Goal: Task Accomplishment & Management: Manage account settings

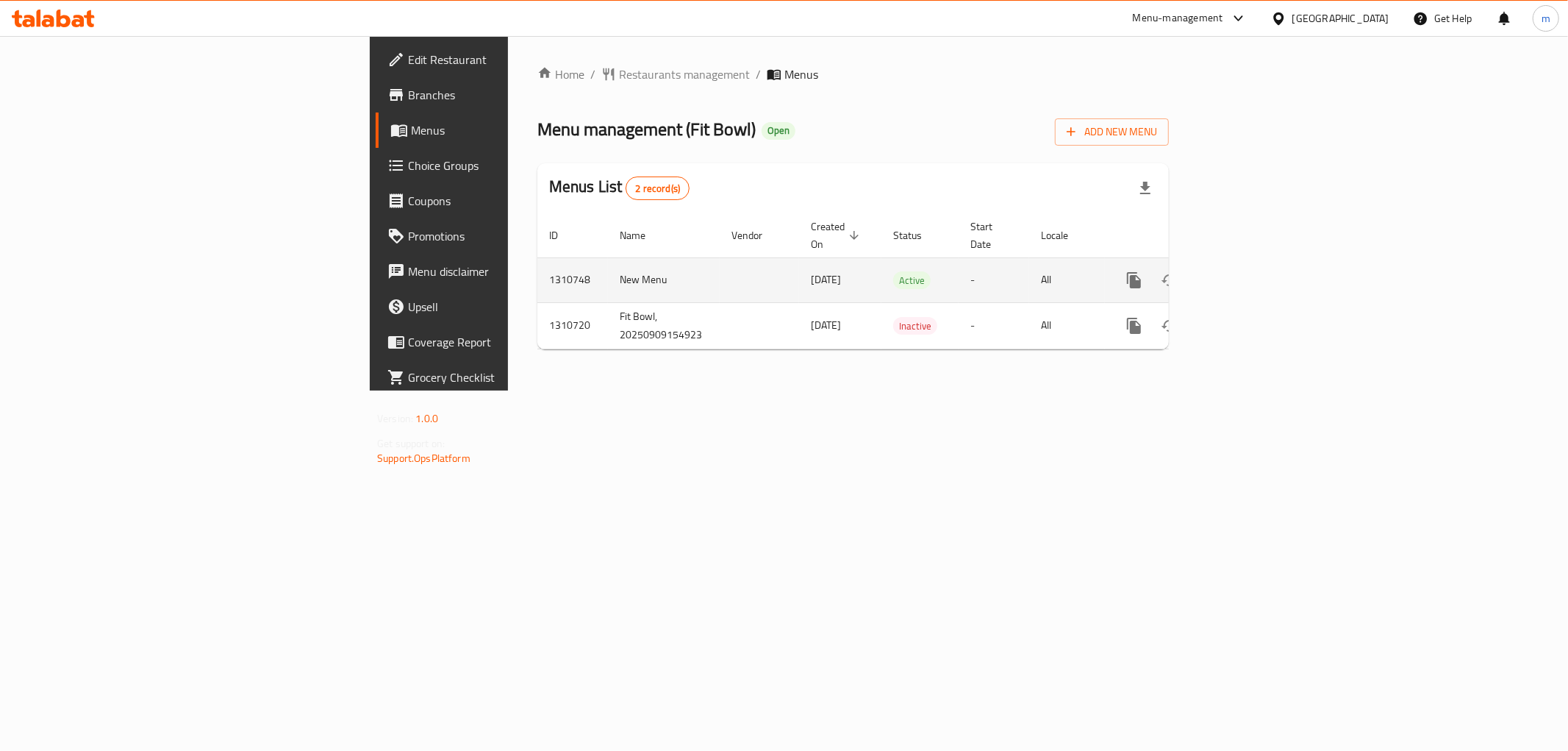
click at [1249, 272] on icon "enhanced table" at bounding box center [1240, 280] width 18 height 18
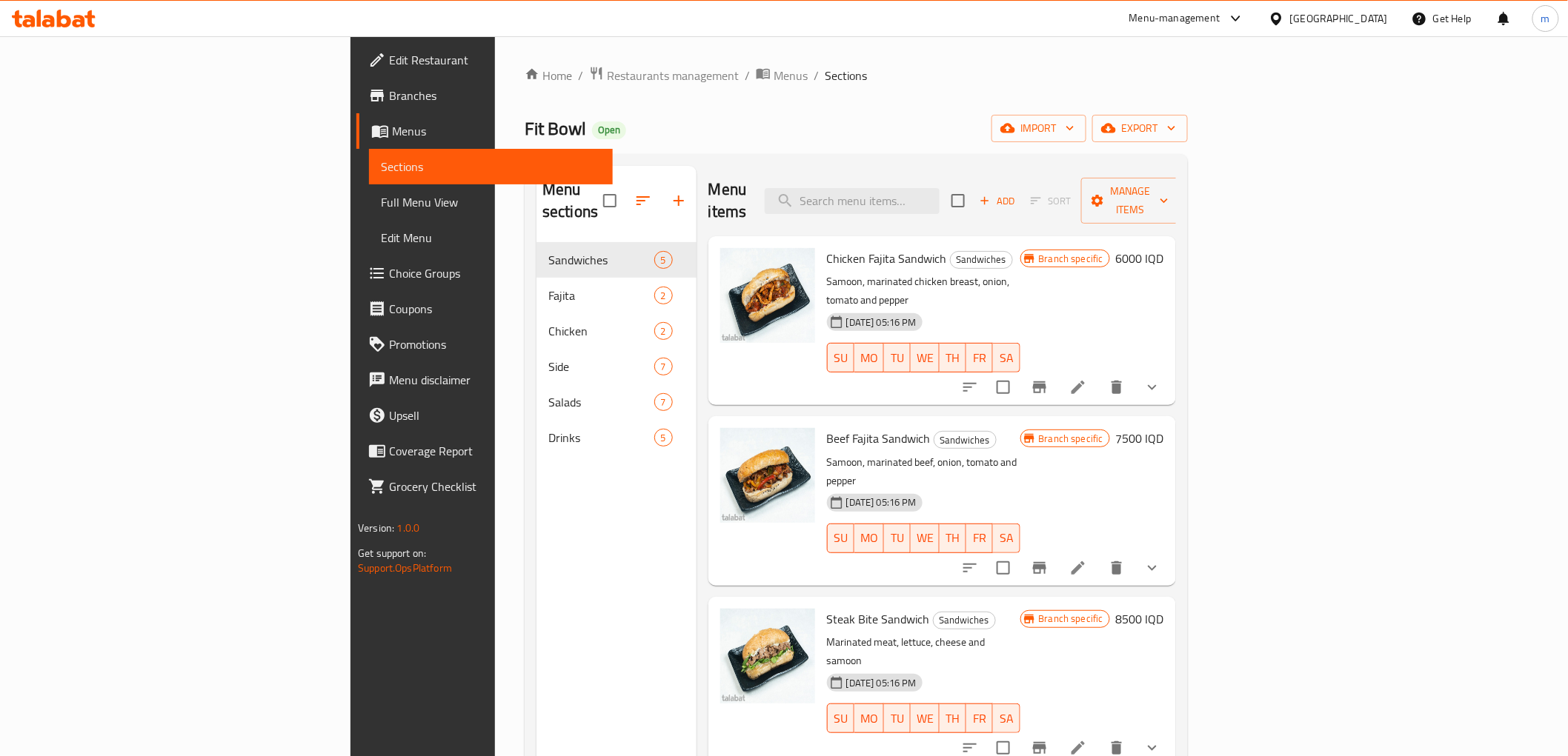
click at [392, 134] on span "Menus" at bounding box center [496, 131] width 208 height 18
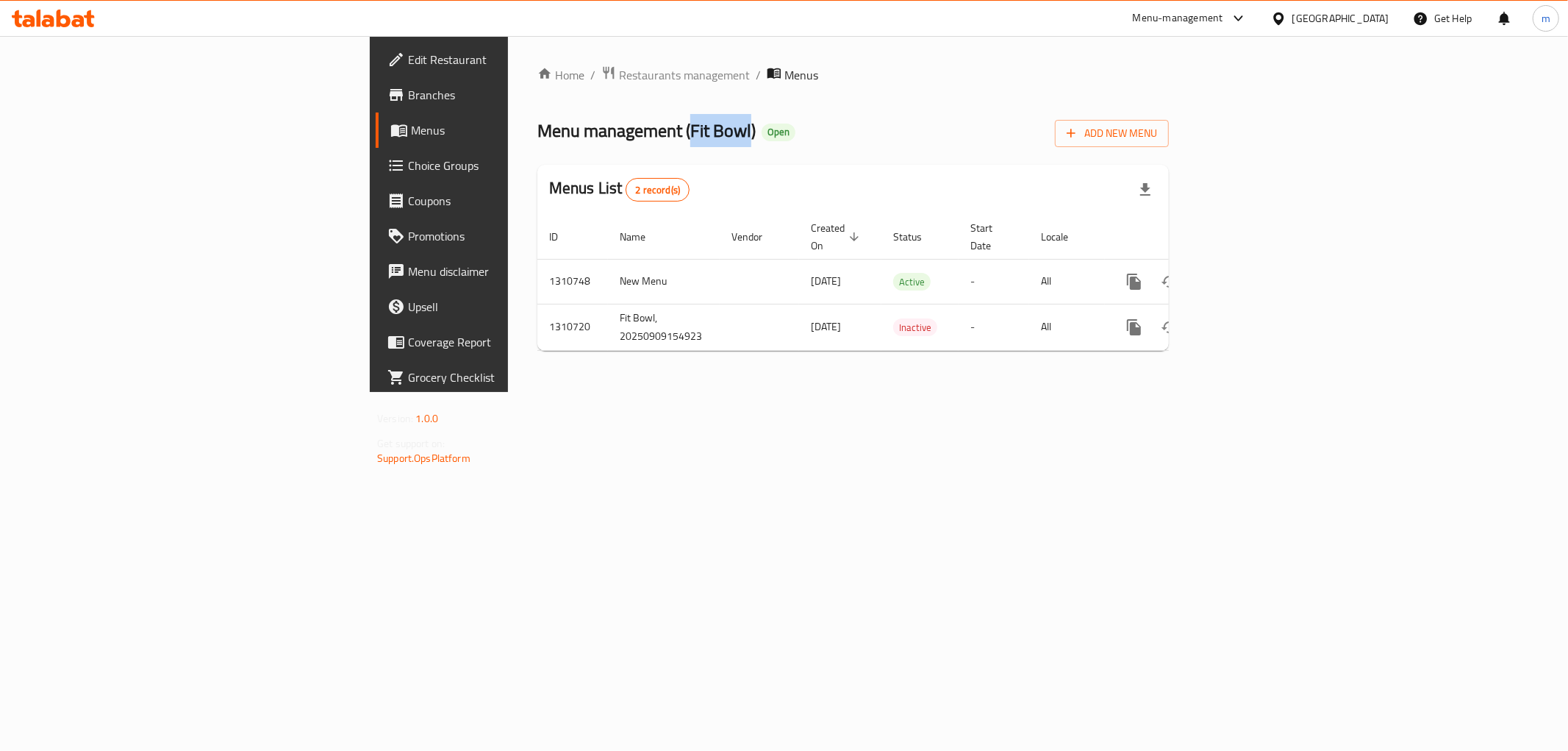
drag, startPoint x: 447, startPoint y: 127, endPoint x: 504, endPoint y: 131, distance: 57.1
click at [537, 131] on span "Menu management ( Fit Bowl )" at bounding box center [647, 131] width 219 height 33
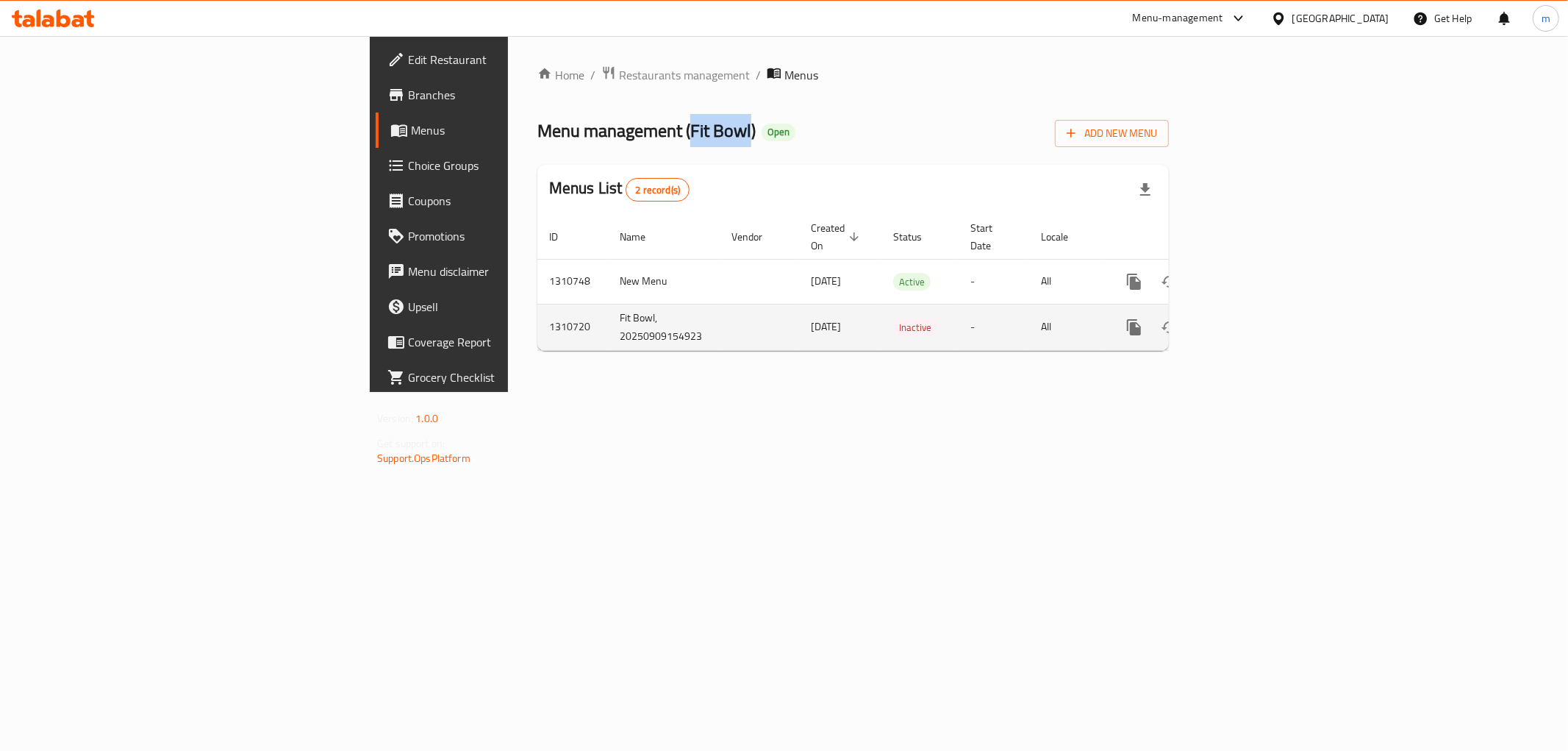
copy span "Fit Bowl"
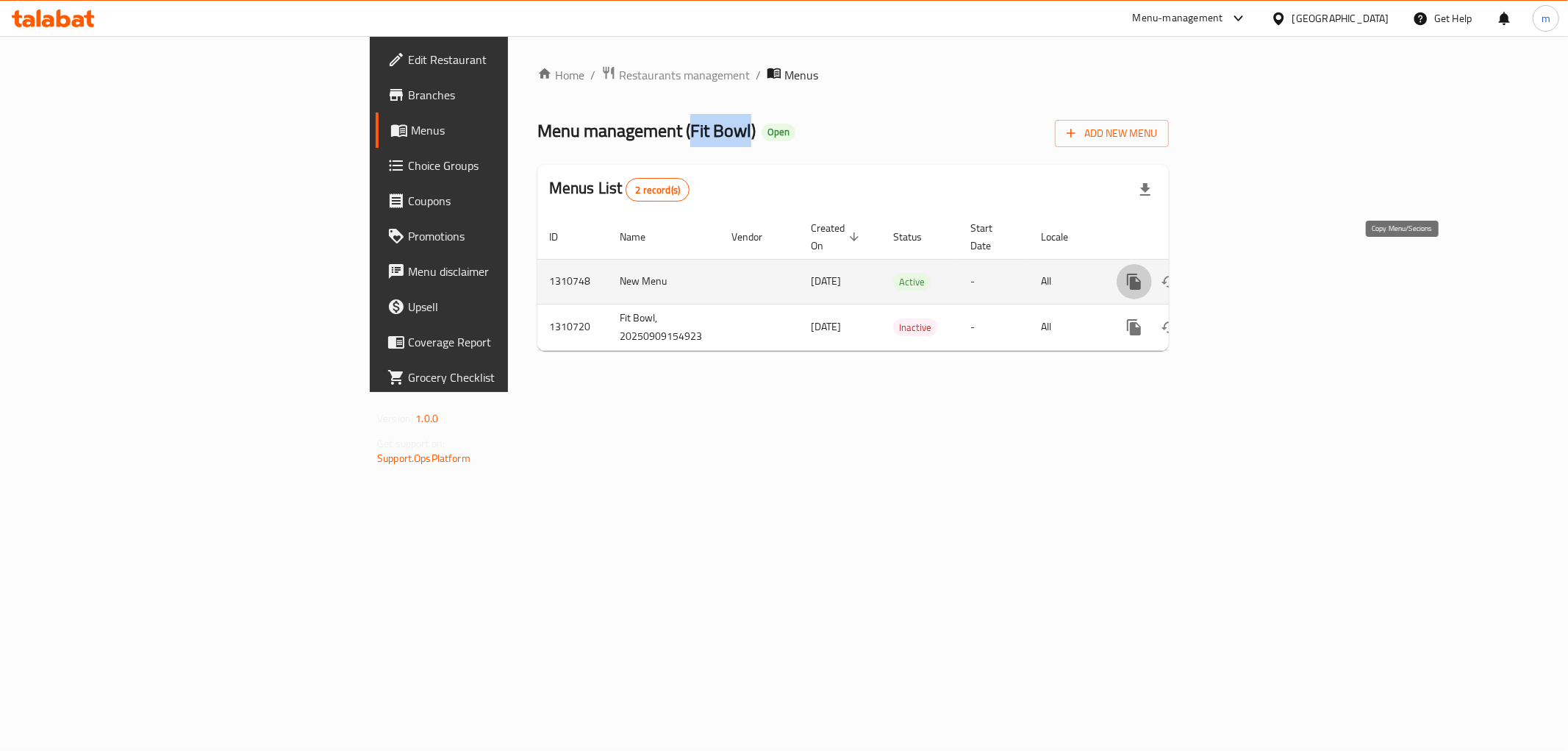
click at [1144, 273] on icon "more" at bounding box center [1134, 281] width 18 height 18
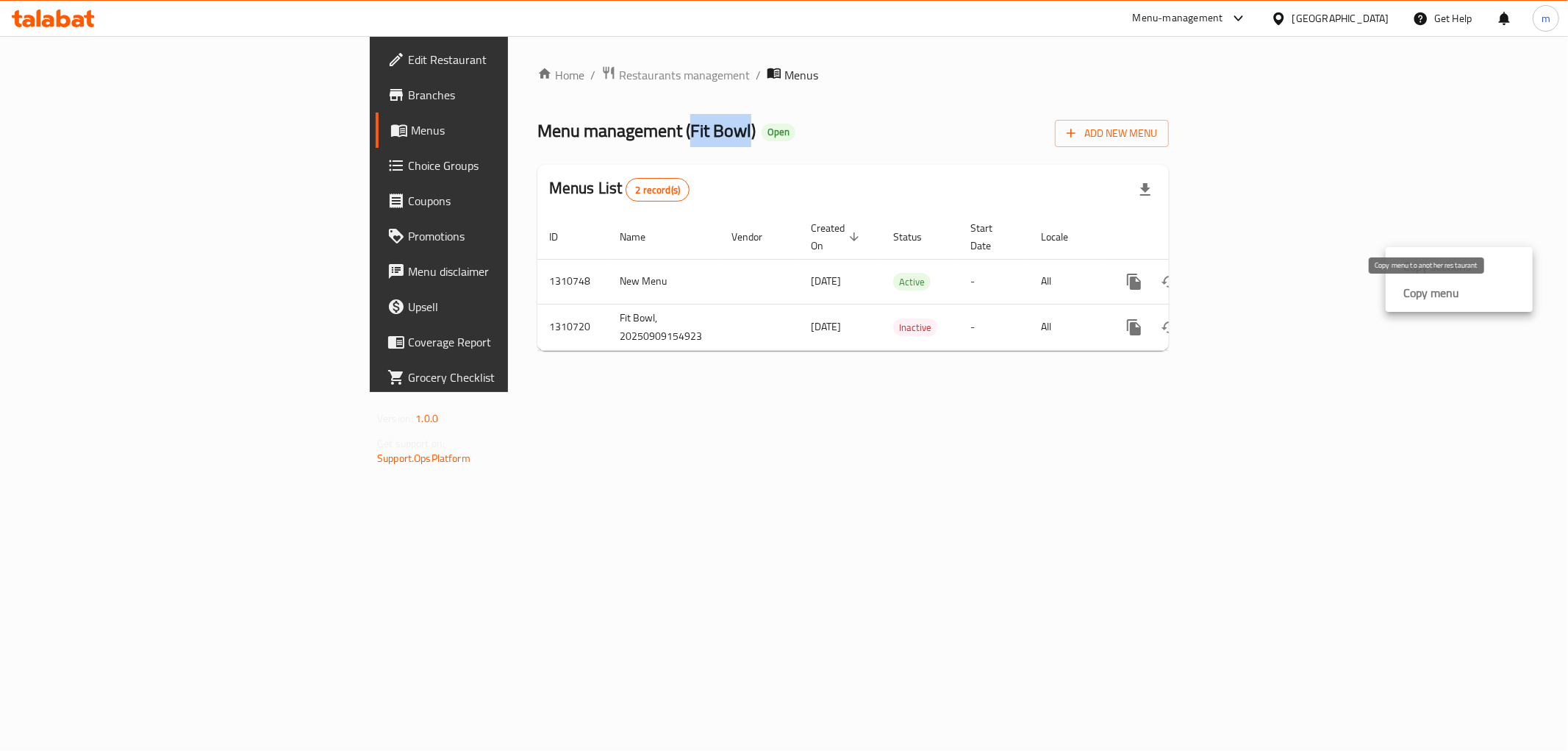
click at [1419, 299] on strong "Copy menu" at bounding box center [1432, 292] width 56 height 18
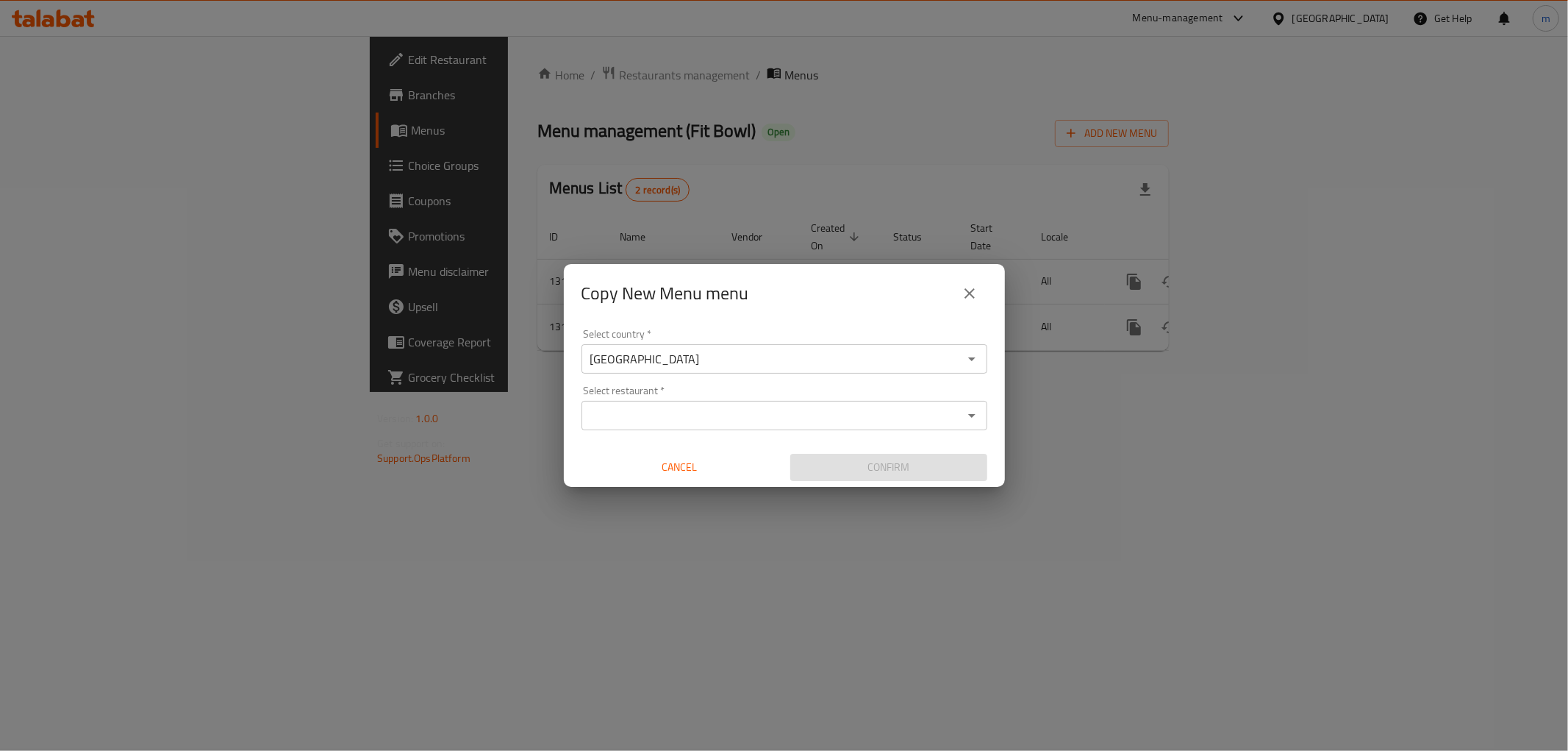
click at [744, 414] on input "Select restaurant   *" at bounding box center [772, 415] width 373 height 20
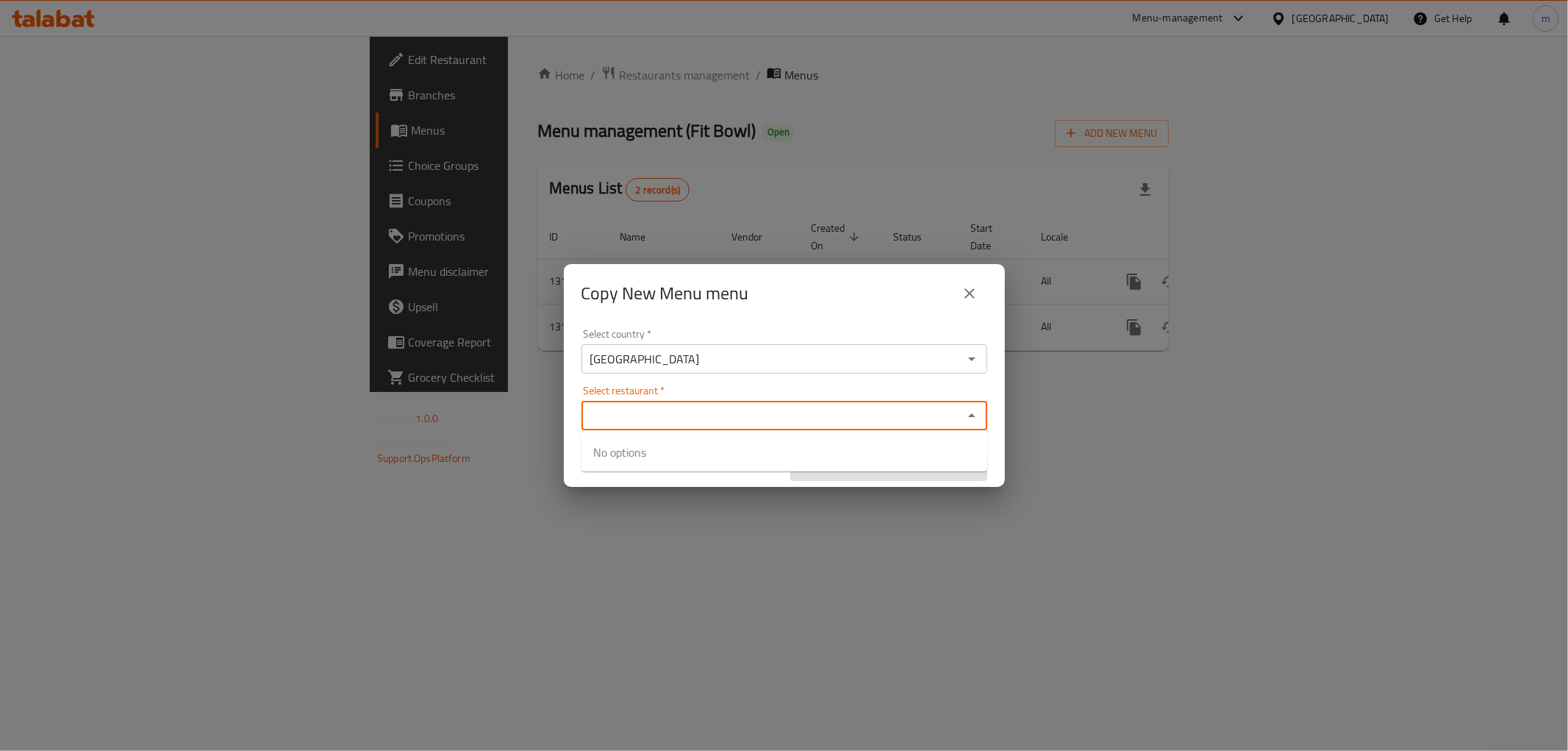
paste input "Fit Bowl"
type input "Fit Bowl"
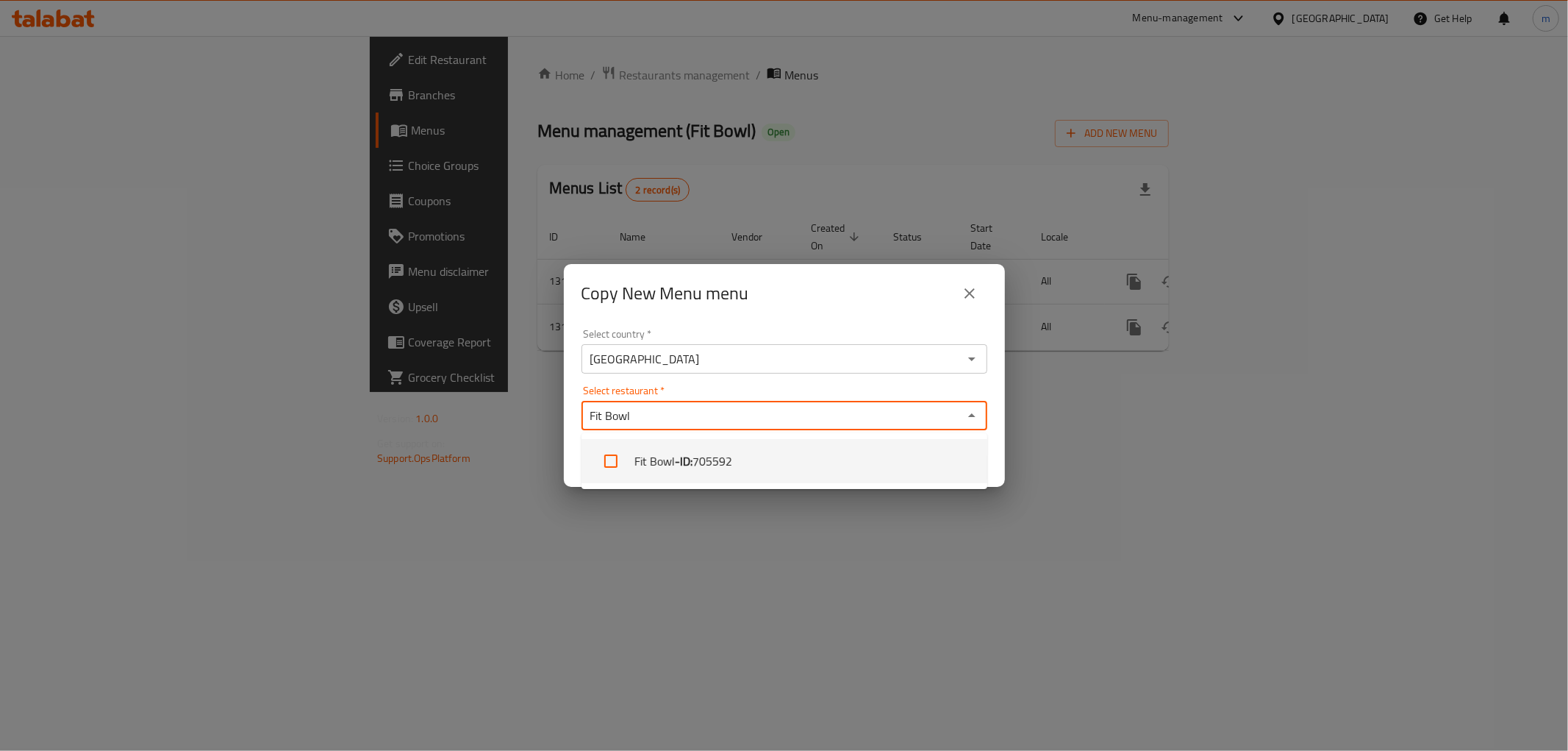
click at [717, 453] on span "705592" at bounding box center [712, 461] width 40 height 18
checkbox input "true"
click at [787, 412] on input "Select restaurant   *" at bounding box center [802, 415] width 312 height 20
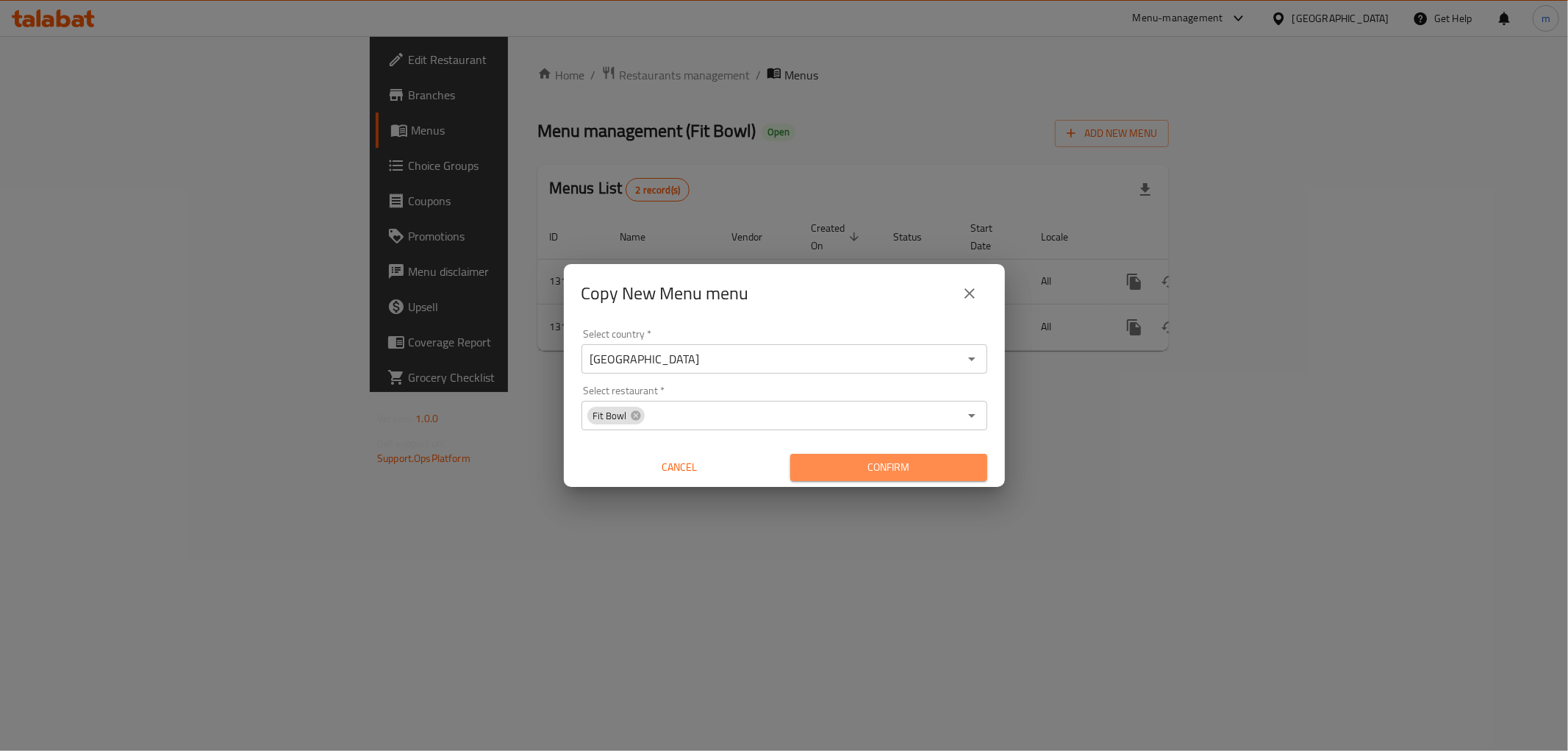
click at [866, 465] on span "Confirm" at bounding box center [889, 467] width 173 height 19
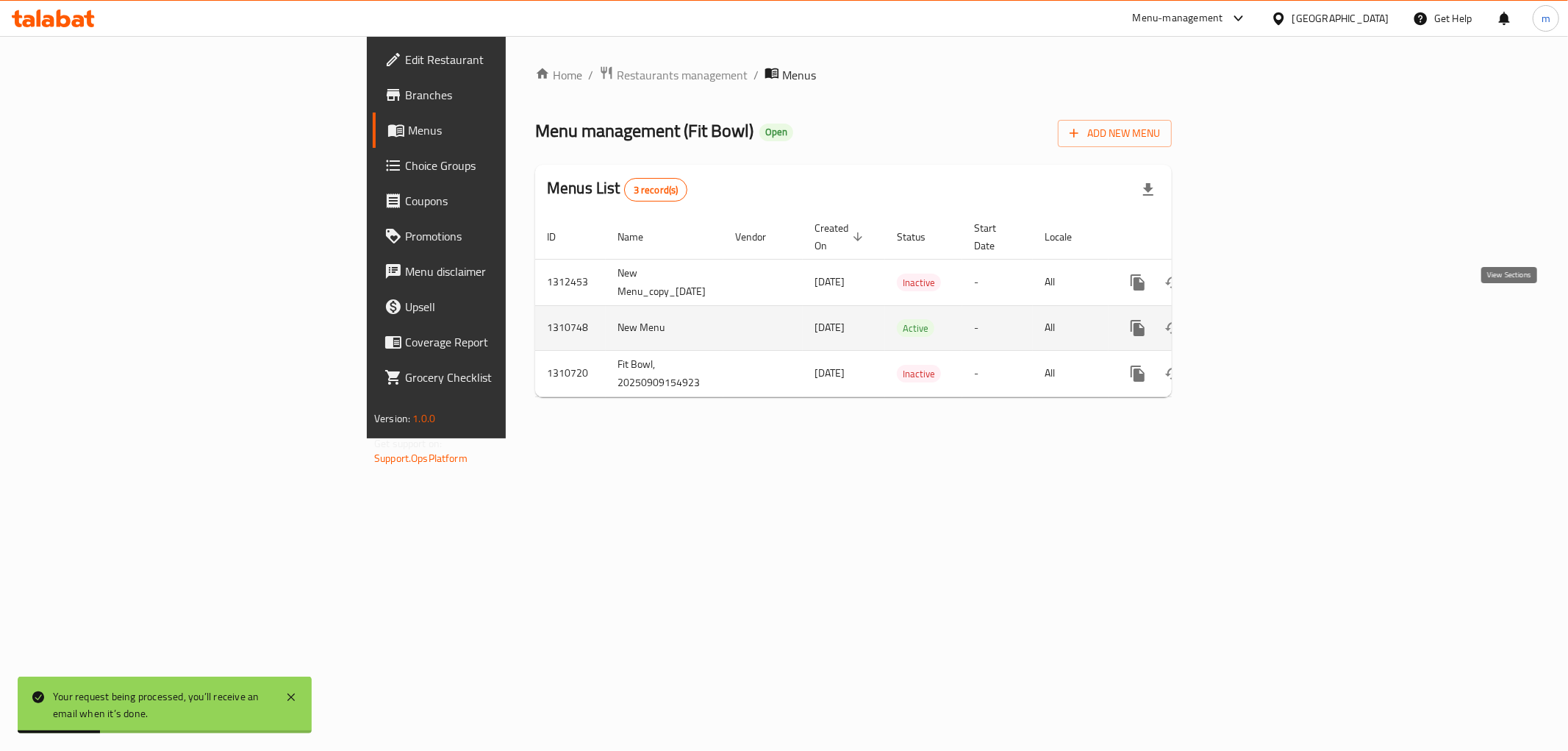
click at [1253, 319] on icon "enhanced table" at bounding box center [1244, 327] width 18 height 18
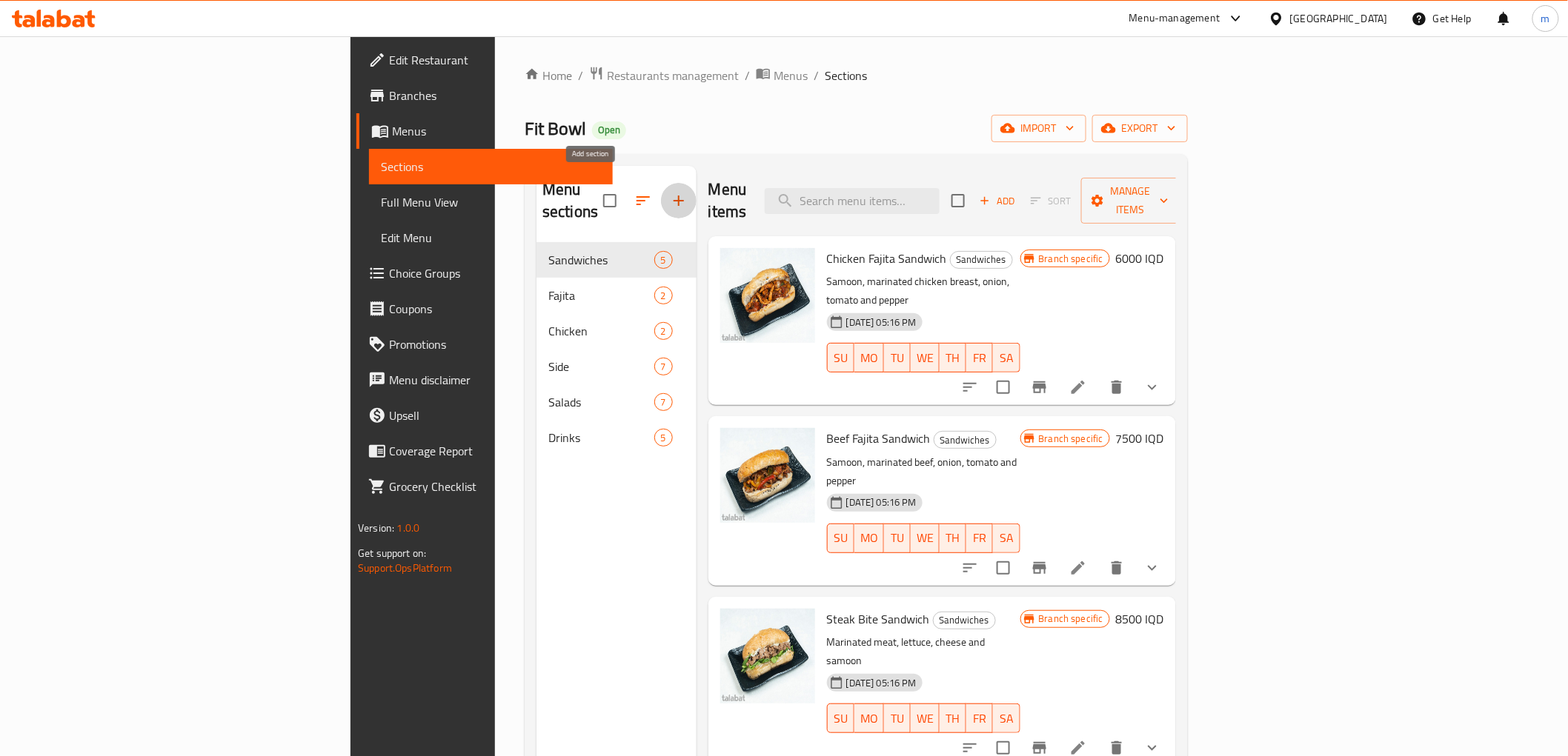
click at [670, 195] on icon "button" at bounding box center [678, 201] width 18 height 18
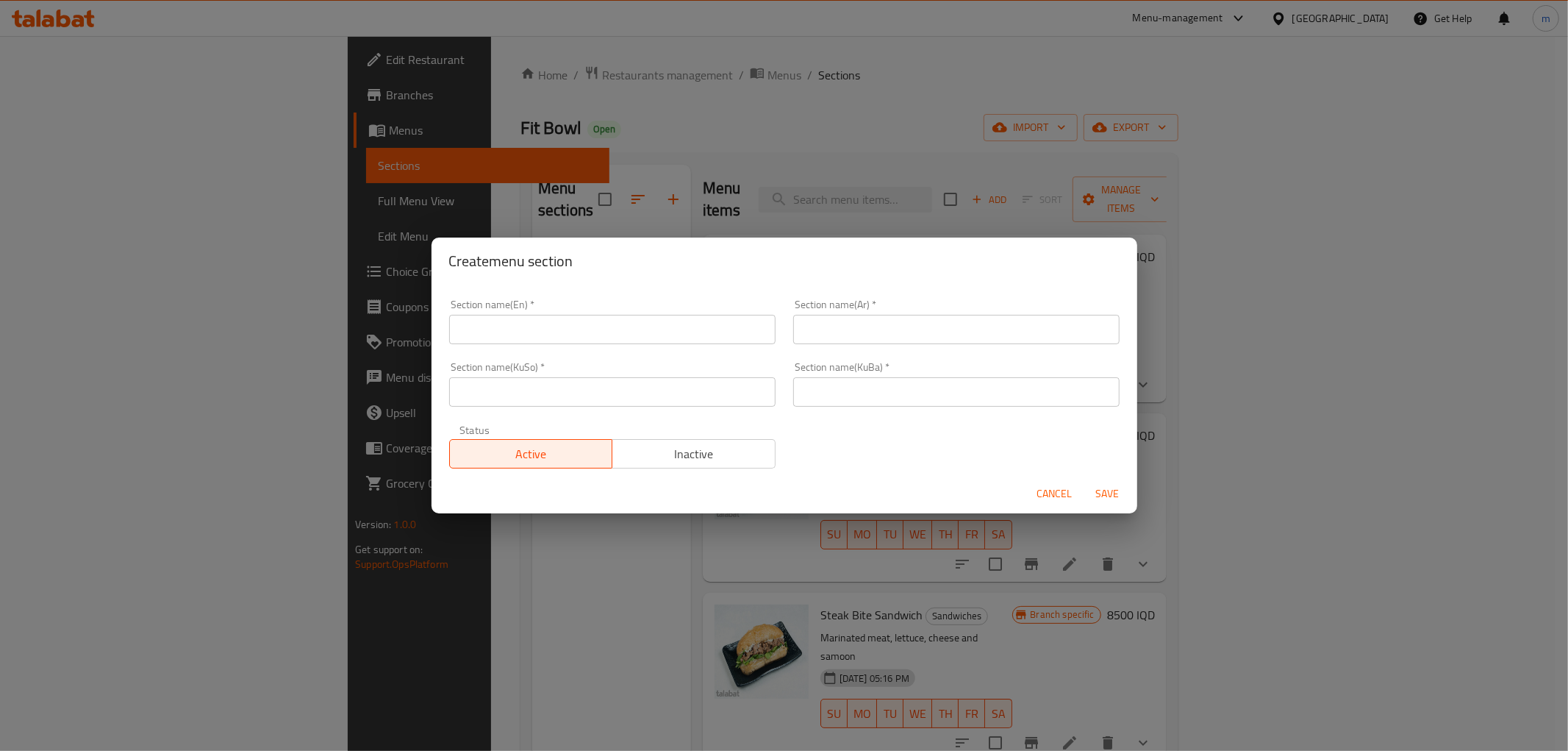
click at [695, 336] on input "text" at bounding box center [613, 330] width 326 height 30
paste input "Bowl"
type input "Bowl"
click at [846, 337] on input "text" at bounding box center [956, 330] width 326 height 30
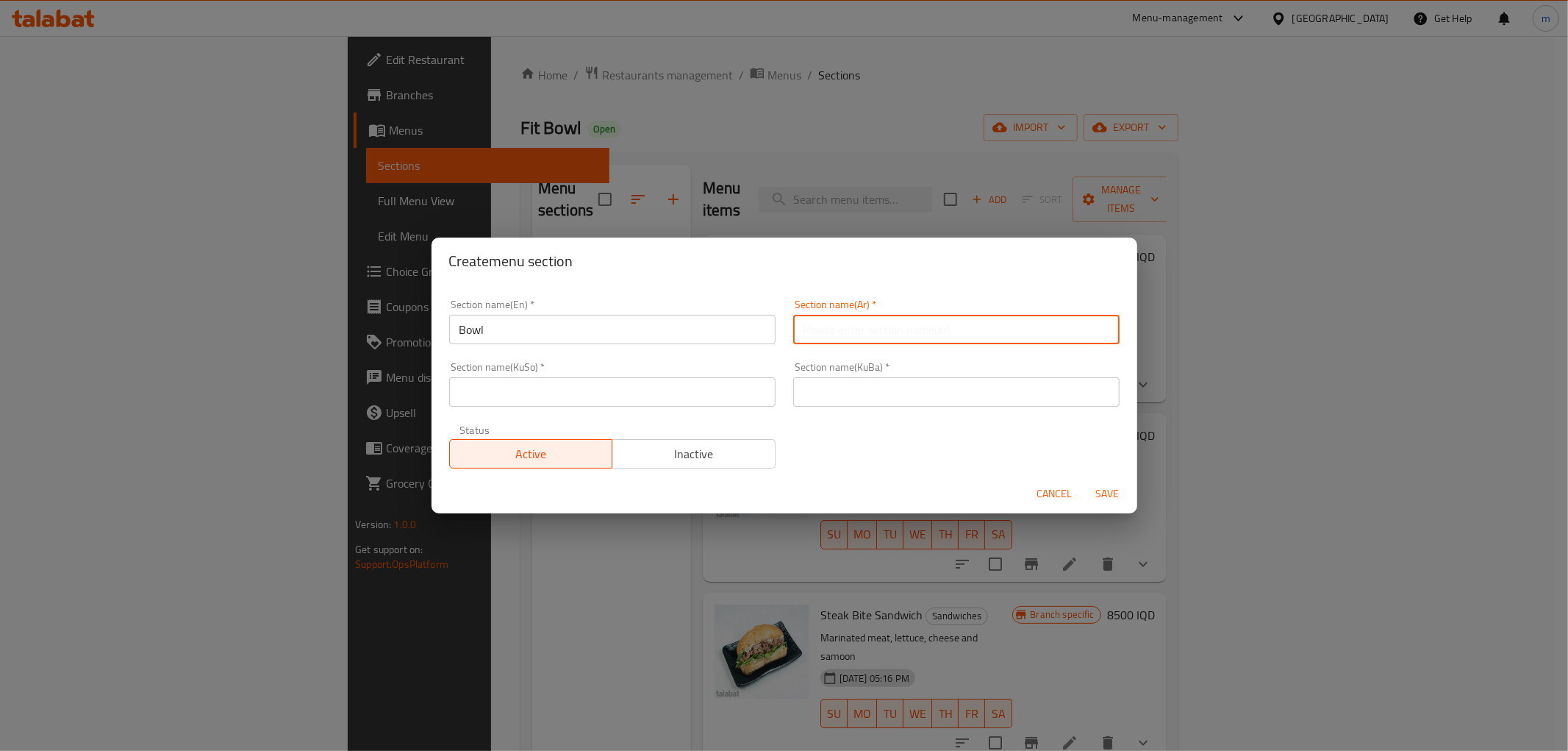
paste input "بول"
type input "بول"
click at [832, 390] on input "text" at bounding box center [956, 392] width 326 height 30
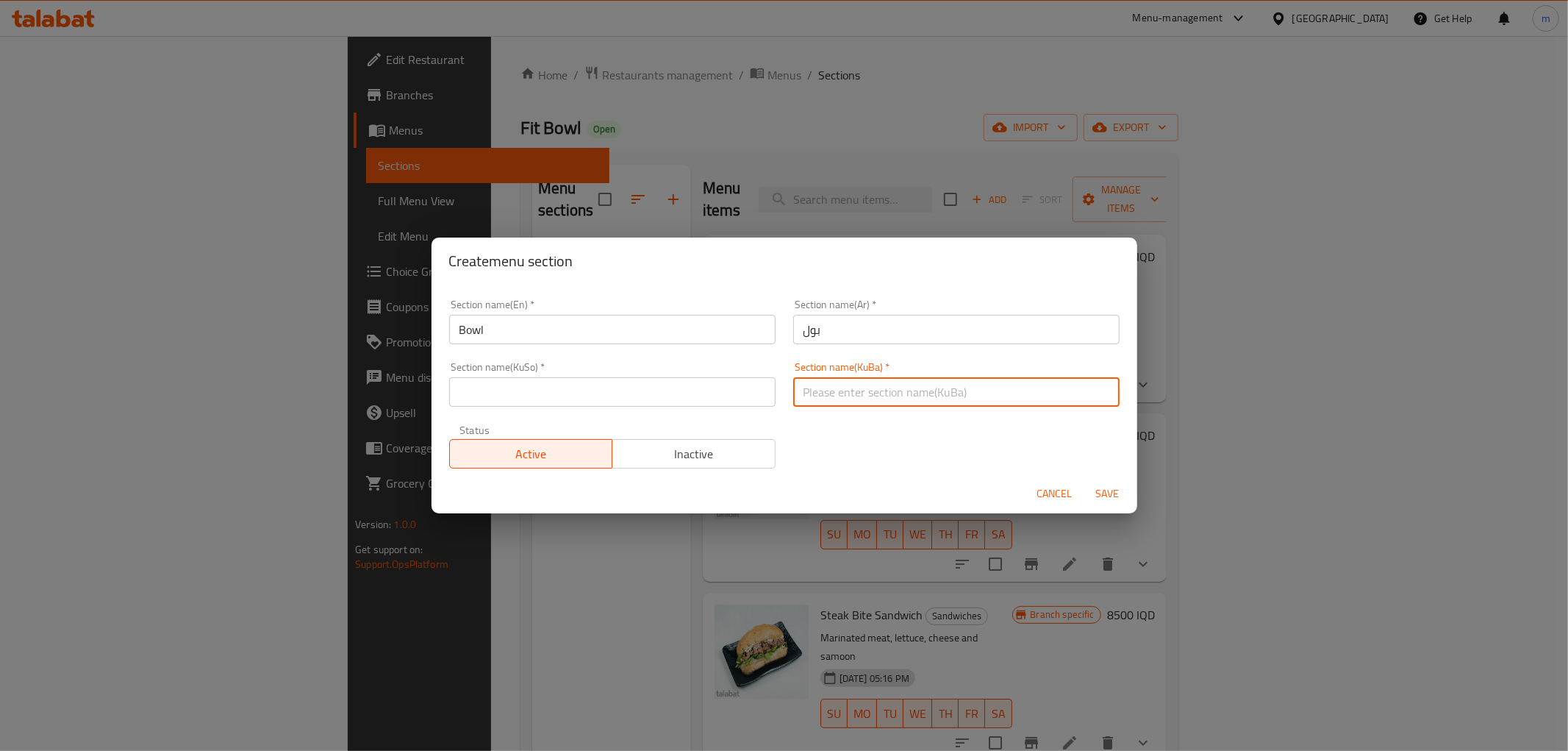
paste input "بۆڵ"
type input "بۆڵ"
drag, startPoint x: 677, startPoint y: 365, endPoint x: 678, endPoint y: 407, distance: 42.0
click at [675, 379] on div "Section name(KuSo)   * Section name(KuSo) *" at bounding box center [613, 384] width 326 height 45
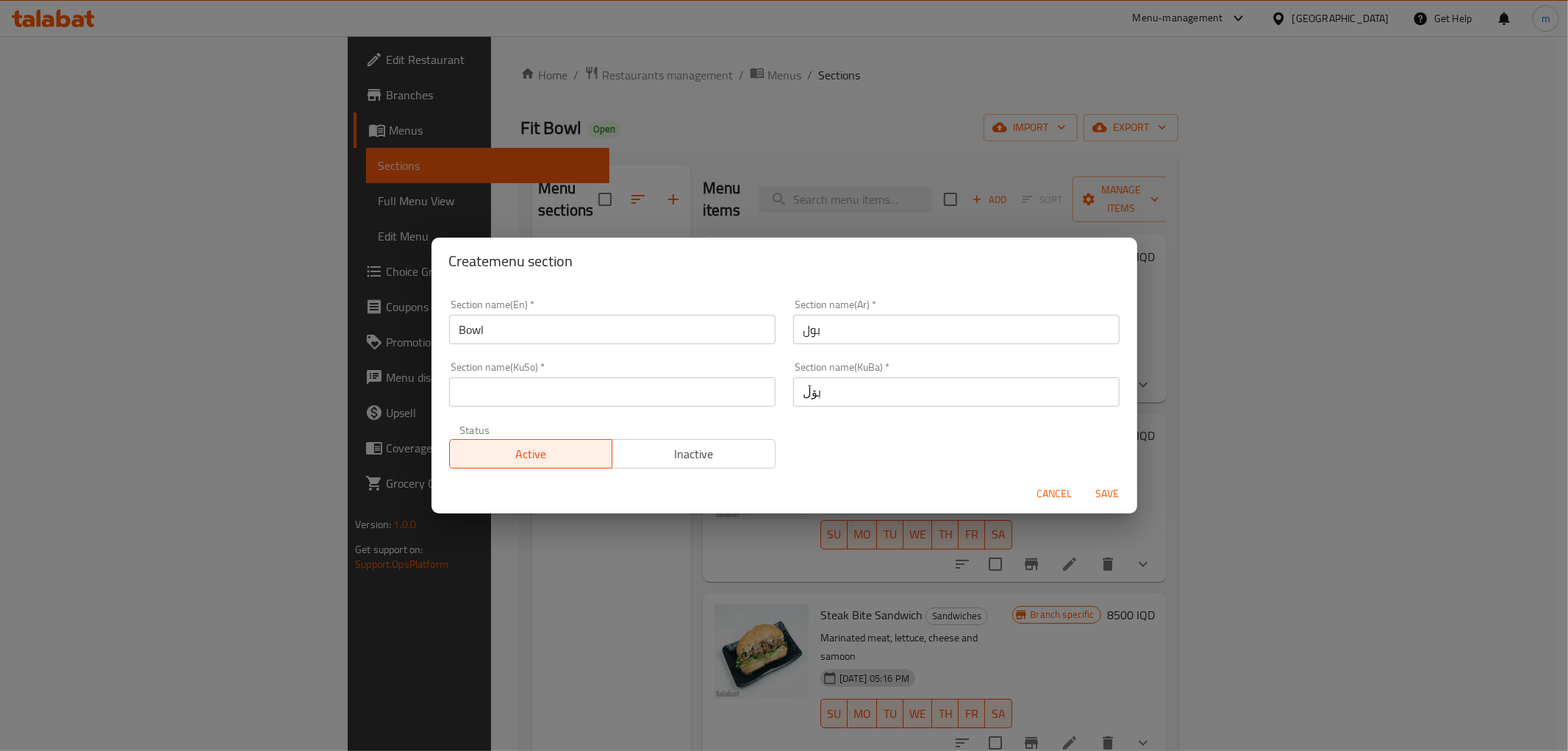
click at [678, 410] on div "Section name(KuSo)   * Section name(KuSo) *" at bounding box center [612, 384] width 344 height 62
click at [680, 390] on input "text" at bounding box center [613, 392] width 326 height 30
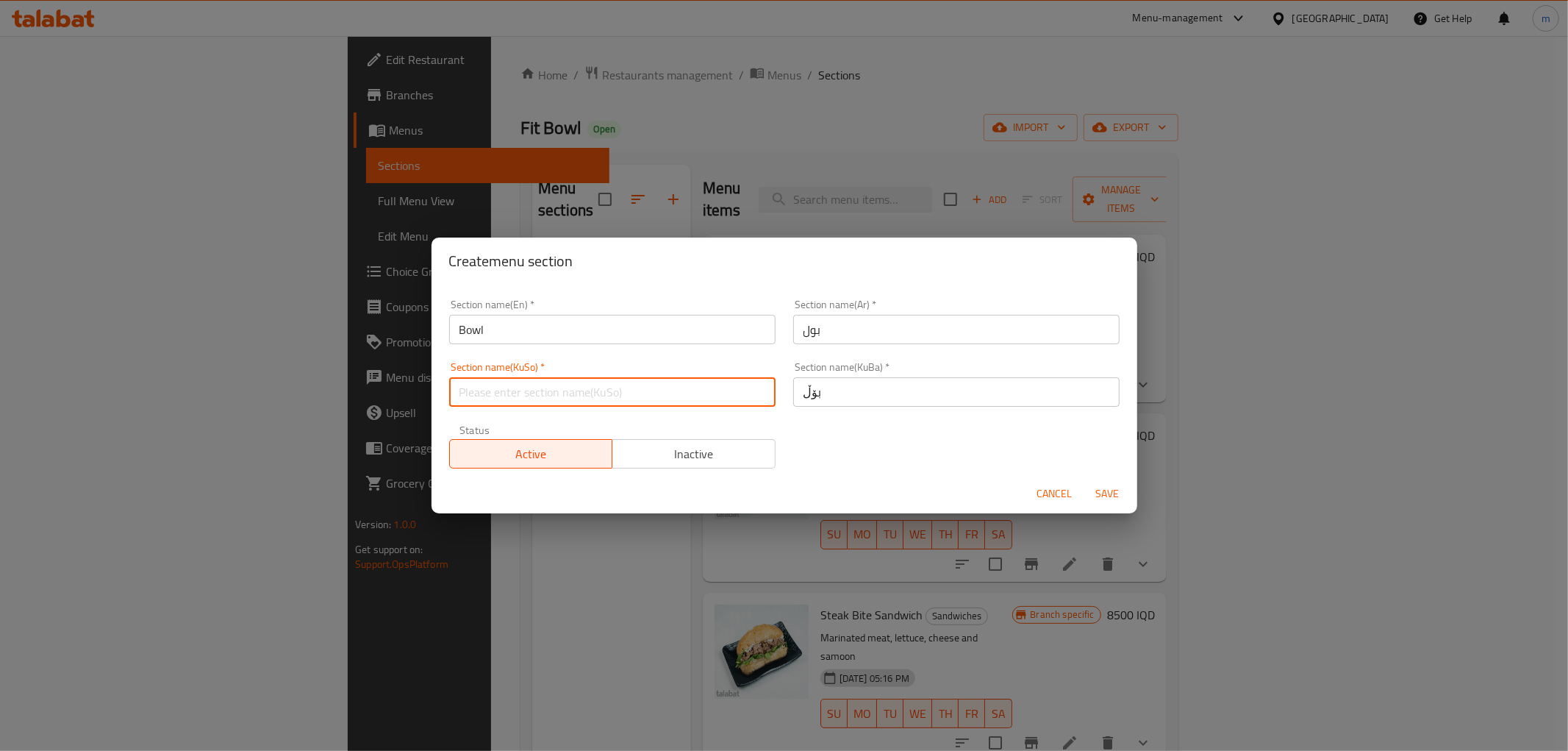
paste input "بۆڵ"
type input "بۆڵ"
click at [1102, 486] on span "Save" at bounding box center [1108, 494] width 35 height 19
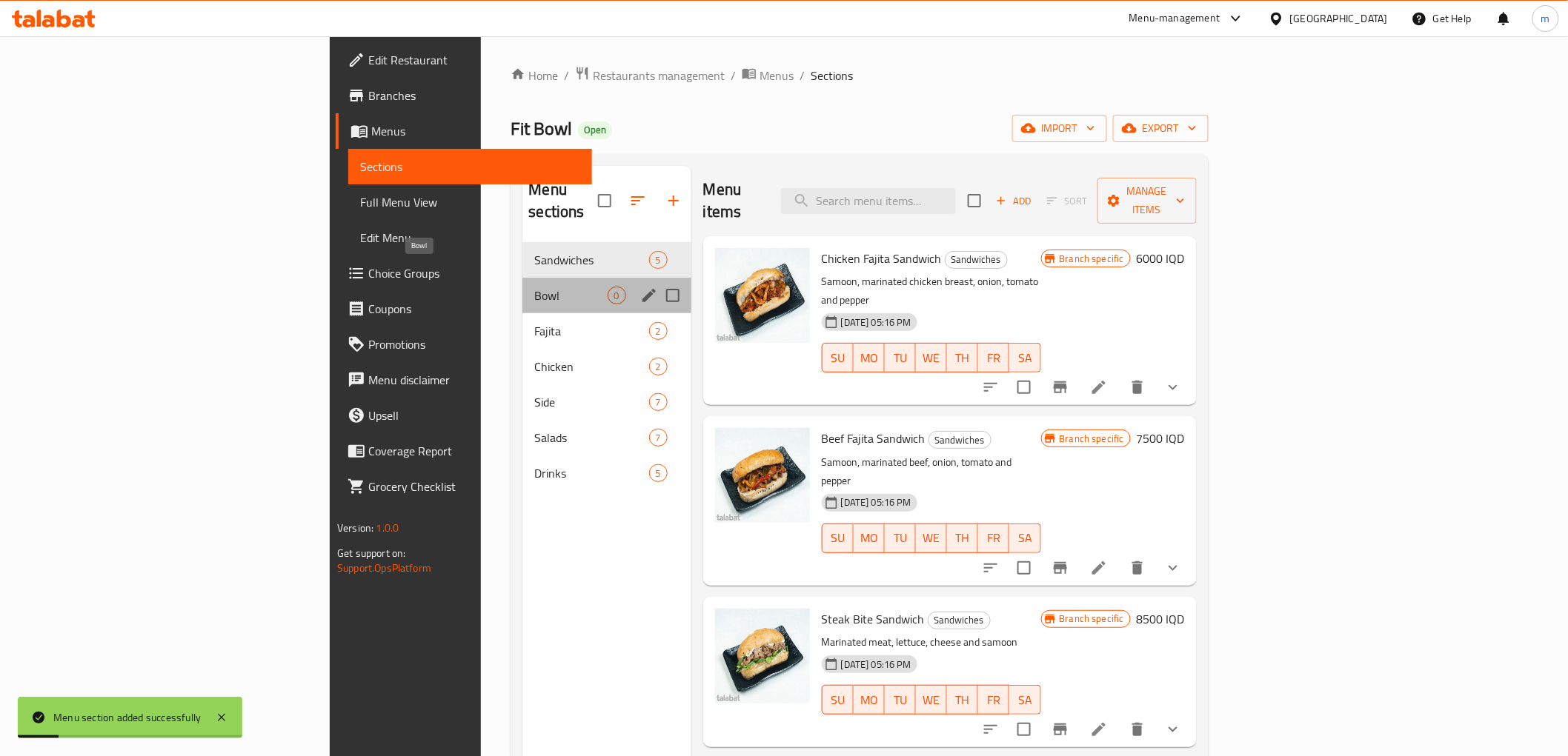
click at [534, 287] on span "Bowl" at bounding box center [571, 295] width 73 height 18
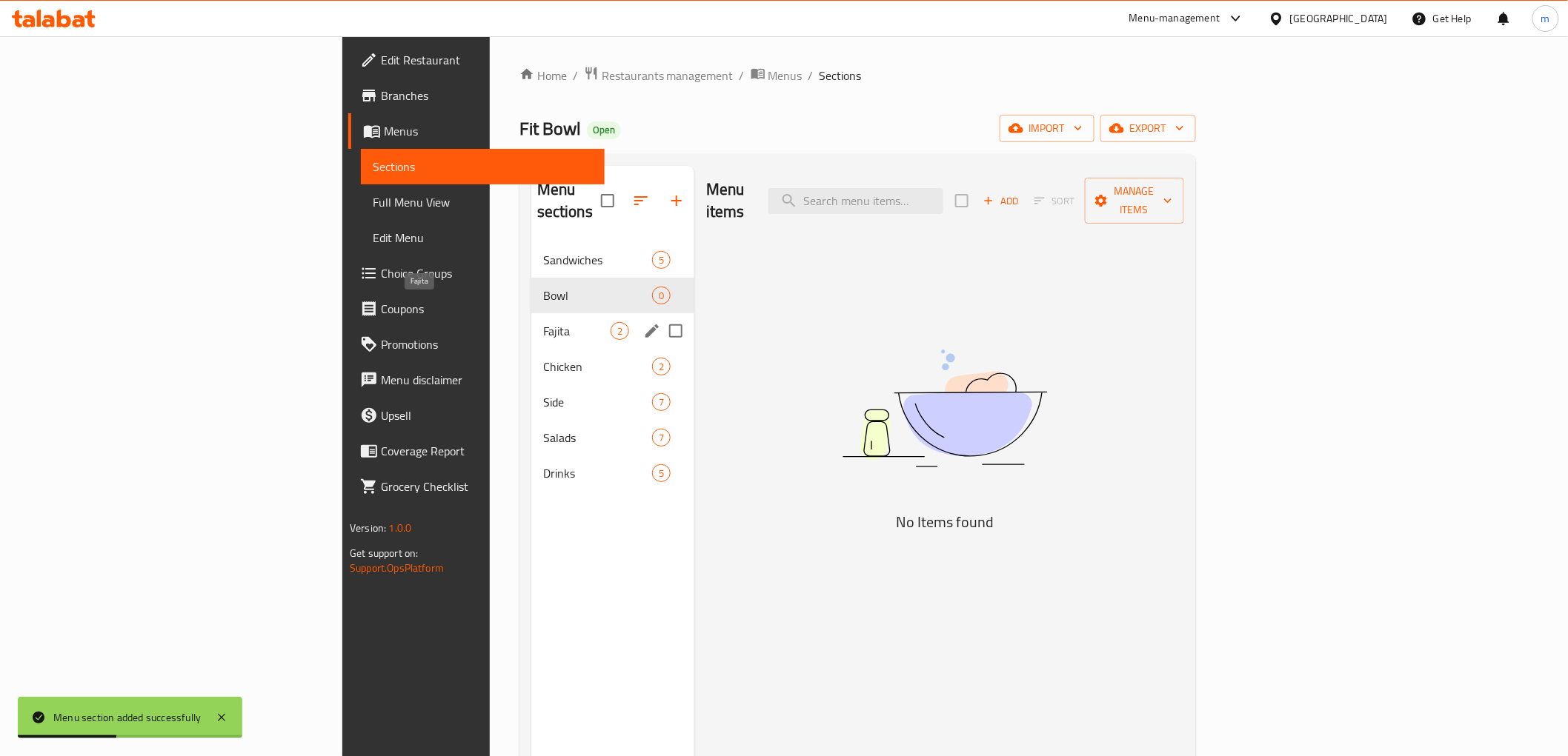
click at [544, 322] on span "Fajita" at bounding box center [577, 330] width 67 height 18
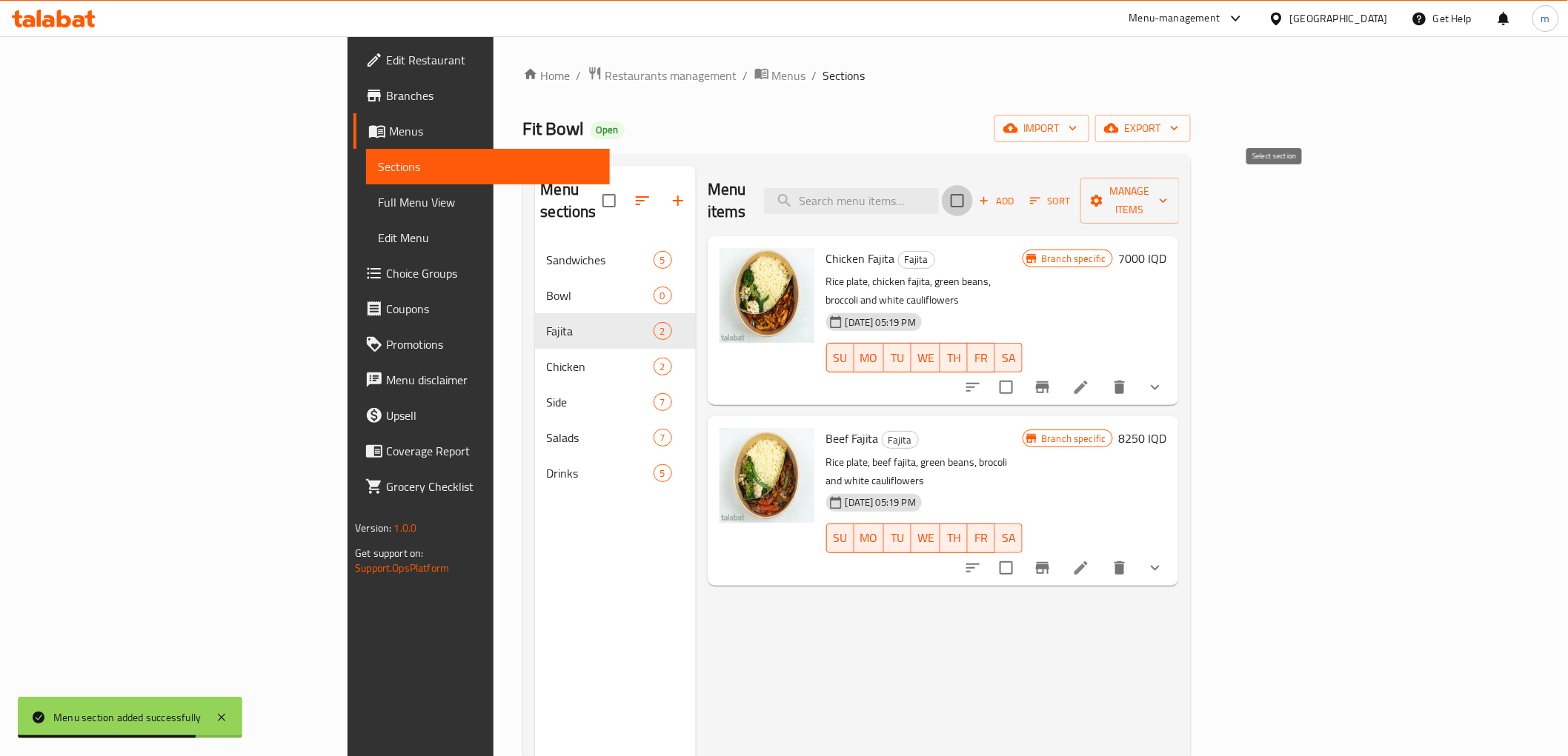
click at [973, 190] on input "checkbox" at bounding box center [957, 200] width 31 height 31
checkbox input "true"
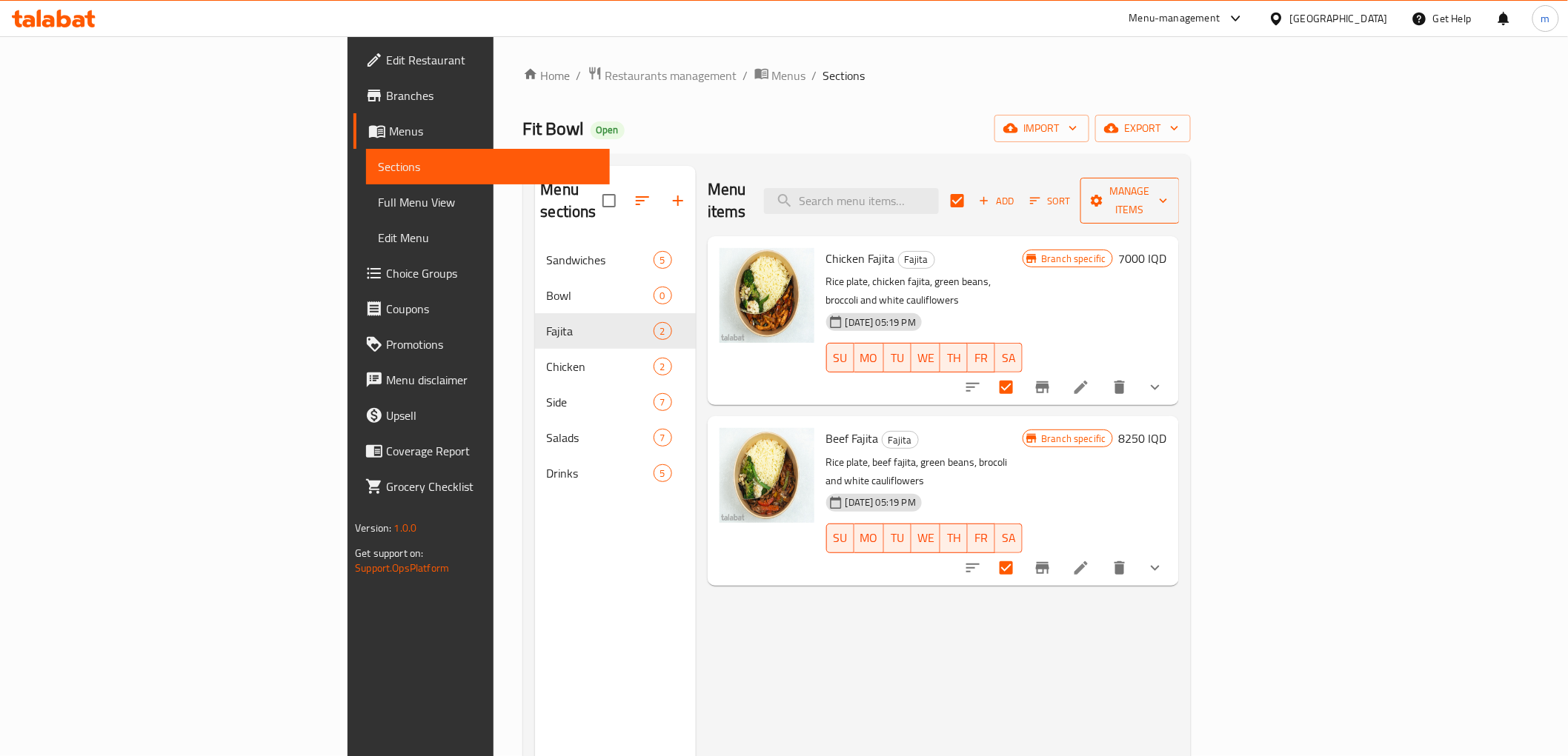
click at [1103, 195] on icon "button" at bounding box center [1096, 201] width 12 height 12
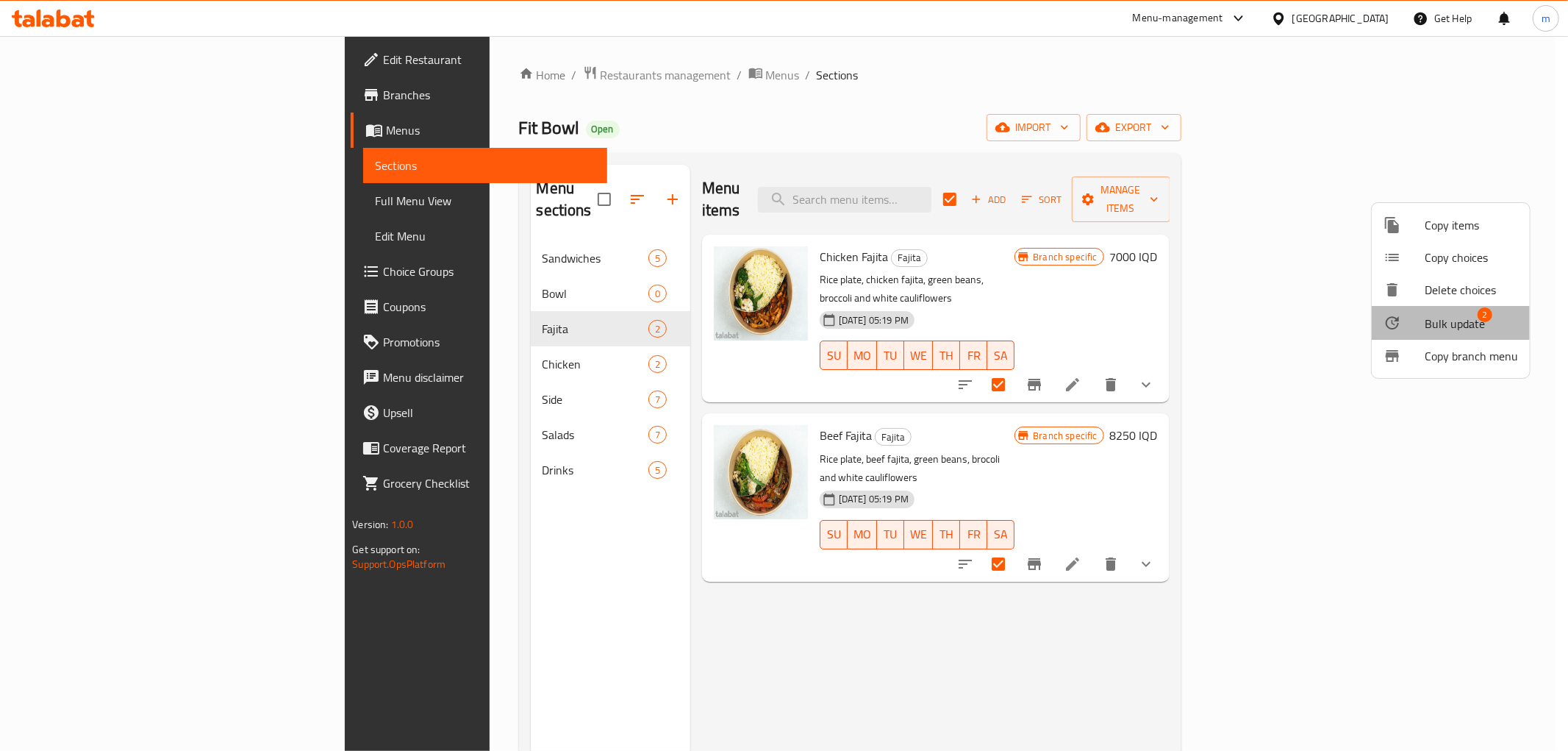
click at [1451, 323] on span "Bulk update" at bounding box center [1455, 324] width 60 height 18
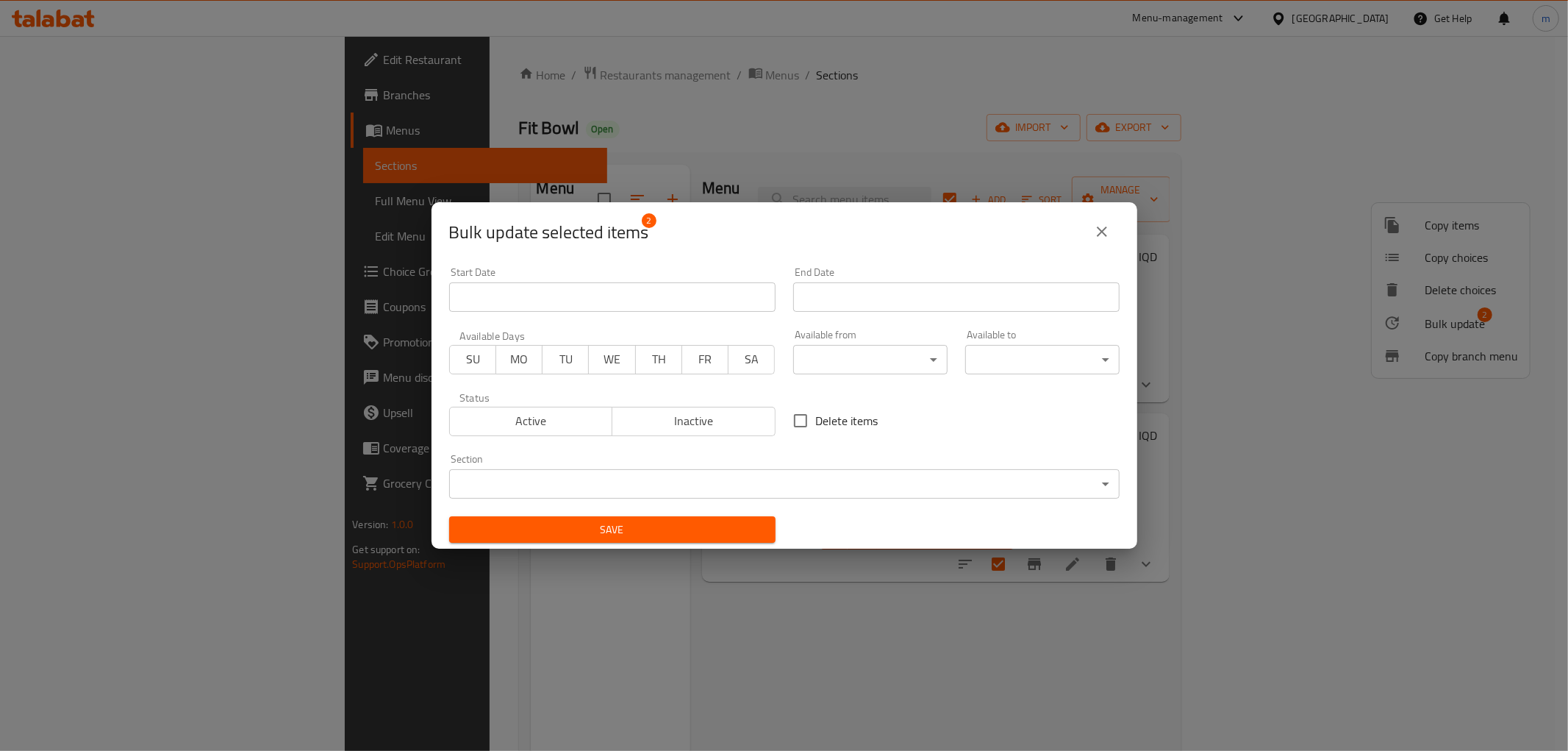
click at [627, 472] on body "​ Menu-management Iraq Get Help m Edit Restaurant Branches Menus Sections Full …" at bounding box center [784, 393] width 1568 height 715
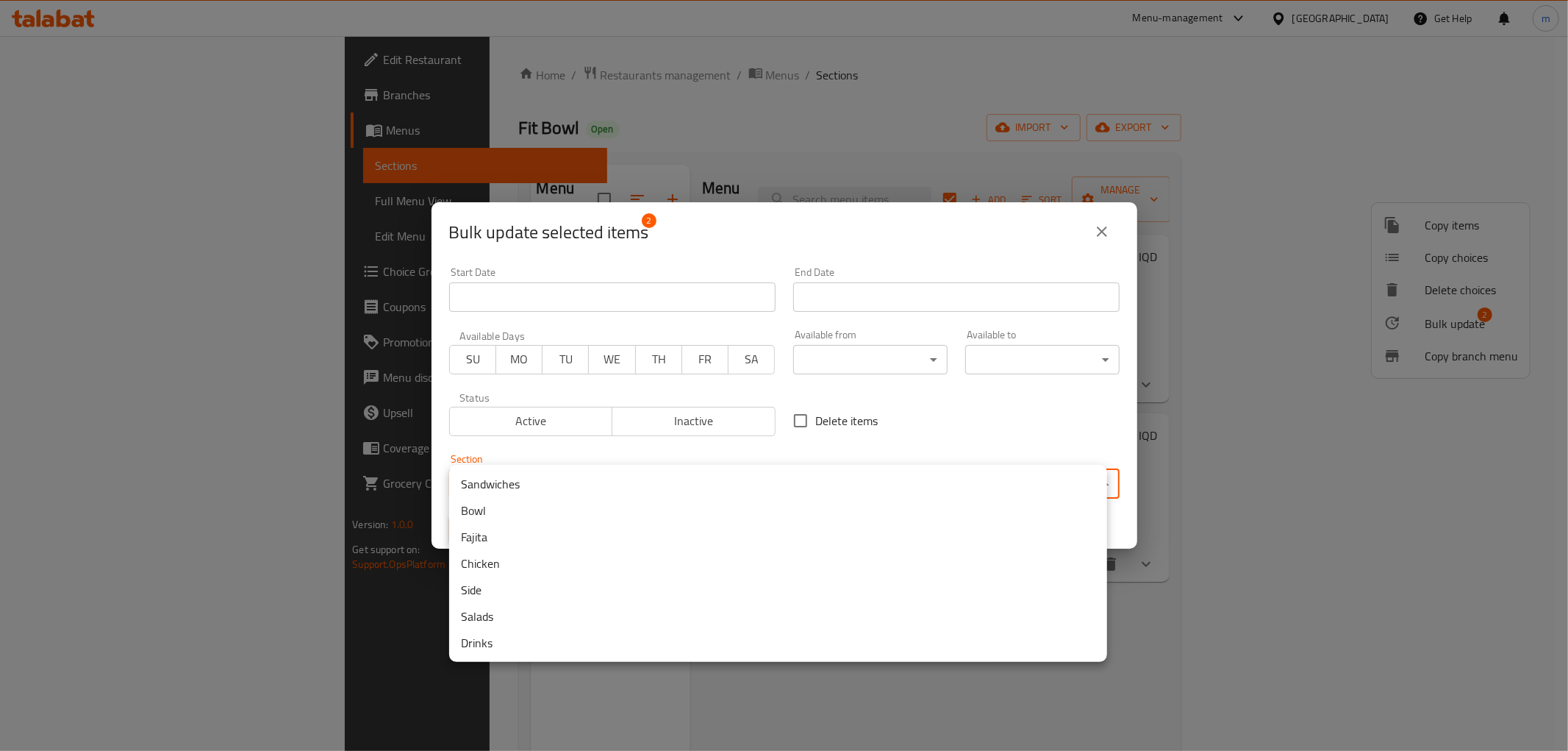
click at [511, 509] on li "Bowl" at bounding box center [778, 510] width 658 height 27
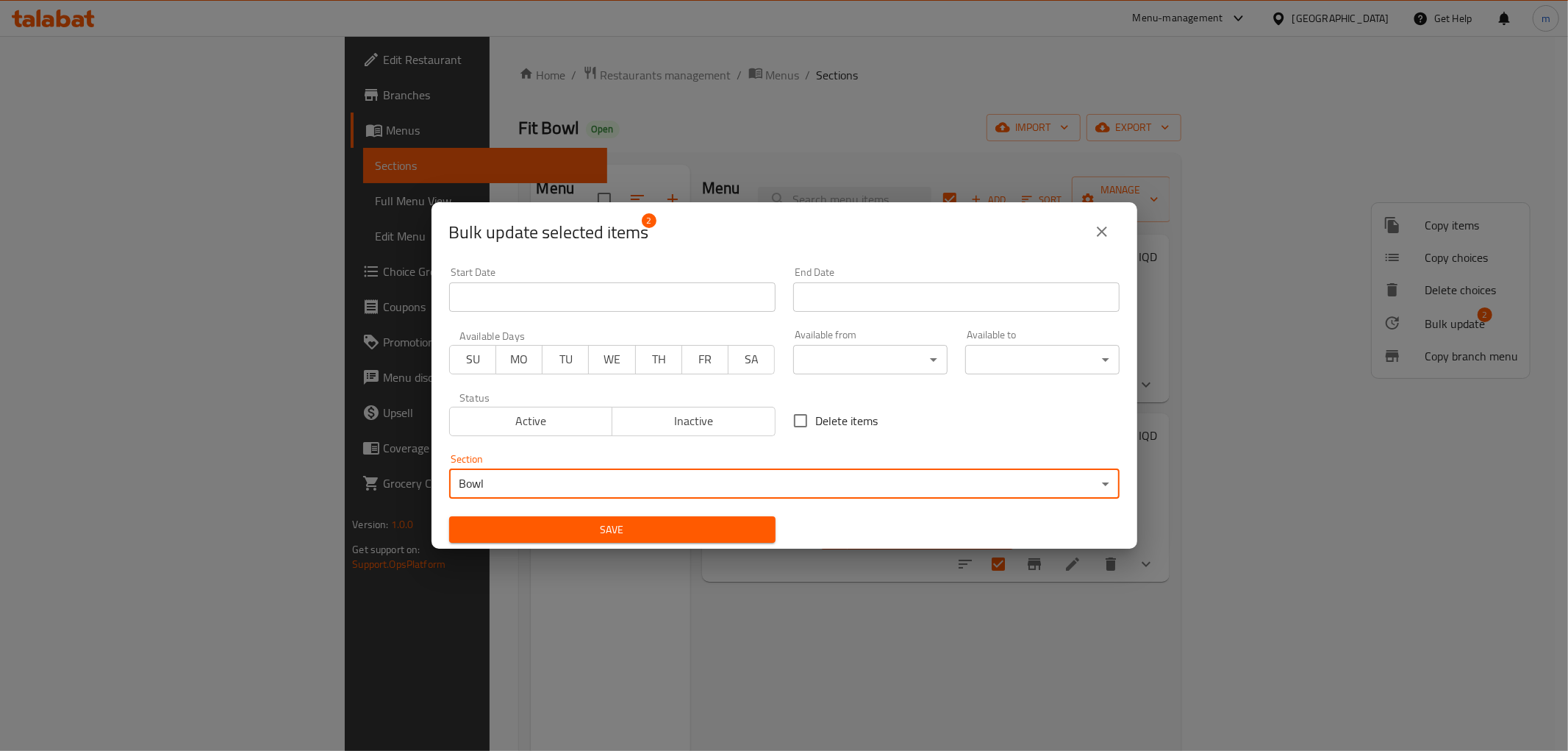
click at [611, 521] on span "Save" at bounding box center [613, 530] width 303 height 19
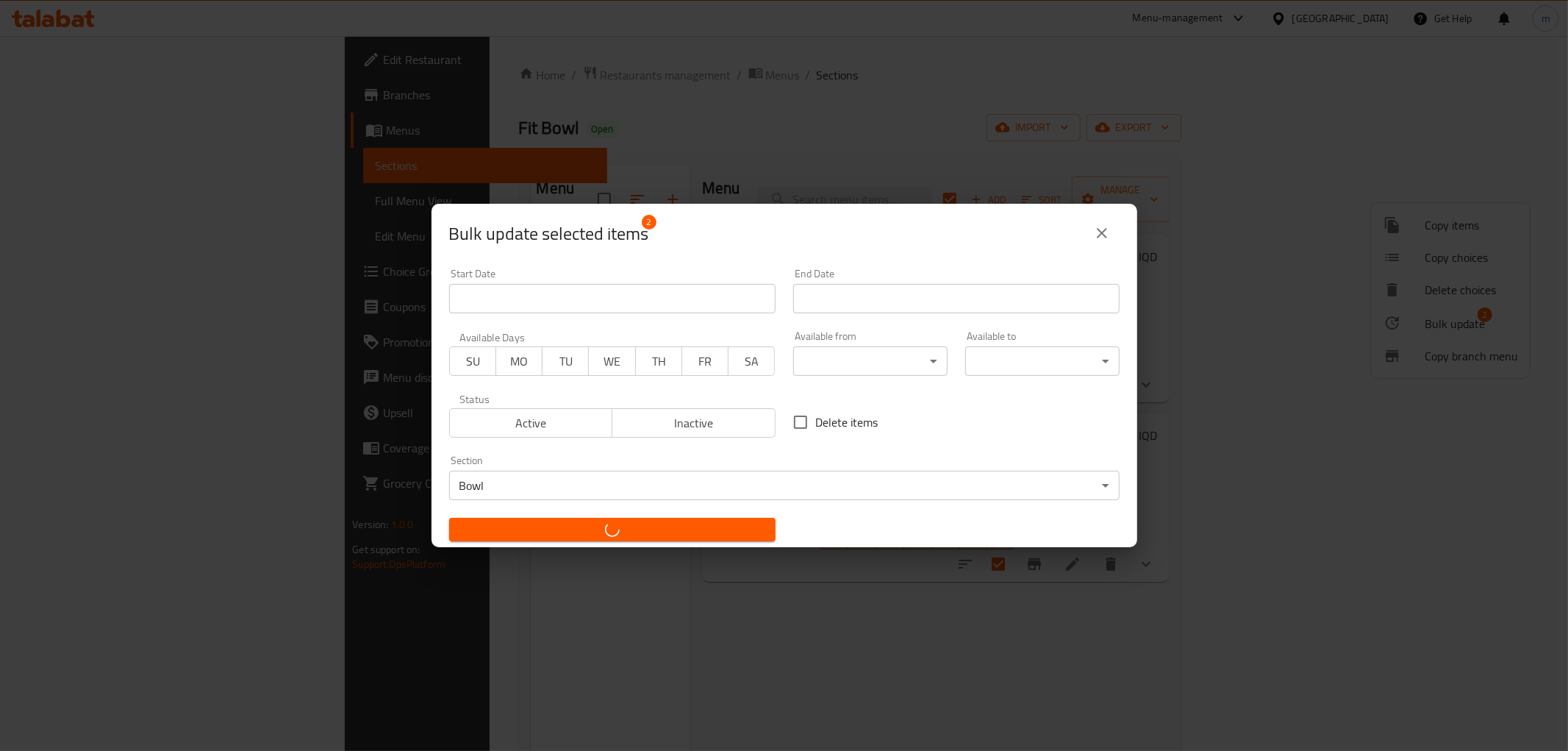
checkbox input "false"
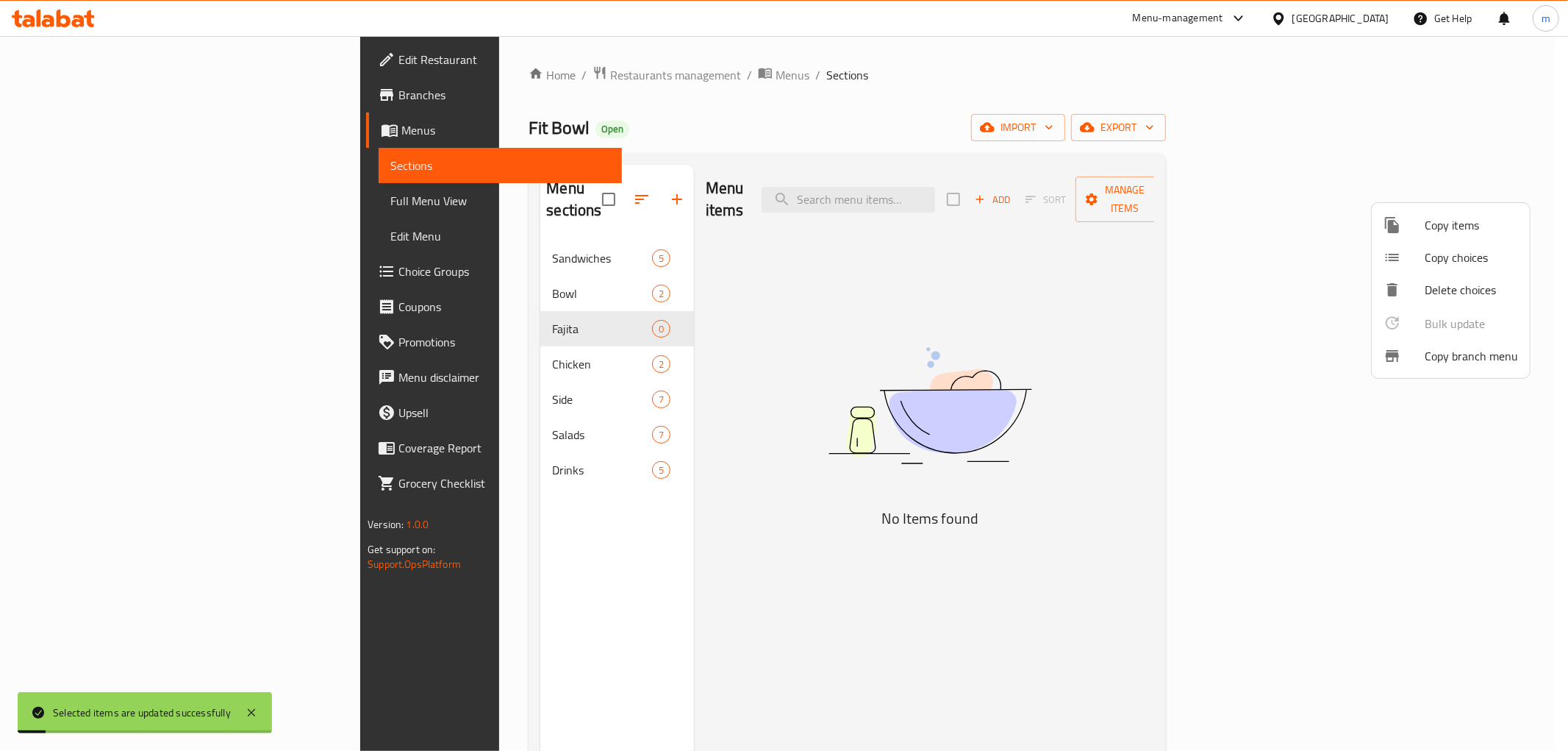
click at [410, 339] on div at bounding box center [784, 376] width 1568 height 751
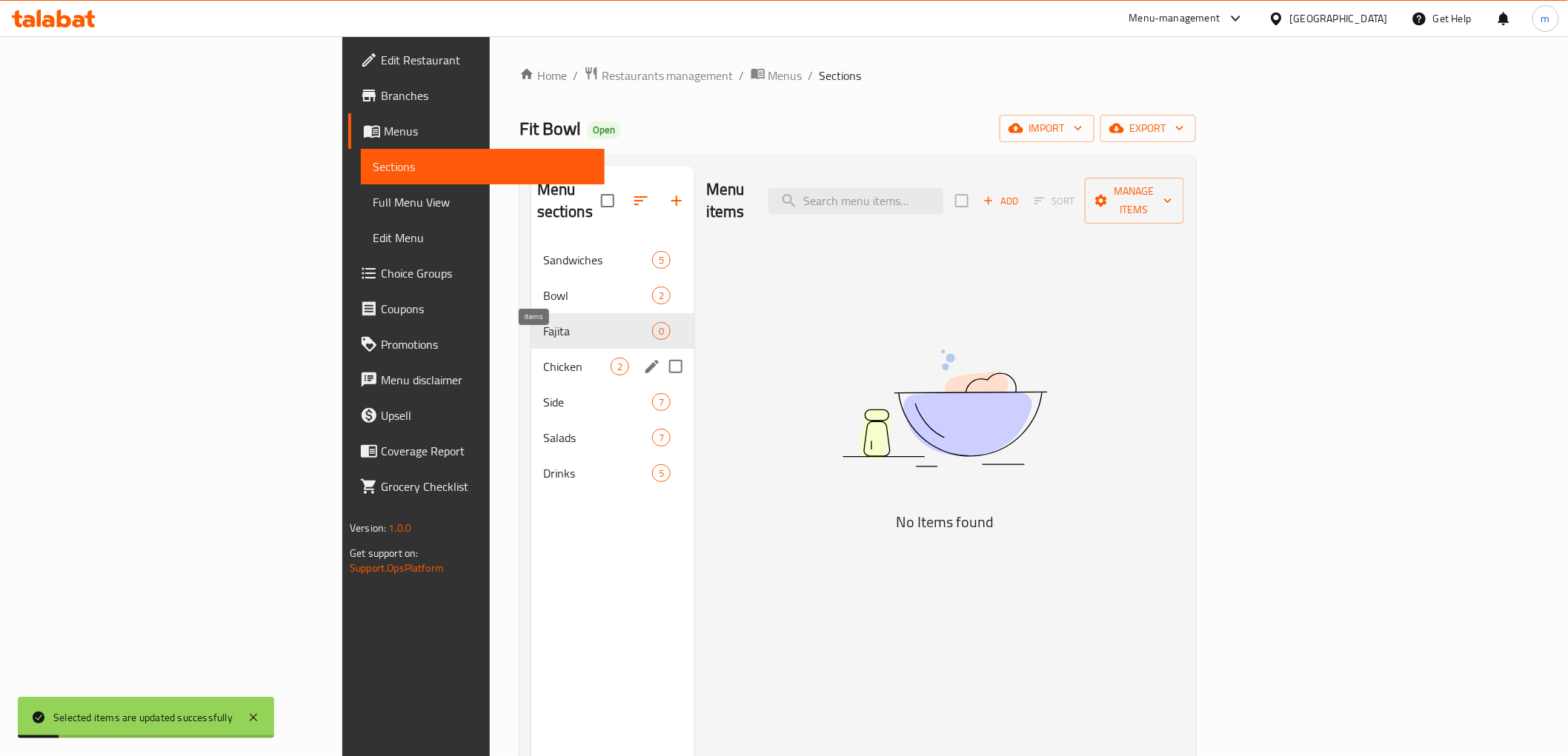
click at [544, 357] on span "Chicken" at bounding box center [577, 366] width 67 height 18
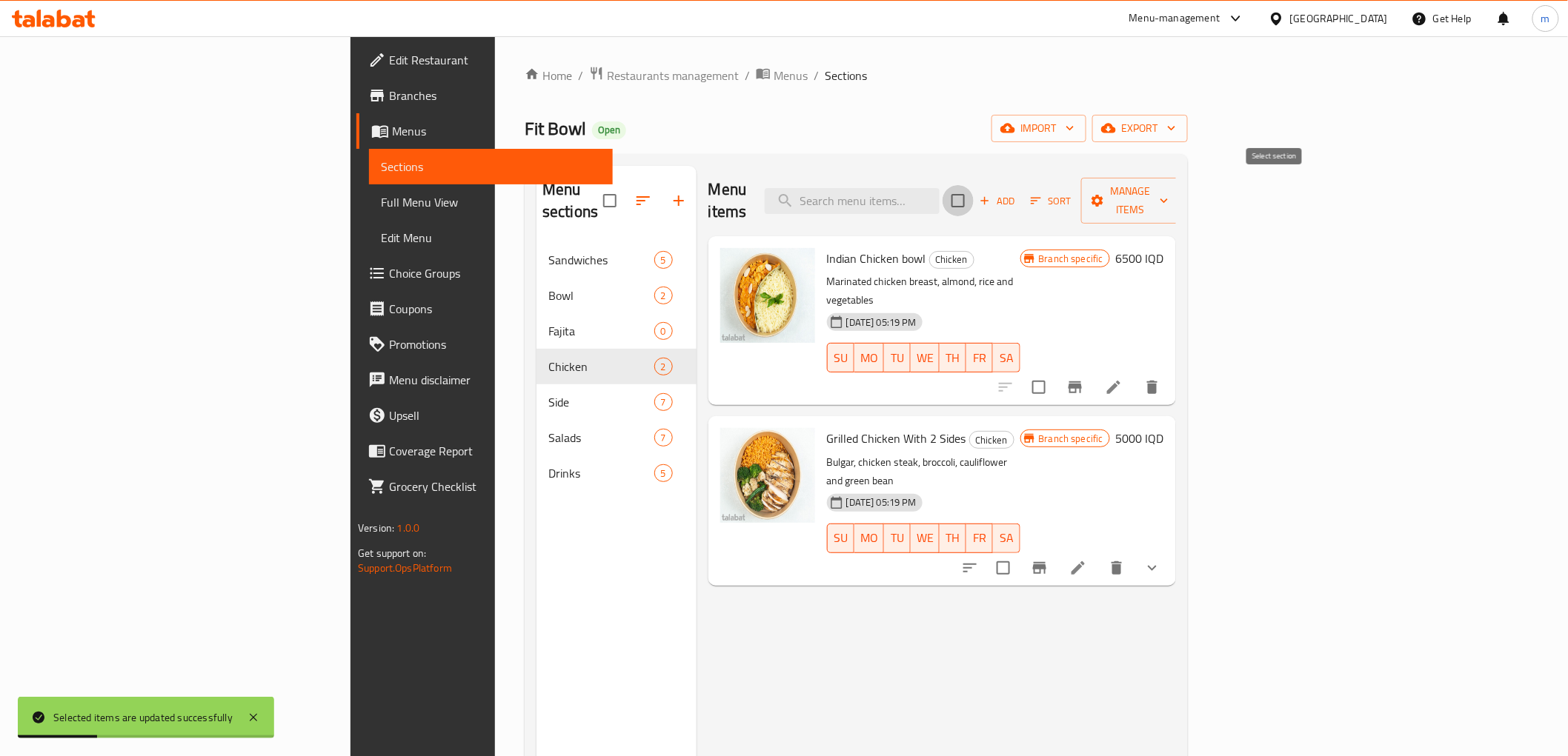
click at [974, 185] on input "checkbox" at bounding box center [957, 200] width 31 height 31
checkbox input "true"
click at [1168, 192] on span "Manage items" at bounding box center [1130, 201] width 76 height 37
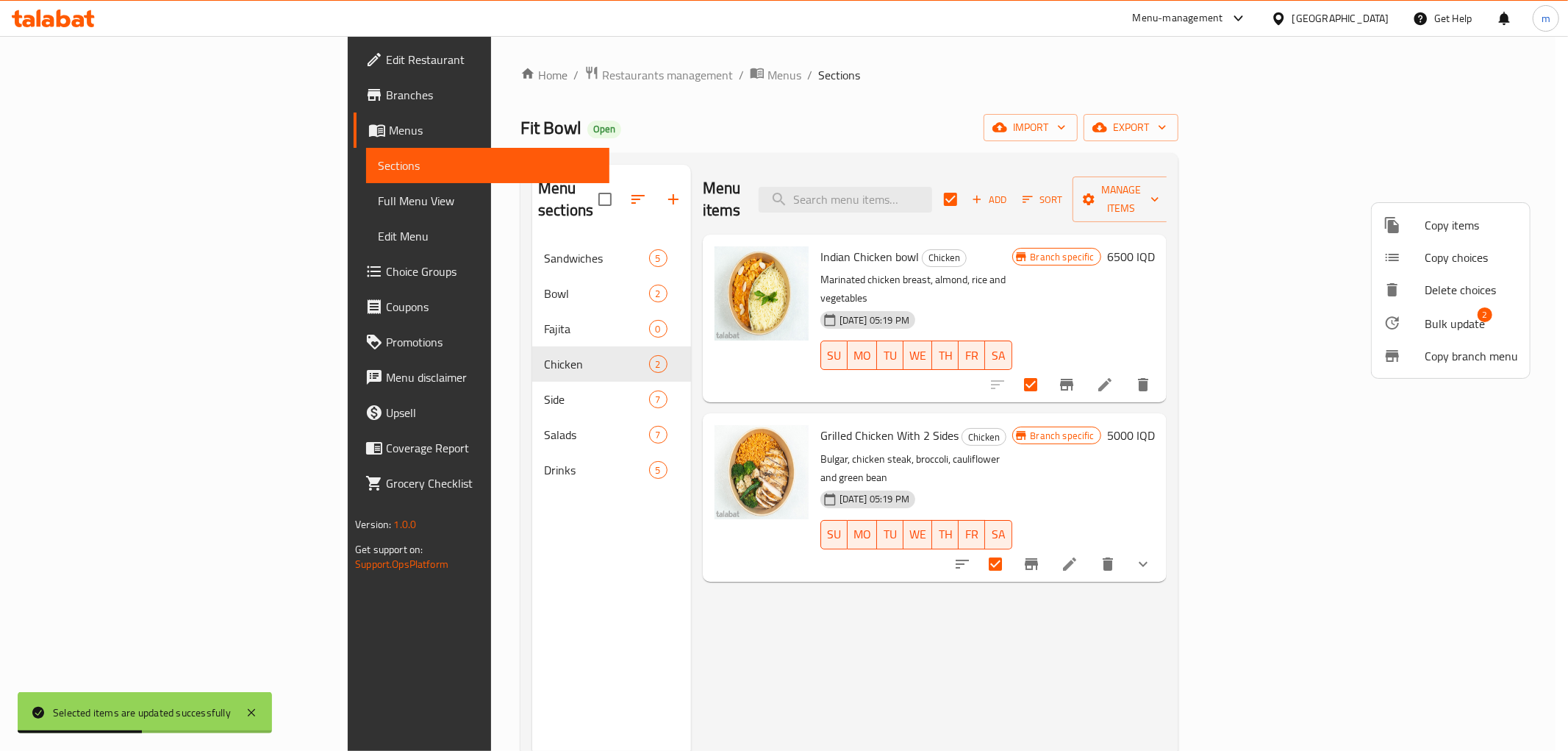
click at [1411, 333] on li "Bulk update 2" at bounding box center [1451, 323] width 158 height 33
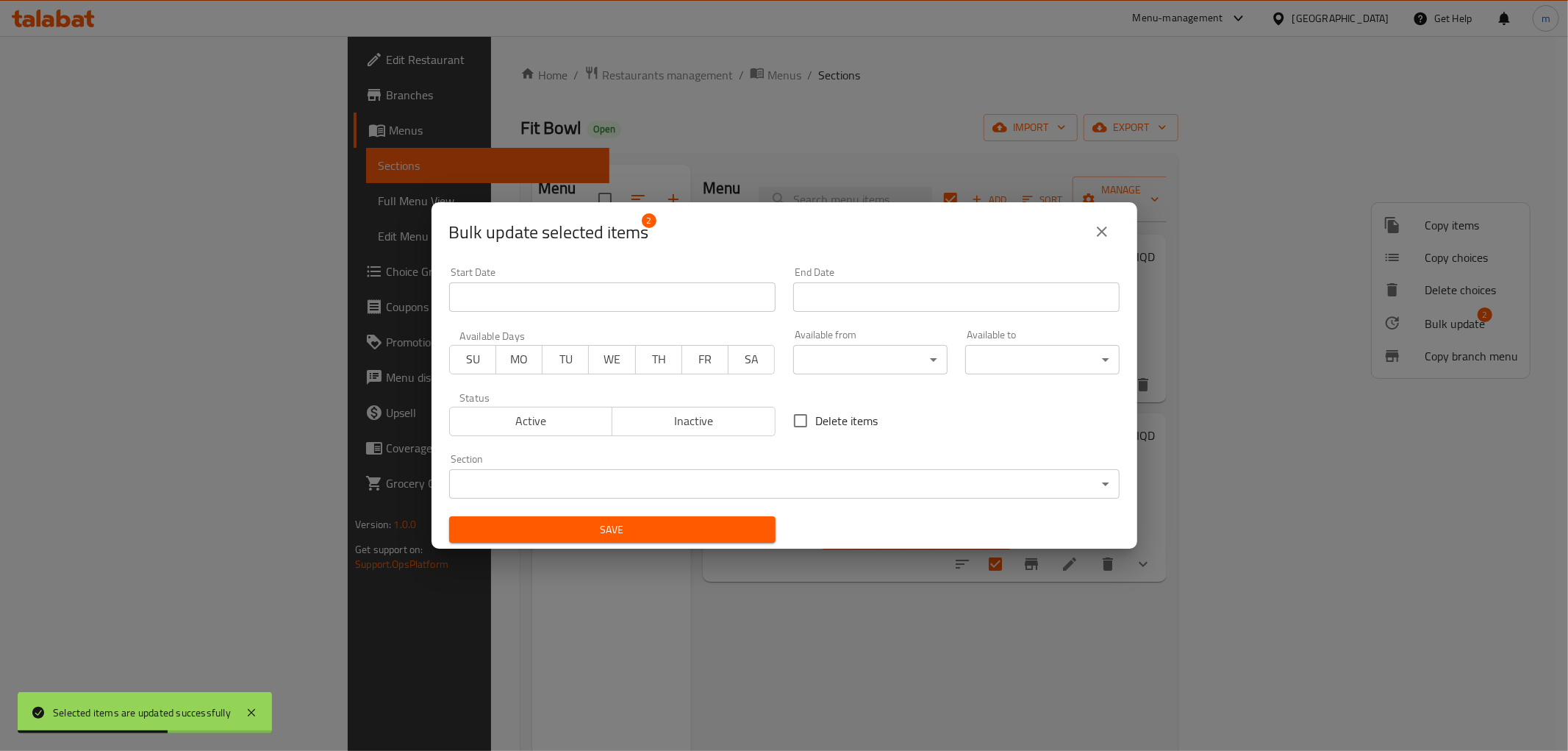
click at [670, 486] on body "Selected items are updated successfully ​ Menu-management Iraq Get Help m Edit …" at bounding box center [784, 393] width 1568 height 715
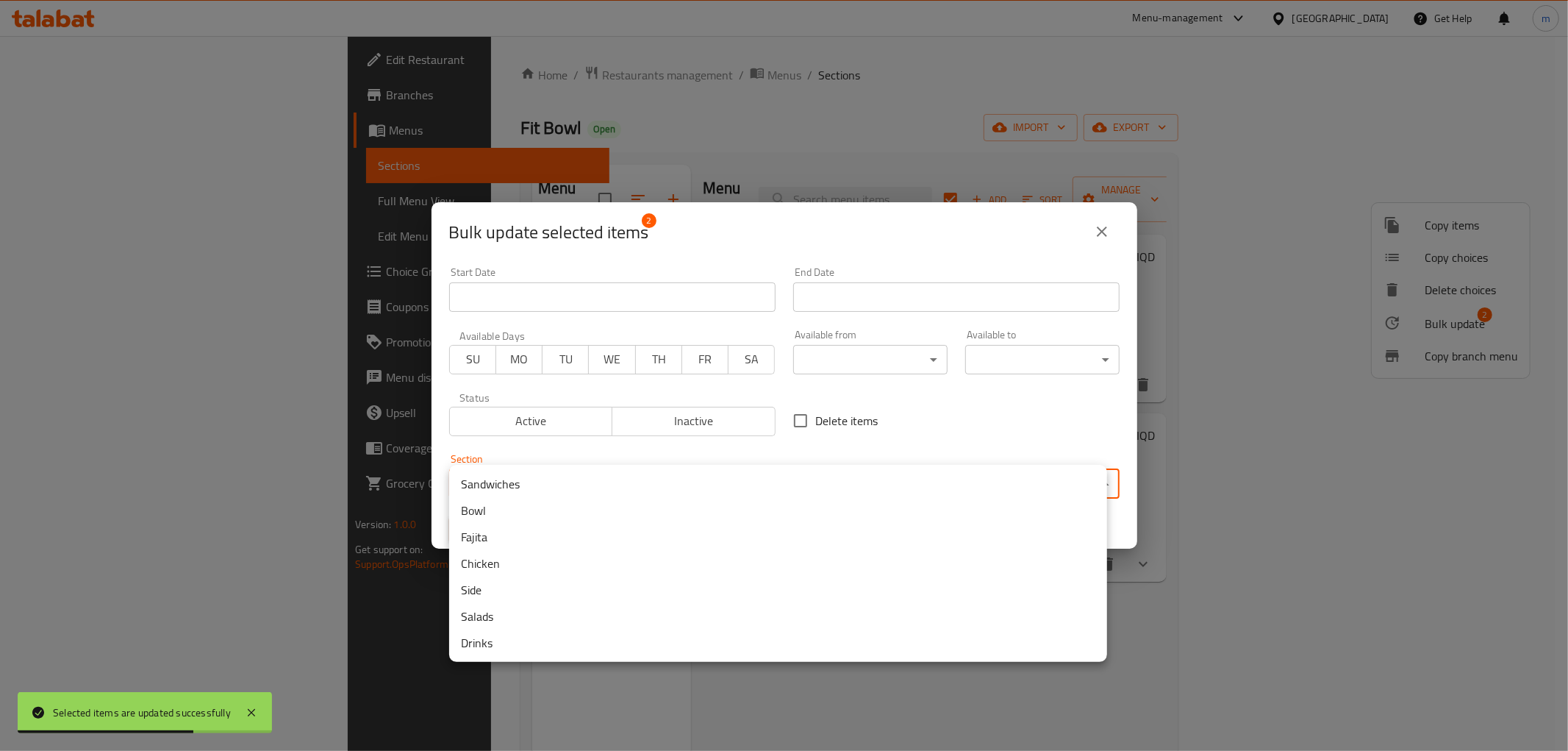
click at [525, 518] on li "Bowl" at bounding box center [778, 510] width 658 height 27
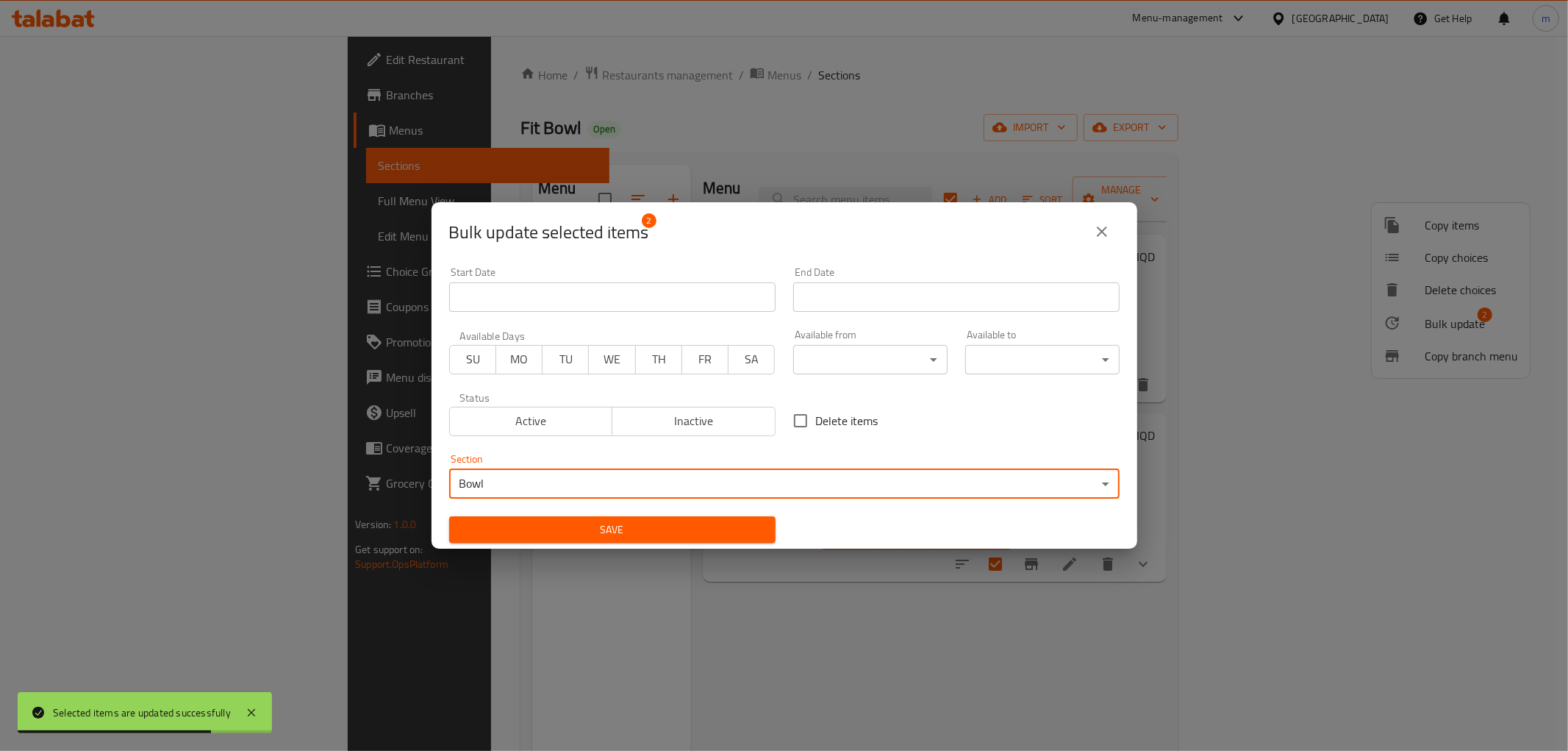
click at [540, 521] on span "Save" at bounding box center [613, 530] width 303 height 19
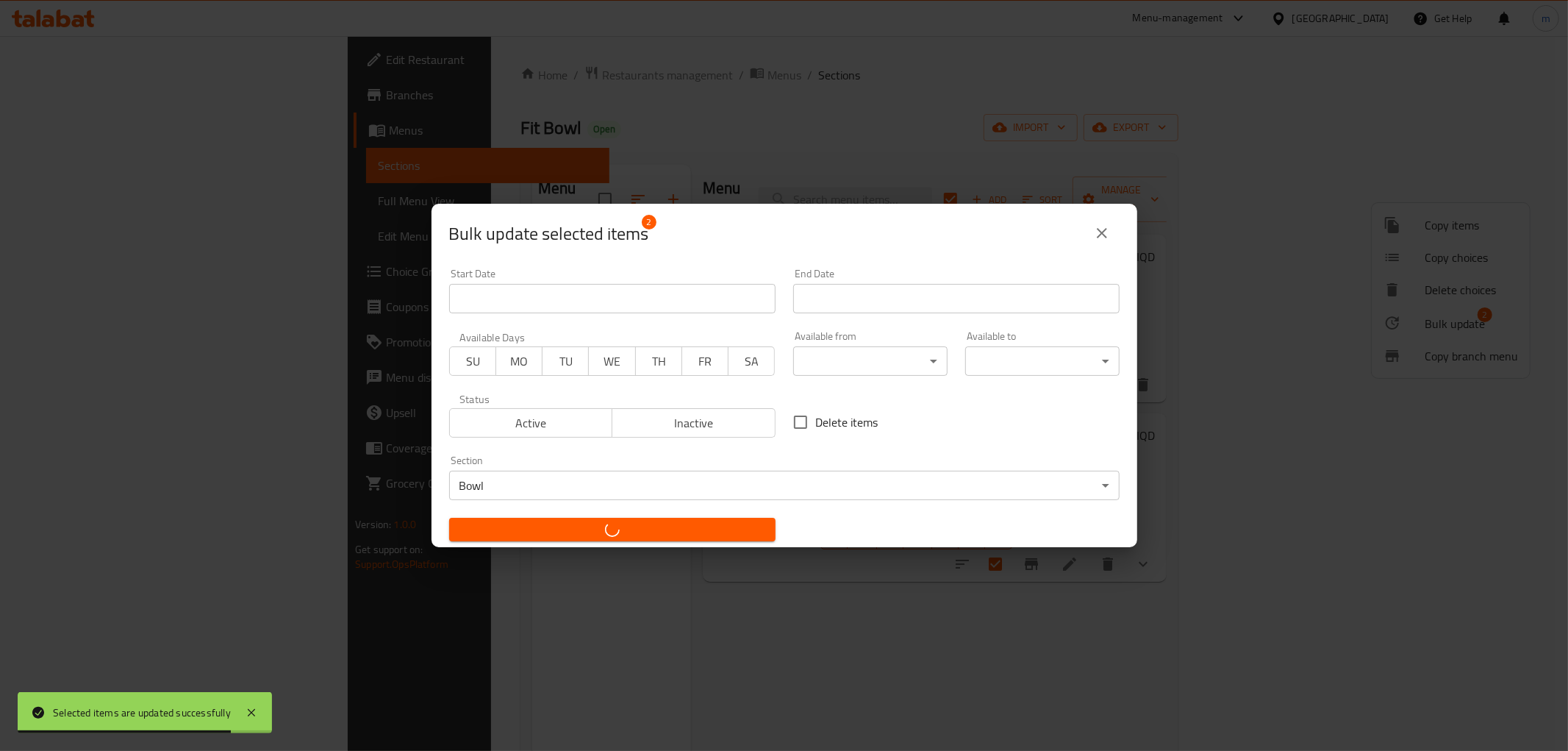
checkbox input "false"
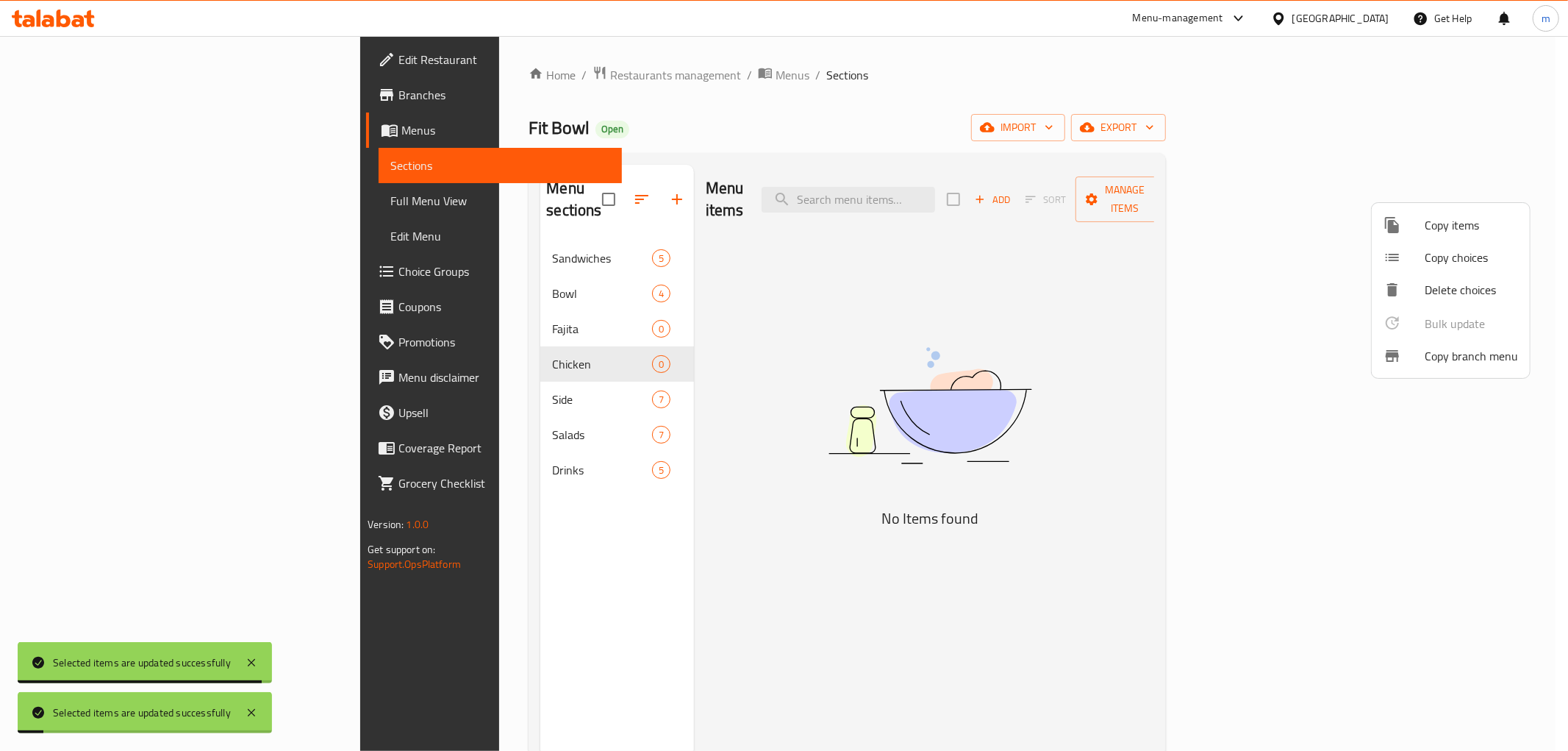
click at [444, 260] on div at bounding box center [784, 376] width 1568 height 751
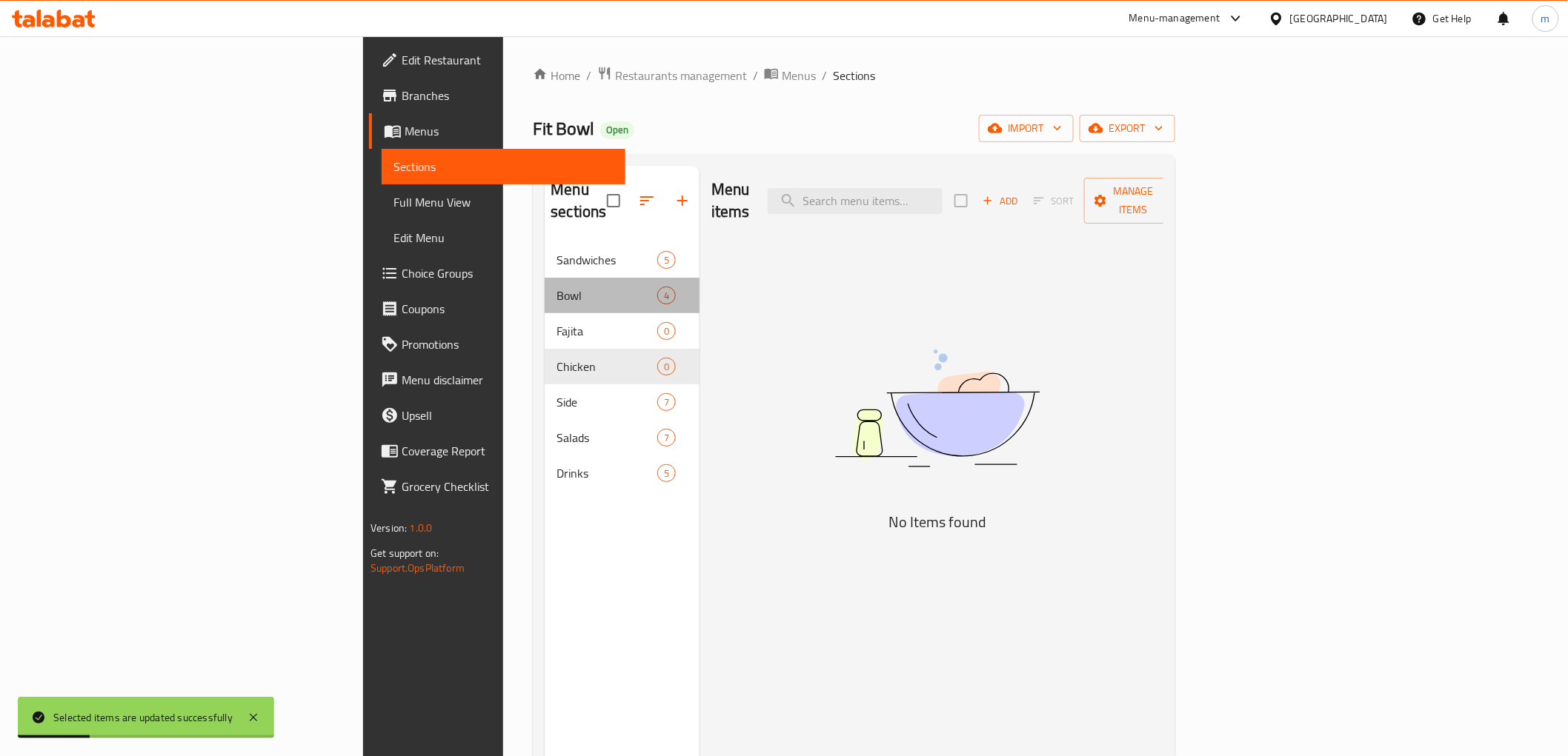
click at [544, 278] on div "Bowl 4" at bounding box center [622, 296] width 155 height 35
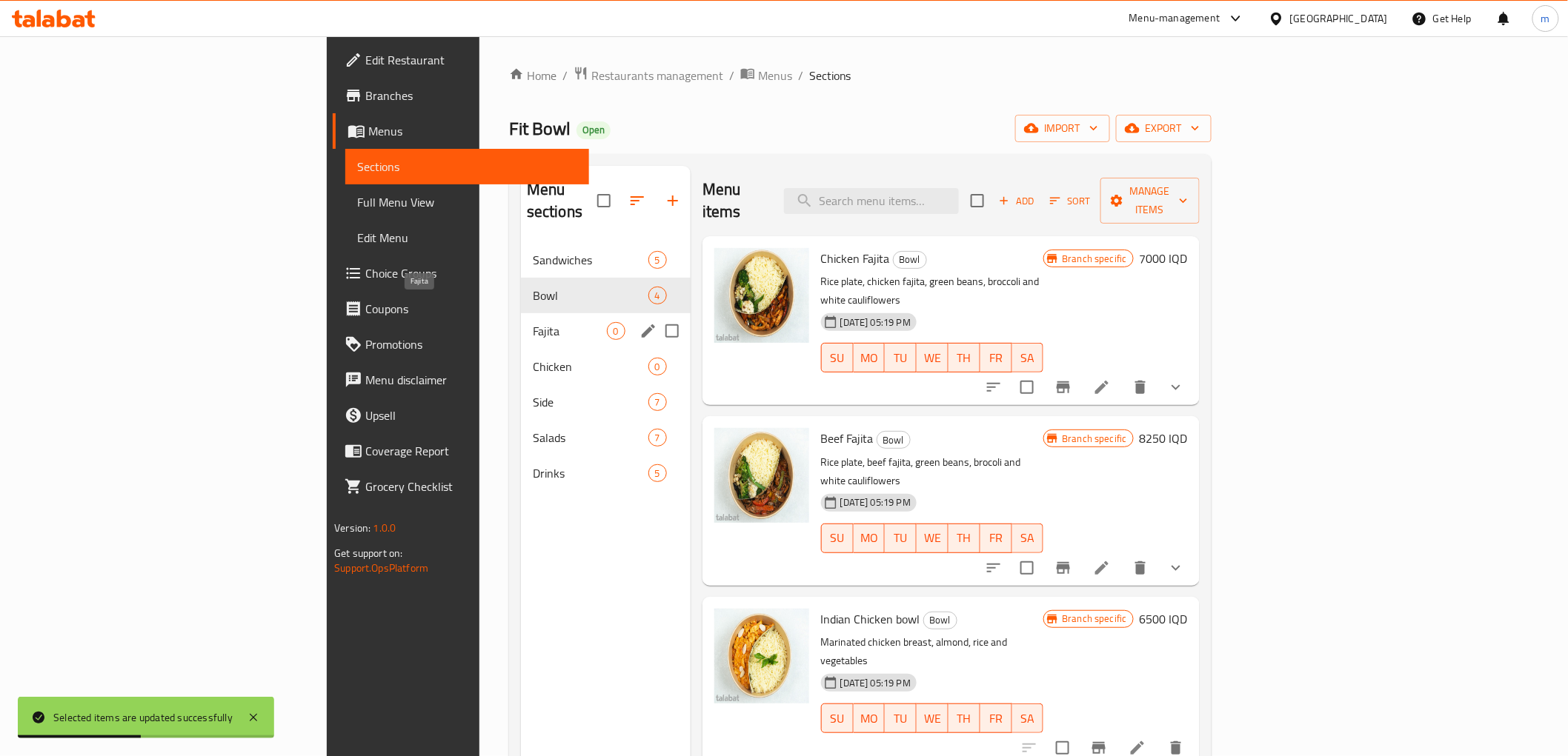
click at [533, 322] on span "Fajita" at bounding box center [570, 330] width 74 height 18
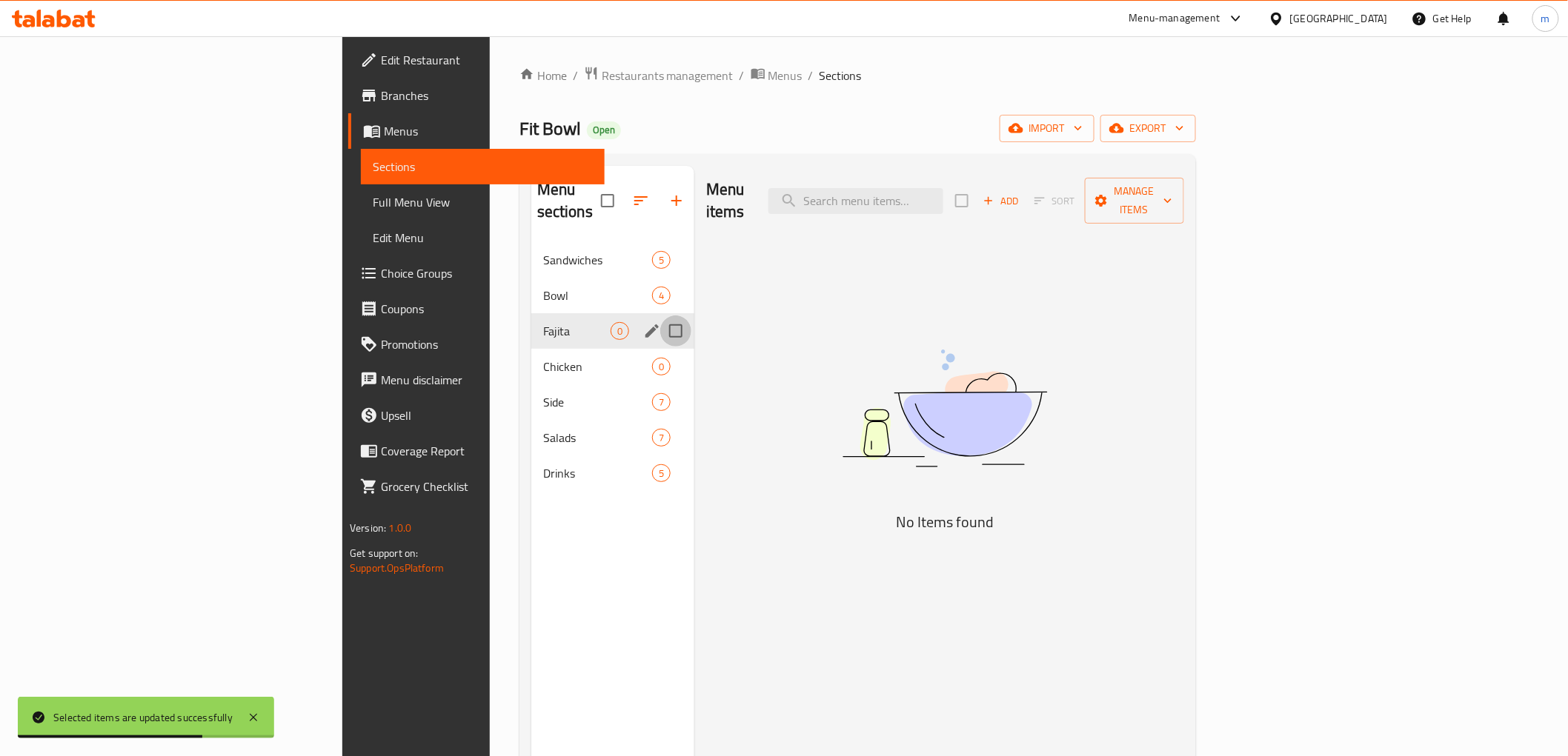
click at [660, 315] on input "Menu sections" at bounding box center [675, 330] width 31 height 31
checkbox input "true"
click at [660, 351] on input "Menu sections" at bounding box center [675, 366] width 31 height 31
checkbox input "true"
click at [615, 188] on button "button" at bounding box center [633, 201] width 35 height 35
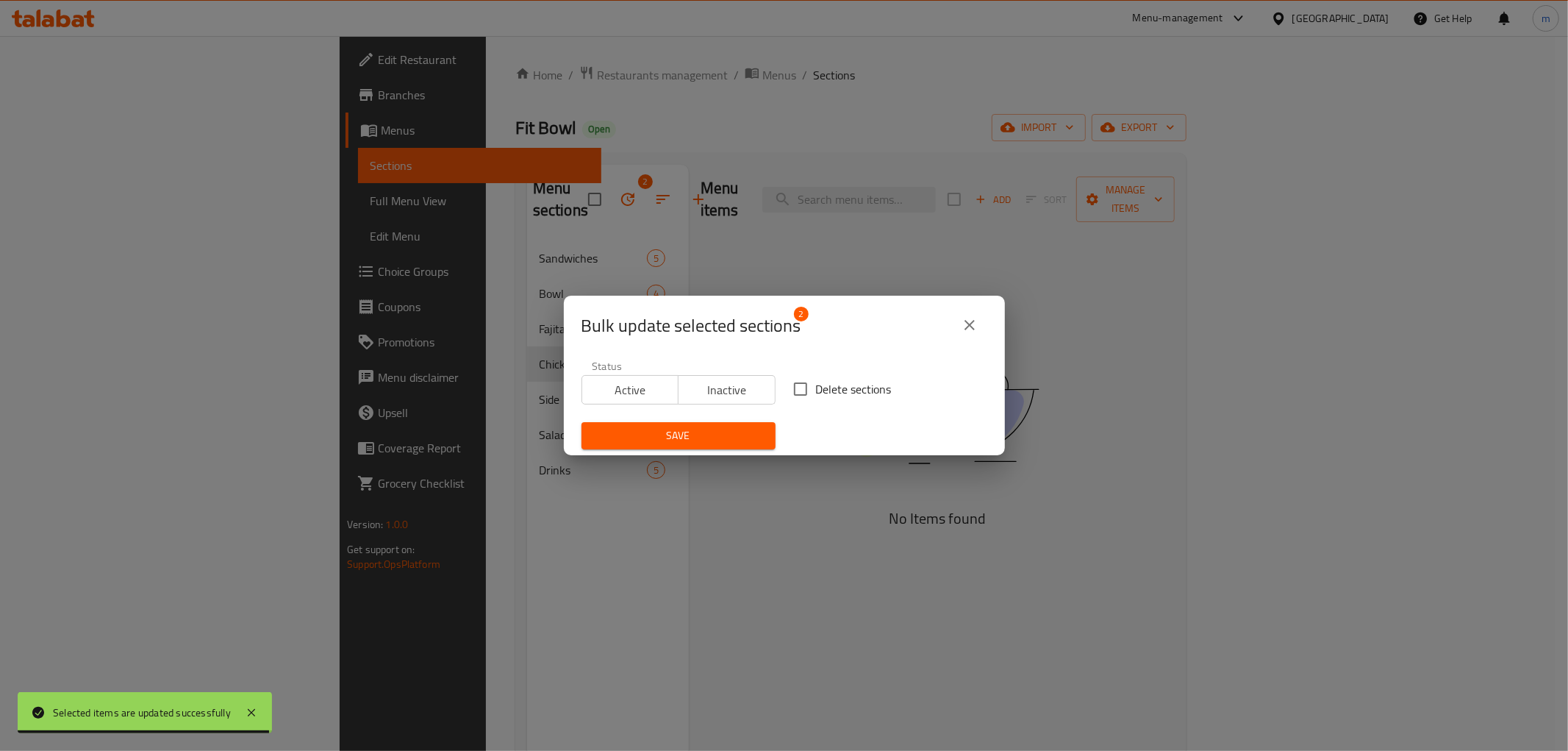
drag, startPoint x: 783, startPoint y: 383, endPoint x: 784, endPoint y: 390, distance: 7.1
click at [785, 383] on input "Delete sections" at bounding box center [800, 388] width 31 height 31
checkbox input "true"
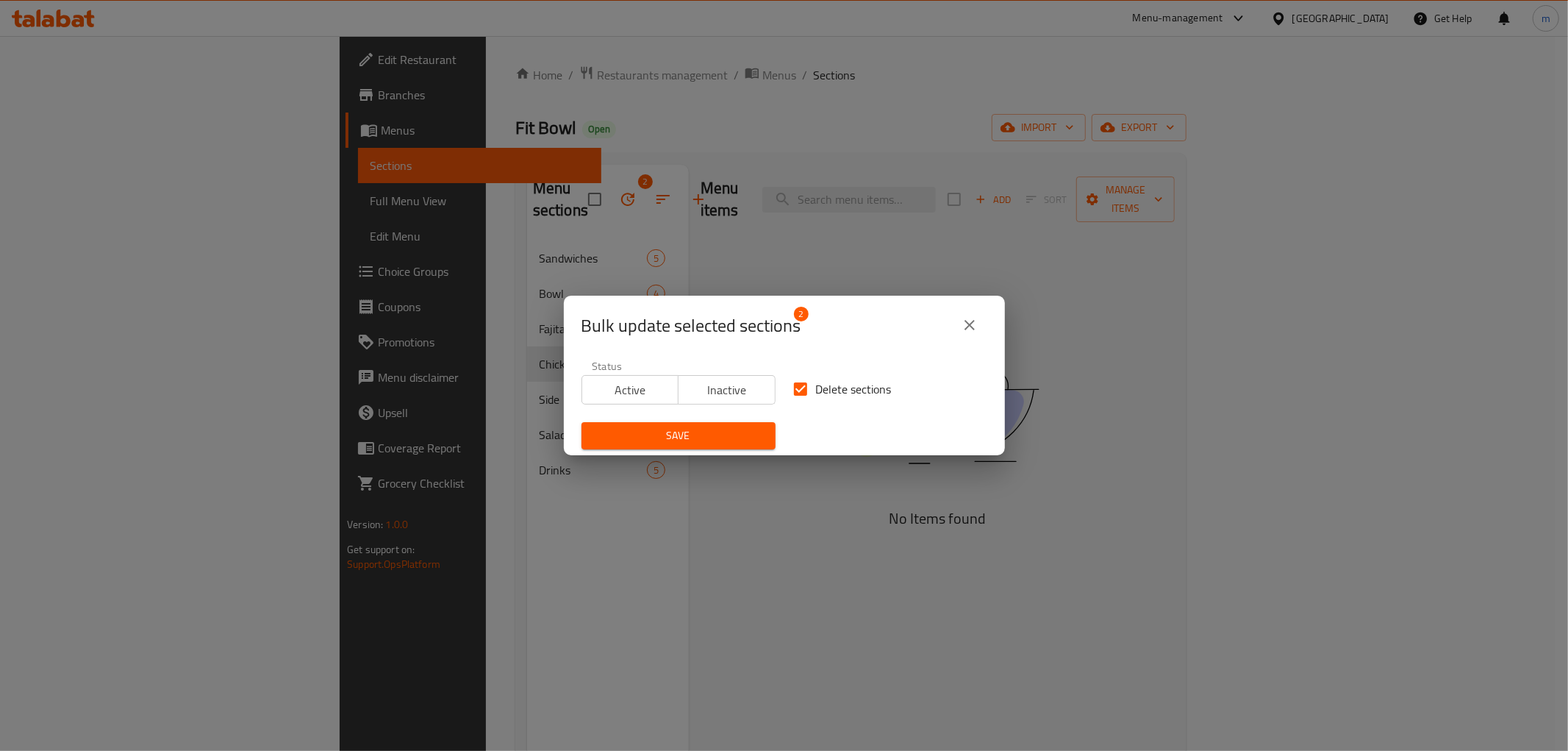
click at [744, 437] on span "Save" at bounding box center [678, 436] width 171 height 19
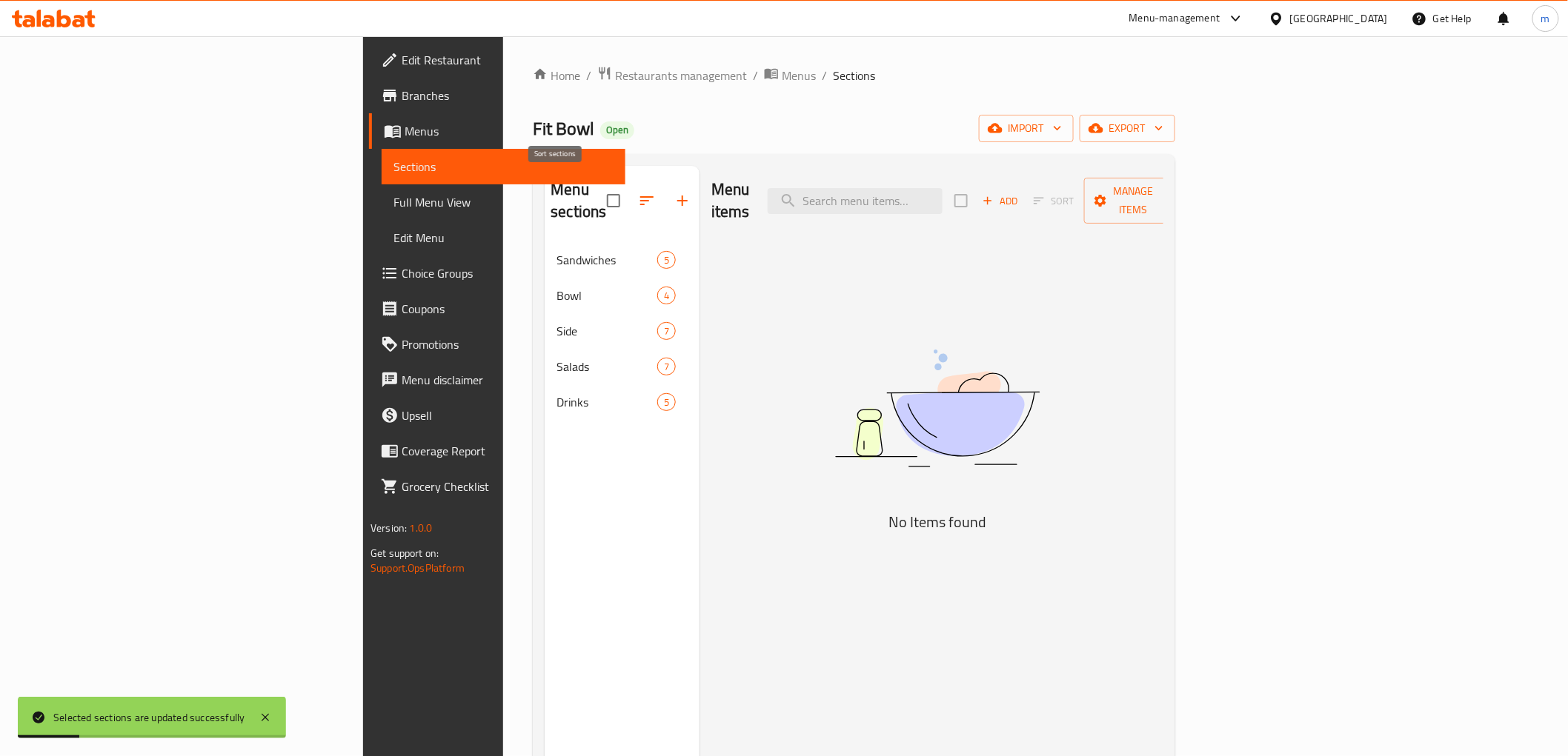
click at [629, 183] on button "button" at bounding box center [647, 201] width 35 height 35
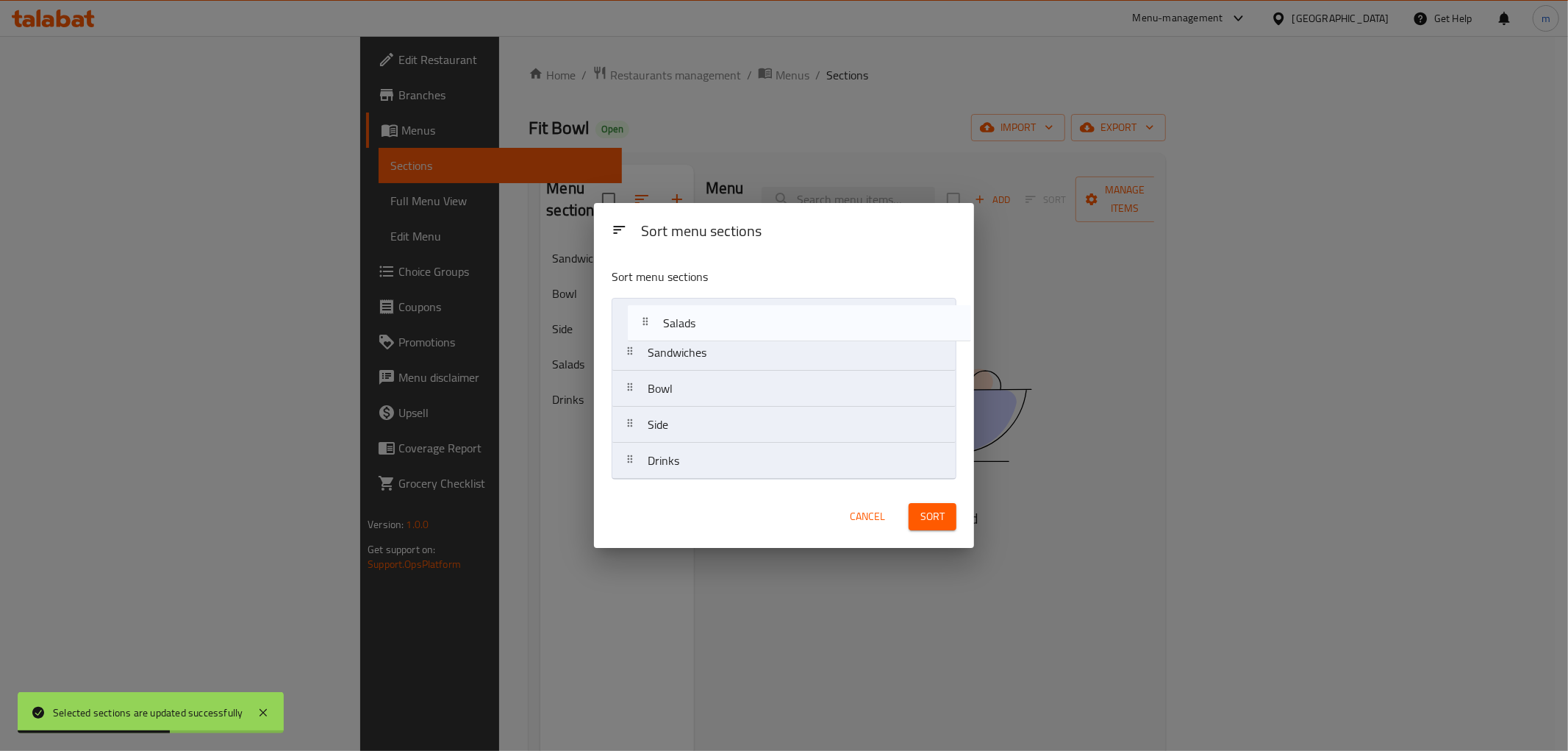
drag, startPoint x: 691, startPoint y: 431, endPoint x: 710, endPoint y: 325, distance: 107.7
click at [710, 325] on nav "Sandwiches Bowl Side Salads Drinks" at bounding box center [784, 388] width 345 height 182
drag, startPoint x: 692, startPoint y: 388, endPoint x: 700, endPoint y: 346, distance: 42.8
click at [700, 346] on nav "Salads Sandwiches Bowl Side Drinks" at bounding box center [784, 388] width 345 height 182
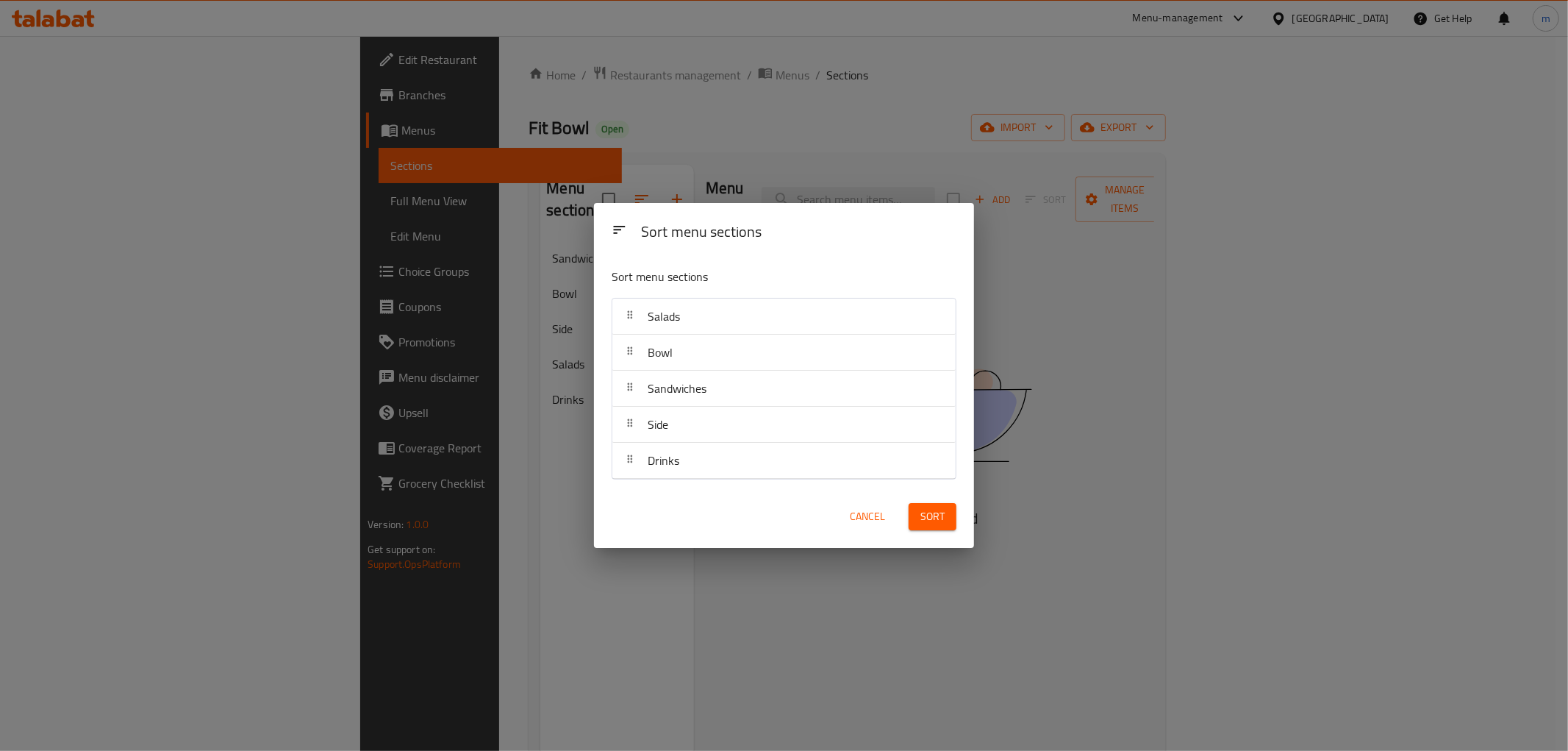
click at [938, 519] on span "Sort" at bounding box center [932, 516] width 24 height 19
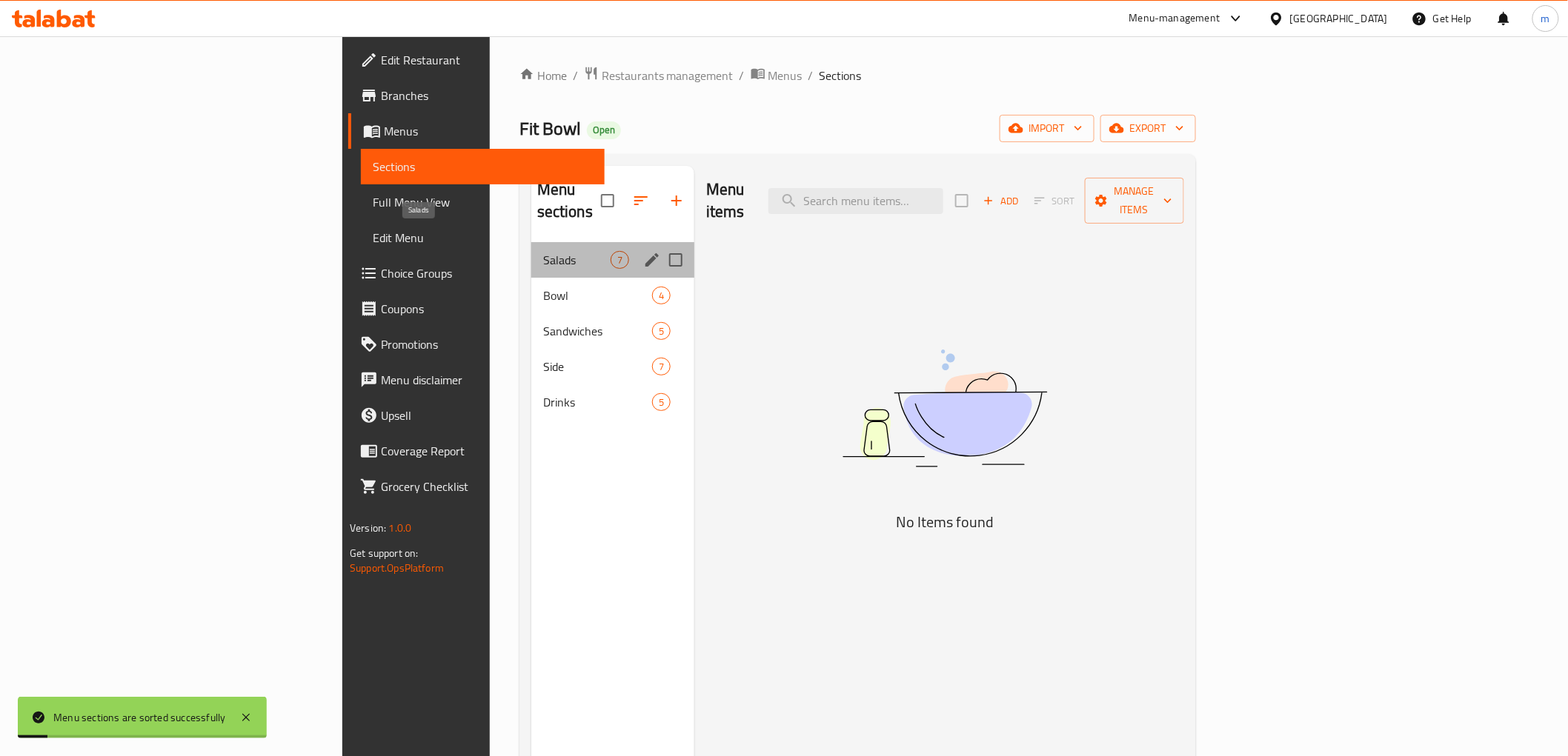
drag, startPoint x: 396, startPoint y: 238, endPoint x: 398, endPoint y: 262, distance: 24.1
click at [544, 251] on span "Salads" at bounding box center [577, 259] width 67 height 18
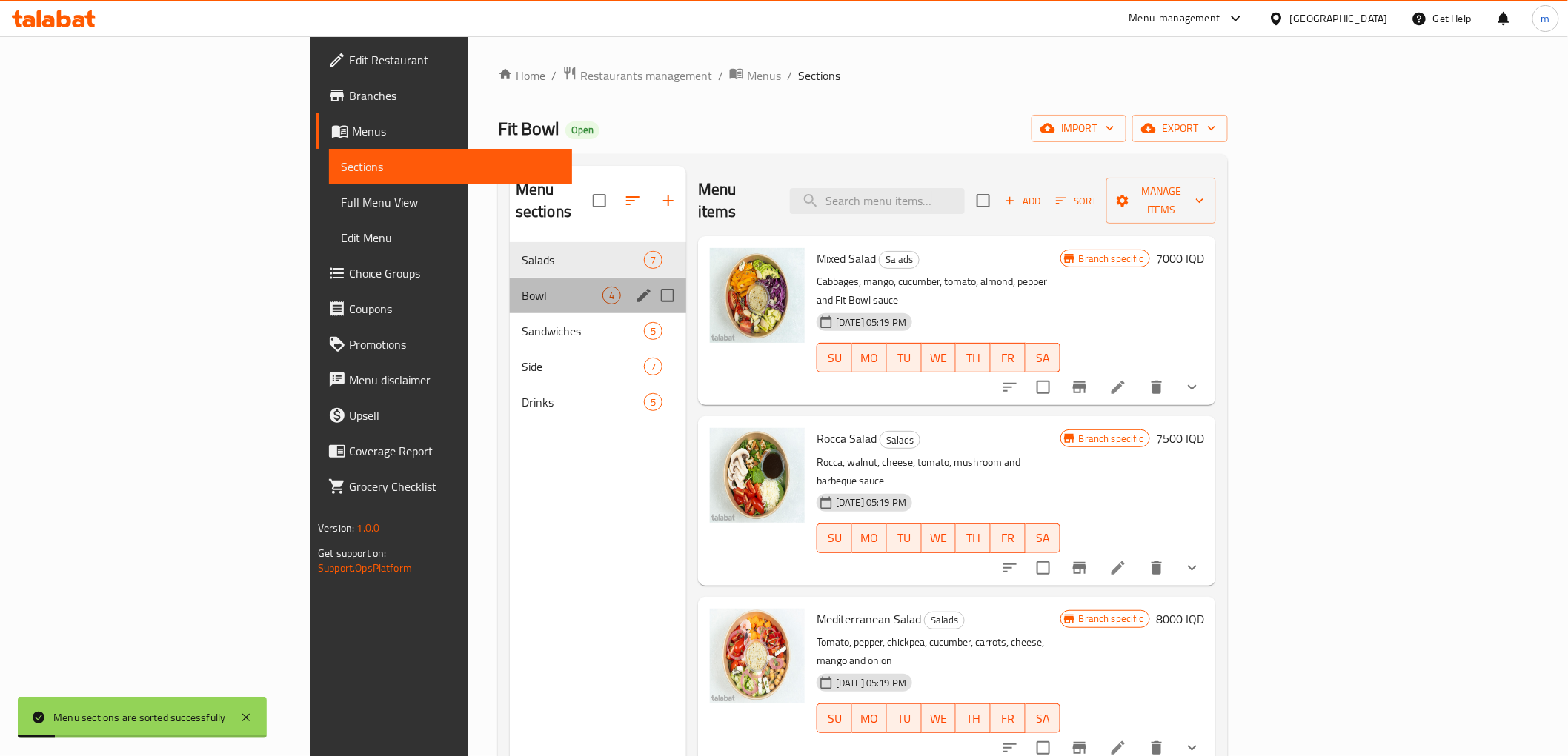
drag, startPoint x: 398, startPoint y: 262, endPoint x: 406, endPoint y: 287, distance: 26.2
click at [510, 278] on div "Bowl 4" at bounding box center [598, 296] width 177 height 35
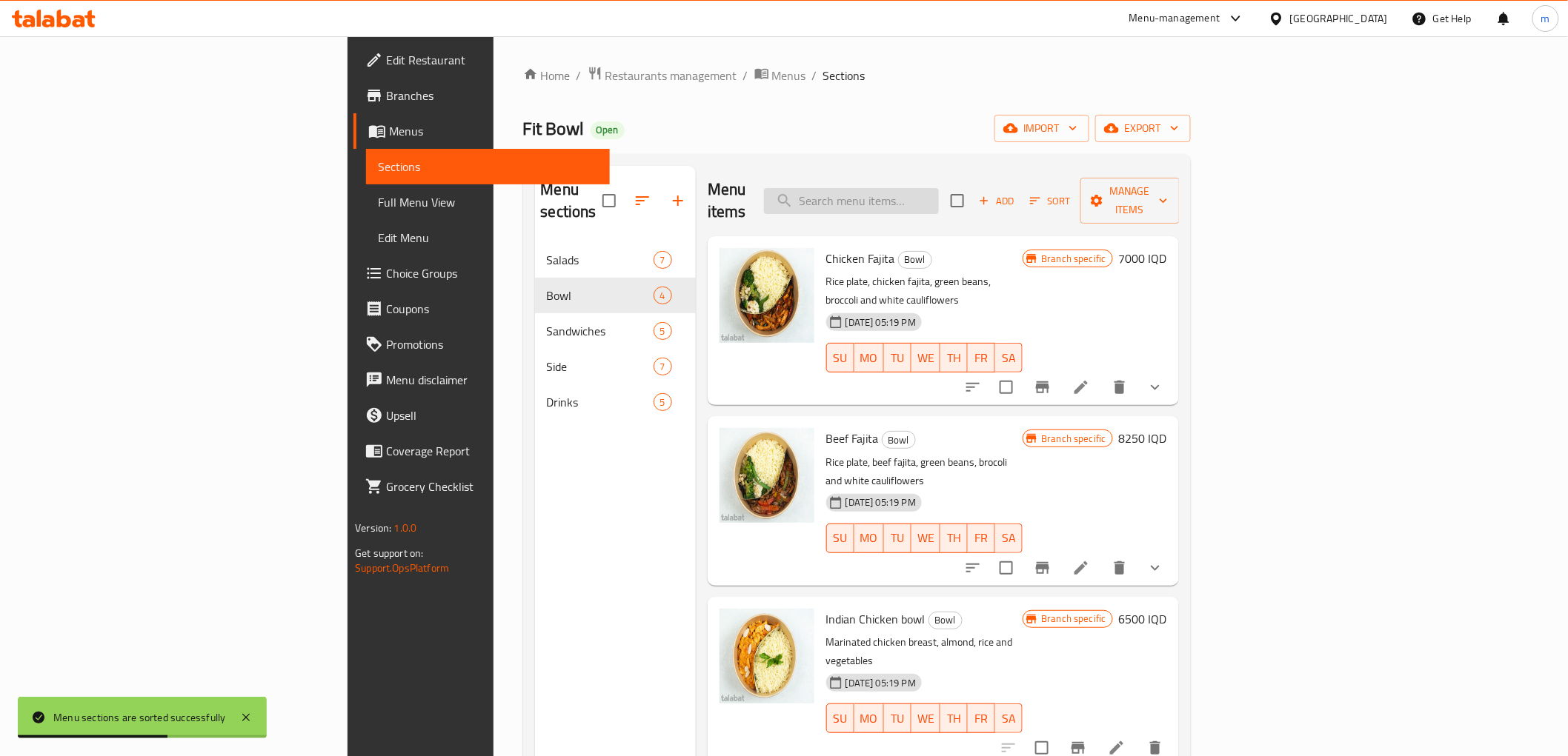
paste input "Grilled Chicken with 2 sides"
click at [939, 189] on input "search" at bounding box center [851, 202] width 175 height 26
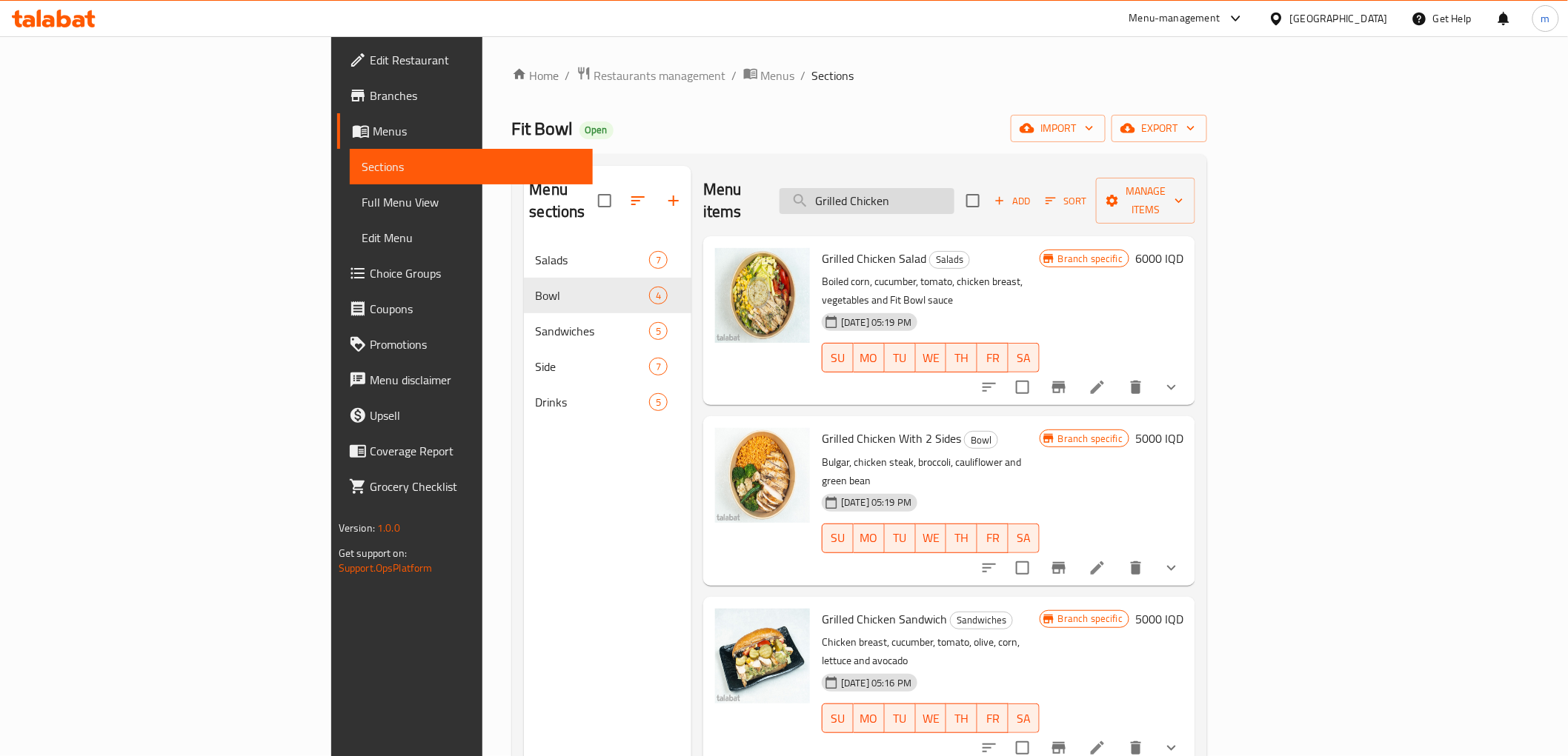
click at [937, 195] on input "Grilled Chicken" at bounding box center [867, 202] width 175 height 26
type input "Grilled Chicken"
click at [845, 427] on span "Grilled Chicken With 2 Sides" at bounding box center [891, 439] width 139 height 22
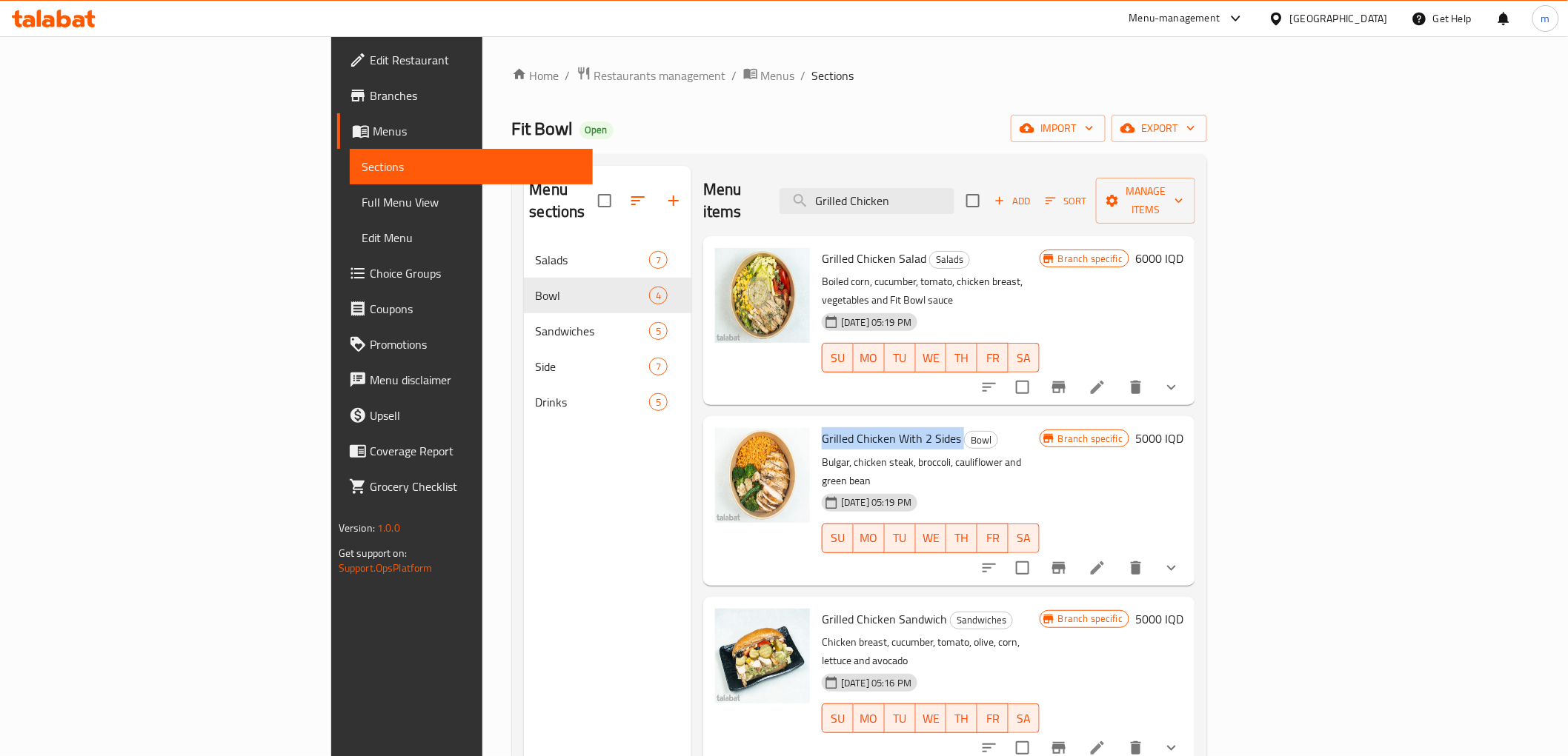
copy h6 "Grilled Chicken With 2 Sides"
click at [1107, 559] on icon at bounding box center [1097, 567] width 18 height 18
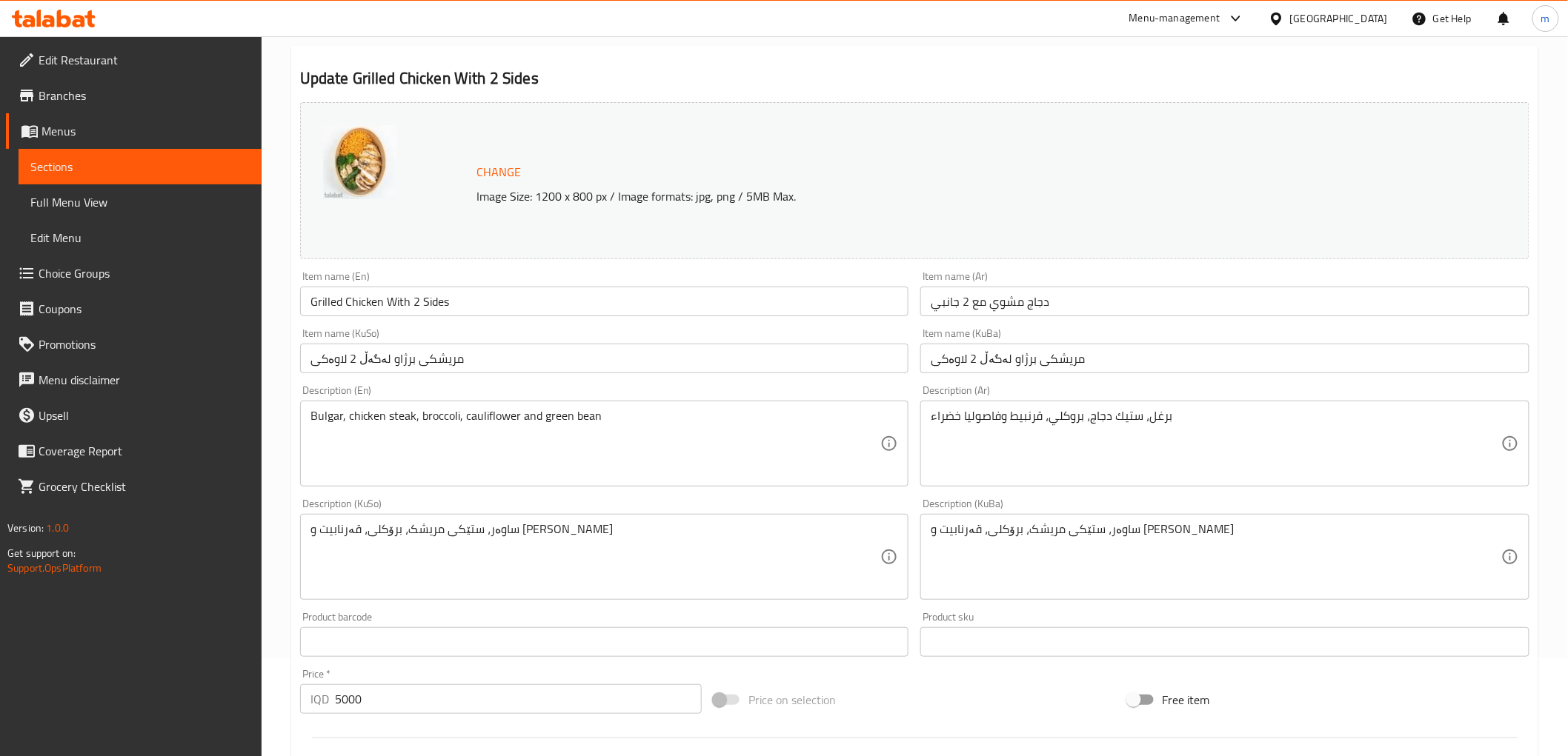
scroll to position [137, 0]
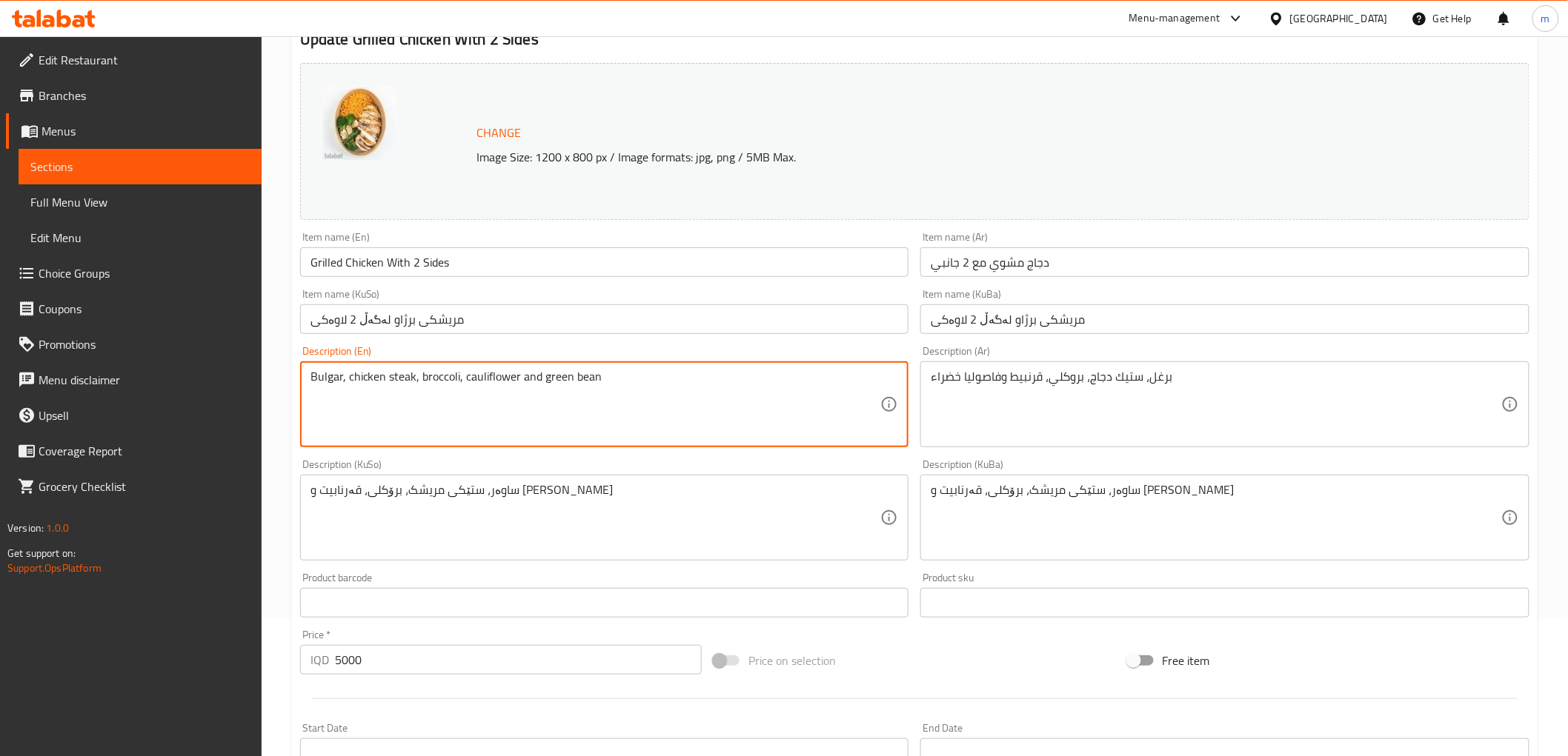
paste textarea "bulgar, chicken steak, brocoli, cauliflower, green bean"
click at [712, 399] on textarea "Bulgar, chicken steak, broccoli, cauliflower and green bean bulgar, chicken ste…" at bounding box center [595, 404] width 571 height 70
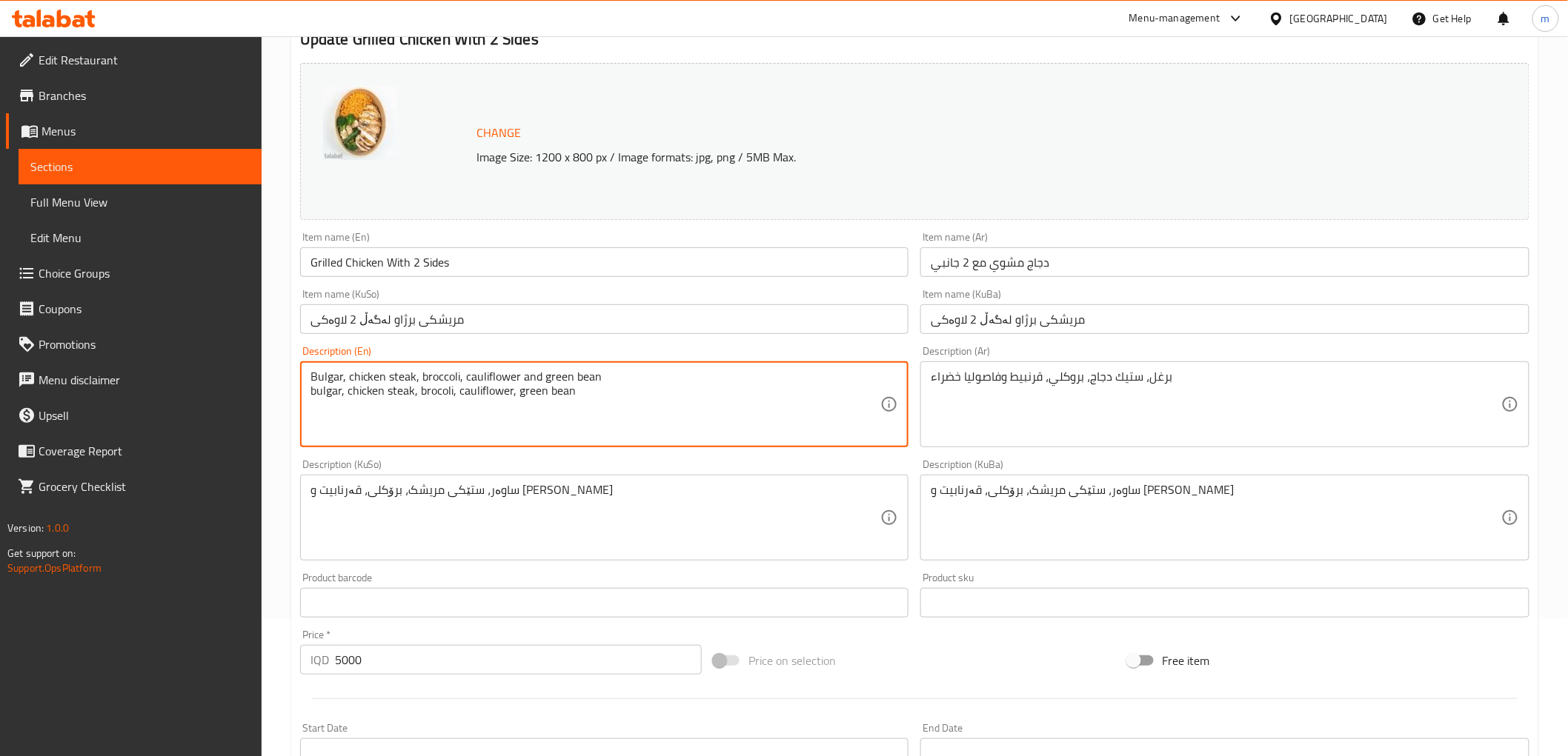
click at [712, 399] on textarea "Bulgar, chicken steak, broccoli, cauliflower and green bean bulgar, chicken ste…" at bounding box center [595, 404] width 571 height 70
type textarea "Bulgar, chicken steak, broccoli, cauliflower and green bean"
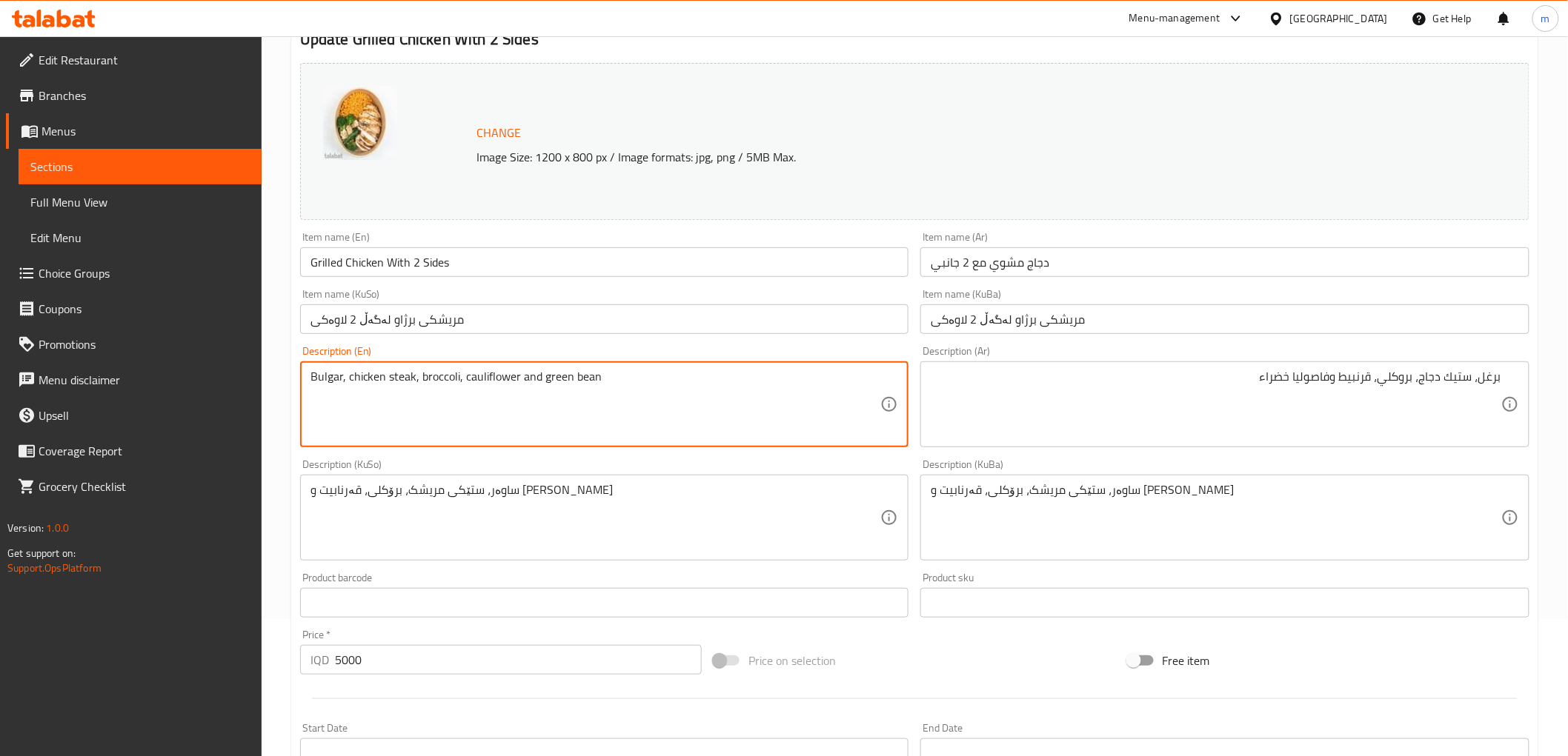
drag, startPoint x: 638, startPoint y: 382, endPoint x: 543, endPoint y: 380, distance: 95.0
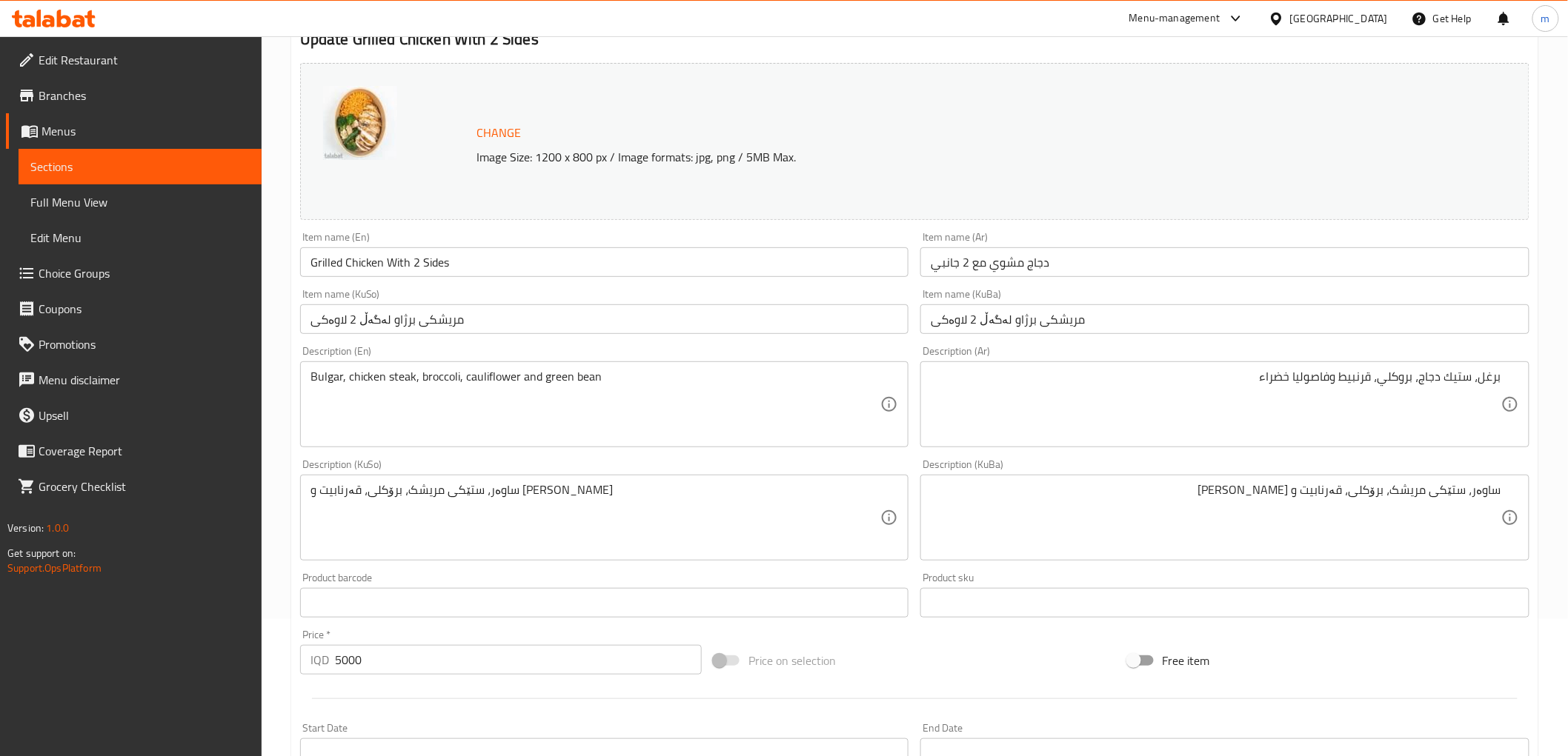
click at [923, 510] on div "ساوەر، ستێکی مریشک، برۆکلی، قەرنابیت و فاسۆلیای سەوز Description (KuBa)" at bounding box center [1224, 518] width 609 height 86
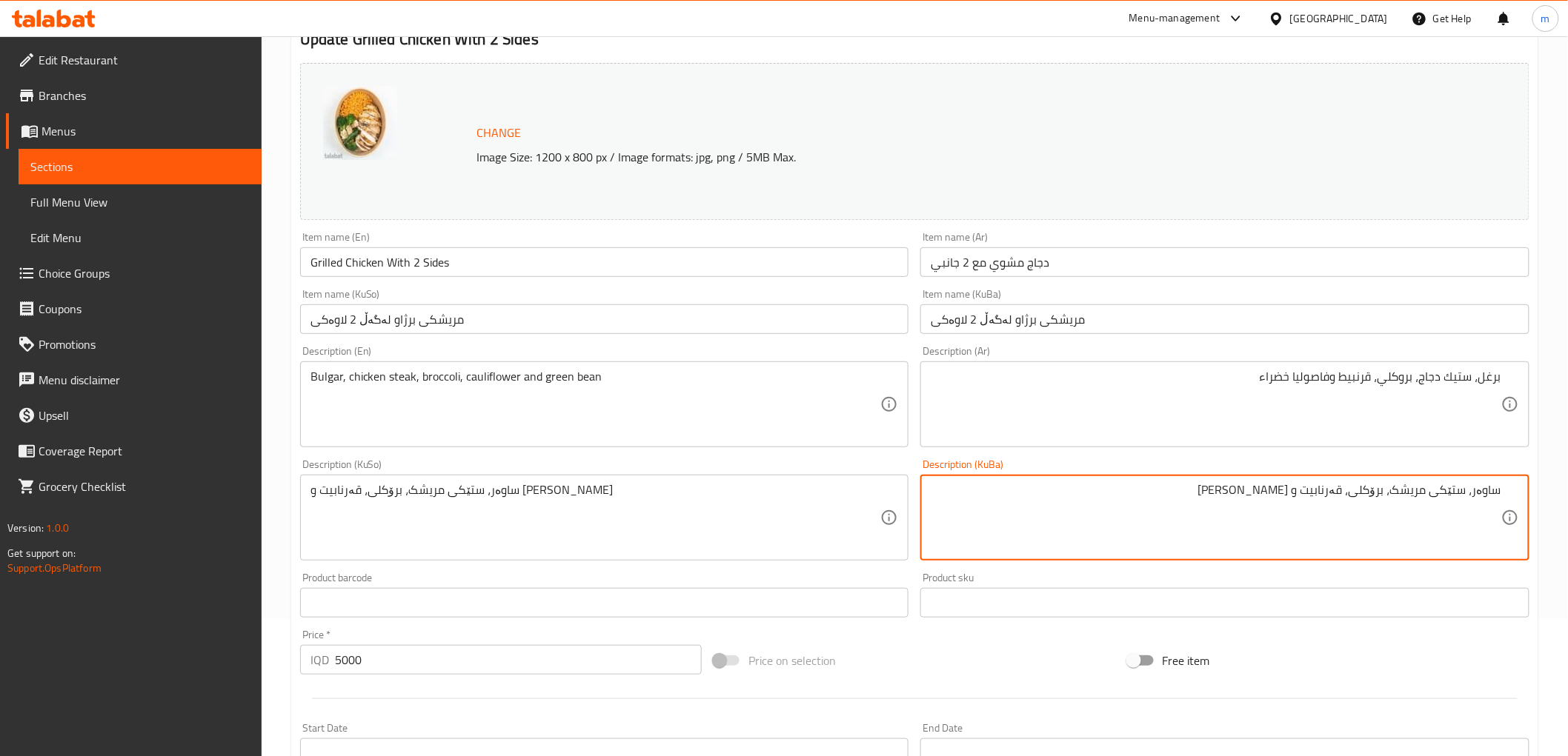
click at [924, 510] on div "ساوەر، ستێکی مریشک، برۆکلی، قەرنابیت و فاسۆلیای سەوز Description (KuBa)" at bounding box center [1224, 518] width 609 height 86
click at [960, 514] on textarea "ساوەر، ستێکی مریشک، برۆکلی، قەرنابیت و فاسۆلیای سەوز" at bounding box center [1216, 517] width 571 height 70
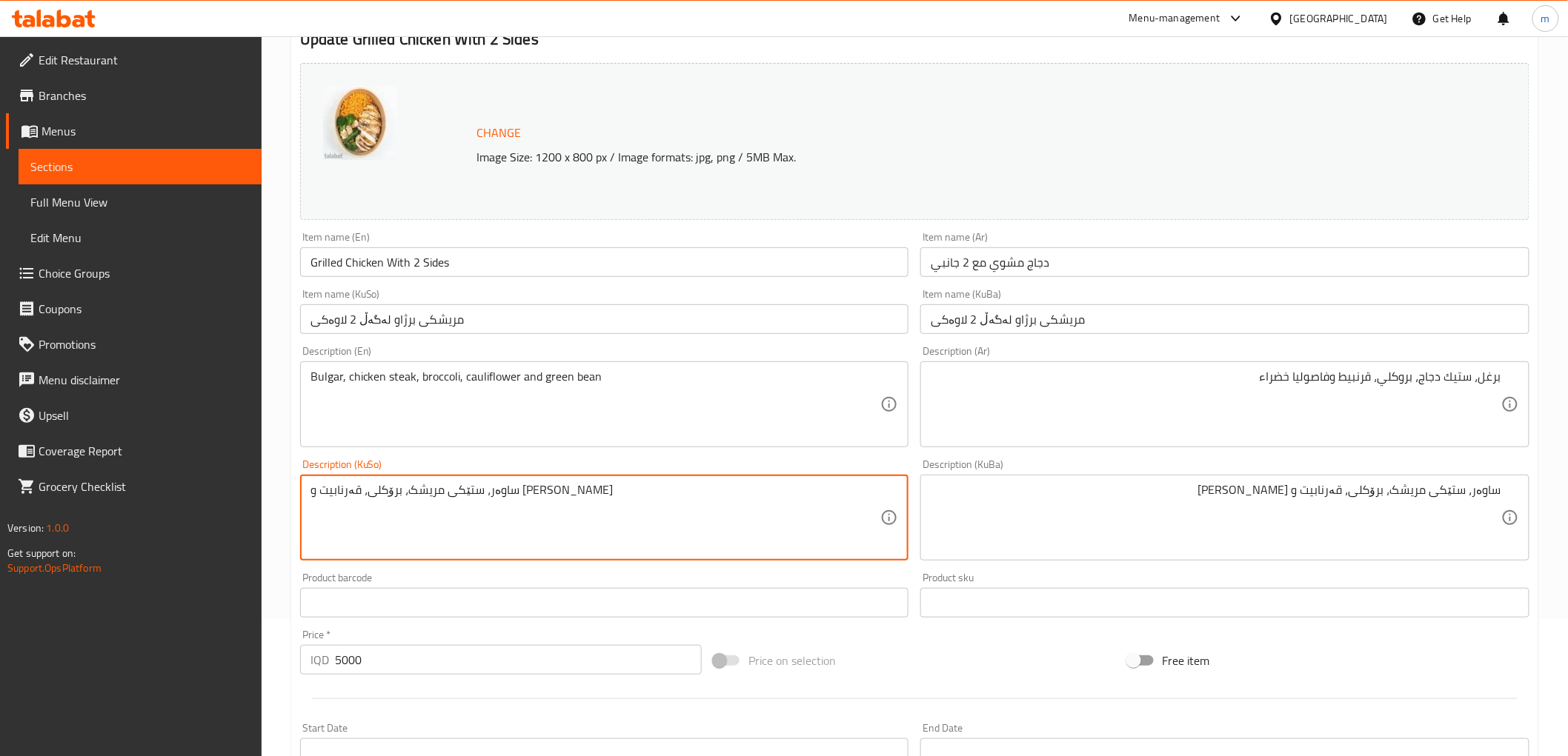
click at [739, 511] on textarea "ساوەر، ستێکی مریشک، برۆکلی، قەرنابیت و فاسۆلیای سەوز" at bounding box center [595, 517] width 571 height 70
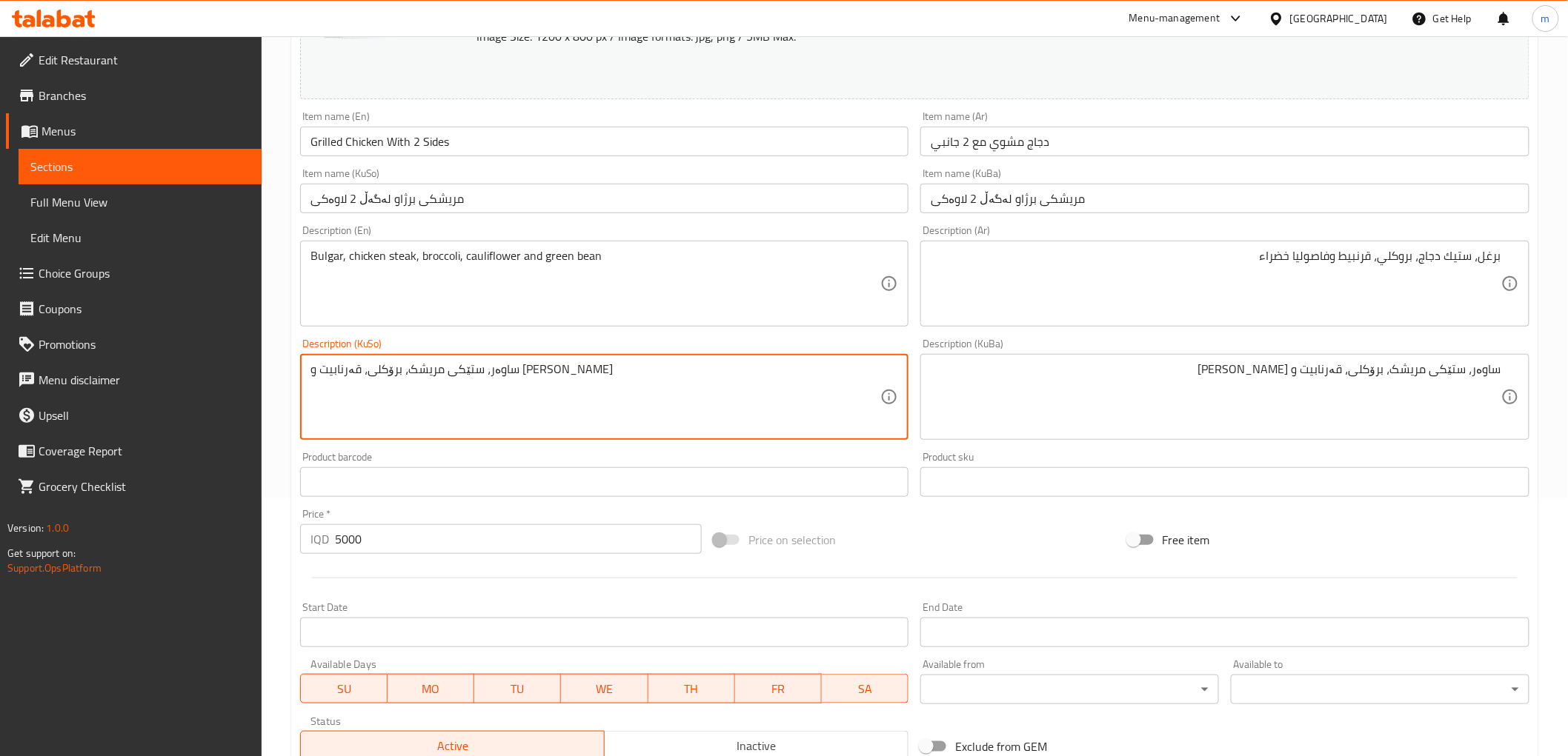
scroll to position [88, 0]
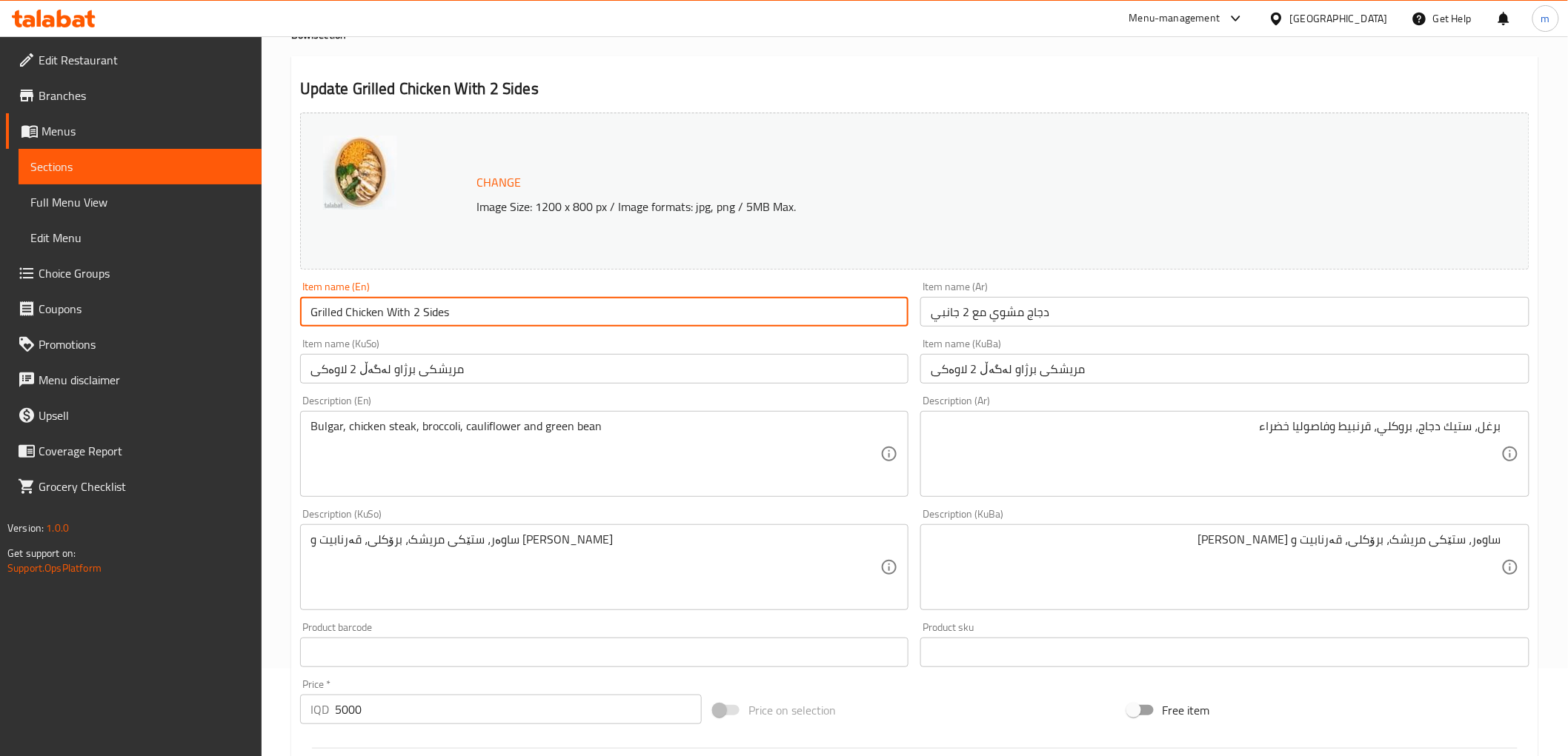
click at [518, 310] on input "Grilled Chicken With 2 Sides" at bounding box center [604, 312] width 609 height 30
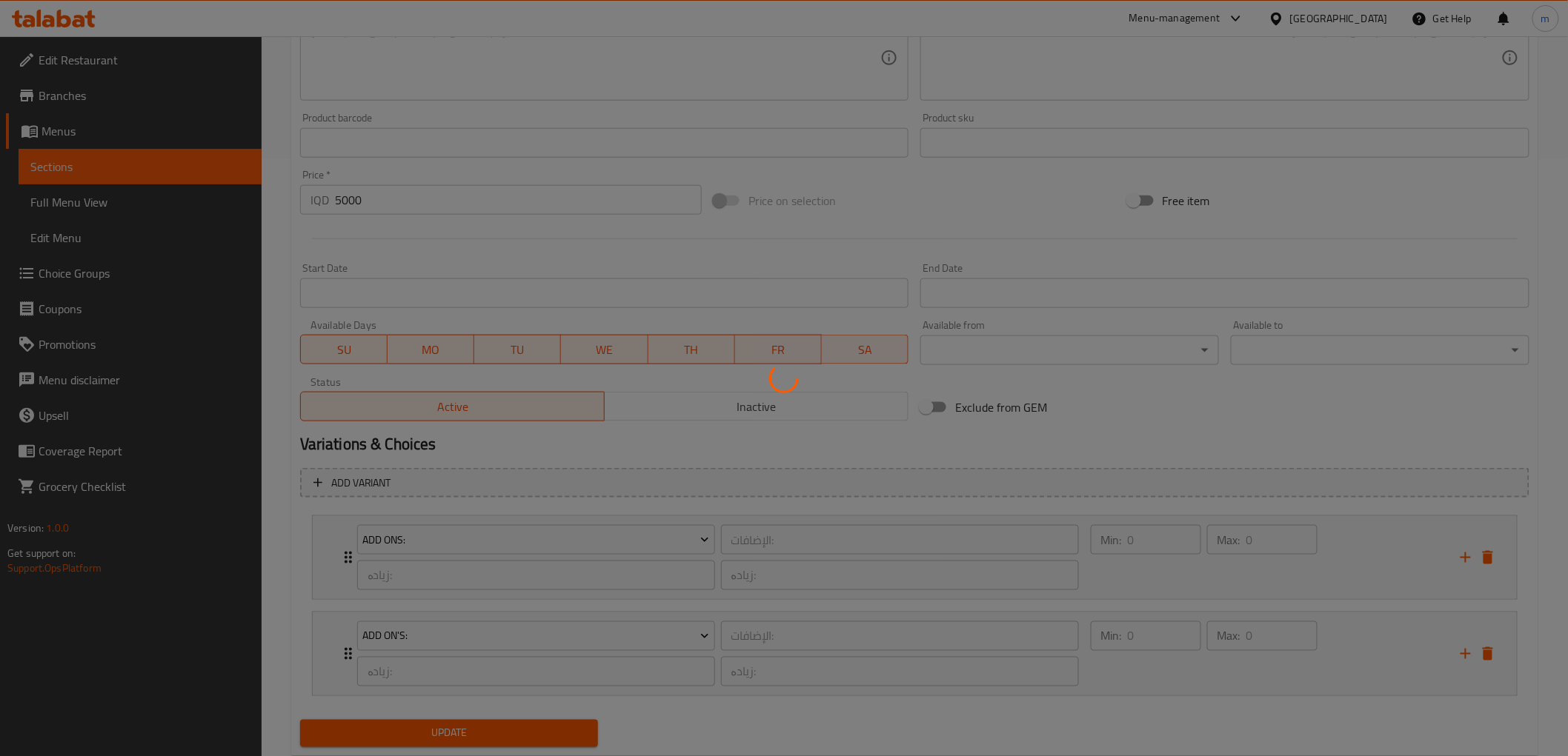
scroll to position [637, 0]
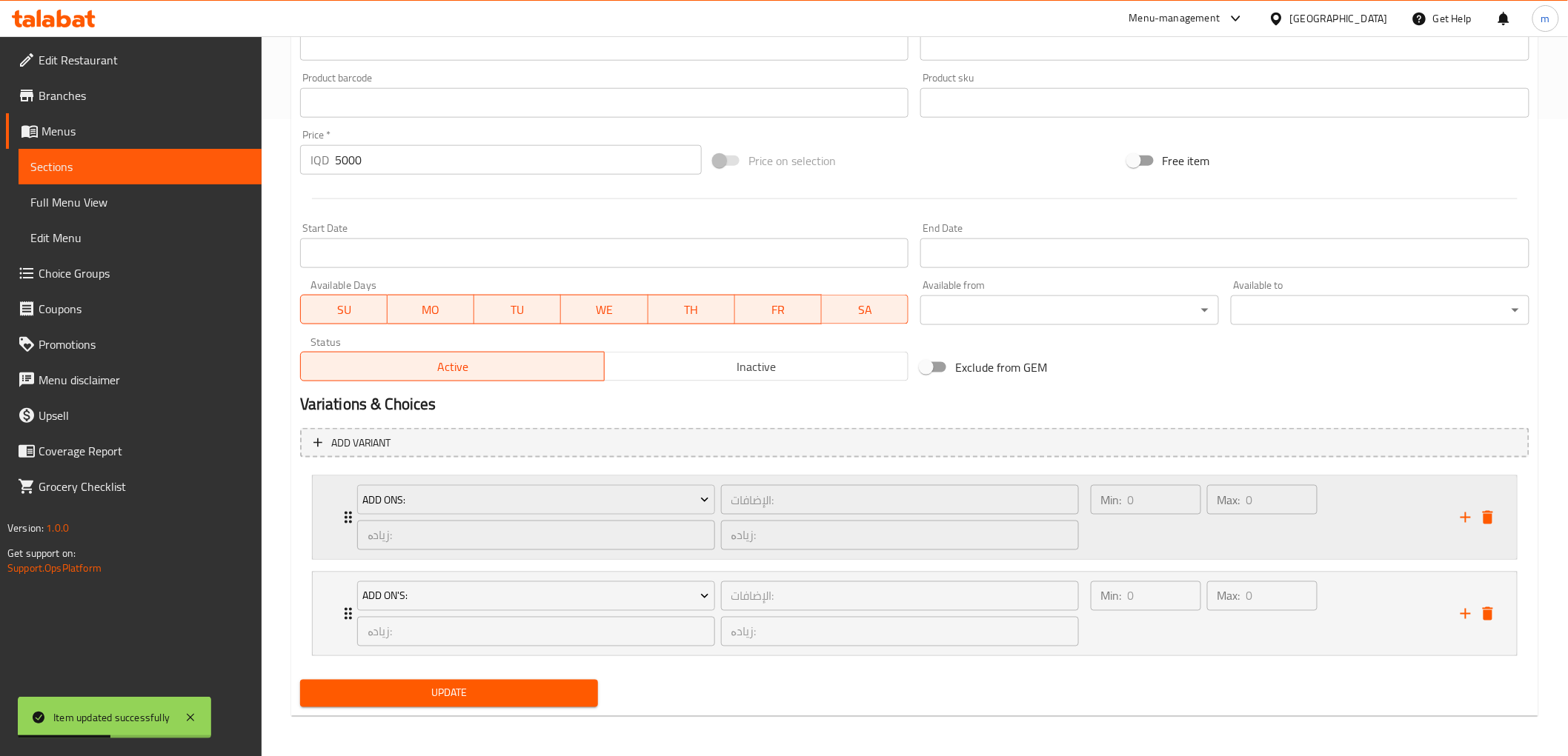
click at [1132, 529] on div "Min: 0 ​" at bounding box center [1146, 518] width 117 height 71
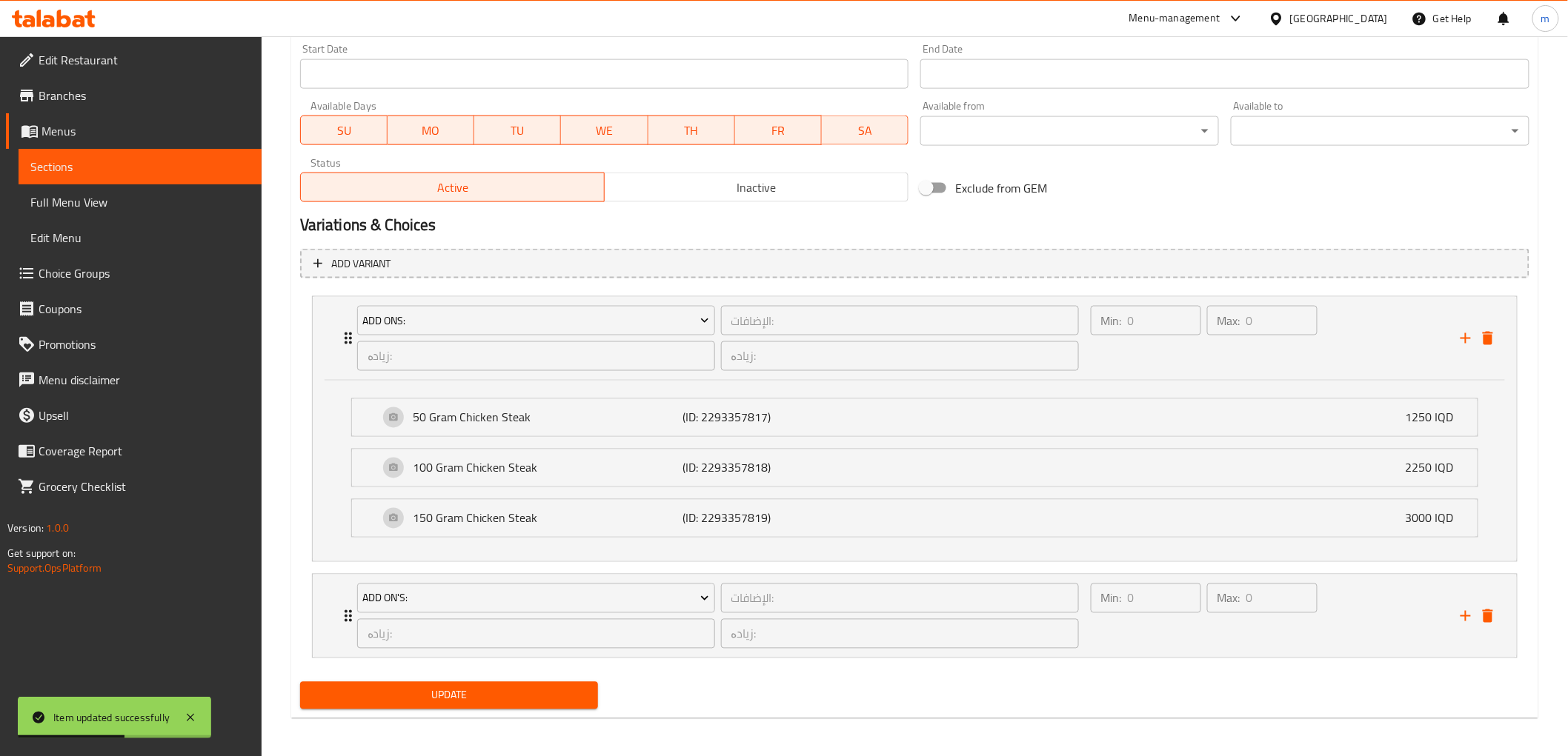
scroll to position [819, 0]
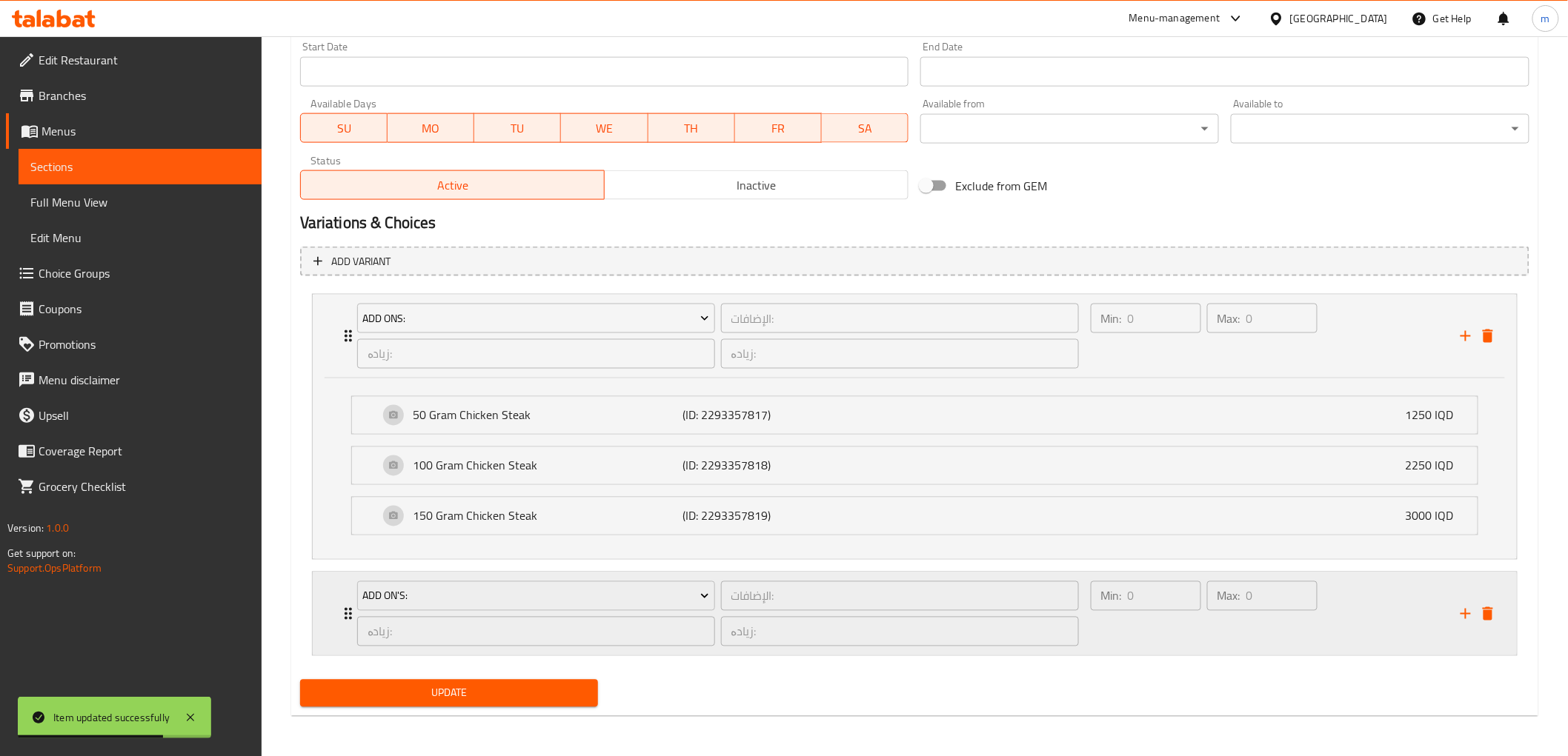
click at [1126, 634] on div "Min: 0 ​" at bounding box center [1146, 614] width 117 height 71
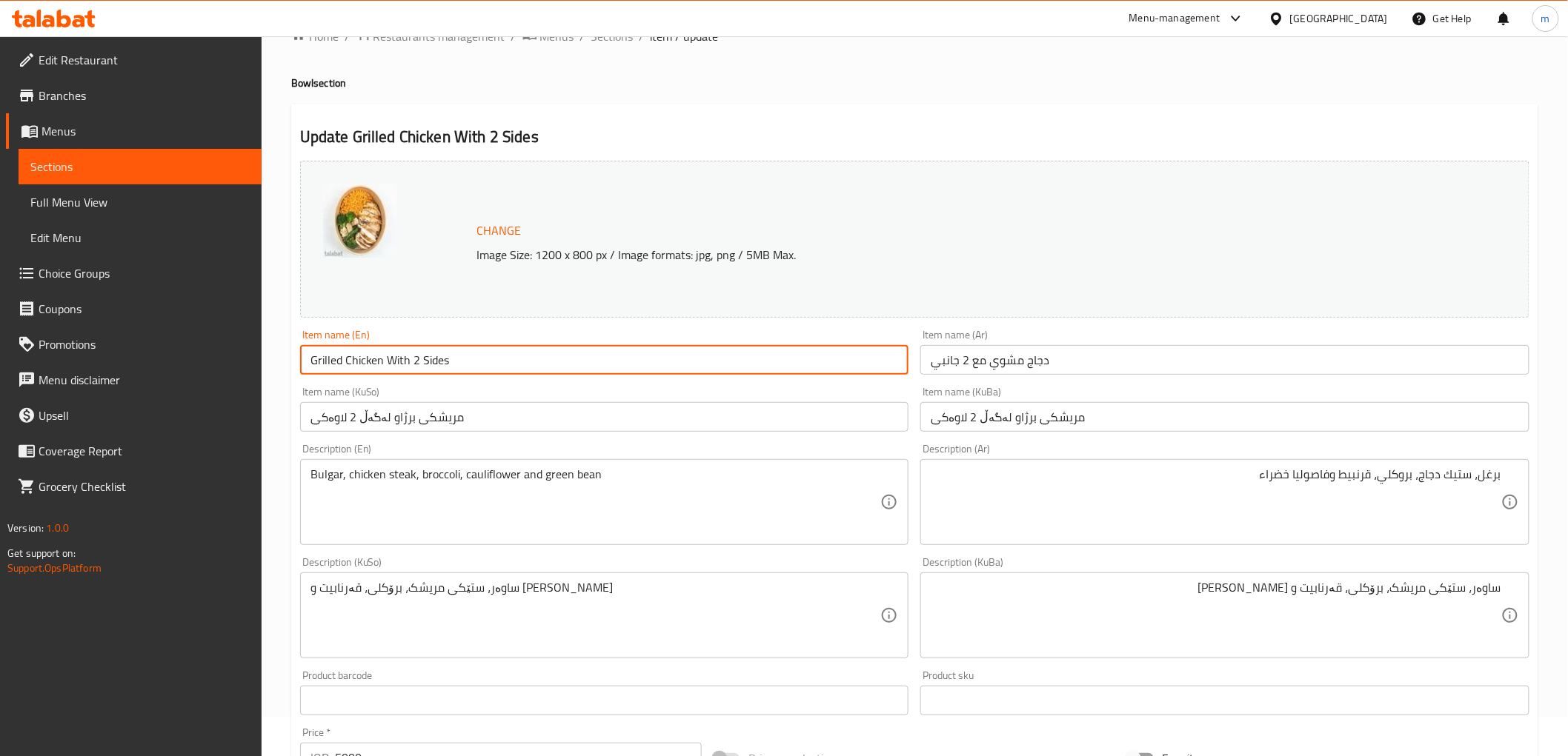
scroll to position [0, 0]
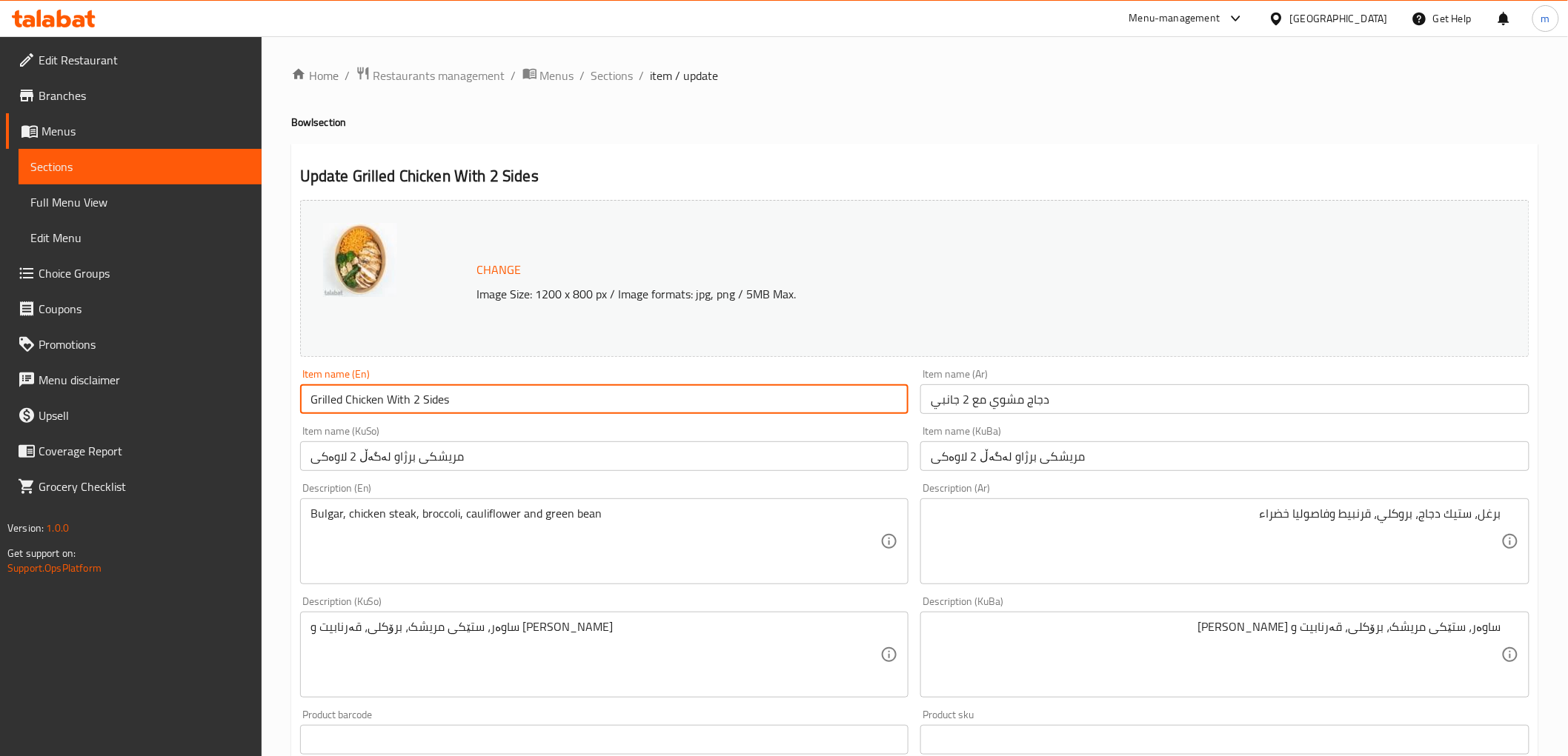
click at [497, 394] on input "Grilled Chicken With 2 Sides" at bounding box center [604, 399] width 609 height 30
click at [608, 77] on span "Sections" at bounding box center [612, 75] width 42 height 18
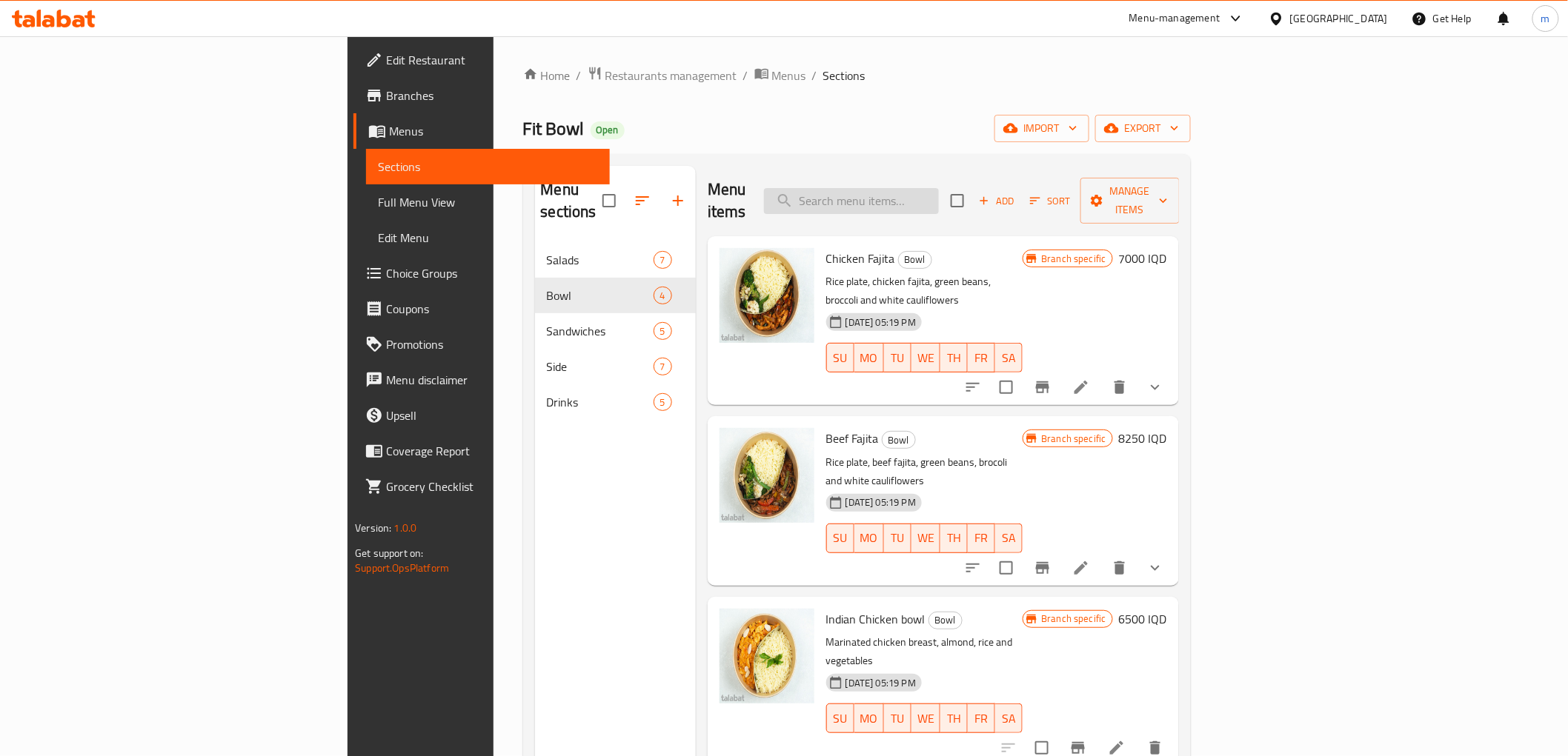
click at [939, 199] on input "search" at bounding box center [851, 202] width 175 height 26
paste input "Grilled Chicken With 2 Sides"
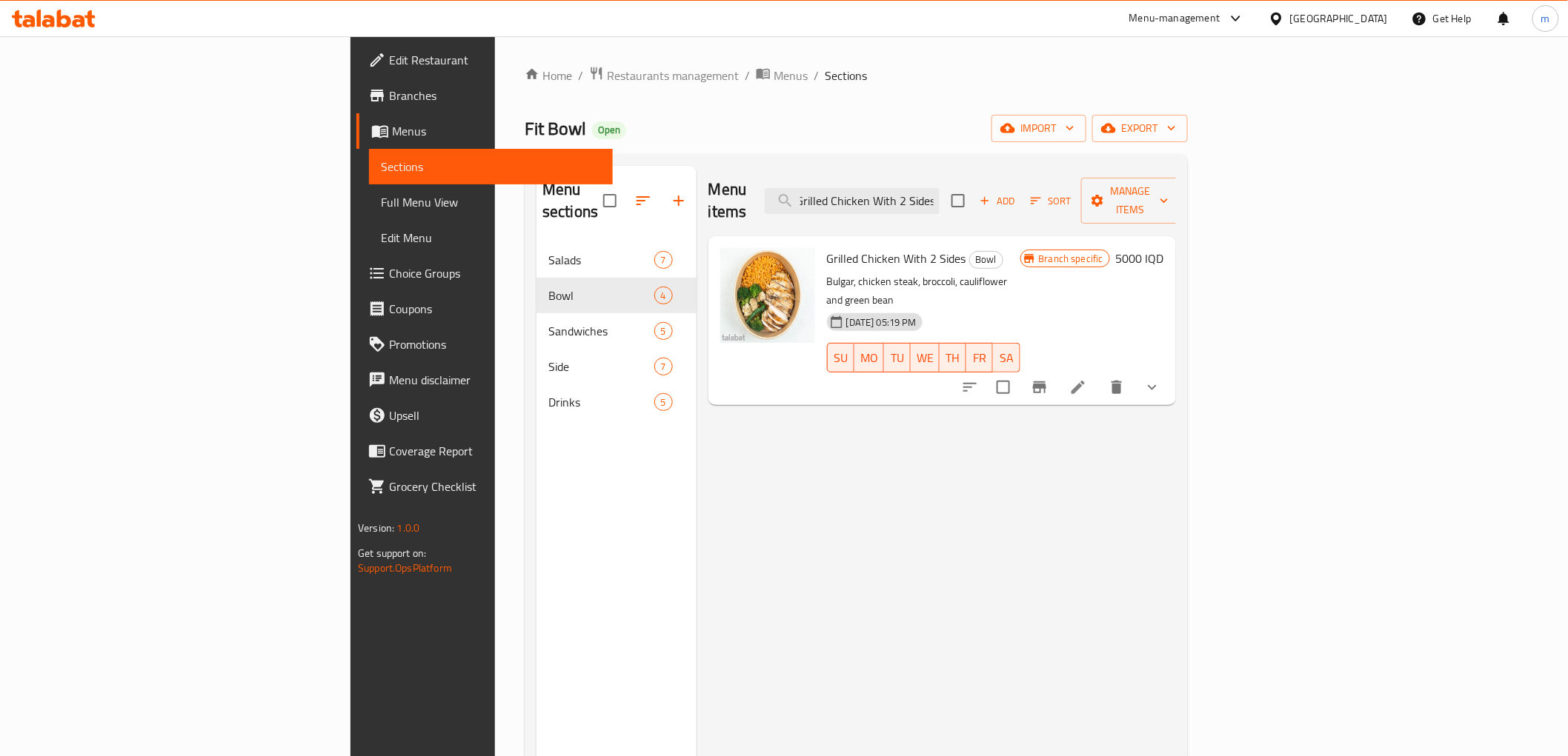
type input "Grilled Chicken With 2 Sides"
click at [1099, 374] on li at bounding box center [1078, 387] width 41 height 27
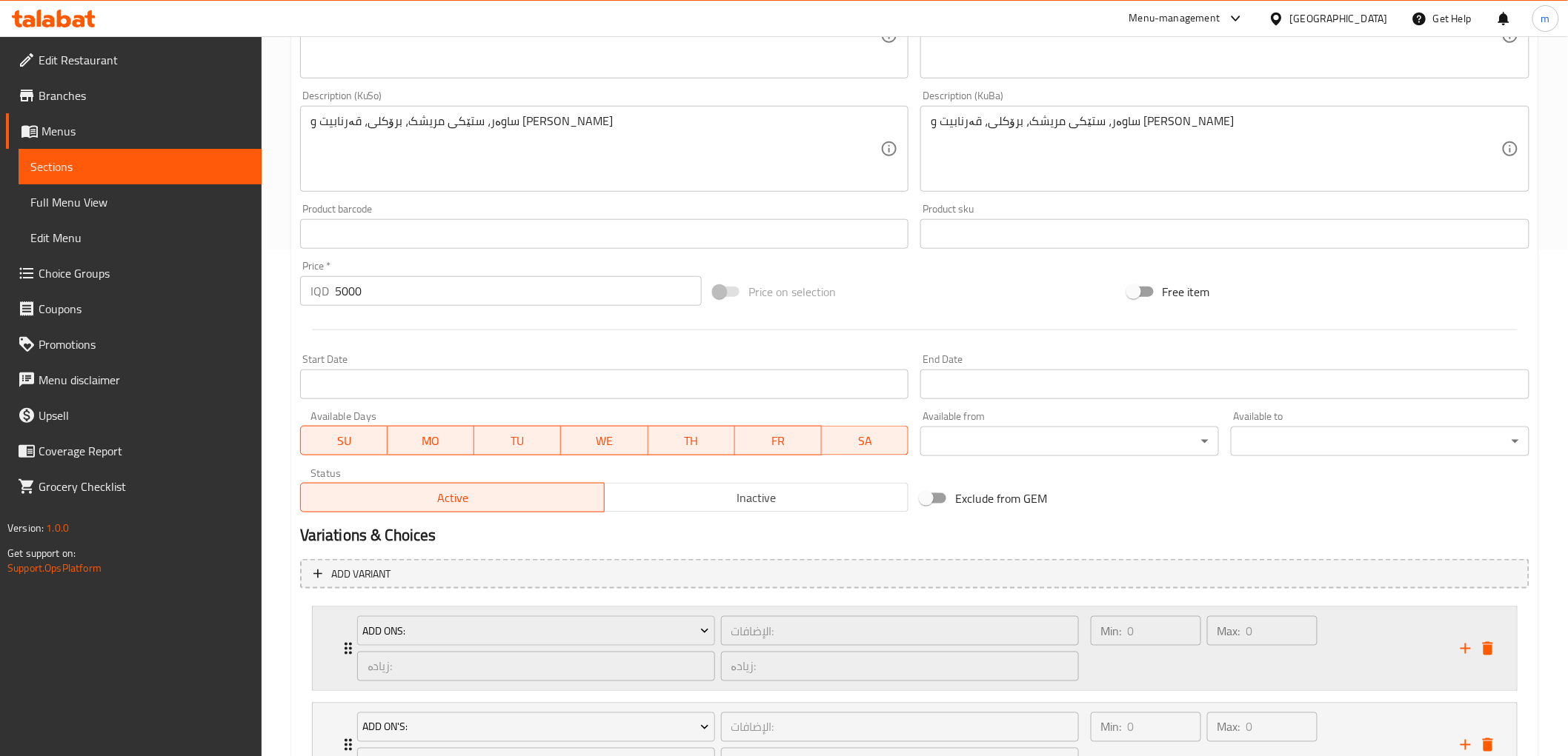
scroll to position [637, 0]
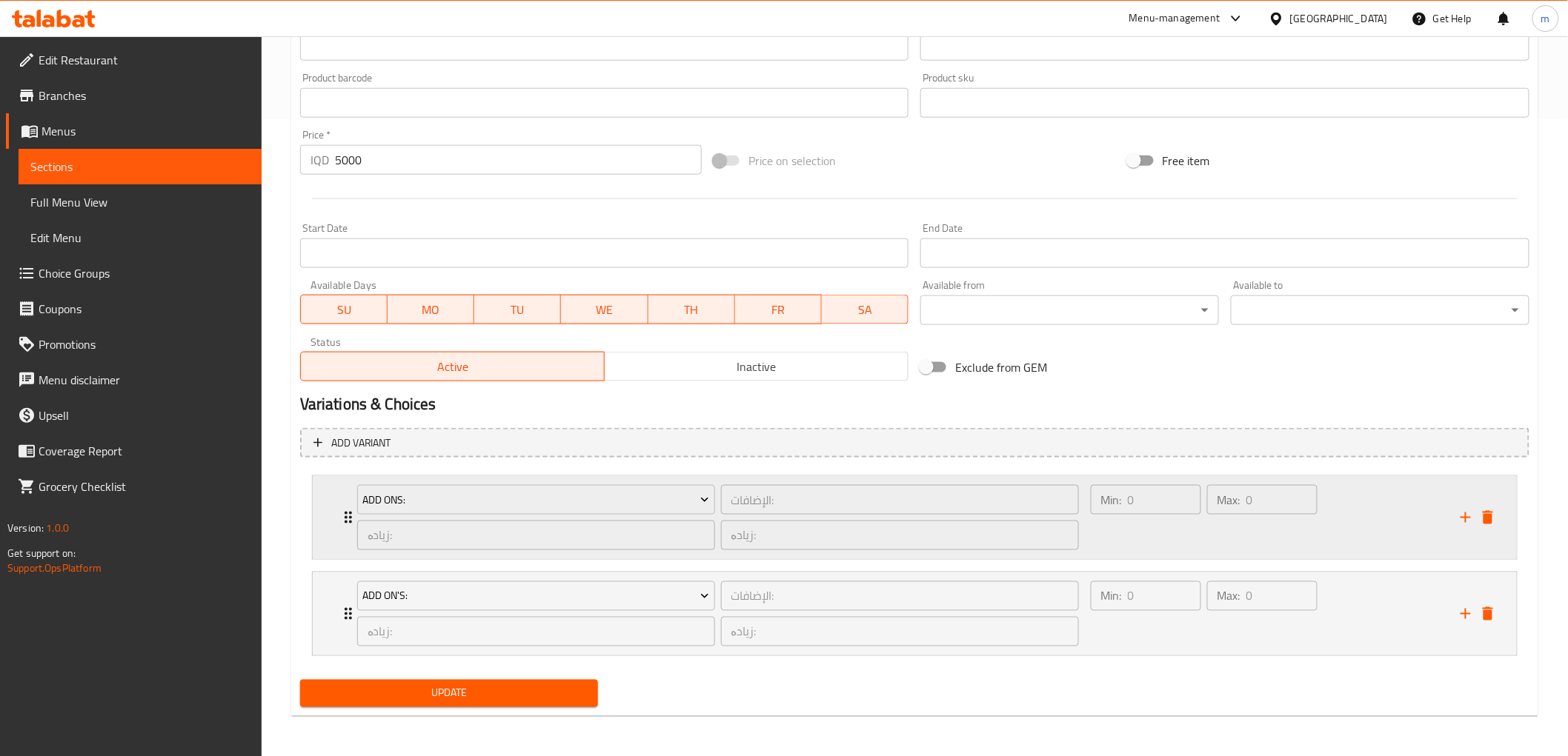
click at [1153, 537] on div "Min: 0 ​" at bounding box center [1146, 518] width 117 height 71
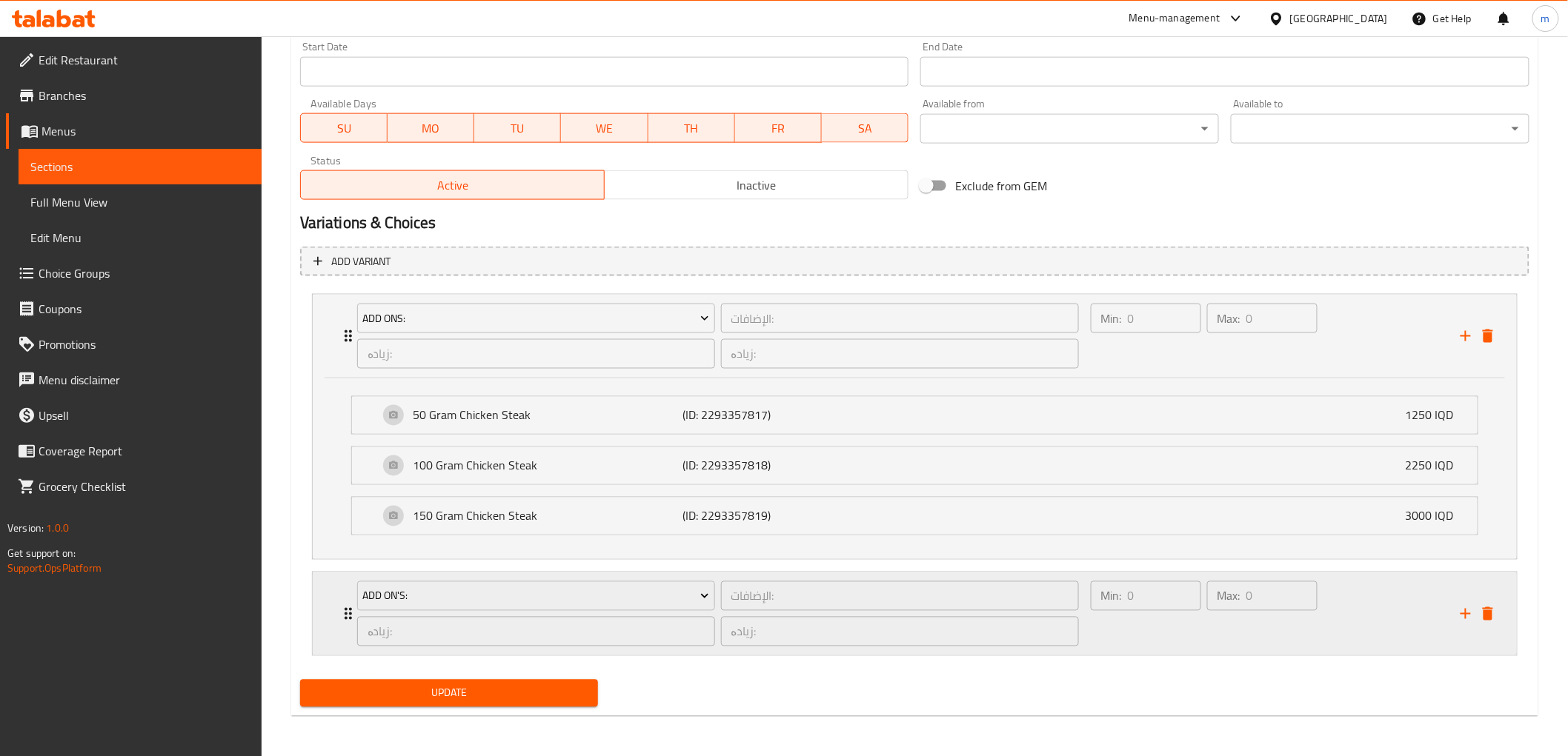
click at [1161, 633] on div "Min: 0 ​" at bounding box center [1146, 614] width 117 height 71
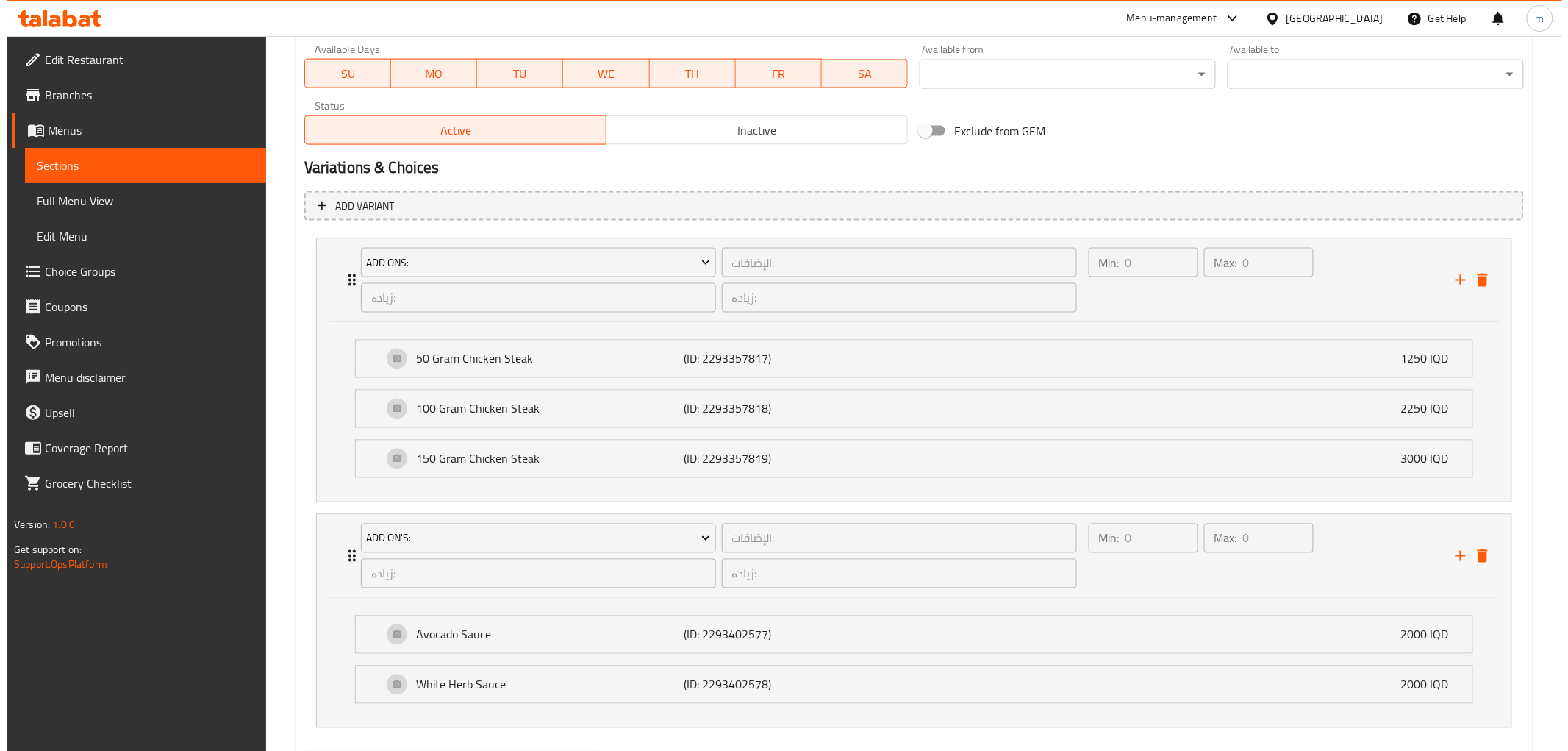
scroll to position [939, 0]
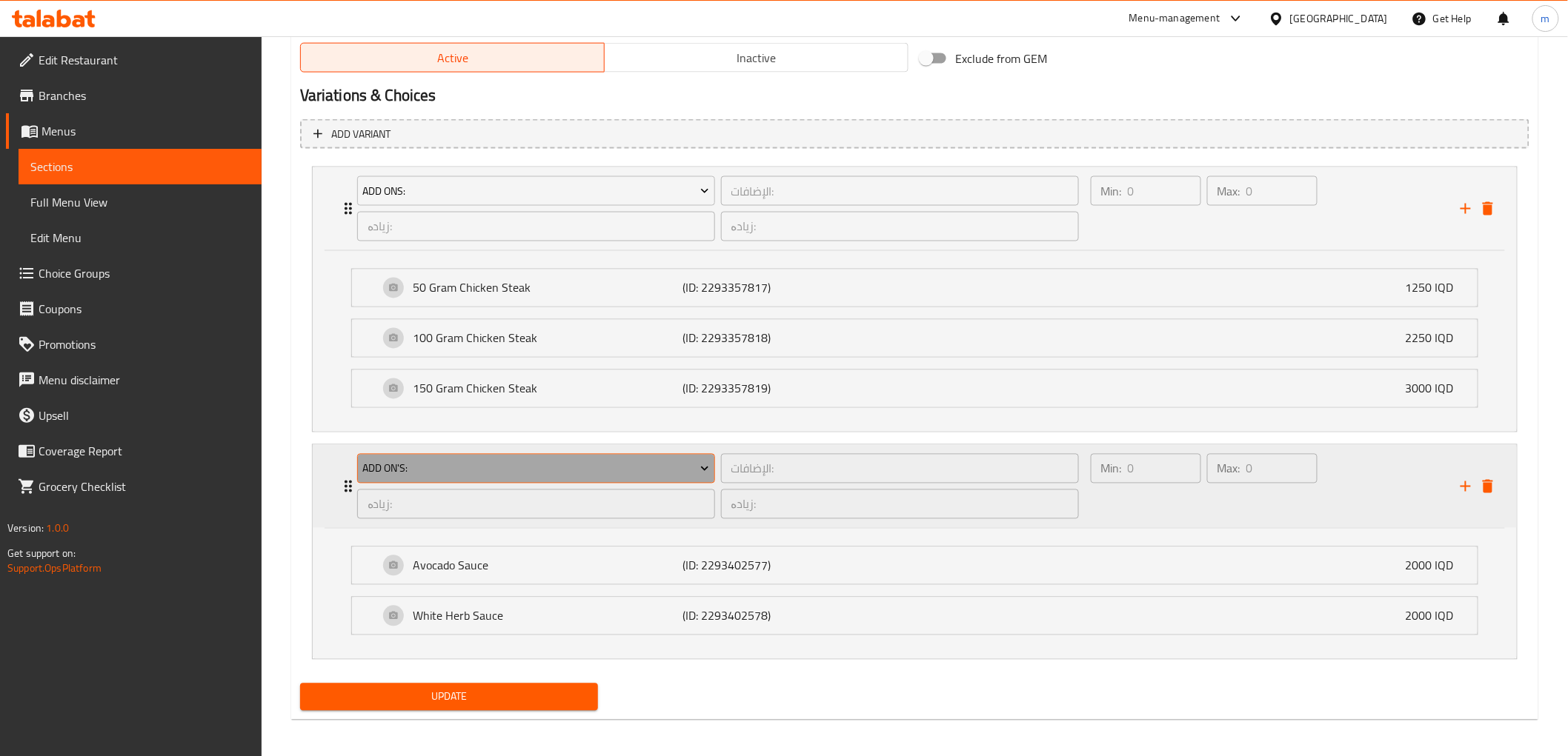
click at [609, 461] on span "Add On's:" at bounding box center [535, 469] width 346 height 19
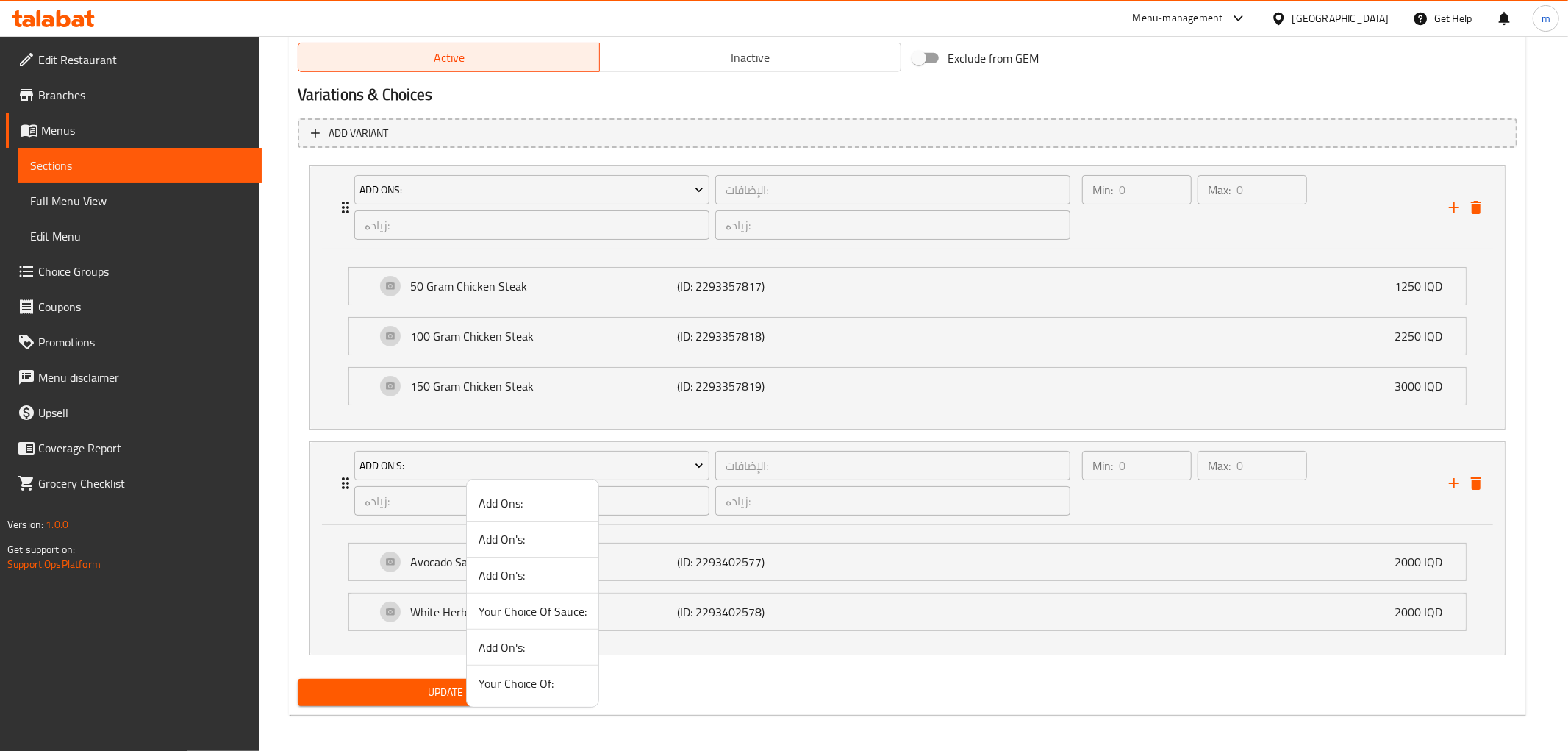
click at [527, 680] on span "Your Choice Of:" at bounding box center [533, 683] width 108 height 18
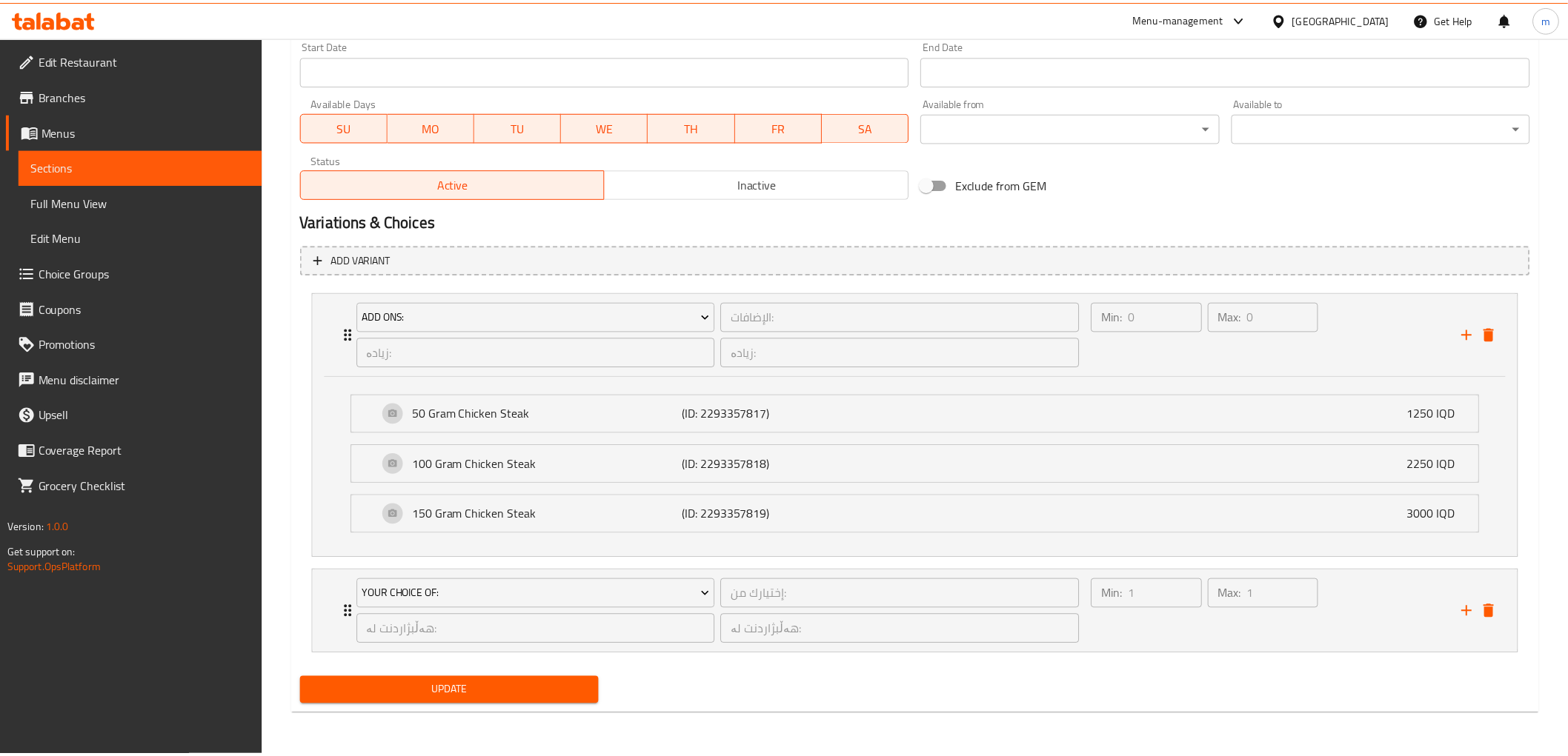
scroll to position [819, 0]
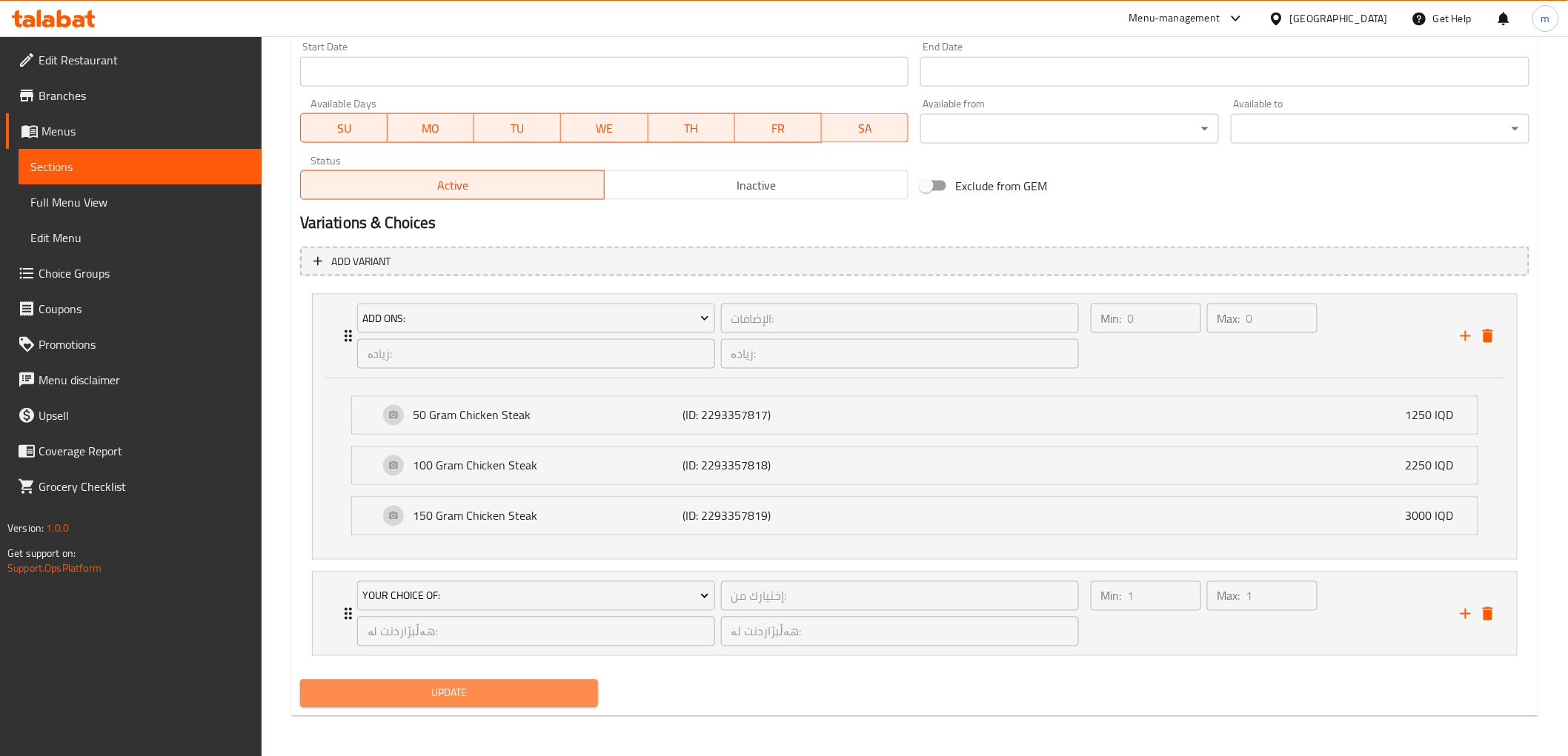
click at [512, 699] on span "Update" at bounding box center [449, 693] width 275 height 19
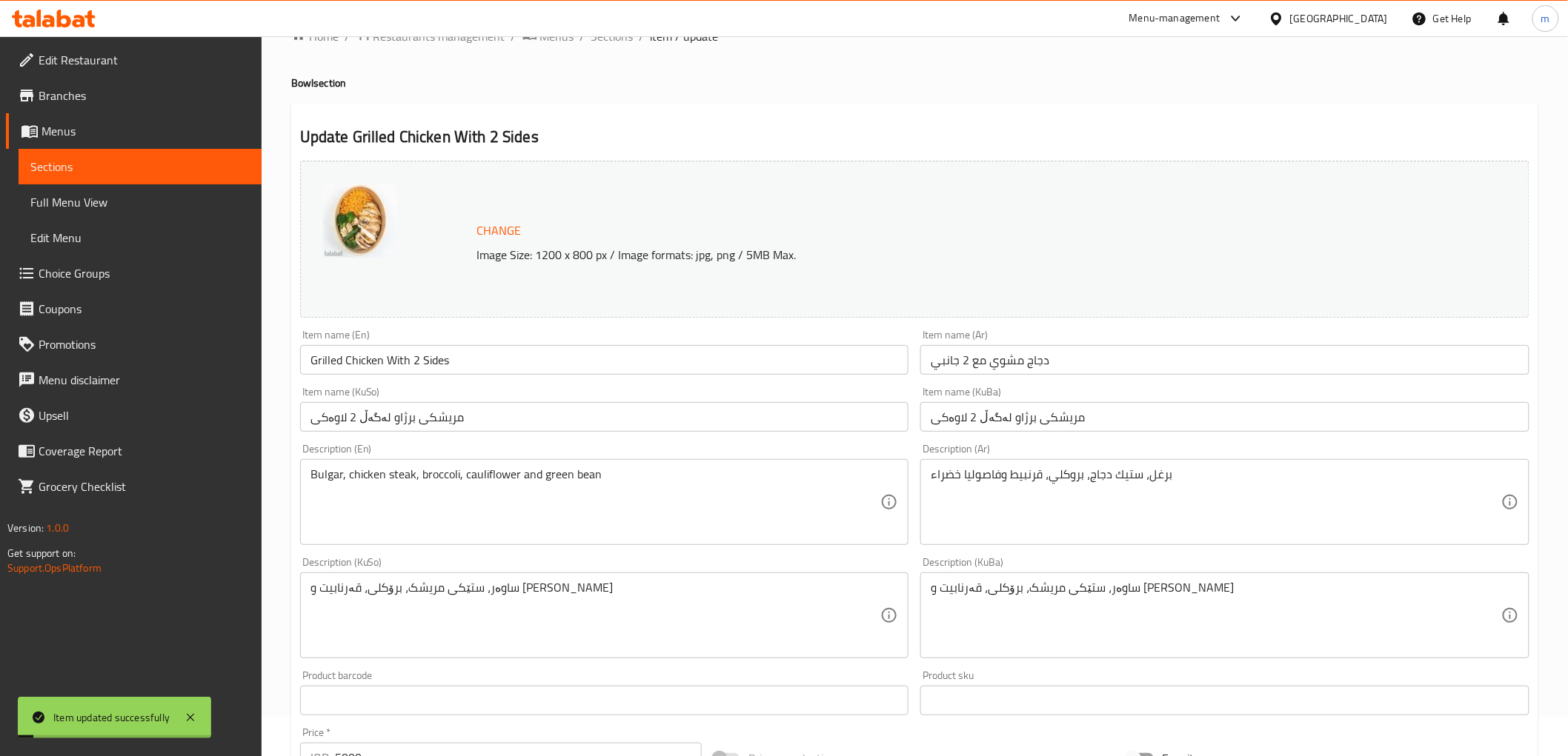
scroll to position [0, 0]
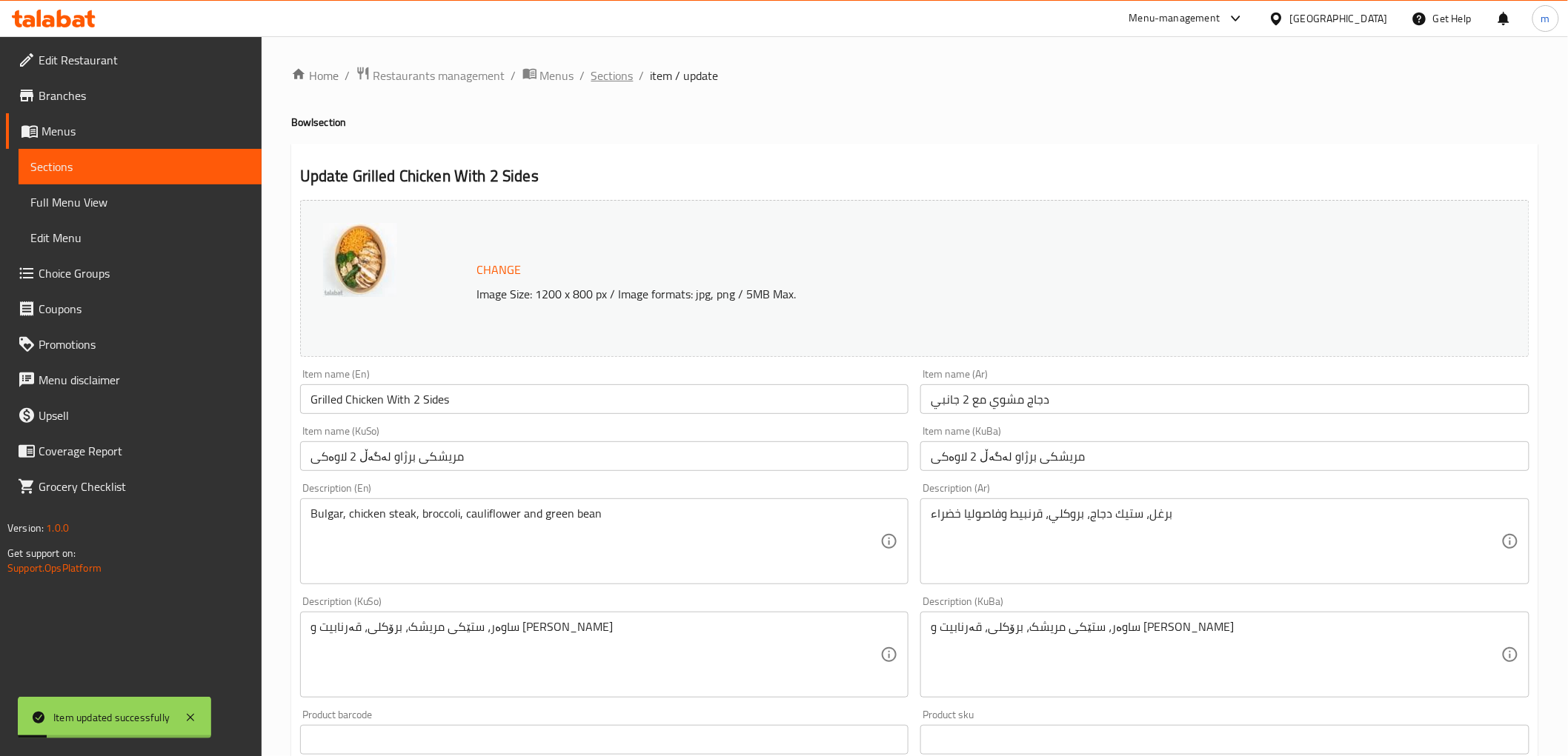
click at [623, 70] on span "Sections" at bounding box center [612, 75] width 42 height 18
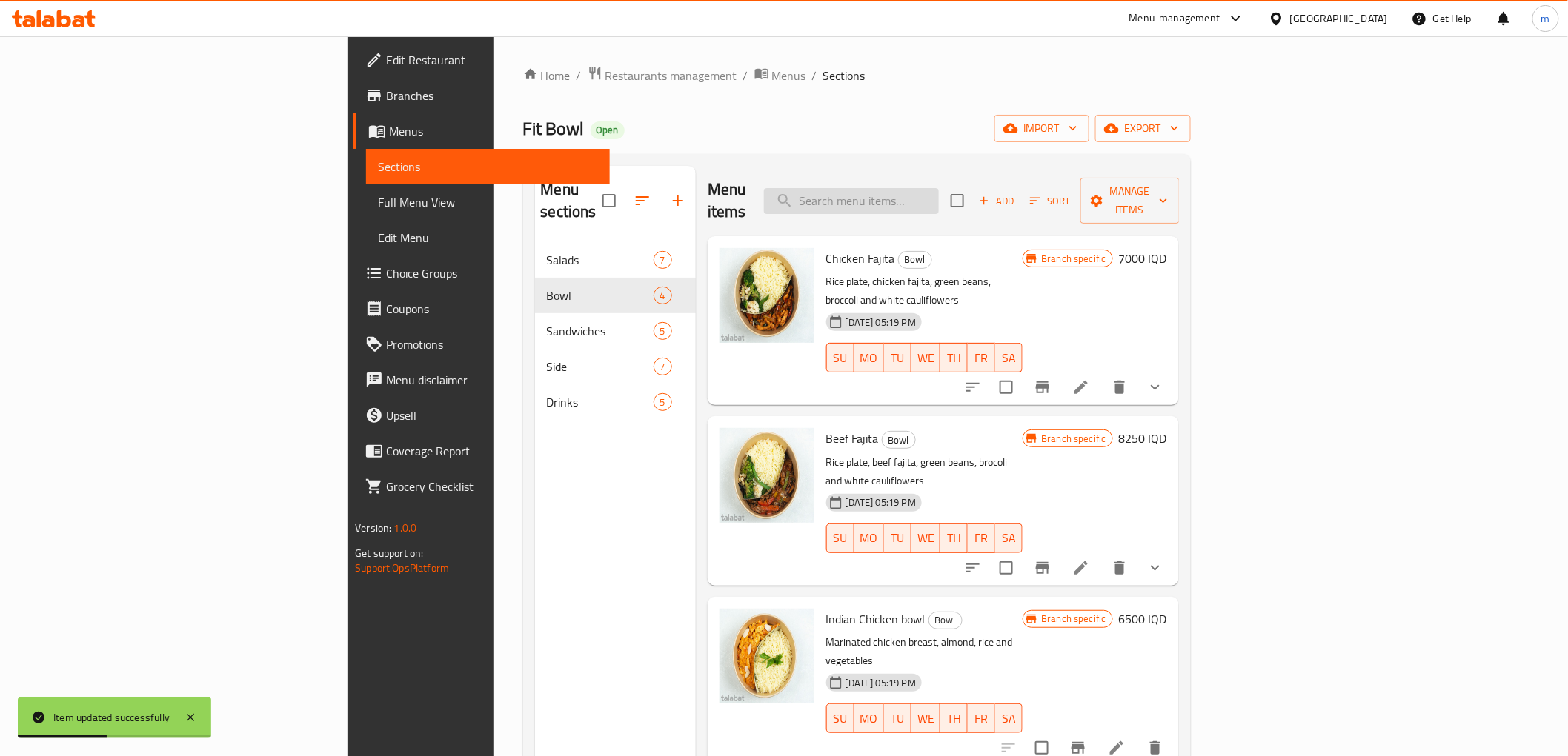
click at [939, 189] on input "search" at bounding box center [851, 202] width 175 height 26
paste input "Indian Chicken bowl"
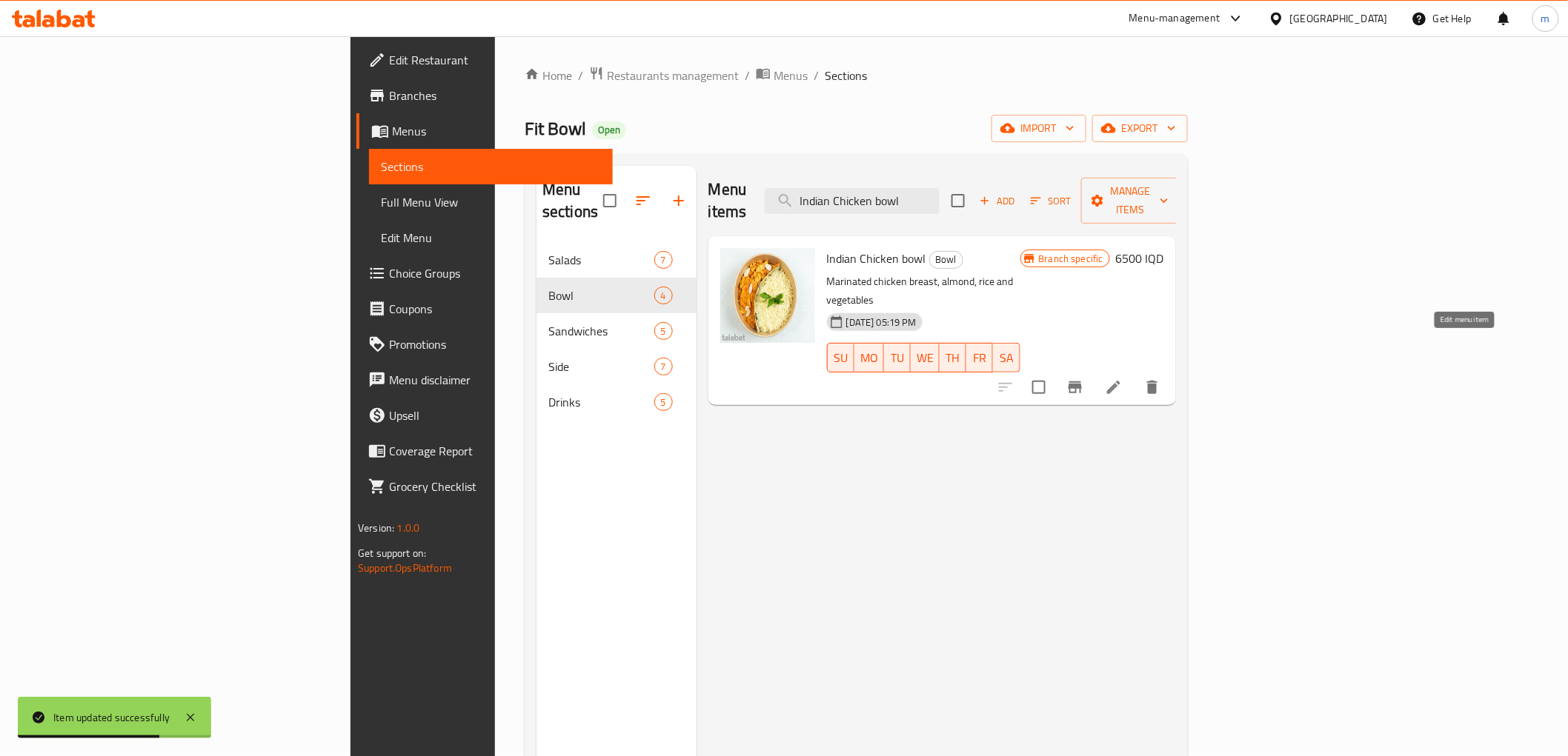
type input "Indian Chicken bowl"
click at [1123, 378] on icon at bounding box center [1113, 386] width 18 height 18
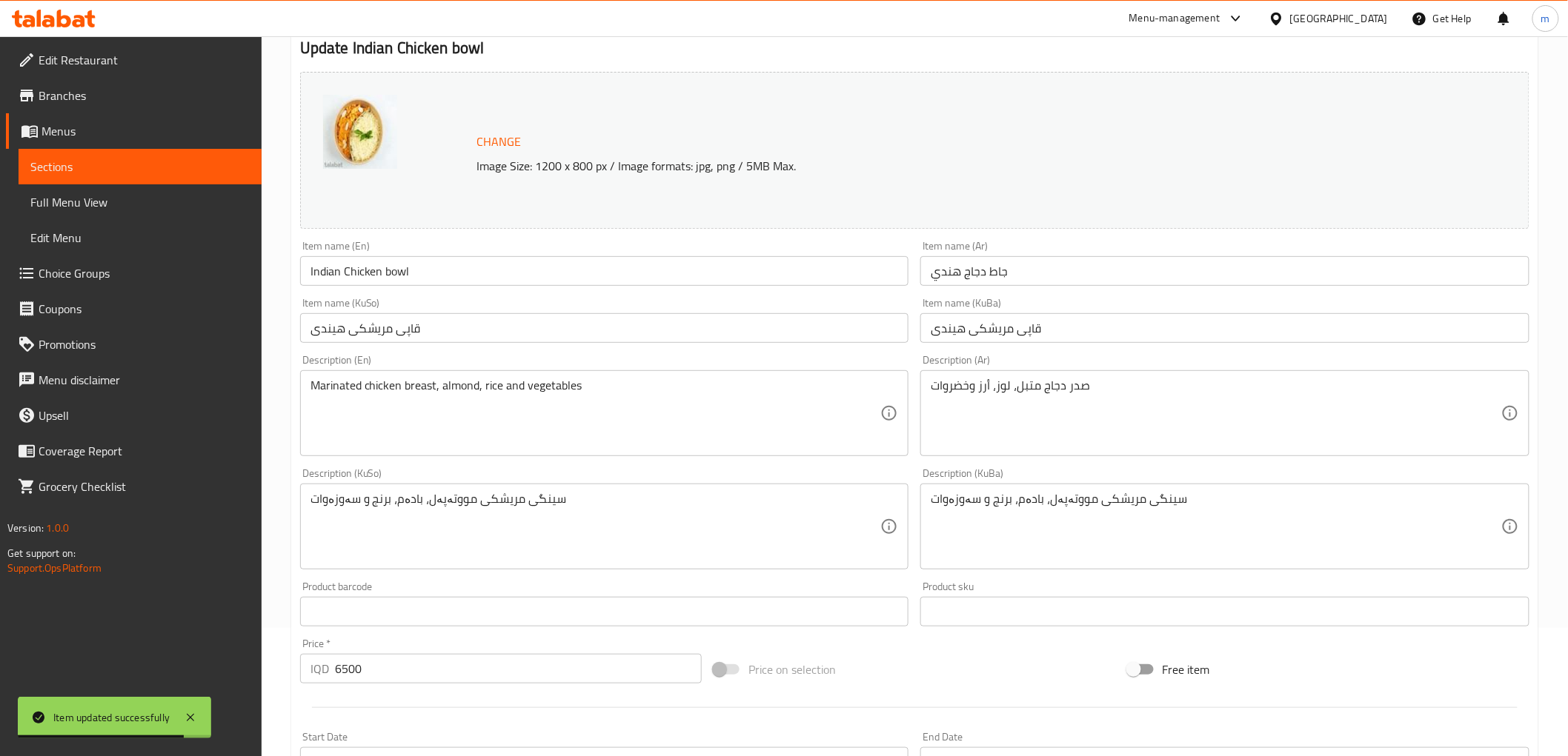
scroll to position [274, 0]
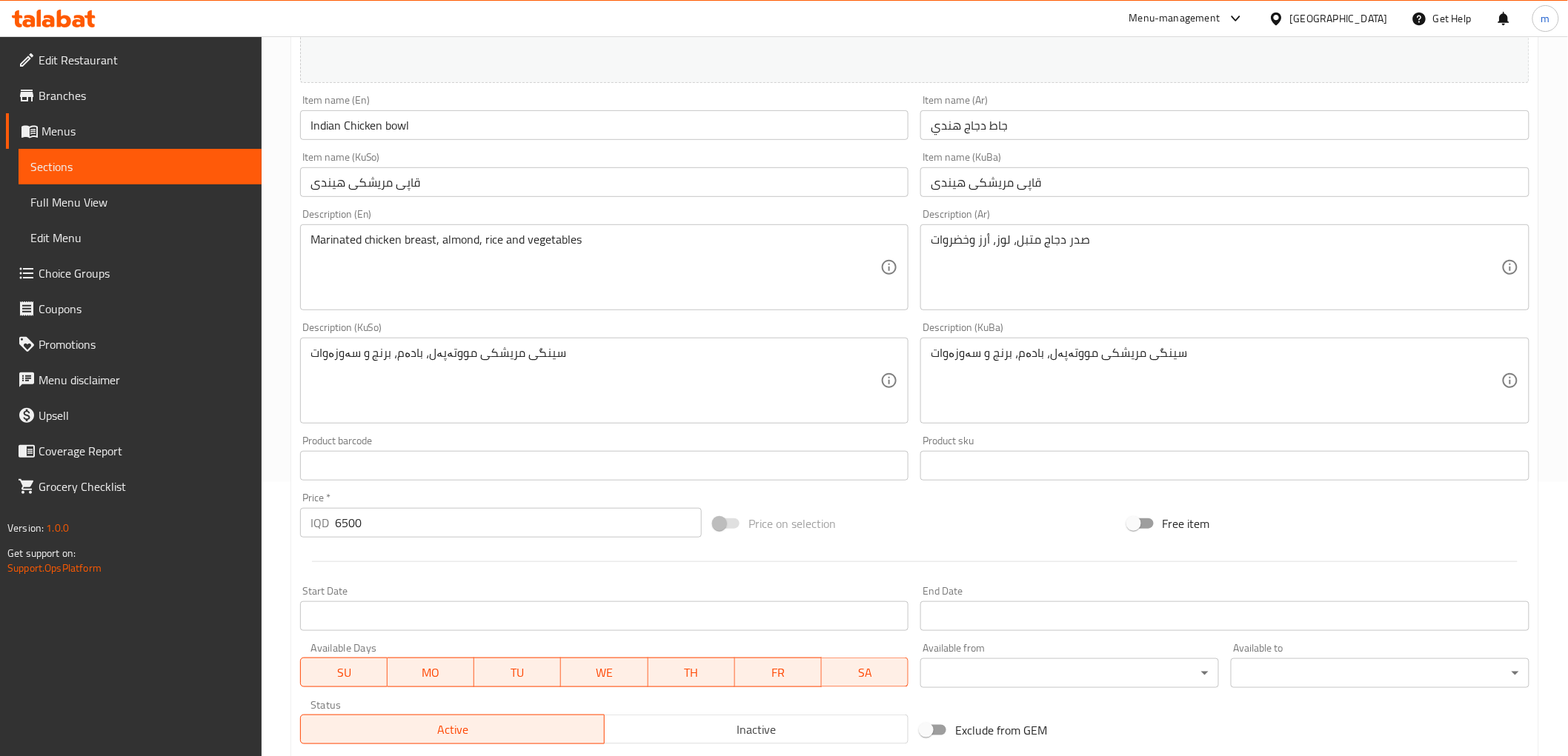
click at [998, 124] on input "جاط دجاج هندي" at bounding box center [1224, 125] width 609 height 30
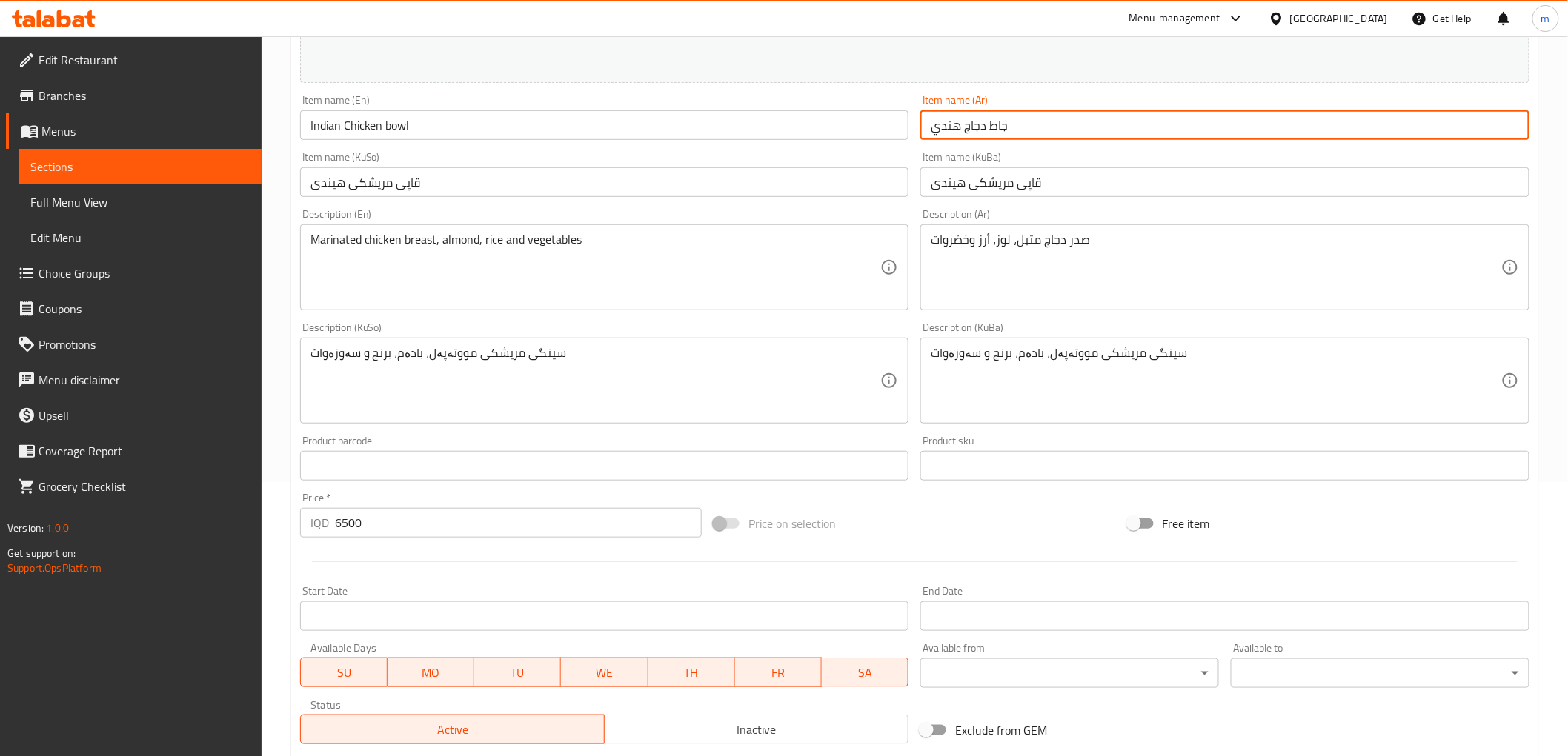
click at [998, 124] on input "جاط دجاج هندي" at bounding box center [1224, 125] width 609 height 30
click at [1021, 127] on input "جاط دجاج هندي" at bounding box center [1224, 125] width 609 height 30
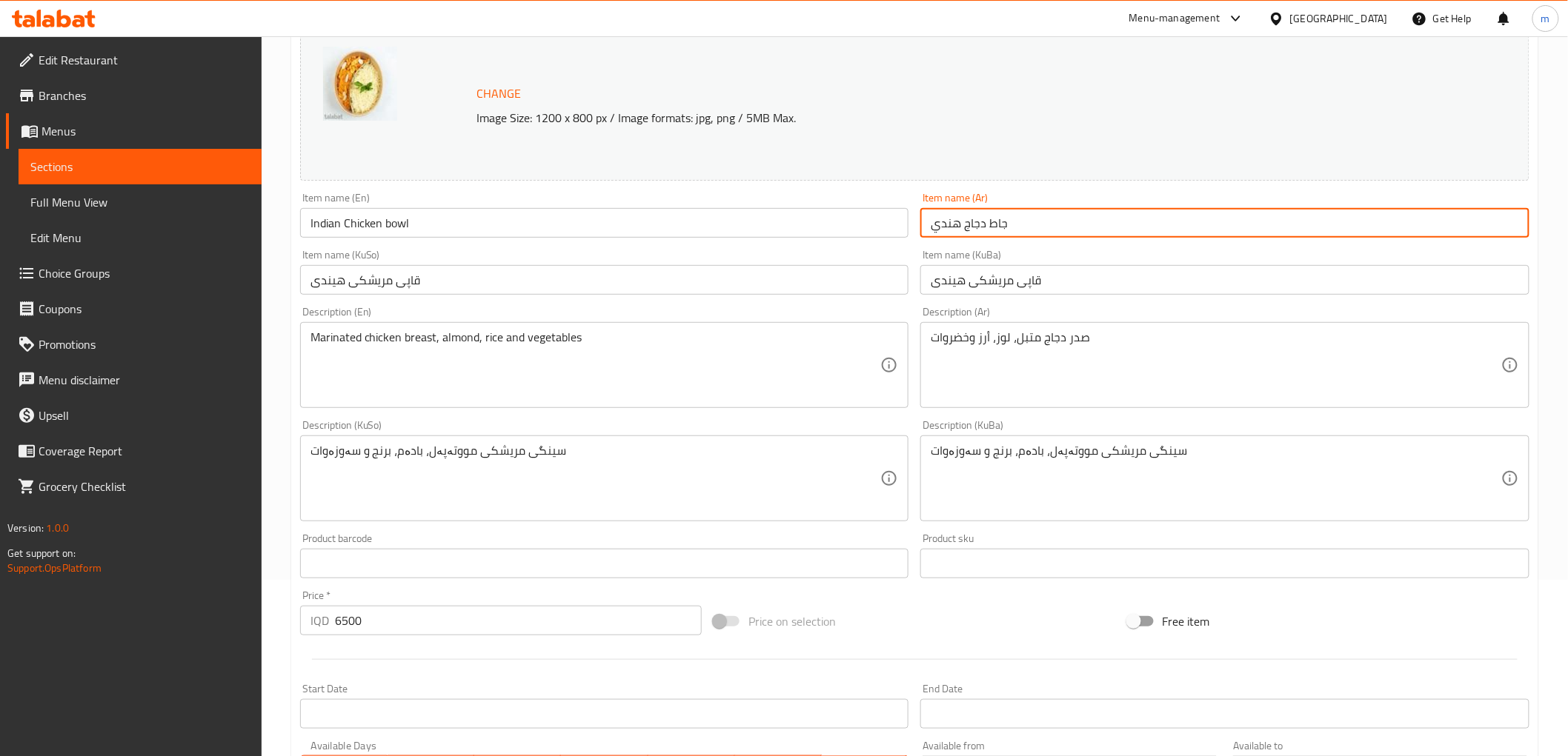
scroll to position [137, 0]
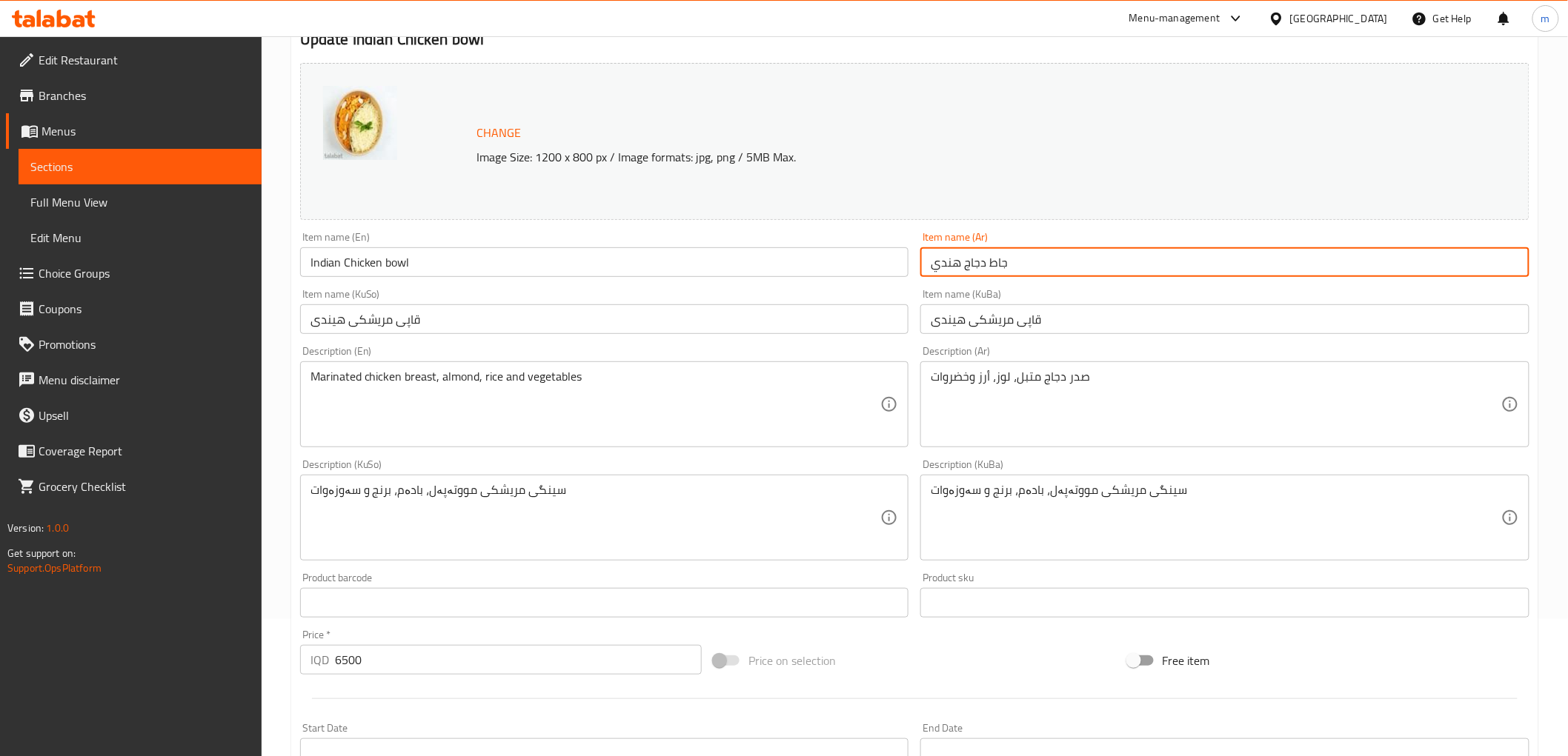
click at [378, 260] on input "Indian Chicken bowl" at bounding box center [604, 262] width 609 height 30
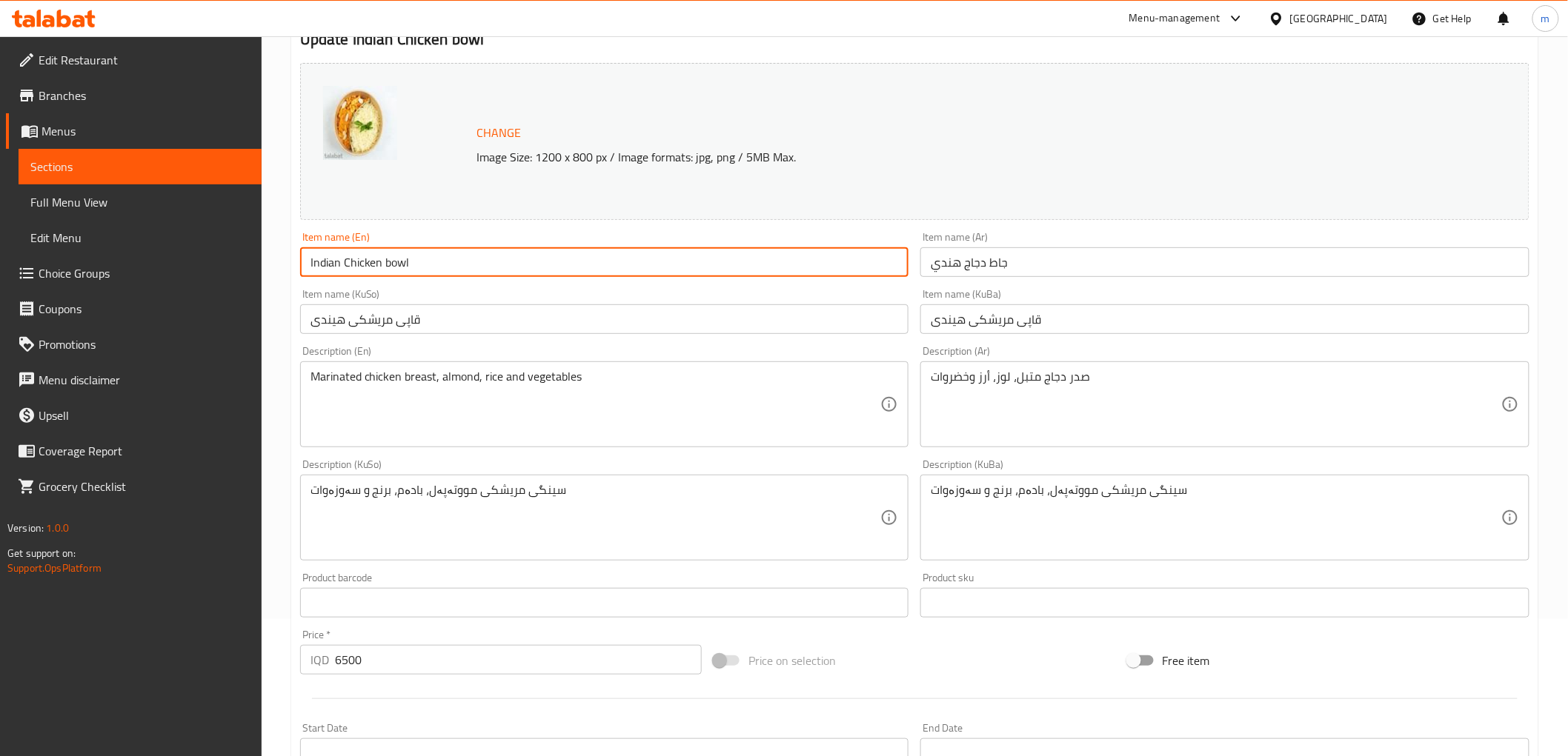
click at [393, 260] on input "Indian Chicken bowl" at bounding box center [604, 262] width 609 height 30
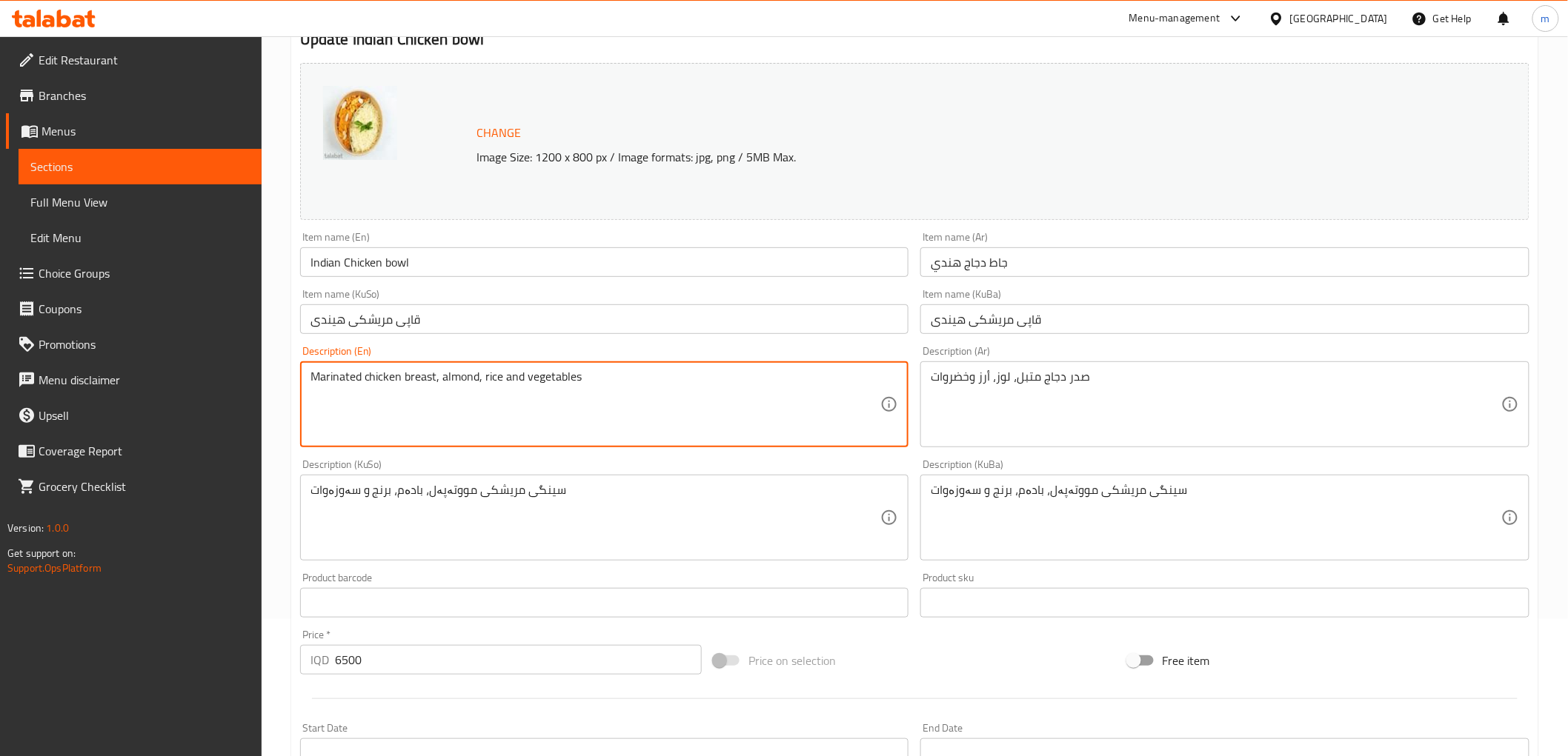
paste textarea "marinated chicken breast, almond, rice , vegetables"
click at [601, 385] on textarea "Marinated chicken breast, almond, rice and vegetables marinated chicken breast,…" at bounding box center [595, 404] width 571 height 70
click at [608, 401] on textarea "Marinated chicken breast, almond, rice and vegetables marinated chicken breast,…" at bounding box center [595, 404] width 571 height 70
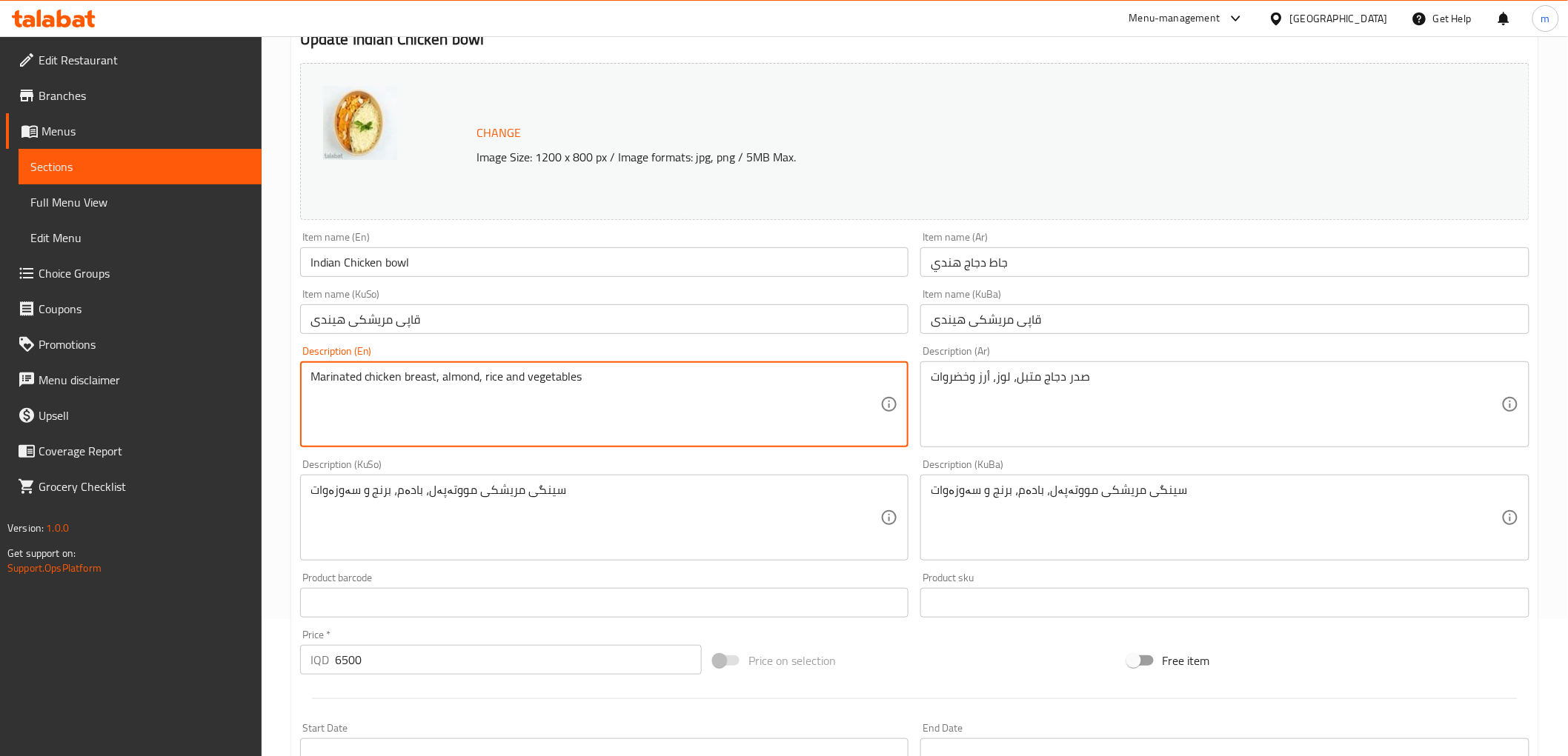
type textarea "Marinated chicken breast, almond, rice and vegetables"
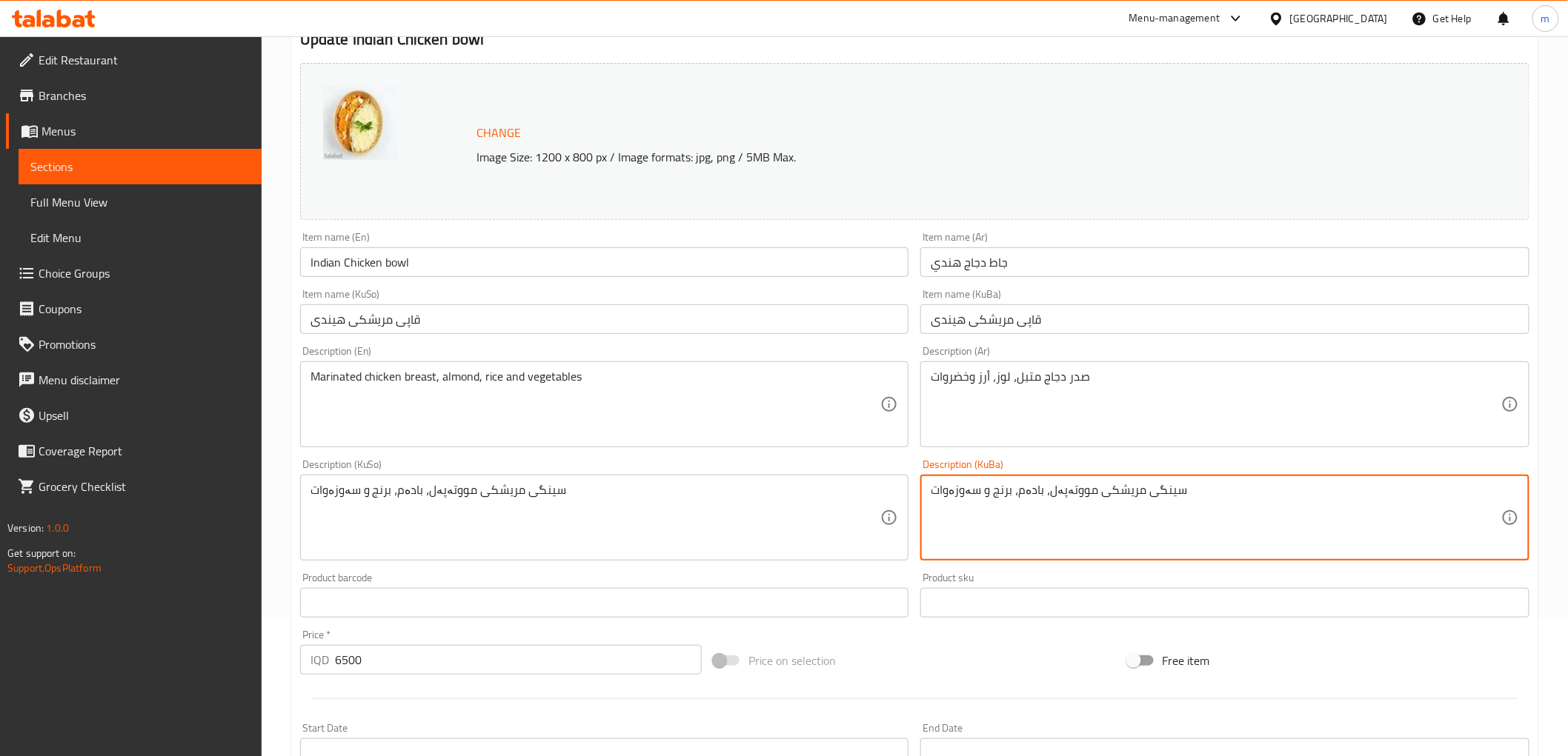
click at [1222, 534] on textarea "سینگی مریشکی مووتەپەل، بادەم، برنج و سەوزەوات" at bounding box center [1216, 517] width 571 height 70
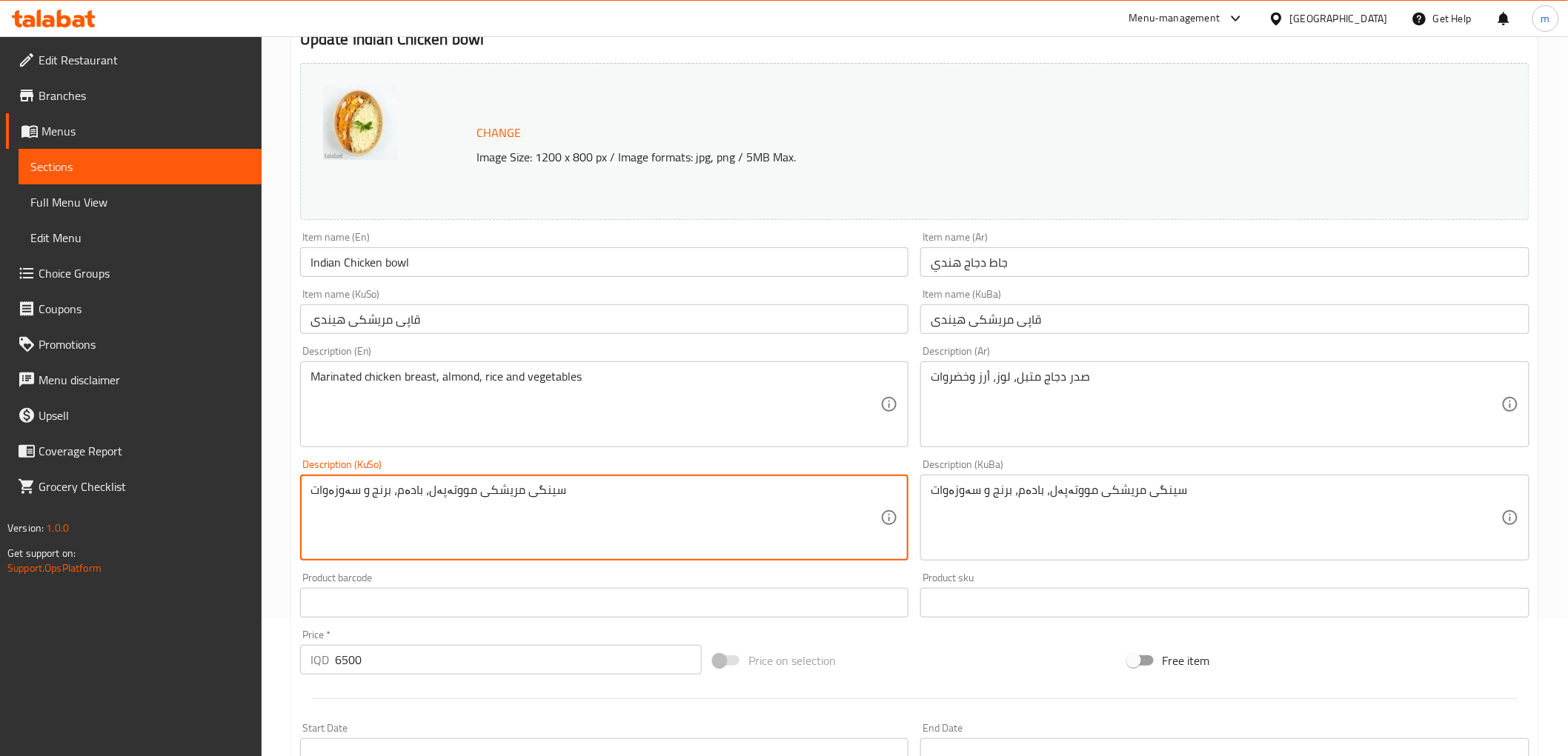
click at [811, 536] on textarea "سینگی مریشکی مووتەپەل، بادەم، برنج و سەوزەوات" at bounding box center [595, 517] width 571 height 70
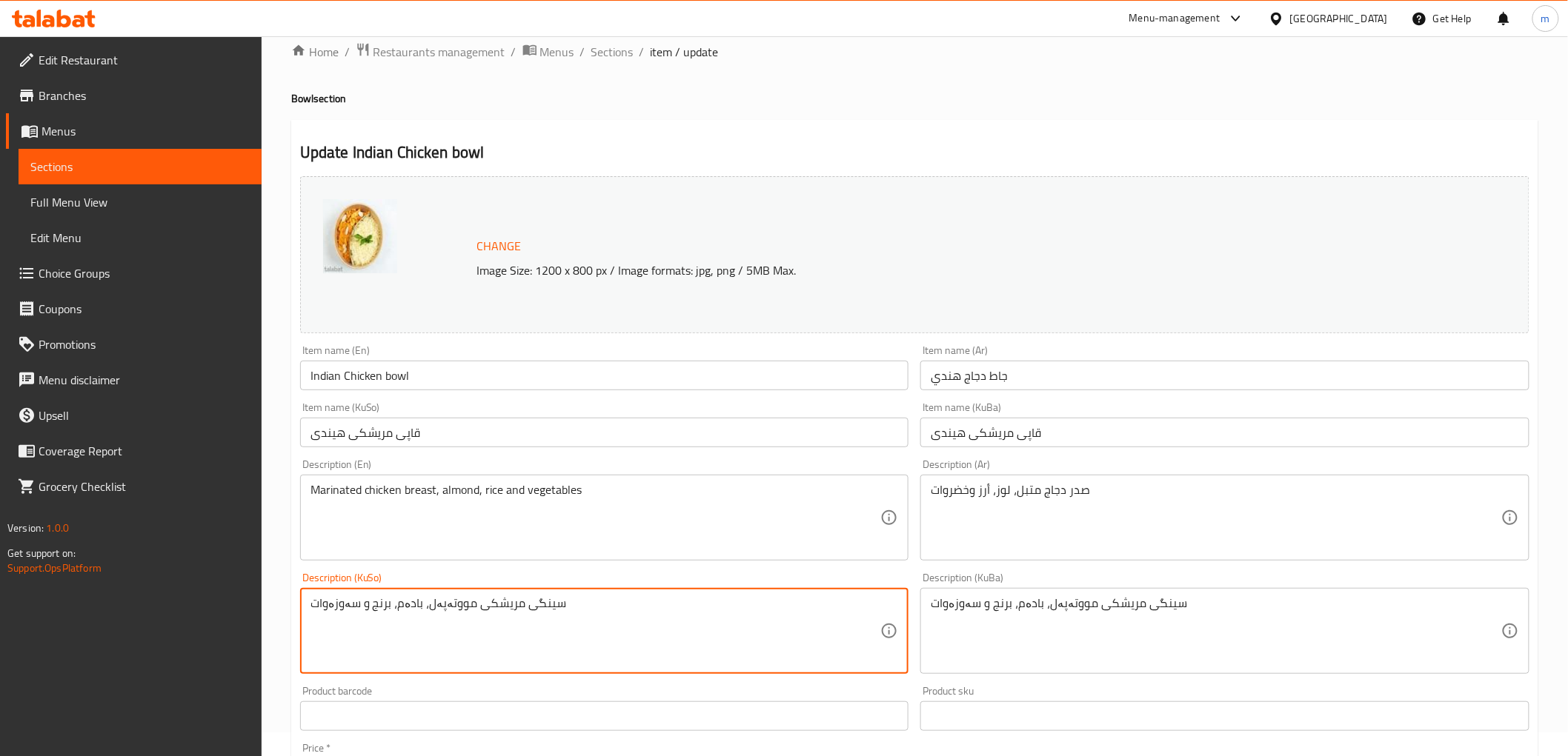
scroll to position [0, 0]
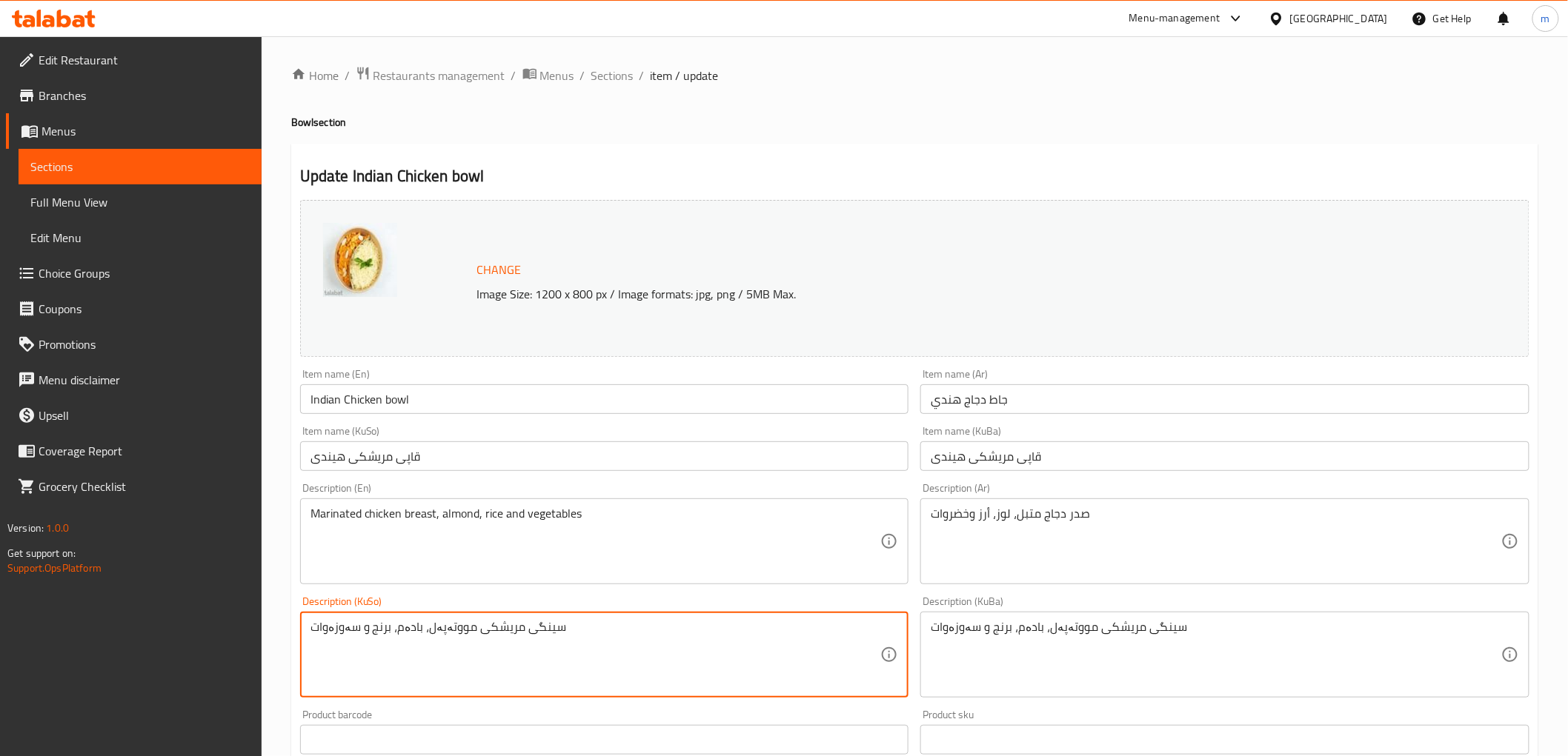
click at [529, 399] on input "Indian Chicken bowl" at bounding box center [604, 399] width 609 height 30
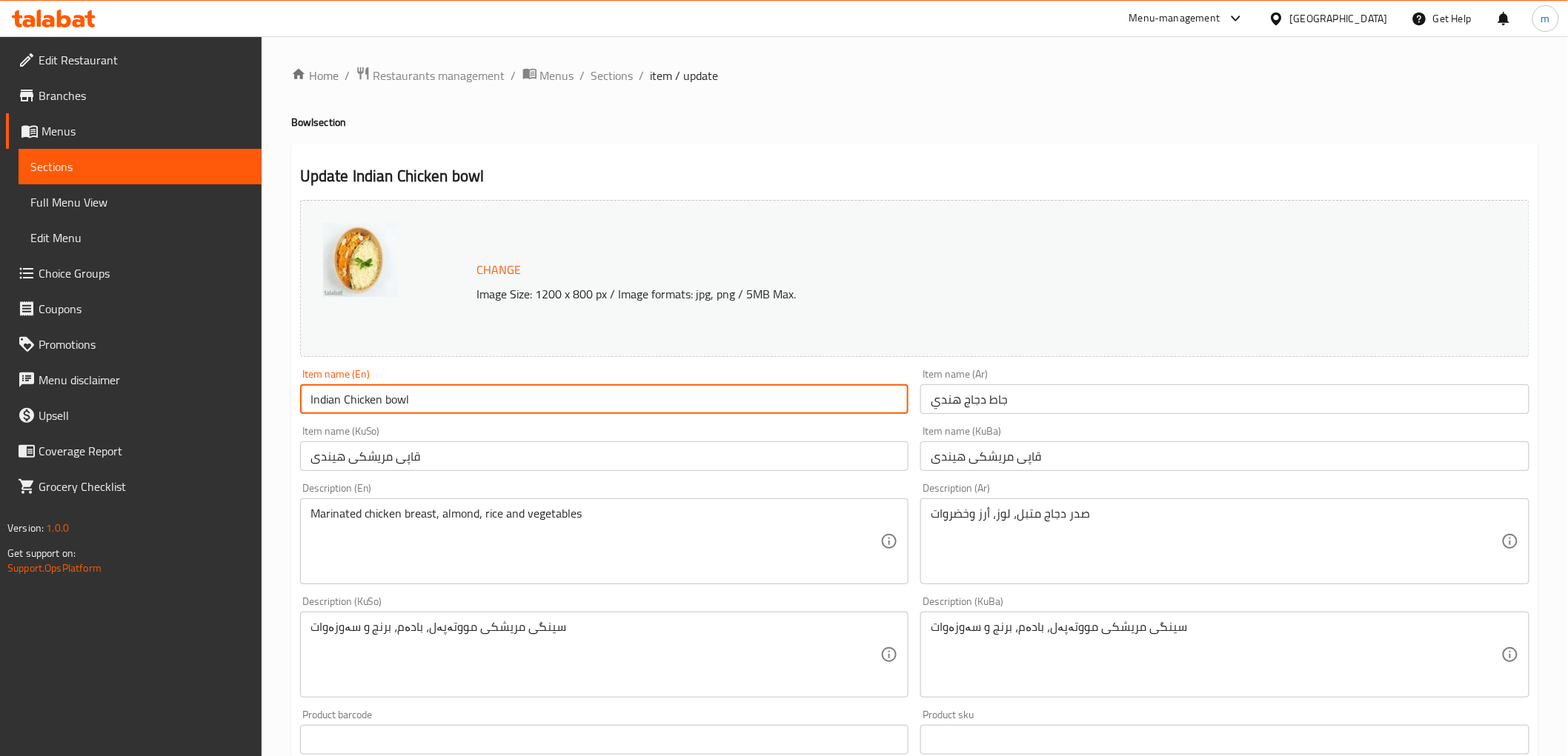
click at [529, 399] on input "Indian Chicken bowl" at bounding box center [604, 399] width 609 height 30
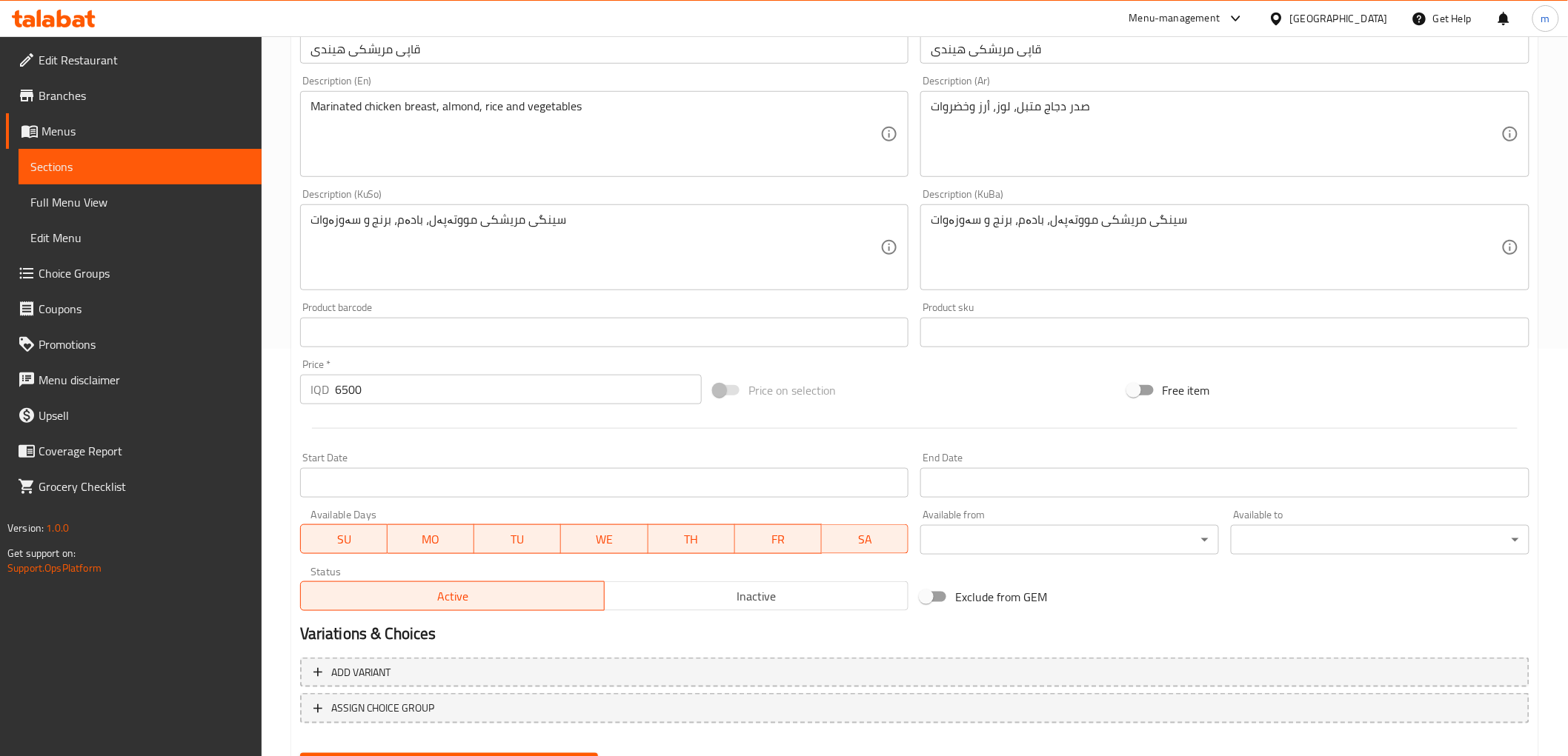
scroll to position [479, 0]
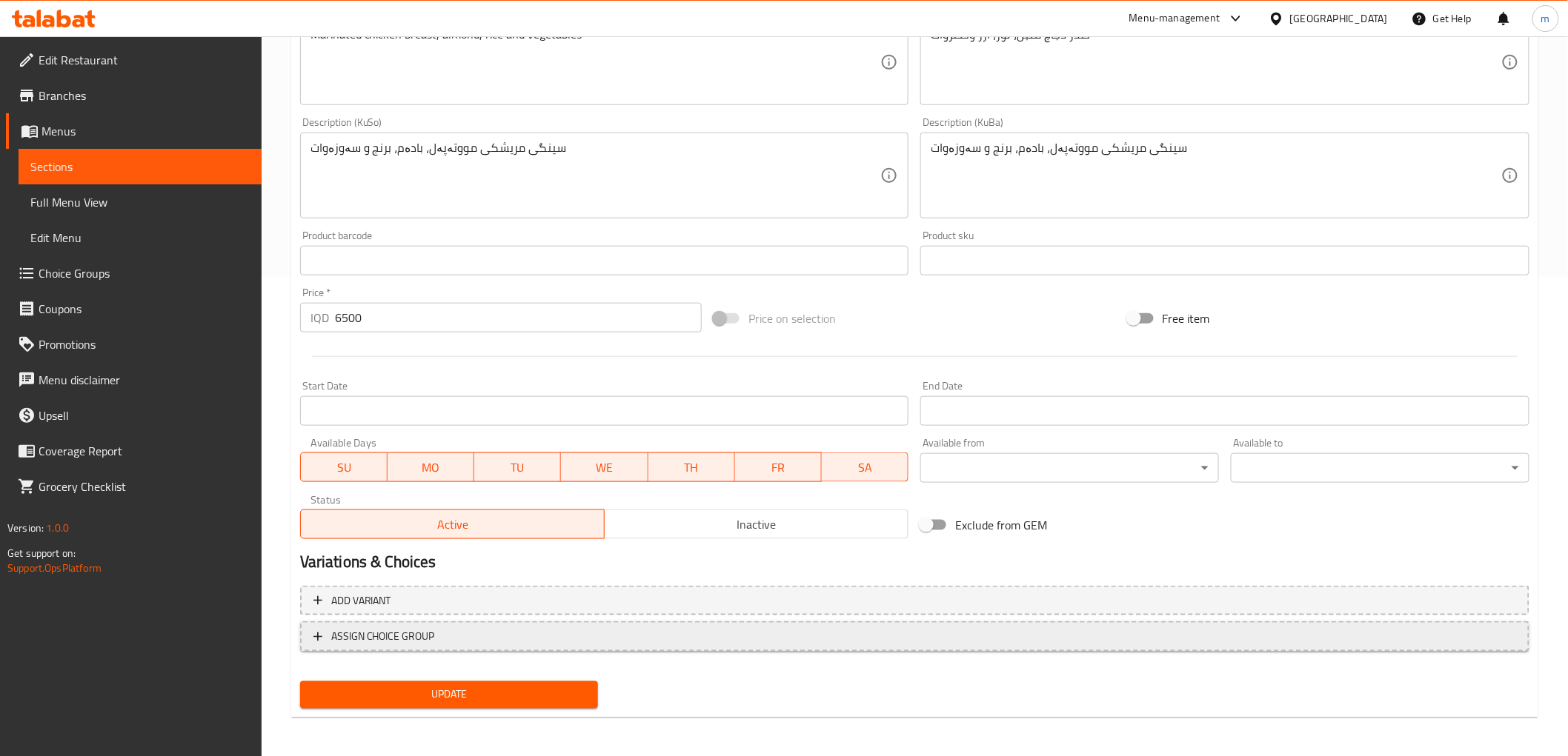
click at [684, 637] on span "ASSIGN CHOICE GROUP" at bounding box center [915, 637] width 1203 height 19
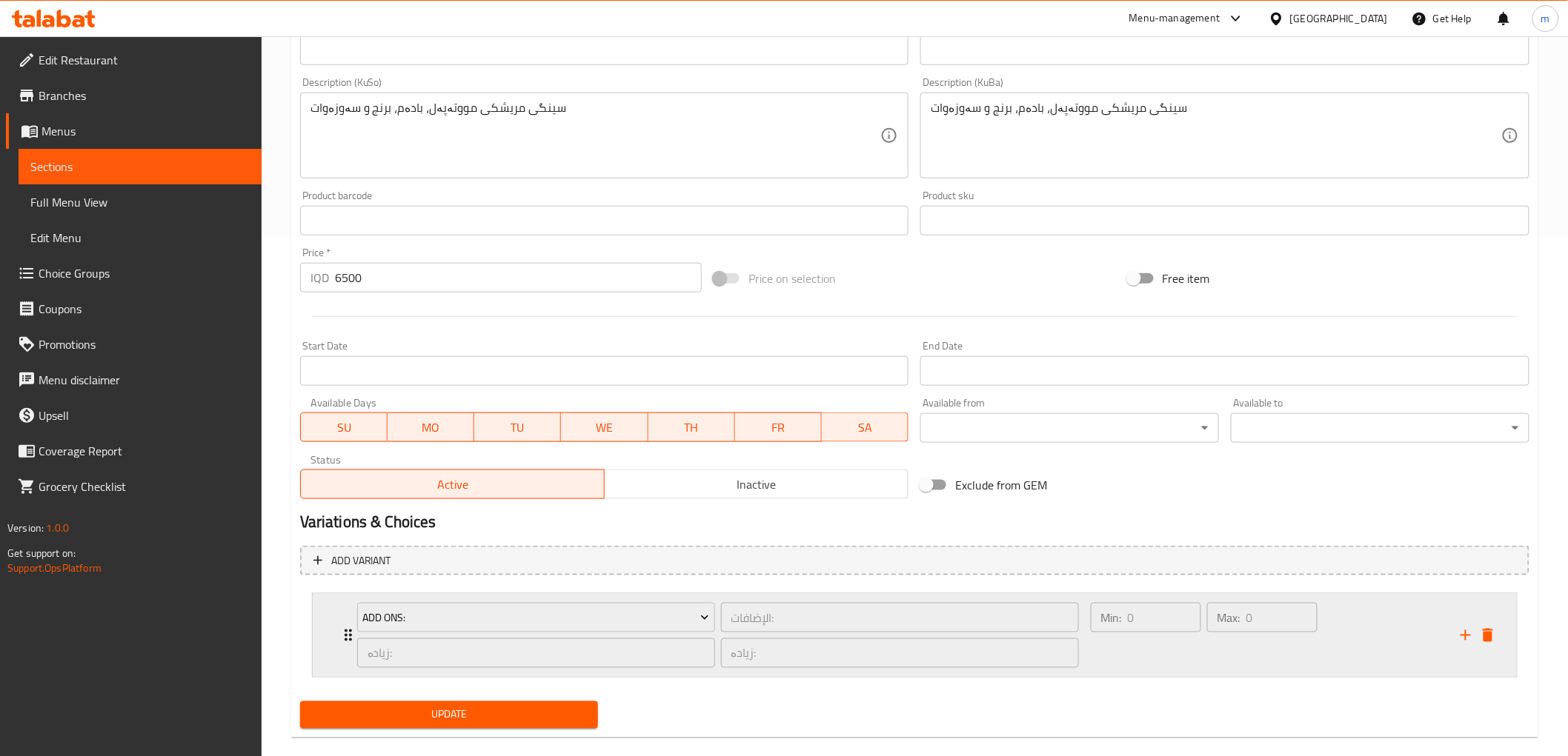
scroll to position [540, 0]
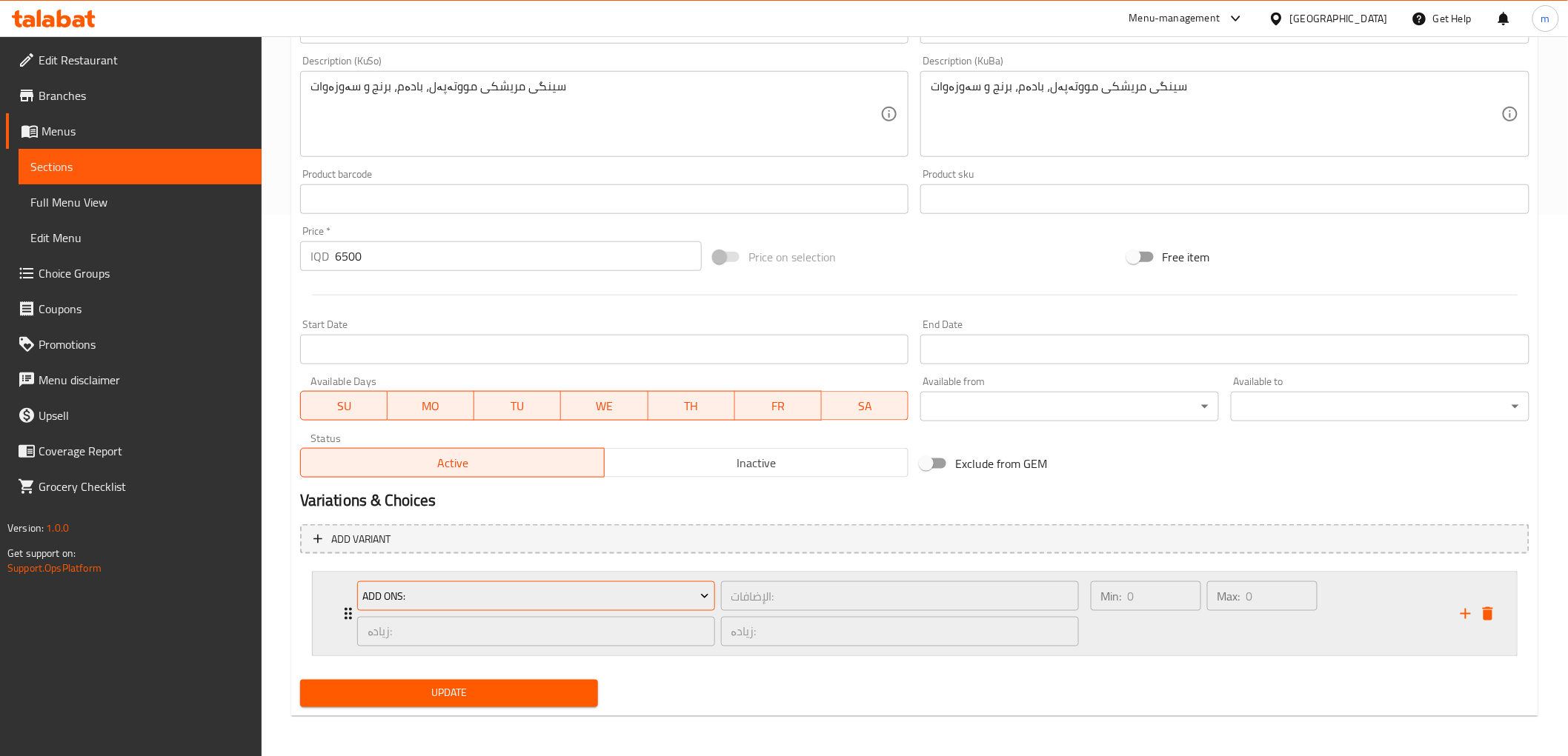
click at [500, 604] on span "Add Ons:" at bounding box center [535, 596] width 346 height 19
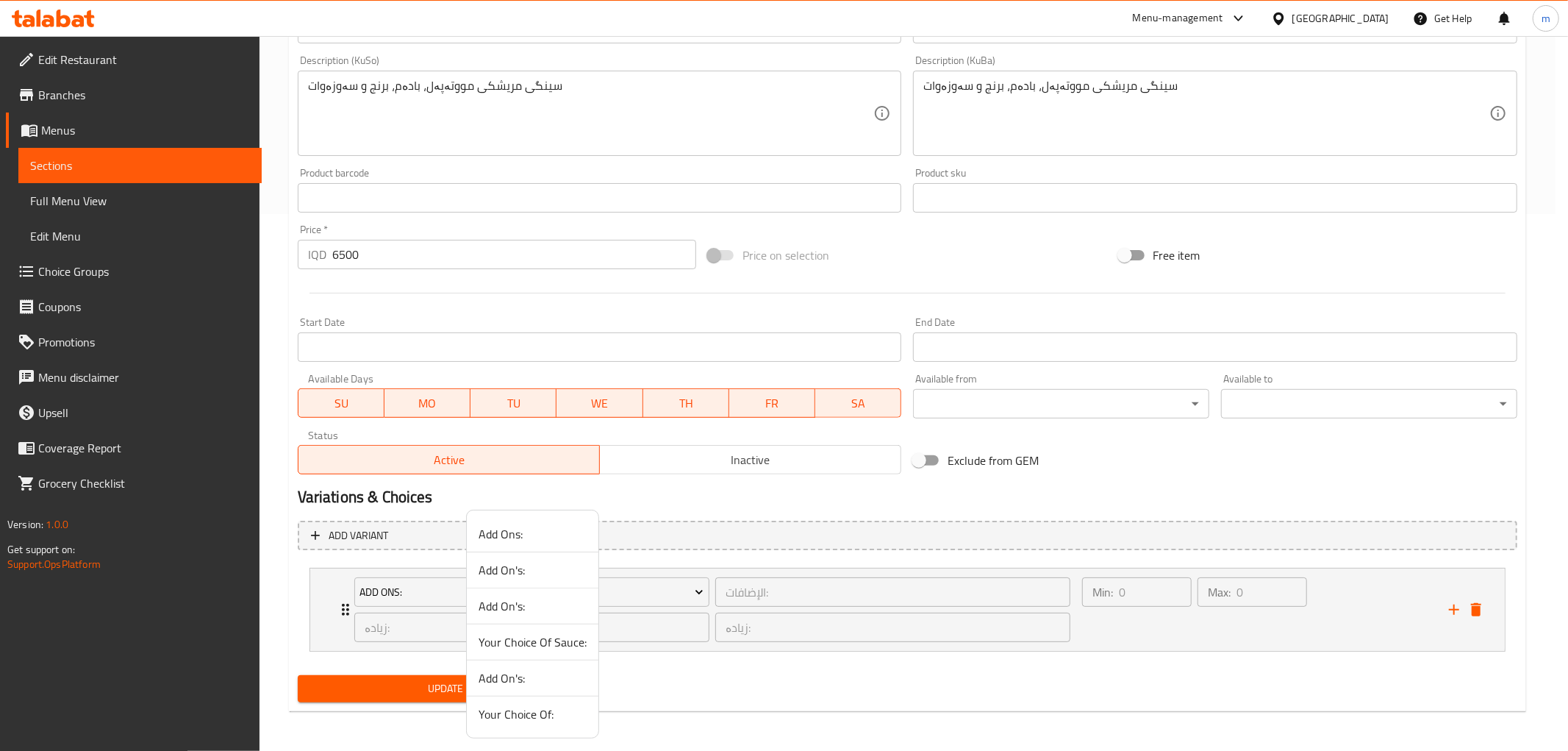
click at [1152, 668] on div at bounding box center [784, 376] width 1568 height 751
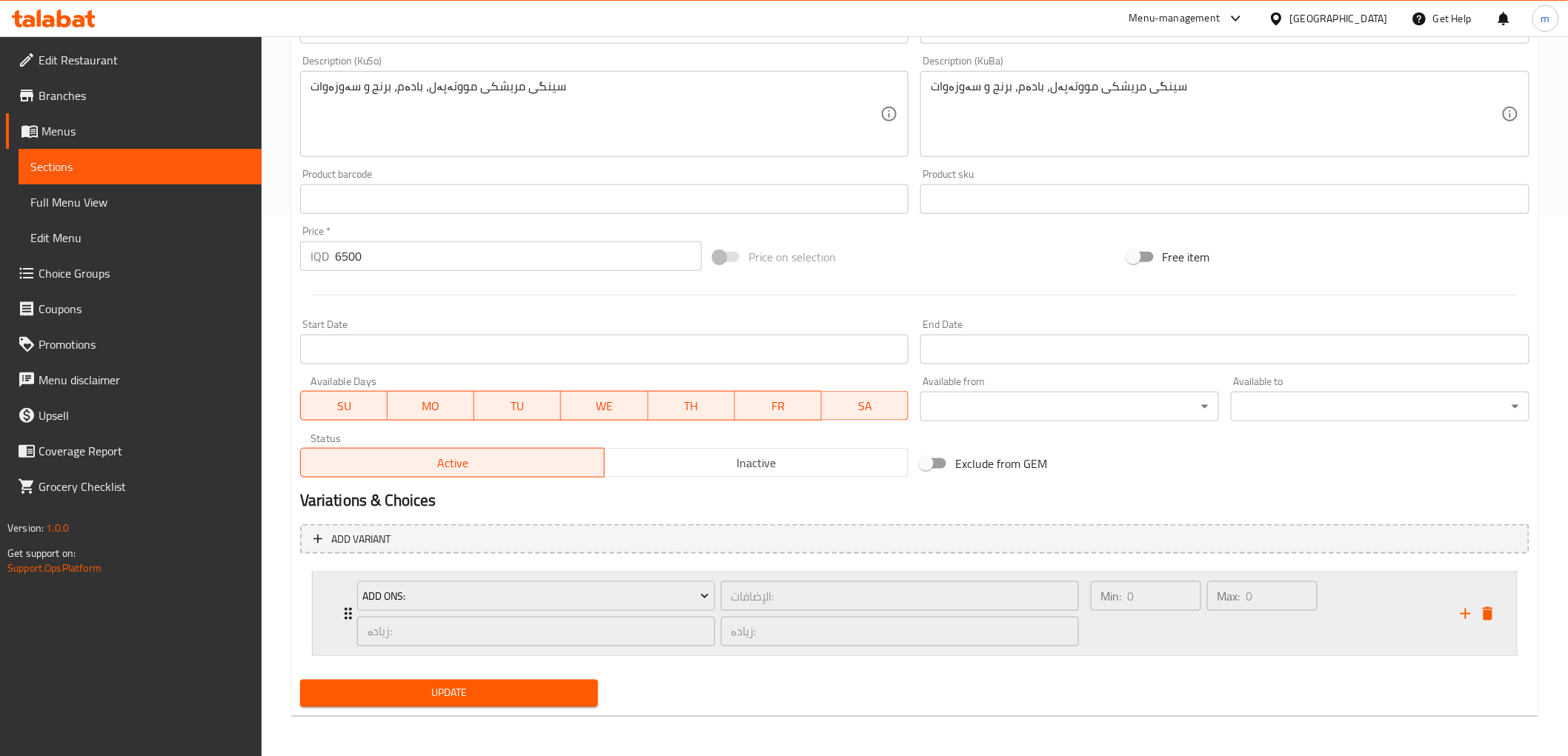
click at [1171, 642] on div "Min: 0 ​" at bounding box center [1146, 614] width 117 height 71
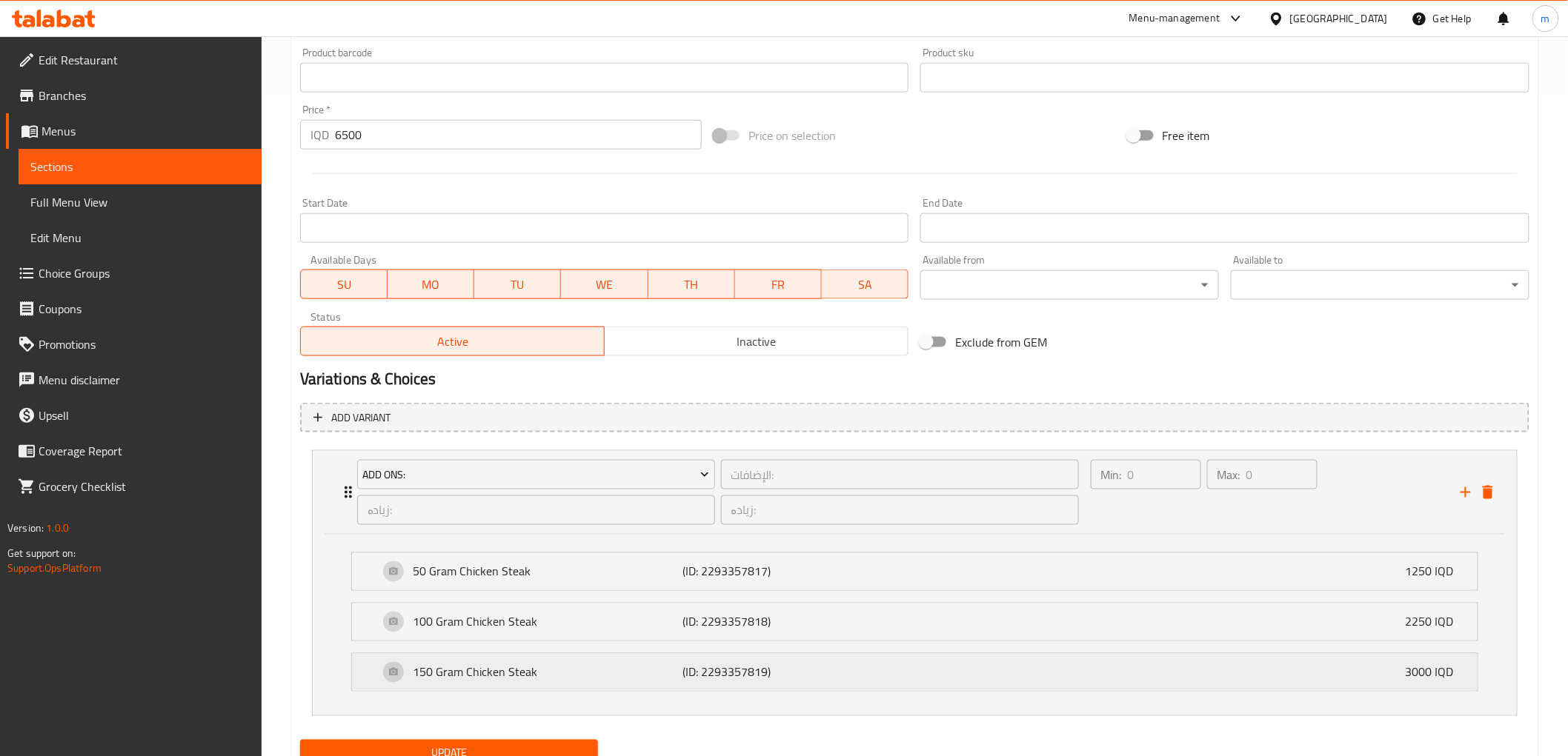
scroll to position [722, 0]
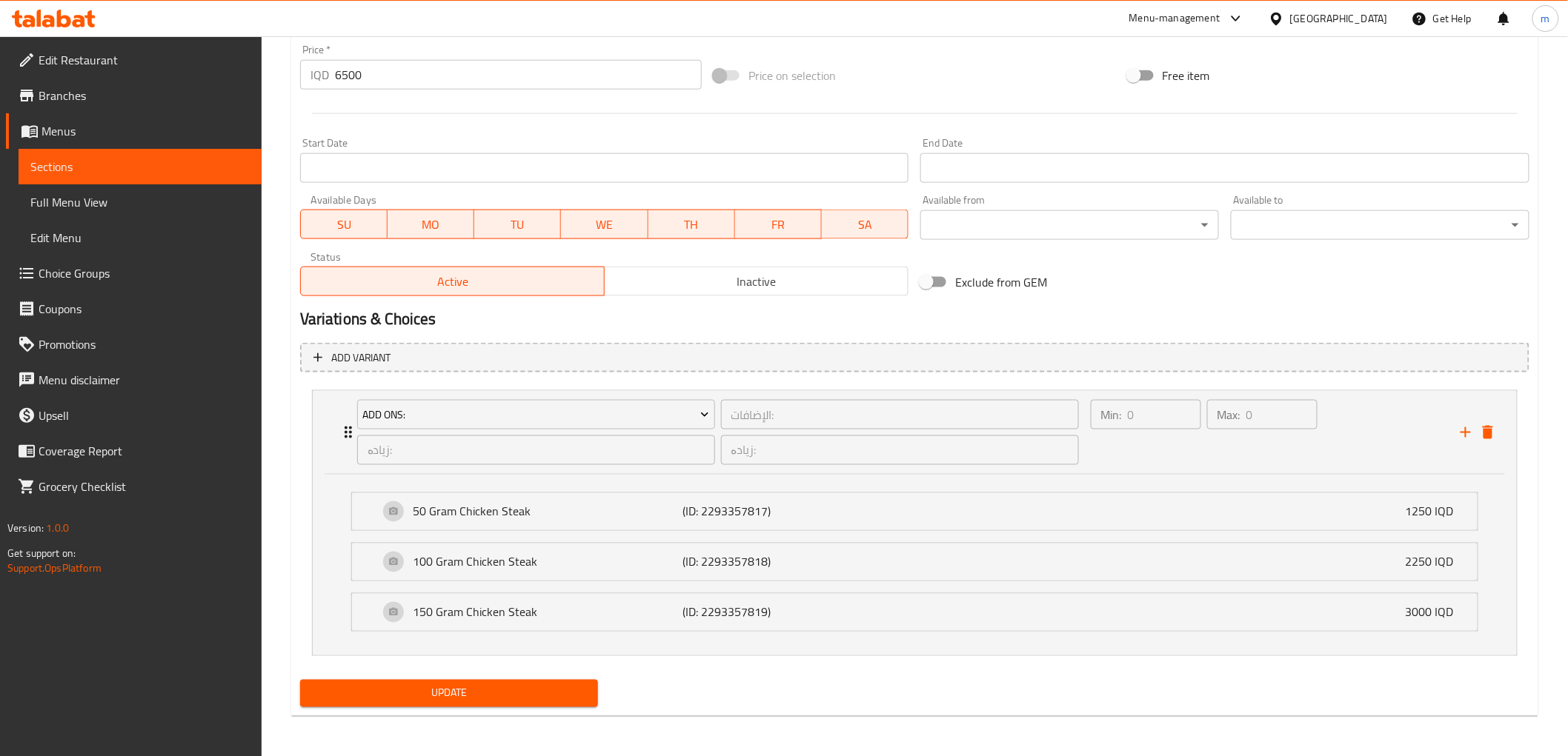
click at [563, 694] on span "Update" at bounding box center [449, 693] width 275 height 19
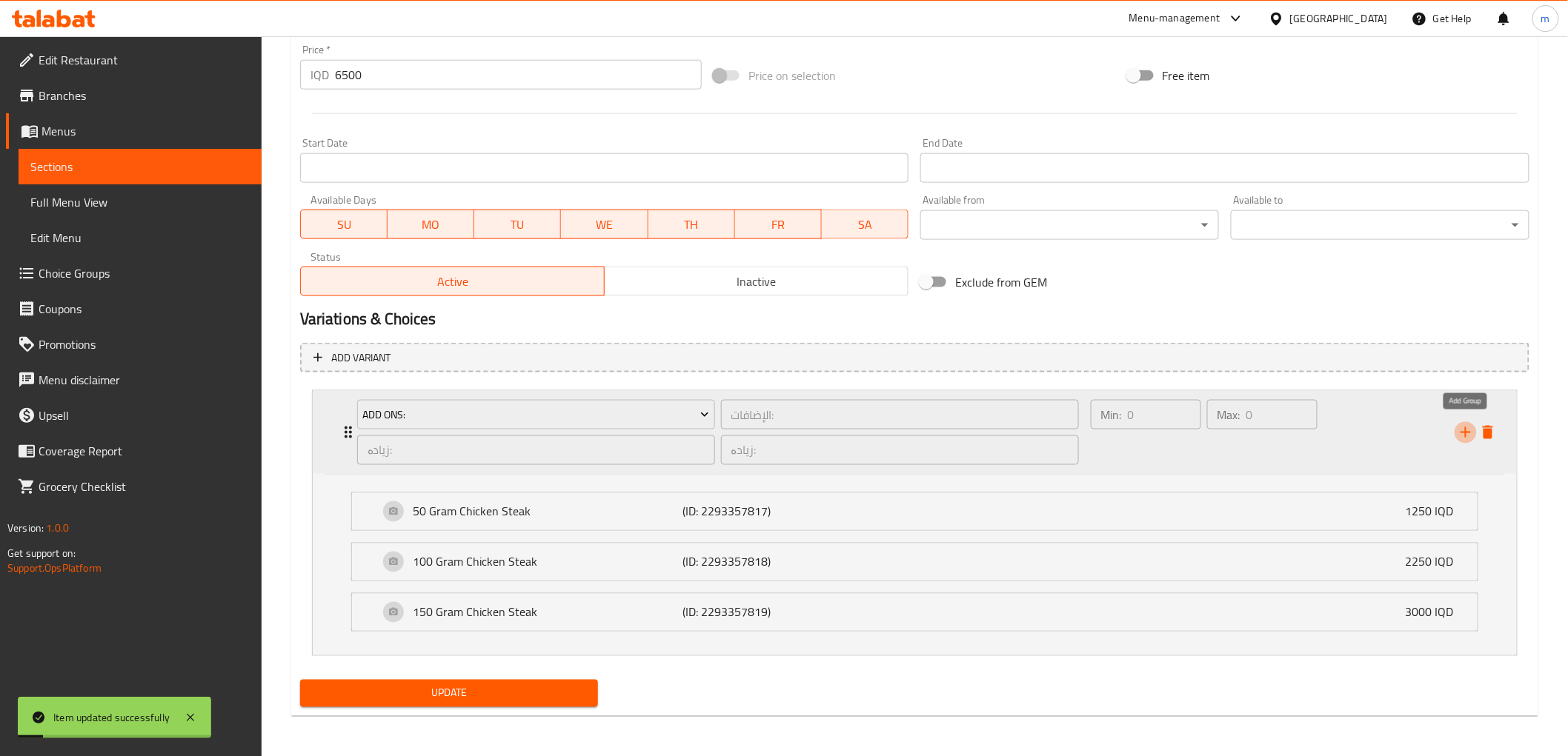
click at [1468, 432] on icon "add" at bounding box center [1465, 432] width 18 height 18
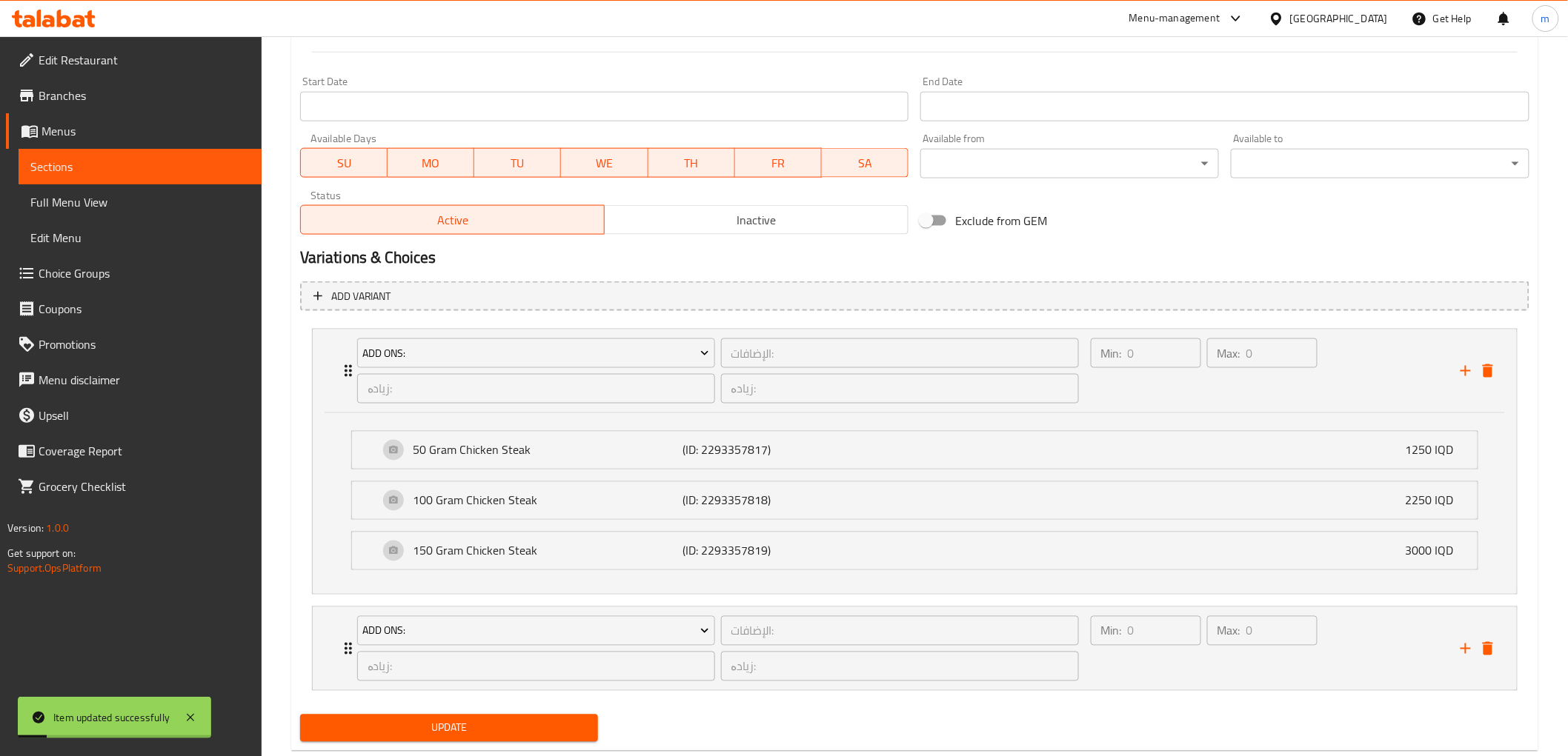
scroll to position [819, 0]
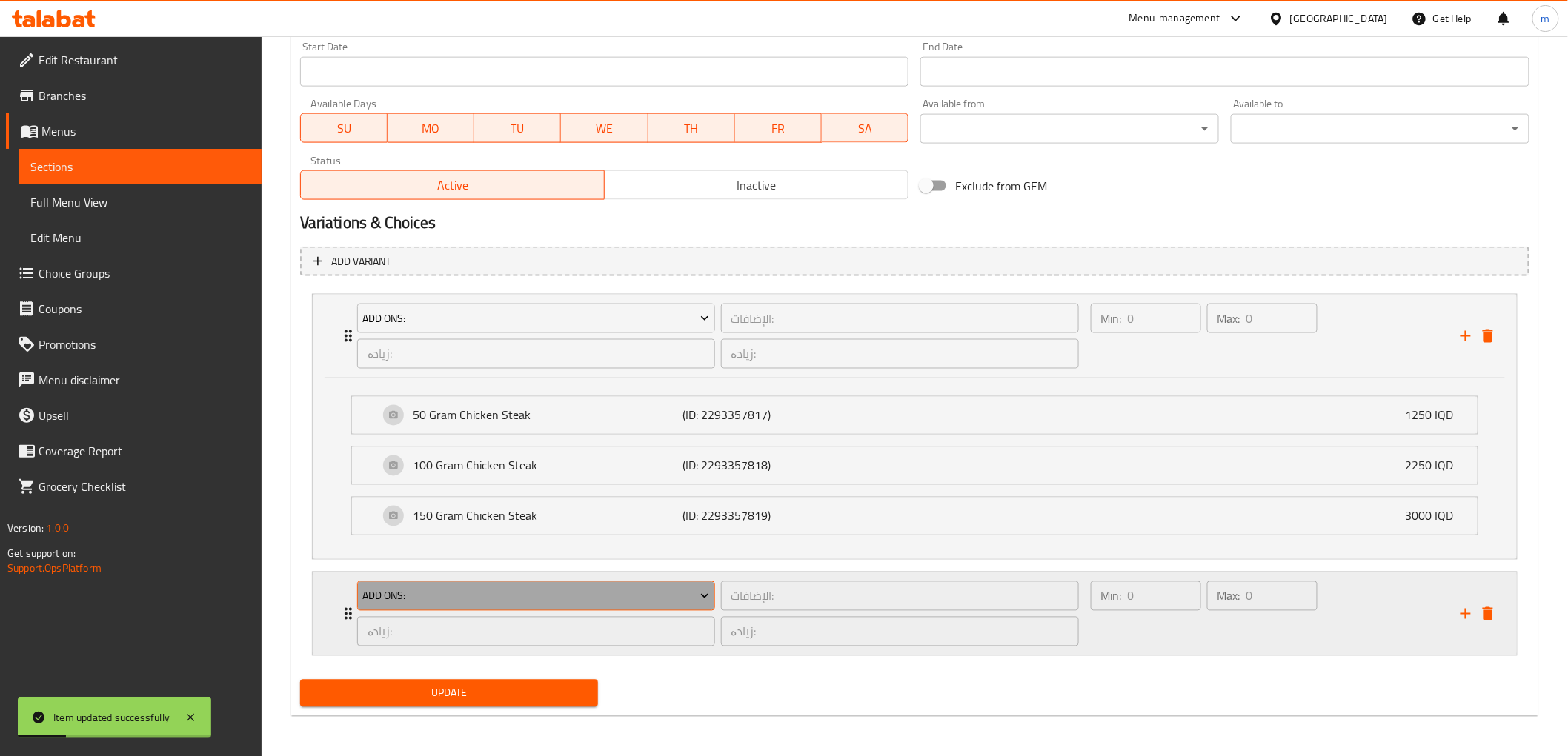
click at [606, 591] on span "Add Ons:" at bounding box center [535, 596] width 346 height 19
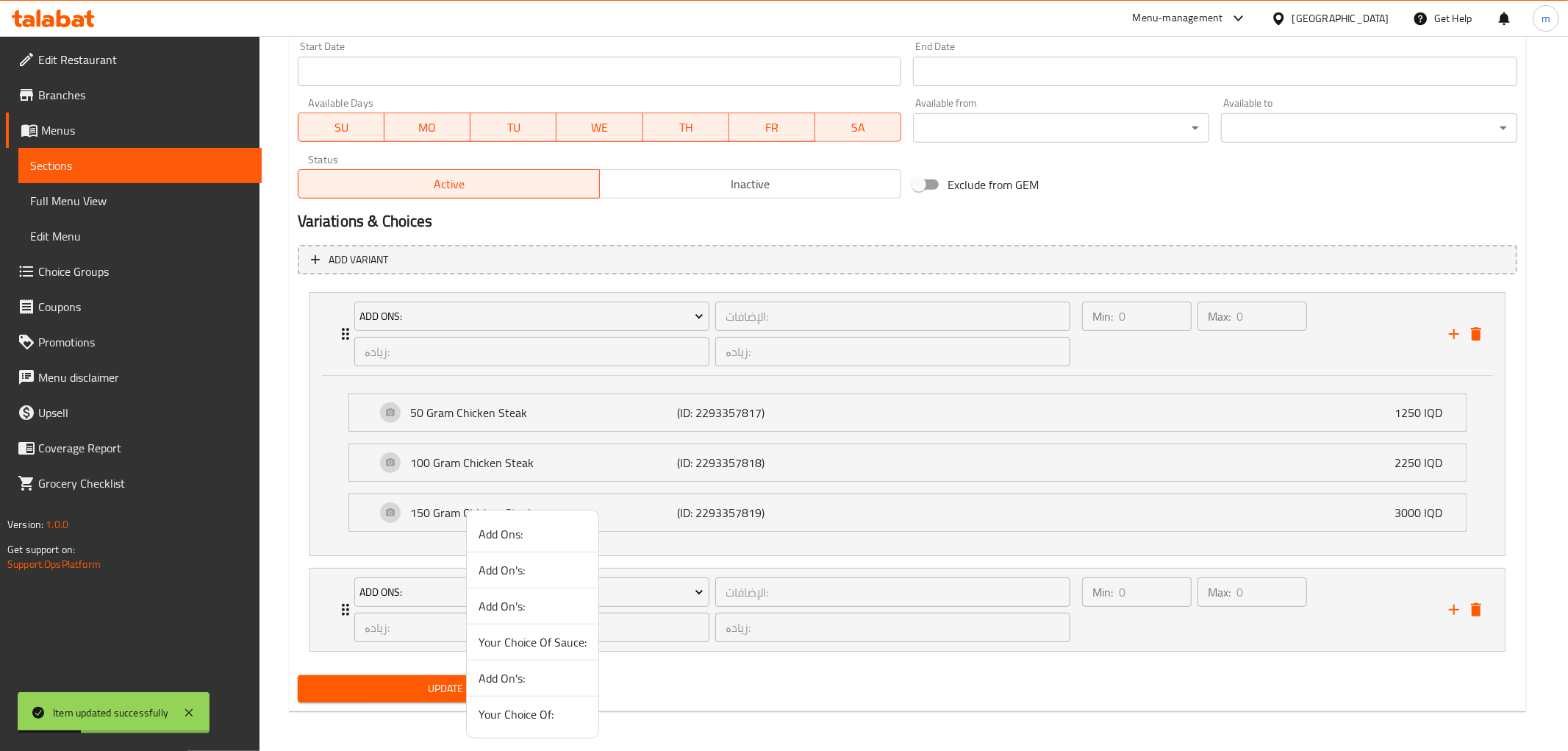
click at [545, 712] on span "Your Choice Of:" at bounding box center [533, 714] width 108 height 18
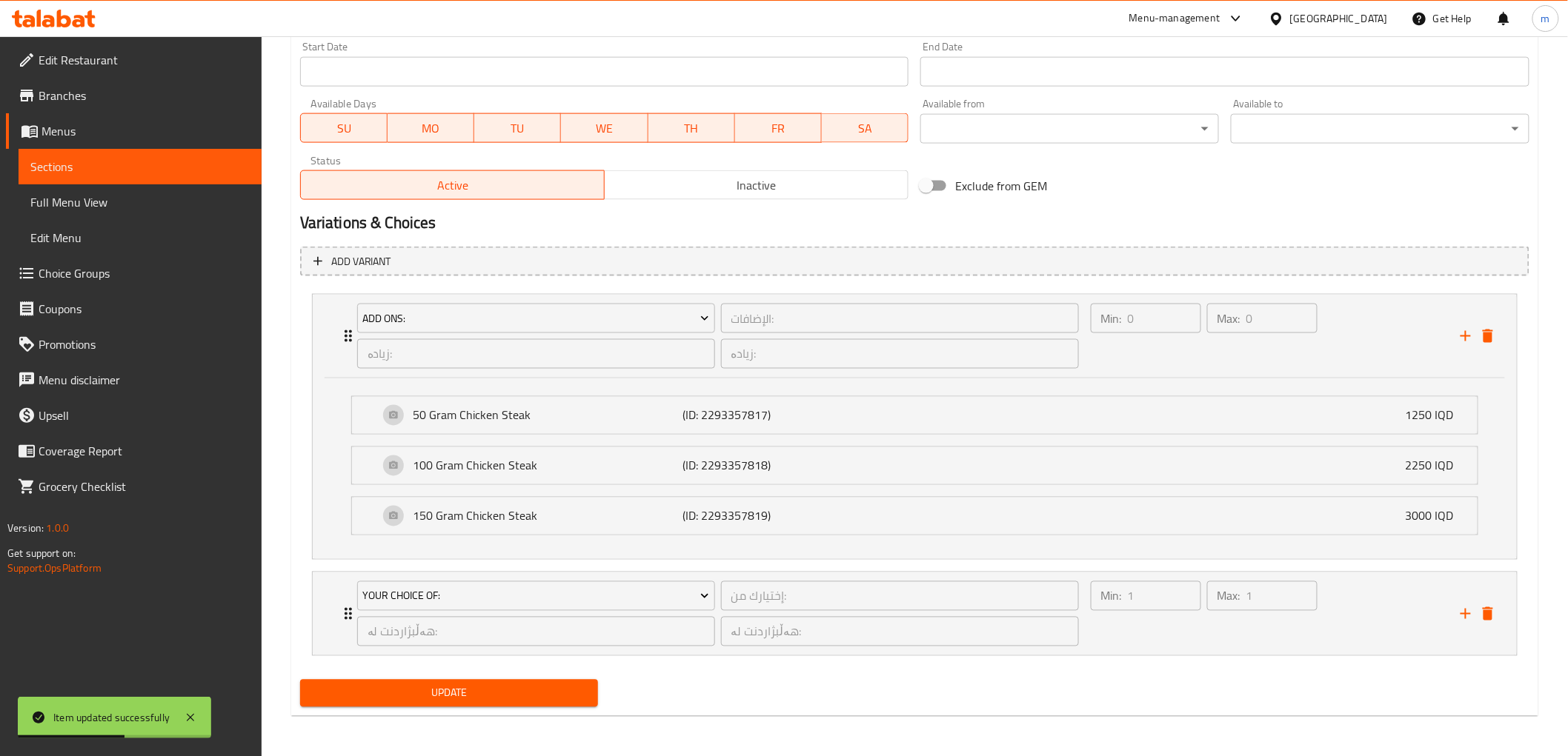
click at [473, 697] on span "Update" at bounding box center [449, 693] width 275 height 19
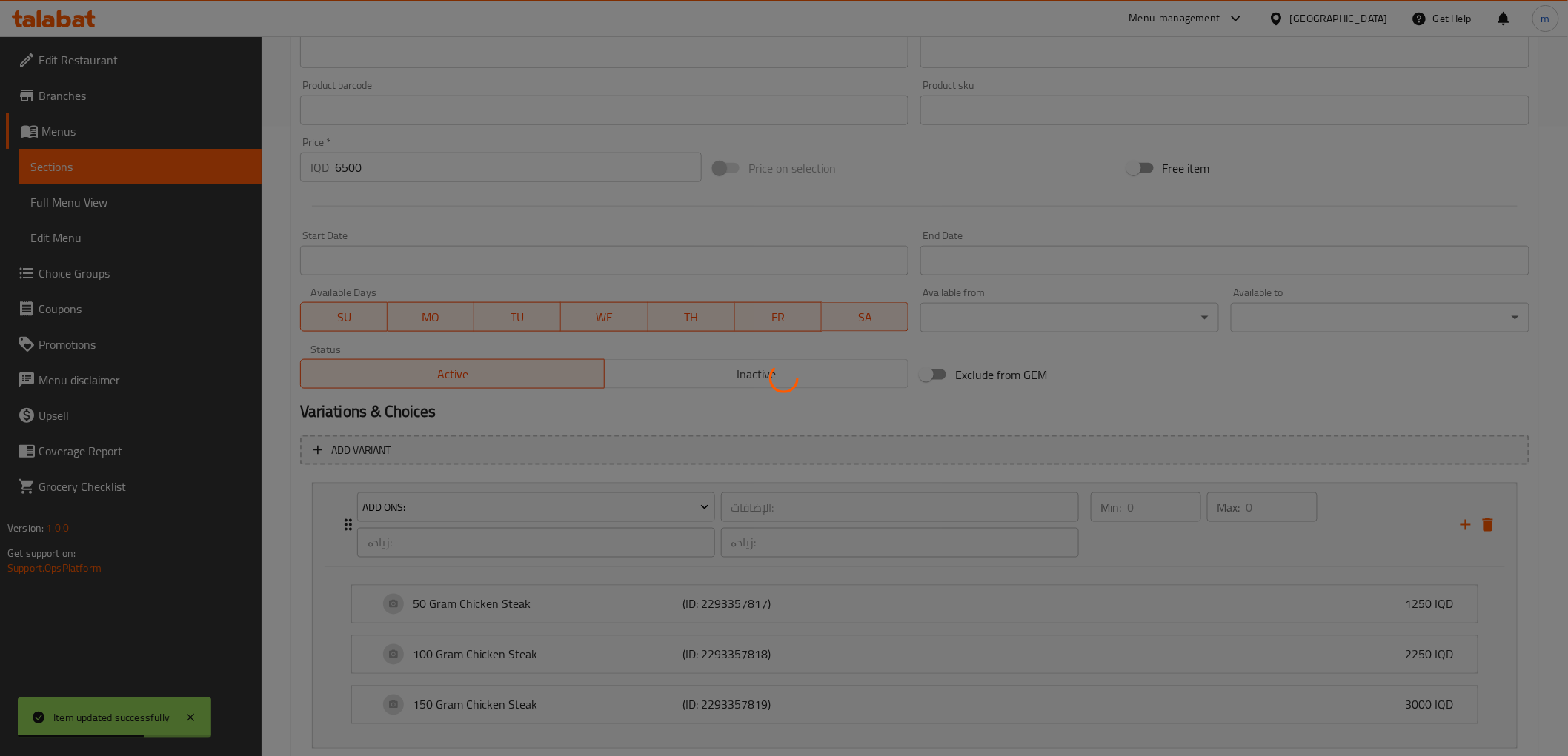
scroll to position [544, 0]
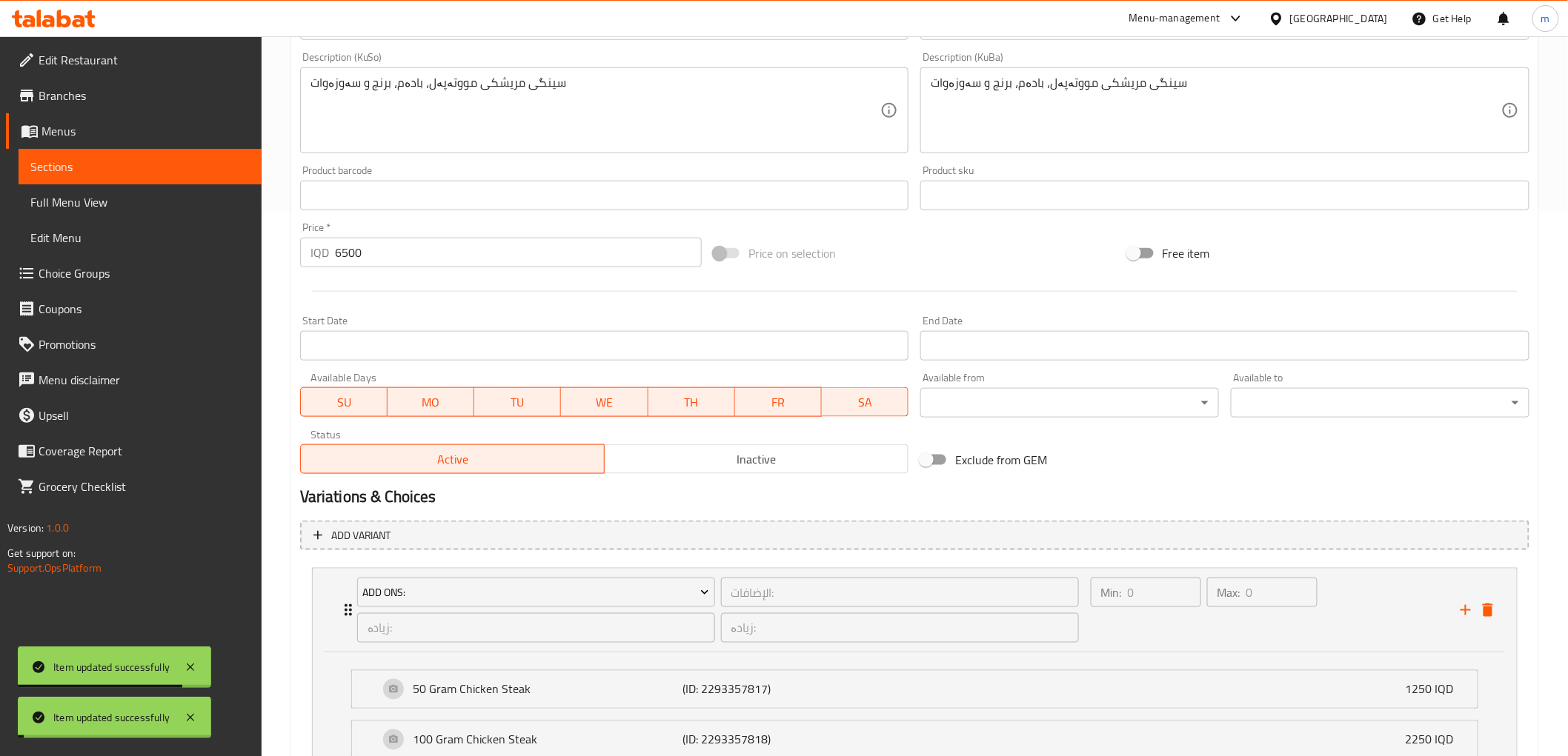
click at [95, 211] on span "Full Menu View" at bounding box center [140, 202] width 219 height 18
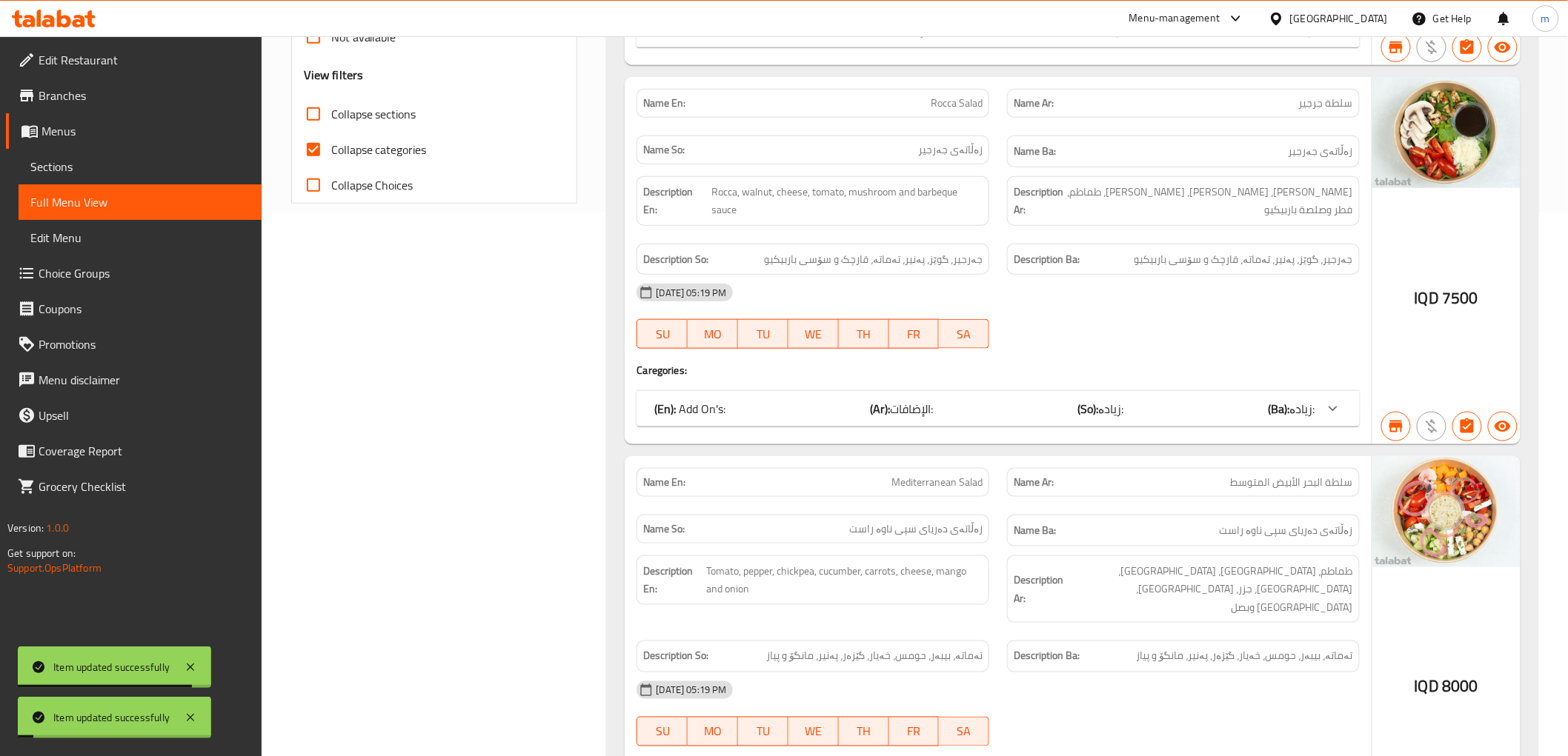
scroll to position [270, 0]
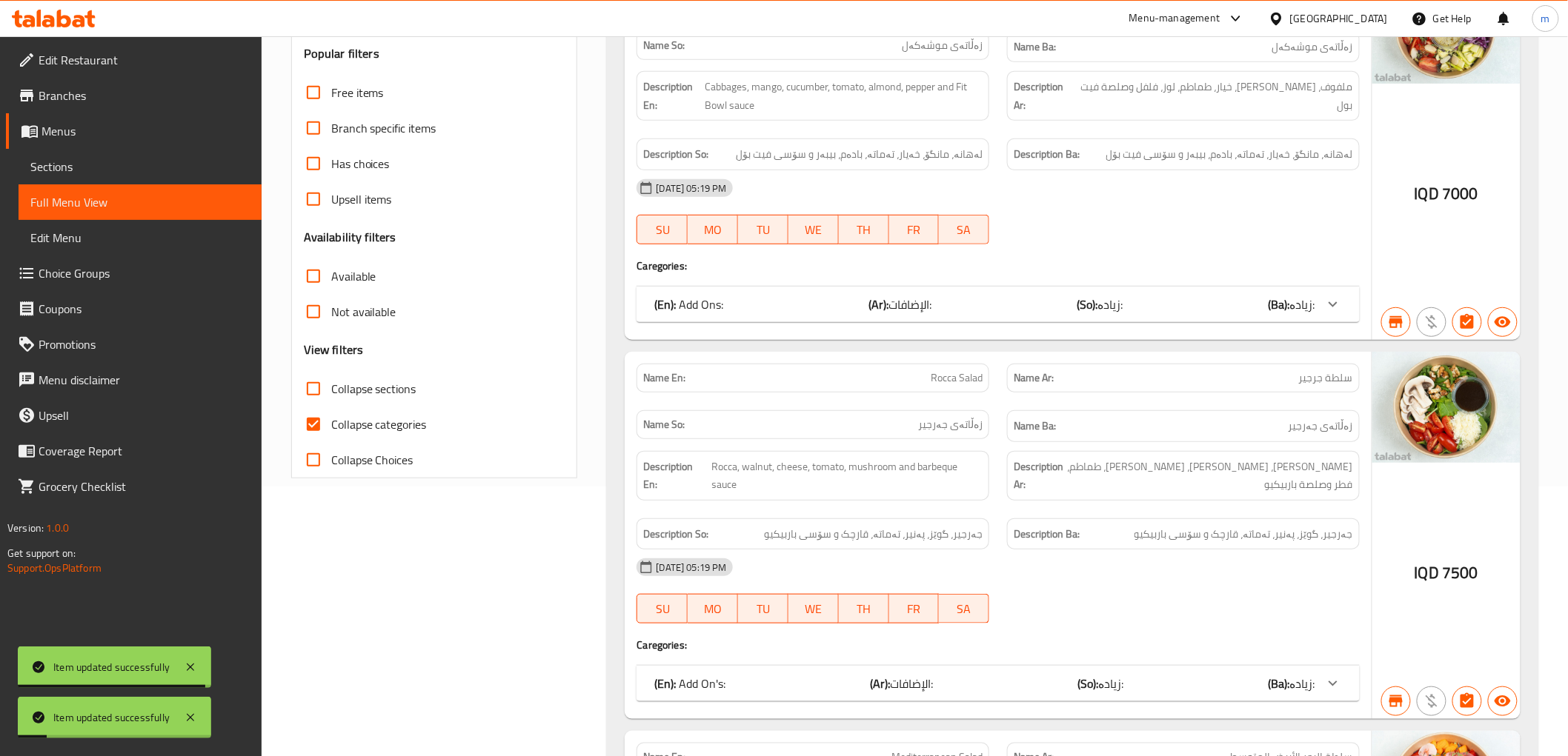
drag, startPoint x: 368, startPoint y: 425, endPoint x: 456, endPoint y: 389, distance: 95.1
click at [369, 425] on span "Collapse categories" at bounding box center [379, 424] width 95 height 18
click at [332, 425] on input "Collapse categories" at bounding box center [314, 425] width 35 height 35
checkbox input "false"
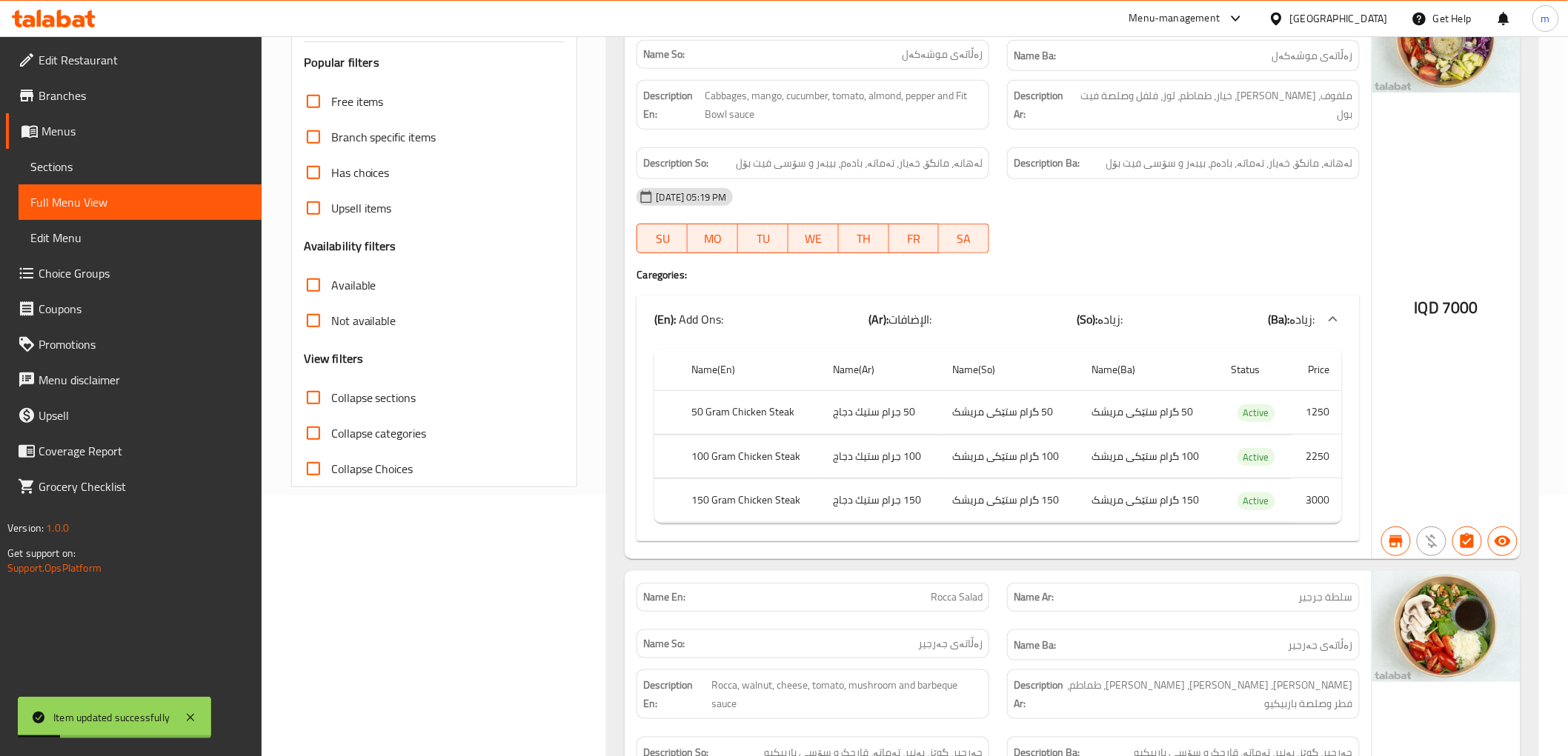
scroll to position [0, 0]
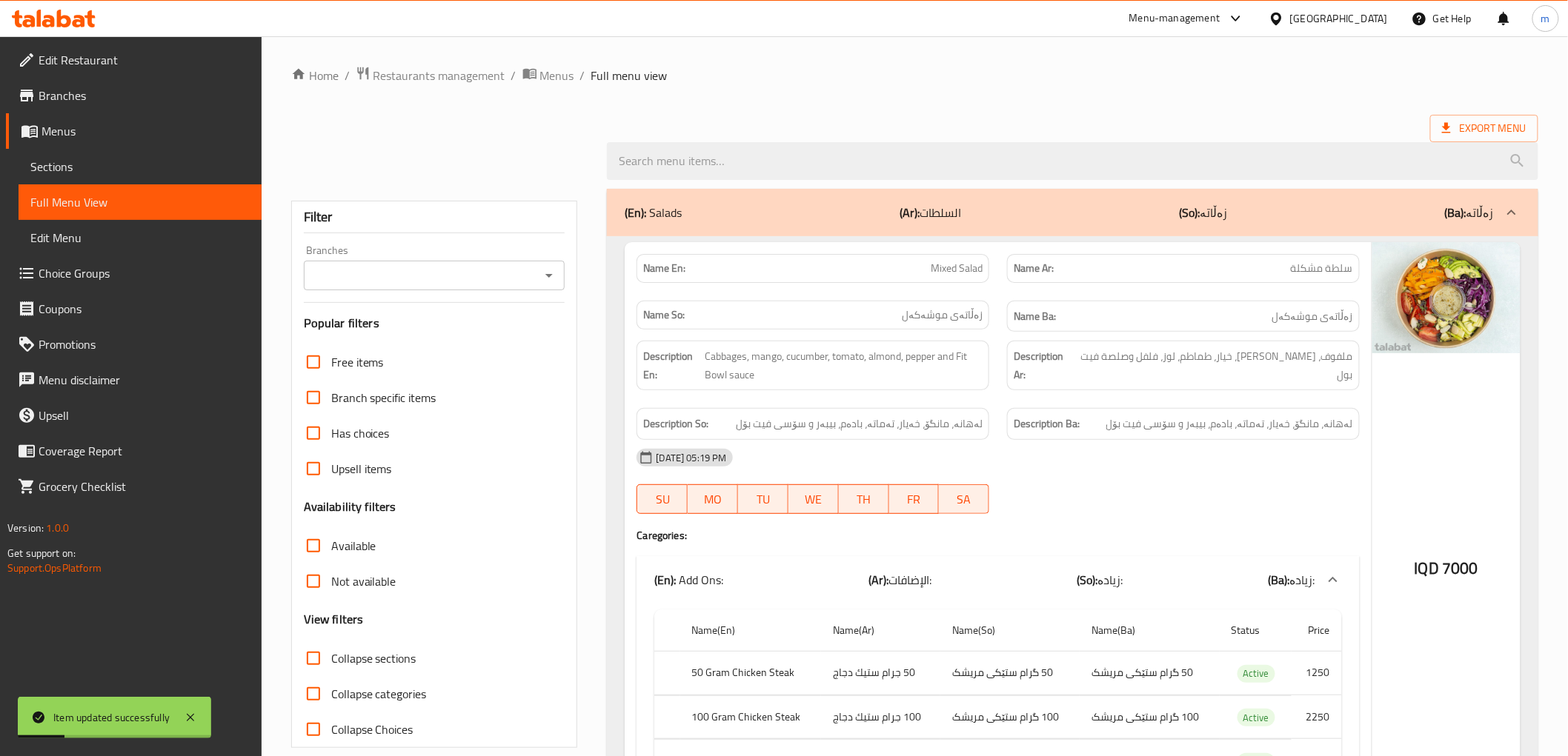
click at [548, 273] on div "Branches" at bounding box center [434, 275] width 261 height 30
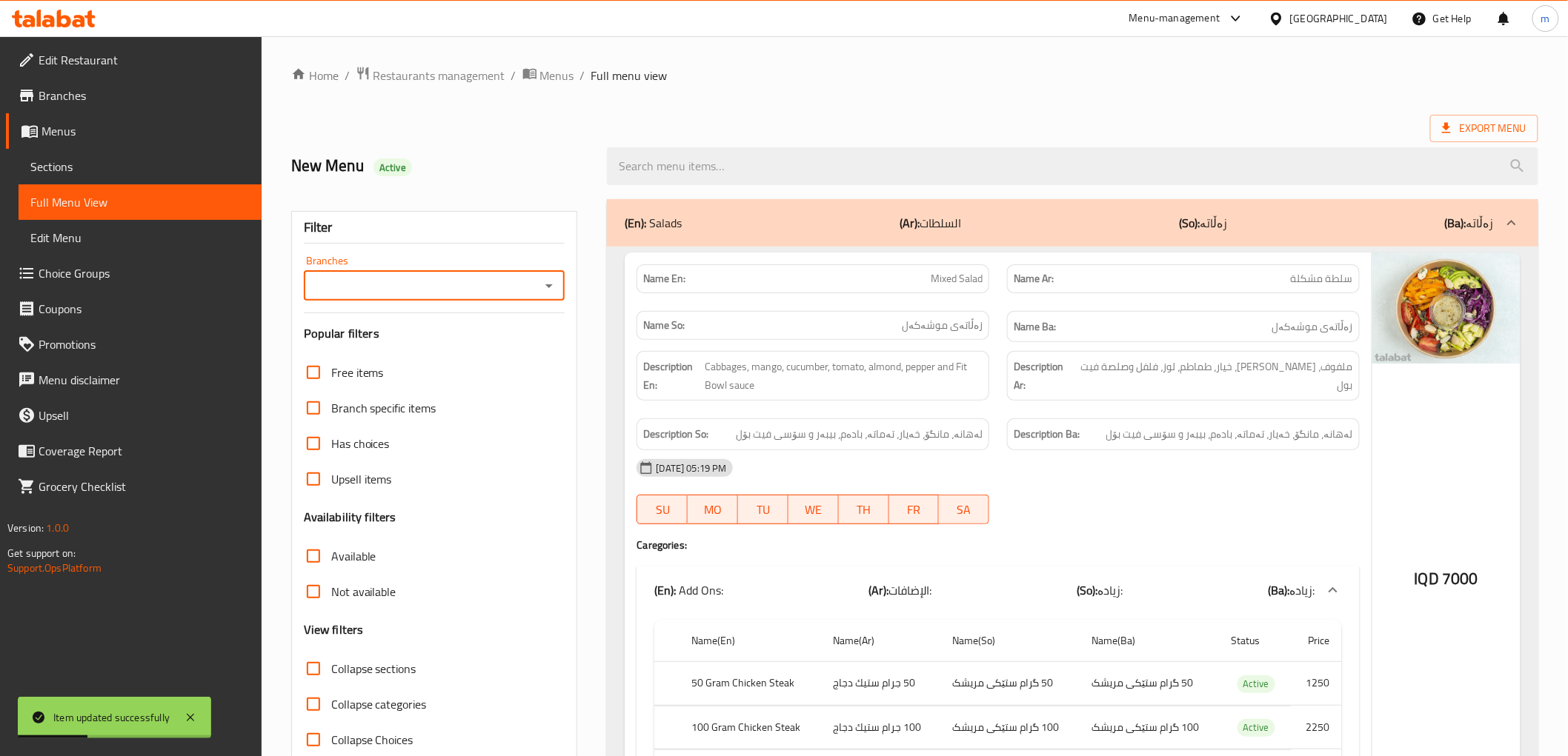
click at [548, 294] on icon "Open" at bounding box center [548, 286] width 18 height 18
click at [501, 343] on li "Fit Bowl, Garden City" at bounding box center [434, 349] width 261 height 27
type input "Fit Bowl, Garden City"
click at [712, 168] on input "search" at bounding box center [1072, 166] width 931 height 37
paste input "Indian Chicken bowl"
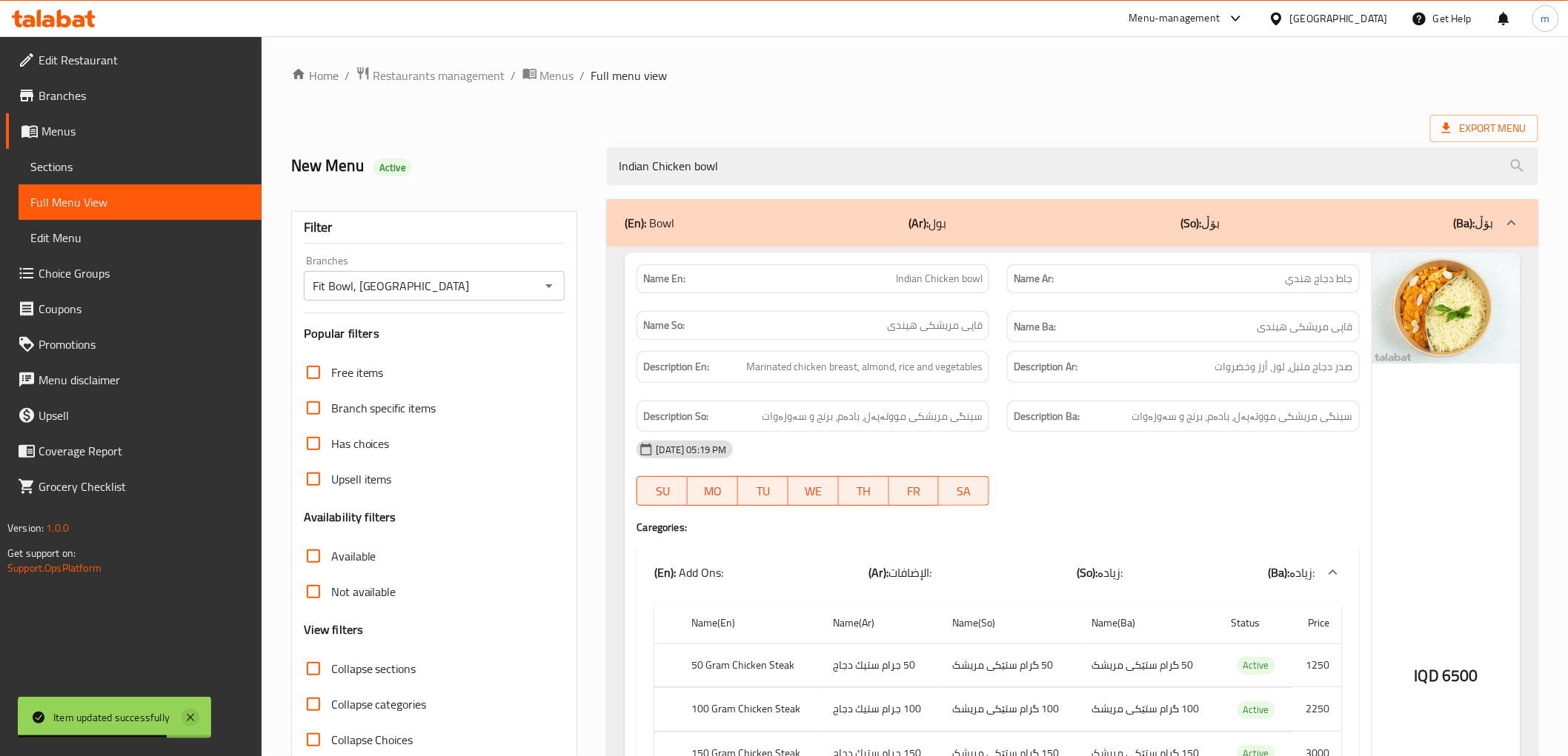
type input "Indian Chicken bowl"
click at [192, 713] on icon at bounding box center [190, 717] width 18 height 18
click at [113, 173] on span "Sections" at bounding box center [140, 166] width 219 height 18
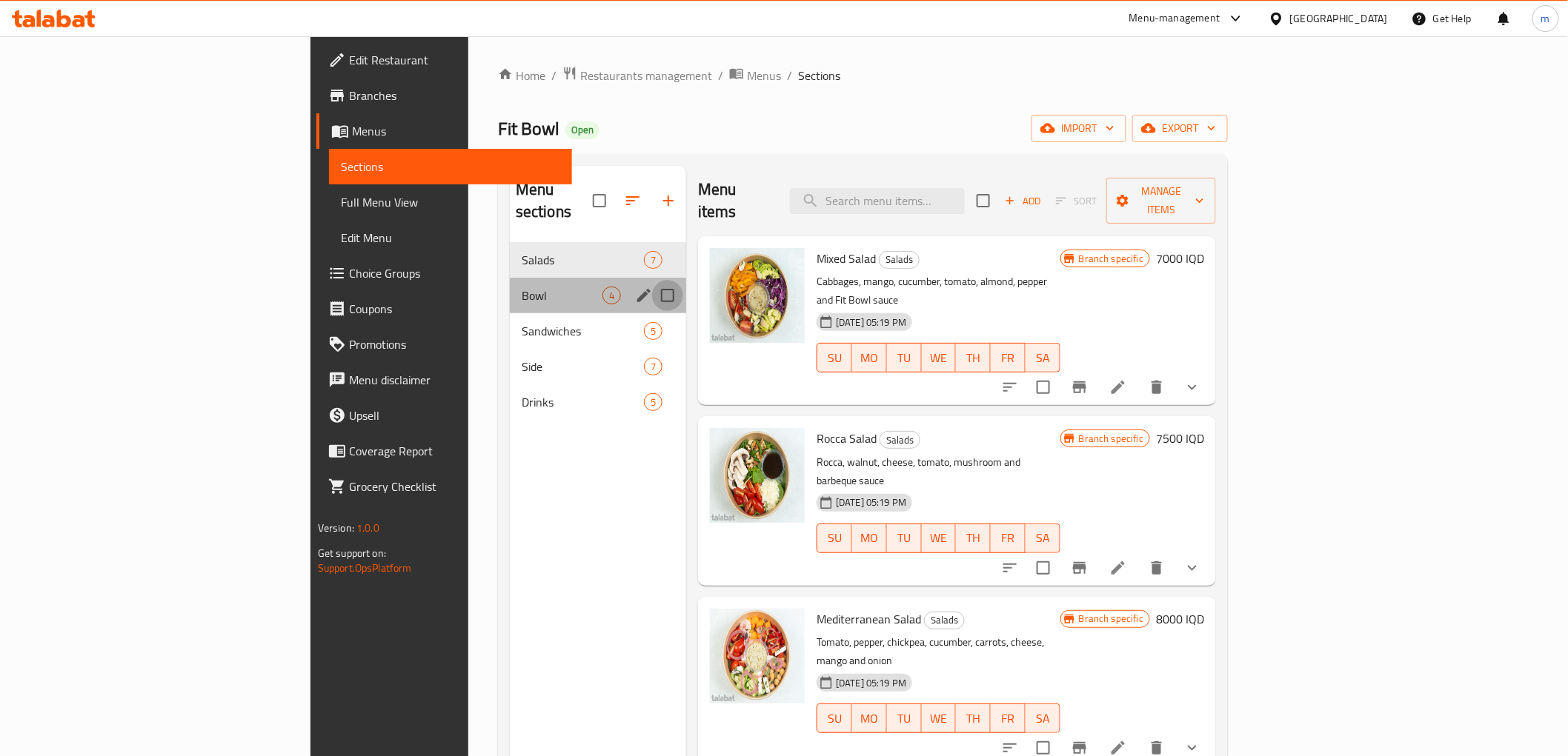
drag, startPoint x: 583, startPoint y: 272, endPoint x: 566, endPoint y: 271, distance: 17.0
click at [652, 280] on input "Menu sections" at bounding box center [667, 295] width 31 height 31
checkbox input "true"
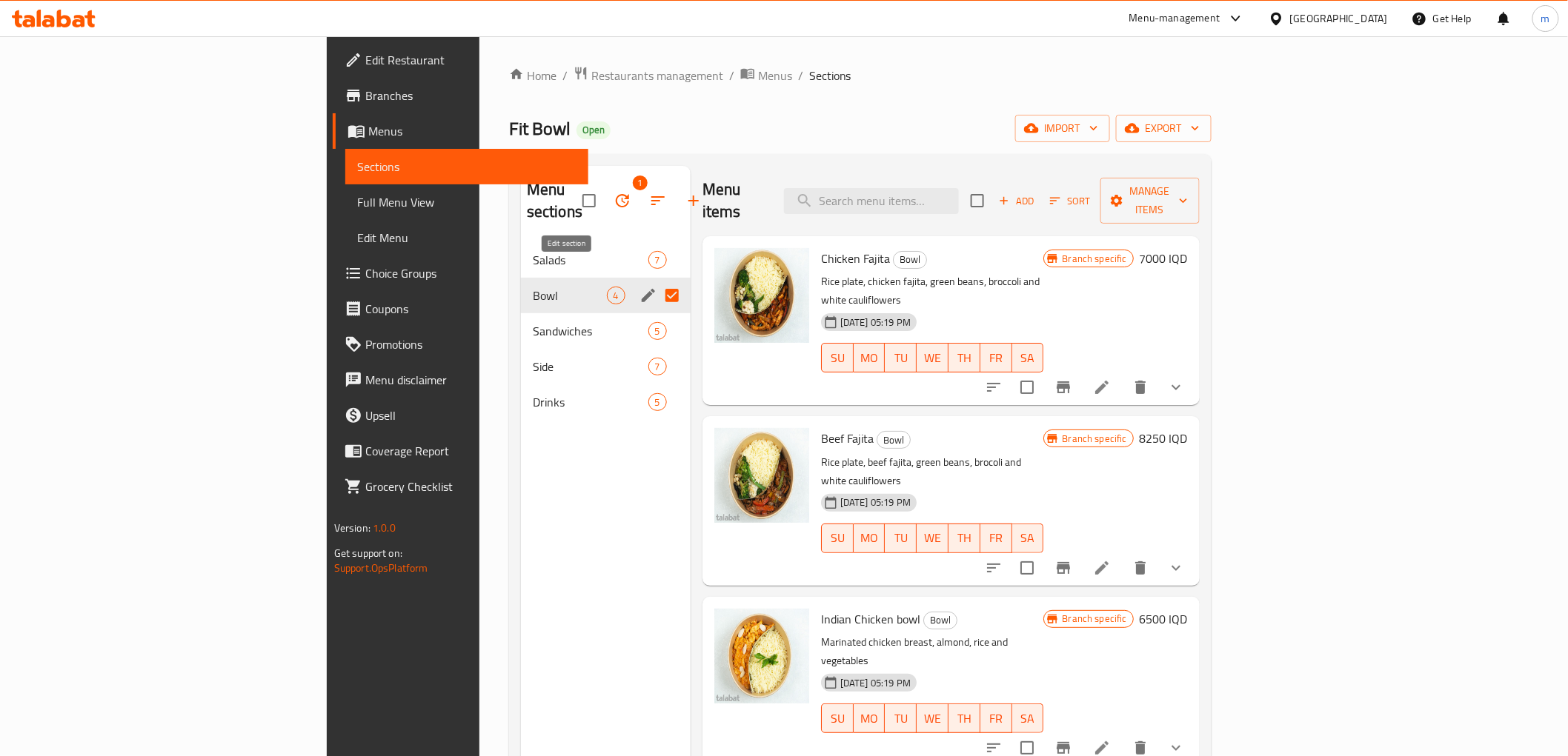
click at [640, 287] on icon "edit" at bounding box center [648, 295] width 18 height 18
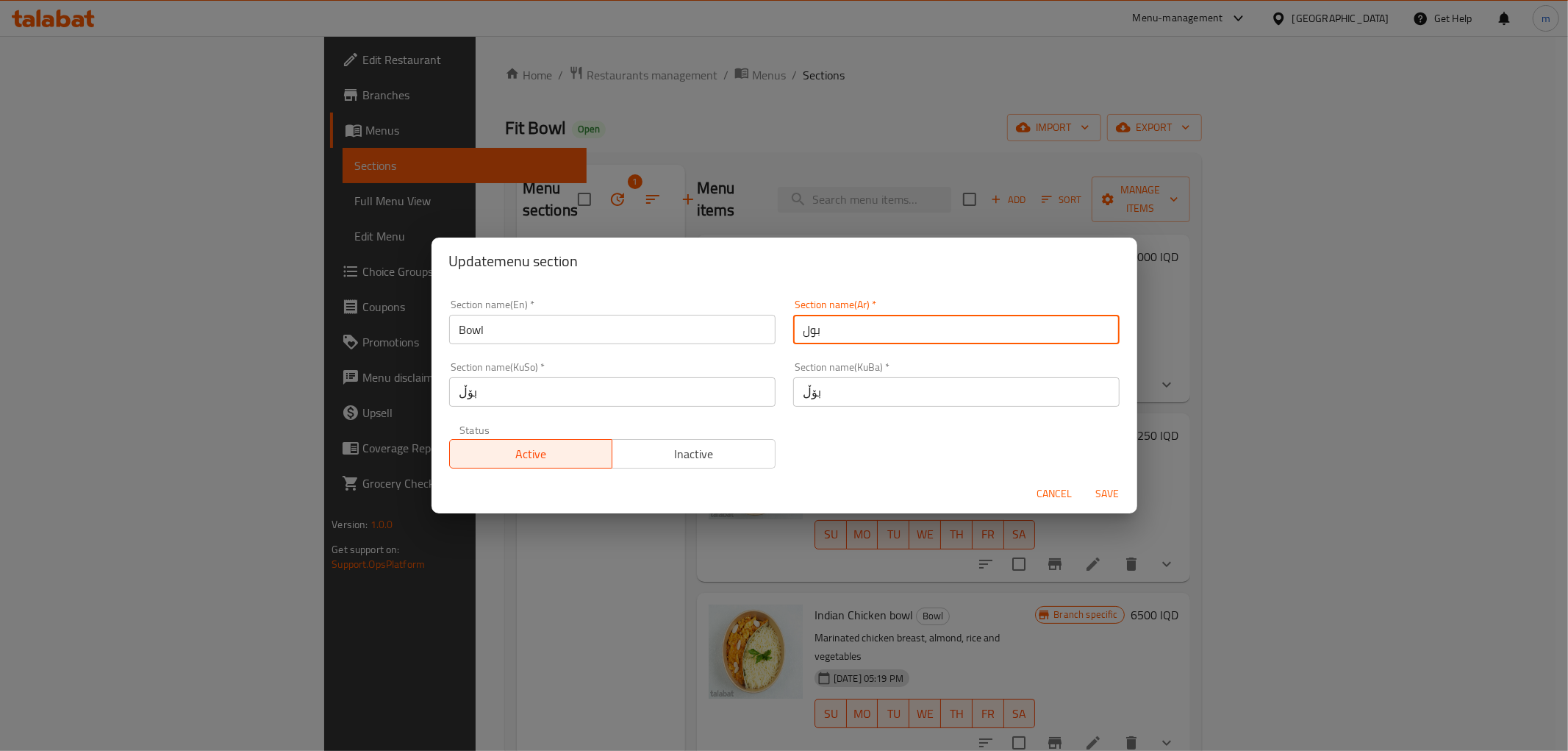
click at [834, 334] on input "بول" at bounding box center [956, 330] width 326 height 30
paste input "اط"
type input "جاط"
click at [816, 401] on input "بۆڵ" at bounding box center [956, 392] width 326 height 30
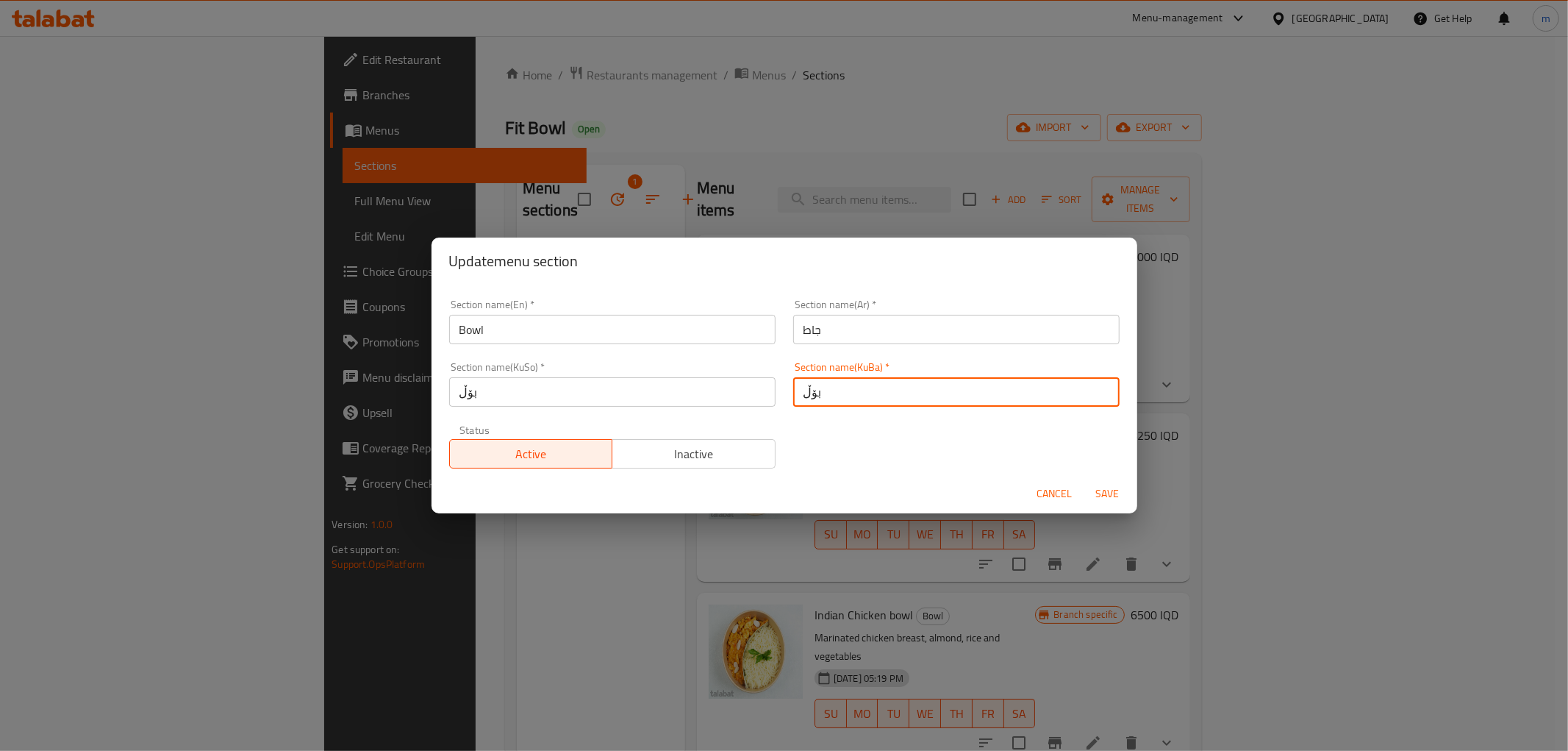
click at [816, 401] on input "بۆڵ" at bounding box center [956, 392] width 326 height 30
paste input "قاپ"
type input "قاپ"
click at [717, 394] on input "بۆڵ" at bounding box center [613, 392] width 326 height 30
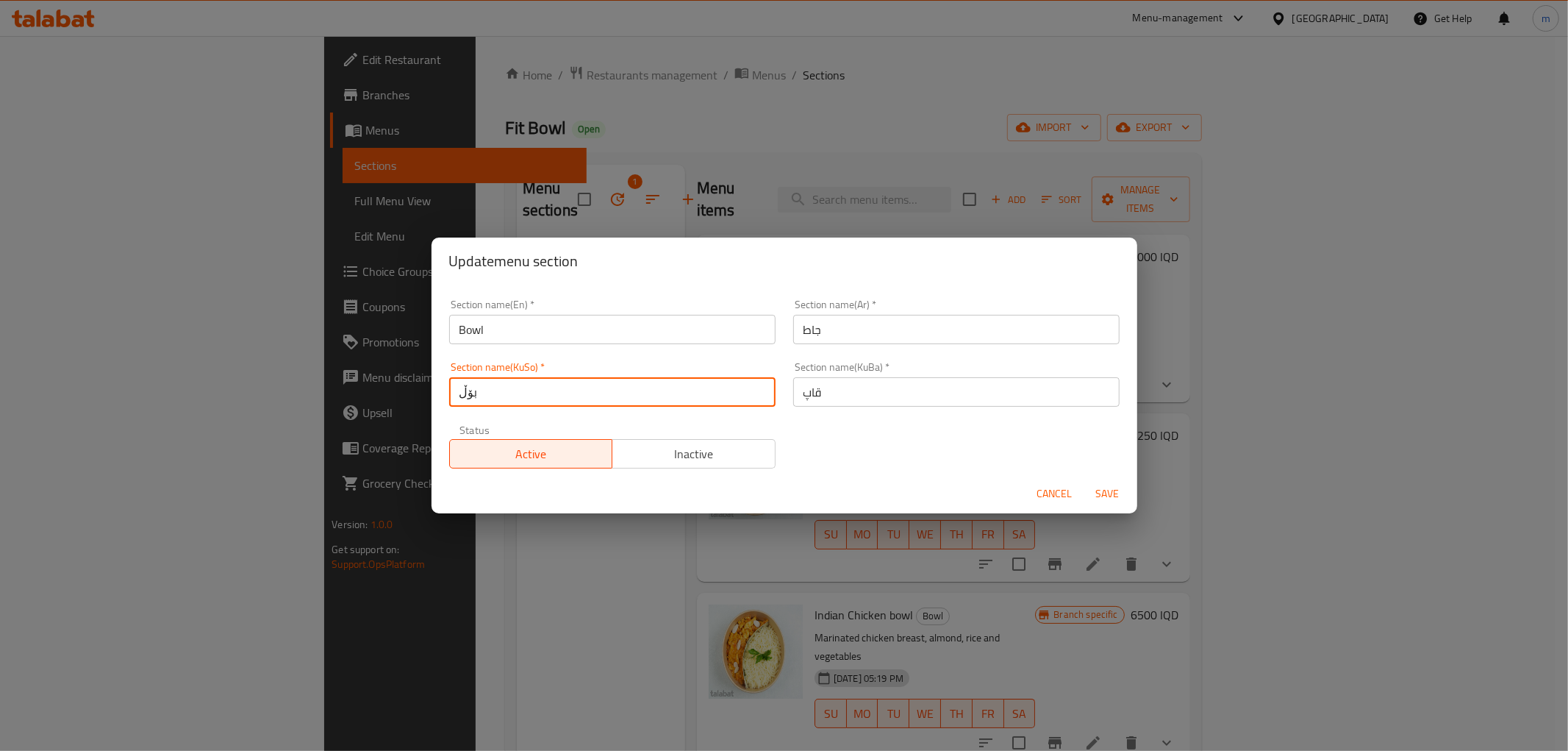
click at [717, 394] on input "بۆڵ" at bounding box center [613, 392] width 326 height 30
paste input "قاپ"
type input "قاپ"
click at [1116, 485] on span "Save" at bounding box center [1108, 494] width 35 height 19
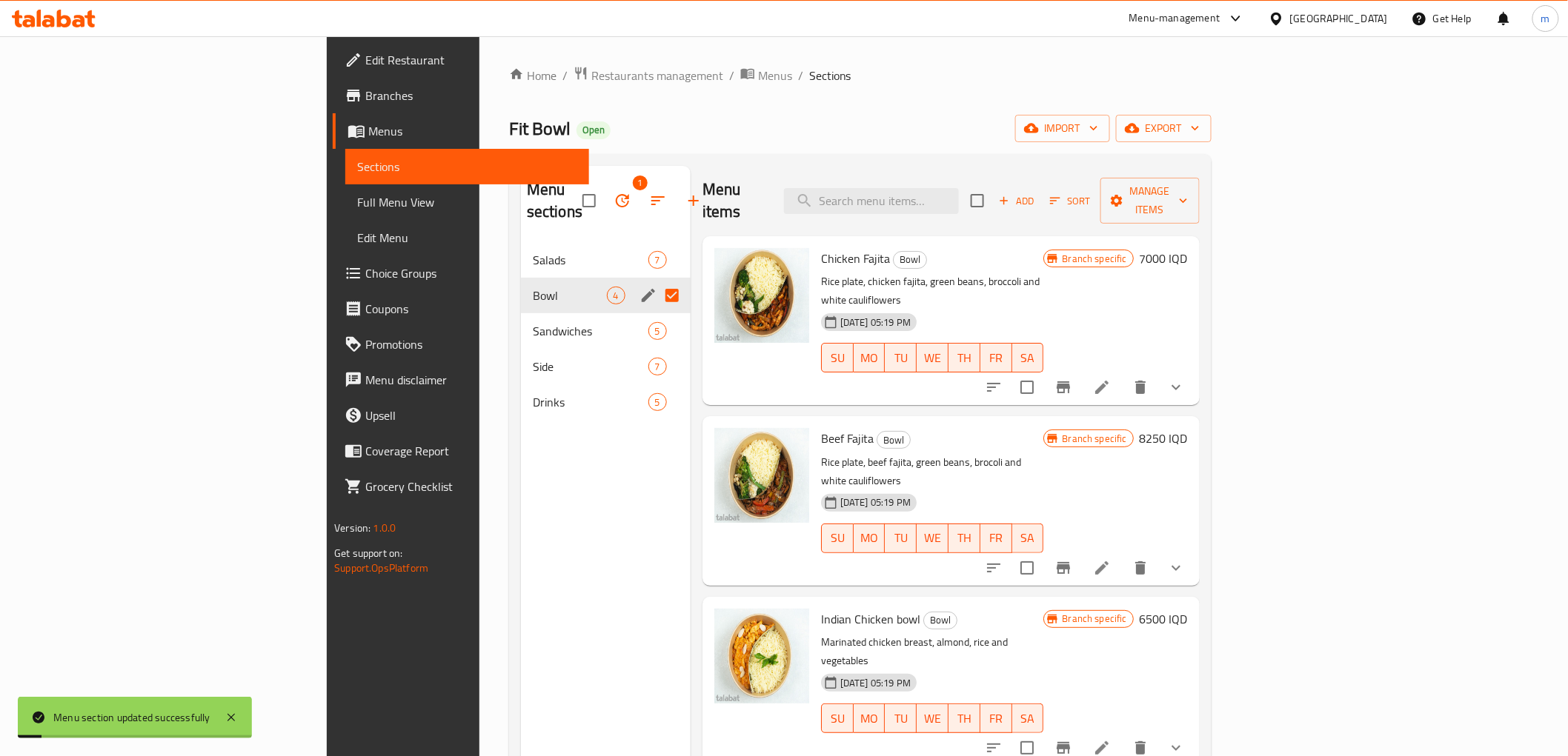
click at [357, 195] on span "Full Menu View" at bounding box center [466, 202] width 219 height 18
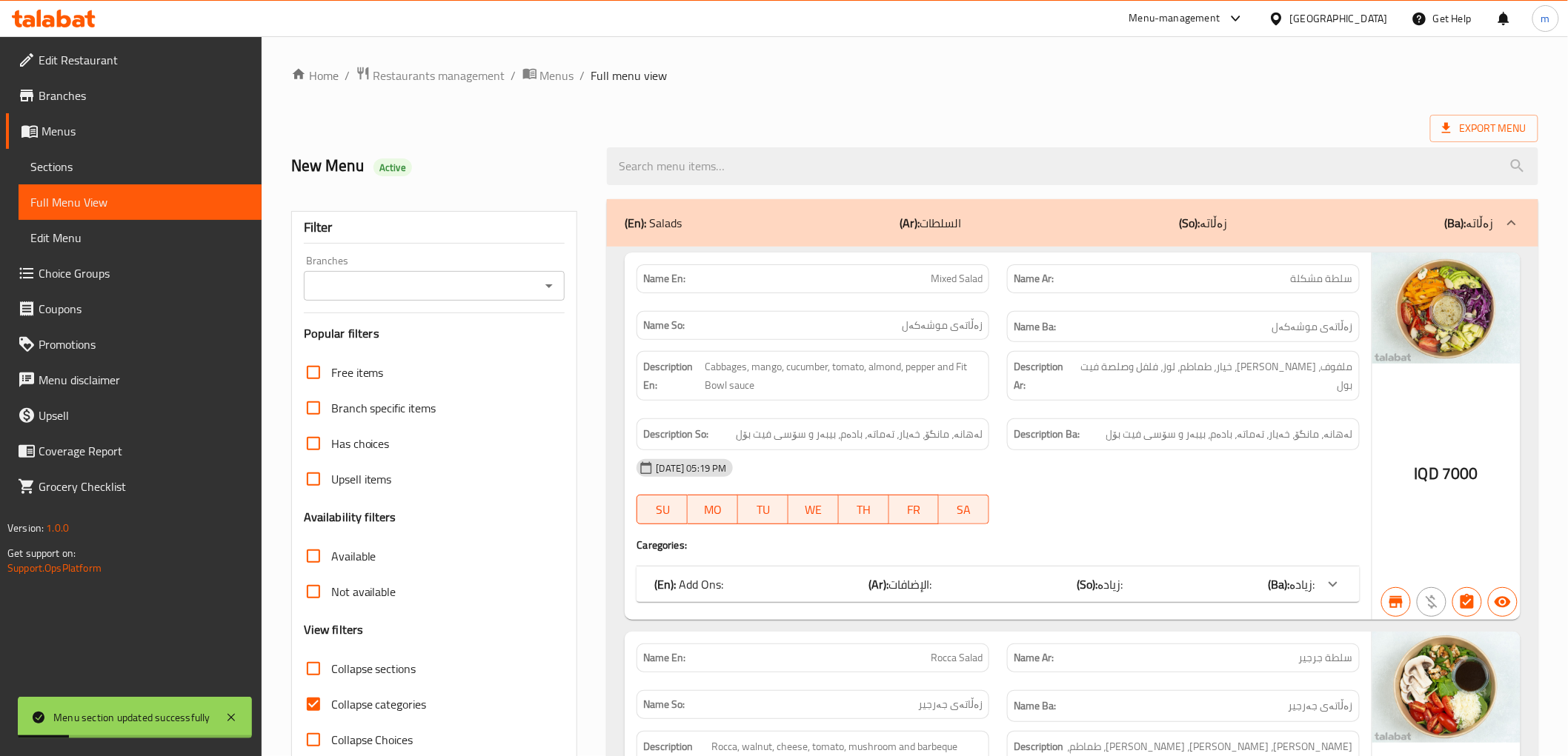
click at [548, 277] on icon "Open" at bounding box center [548, 286] width 18 height 18
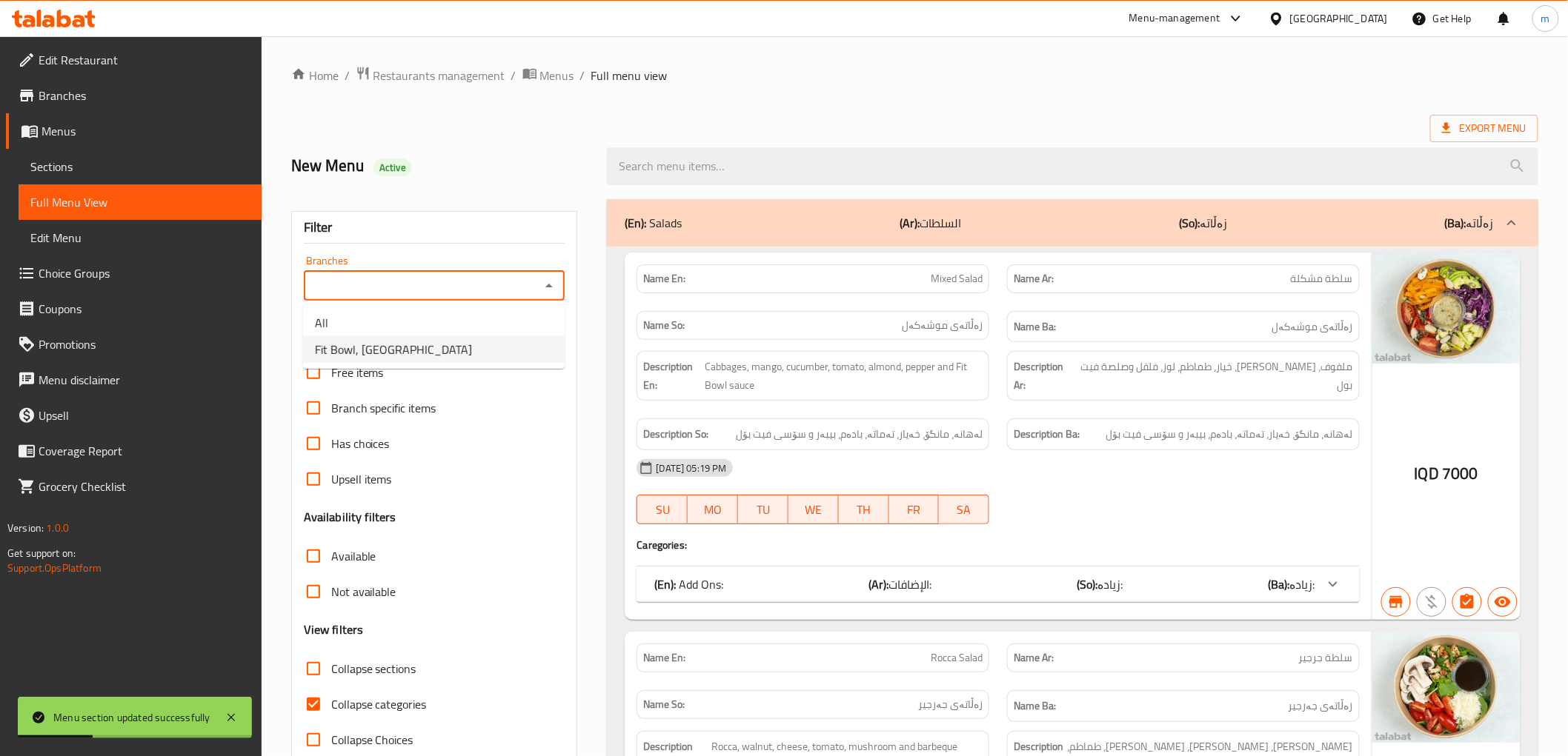
click at [476, 357] on li "Fit Bowl, Garden City" at bounding box center [434, 349] width 261 height 27
type input "Fit Bowl, Garden City"
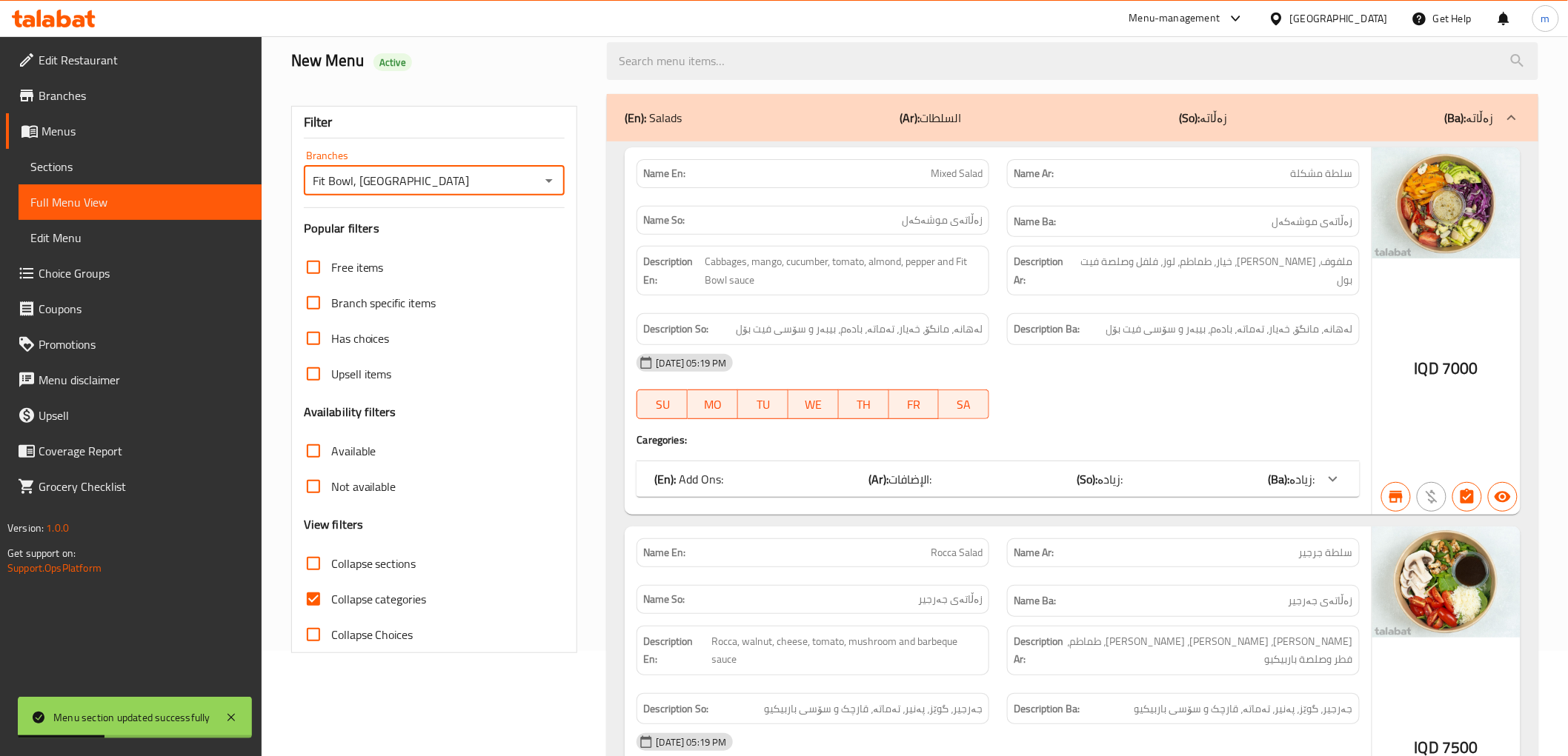
scroll to position [274, 0]
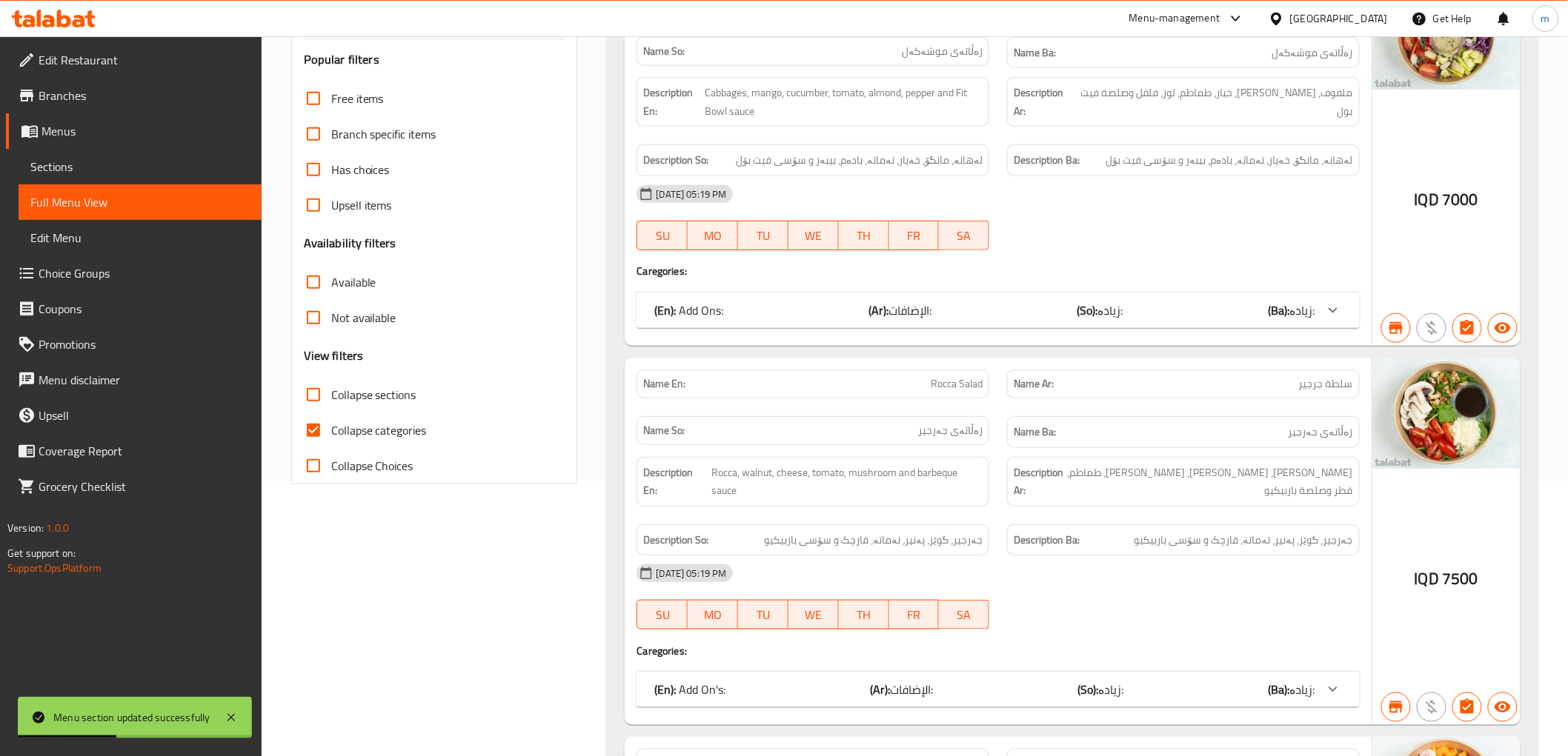
click at [363, 424] on span "Collapse categories" at bounding box center [379, 429] width 95 height 18
click at [332, 424] on input "Collapse categories" at bounding box center [314, 430] width 35 height 35
checkbox input "false"
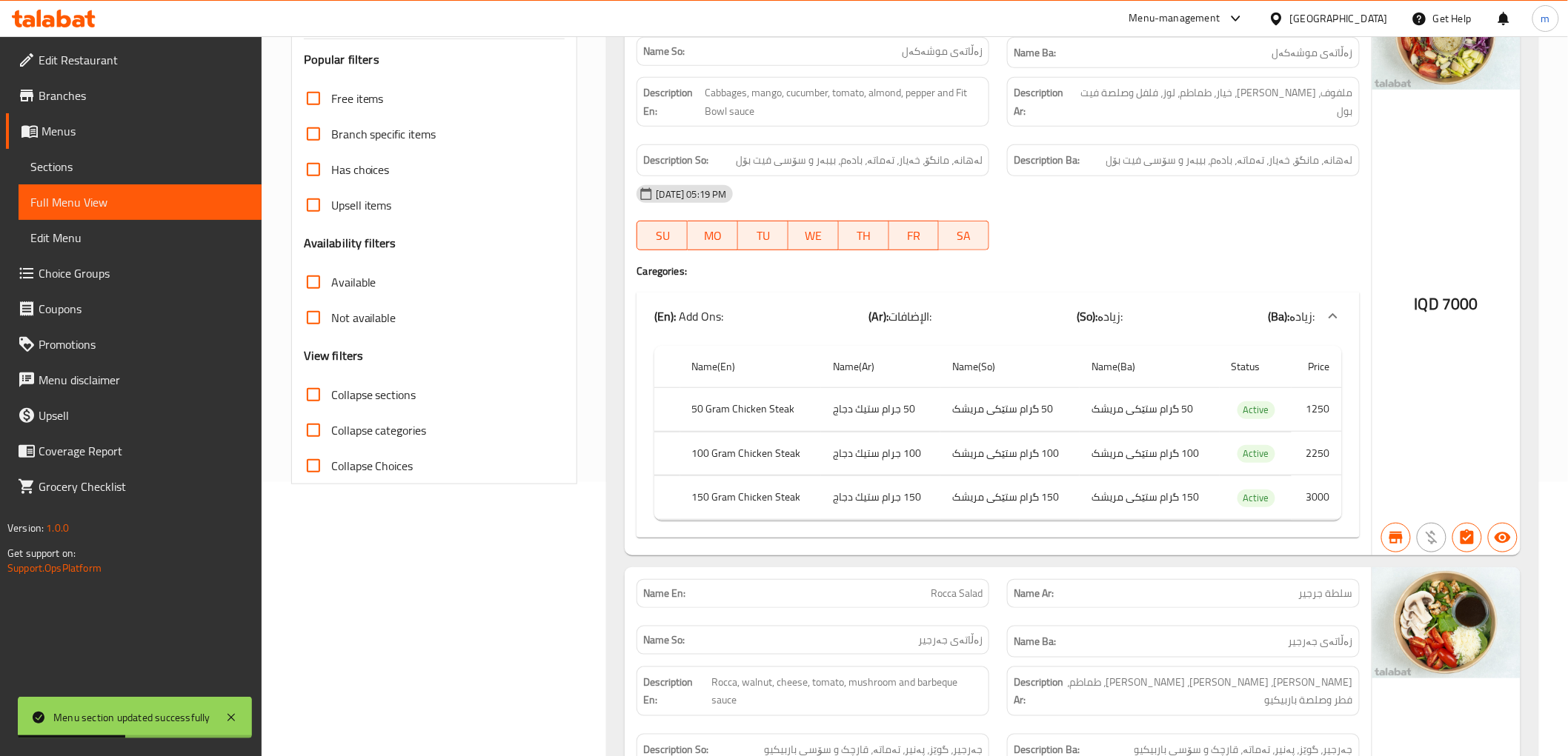
click at [364, 399] on span "Collapse sections" at bounding box center [374, 394] width 85 height 18
click at [332, 399] on input "Collapse sections" at bounding box center [314, 395] width 35 height 35
checkbox input "true"
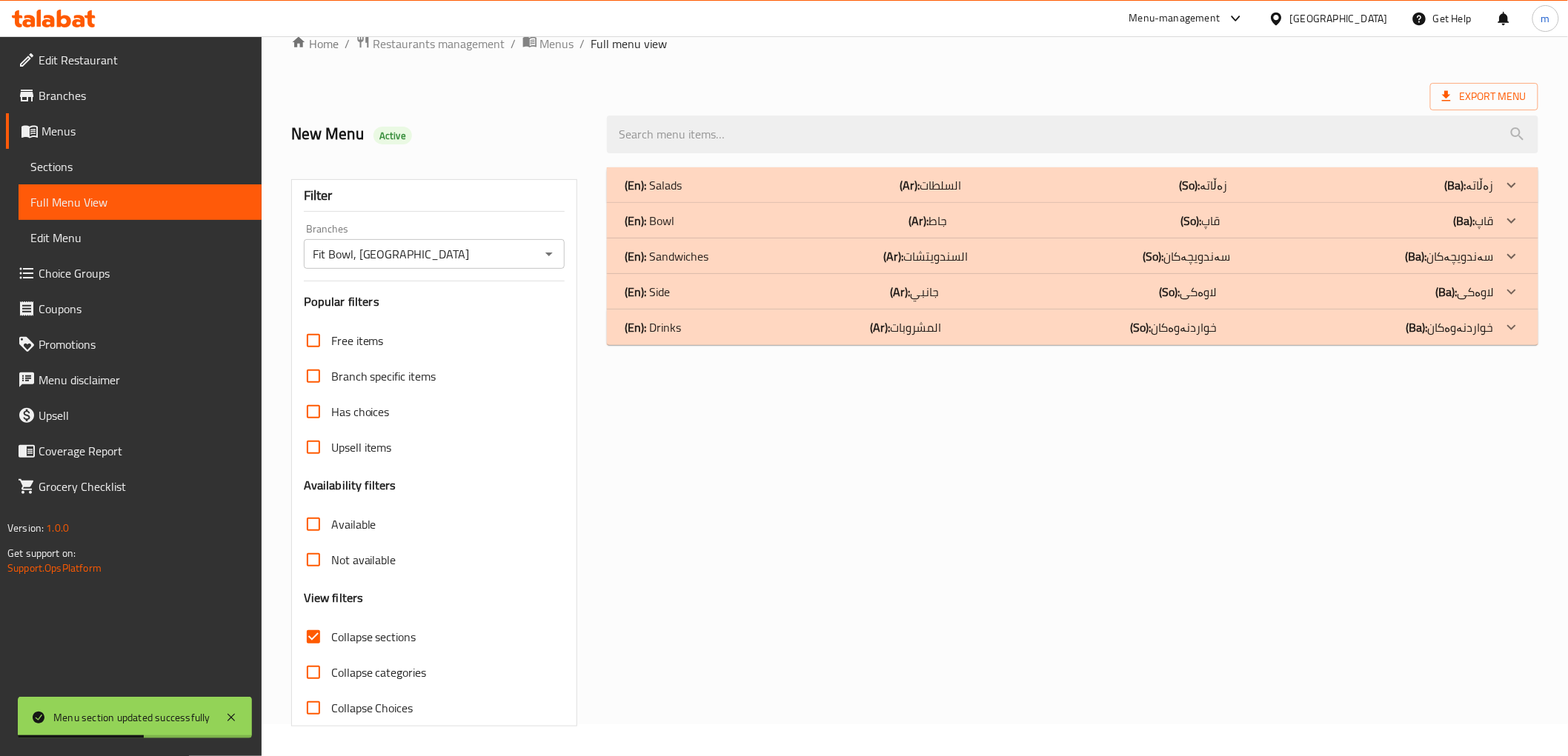
scroll to position [32, 0]
click at [707, 223] on div "(En): Bowl (Ar): جاط (So): قاپ (Ba): قاپ" at bounding box center [1059, 220] width 869 height 18
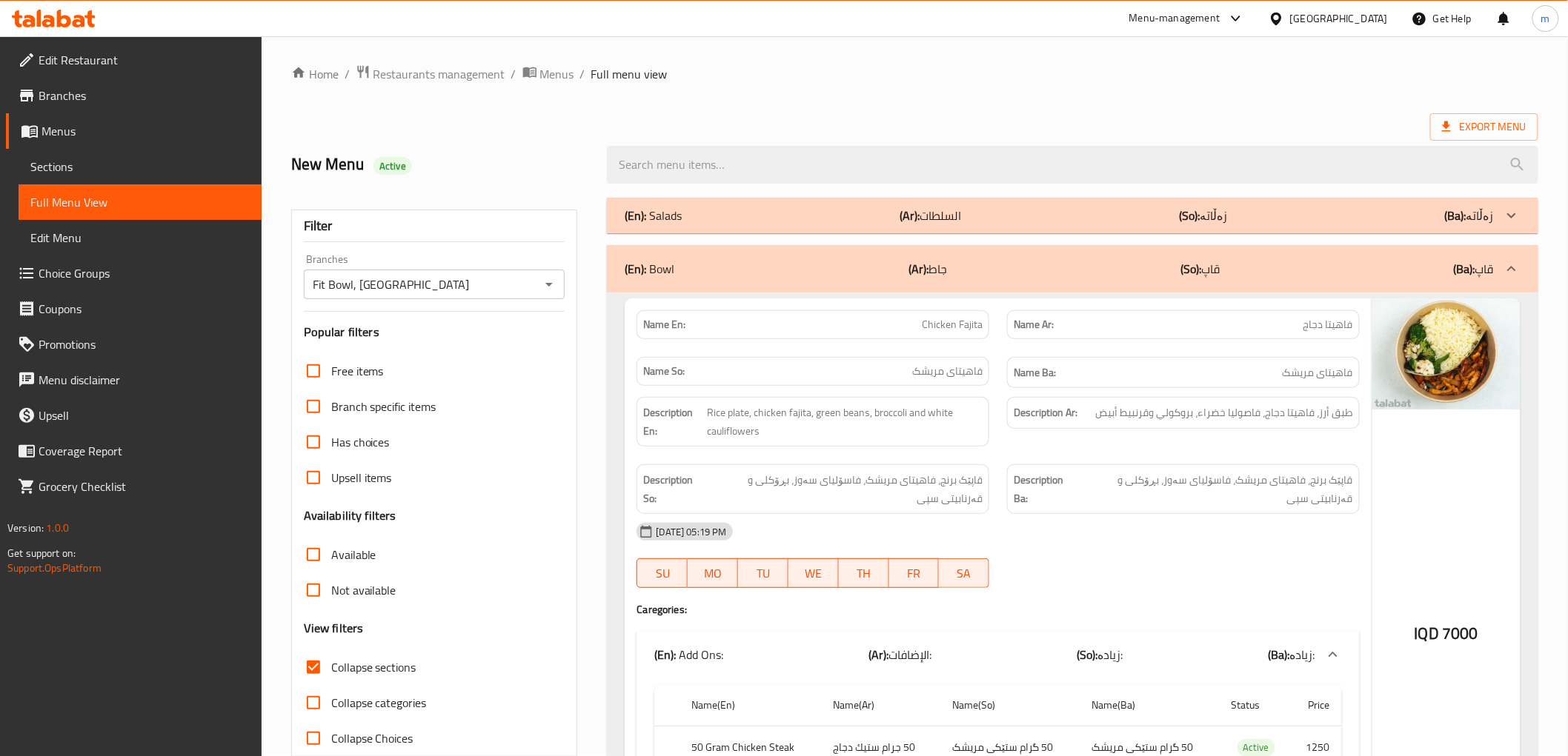
scroll to position [0, 0]
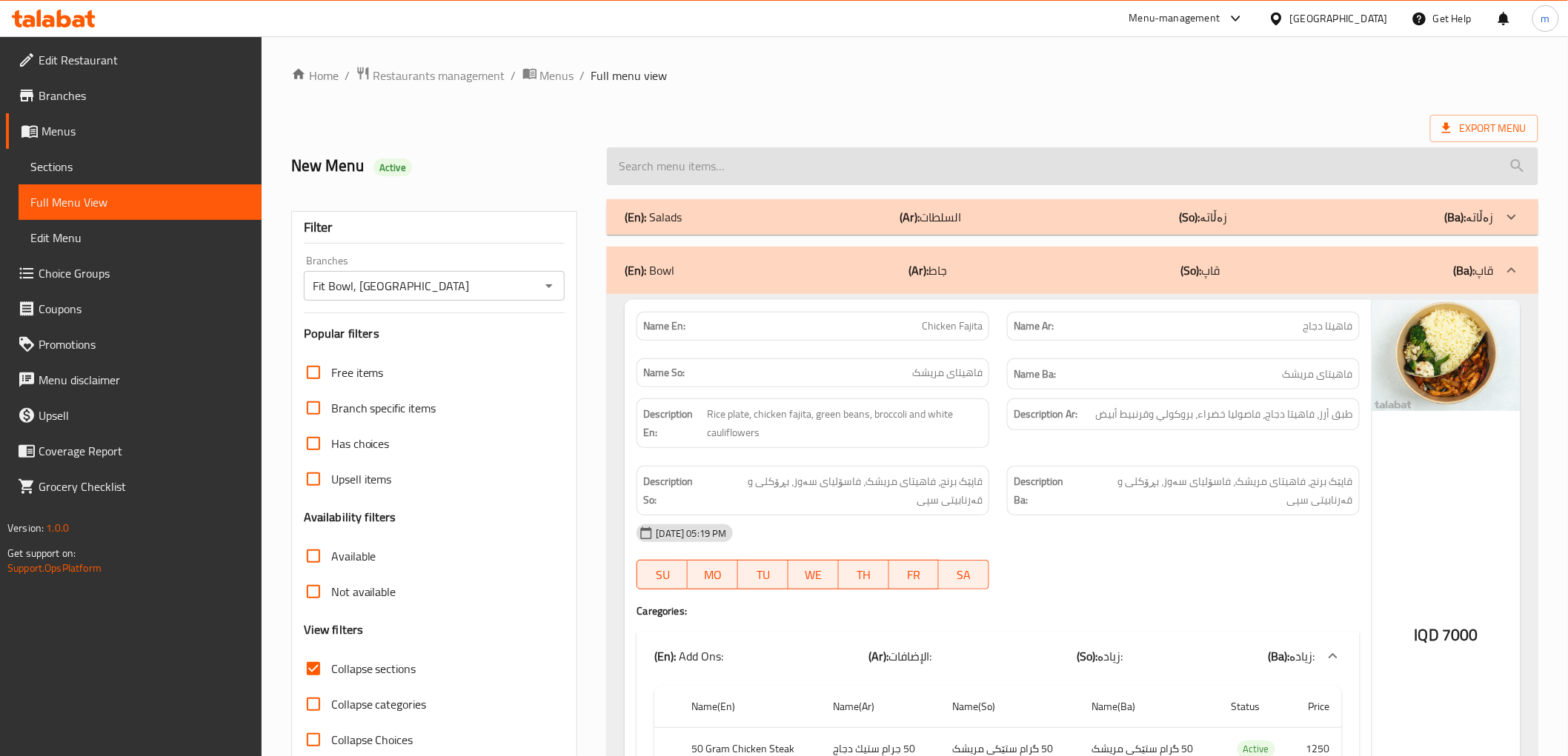
click at [757, 174] on input "search" at bounding box center [1072, 166] width 931 height 37
paste input "Grilled Chicken with 2 sides"
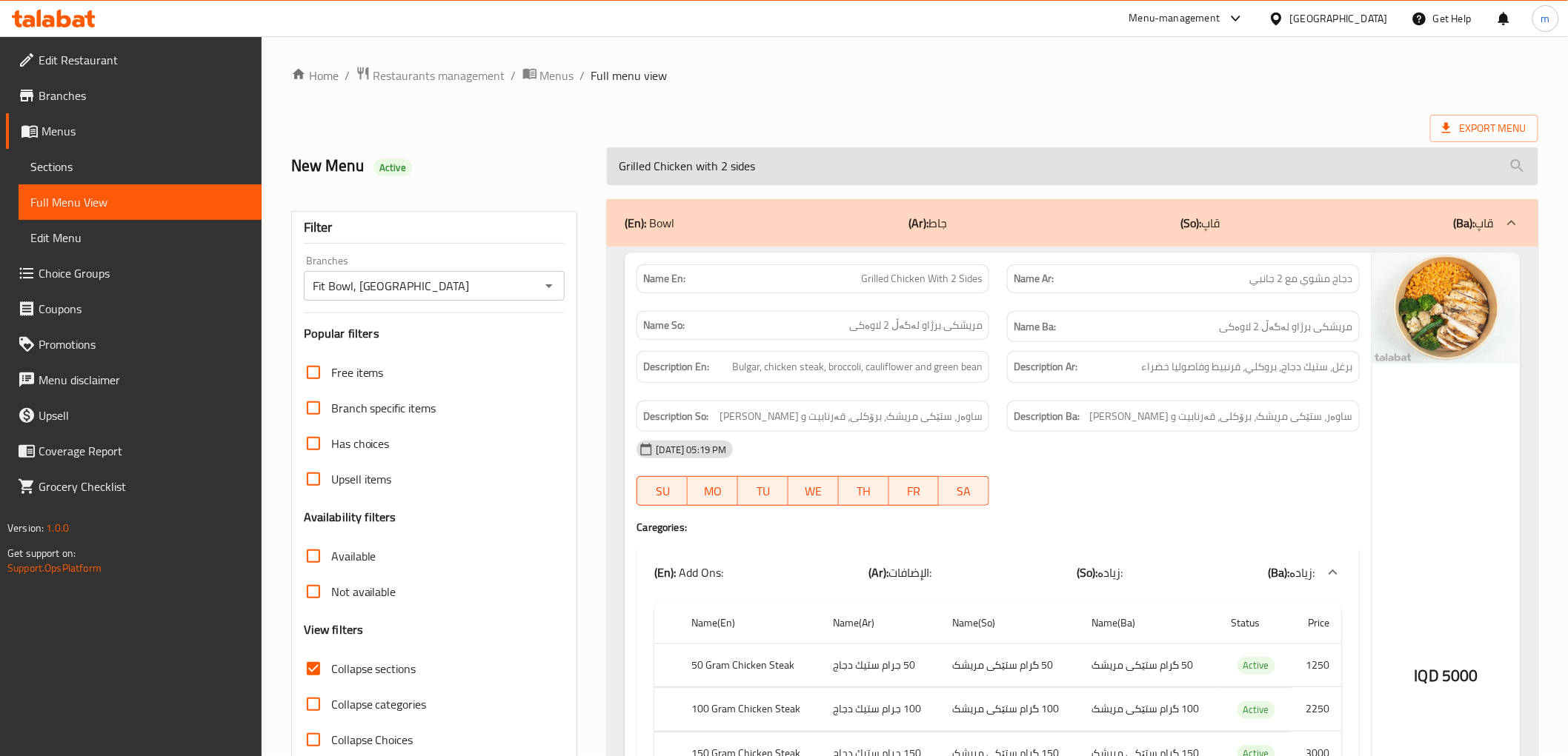
click at [784, 156] on input "Grilled Chicken with 2 sides" at bounding box center [1072, 166] width 931 height 37
paste input "Indian Chicken bowl"
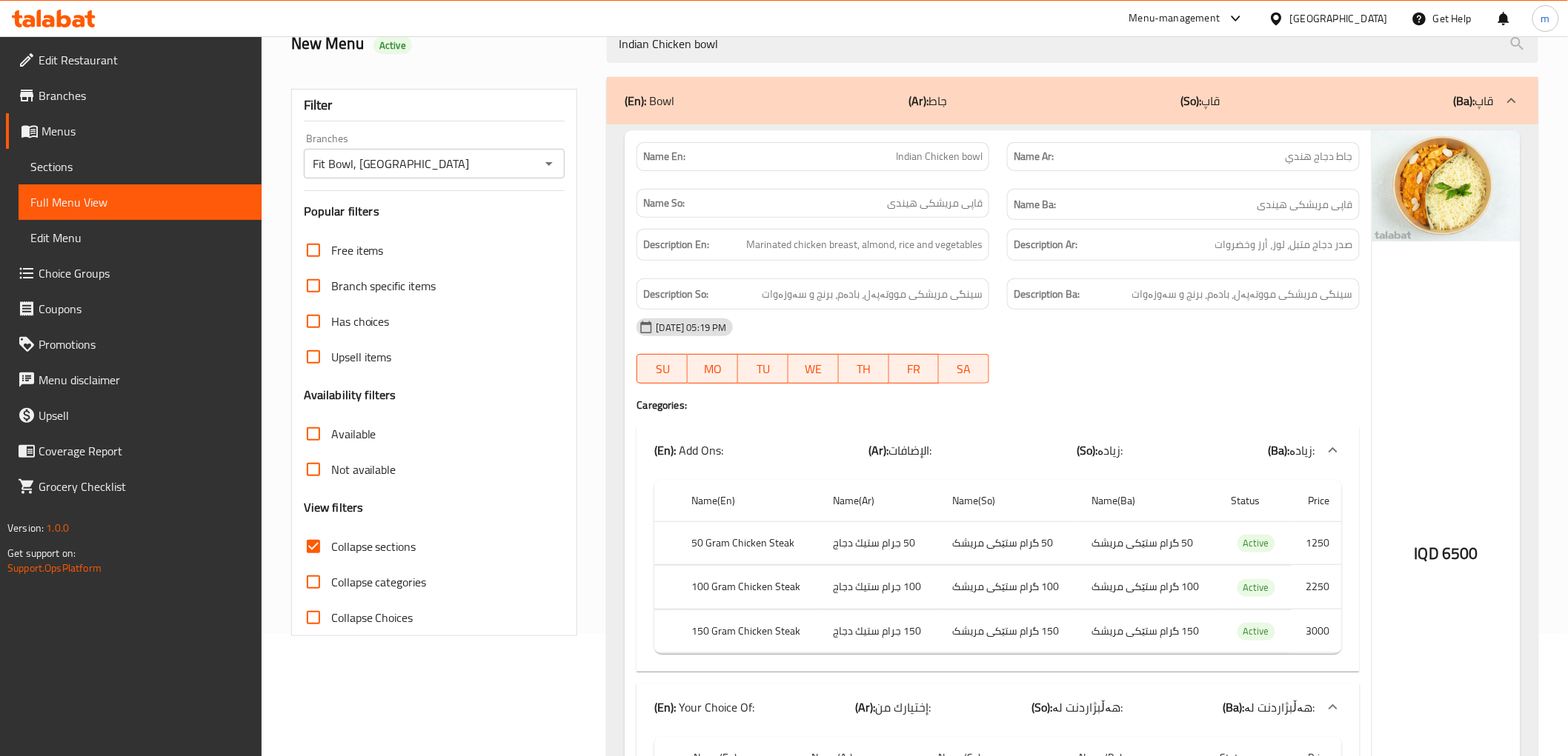
scroll to position [274, 0]
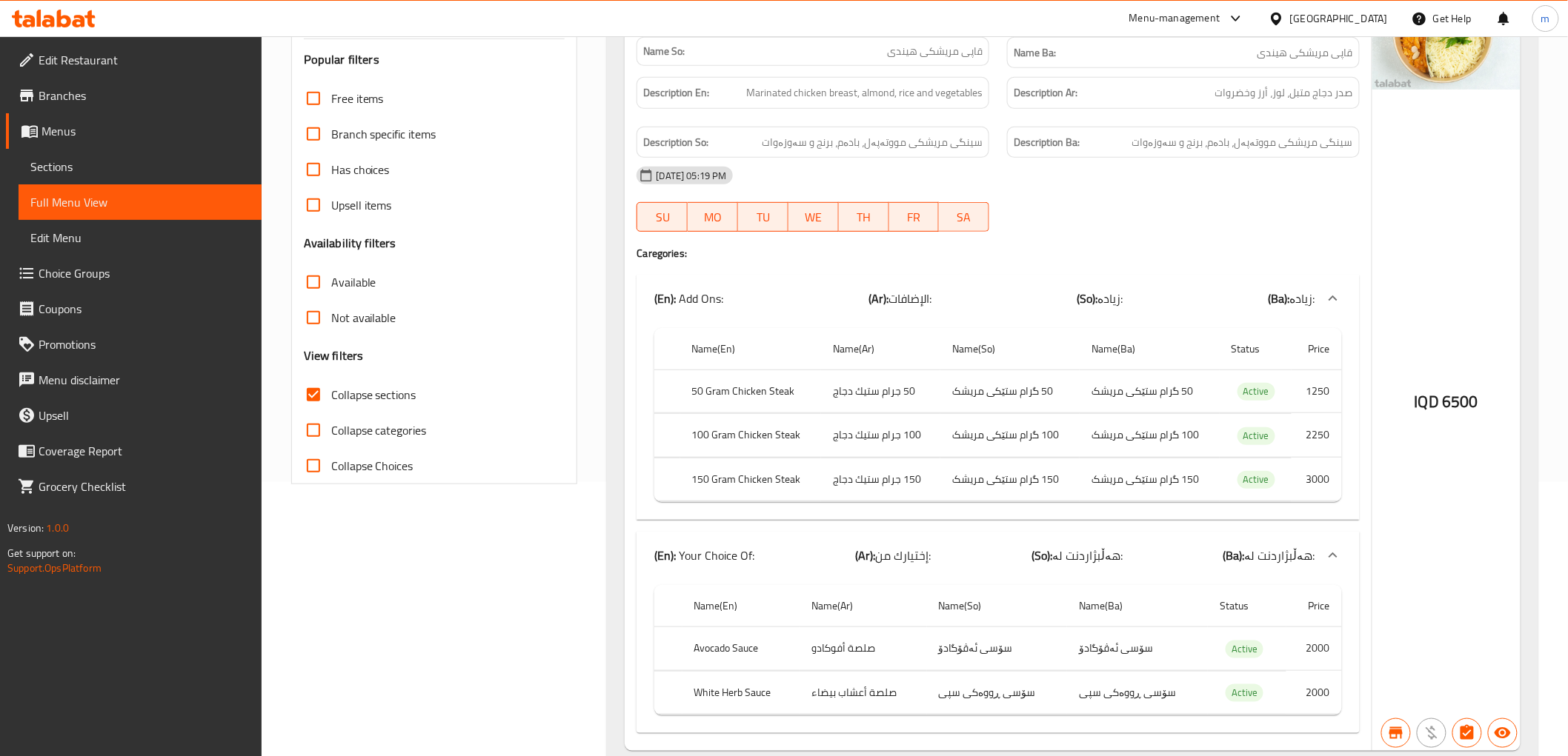
type input "Indian Chicken bowl"
click at [403, 391] on span "Collapse sections" at bounding box center [374, 394] width 85 height 18
click at [332, 391] on input "Collapse sections" at bounding box center [314, 395] width 35 height 35
checkbox input "false"
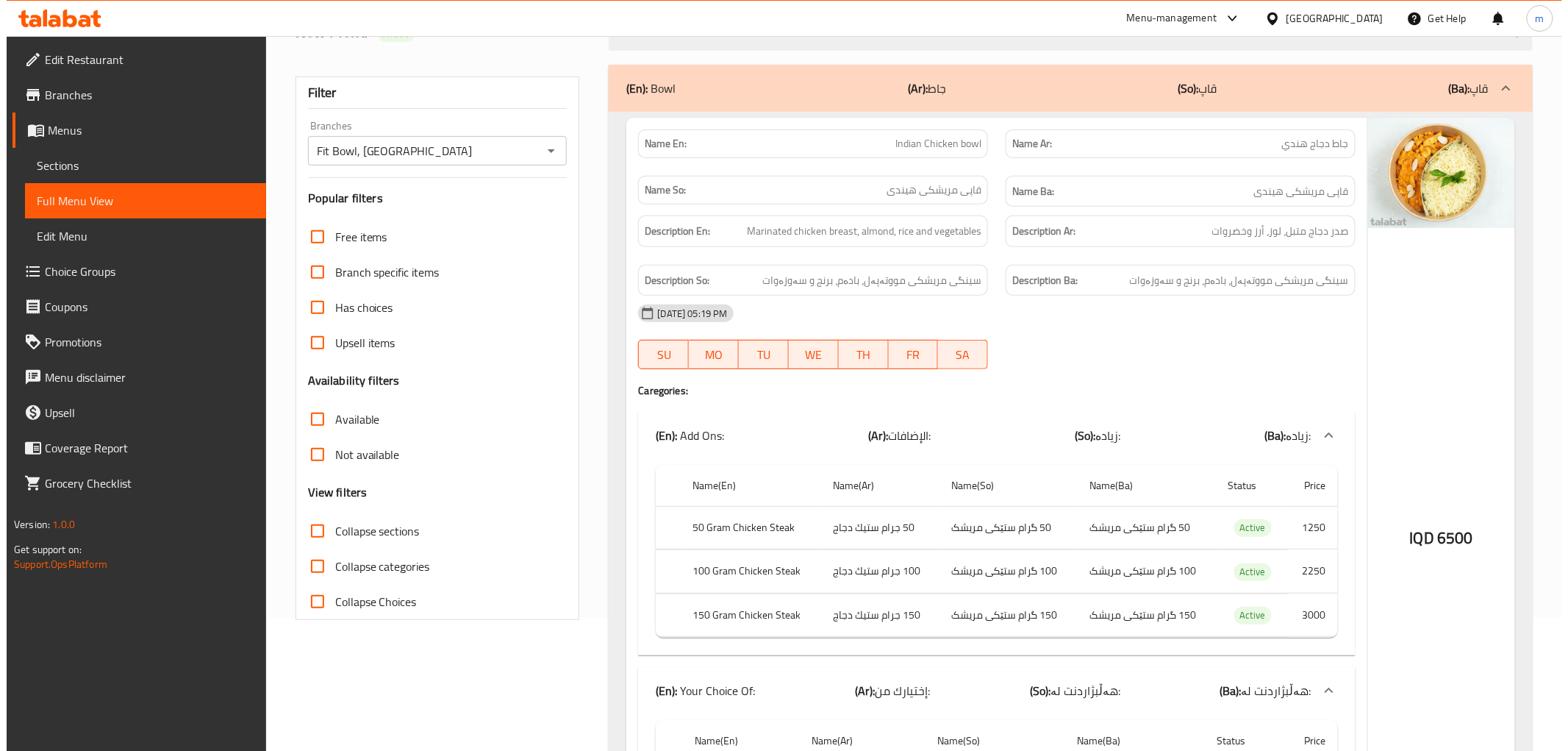
scroll to position [0, 0]
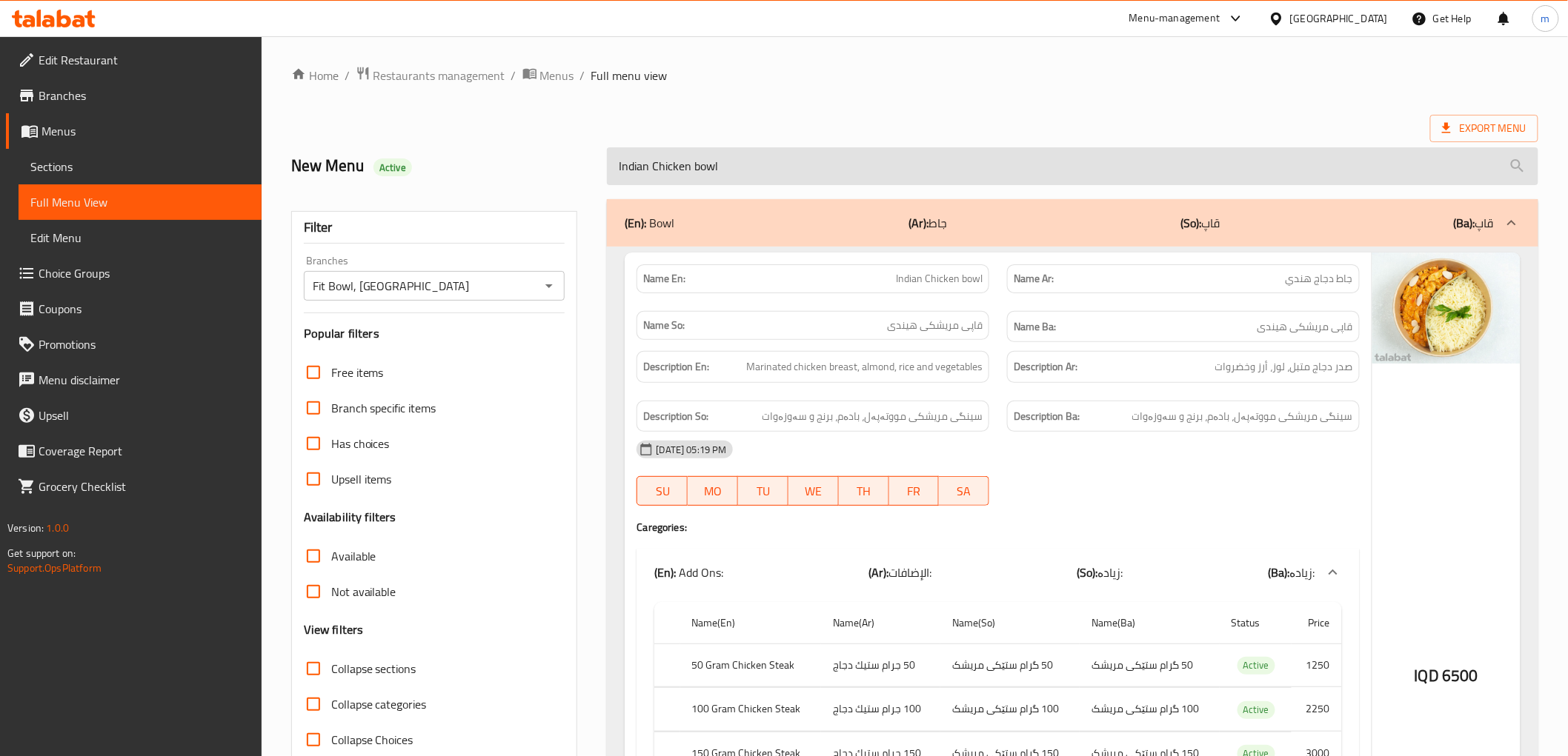
click at [725, 164] on input "Indian Chicken bowl" at bounding box center [1072, 166] width 931 height 37
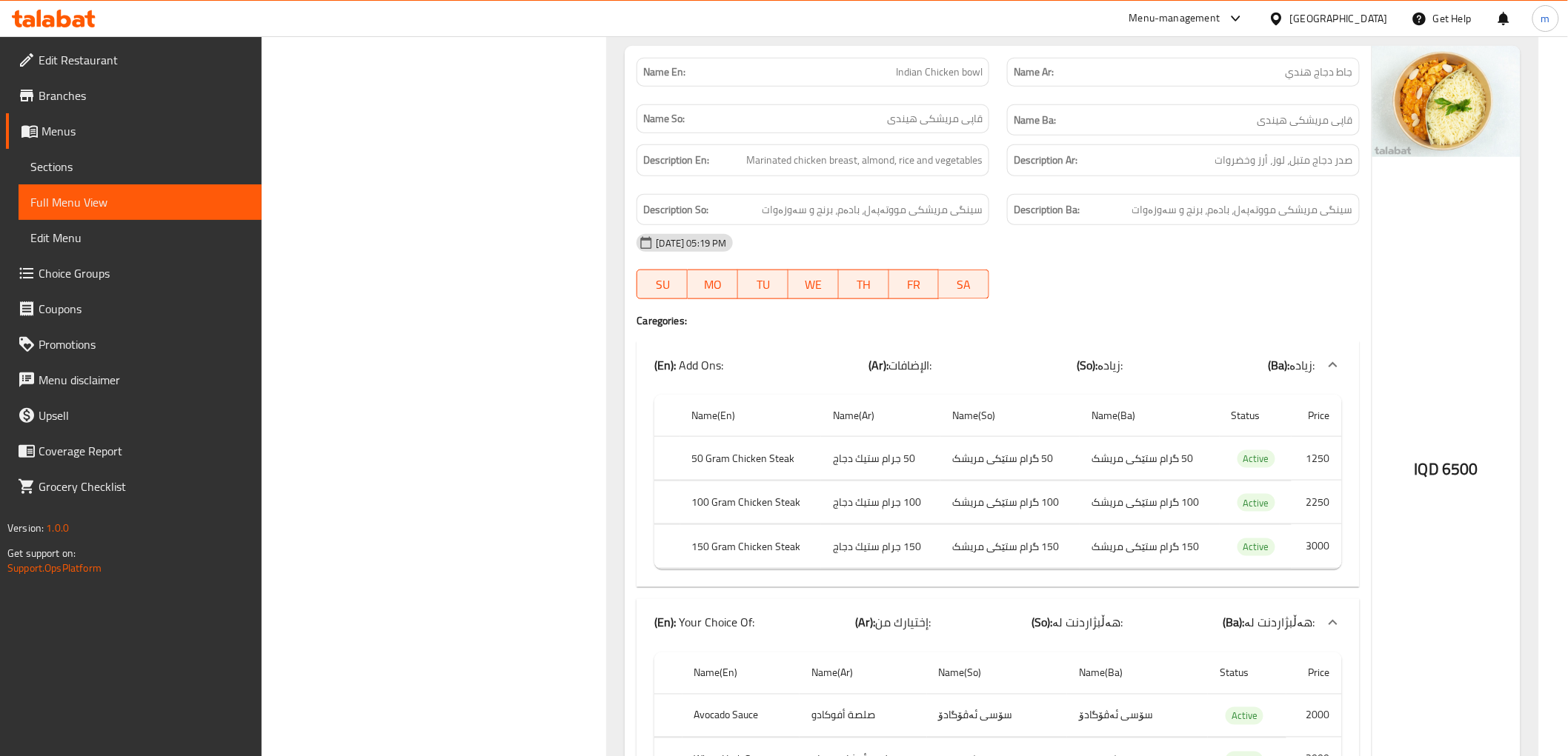
scroll to position [5427, 0]
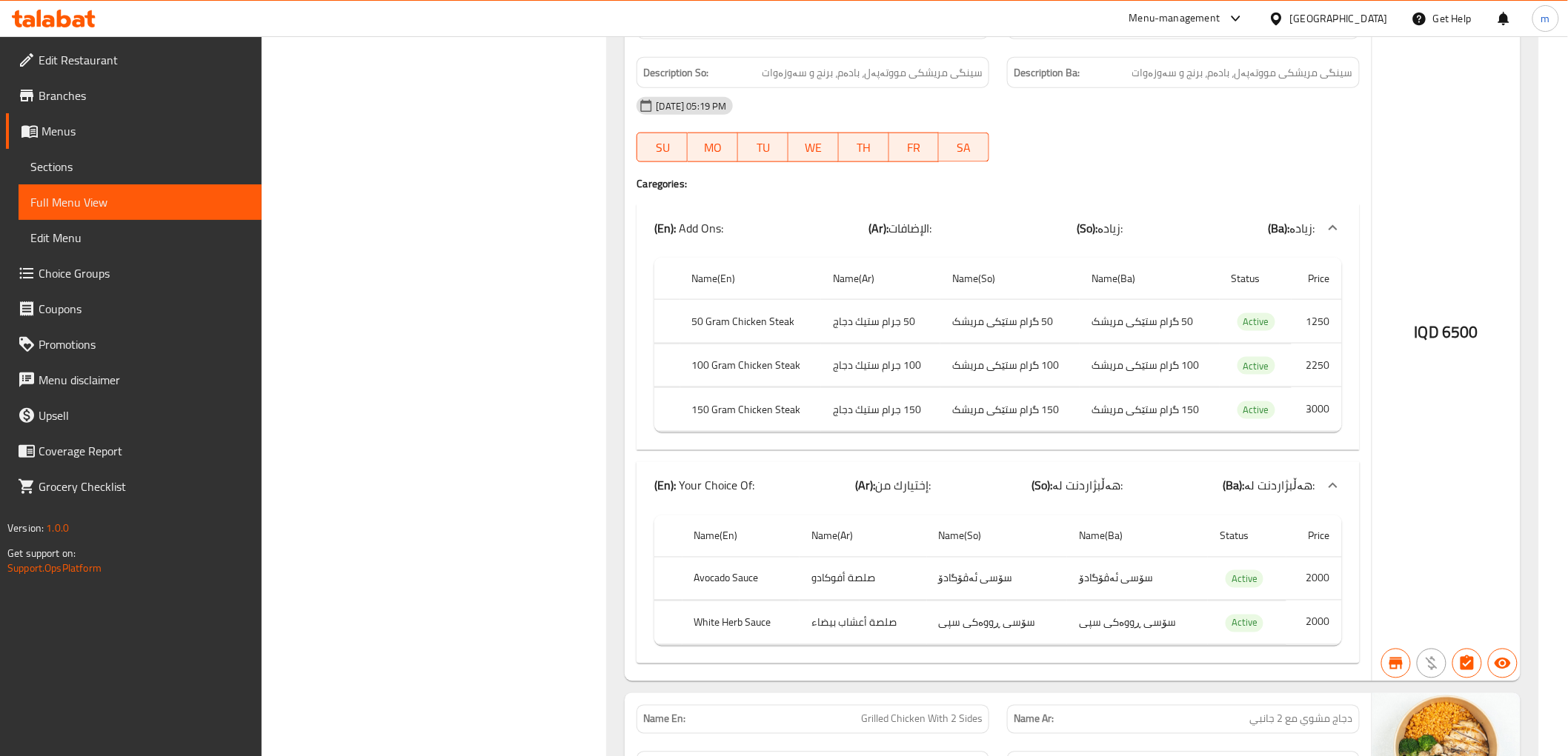
drag, startPoint x: 764, startPoint y: 456, endPoint x: 684, endPoint y: 453, distance: 80.1
click at [686, 477] on div "(En): Your Choice Of: (Ar): إختيارك من: (So): هەڵبژاردنت لە: (Ba): هەڵبژاردنت ل…" at bounding box center [984, 485] width 660 height 18
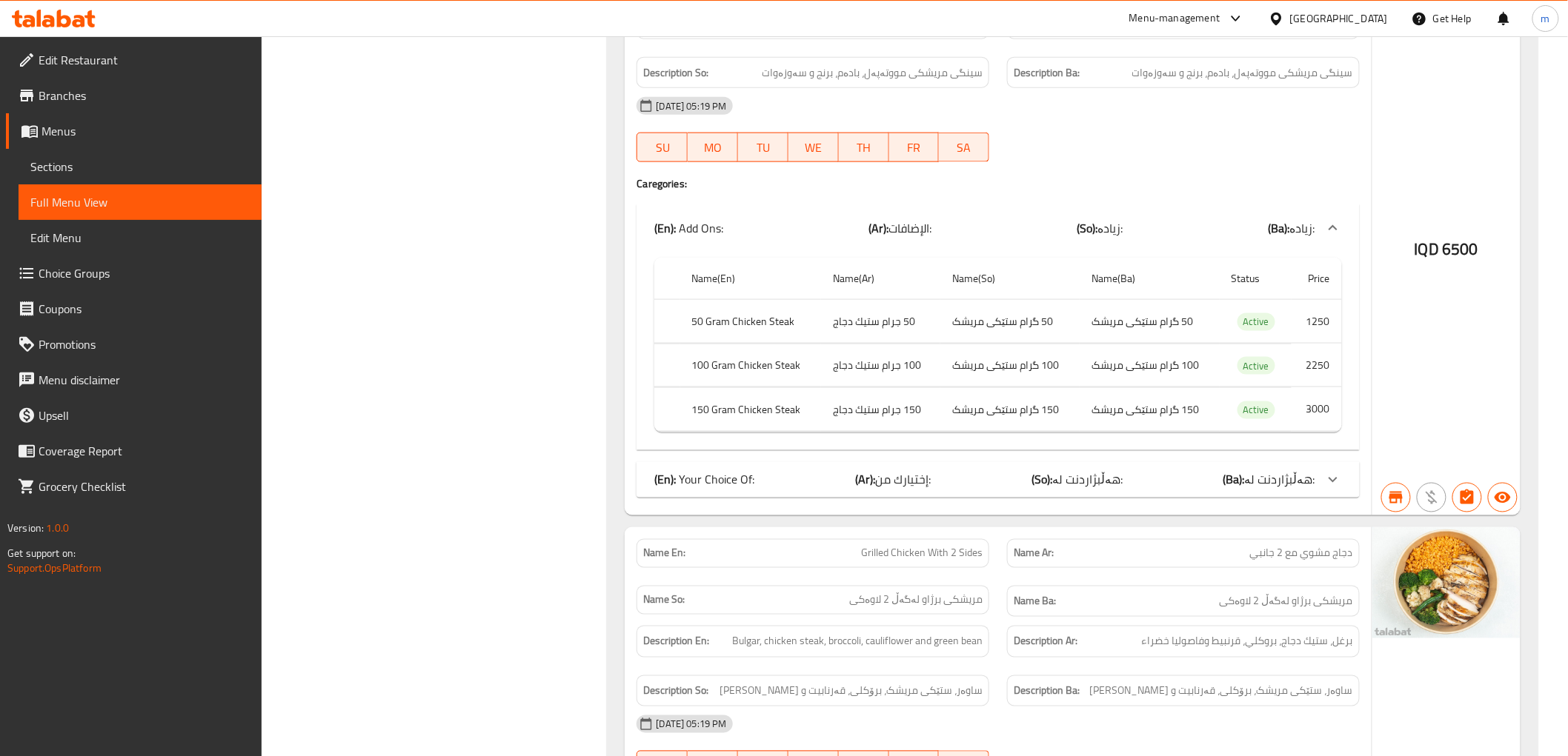
click at [723, 471] on p "(En): Your Choice Of:" at bounding box center [704, 480] width 100 height 18
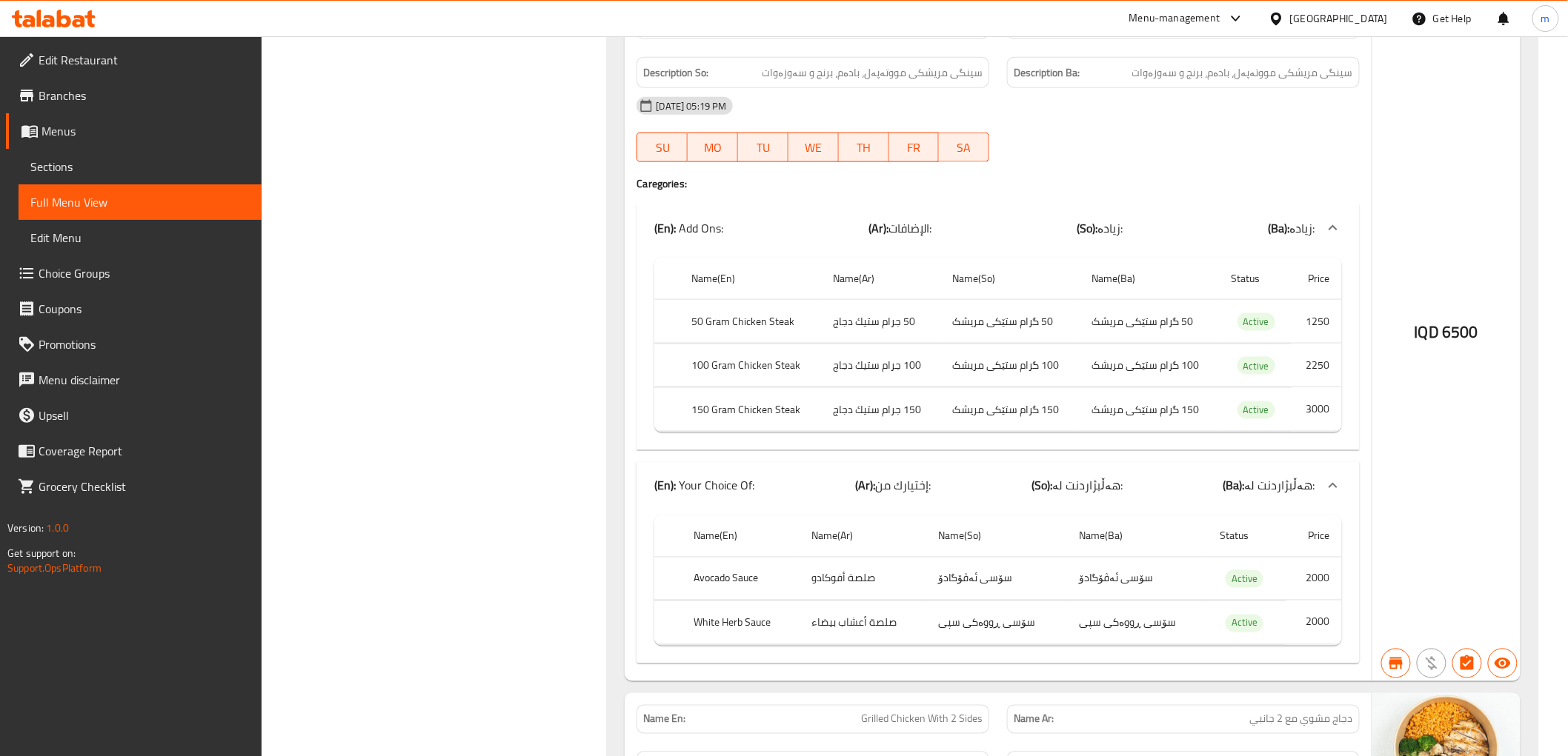
click at [109, 160] on span "Sections" at bounding box center [140, 166] width 219 height 18
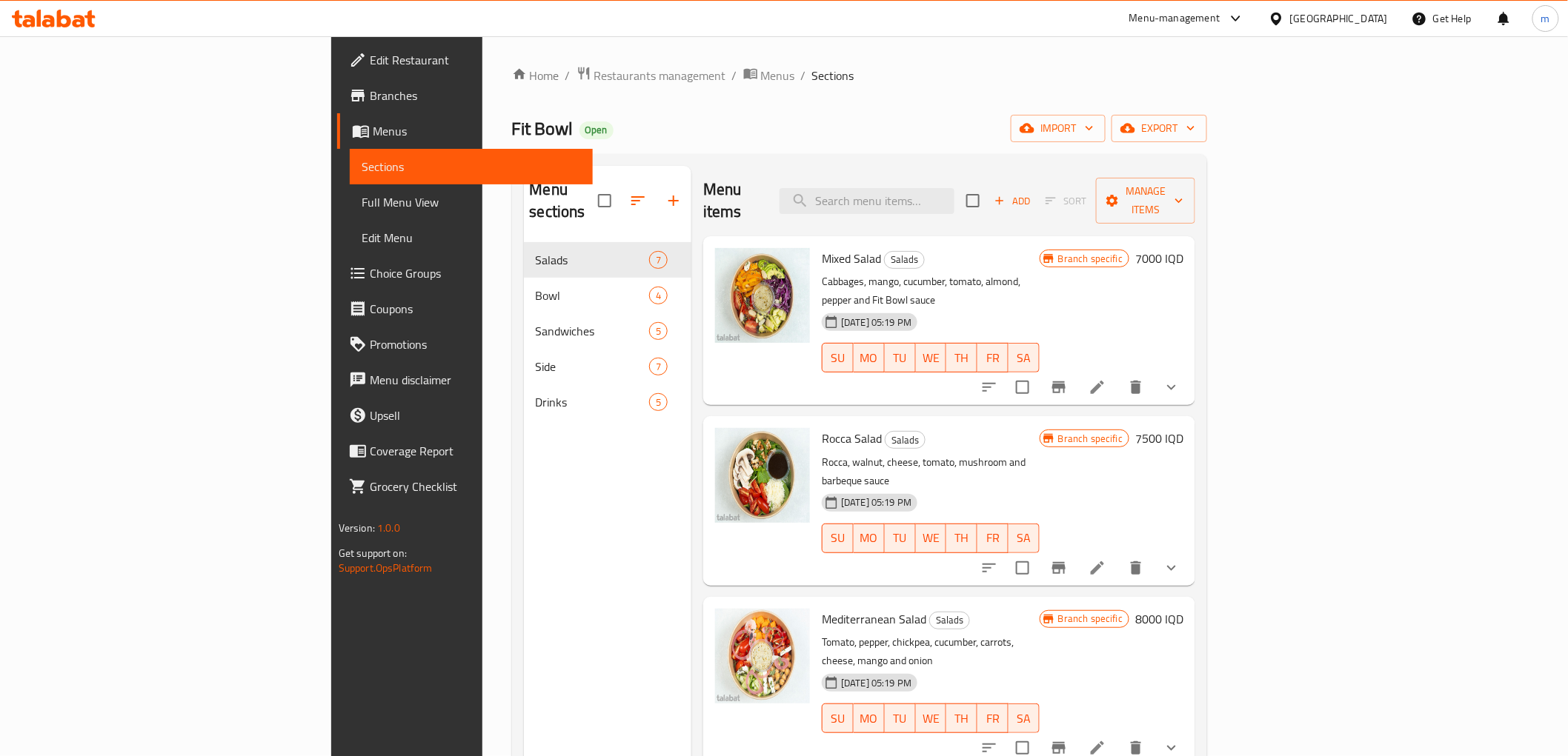
click at [373, 124] on span "Menus" at bounding box center [476, 131] width 208 height 18
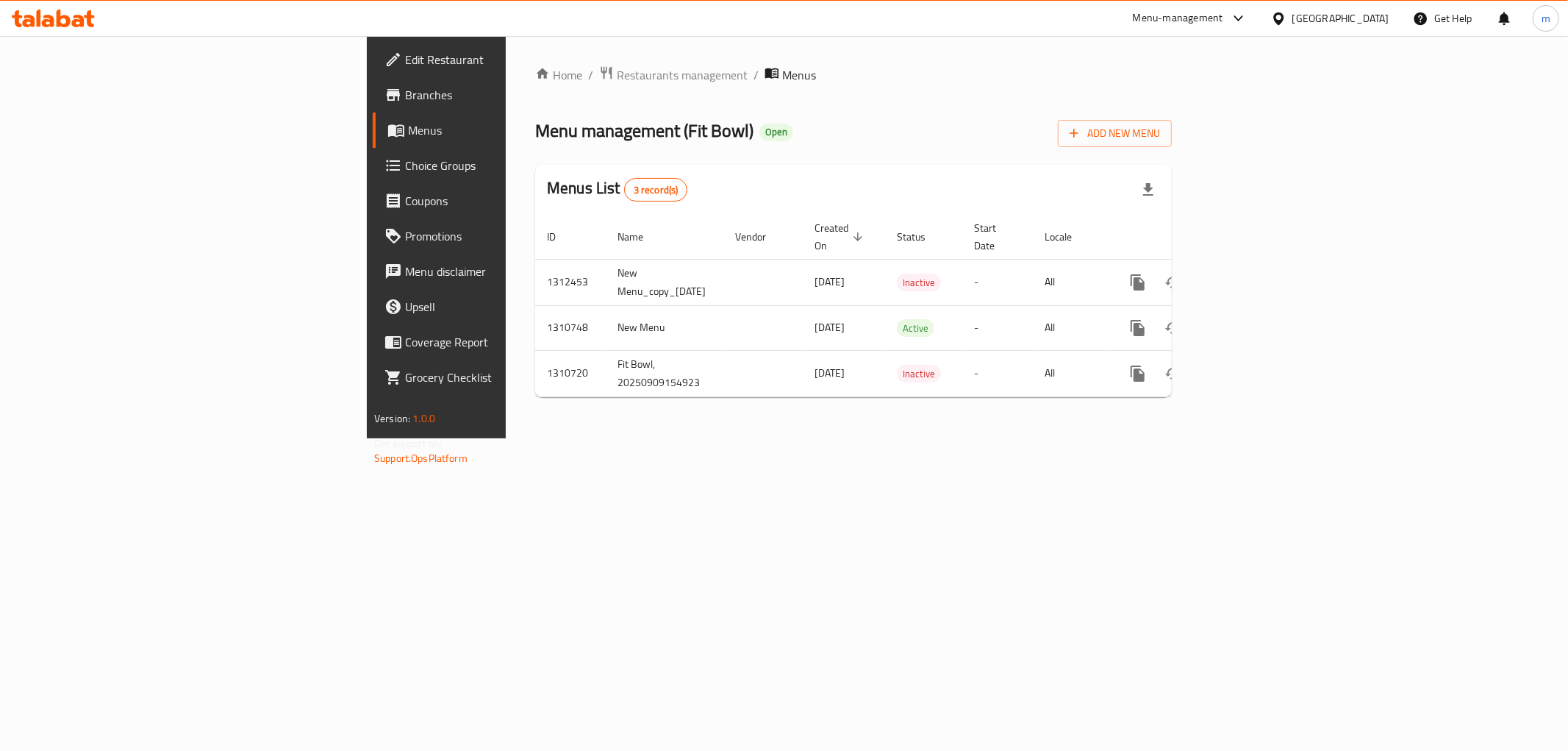
click at [405, 97] on span "Branches" at bounding box center [511, 95] width 212 height 18
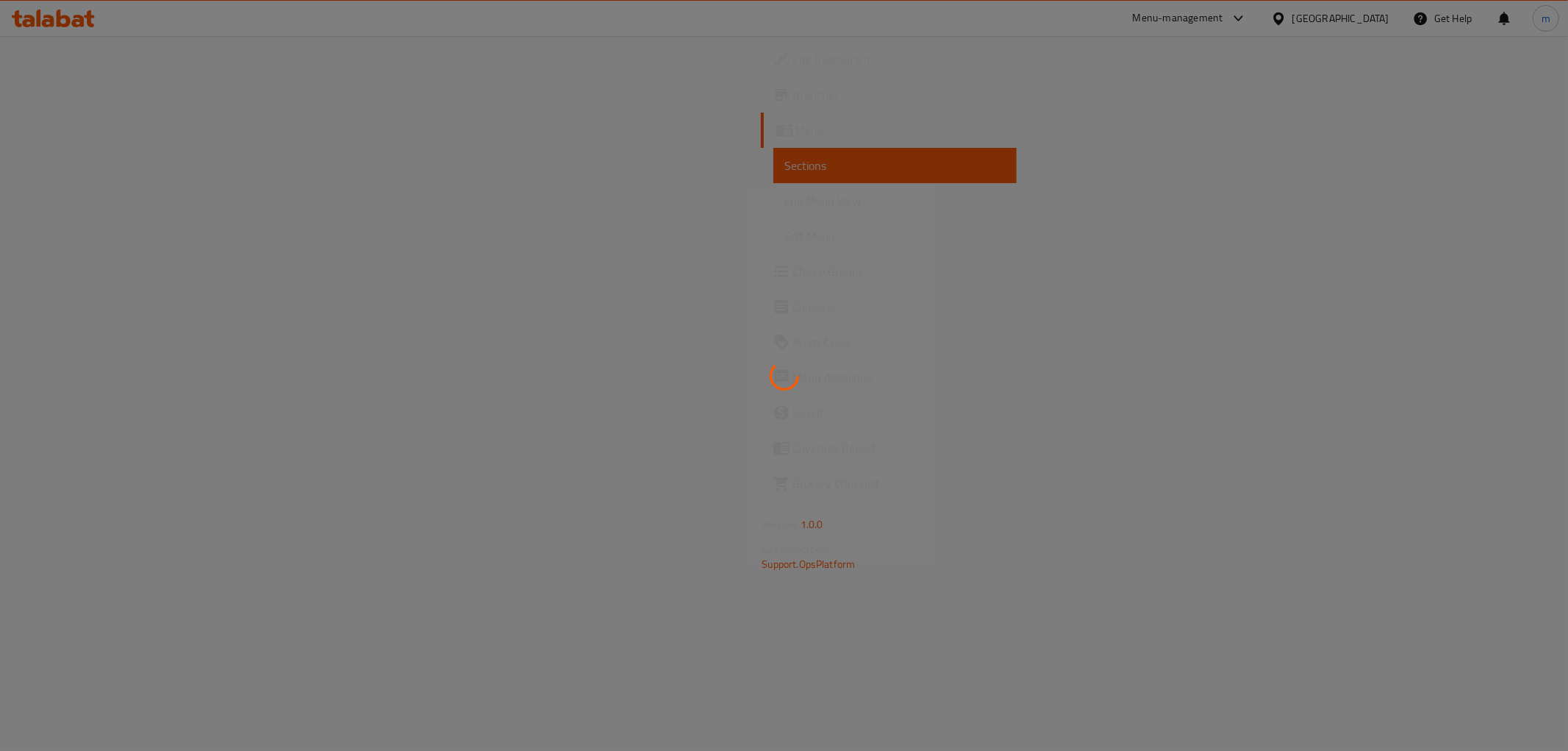
click at [112, 199] on div at bounding box center [784, 376] width 1568 height 751
click at [112, 198] on div at bounding box center [784, 376] width 1568 height 751
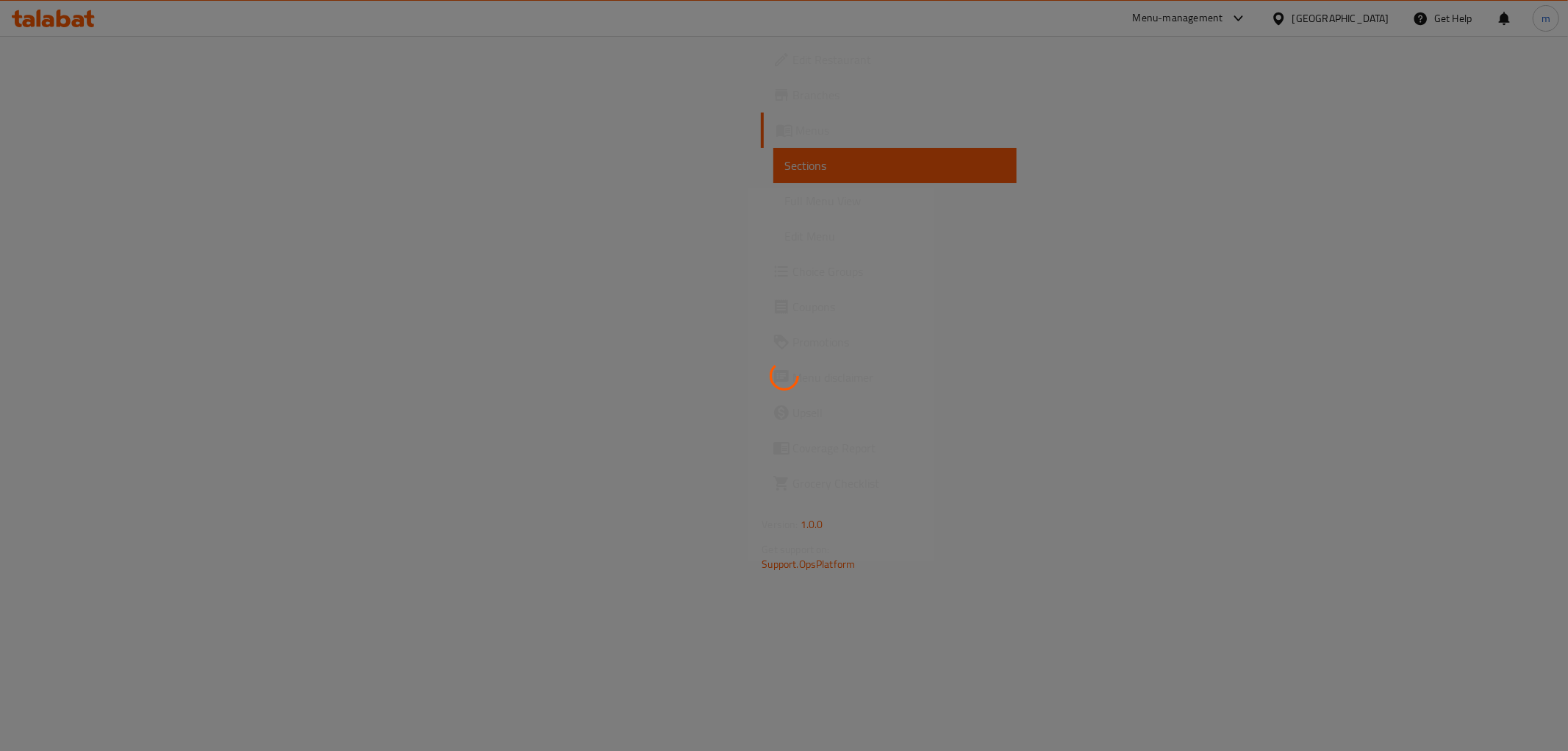
click at [112, 198] on div at bounding box center [784, 376] width 1568 height 751
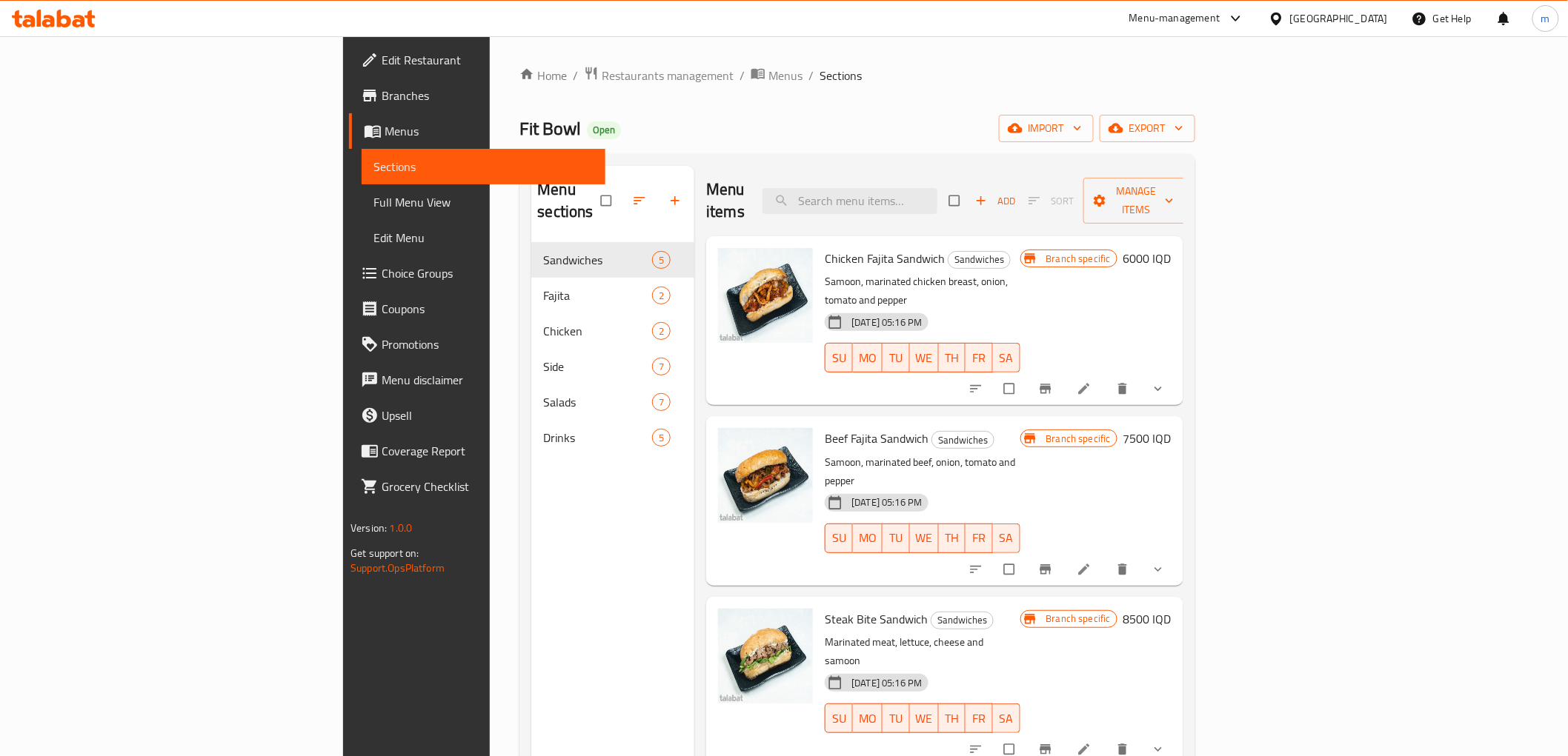
click at [374, 196] on span "Full Menu View" at bounding box center [483, 202] width 219 height 18
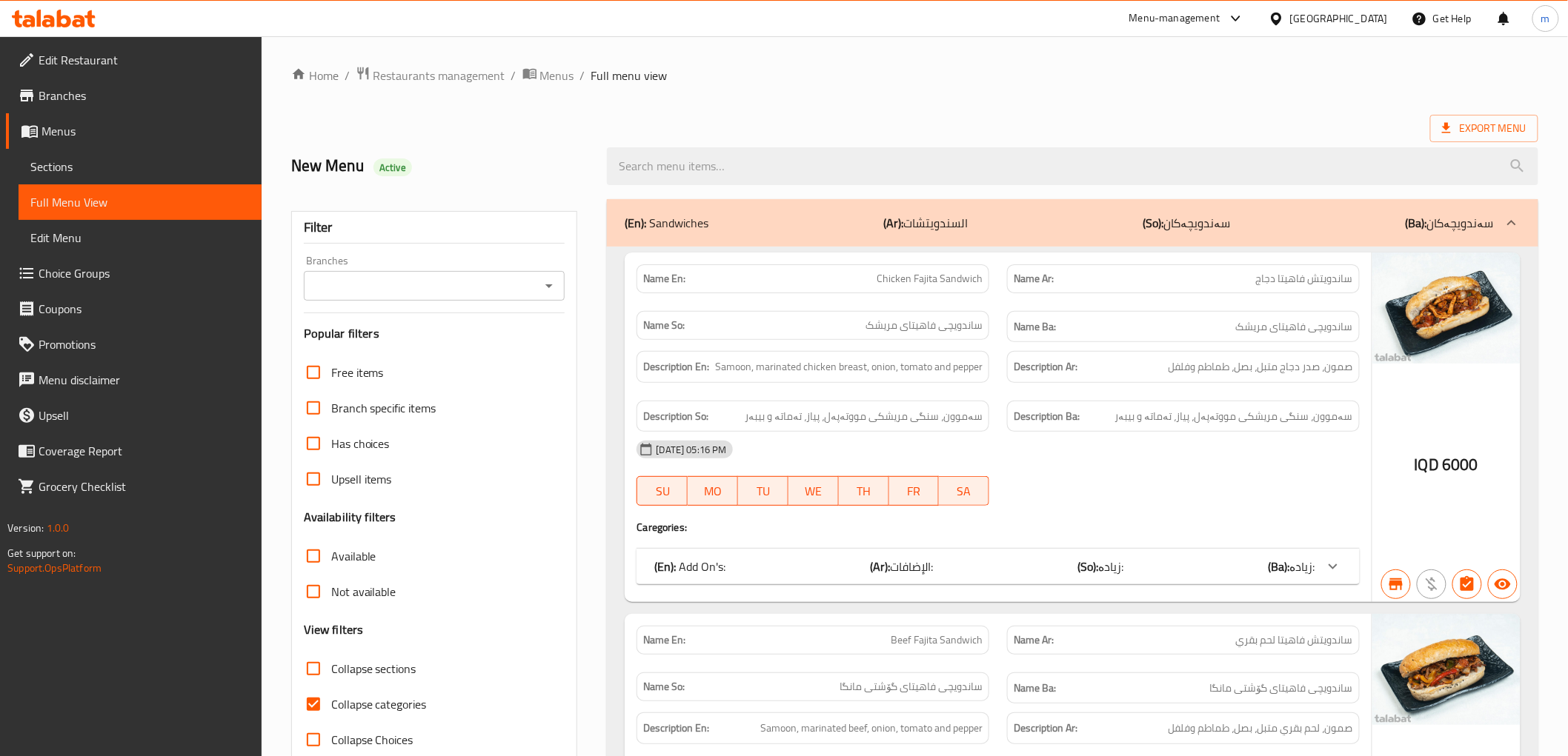
click at [550, 287] on icon "Open" at bounding box center [548, 286] width 18 height 18
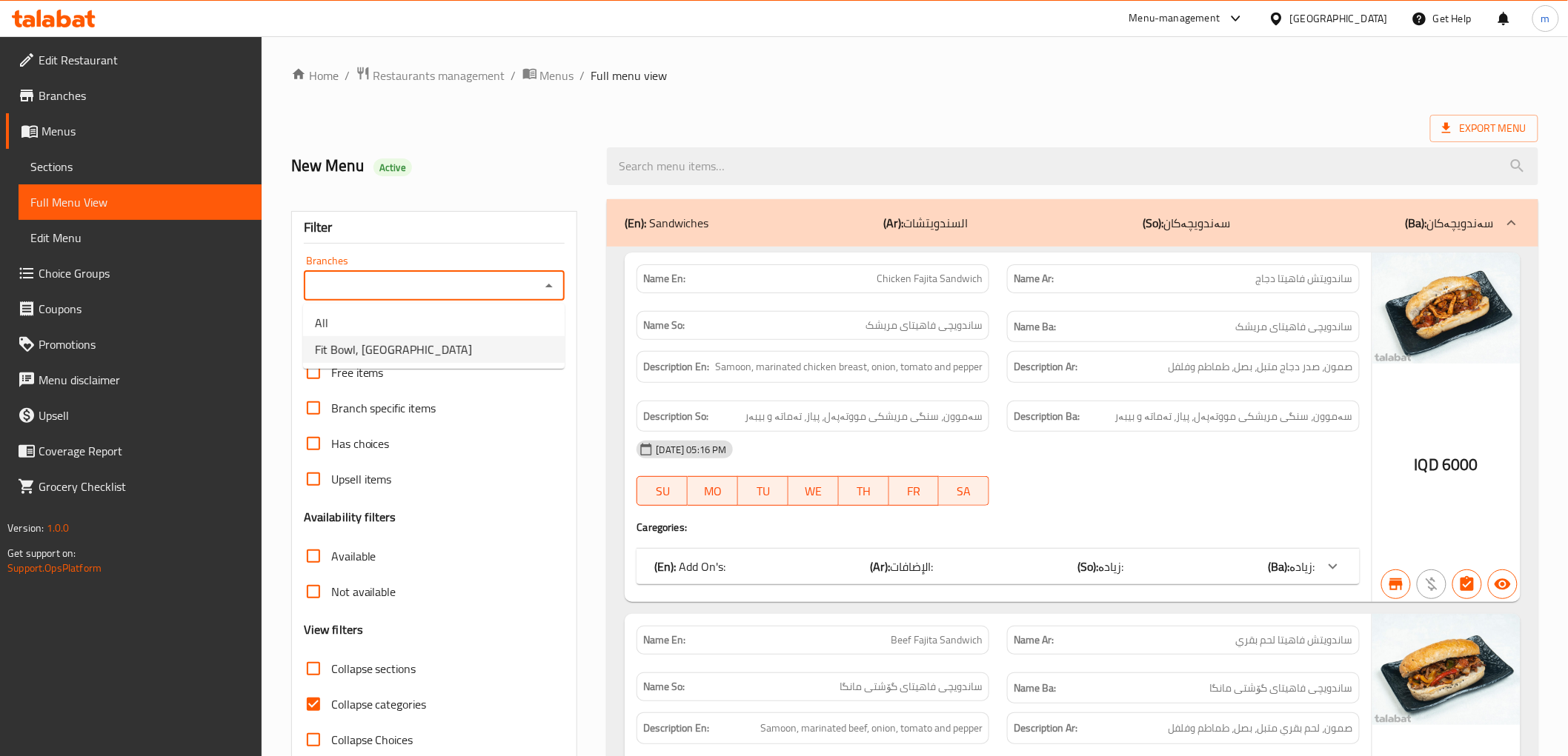
click at [501, 346] on li "Fit Bowl, Garden City" at bounding box center [434, 349] width 261 height 27
type input "Fit Bowl, Garden City"
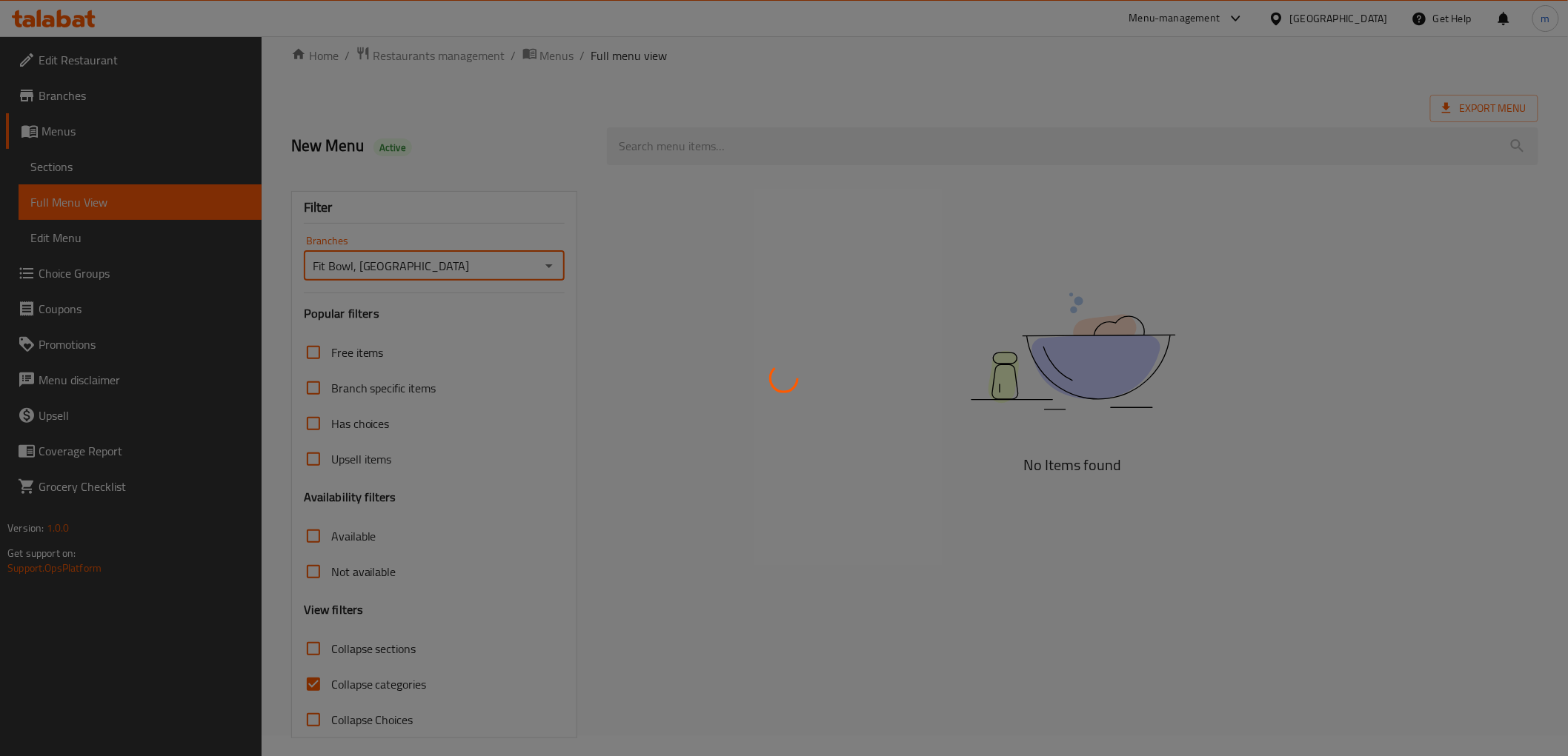
scroll to position [32, 0]
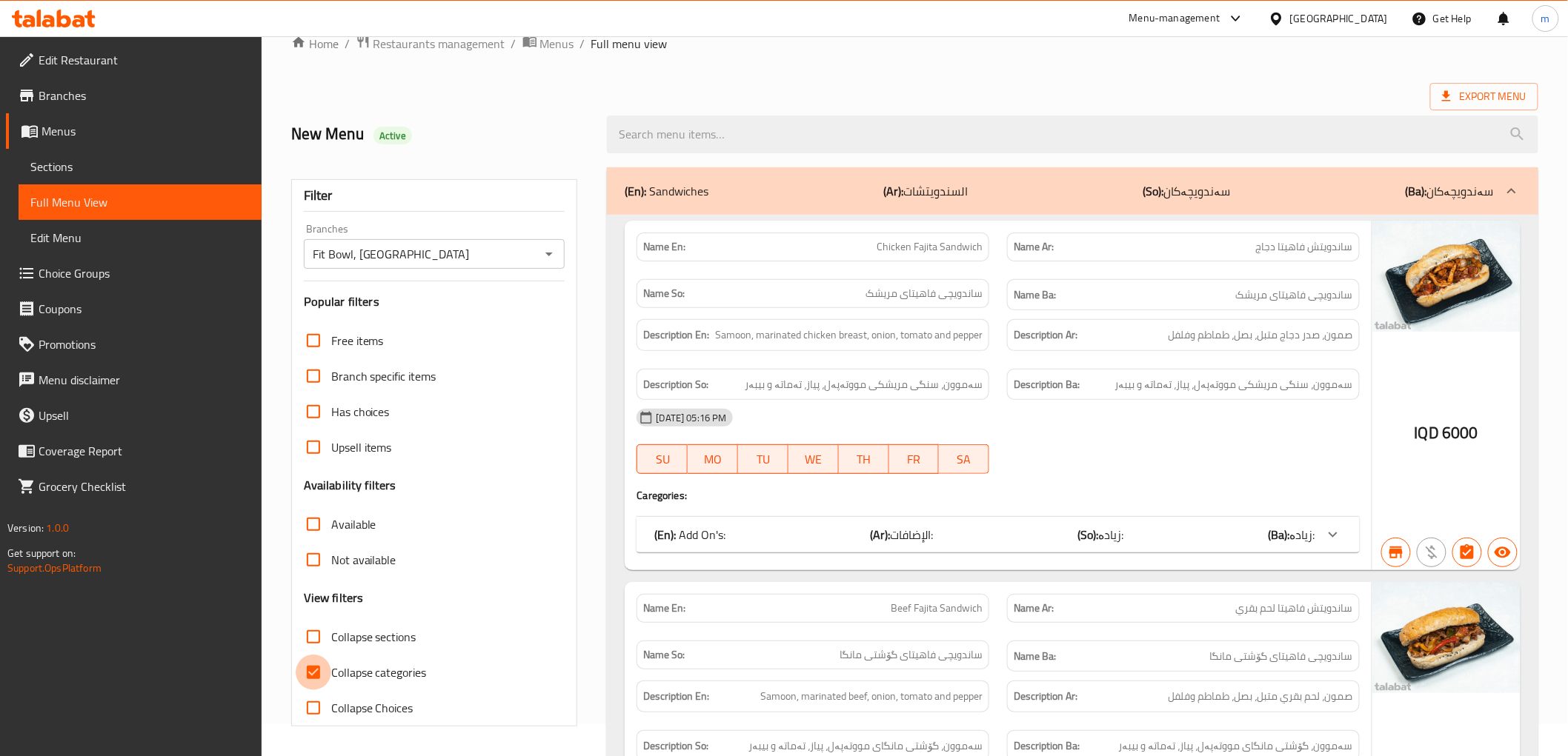
click at [318, 675] on input "Collapse categories" at bounding box center [314, 672] width 35 height 35
checkbox input "false"
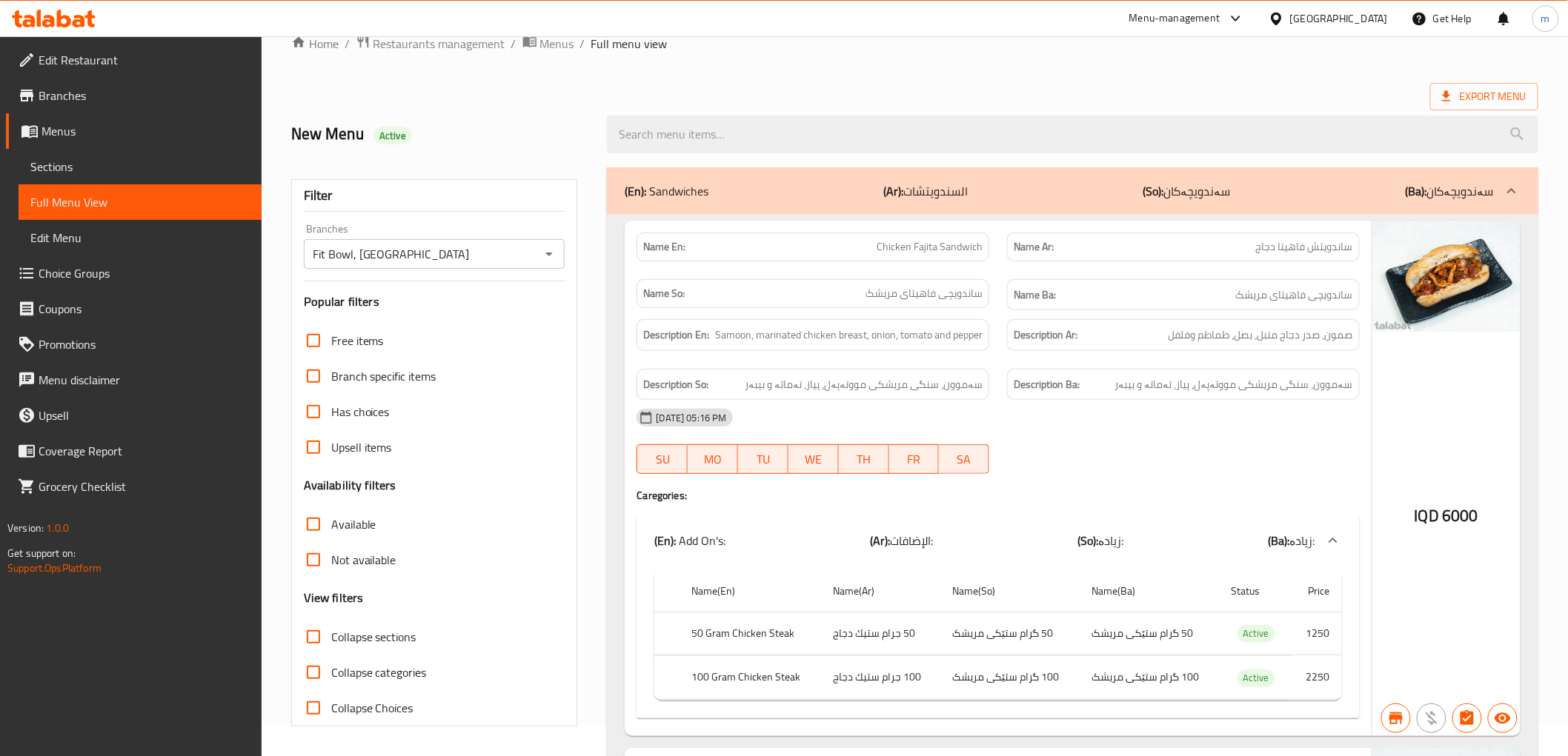
drag, startPoint x: 719, startPoint y: 105, endPoint x: 727, endPoint y: 120, distance: 17.0
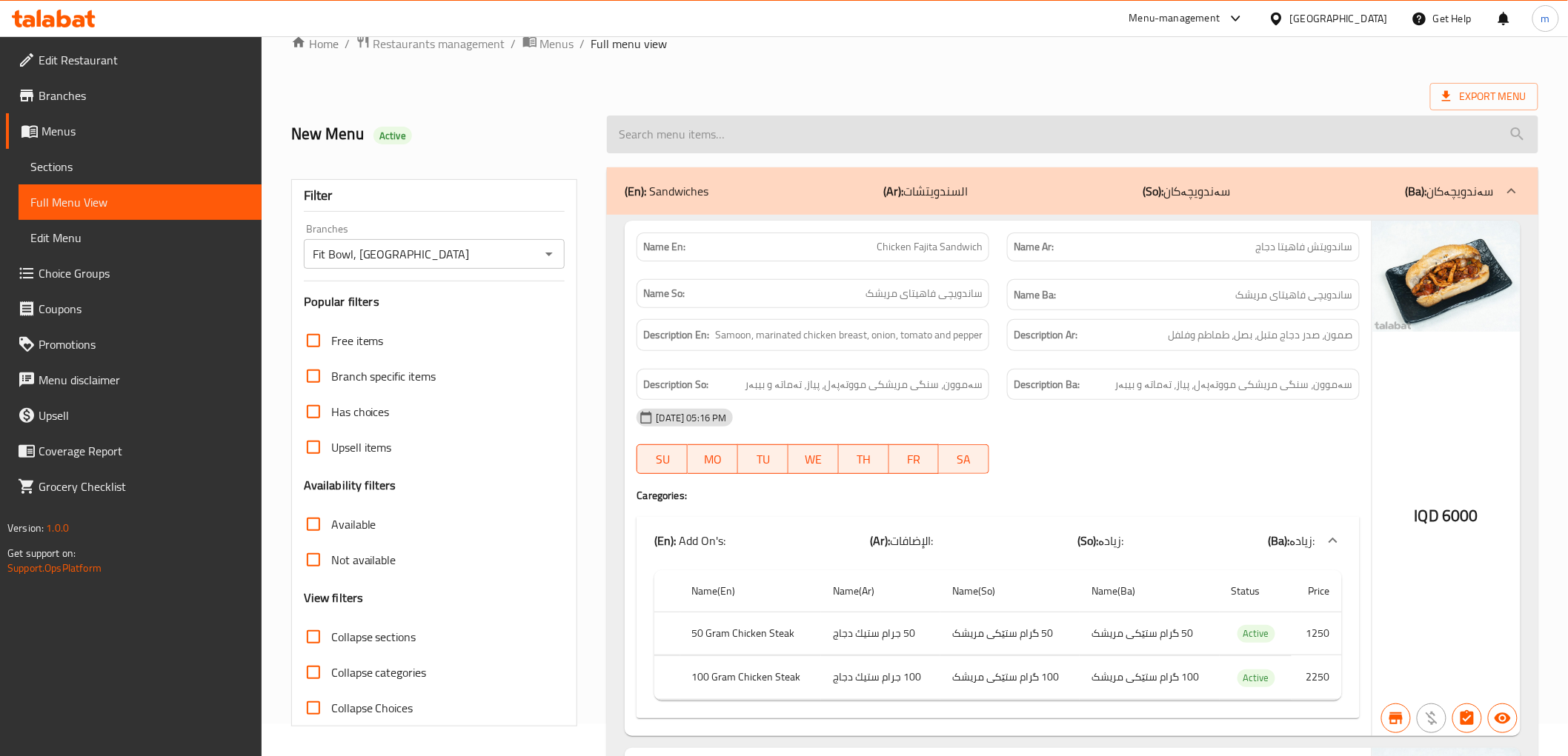
click at [720, 106] on div at bounding box center [1072, 134] width 949 height 56
paste input "Grilled Chicken With 2 Sides"
click at [727, 123] on input "search" at bounding box center [1072, 134] width 931 height 37
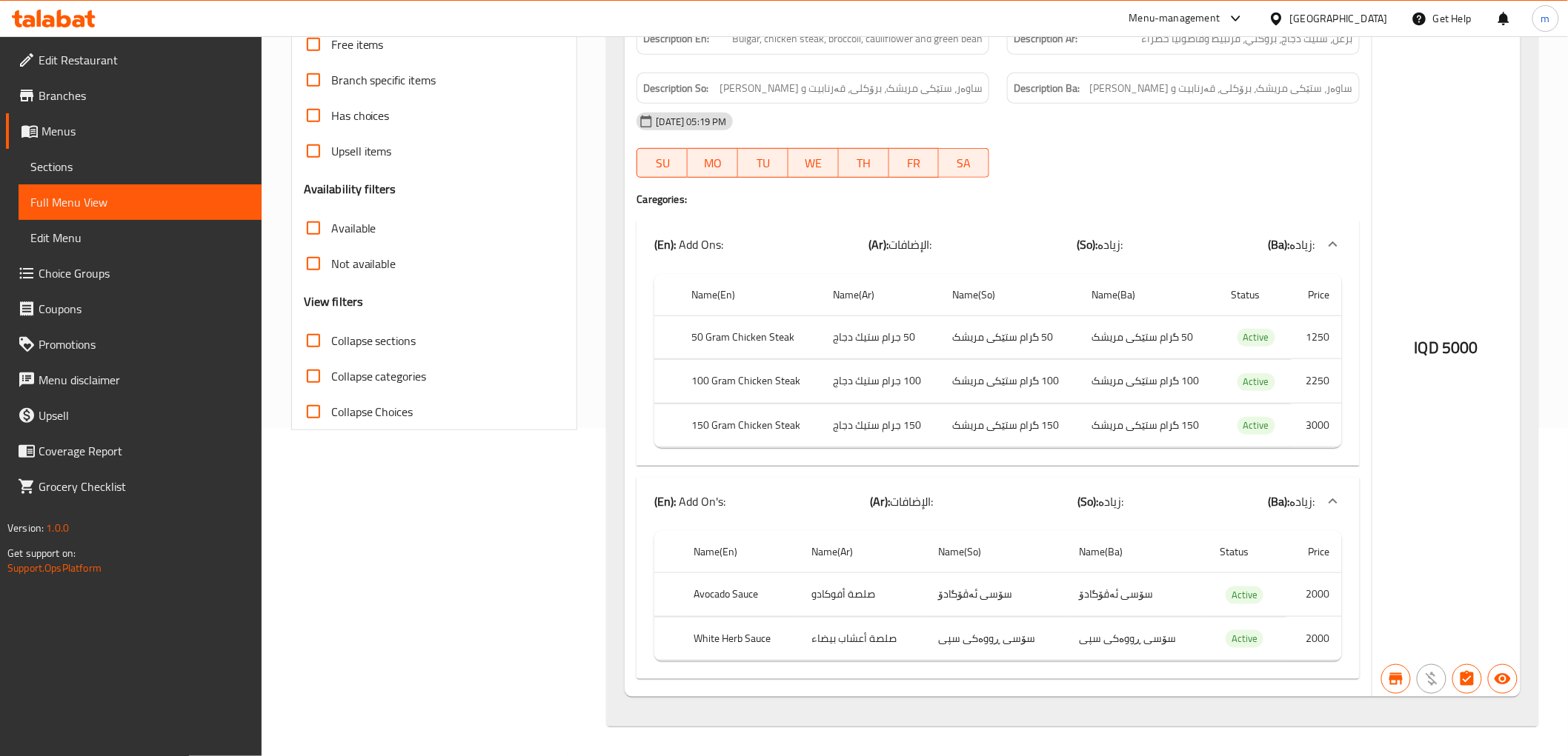
scroll to position [0, 0]
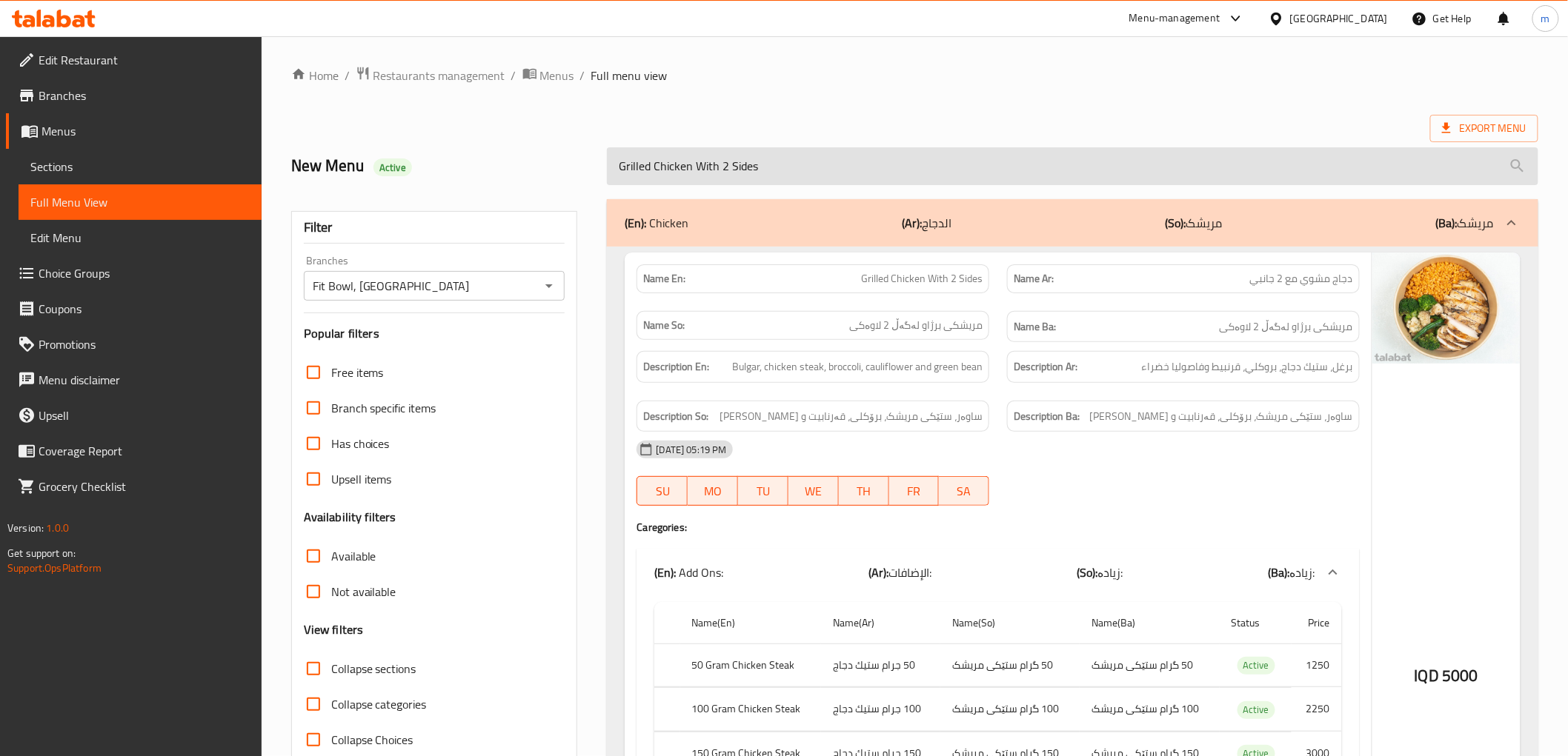
click at [729, 172] on input "Grilled Chicken With 2 Sides" at bounding box center [1072, 166] width 931 height 37
paste input "Indian Chicken bowl"
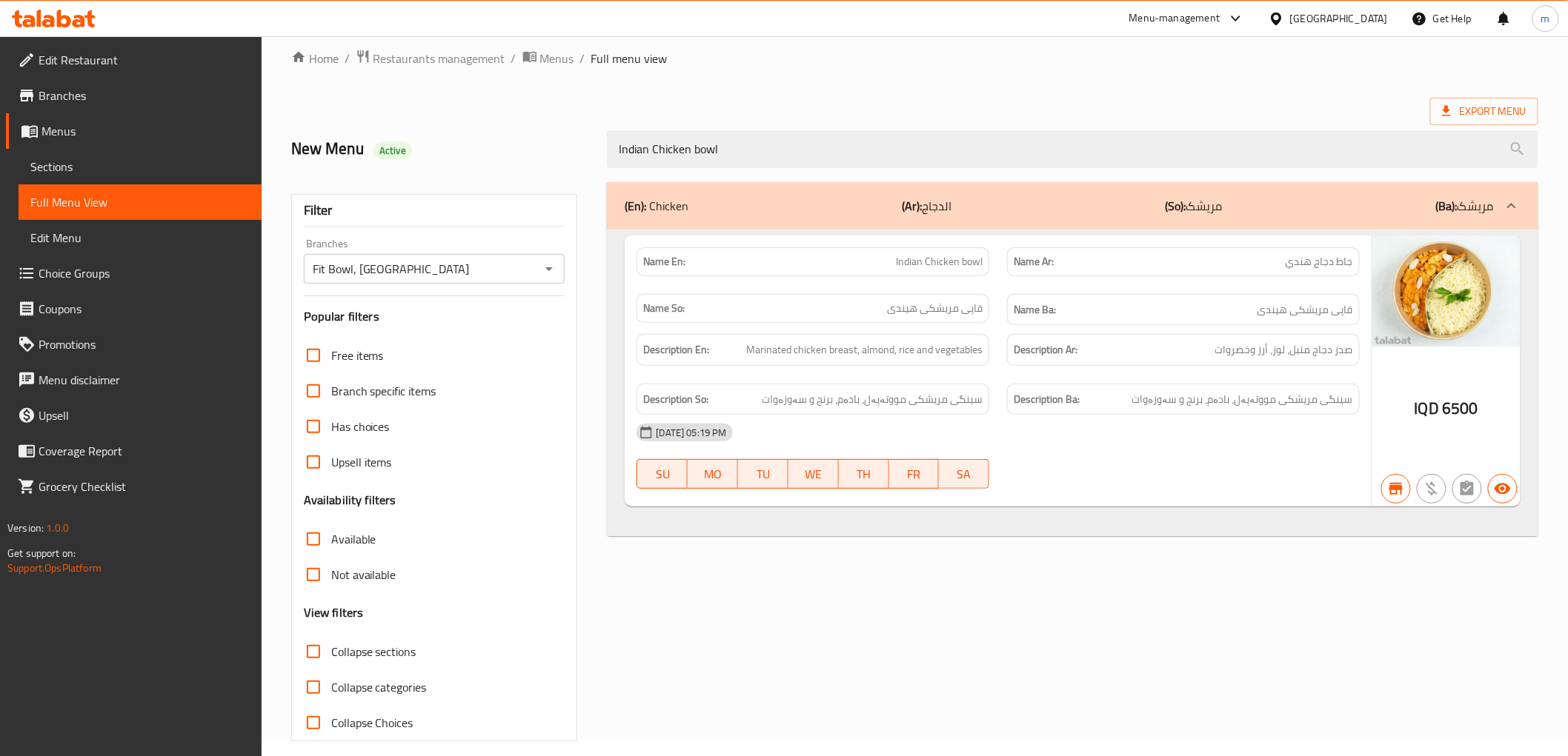
scroll to position [32, 0]
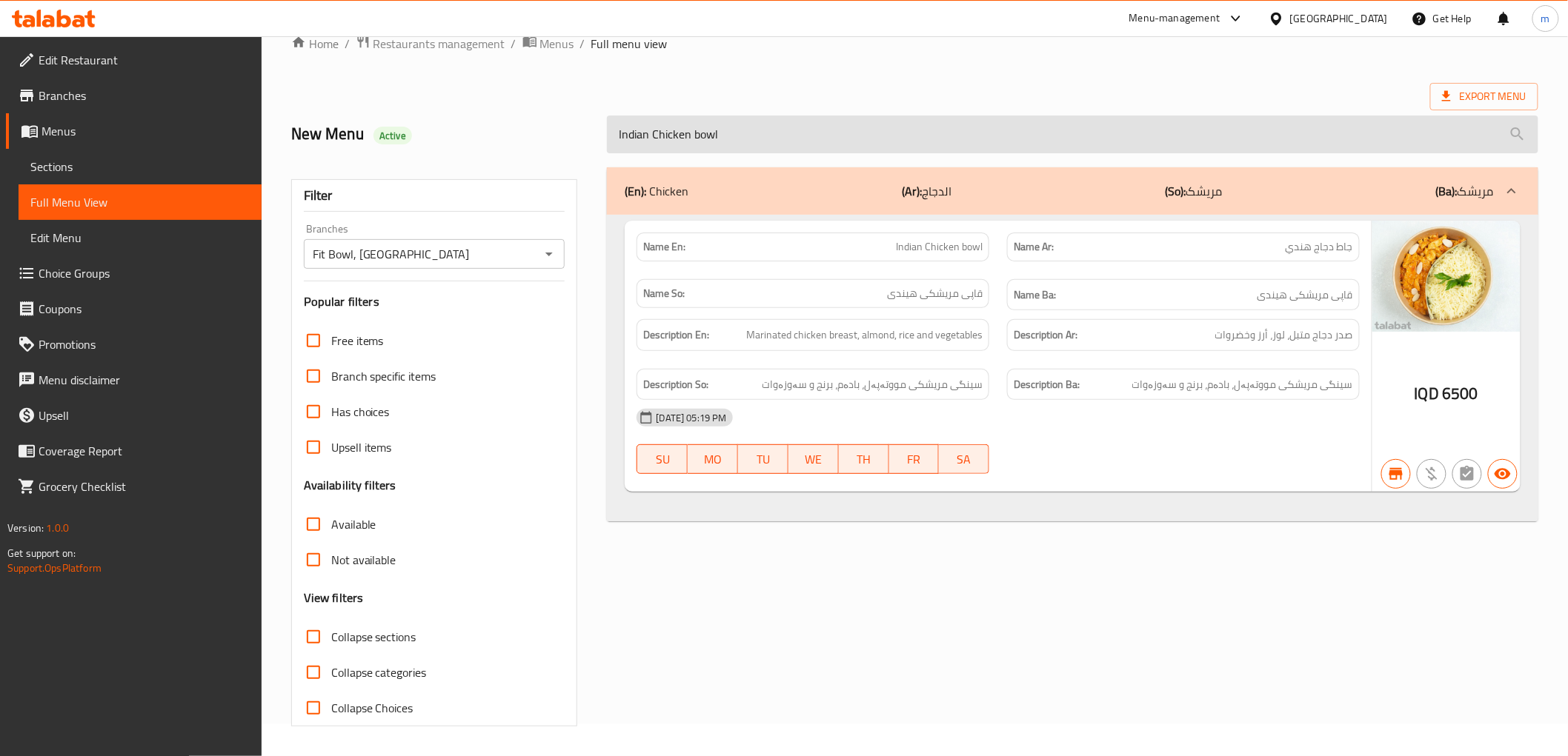
click at [732, 145] on input "Indian Chicken bowl" at bounding box center [1072, 134] width 931 height 37
paste input "Grilled Chicken With 2 Sides"
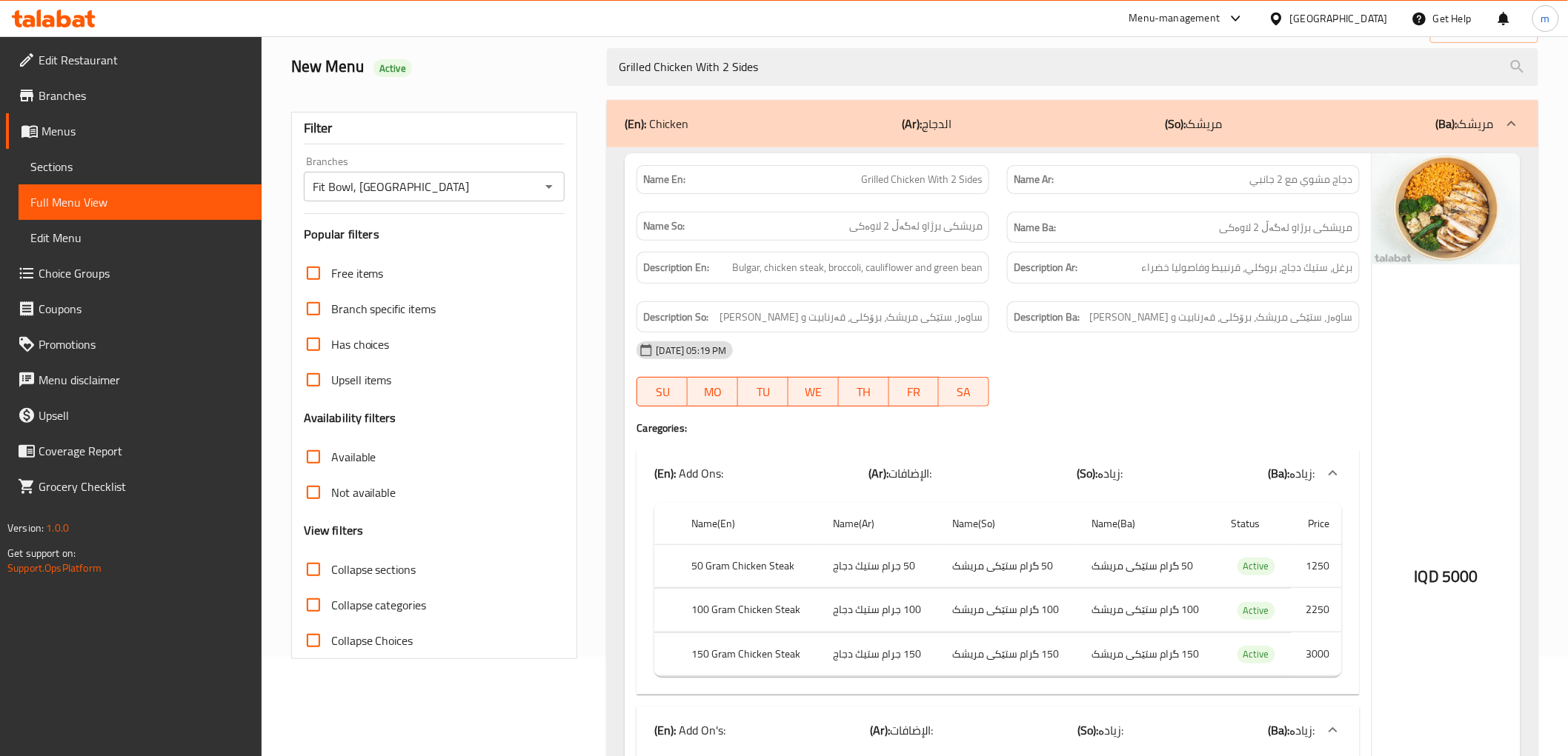
scroll to position [0, 0]
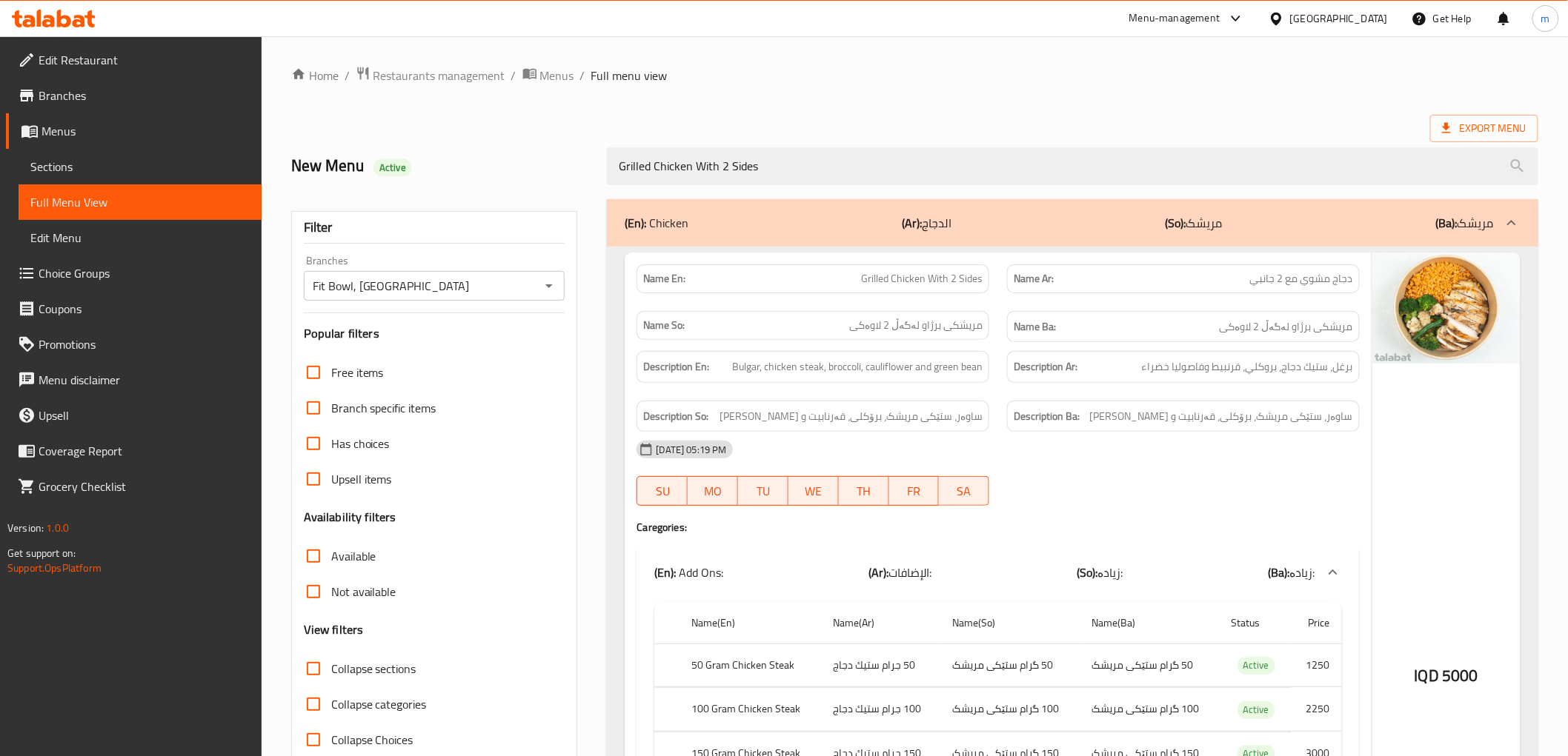
type input "Grilled Chicken With 2 Sides"
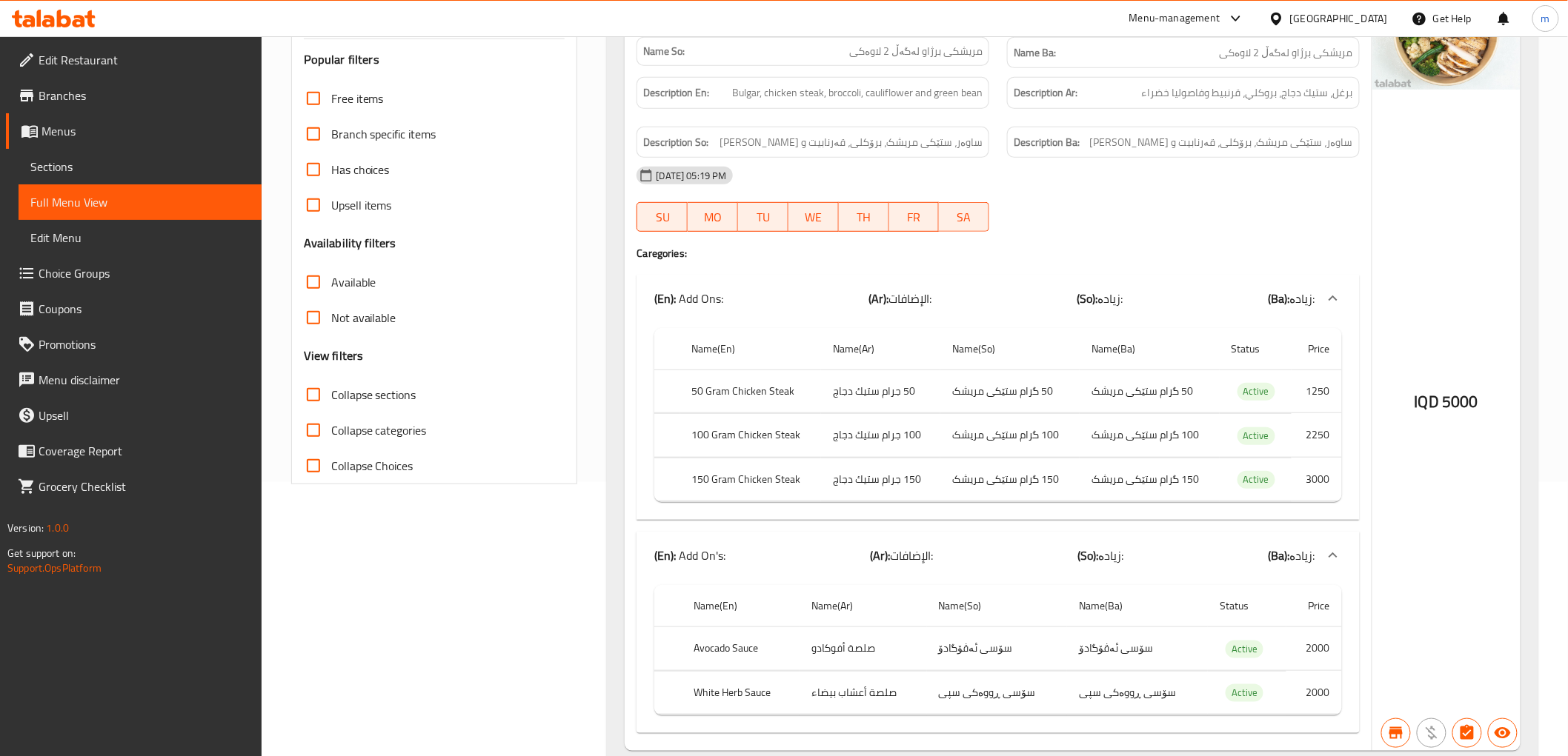
scroll to position [137, 0]
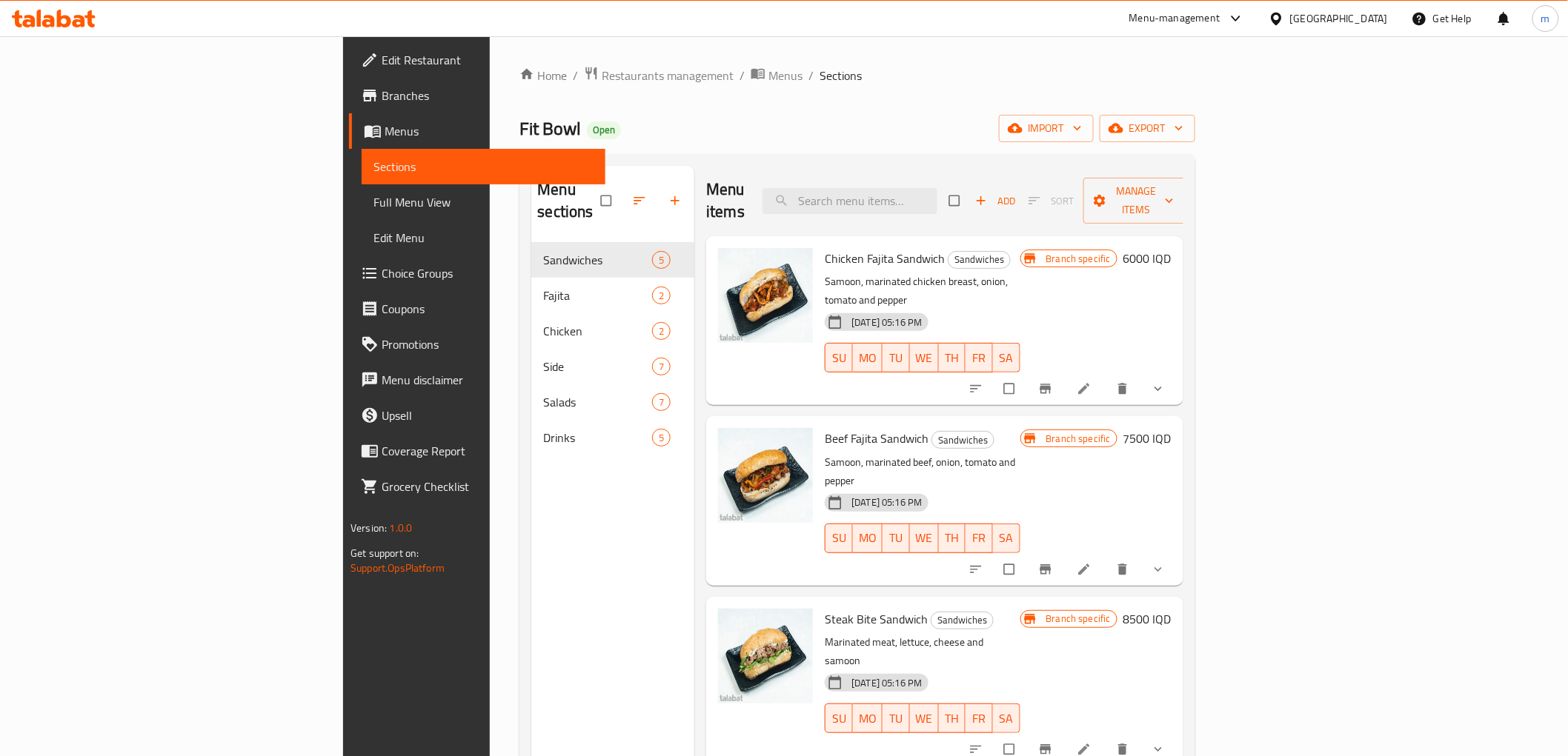
click at [382, 59] on span "Edit Restaurant" at bounding box center [487, 60] width 211 height 18
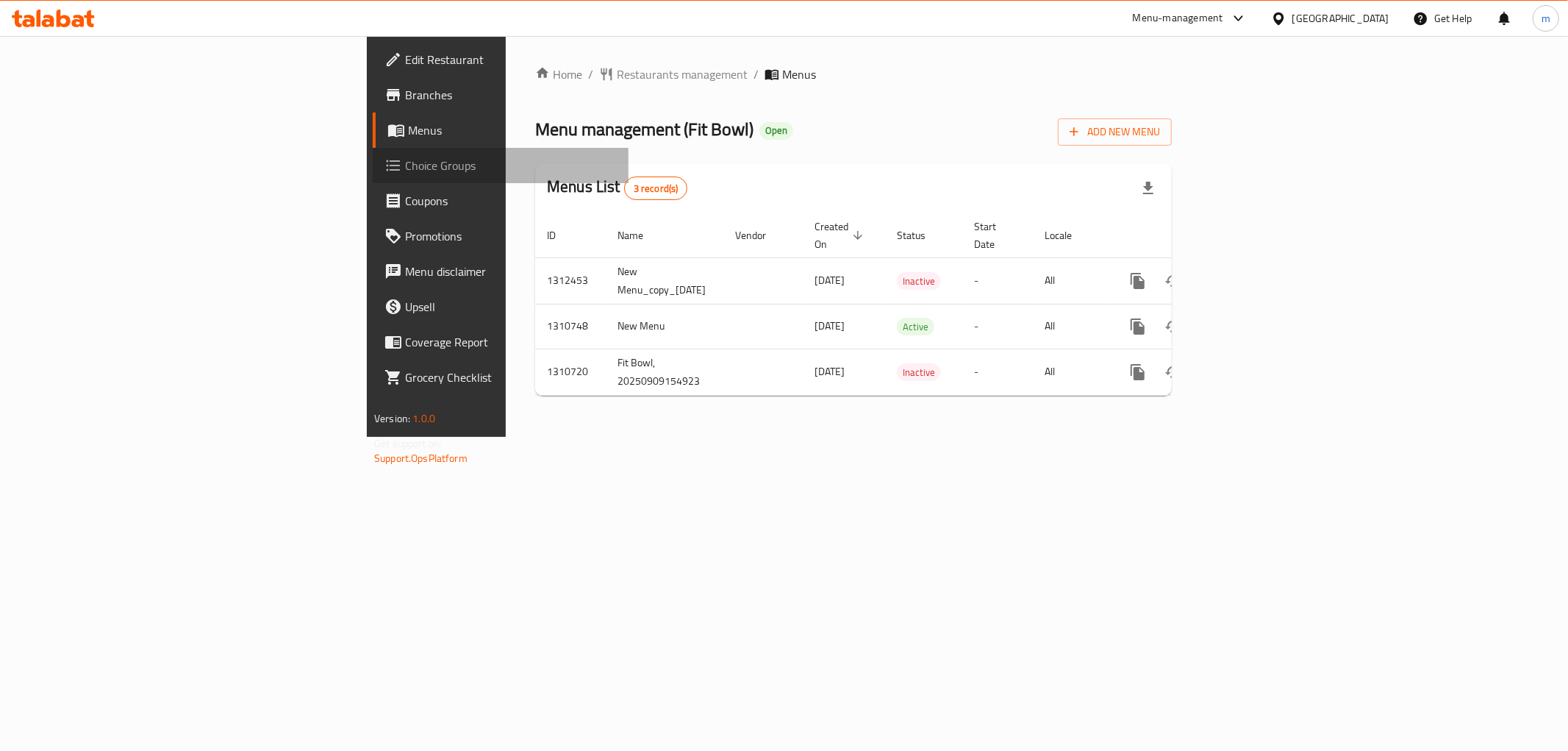
click at [405, 166] on span "Choice Groups" at bounding box center [511, 165] width 212 height 18
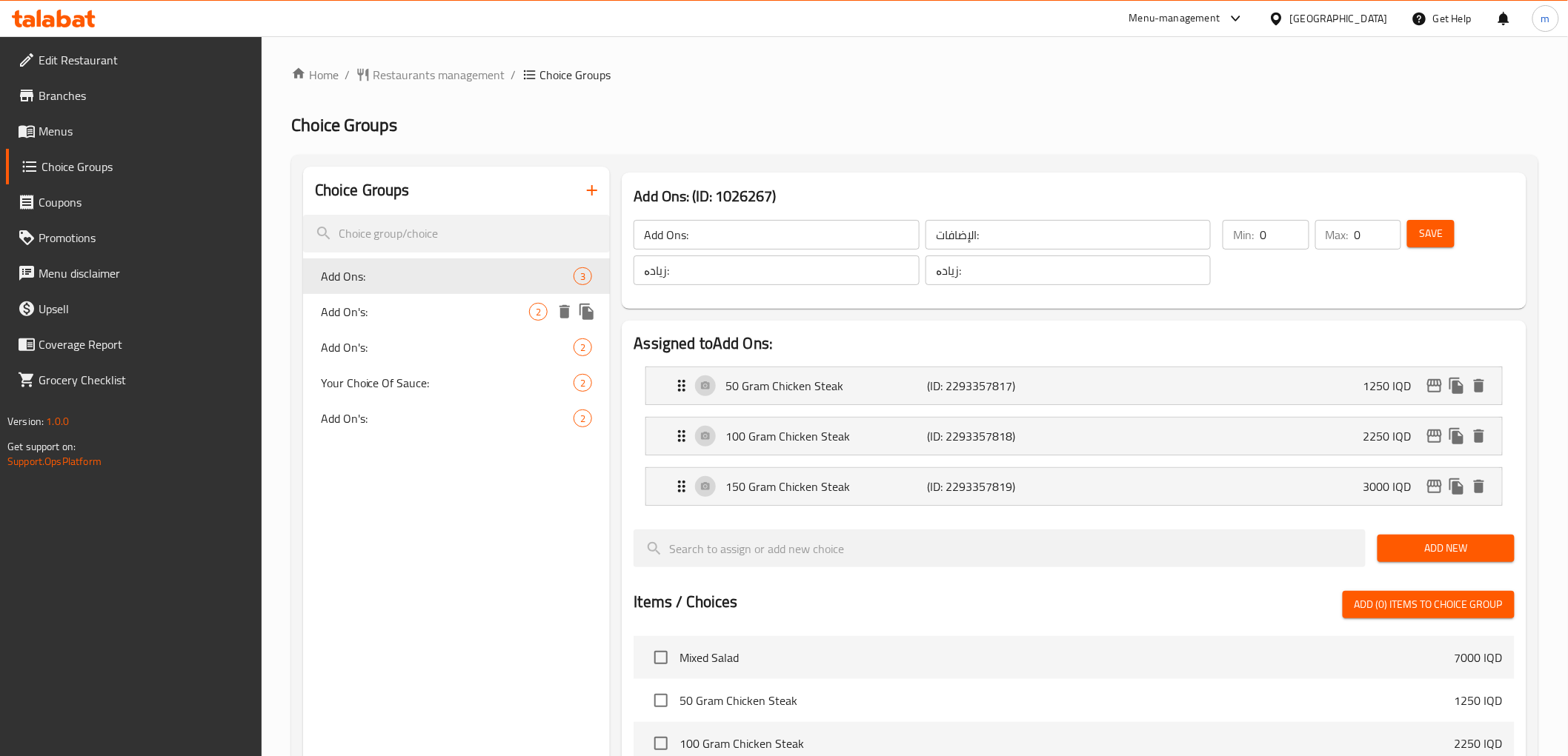
click at [461, 306] on span "Add On's:" at bounding box center [426, 312] width 209 height 18
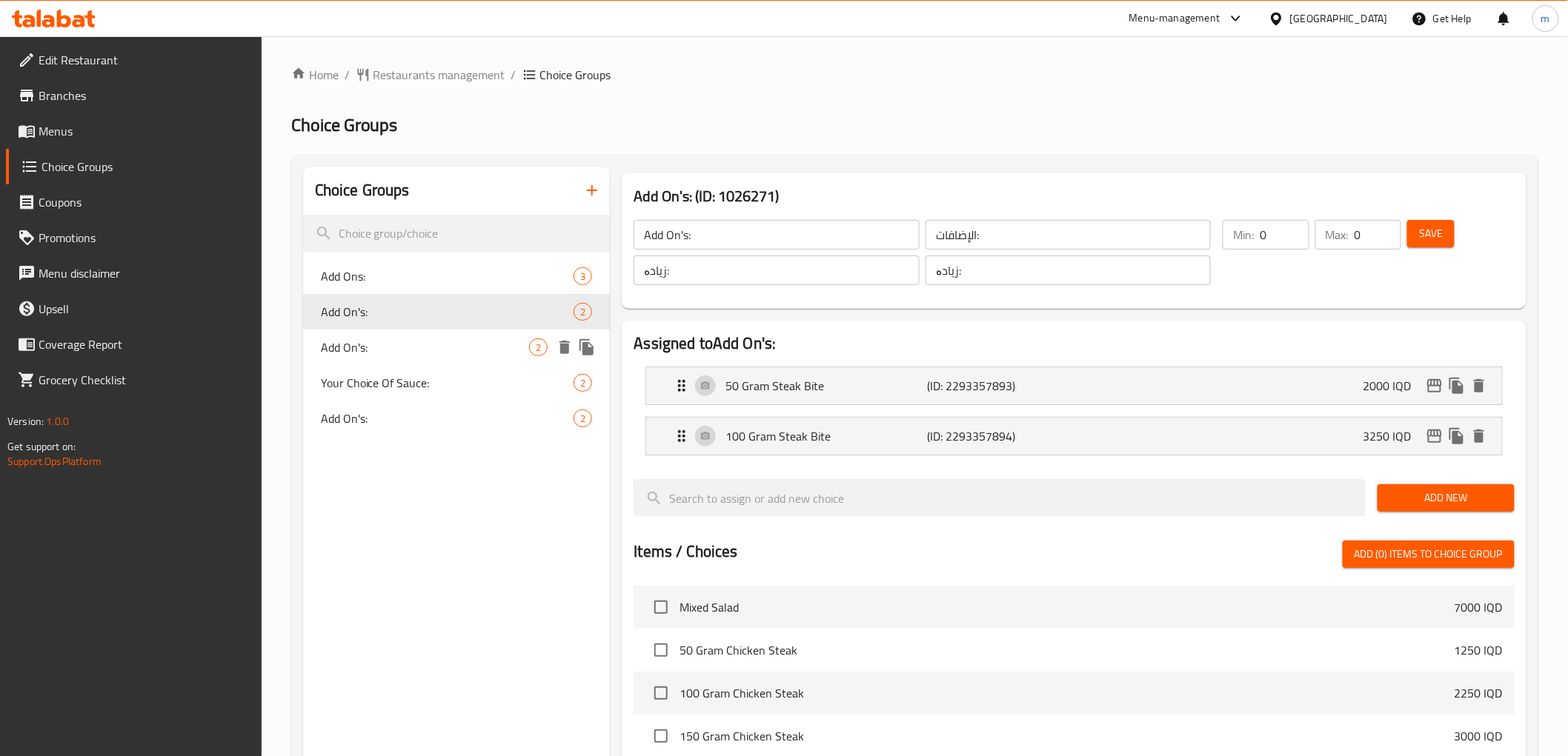
click at [443, 331] on div "Add On's: 2" at bounding box center [457, 347] width 307 height 35
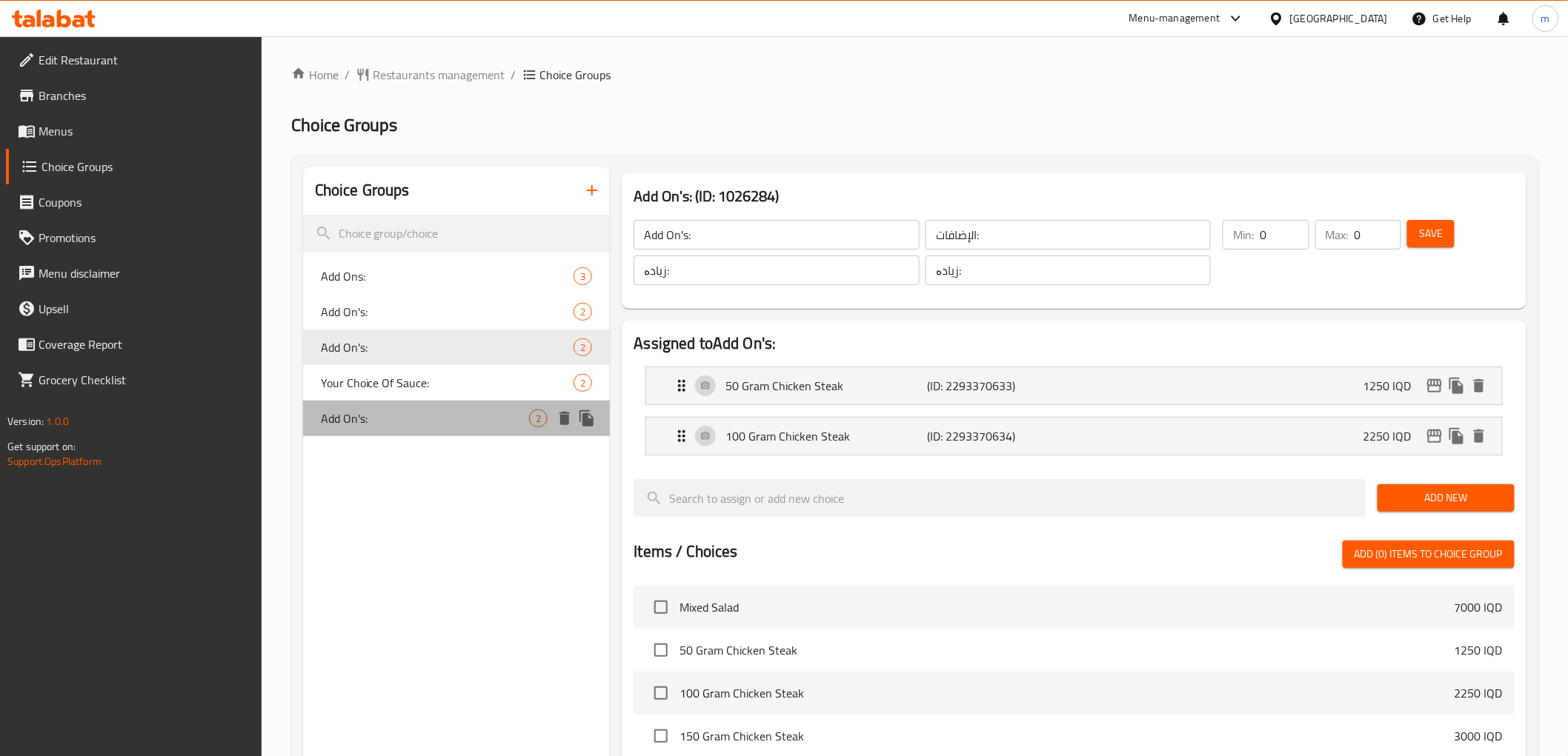
click at [421, 417] on span "Add On's:" at bounding box center [426, 418] width 209 height 18
type input "Add On's:"
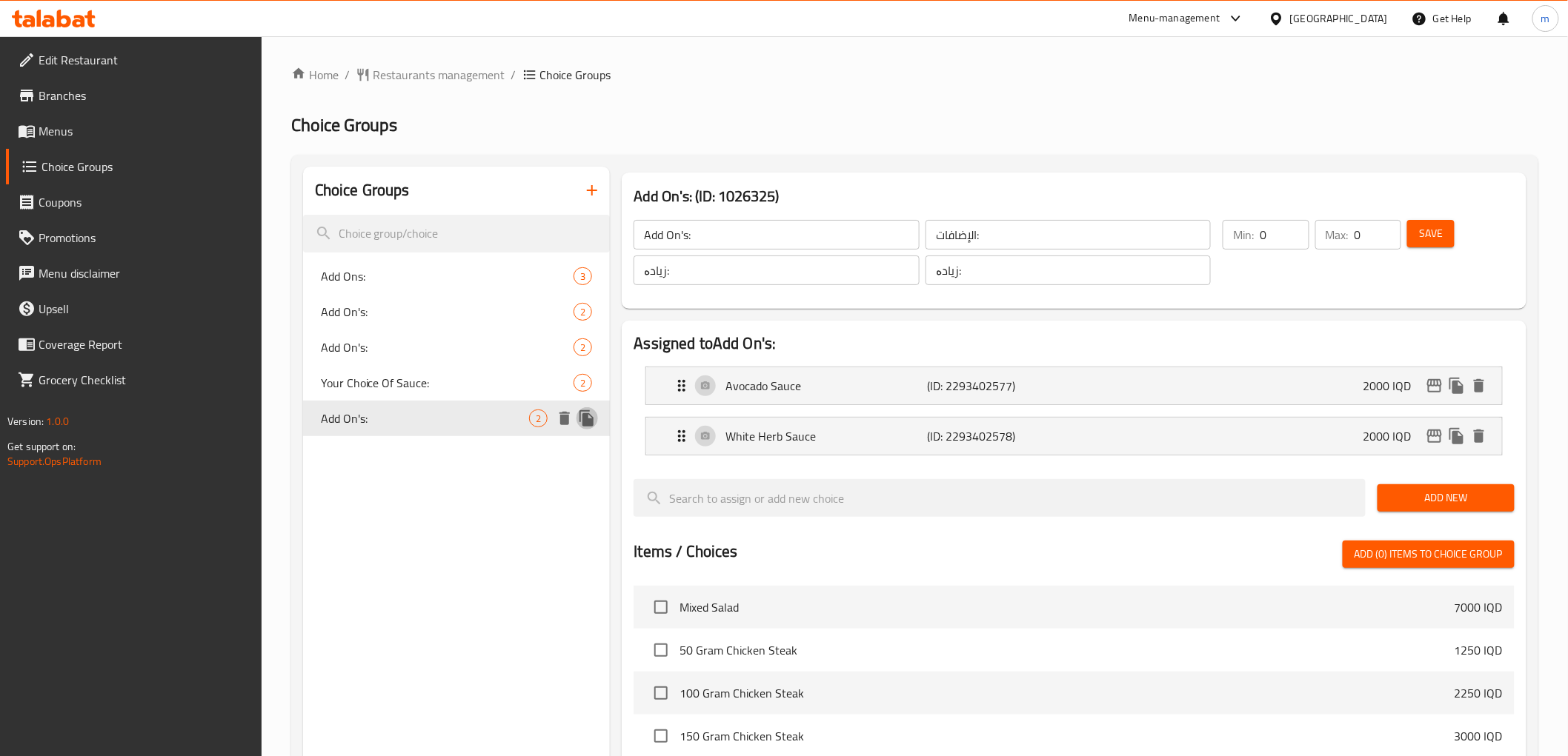
click at [583, 414] on icon "duplicate" at bounding box center [586, 418] width 18 height 18
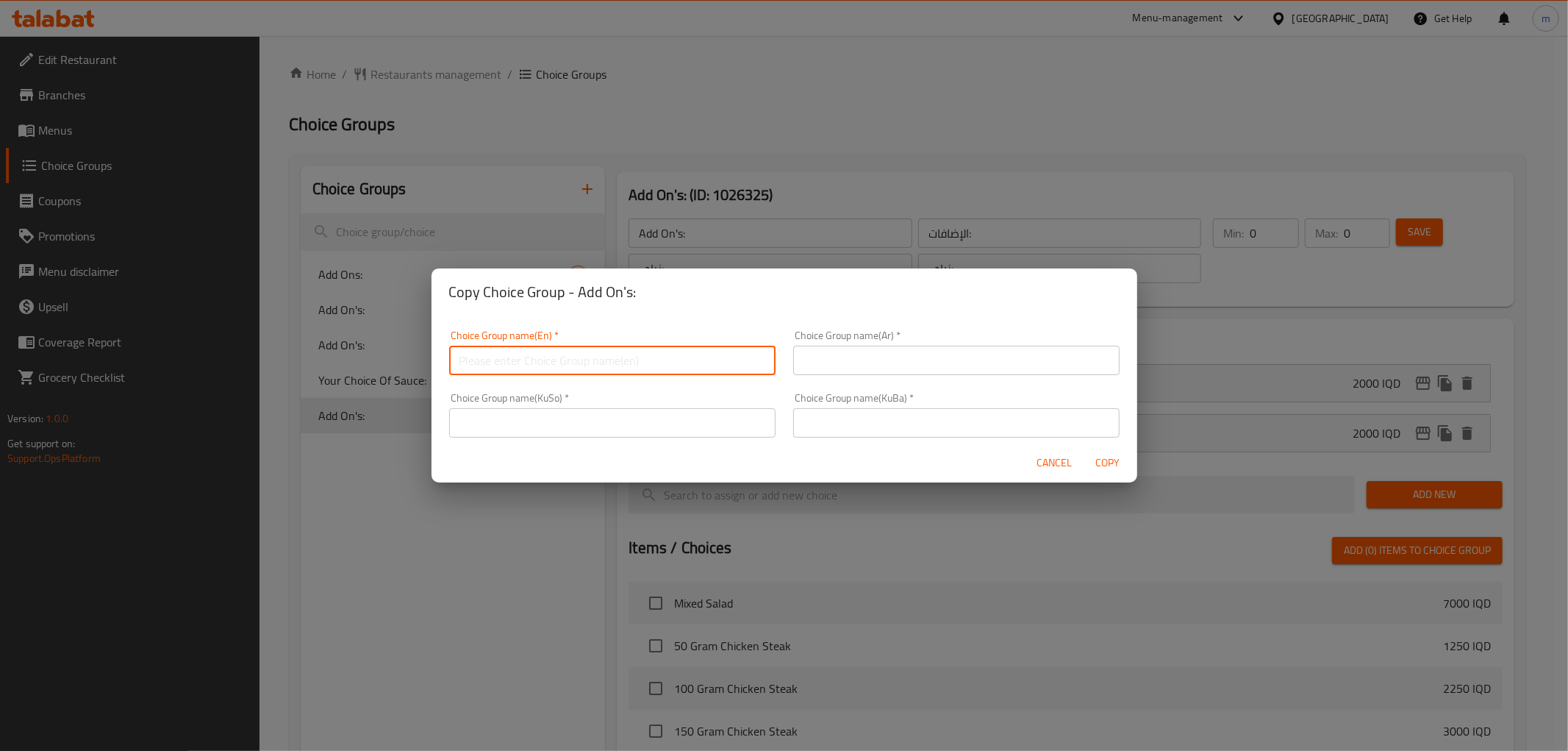
drag, startPoint x: 717, startPoint y: 371, endPoint x: 767, endPoint y: 369, distance: 50.0
click at [717, 371] on input "text" at bounding box center [613, 361] width 326 height 30
paste input "Your Choice Of:"
type input "Your Choice Of:"
click at [894, 366] on input "text" at bounding box center [956, 361] width 326 height 30
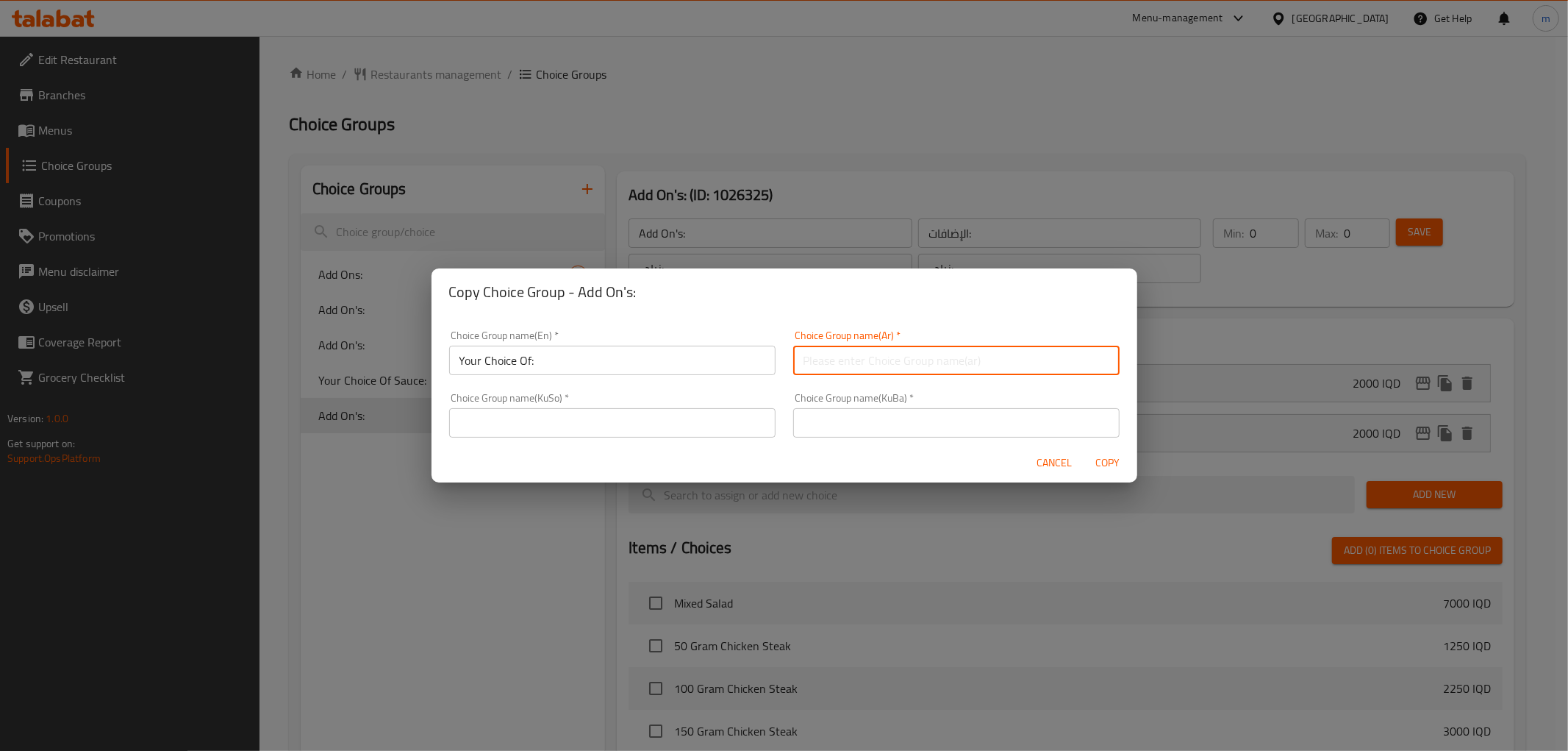
paste input "إختيارك من:"
type input "إختيارك من:"
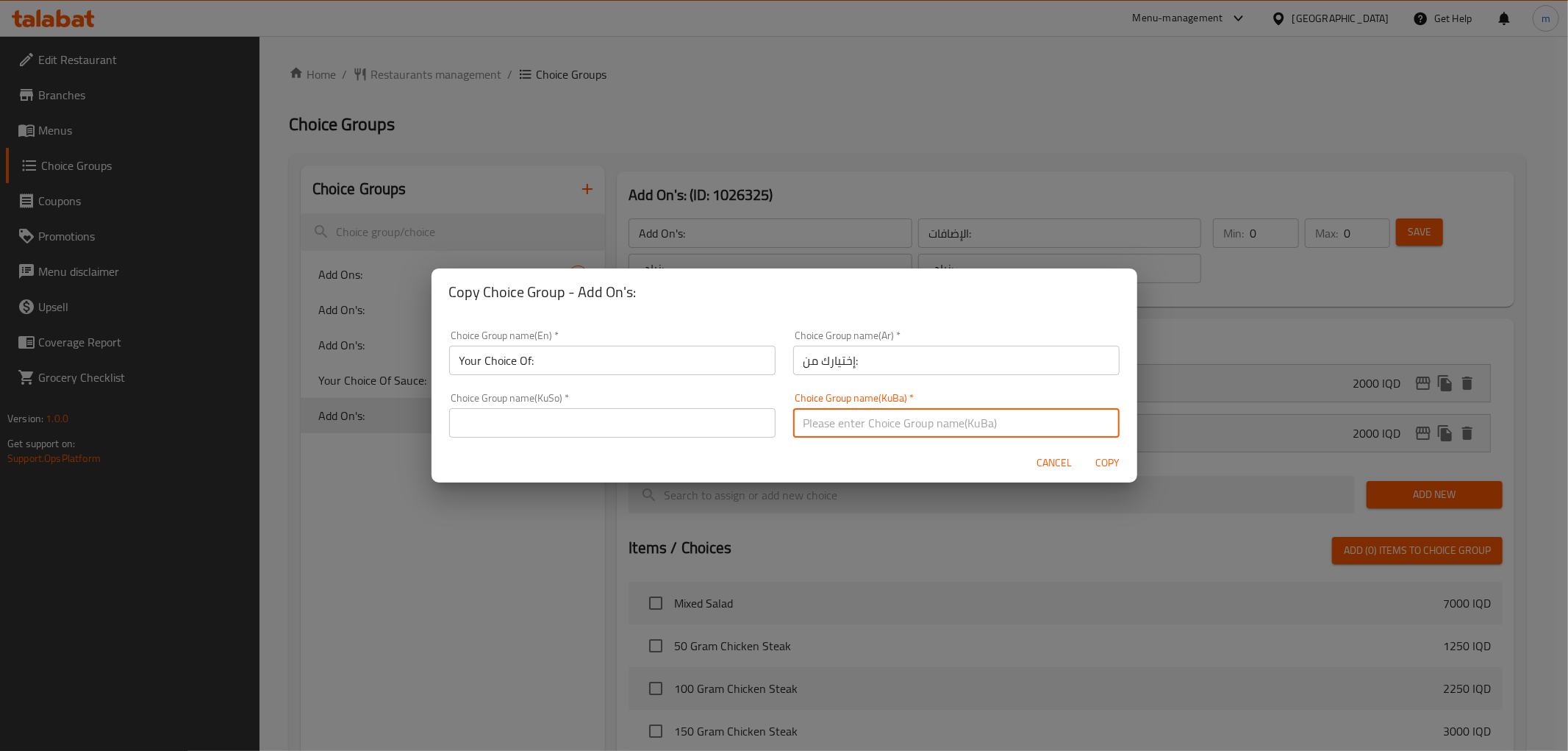
click at [828, 419] on input "text" at bounding box center [956, 423] width 326 height 30
paste input "هەڵبژاردنت لە:"
type input "هەڵبژاردنت لە:"
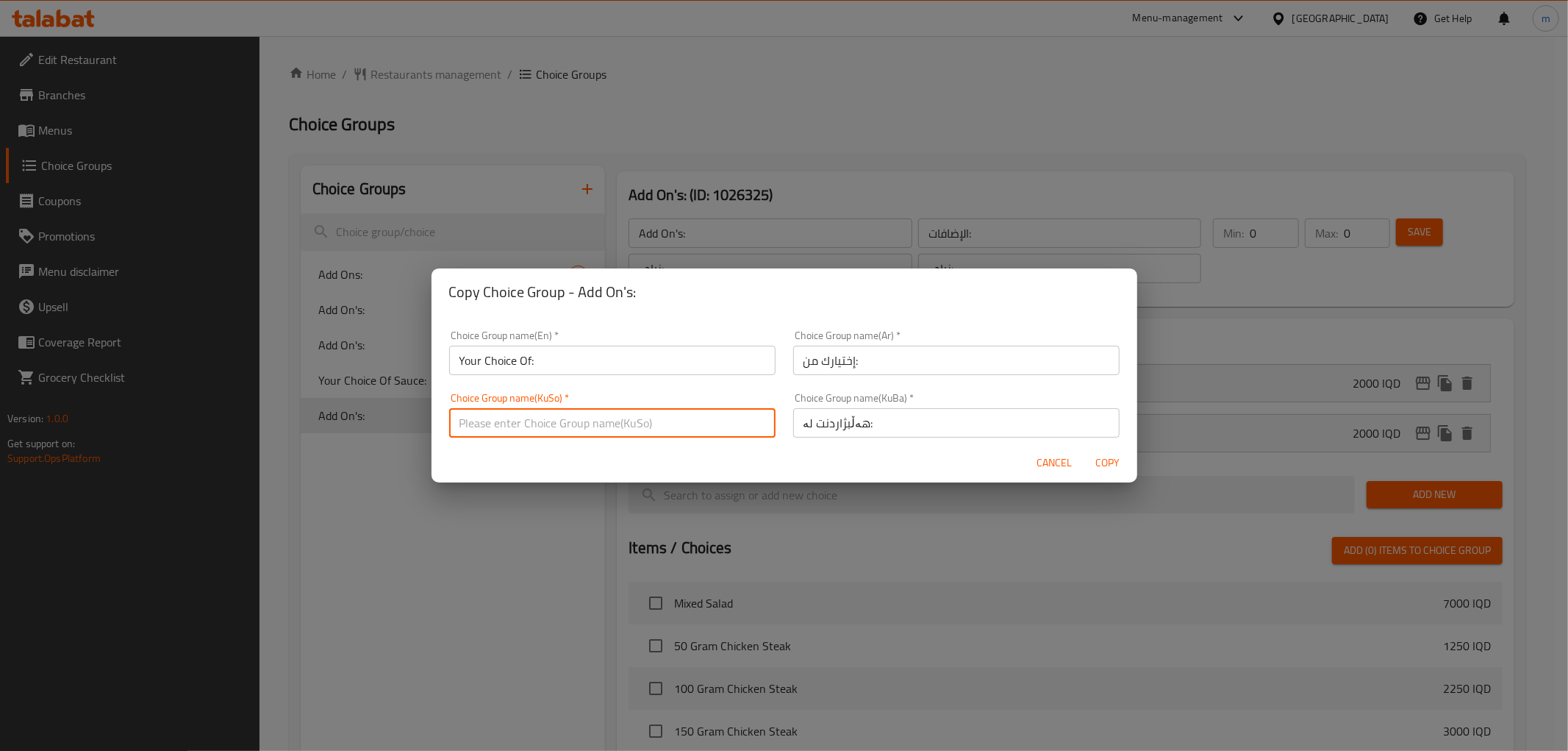
click at [739, 416] on input "text" at bounding box center [613, 423] width 326 height 30
paste input "هەڵبژاردنت لە:"
type input "هەڵبژاردنت لە:"
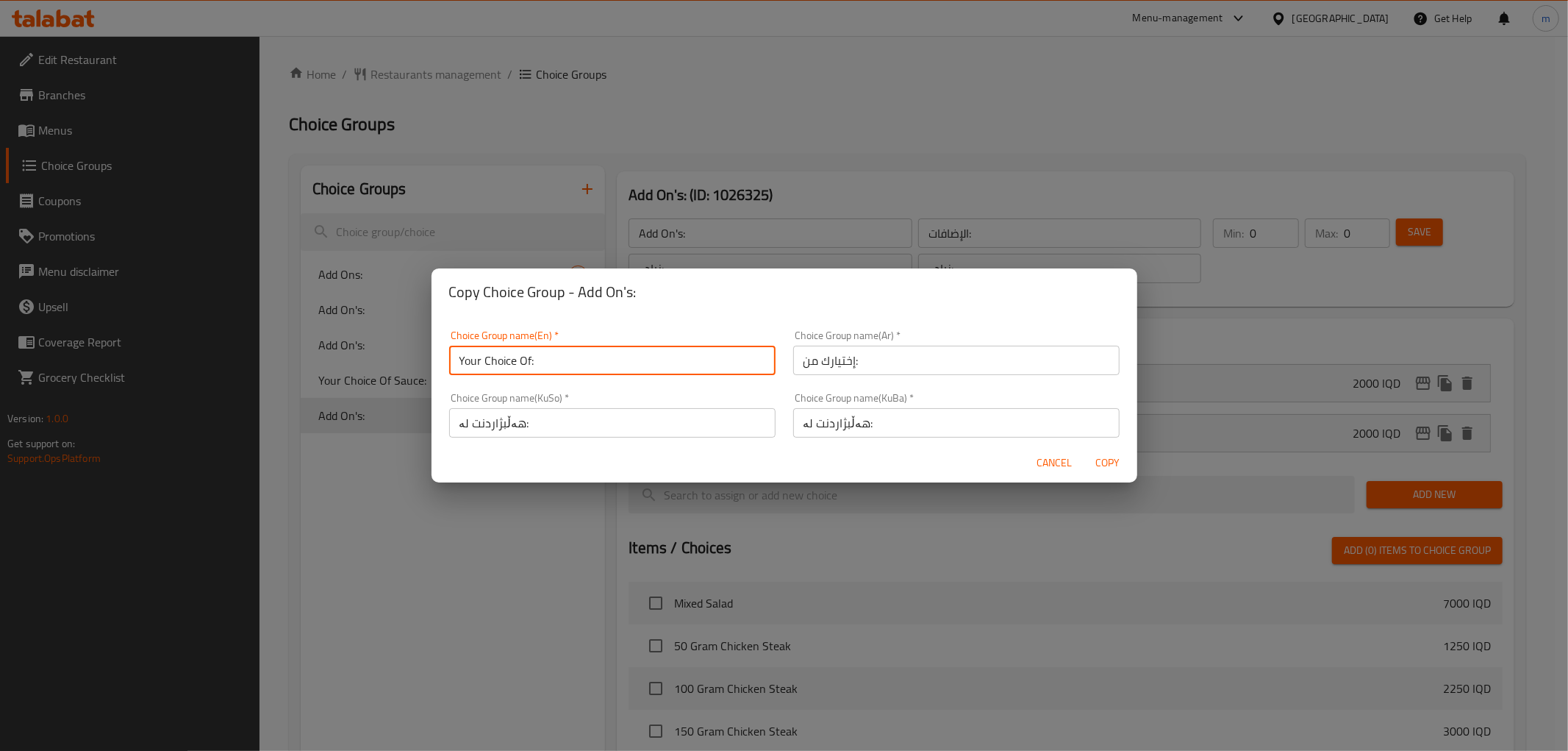
click at [673, 363] on input "Your Choice Of:" at bounding box center [613, 361] width 326 height 30
type input "Your Choice Of:"
click at [1100, 460] on span "Copy" at bounding box center [1108, 464] width 35 height 19
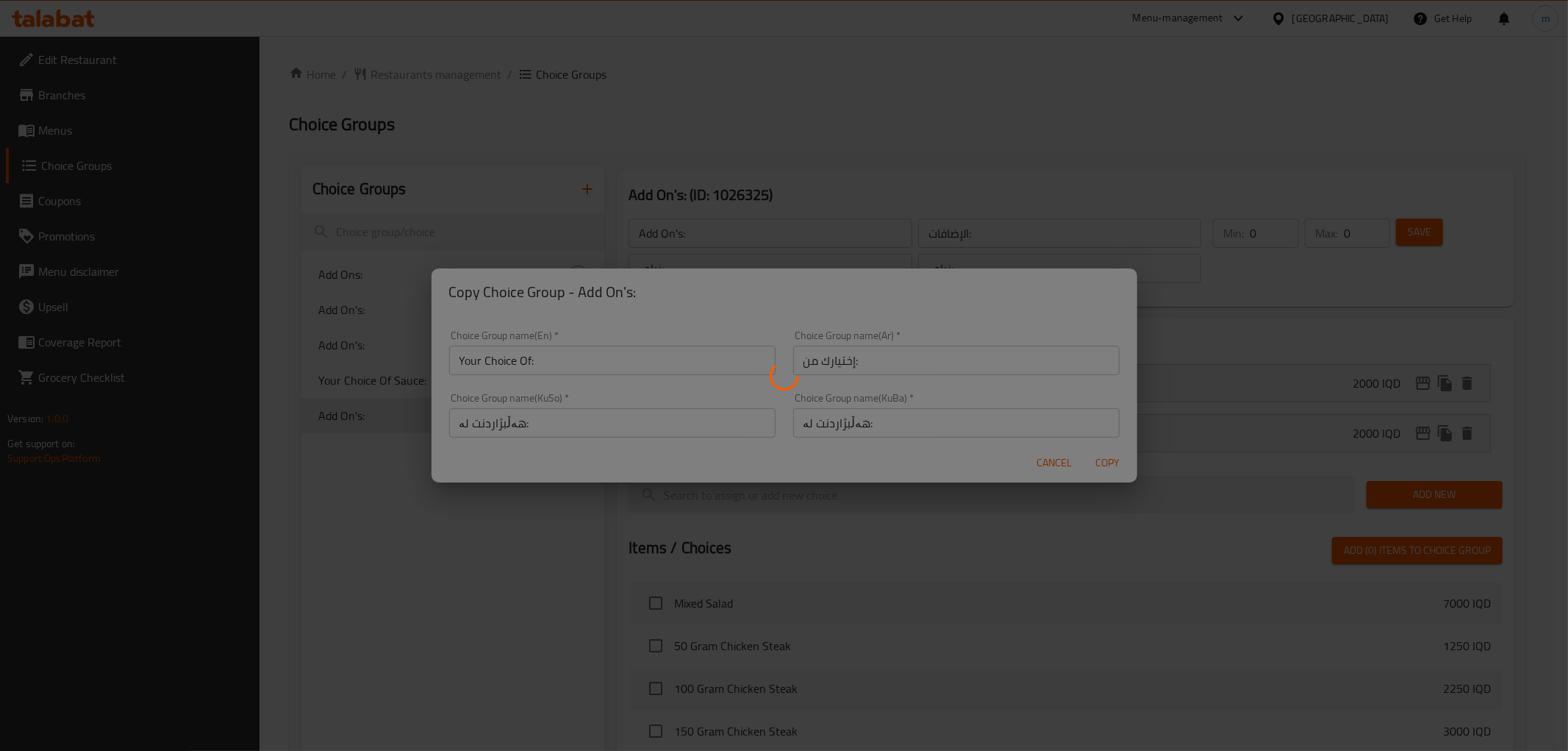
type input "Your Choice Of:"
type input "إختيارك من:"
type input "هەڵبژاردنت لە:"
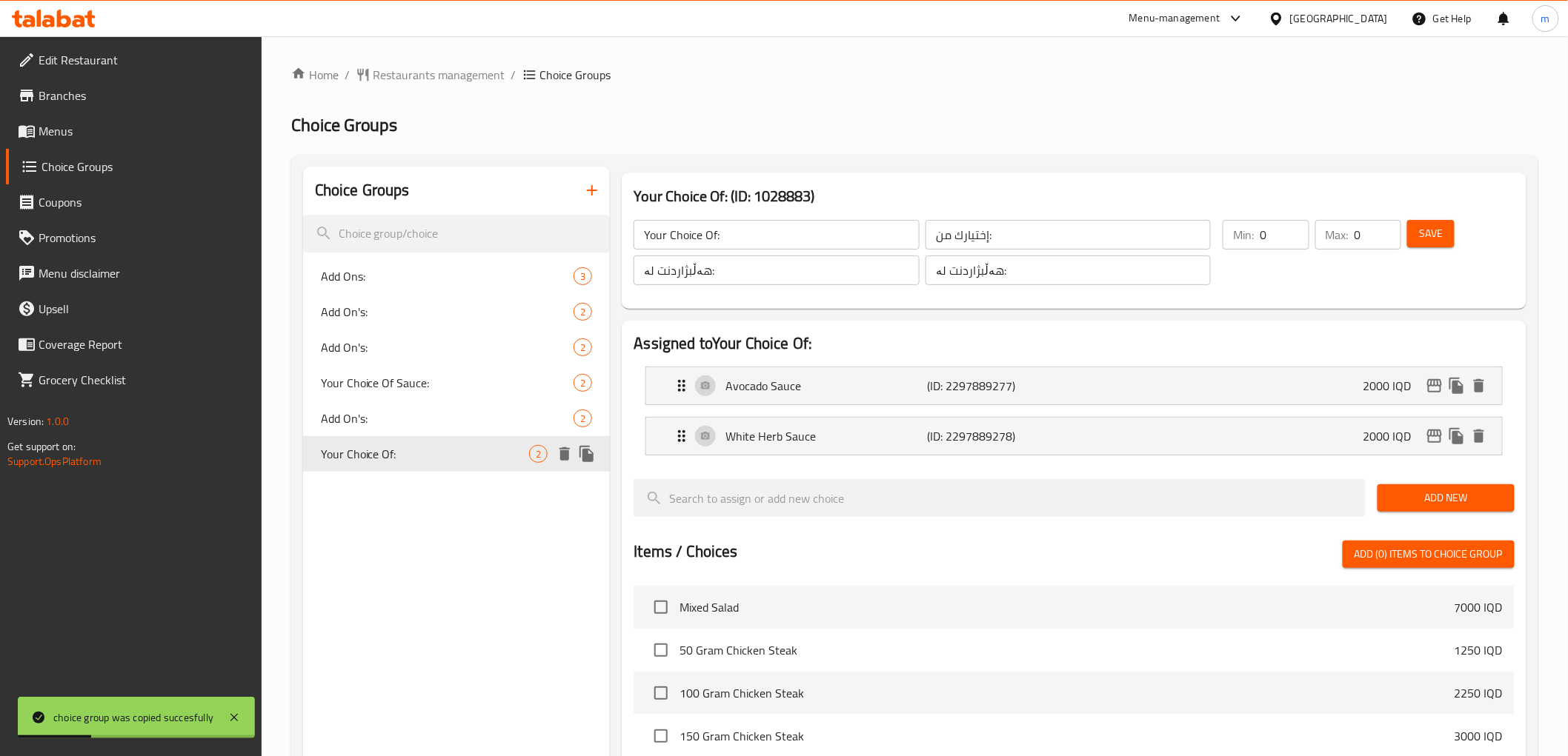
click at [430, 445] on span "Your Choice Of:" at bounding box center [426, 454] width 209 height 18
type input "1"
click at [1295, 230] on input "1" at bounding box center [1284, 235] width 49 height 30
type input "1"
click at [1389, 233] on input "1" at bounding box center [1377, 235] width 47 height 30
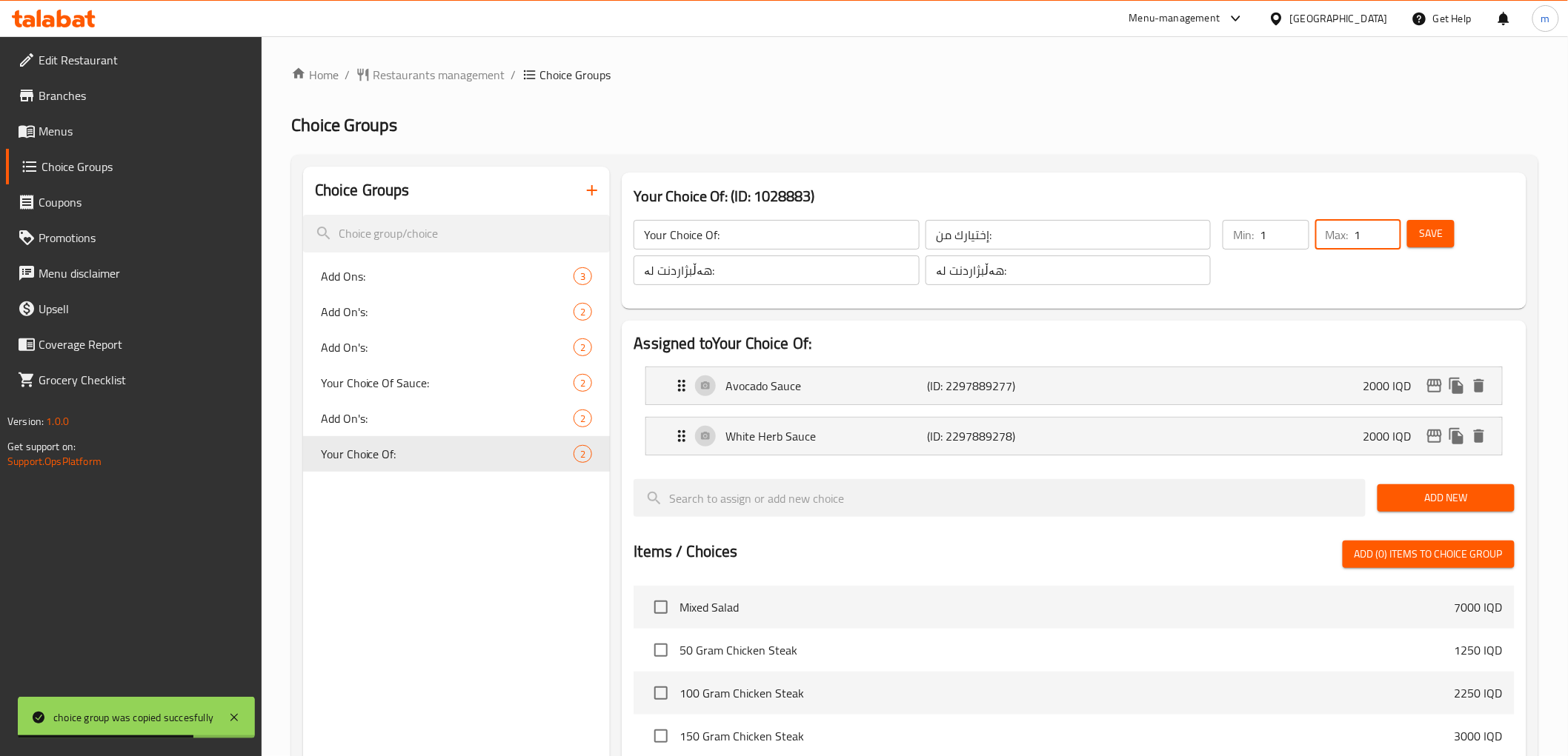
click at [1423, 224] on span "Save" at bounding box center [1430, 233] width 23 height 19
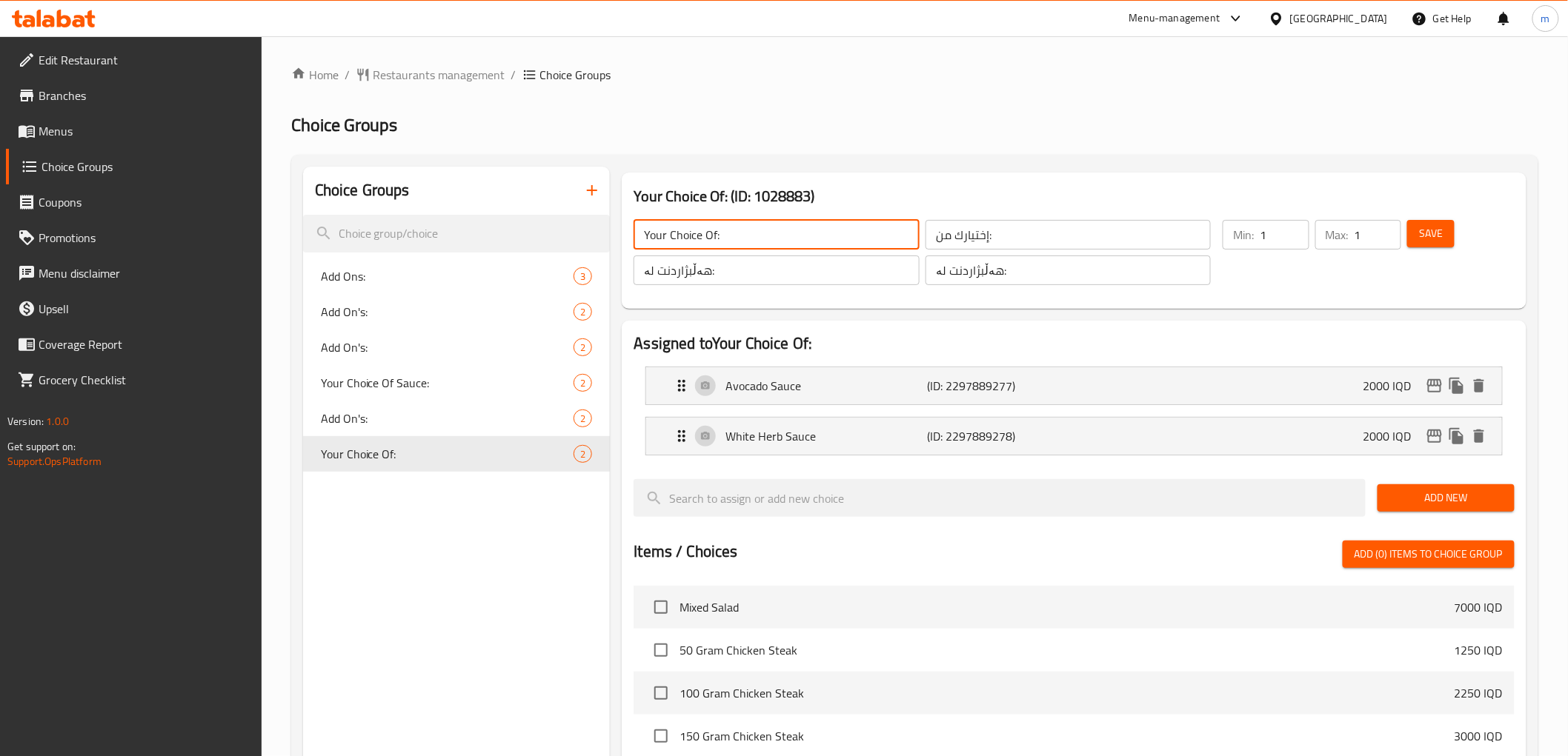
click at [728, 235] on input "Your Choice Of:" at bounding box center [775, 235] width 285 height 30
click at [727, 234] on input "Your Choice Of:" at bounding box center [775, 235] width 285 height 30
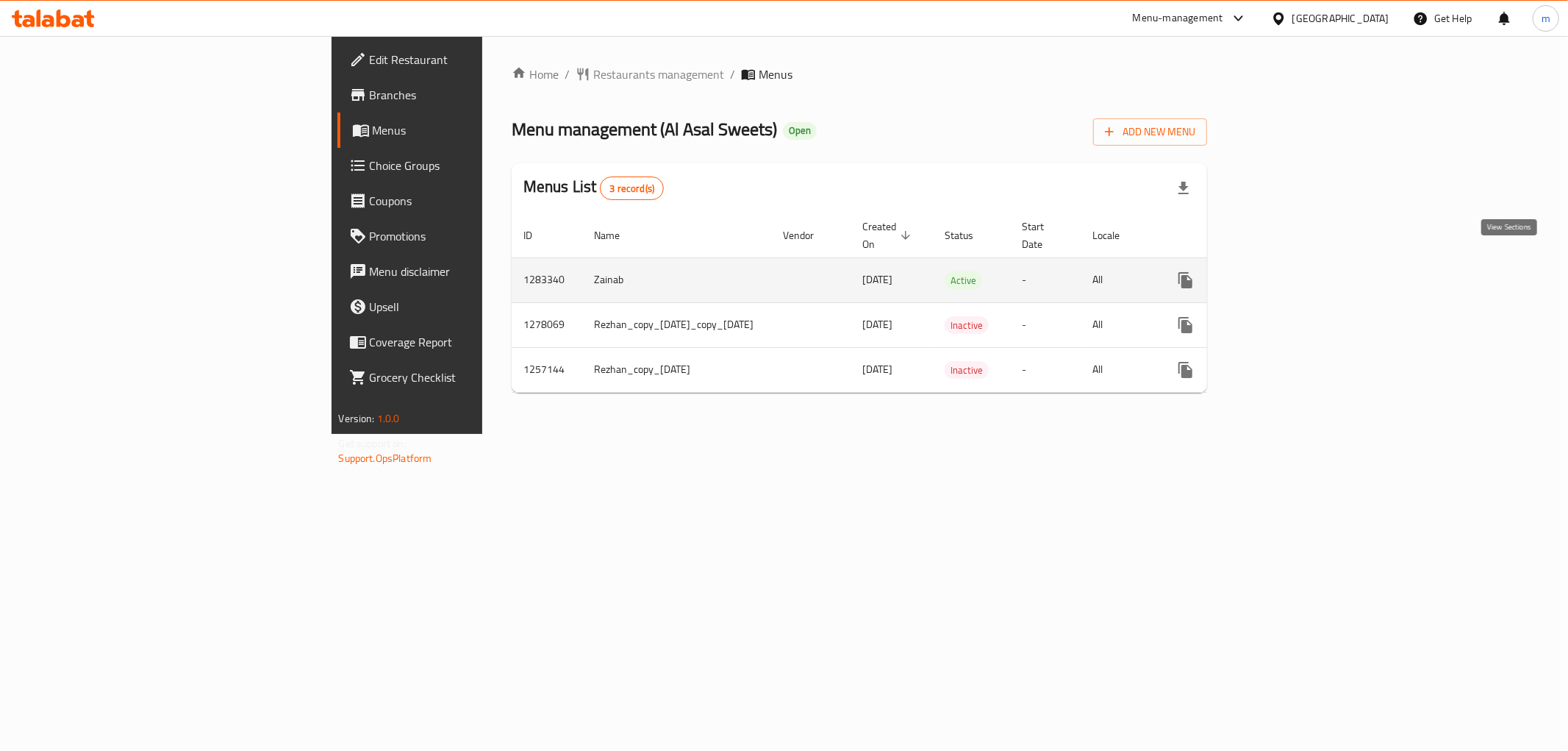
click at [1301, 272] on icon "enhanced table" at bounding box center [1292, 280] width 18 height 18
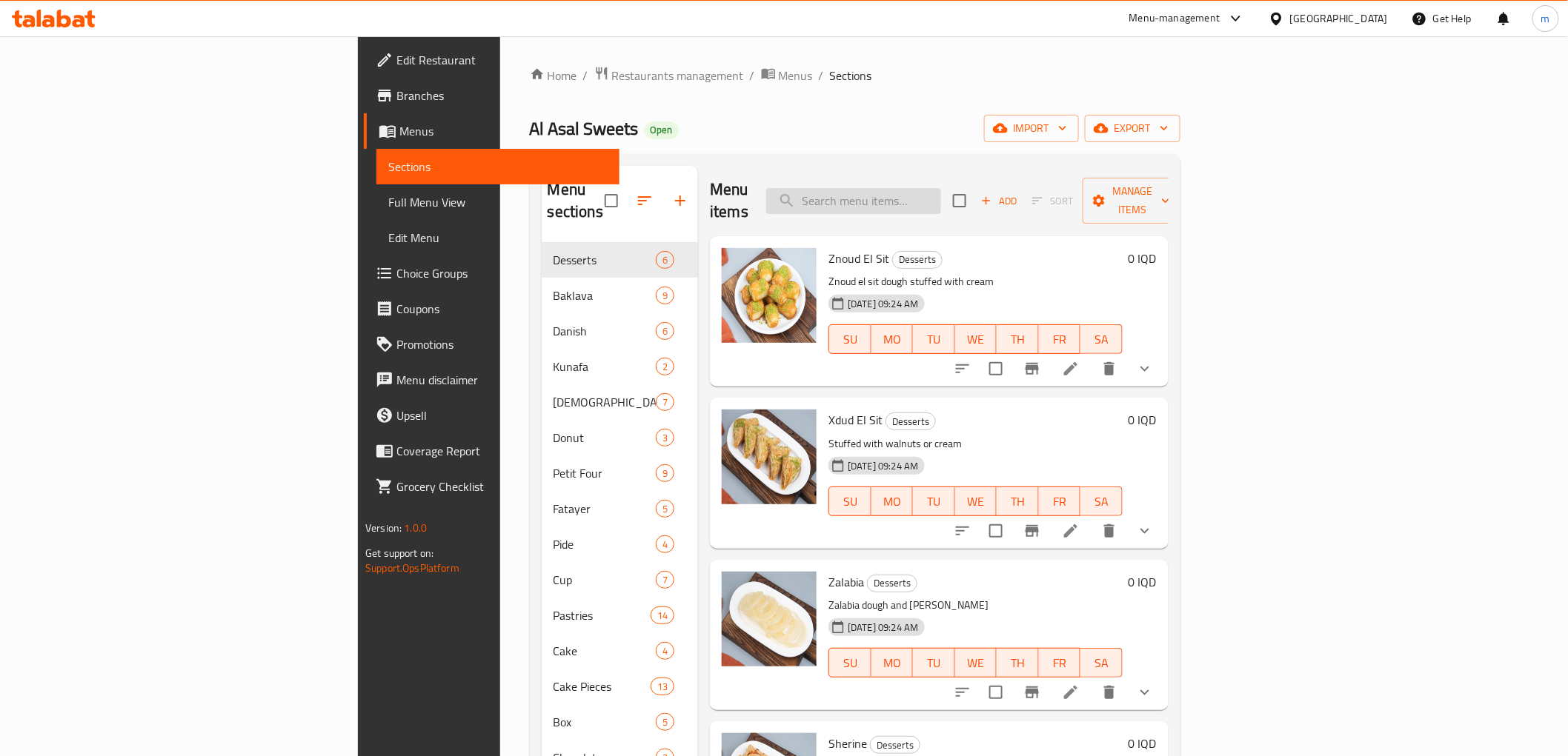
click at [941, 193] on input "search" at bounding box center [853, 202] width 175 height 26
paste input "ظفاير دنماركي"
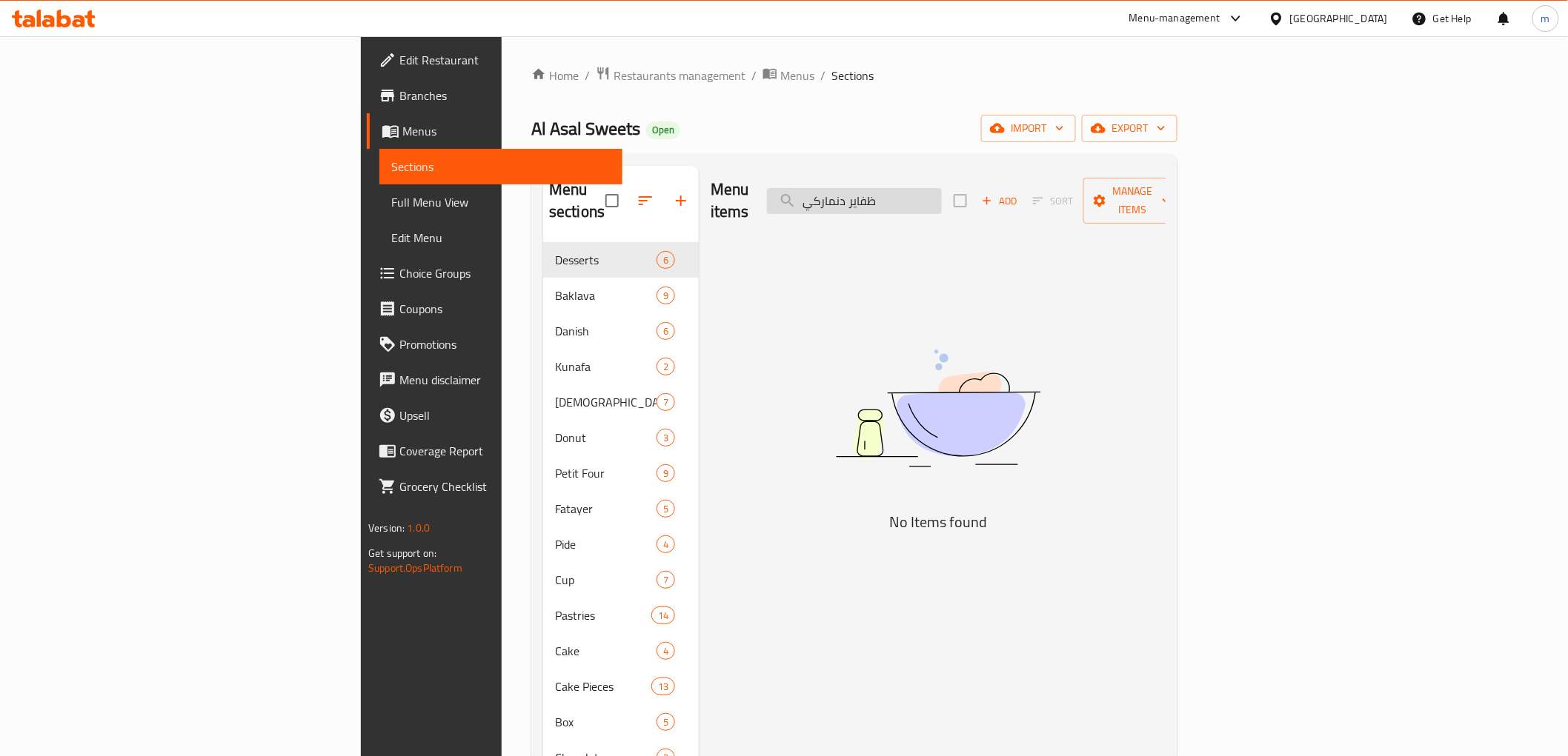
click at [942, 192] on input "ظفاير دنماركي" at bounding box center [854, 202] width 175 height 26
click at [942, 190] on input "ظفاير دنماركي" at bounding box center [854, 202] width 175 height 26
type input "ظفاير"
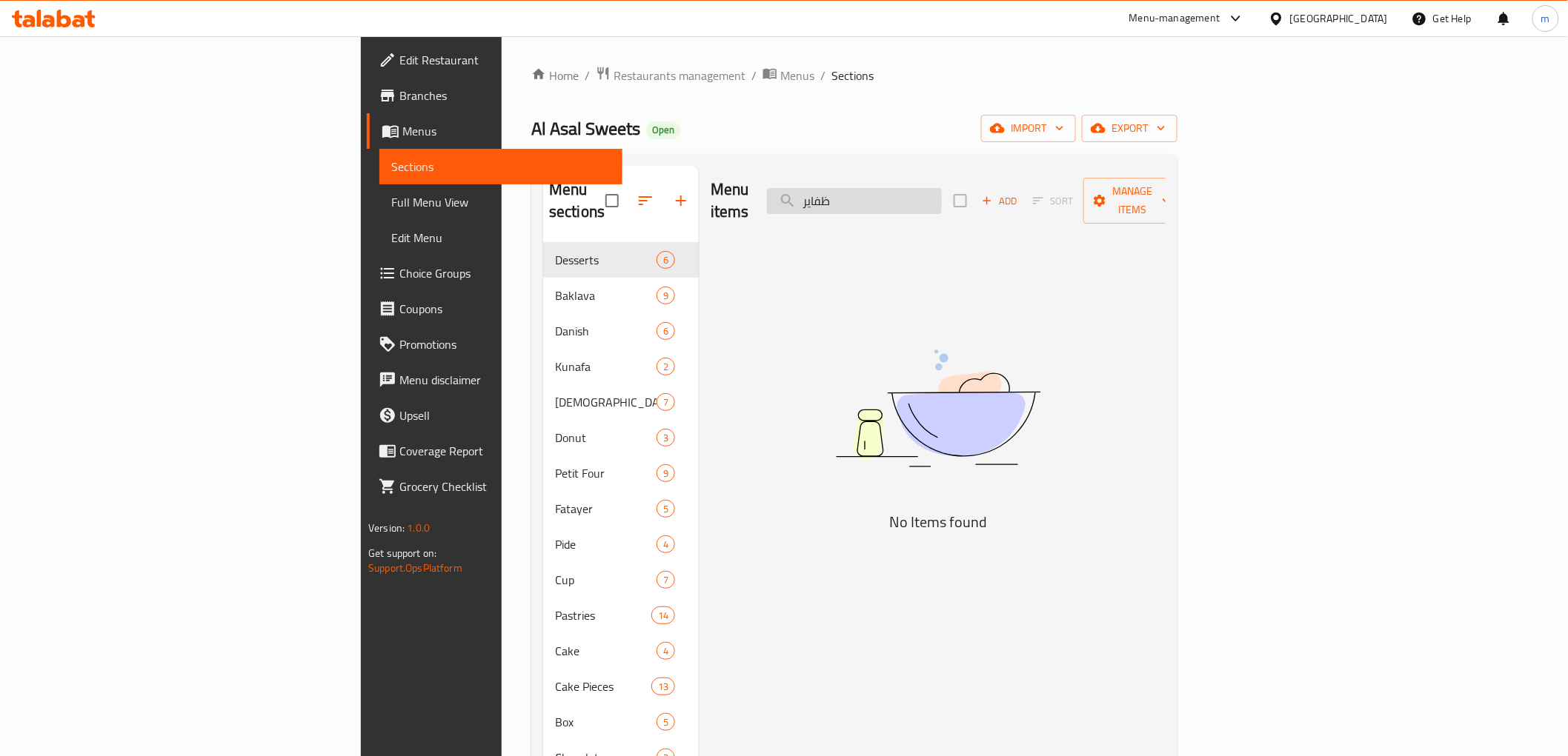
click at [942, 189] on input "ظفاير" at bounding box center [854, 202] width 175 height 26
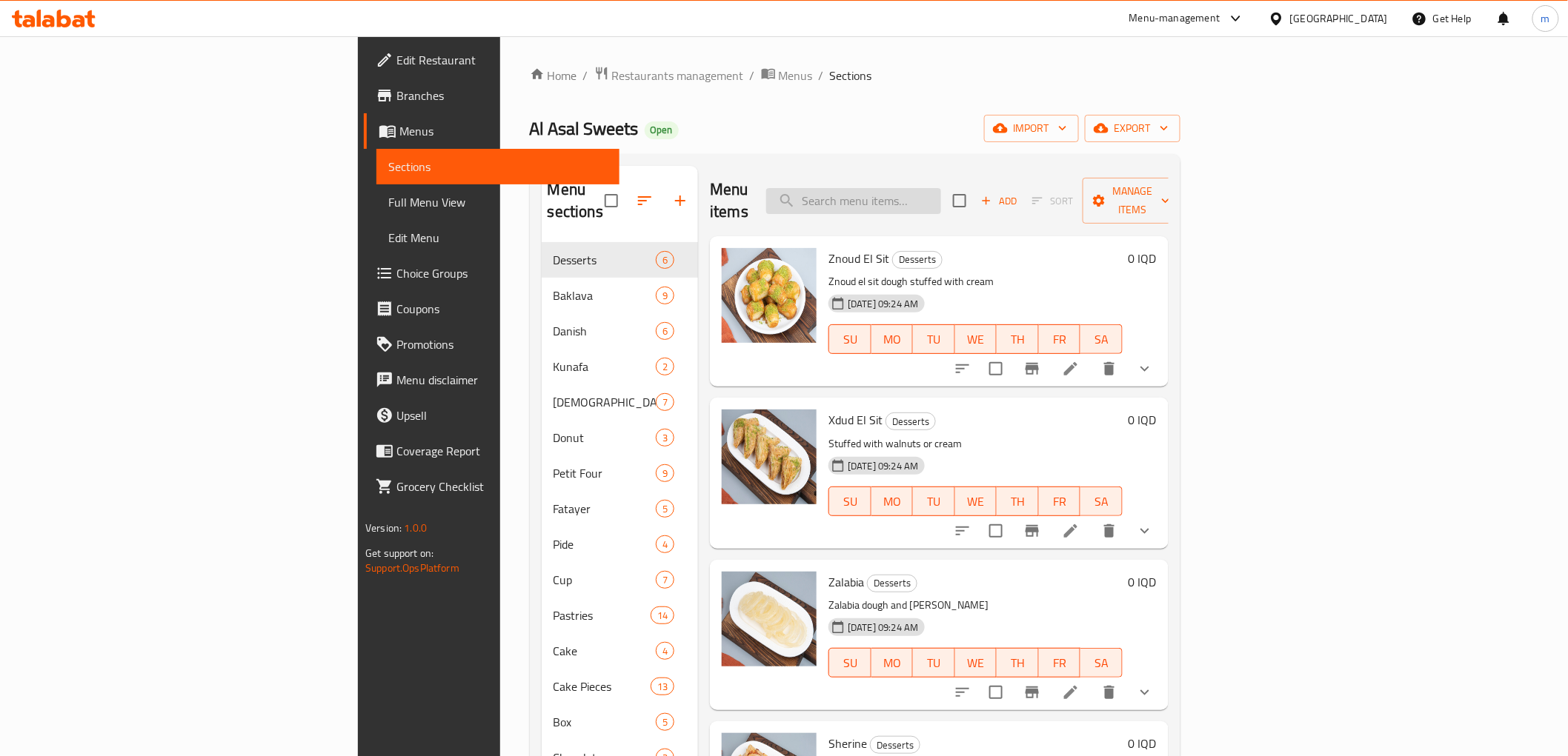
paste input "فطائر دنمارك"
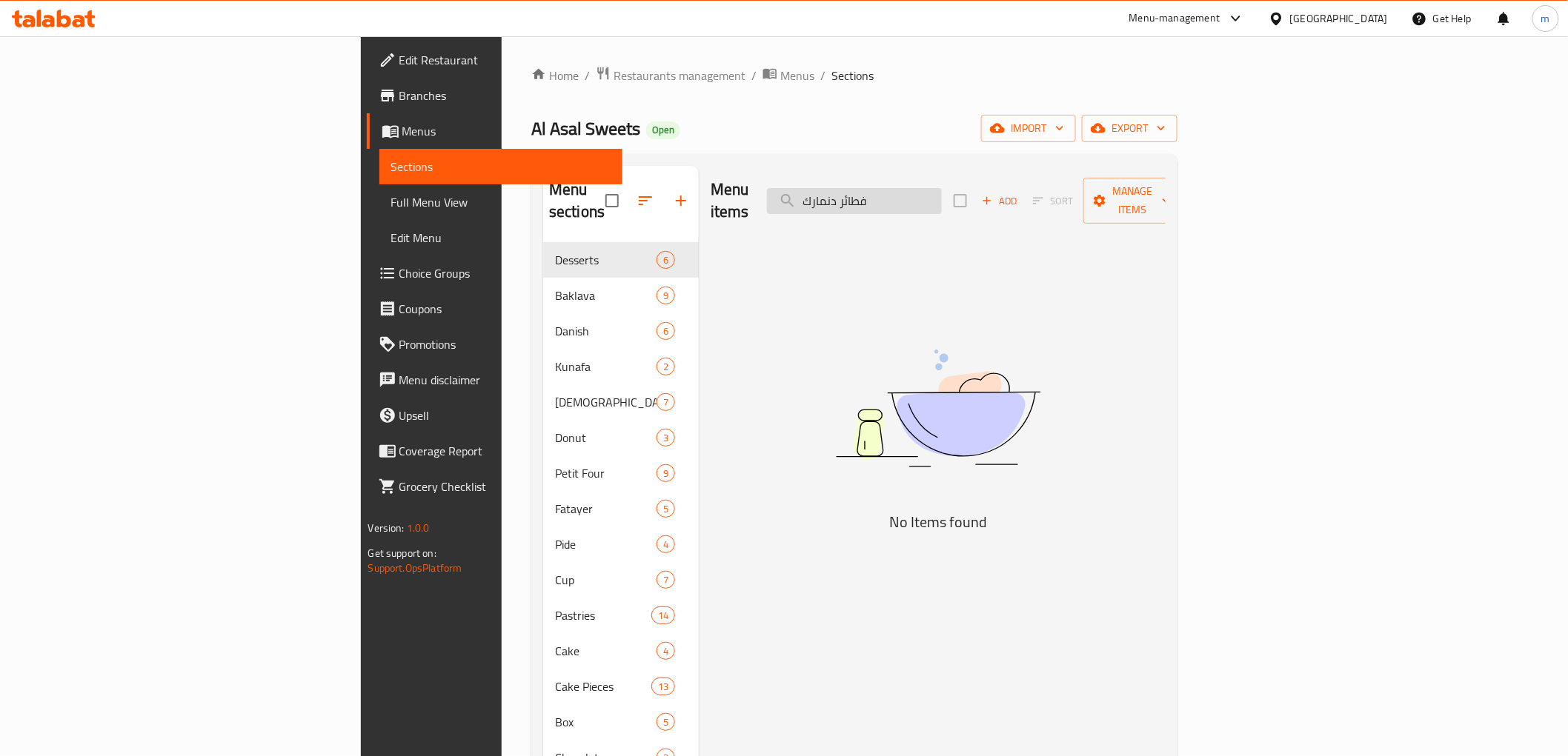
click at [942, 189] on input "فطائر دنمارك" at bounding box center [854, 202] width 175 height 26
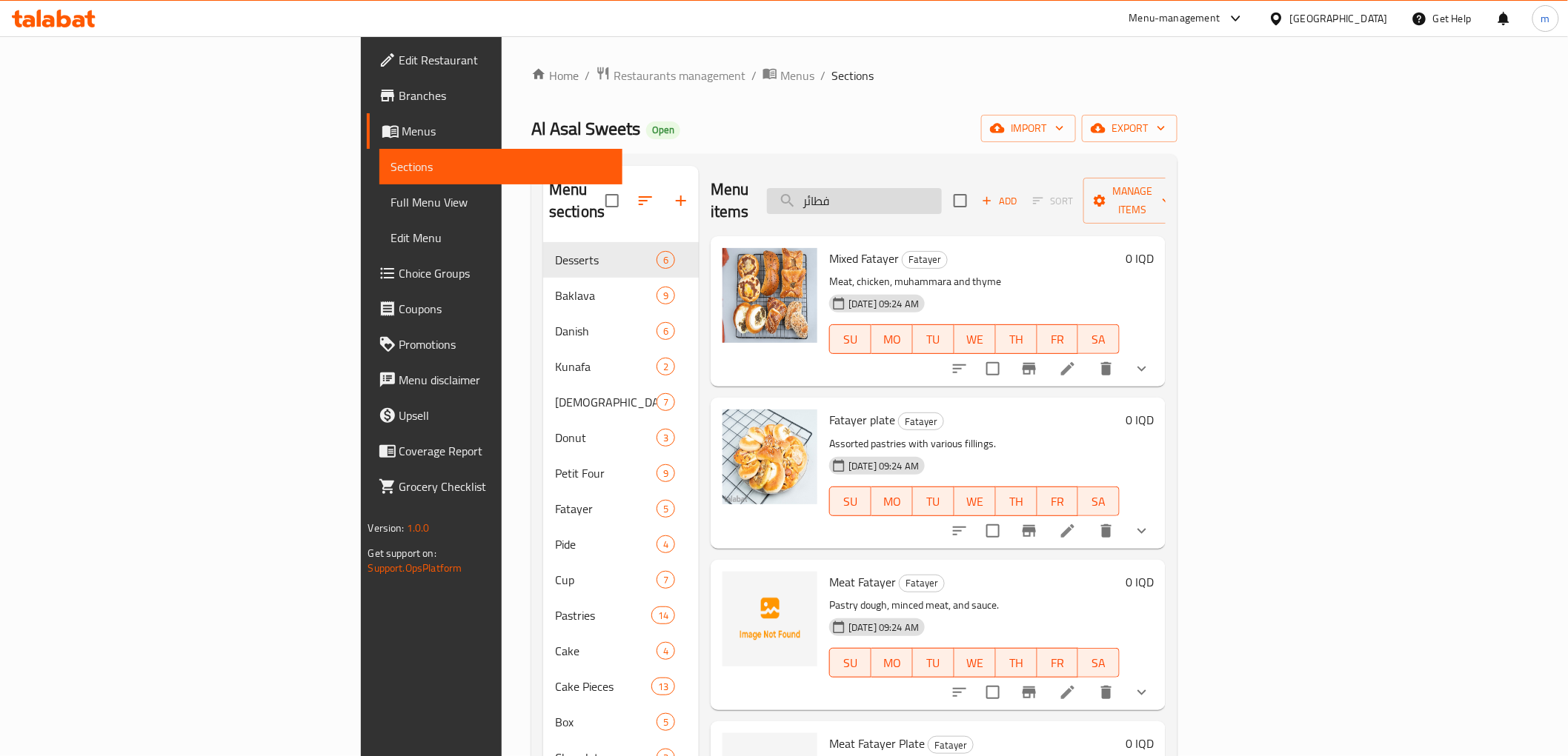
click at [942, 191] on input "فطائر" at bounding box center [854, 202] width 175 height 26
paste input "دنمارك"
click at [942, 191] on input "فطائر دنمارك" at bounding box center [854, 202] width 175 height 26
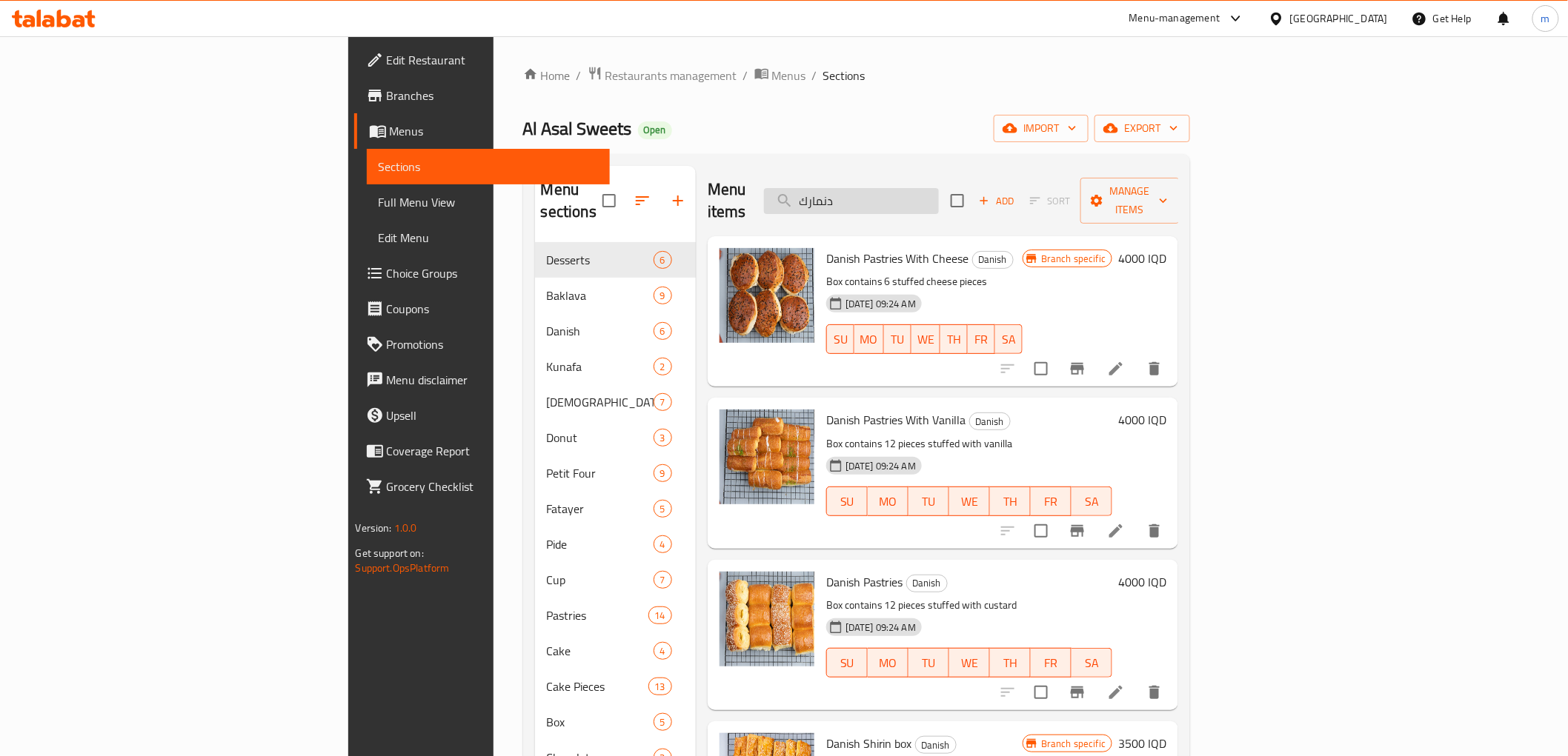
click at [939, 191] on input "دنمارك" at bounding box center [851, 202] width 175 height 26
type input "دنمارك"
click at [826, 247] on span "Danish Pastries With Cheese" at bounding box center [897, 259] width 143 height 22
copy span "Danish"
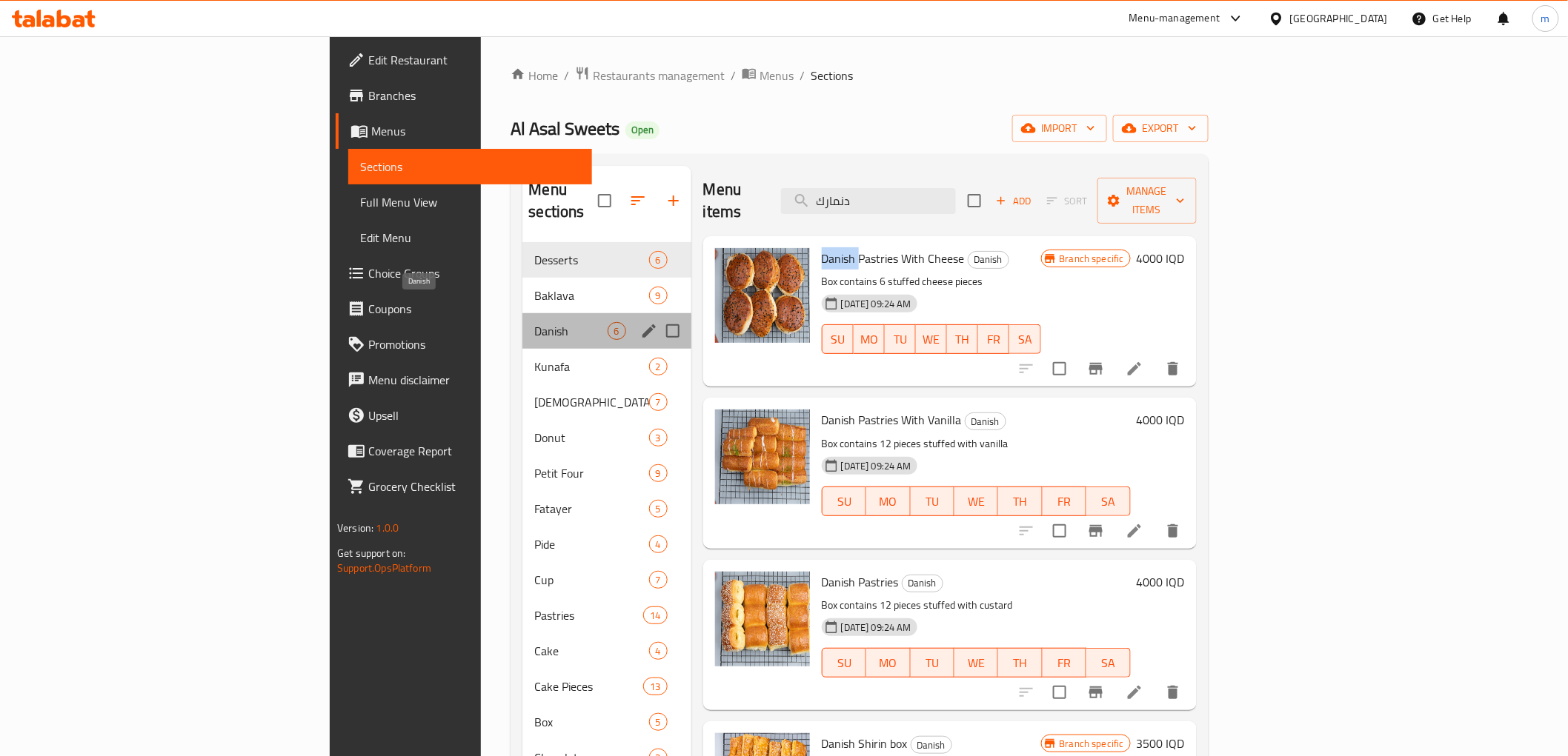
click at [534, 322] on span "Danish" at bounding box center [571, 330] width 73 height 18
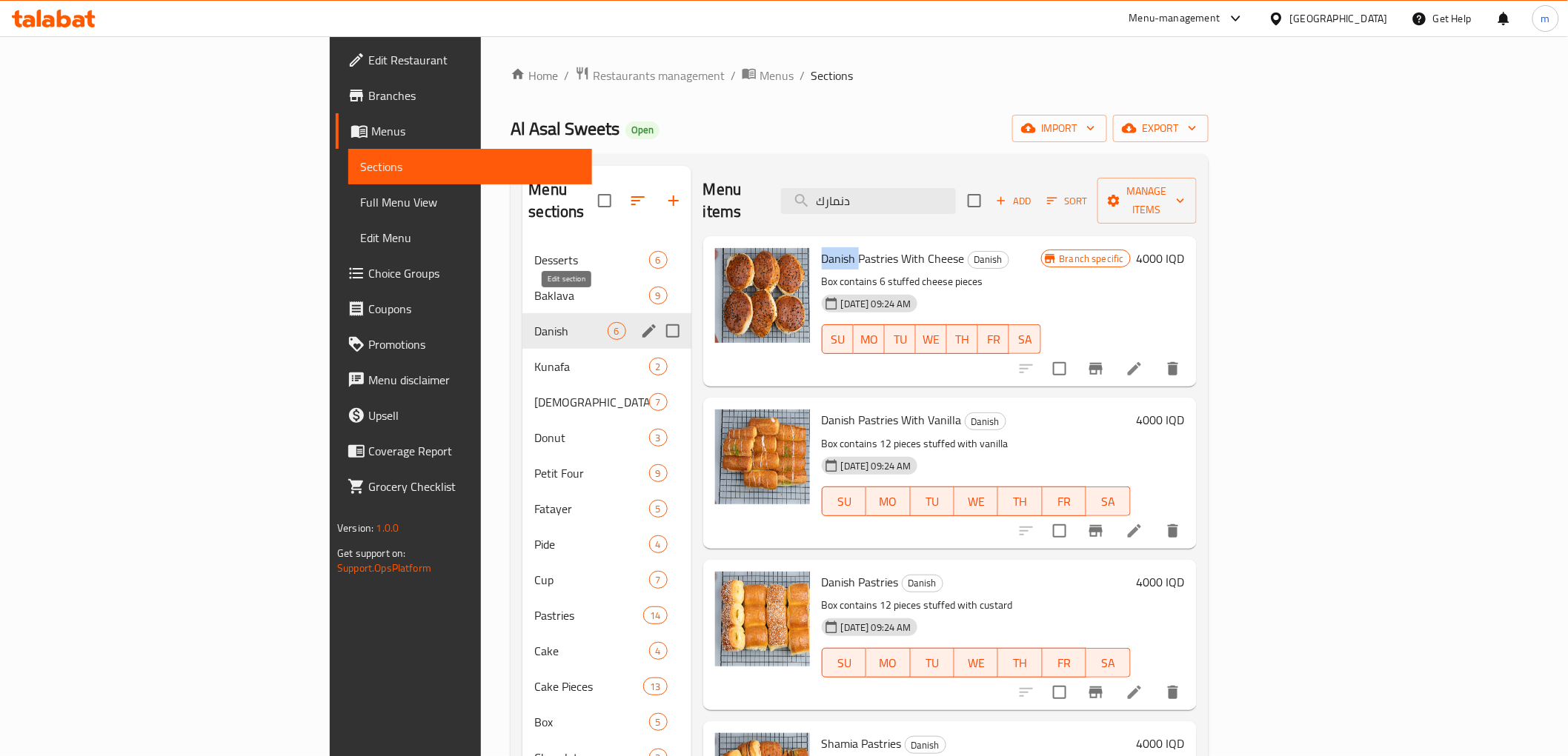
click at [641, 322] on icon "edit" at bounding box center [649, 330] width 18 height 18
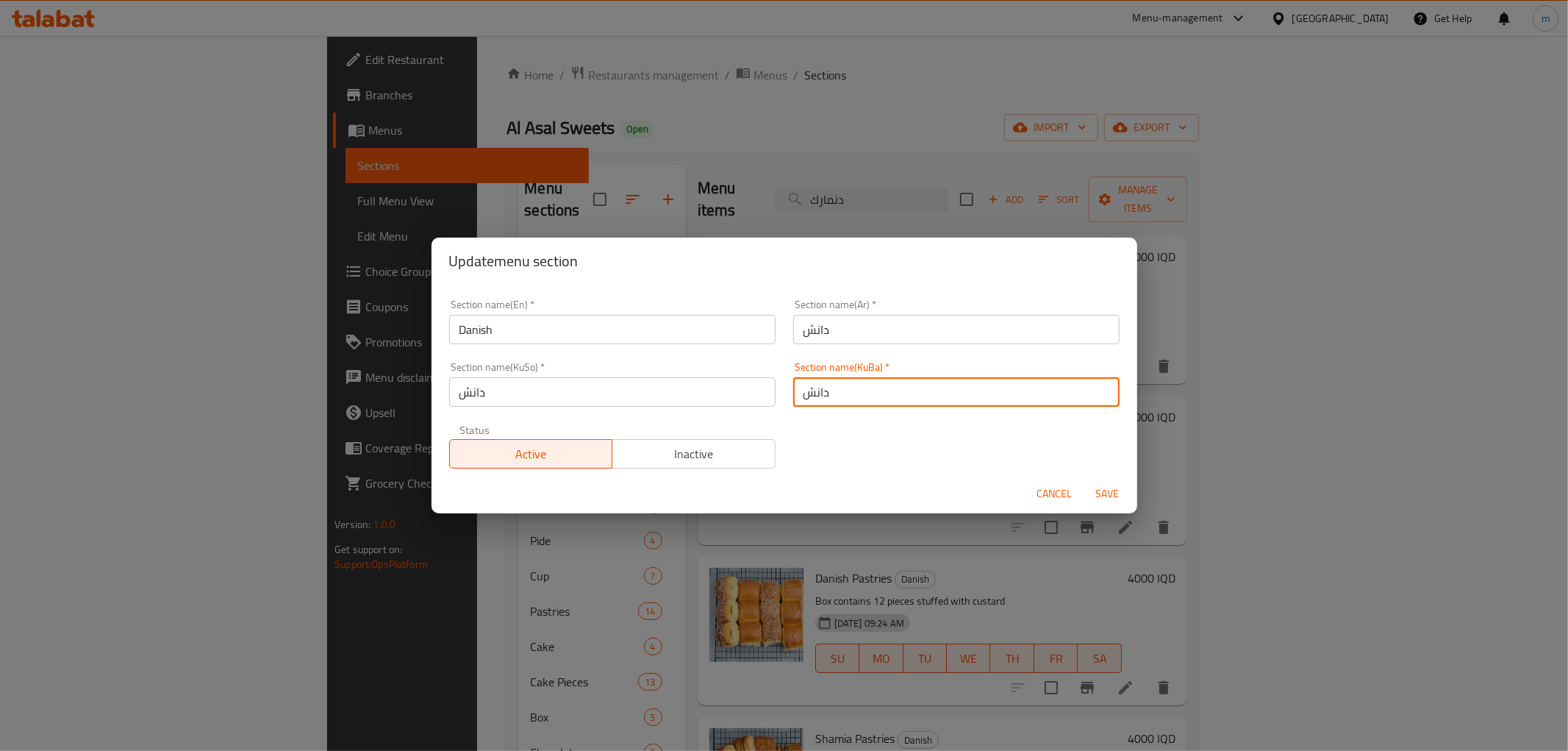
click at [803, 394] on input "دانش" at bounding box center [956, 392] width 326 height 30
click at [578, 329] on input "Danish" at bounding box center [613, 330] width 326 height 30
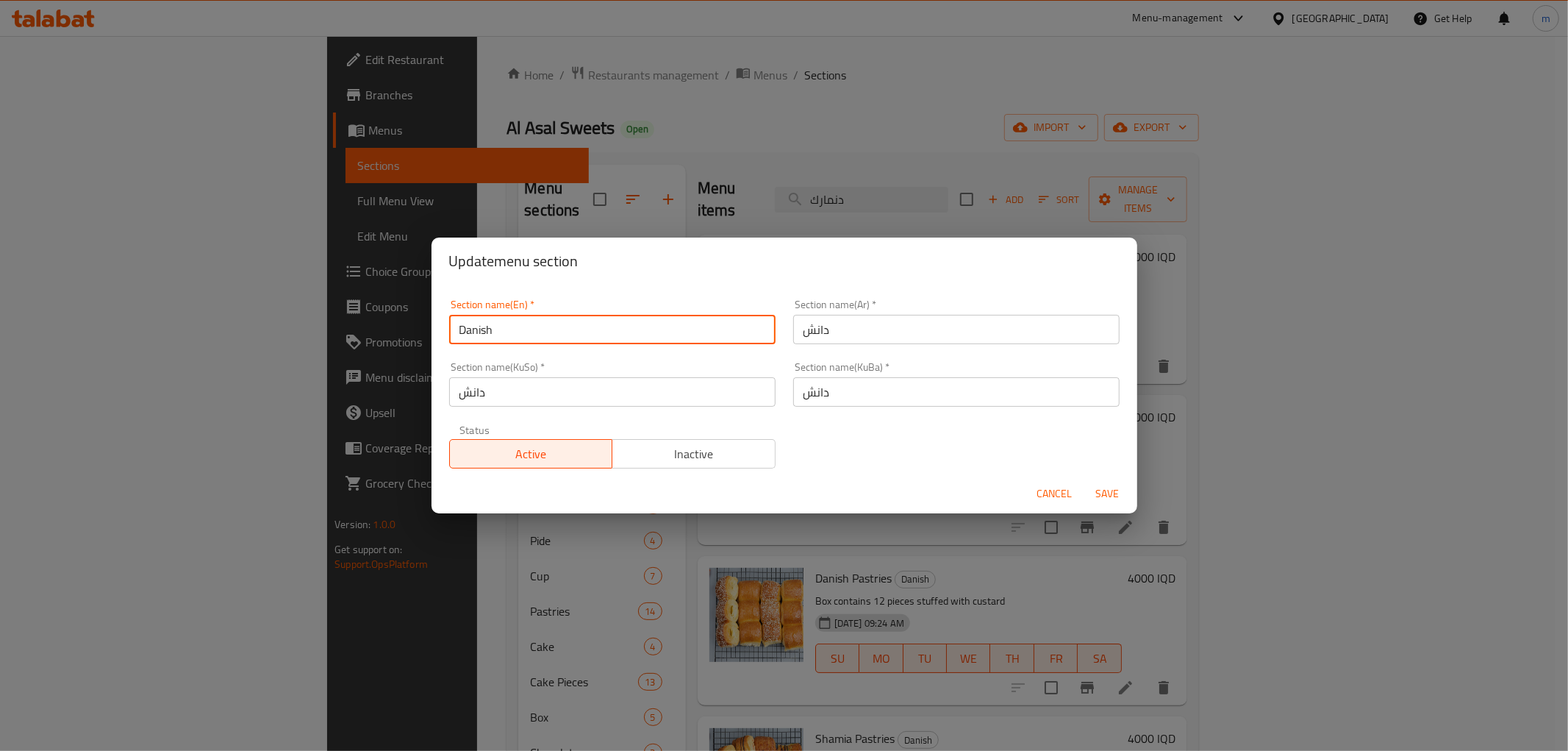
click at [1038, 491] on span "Cancel" at bounding box center [1056, 494] width 35 height 19
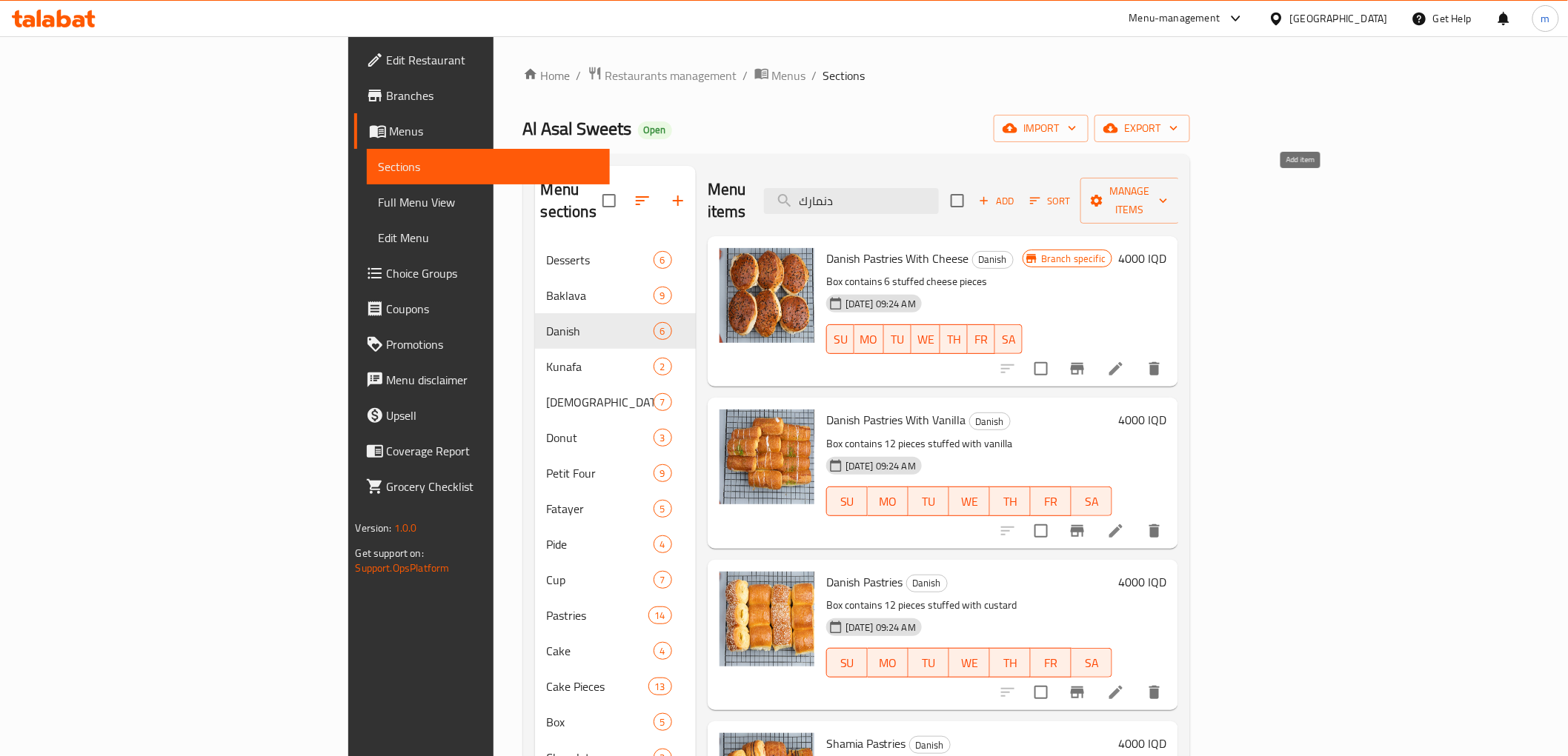
click at [1017, 192] on span "Add" at bounding box center [996, 201] width 40 height 17
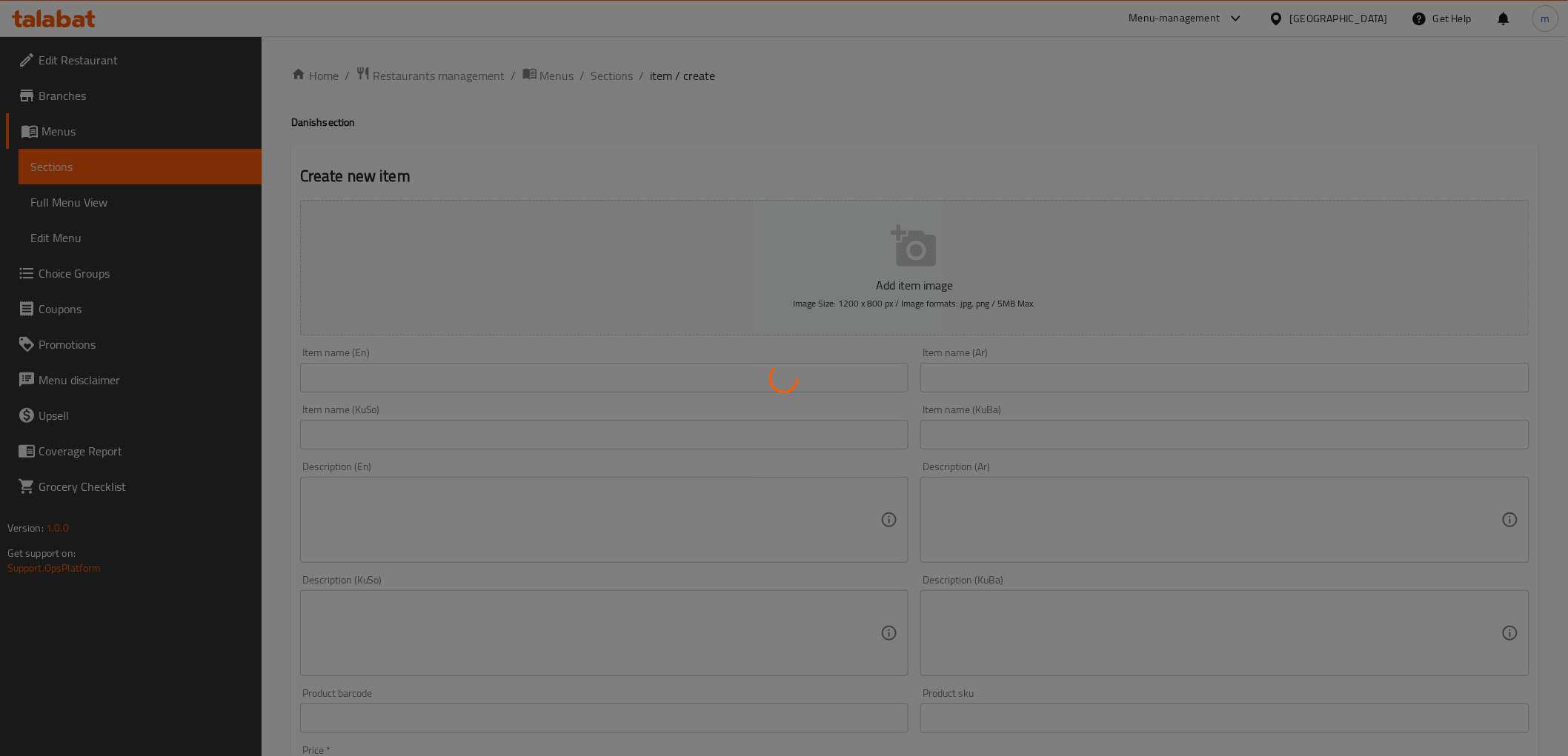
click at [971, 381] on div at bounding box center [784, 378] width 1568 height 756
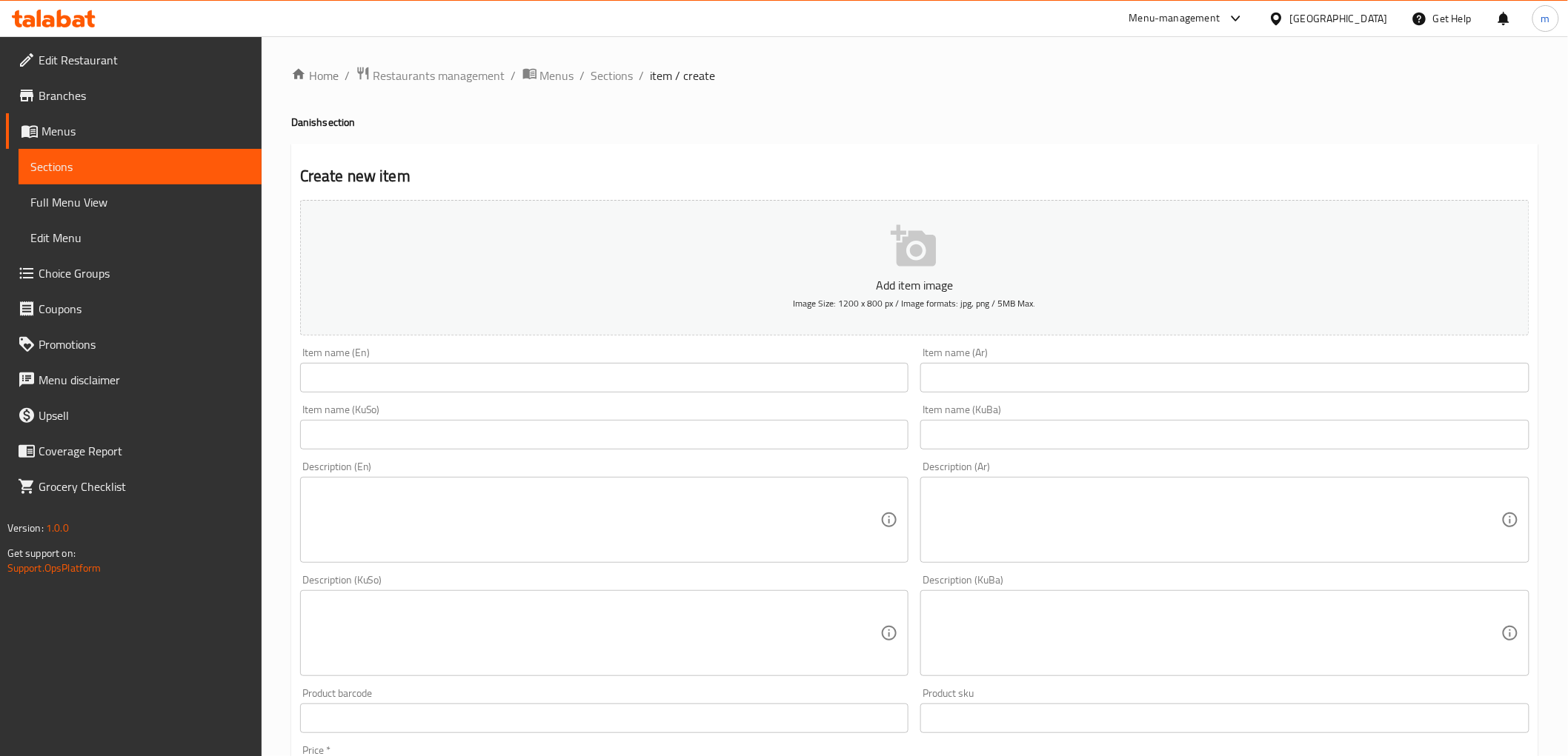
click at [971, 381] on input "text" at bounding box center [1224, 378] width 609 height 30
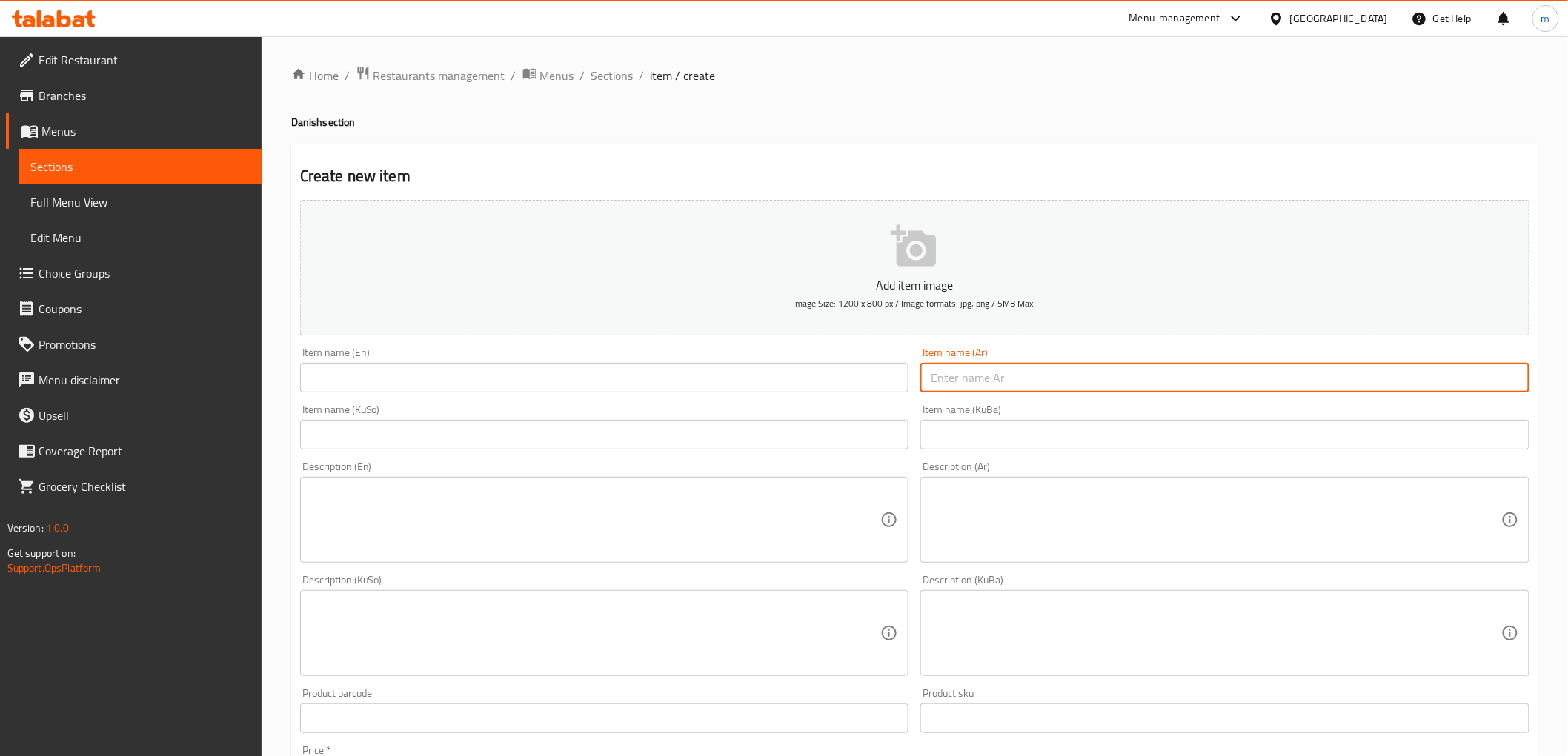
click at [974, 378] on input "text" at bounding box center [1224, 378] width 609 height 30
paste input "فطائر دنمارك"
click at [1005, 365] on input "فطائر دنمارك" at bounding box center [1224, 378] width 609 height 30
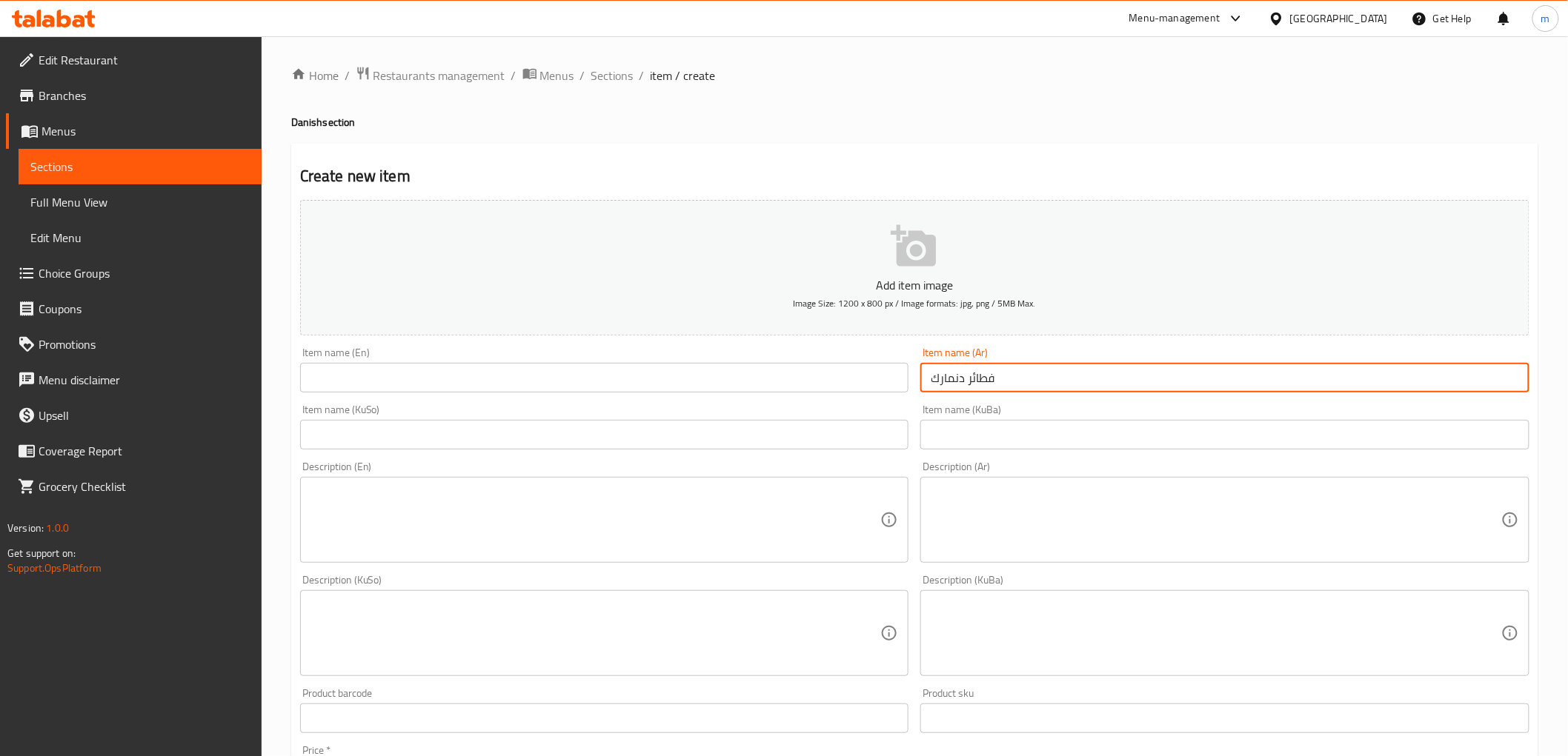
paste input "ظفاير دنماركي"
type input "ظفاير دنماركي"
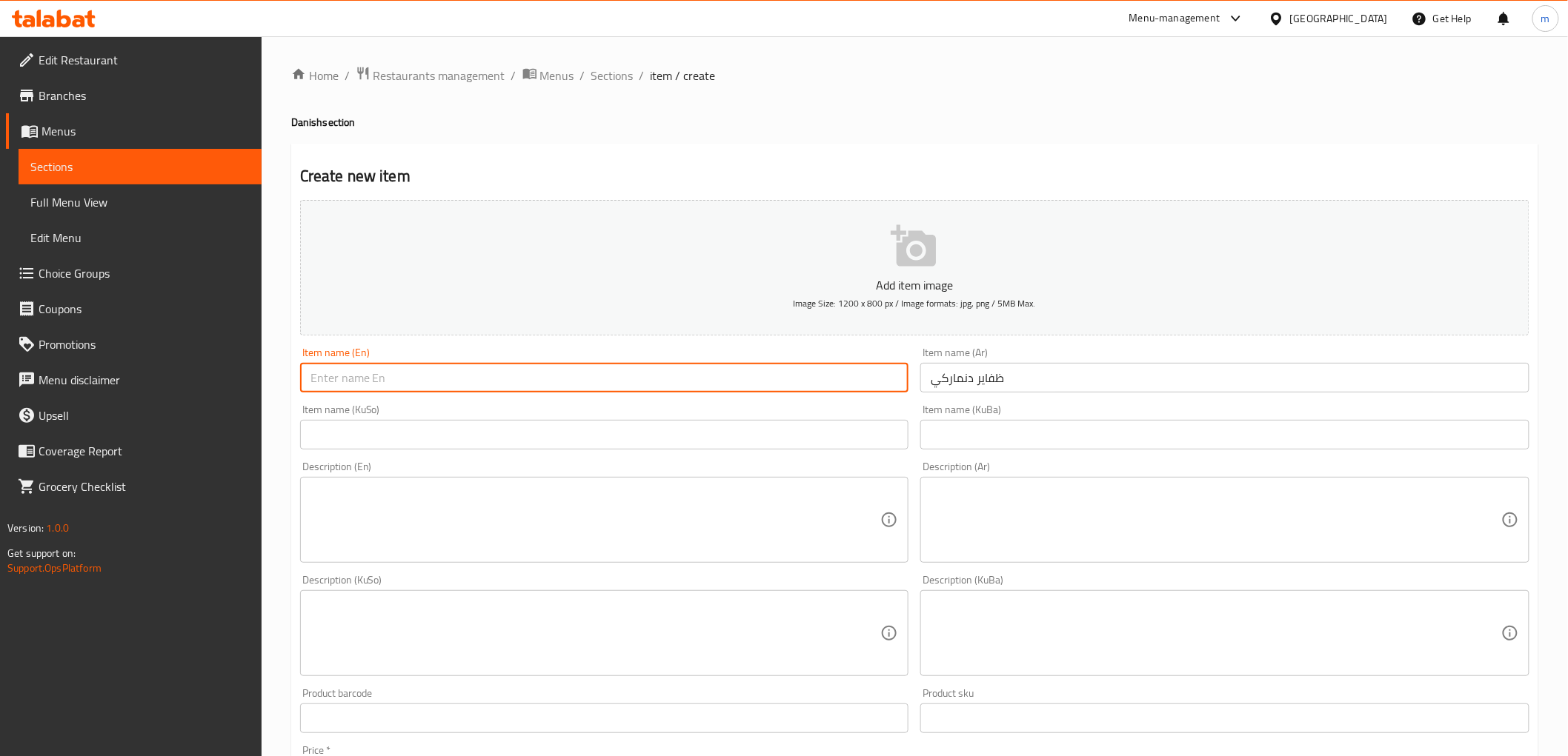
click at [643, 366] on input "text" at bounding box center [604, 378] width 609 height 30
paste input "Danish Daffodils"
click at [360, 365] on input "Danish Daffodils" at bounding box center [604, 378] width 609 height 30
click at [361, 369] on input "Danish Daffodils" at bounding box center [604, 378] width 609 height 30
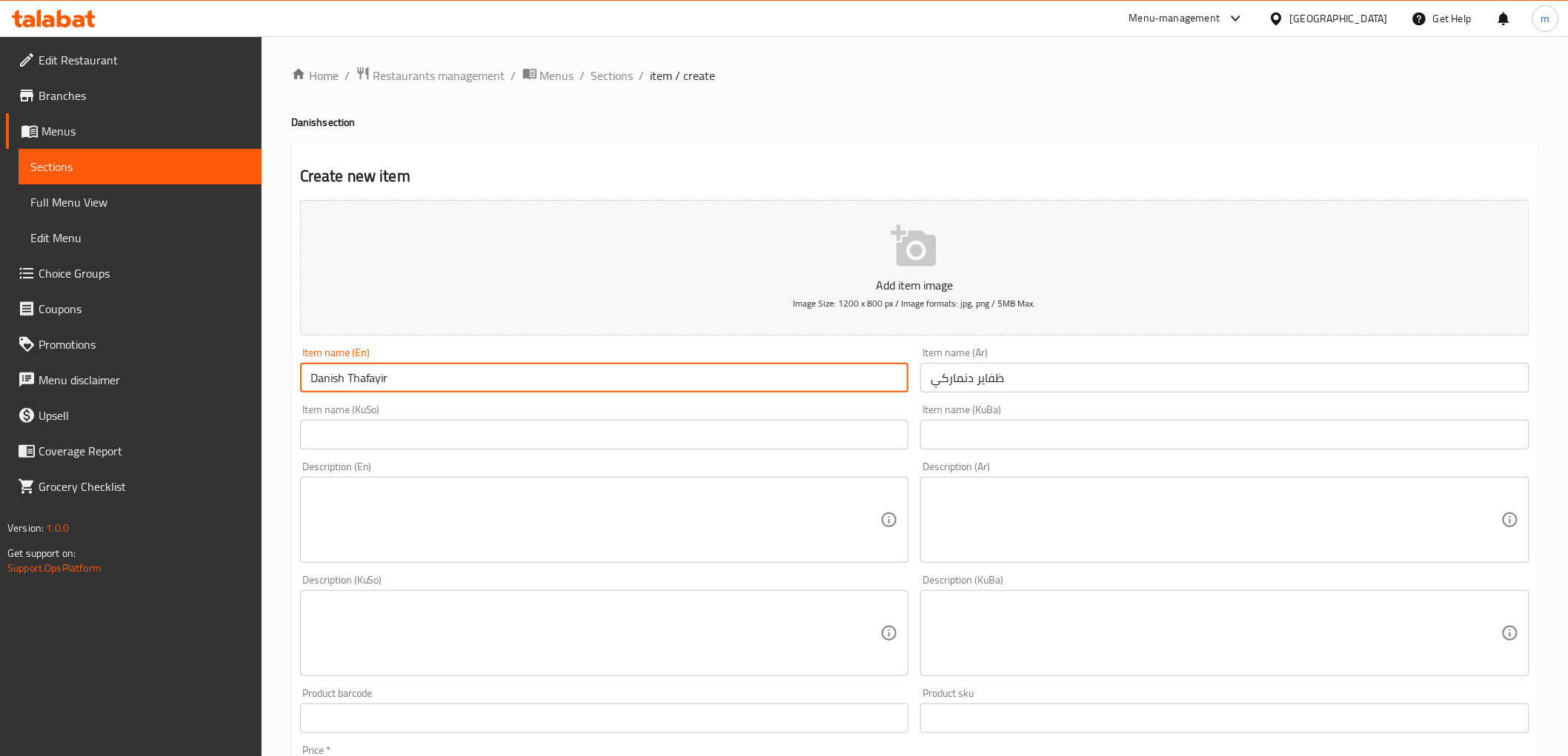
type input "Danish Thafayir"
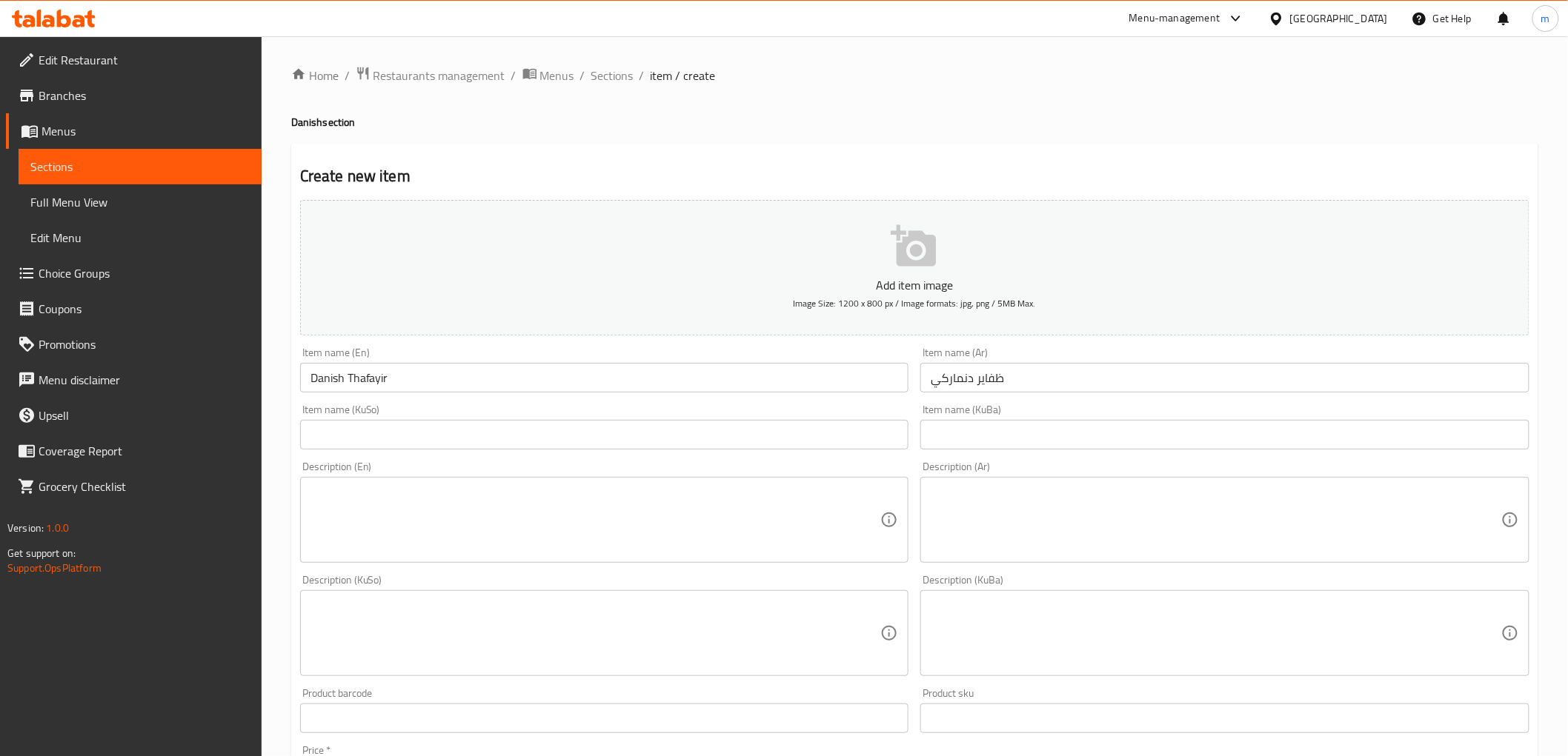
click at [835, 415] on div "Item name (KuSo) Item name (KuSo)" at bounding box center [604, 427] width 609 height 45
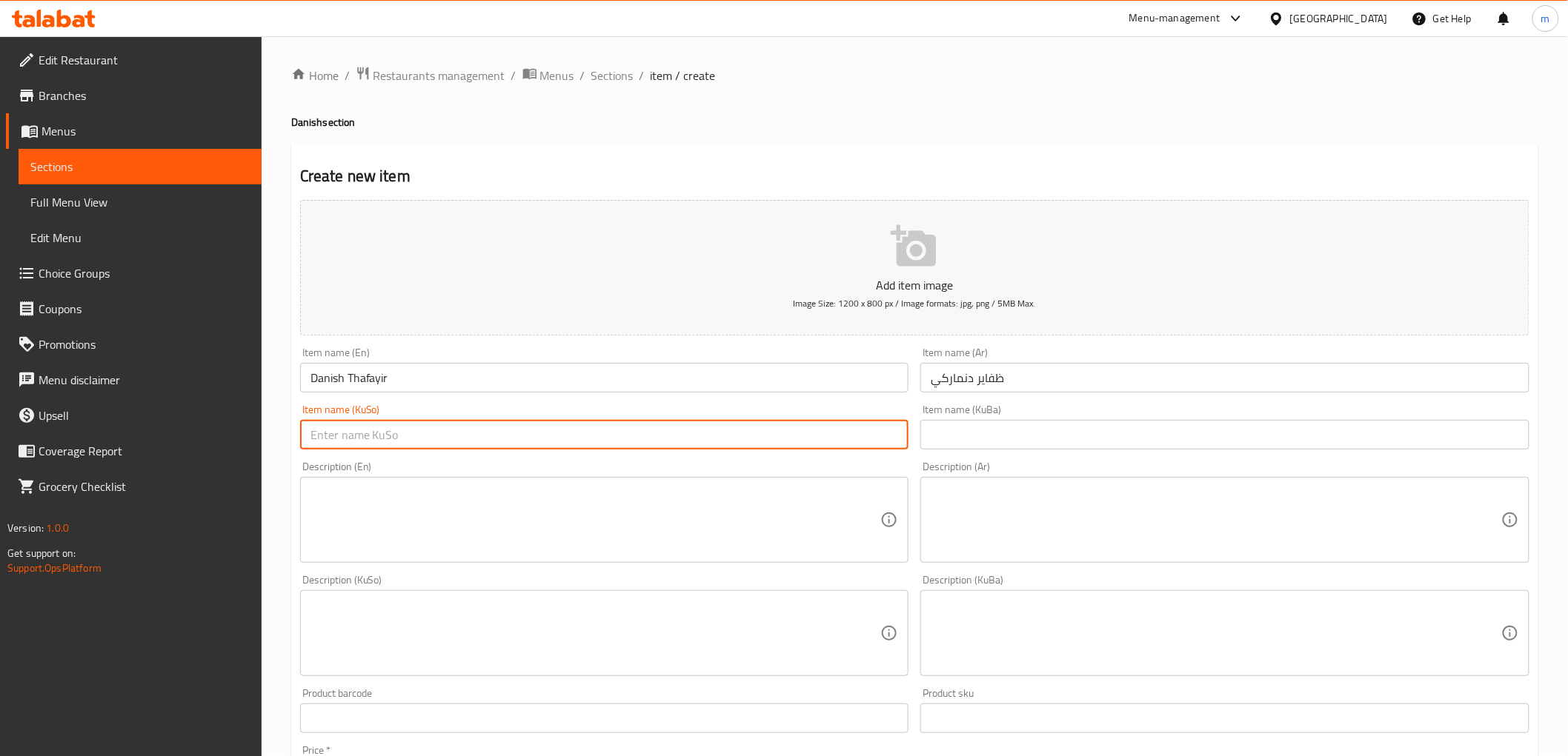
click at [839, 432] on input "text" at bounding box center [604, 435] width 609 height 30
click at [884, 431] on input "text" at bounding box center [604, 435] width 609 height 30
paste input "نێرگزی دانیمارکی"
drag, startPoint x: 870, startPoint y: 440, endPoint x: 880, endPoint y: 440, distance: 10.0
click at [880, 440] on input "نێرگزی دانیمارکی" at bounding box center [604, 435] width 609 height 30
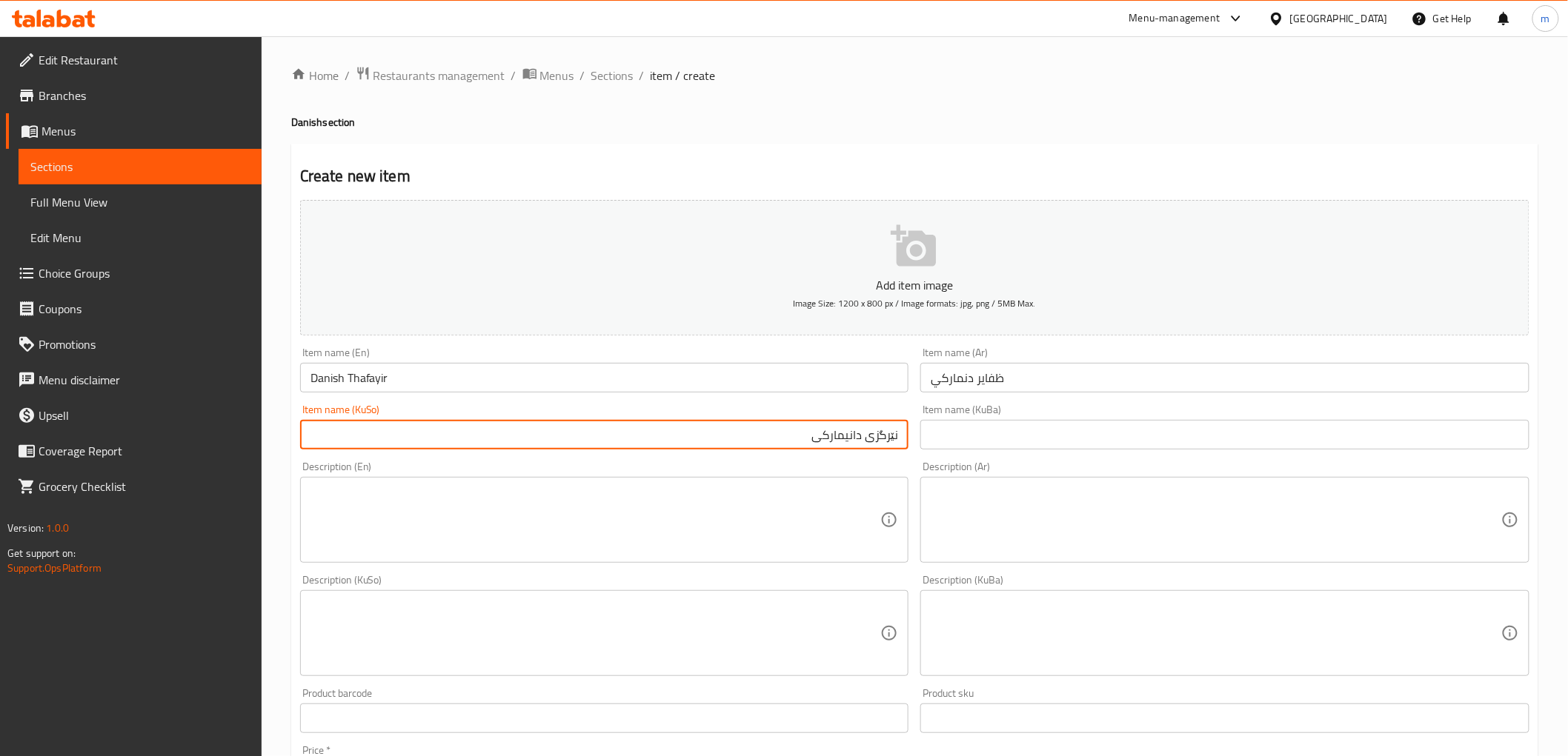
click at [877, 430] on input "نێرگزی دانیمارکی" at bounding box center [604, 435] width 609 height 30
drag, startPoint x: 875, startPoint y: 437, endPoint x: 905, endPoint y: 438, distance: 30.0
click at [905, 438] on input "نێرگزی دانیمارکی" at bounding box center [604, 435] width 609 height 30
click at [827, 427] on input "زەفائیری دانیمارکی" at bounding box center [604, 435] width 609 height 30
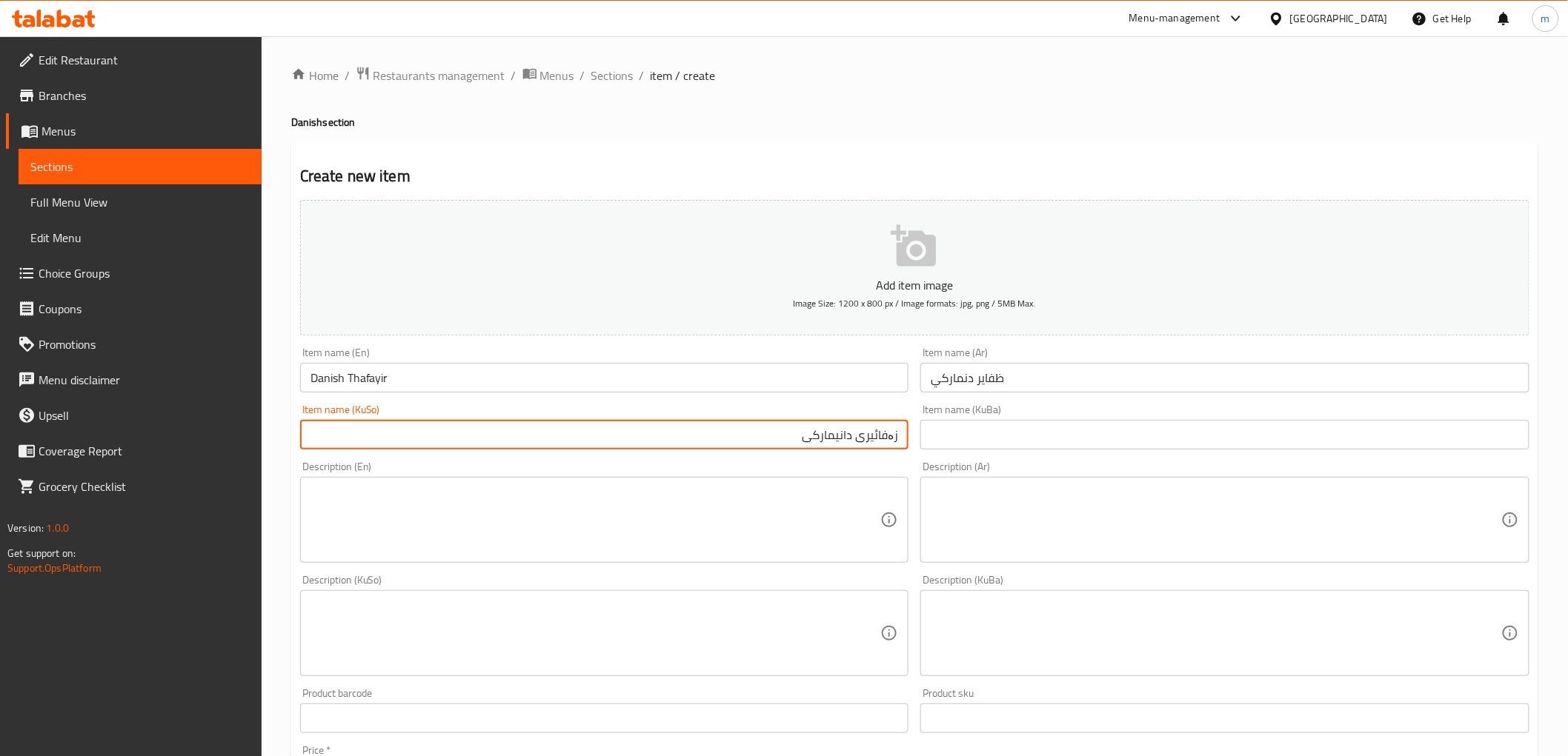
click at [827, 427] on input "زەفائیری دانیمارکی" at bounding box center [604, 435] width 609 height 30
click at [788, 442] on input "زەفائیری دانیمارکی" at bounding box center [604, 435] width 609 height 30
type input "زەفائیری دانیمارکی"
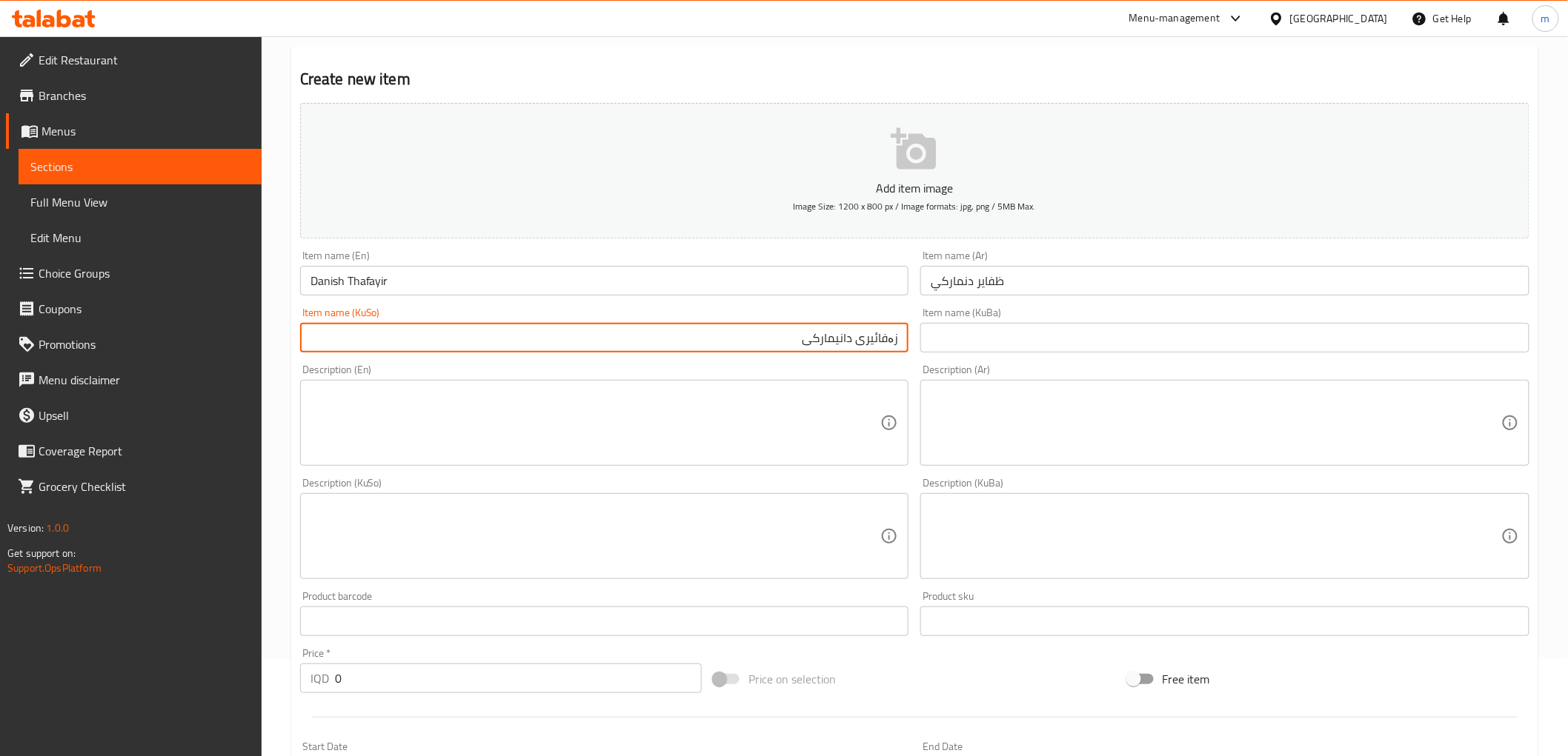
scroll to position [137, 0]
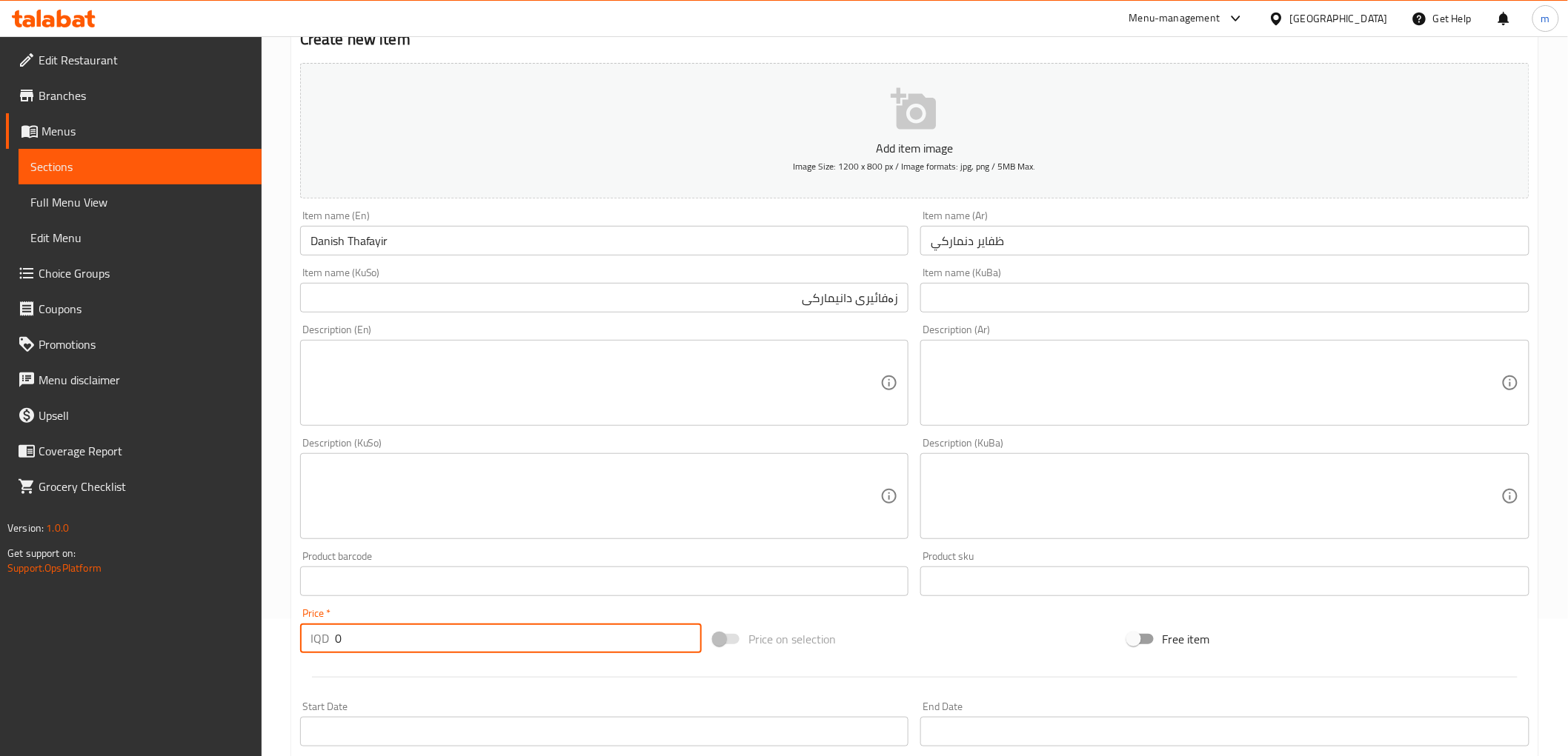
drag, startPoint x: 358, startPoint y: 644, endPoint x: 330, endPoint y: 638, distance: 28.6
click at [330, 638] on div "IQD 0 Price *" at bounding box center [501, 638] width 402 height 30
type input "4000"
click at [345, 246] on input "Danish Thafayir" at bounding box center [604, 241] width 609 height 30
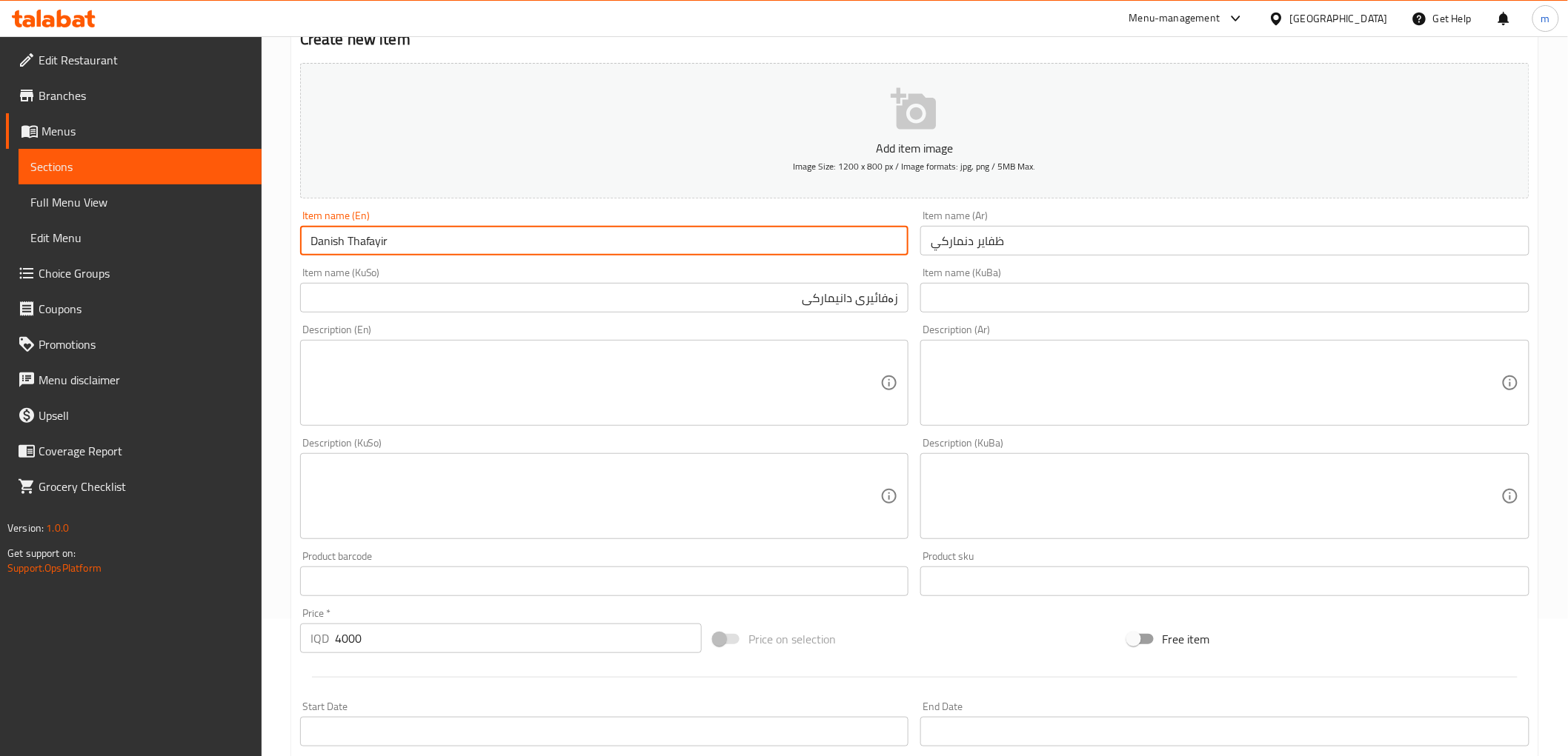
click at [345, 246] on input "Danish Thafayir" at bounding box center [604, 241] width 609 height 30
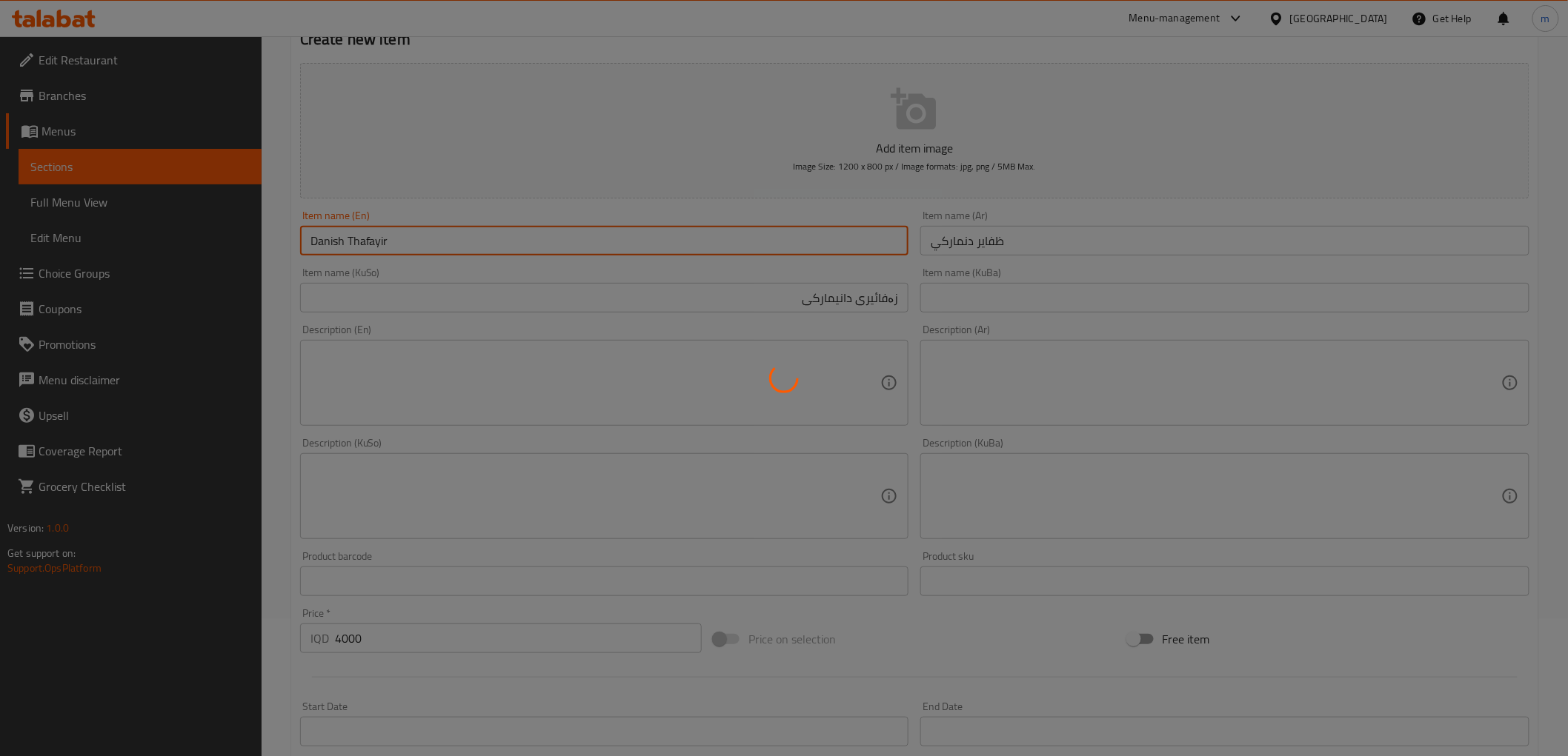
type input "0"
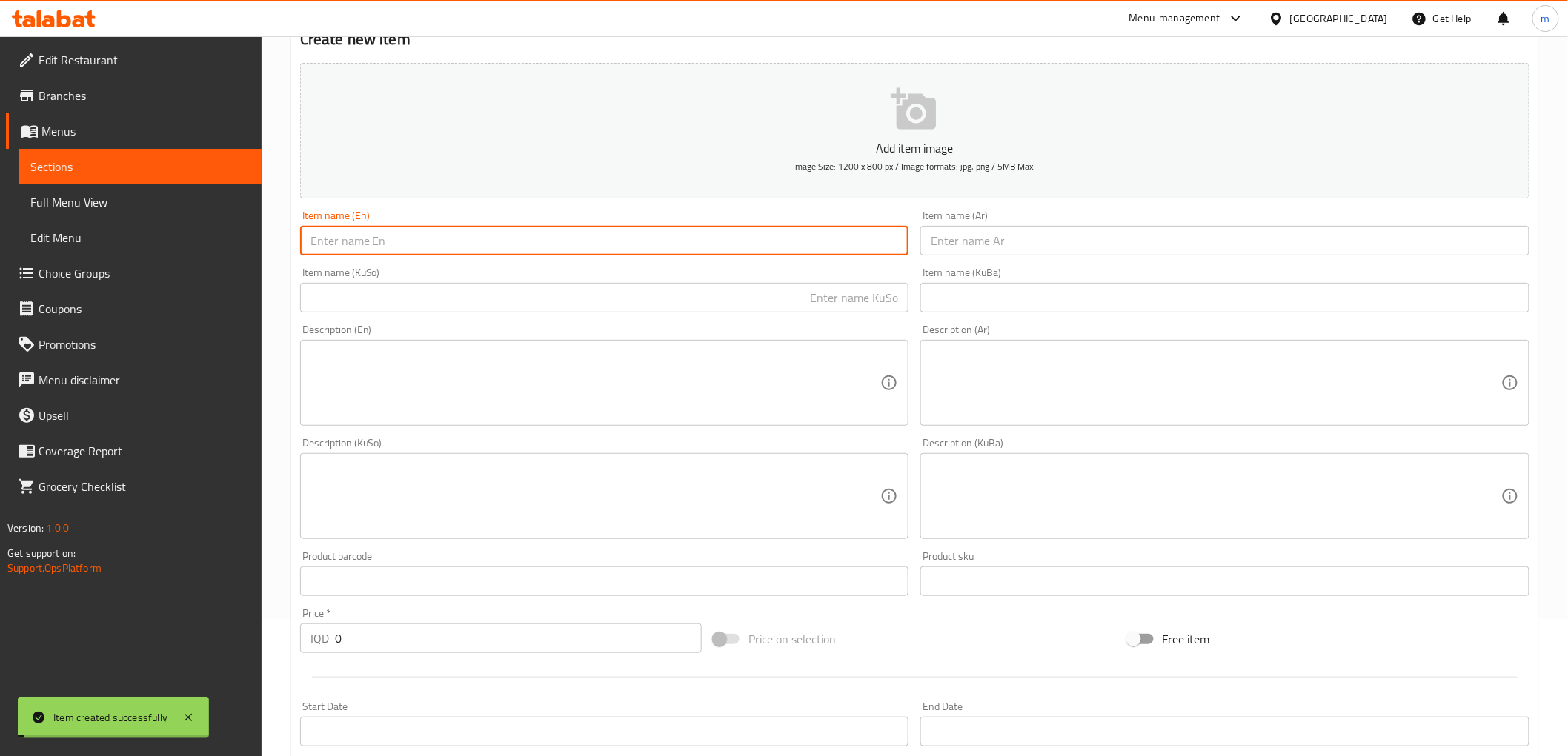
click at [117, 207] on span "Full Menu View" at bounding box center [140, 202] width 219 height 18
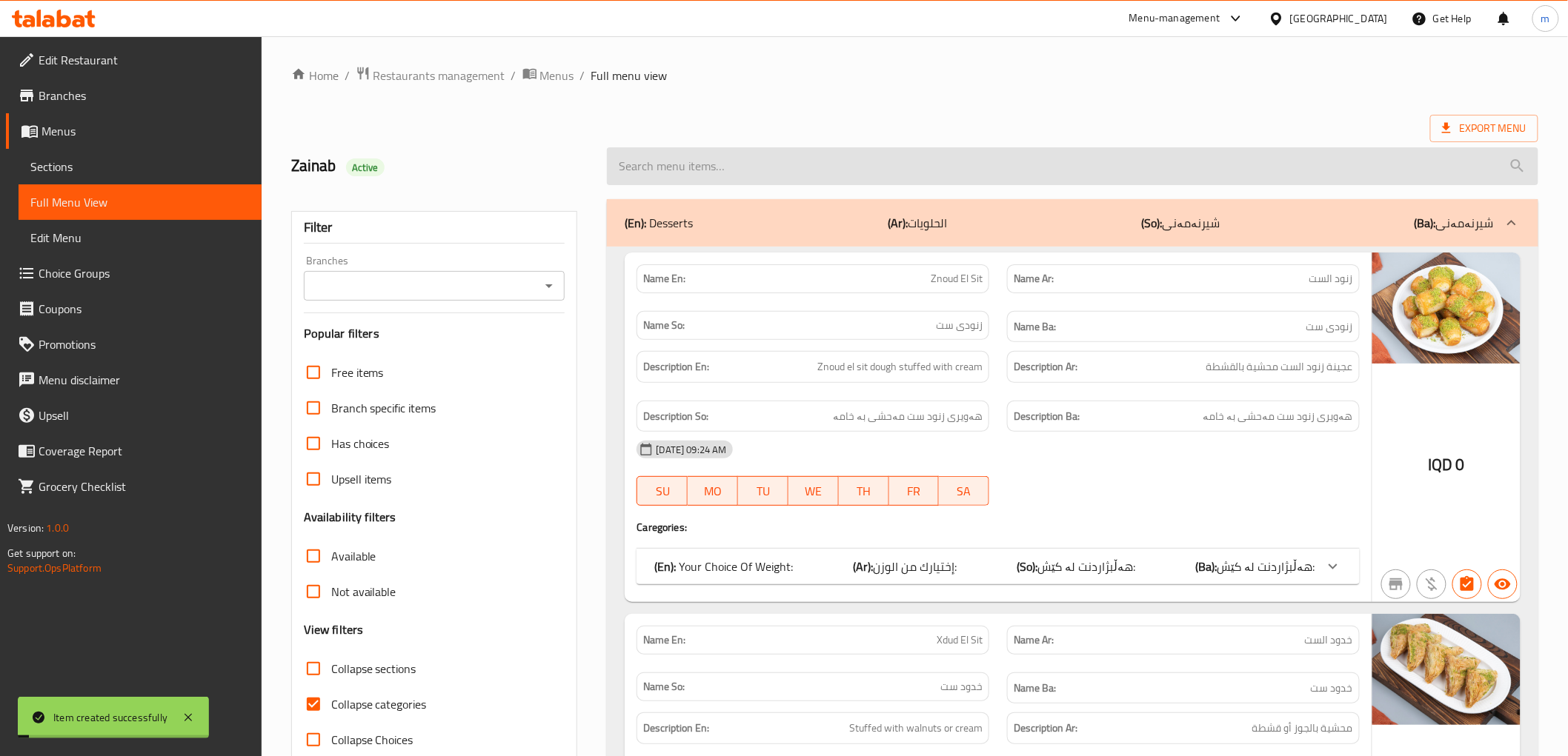
click at [782, 154] on input "search" at bounding box center [1072, 166] width 931 height 37
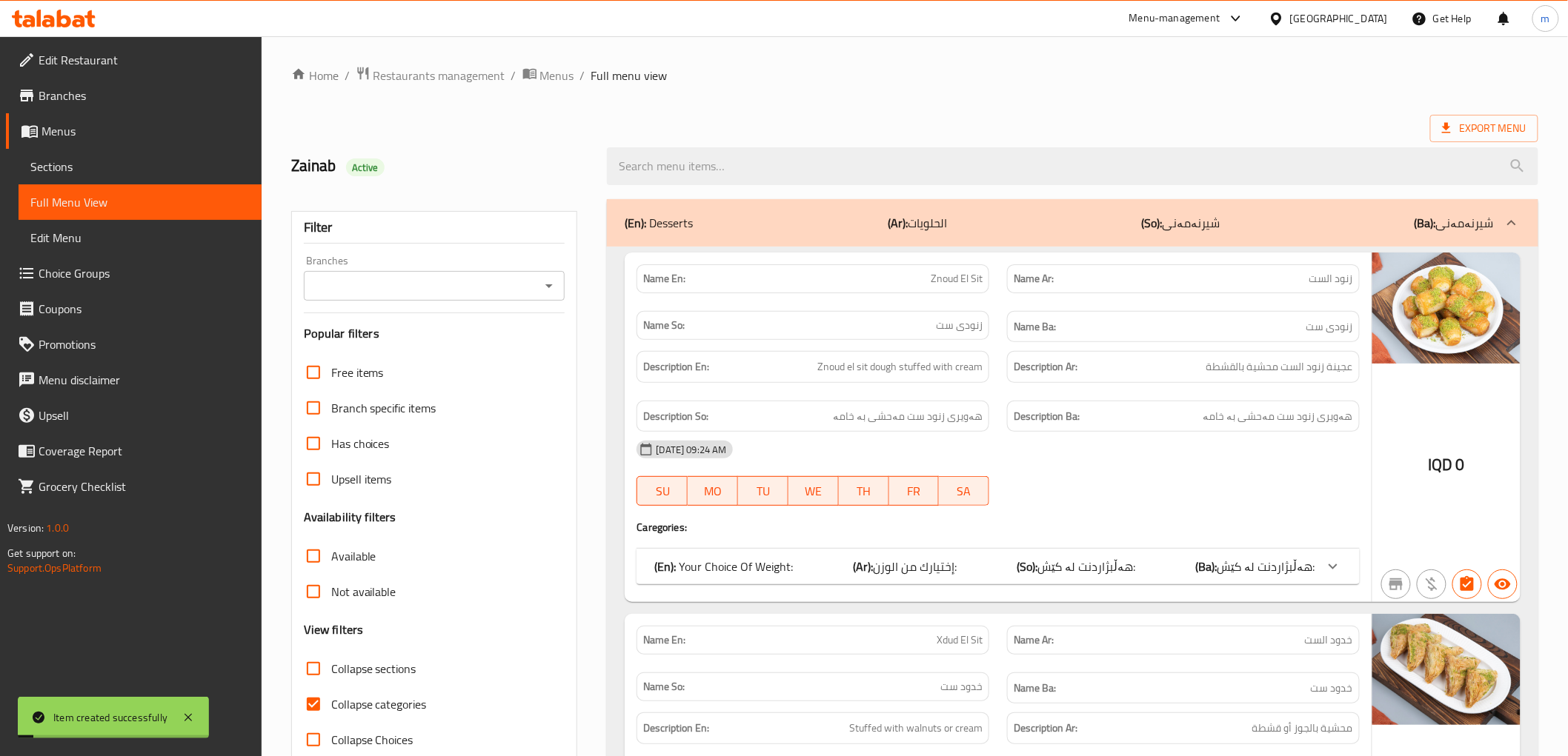
paste input "Danish Thafayir"
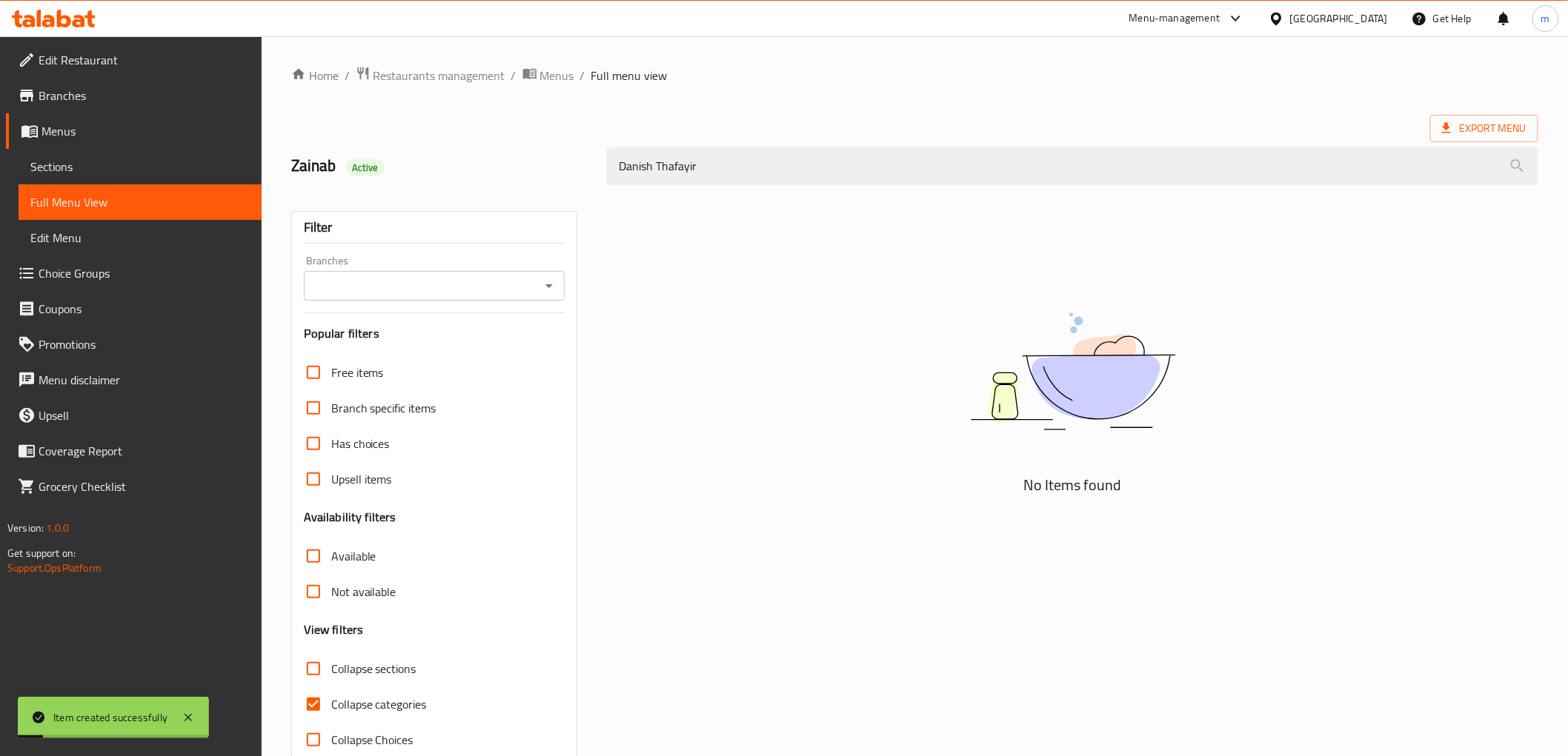
click at [543, 283] on icon "Open" at bounding box center [548, 286] width 18 height 18
type input "Danish Thafayir"
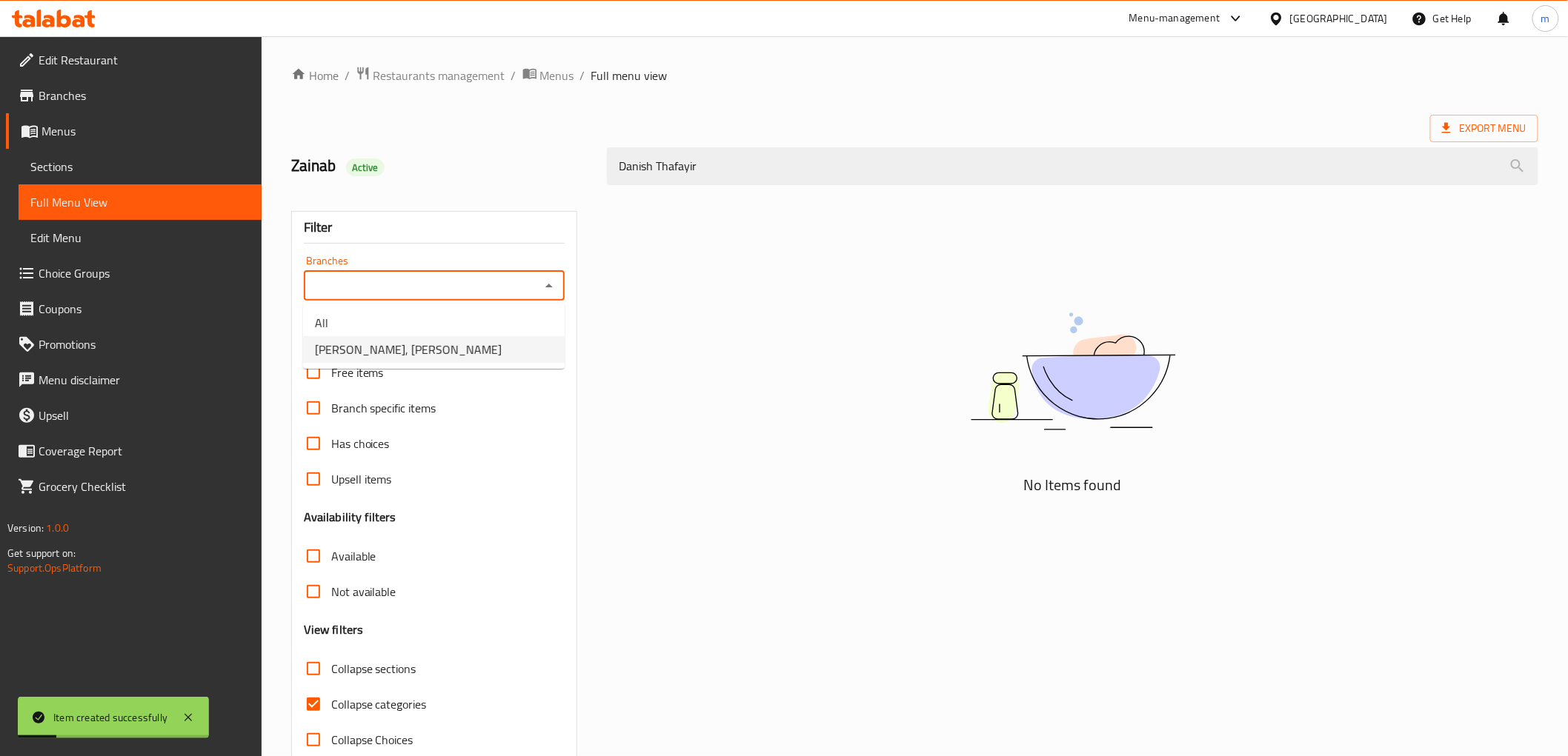
click at [501, 354] on li "Al Asal Sweets, Al Mansur" at bounding box center [434, 349] width 261 height 27
type input "Al Asal Sweets, Al Mansur"
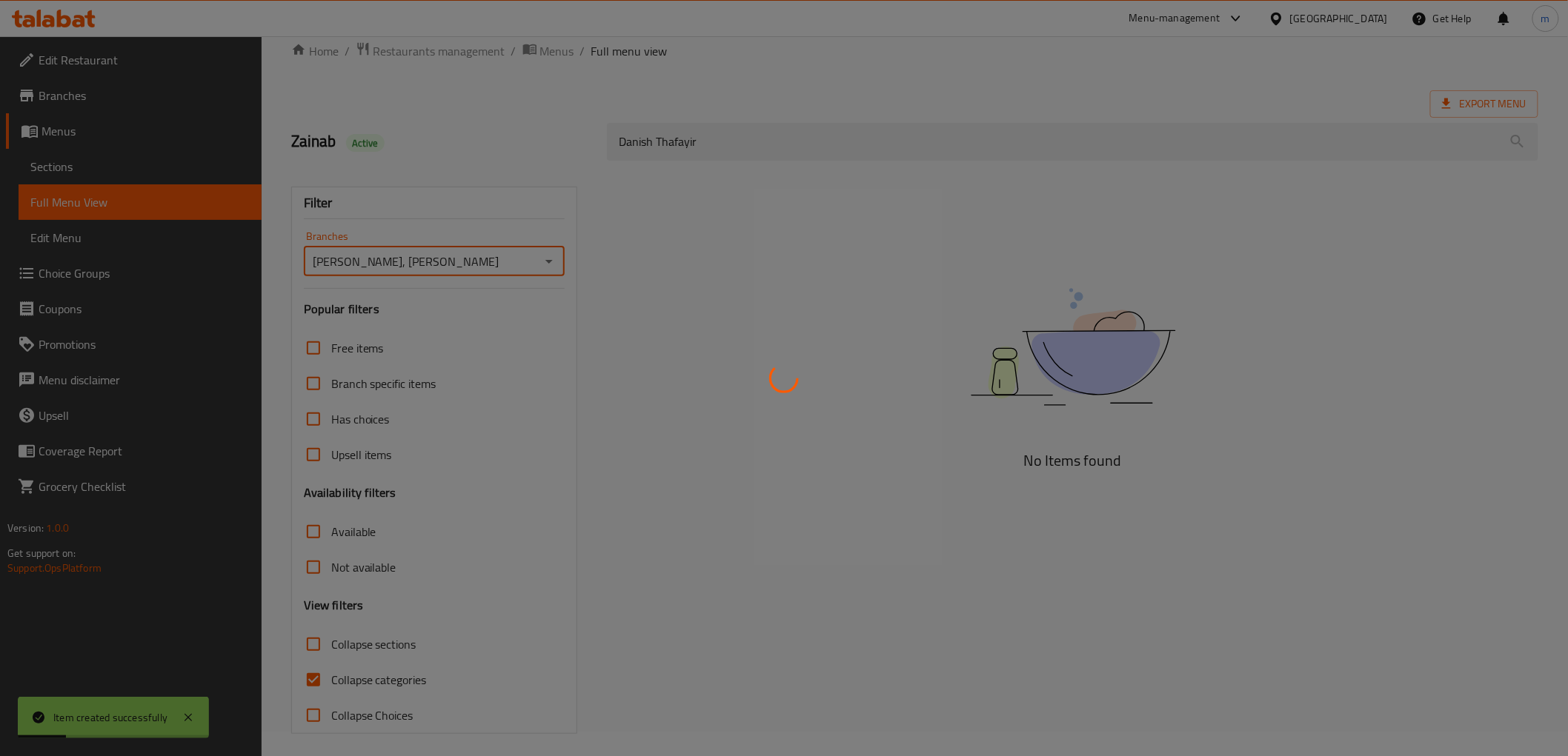
scroll to position [32, 0]
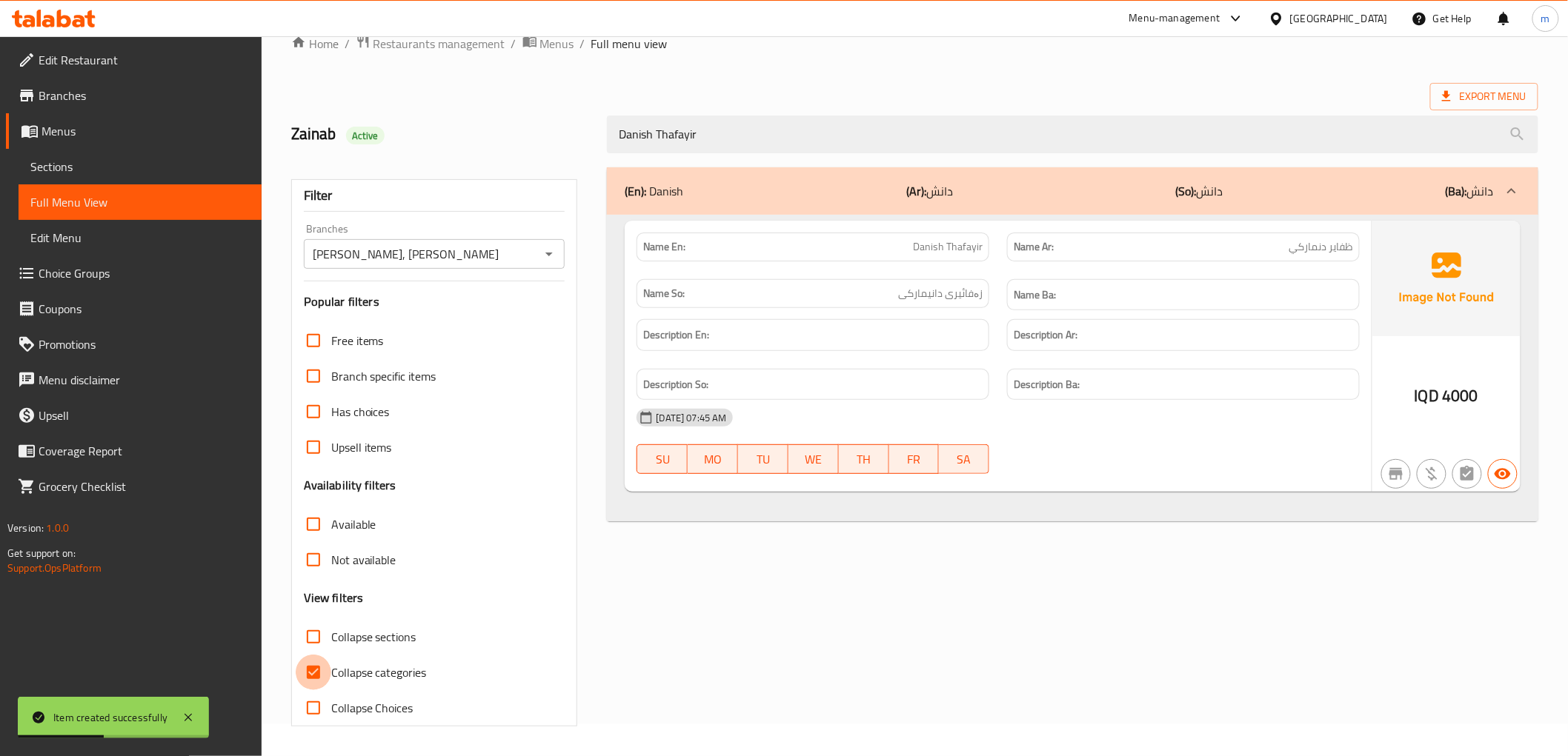
click at [315, 672] on input "Collapse categories" at bounding box center [314, 672] width 35 height 35
checkbox input "false"
click at [104, 94] on span "Branches" at bounding box center [144, 95] width 211 height 18
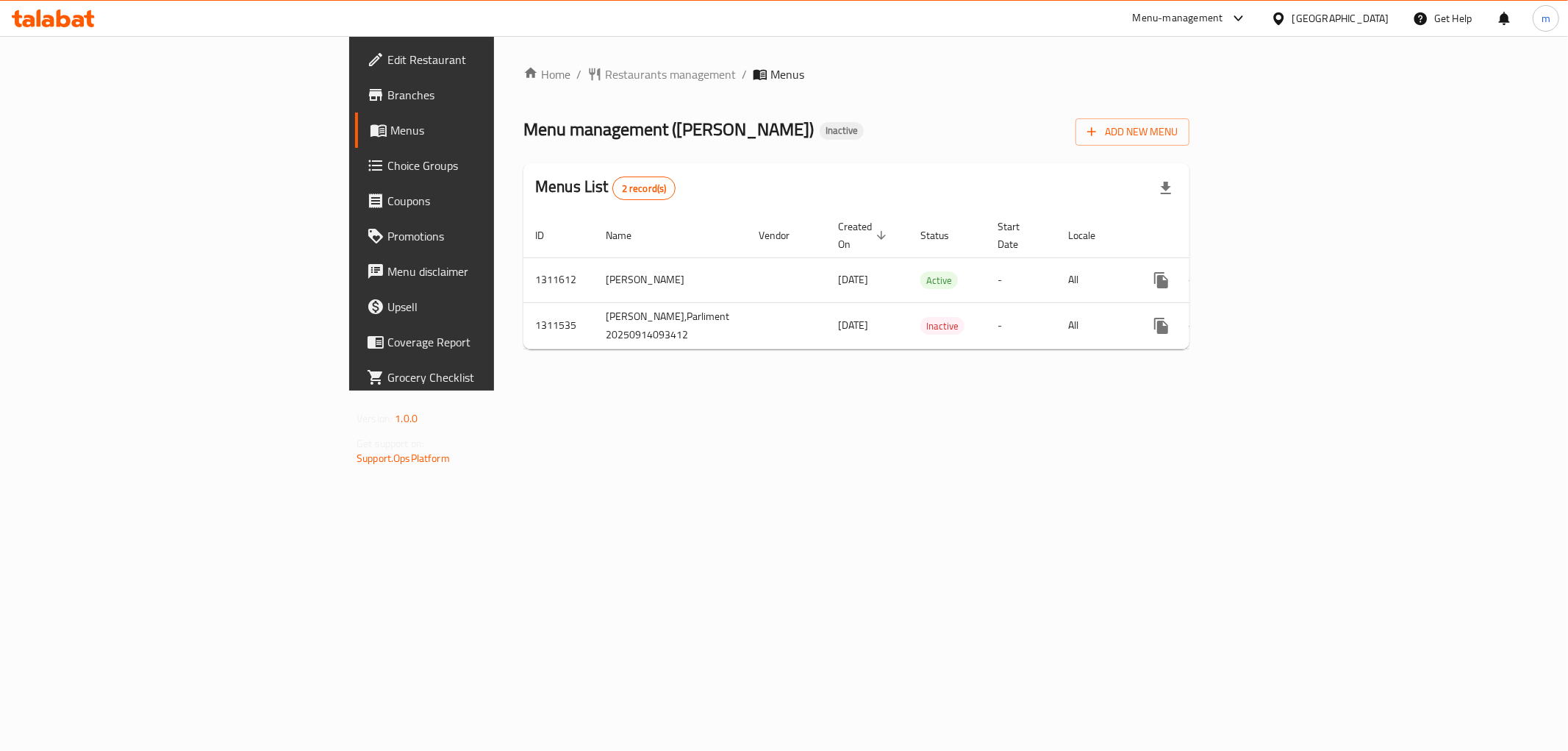
click at [906, 390] on div "Home / Restaurants management / Menus Menu management ( [PERSON_NAME] ) Inactiv…" at bounding box center [856, 213] width 725 height 354
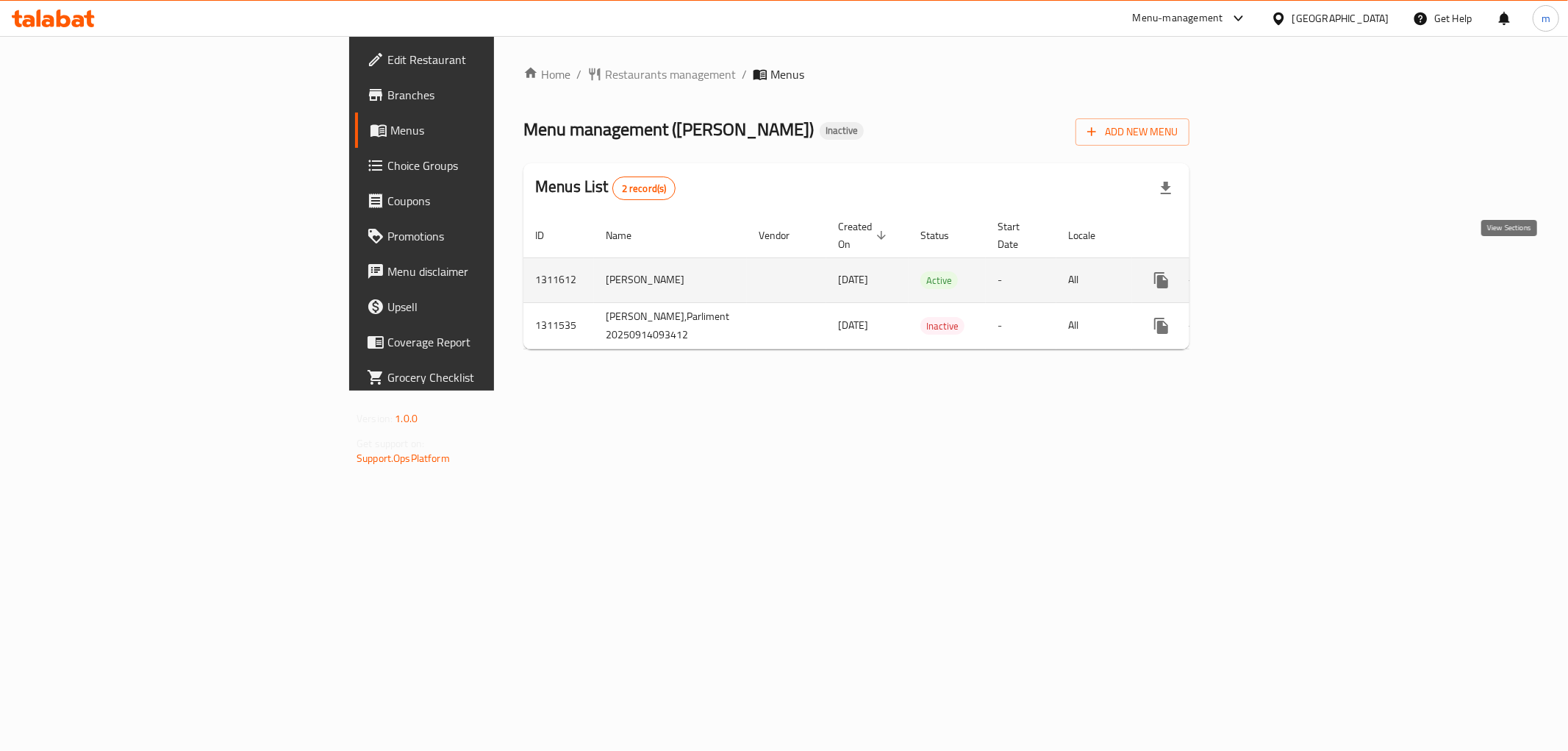
click at [1274, 274] on icon "enhanced table" at bounding box center [1268, 280] width 13 height 13
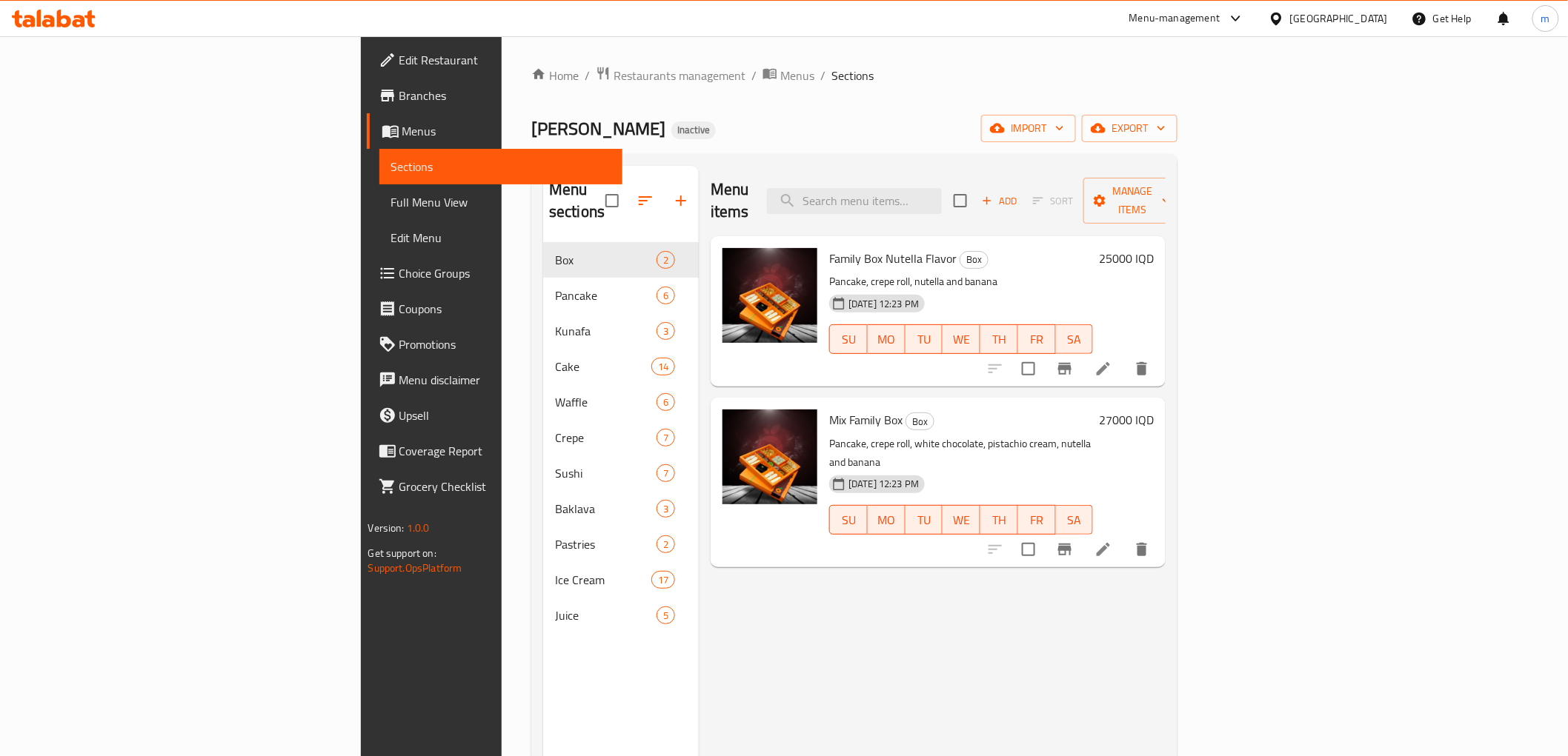
click at [391, 203] on span "Full Menu View" at bounding box center [501, 202] width 219 height 18
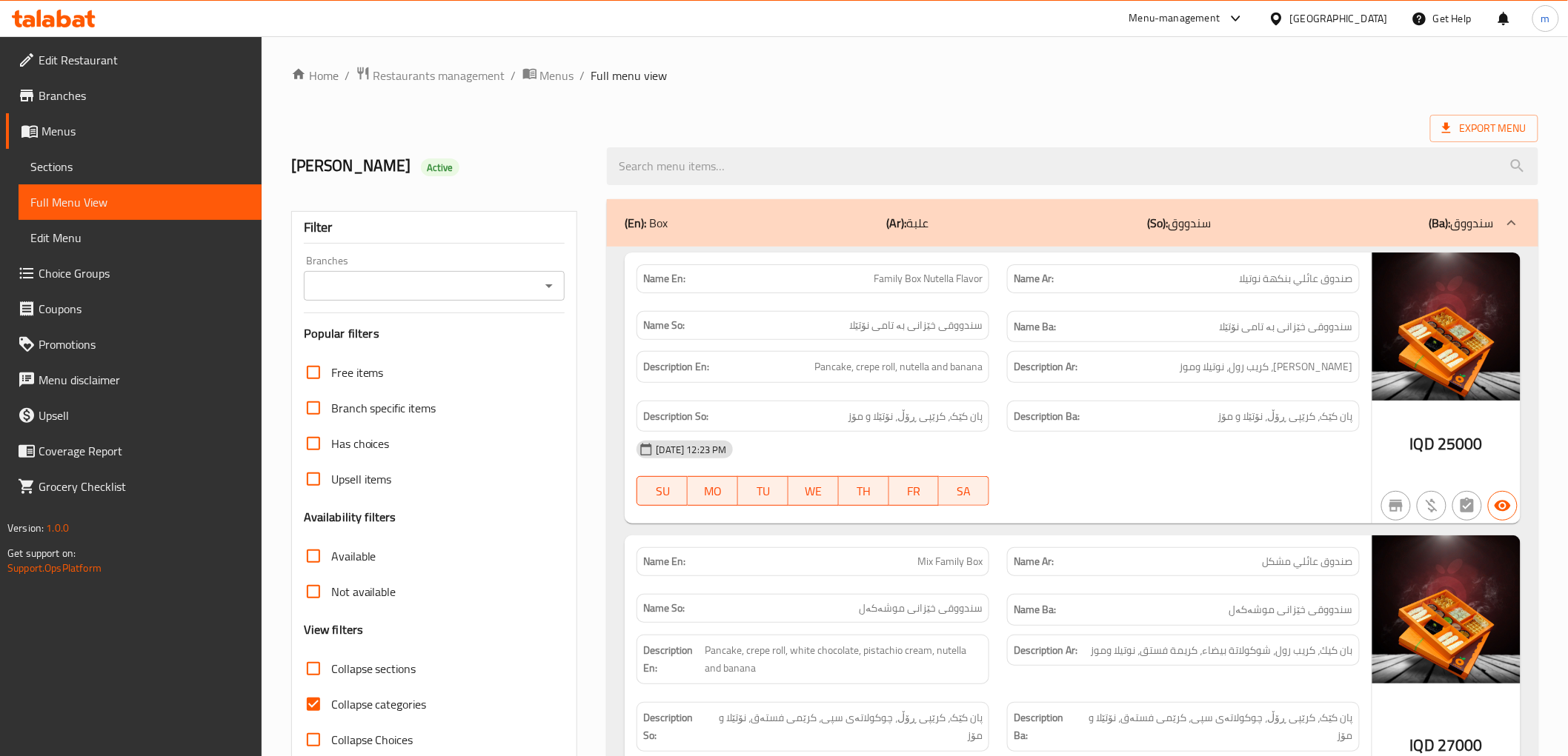
click at [550, 282] on icon "Open" at bounding box center [548, 286] width 18 height 18
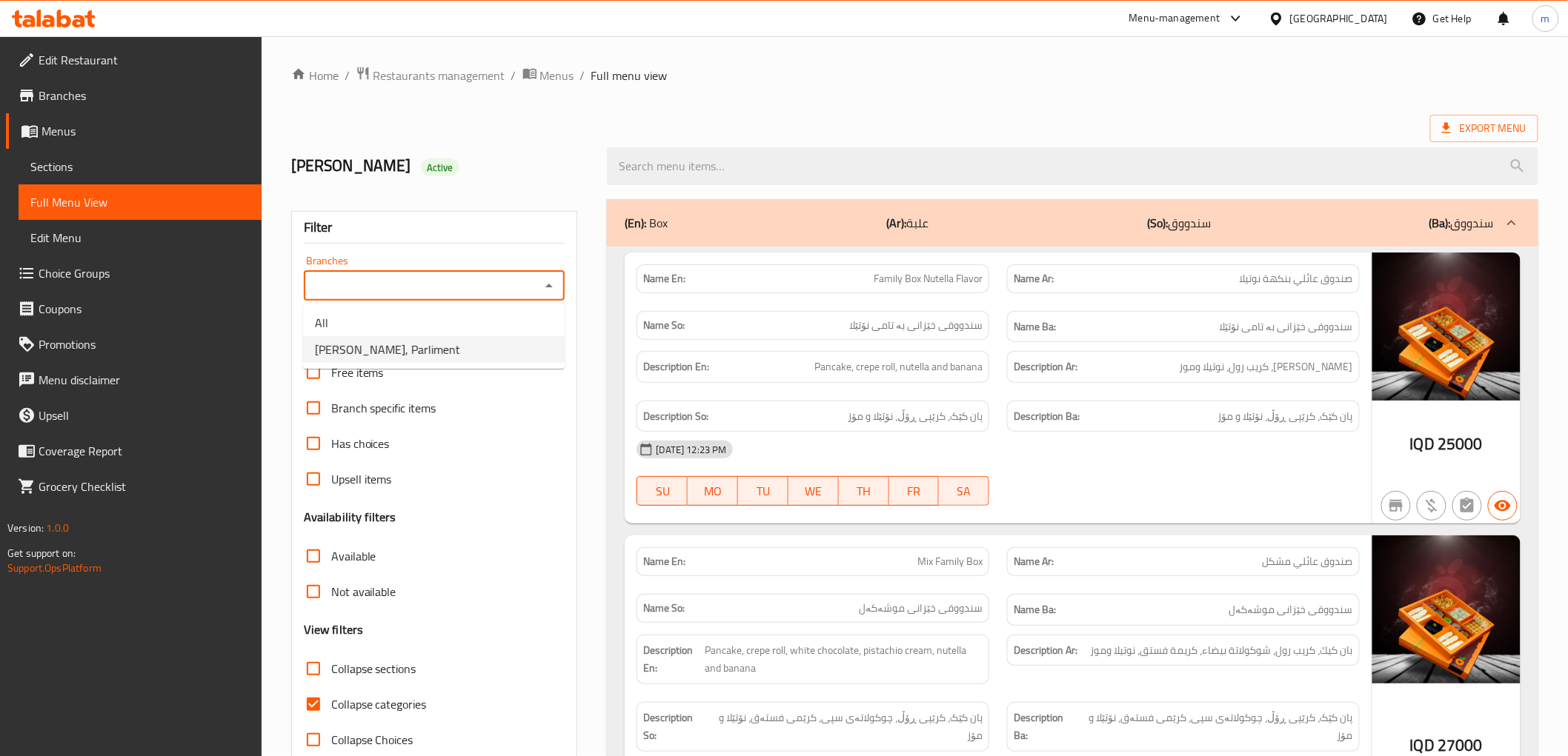
click at [489, 345] on li "[PERSON_NAME], Parliment" at bounding box center [434, 349] width 261 height 27
type input "[PERSON_NAME], Parliment"
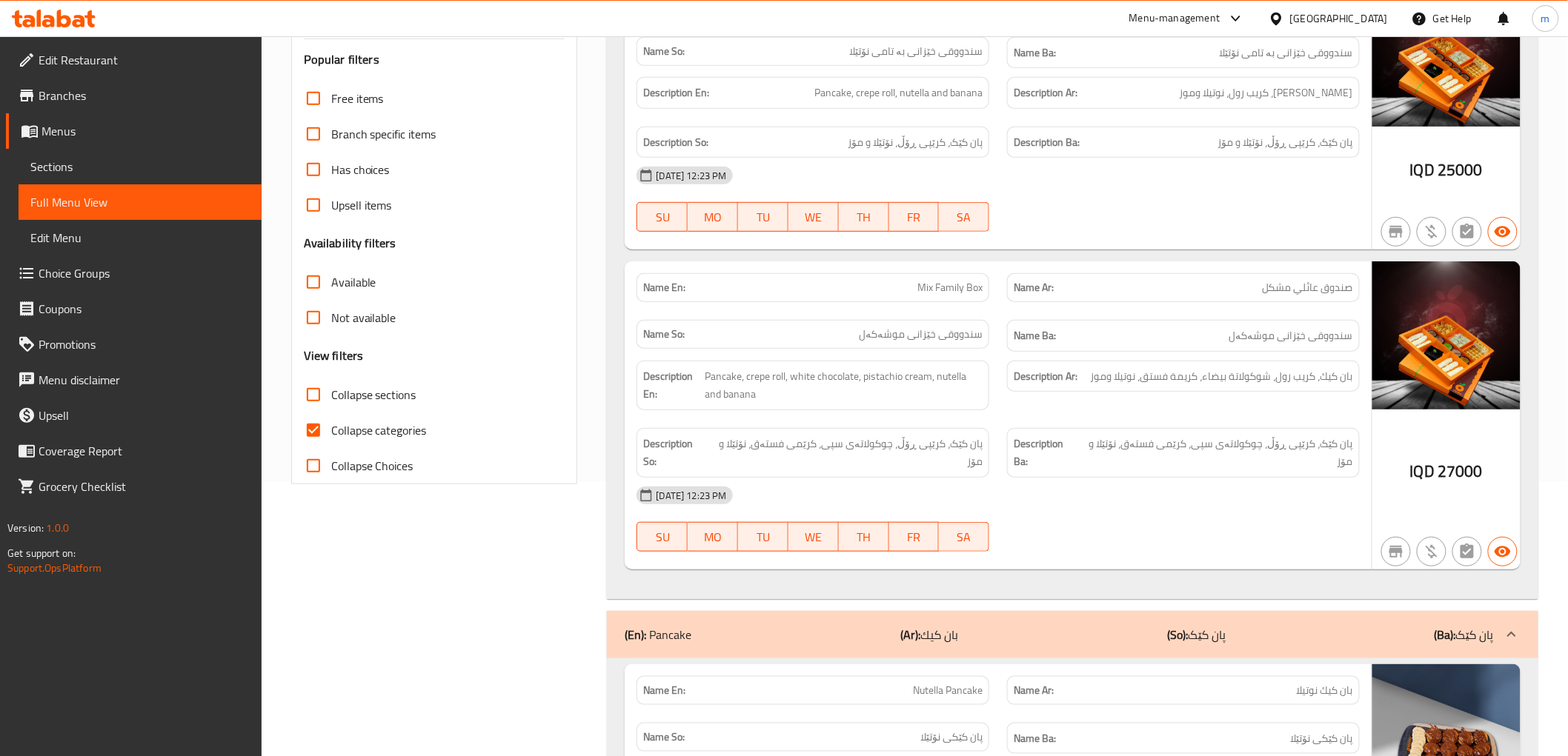
click at [369, 427] on span "Collapse categories" at bounding box center [379, 429] width 95 height 18
click at [332, 427] on input "Collapse categories" at bounding box center [314, 430] width 35 height 35
checkbox input "false"
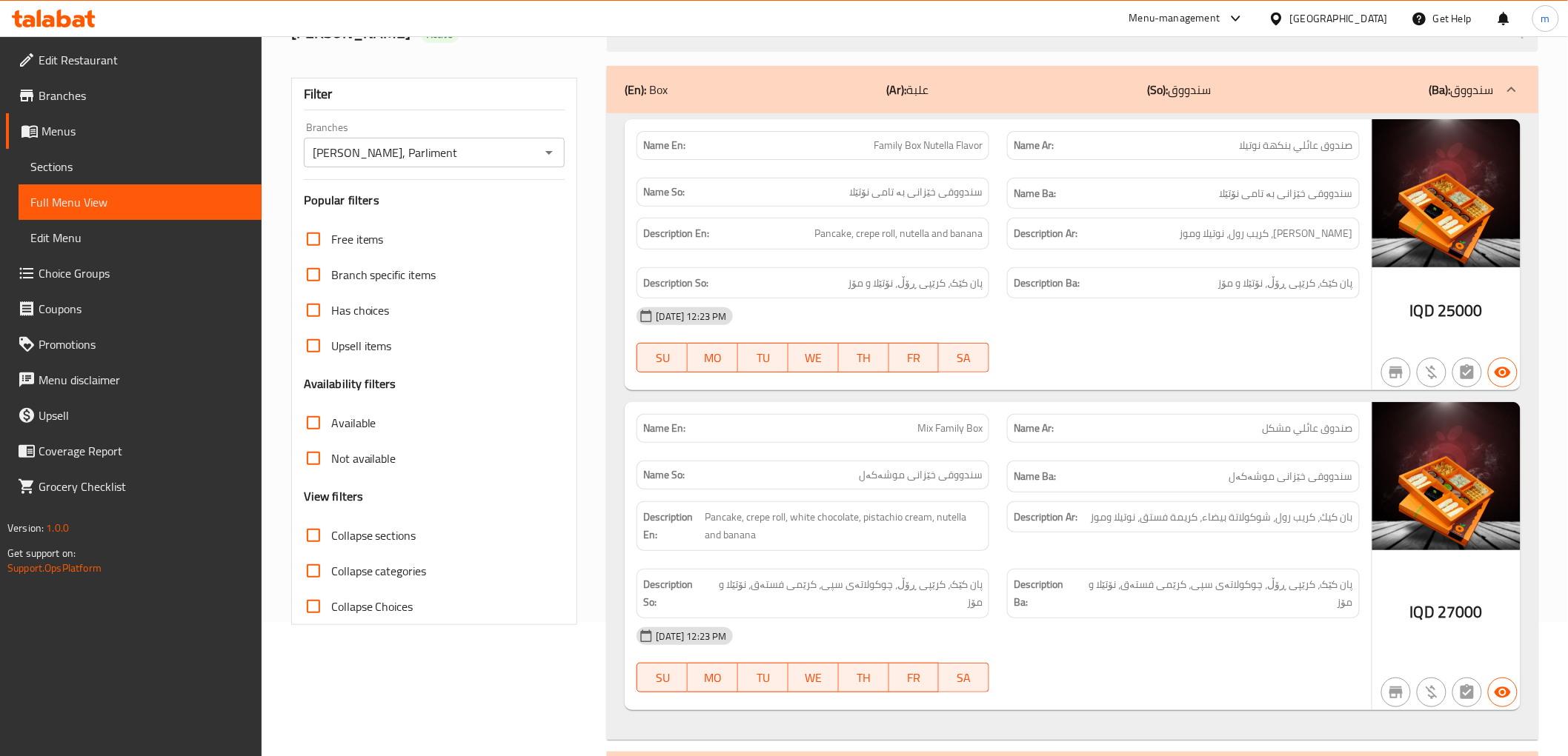
scroll to position [0, 0]
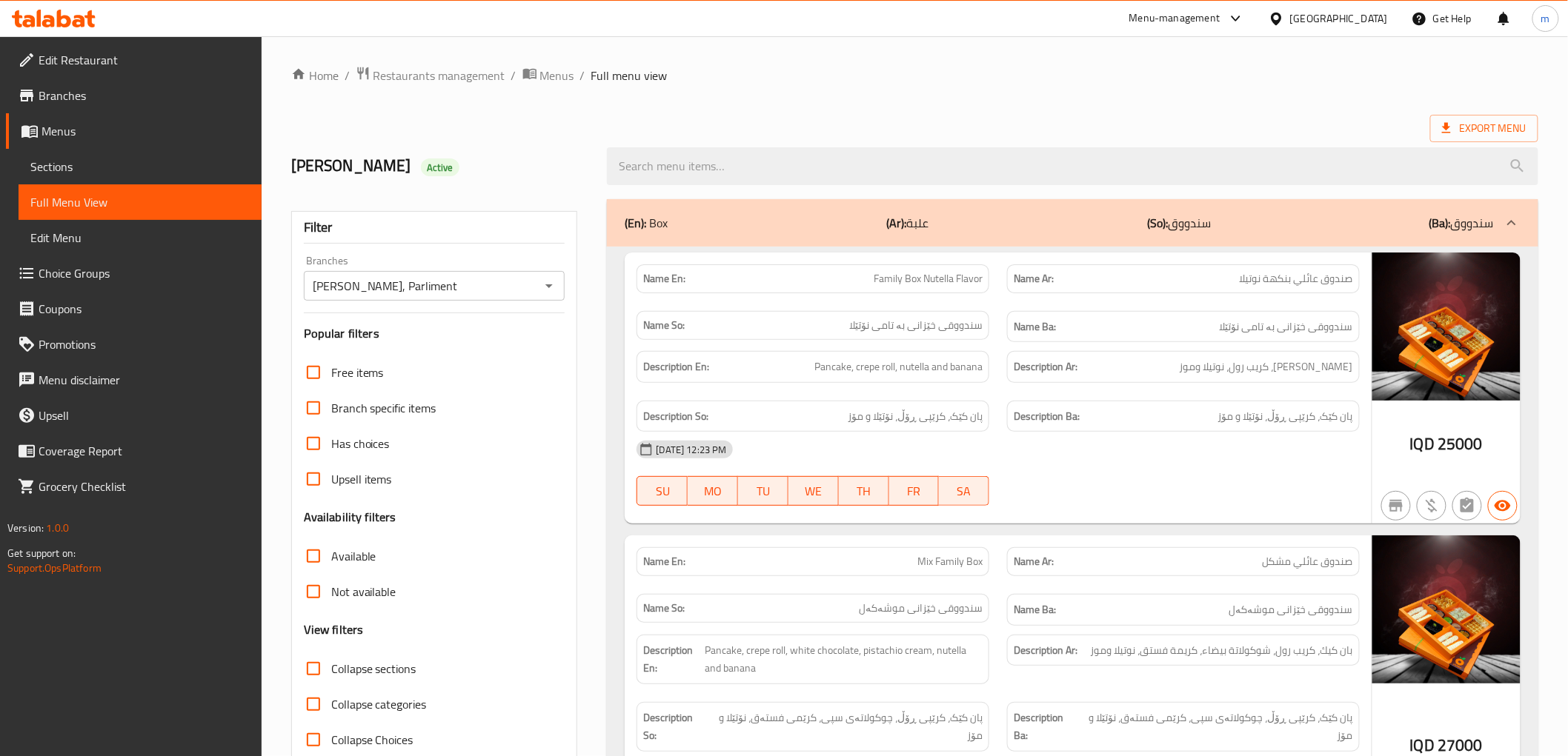
click at [84, 10] on icon at bounding box center [54, 18] width 84 height 18
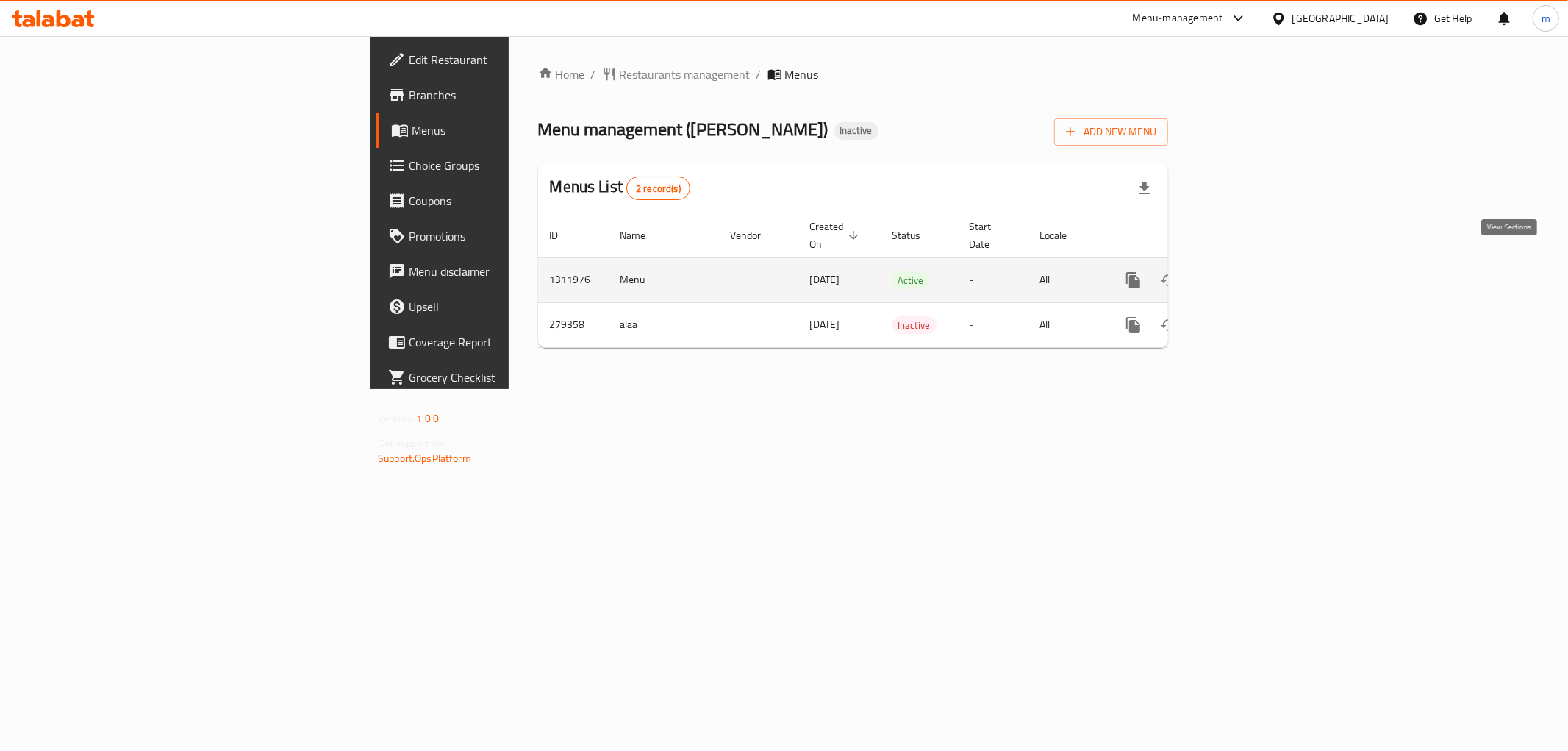
click at [1258, 276] on link "enhanced table" at bounding box center [1240, 280] width 35 height 35
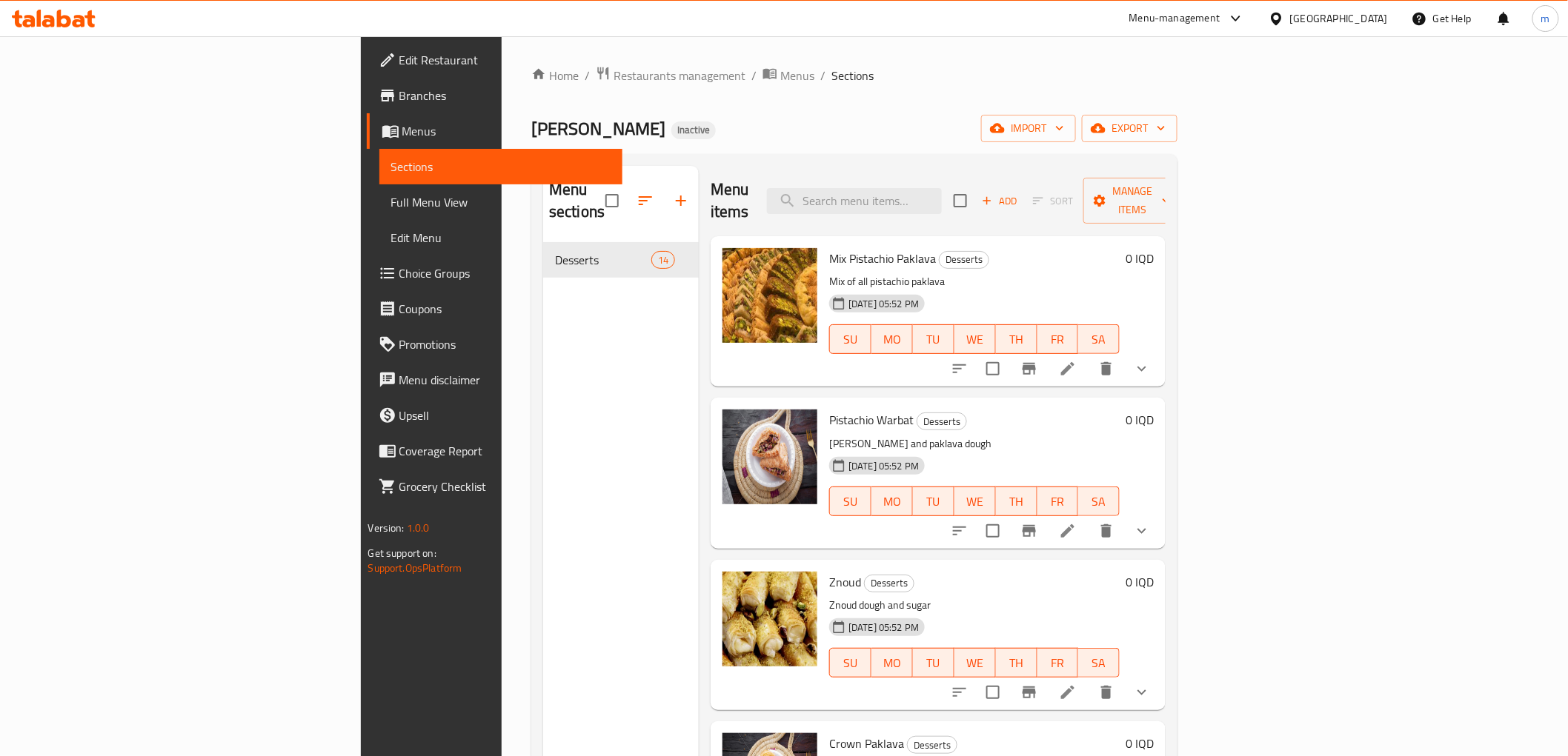
click at [391, 203] on span "Full Menu View" at bounding box center [501, 202] width 219 height 18
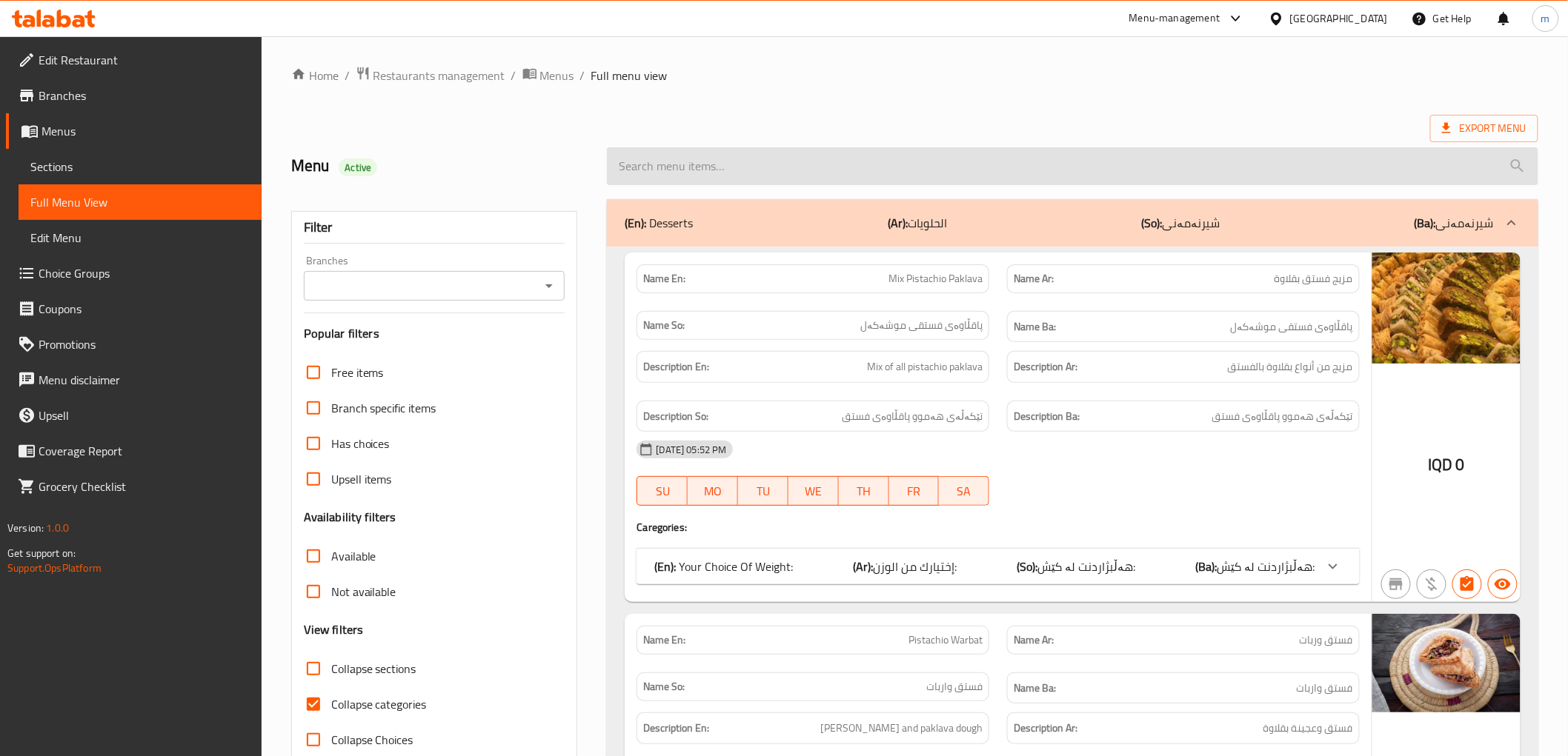
click at [821, 178] on input "search" at bounding box center [1072, 166] width 931 height 37
paste input "Kataif Pistachio Paklava"
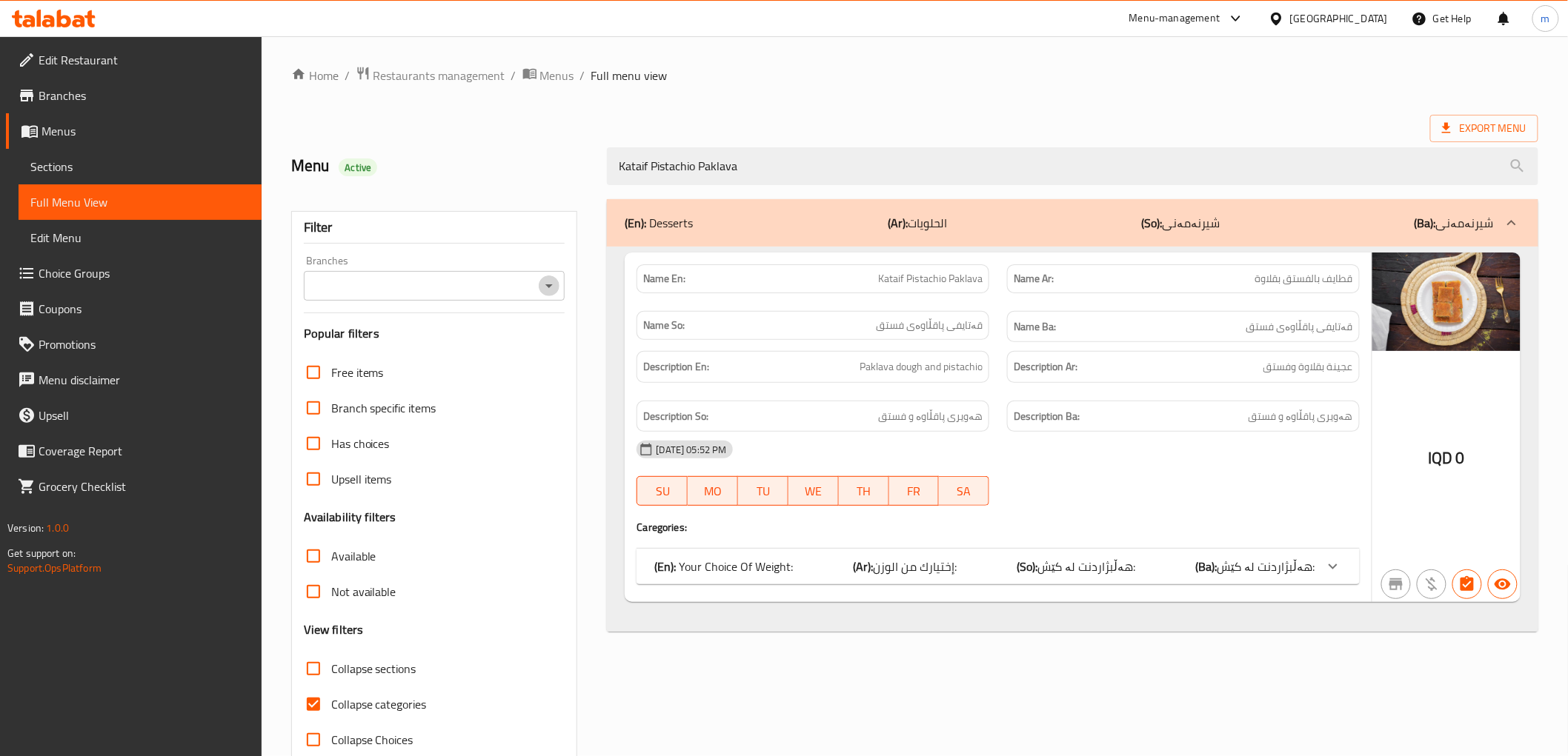
click at [544, 288] on icon "Open" at bounding box center [548, 286] width 18 height 18
type input "Kataif Pistachio Paklava"
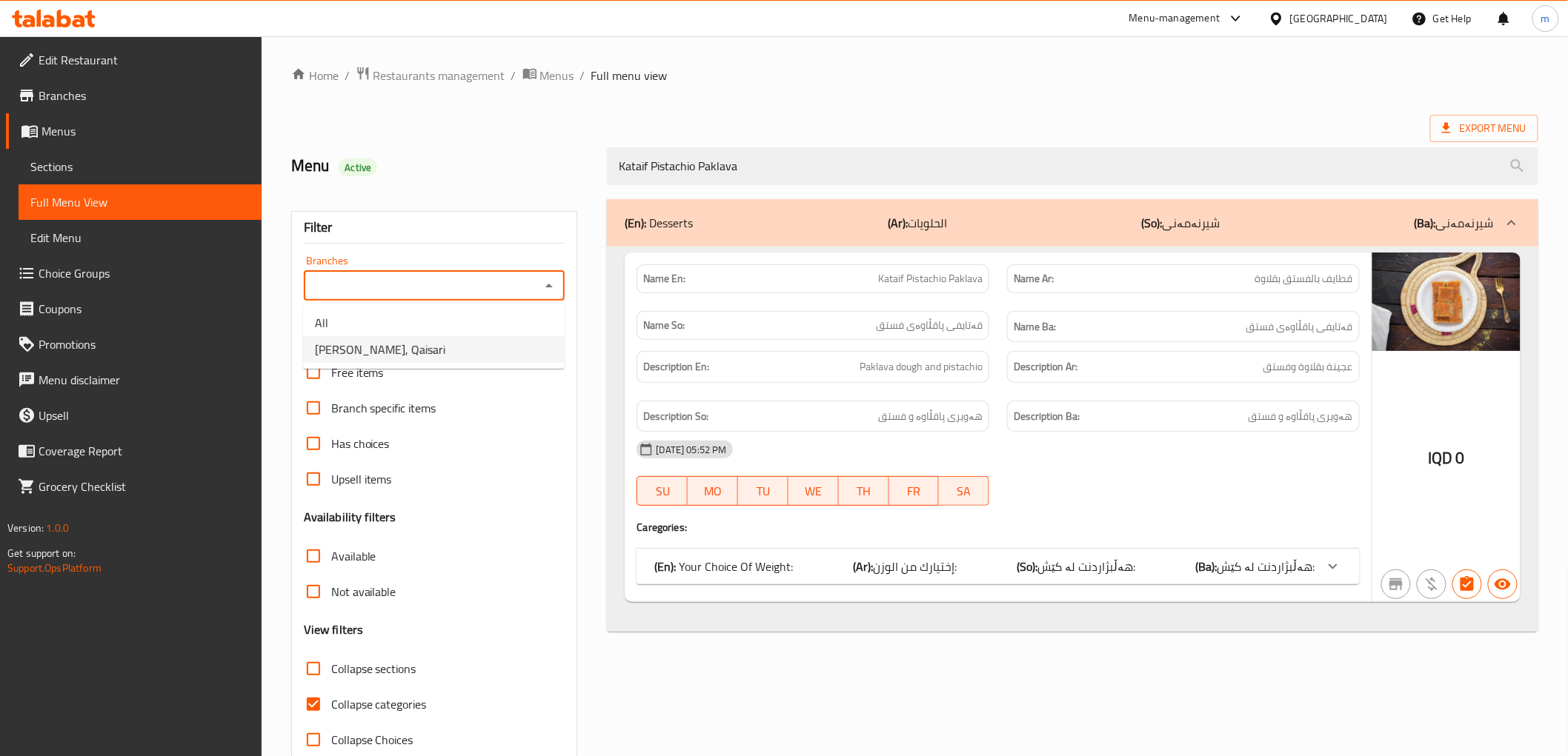
click at [499, 346] on li "[PERSON_NAME], Qaisari" at bounding box center [434, 349] width 261 height 27
type input "[PERSON_NAME], Qaisari"
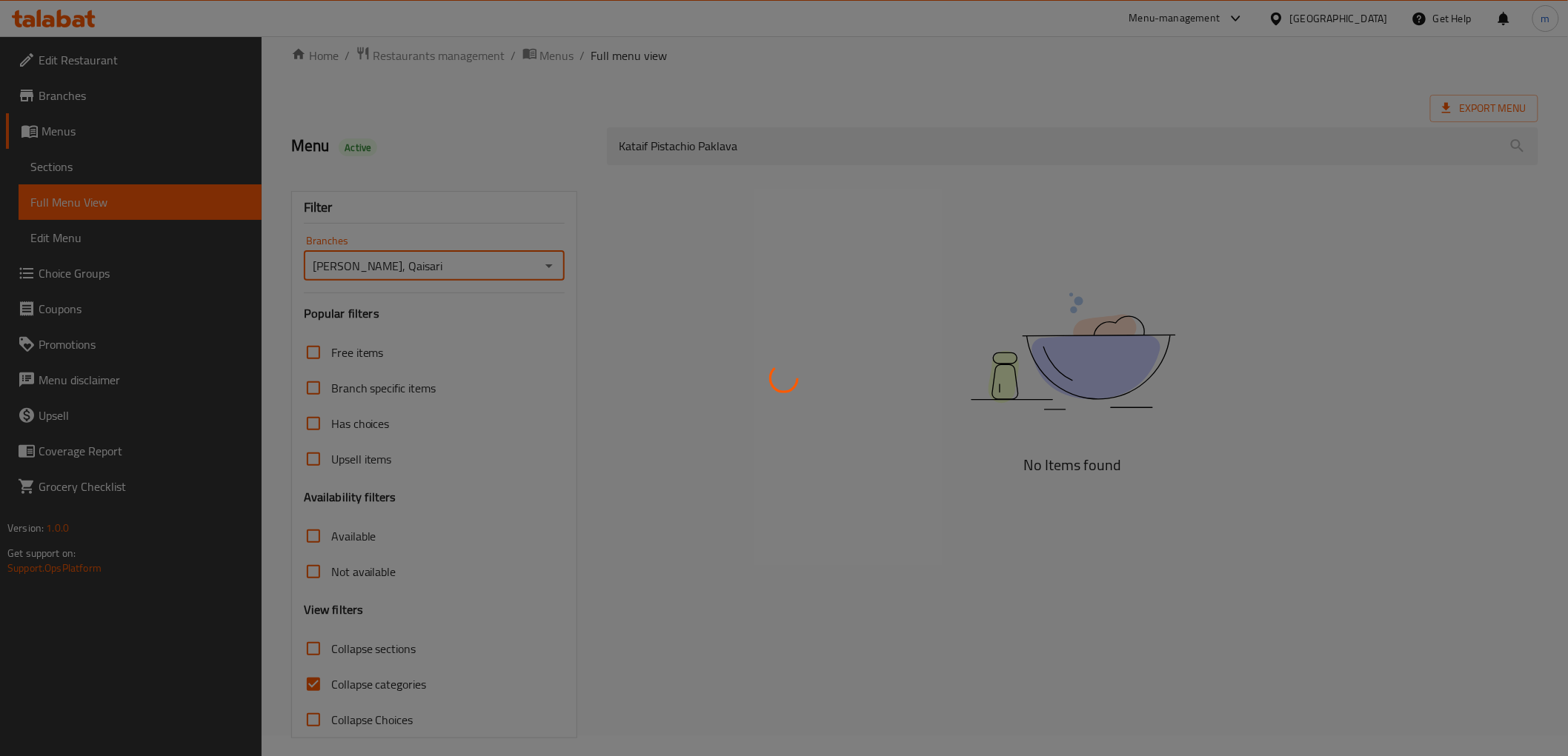
scroll to position [32, 0]
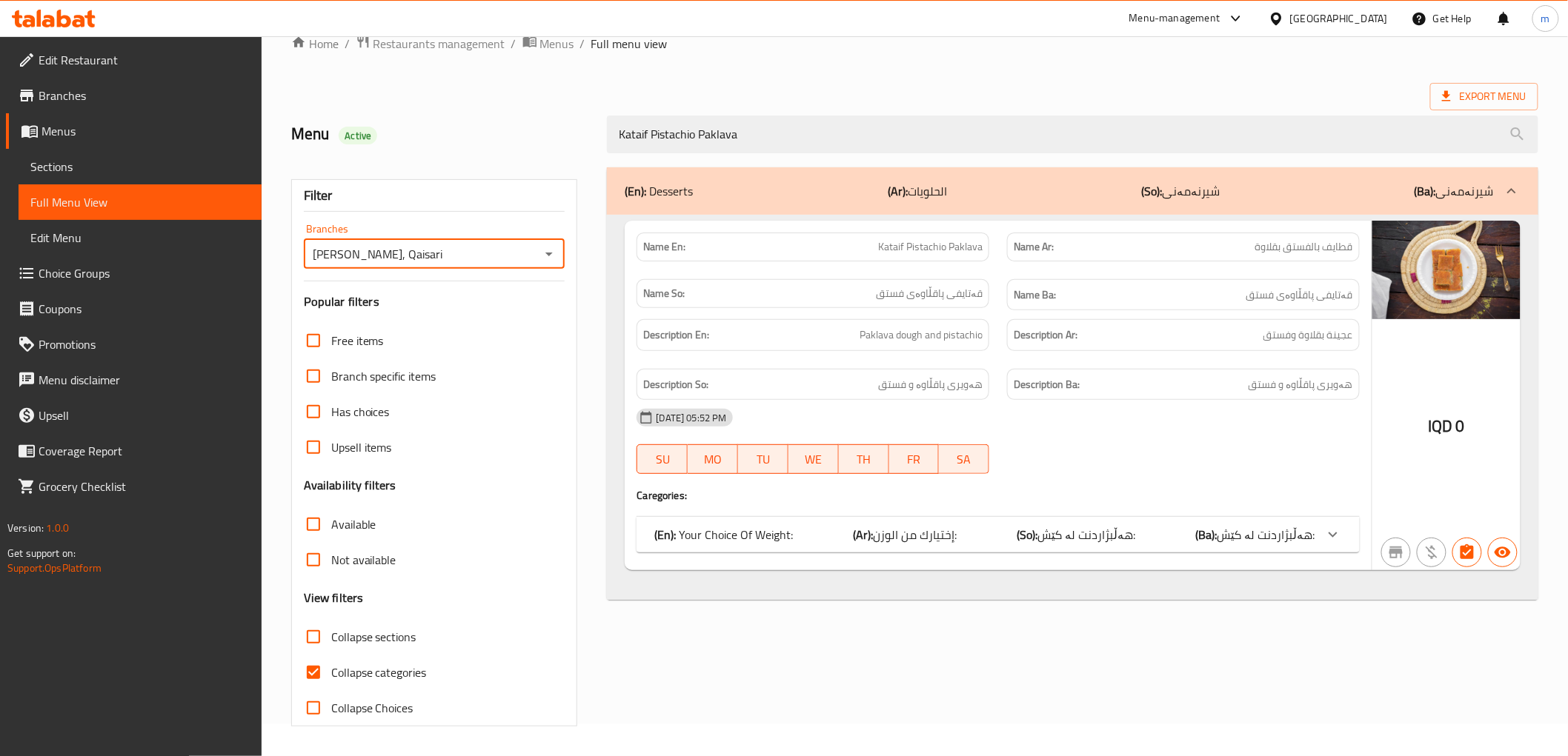
click at [313, 677] on input "Collapse categories" at bounding box center [314, 672] width 35 height 35
checkbox input "false"
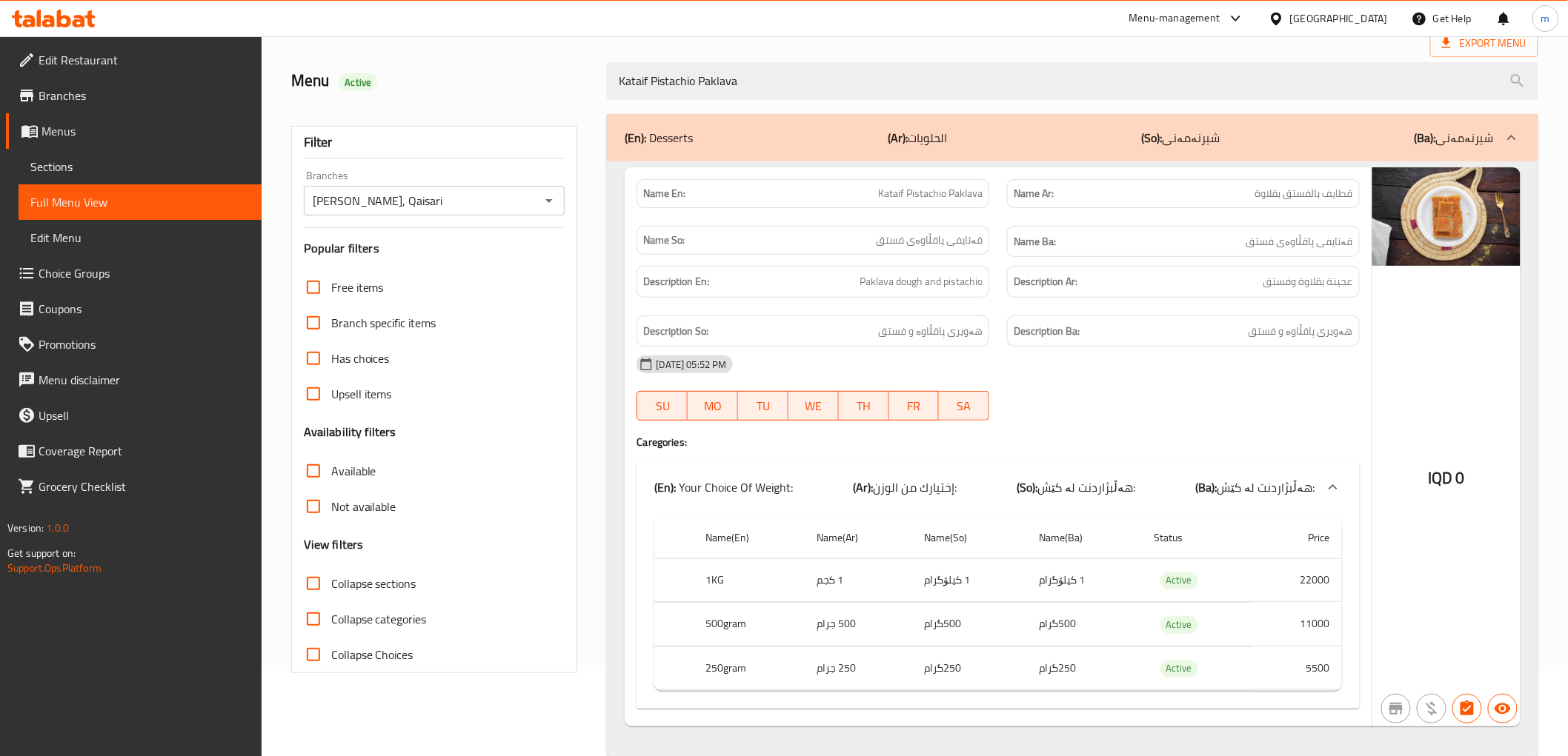
scroll to position [115, 0]
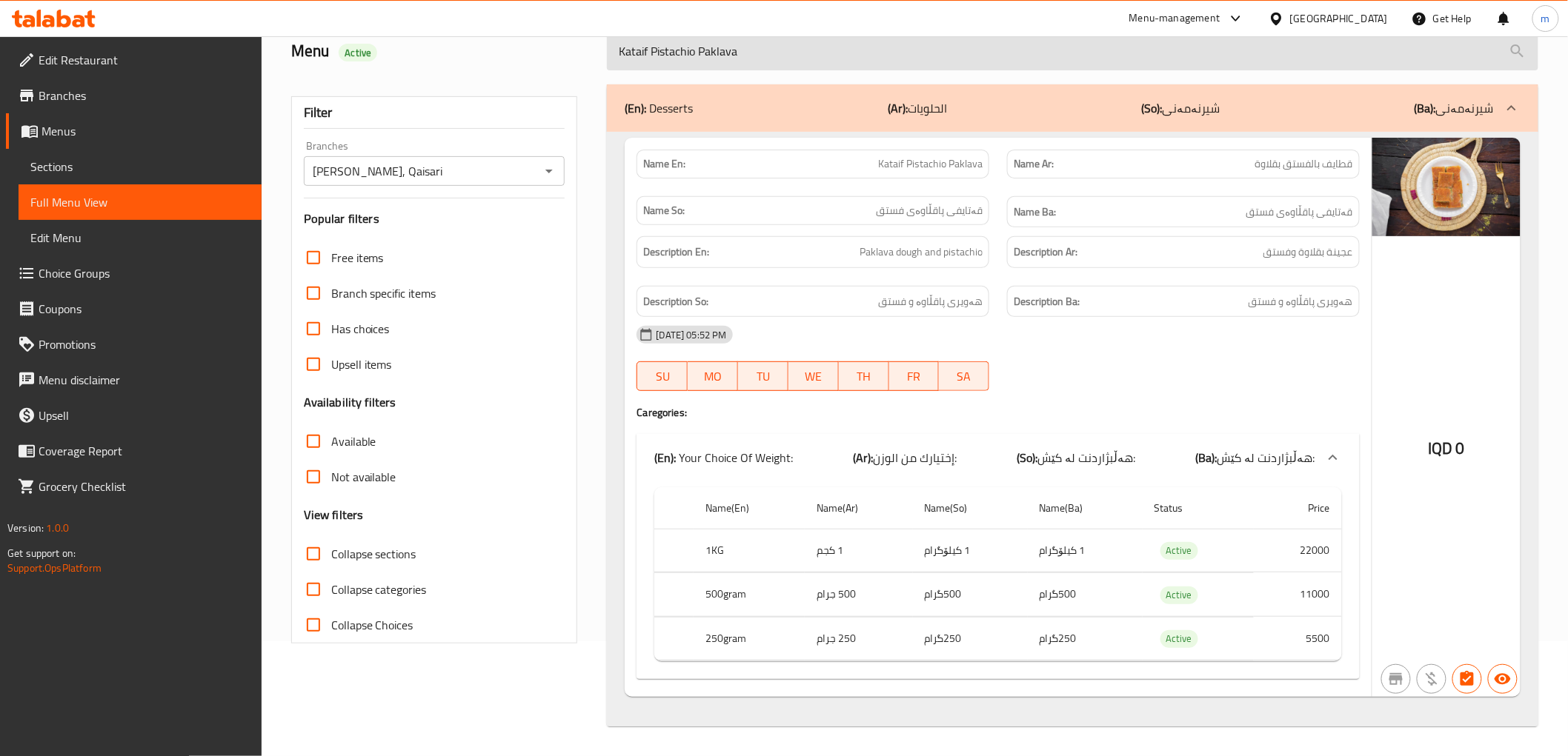
click at [752, 49] on input "Kataif Pistachio Paklava" at bounding box center [1072, 51] width 931 height 37
paste input "Aush Al asfour"
click at [752, 49] on div "Home / Restaurants management / Menus / Full menu view Export Menu Menu Active …" at bounding box center [914, 339] width 1247 height 776
click at [730, 50] on input "Aush Al asfour" at bounding box center [1072, 51] width 931 height 37
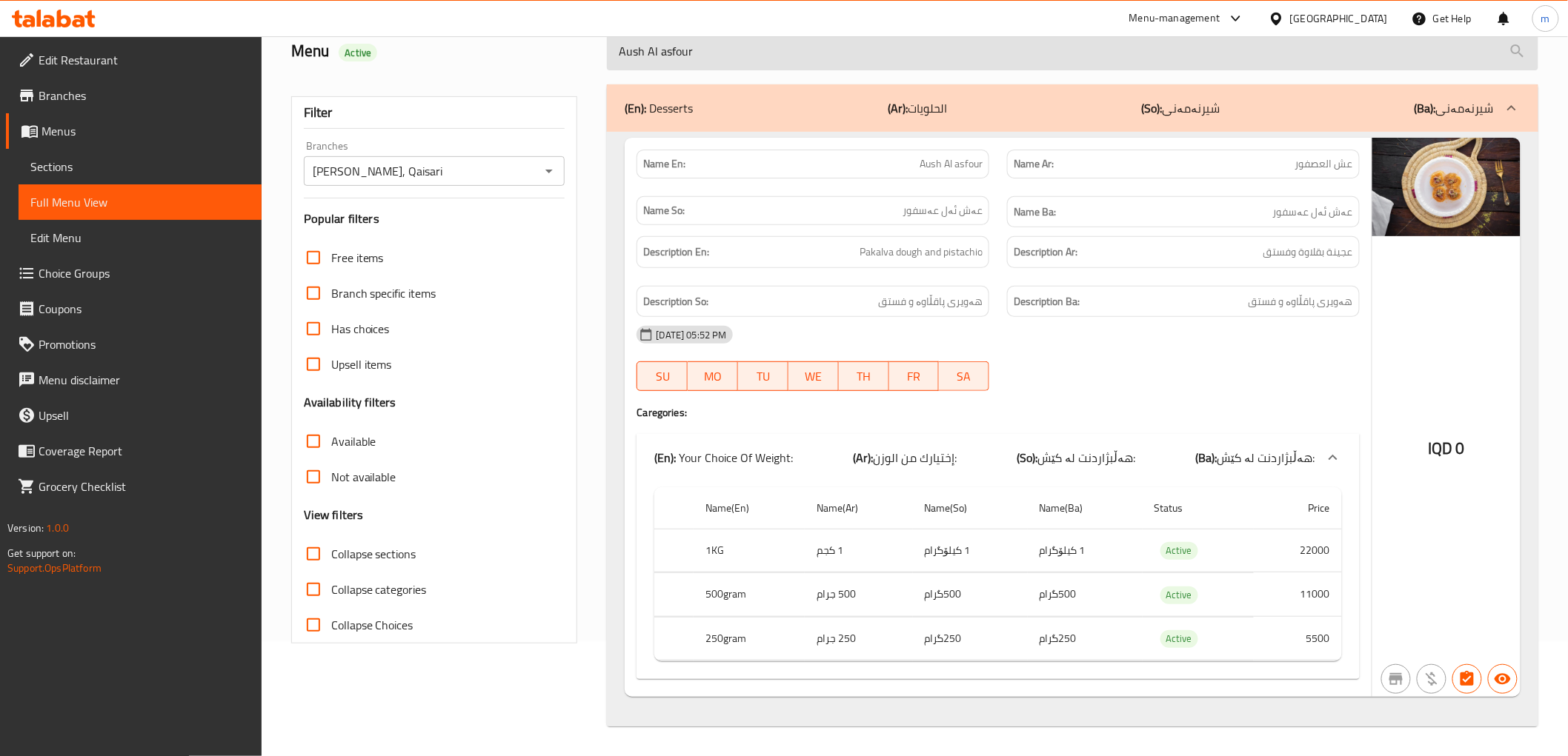
click at [730, 50] on input "Aush Al asfour" at bounding box center [1072, 51] width 931 height 37
paste input "Finger Walnut Paklava"
click at [730, 50] on div "Home / Restaurants management / Menus / Full menu view Export Menu Menu Active …" at bounding box center [914, 339] width 1247 height 776
click at [738, 49] on input "Finger Walnut Paklava" at bounding box center [1072, 51] width 931 height 37
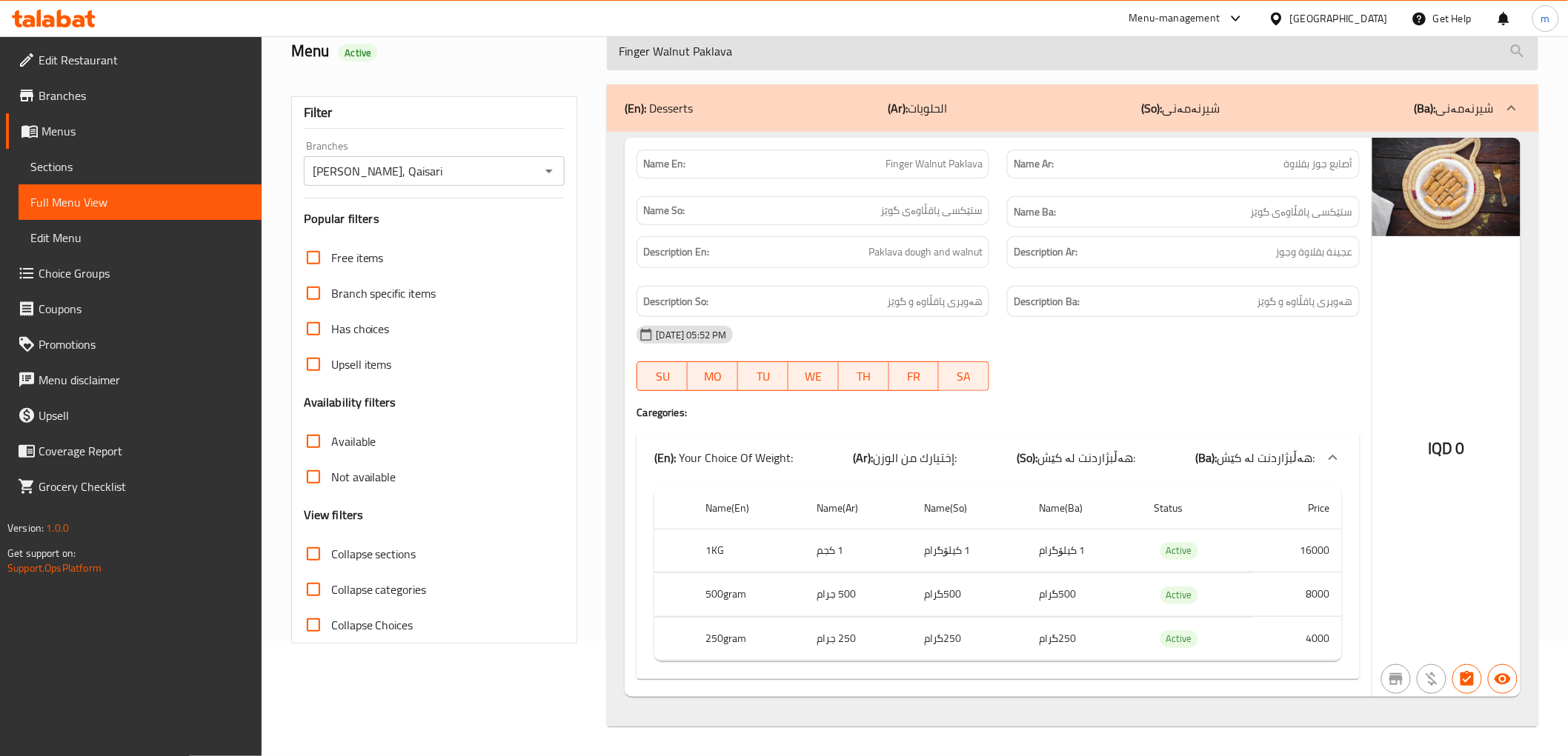
click at [738, 49] on input "Finger Walnut Paklava" at bounding box center [1072, 51] width 931 height 37
paste input "Pistachio"
click at [719, 61] on input "Finger Pistachio Paklava" at bounding box center [1072, 51] width 931 height 37
paste input "Mix nut"
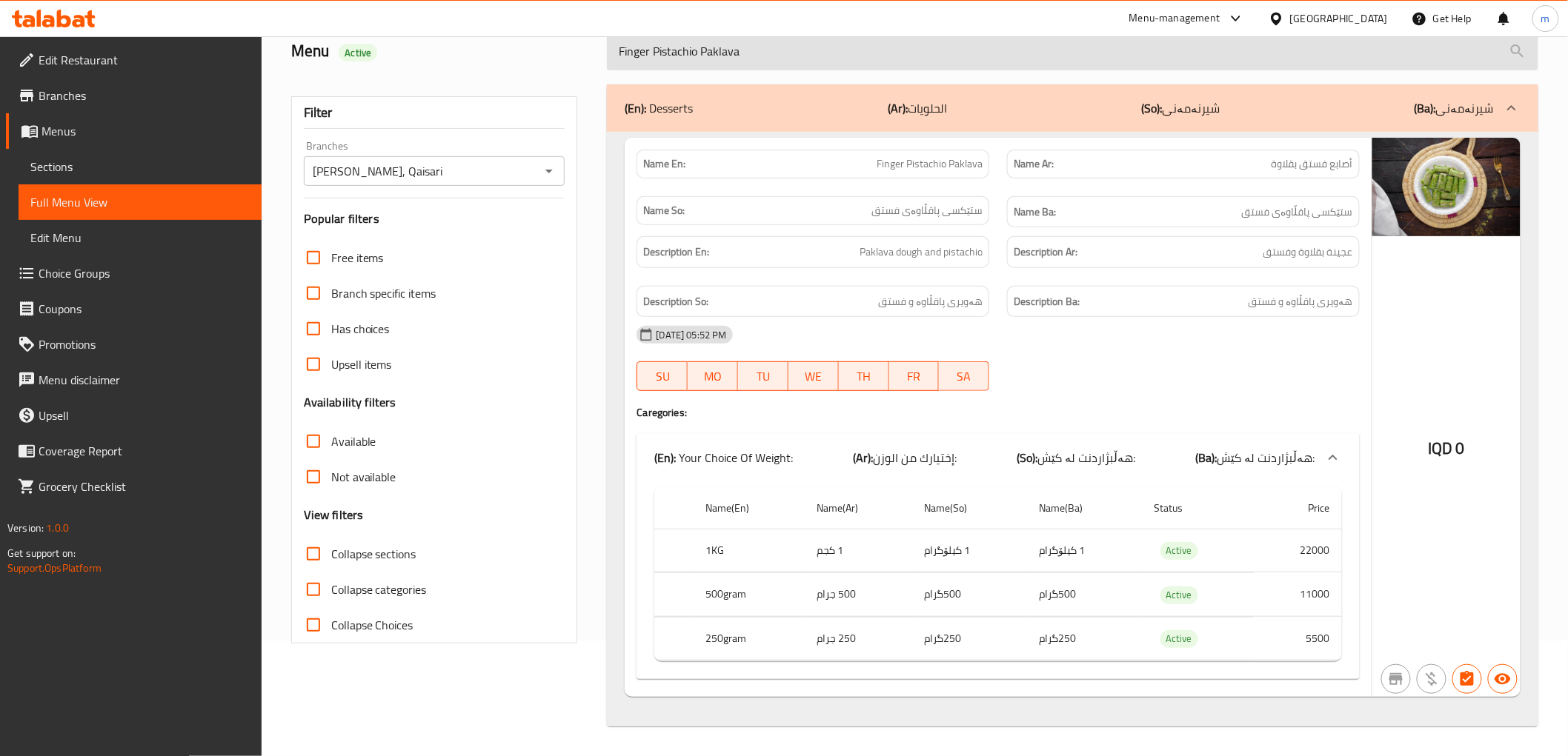
click at [719, 61] on div "Home / Restaurants management / Menus / Full menu view Export Menu Menu Active …" at bounding box center [914, 339] width 1247 height 776
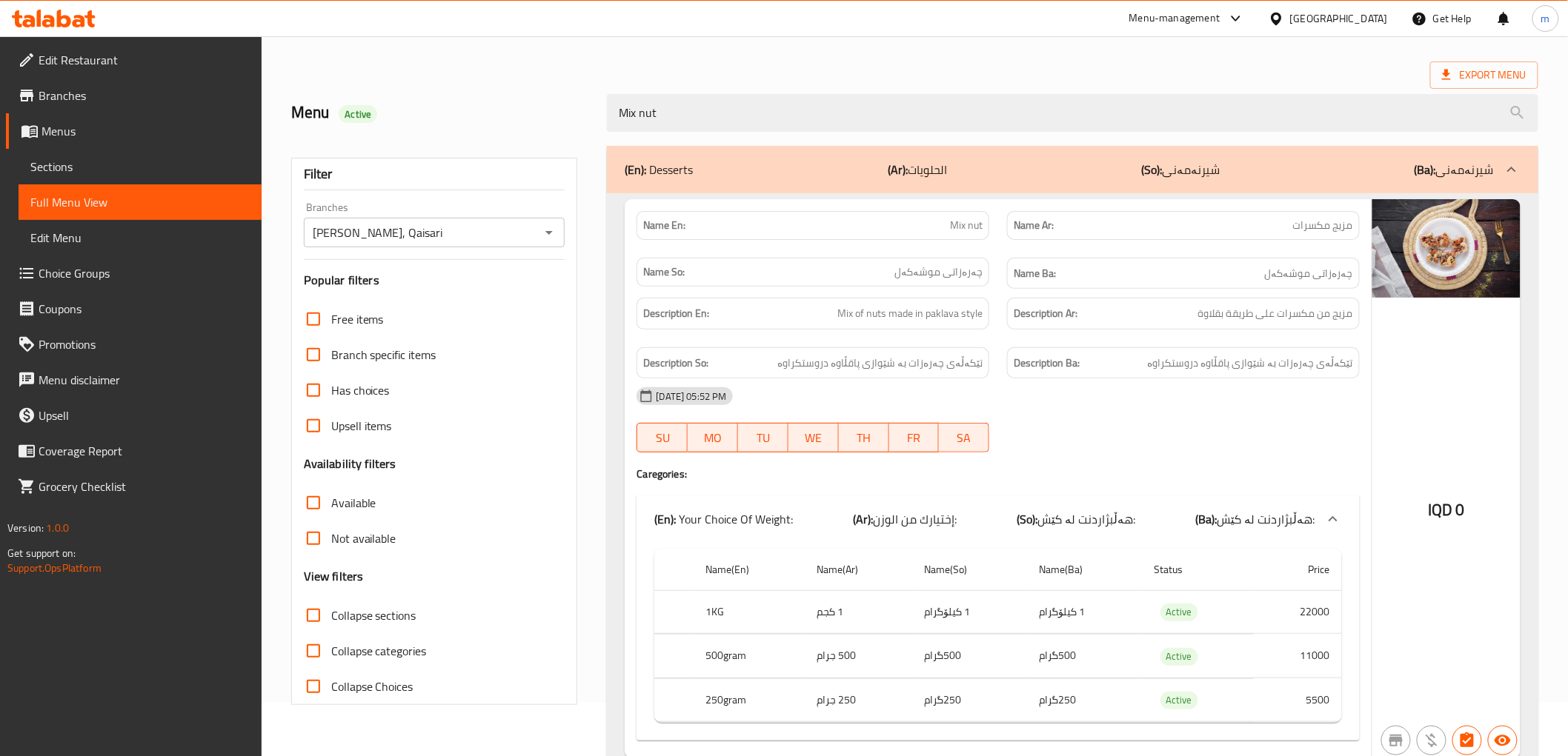
scroll to position [0, 0]
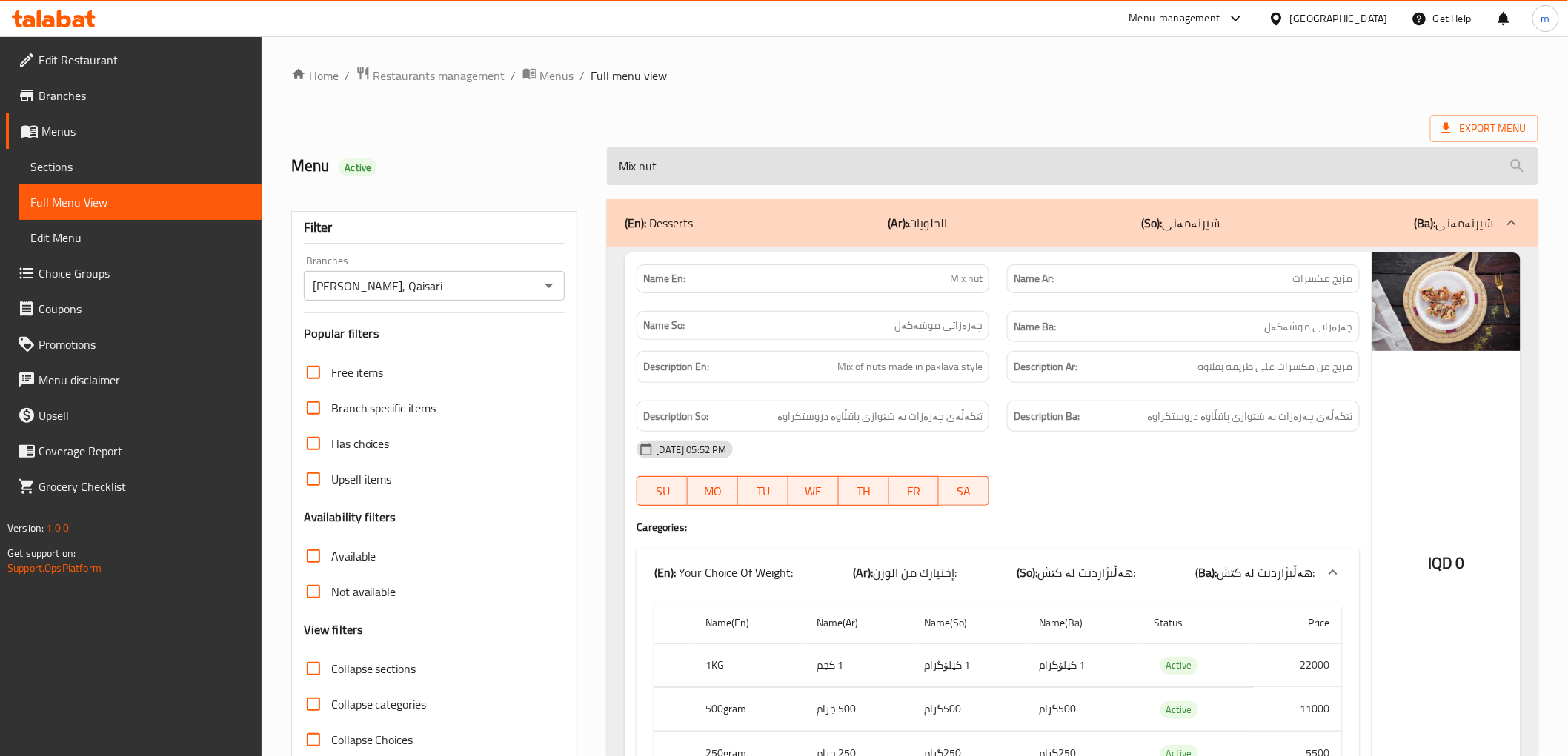
click at [676, 176] on input "Mix nut" at bounding box center [1072, 166] width 931 height 37
paste input "Pistachio Paklava"
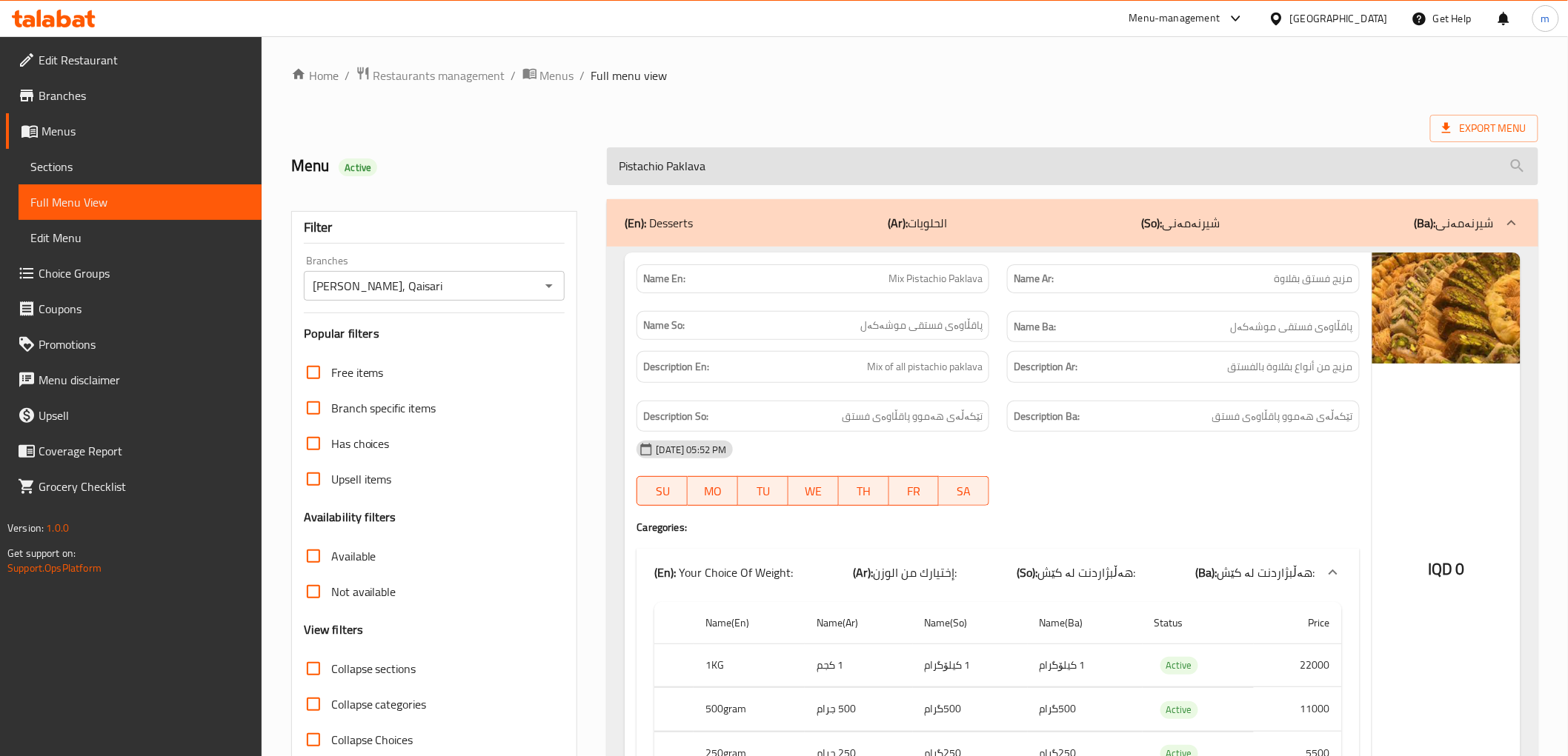
click at [701, 172] on input "Pistachio Paklava" at bounding box center [1072, 166] width 931 height 37
paste input "Swarat Sit"
click at [701, 172] on input "Pistachio Paklava" at bounding box center [1072, 166] width 931 height 37
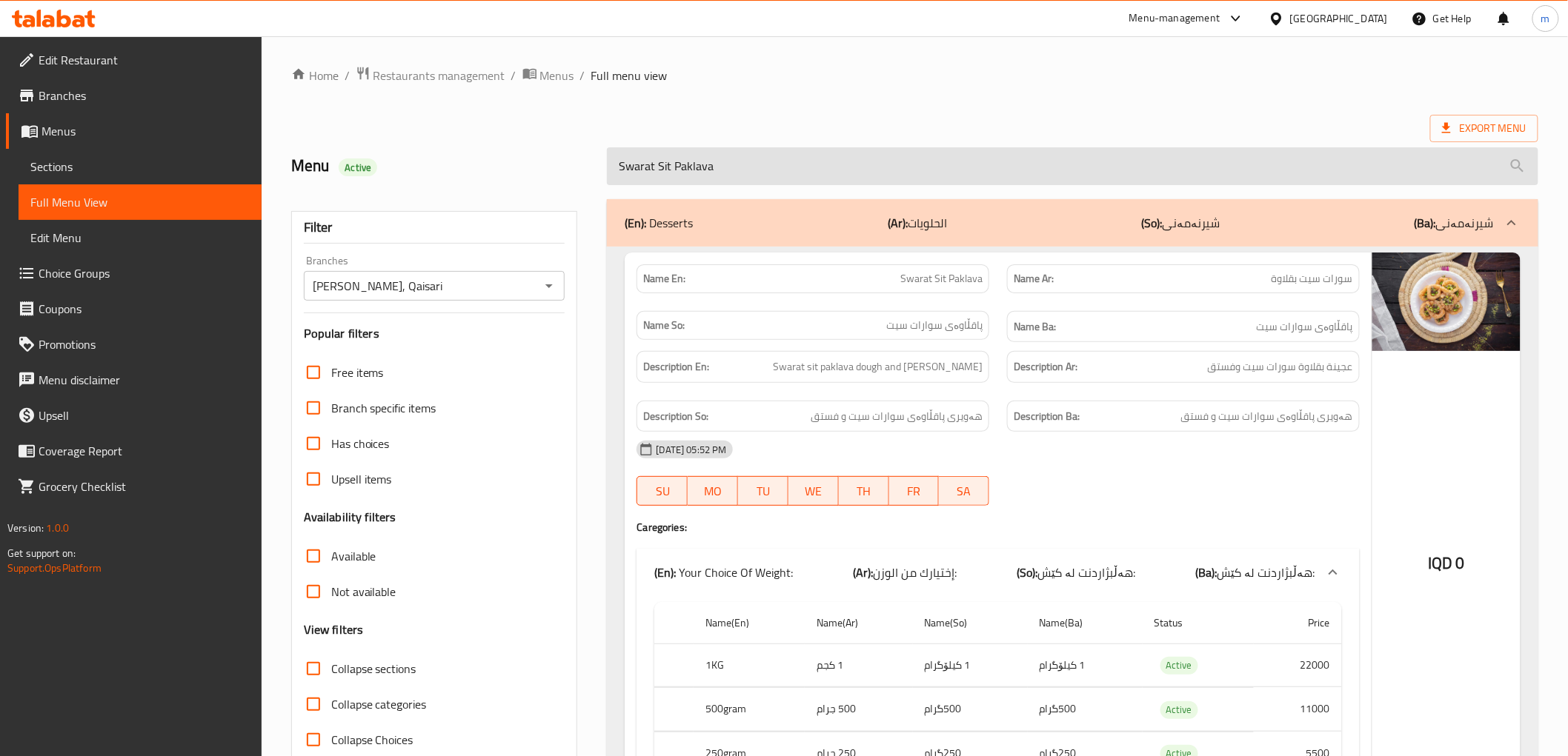
click at [722, 163] on input "Swarat Sit Paklava" at bounding box center [1072, 166] width 931 height 37
paste input "Crown"
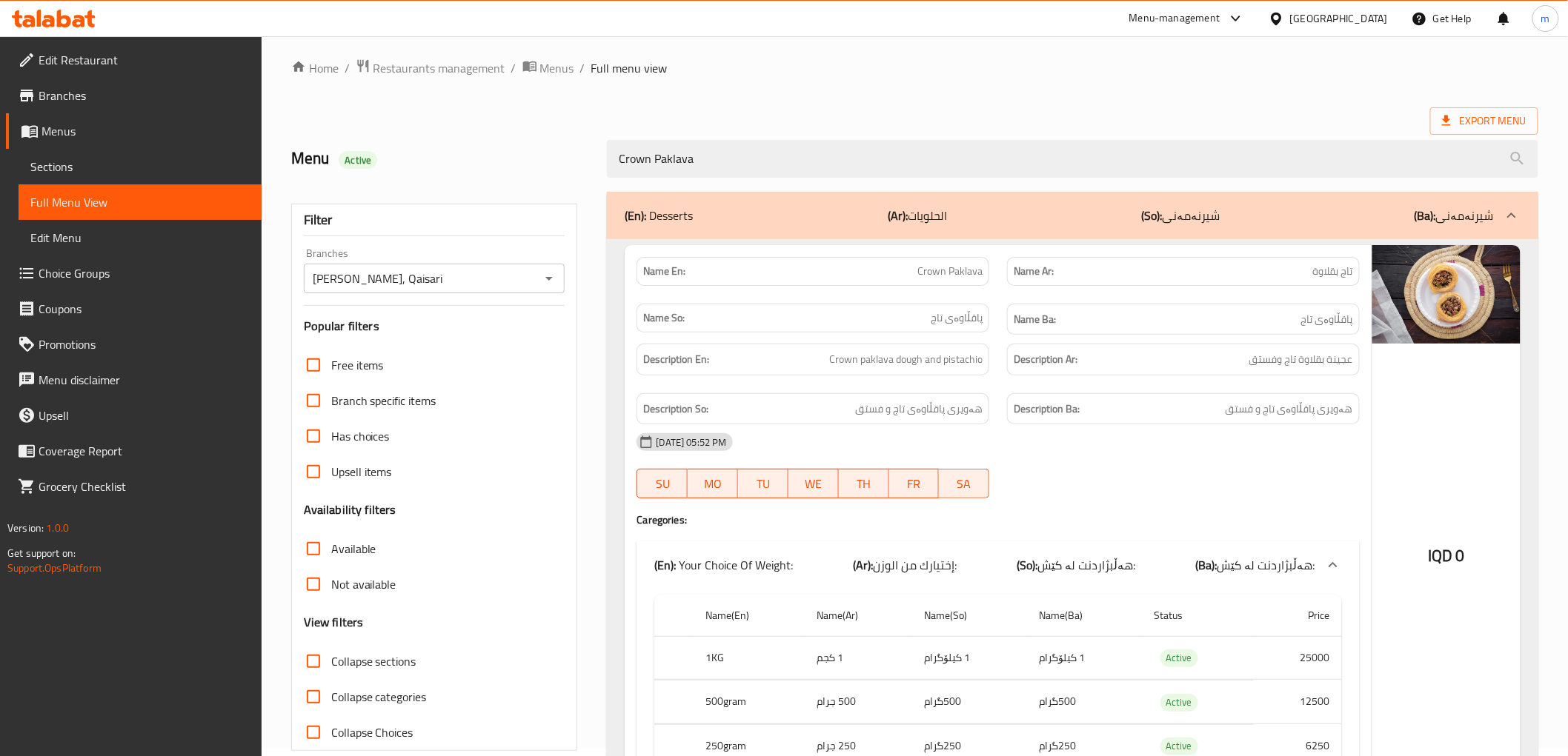
scroll to position [115, 0]
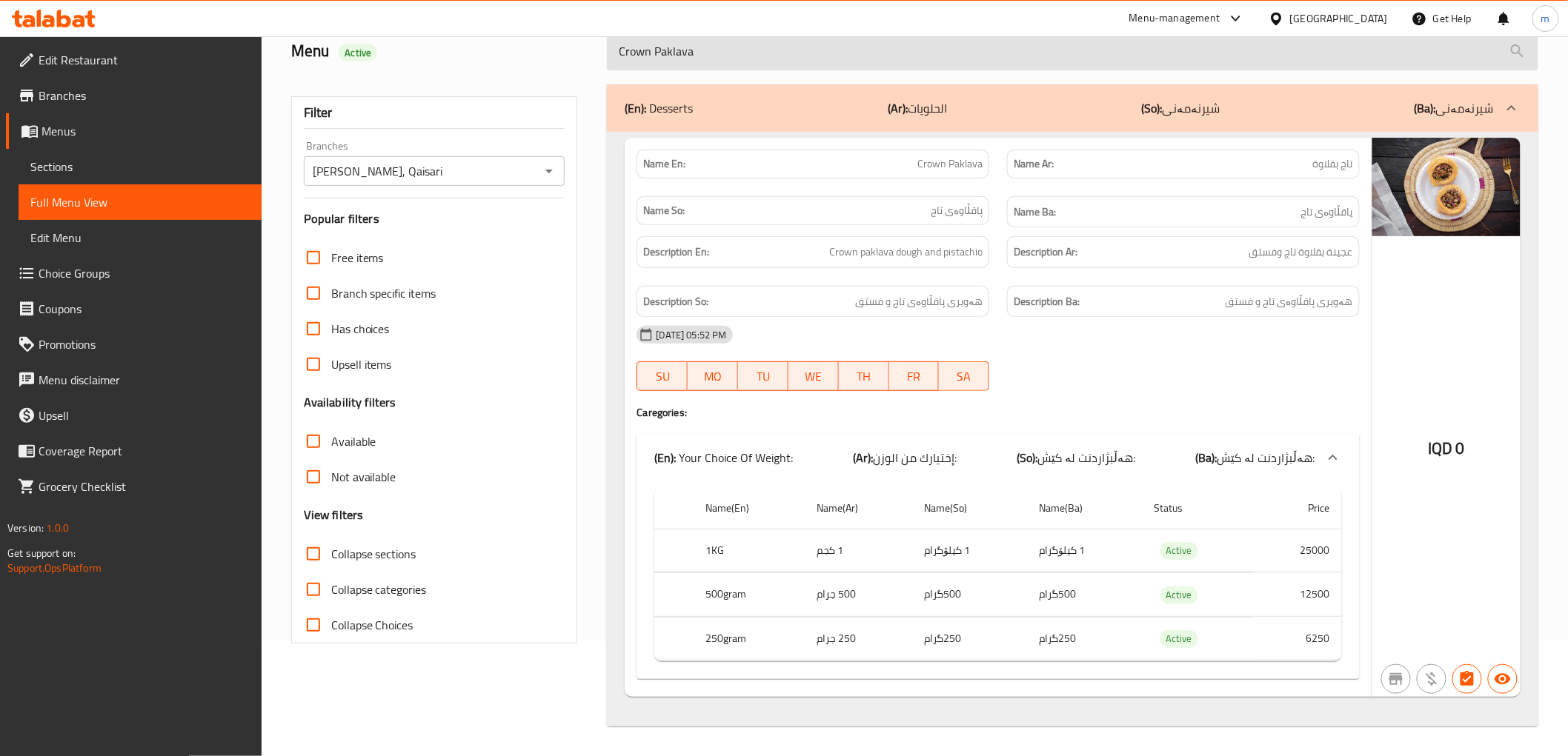
click at [687, 62] on input "Crown Paklava" at bounding box center [1072, 51] width 931 height 37
paste input "Pistachio Warbat"
click at [687, 62] on div "Home / Restaurants management / Menus / Full menu view Export Menu Menu Active …" at bounding box center [914, 339] width 1247 height 776
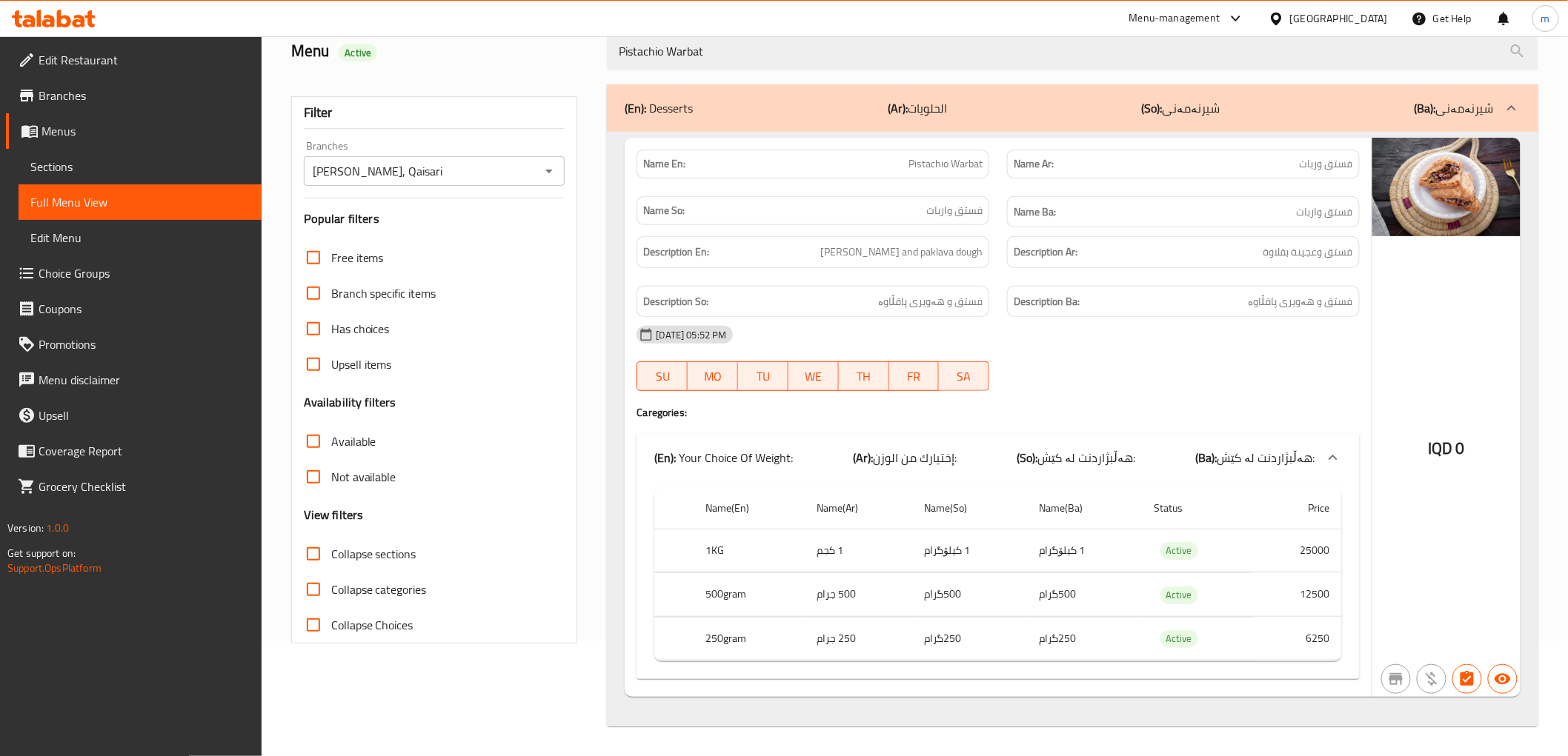
type input "Pistachio Warbat"
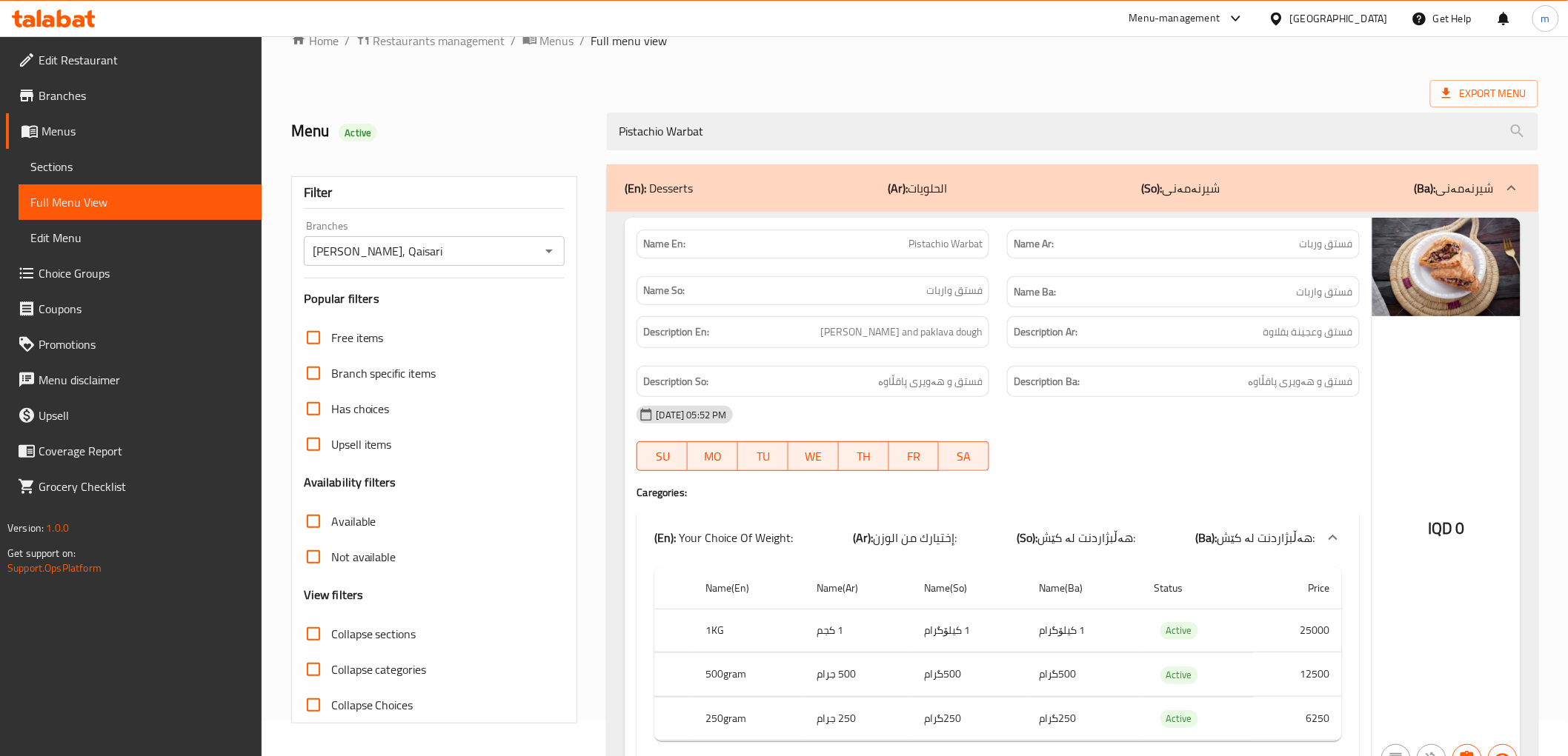
scroll to position [0, 0]
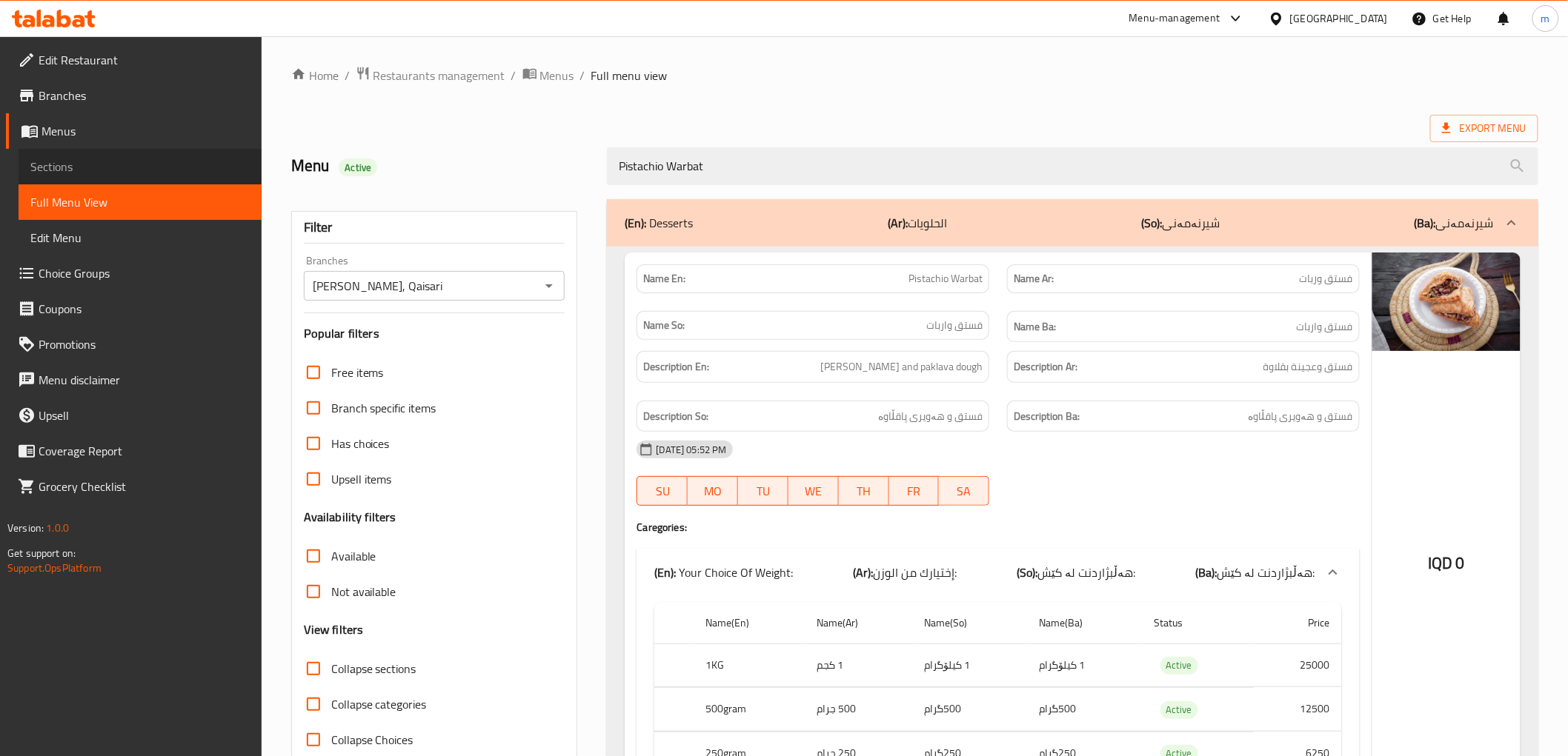
click at [126, 167] on span "Sections" at bounding box center [140, 166] width 219 height 18
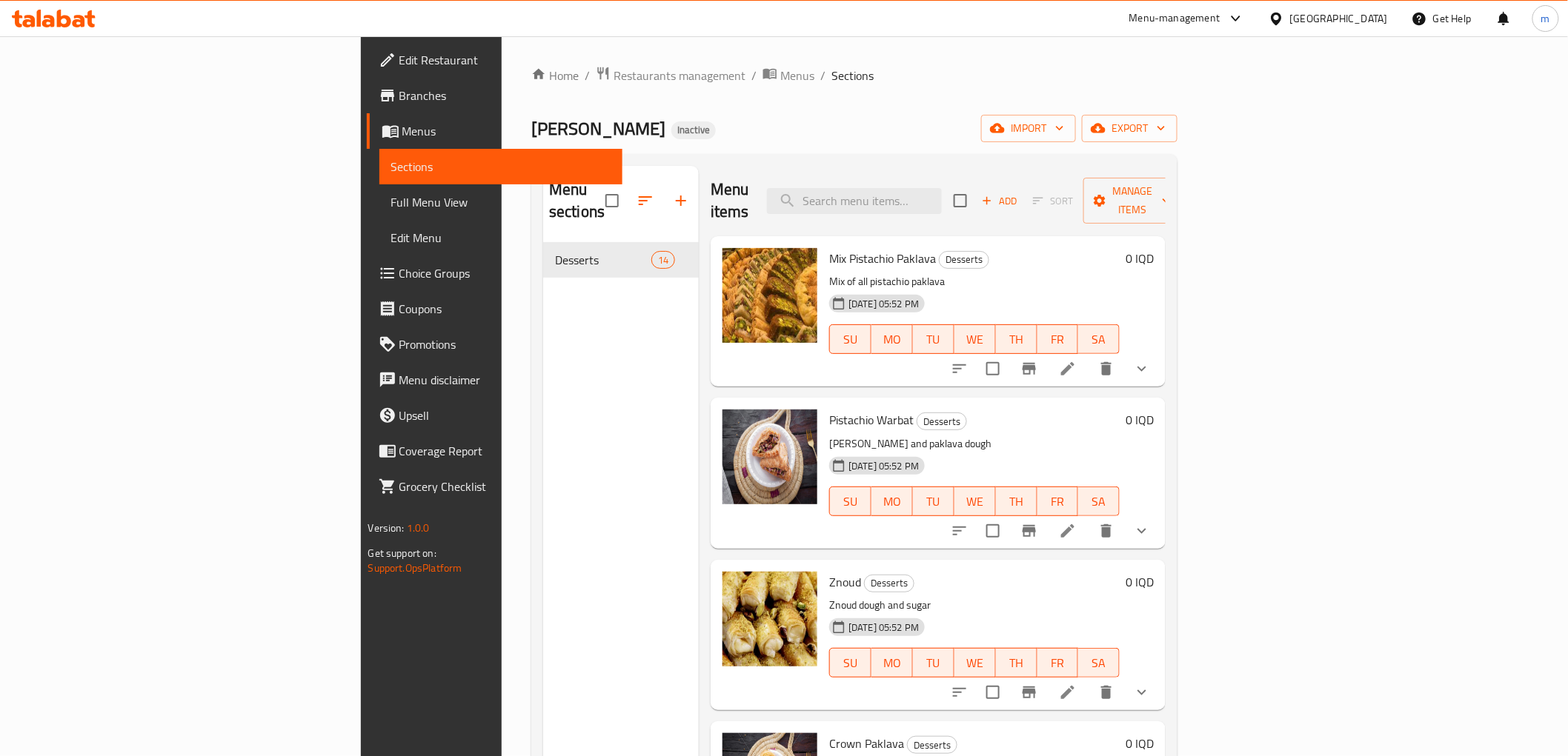
click at [834, 180] on div "Menu items Add Sort Manage items" at bounding box center [938, 201] width 455 height 70
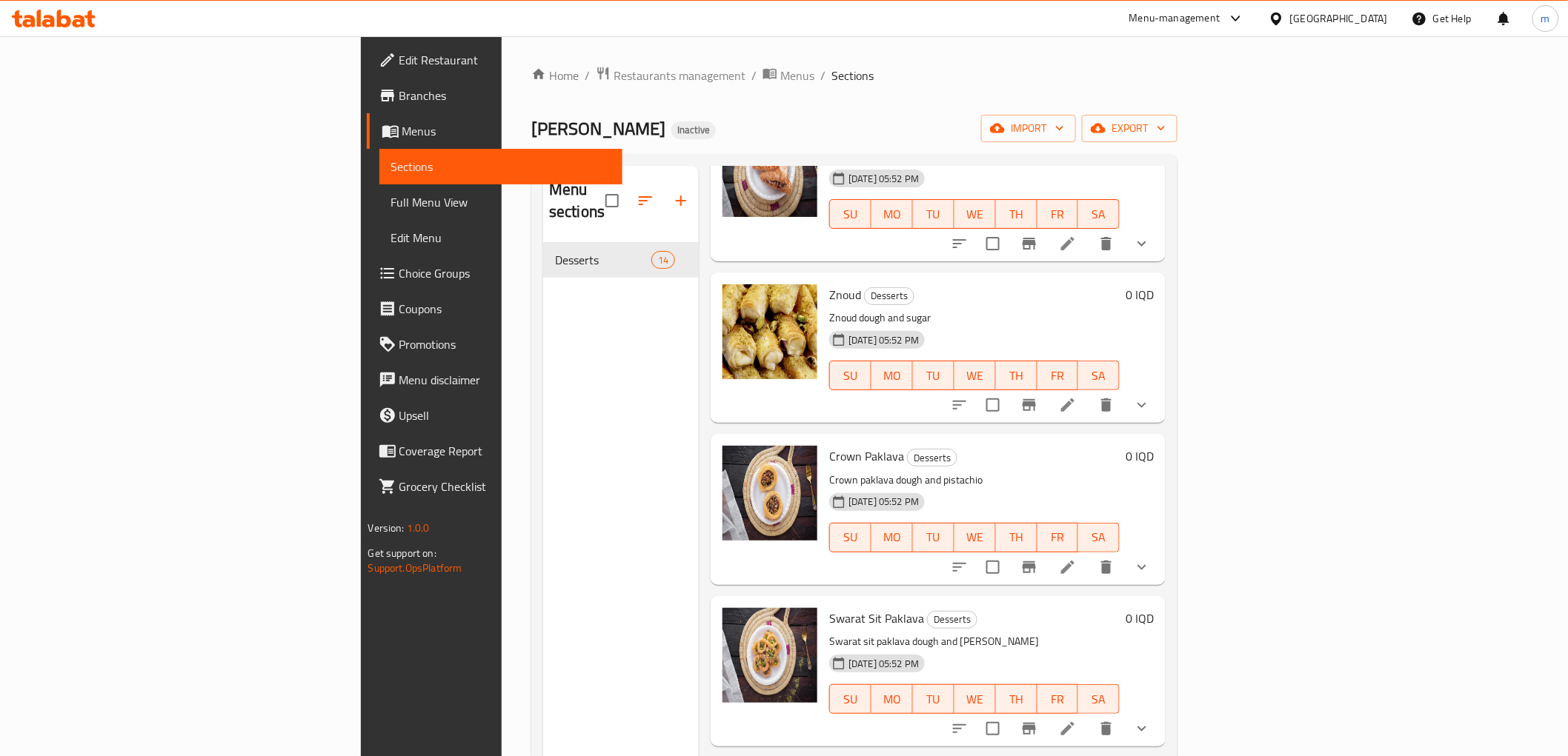
scroll to position [411, 0]
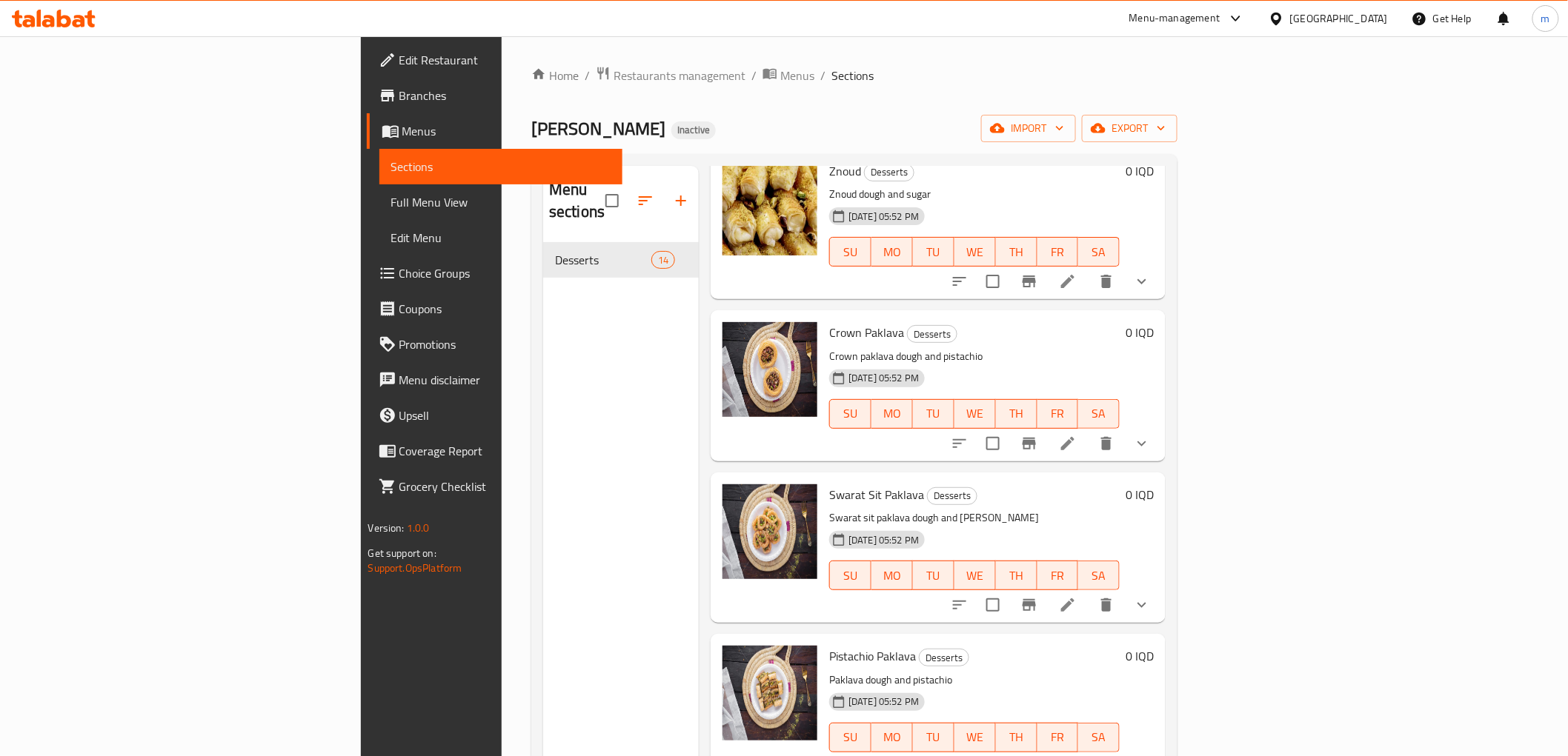
click at [892, 322] on h6 "Crown Paklava Desserts" at bounding box center [974, 332] width 290 height 21
click at [980, 347] on p "Crown paklava dough and pistachio" at bounding box center [974, 357] width 290 height 19
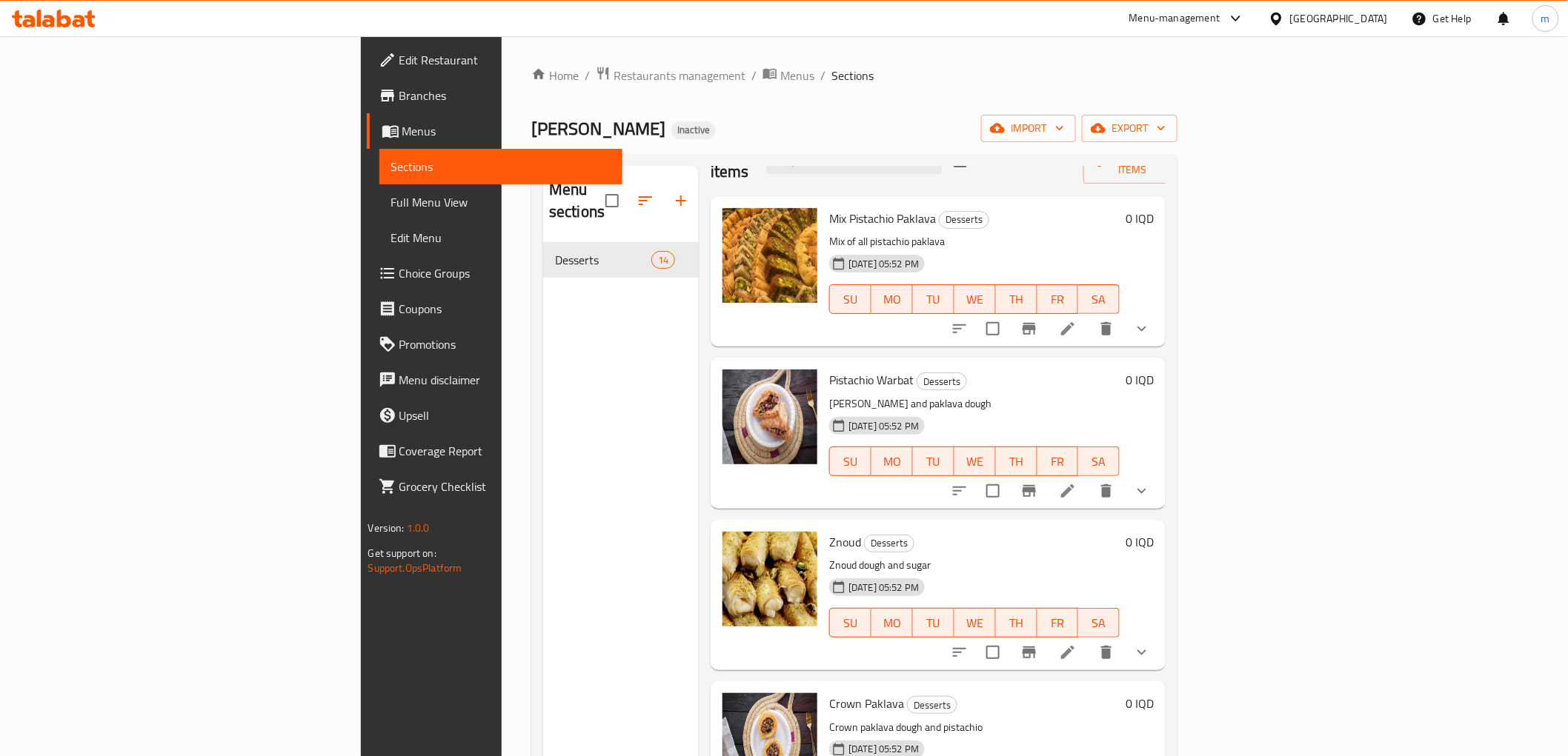
scroll to position [0, 0]
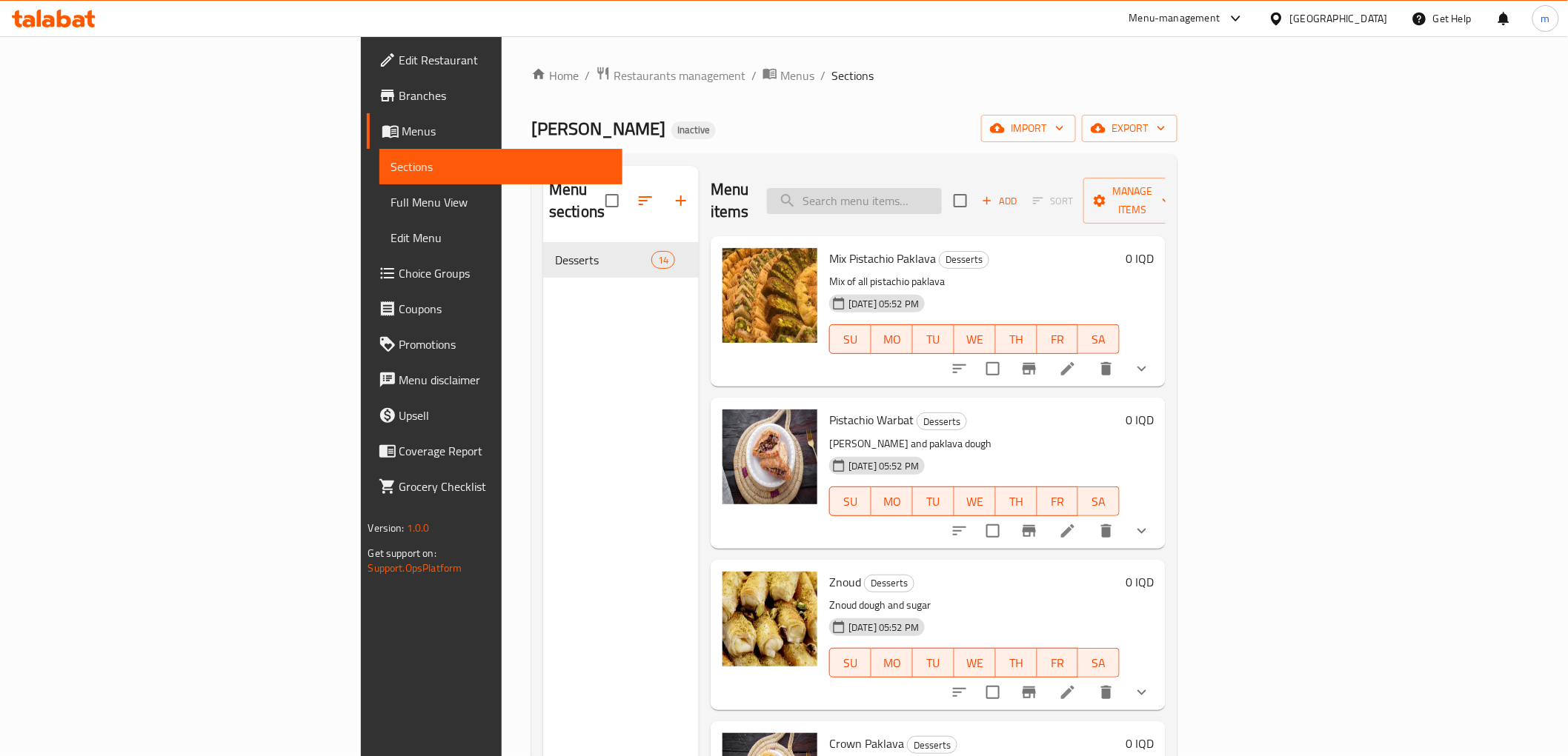
click at [942, 200] on input "search" at bounding box center [854, 202] width 175 height 26
click at [391, 202] on span "Full Menu View" at bounding box center [501, 202] width 219 height 18
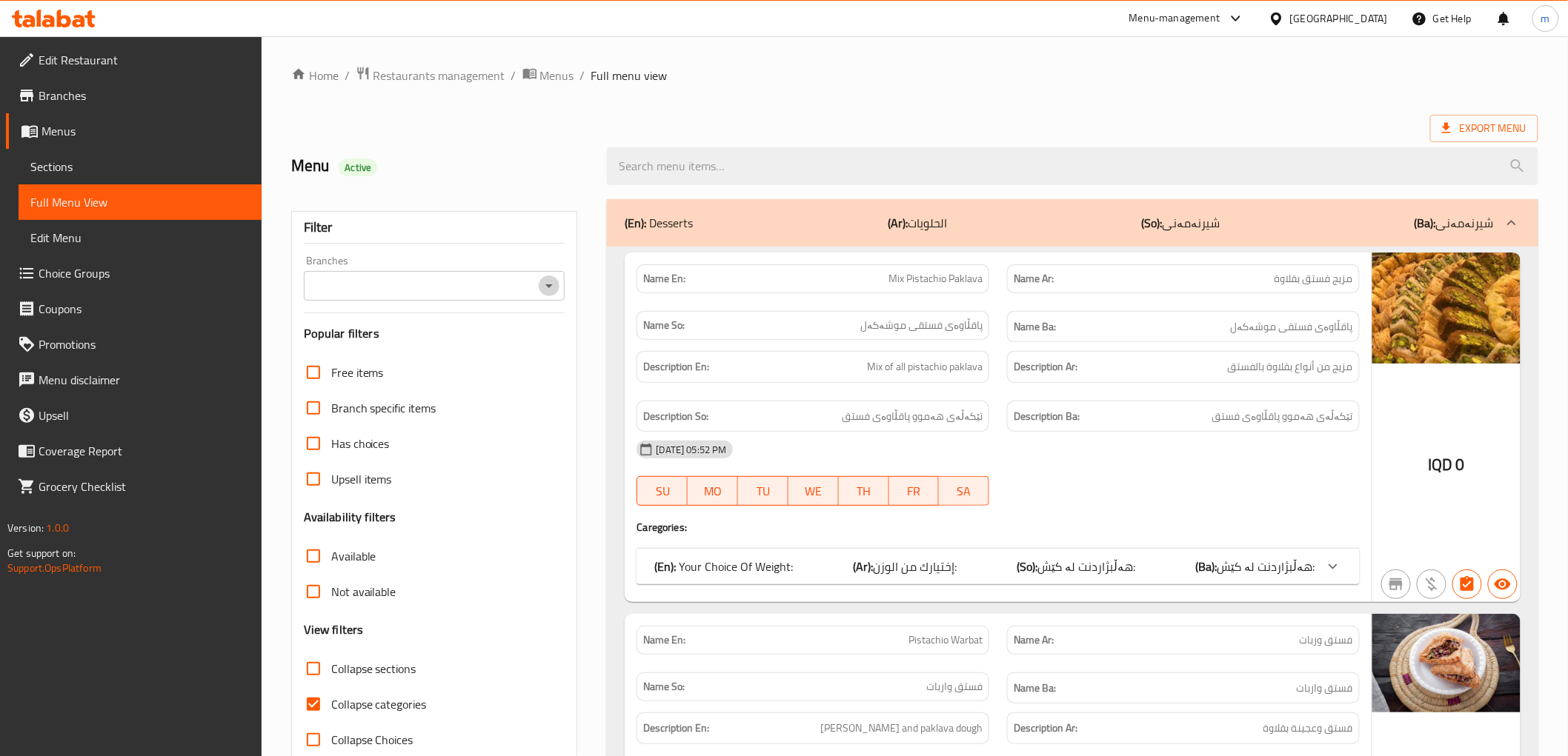
click at [552, 277] on icon "Open" at bounding box center [548, 286] width 18 height 18
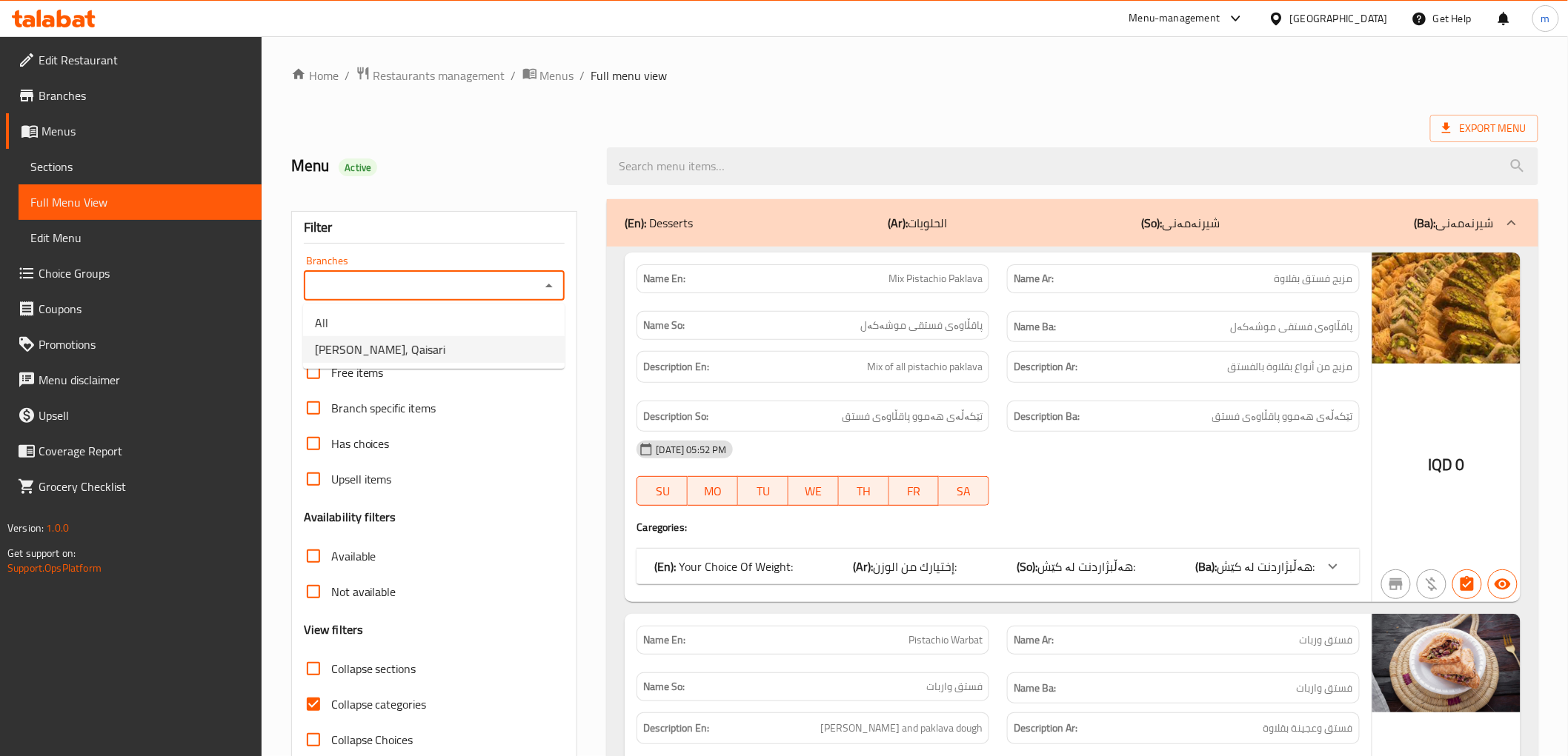
click at [486, 359] on li "Kunafa Shamya, Qaisari" at bounding box center [434, 349] width 261 height 27
type input "Kunafa Shamya, Qaisari"
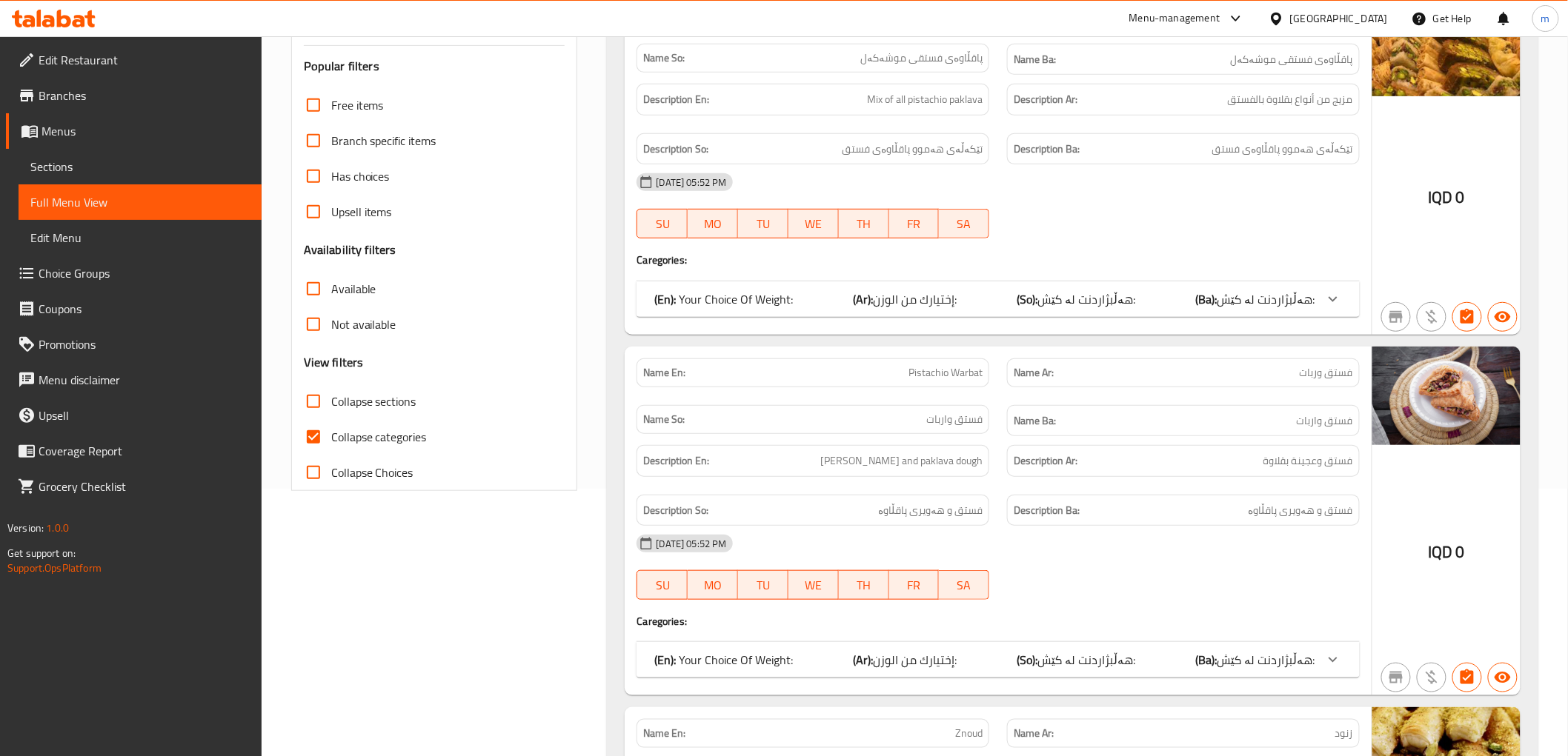
scroll to position [274, 0]
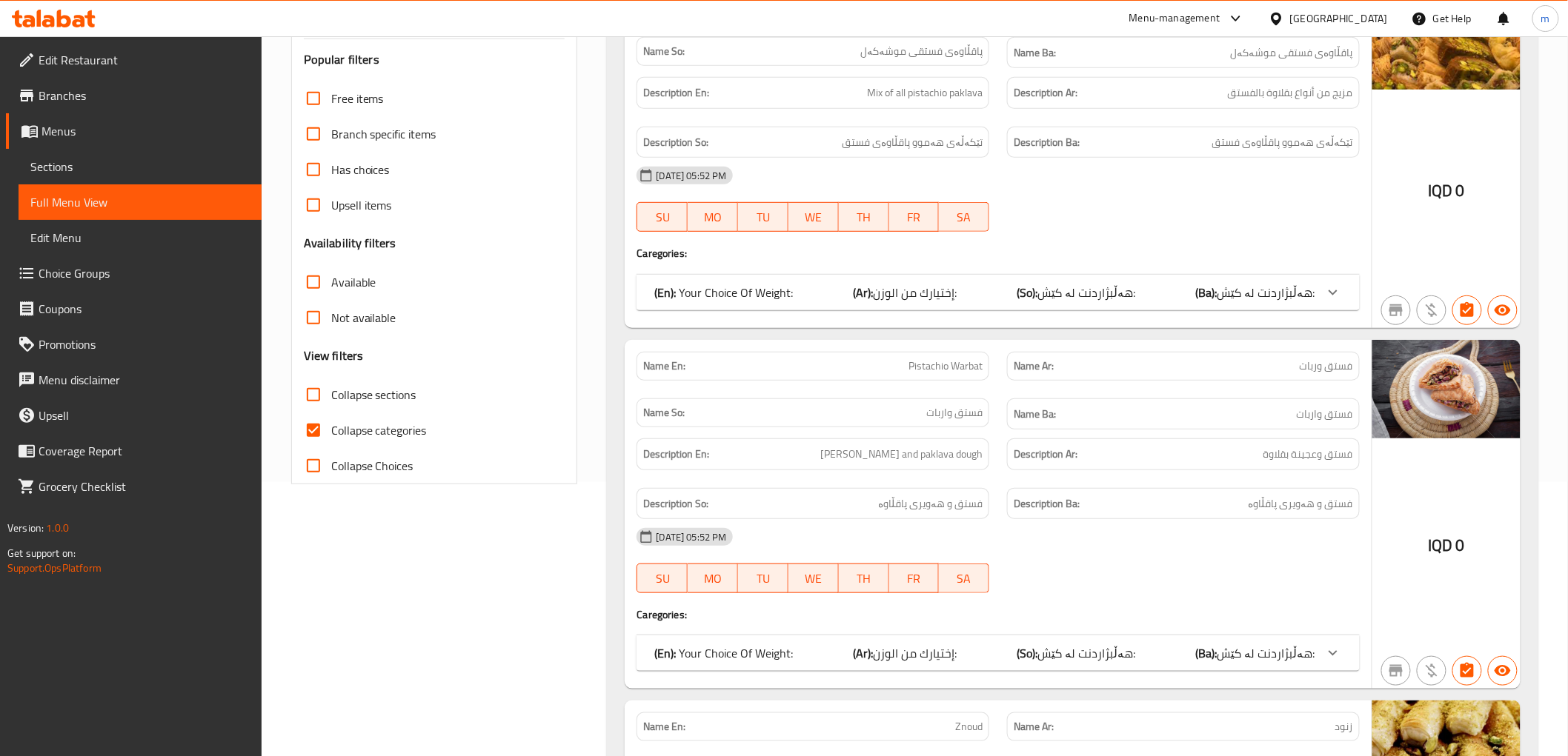
click at [374, 421] on span "Collapse categories" at bounding box center [379, 429] width 95 height 18
click at [332, 419] on input "Collapse categories" at bounding box center [314, 430] width 35 height 35
checkbox input "false"
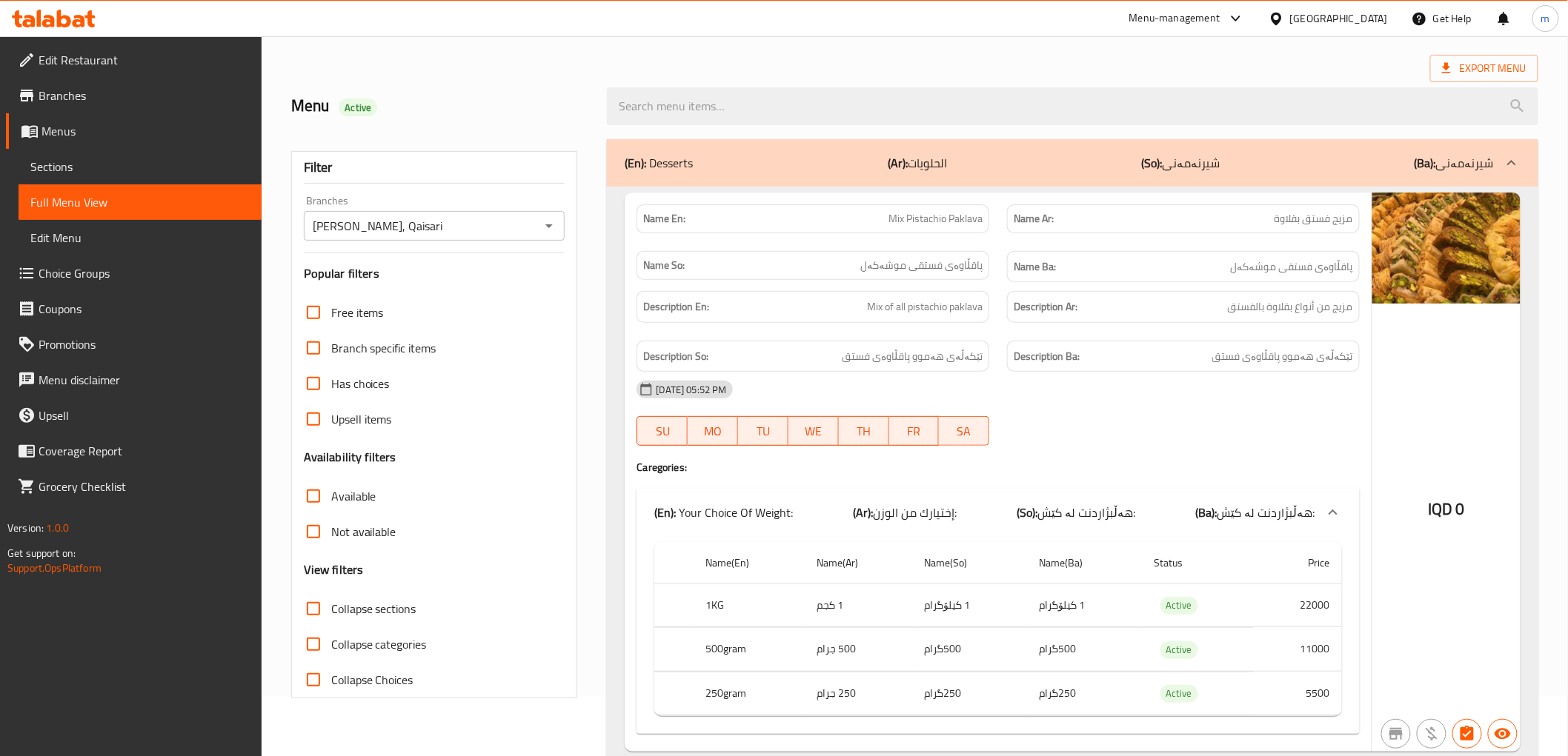
scroll to position [0, 0]
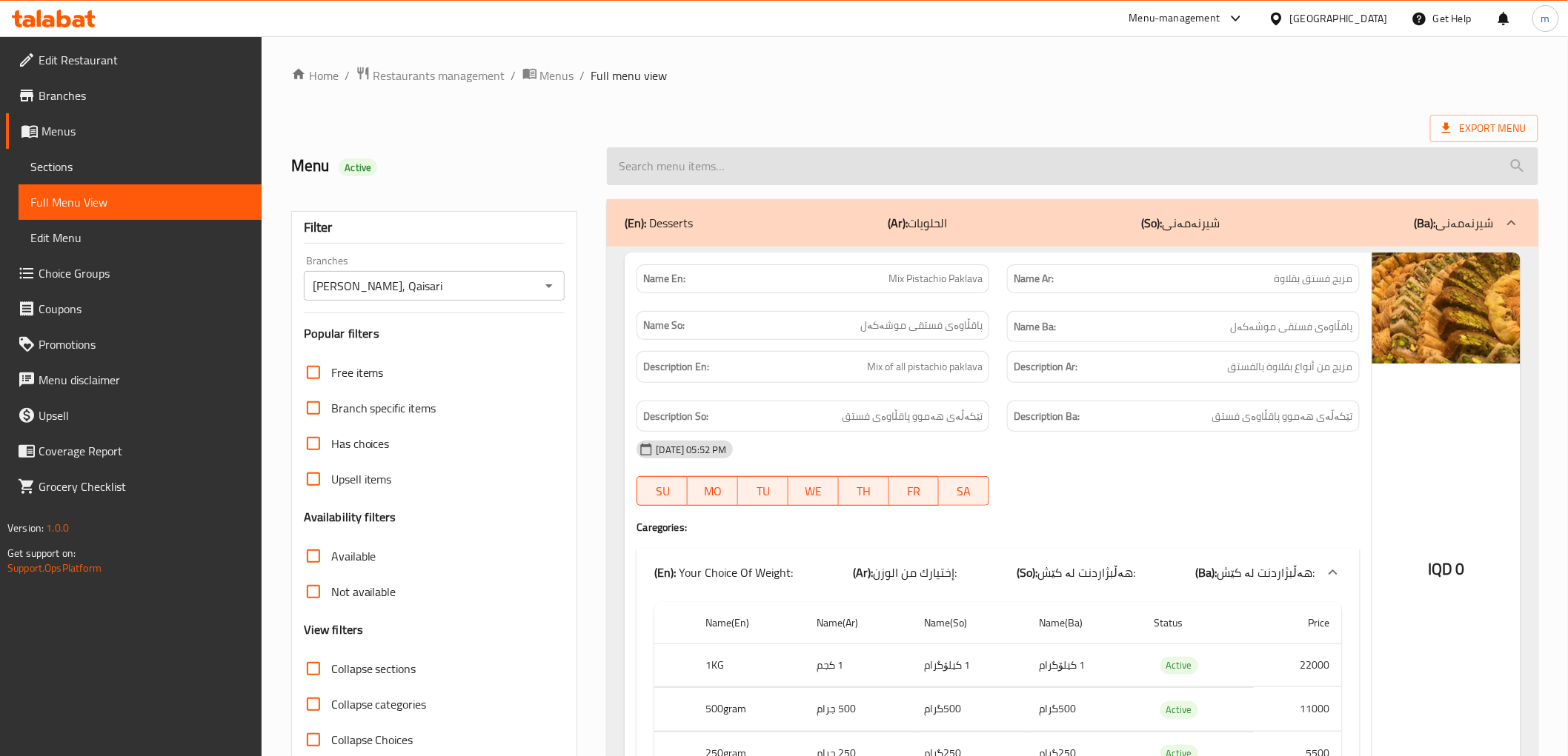
paste input "Pistachio Warbat"
click at [684, 174] on input "search" at bounding box center [1072, 166] width 931 height 37
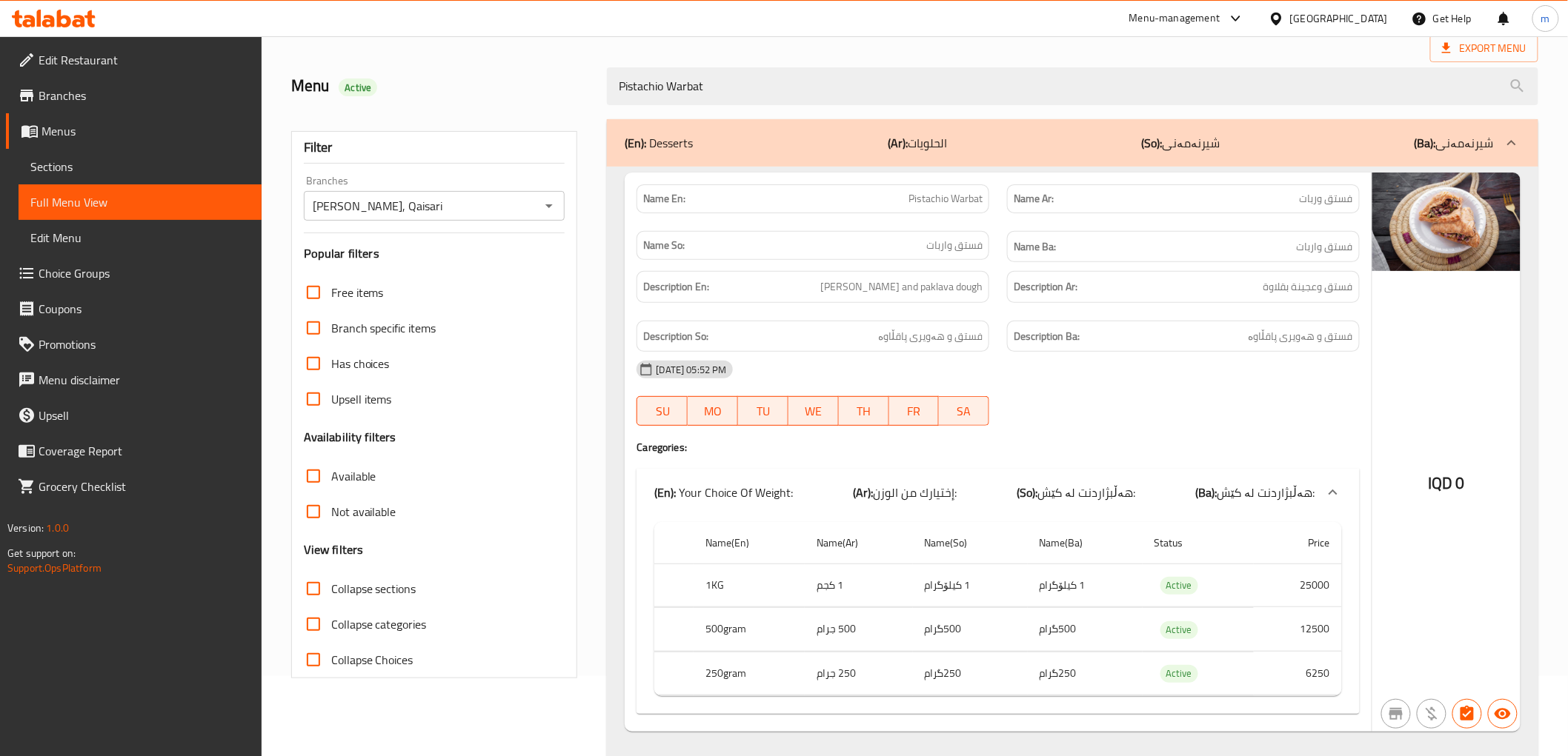
scroll to position [115, 0]
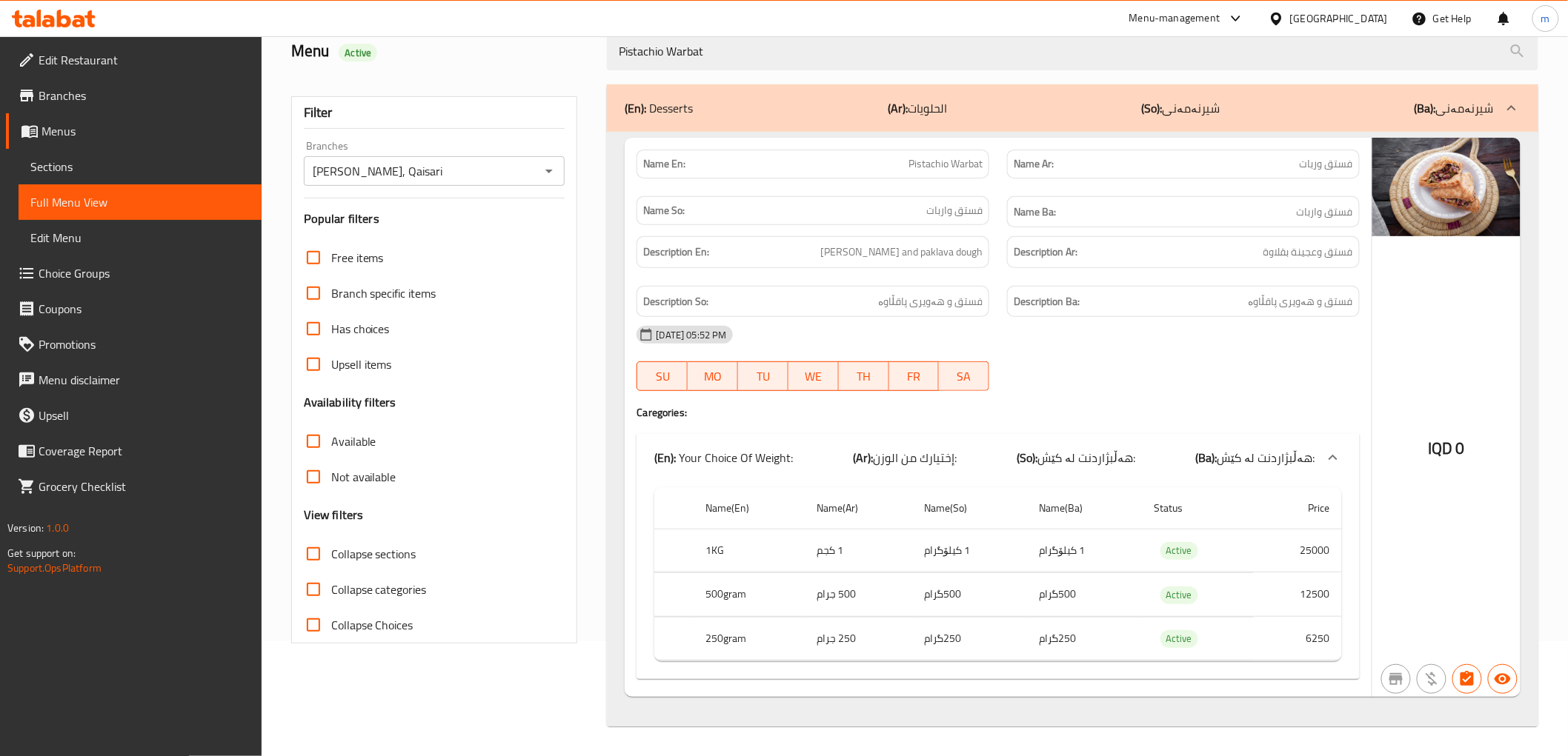
type input "Pistachio Warbat"
click at [82, 25] on icon at bounding box center [78, 21] width 12 height 12
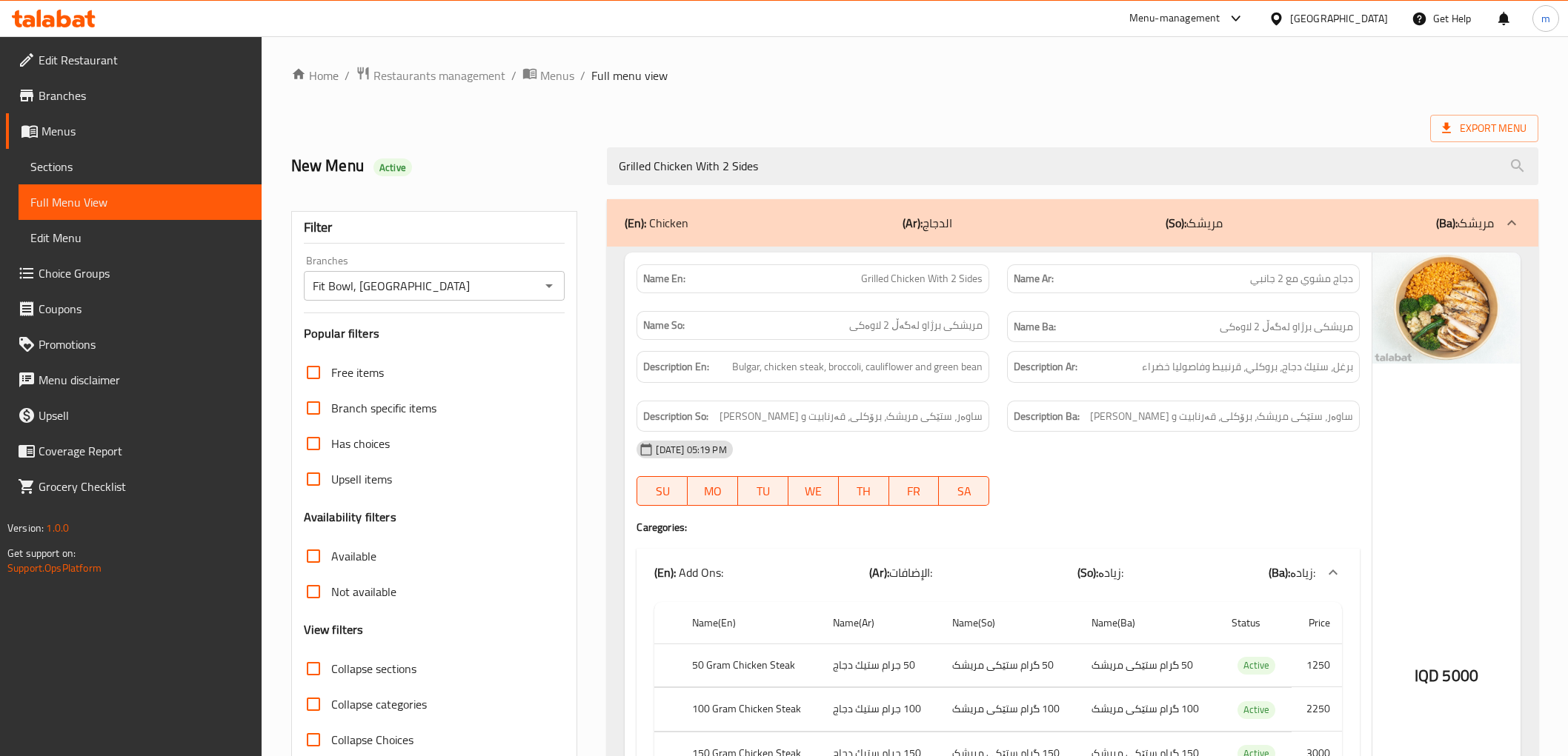
click at [47, 23] on icon at bounding box center [54, 18] width 84 height 18
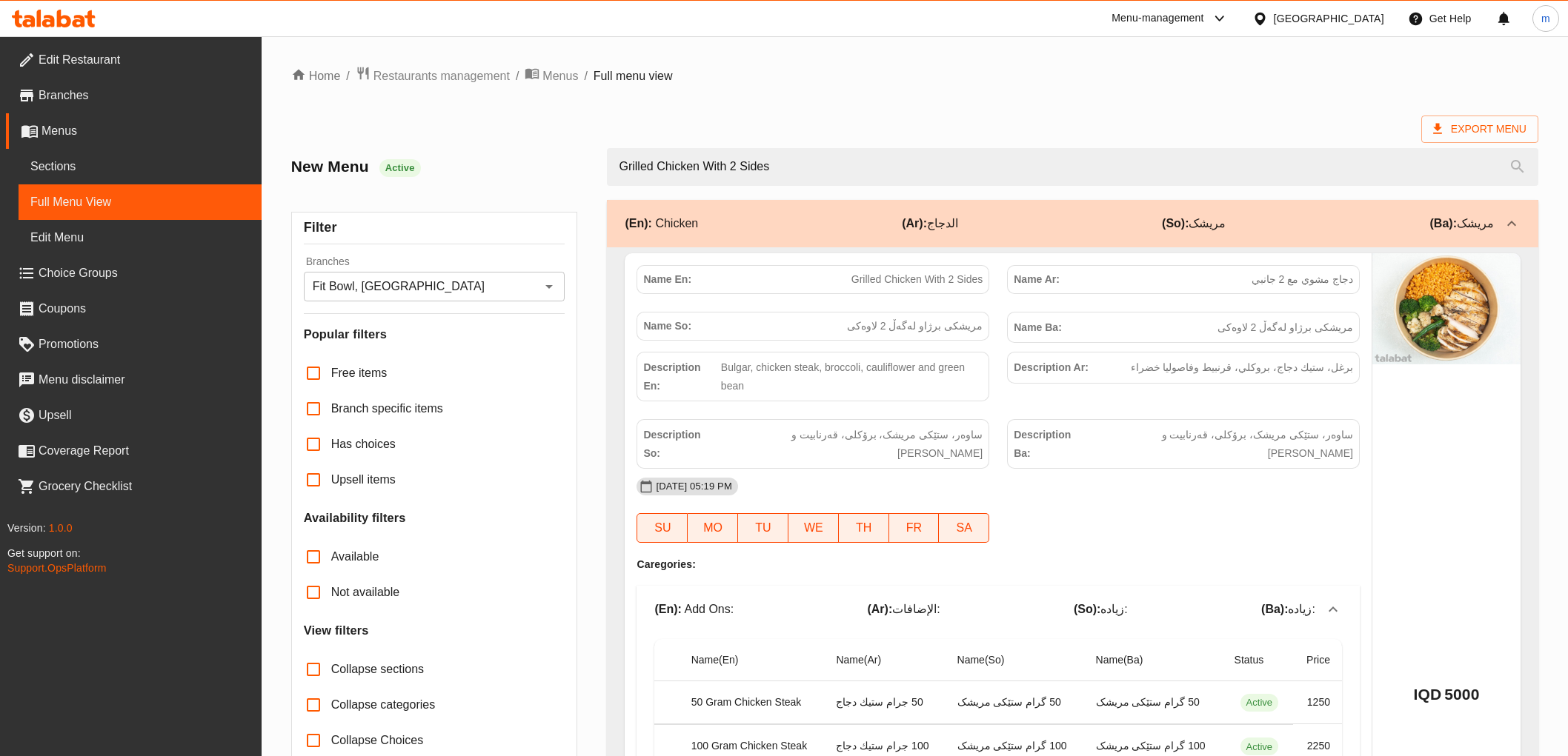
scroll to position [137, 0]
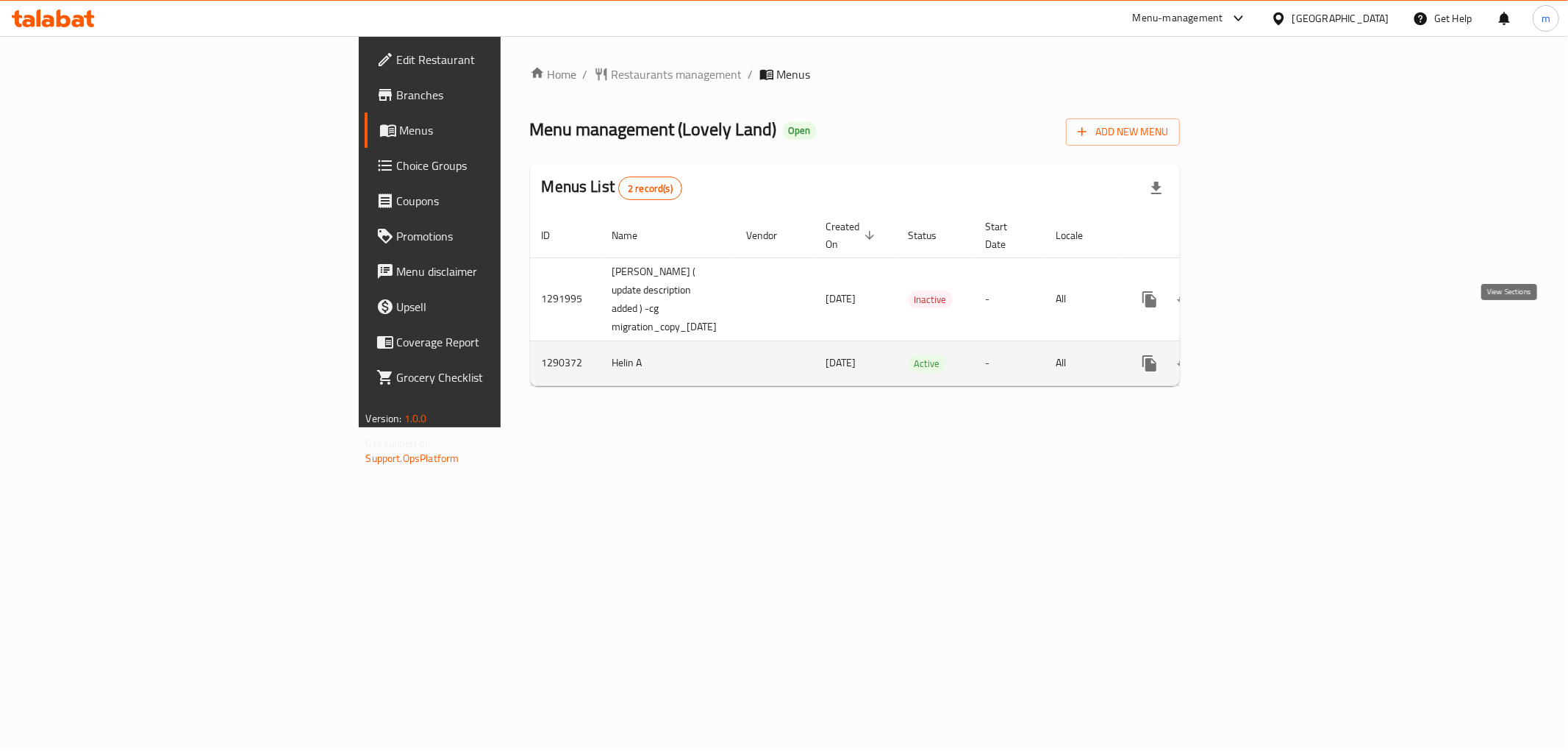
click at [1265, 354] on icon "enhanced table" at bounding box center [1256, 363] width 18 height 18
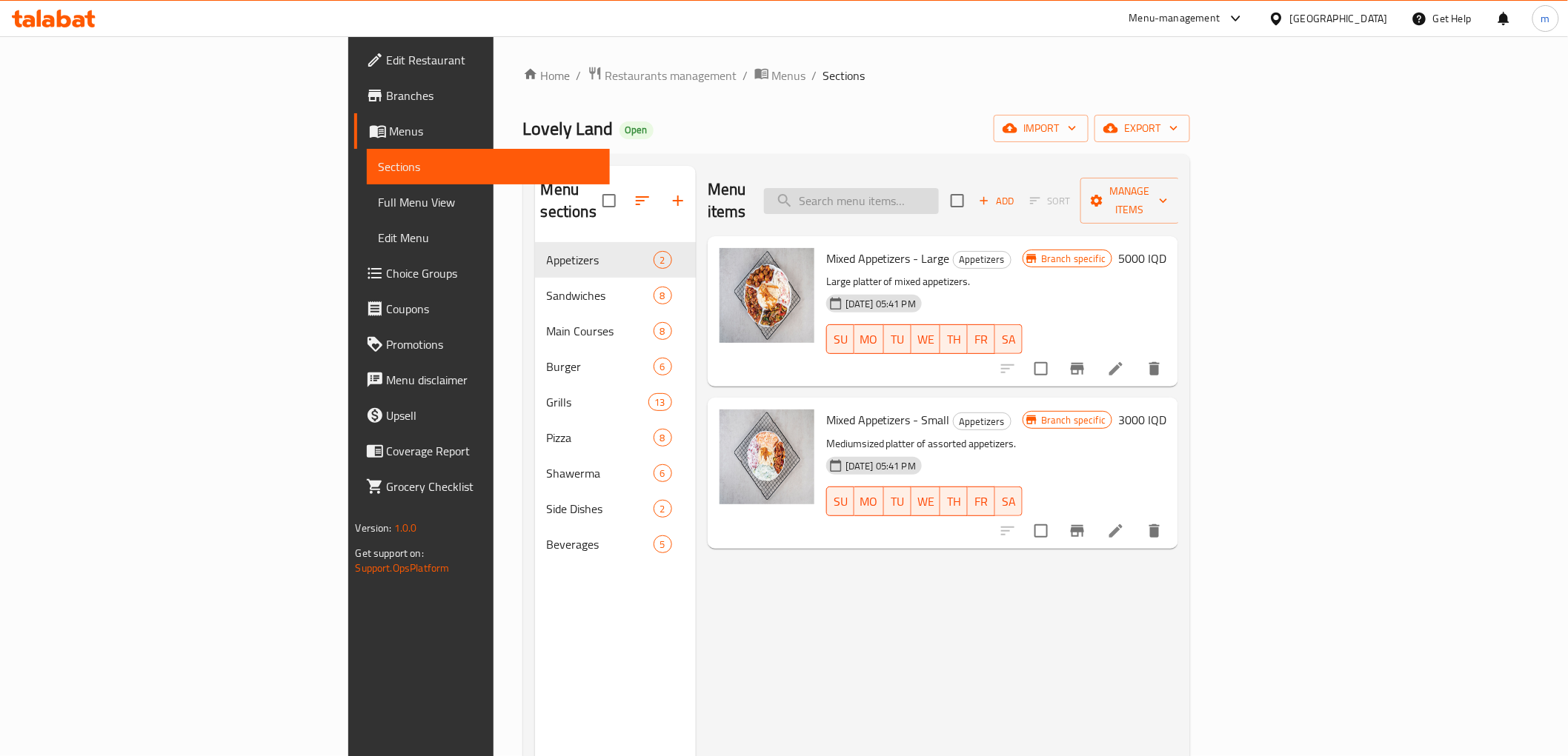
drag, startPoint x: 982, startPoint y: 160, endPoint x: 987, endPoint y: 180, distance: 20.6
click at [983, 163] on div "Menu sections Appetizers 2 Sandwiches 8 Main Courses 8 Burger 6 Grills 13 Pizza…" at bounding box center [856, 544] width 668 height 780
click at [939, 189] on input "search" at bounding box center [851, 202] width 175 height 26
paste input "Beef Burger"
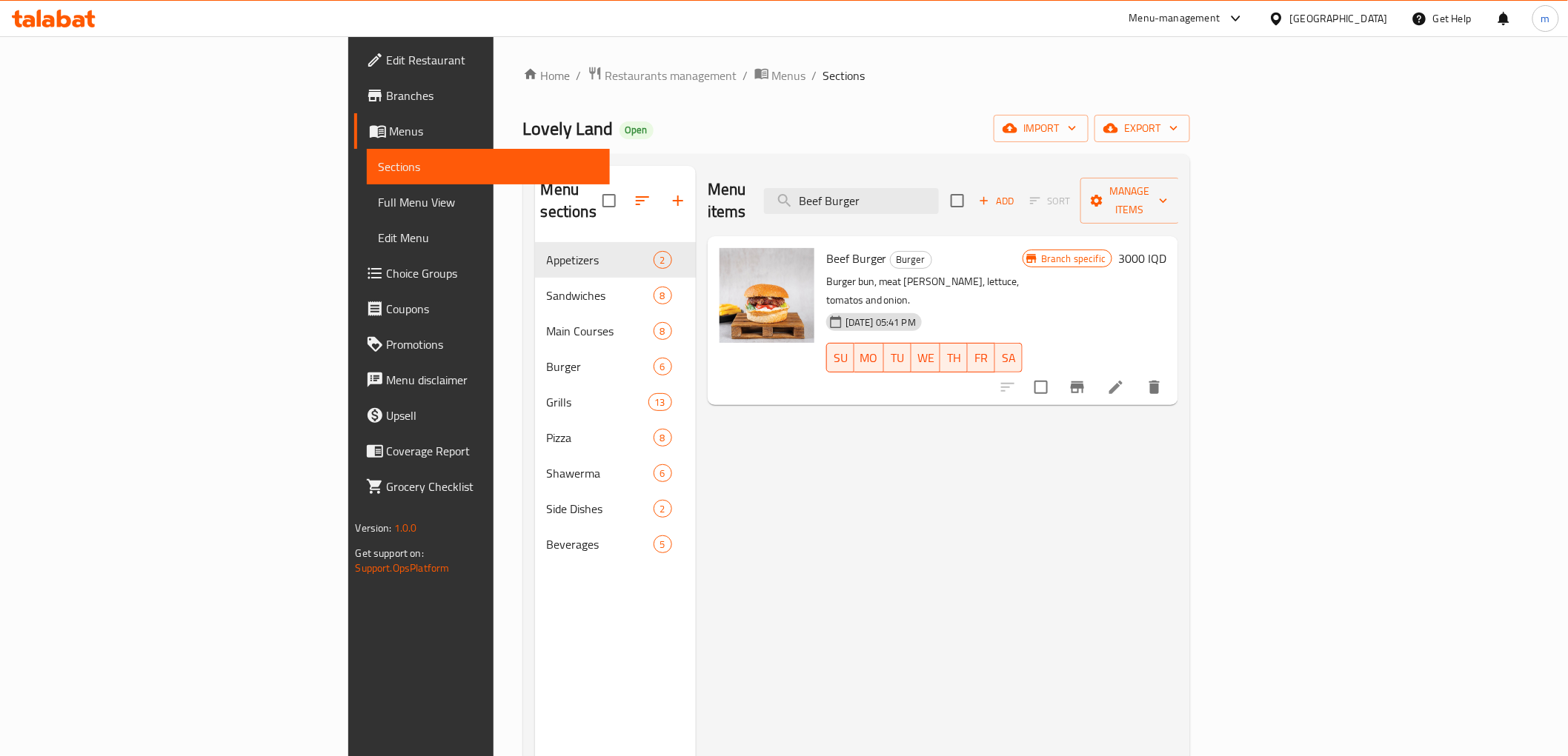
type input "Beef Burger"
click at [1084, 382] on icon "Branch-specific-item" at bounding box center [1078, 387] width 13 height 12
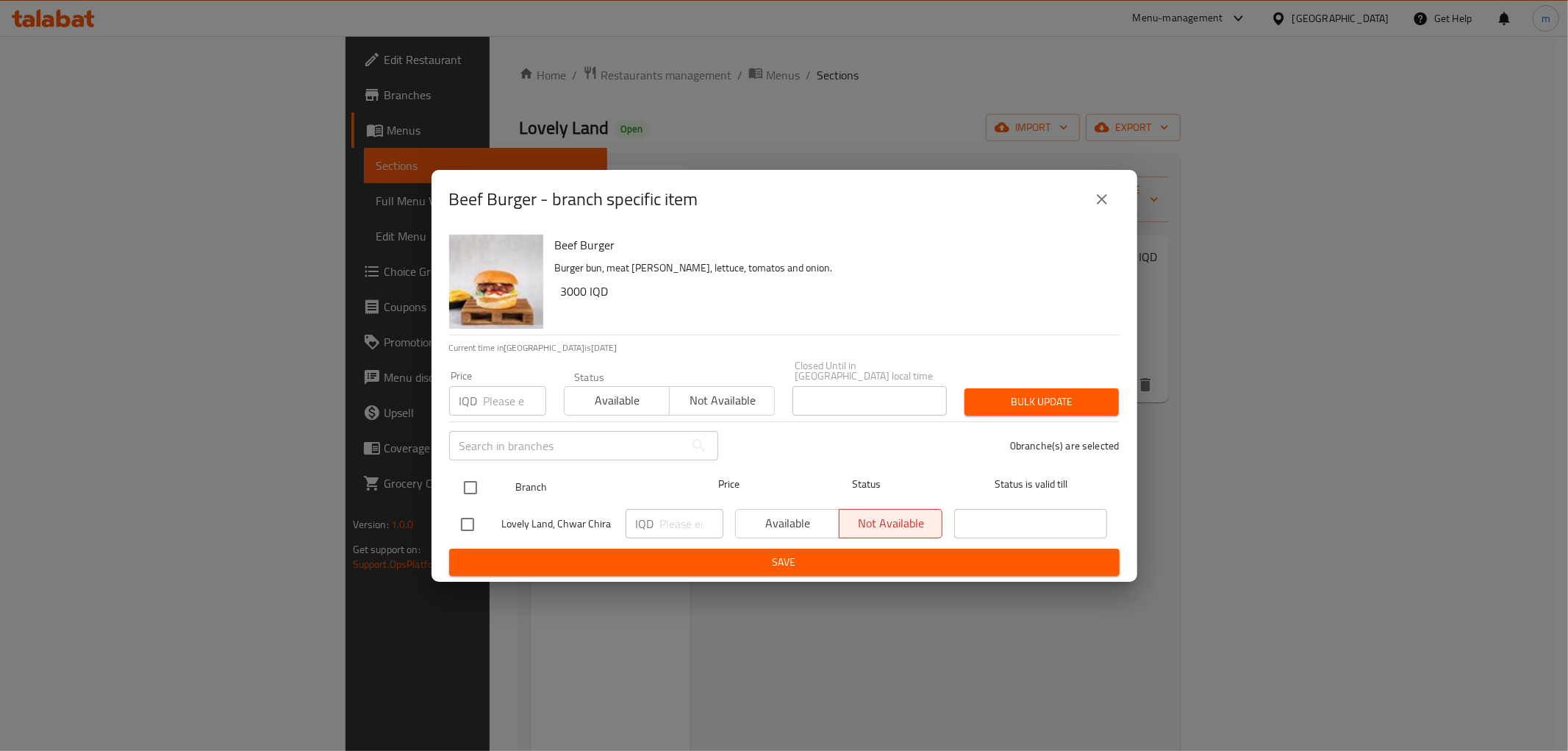
click at [482, 483] on input "checkbox" at bounding box center [470, 487] width 31 height 31
checkbox input "true"
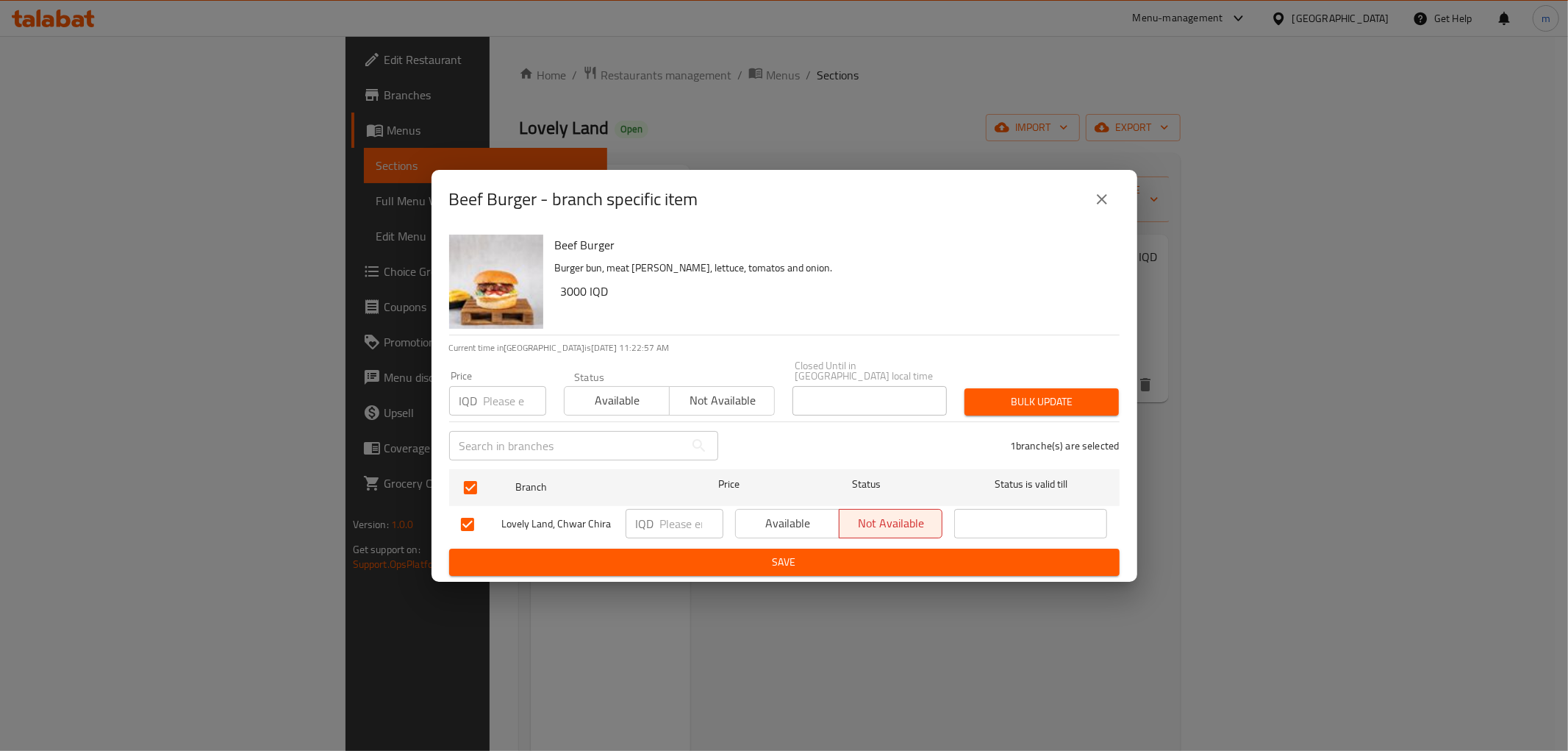
checkbox input "true"
click at [657, 511] on div "IQD ​" at bounding box center [675, 524] width 98 height 30
type input "4000"
click at [689, 561] on span "Save" at bounding box center [785, 563] width 647 height 19
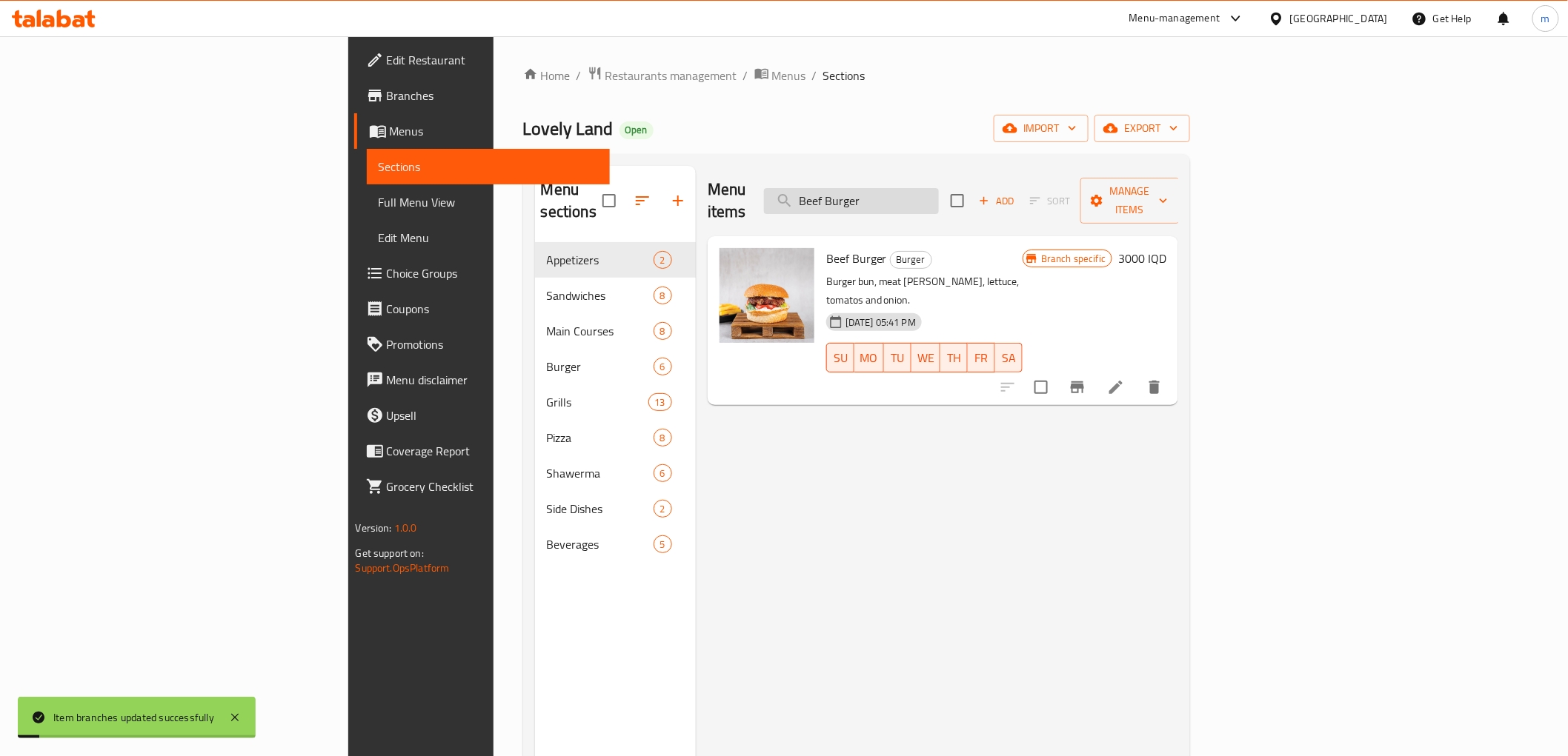
click at [939, 189] on input "Beef Burger" at bounding box center [851, 202] width 175 height 26
paste input "Cheese Meat"
type input "Cheese Meat Burger"
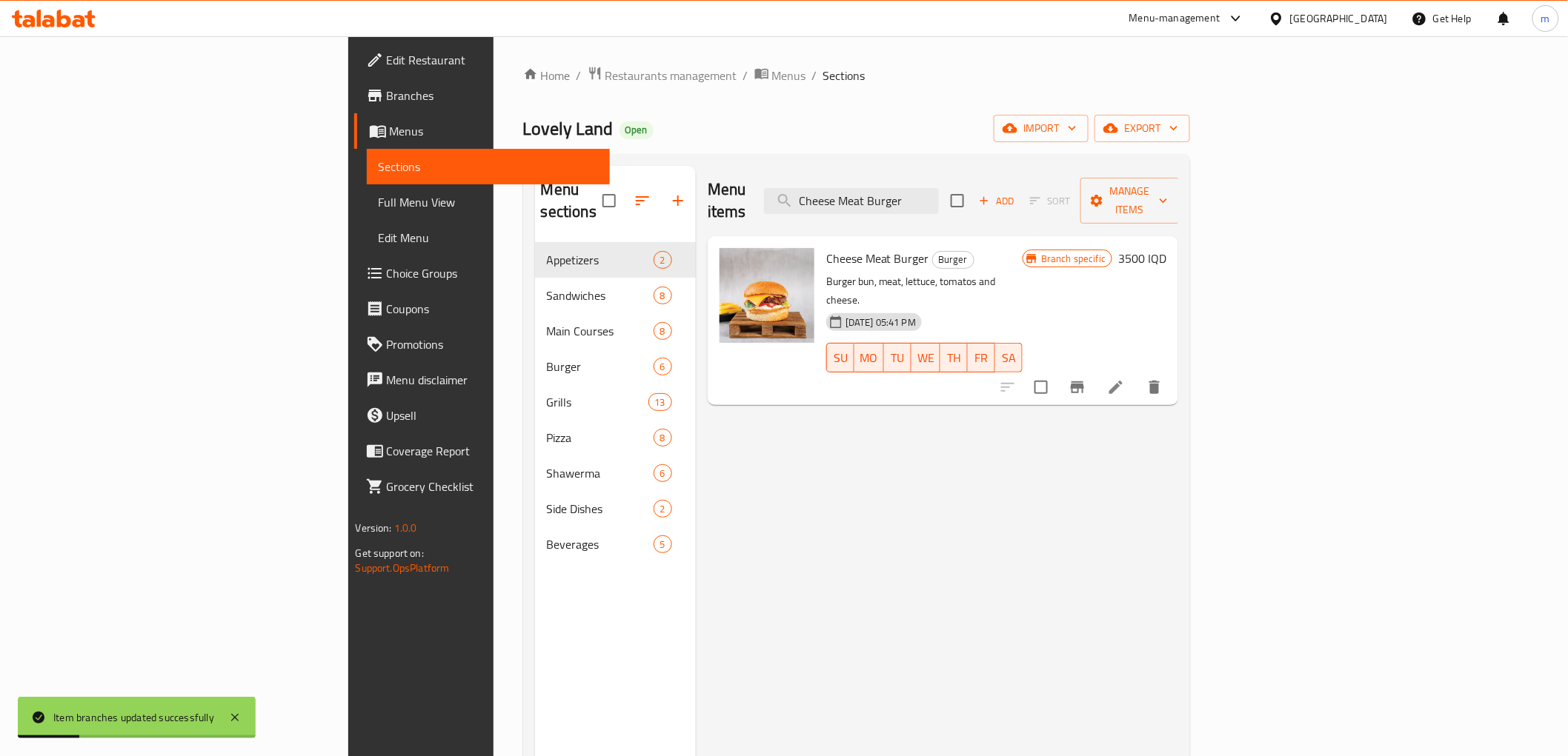
click at [1095, 370] on button "Branch-specific-item" at bounding box center [1078, 387] width 35 height 35
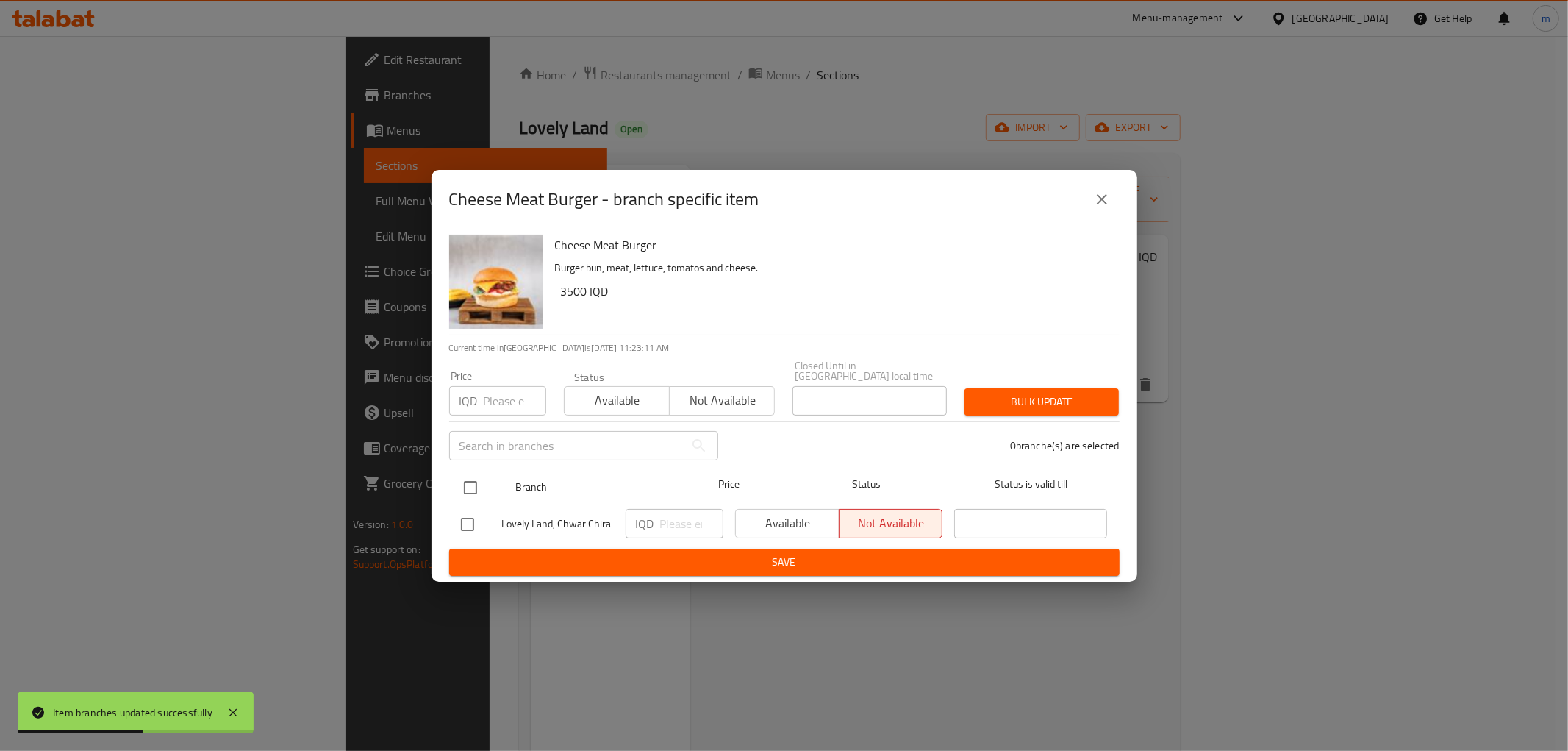
click at [468, 486] on input "checkbox" at bounding box center [470, 487] width 31 height 31
checkbox input "true"
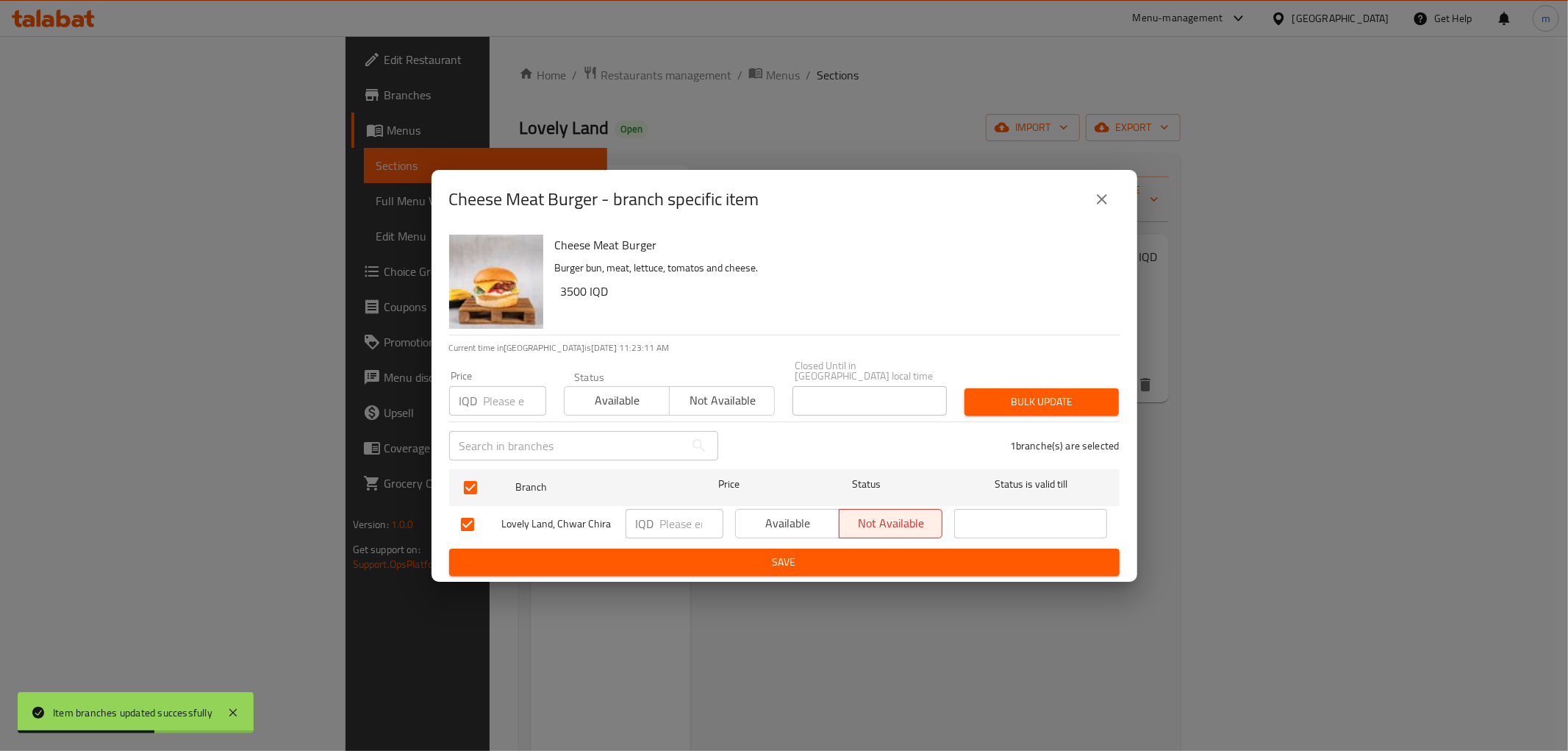
click at [671, 517] on input "number" at bounding box center [692, 524] width 63 height 30
paste input "4500"
type input "4500"
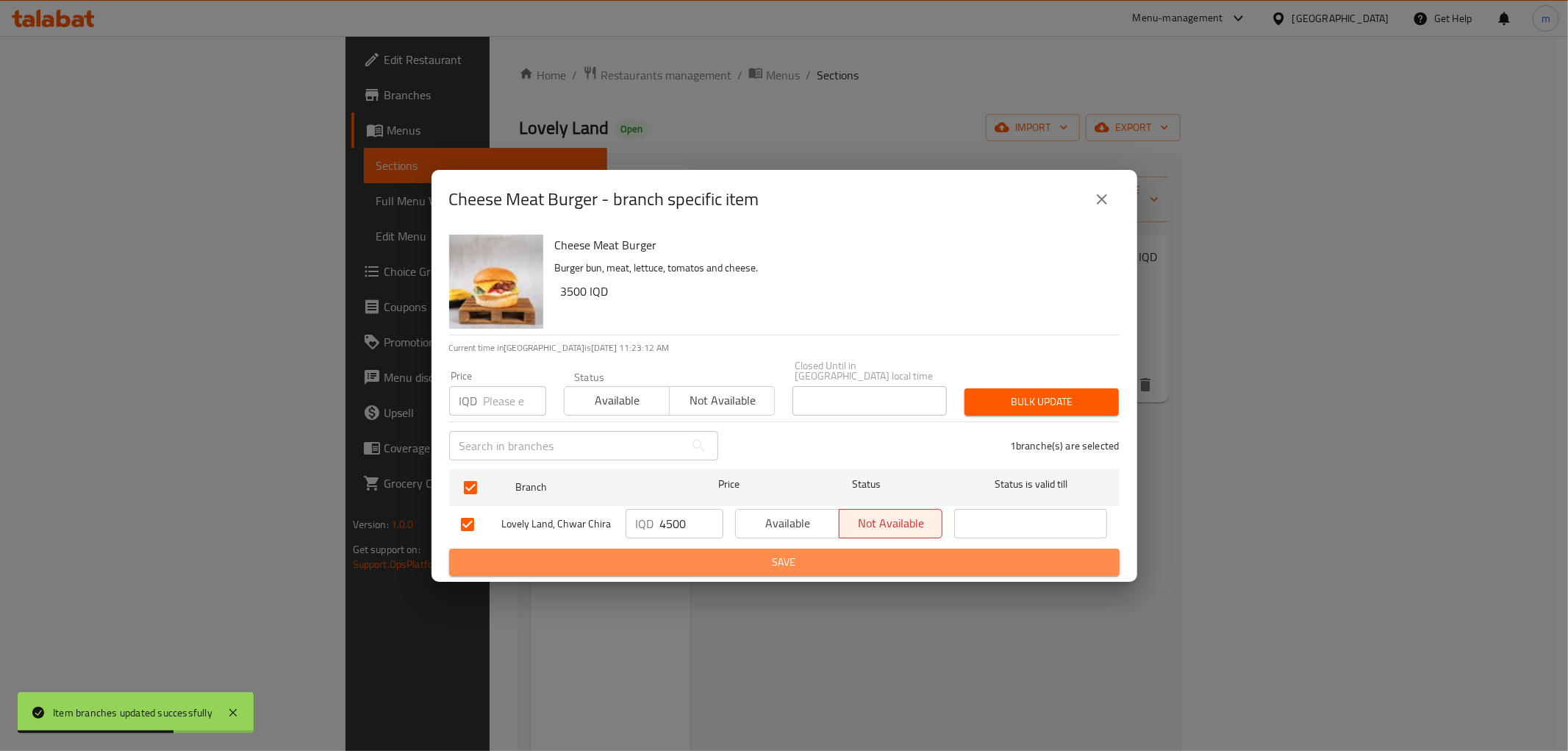
click at [693, 557] on span "Save" at bounding box center [785, 563] width 647 height 19
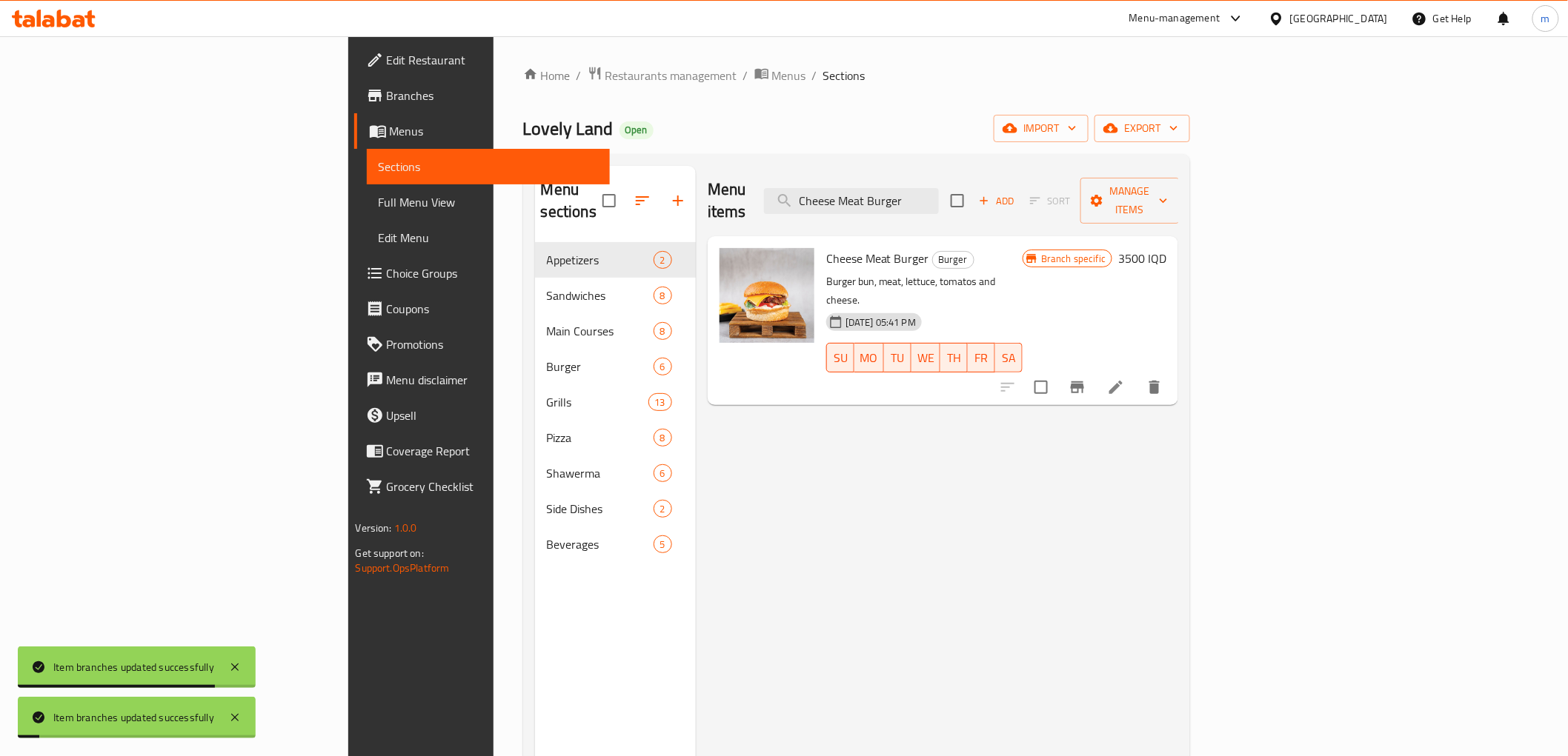
click at [938, 209] on div "Menu items Cheese Meat Burger Add Sort Manage items" at bounding box center [943, 201] width 472 height 70
click at [939, 202] on input "Cheese Meat Burger" at bounding box center [851, 202] width 175 height 26
paste input "Double Cheese"
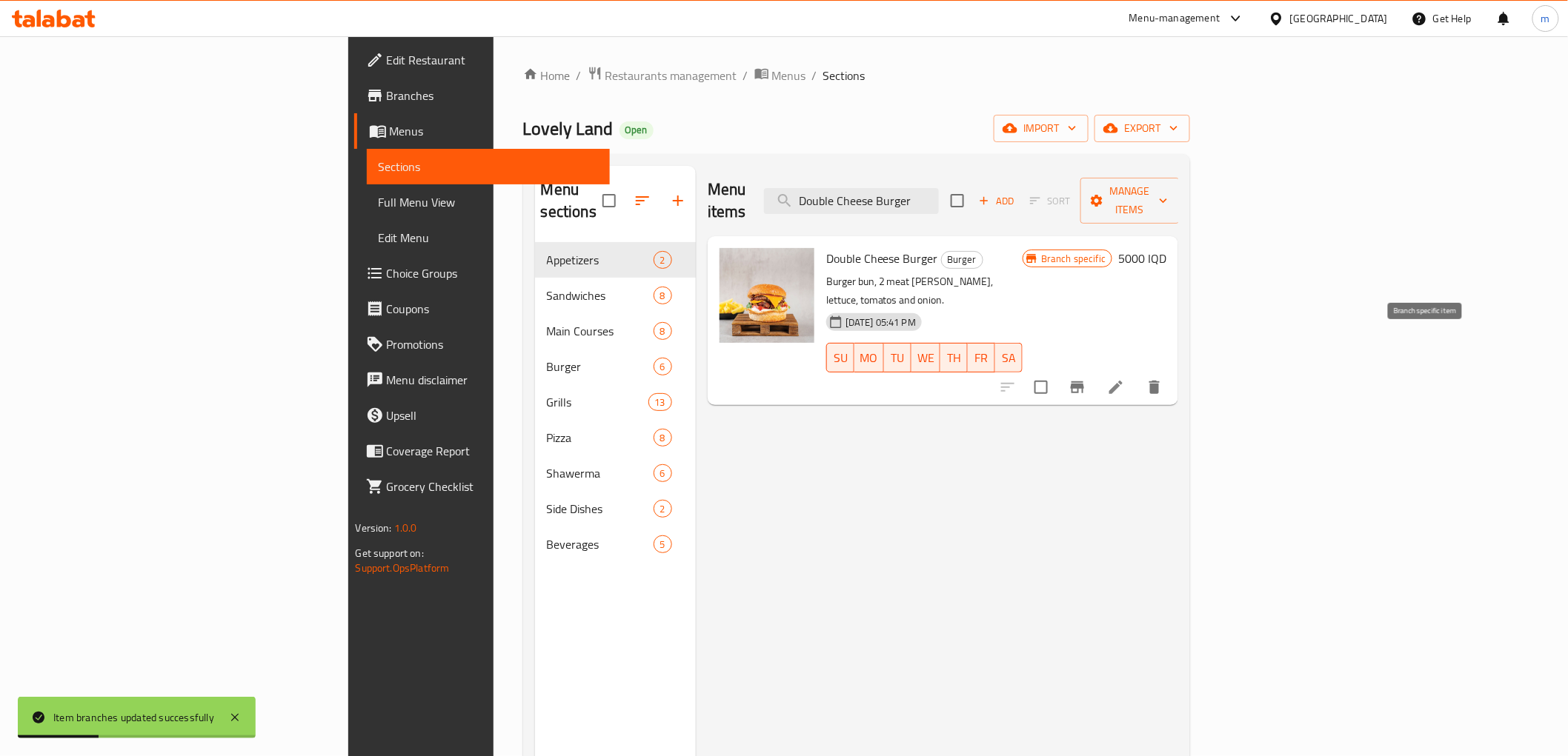
type input "Double Cheese Burger"
click at [1084, 382] on icon "Branch-specific-item" at bounding box center [1078, 387] width 13 height 12
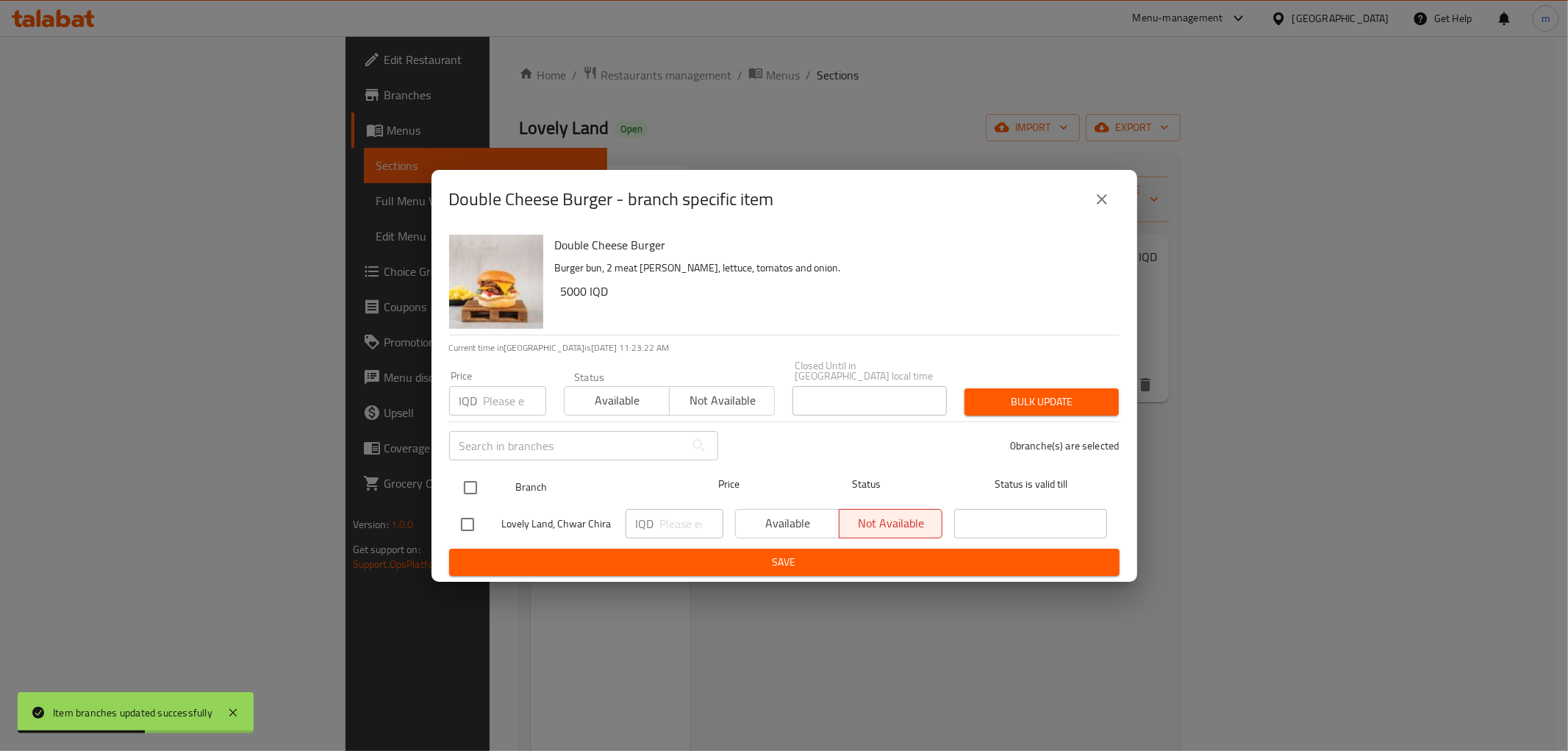
click at [474, 483] on input "checkbox" at bounding box center [470, 487] width 31 height 31
checkbox input "true"
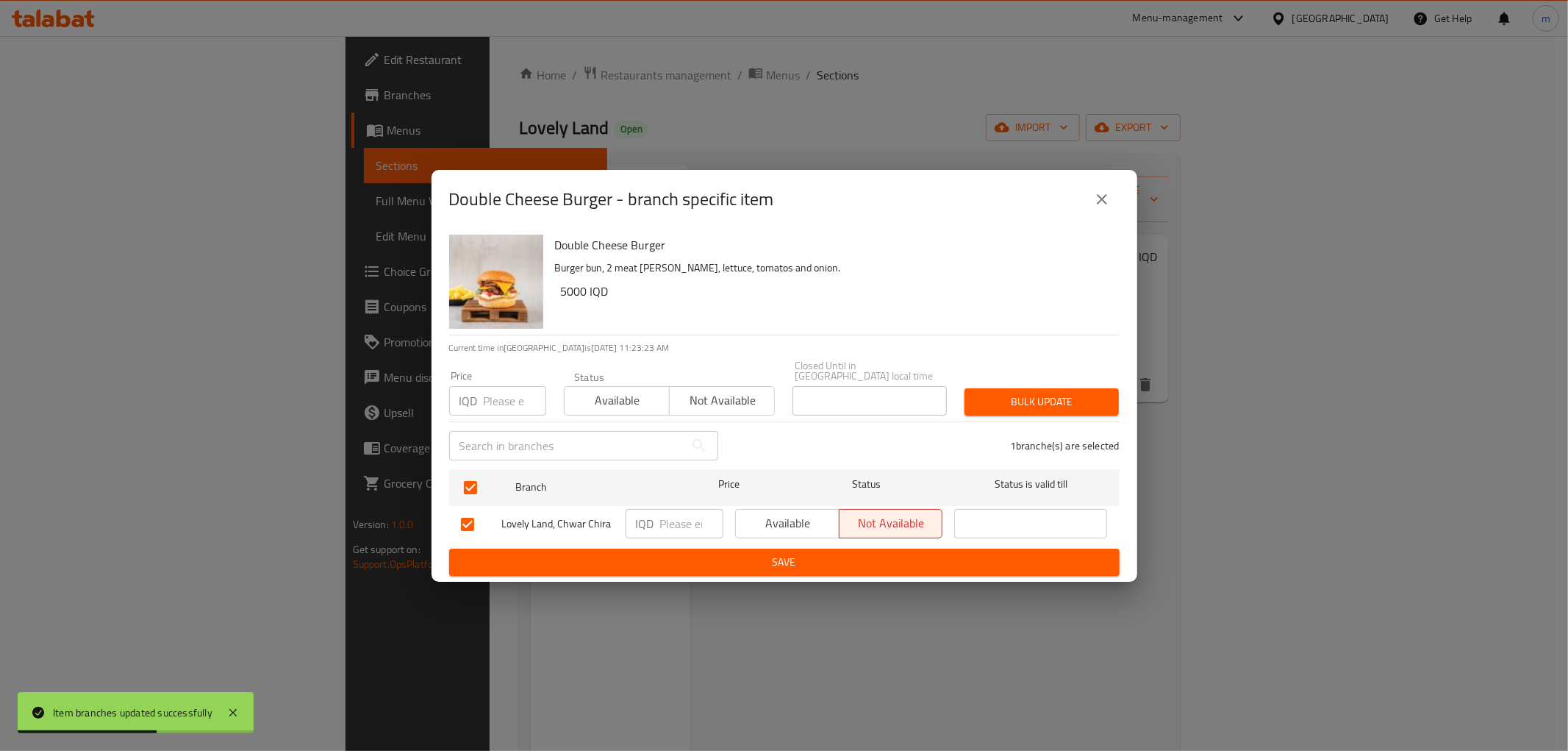
drag, startPoint x: 664, startPoint y: 520, endPoint x: 674, endPoint y: 531, distance: 14.9
click at [666, 519] on input "number" at bounding box center [692, 524] width 63 height 30
paste input "6000"
type input "6000"
click at [677, 567] on button "Save" at bounding box center [785, 562] width 671 height 27
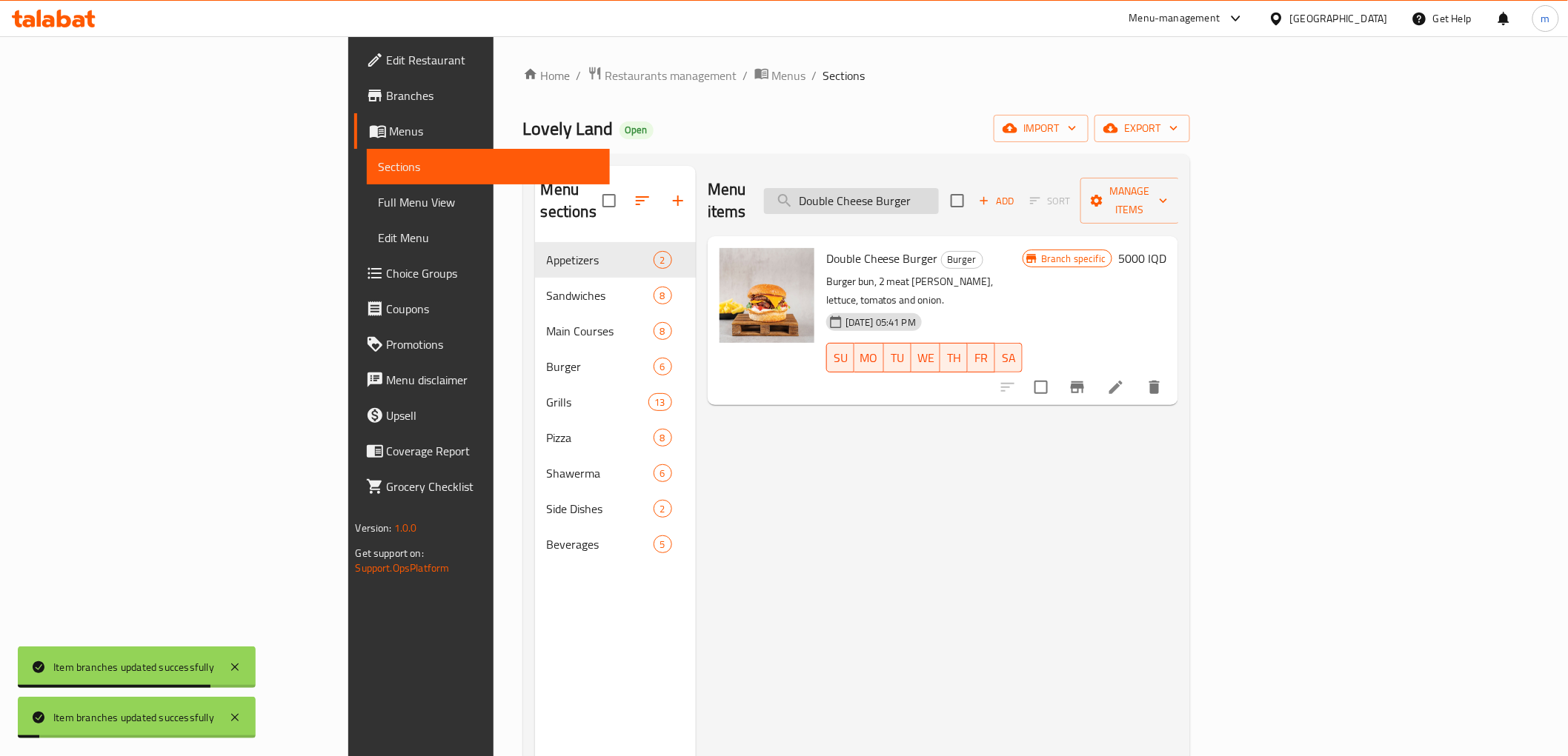
click at [931, 189] on input "Double Cheese Burger" at bounding box center [851, 202] width 175 height 26
paste input "Chicken Shawarma Bread"
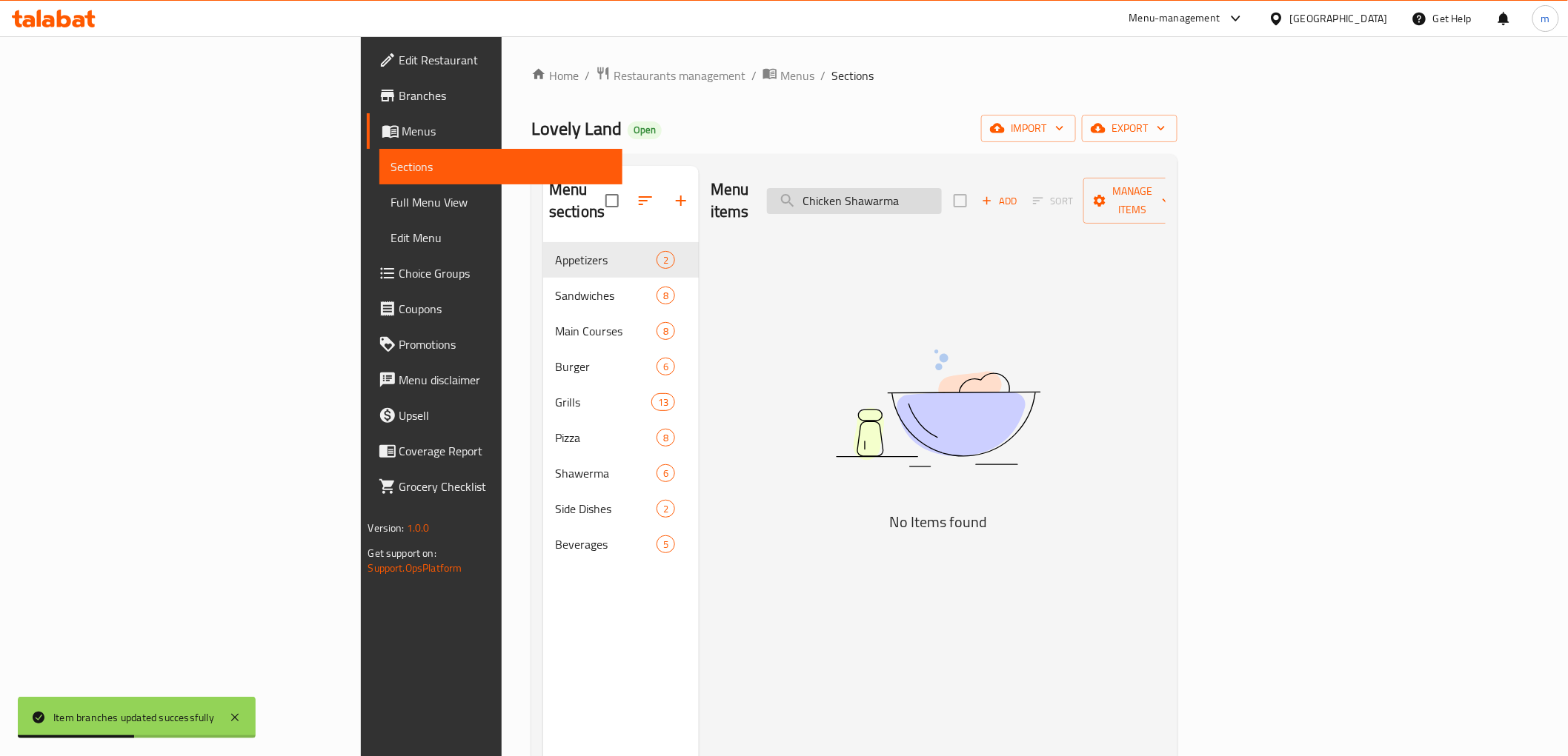
click at [937, 189] on input "Chicken Shawarma" at bounding box center [854, 202] width 175 height 26
click at [942, 193] on input "Chicken Shawarma" at bounding box center [854, 202] width 175 height 26
click at [942, 195] on input "Chicken Shawarma" at bounding box center [854, 202] width 175 height 26
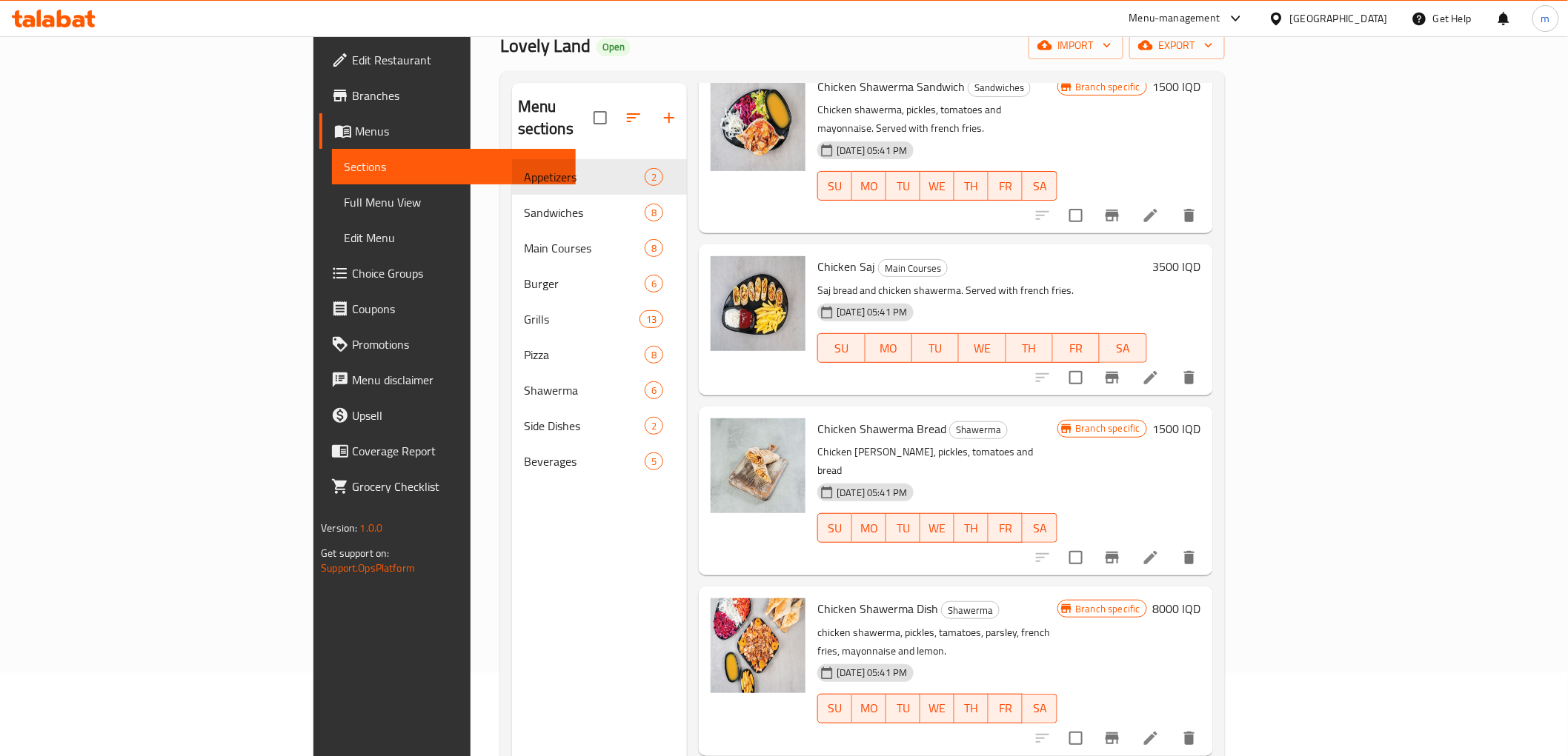
scroll to position [137, 0]
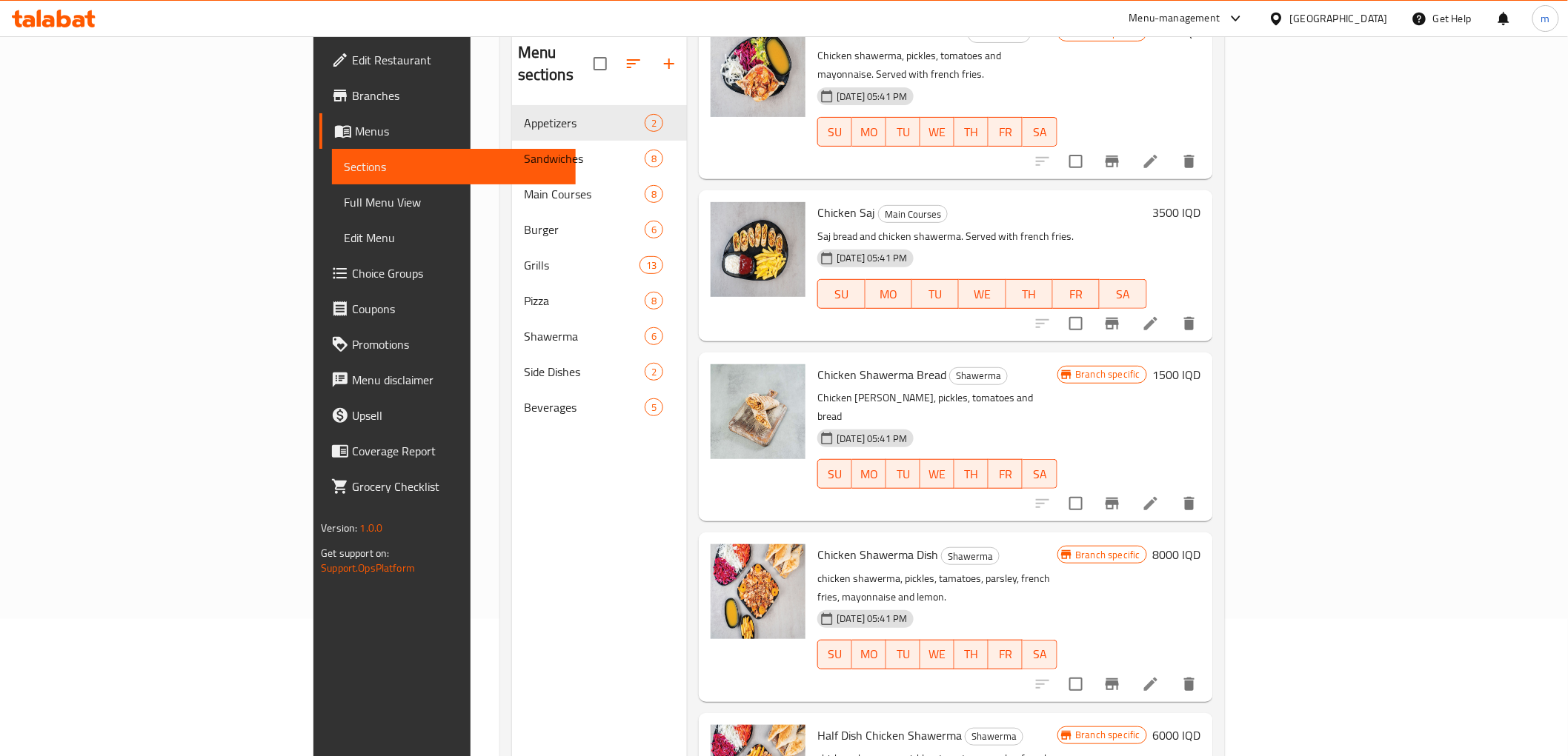
click at [817, 364] on span "Chicken Shawerma Bread" at bounding box center [882, 375] width 129 height 22
copy h6 "Chicken Shawerma Bread"
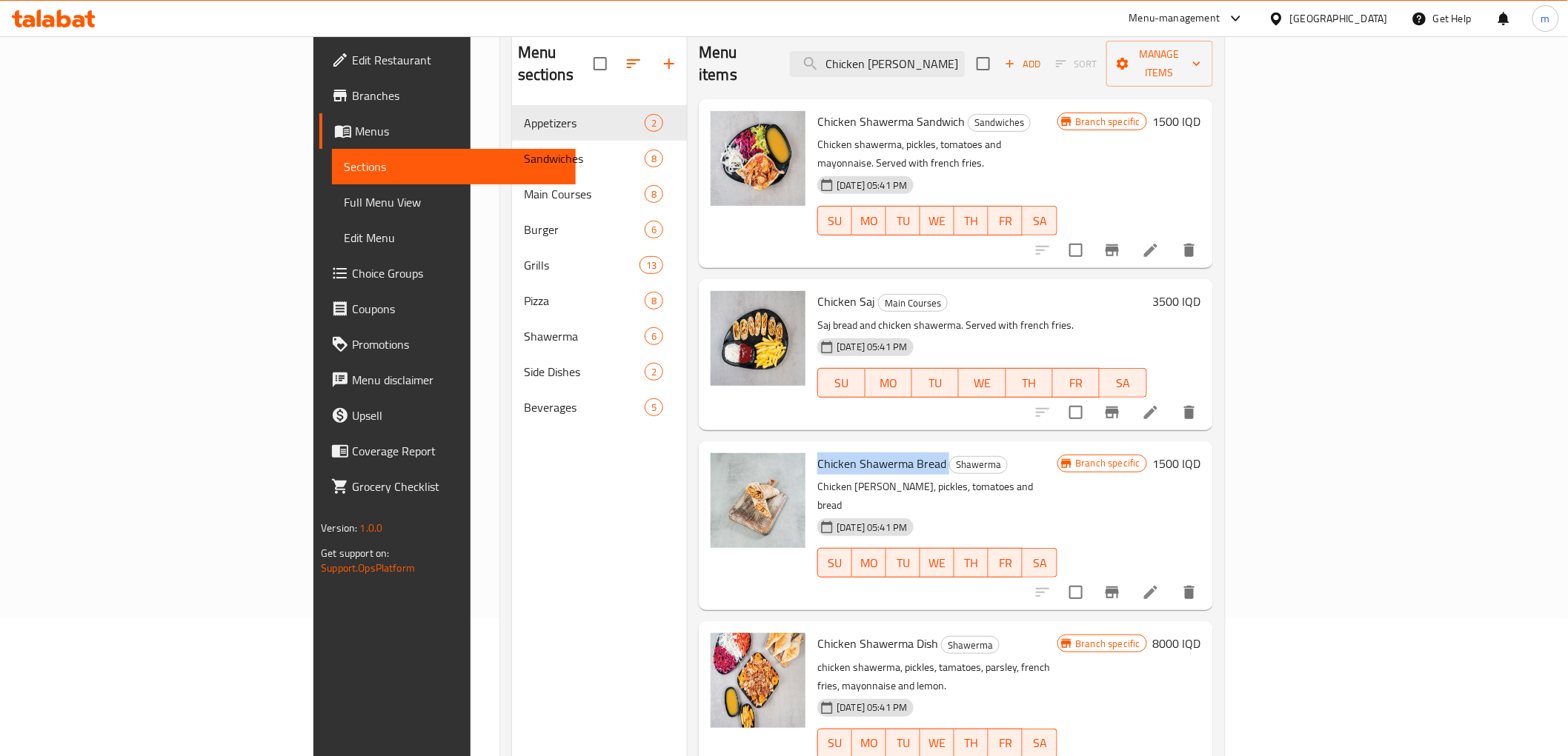
scroll to position [0, 0]
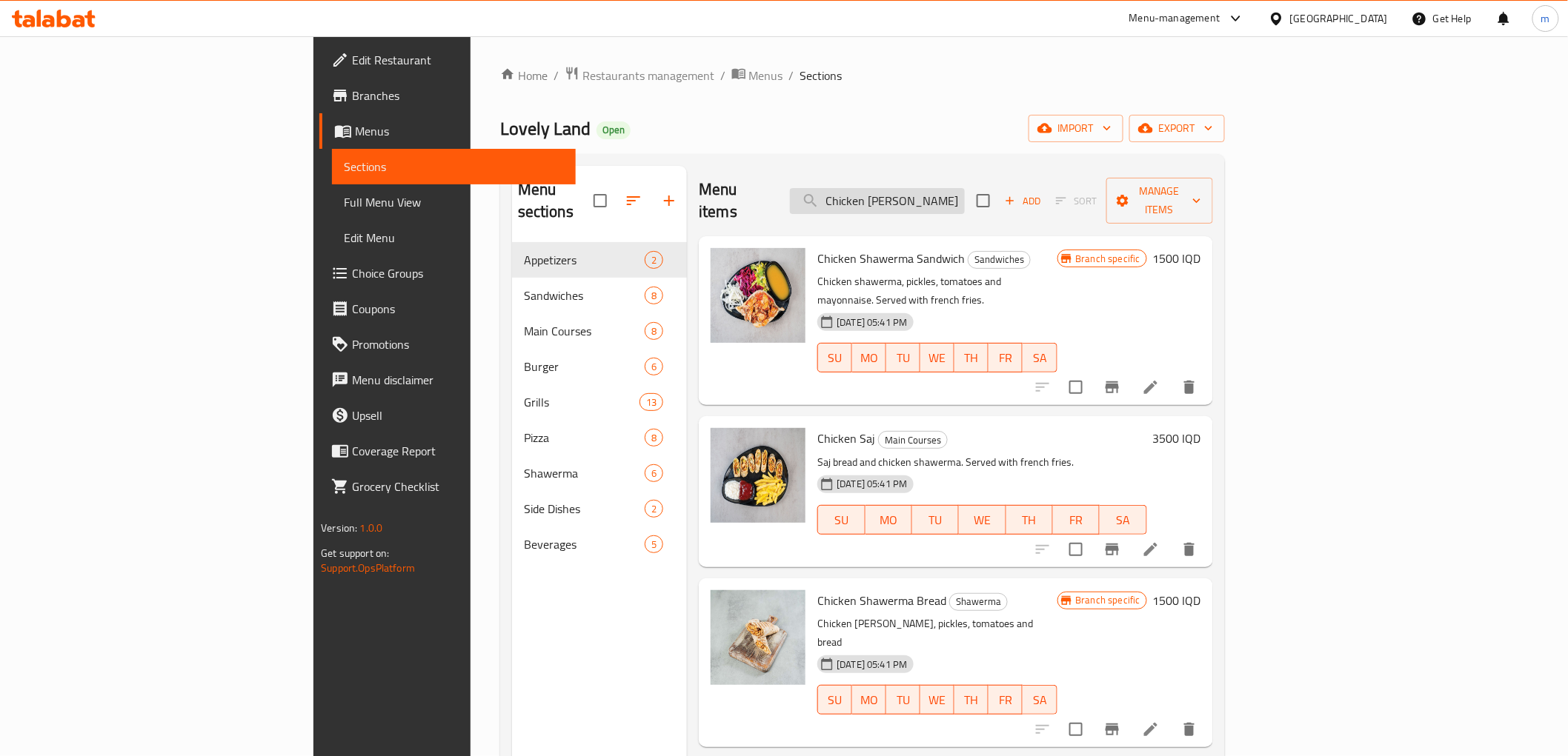
click at [965, 189] on input "Chicken [PERSON_NAME]" at bounding box center [877, 202] width 175 height 26
paste input "[PERSON_NAME]"
click at [965, 189] on input "Chicken Shawerma Bread" at bounding box center [877, 202] width 175 height 26
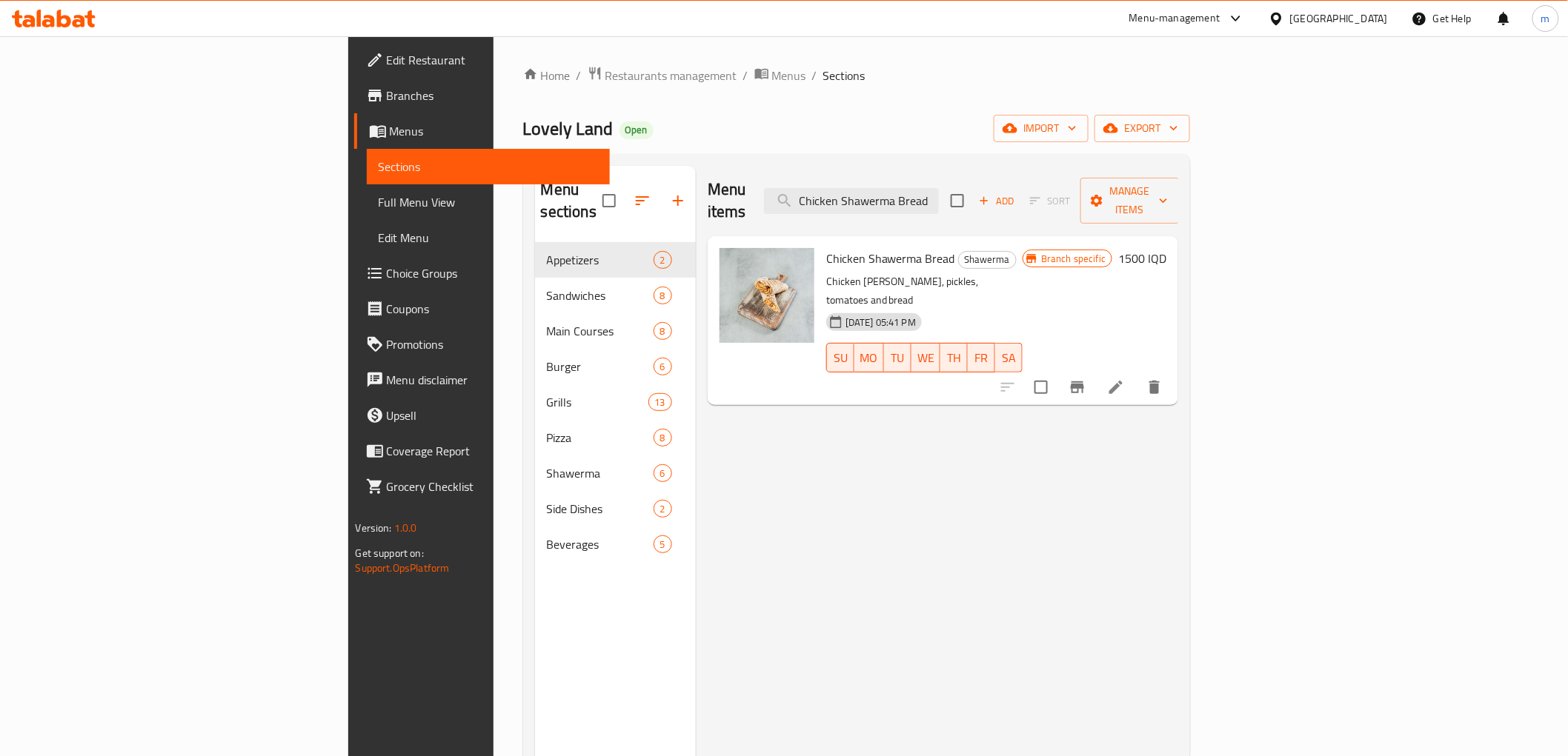
type input "Chicken Shawerma Bread"
click at [1086, 378] on icon "Branch-specific-item" at bounding box center [1077, 386] width 18 height 18
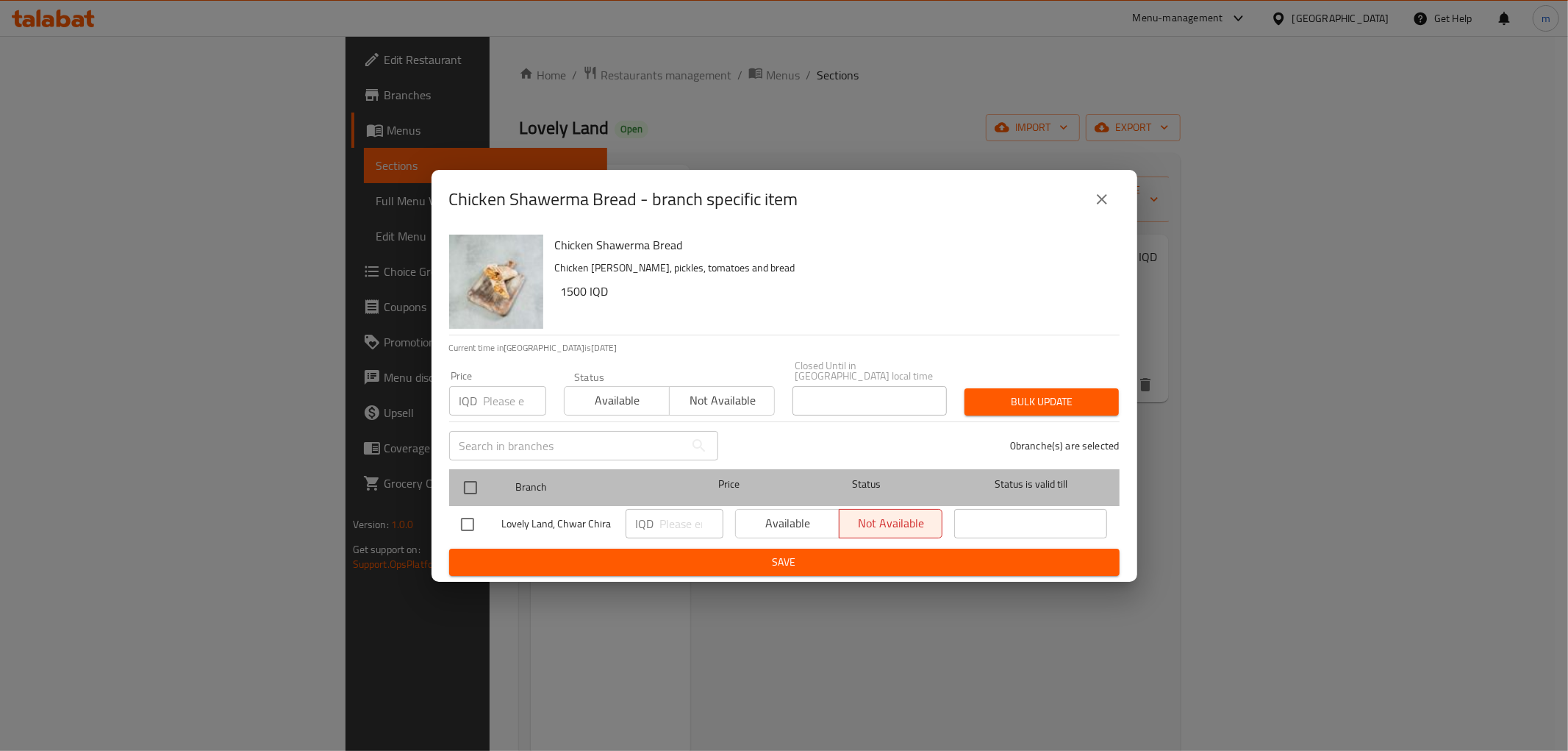
drag, startPoint x: 465, startPoint y: 465, endPoint x: 561, endPoint y: 508, distance: 105.2
click at [468, 469] on div at bounding box center [483, 488] width 56 height 43
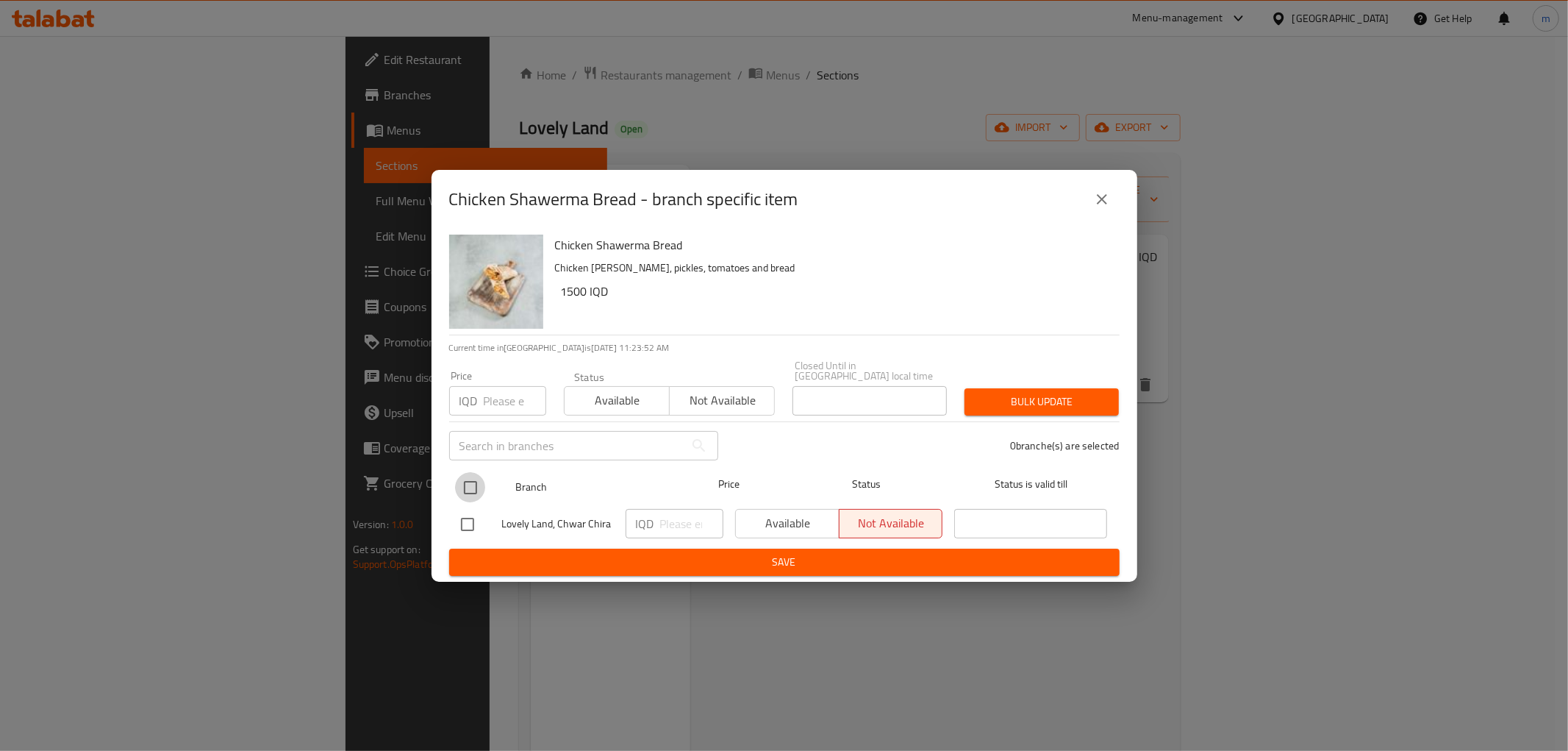
drag, startPoint x: 478, startPoint y: 477, endPoint x: 696, endPoint y: 538, distance: 226.4
click at [478, 478] on input "checkbox" at bounding box center [470, 487] width 31 height 31
checkbox input "true"
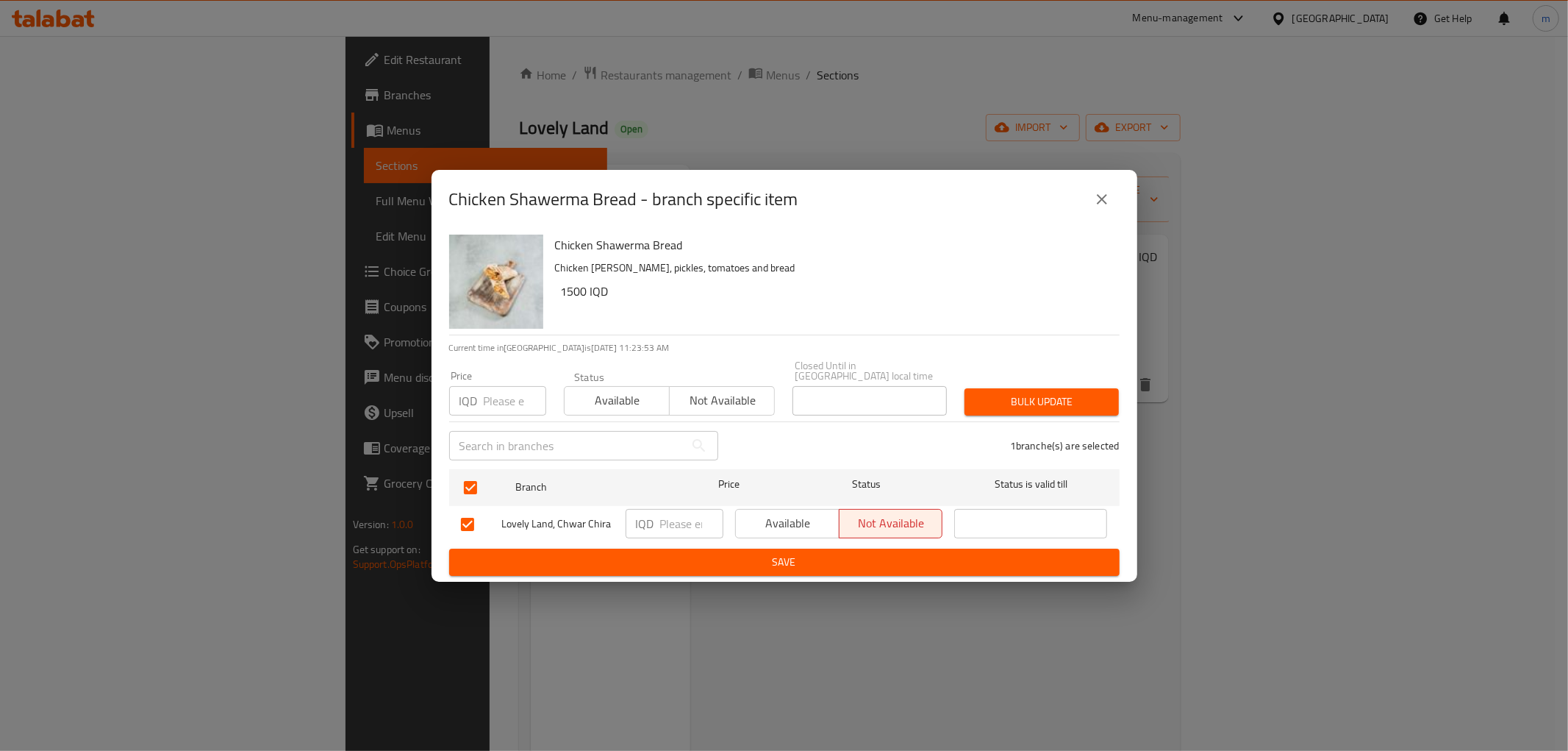
click at [695, 518] on input "number" at bounding box center [692, 524] width 63 height 30
paste input "2000"
type input "2000"
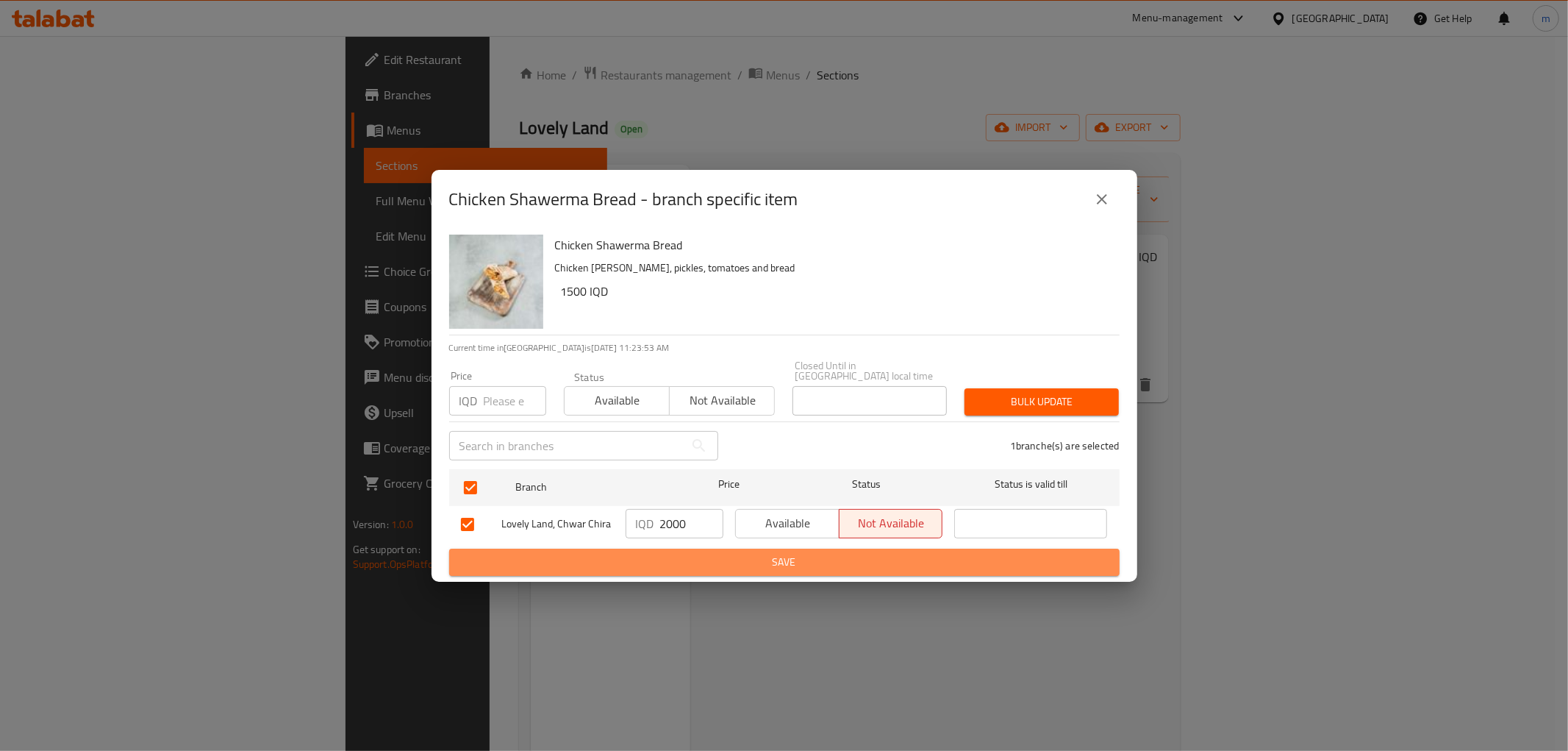
click at [686, 557] on span "Save" at bounding box center [785, 563] width 647 height 19
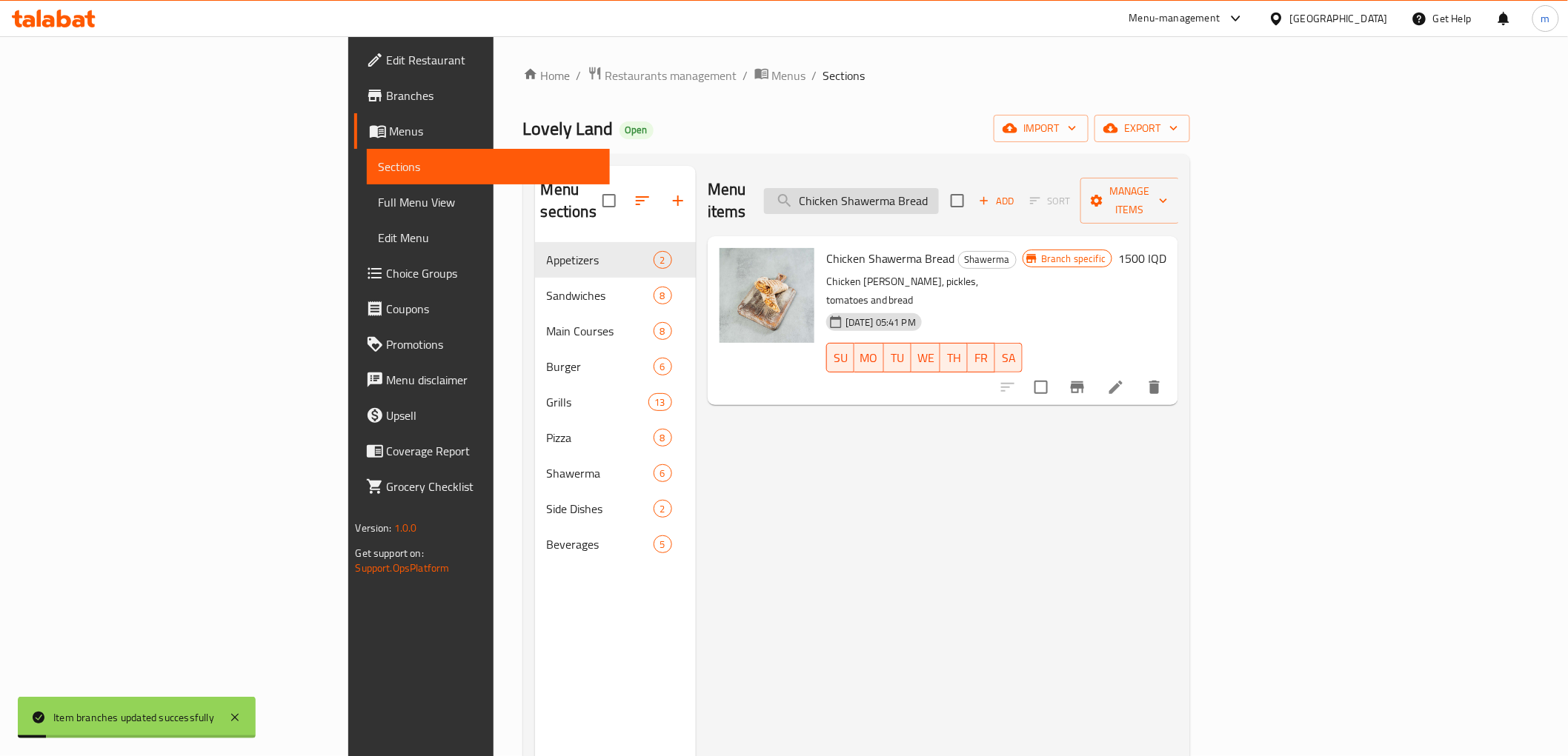
click at [939, 191] on input "Chicken Shawerma Bread" at bounding box center [851, 202] width 175 height 26
paste input "Meat"
click at [939, 191] on input "Chicken Shawerma Bread" at bounding box center [851, 202] width 175 height 26
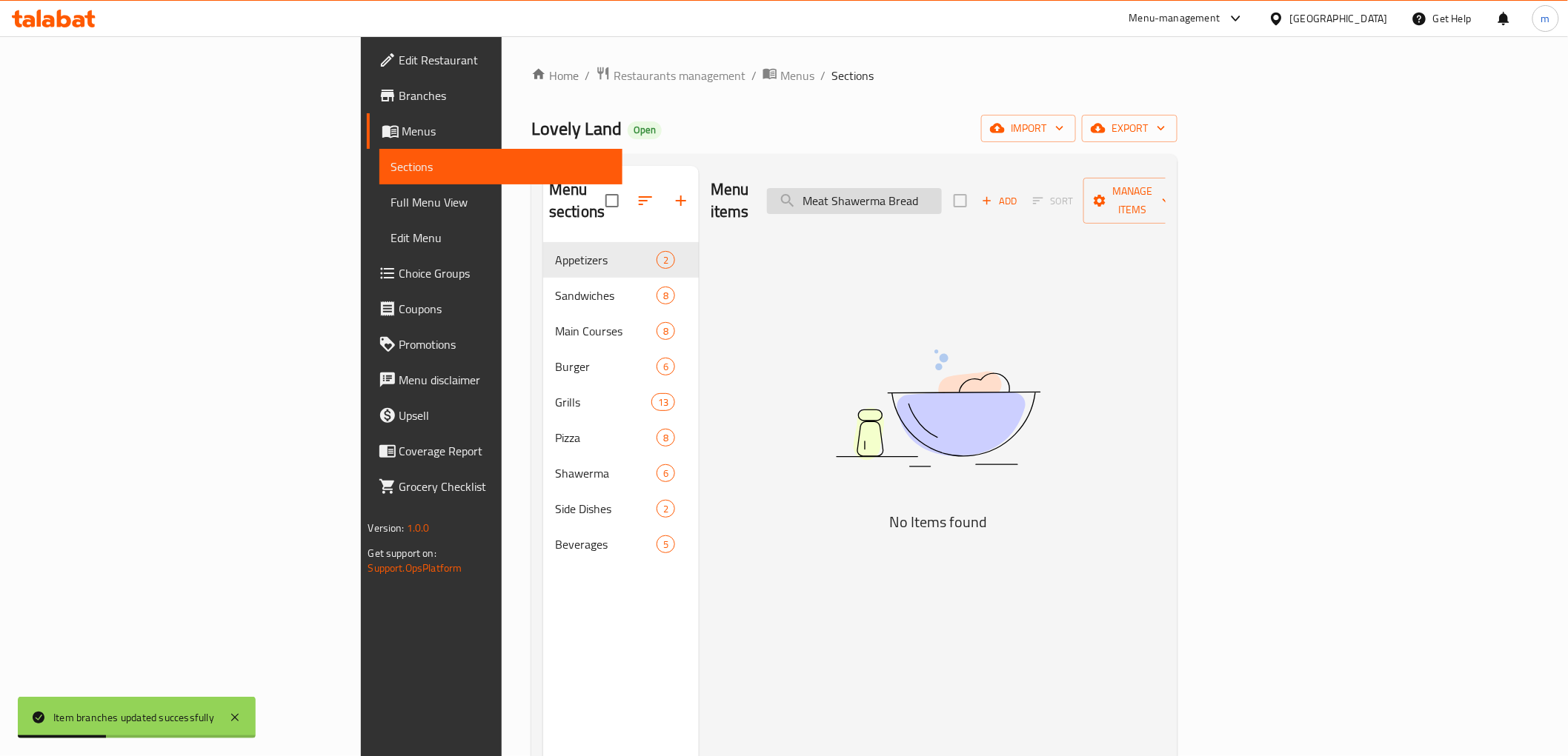
click at [942, 189] on input "Meat Shawerma Bread" at bounding box center [854, 202] width 175 height 26
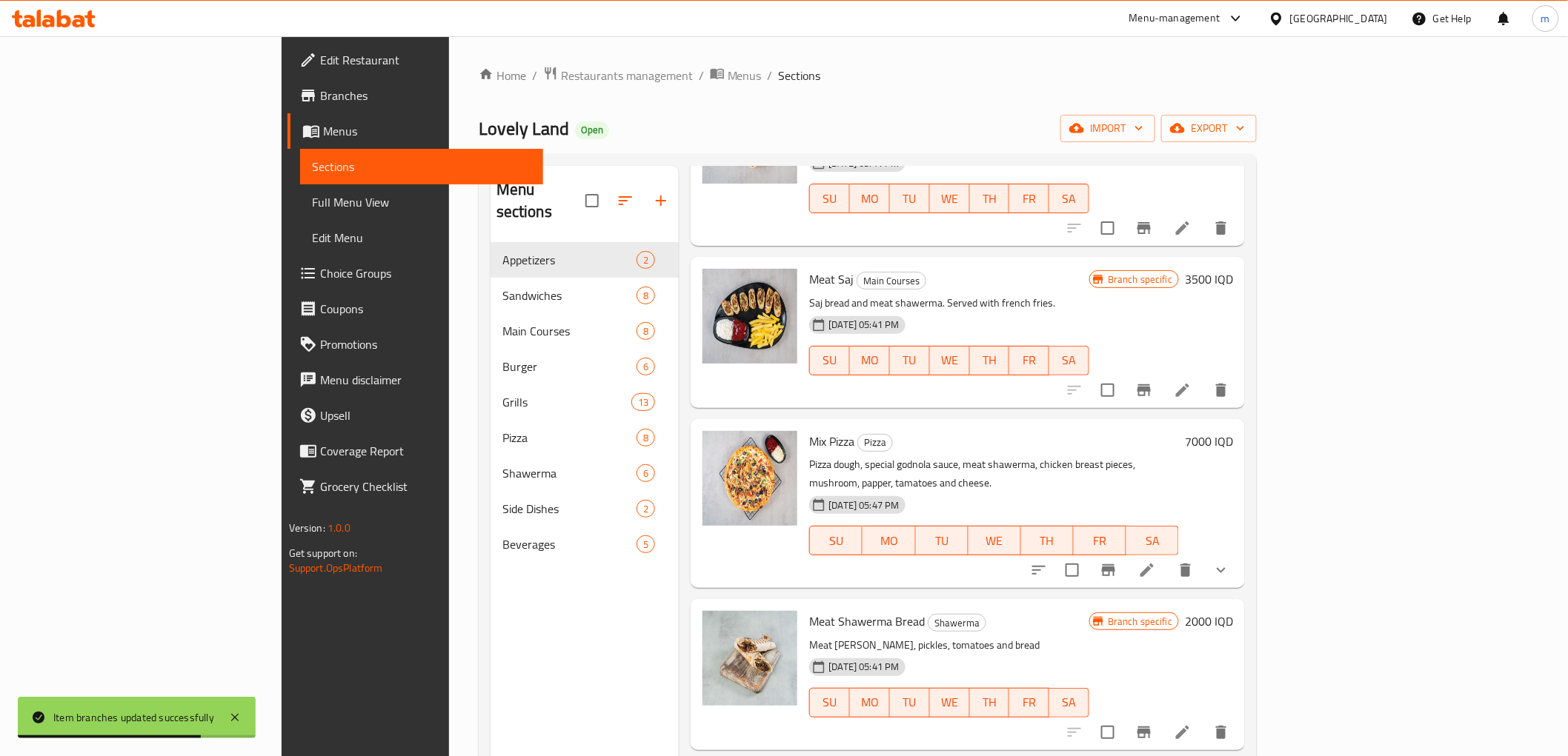
scroll to position [250, 0]
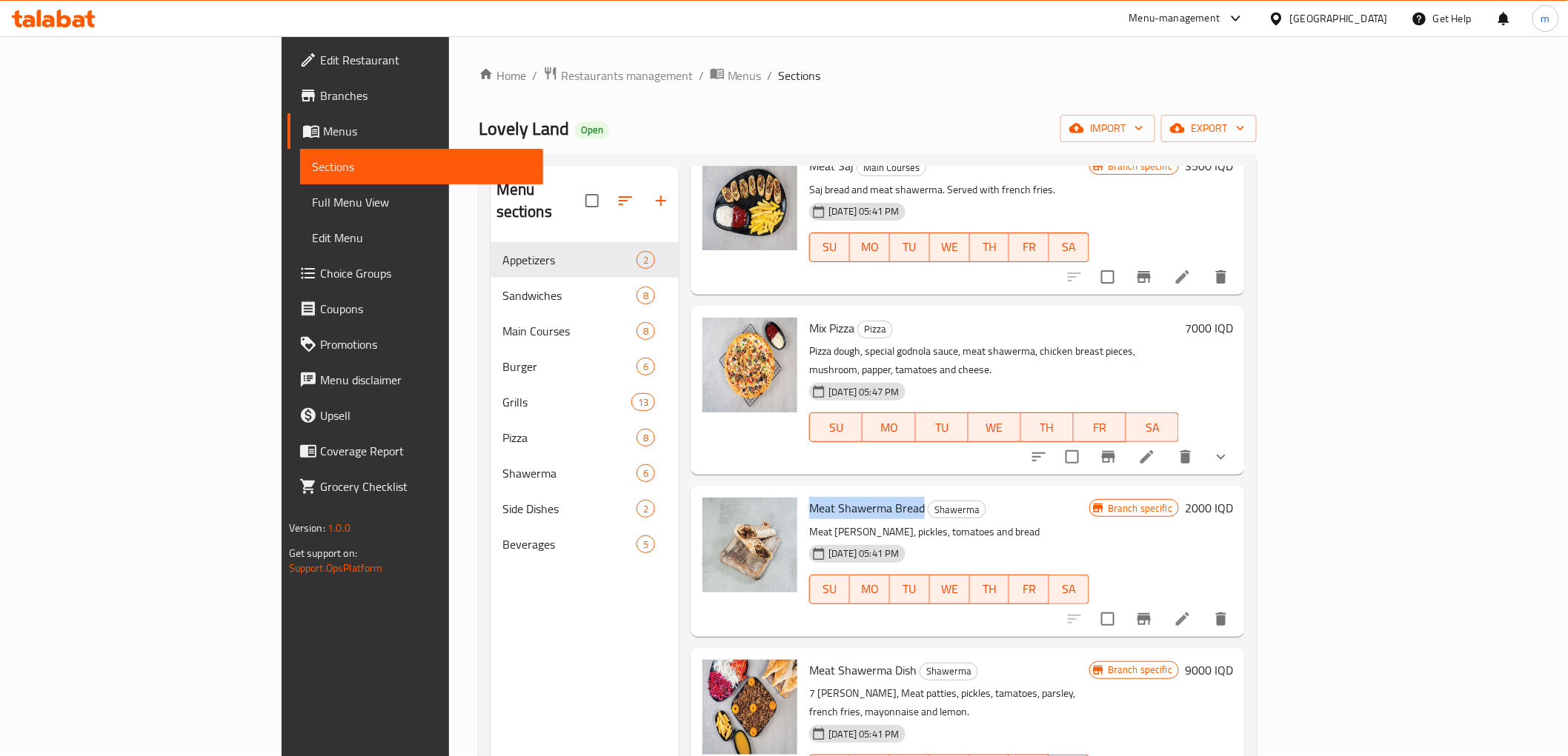
drag, startPoint x: 852, startPoint y: 469, endPoint x: 805, endPoint y: 430, distance: 61.1
click at [809, 497] on span "Meat Shawerma Bread" at bounding box center [867, 508] width 116 height 22
copy span "Meat Shawerma Bread"
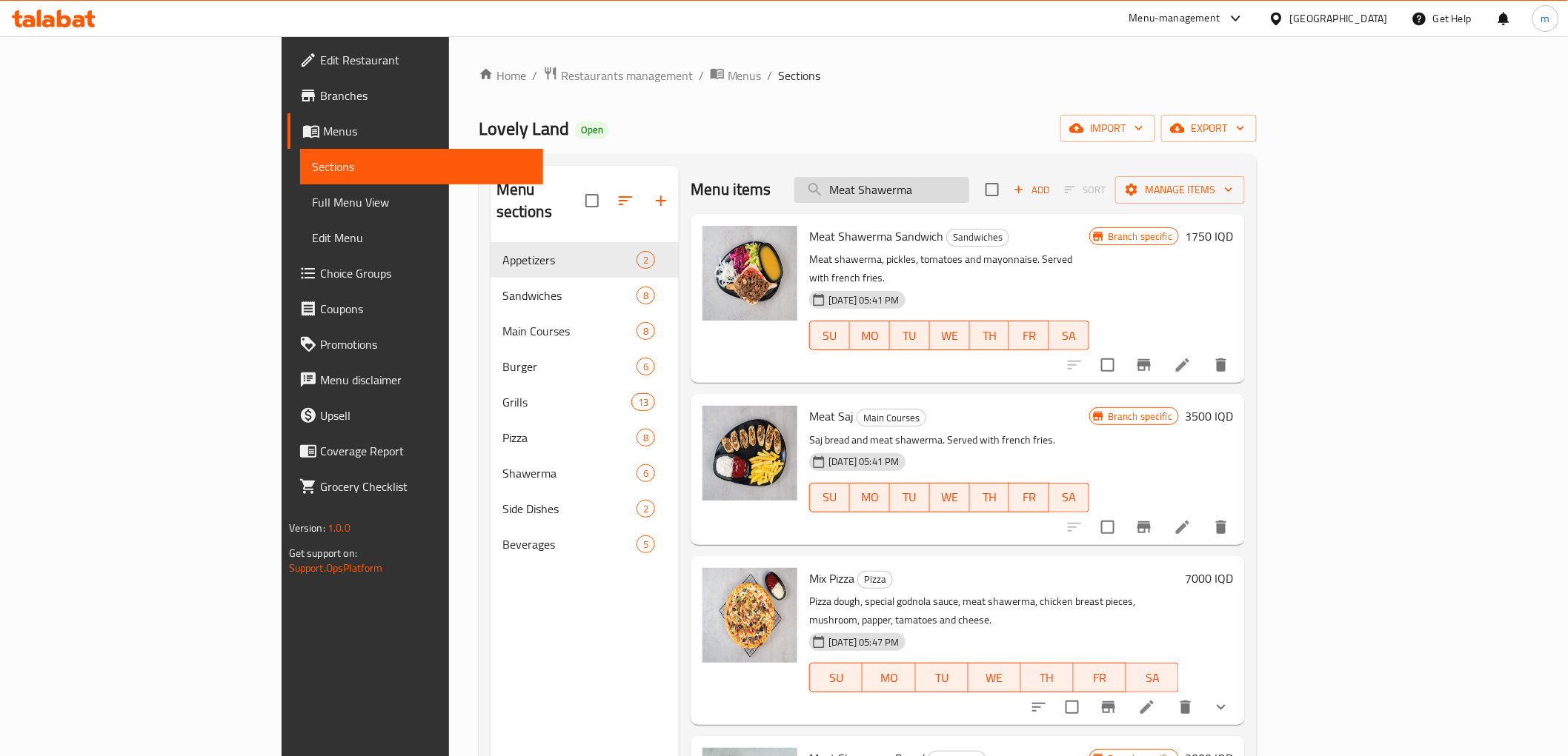
click at [969, 181] on input "Meat Shawerma" at bounding box center [882, 190] width 175 height 26
paste input "Bread"
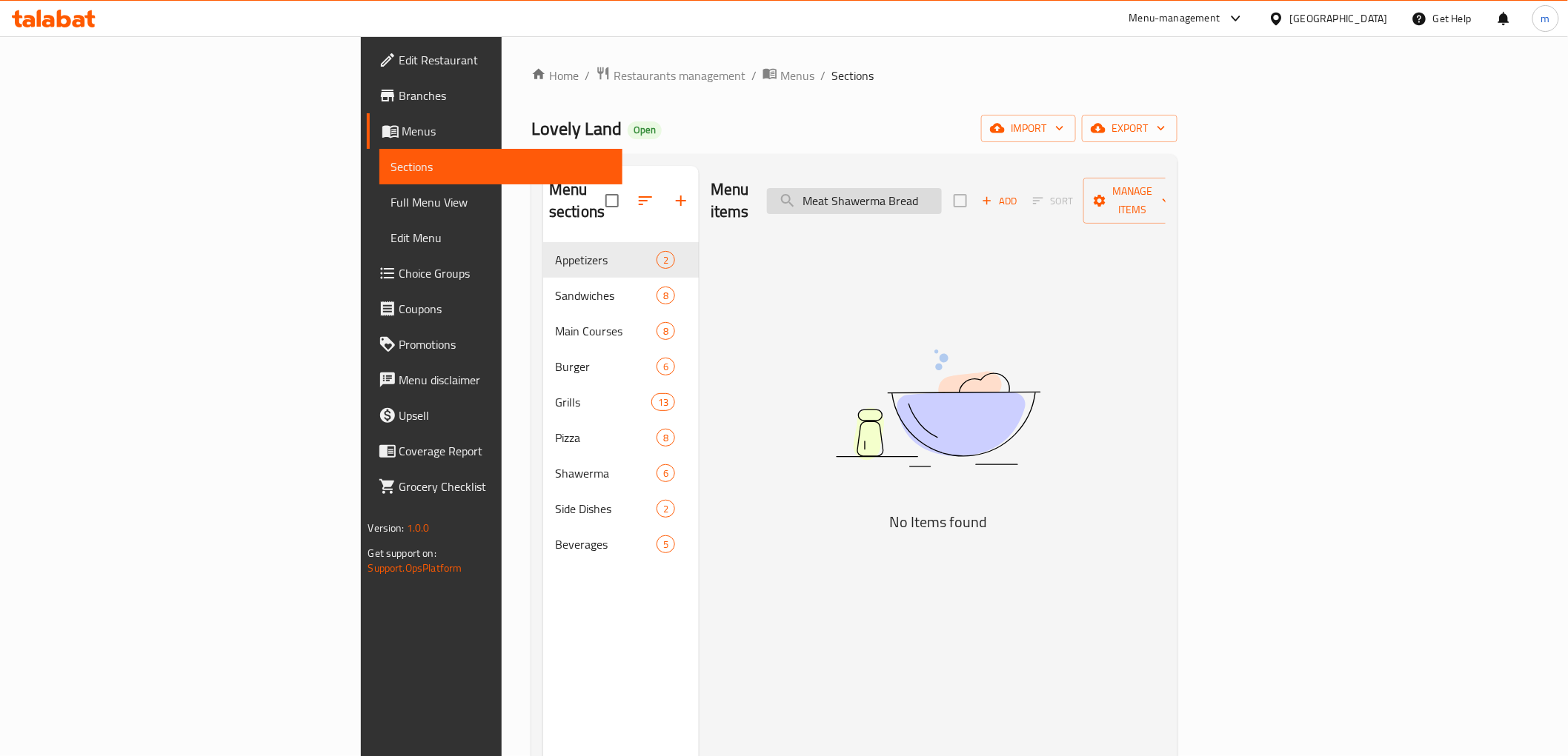
click at [937, 191] on input "Meat Shawerma Bread" at bounding box center [854, 202] width 175 height 26
click at [942, 189] on input "Meat Shawerma Bread" at bounding box center [854, 202] width 175 height 26
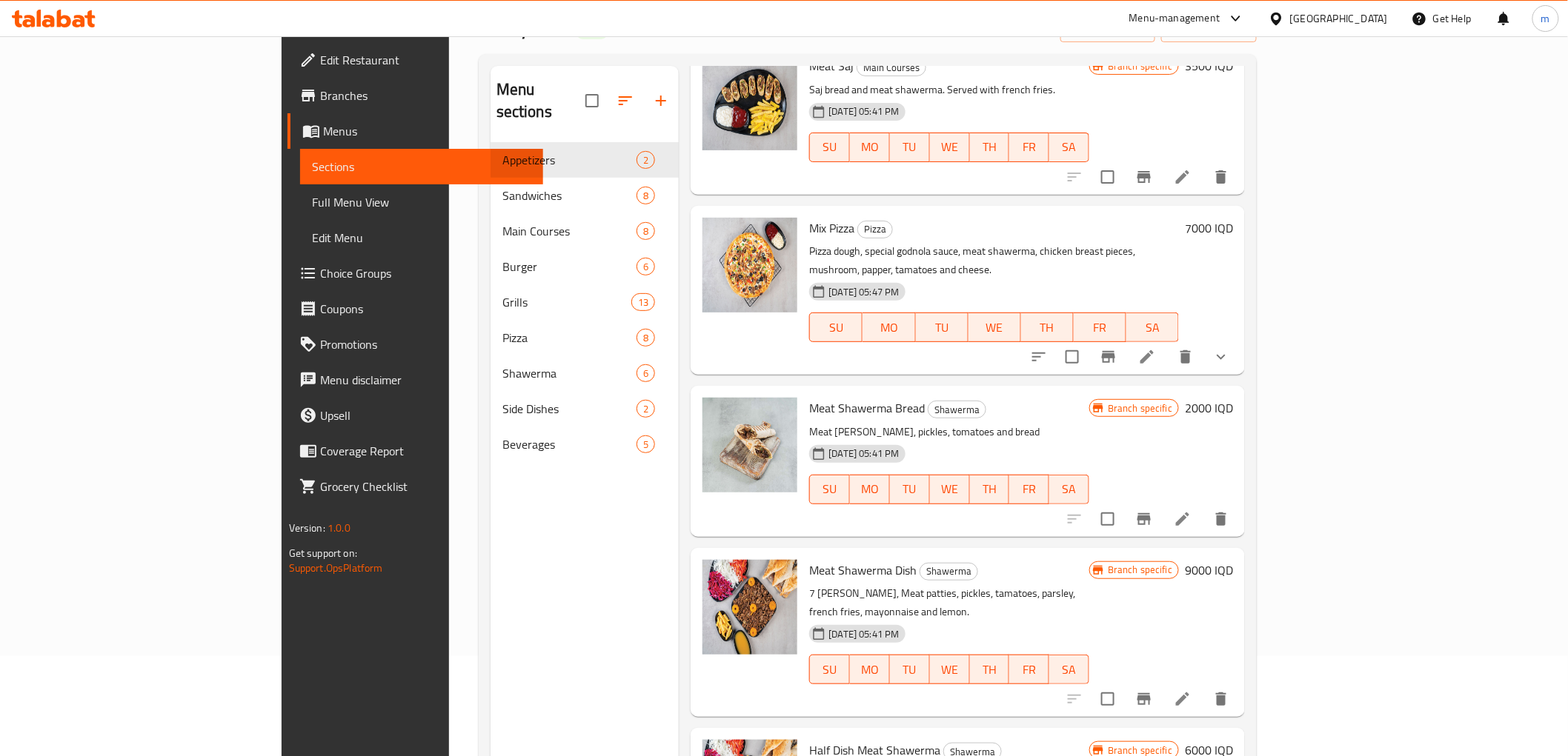
scroll to position [137, 0]
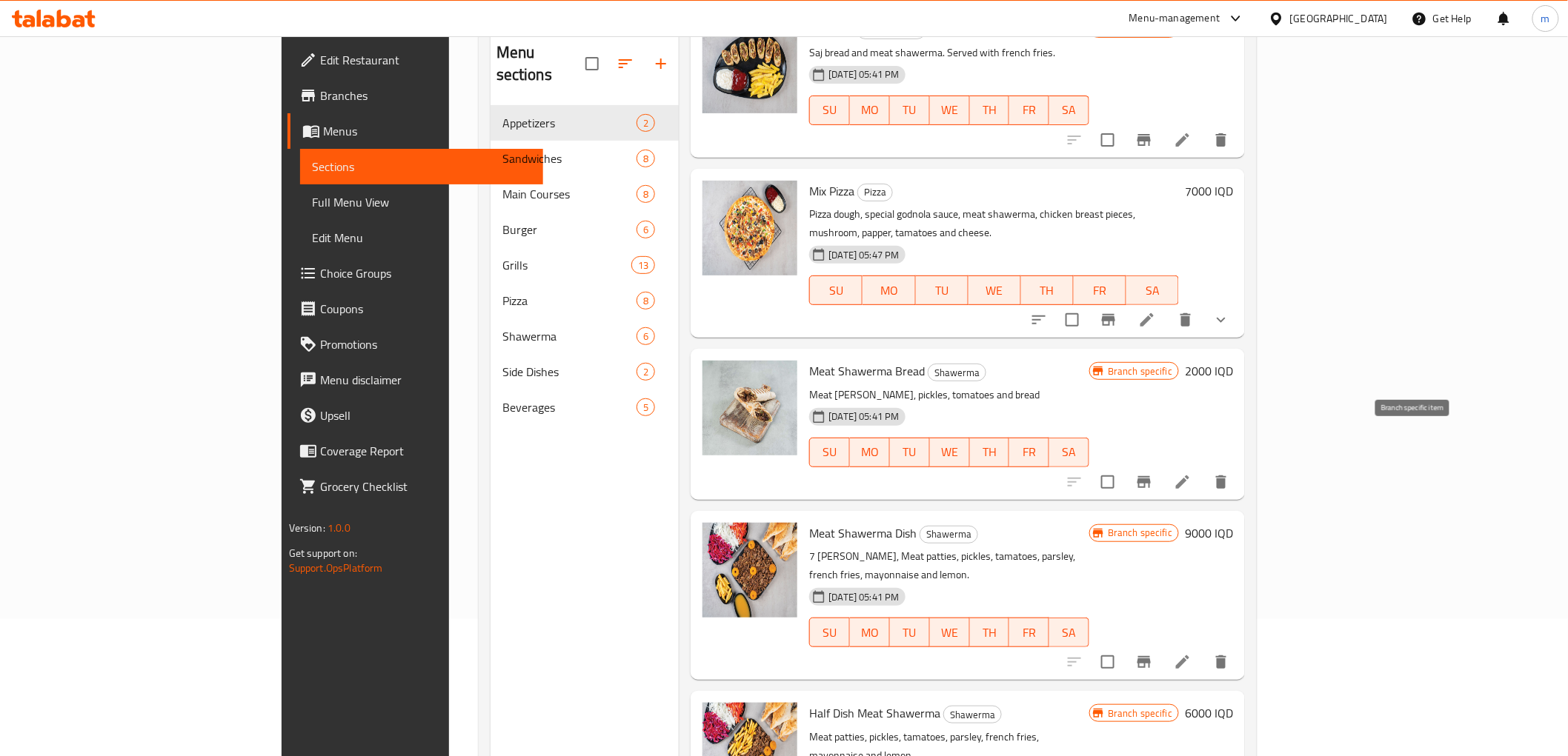
type input "Meat Shawerma"
click at [1153, 473] on icon "Branch-specific-item" at bounding box center [1144, 482] width 18 height 18
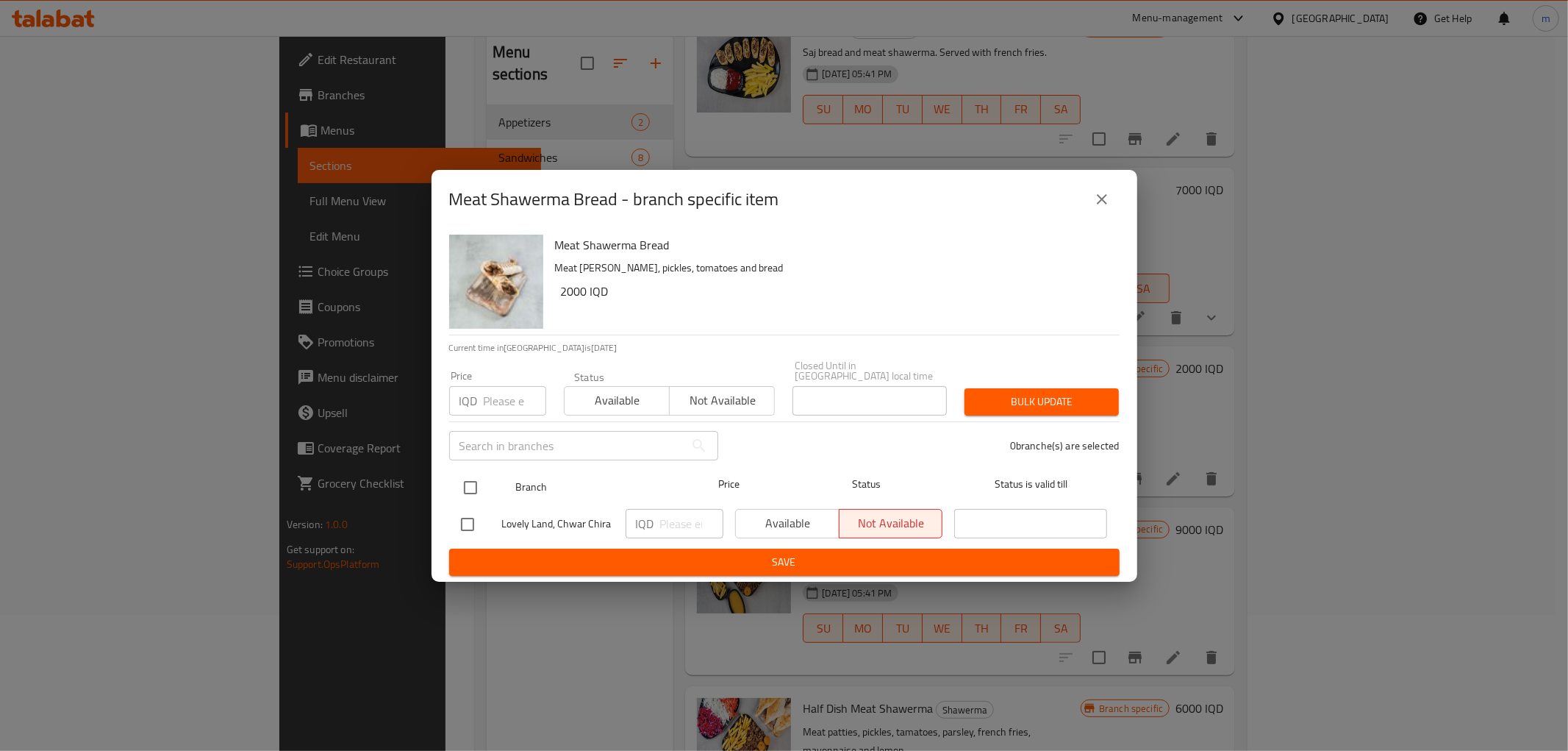
drag, startPoint x: 452, startPoint y: 462, endPoint x: 474, endPoint y: 483, distance: 30.4
click at [457, 464] on ul "Branch Price Status Status is valid till Lovely Land, Chwar Chira IQD ​ Availab…" at bounding box center [785, 506] width 671 height 85
click at [474, 483] on input "checkbox" at bounding box center [470, 487] width 31 height 31
checkbox input "true"
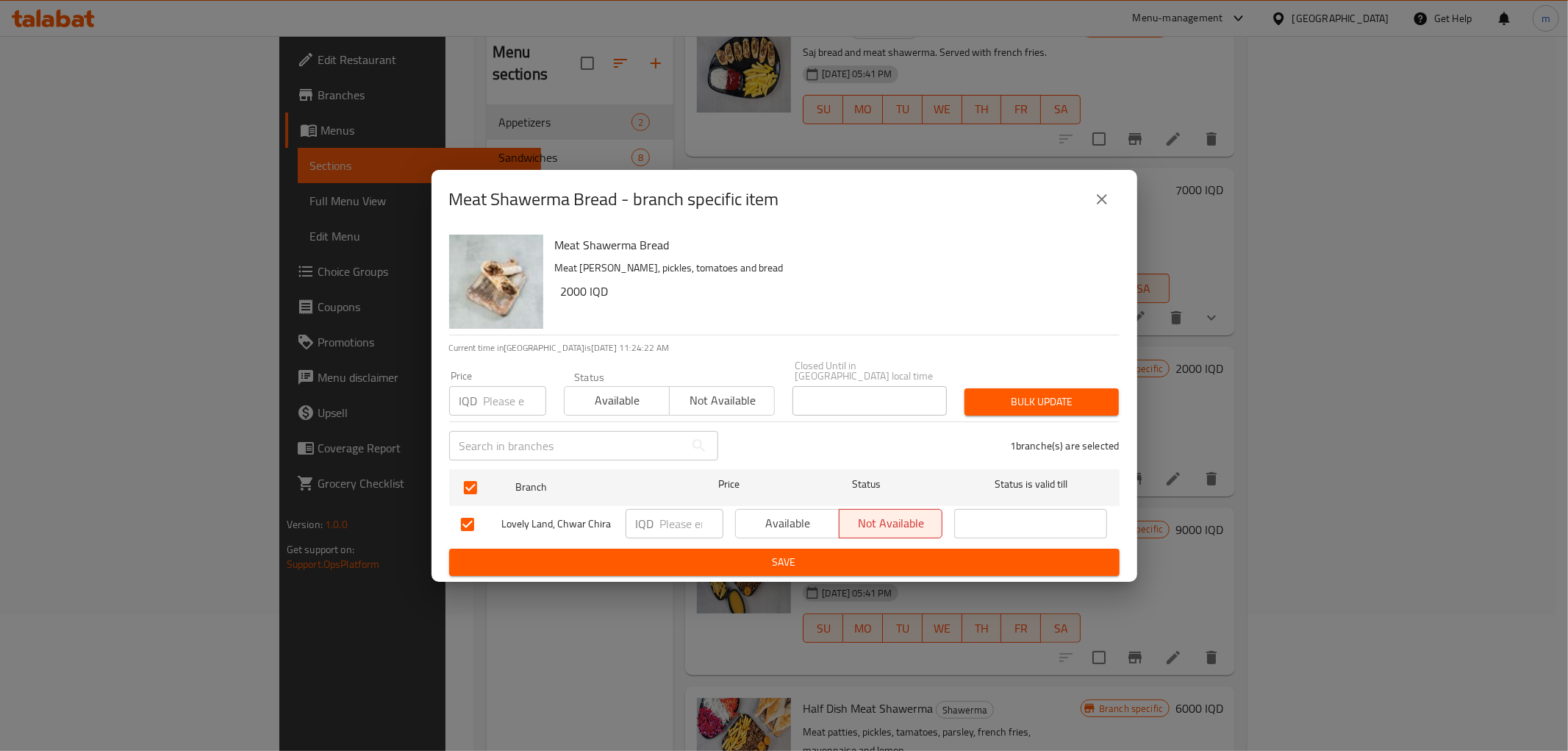
click at [686, 518] on input "number" at bounding box center [692, 524] width 63 height 30
paste input "2500"
type input "2500"
click at [681, 549] on button "Save" at bounding box center [785, 562] width 671 height 27
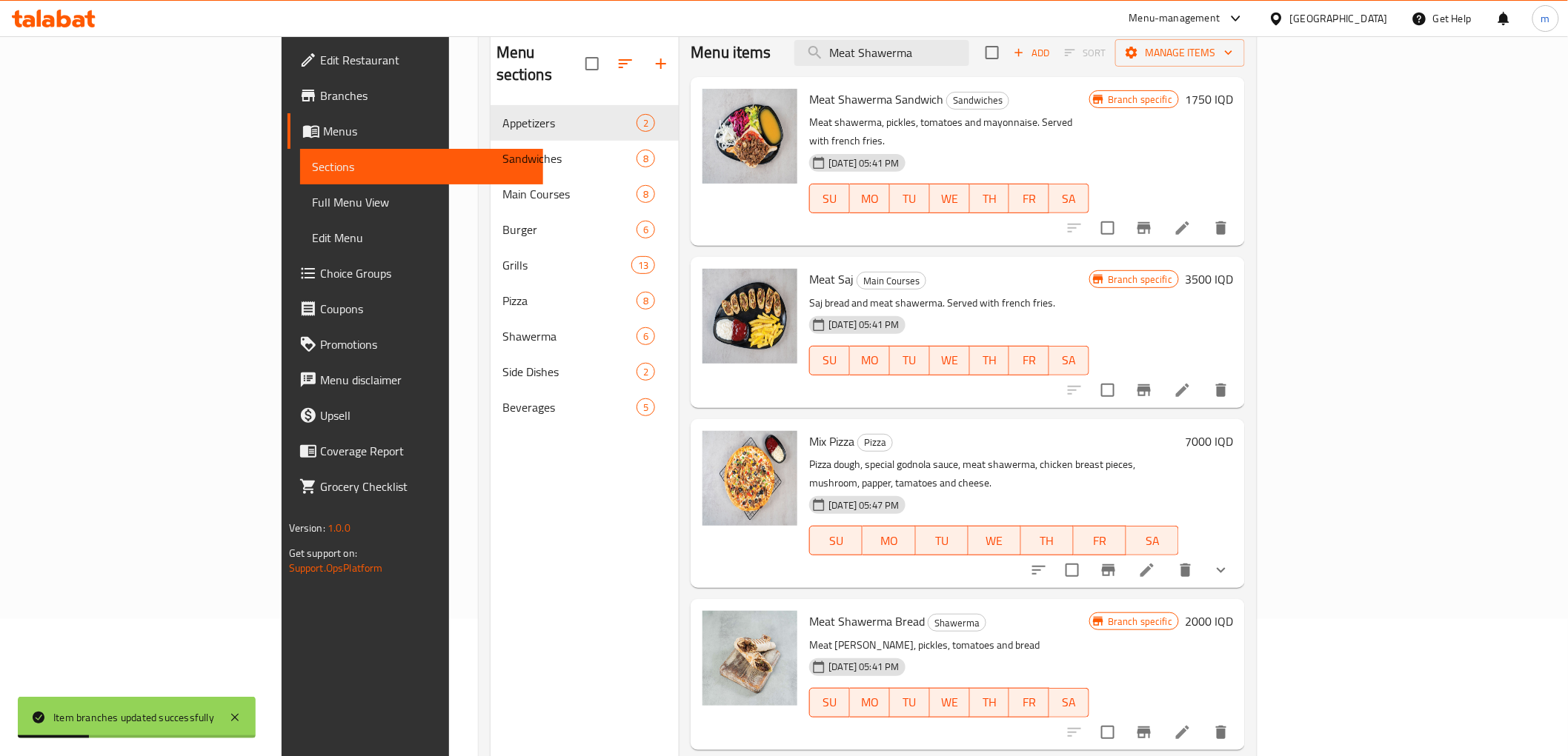
scroll to position [0, 0]
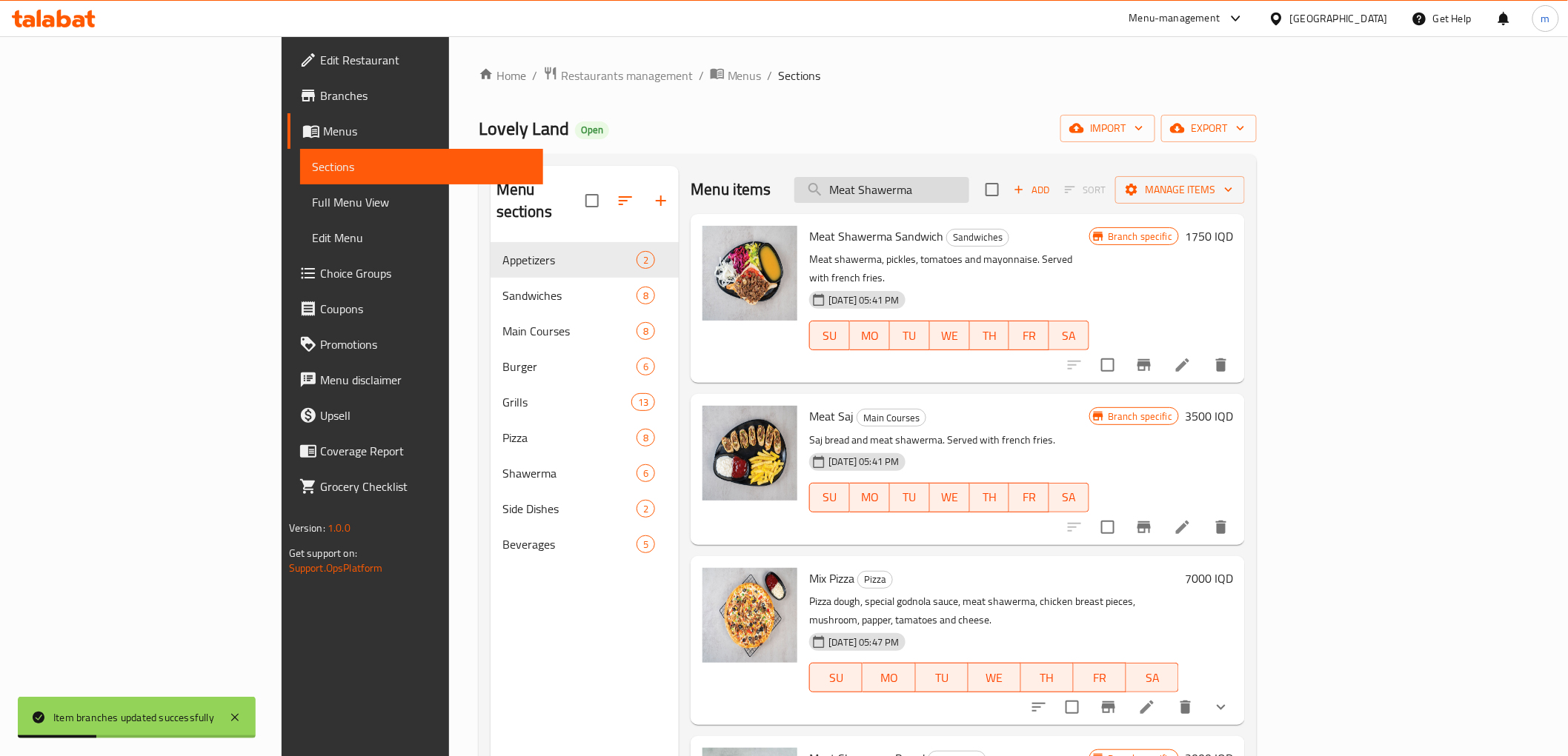
click at [982, 178] on div "Menu items Meat Shawerma Add Sort Manage items" at bounding box center [968, 190] width 555 height 49
click at [969, 179] on input "Meat Shawerma" at bounding box center [882, 190] width 175 height 26
click at [969, 181] on input "Meat Shawerma" at bounding box center [882, 190] width 175 height 26
paste input "Chicken Saj"
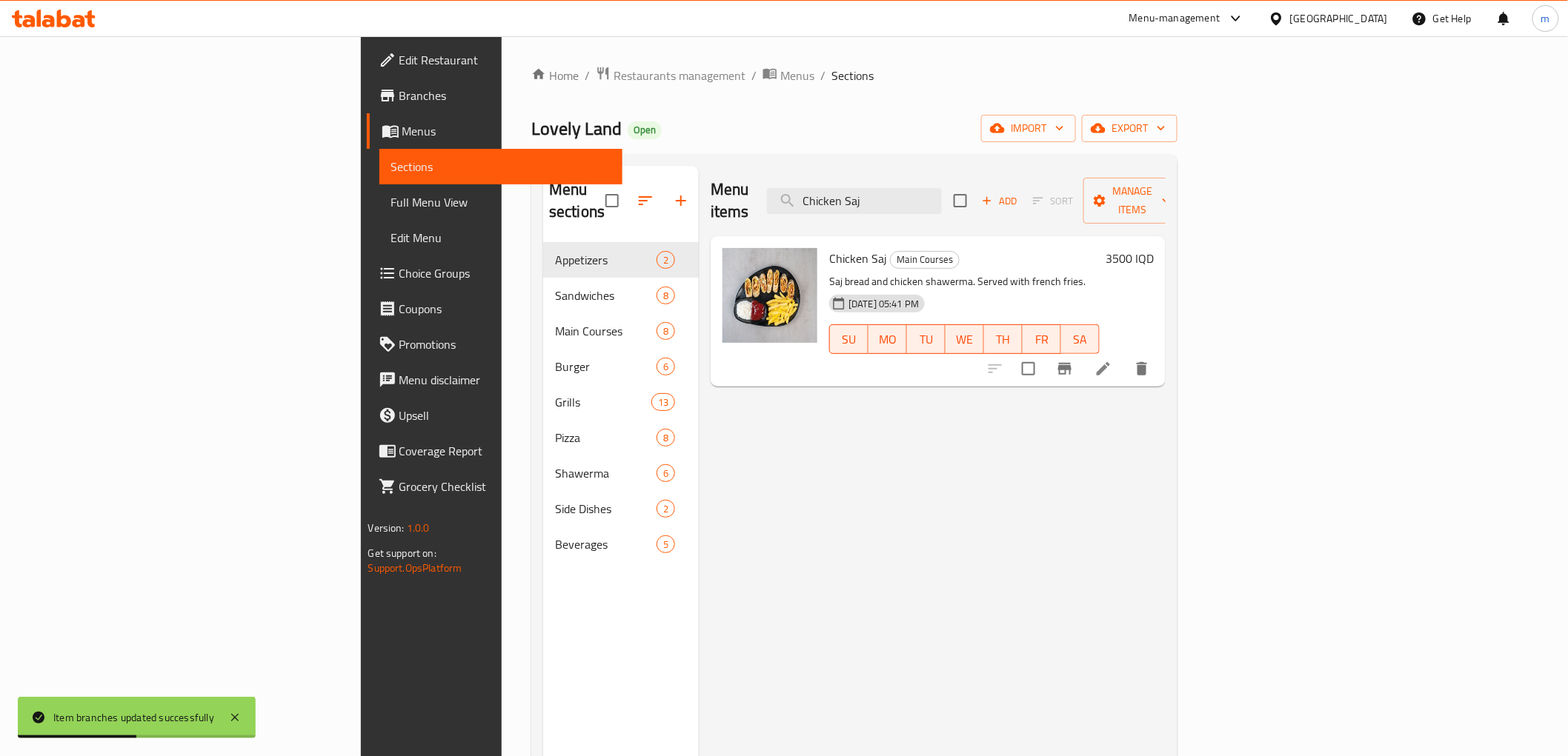
type input "Chicken Saj"
click at [1074, 360] on icon "Branch-specific-item" at bounding box center [1065, 369] width 18 height 18
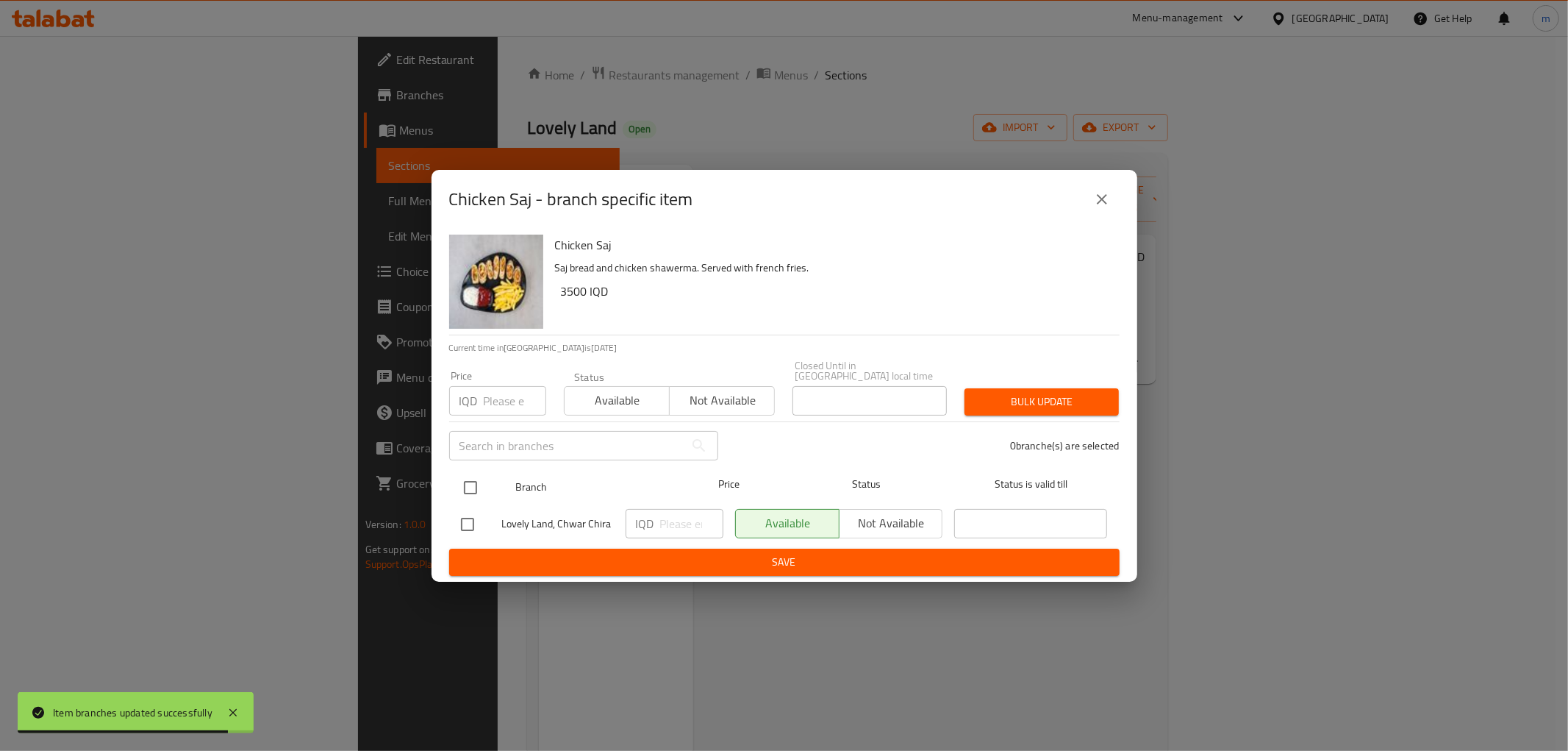
click at [467, 481] on input "checkbox" at bounding box center [470, 487] width 31 height 31
checkbox input "true"
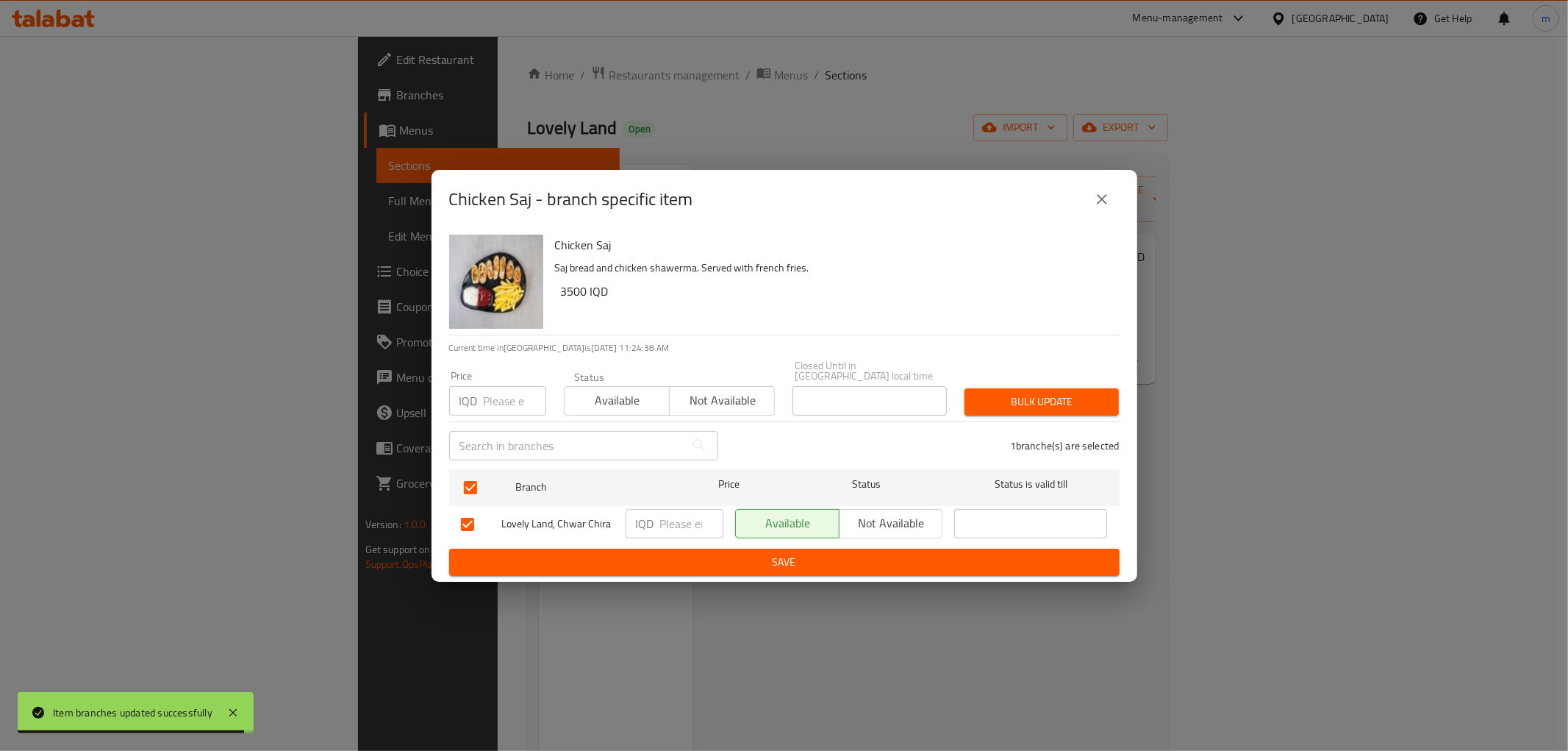
click at [666, 522] on input "number" at bounding box center [692, 524] width 63 height 30
paste input "4000"
type input "4000"
click at [673, 554] on span "Save" at bounding box center [785, 563] width 647 height 19
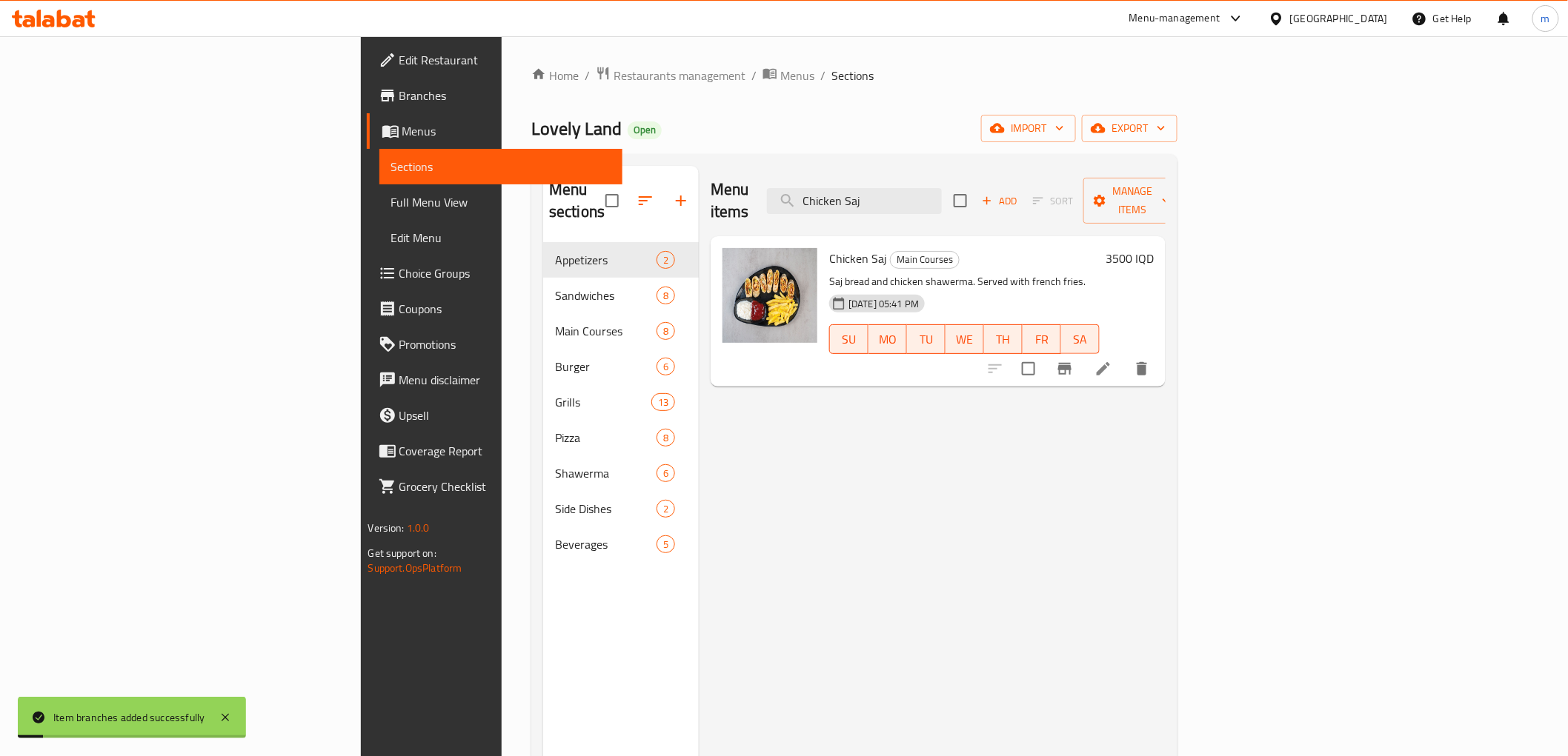
click at [1003, 168] on div "Menu items Chicken Saj Add Sort Manage items" at bounding box center [938, 201] width 455 height 70
click at [942, 189] on input "Chicken Saj" at bounding box center [854, 202] width 175 height 26
paste input "Meat Saj:"
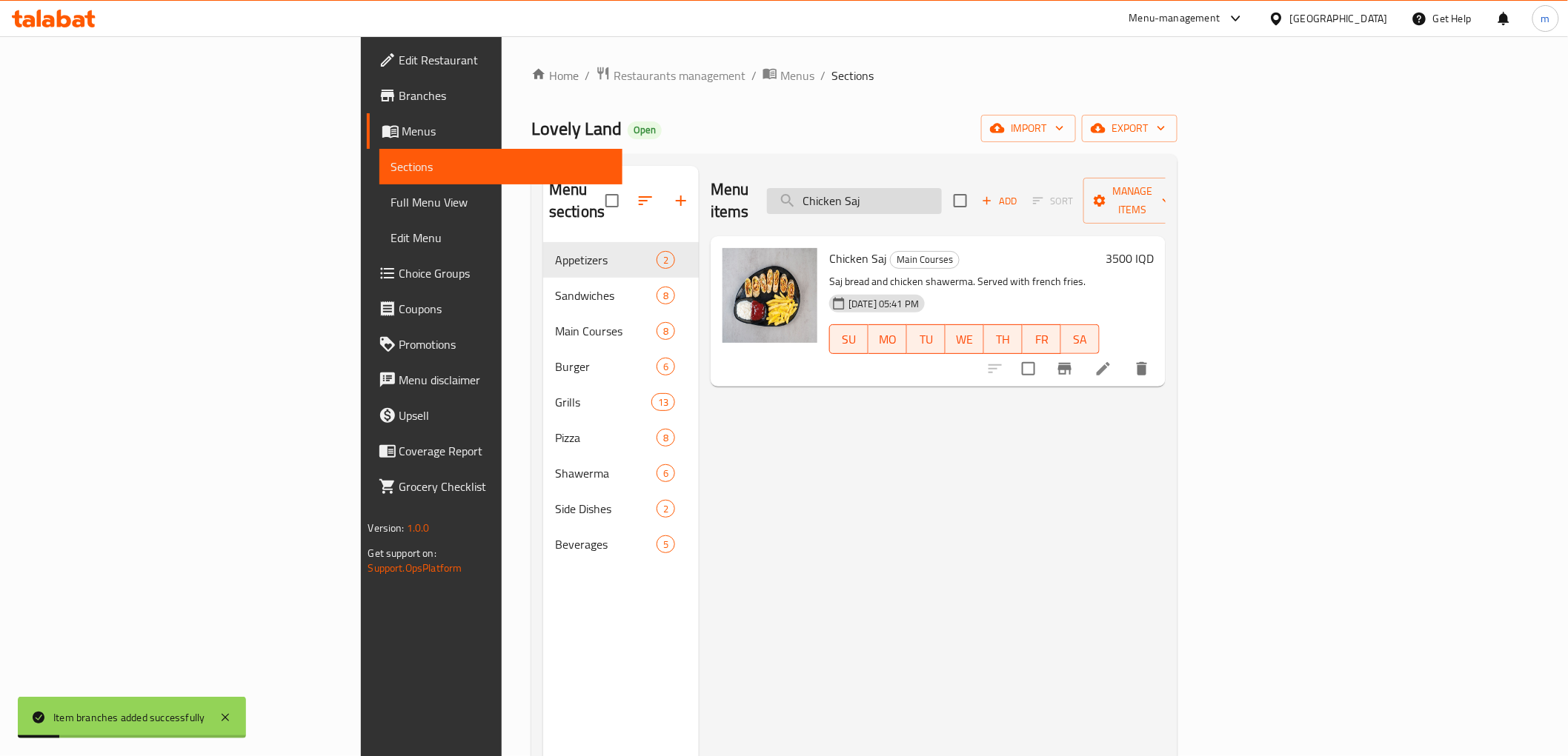
click at [942, 189] on input "Chicken Saj" at bounding box center [854, 202] width 175 height 26
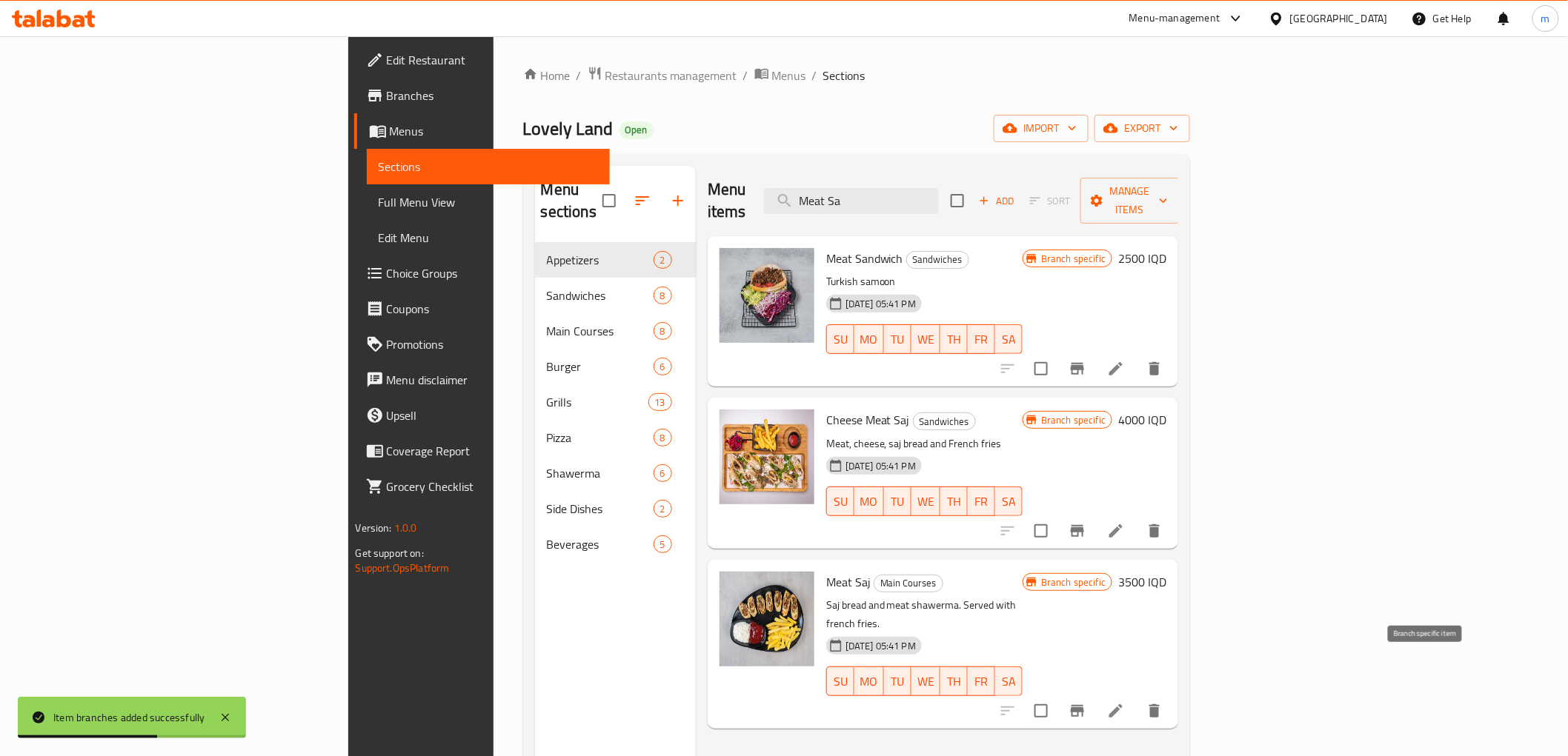
type input "Meat Sa"
click at [1084, 705] on icon "Branch-specific-item" at bounding box center [1078, 710] width 13 height 12
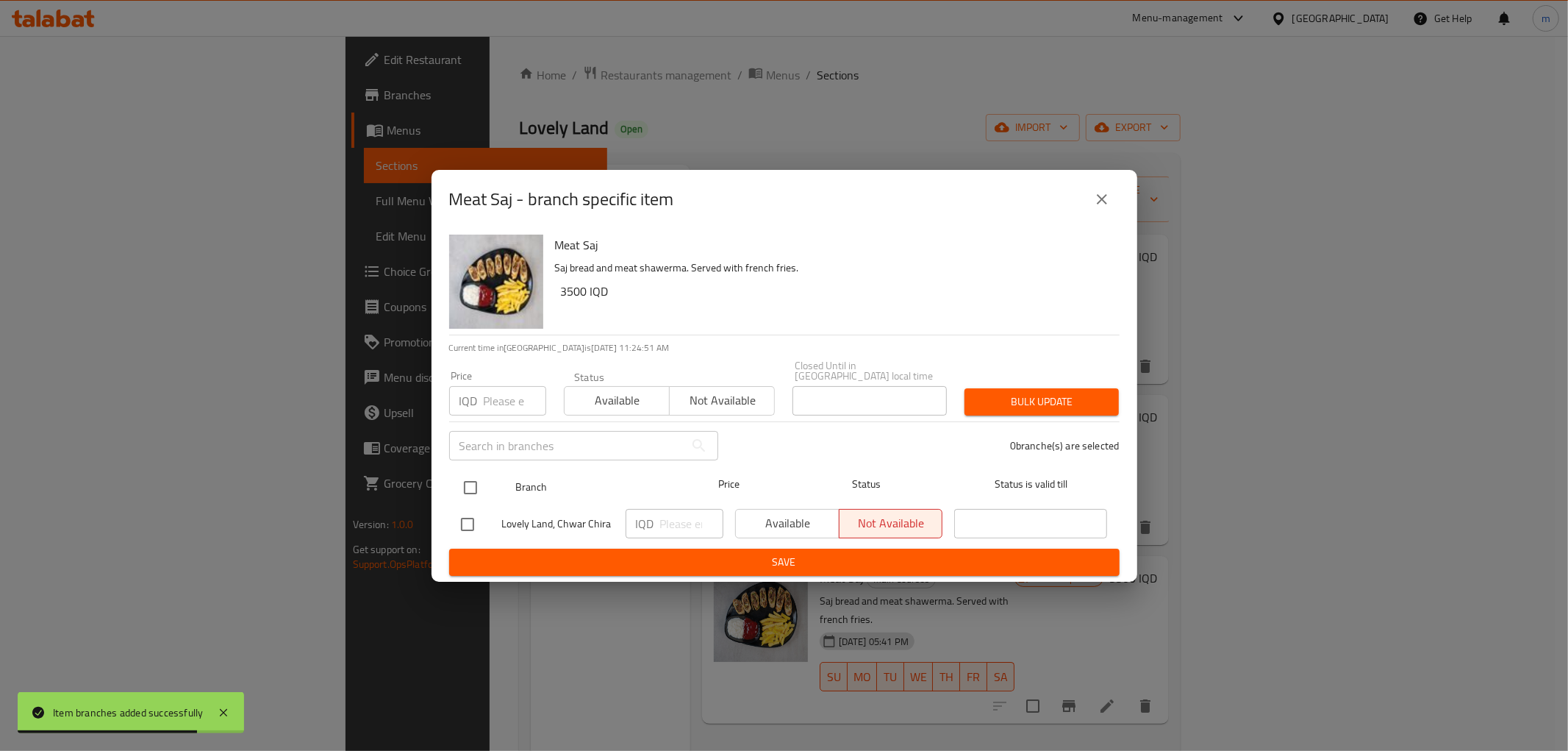
click at [461, 487] on input "checkbox" at bounding box center [470, 487] width 31 height 31
checkbox input "true"
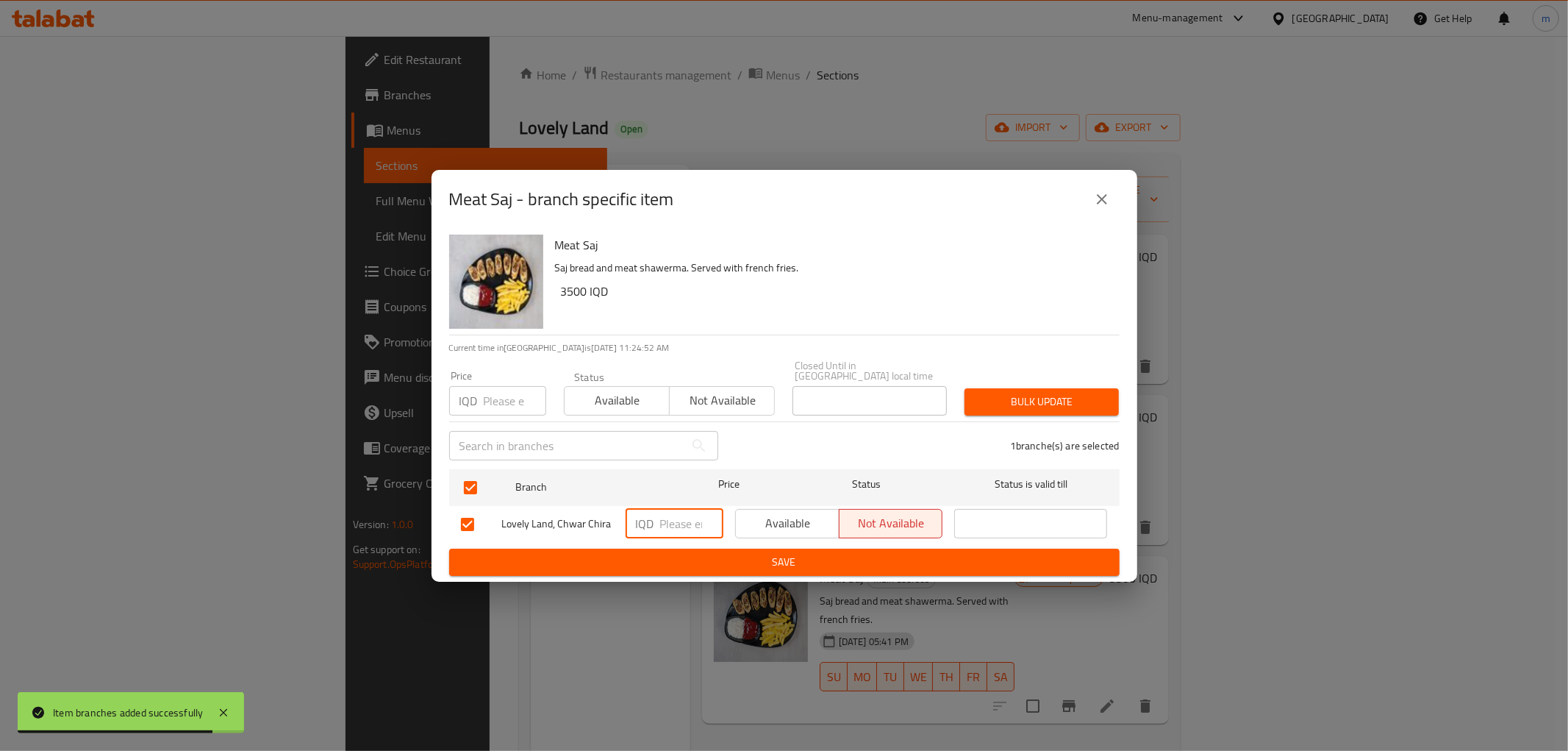
click at [675, 513] on input "number" at bounding box center [692, 524] width 63 height 30
paste input "4000"
type input "4000"
click at [677, 557] on span "Save" at bounding box center [785, 563] width 647 height 19
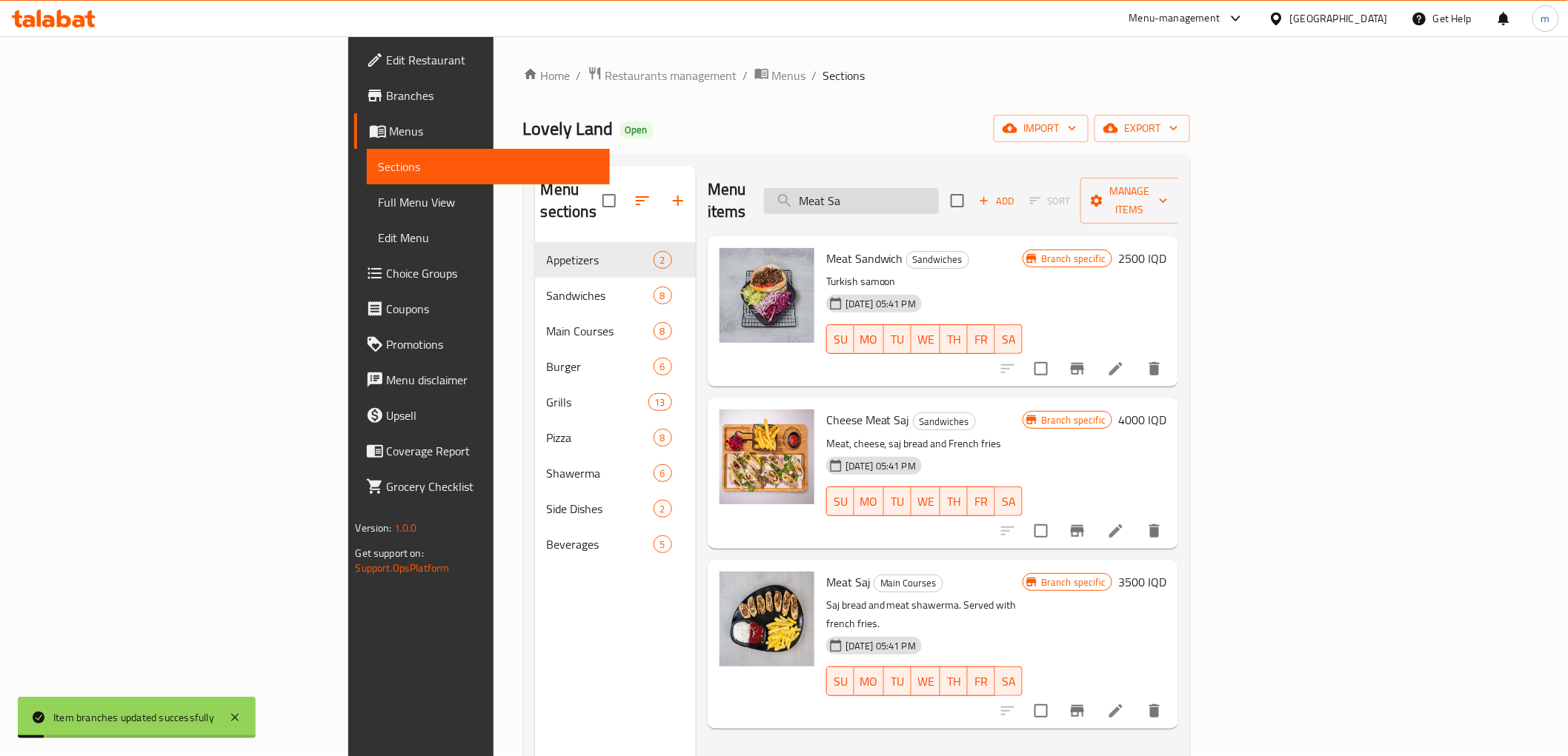
click at [939, 199] on input "Meat Sa" at bounding box center [851, 202] width 175 height 26
paste input "Cheese Meat Saj"
type input "Cheese Meat Saj"
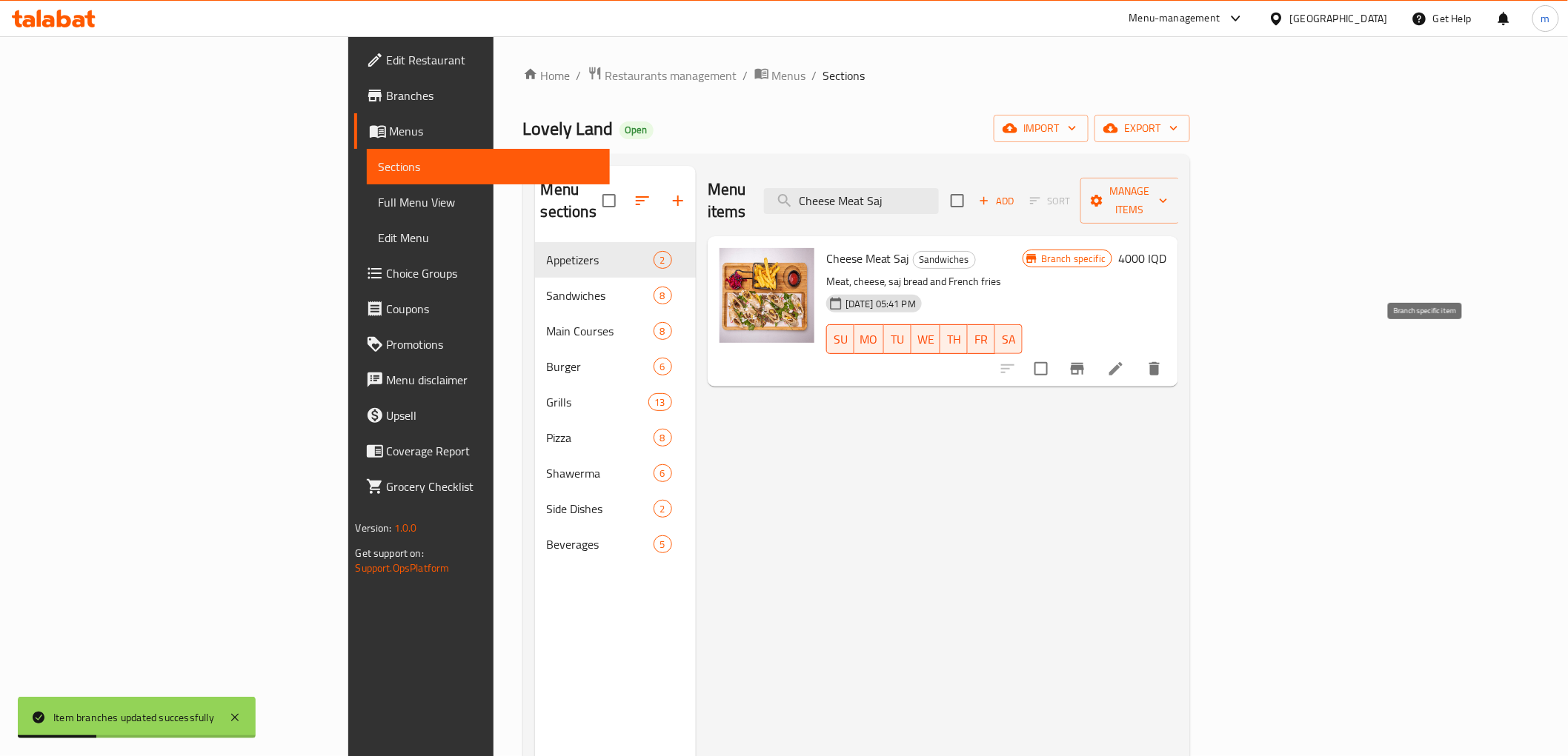
click at [1095, 351] on button "Branch-specific-item" at bounding box center [1078, 369] width 35 height 35
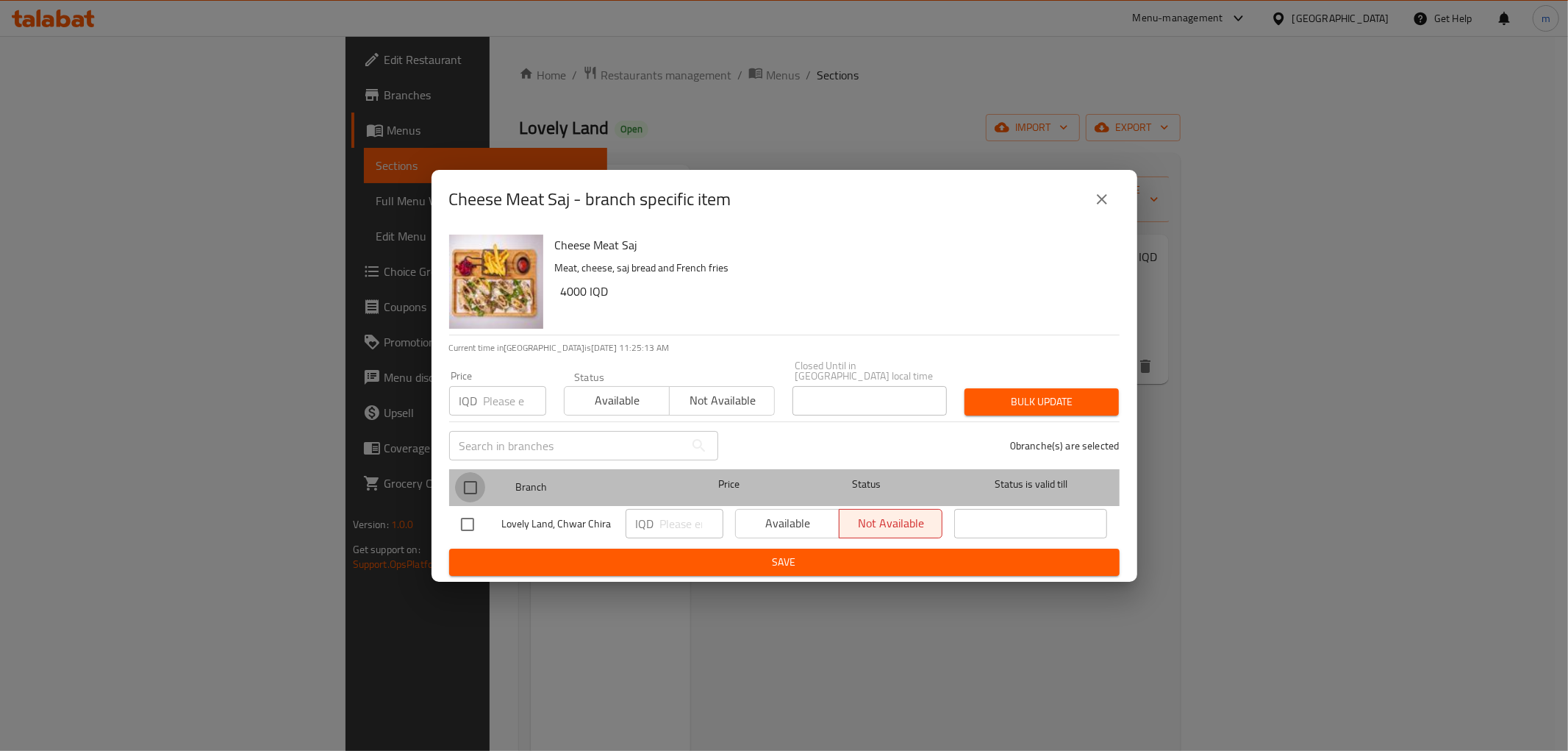
drag, startPoint x: 466, startPoint y: 479, endPoint x: 603, endPoint y: 541, distance: 150.4
click at [466, 478] on input "checkbox" at bounding box center [470, 487] width 31 height 31
checkbox input "true"
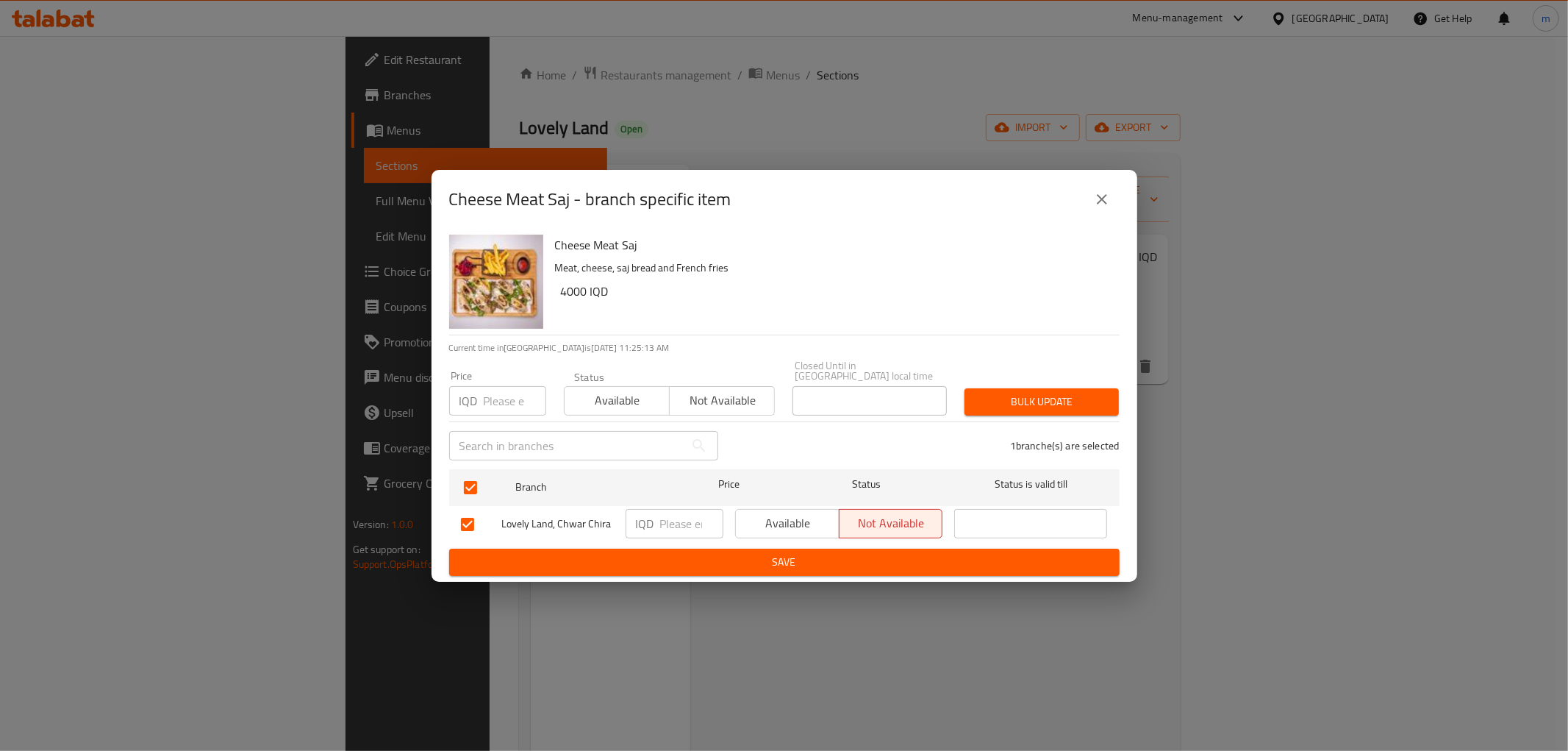
click at [678, 509] on input "number" at bounding box center [692, 524] width 63 height 30
paste input "5000"
type input "5000"
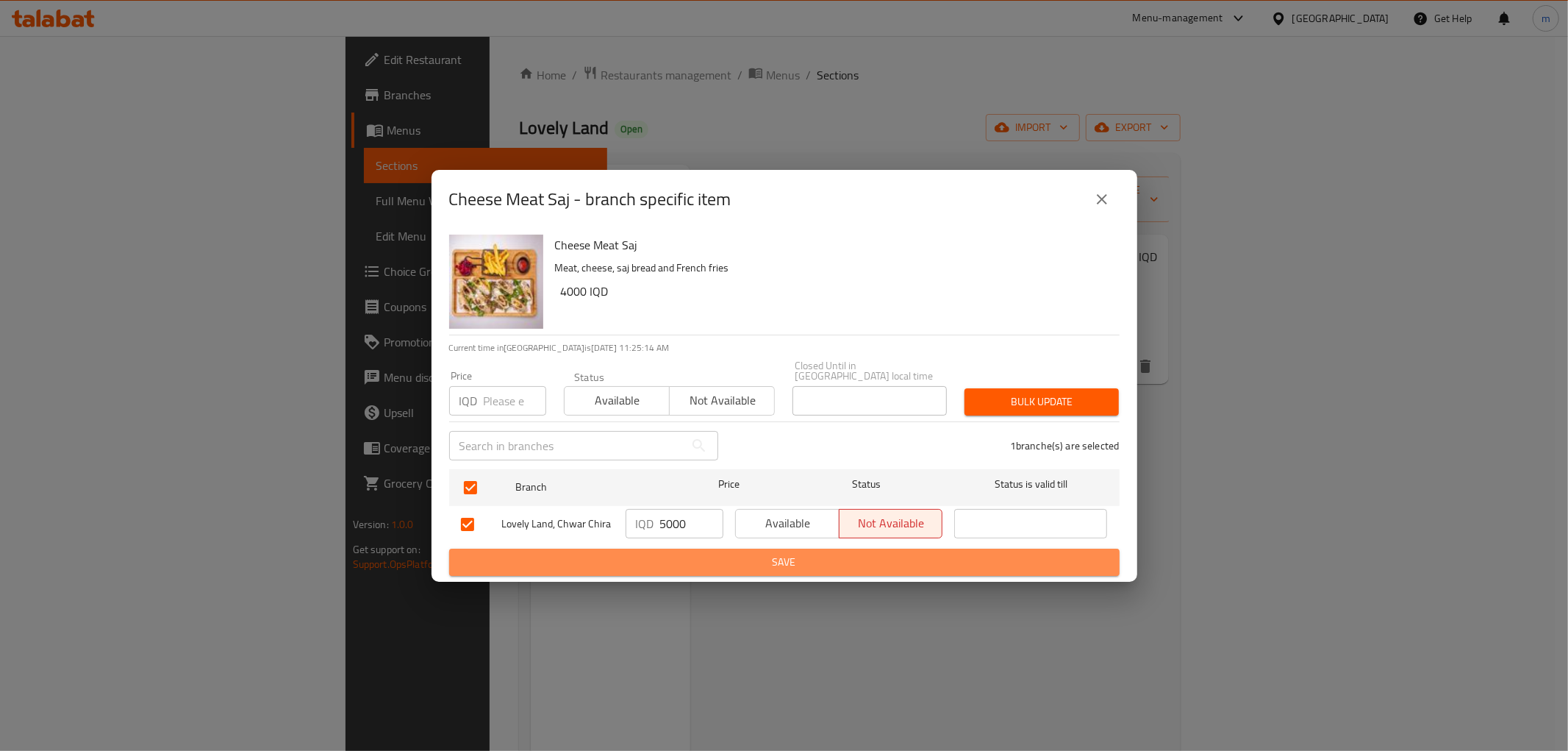
click at [688, 565] on span "Save" at bounding box center [785, 563] width 647 height 19
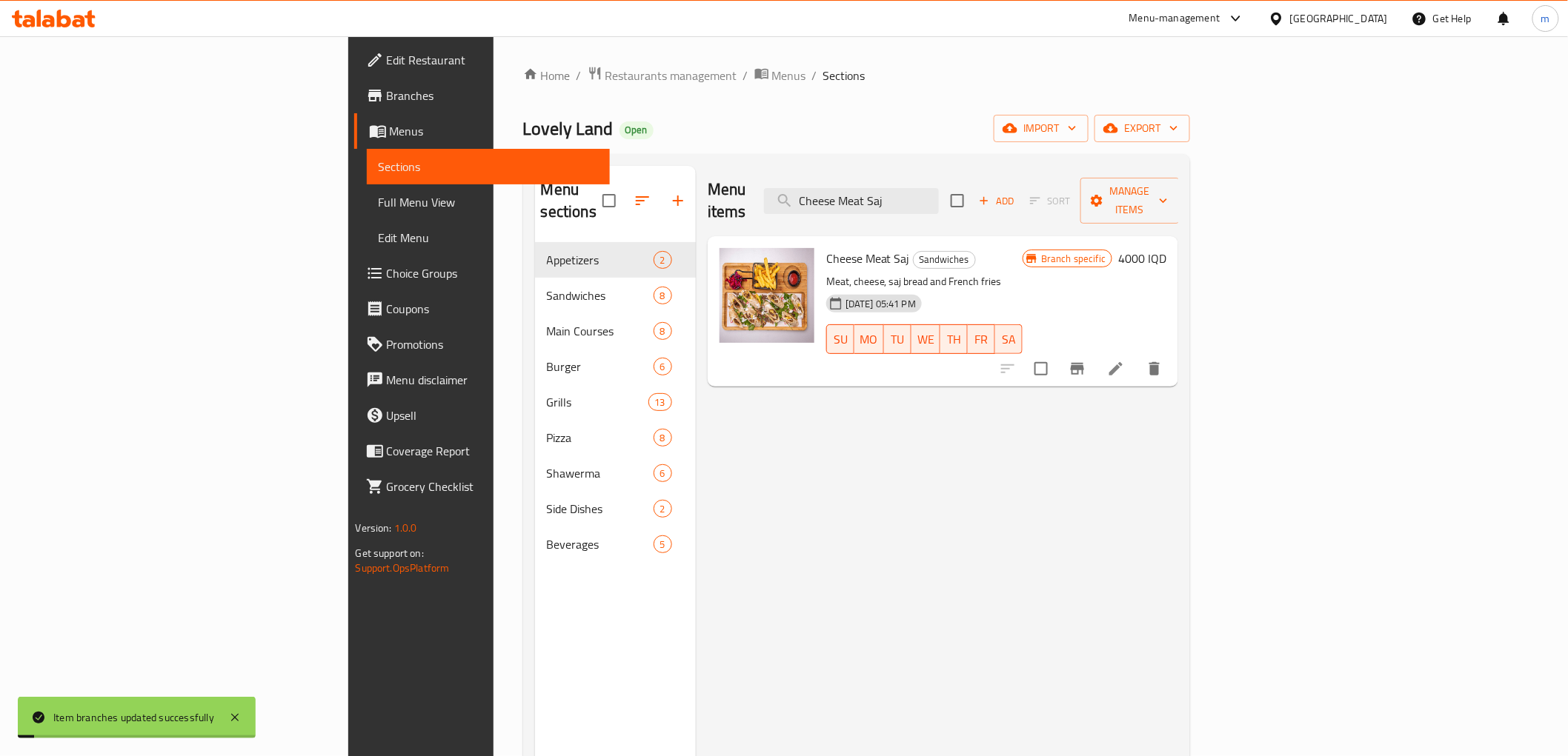
click at [378, 210] on span "Full Menu View" at bounding box center [487, 202] width 219 height 18
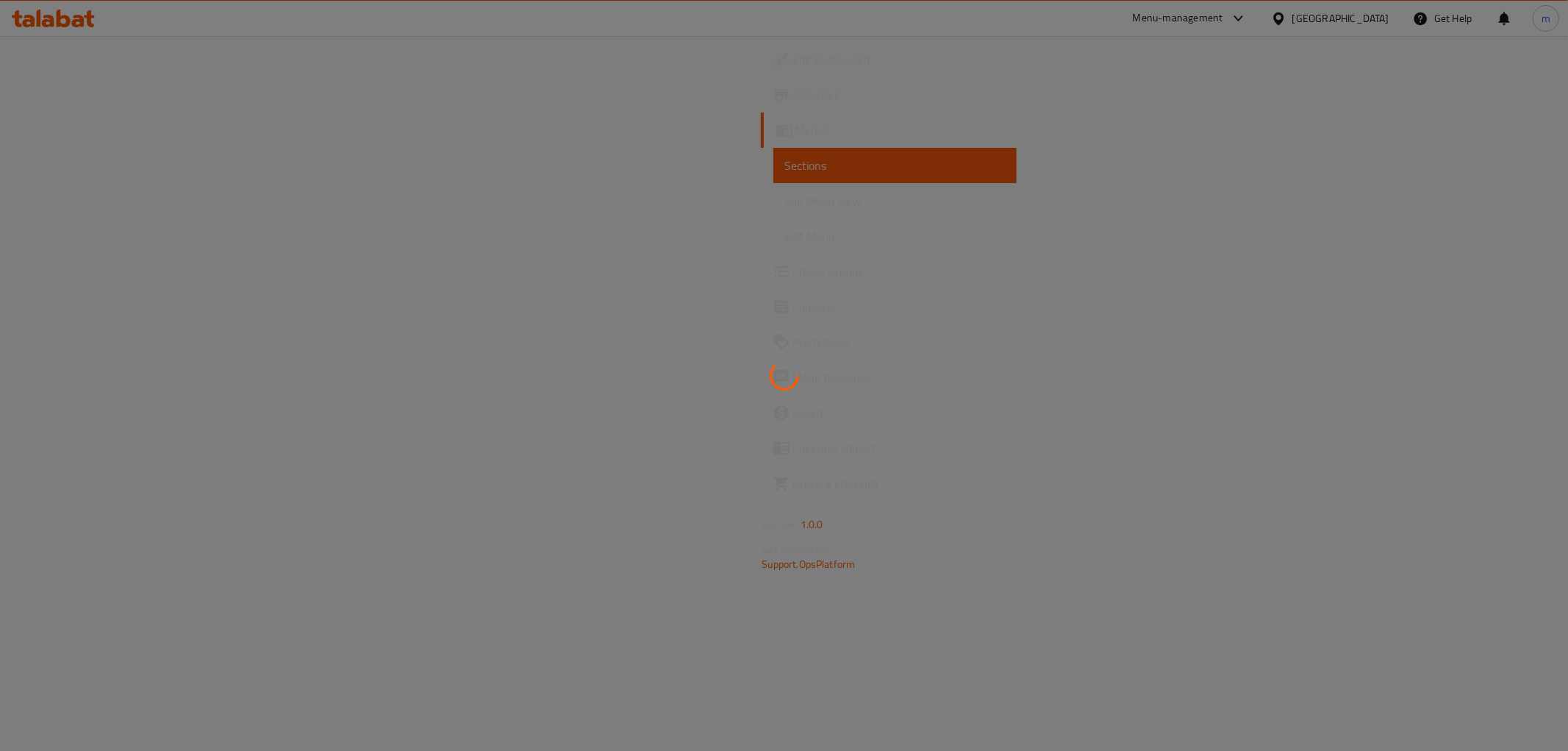
click at [118, 201] on div at bounding box center [784, 376] width 1568 height 751
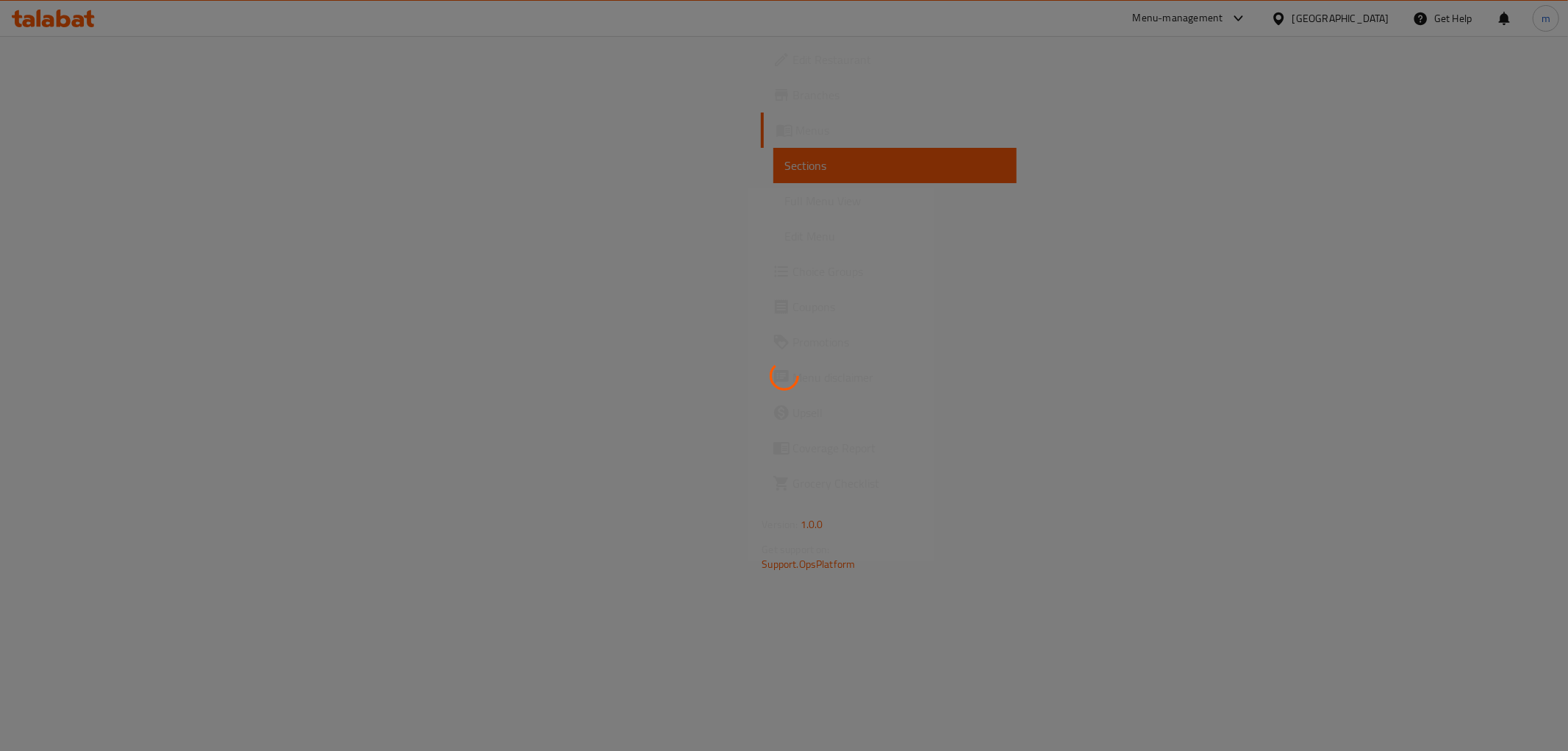
click at [118, 201] on div at bounding box center [784, 376] width 1568 height 751
drag, startPoint x: 0, startPoint y: 0, endPoint x: 119, endPoint y: 201, distance: 233.6
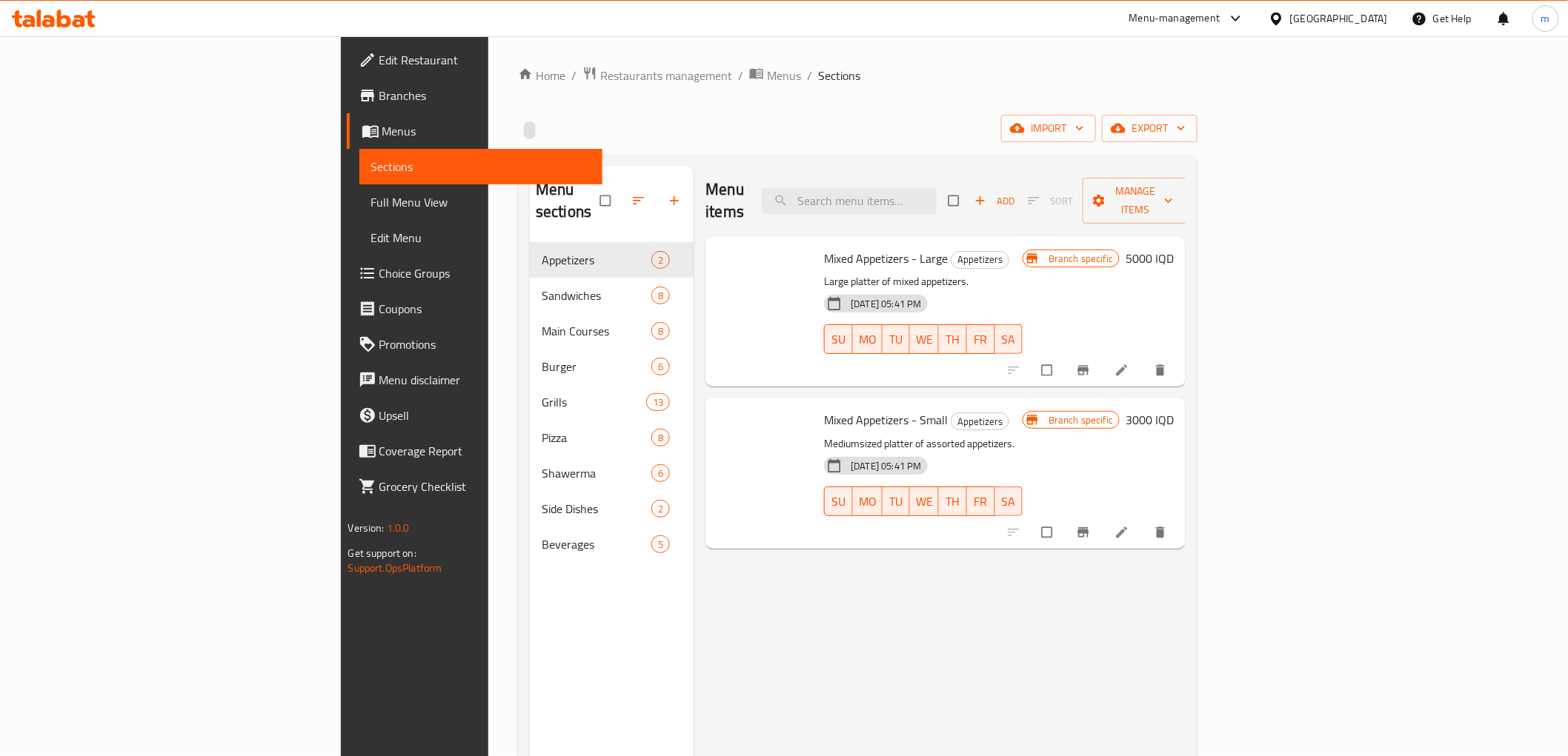
click at [372, 203] on span "Full Menu View" at bounding box center [481, 202] width 219 height 18
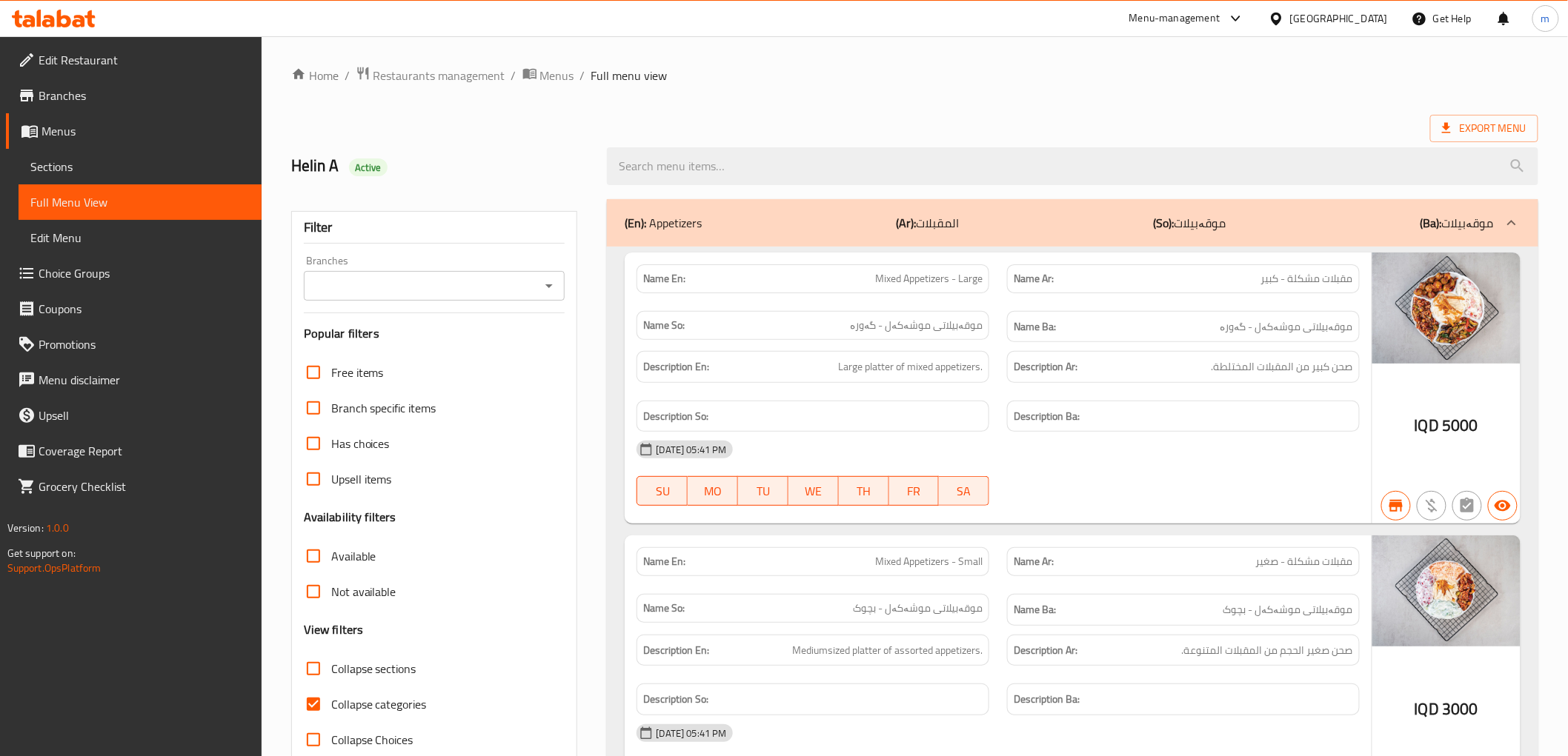
click at [551, 280] on icon "Open" at bounding box center [548, 286] width 18 height 18
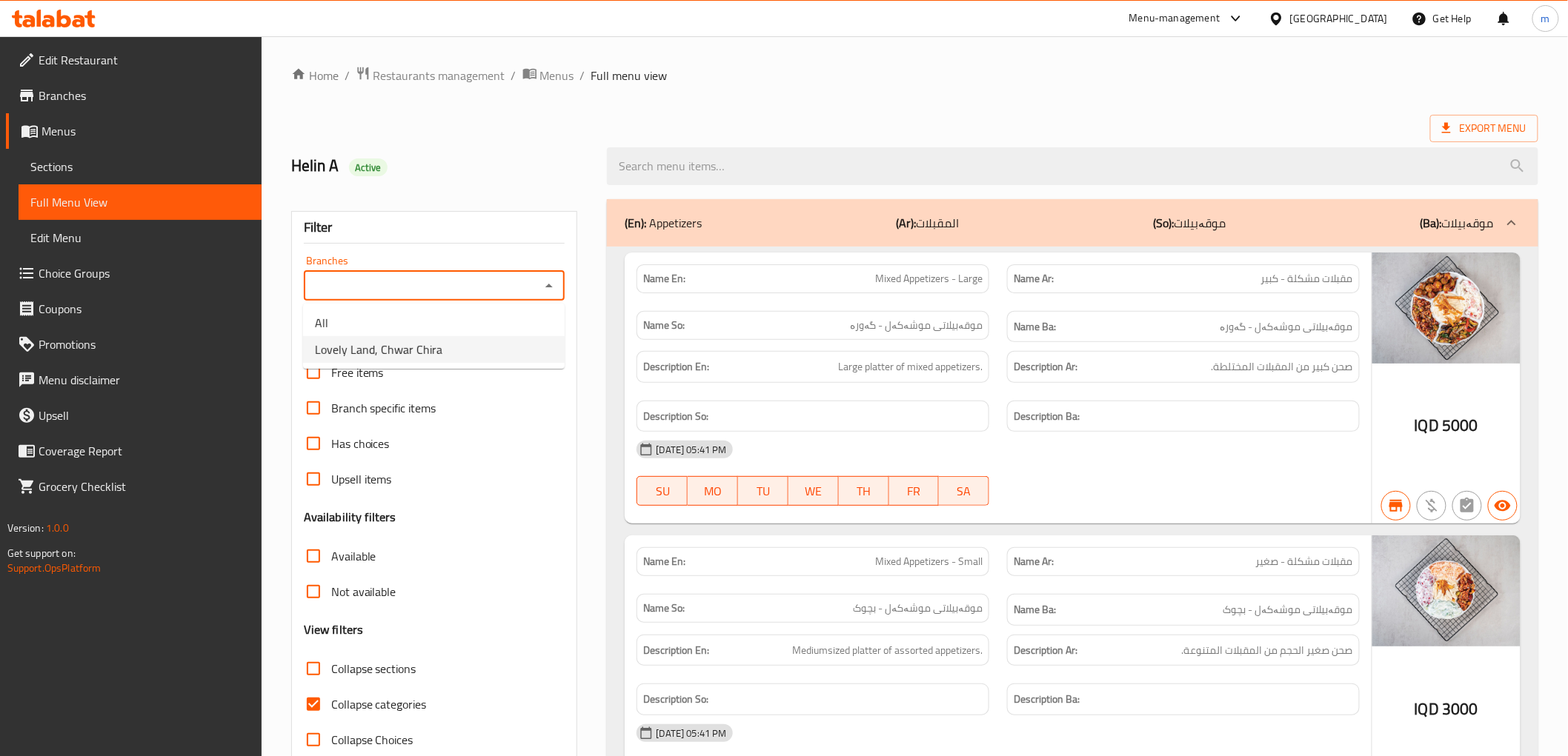
click at [517, 341] on li "Lovely Land, Chwar Chira" at bounding box center [434, 349] width 261 height 27
type input "Lovely Land, Chwar Chira"
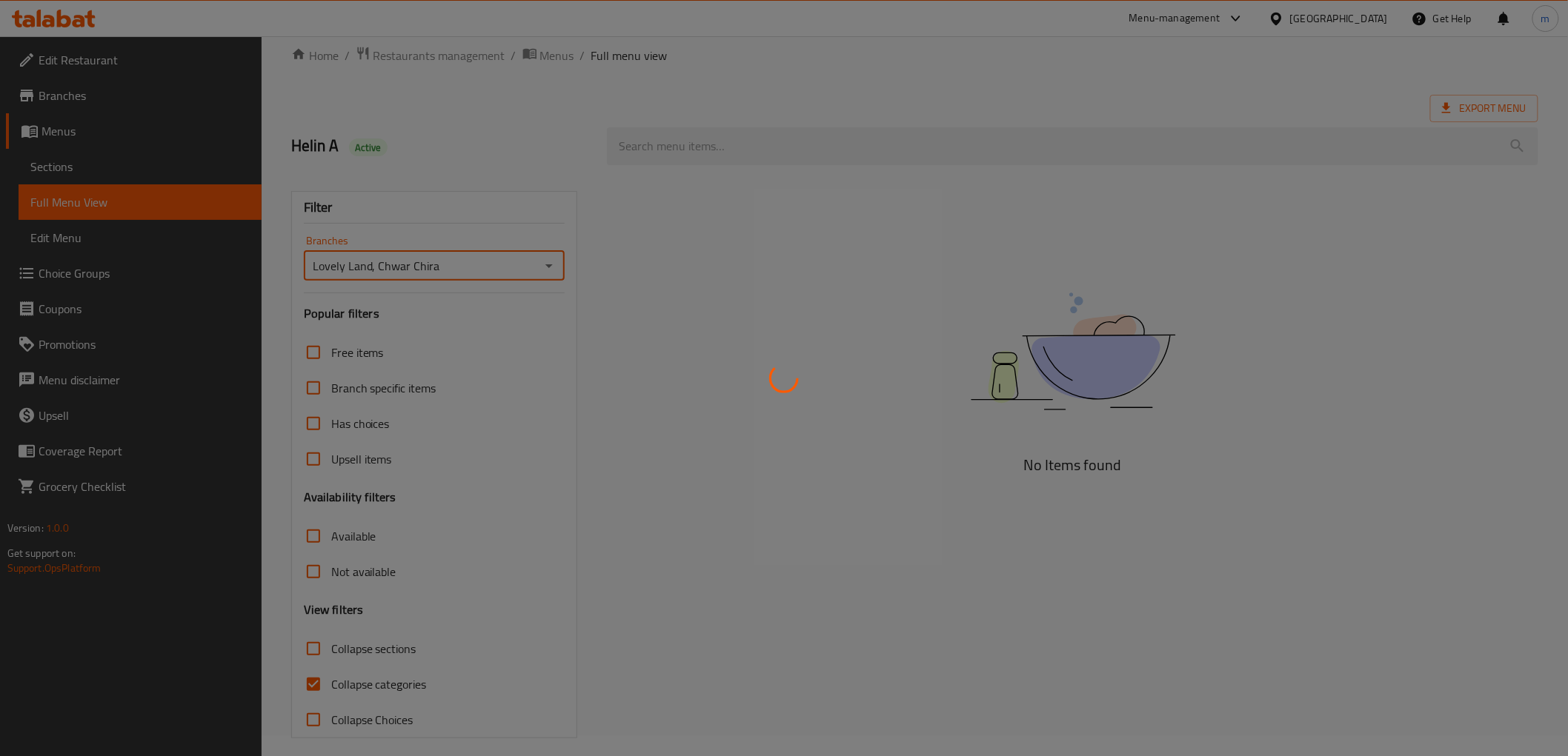
scroll to position [32, 0]
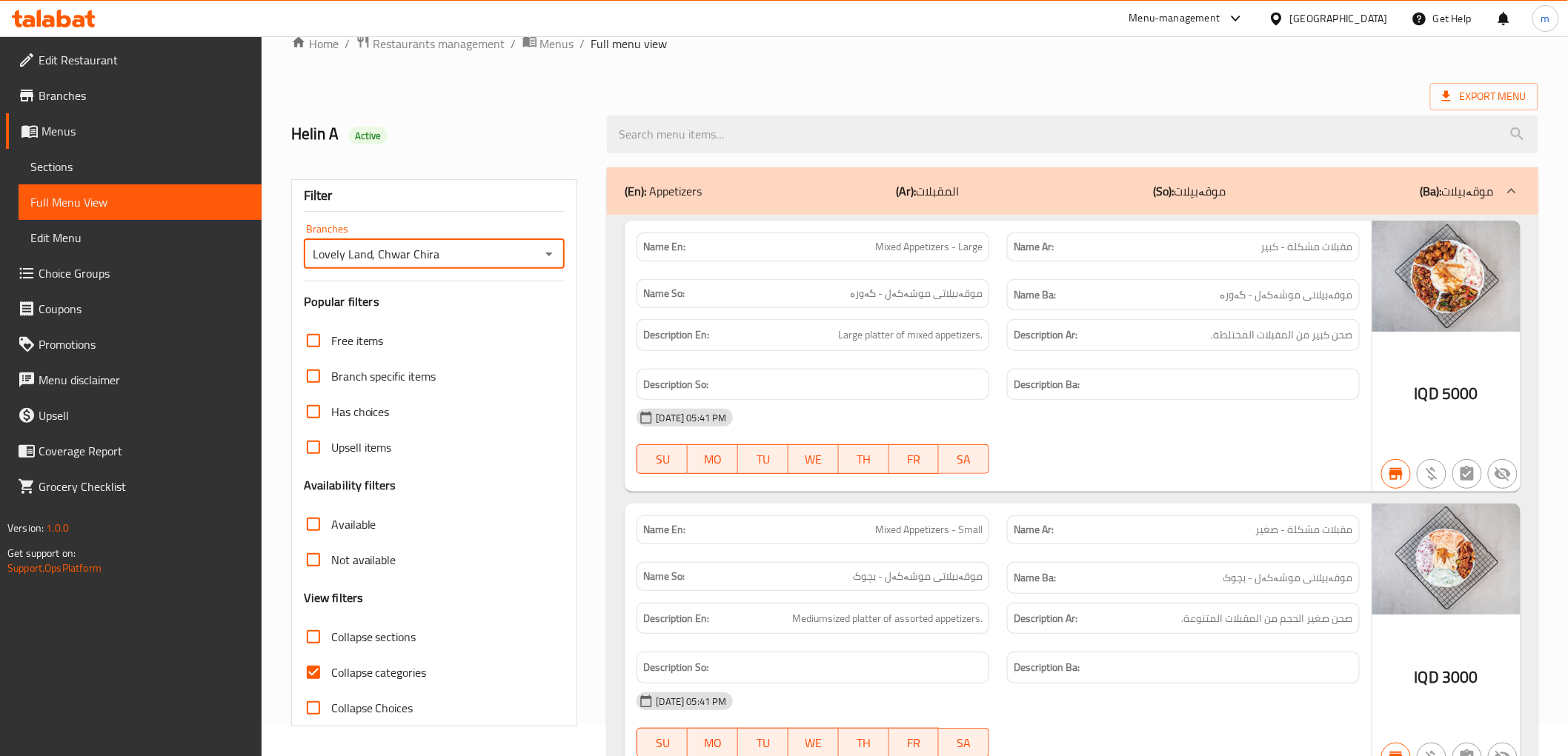
click at [313, 672] on input "Collapse categories" at bounding box center [314, 672] width 35 height 35
checkbox input "false"
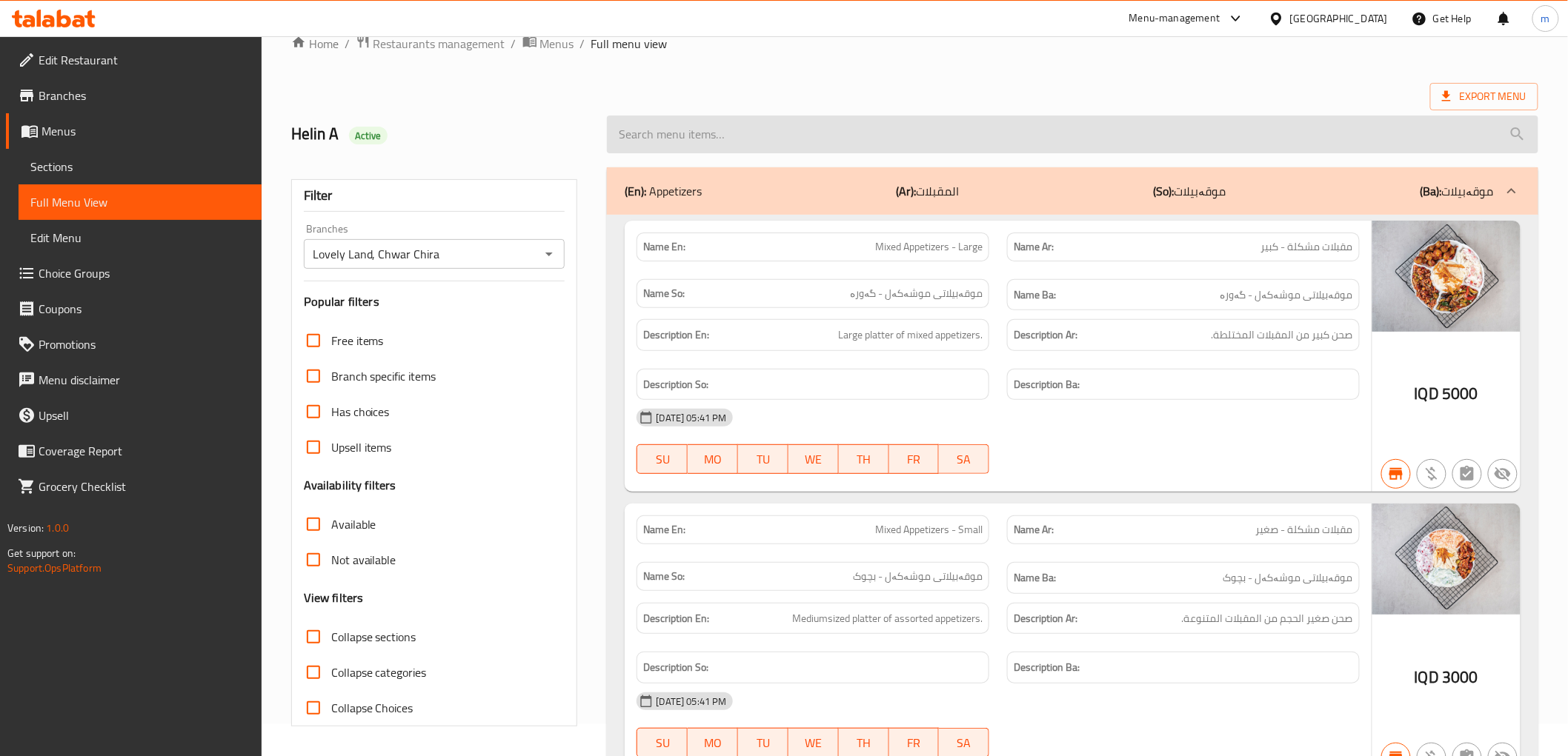
click at [770, 152] on input "search" at bounding box center [1072, 134] width 931 height 37
paste input "Beef Burger"
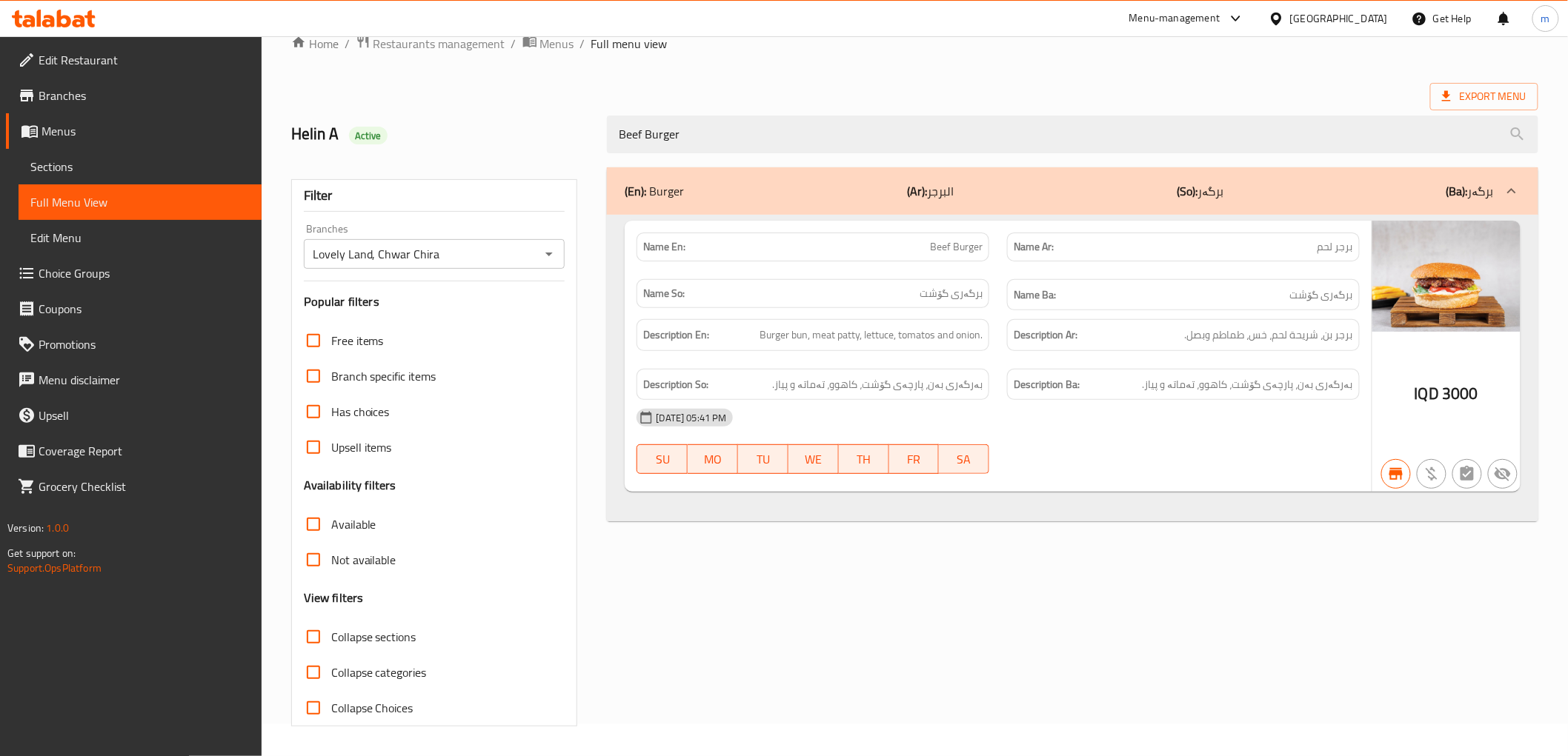
type input "Beef Burger"
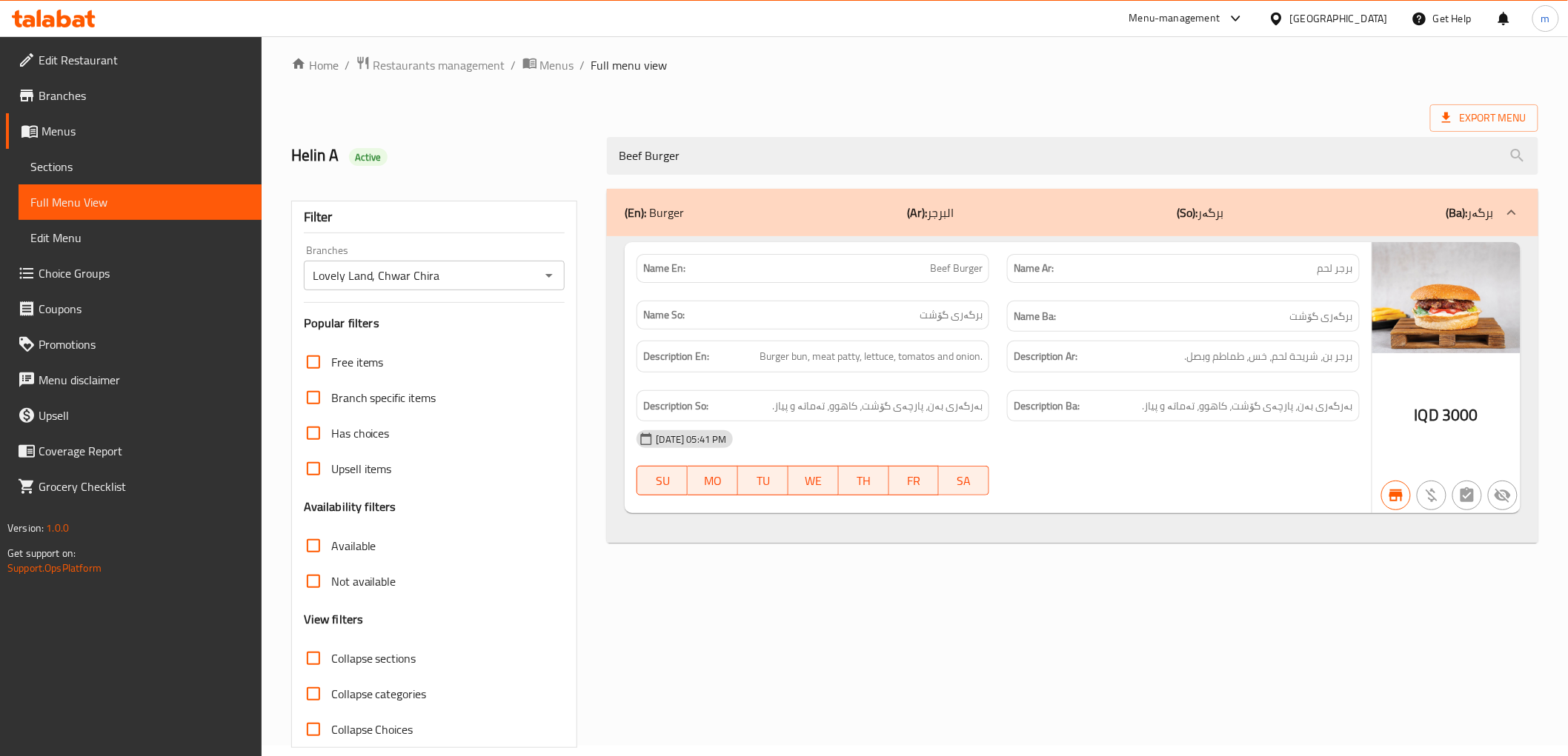
scroll to position [0, 0]
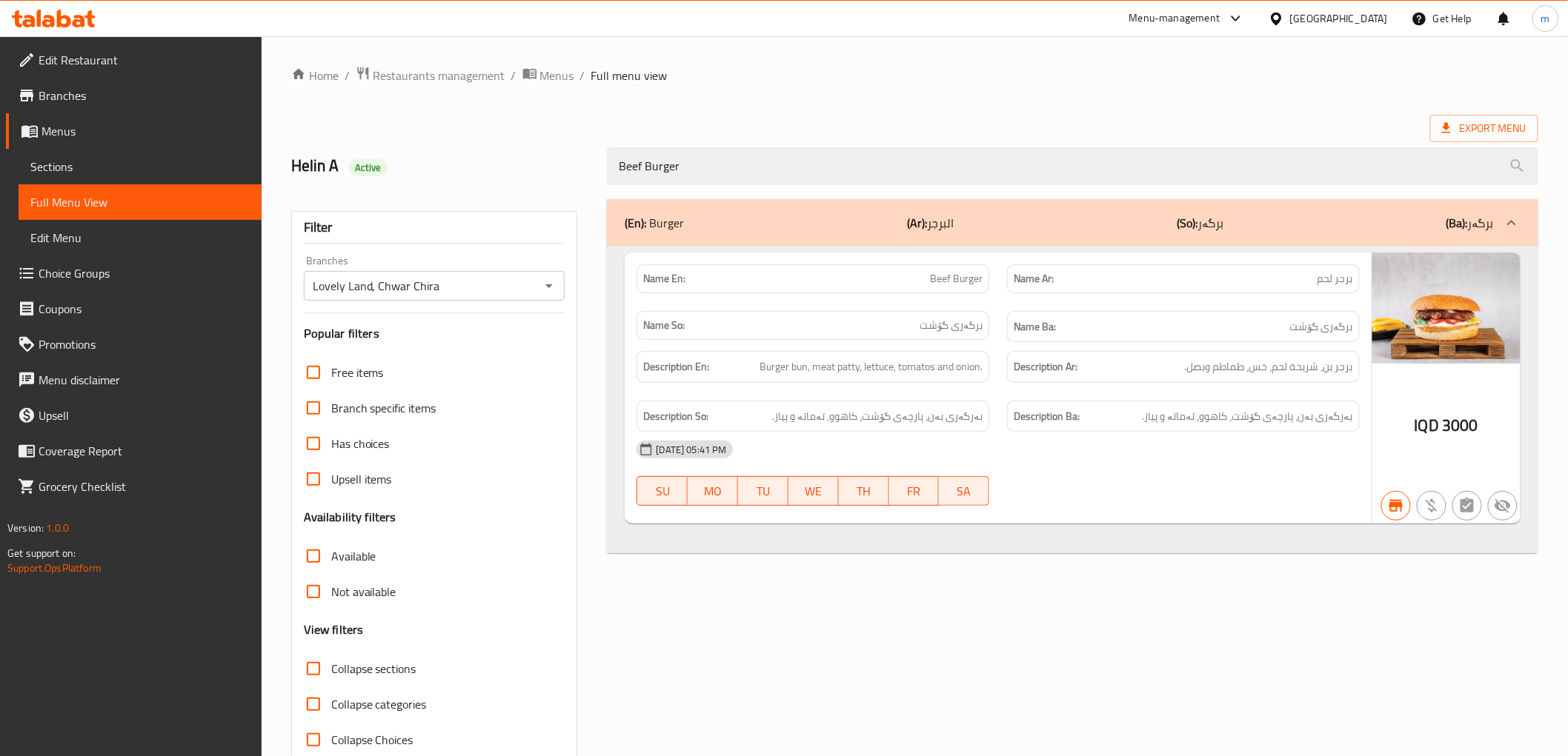
click at [49, 24] on icon at bounding box center [48, 21] width 12 height 12
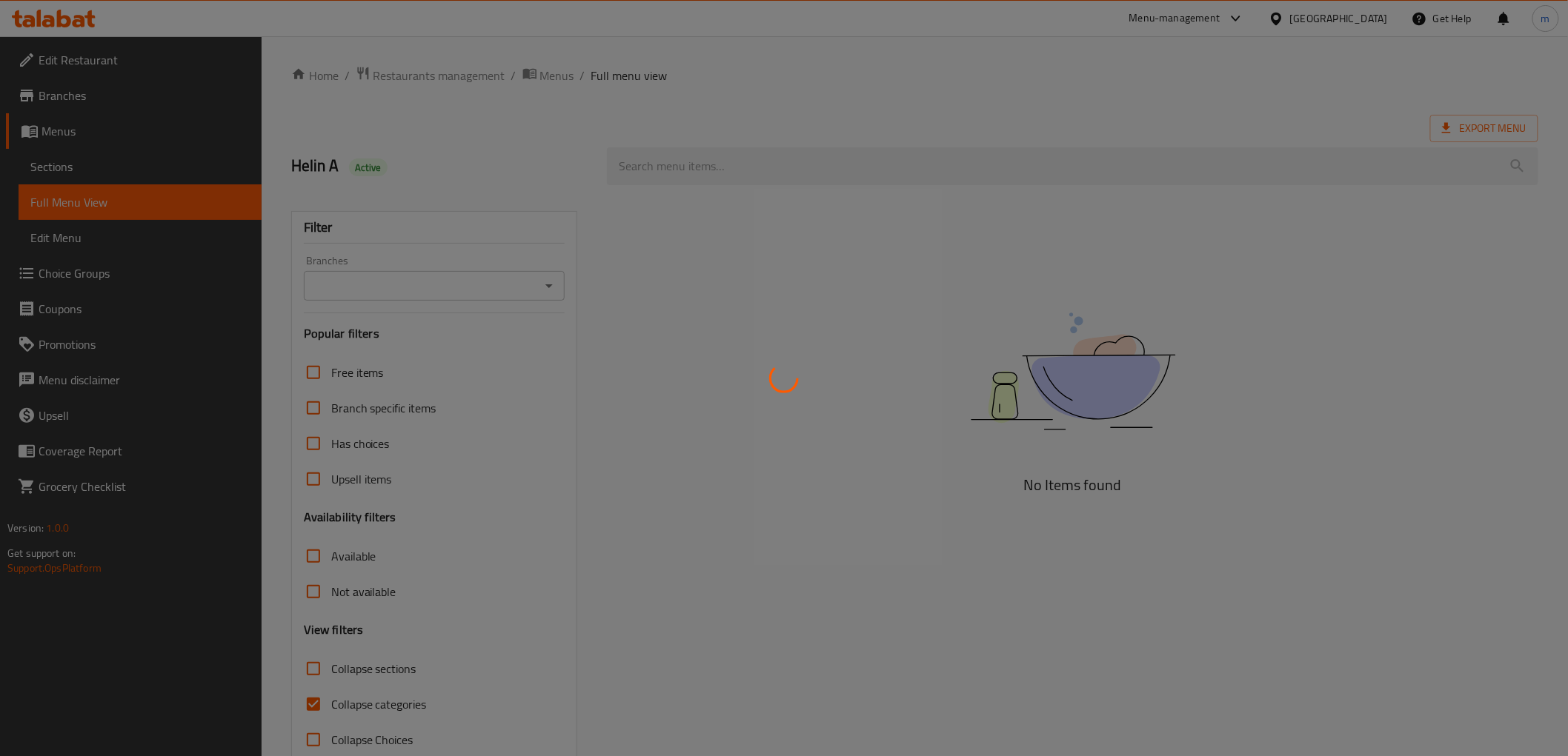
click at [550, 285] on div at bounding box center [784, 378] width 1568 height 756
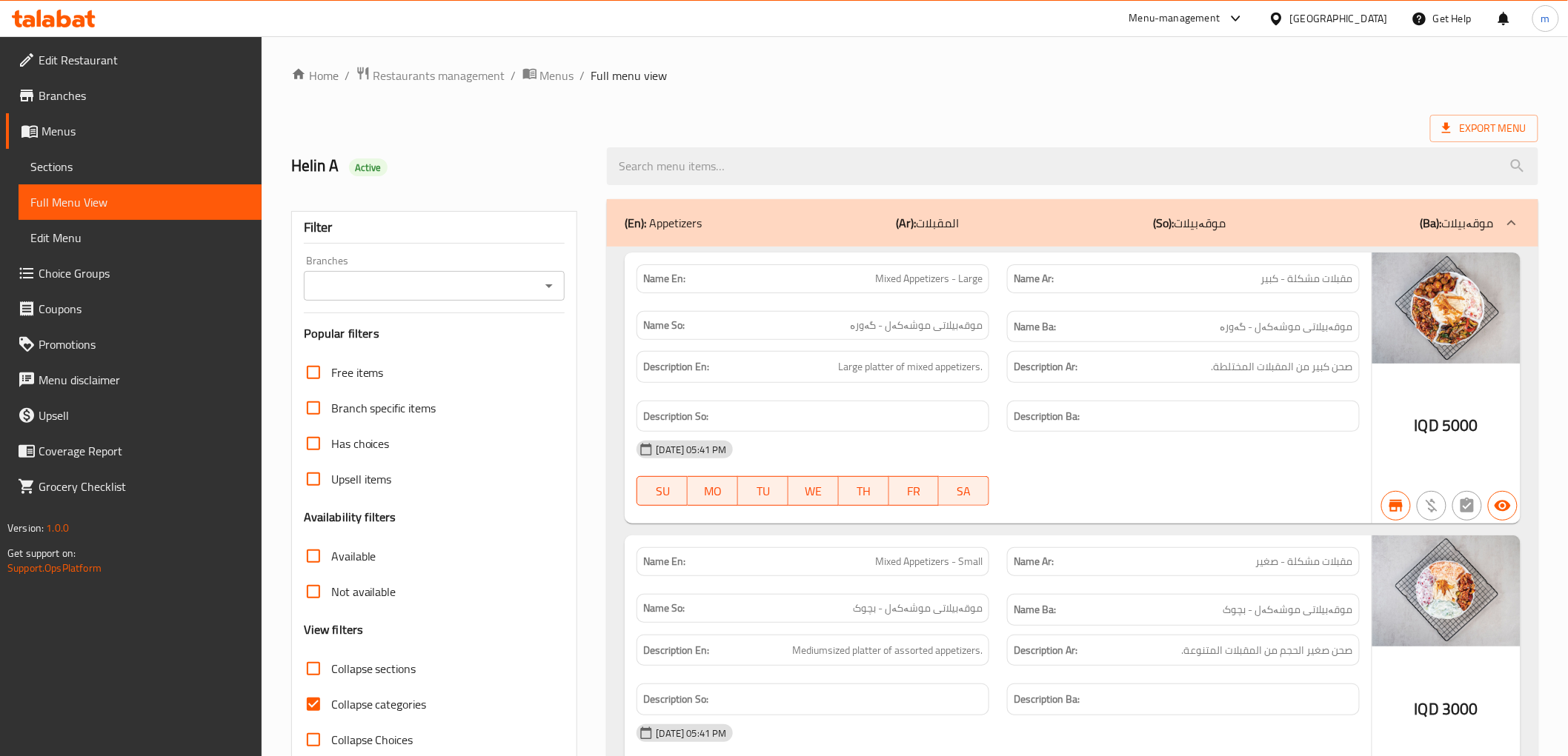
drag, startPoint x: 917, startPoint y: 448, endPoint x: 885, endPoint y: 448, distance: 32.0
click at [917, 448] on div "[DATE] 05:41 PM" at bounding box center [997, 450] width 741 height 35
click at [544, 285] on icon "Open" at bounding box center [548, 286] width 18 height 18
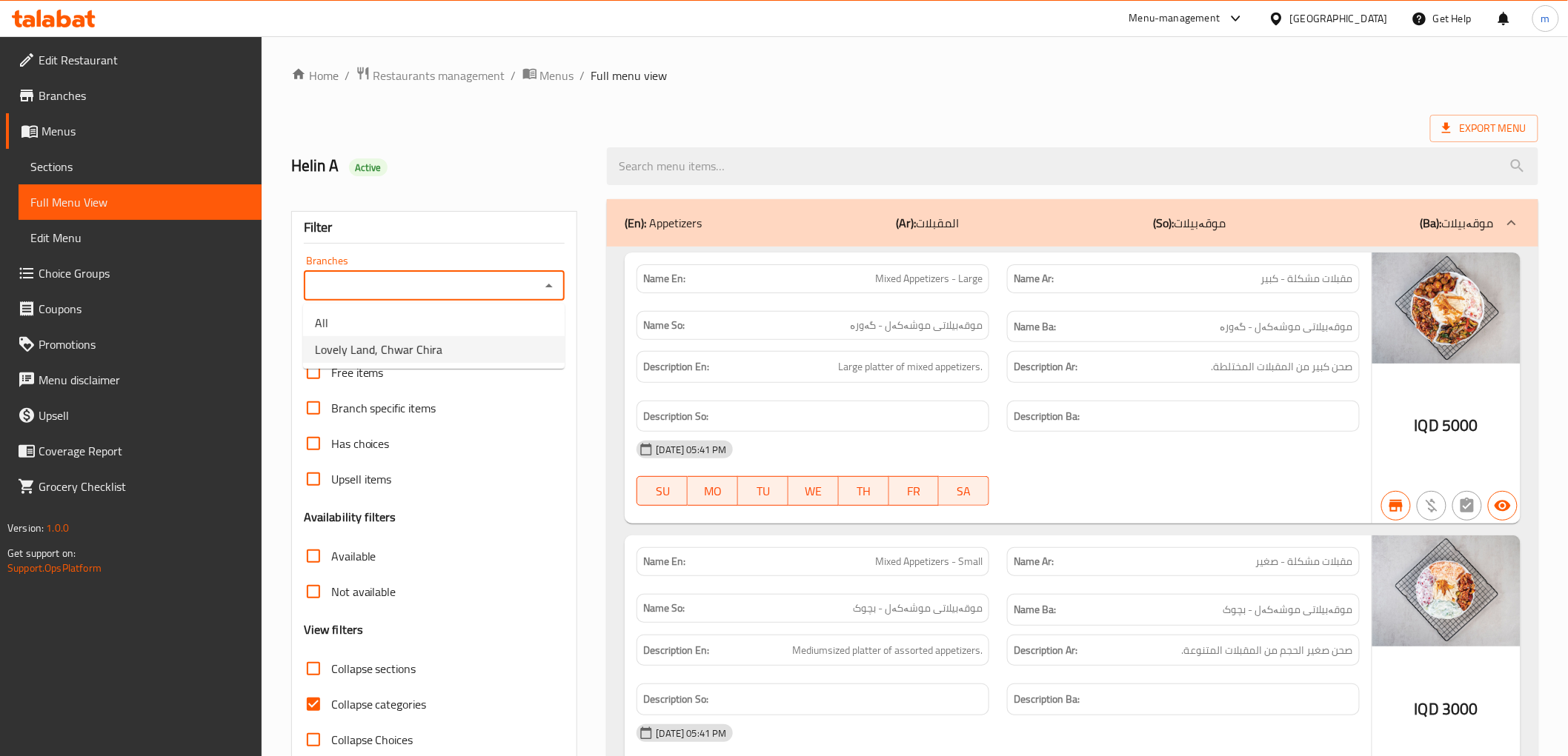
click at [441, 343] on li "Lovely Land, Chwar Chira" at bounding box center [434, 349] width 261 height 27
type input "Lovely Land, Chwar Chira"
click at [678, 160] on input "search" at bounding box center [1072, 166] width 931 height 37
paste input "Beef Burger"
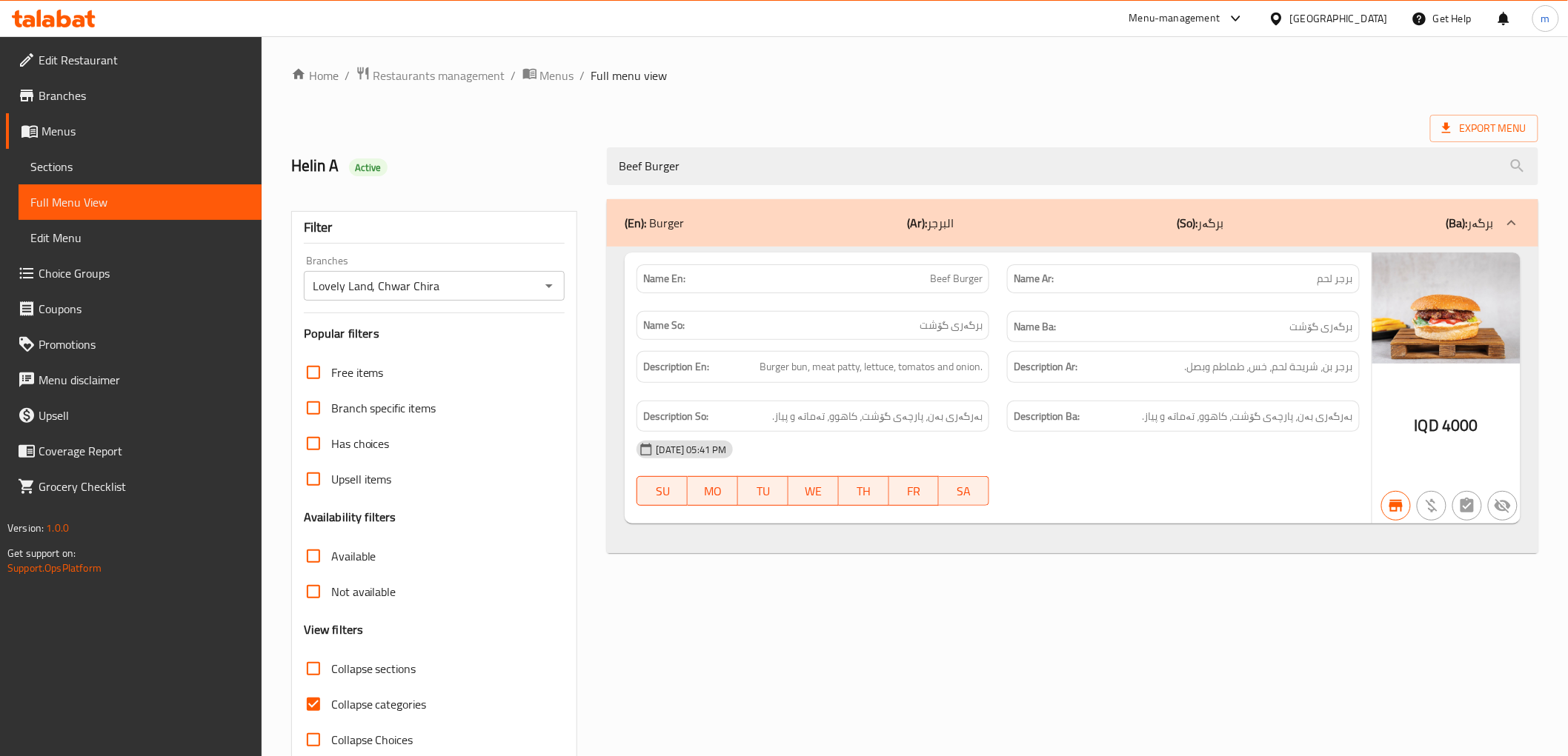
type input "Beef Burger"
click at [391, 697] on span "Collapse categories" at bounding box center [379, 704] width 95 height 18
click at [332, 697] on input "Collapse categories" at bounding box center [314, 705] width 35 height 35
checkbox input "false"
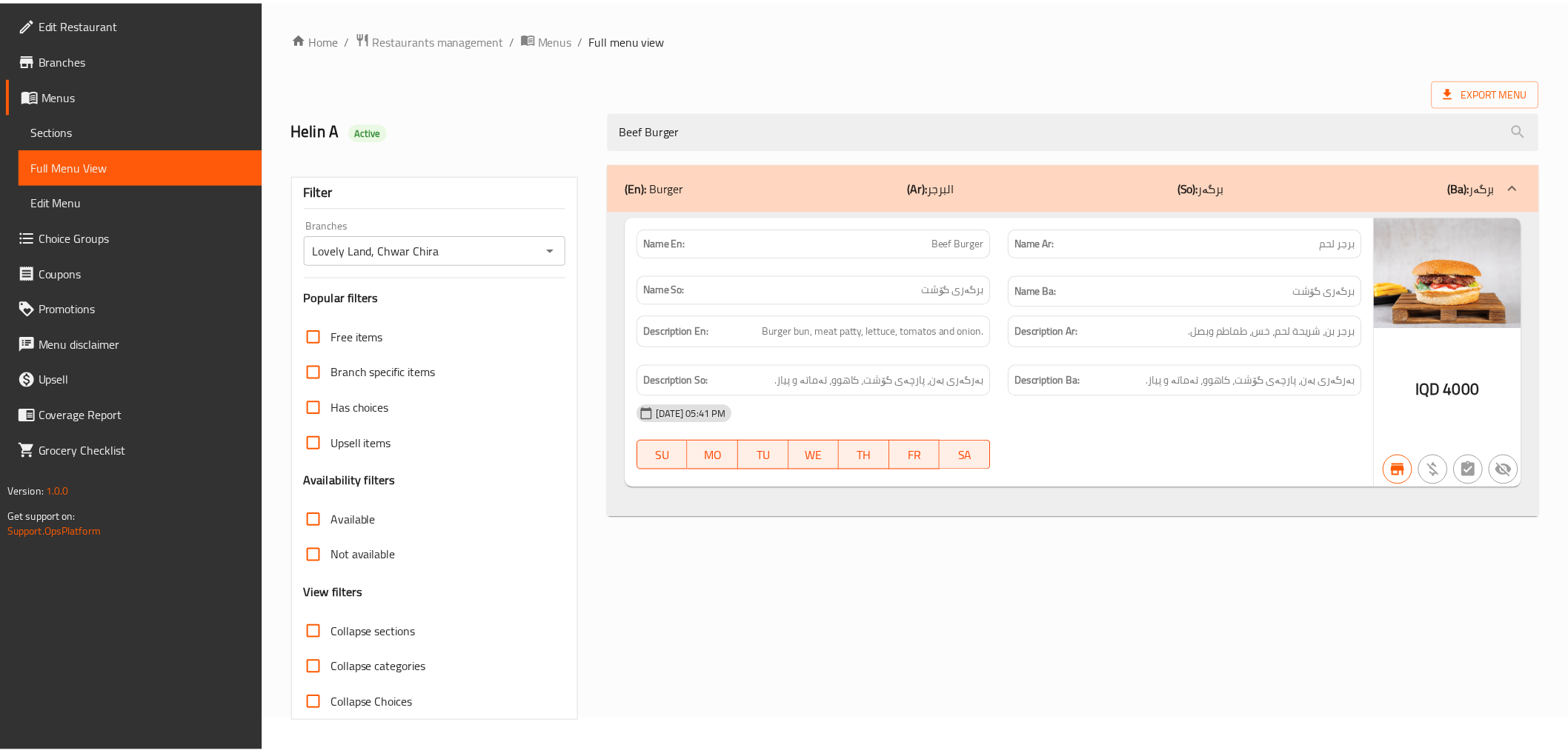
scroll to position [32, 0]
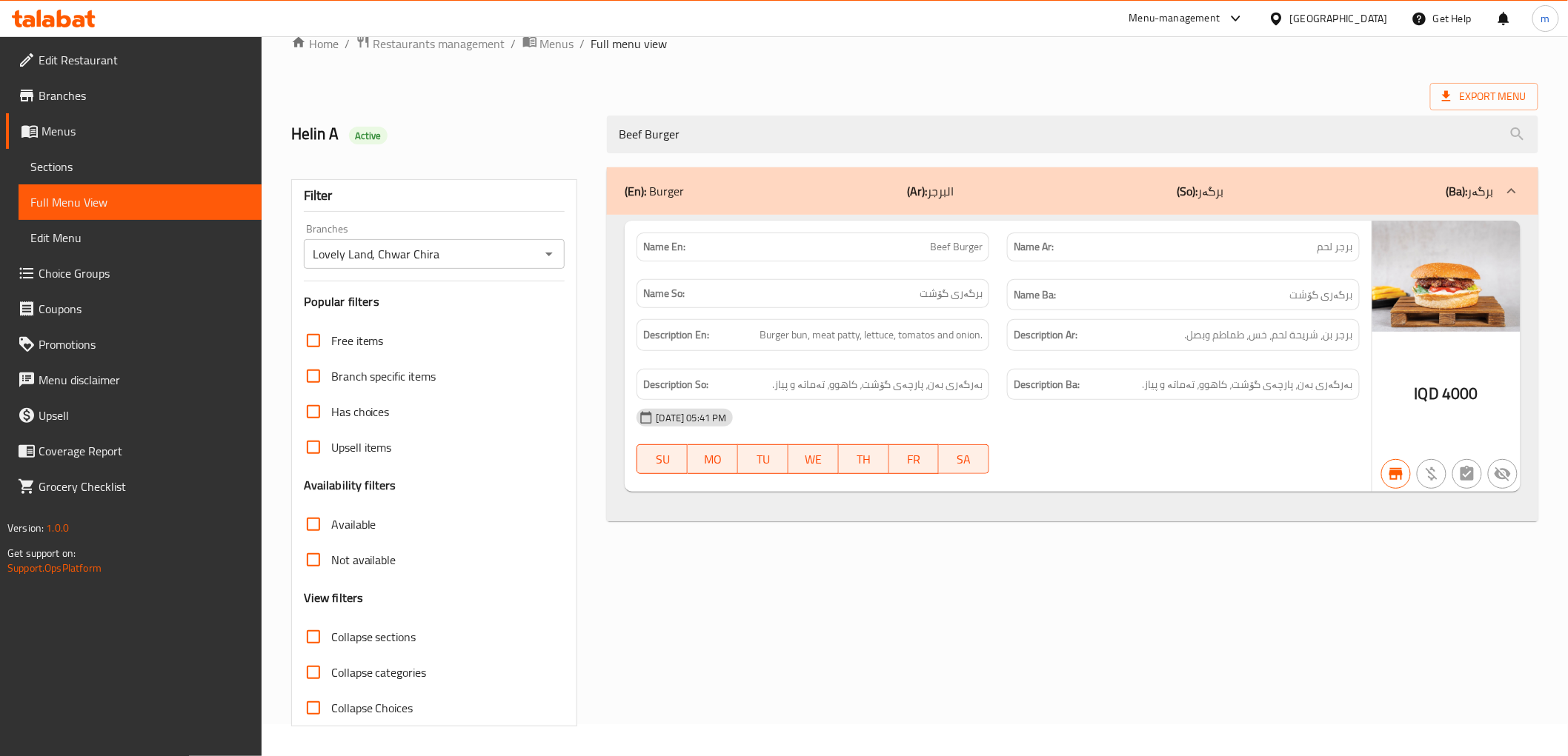
drag, startPoint x: 1236, startPoint y: 395, endPoint x: 1177, endPoint y: 385, distance: 59.8
click at [1236, 395] on div "Description Ba: بەرگەری بەن، پارچەی گۆشت، کاهوو، تەماتە و پیاز." at bounding box center [1183, 385] width 353 height 32
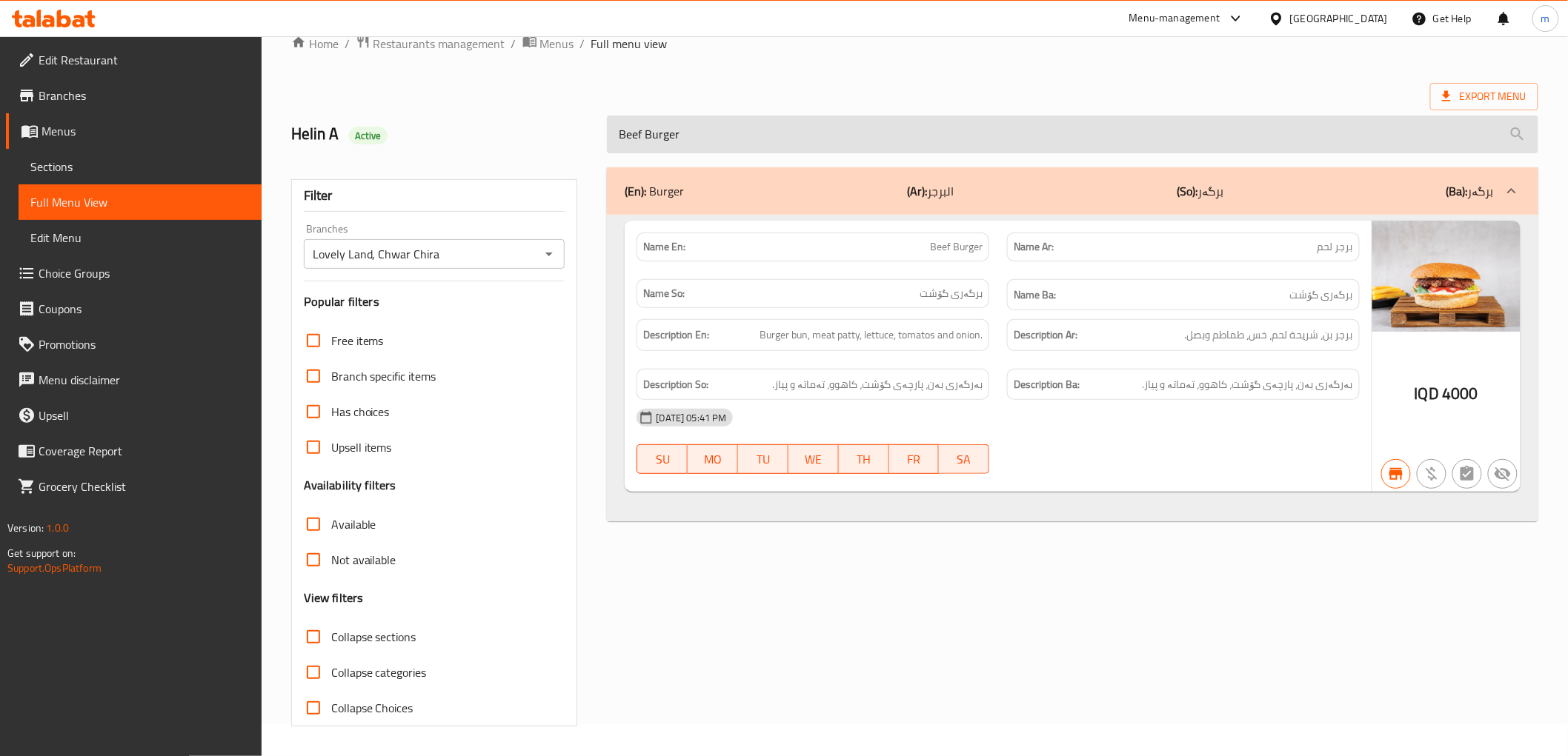
click at [735, 141] on input "Beef Burger" at bounding box center [1072, 134] width 931 height 37
paste input "Cheese Meat"
click at [735, 141] on input "Cheese Meat Burger" at bounding box center [1072, 134] width 931 height 37
click at [723, 132] on input "Cheese Meat Burger" at bounding box center [1072, 134] width 931 height 37
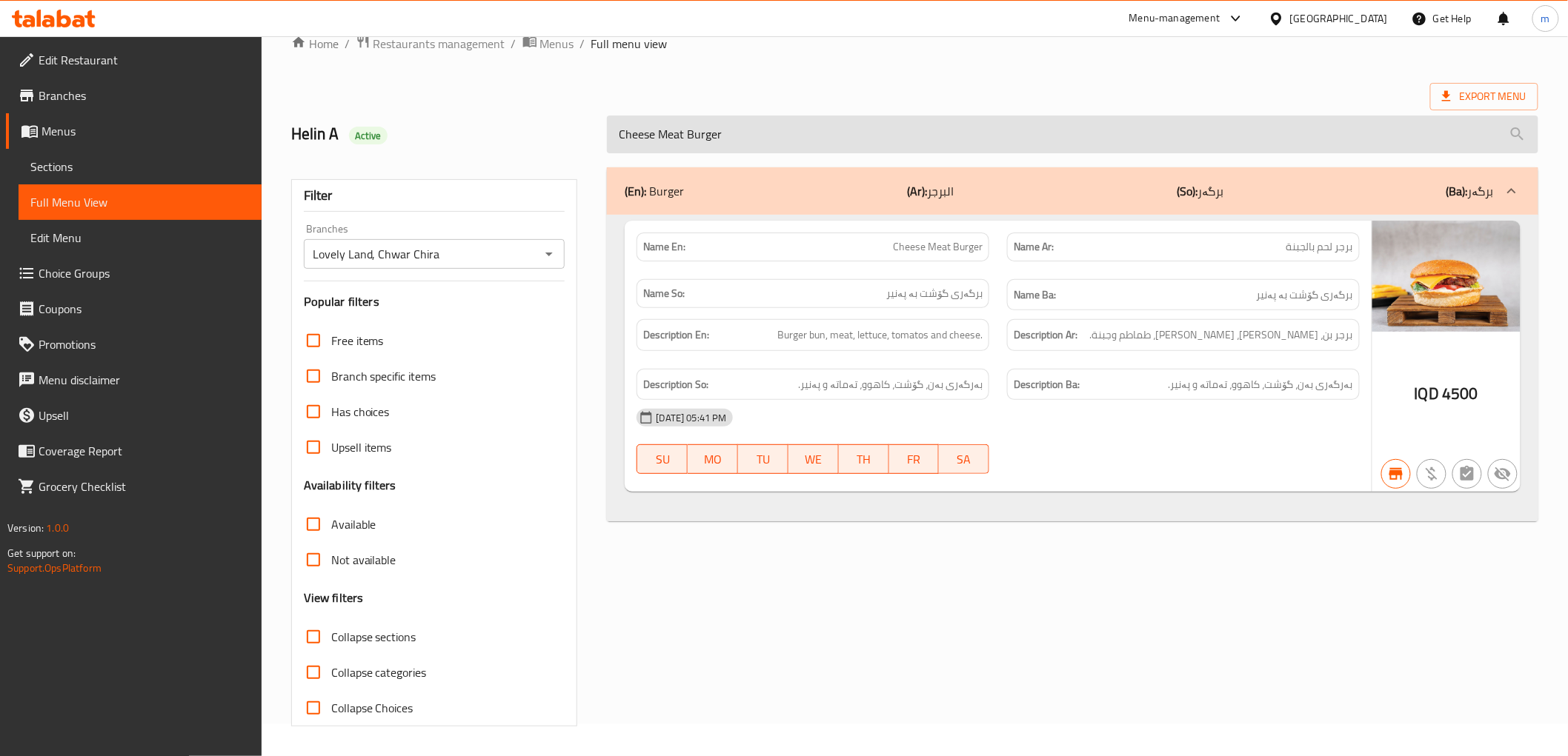
click at [723, 132] on input "Cheese Meat Burger" at bounding box center [1072, 134] width 931 height 37
paste input "Double Cheese Burger:"
click at [723, 132] on input "Cheese Meat Burger" at bounding box center [1072, 134] width 931 height 37
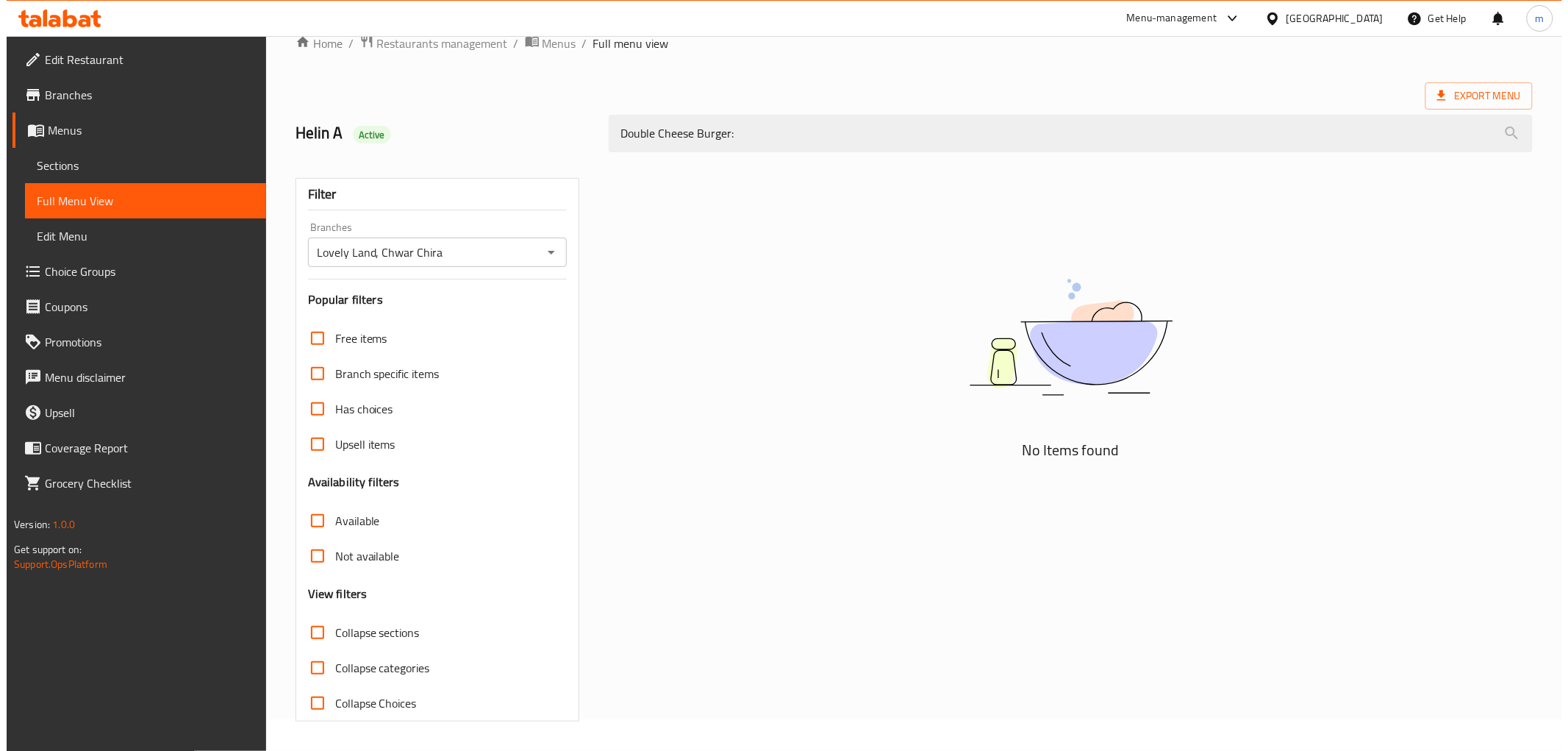
scroll to position [0, 0]
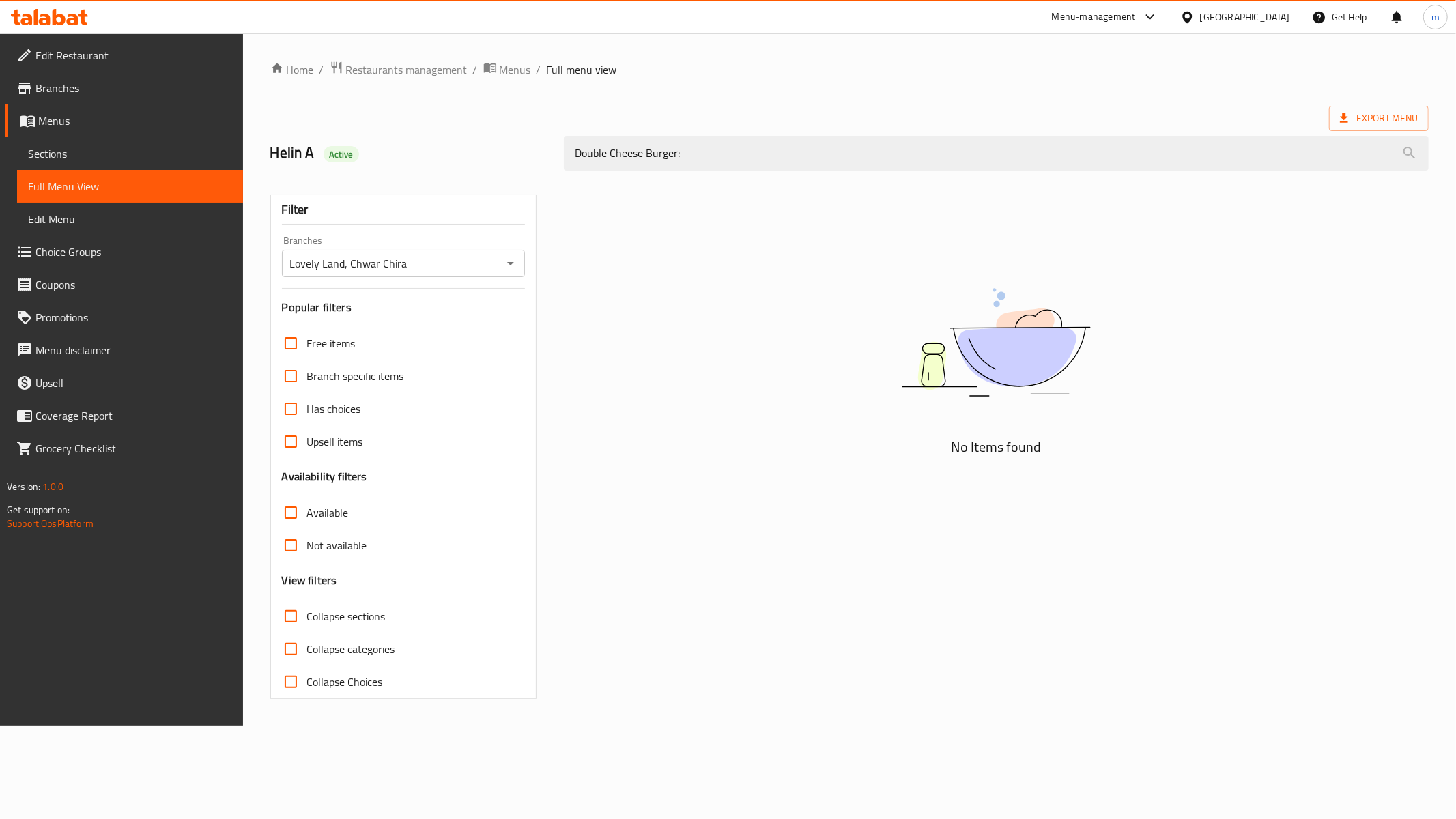
click at [792, 233] on div "No Items found" at bounding box center [996, 441] width 881 height 532
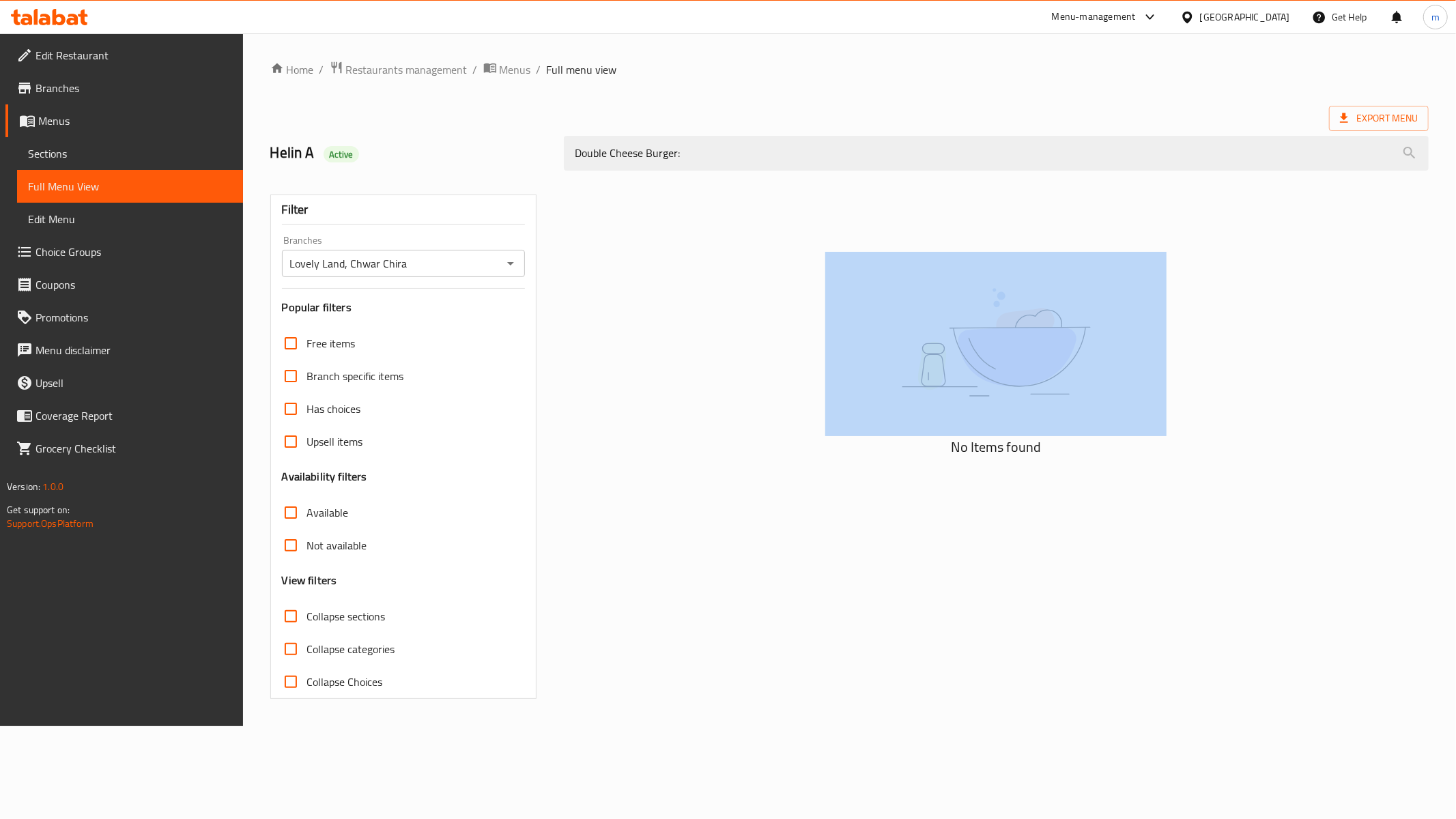
click at [792, 233] on div "No Items found" at bounding box center [996, 441] width 881 height 532
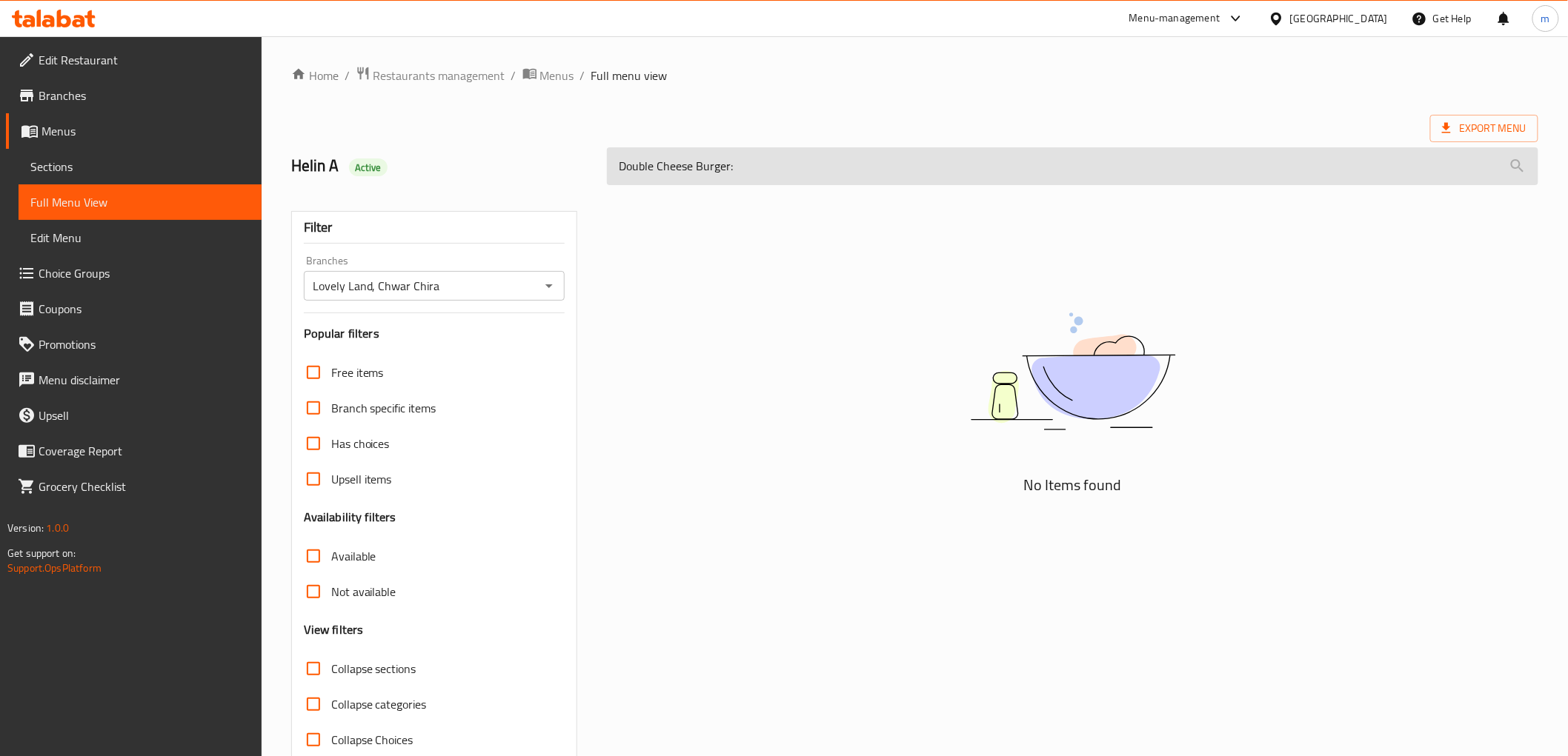
click at [798, 170] on input "Double Cheese Burger:" at bounding box center [1072, 166] width 931 height 37
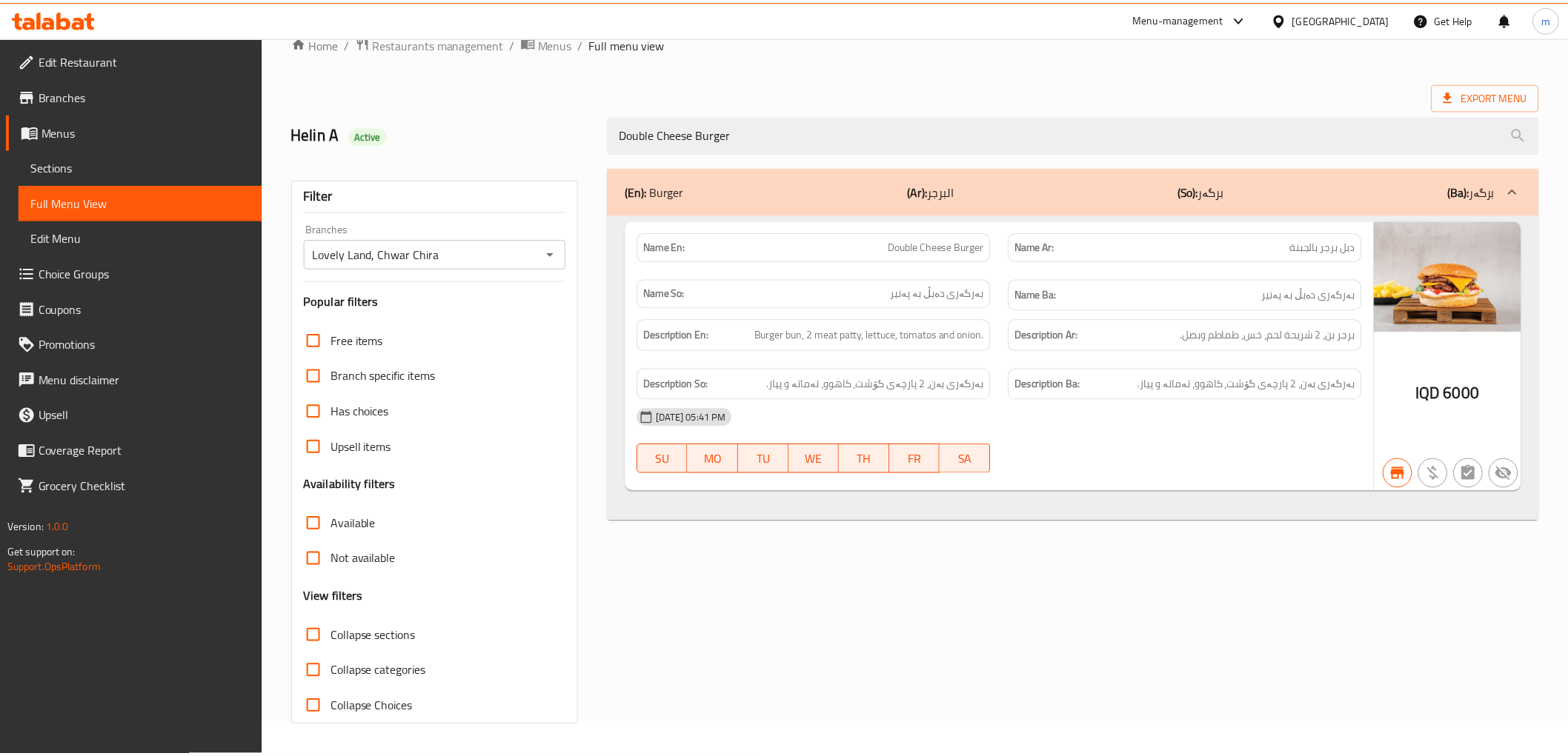
scroll to position [32, 0]
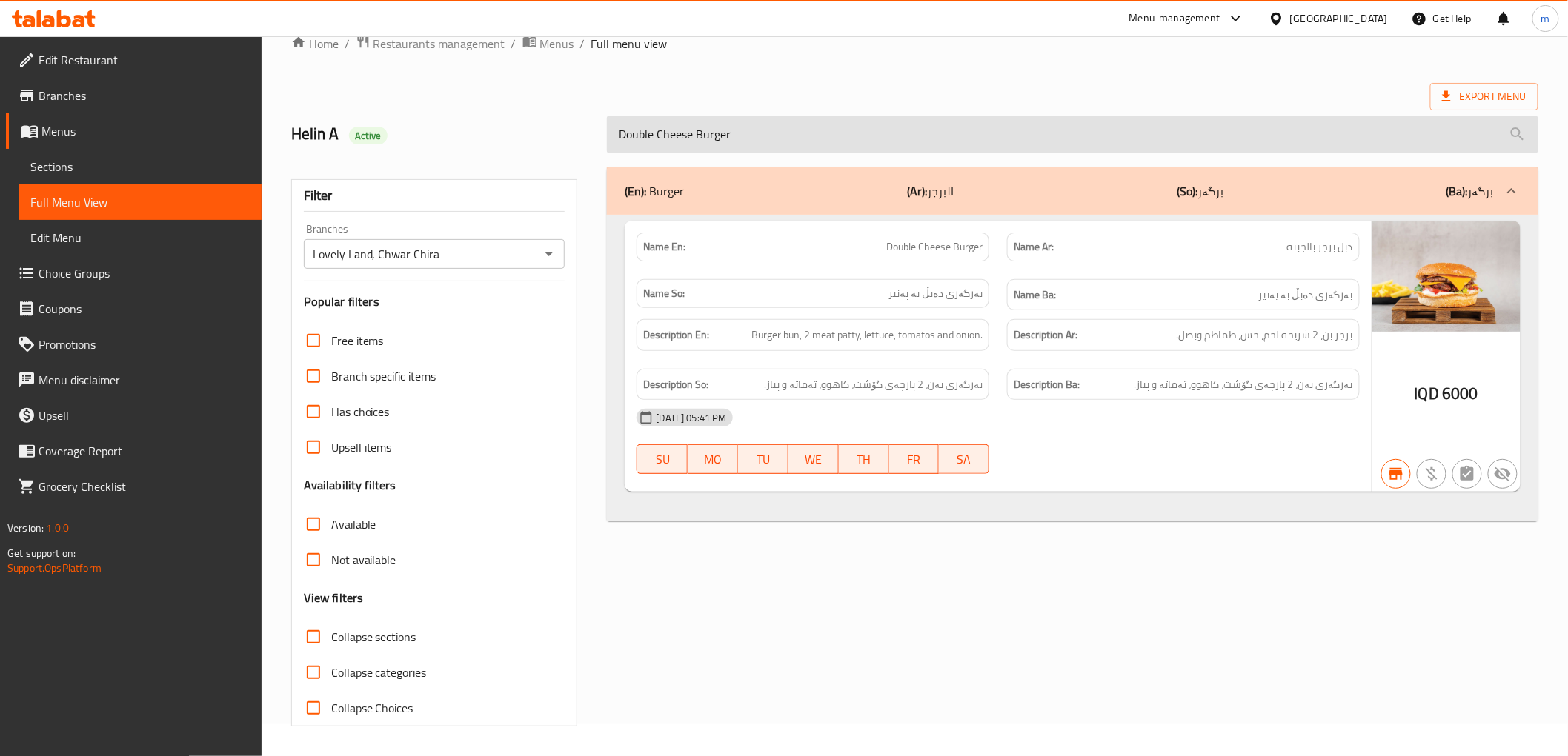
click at [699, 121] on input "Double Cheese Burger" at bounding box center [1072, 134] width 931 height 37
paste input "rma Bread"
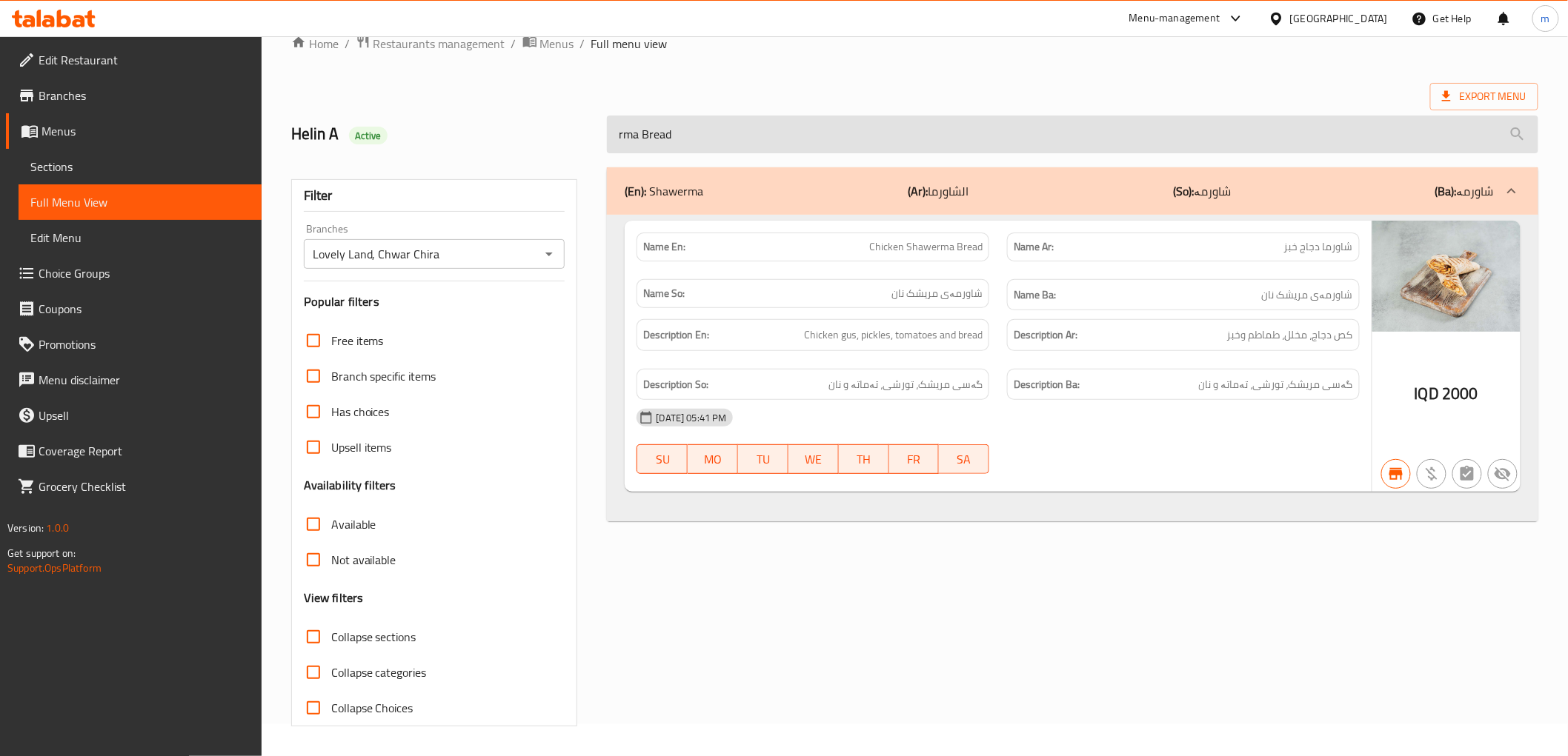
click at [625, 148] on input "rma Bread" at bounding box center [1072, 134] width 931 height 37
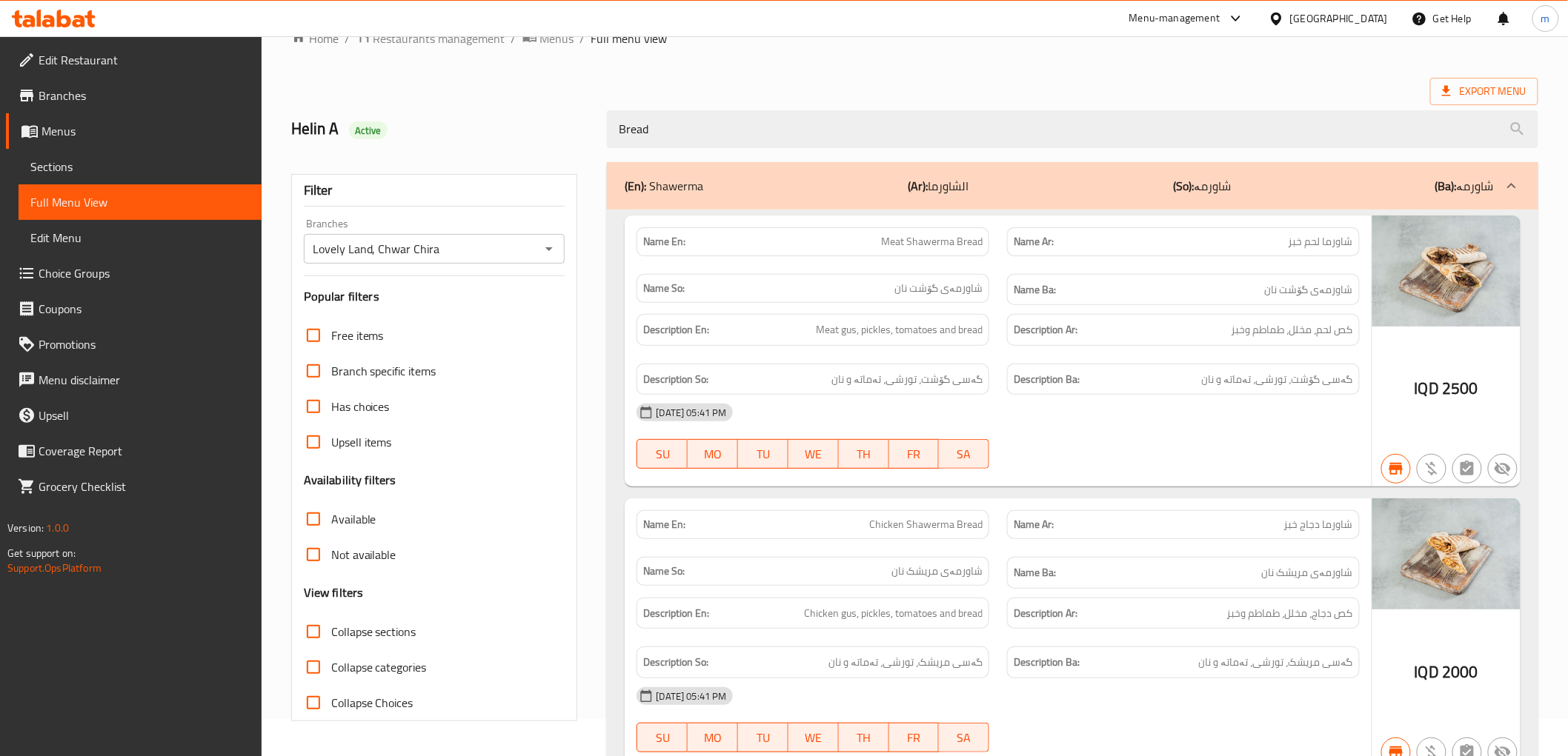
scroll to position [0, 0]
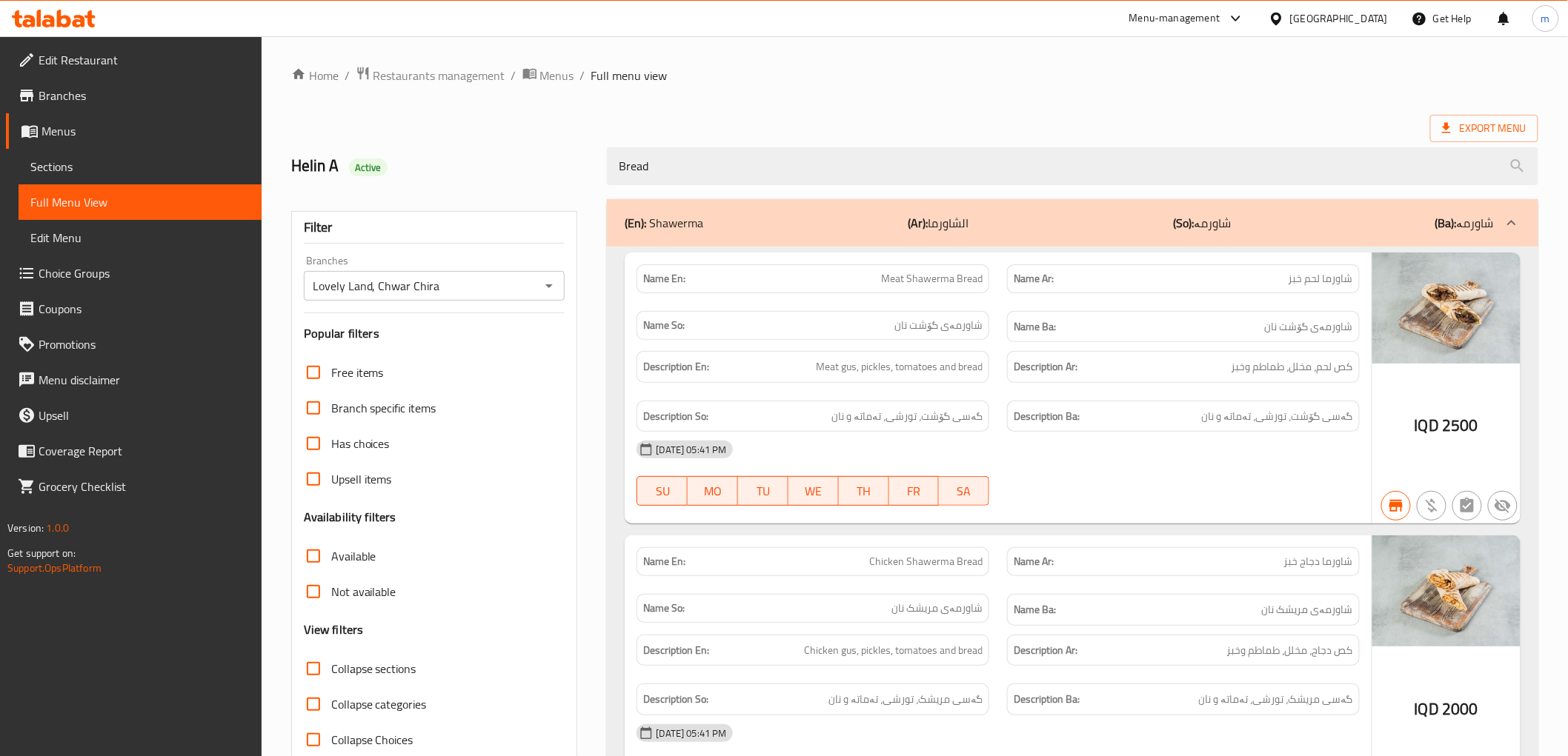
click at [924, 274] on span "Meat Shawerma Bread" at bounding box center [931, 278] width 102 height 16
copy span "Meat Shawerma Bread"
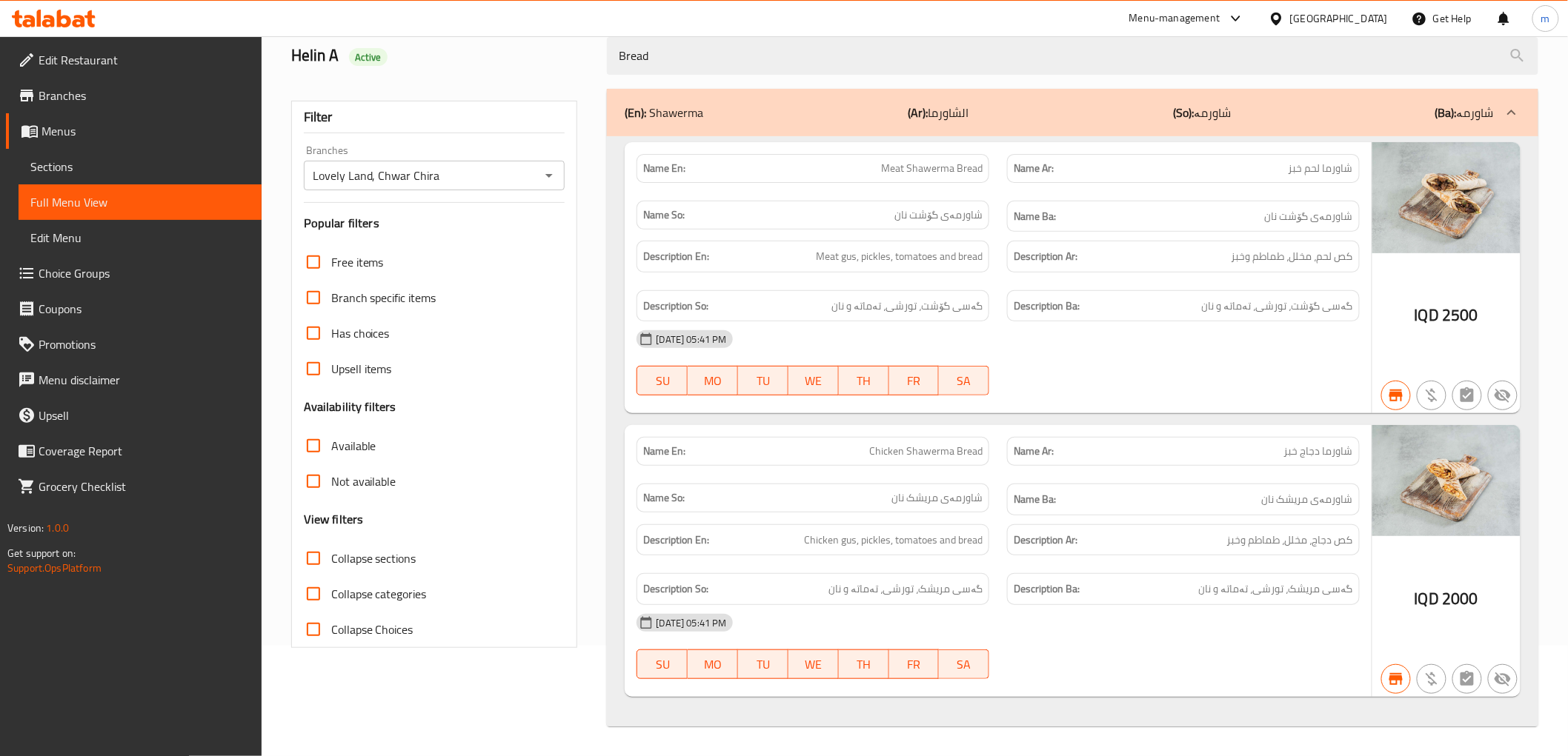
click at [1032, 375] on div "01-06-2025 05:41 PM SU MO TU WE TH FR SA" at bounding box center [997, 362] width 741 height 83
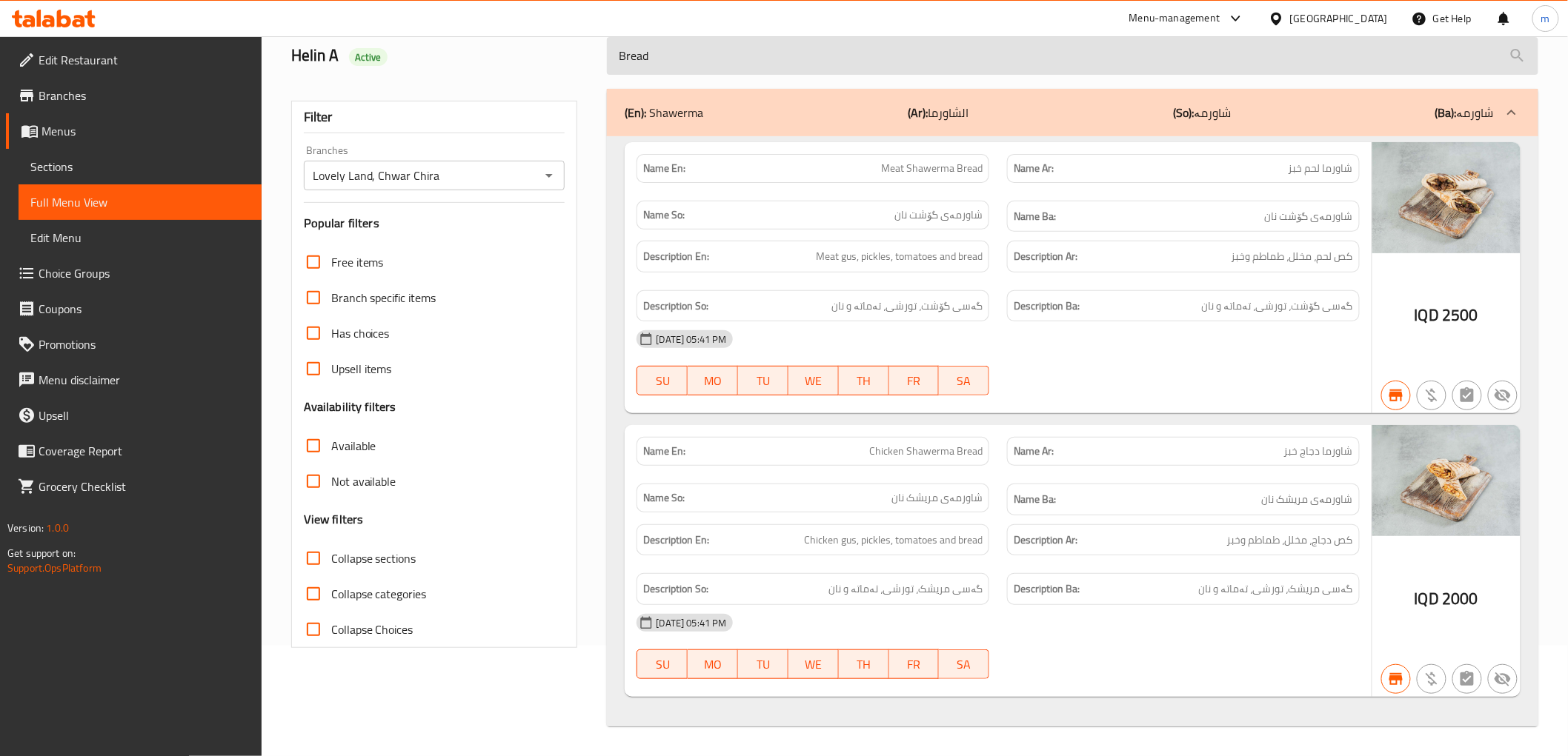
click at [751, 53] on input "Bread" at bounding box center [1072, 56] width 931 height 37
paste input "Saj"
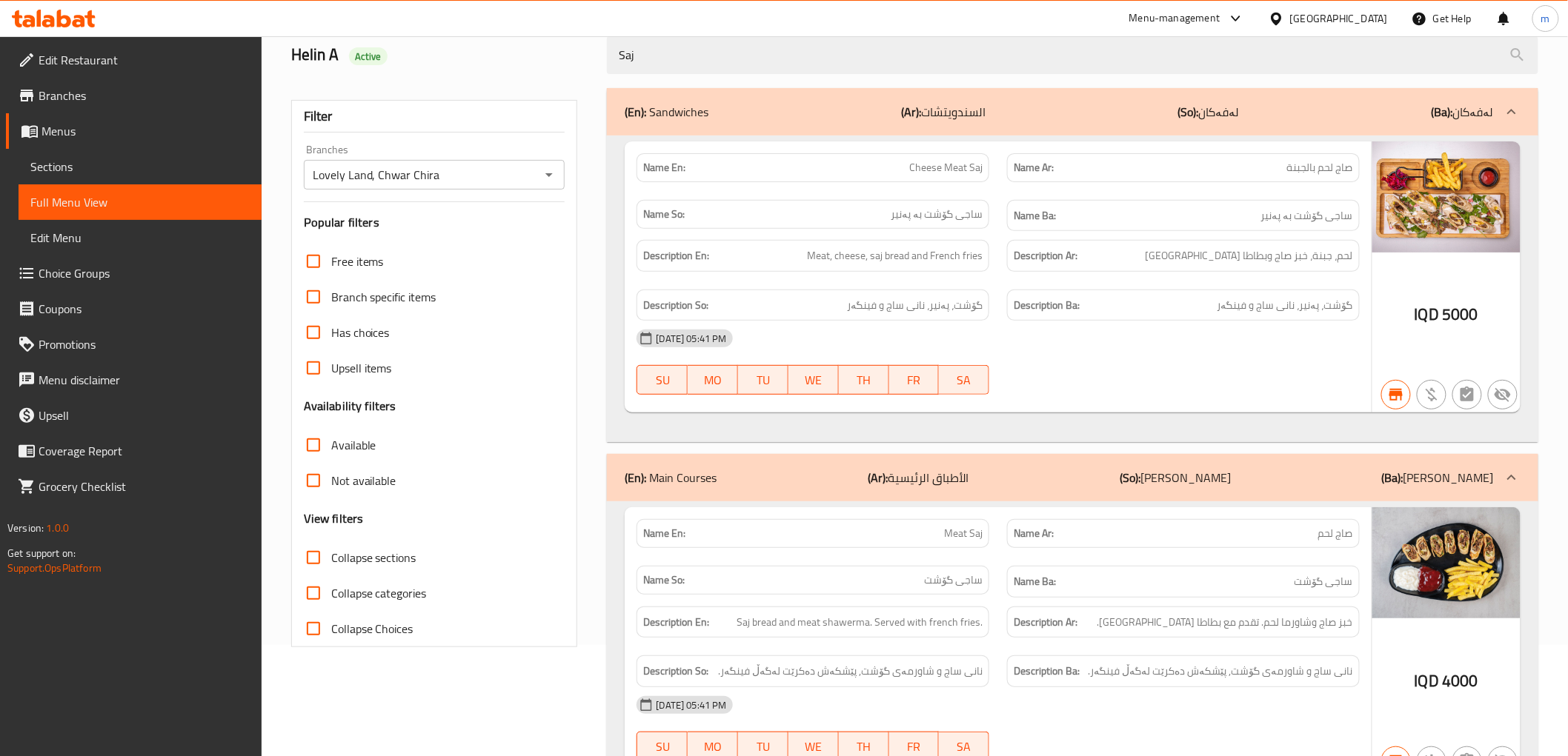
type input "Saj"
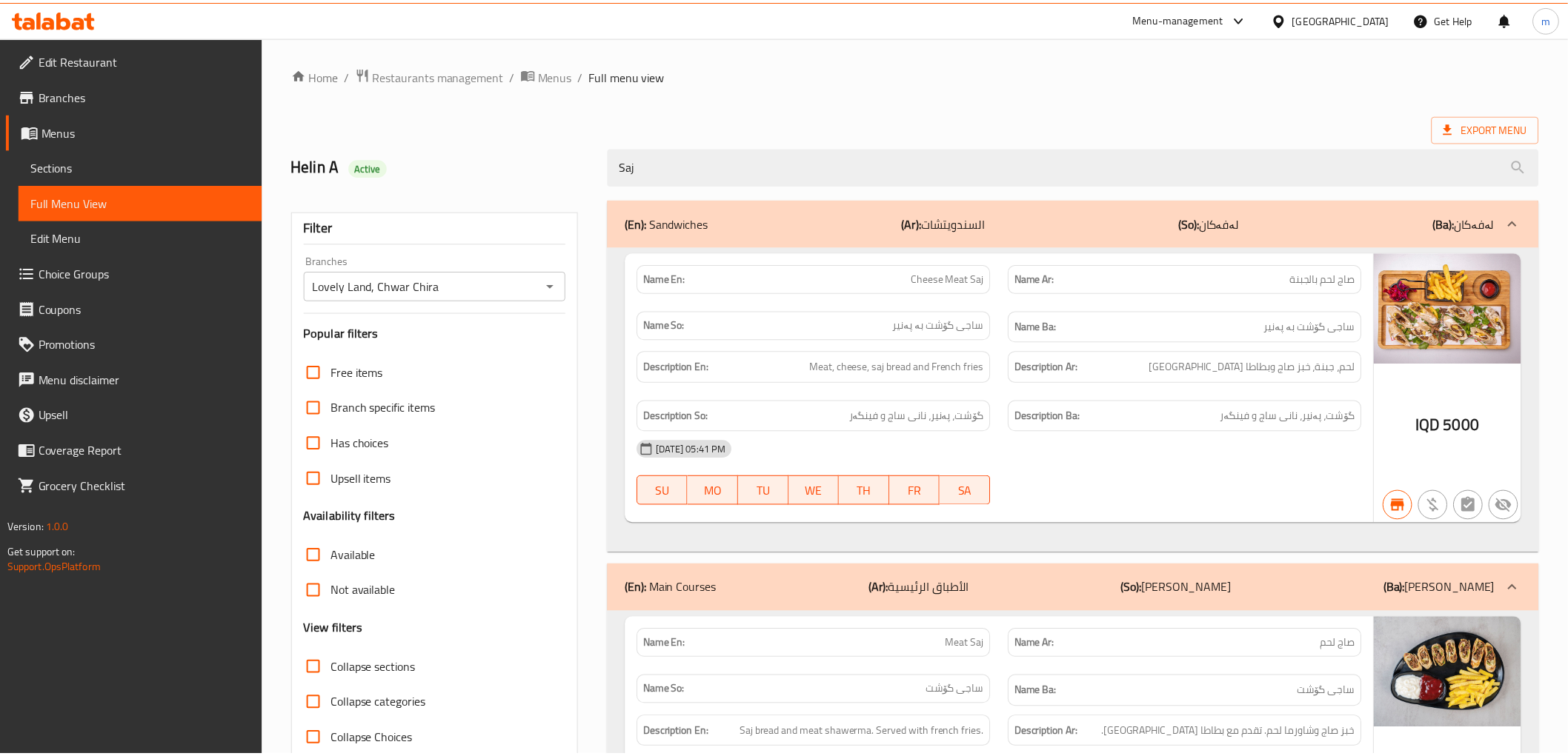
scroll to position [478, 0]
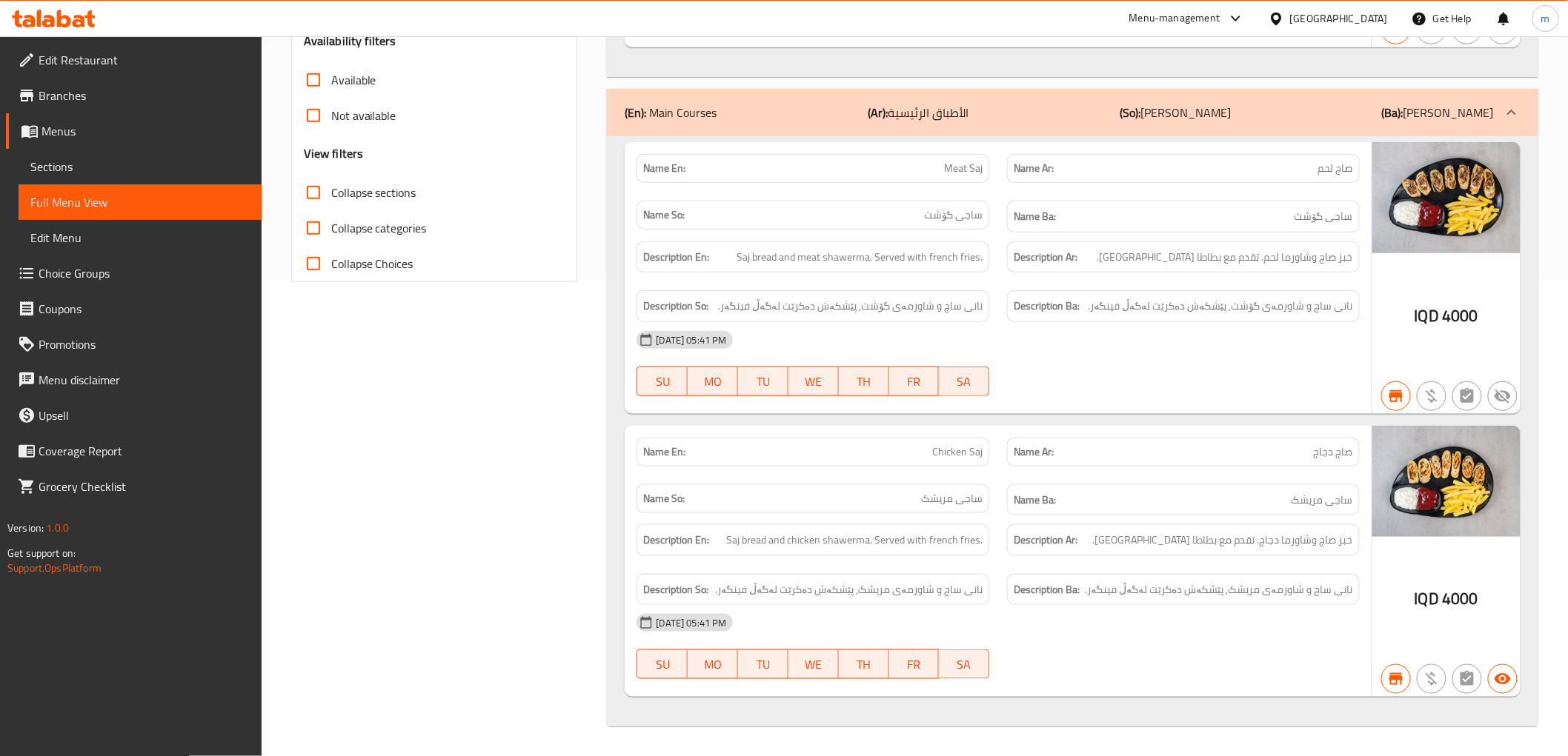
click at [142, 180] on link "Sections" at bounding box center [140, 166] width 243 height 35
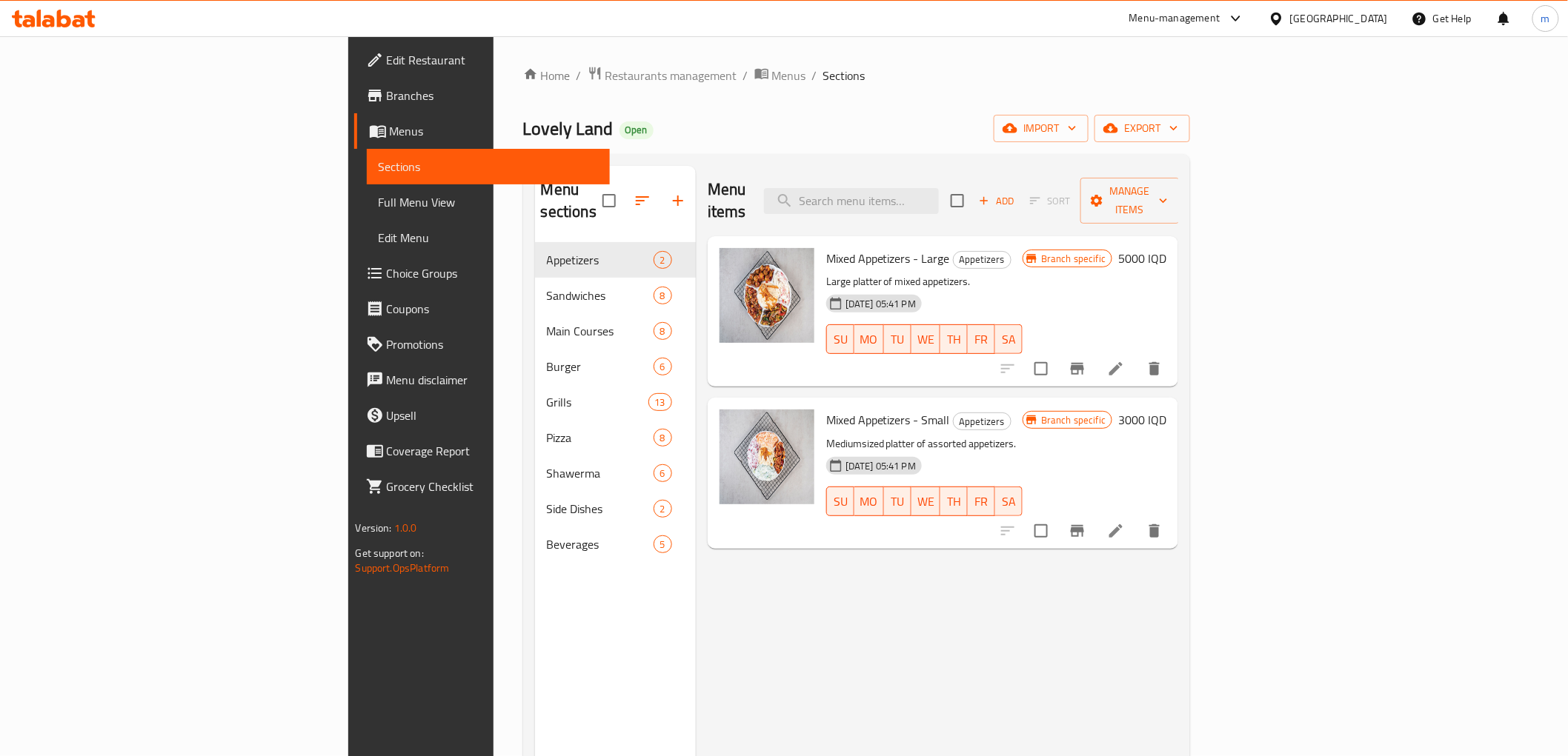
click at [91, 19] on icon at bounding box center [89, 19] width 10 height 17
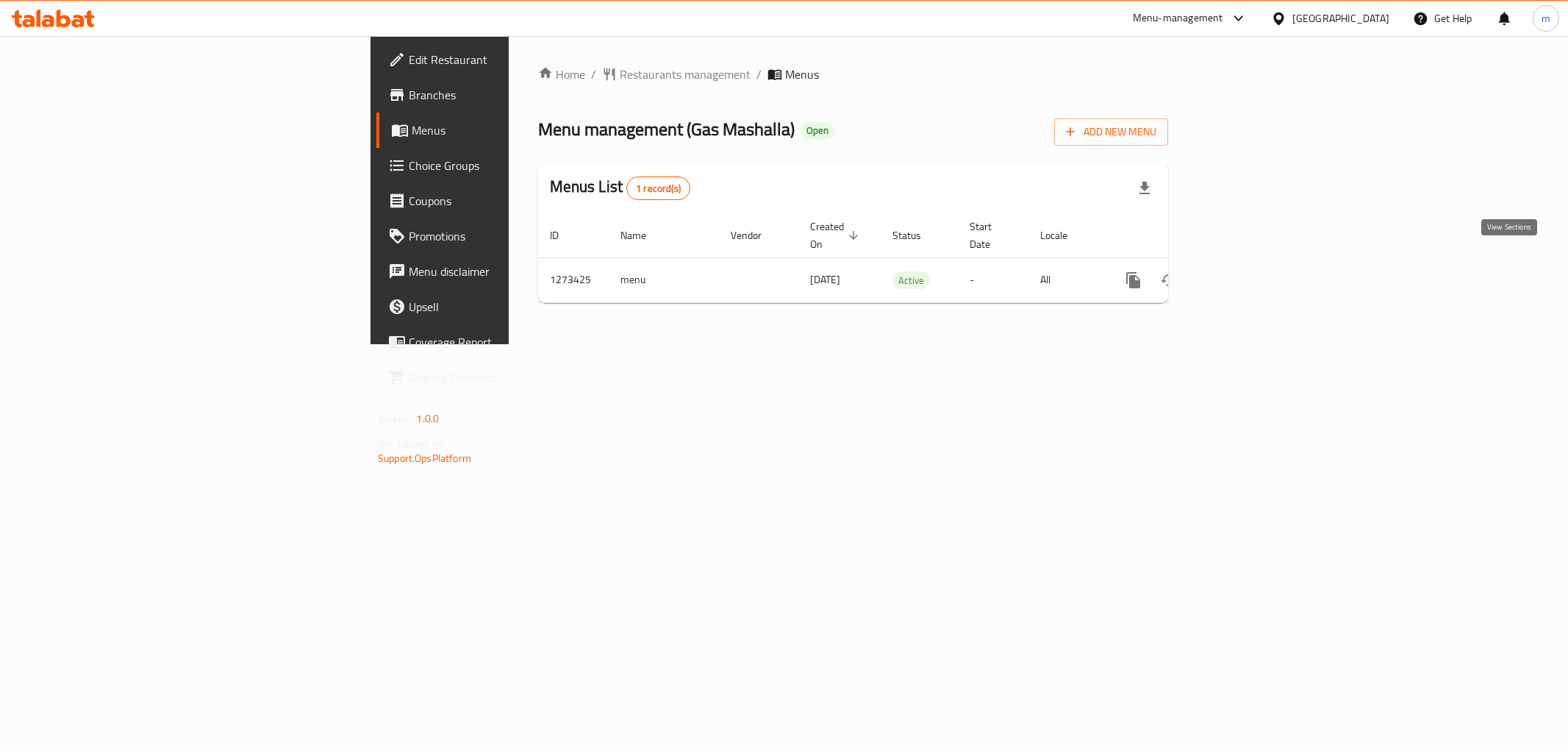
click at [1258, 262] on link "enhanced table" at bounding box center [1240, 280] width 35 height 35
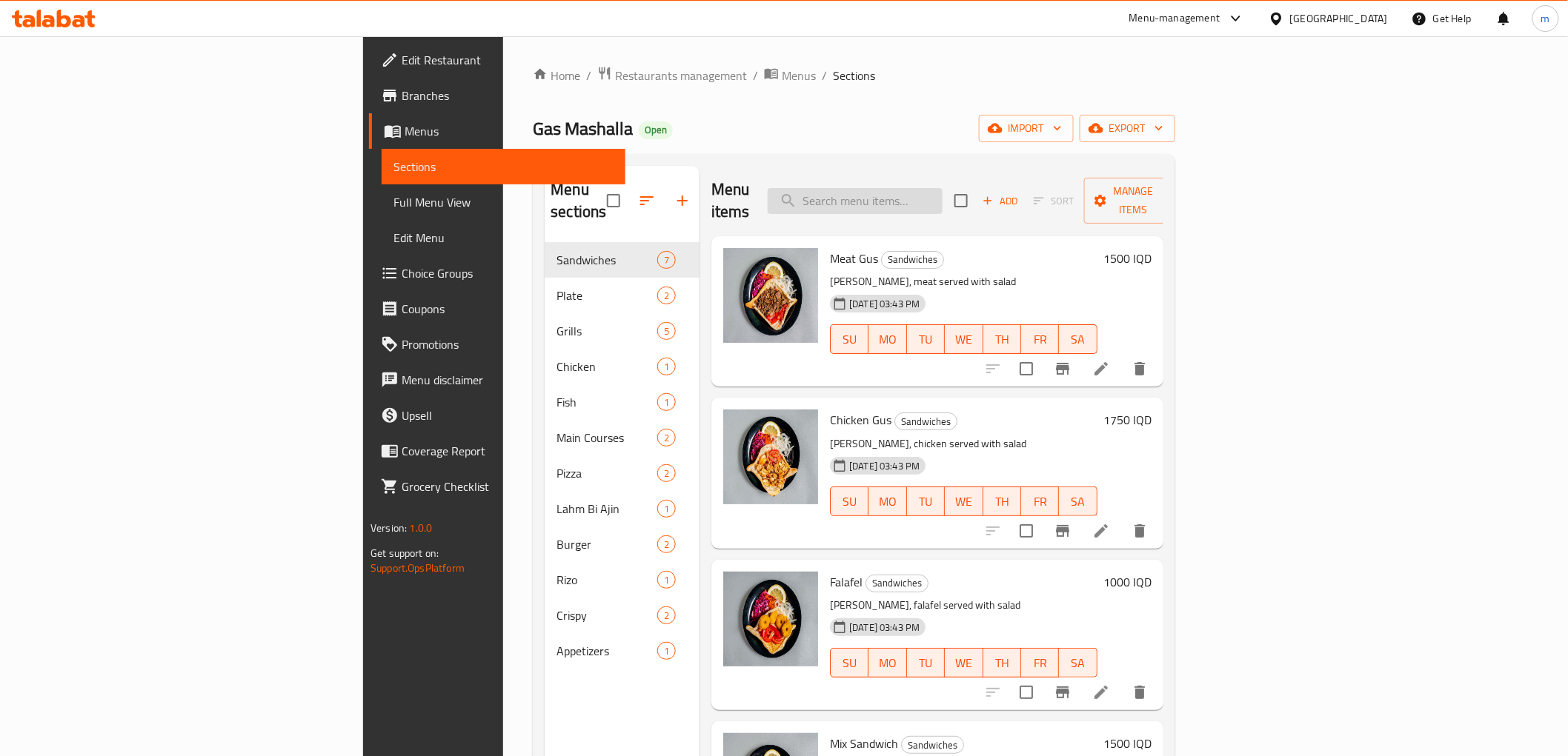
paste input "Meat Gus"
click at [942, 189] on input "Meat Gus" at bounding box center [855, 202] width 175 height 26
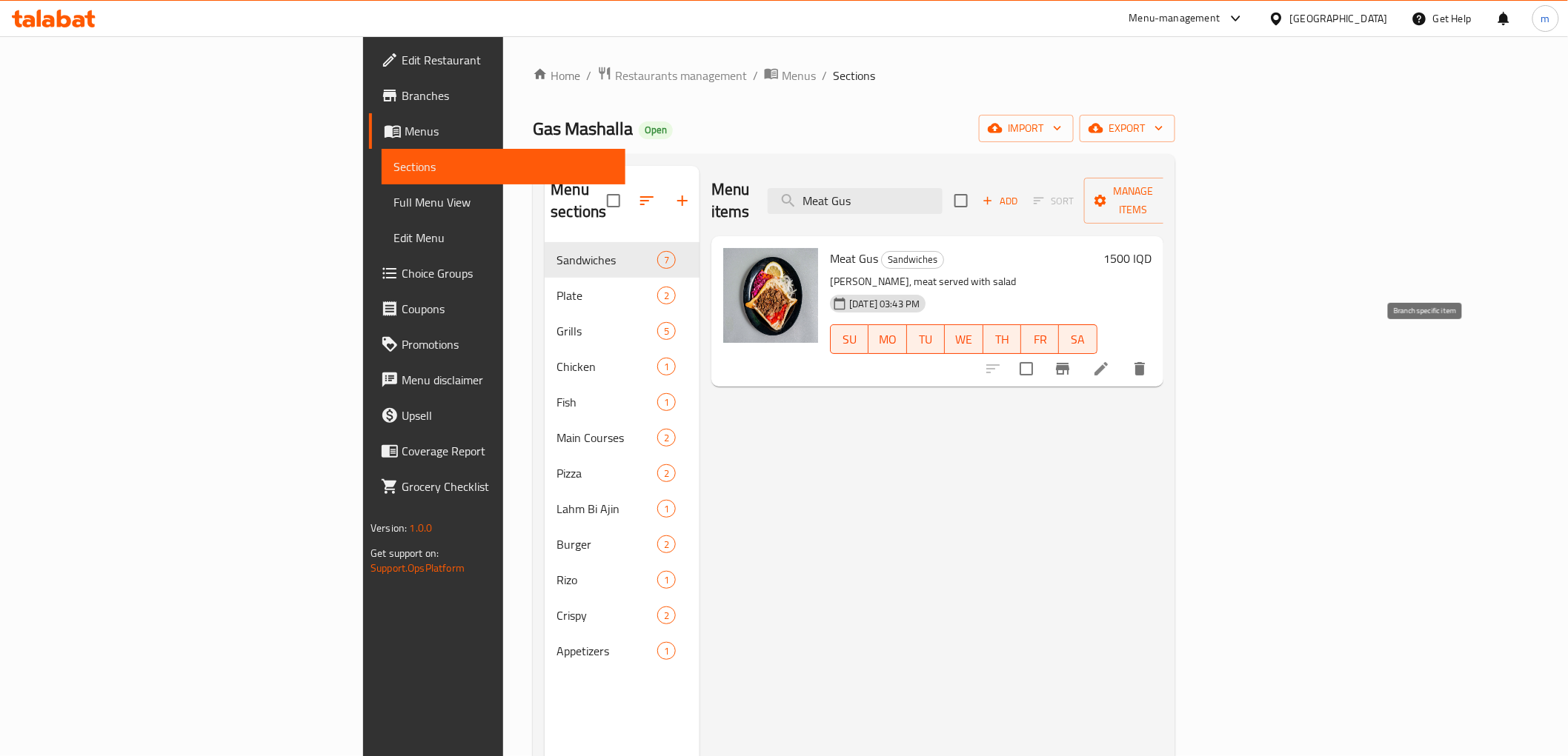
type input "Meat Gus"
click at [1071, 360] on icon "Branch-specific-item" at bounding box center [1062, 369] width 18 height 18
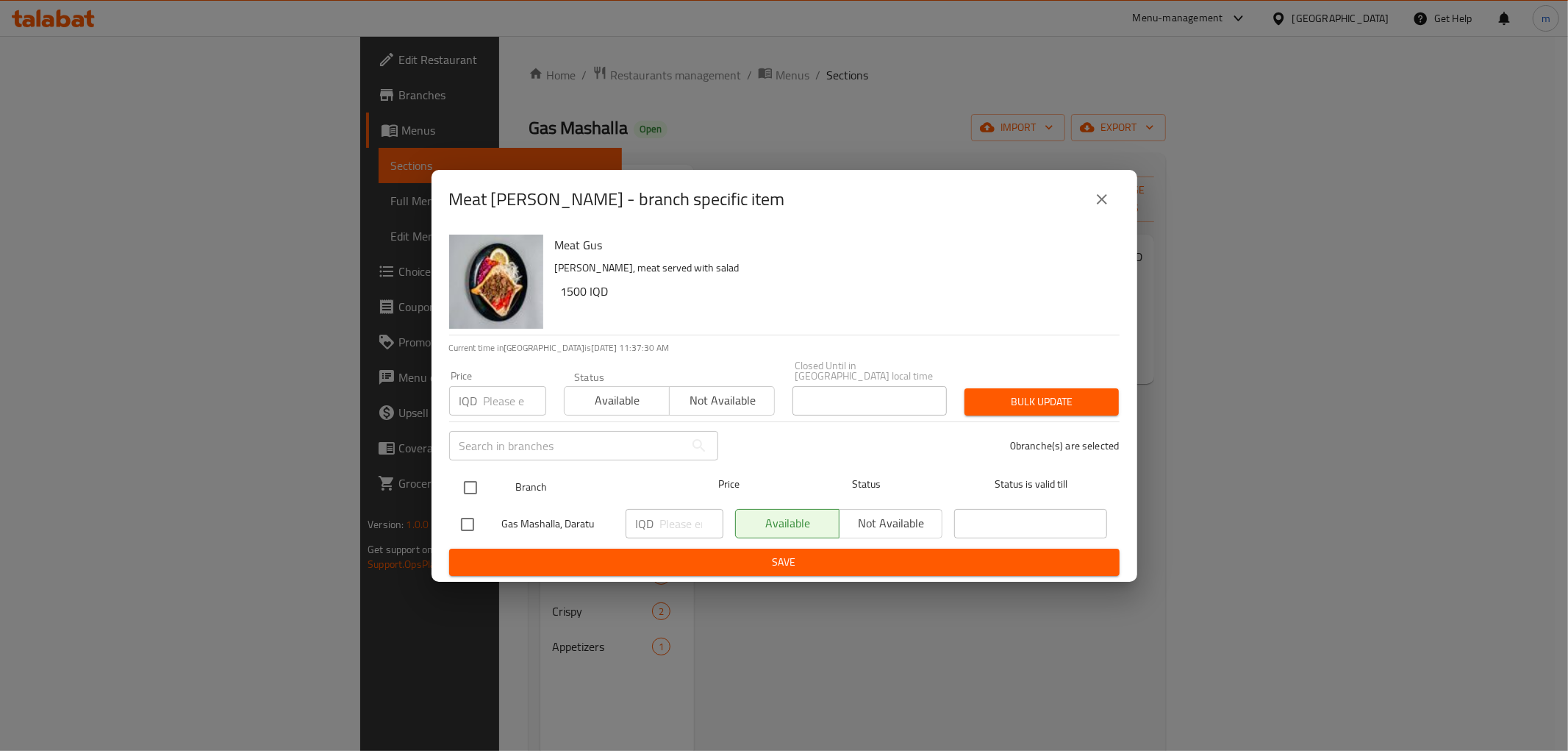
click at [473, 476] on input "checkbox" at bounding box center [470, 487] width 31 height 31
checkbox input "true"
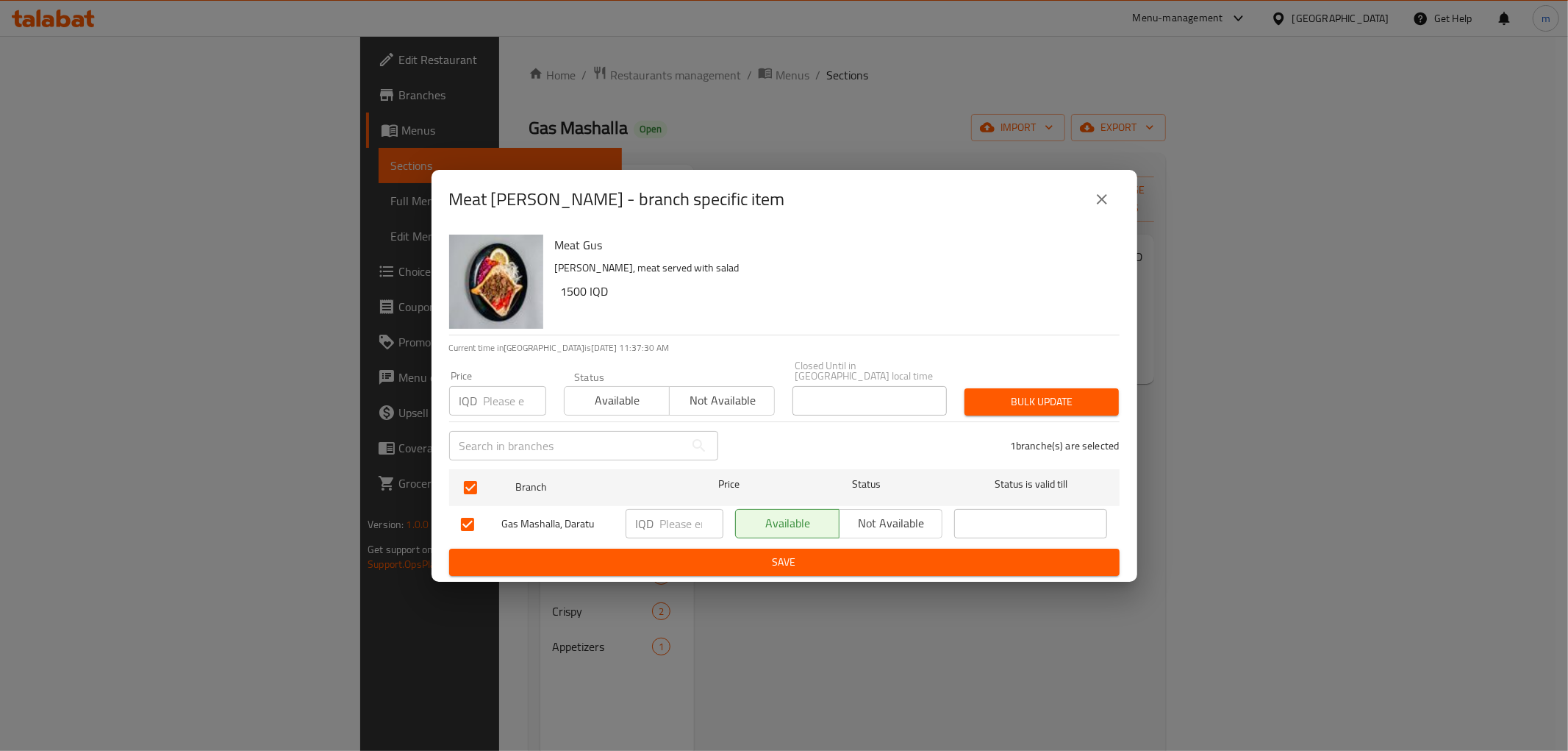
click at [702, 536] on div "IQD ​" at bounding box center [675, 525] width 109 height 43
click at [699, 521] on input "number" at bounding box center [692, 524] width 63 height 30
paste input "2500"
type input "2500"
click at [688, 554] on span "Save" at bounding box center [785, 563] width 647 height 19
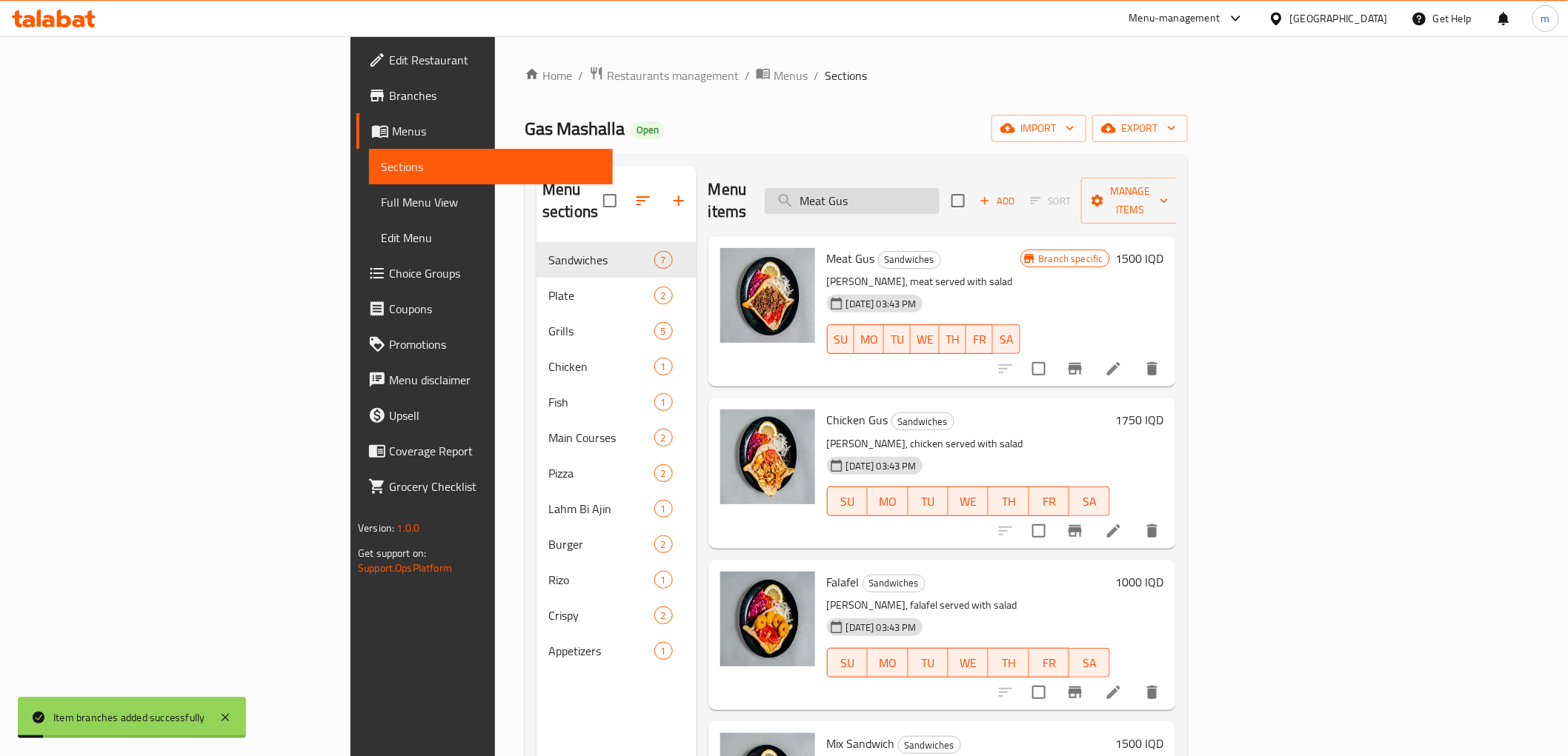
click at [939, 189] on input "Meat Gus" at bounding box center [852, 202] width 175 height 26
paste input "Chicken"
click at [939, 189] on input "Meat Gus" at bounding box center [852, 202] width 175 height 26
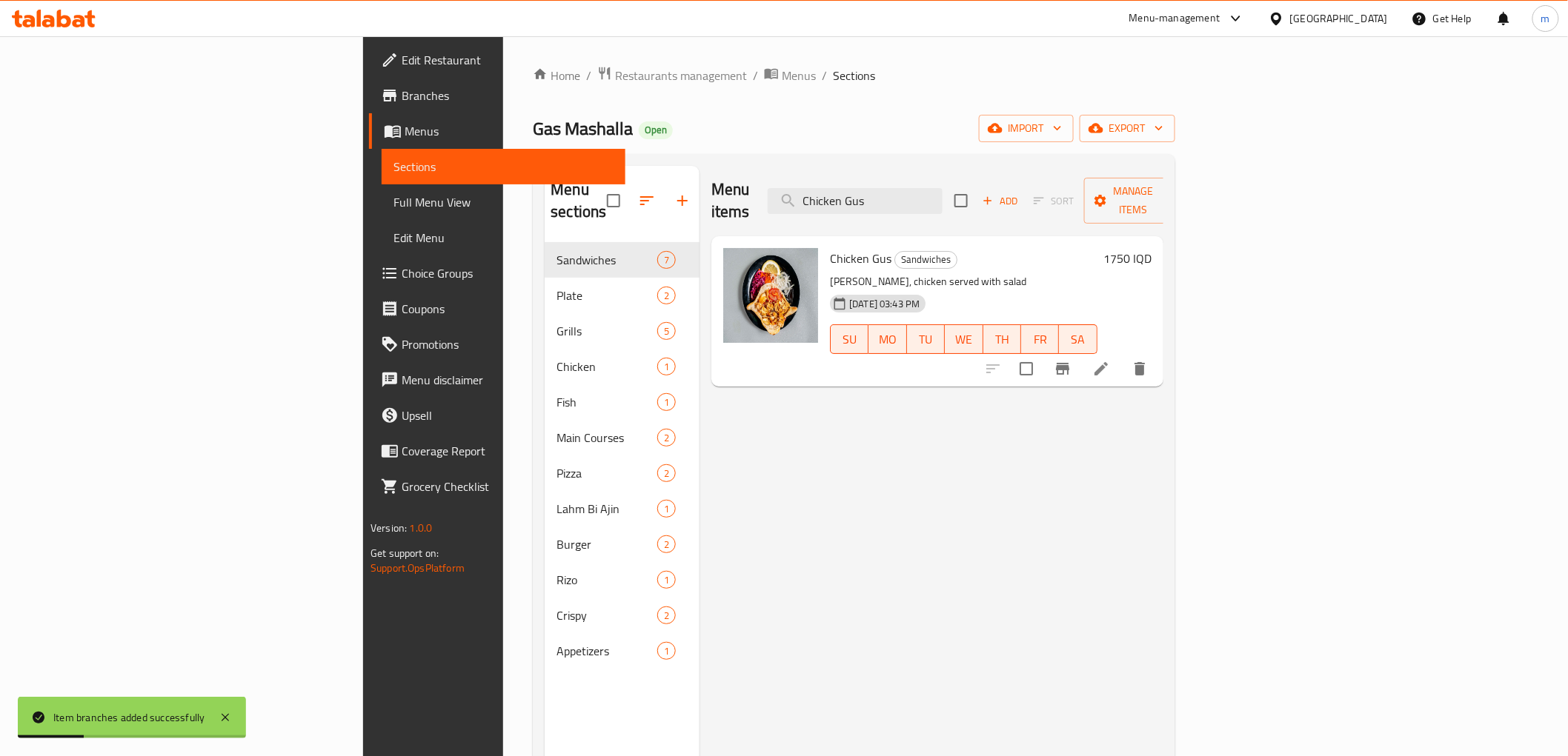
type input "Chicken Gus"
click at [1071, 360] on icon "Branch-specific-item" at bounding box center [1062, 369] width 18 height 18
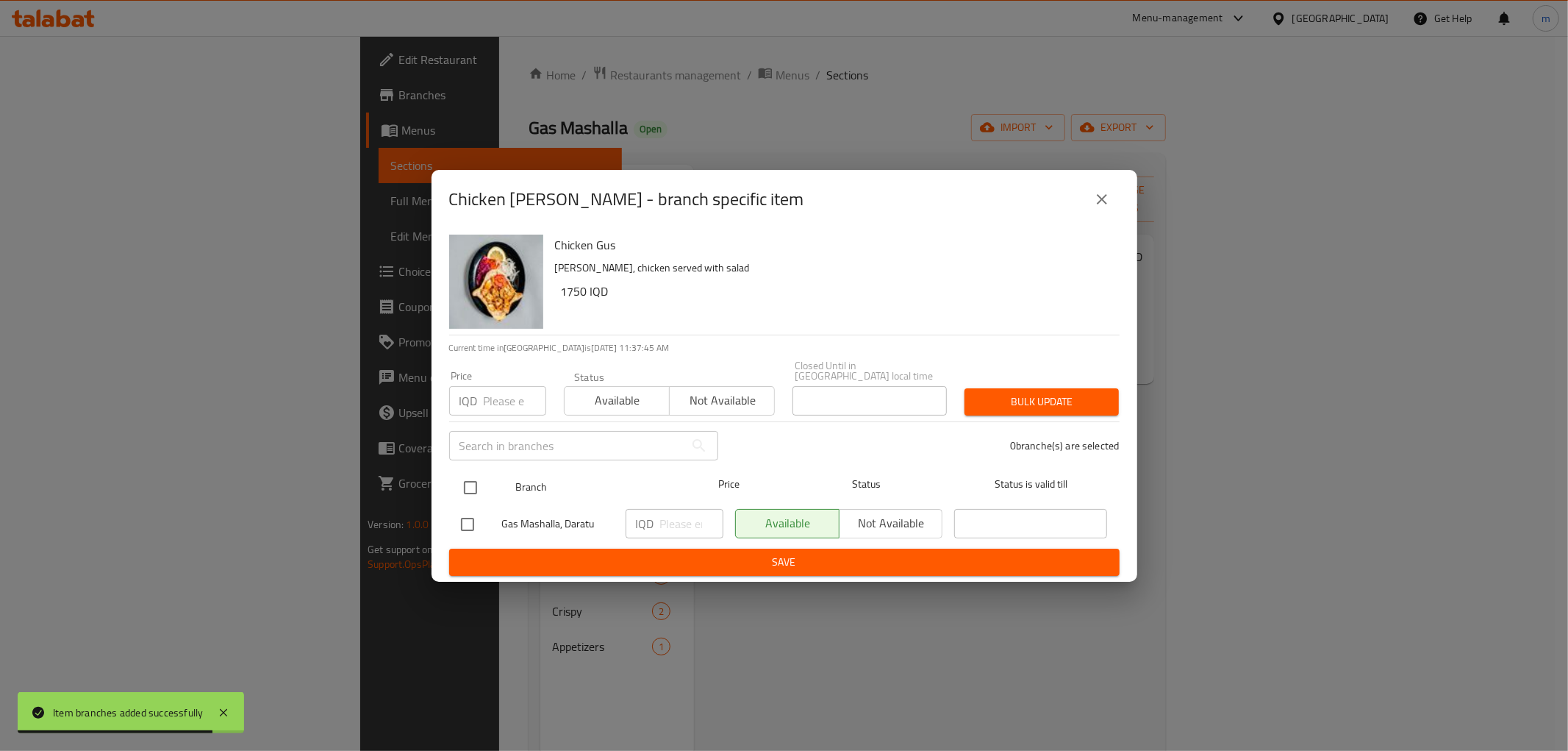
drag, startPoint x: 478, startPoint y: 476, endPoint x: 605, endPoint y: 479, distance: 127.0
click at [481, 478] on input "checkbox" at bounding box center [470, 487] width 31 height 31
checkbox input "true"
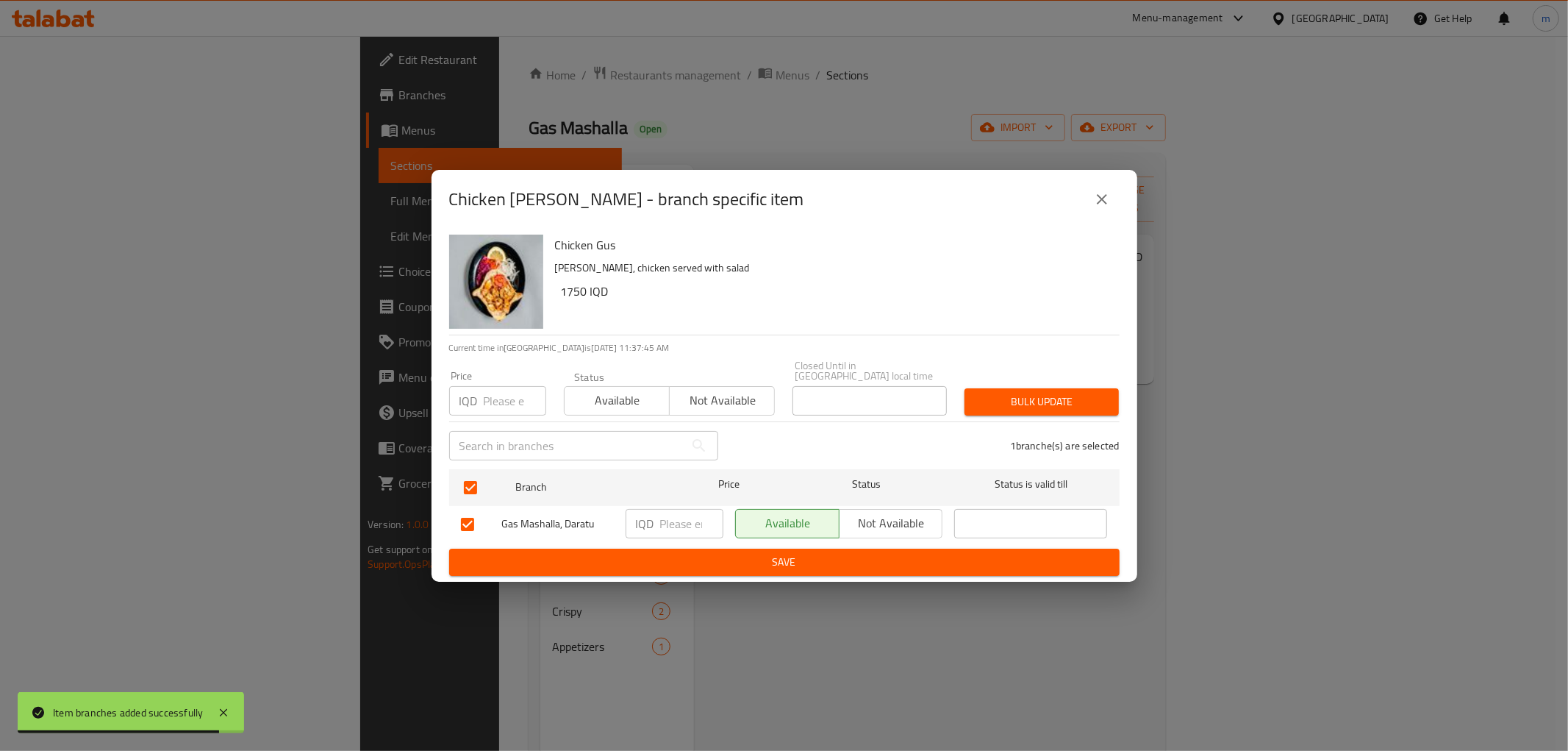
click at [670, 501] on ul "Branch Price Status Status is valid till Gas Mashalla, Daratu IQD ​ Available N…" at bounding box center [785, 506] width 671 height 85
click at [673, 518] on input "number" at bounding box center [692, 524] width 63 height 30
paste input "2000"
type input "2000"
click at [677, 555] on span "Save" at bounding box center [785, 563] width 647 height 19
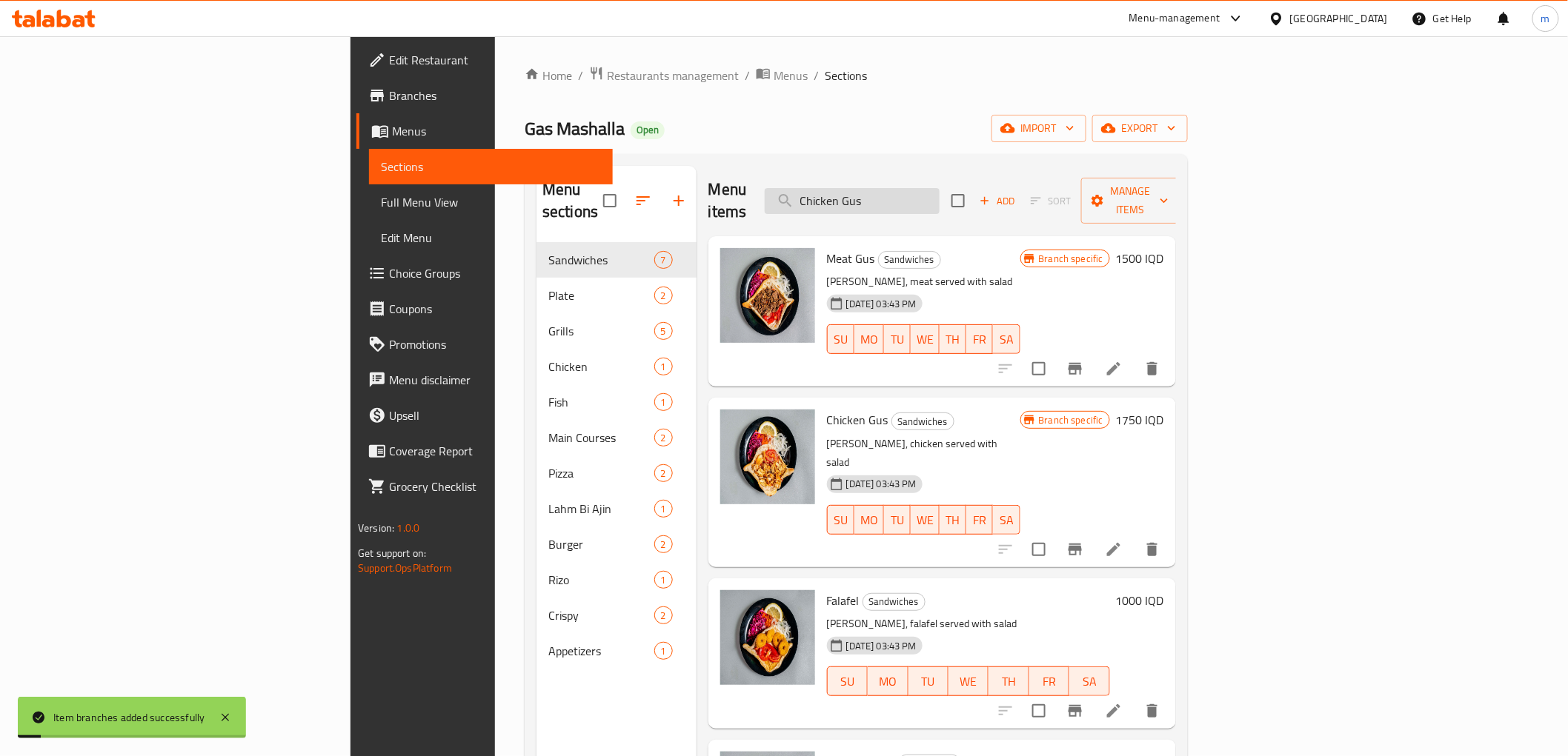
click at [939, 189] on input "Chicken Gus" at bounding box center [852, 202] width 175 height 26
paste input "Falafel"
click at [939, 189] on input "Chicken Gus" at bounding box center [852, 202] width 175 height 26
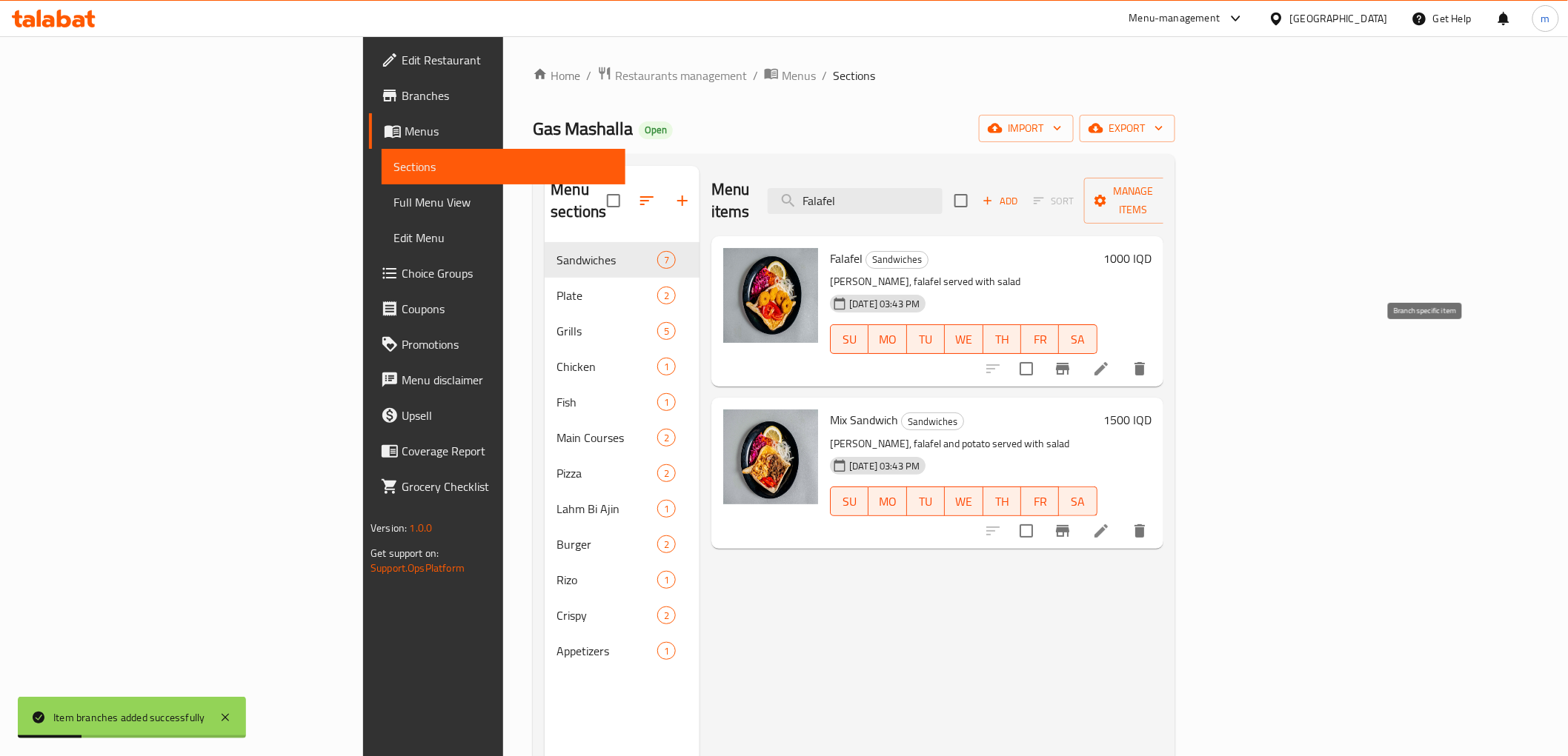
type input "Falafel"
click at [1069, 363] on icon "Branch-specific-item" at bounding box center [1063, 369] width 13 height 12
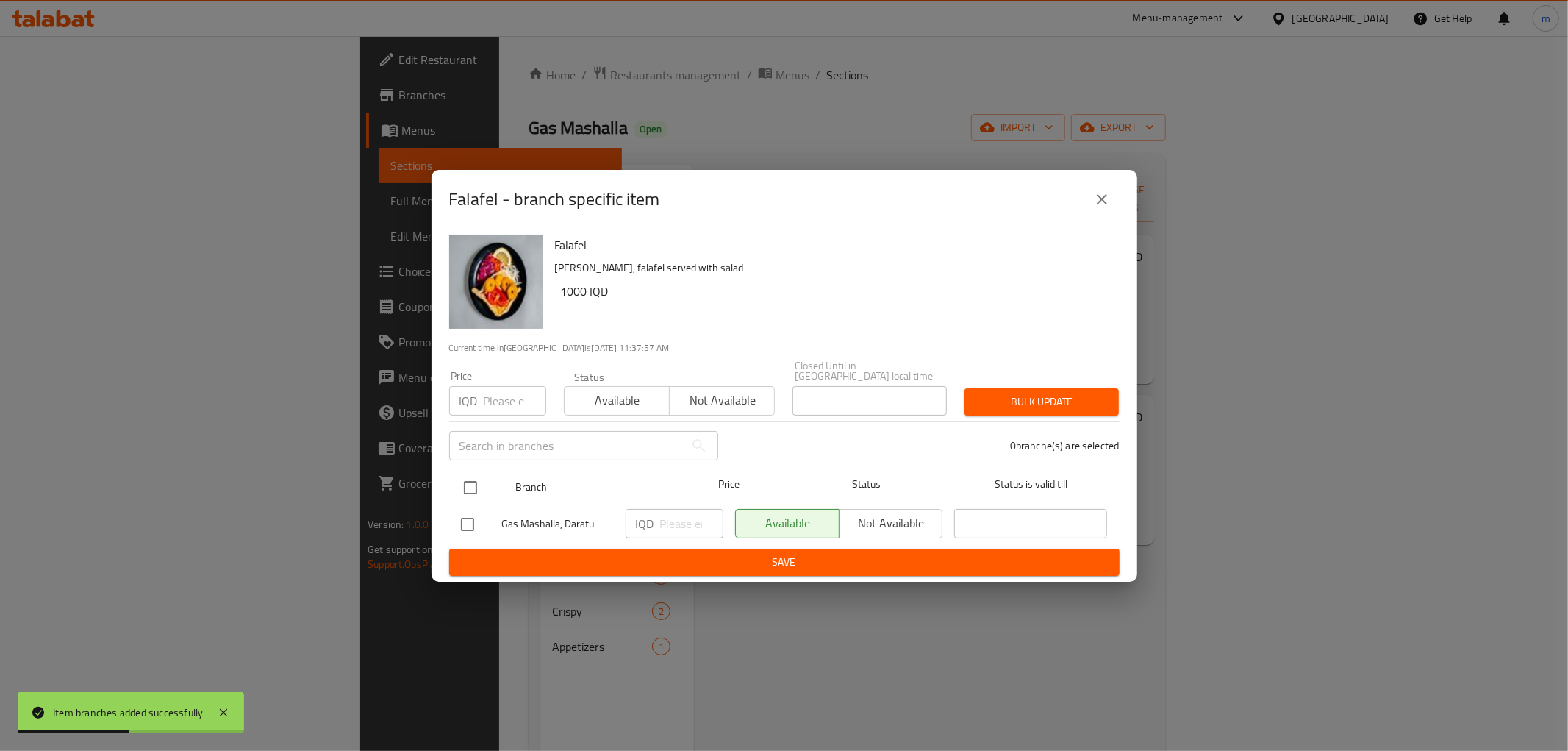
click at [488, 480] on div at bounding box center [483, 488] width 56 height 43
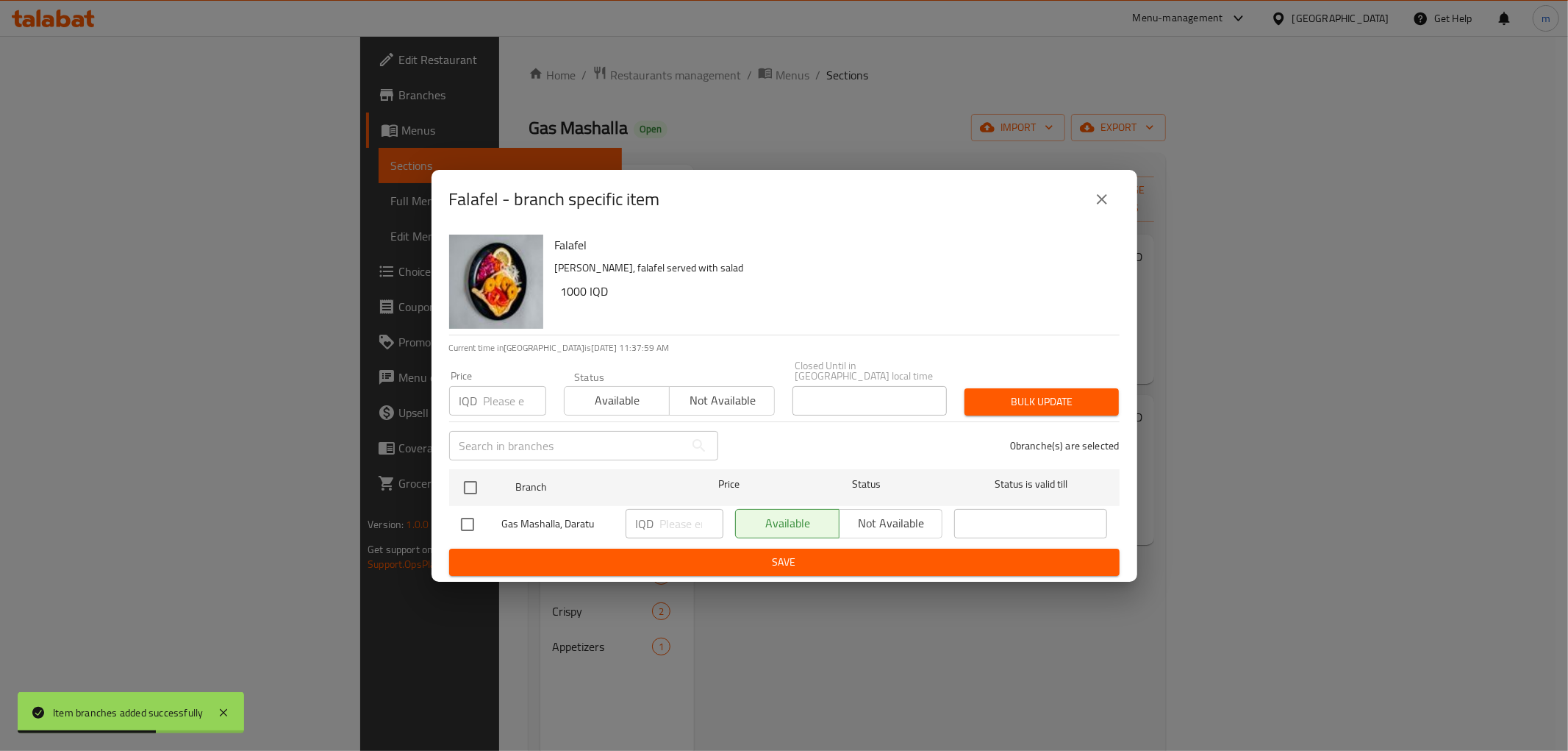
click at [474, 503] on div "Gas Mashalla, Daratu" at bounding box center [537, 525] width 165 height 43
click at [474, 496] on input "checkbox" at bounding box center [470, 487] width 31 height 31
checkbox input "true"
click at [674, 515] on input "number" at bounding box center [692, 524] width 63 height 30
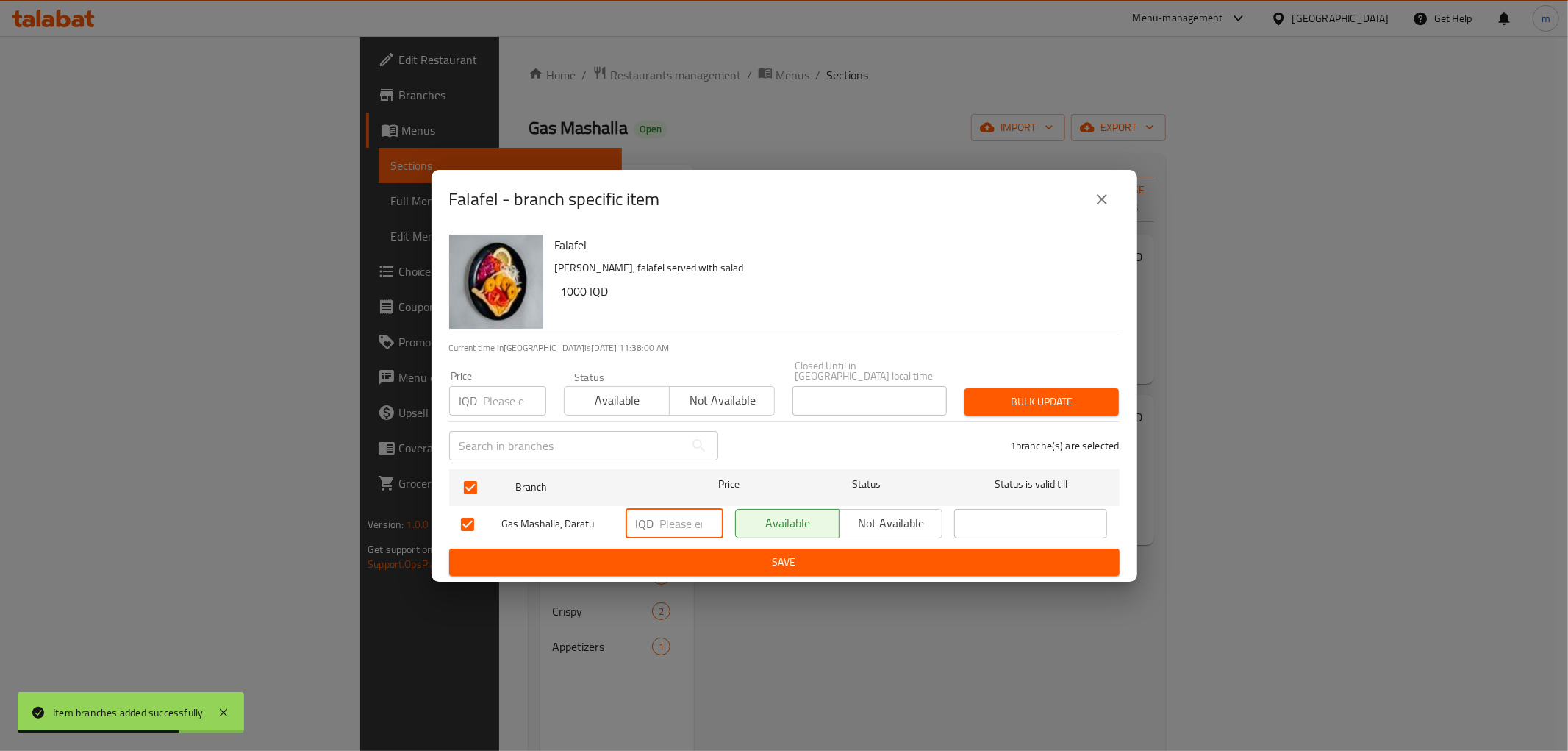
paste input "1000"
type input "1000"
click at [677, 557] on span "Save" at bounding box center [785, 563] width 647 height 19
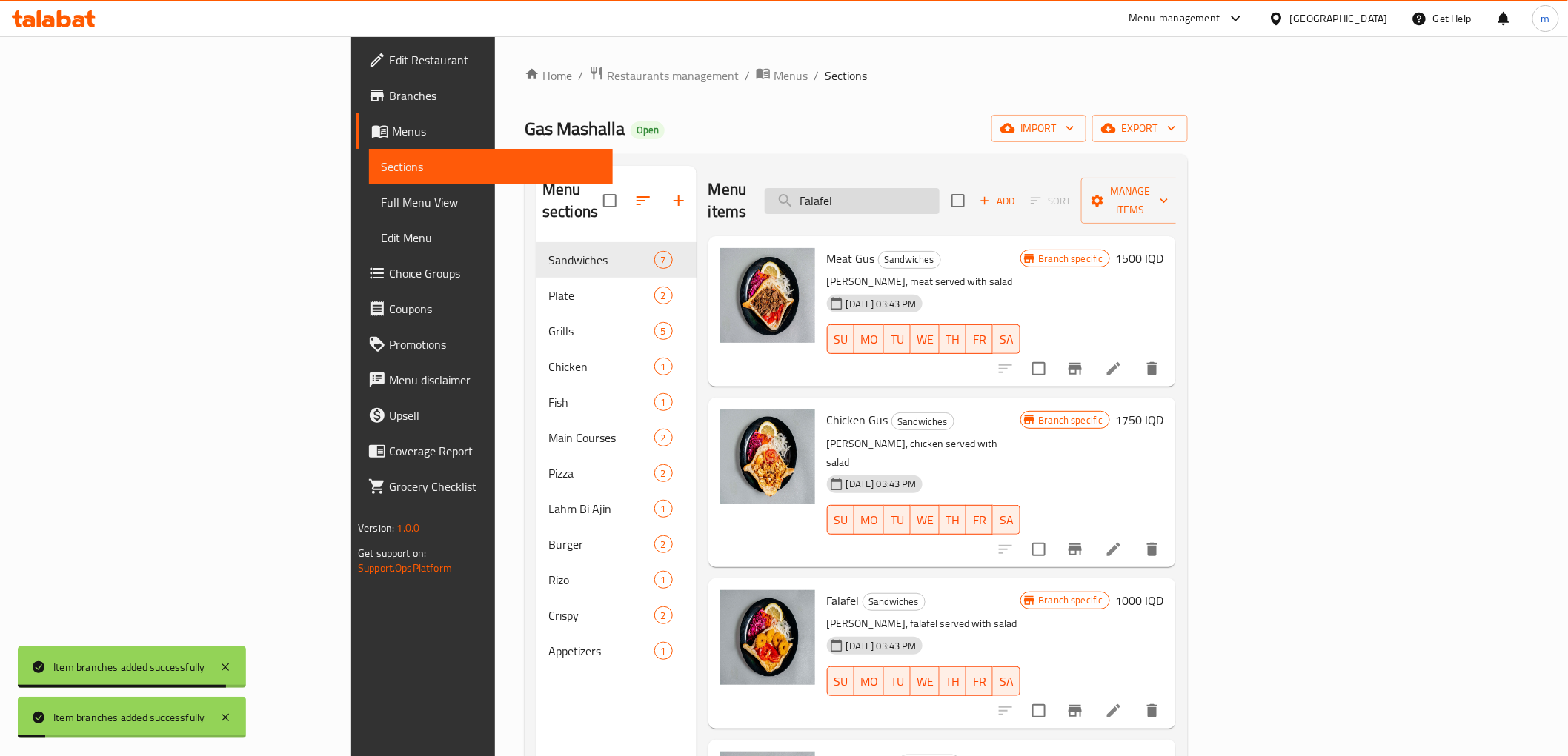
click at [939, 189] on input "Falafel" at bounding box center [852, 202] width 175 height 26
paste input "Mix Sandwich"
click at [939, 189] on input "Falafel" at bounding box center [852, 202] width 175 height 26
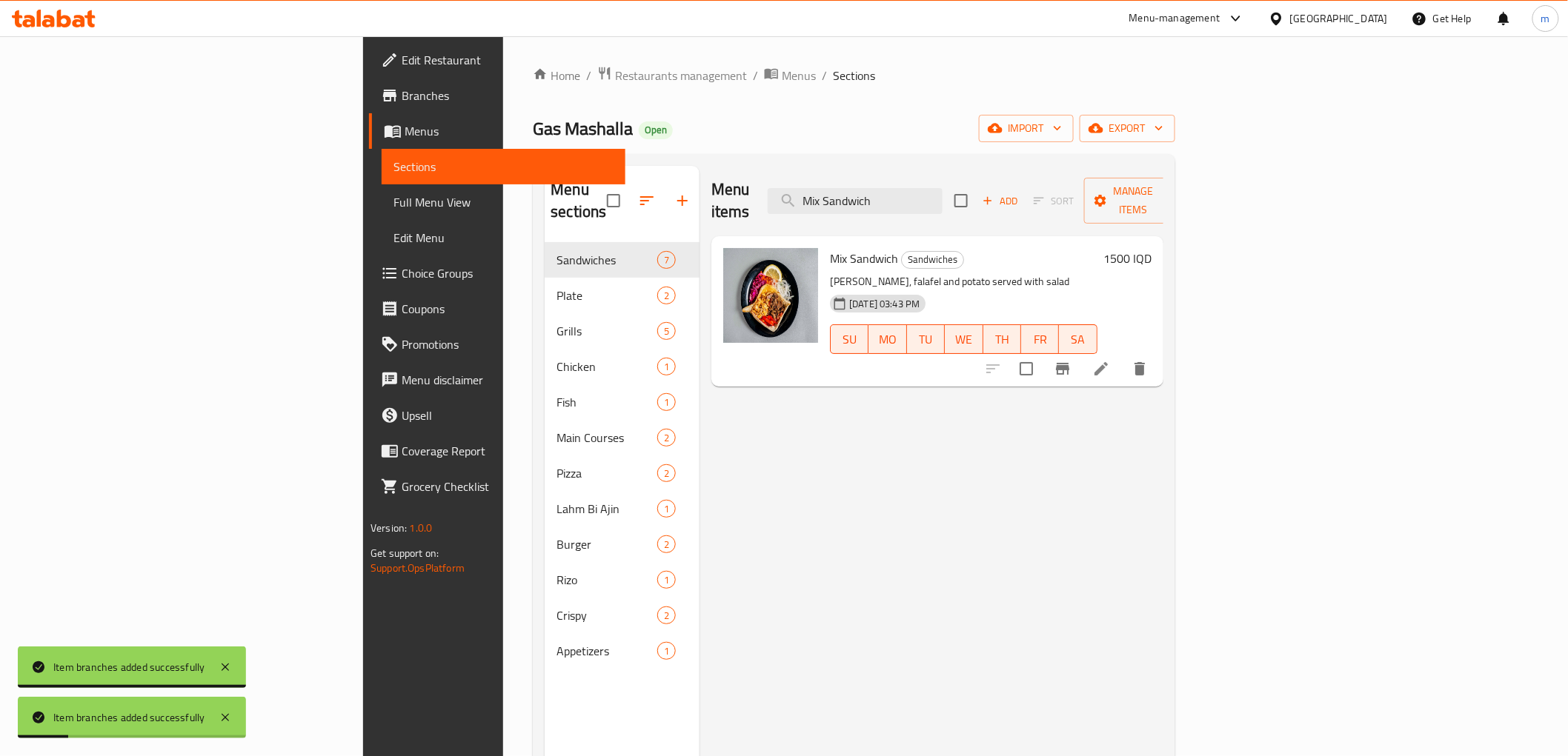
type input "Mix Sandwich"
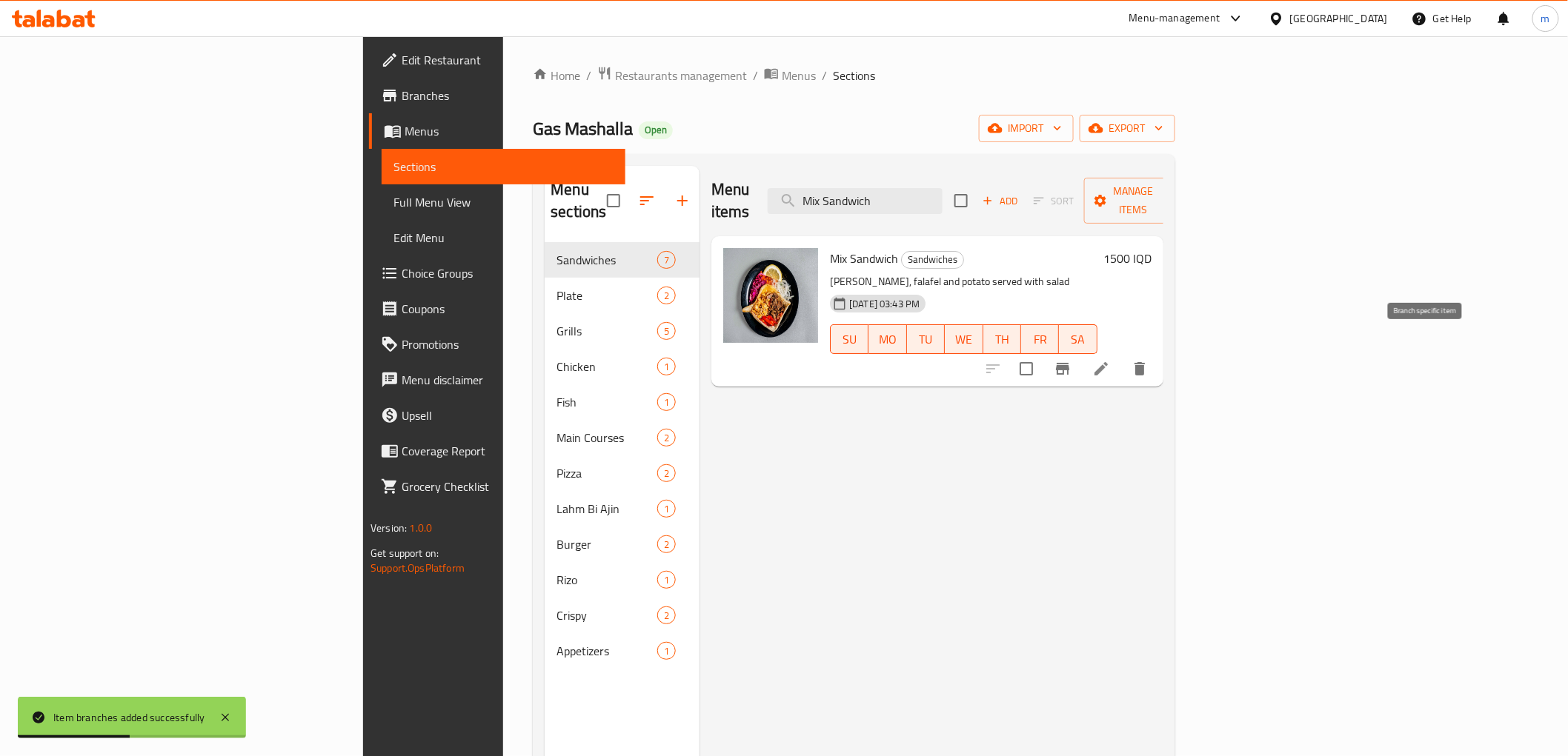
click at [1071, 360] on icon "Branch-specific-item" at bounding box center [1062, 369] width 18 height 18
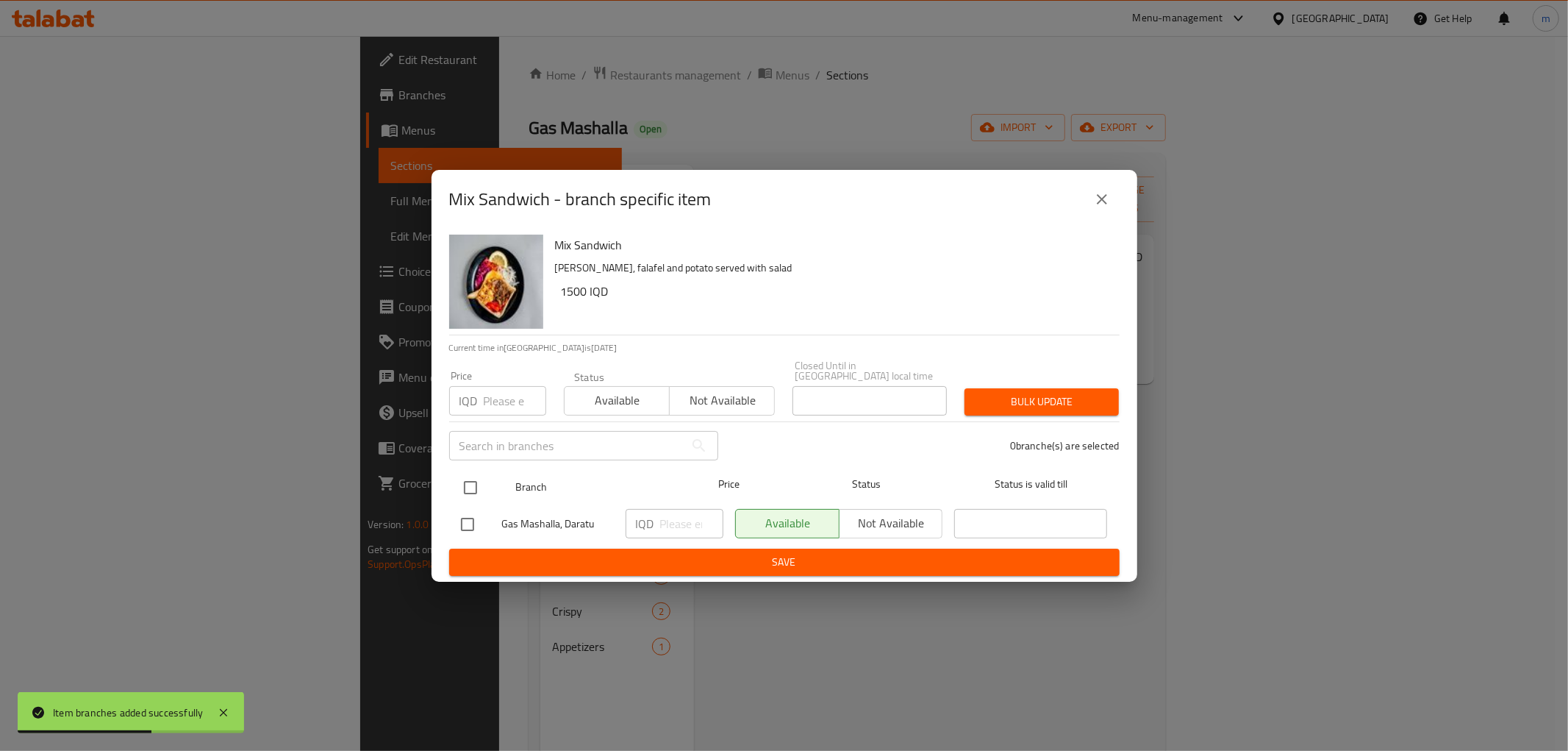
click at [467, 490] on input "checkbox" at bounding box center [470, 487] width 31 height 31
checkbox input "true"
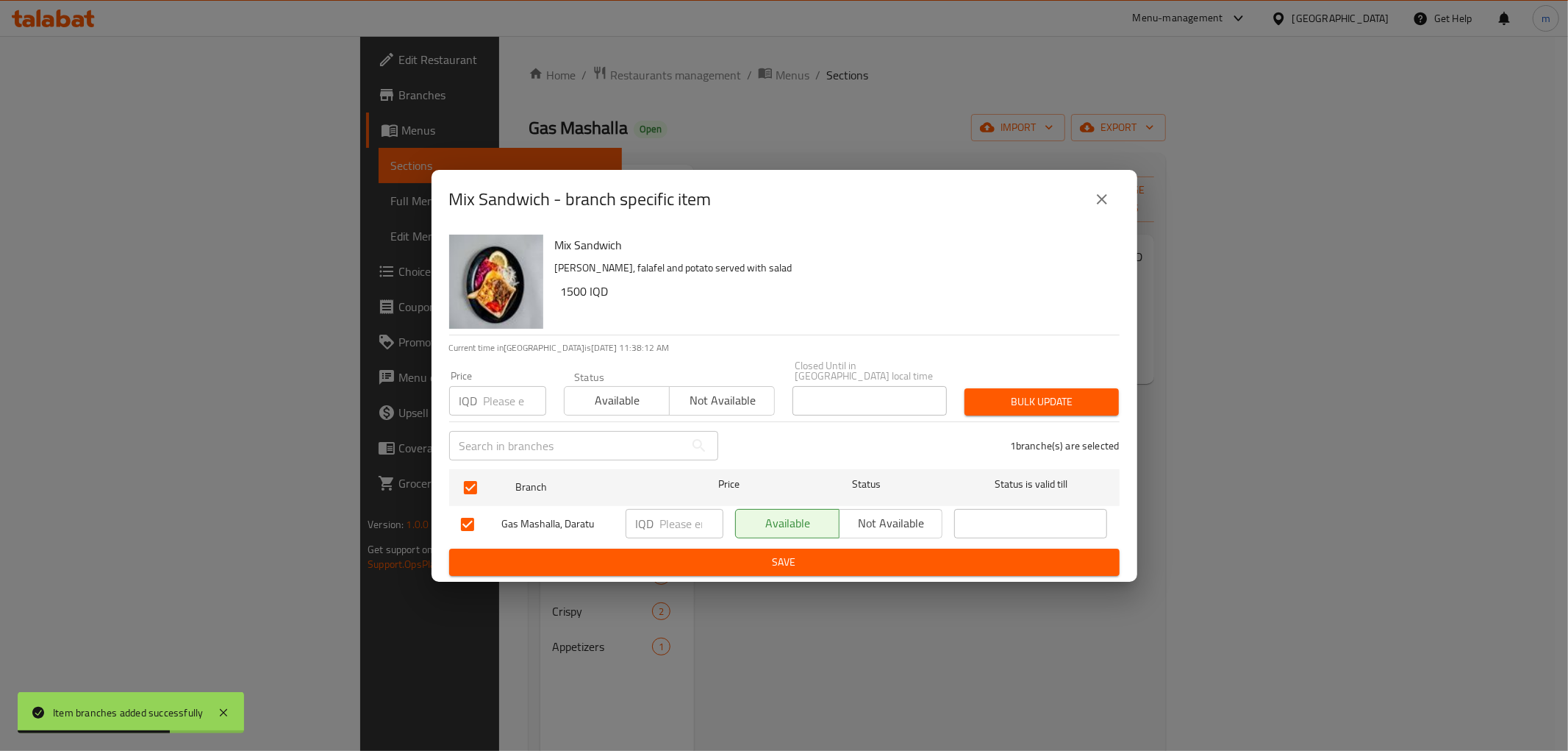
click at [665, 509] on input "number" at bounding box center [692, 524] width 63 height 30
paste input "1500"
type input "1500"
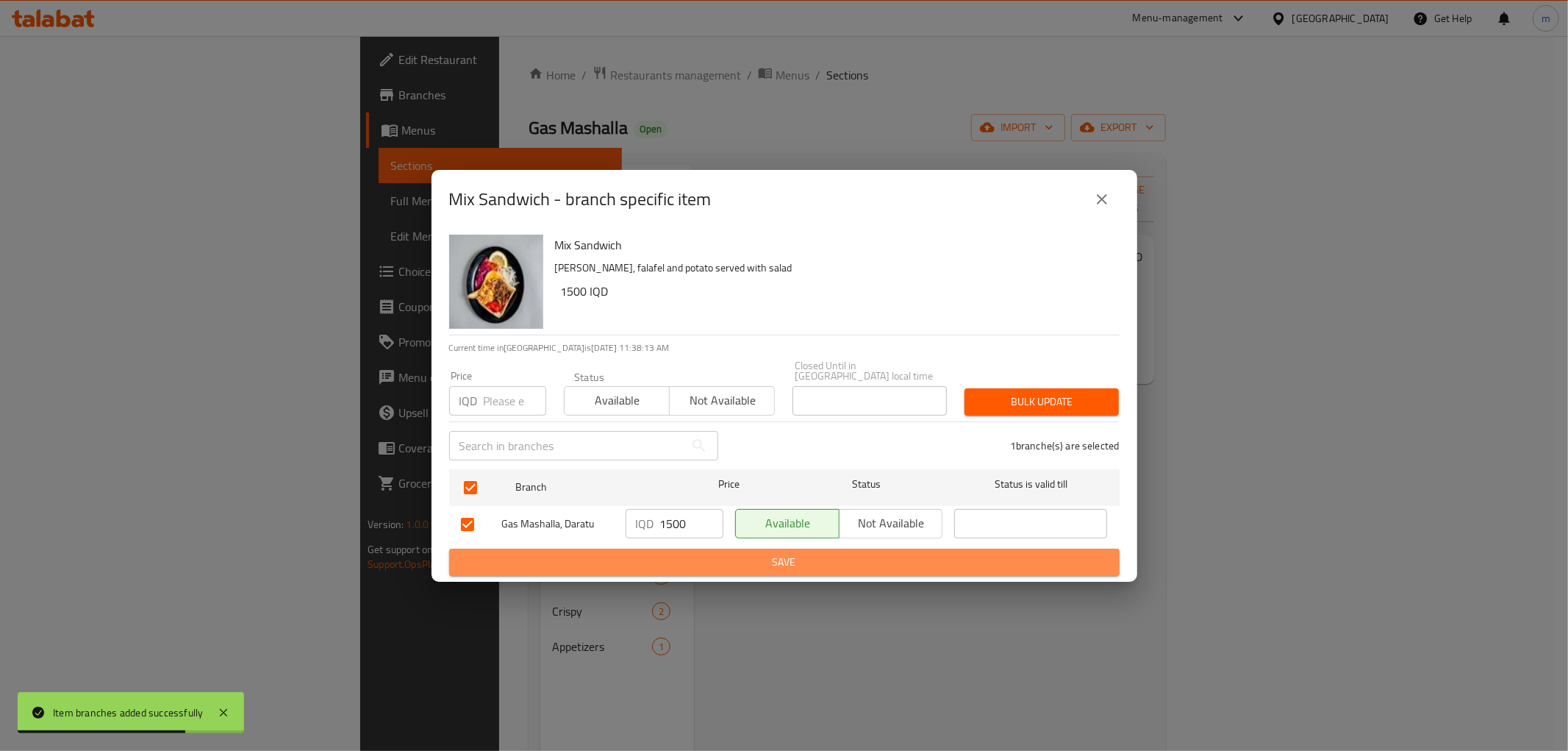
click at [687, 560] on span "Save" at bounding box center [785, 563] width 647 height 19
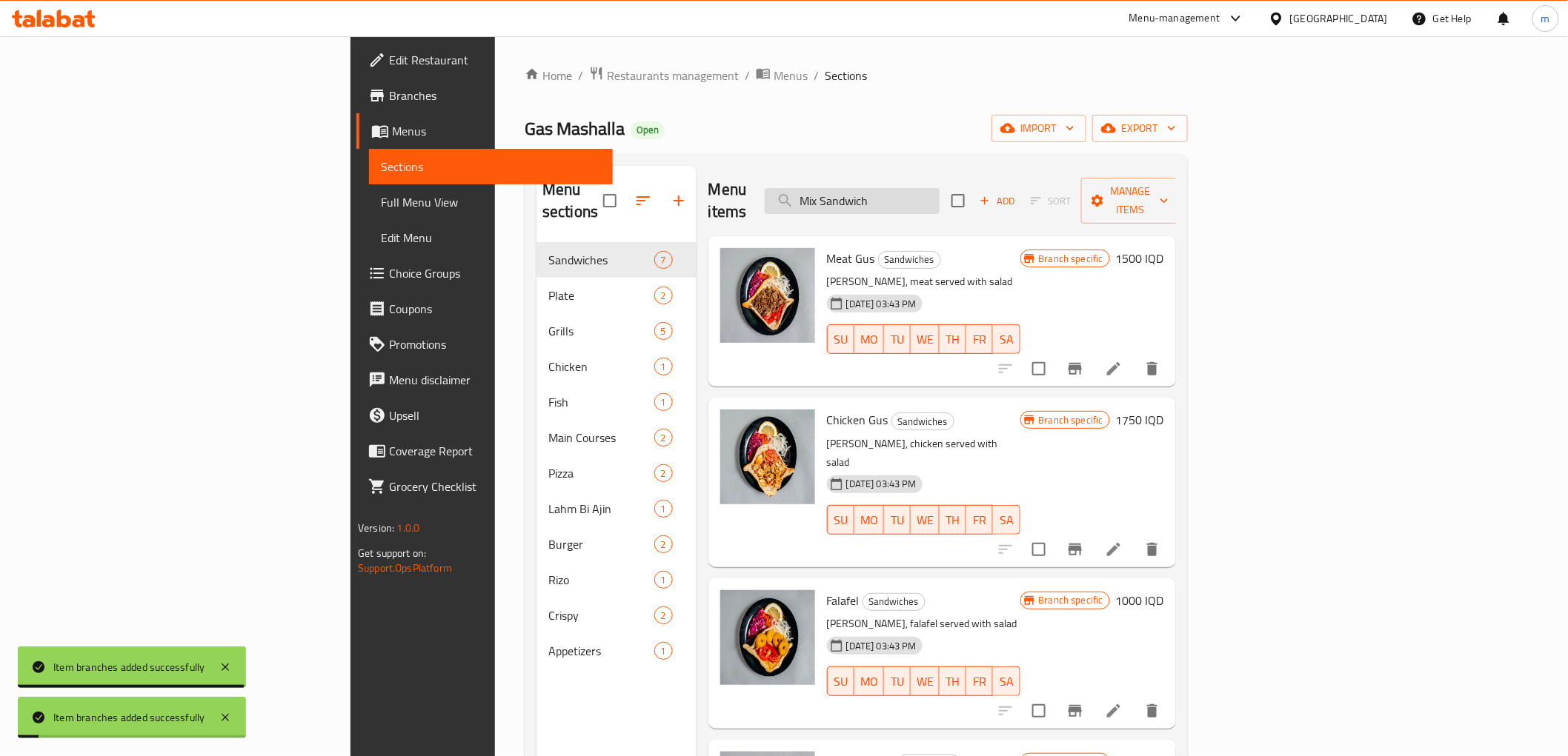
click at [939, 189] on input "Mix Sandwich" at bounding box center [852, 202] width 175 height 26
paste input "eat Shawarma:"
click at [939, 189] on input "Meat Shawarma:" at bounding box center [852, 202] width 175 height 26
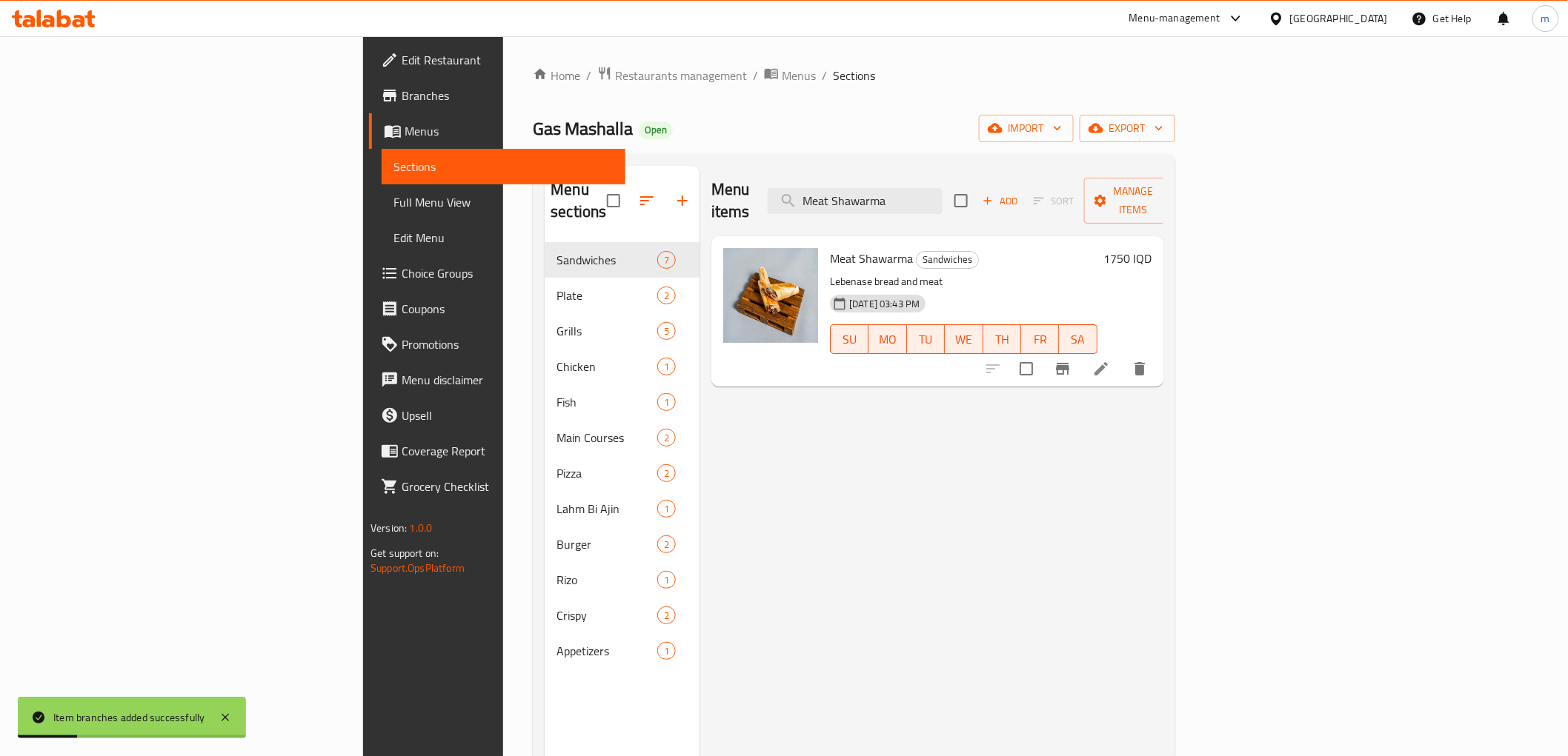
type input "Meat Shawarma"
click at [1069, 363] on icon "Branch-specific-item" at bounding box center [1063, 369] width 13 height 12
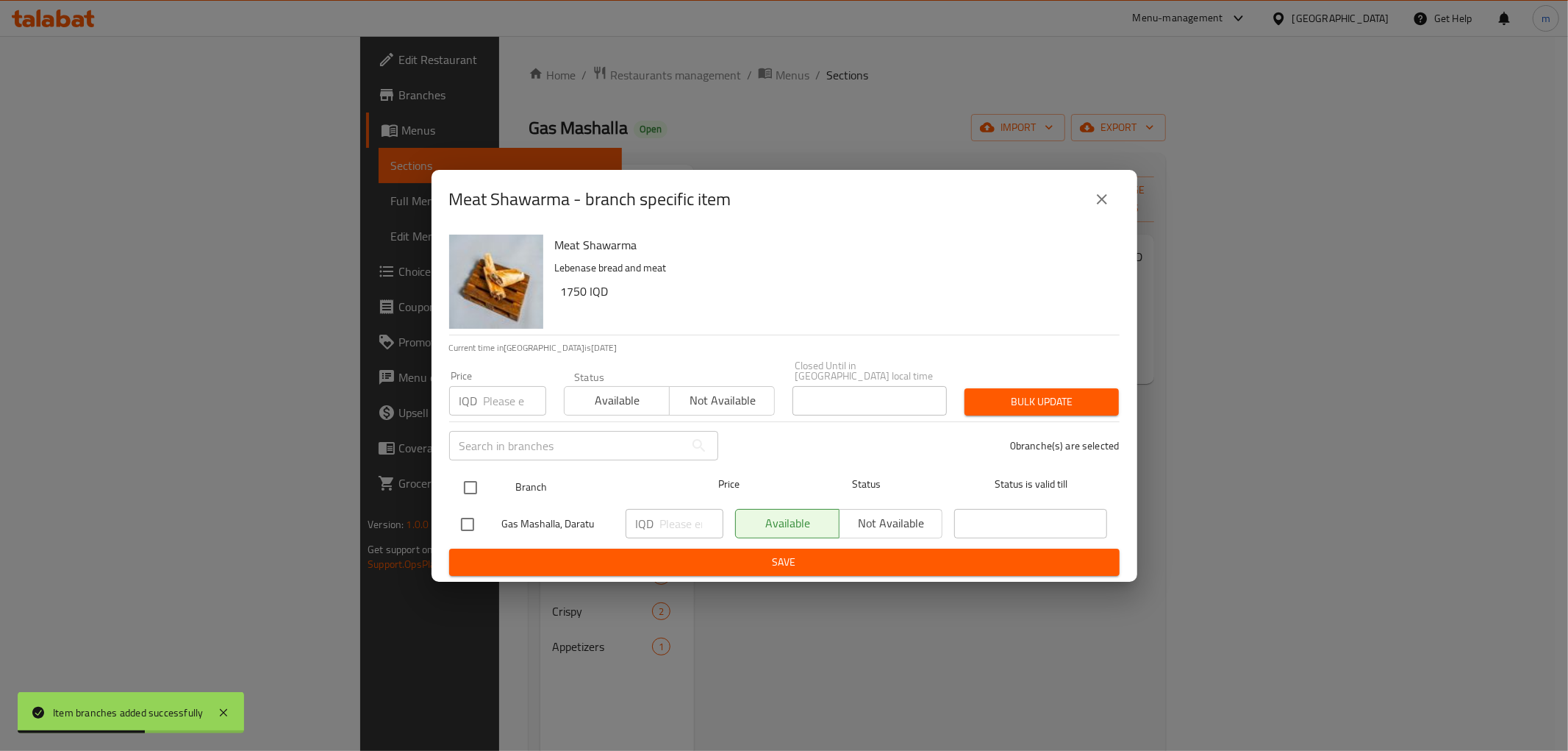
drag, startPoint x: 464, startPoint y: 474, endPoint x: 480, endPoint y: 490, distance: 22.6
click at [464, 479] on input "checkbox" at bounding box center [470, 487] width 31 height 31
checkbox input "true"
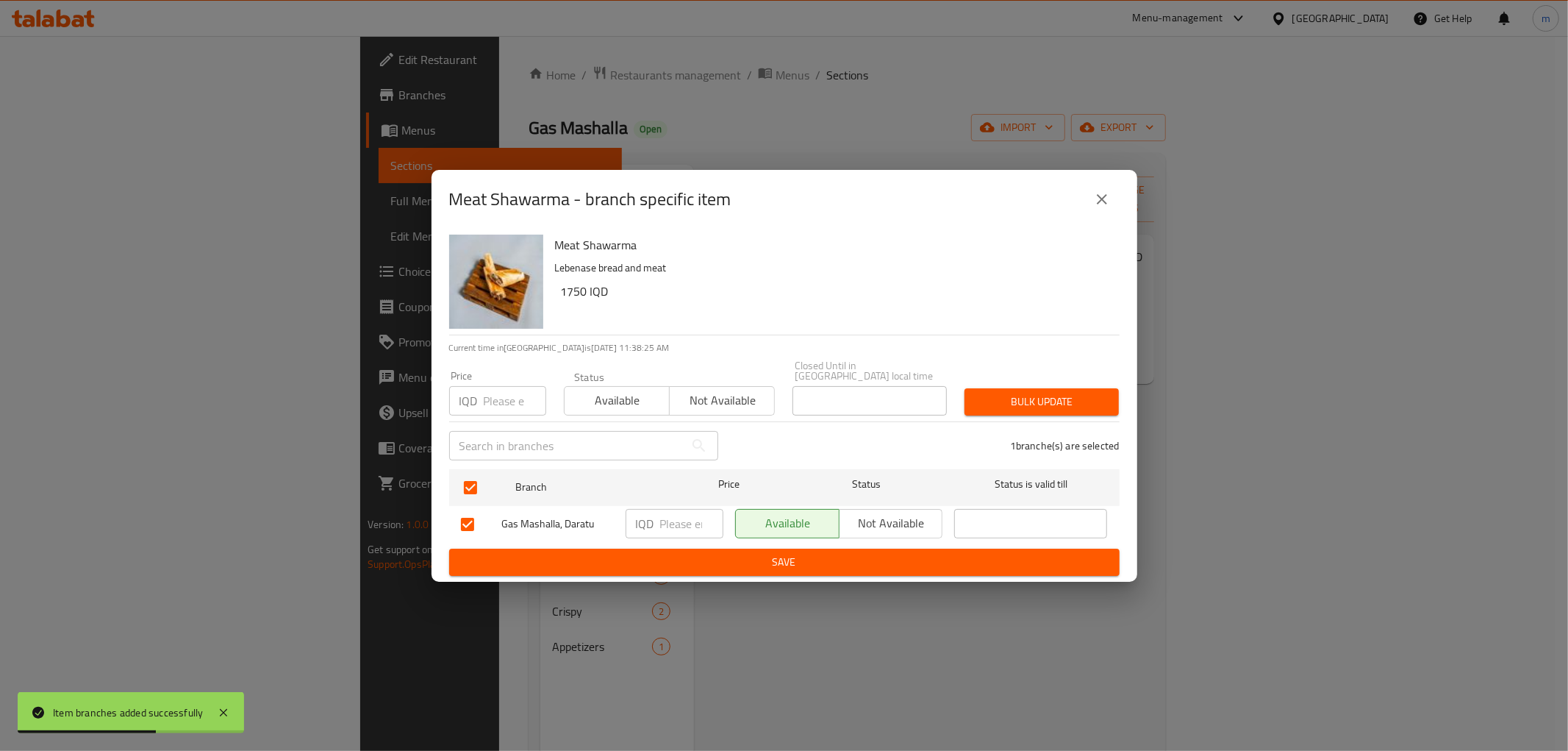
click at [692, 511] on input "number" at bounding box center [692, 524] width 63 height 30
paste input "2500"
type input "2500"
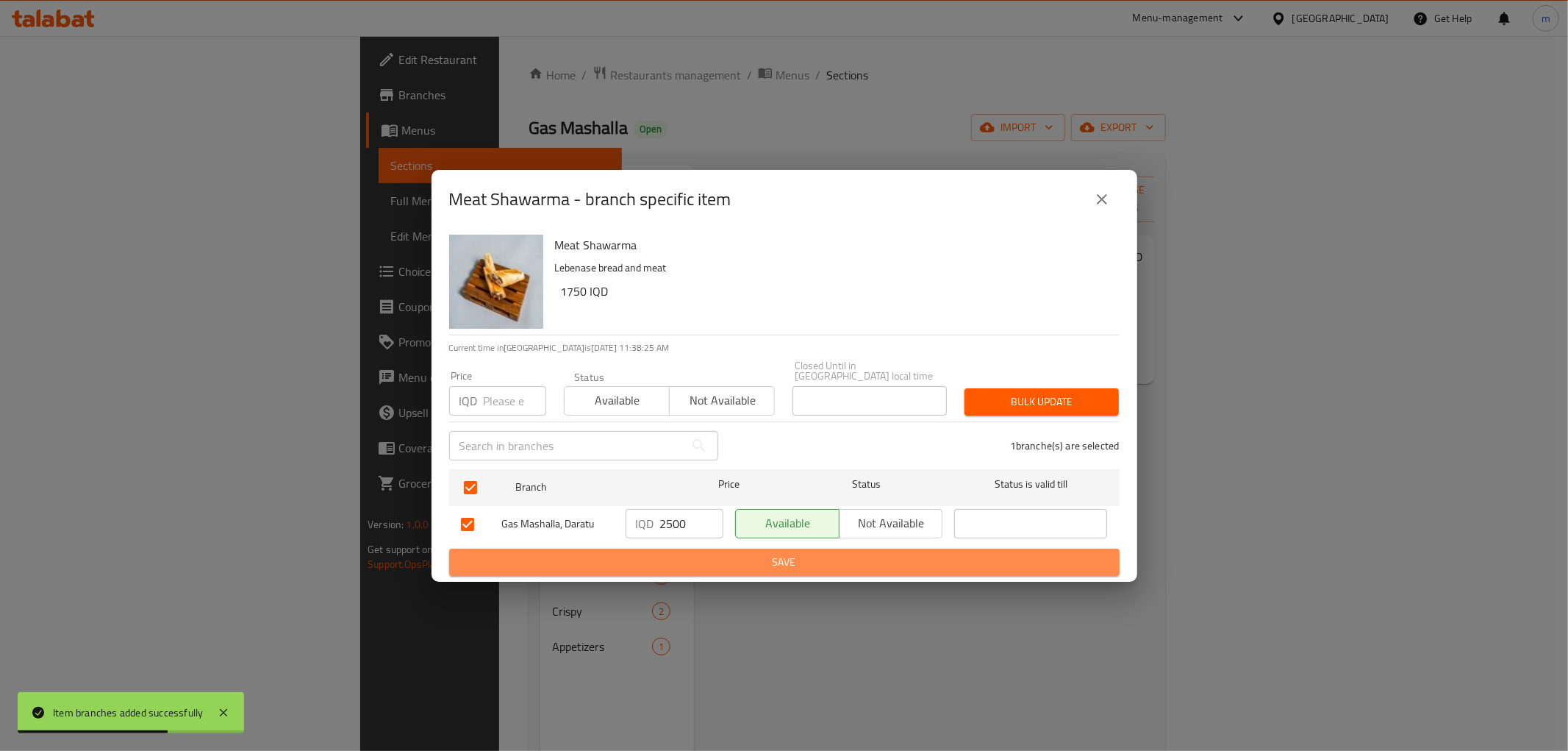
click at [678, 554] on span "Save" at bounding box center [785, 563] width 647 height 19
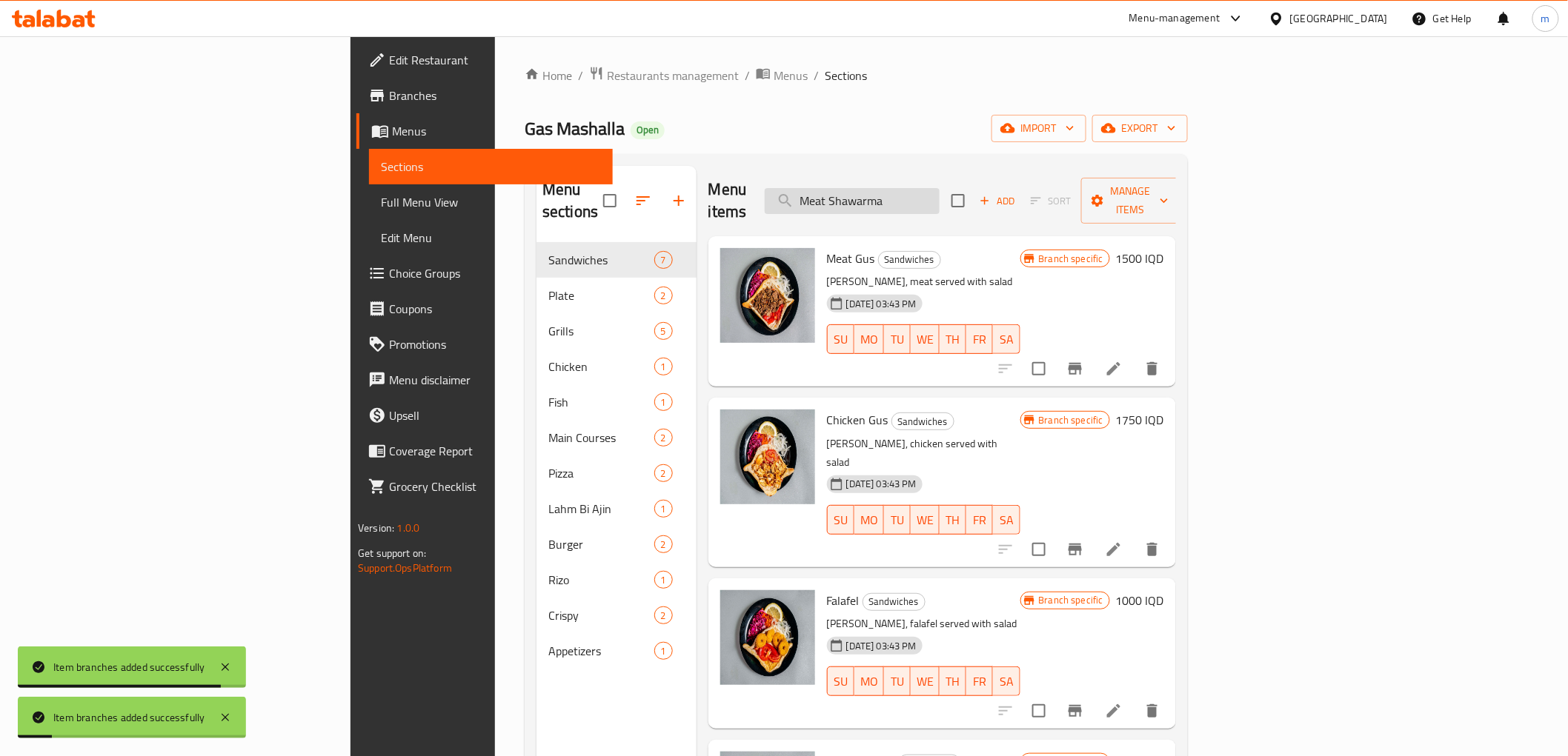
click at [939, 189] on input "Meat Shawarma" at bounding box center [852, 202] width 175 height 26
paste input "Chicken Shawarma:"
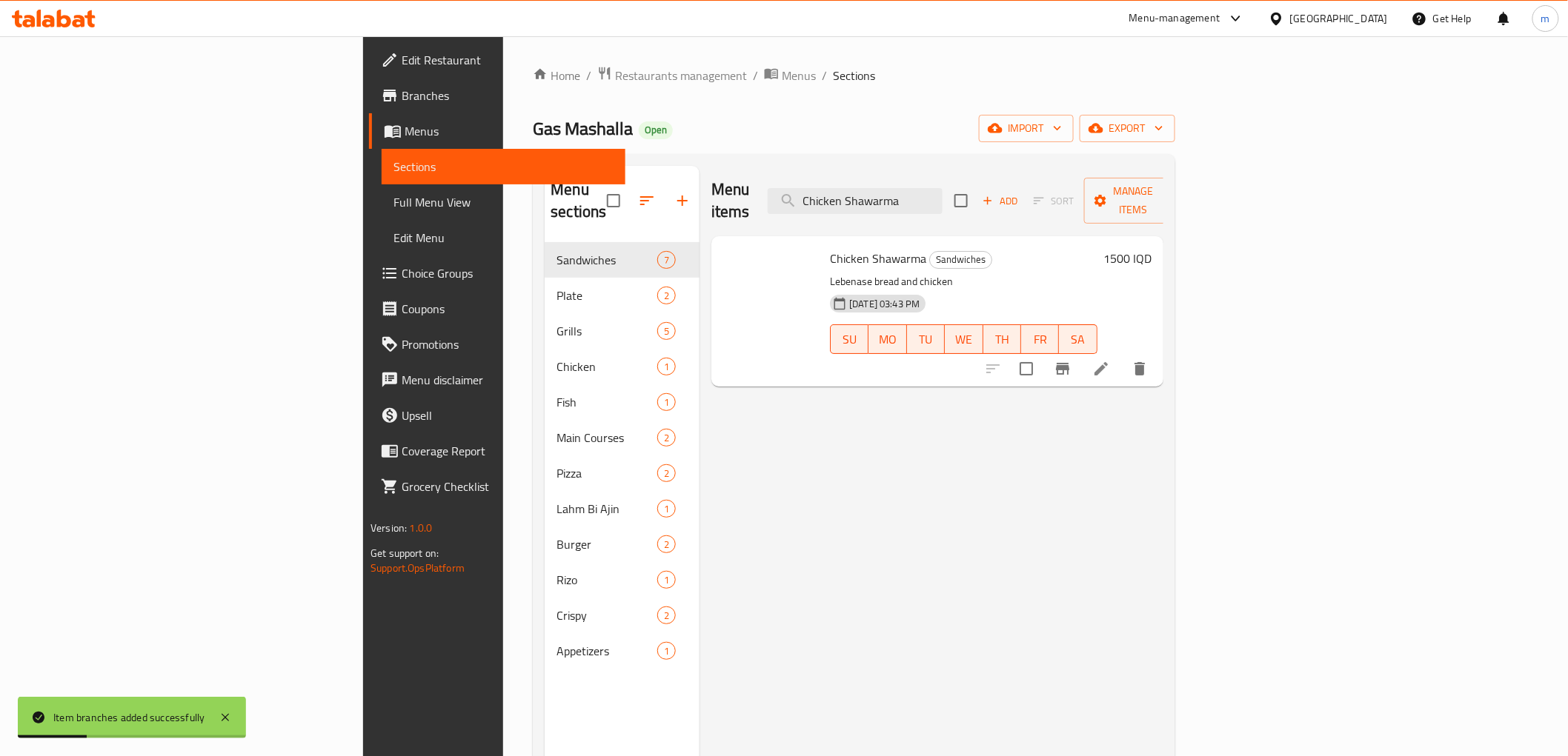
type input "Chicken Shawarma"
click at [1069, 363] on icon "Branch-specific-item" at bounding box center [1063, 369] width 13 height 12
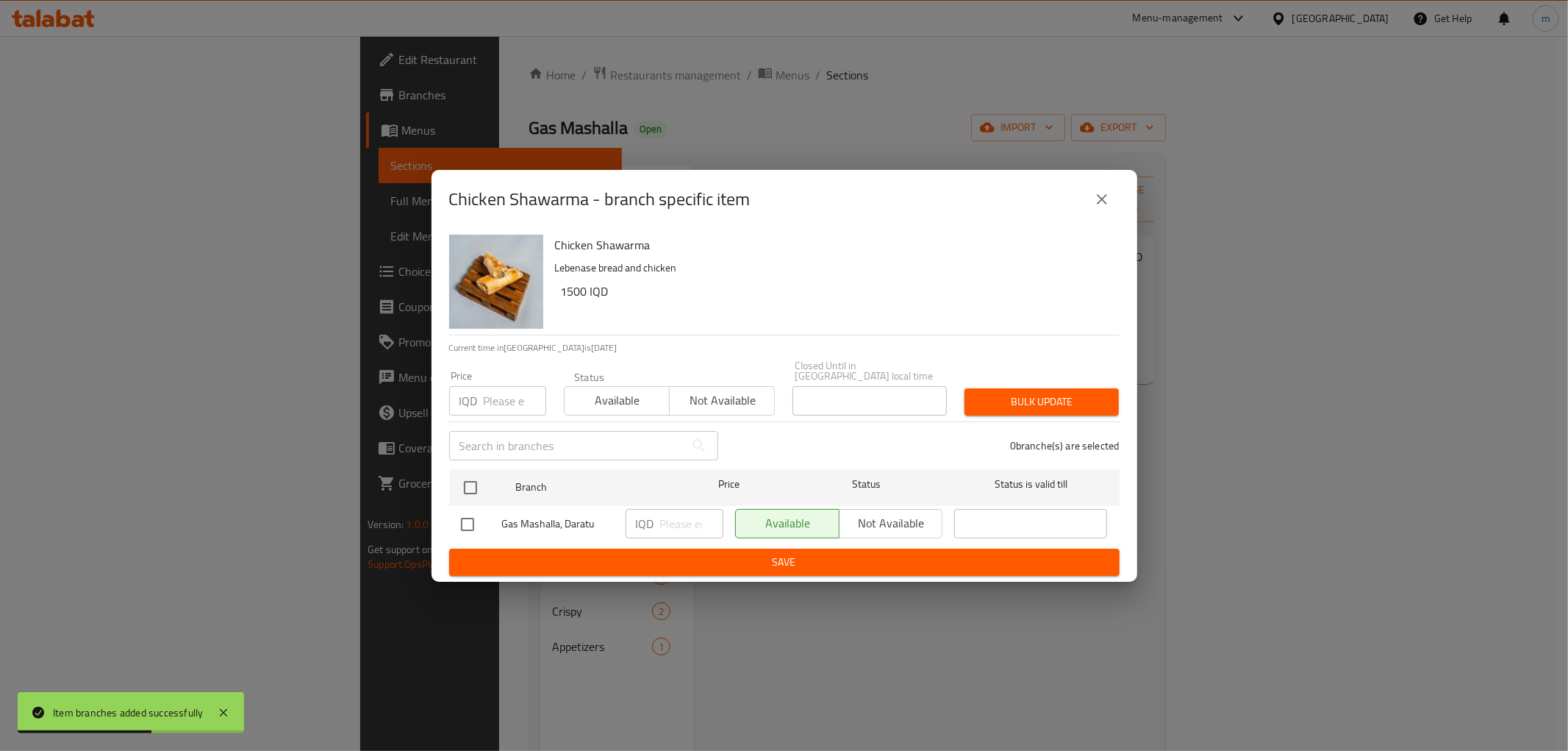
drag, startPoint x: 474, startPoint y: 481, endPoint x: 541, endPoint y: 516, distance: 75.6
click at [474, 480] on input "checkbox" at bounding box center [470, 487] width 31 height 31
checkbox input "true"
click at [675, 517] on input "number" at bounding box center [692, 524] width 63 height 30
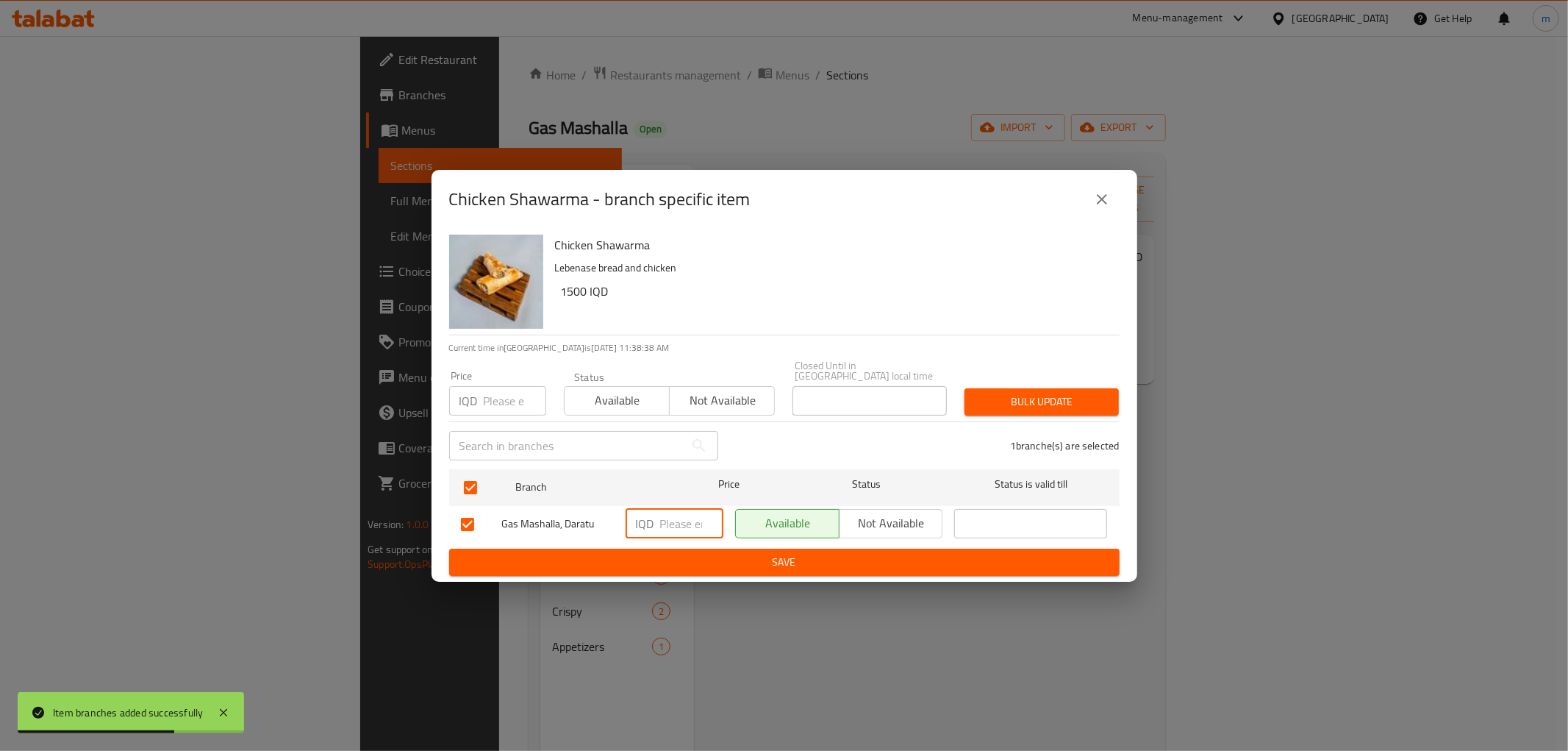
paste input "2000"
type input "2000"
click at [677, 571] on div "Chicken Shawarma Lebenase bread and chicken 1500 IQD Current time in [GEOGRAPHI…" at bounding box center [785, 405] width 706 height 353
click at [670, 570] on div "Chicken Shawarma Lebenase bread and chicken 1500 IQD Current time in [GEOGRAPHI…" at bounding box center [785, 405] width 706 height 353
click at [628, 559] on span "Save" at bounding box center [785, 563] width 647 height 19
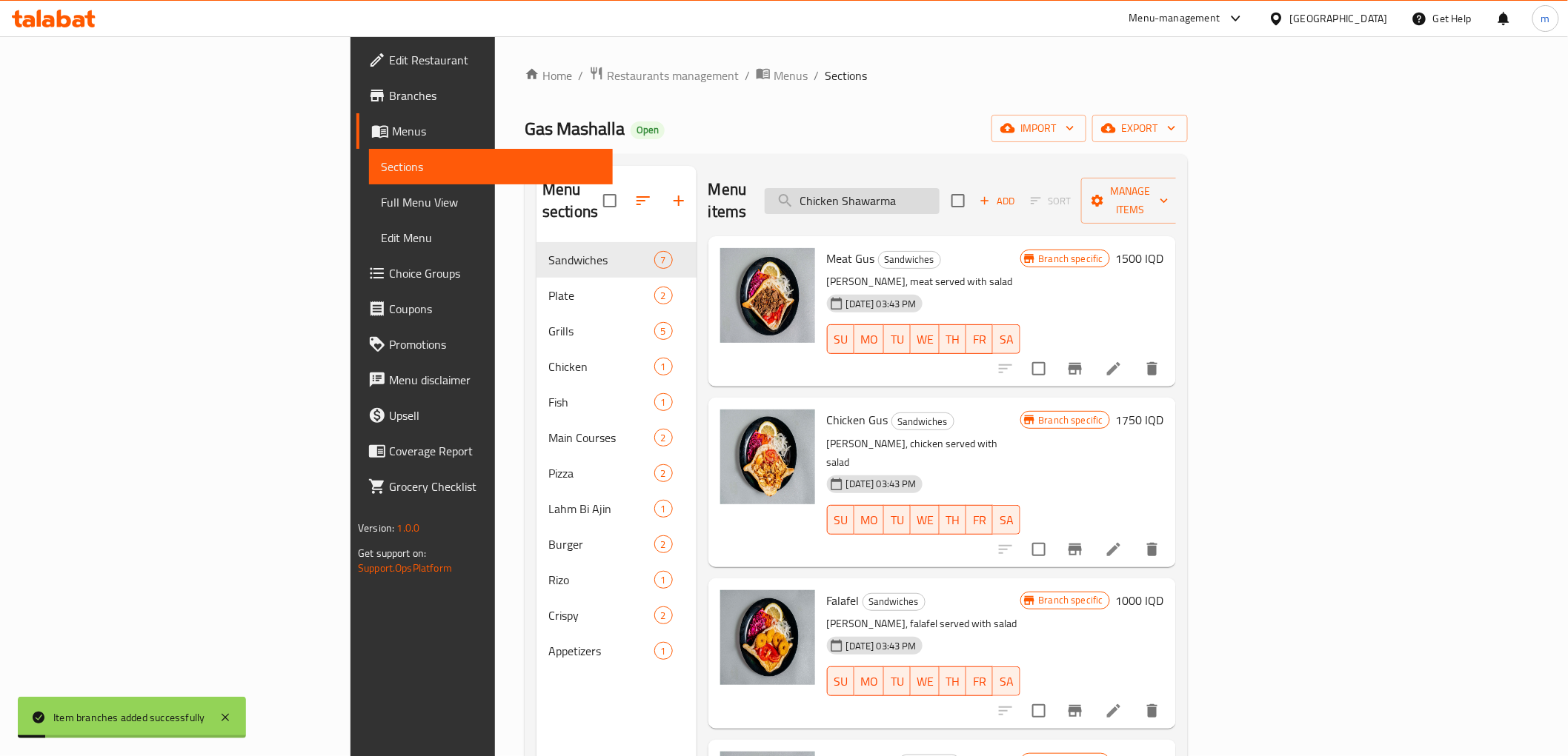
click at [939, 199] on input "Chicken Shawarma" at bounding box center [852, 202] width 175 height 26
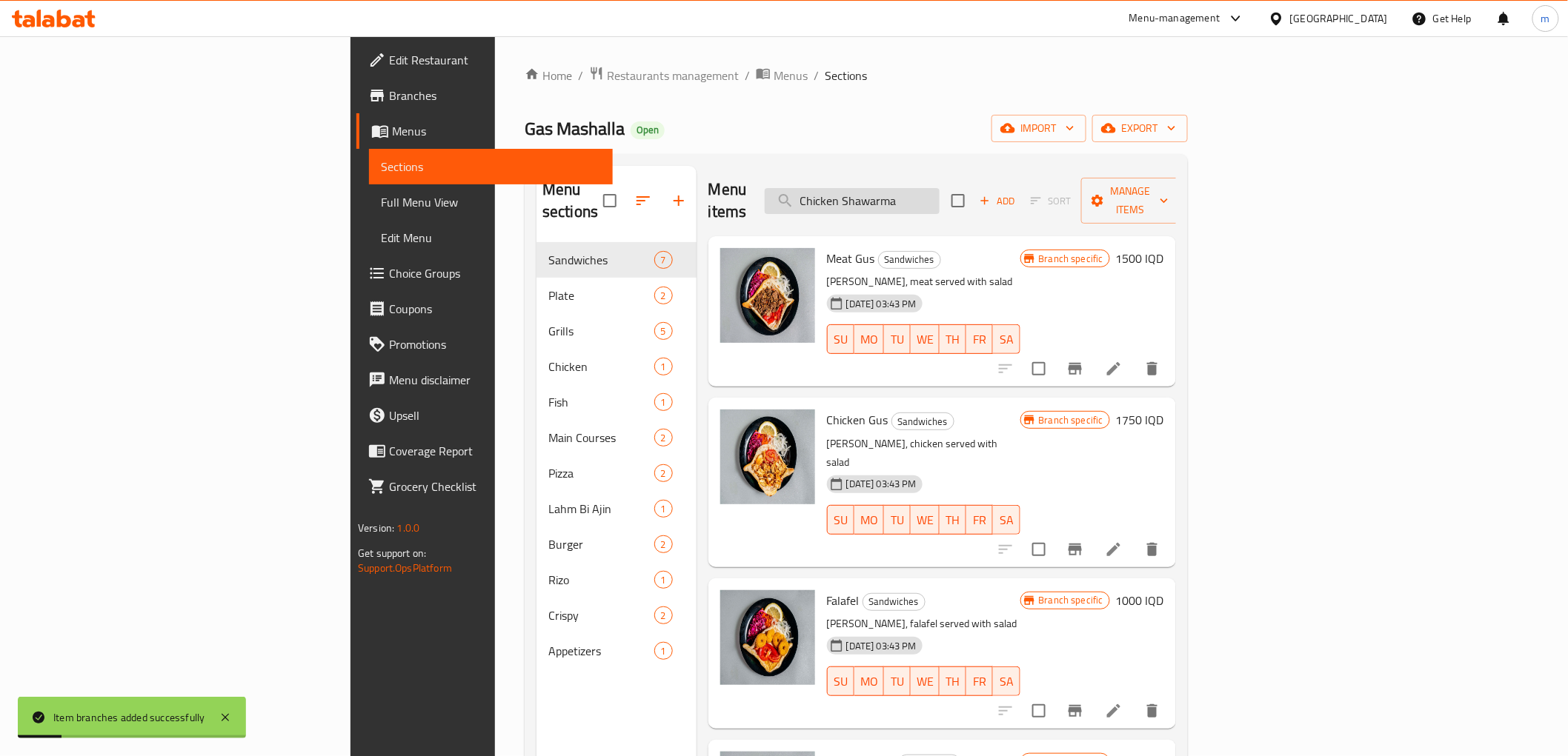
paste input "Arabic"
click at [939, 199] on input "Chicken Arabic Shawarma" at bounding box center [852, 202] width 175 height 26
paste input "search"
click at [939, 199] on input "Arabic Shawarma" at bounding box center [852, 202] width 175 height 26
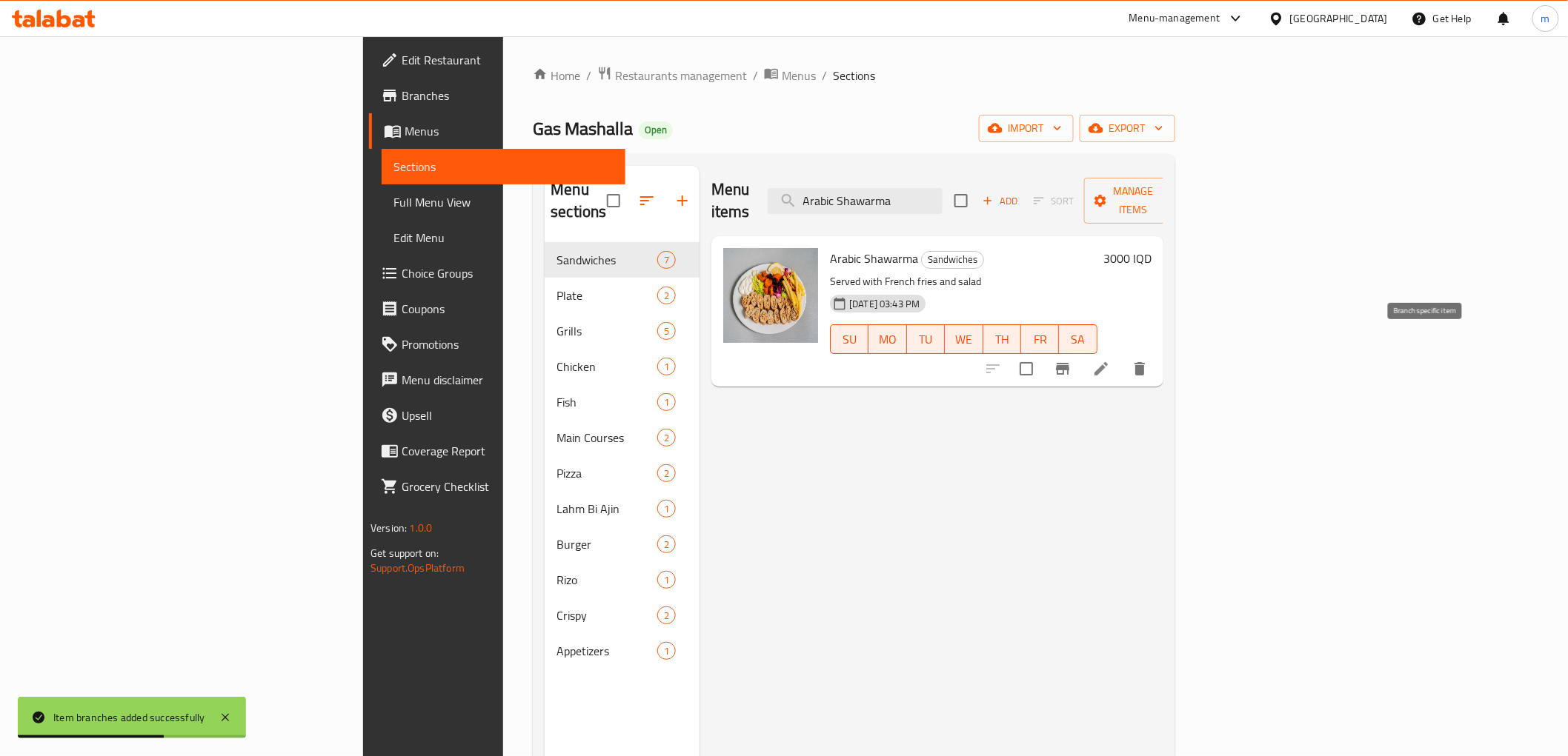
type input "Arabic Shawarma"
click at [1071, 360] on icon "Branch-specific-item" at bounding box center [1062, 369] width 18 height 18
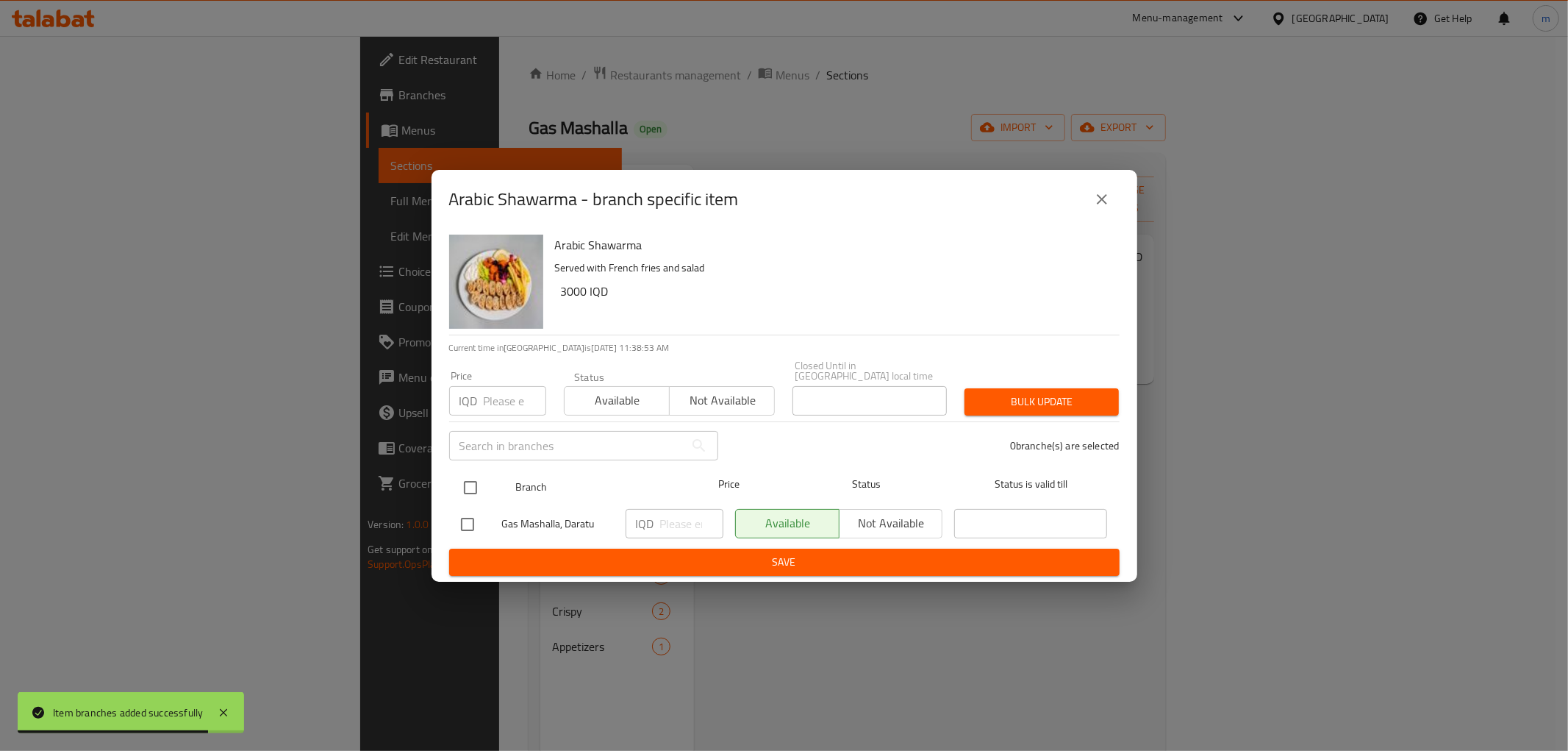
click at [472, 478] on input "checkbox" at bounding box center [470, 487] width 31 height 31
checkbox input "true"
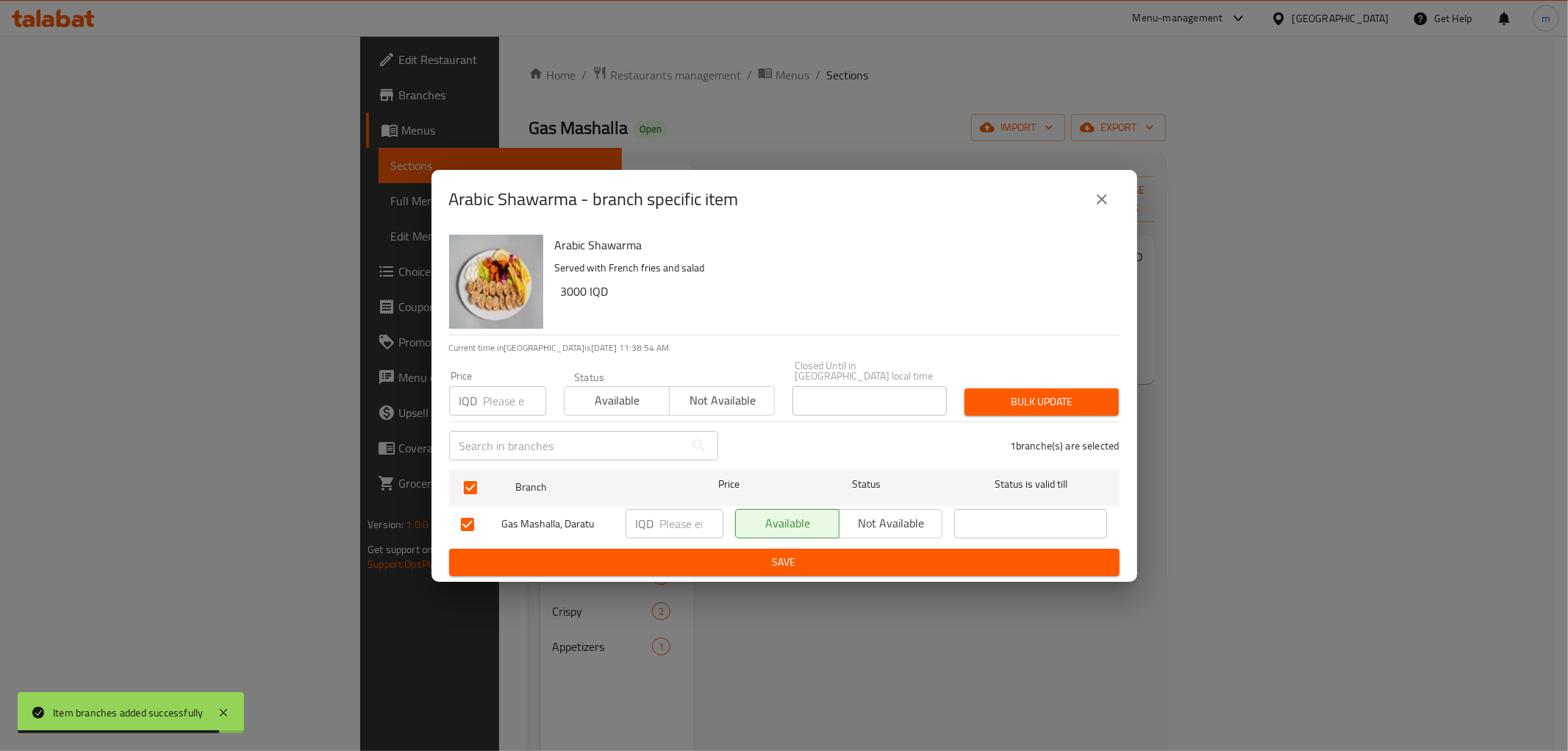
click at [675, 525] on input "number" at bounding box center [692, 524] width 63 height 30
paste input "4000"
type input "4000"
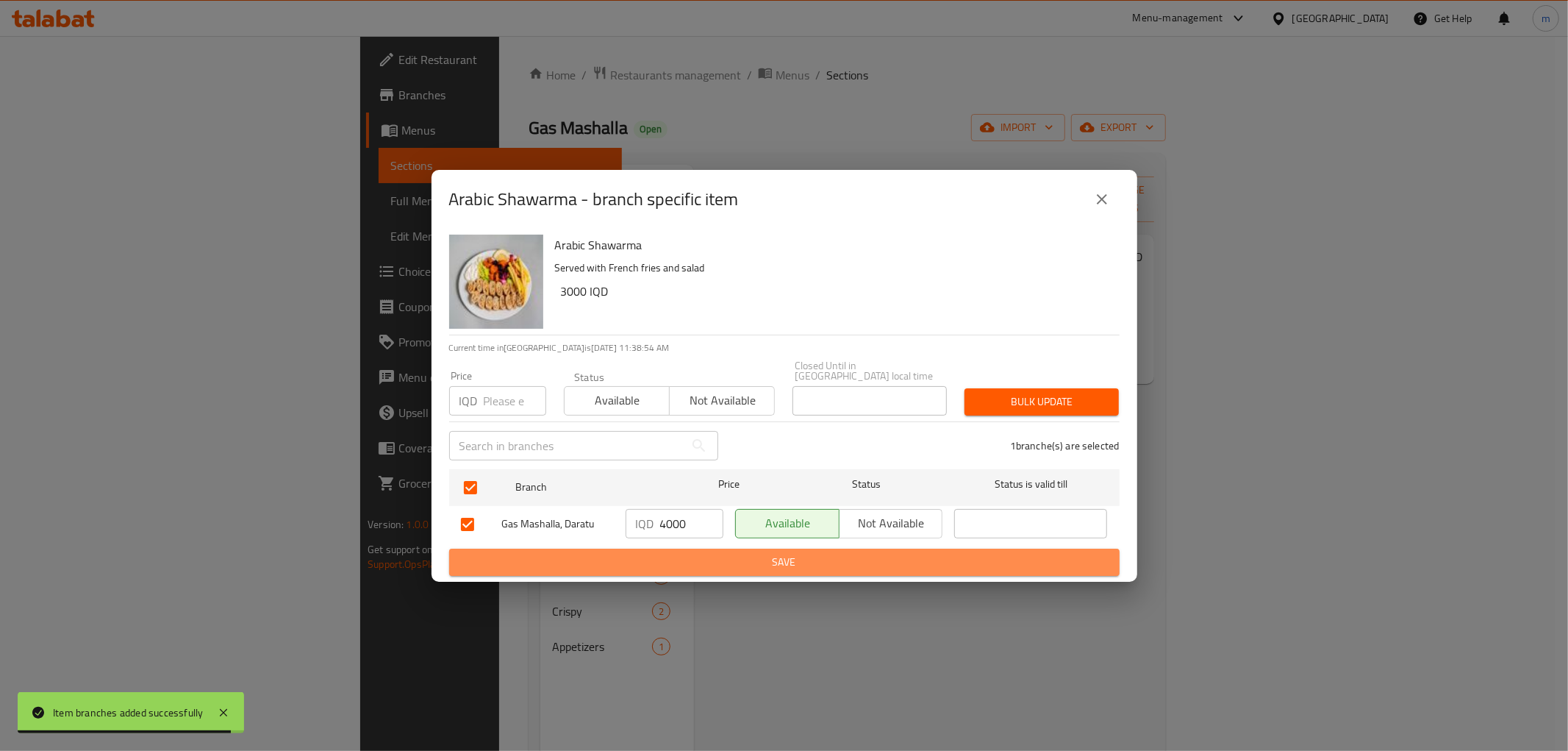
click at [670, 557] on span "Save" at bounding box center [785, 563] width 647 height 19
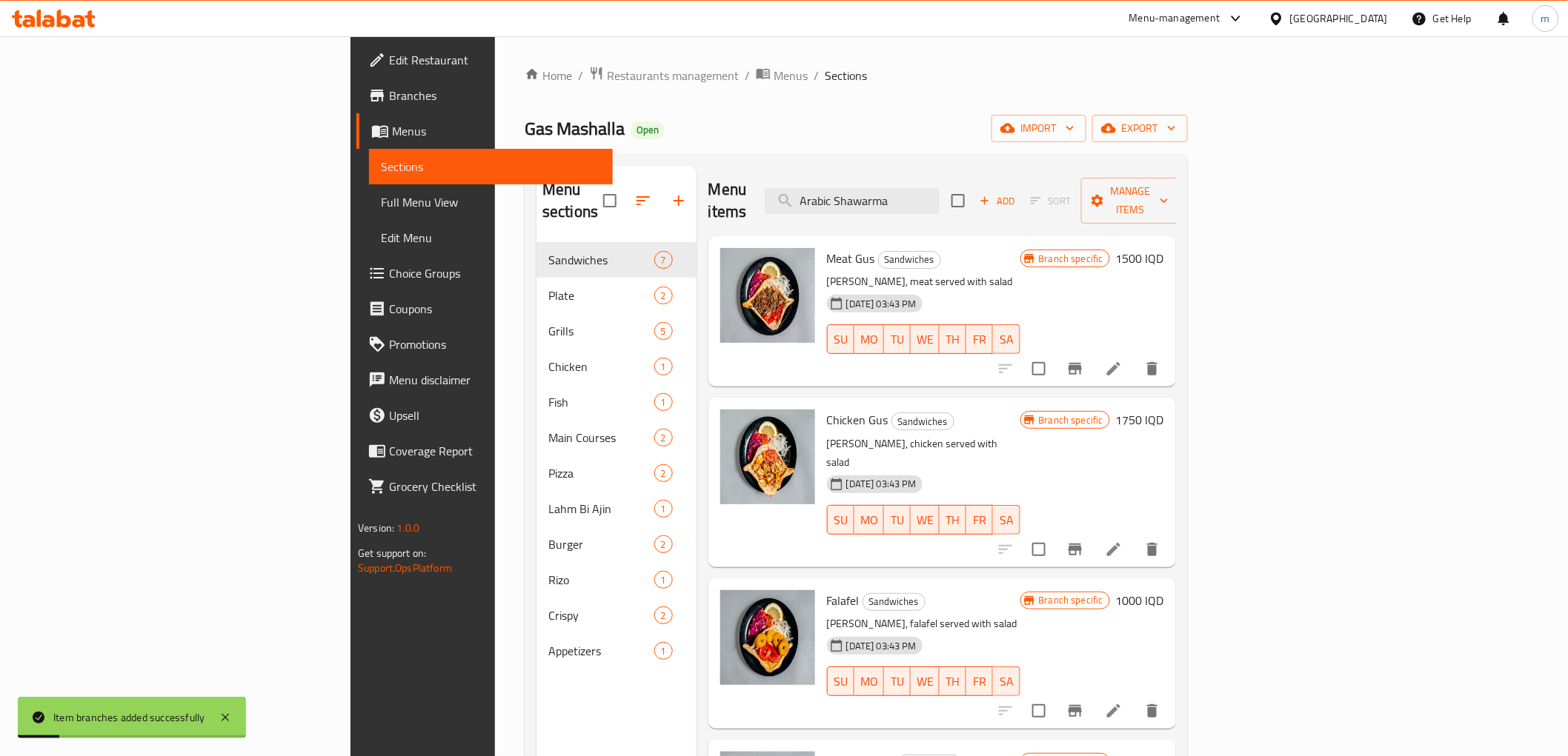
click at [943, 167] on div "Menu sections Sandwiches 7 Plate 2 Grills 5 Chicken 1 Fish 1 Main Courses 2 Piz…" at bounding box center [856, 544] width 663 height 780
click at [939, 189] on input "Arabic Shawarma" at bounding box center [852, 202] width 175 height 26
paste input "Meat Plate"
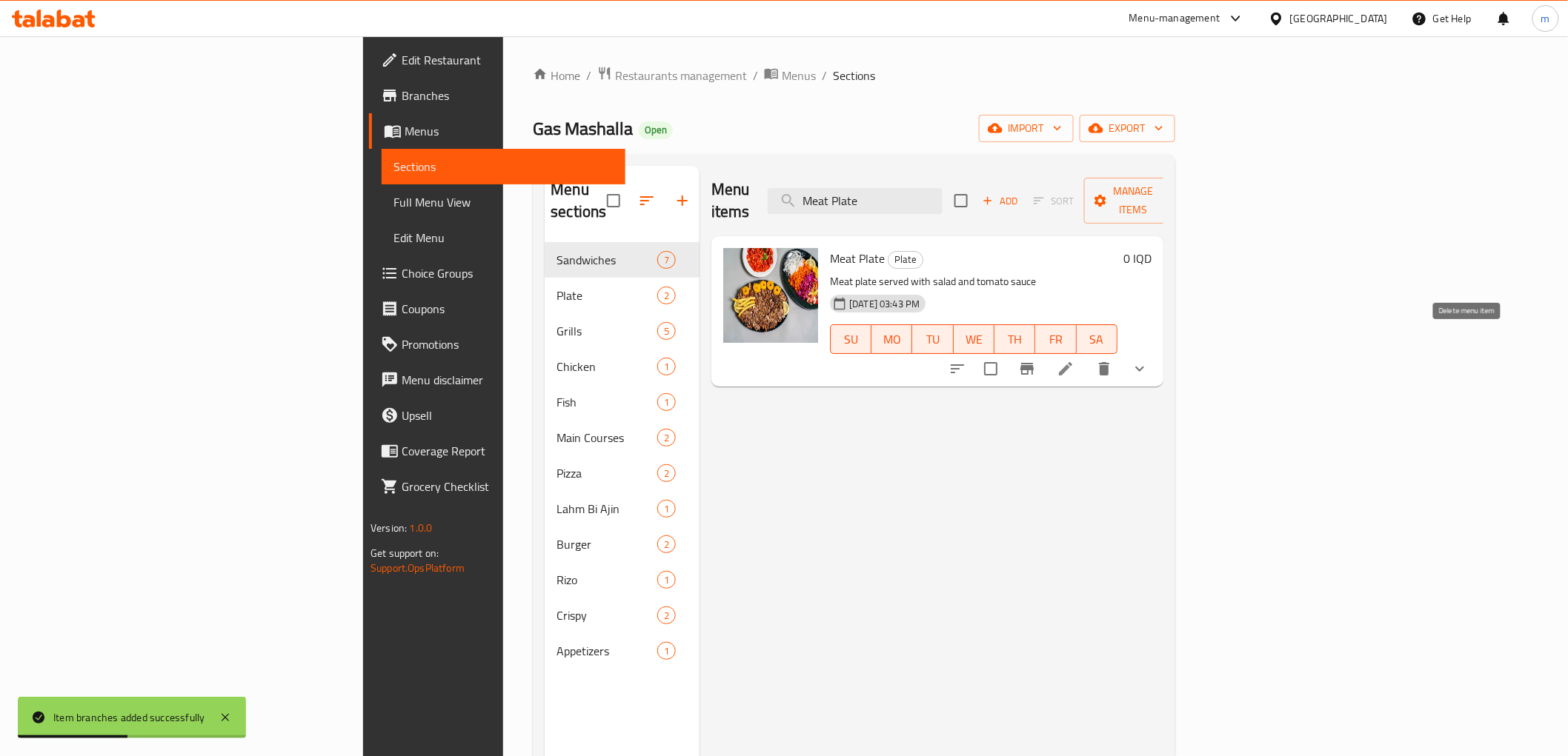
type input "Meat Plate"
click at [1086, 356] on li at bounding box center [1066, 369] width 41 height 27
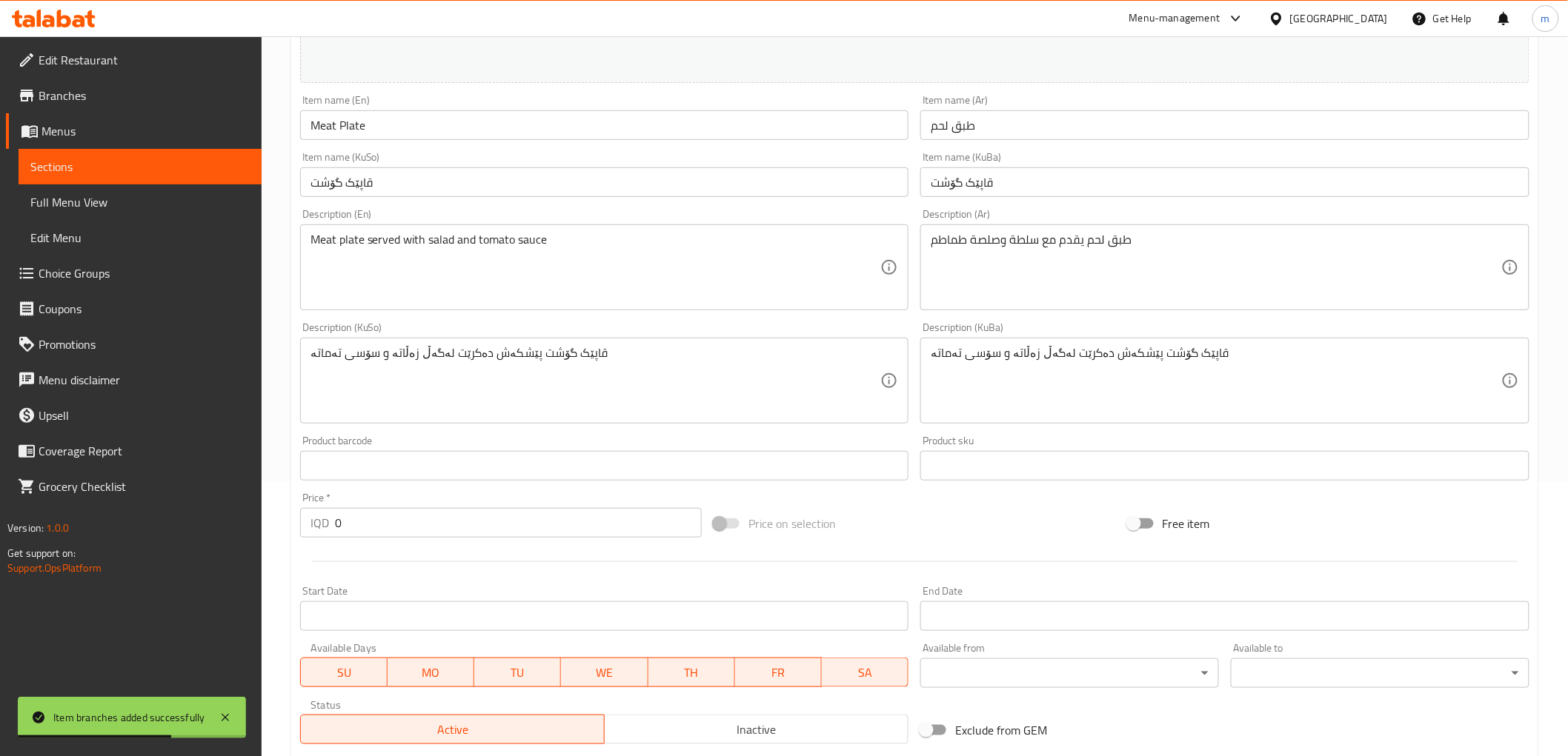
scroll to position [514, 0]
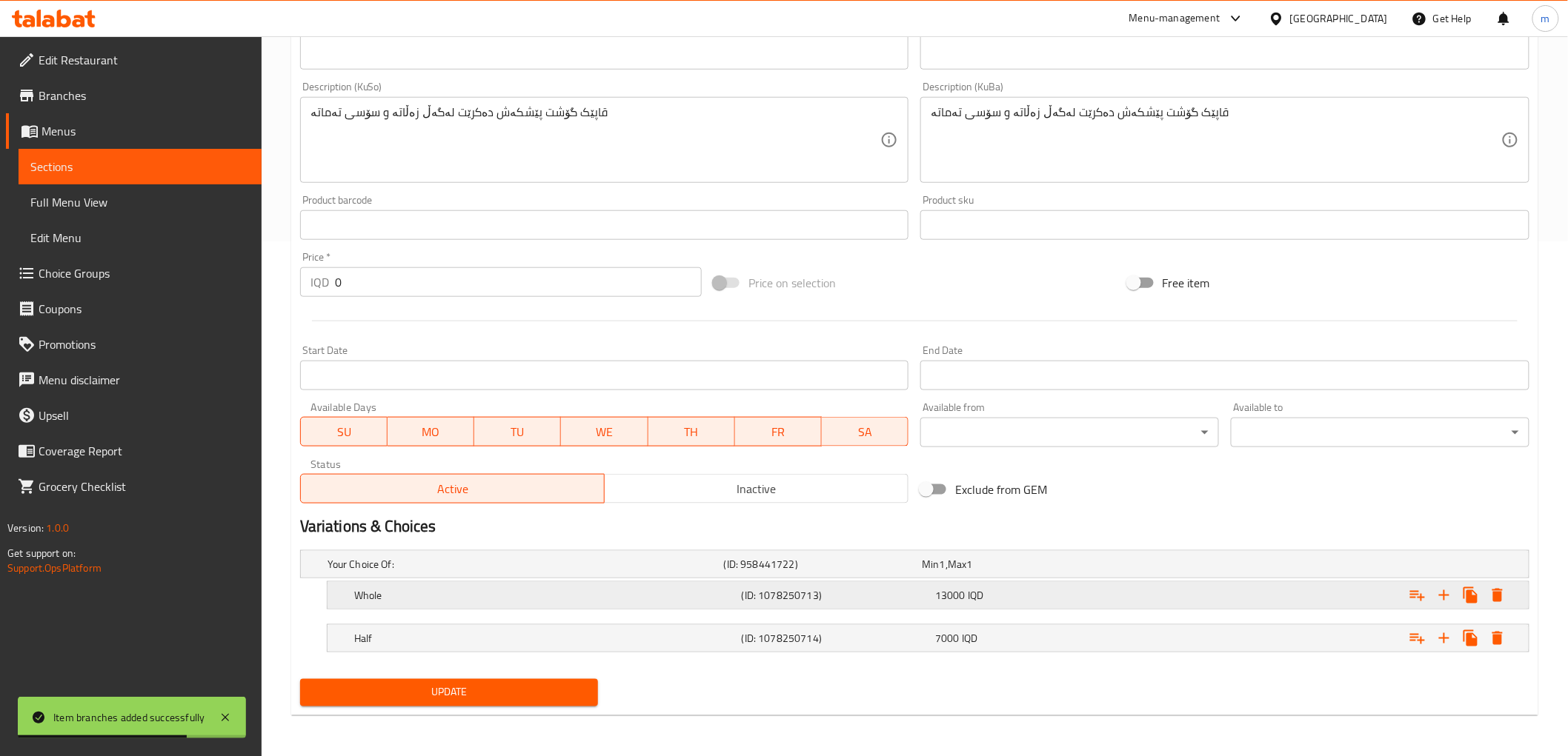
click at [684, 580] on div "Whole (ID: 1078250713) 13000 IQD" at bounding box center [932, 595] width 1163 height 33
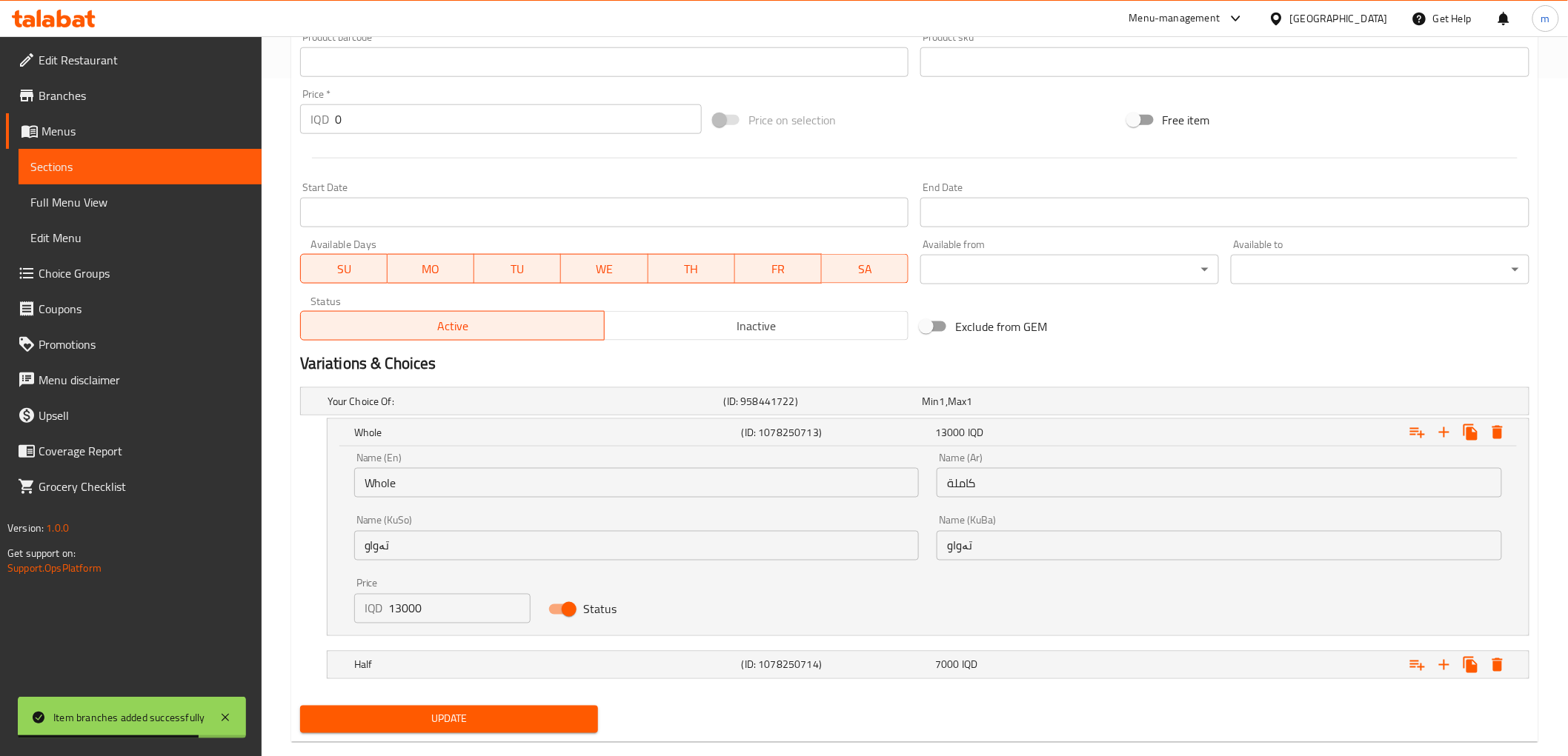
scroll to position [698, 0]
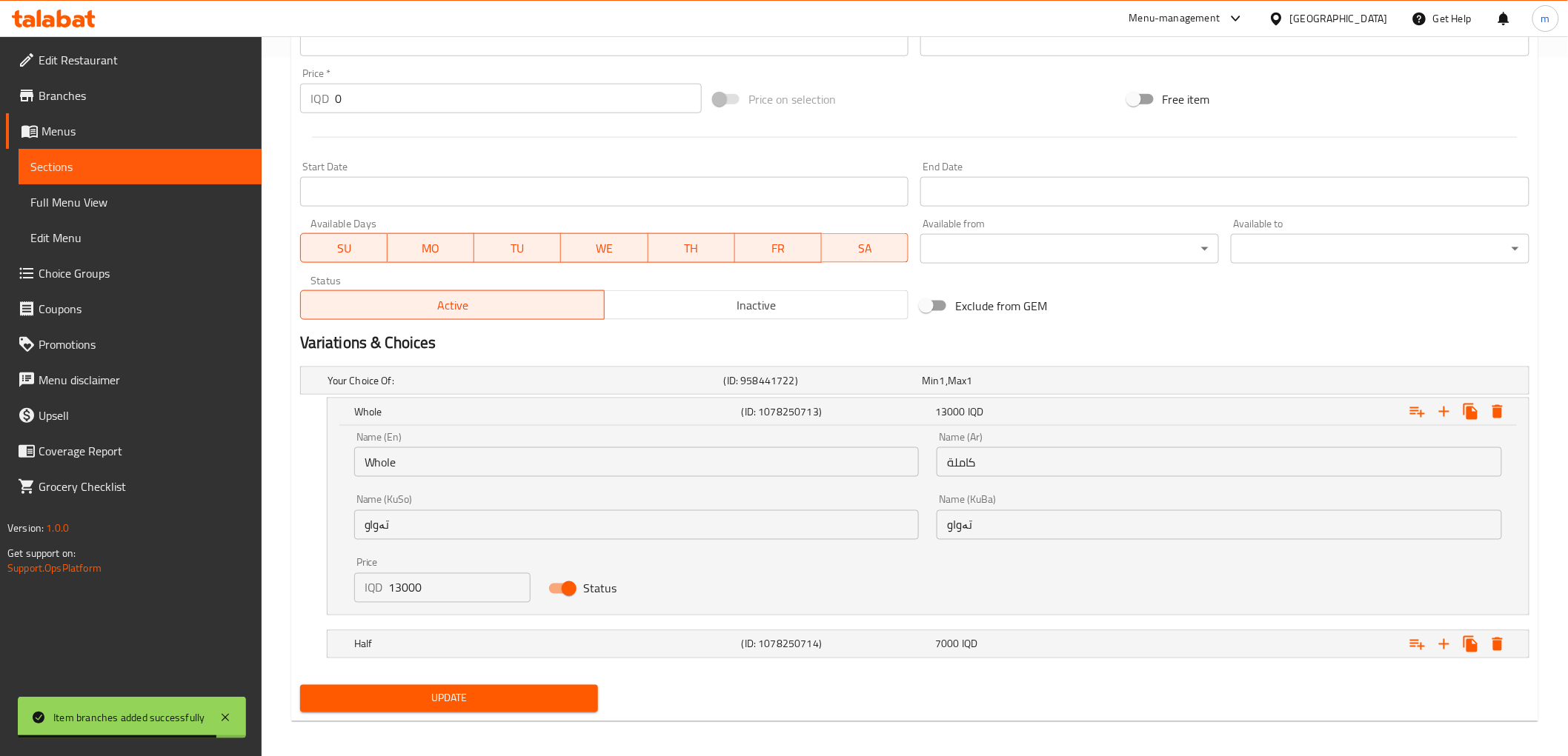
click at [403, 573] on input "13000" at bounding box center [460, 588] width 142 height 30
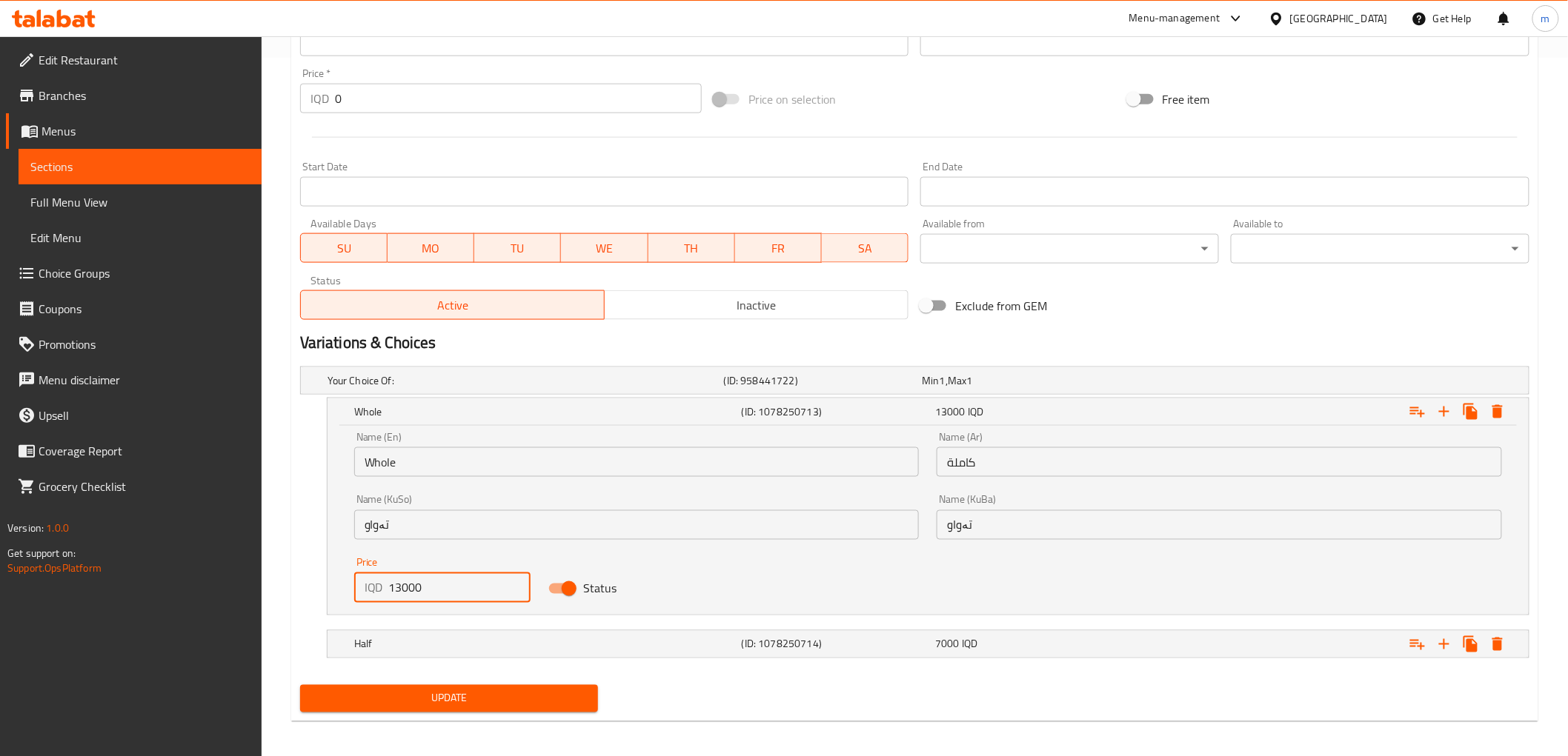
paste input "7"
type input "17000"
click at [518, 632] on div "Half (ID: 1078250714) 7000 IQD" at bounding box center [932, 644] width 1163 height 33
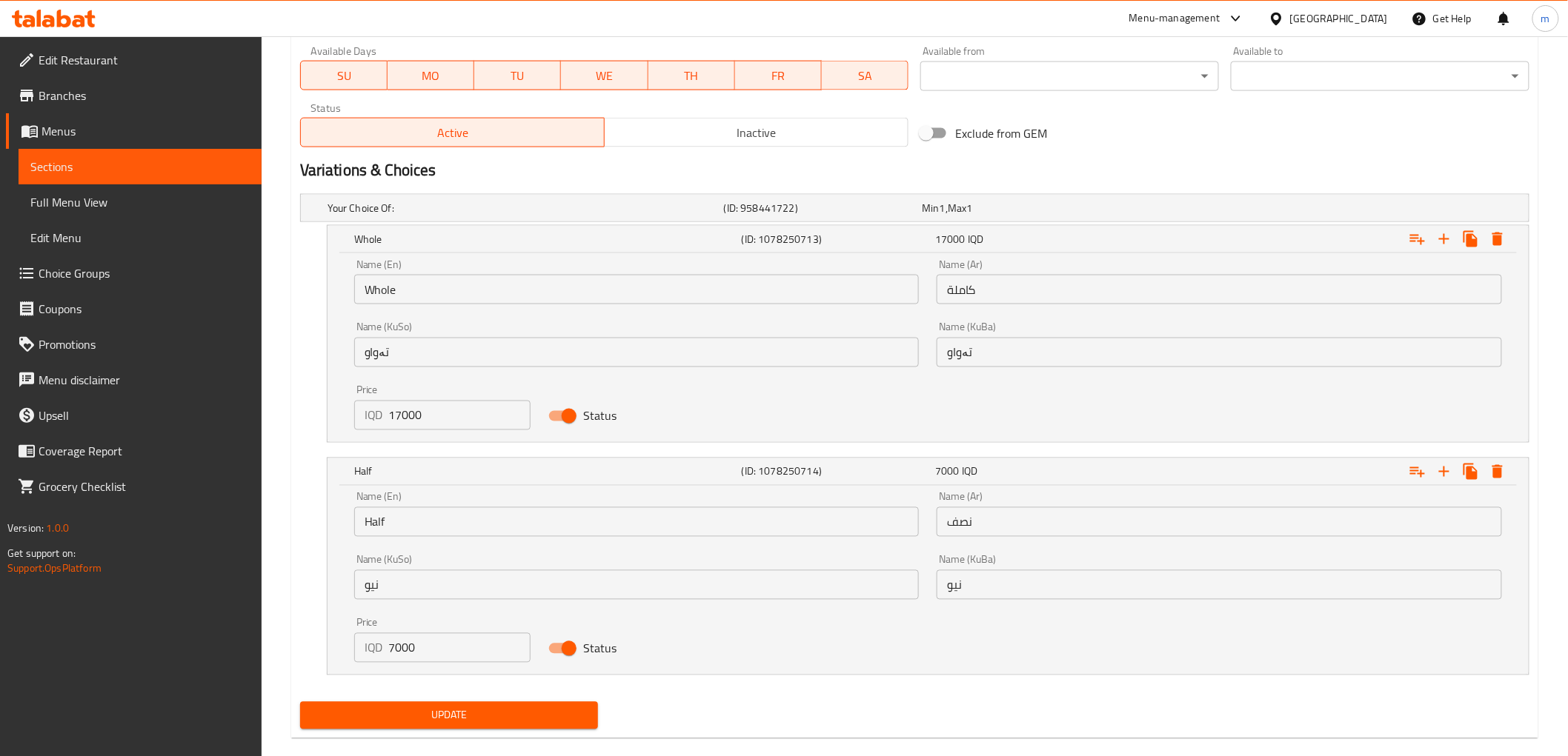
scroll to position [872, 0]
click at [404, 643] on input "7000" at bounding box center [460, 648] width 142 height 30
paste input "9"
type input "9000"
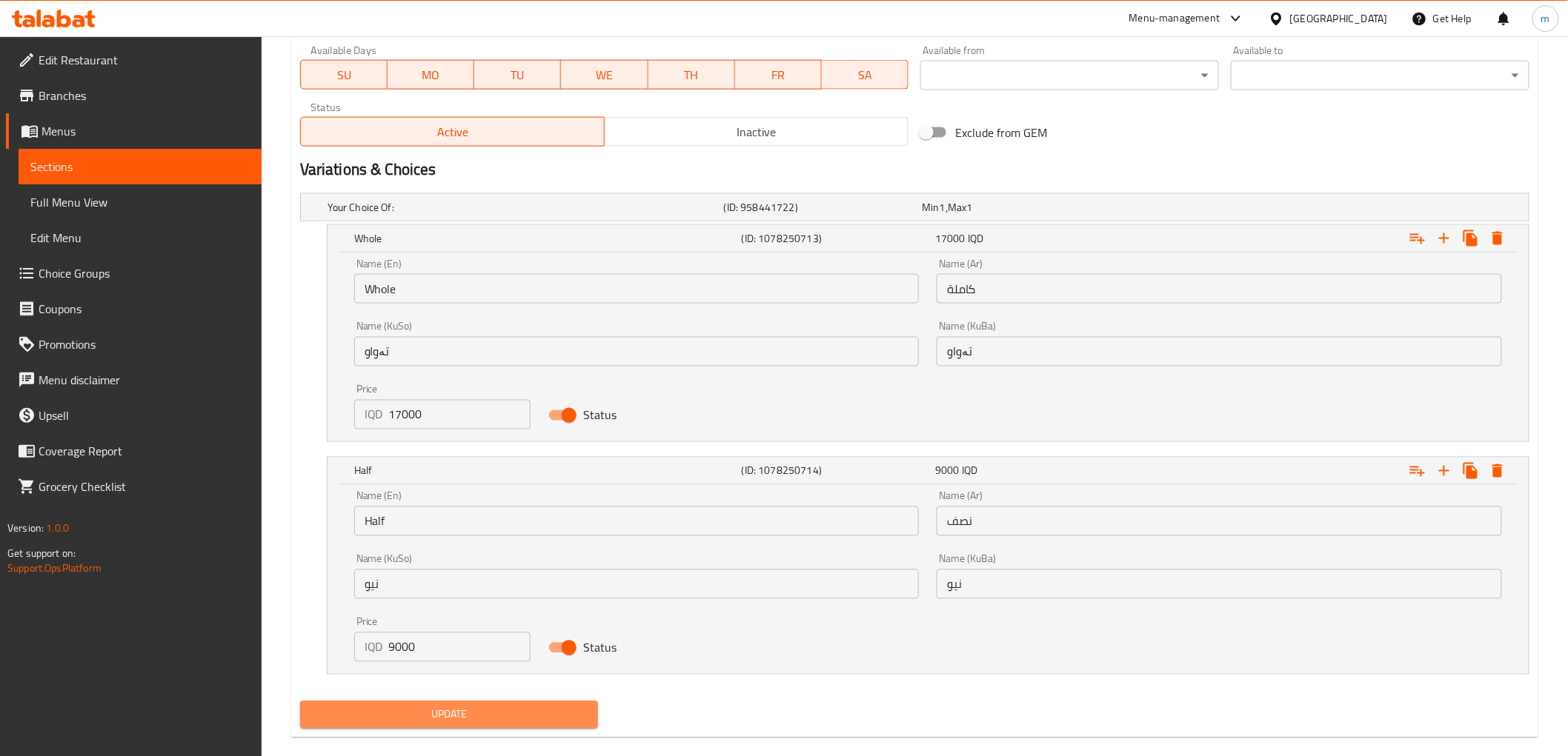
click at [470, 717] on span "Update" at bounding box center [449, 715] width 275 height 19
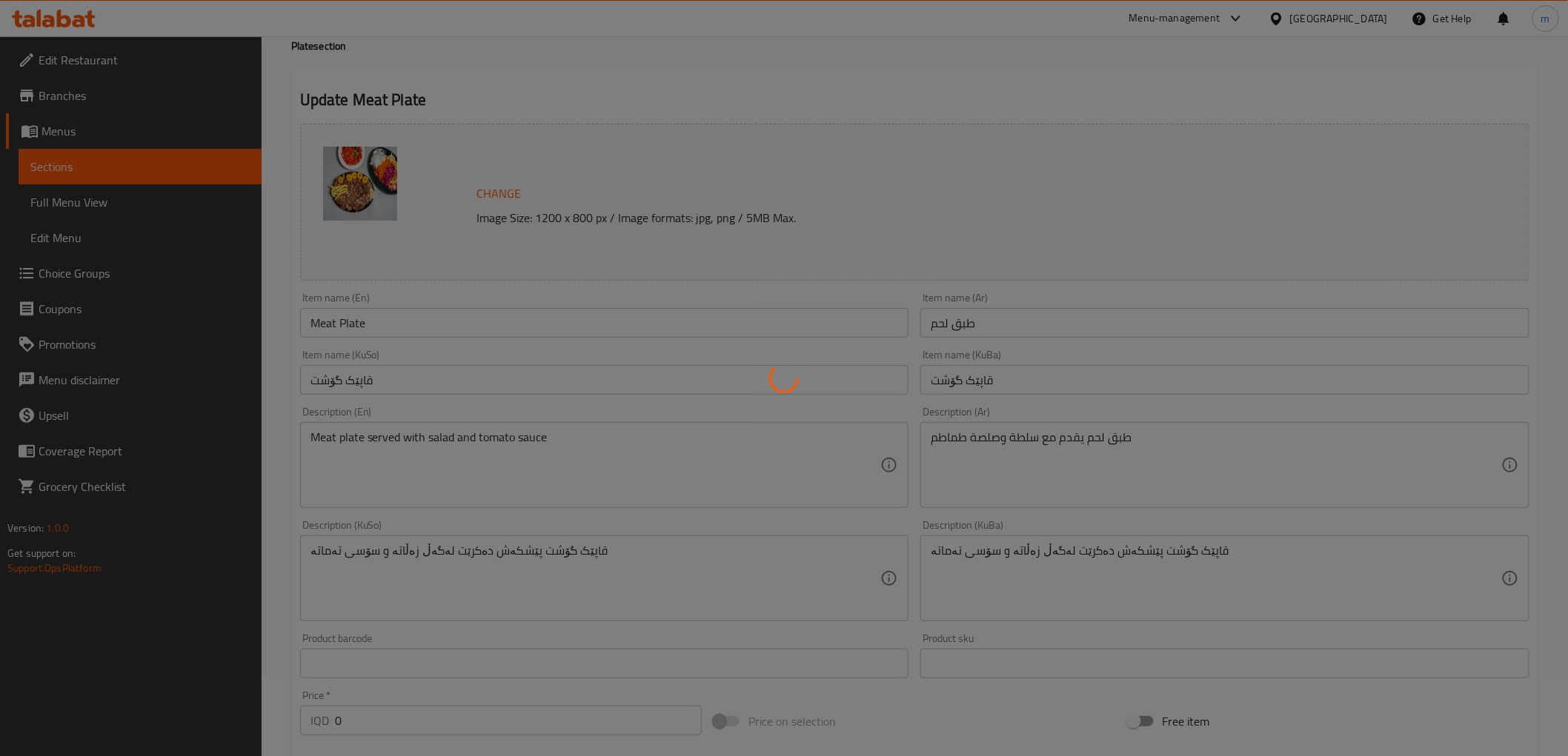
scroll to position [0, 0]
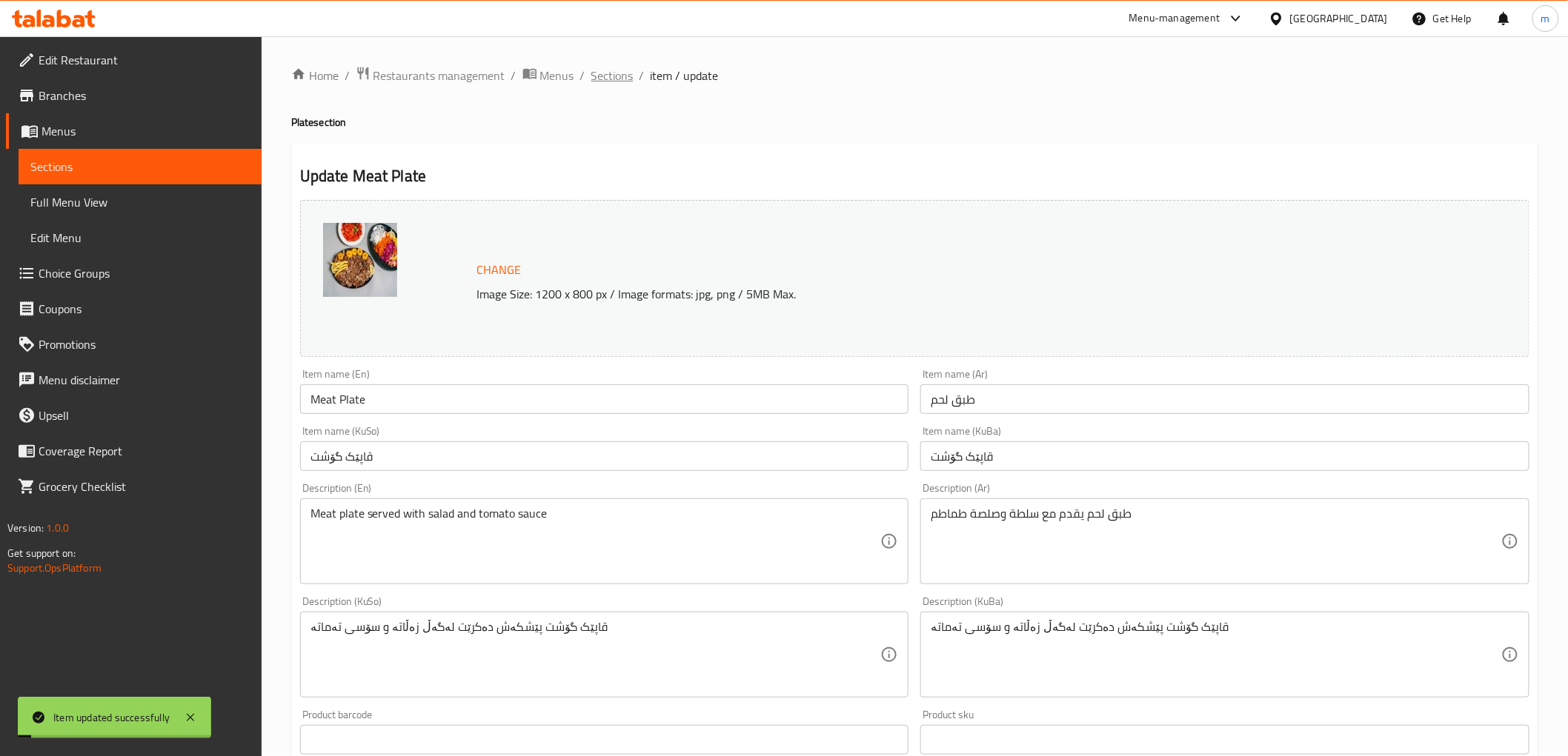
click at [624, 78] on span "Sections" at bounding box center [612, 75] width 42 height 18
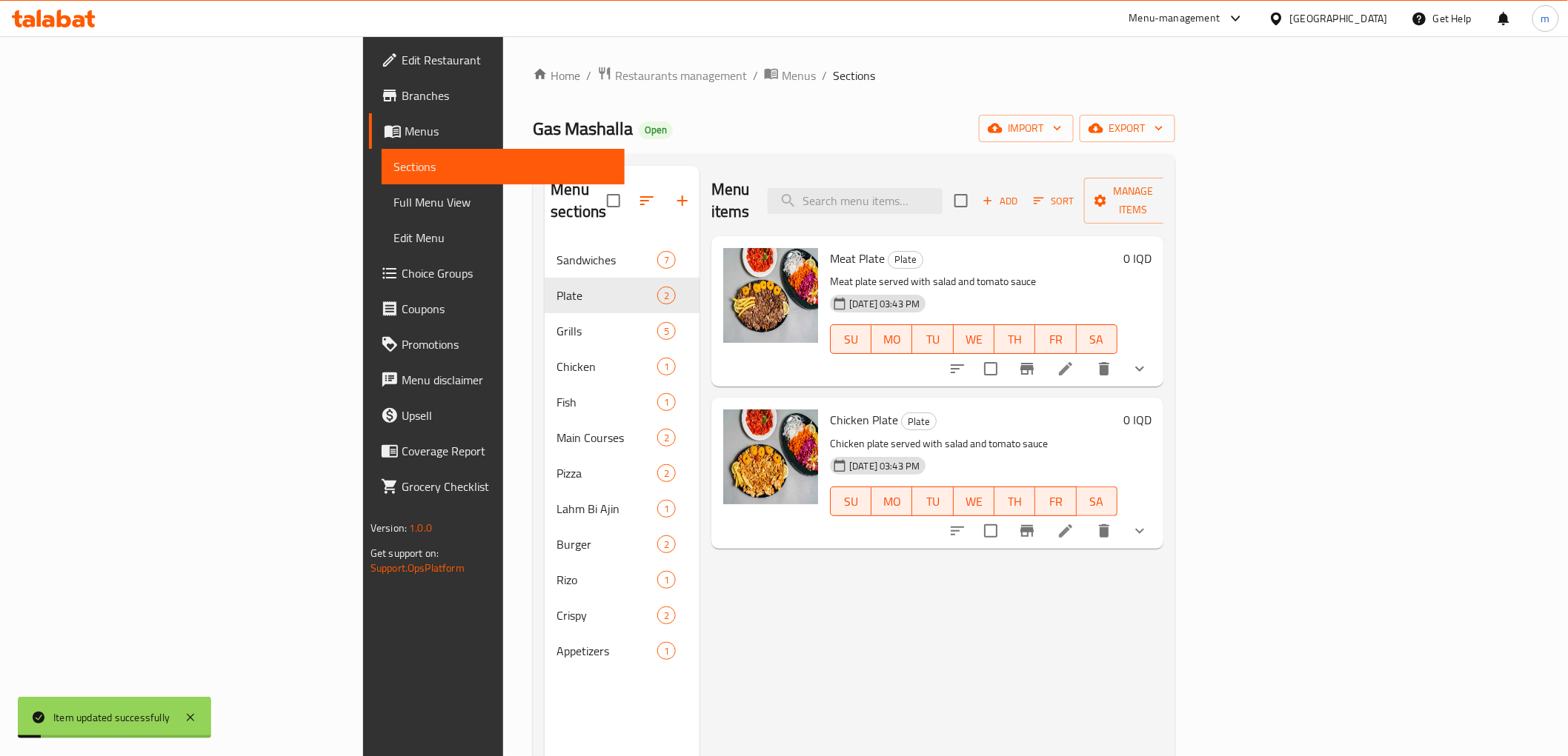
click at [964, 175] on div "Menu items Add Sort Manage items" at bounding box center [938, 201] width 452 height 70
click at [942, 201] on input "search" at bounding box center [855, 202] width 175 height 26
paste input "Meat Plate"
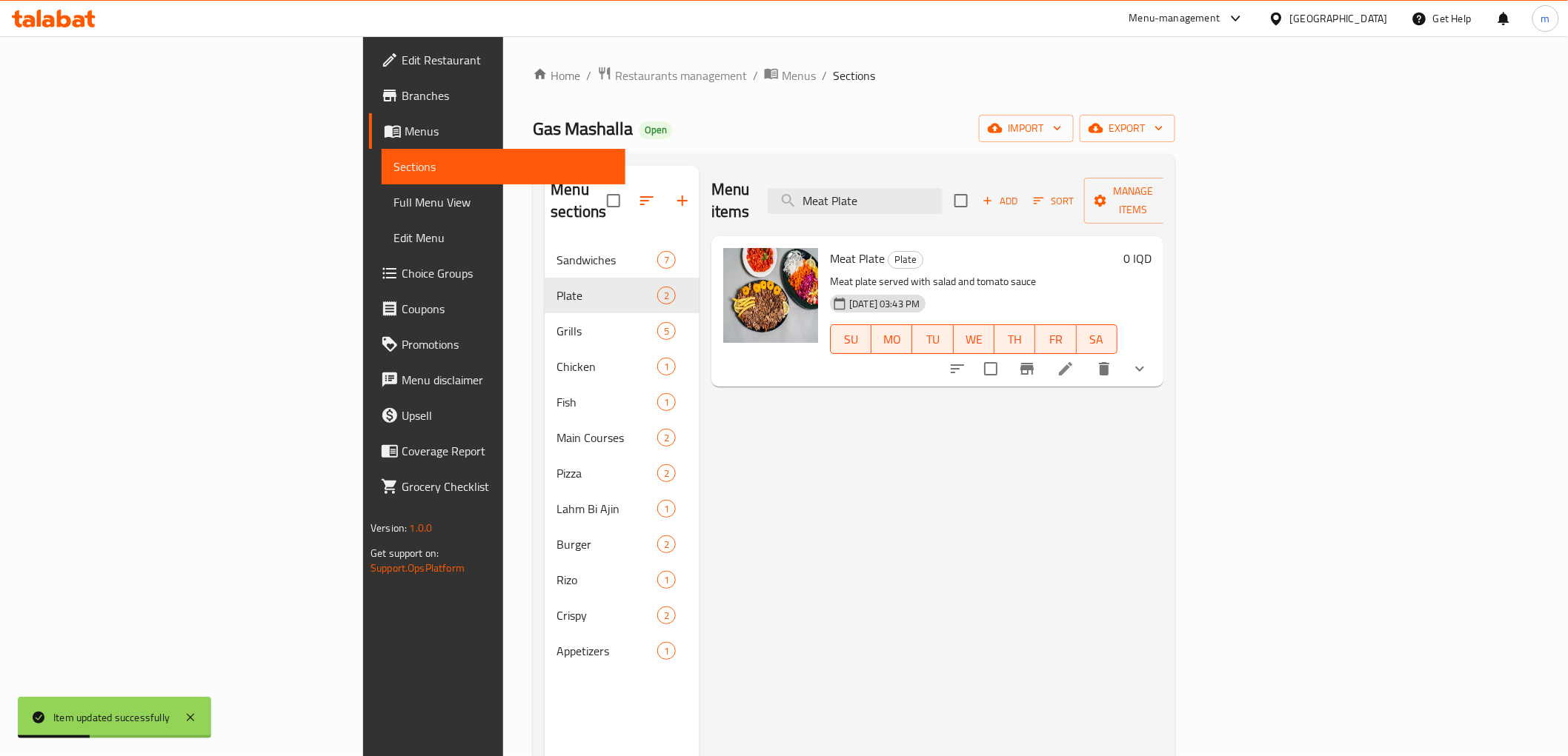
type input "Meat Plate"
click at [1157, 359] on button "show more" at bounding box center [1139, 369] width 35 height 35
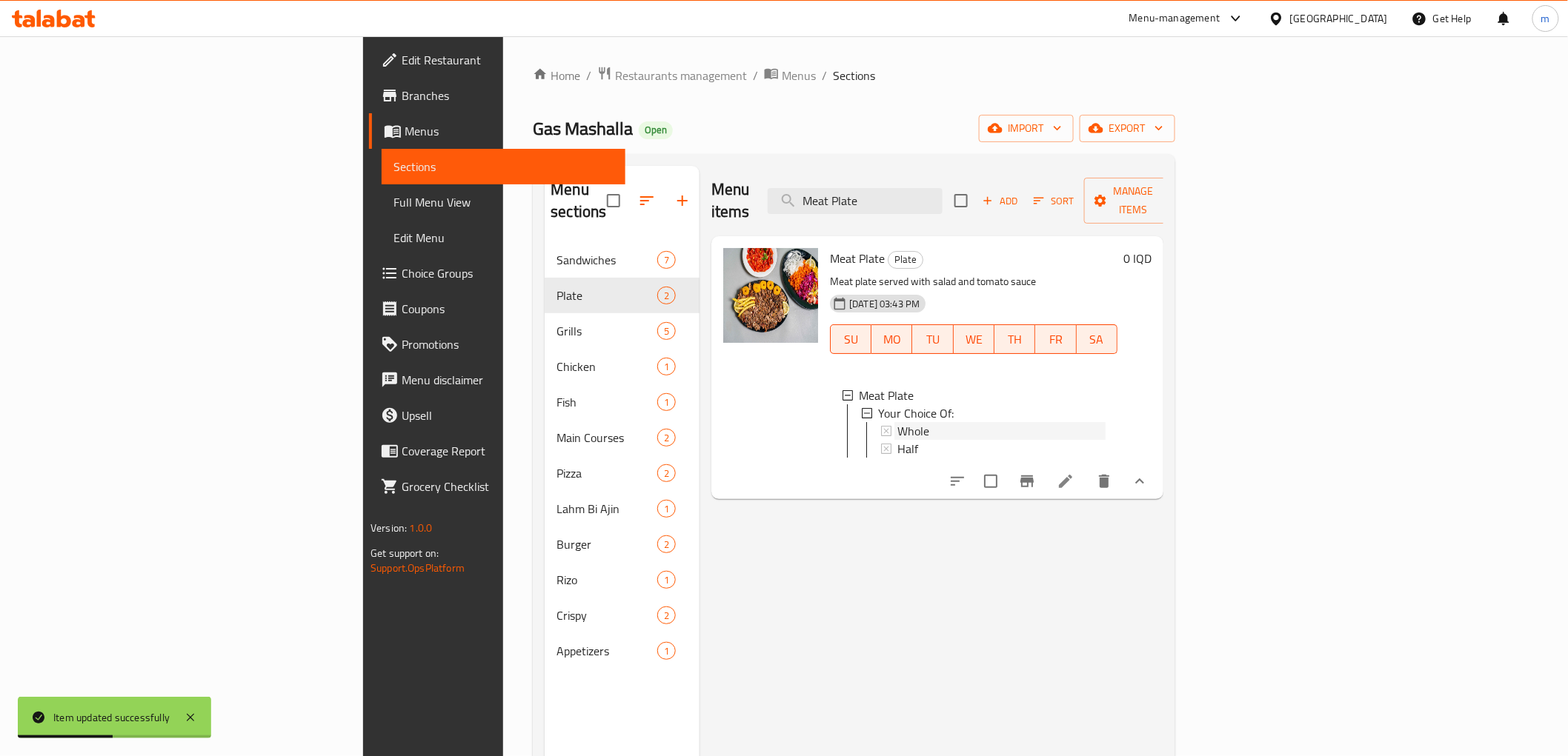
click at [897, 422] on div "Whole" at bounding box center [1001, 430] width 208 height 18
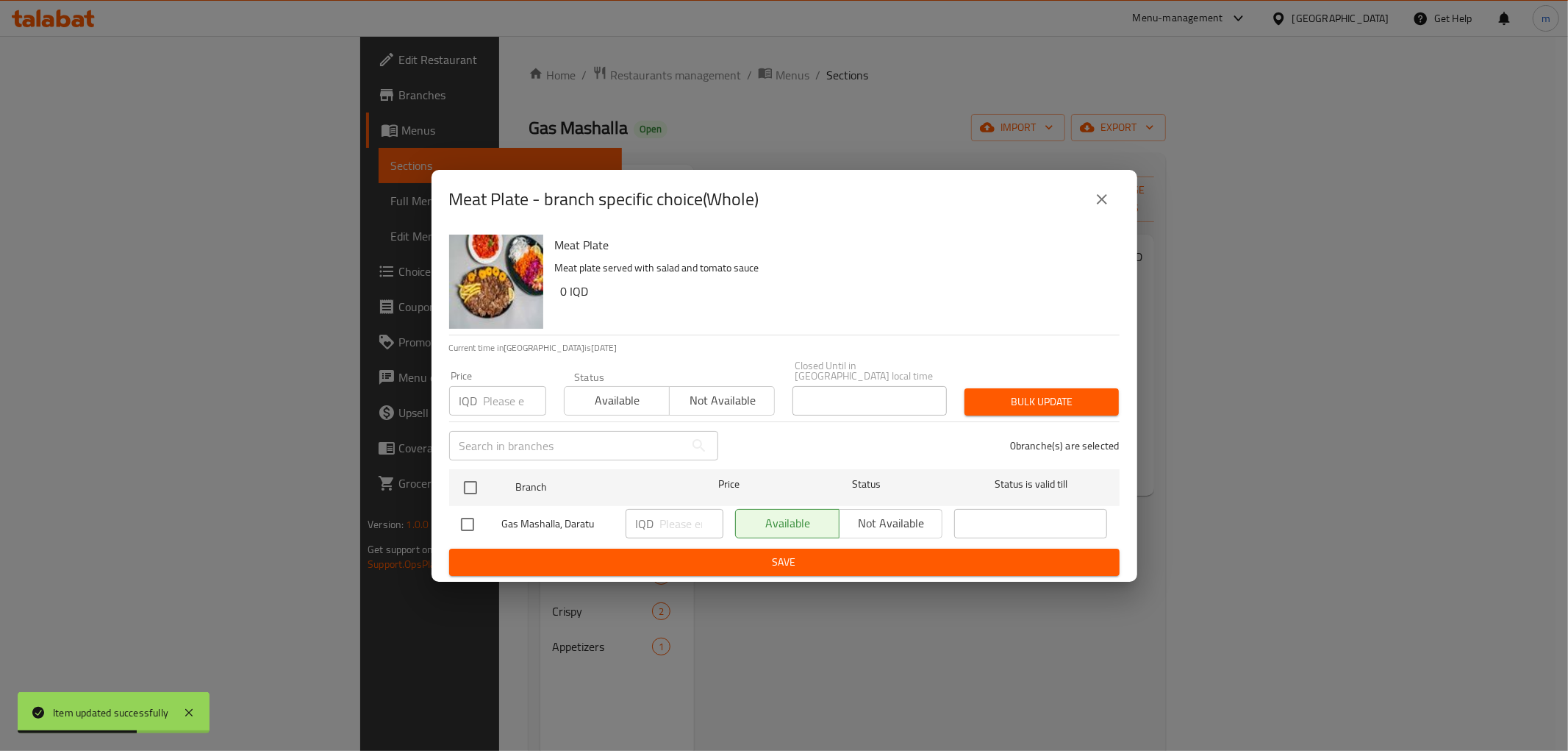
drag, startPoint x: 464, startPoint y: 484, endPoint x: 653, endPoint y: 511, distance: 190.9
click at [465, 483] on input "checkbox" at bounding box center [470, 487] width 31 height 31
checkbox input "true"
click at [669, 514] on input "number" at bounding box center [692, 524] width 63 height 30
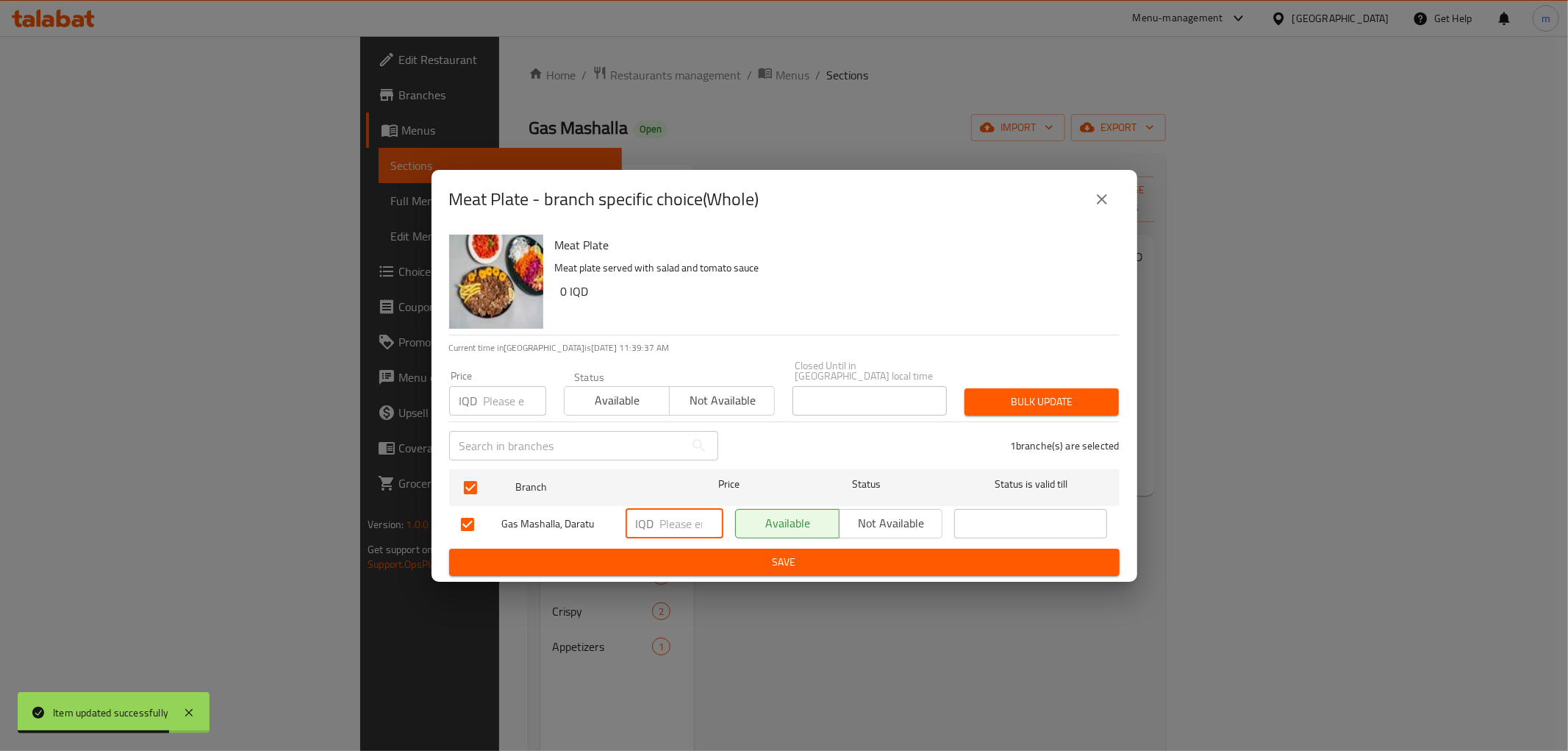
paste input "17000"
type input "17000"
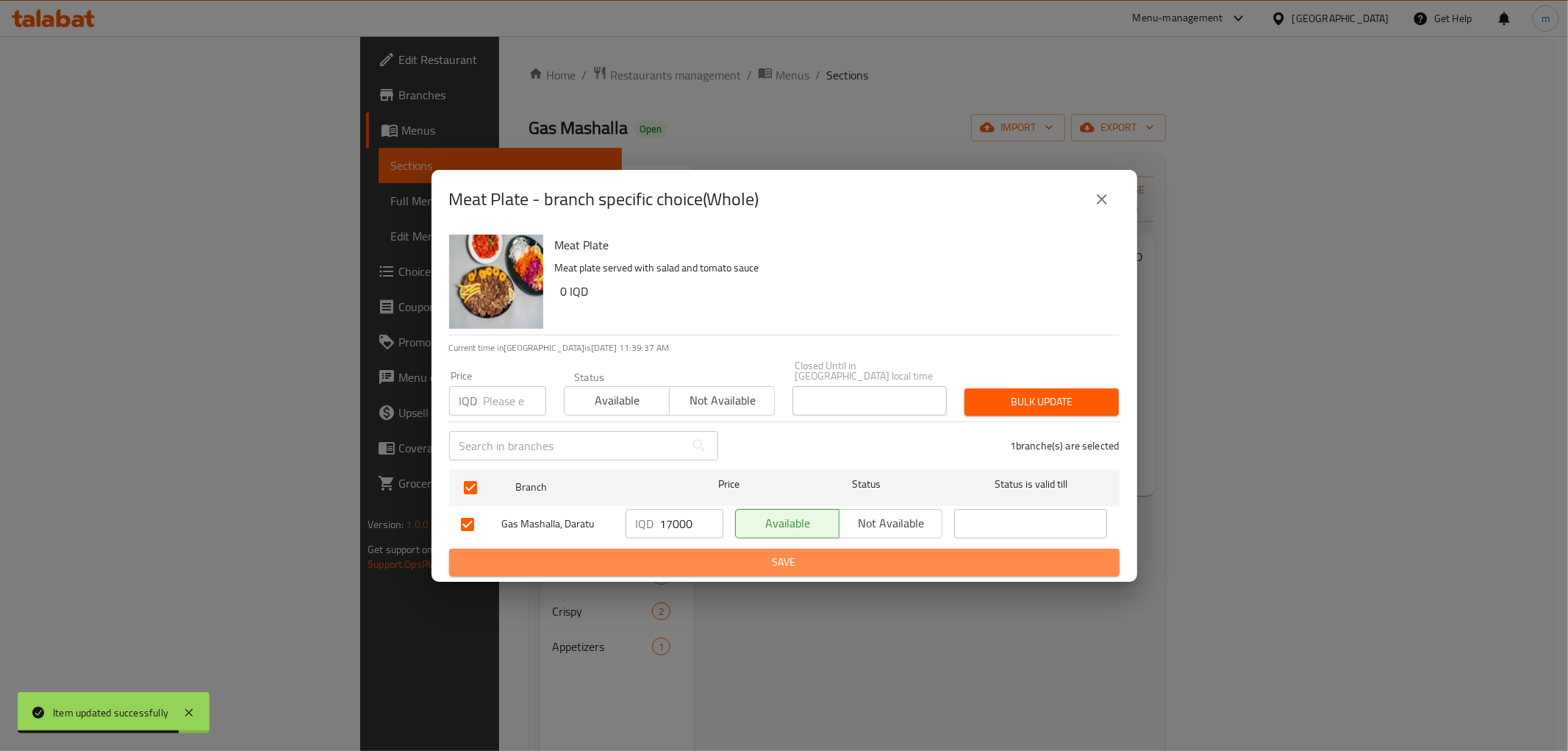
click at [746, 566] on button "Save" at bounding box center [785, 562] width 671 height 27
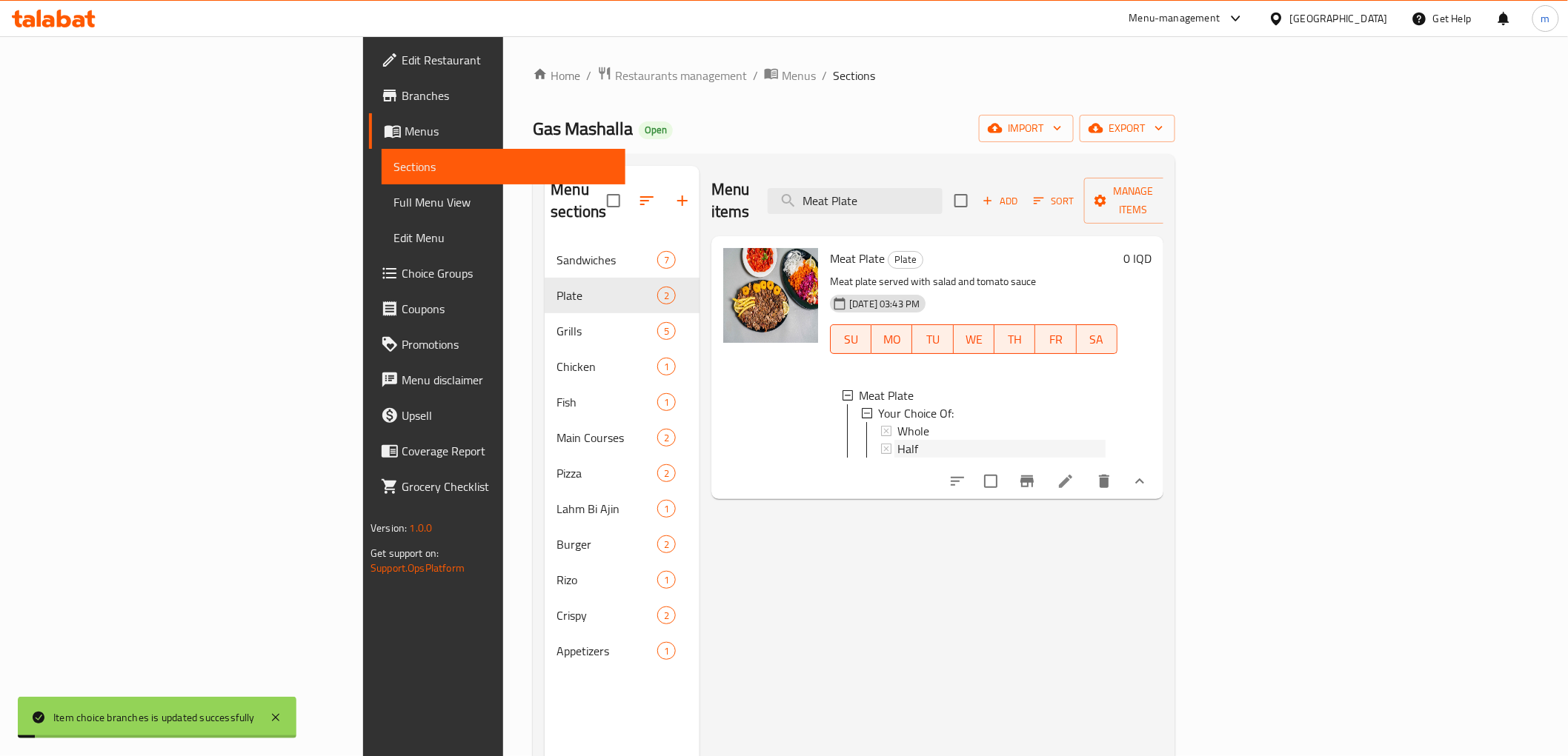
click at [897, 440] on span "Half" at bounding box center [908, 448] width 21 height 18
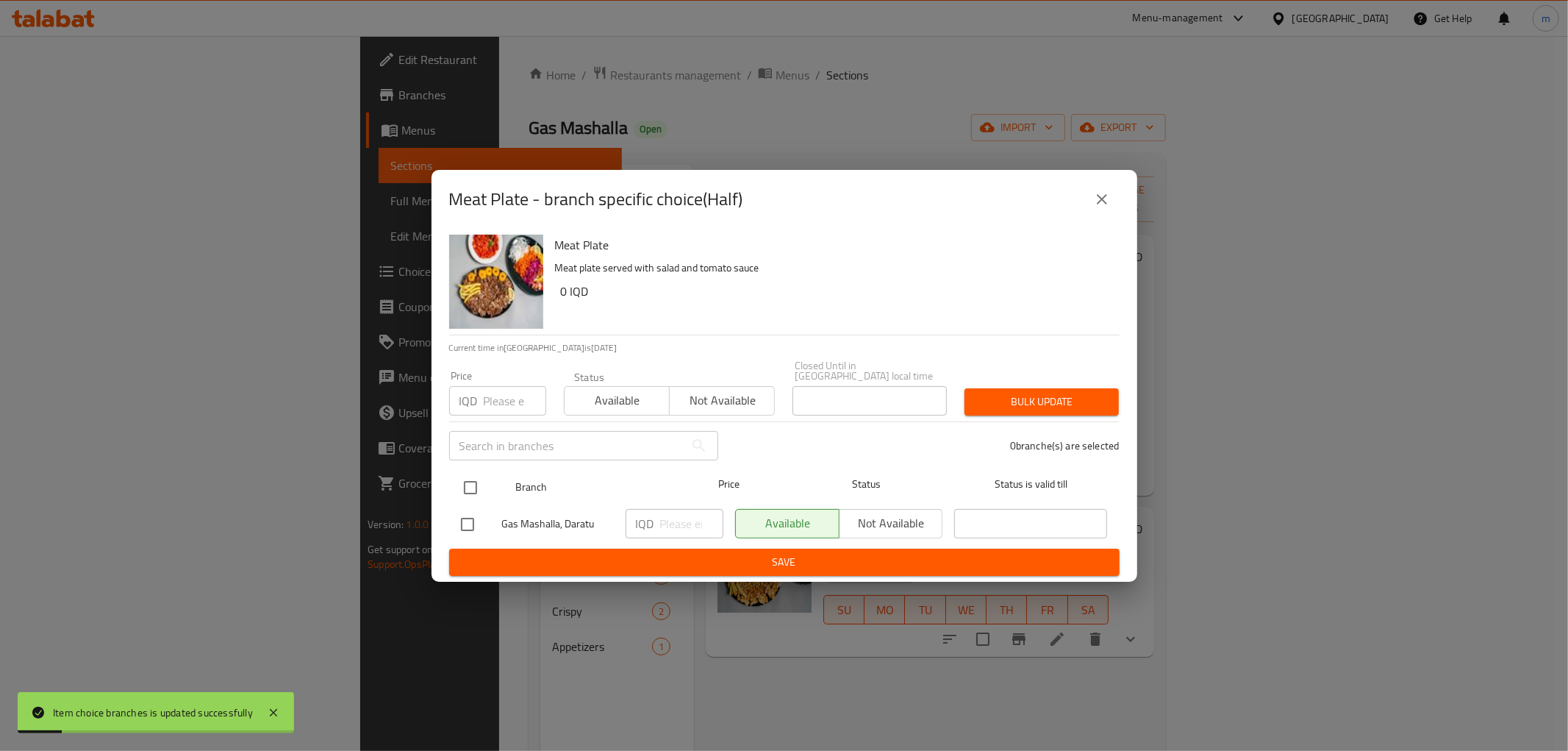
click at [486, 476] on div at bounding box center [483, 488] width 56 height 43
click at [482, 476] on input "checkbox" at bounding box center [470, 487] width 31 height 31
checkbox input "true"
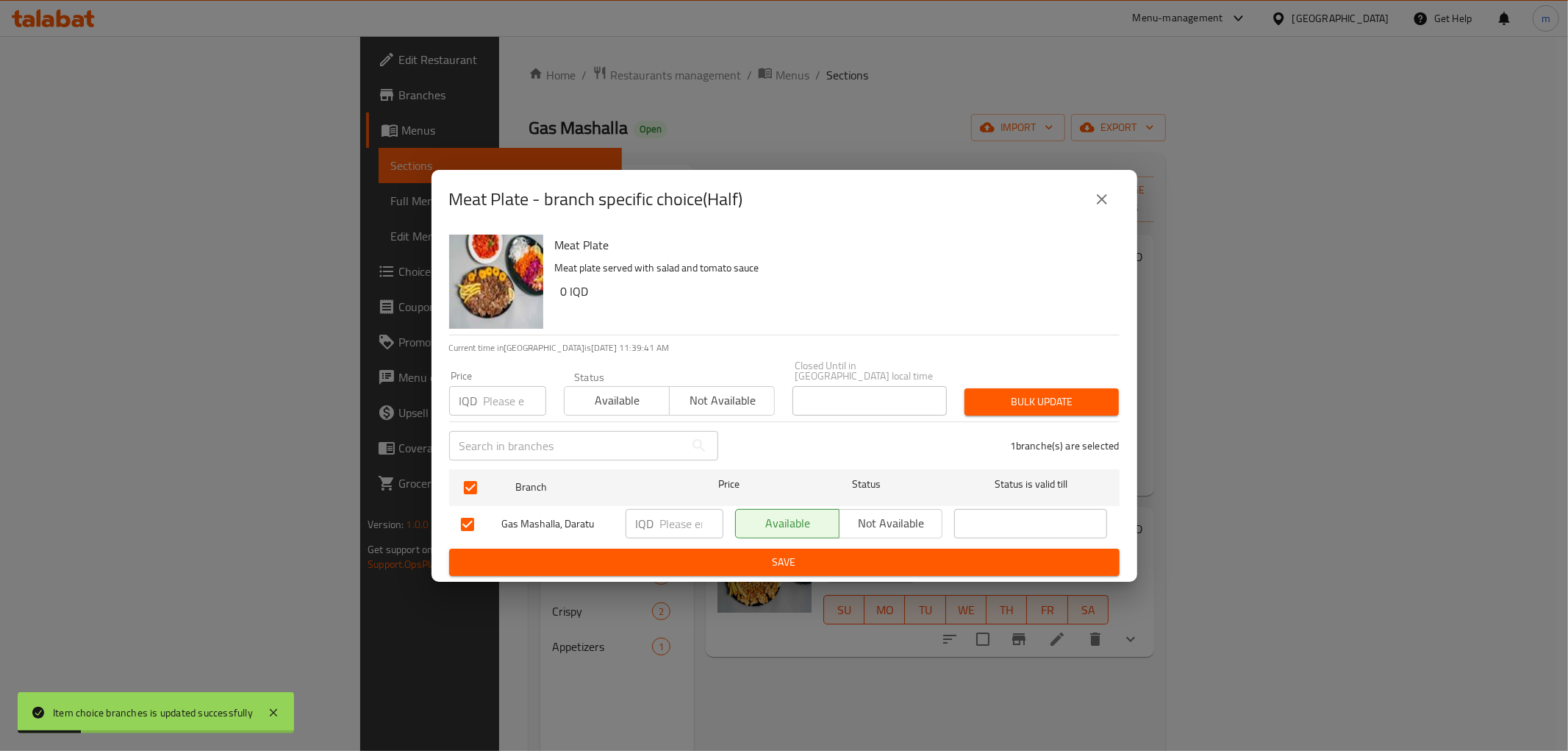
click at [652, 518] on p "IQD" at bounding box center [645, 523] width 19 height 18
click at [672, 520] on input "number" at bounding box center [692, 524] width 63 height 30
paste input "9000"
type input "9000"
click at [750, 554] on span "Save" at bounding box center [785, 563] width 647 height 19
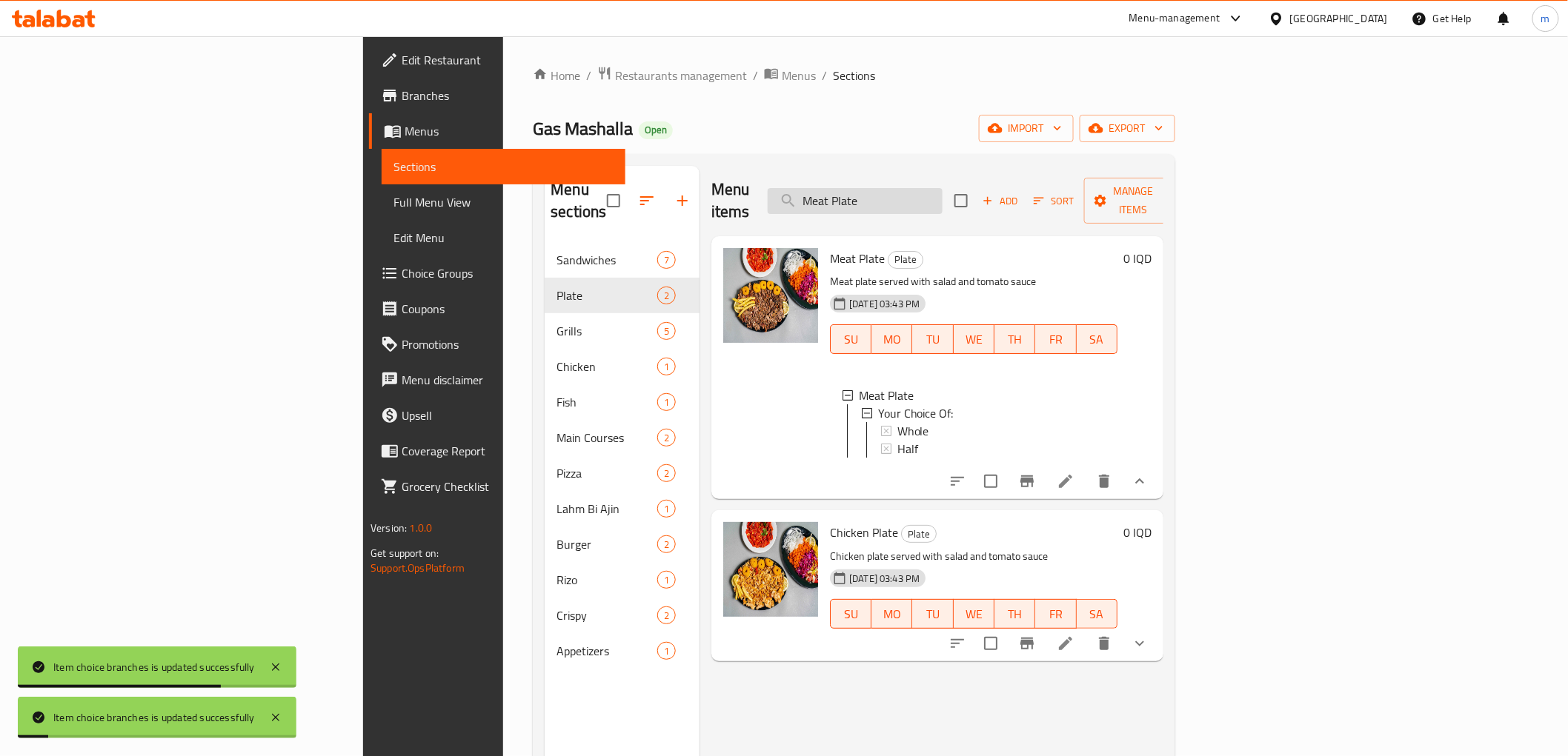
click at [942, 195] on input "Meat Plate" at bounding box center [855, 202] width 175 height 26
paste input "Chicken"
click at [942, 195] on input "Chicken Plate" at bounding box center [855, 202] width 175 height 26
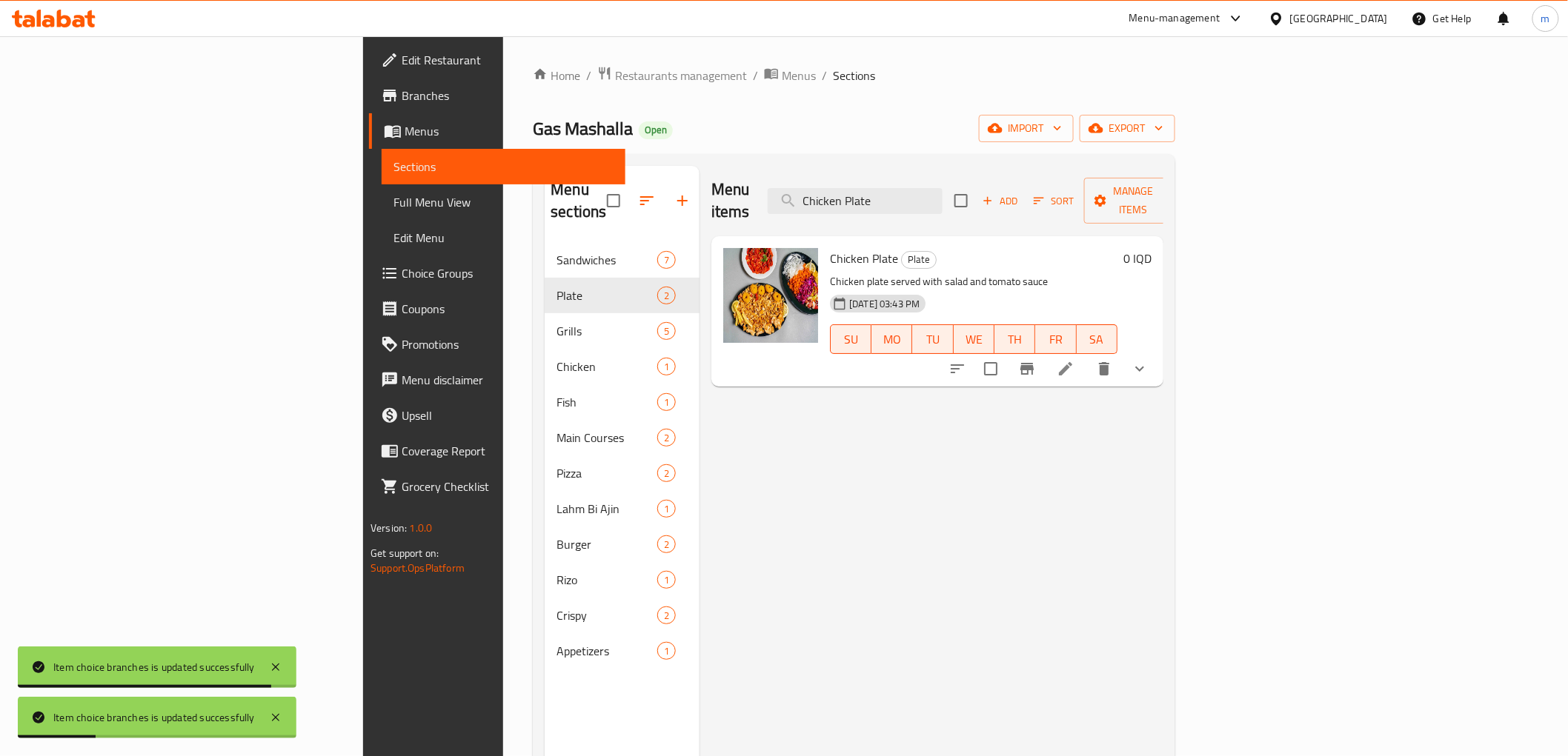
type input "Chicken Plate"
click at [1157, 357] on button "show more" at bounding box center [1139, 369] width 35 height 35
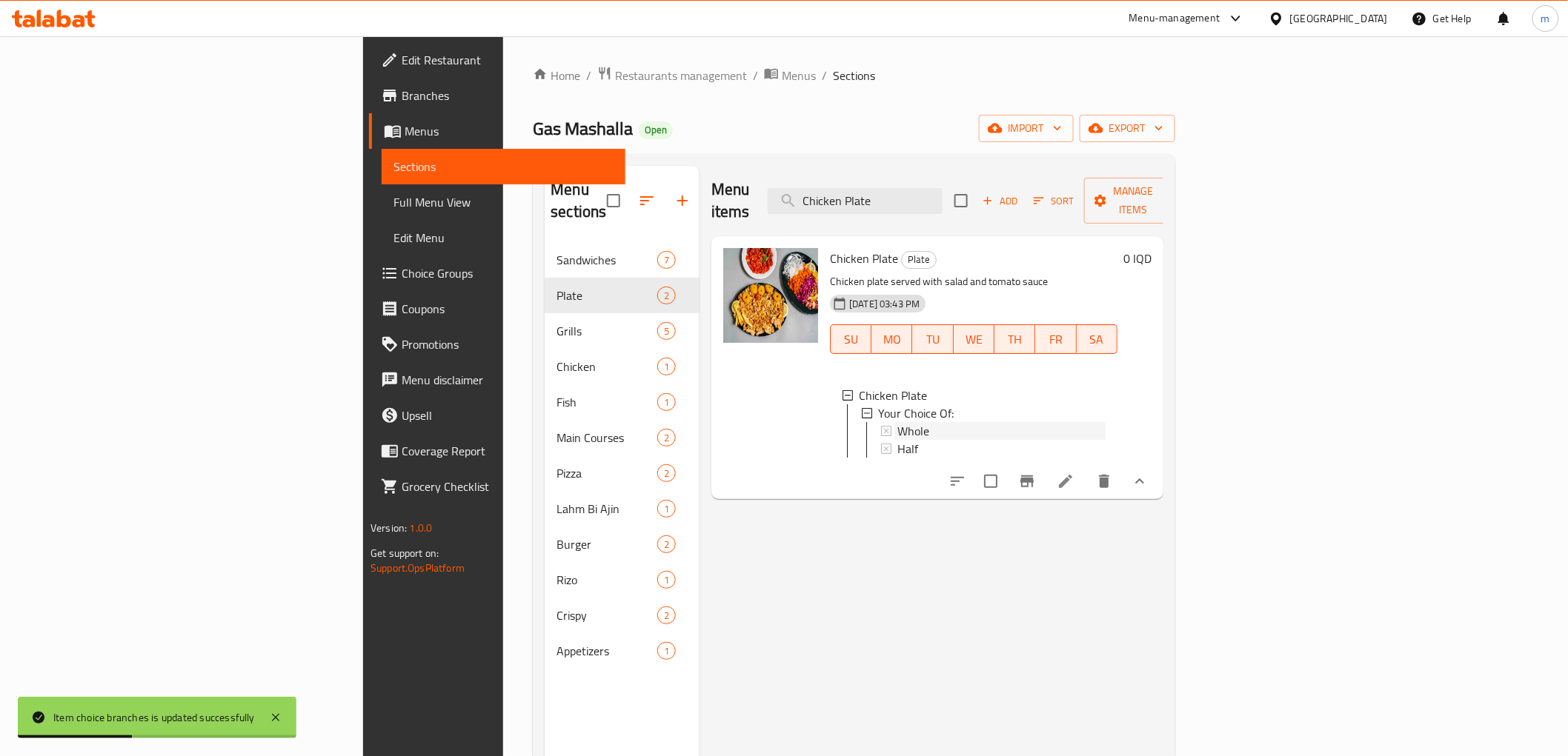
click at [897, 422] on div "Whole" at bounding box center [1001, 430] width 208 height 18
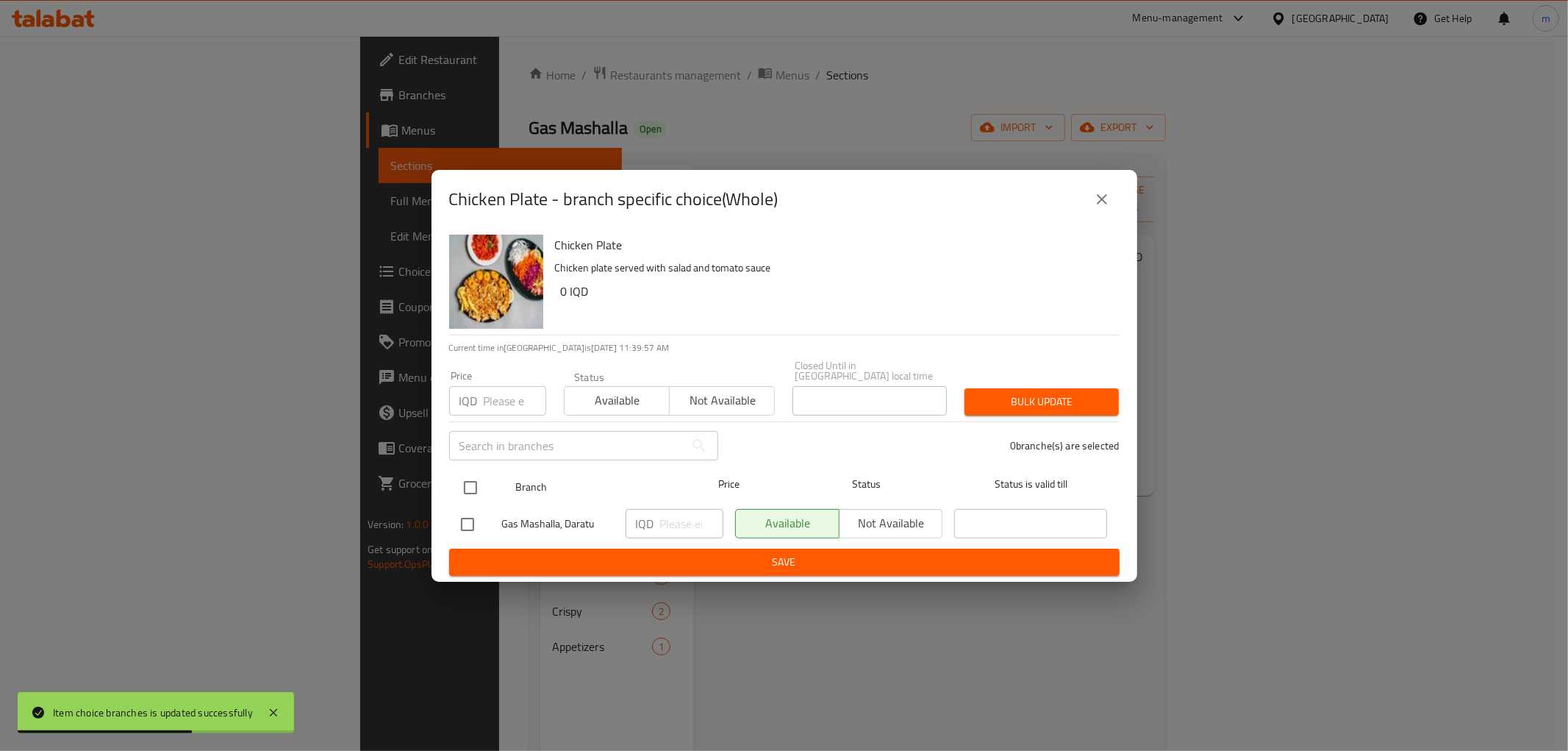
click at [479, 477] on input "checkbox" at bounding box center [470, 487] width 31 height 31
checkbox input "true"
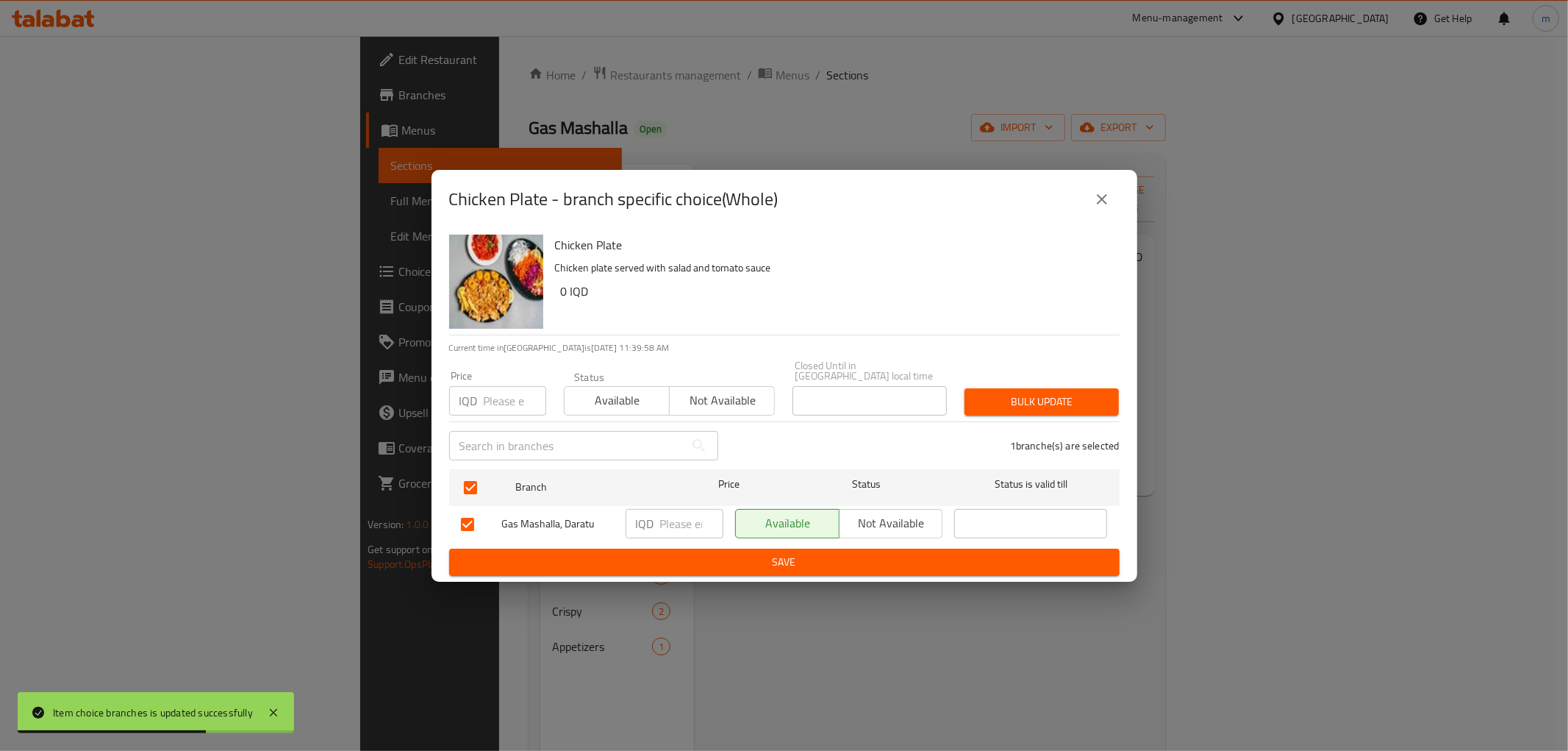
drag, startPoint x: 664, startPoint y: 518, endPoint x: 669, endPoint y: 540, distance: 22.6
click at [666, 526] on input "number" at bounding box center [692, 524] width 63 height 30
paste input "15000"
type input "15000"
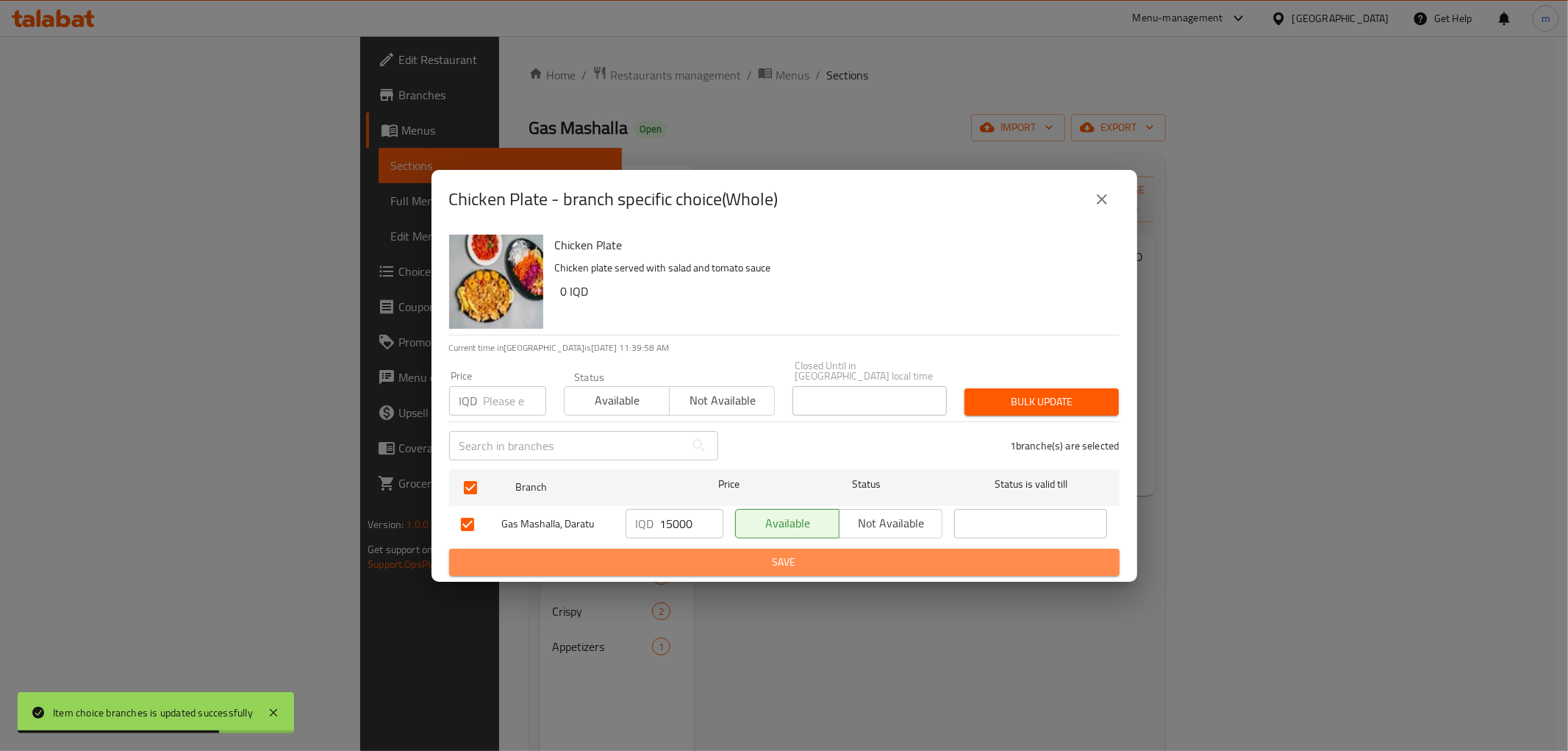
click at [671, 557] on span "Save" at bounding box center [785, 563] width 647 height 19
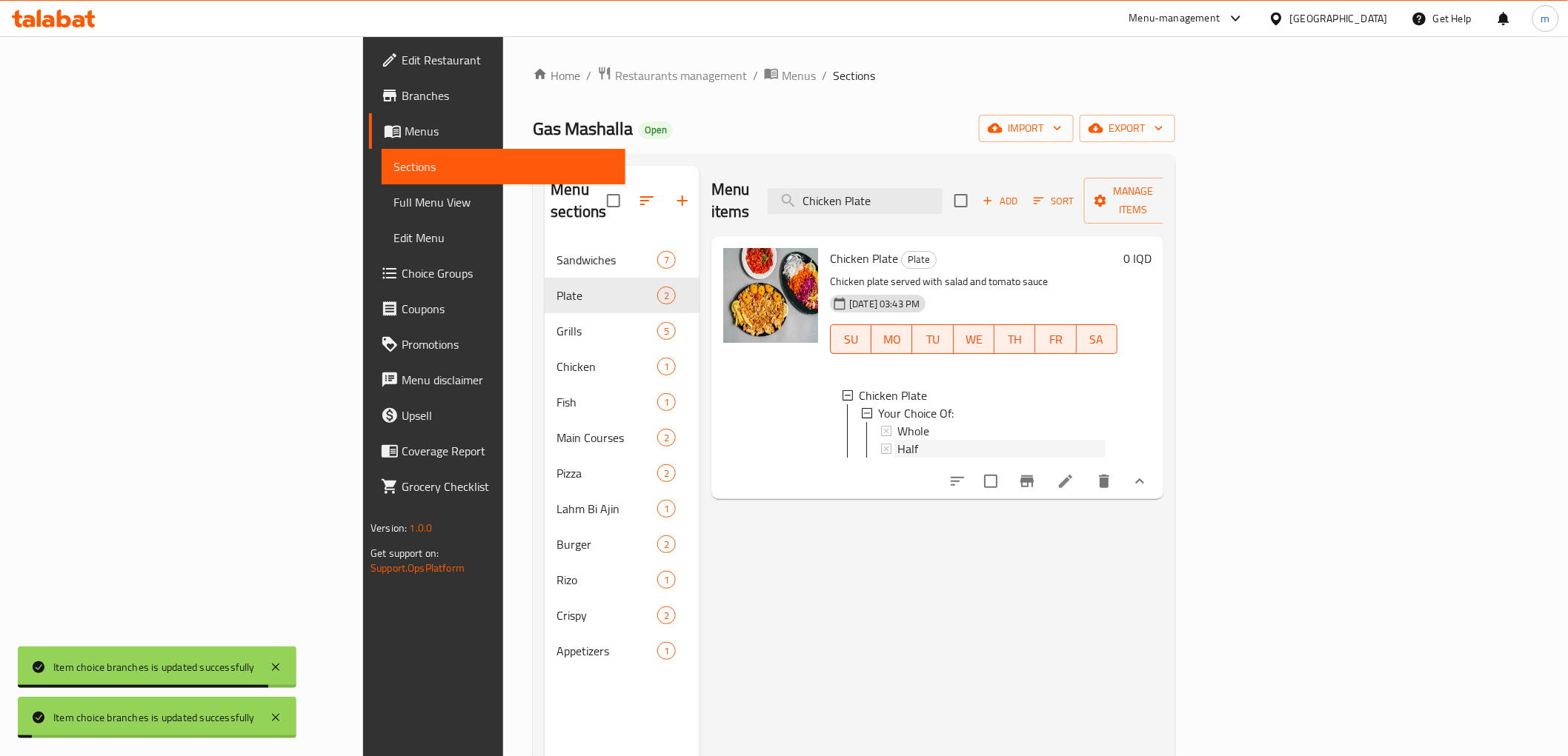
click at [897, 440] on div "Half" at bounding box center [1001, 448] width 208 height 18
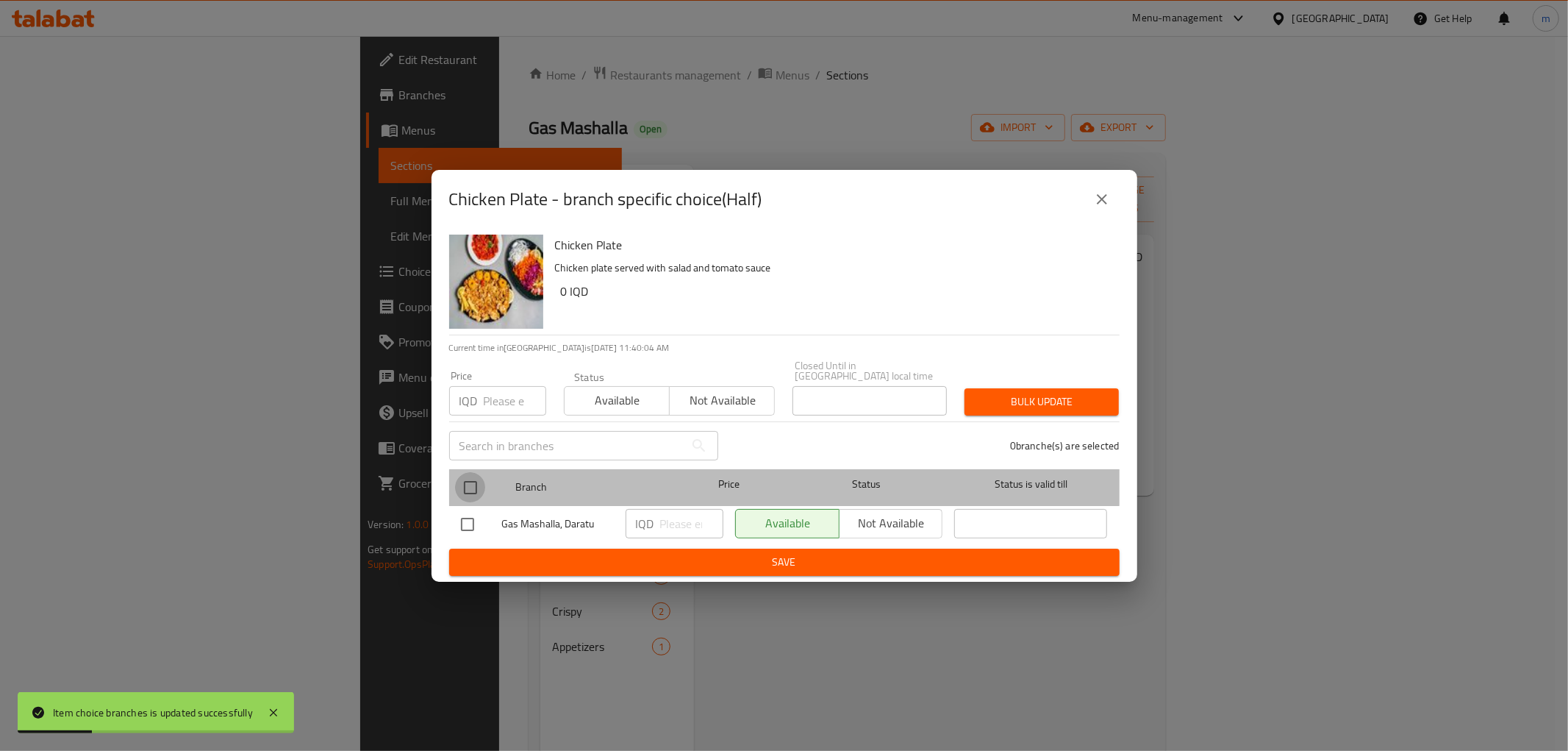
click at [463, 472] on input "checkbox" at bounding box center [470, 487] width 31 height 31
checkbox input "true"
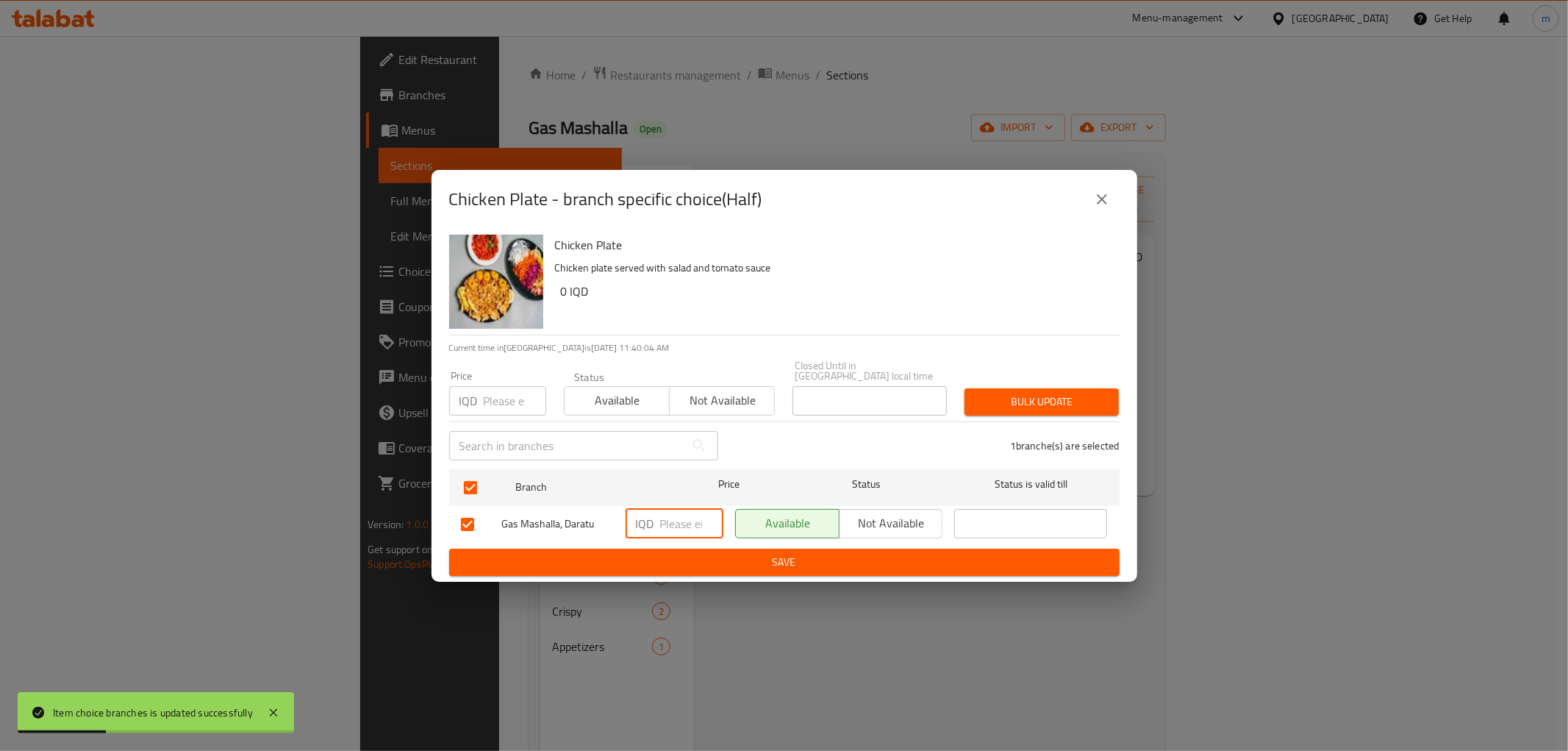
click at [670, 512] on input "number" at bounding box center [692, 524] width 63 height 30
paste input "8000"
type input "8000"
click at [677, 560] on span "Save" at bounding box center [785, 563] width 647 height 19
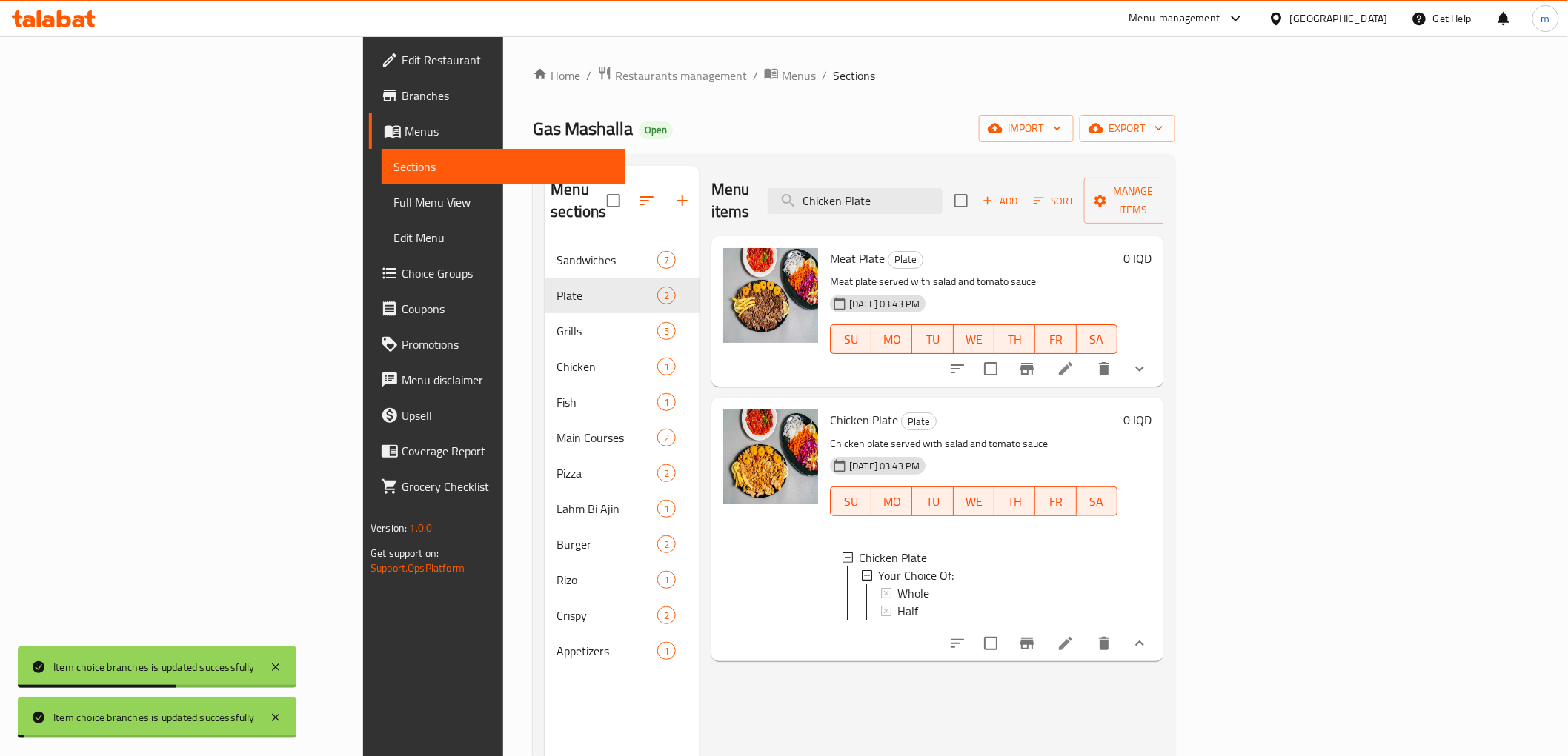
click at [393, 203] on span "Full Menu View" at bounding box center [502, 202] width 219 height 18
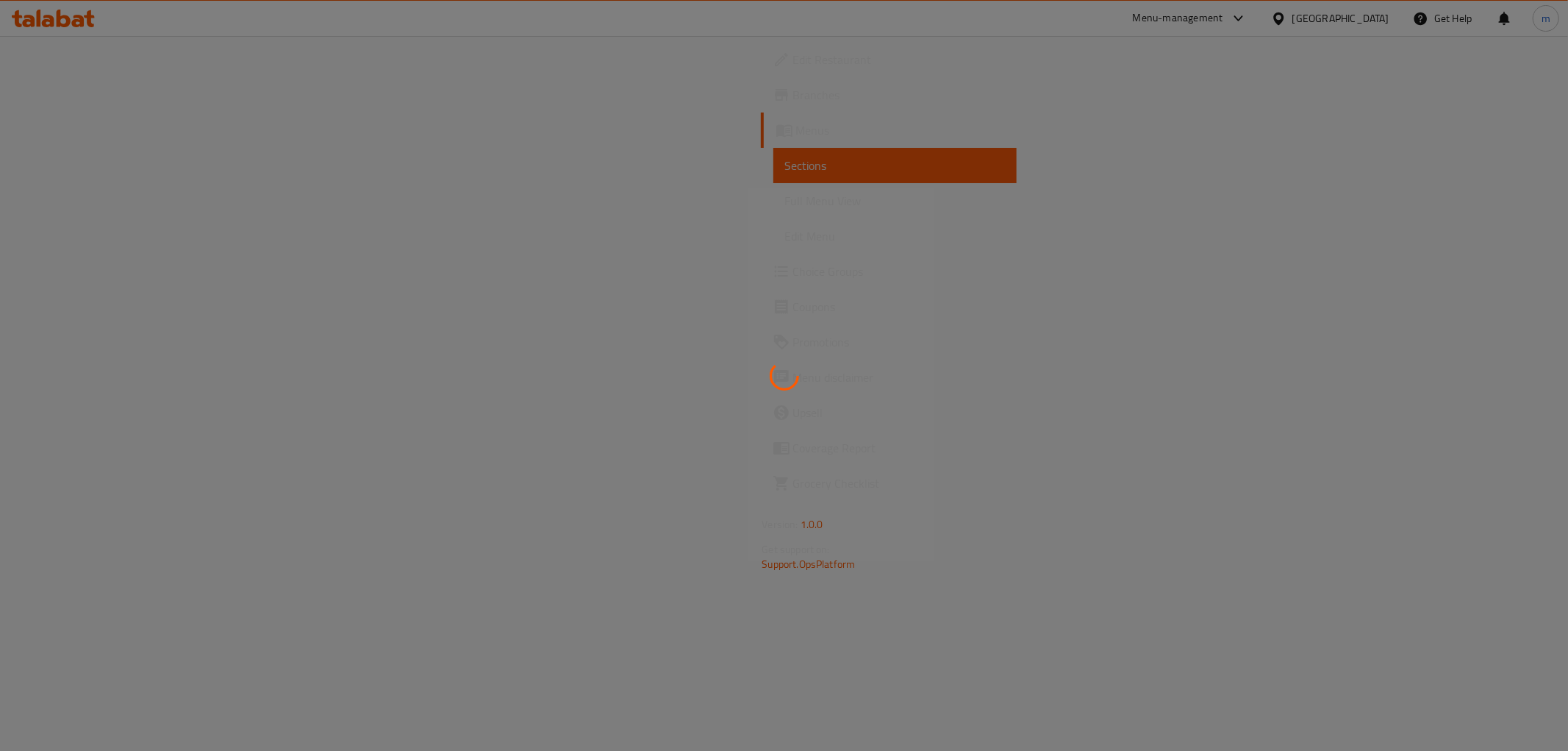
click at [81, 207] on div at bounding box center [784, 376] width 1568 height 751
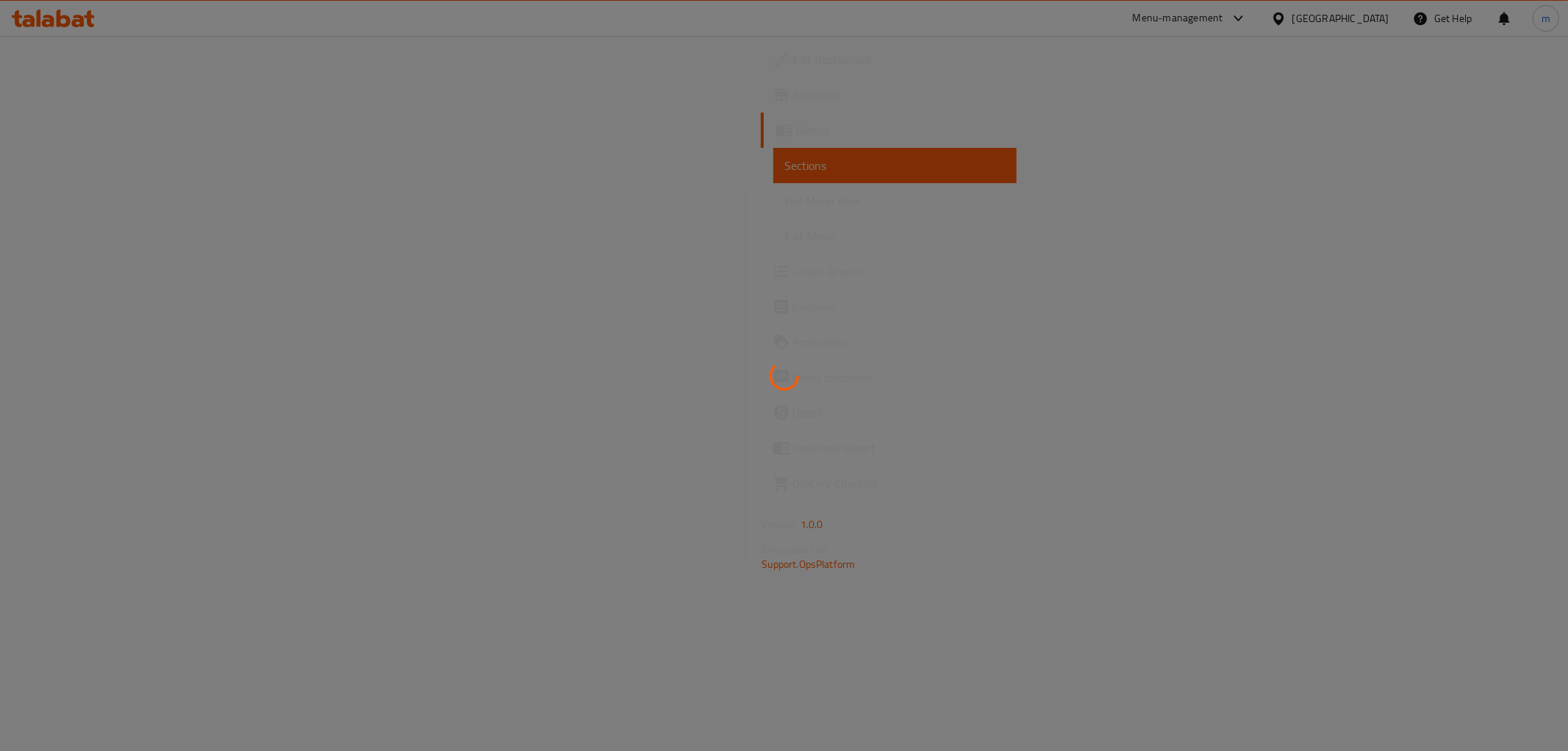
click at [785, 207] on span "Full Menu View" at bounding box center [894, 200] width 220 height 18
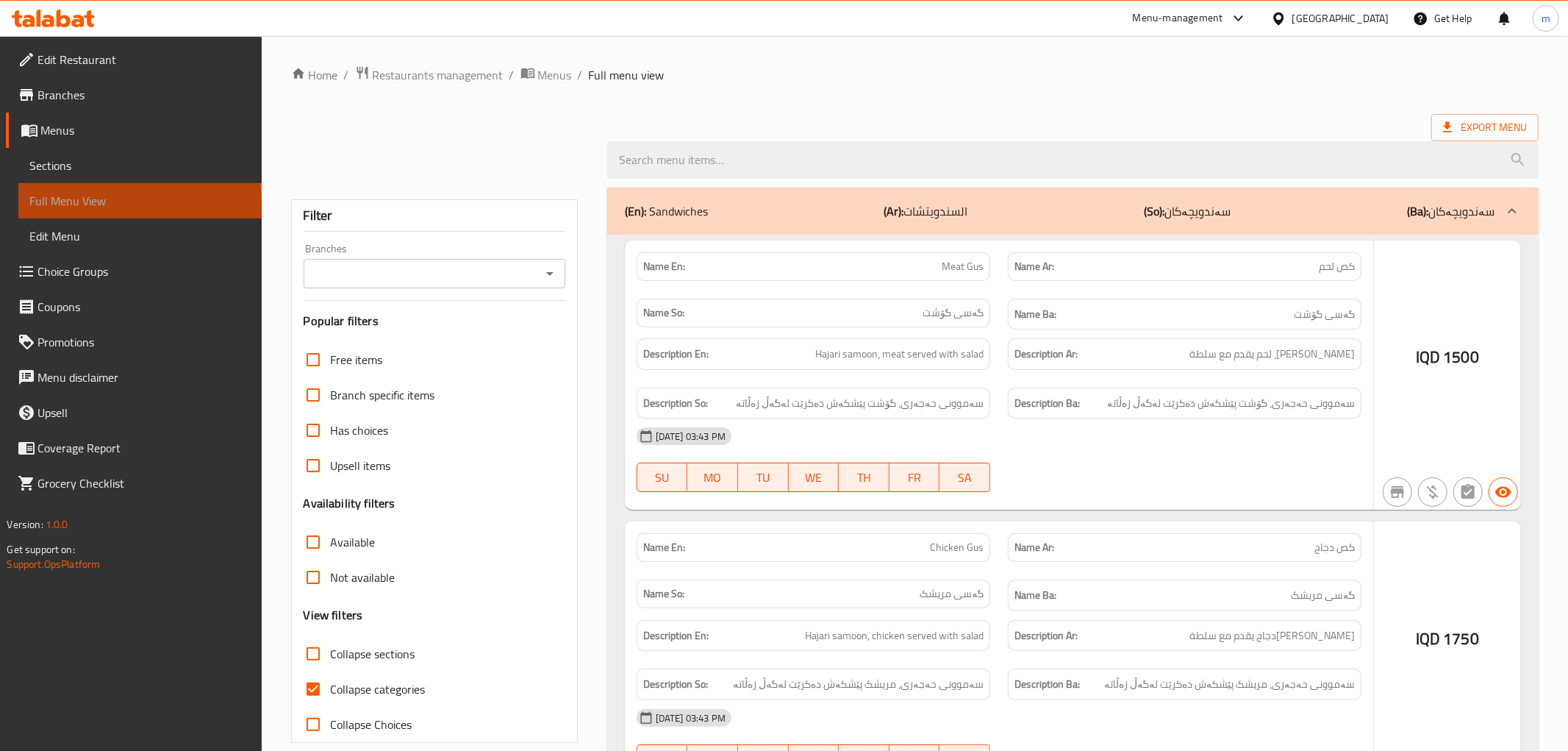
click at [81, 207] on span "Full Menu View" at bounding box center [140, 200] width 220 height 18
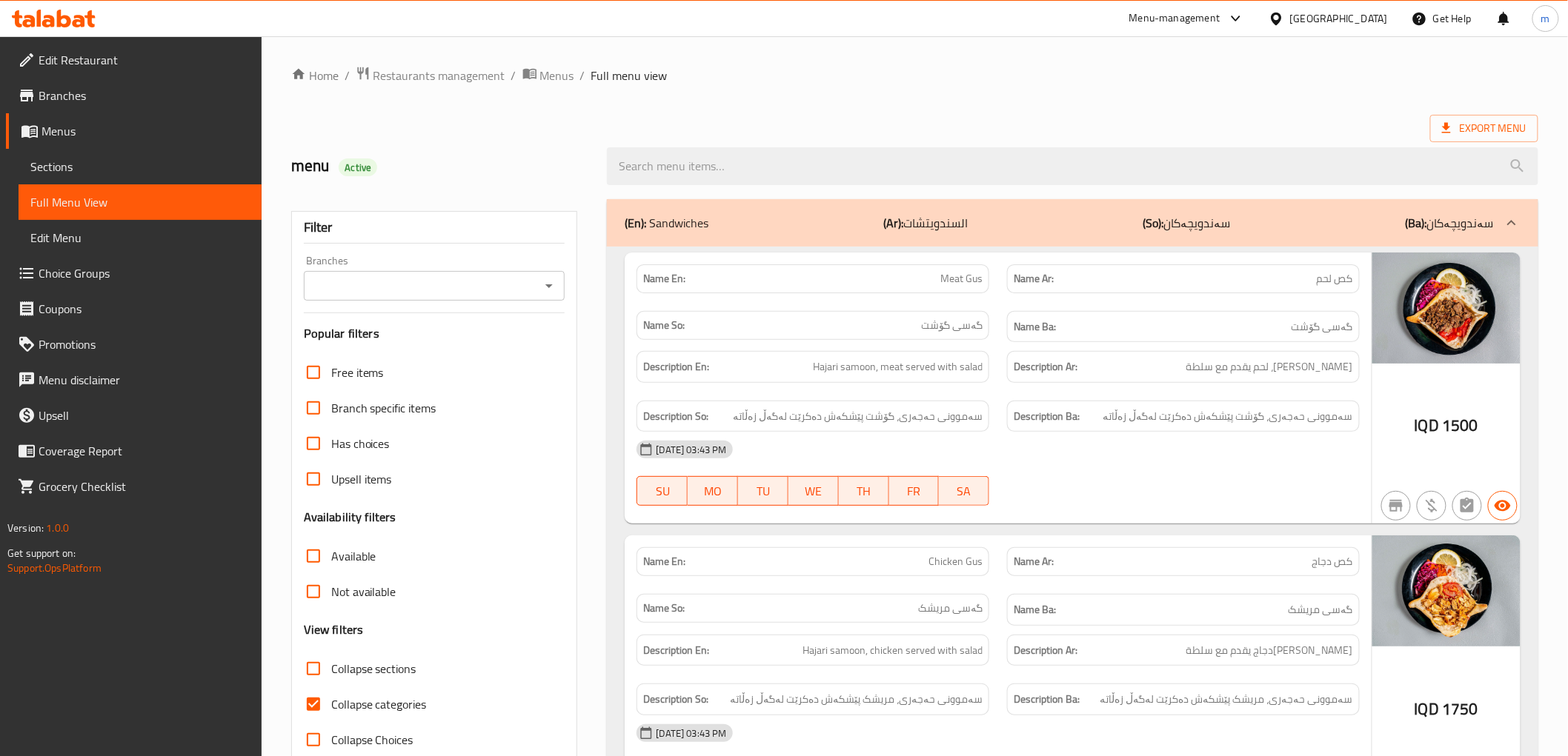
click at [552, 286] on icon "Open" at bounding box center [548, 286] width 18 height 18
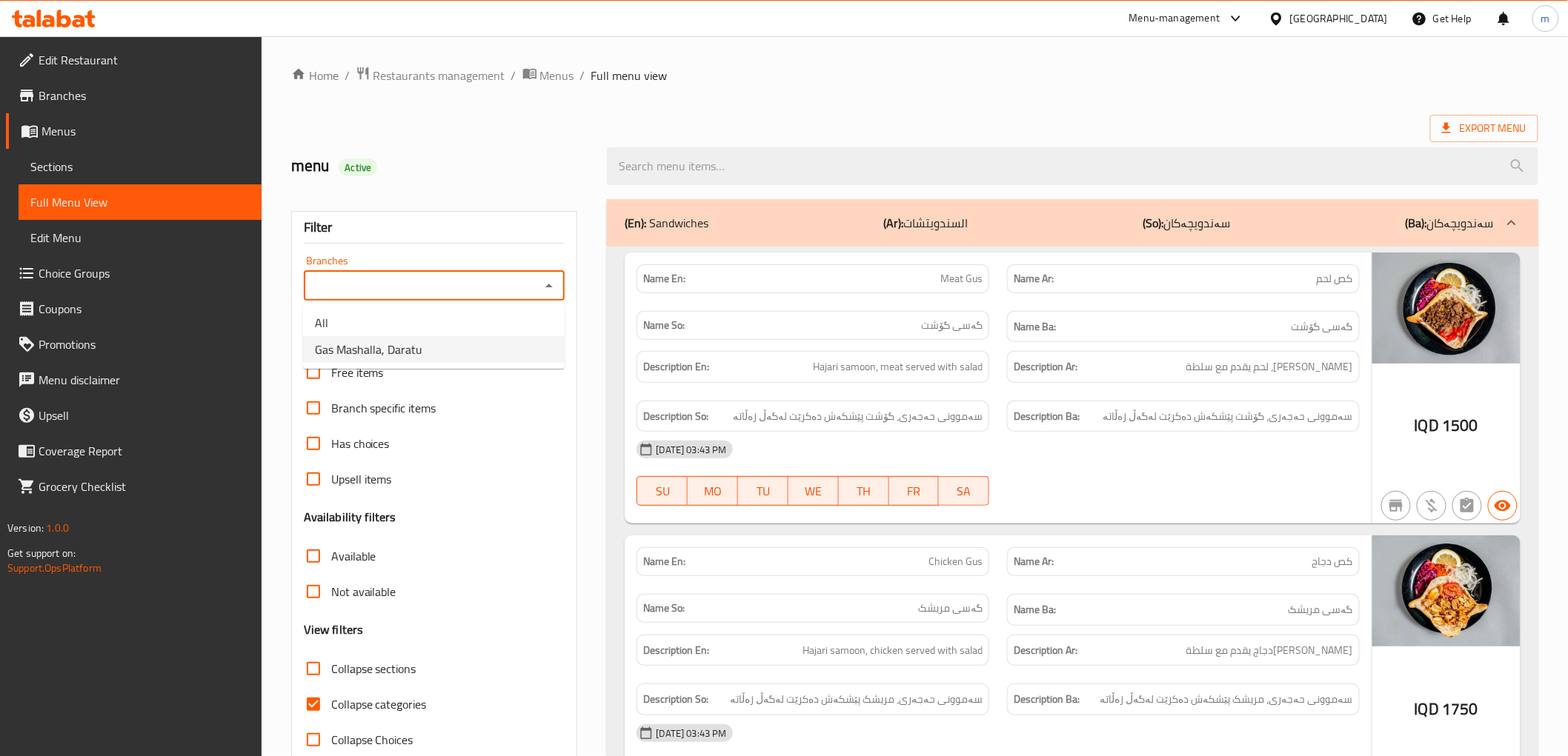
click at [487, 343] on li "Gas Mashalla, Daratu" at bounding box center [434, 349] width 261 height 27
type input "Gas Mashalla, Daratu"
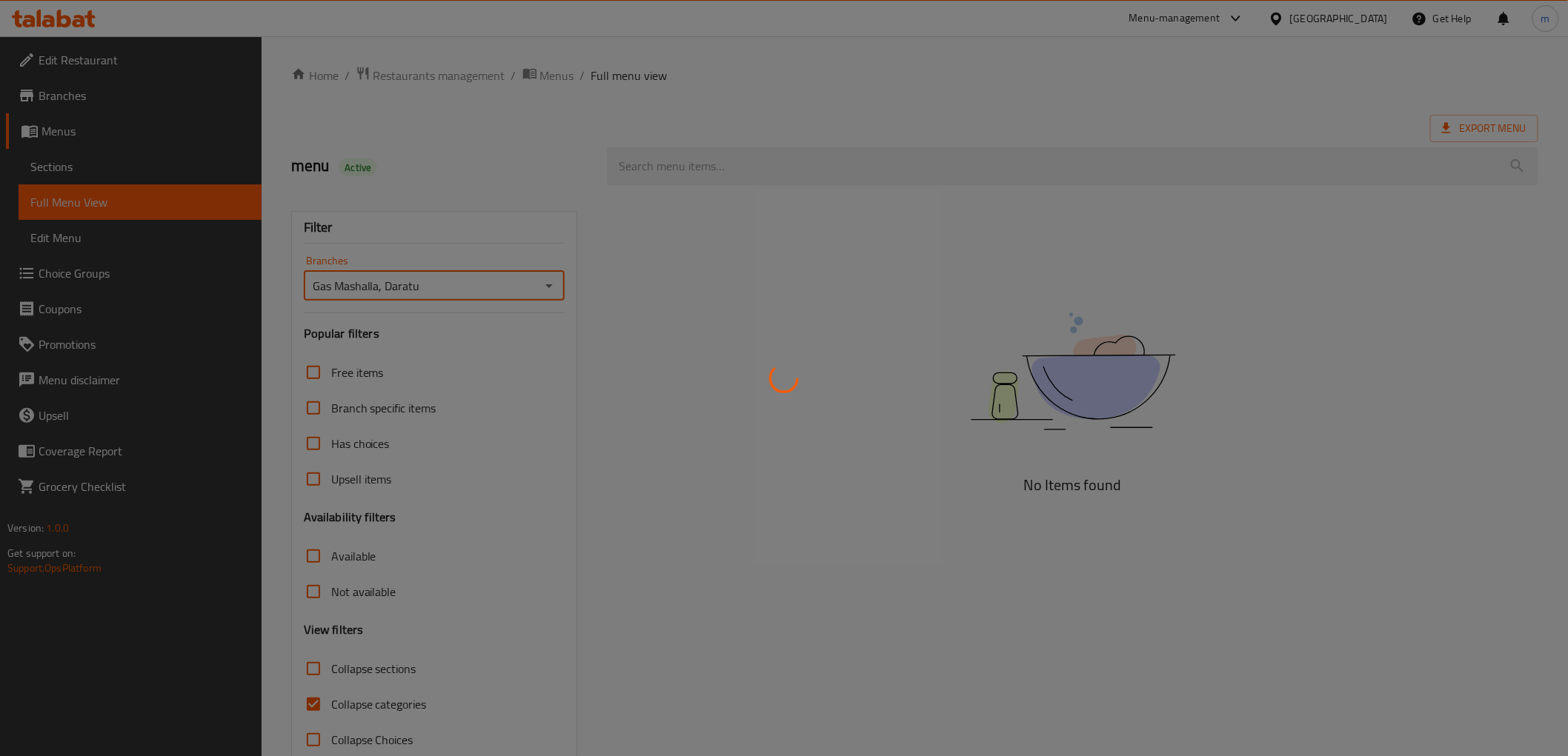
scroll to position [32, 0]
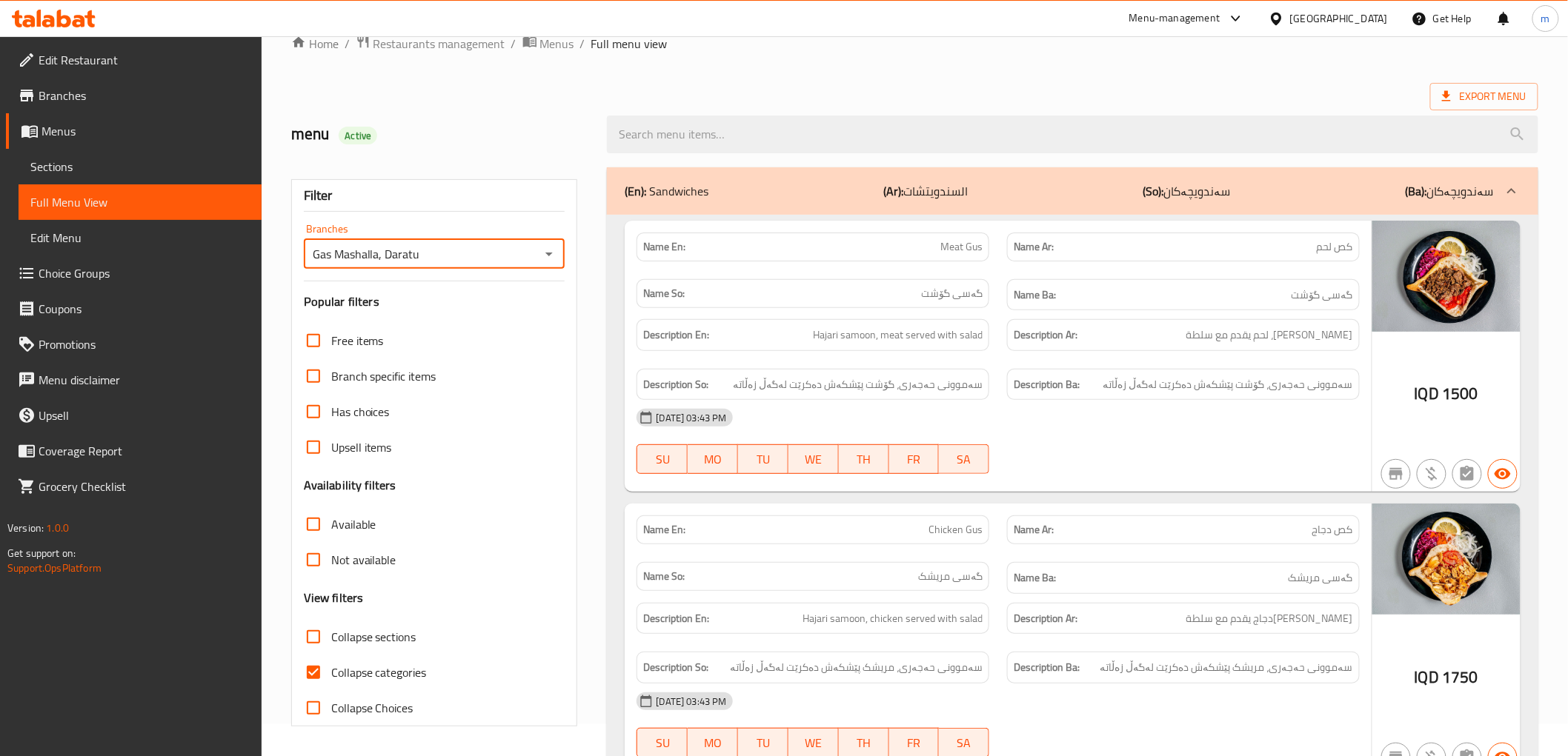
click at [321, 674] on input "Collapse categories" at bounding box center [314, 672] width 35 height 35
checkbox input "false"
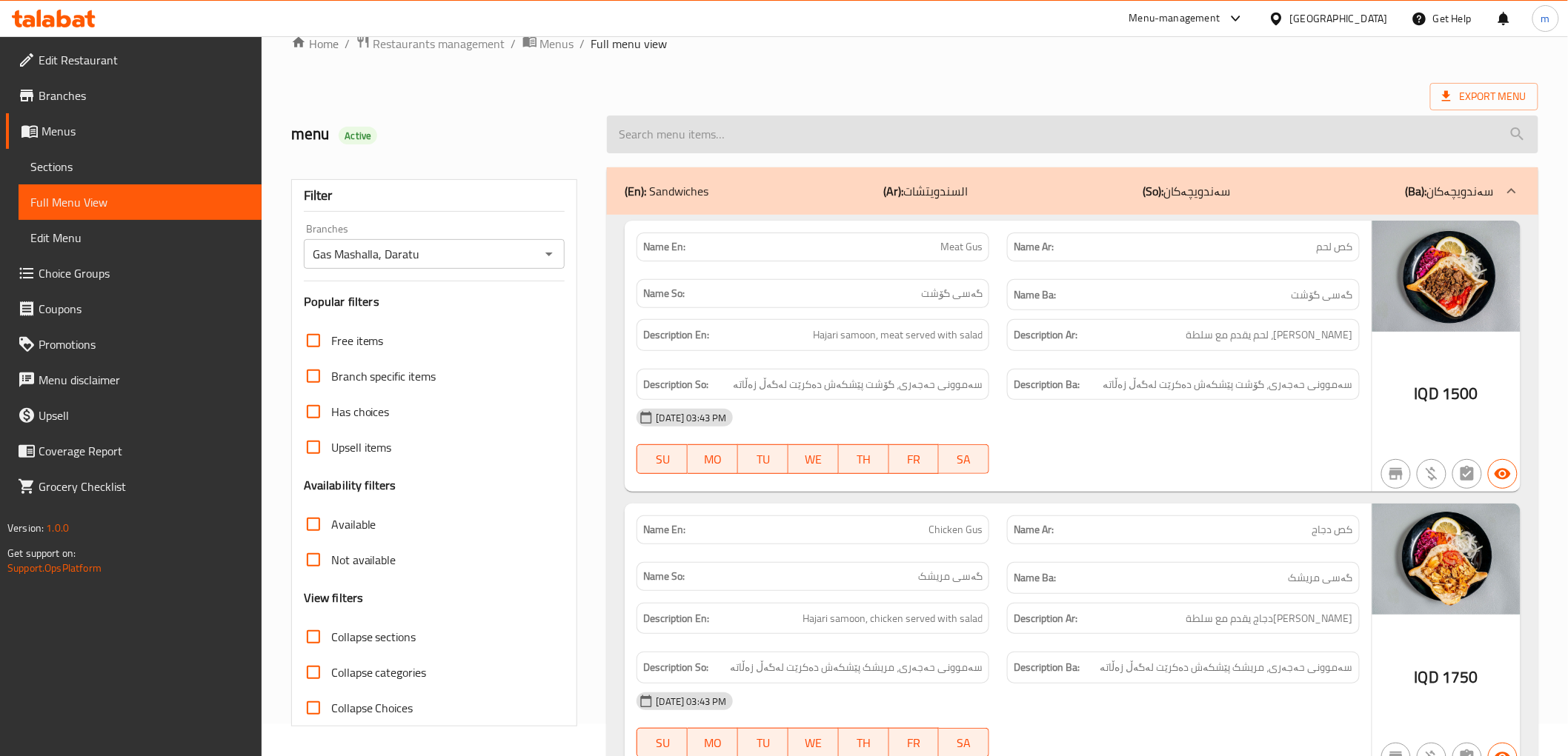
click at [852, 146] on input "search" at bounding box center [1072, 134] width 931 height 37
paste input "Meat Plate"
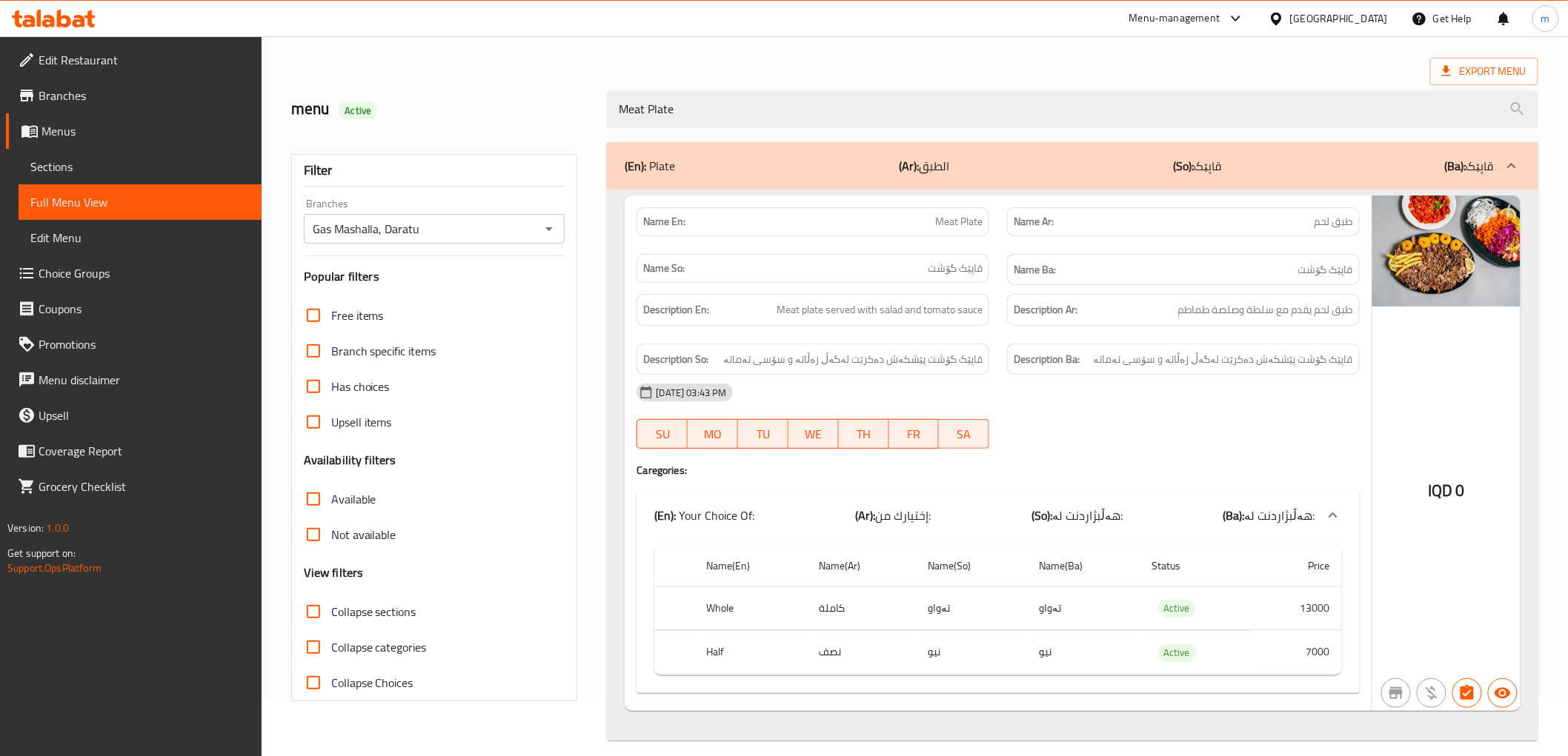
scroll to position [71, 0]
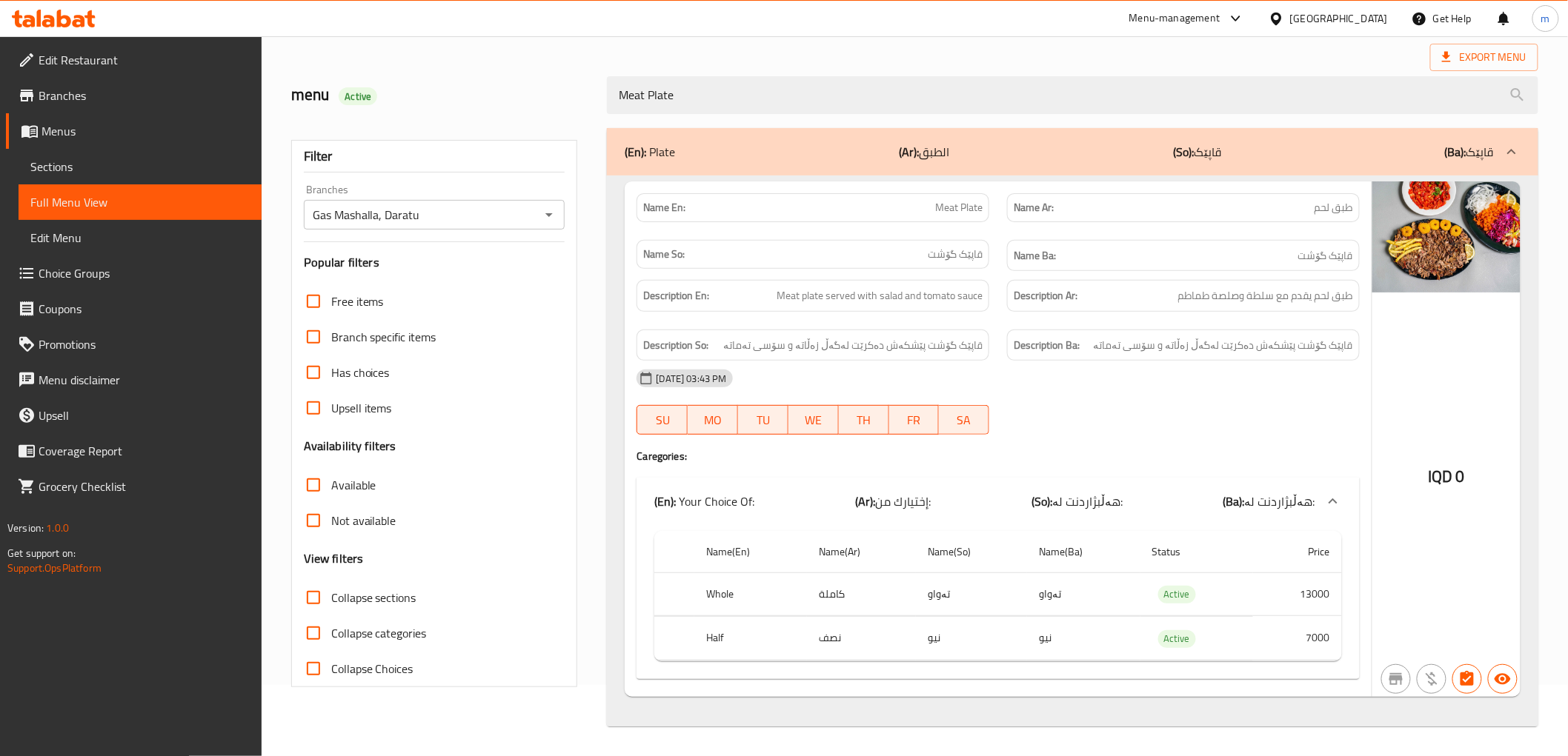
type input "Meat Plate"
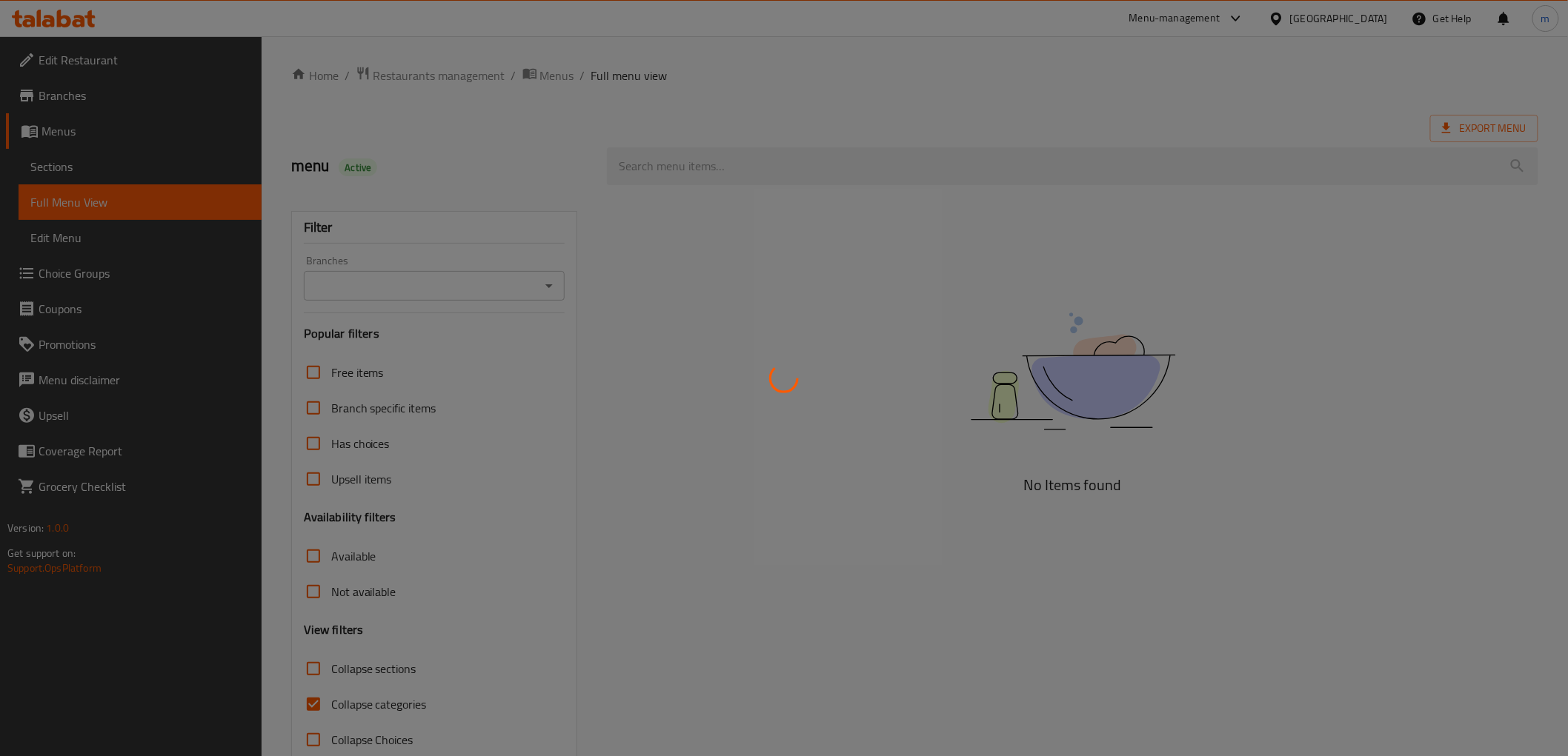
click at [935, 314] on div at bounding box center [784, 378] width 1568 height 756
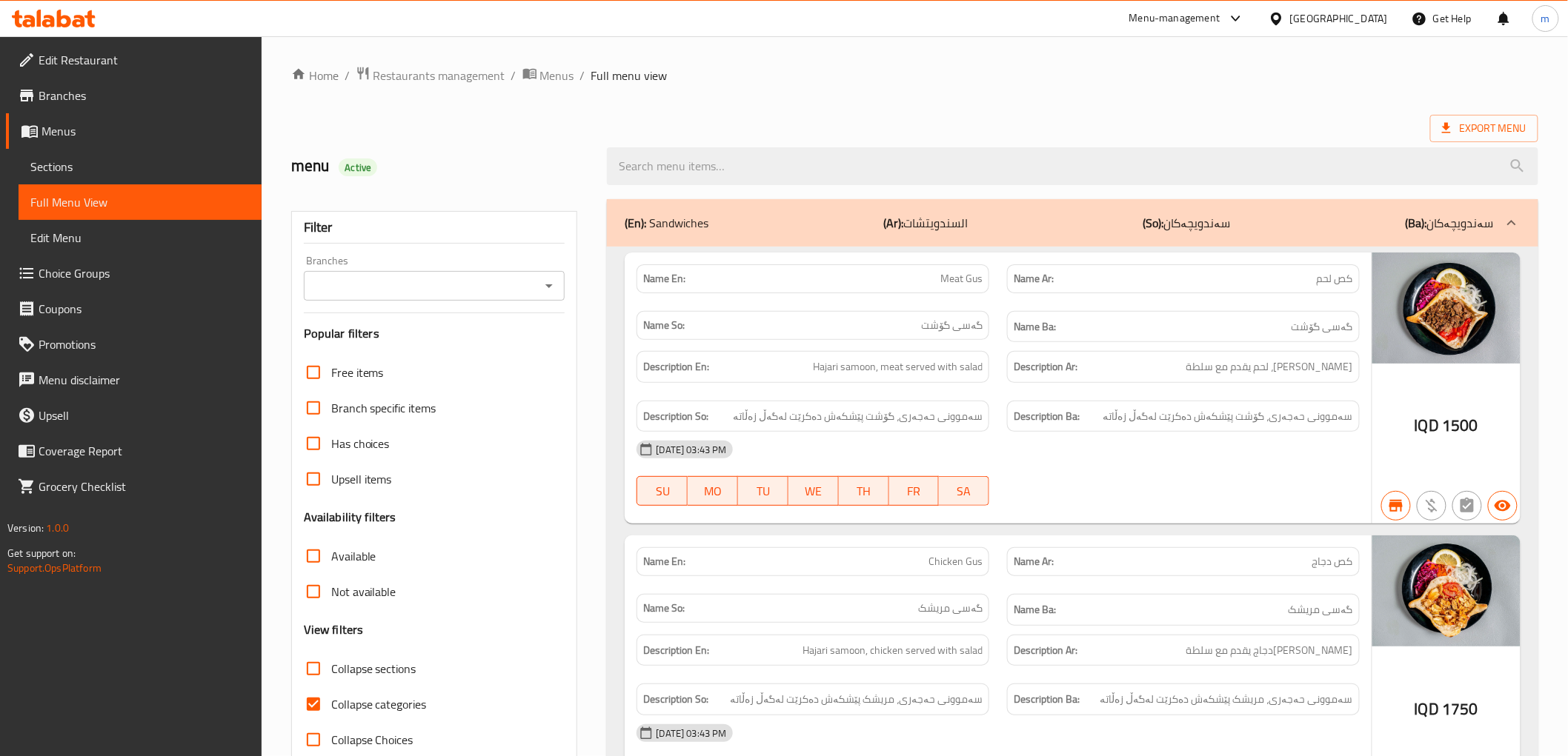
click at [550, 293] on icon "Open" at bounding box center [548, 286] width 18 height 18
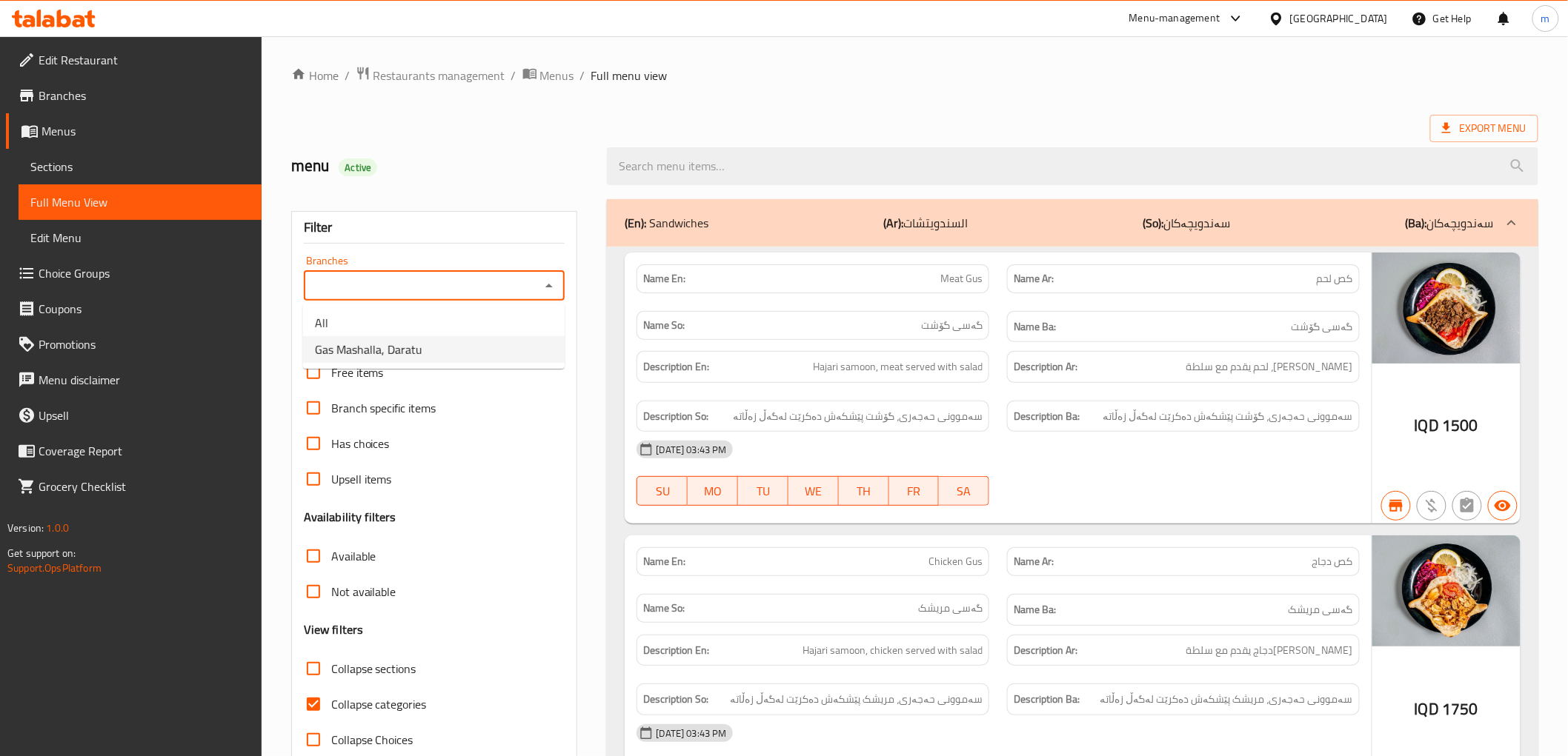
click at [517, 348] on li "Gas Mashalla, Daratu" at bounding box center [434, 349] width 261 height 27
type input "Gas Mashalla, Daratu"
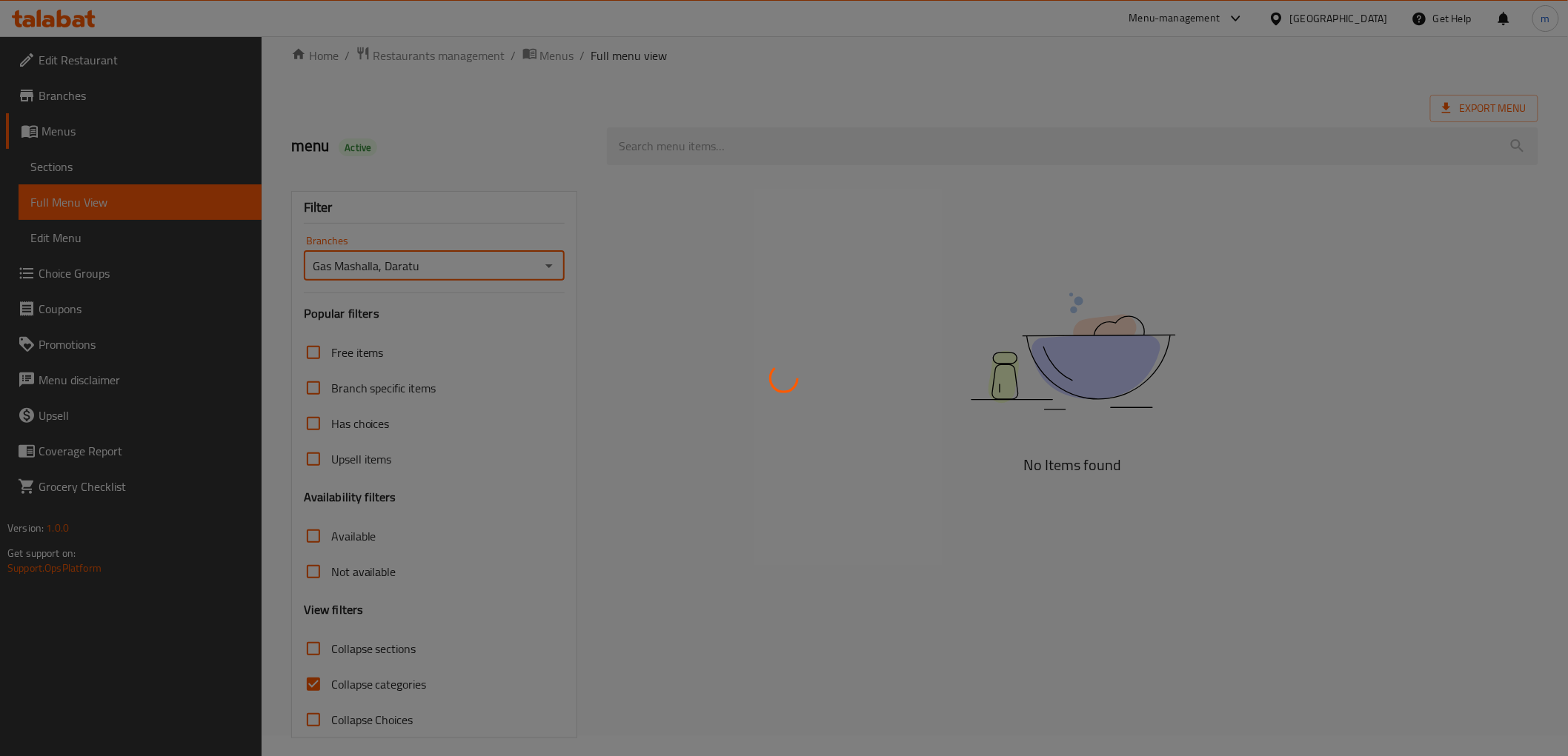
scroll to position [32, 0]
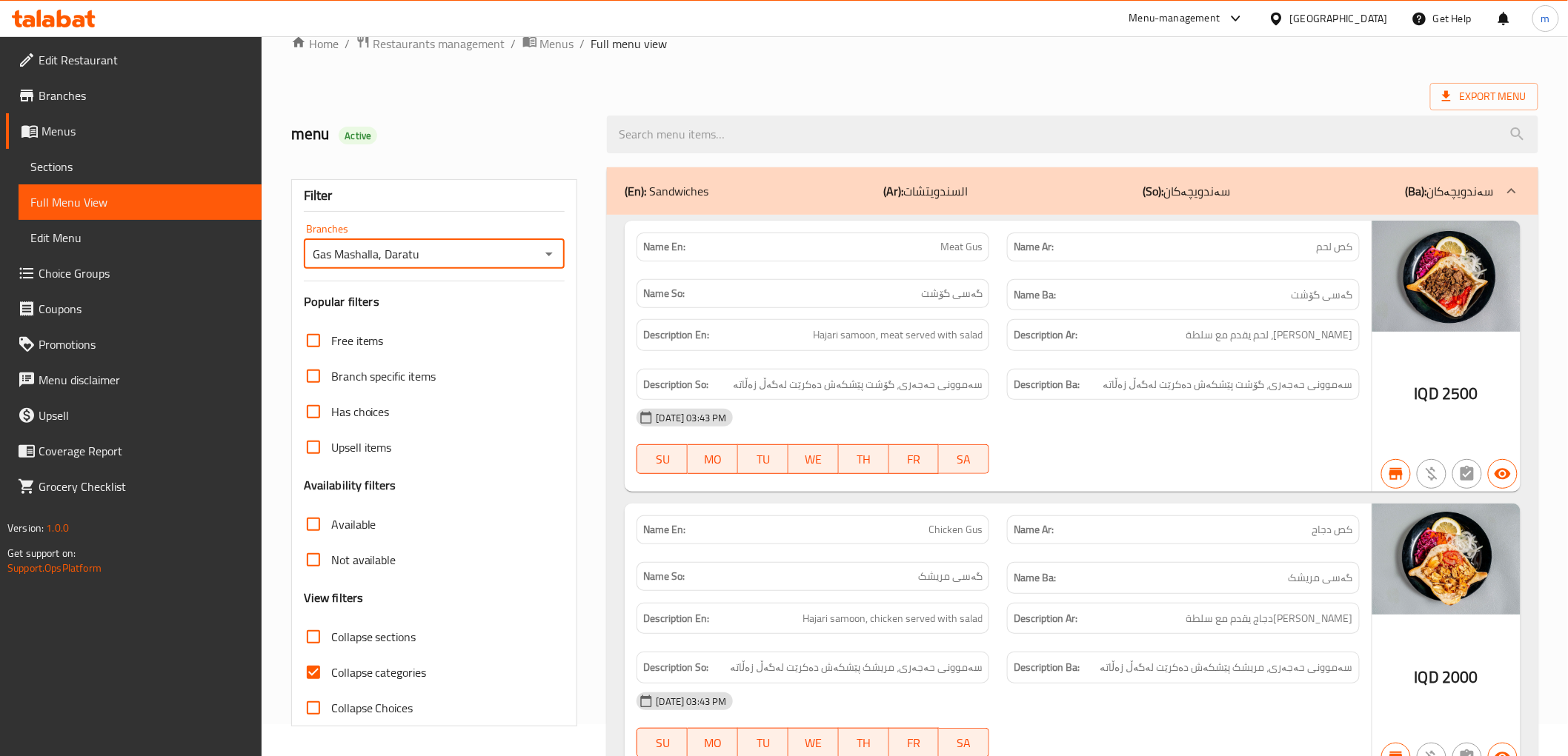
click at [312, 683] on input "Collapse categories" at bounding box center [314, 672] width 35 height 35
checkbox input "false"
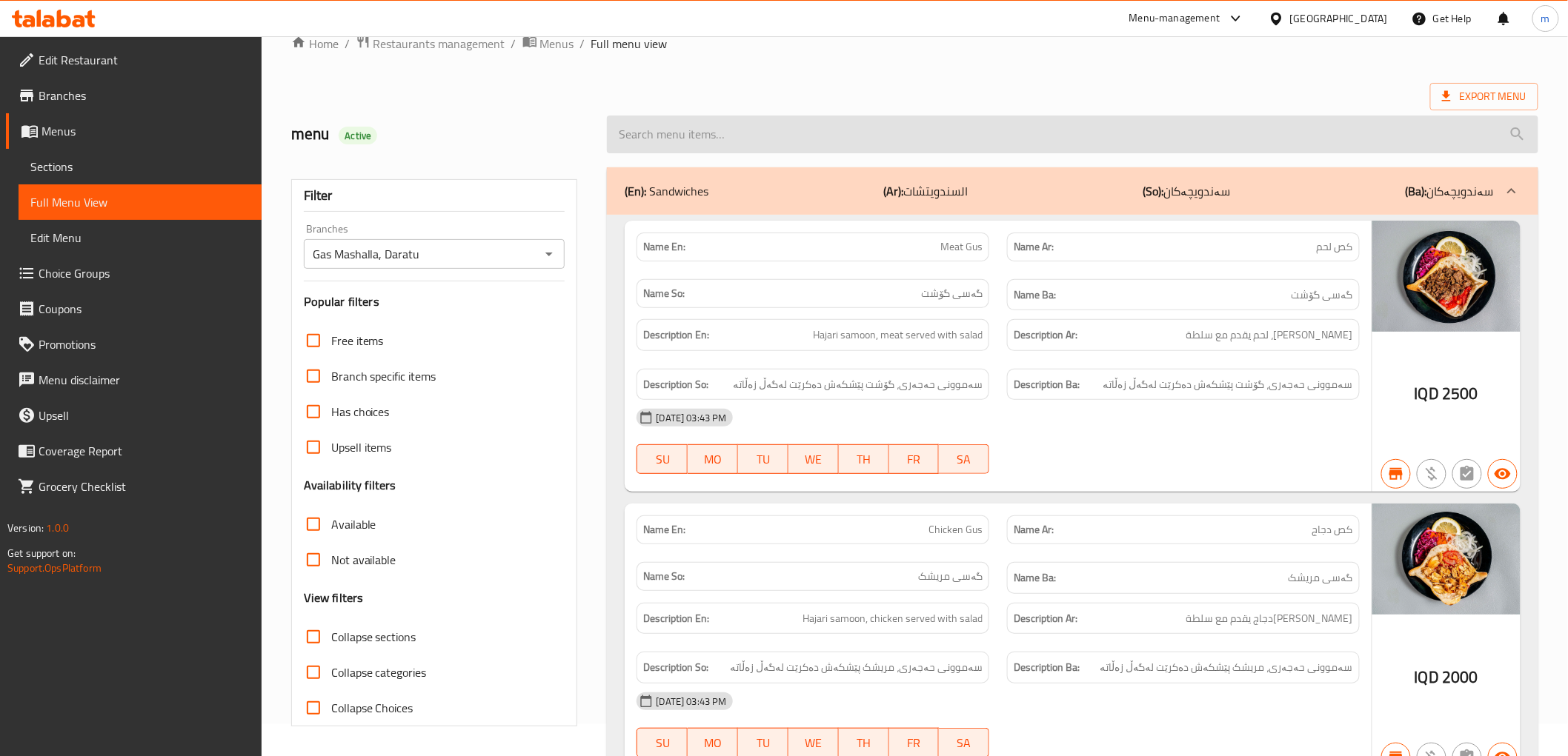
click at [719, 127] on input "search" at bounding box center [1072, 134] width 931 height 37
paste input "Meat Gus"
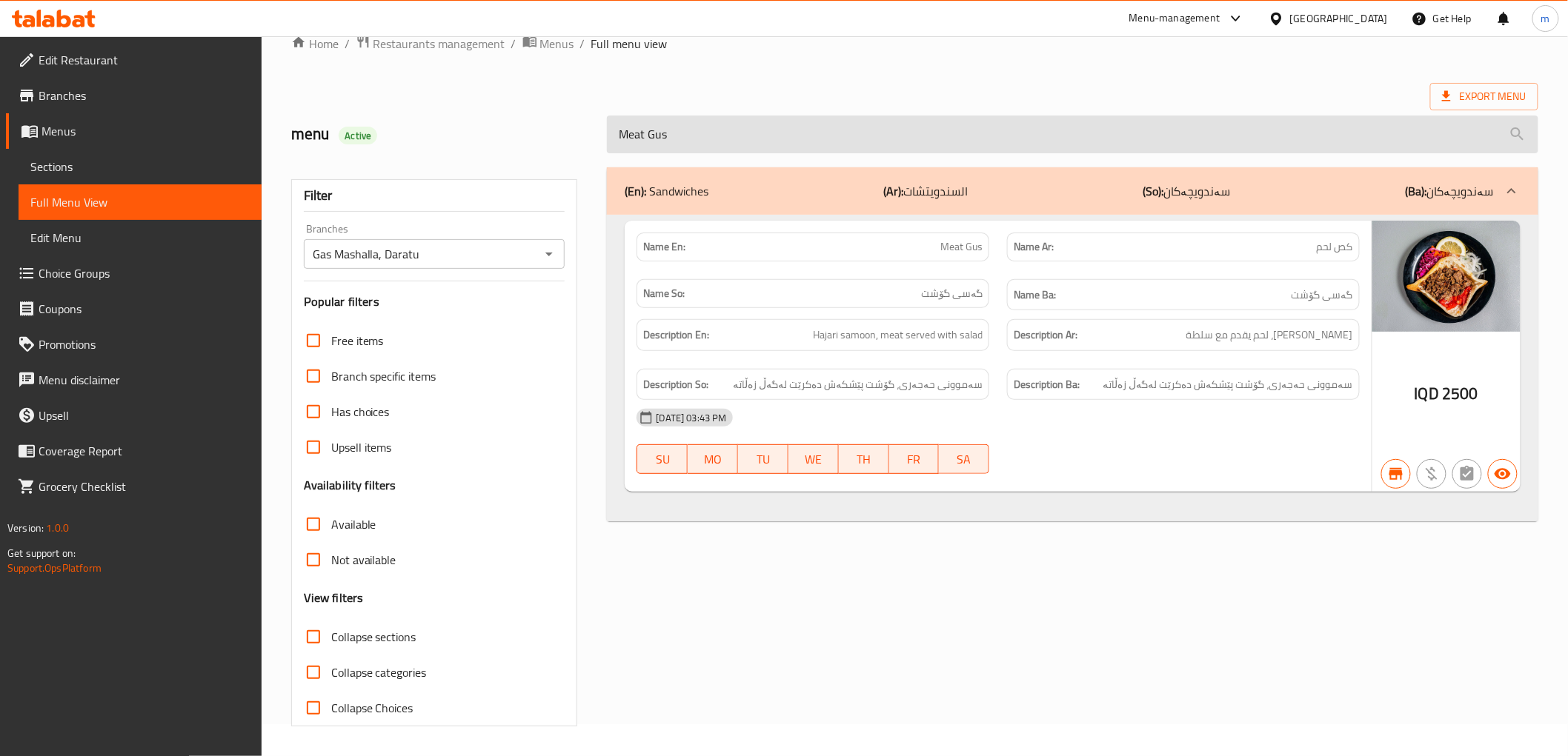
click at [699, 127] on input "Meat Gus" at bounding box center [1072, 134] width 931 height 37
paste input "Chicken"
click at [699, 127] on input "Meat Gus" at bounding box center [1072, 134] width 931 height 37
click at [677, 131] on input "Chicken Gus" at bounding box center [1072, 134] width 931 height 37
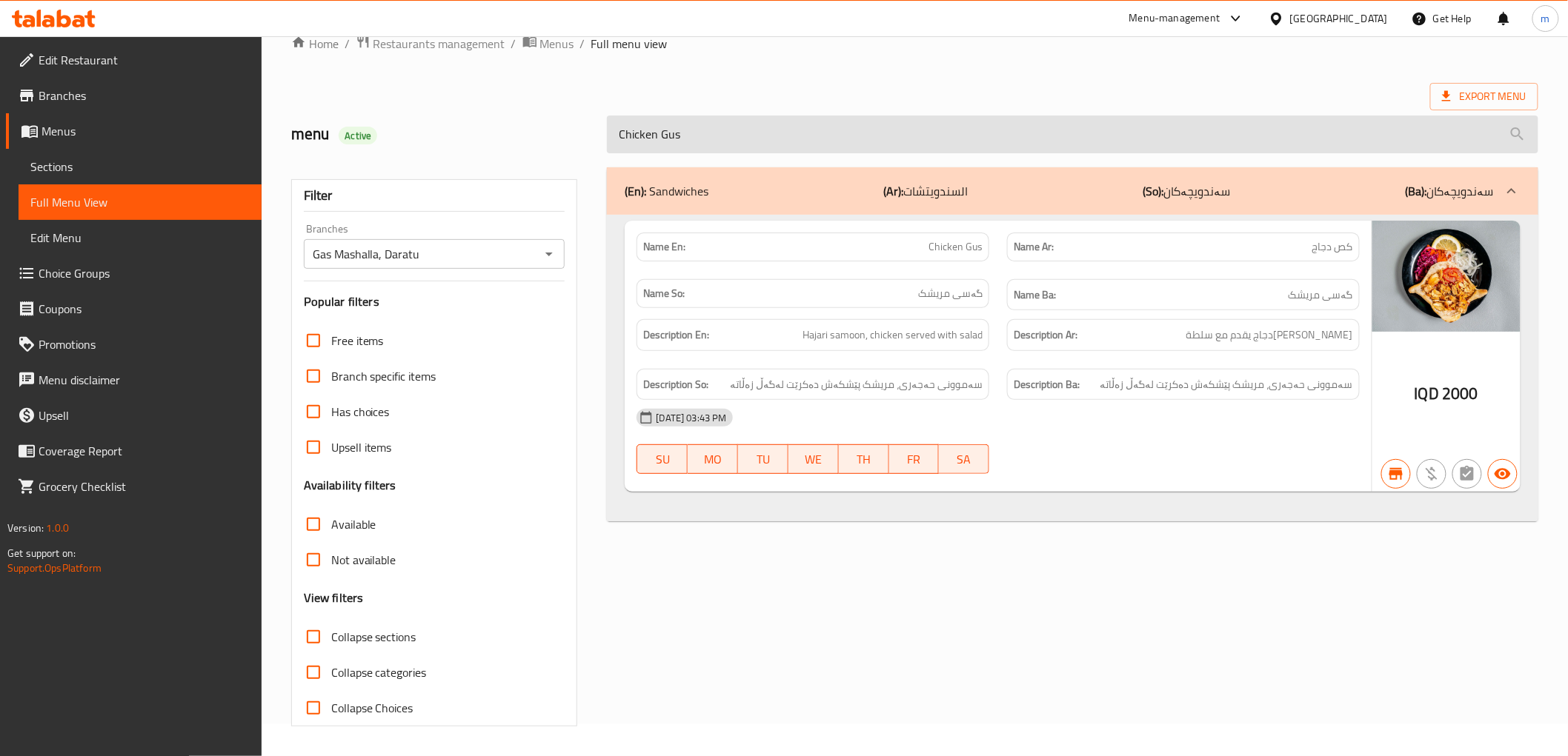
click at [677, 131] on input "Chicken Gus" at bounding box center [1072, 134] width 931 height 37
paste input "Falafel"
click at [640, 132] on input "Falafel" at bounding box center [1072, 134] width 931 height 37
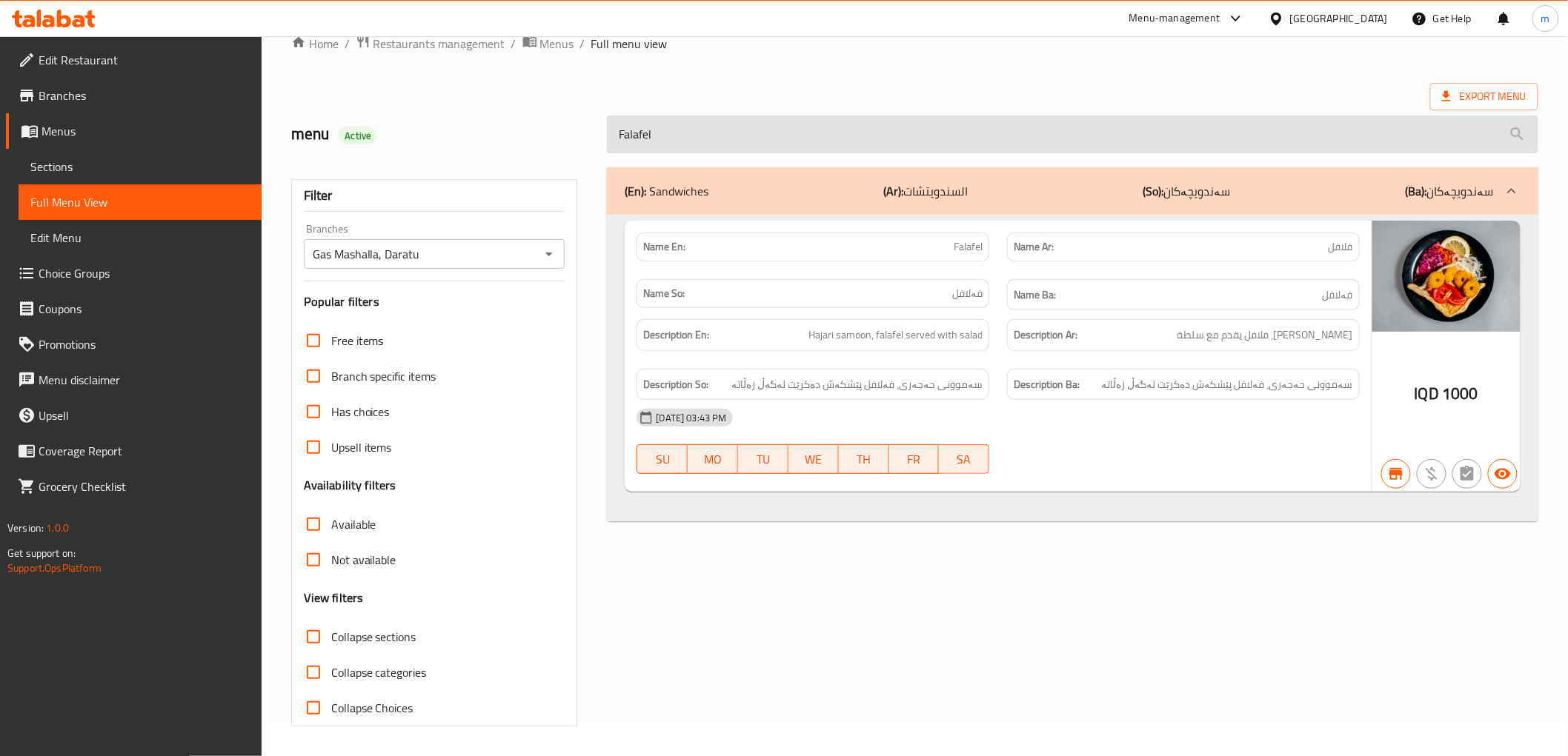
paste input "Mix Sandwich"
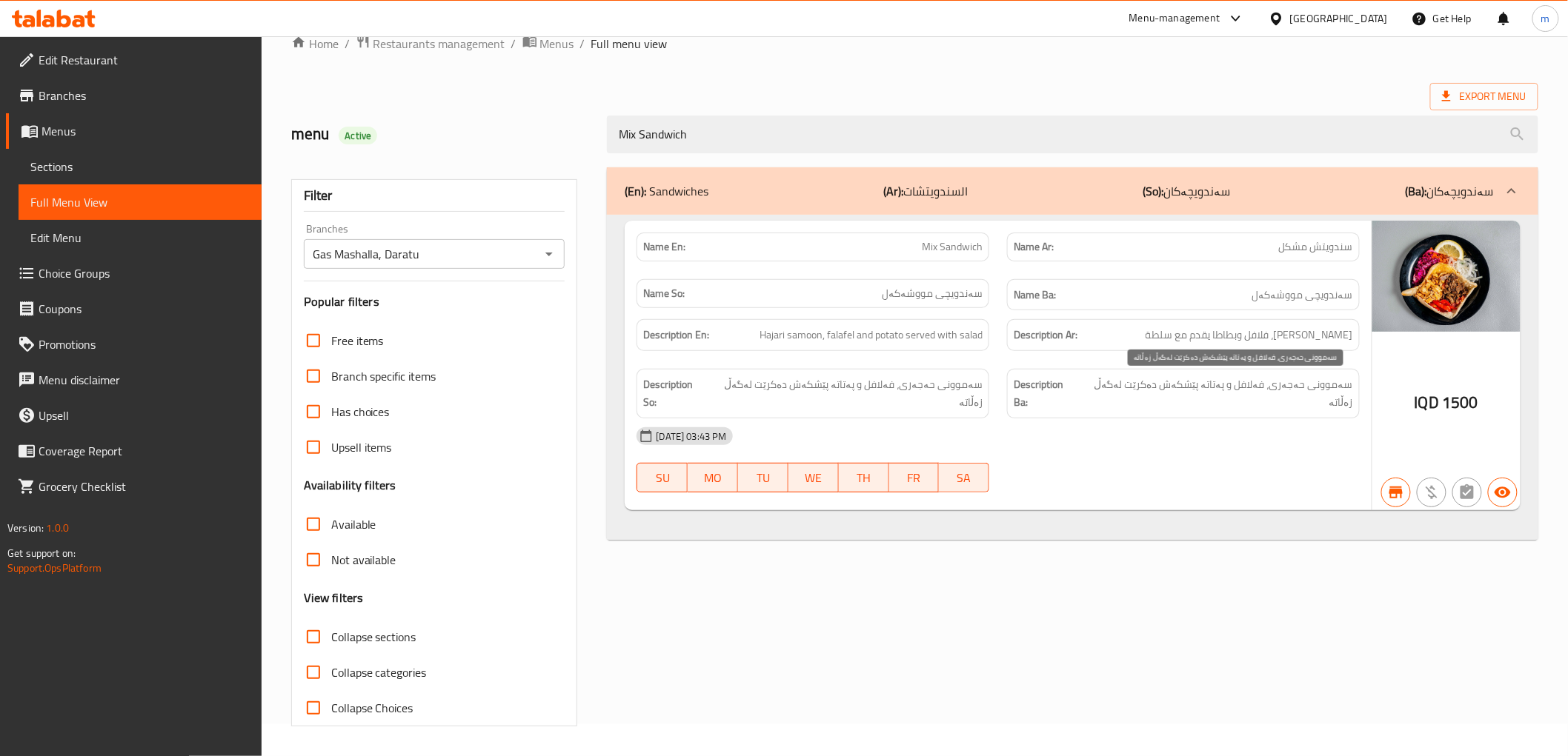
click at [1212, 389] on span "سەموونی حەجەری، فەلافل و پەتاتە پێشکەش دەکرێت لەگەڵ زەڵاتە" at bounding box center [1217, 393] width 273 height 36
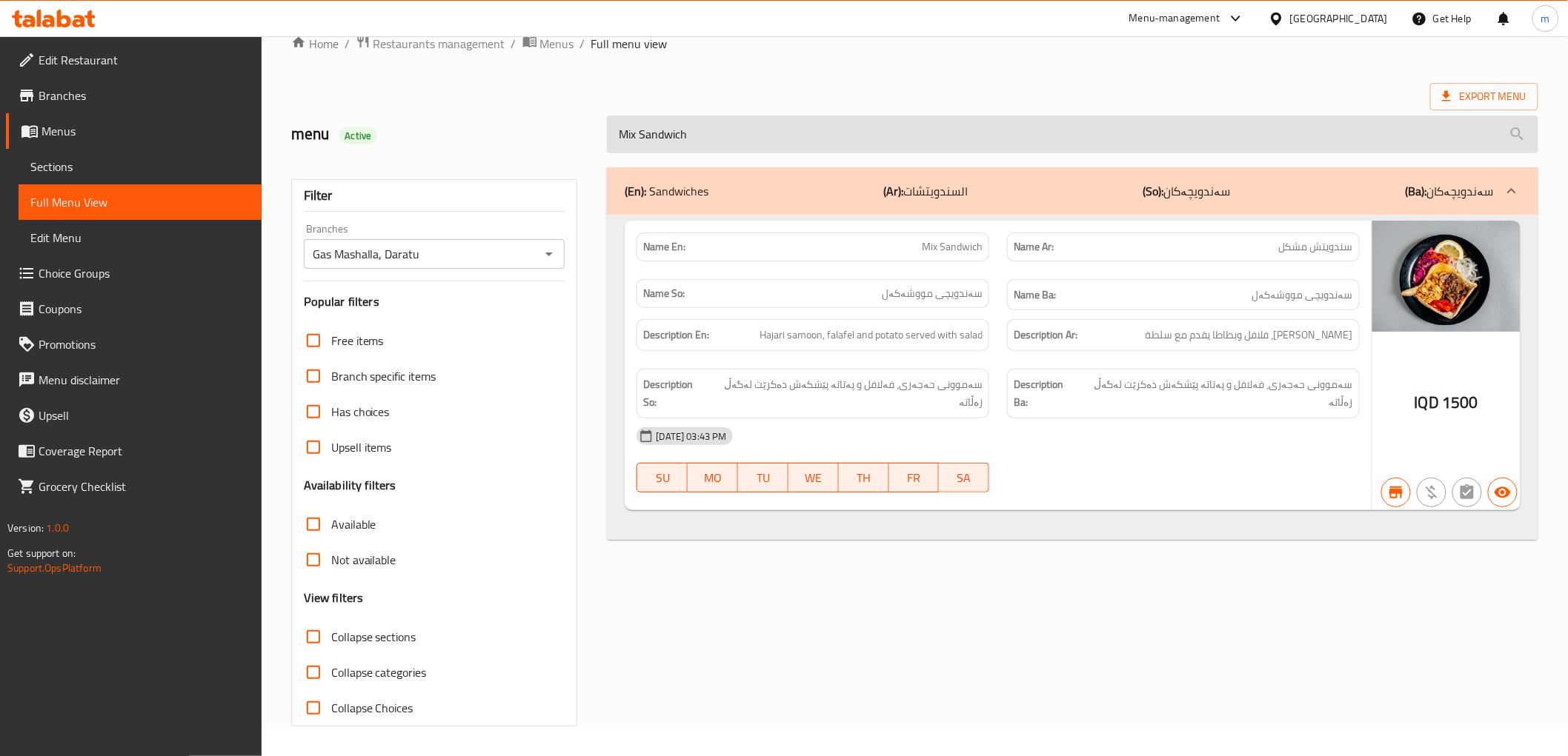
click at [693, 120] on input "Mix Sandwich" at bounding box center [1072, 134] width 931 height 37
paste input "eat Shawarma"
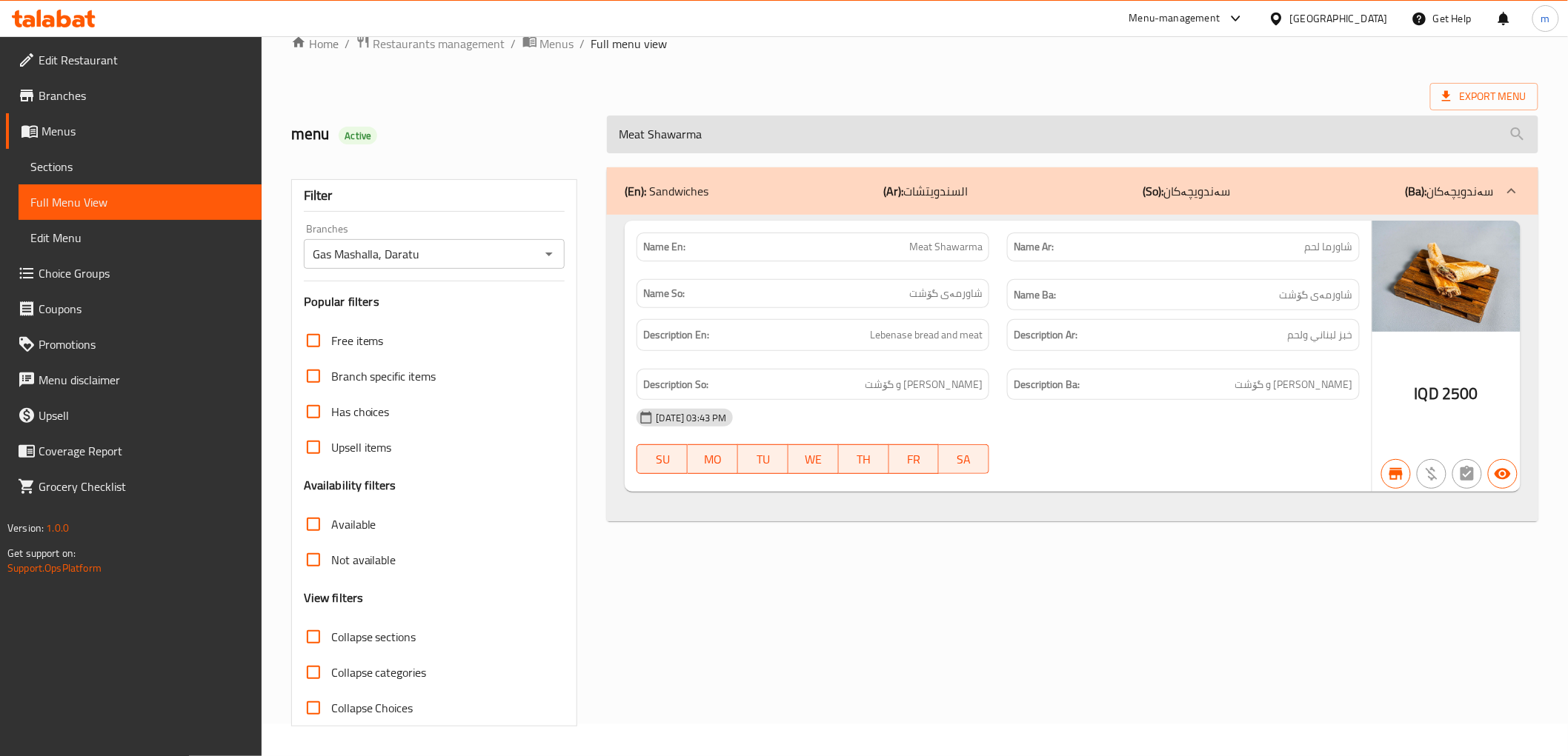
click at [625, 134] on input "Meat Shawarma" at bounding box center [1072, 134] width 931 height 37
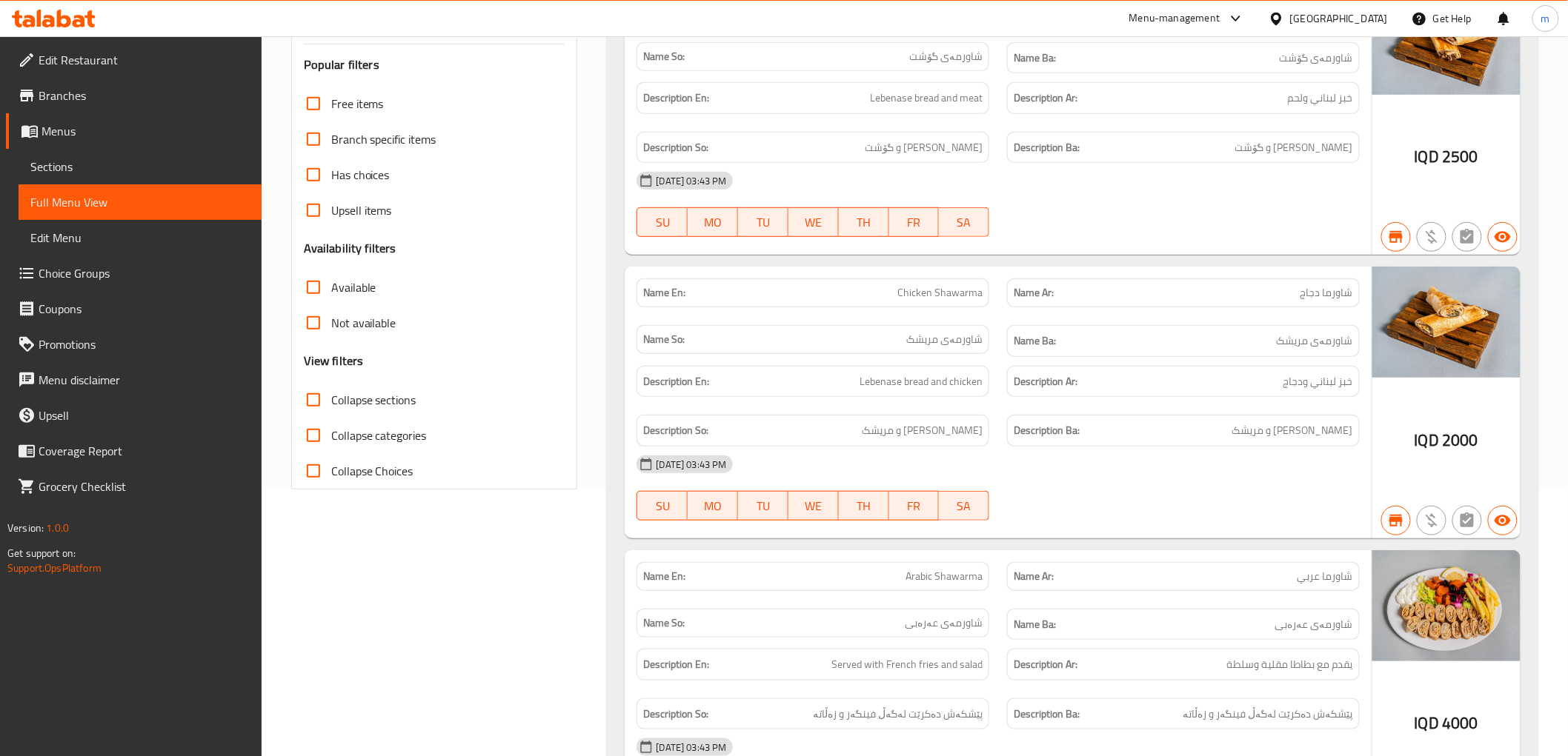
scroll to position [120, 0]
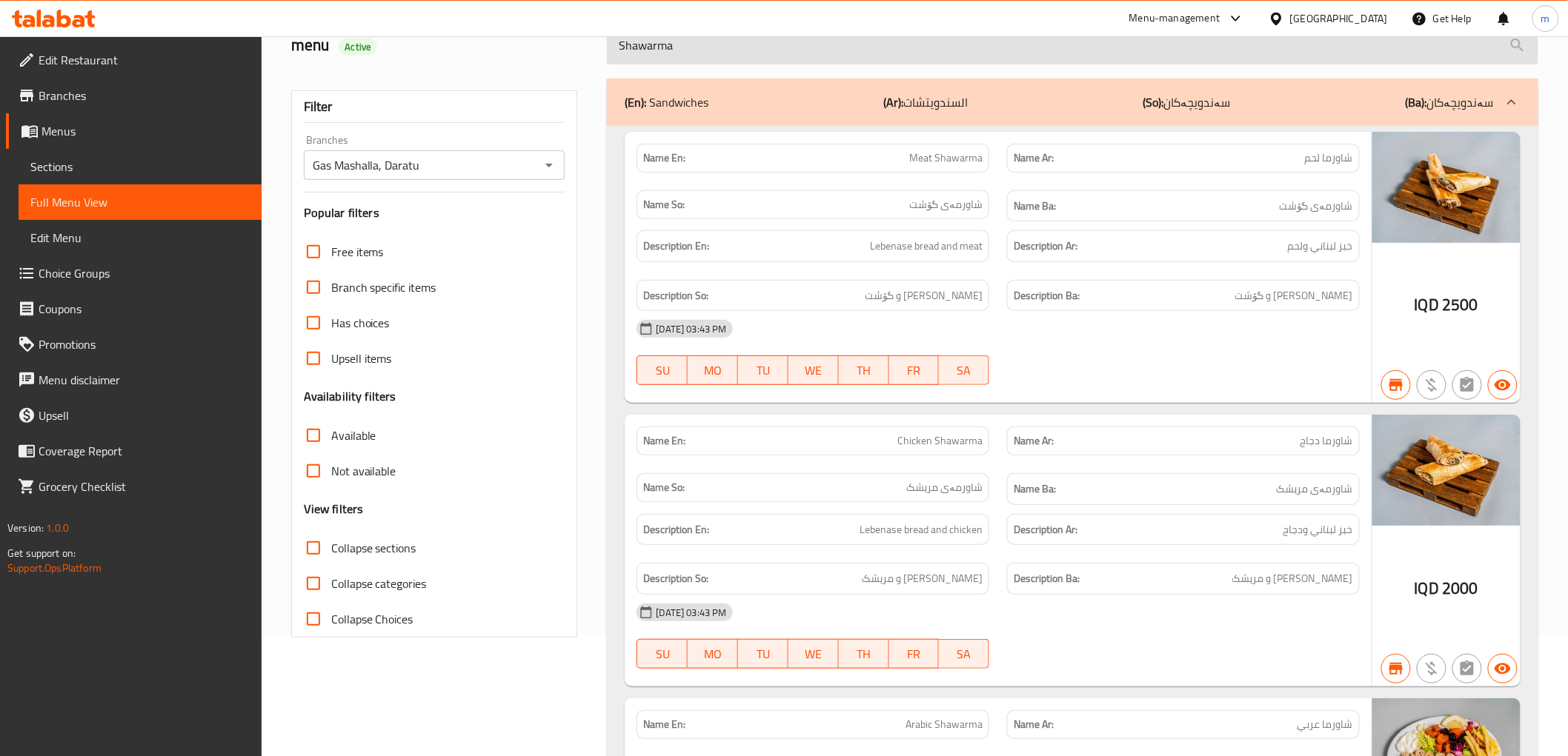
click at [713, 53] on input "Shawarma" at bounding box center [1072, 46] width 931 height 37
paste input "Plate"
click at [713, 53] on input "Shawarma" at bounding box center [1072, 46] width 931 height 37
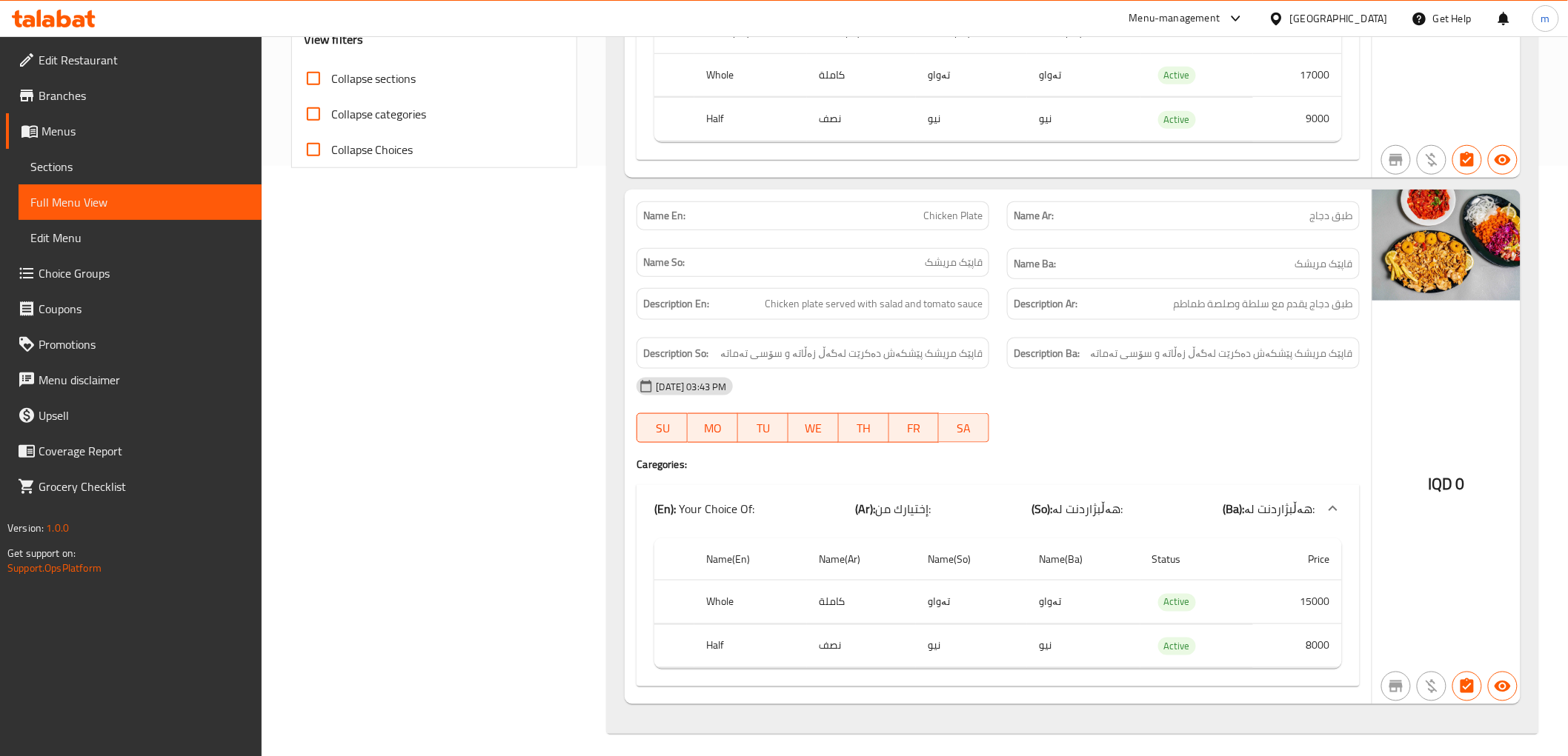
scroll to position [188, 0]
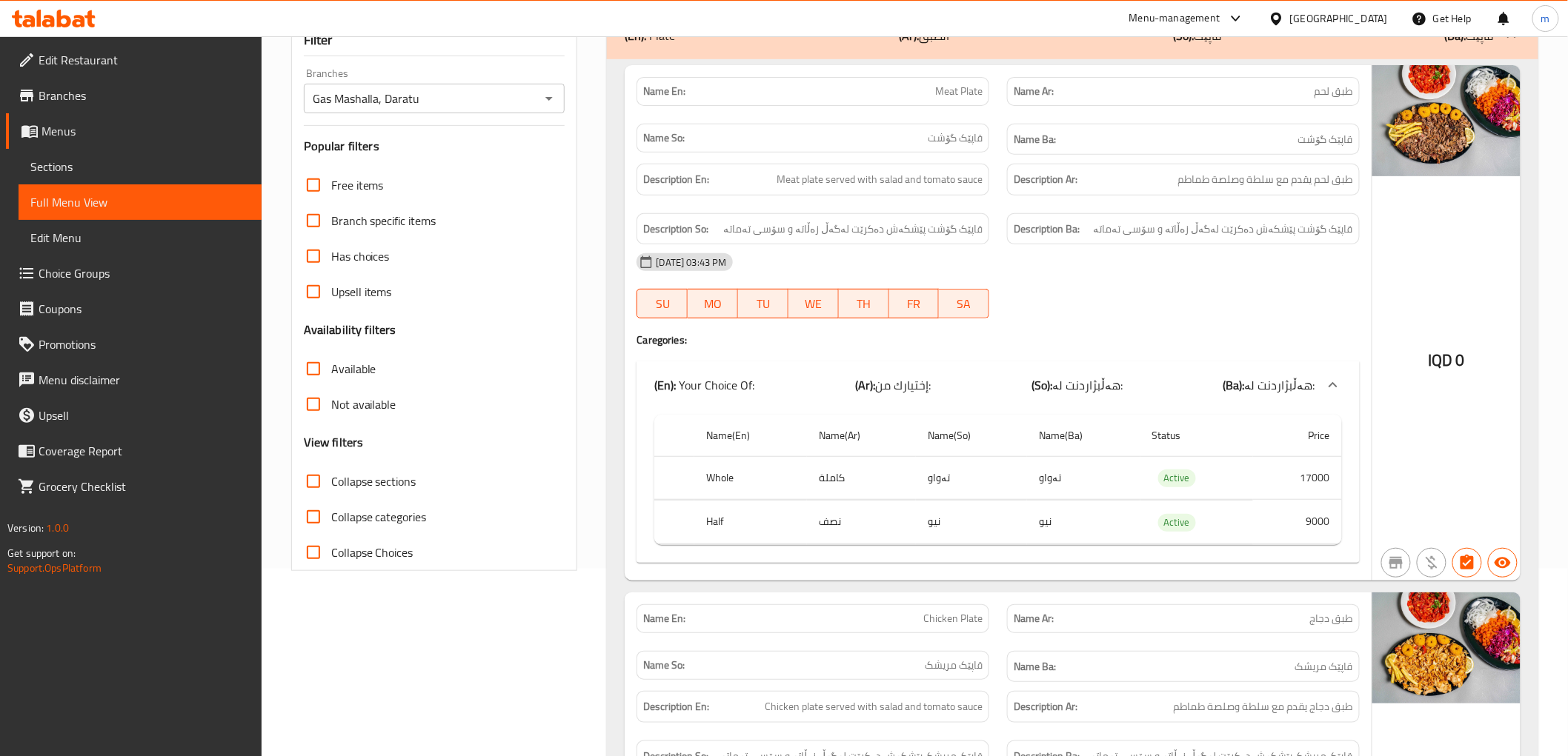
type input "Plate"
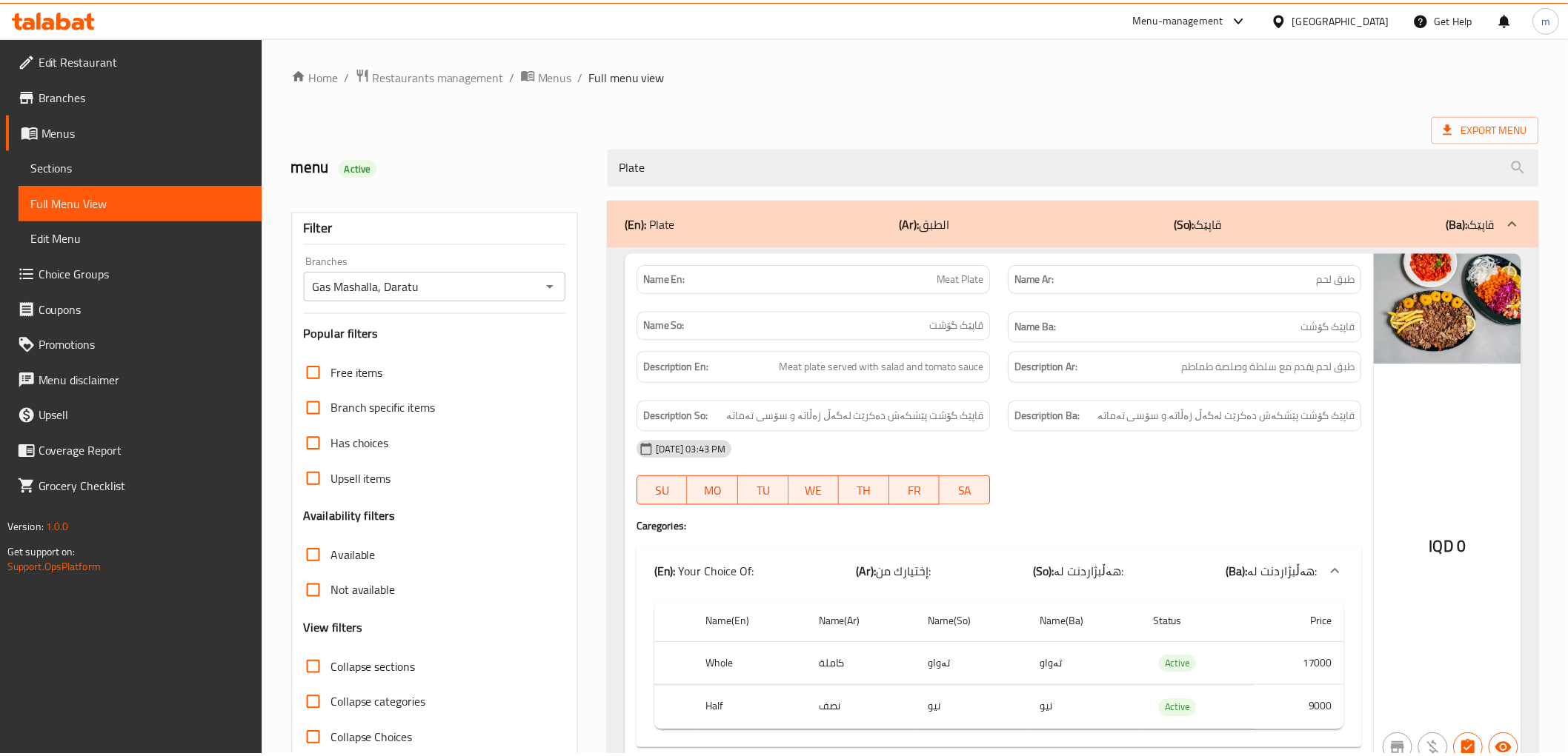
scroll to position [598, 0]
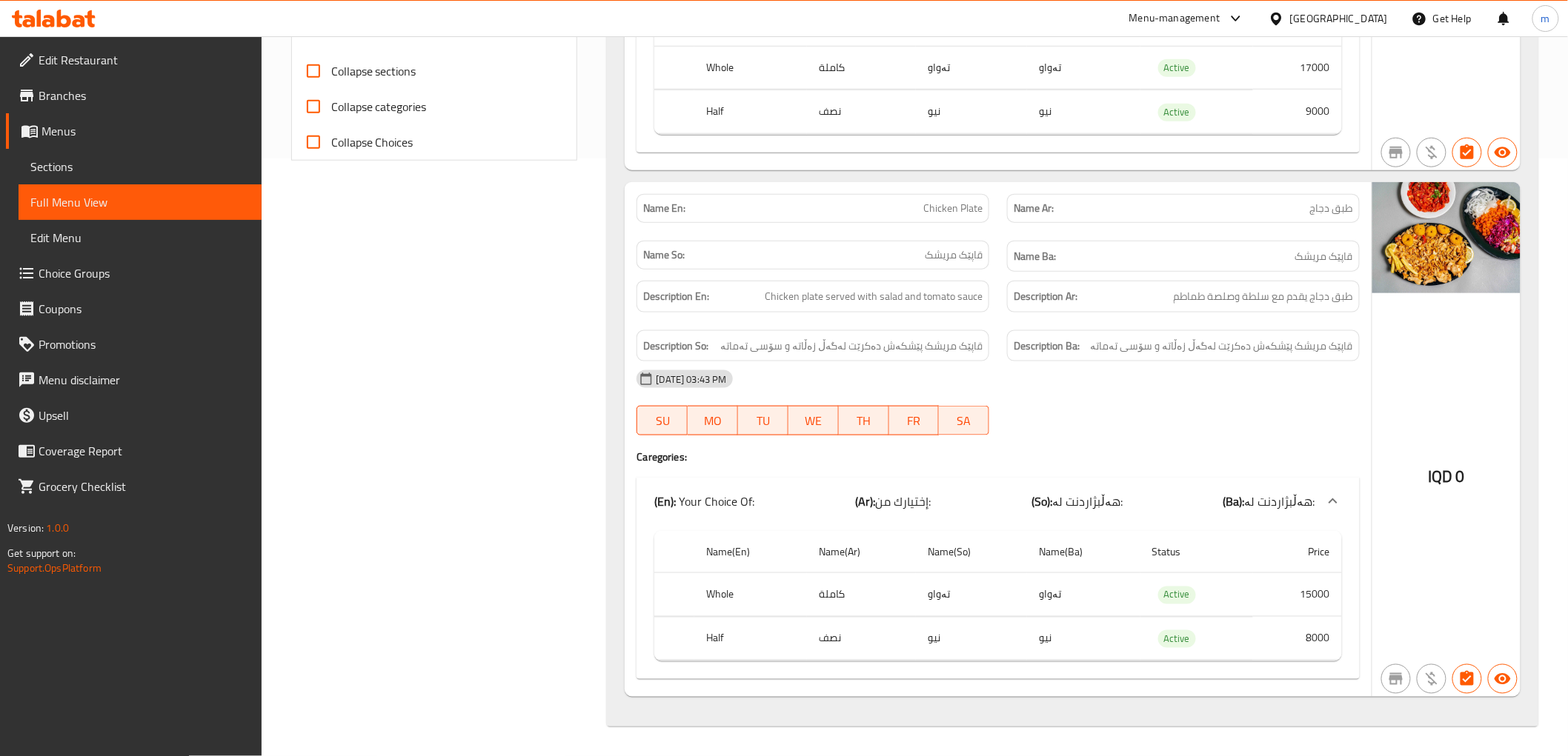
click at [100, 90] on span "Branches" at bounding box center [144, 95] width 211 height 18
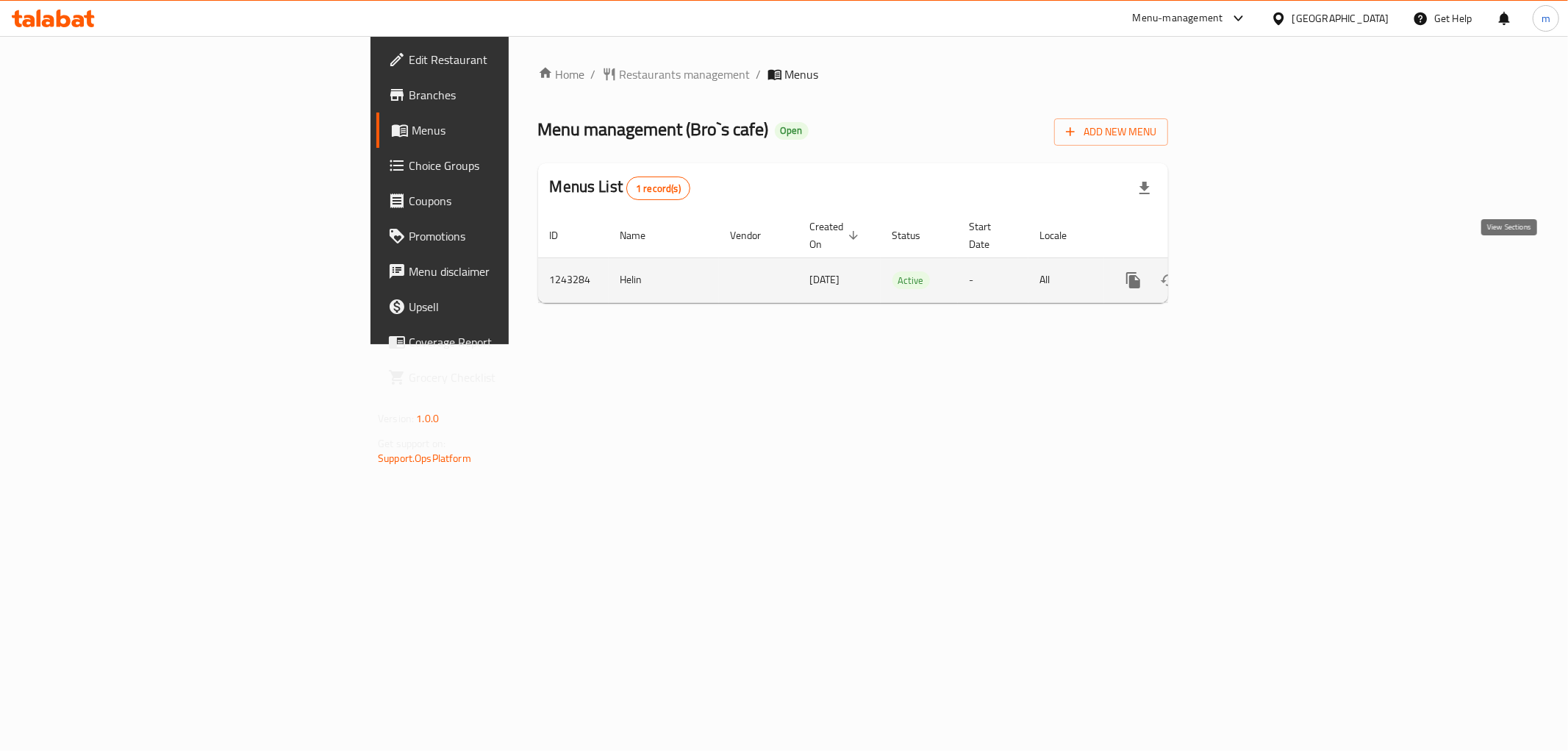
click at [1248, 272] on icon "enhanced table" at bounding box center [1239, 280] width 18 height 18
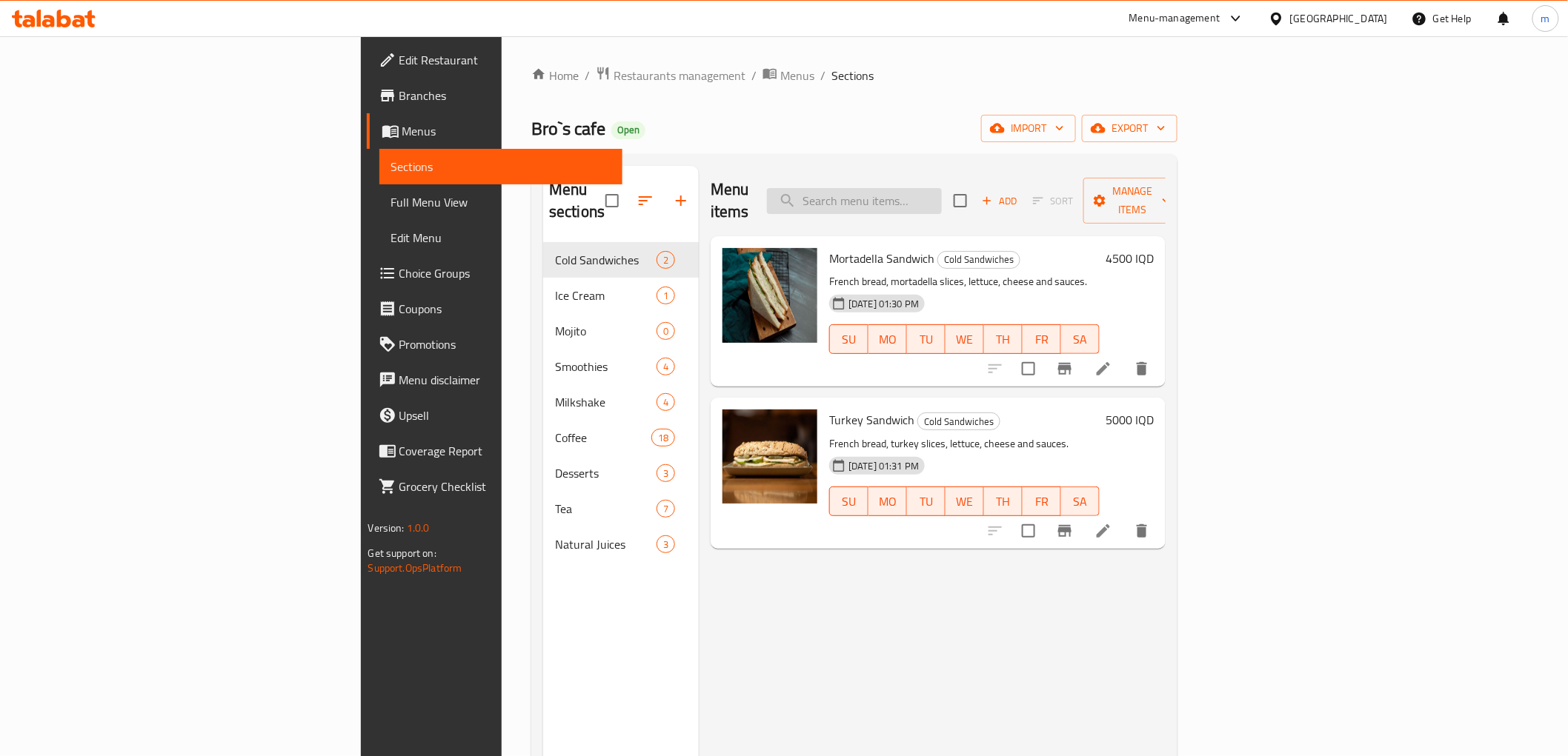
paste input "سموذي منگا ورگي"
drag, startPoint x: 956, startPoint y: 183, endPoint x: 972, endPoint y: 202, distance: 24.8
click at [942, 189] on input "سموذي منگا ورگي" at bounding box center [854, 202] width 175 height 26
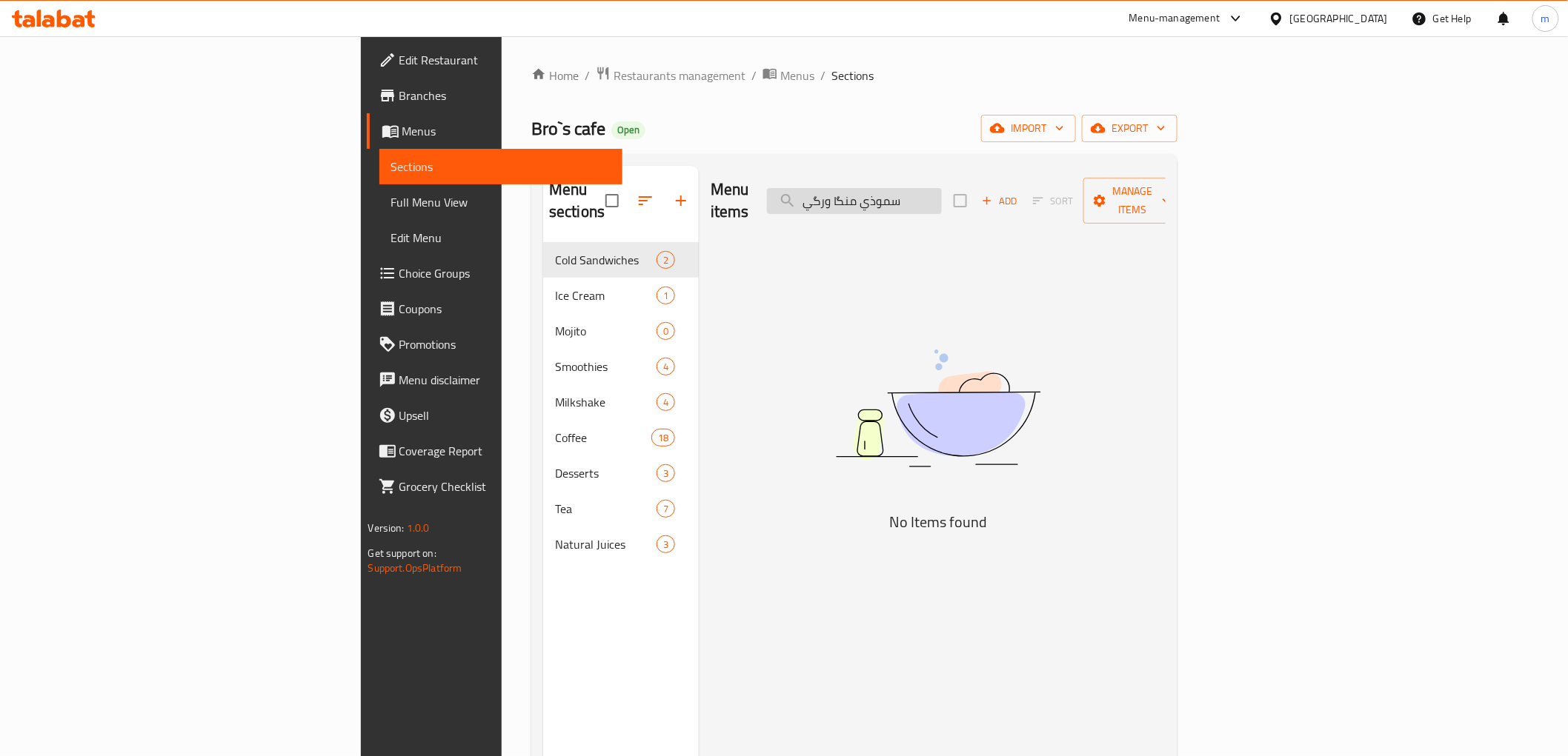
click at [942, 191] on input "سموذي منگا ورگي" at bounding box center [854, 202] width 175 height 26
click at [1026, 206] on div "Menu items سموذي منگا Add Sort Manage items" at bounding box center [938, 201] width 455 height 70
click at [942, 189] on input "سموذي منگا" at bounding box center [854, 202] width 175 height 26
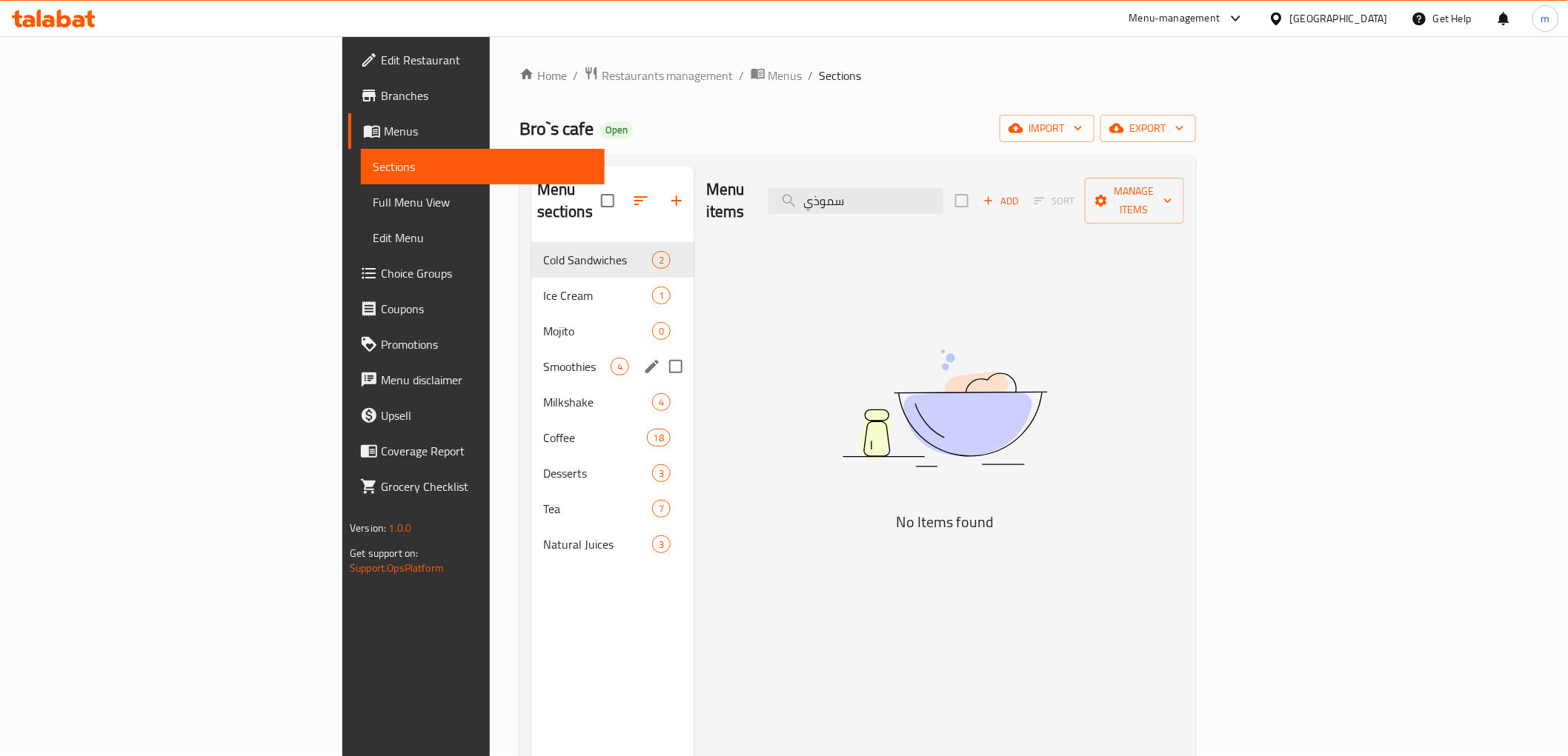
type input "سموذي"
click at [544, 357] on span "Smoothies" at bounding box center [577, 366] width 67 height 18
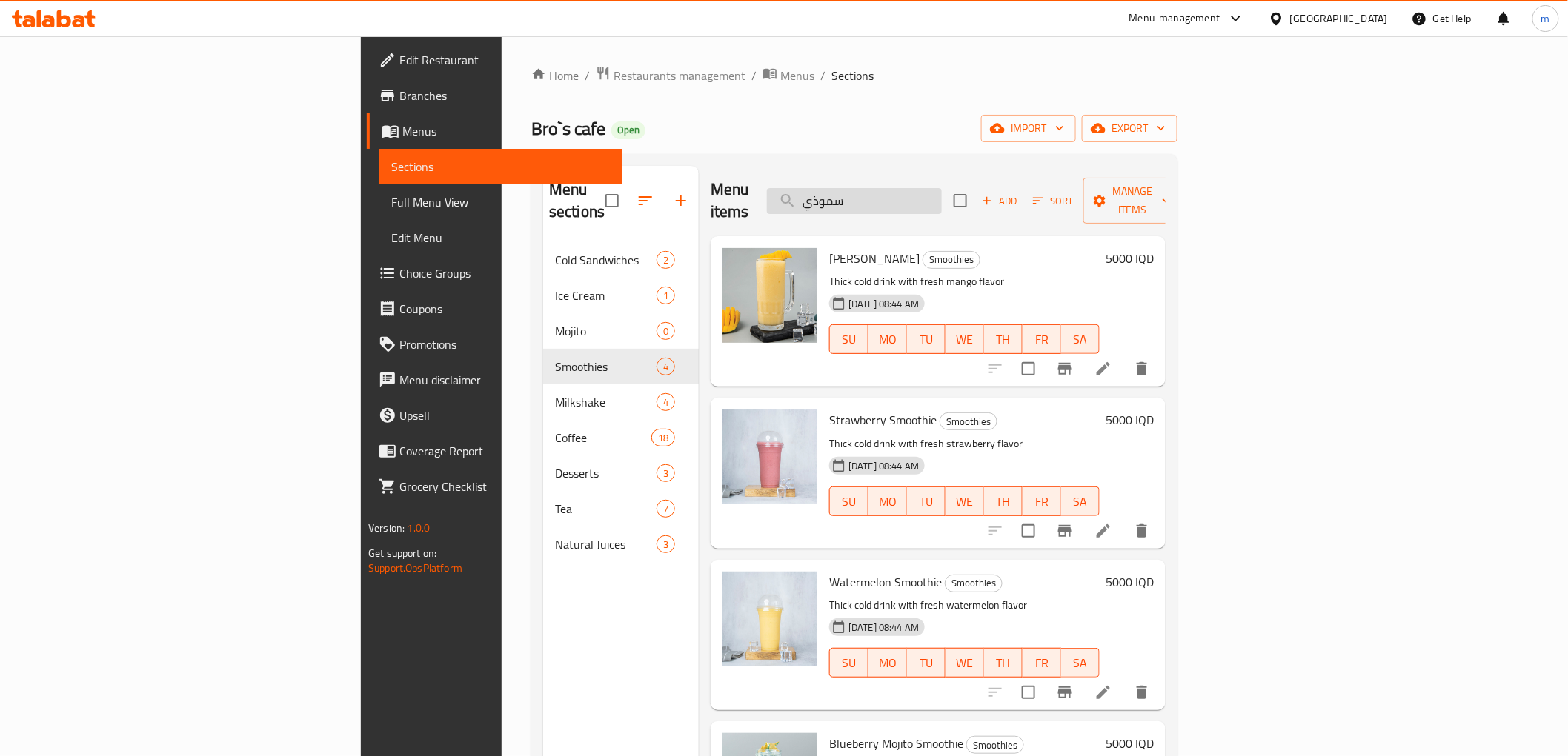
click at [942, 189] on input "سموذي" at bounding box center [854, 202] width 175 height 26
click at [942, 189] on input "search" at bounding box center [854, 202] width 175 height 26
paste input "منگا"
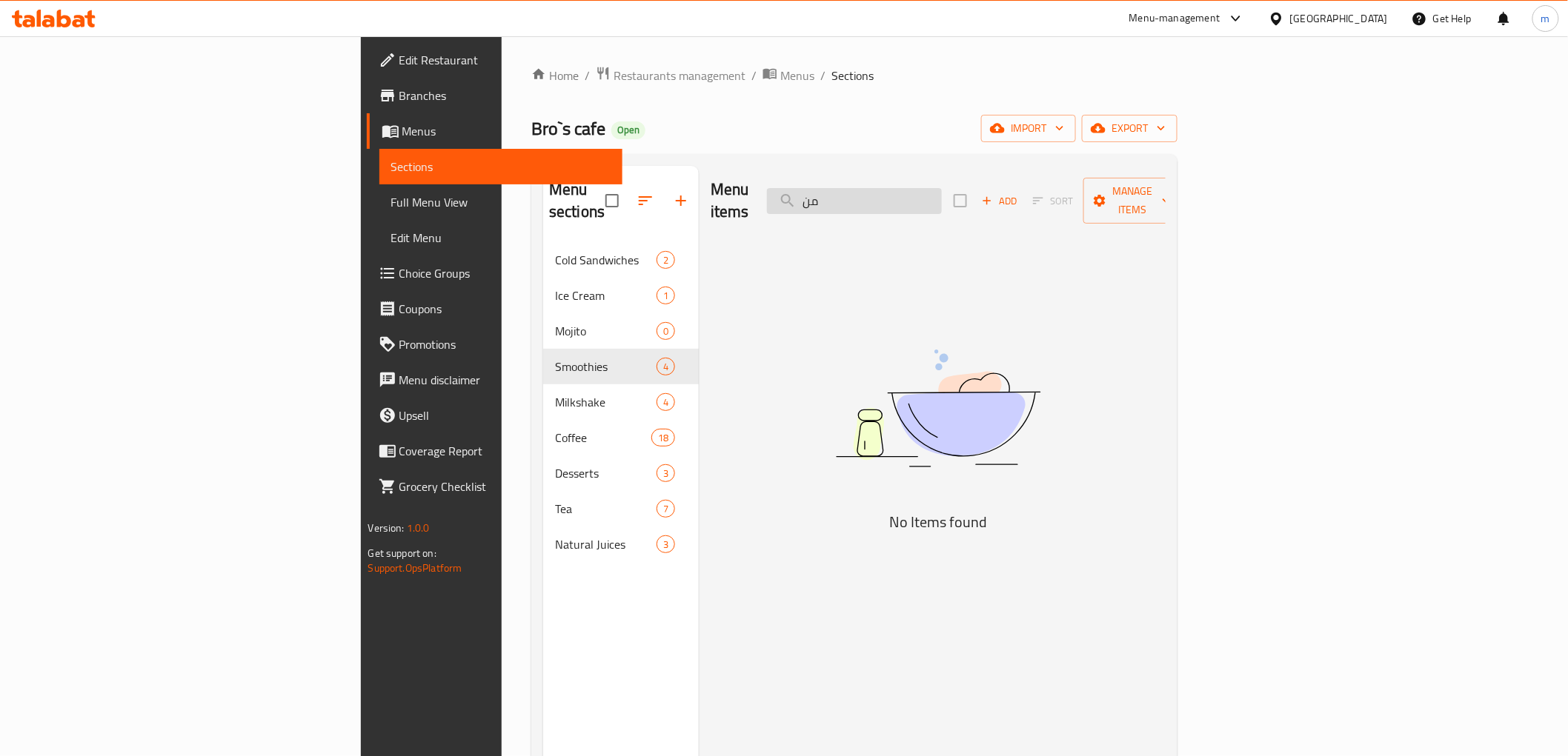
type input "م"
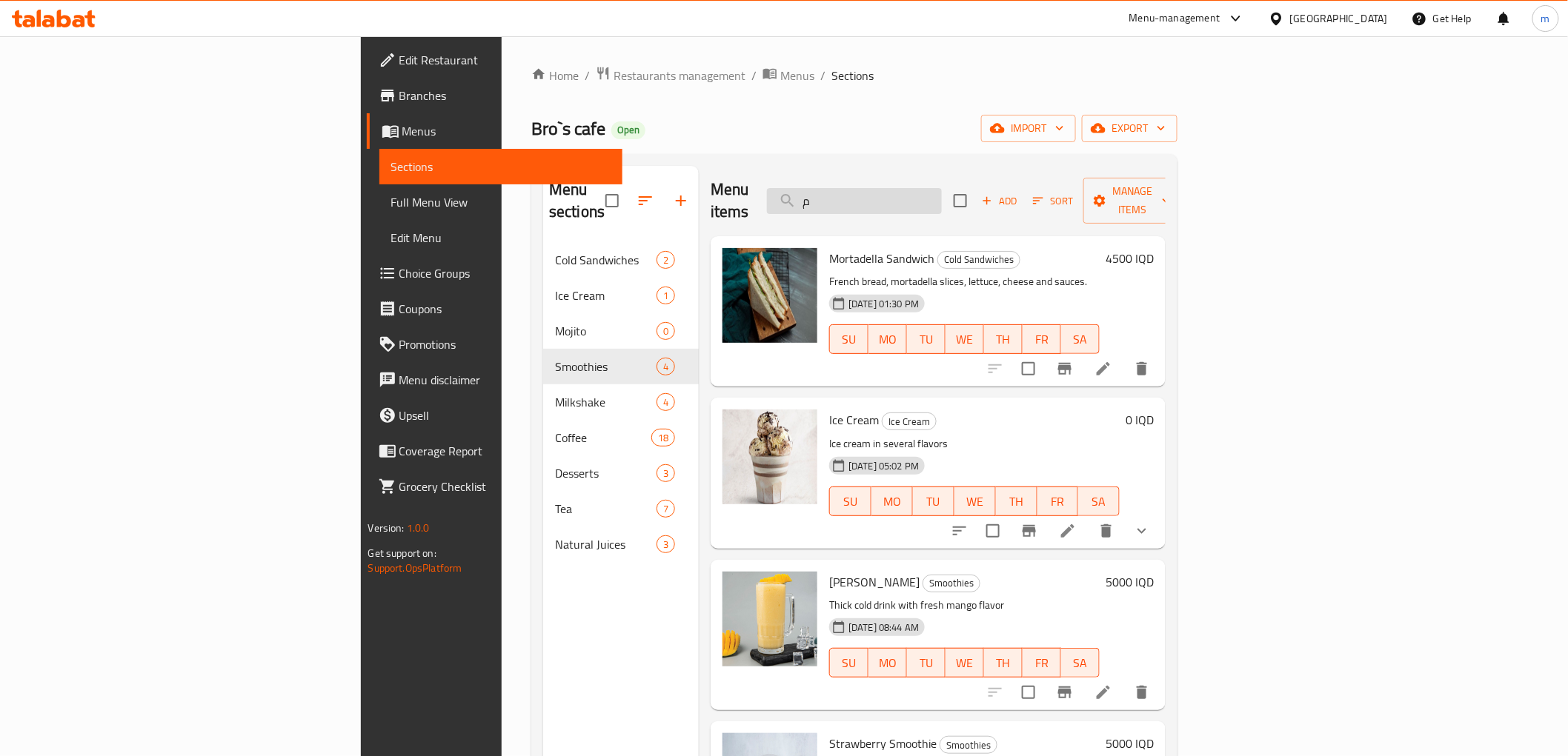
click at [942, 189] on input "م" at bounding box center [854, 202] width 175 height 26
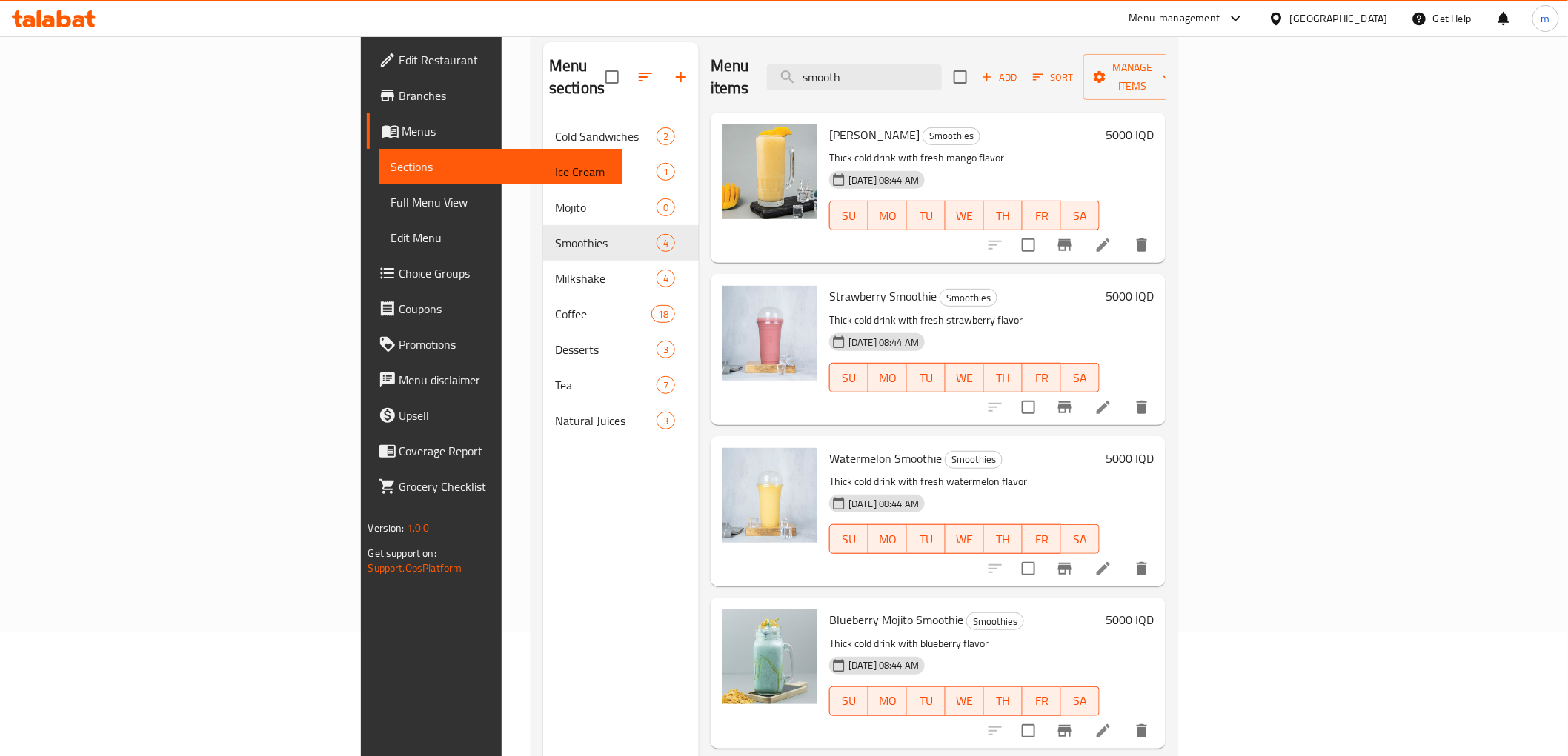
scroll to position [207, 0]
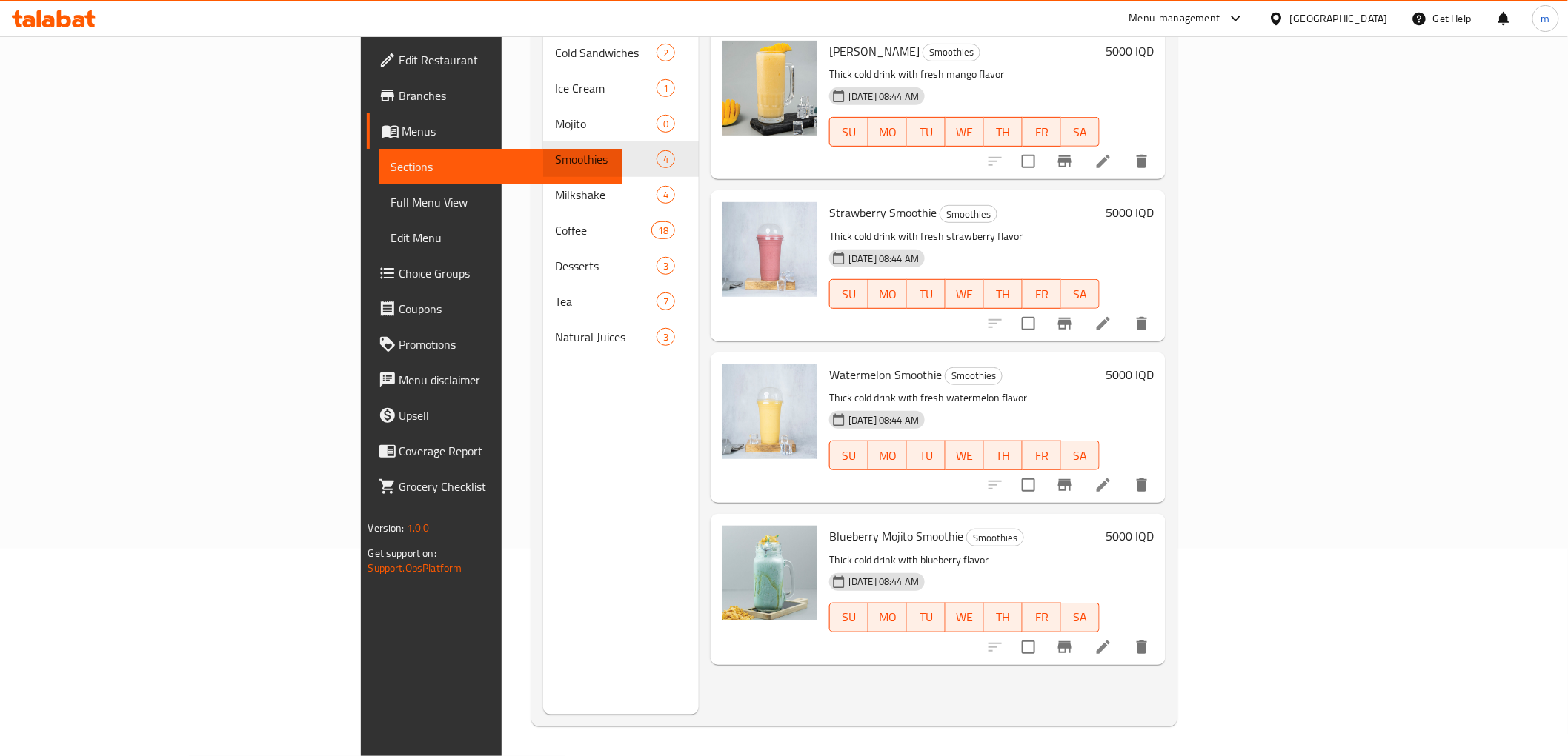
type input "smooth"
click at [1124, 471] on li at bounding box center [1103, 484] width 41 height 27
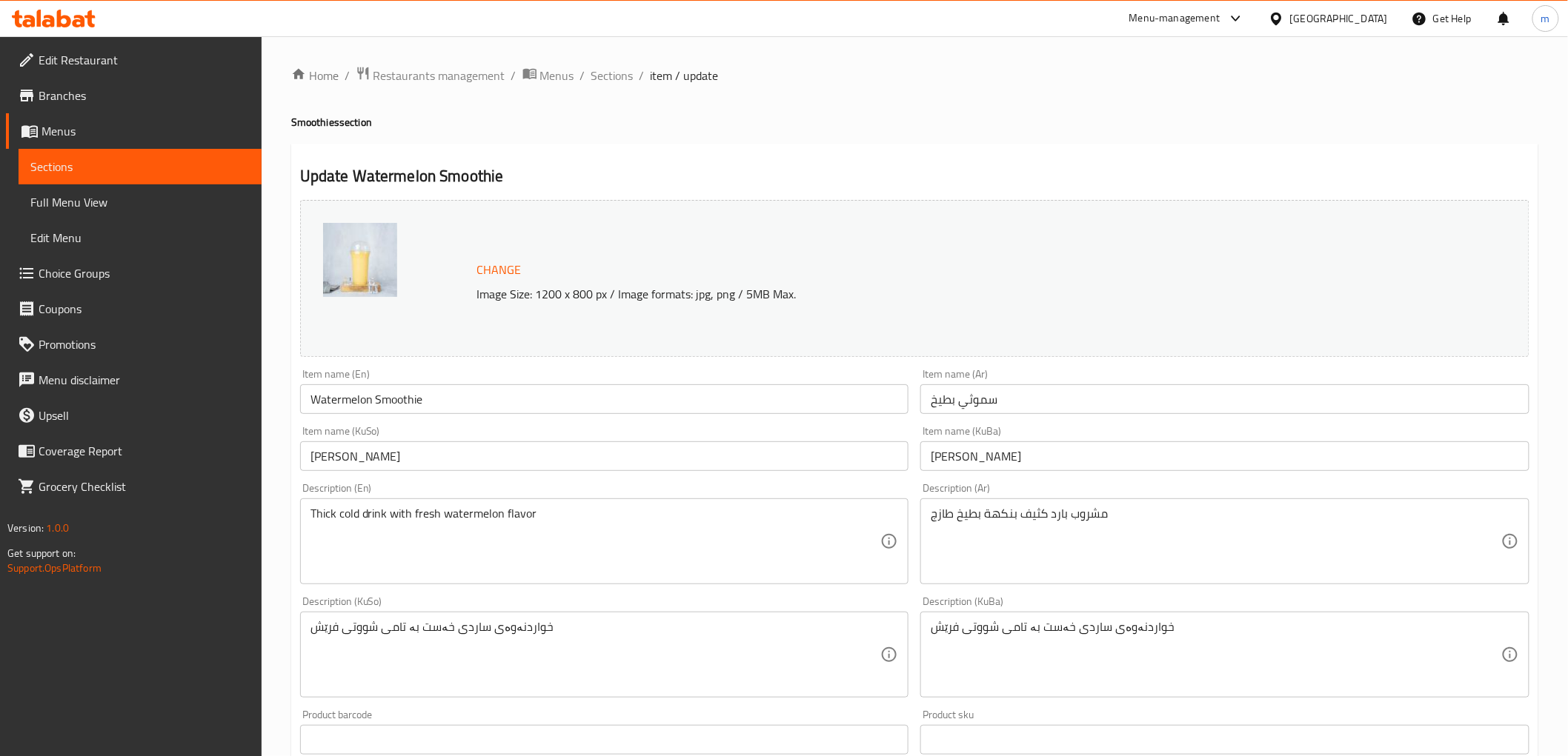
click at [353, 403] on input "Watermelon Smoothie" at bounding box center [604, 399] width 609 height 30
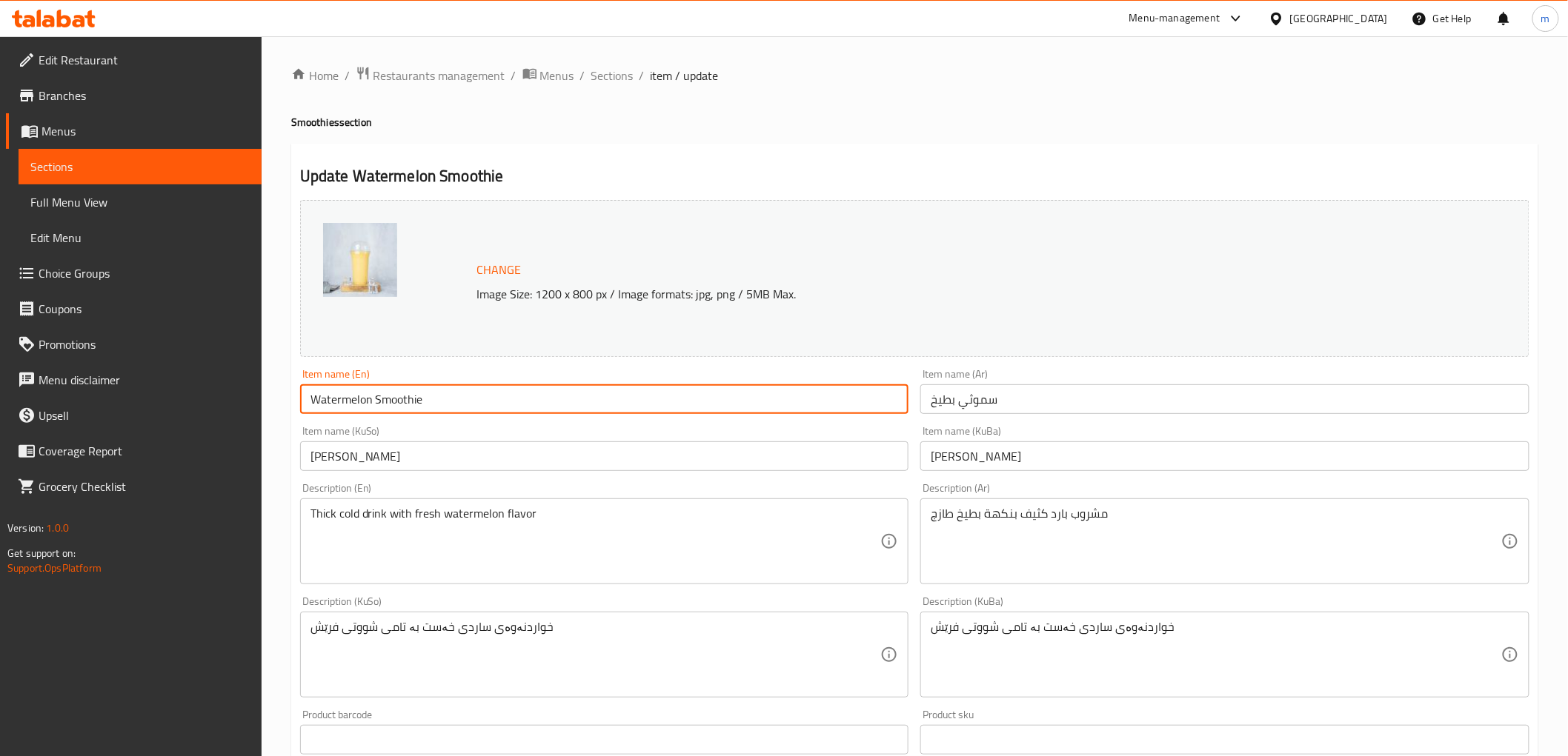
click at [353, 403] on input "Watermelon Smoothie" at bounding box center [604, 399] width 609 height 30
click at [608, 68] on span "Sections" at bounding box center [612, 75] width 42 height 18
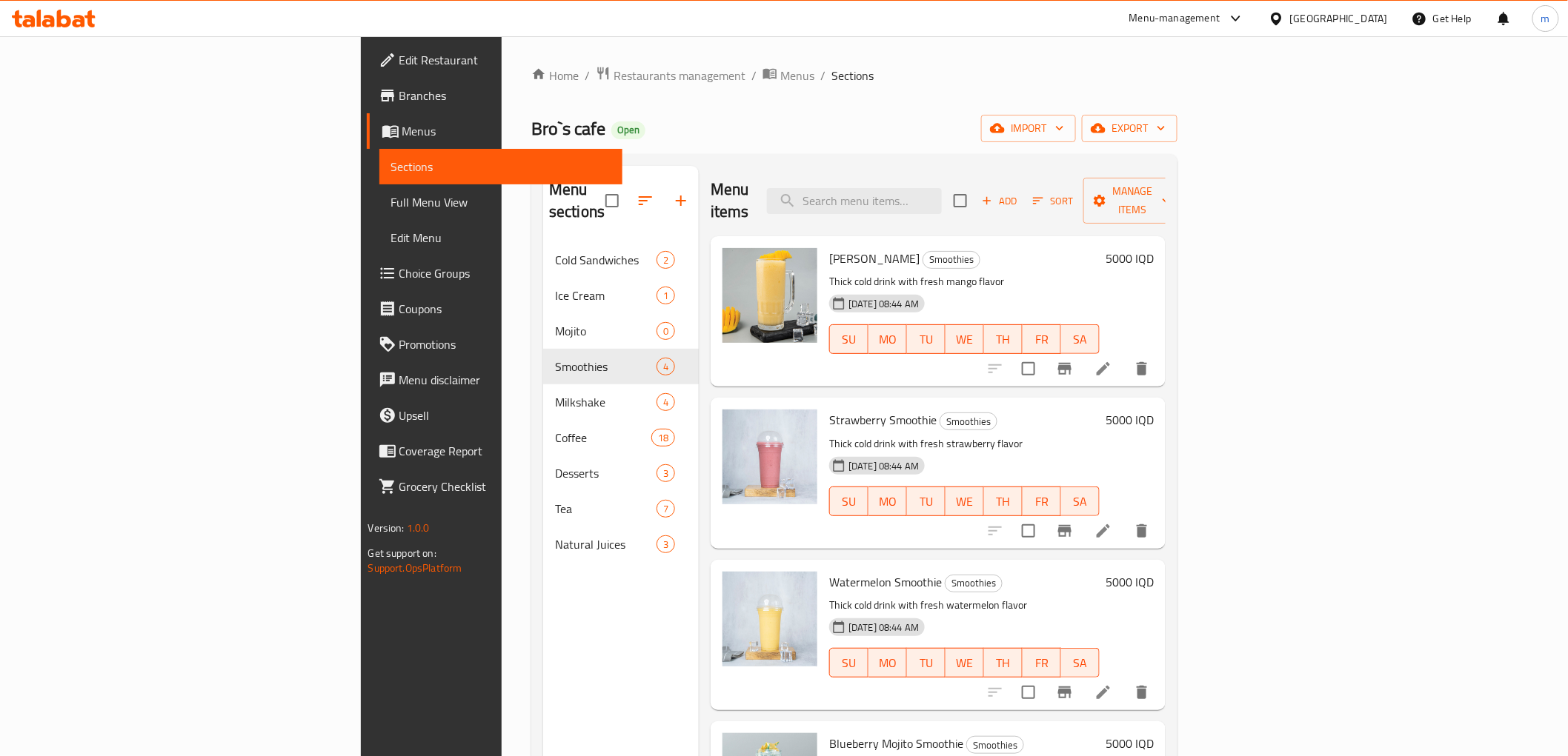
drag, startPoint x: 824, startPoint y: 237, endPoint x: 735, endPoint y: 239, distance: 89.0
click at [824, 242] on div "Mango Smoothie Smoothies Thick cold drink with fresh mango flavor 28-07-2024 08…" at bounding box center [965, 311] width 282 height 138
copy span "[PERSON_NAME]"
drag, startPoint x: 851, startPoint y: 554, endPoint x: 738, endPoint y: 563, distance: 113.4
click at [824, 566] on div "Watermelon Smoothie Smoothies Thick cold drink with fresh watermelon flavor 28-…" at bounding box center [965, 635] width 282 height 138
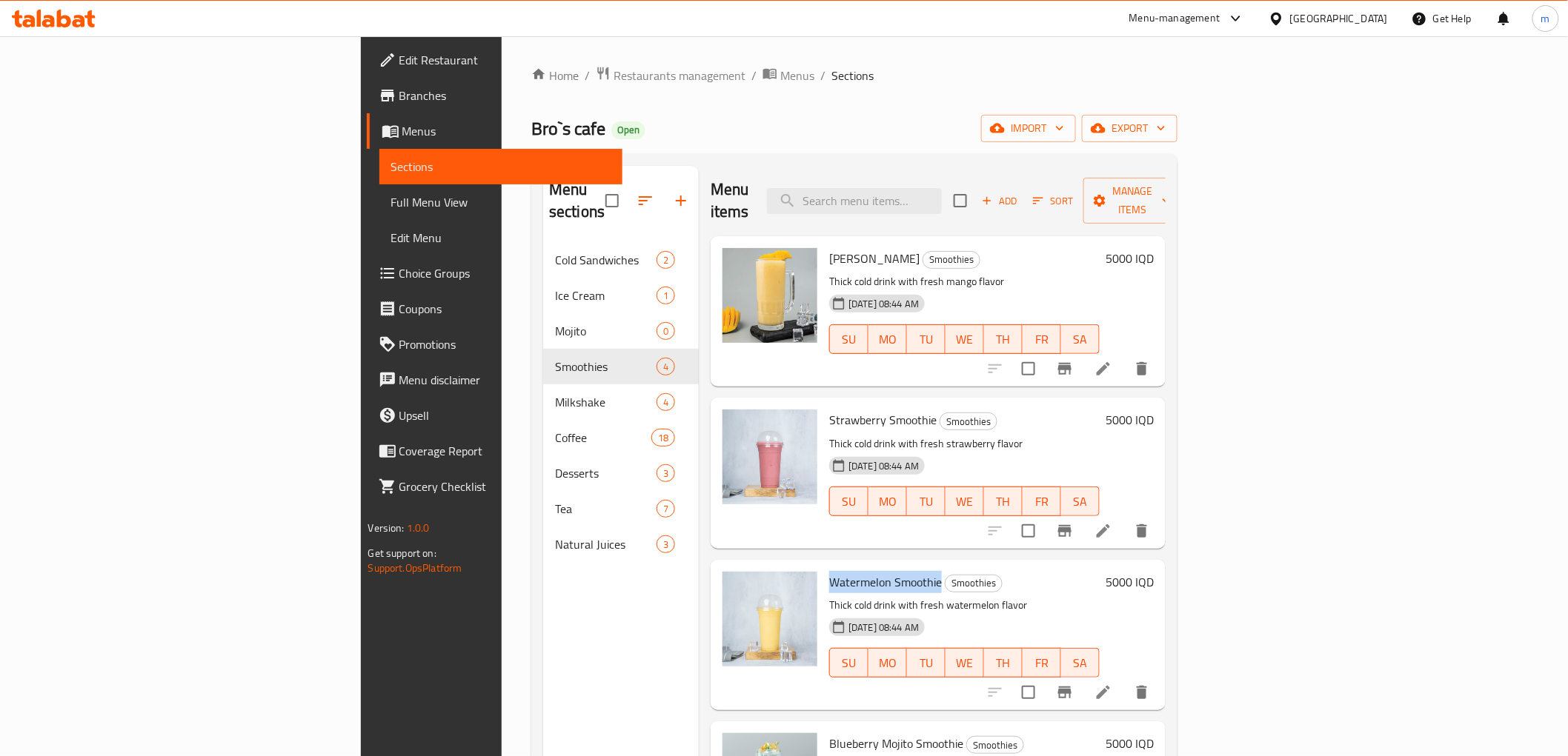
copy span "Watermelon Smoothie"
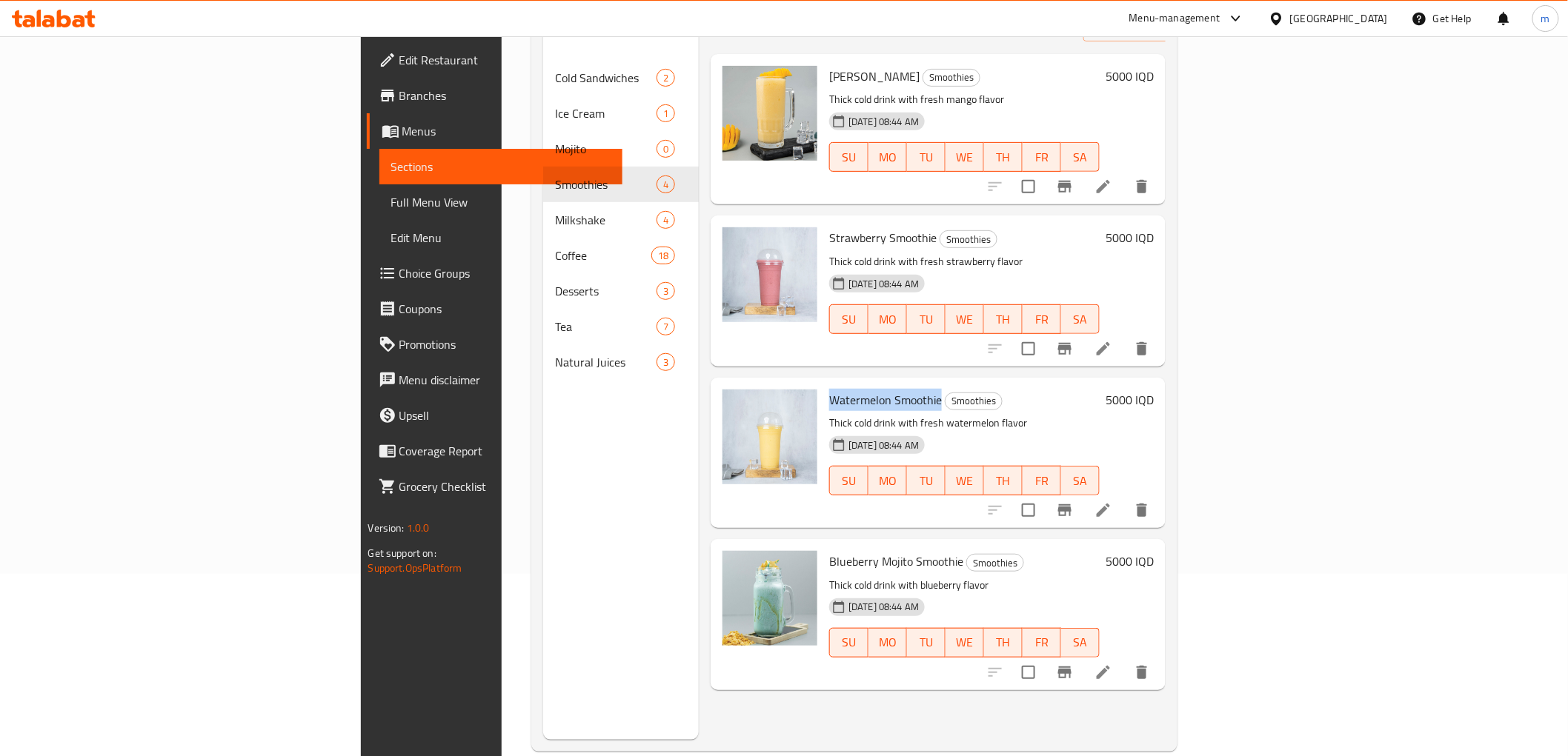
scroll to position [207, 0]
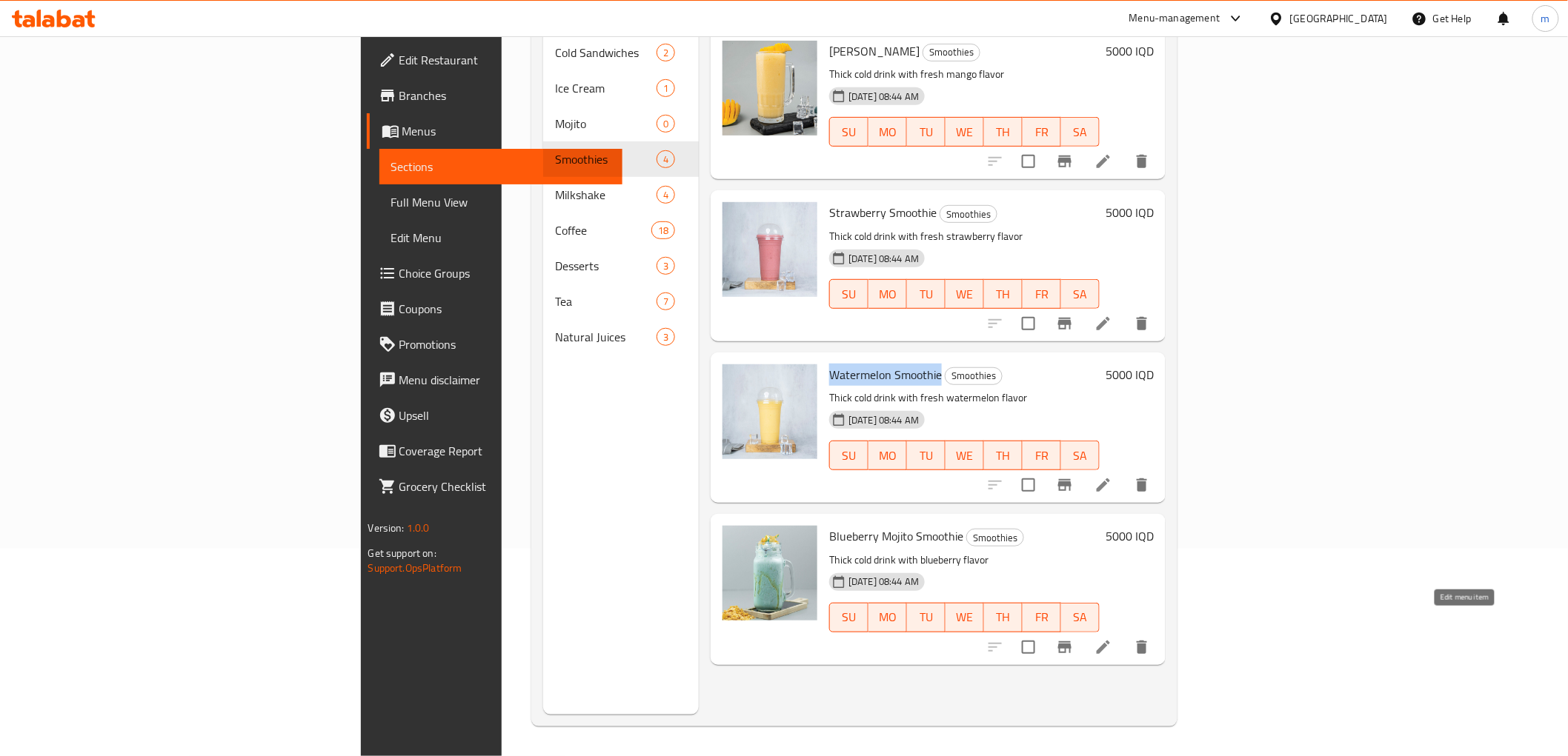
click at [1110, 640] on icon at bounding box center [1103, 647] width 13 height 13
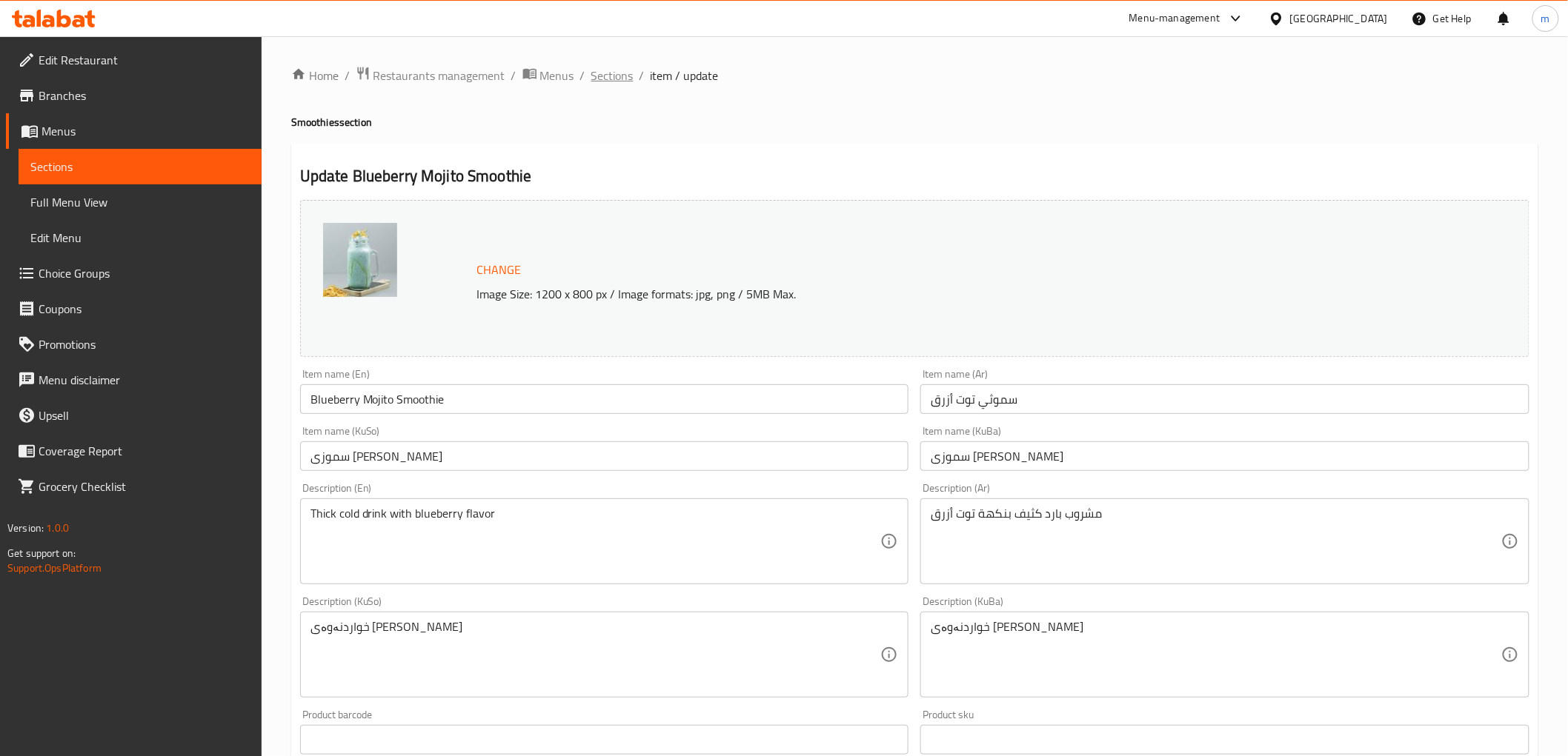
click at [620, 72] on span "Sections" at bounding box center [612, 75] width 42 height 18
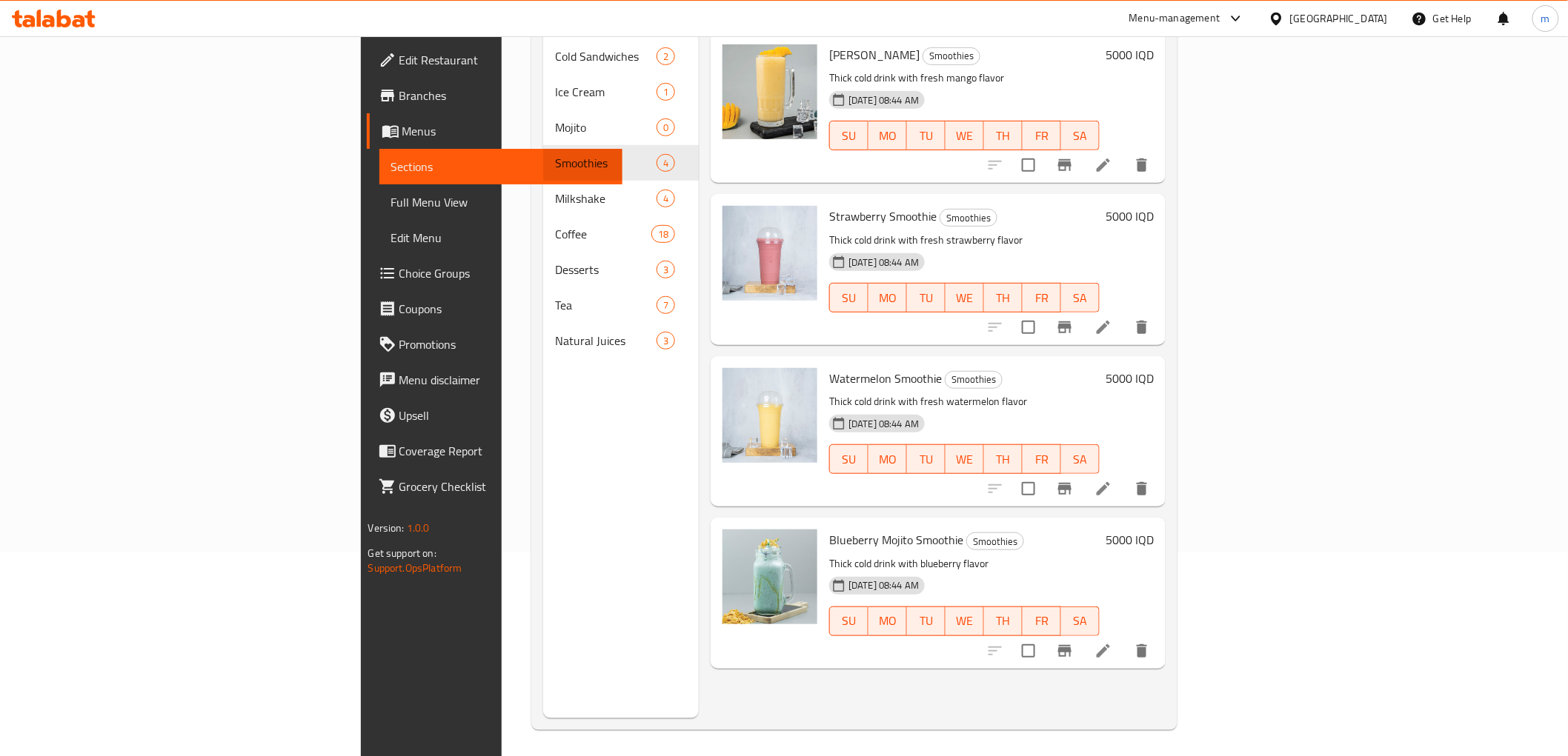
scroll to position [207, 0]
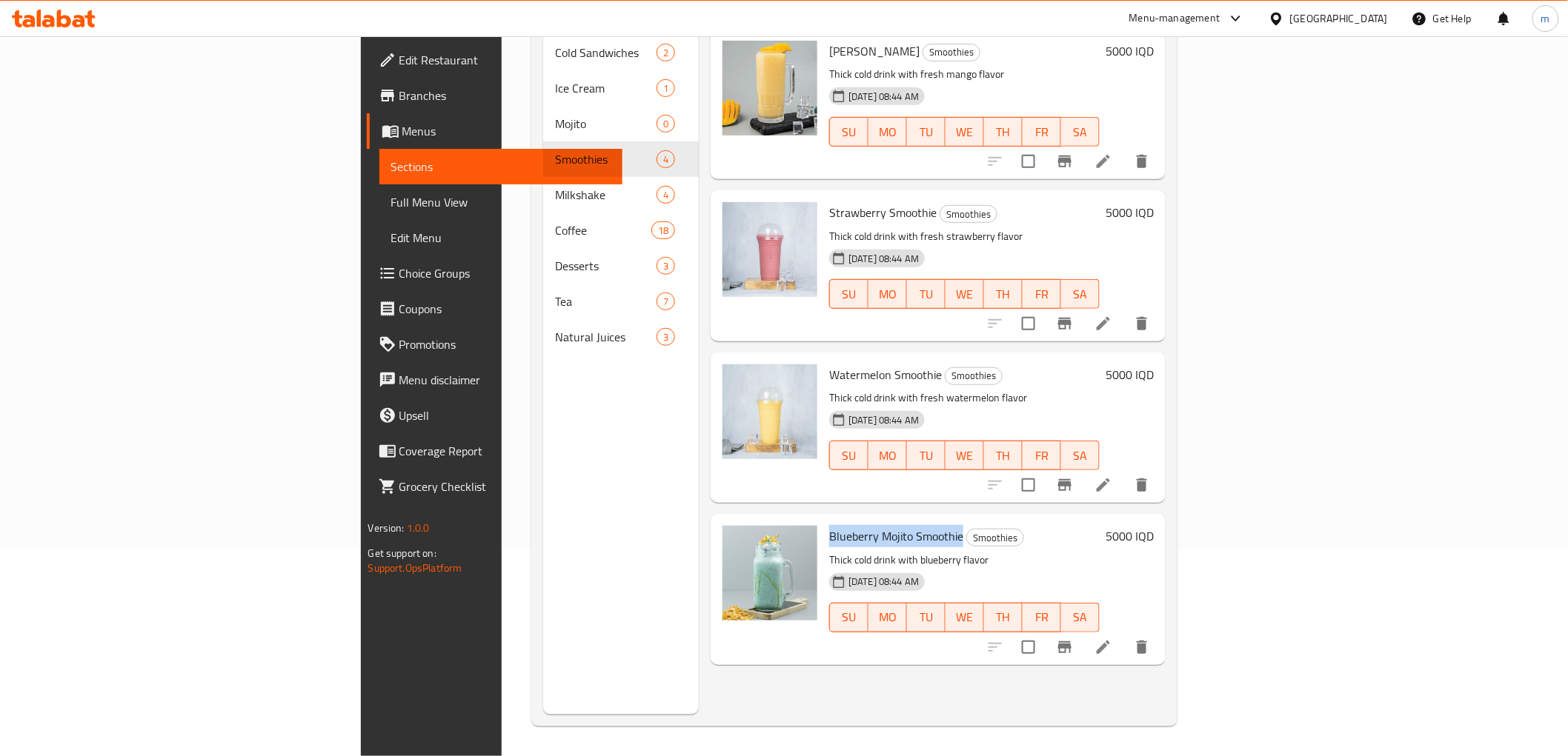
drag, startPoint x: 870, startPoint y: 514, endPoint x: 741, endPoint y: 514, distance: 129.0
click at [829, 525] on span "Blueberry Mojito Smoothie" at bounding box center [897, 537] width 134 height 22
copy span "Blueberry Mojito Smoothie"
drag, startPoint x: 842, startPoint y: 191, endPoint x: 742, endPoint y: 191, distance: 100.0
click at [829, 202] on span "Strawberry Smoothie" at bounding box center [883, 213] width 107 height 22
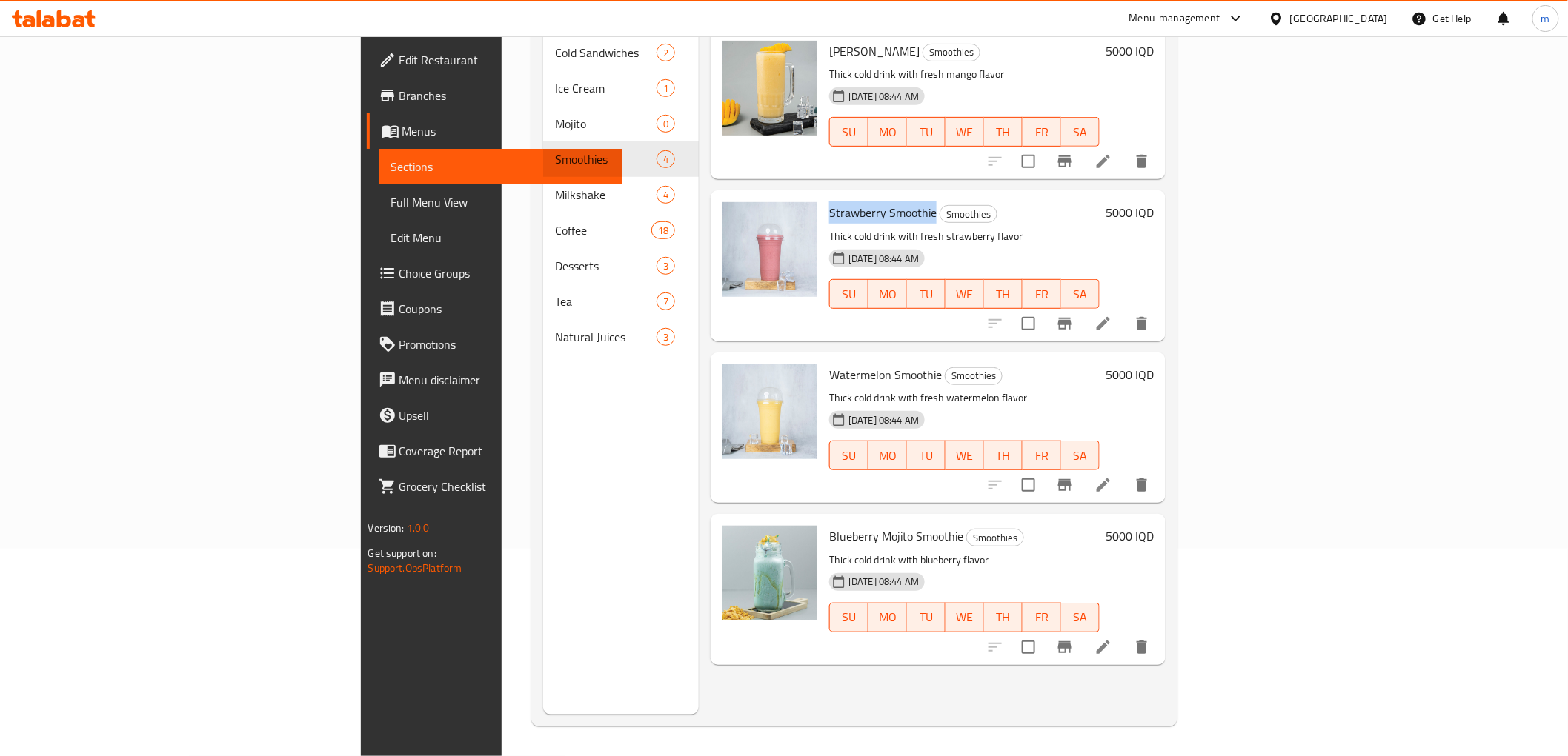
copy span "Strawberry Smoothie"
drag, startPoint x: 1010, startPoint y: 352, endPoint x: 966, endPoint y: 352, distance: 44.0
click at [1010, 364] on h6 "Watermelon Smoothie Smoothies" at bounding box center [965, 374] width 271 height 21
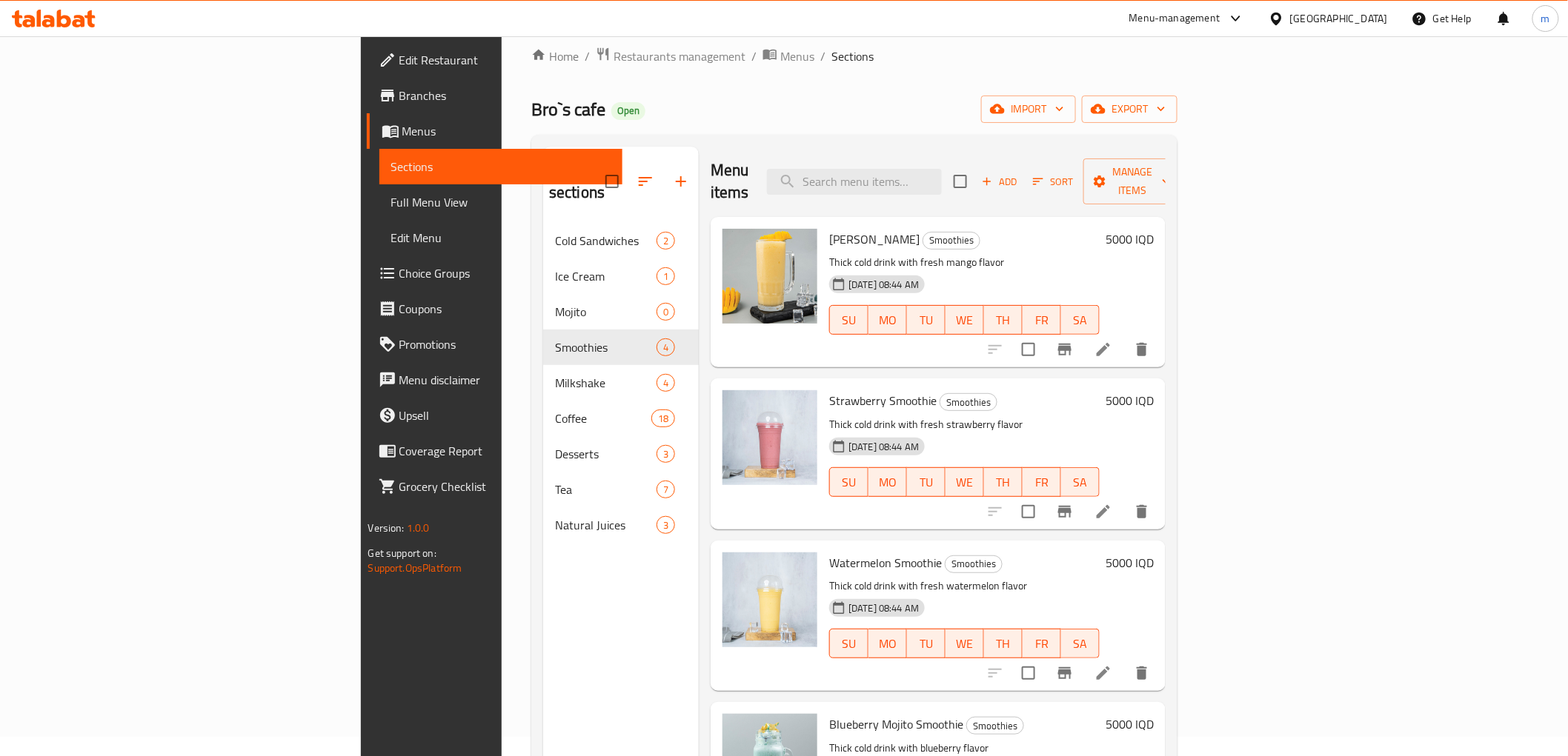
scroll to position [0, 0]
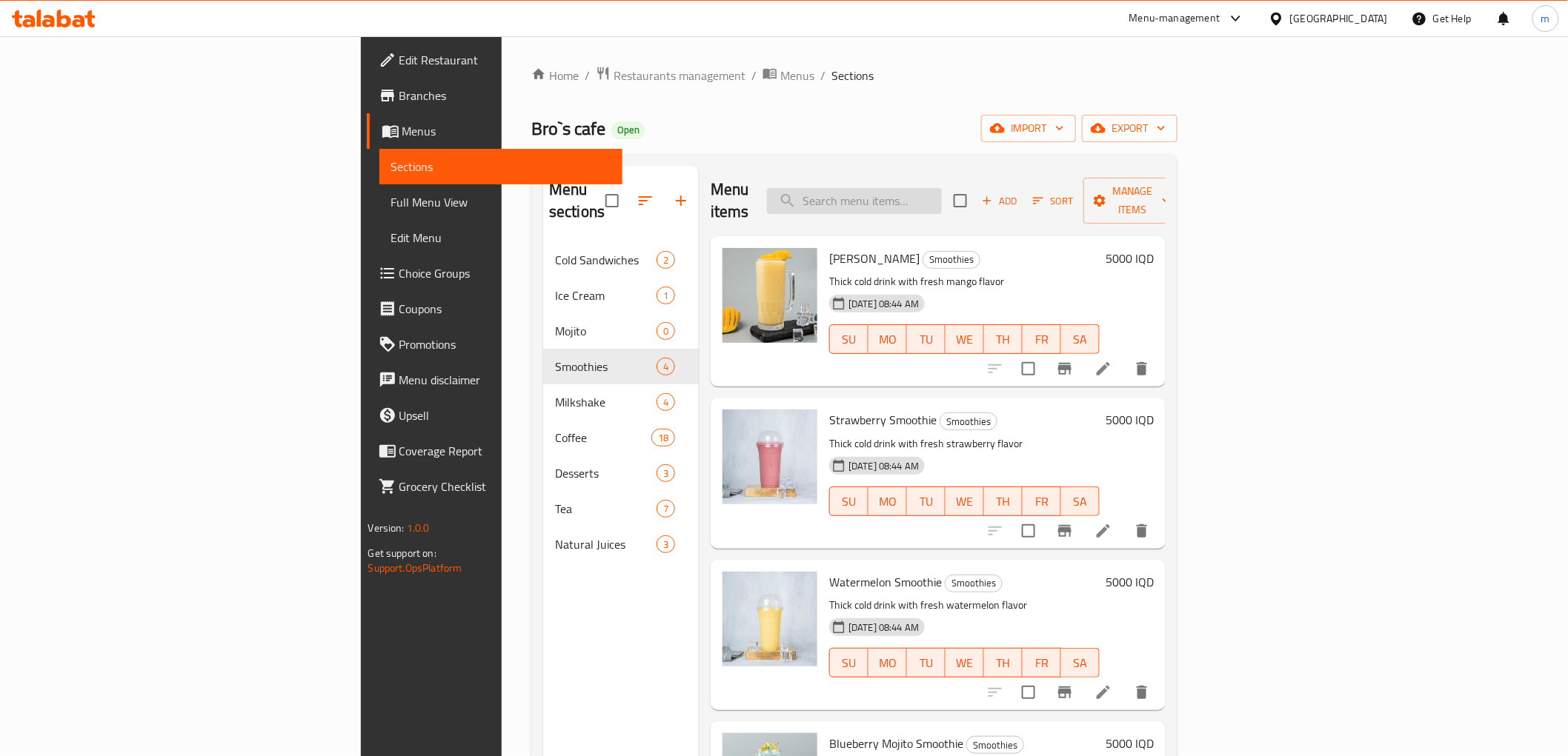
click at [939, 194] on input "search" at bounding box center [854, 202] width 175 height 26
paste input "سموذي رمان وكرز"
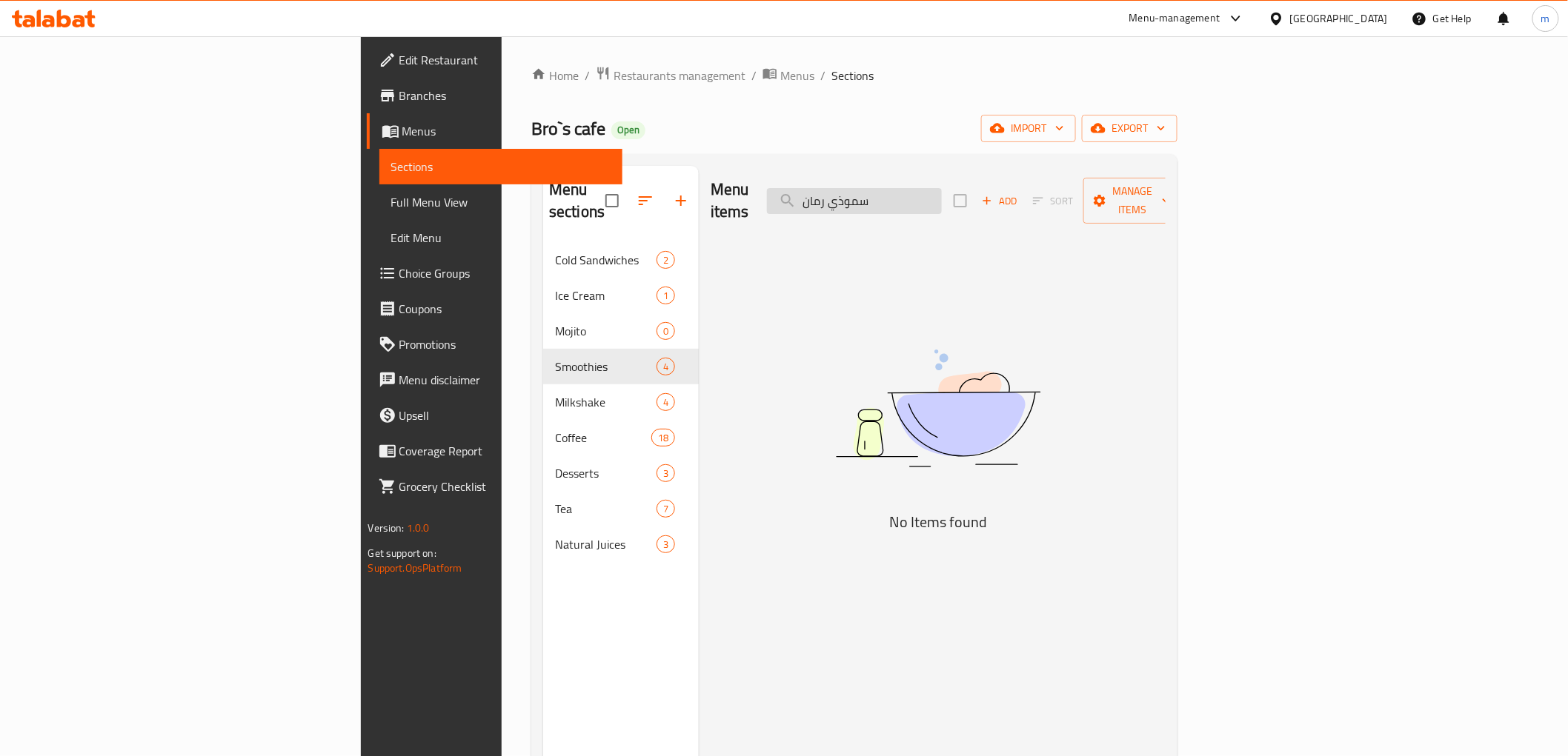
type input "سموذي رما"
click at [942, 201] on input "سموذي رما" at bounding box center [854, 202] width 175 height 26
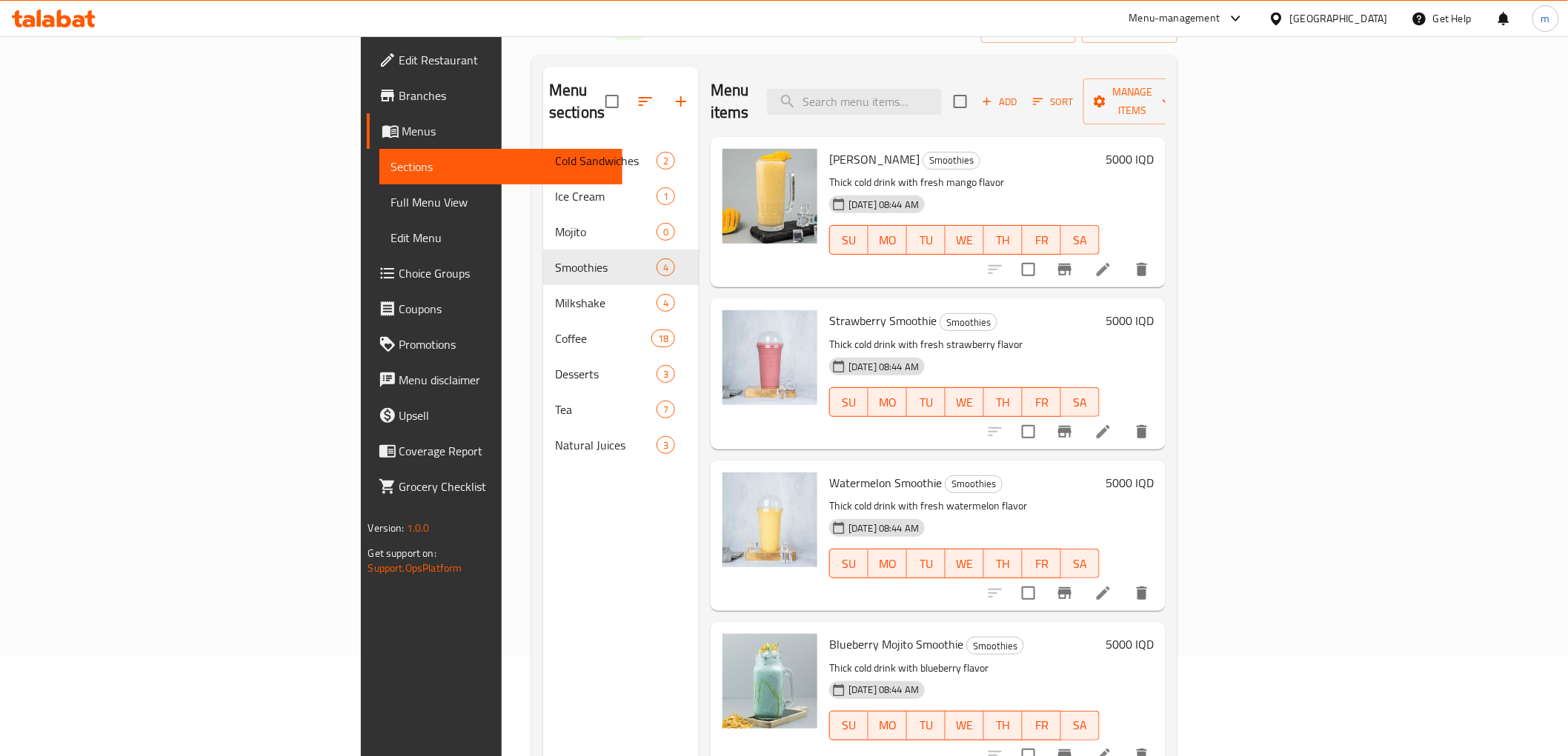
scroll to position [137, 0]
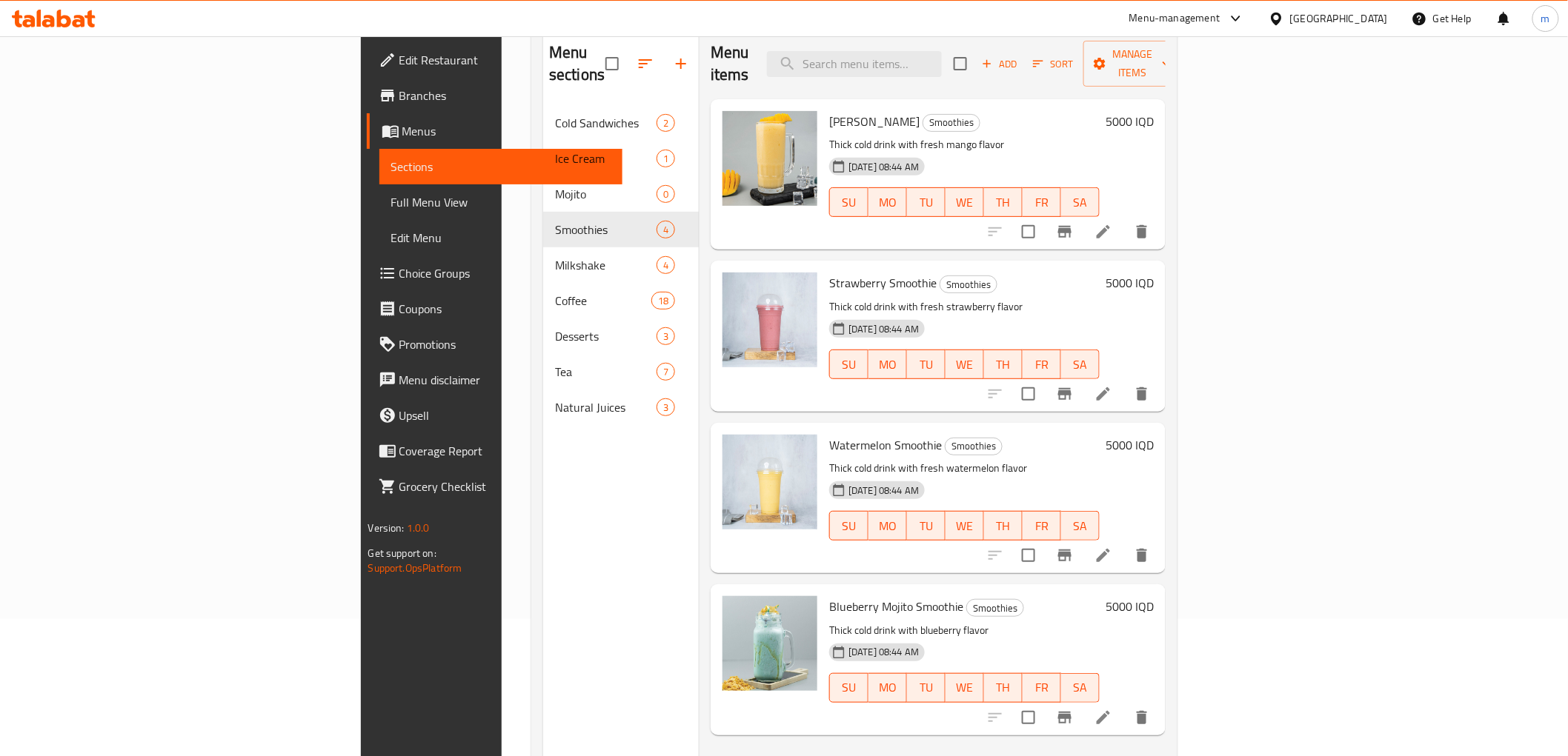
click at [834, 434] on span "Watermelon Smoothie" at bounding box center [885, 445] width 113 height 22
copy h6 "Smoothie"
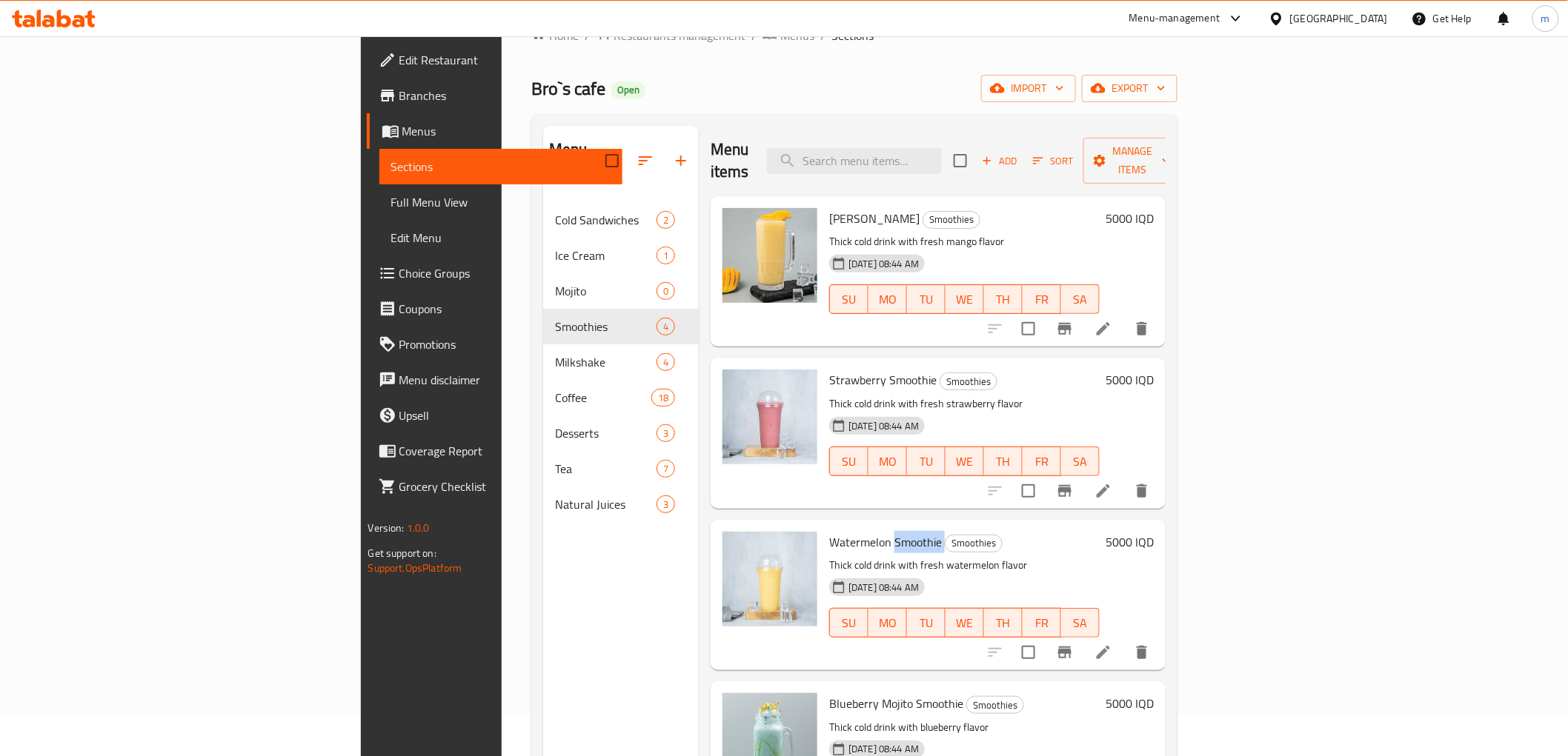
scroll to position [0, 0]
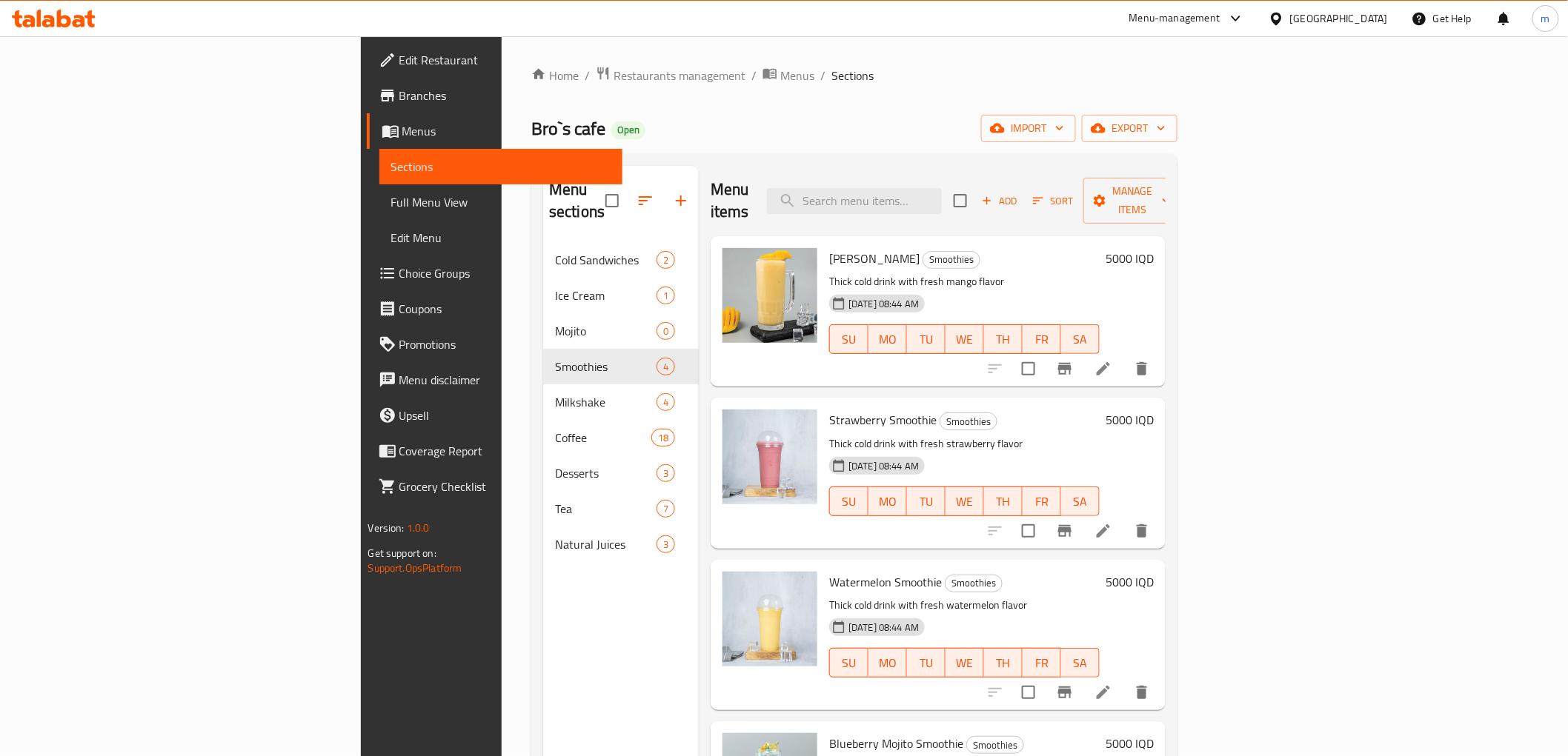
click at [1051, 236] on div "Mango Smoothie Smoothies Thick cold drink with fresh mango flavor 28-07-2024 08…" at bounding box center [938, 311] width 455 height 150
paste input "Smoothie"
click at [942, 198] on input "Smoothie" at bounding box center [854, 202] width 175 height 26
type input "Smoothi"
click at [942, 191] on input "Smoothi" at bounding box center [854, 202] width 175 height 26
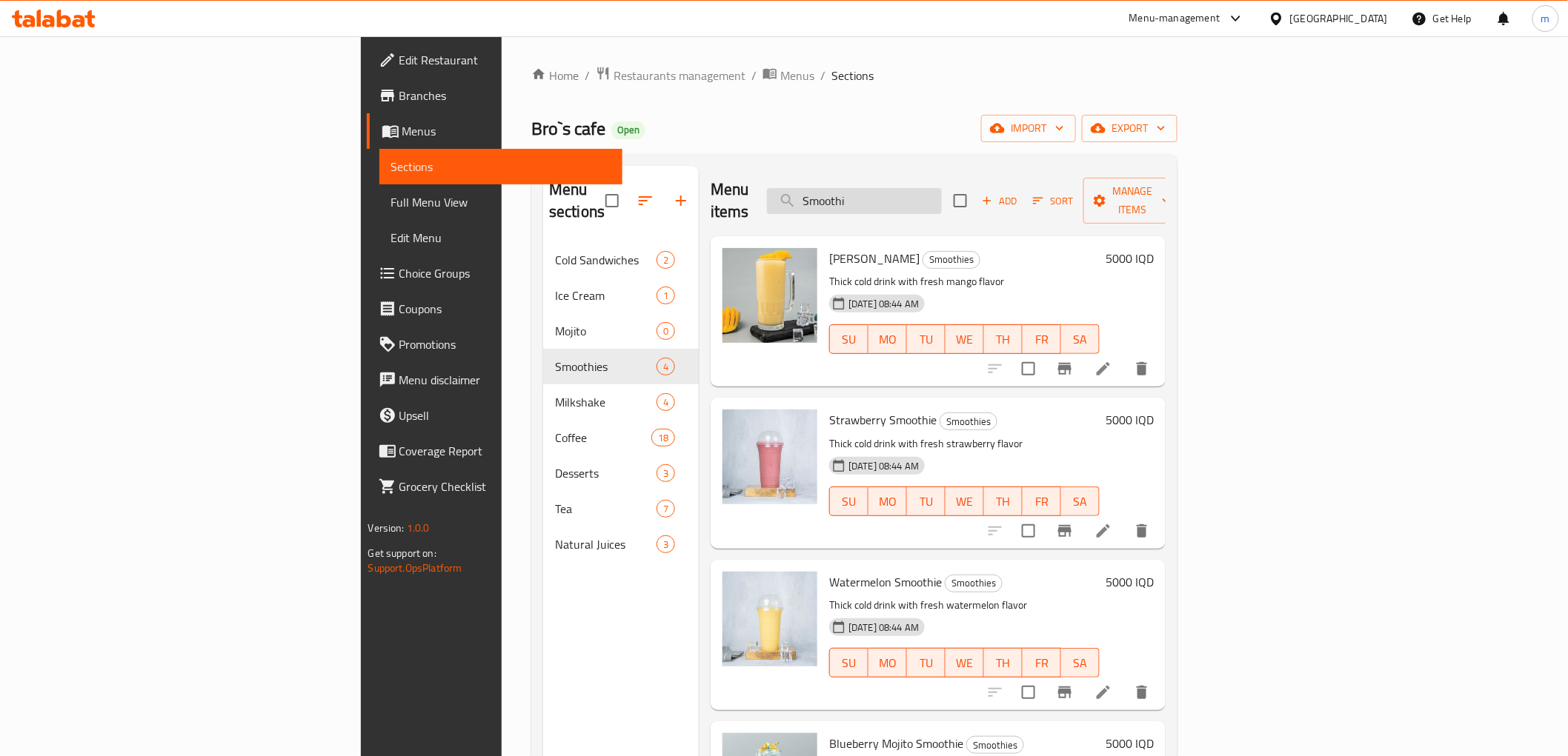
click at [942, 191] on input "Smoothi" at bounding box center [854, 202] width 175 height 26
paste input "موهيتو"
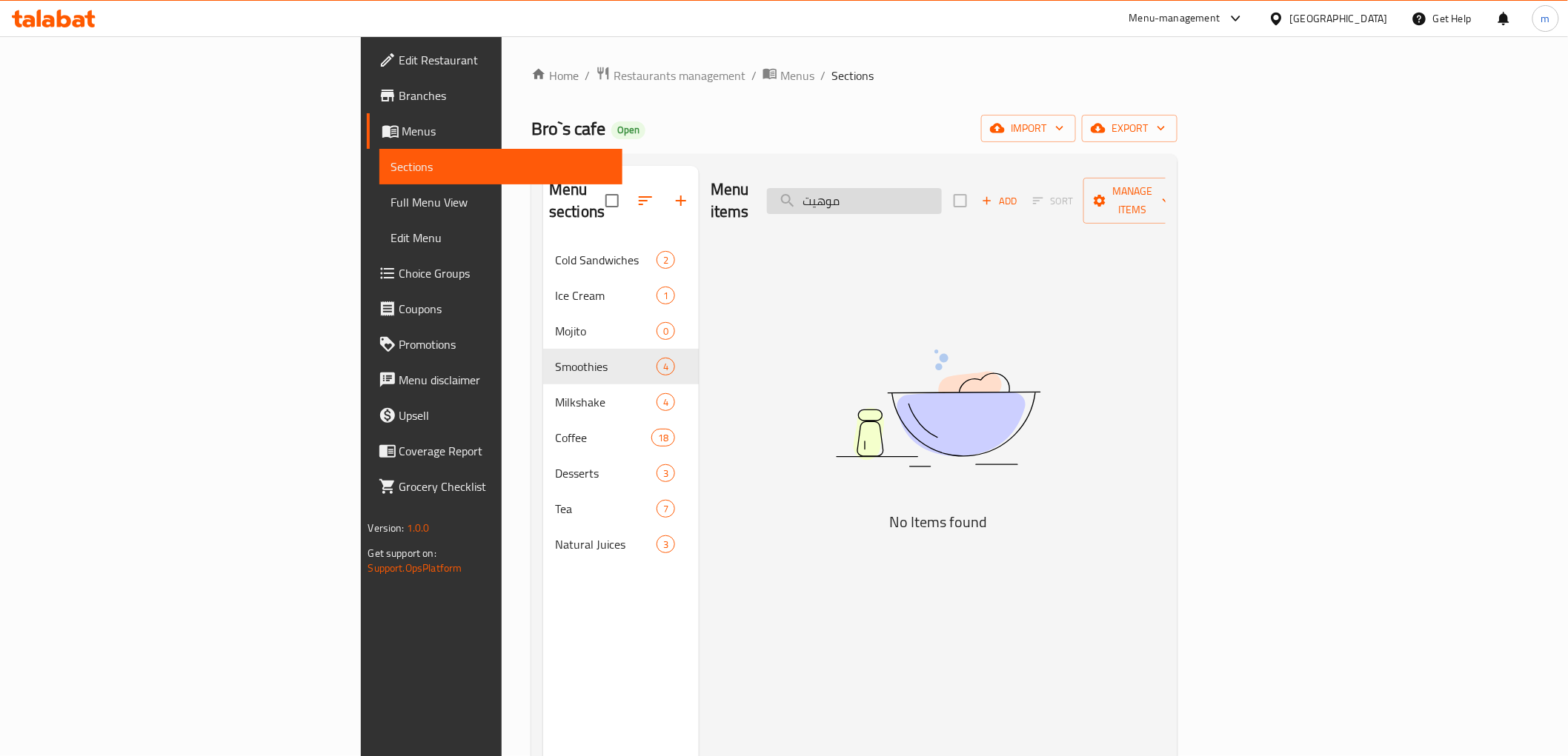
type input "موهي"
click at [942, 189] on input "موهي" at bounding box center [854, 202] width 175 height 26
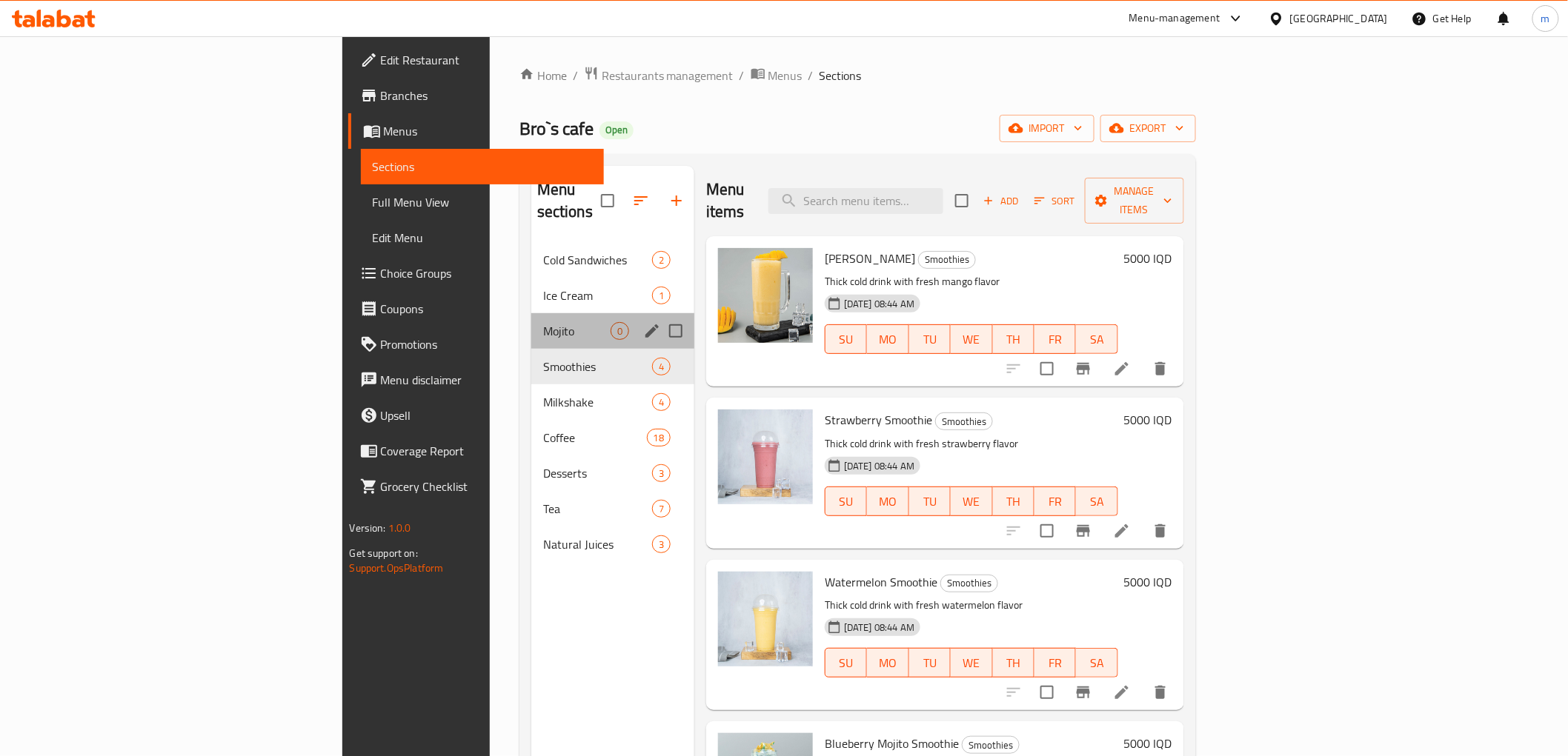
click at [531, 318] on div "Mojito 0" at bounding box center [613, 331] width 163 height 35
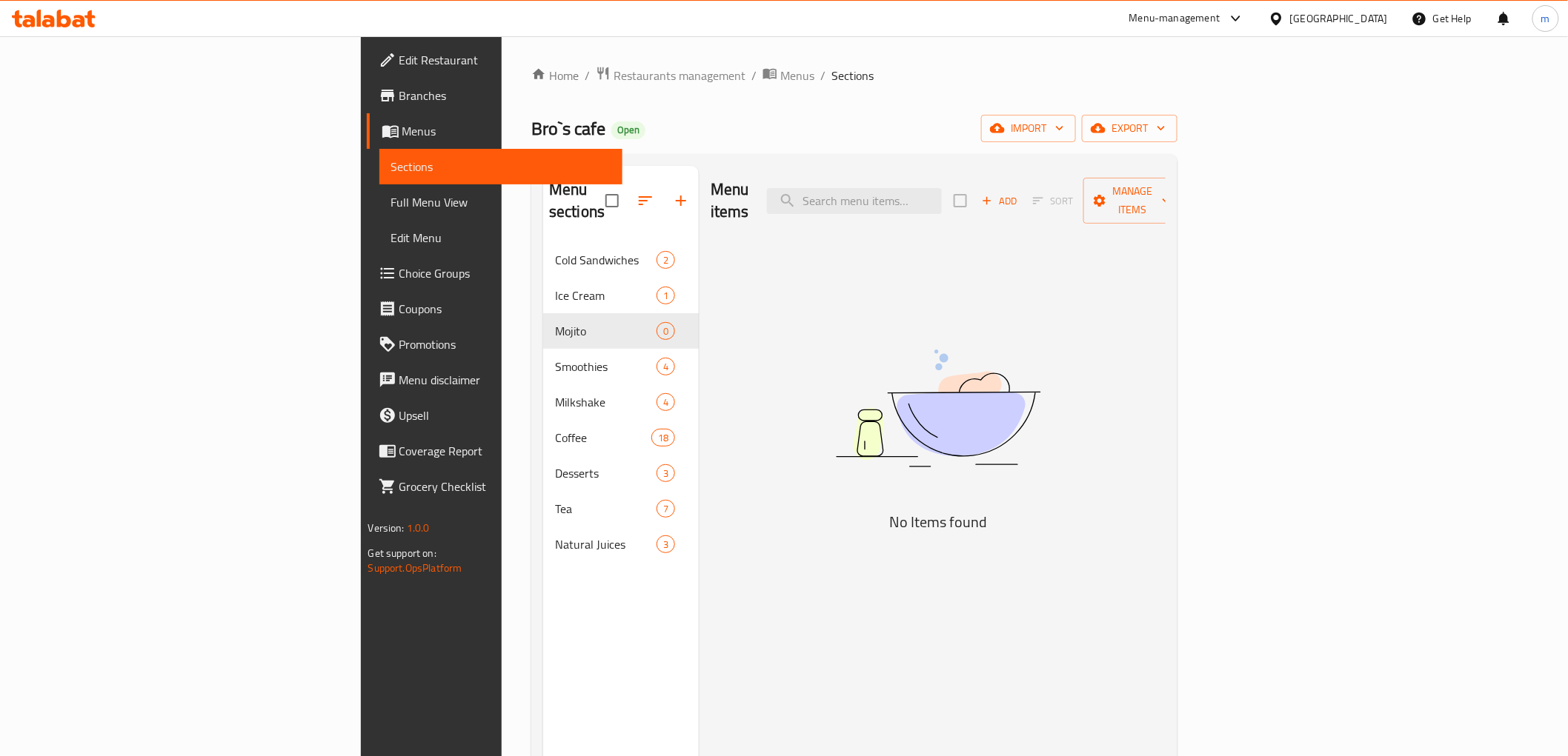
click at [994, 194] on icon "button" at bounding box center [987, 201] width 13 height 13
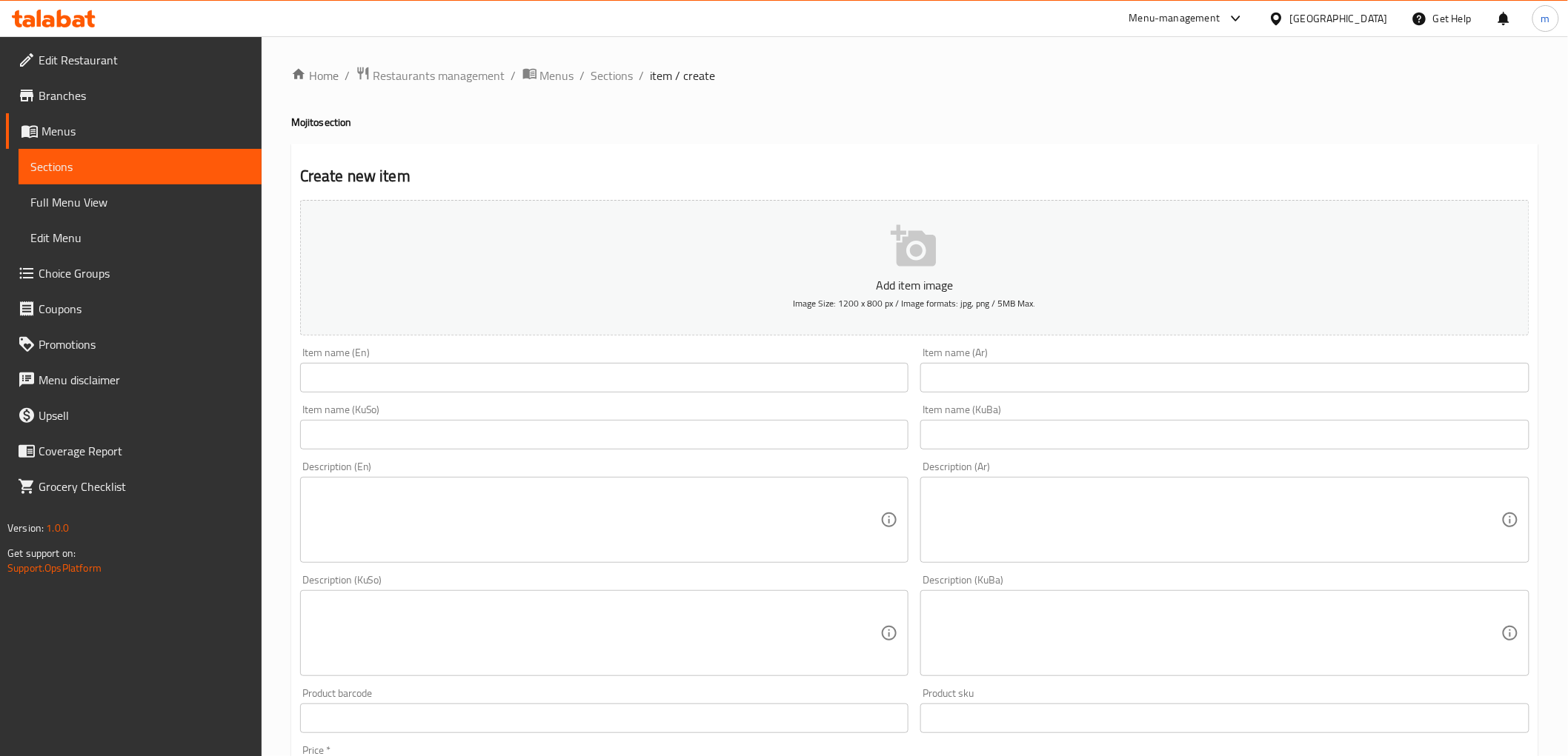
click at [939, 367] on input "text" at bounding box center [1224, 378] width 609 height 30
paste input "موهيتو باشن فروت وخوخ"
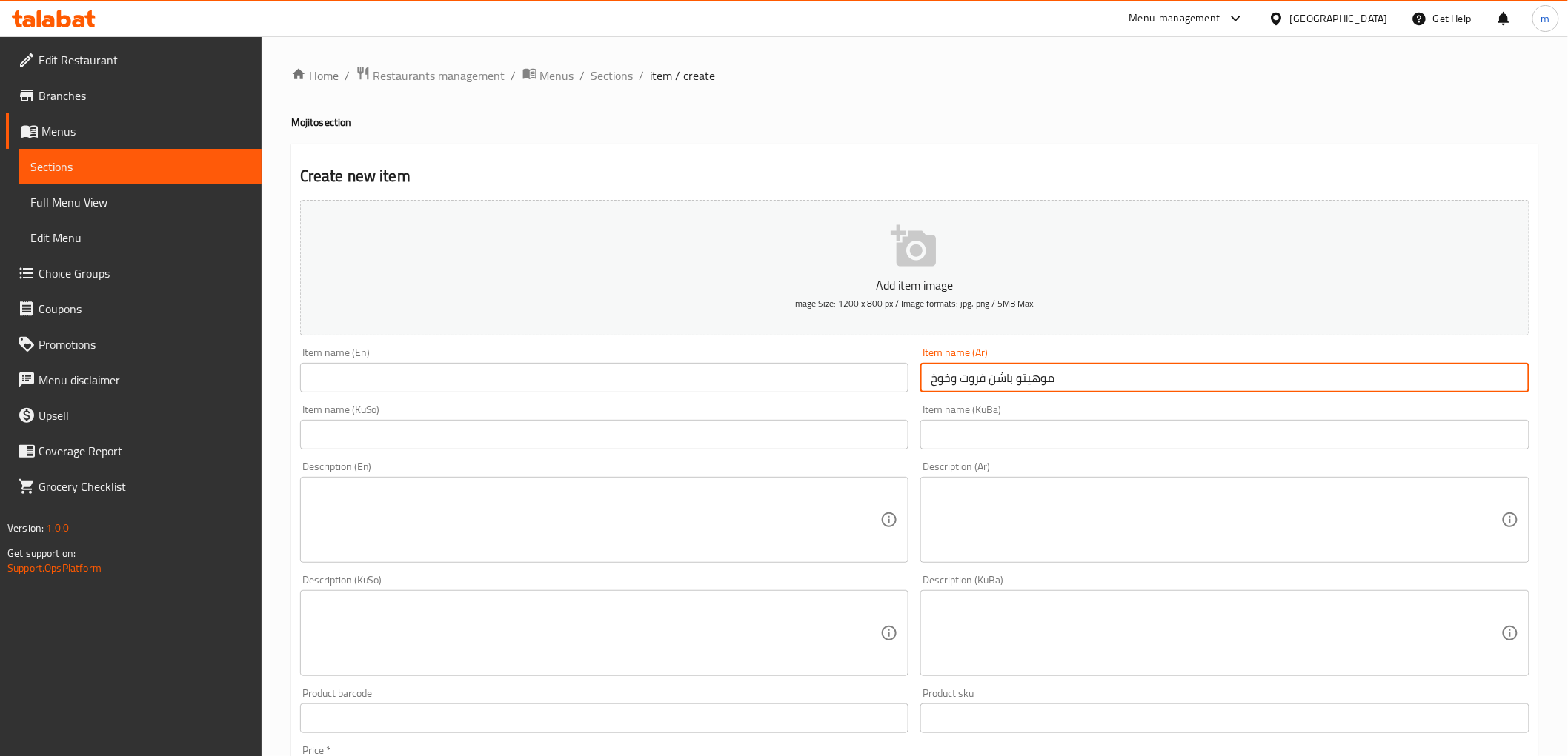
type input "موهيتو باشن فروت وخوخ"
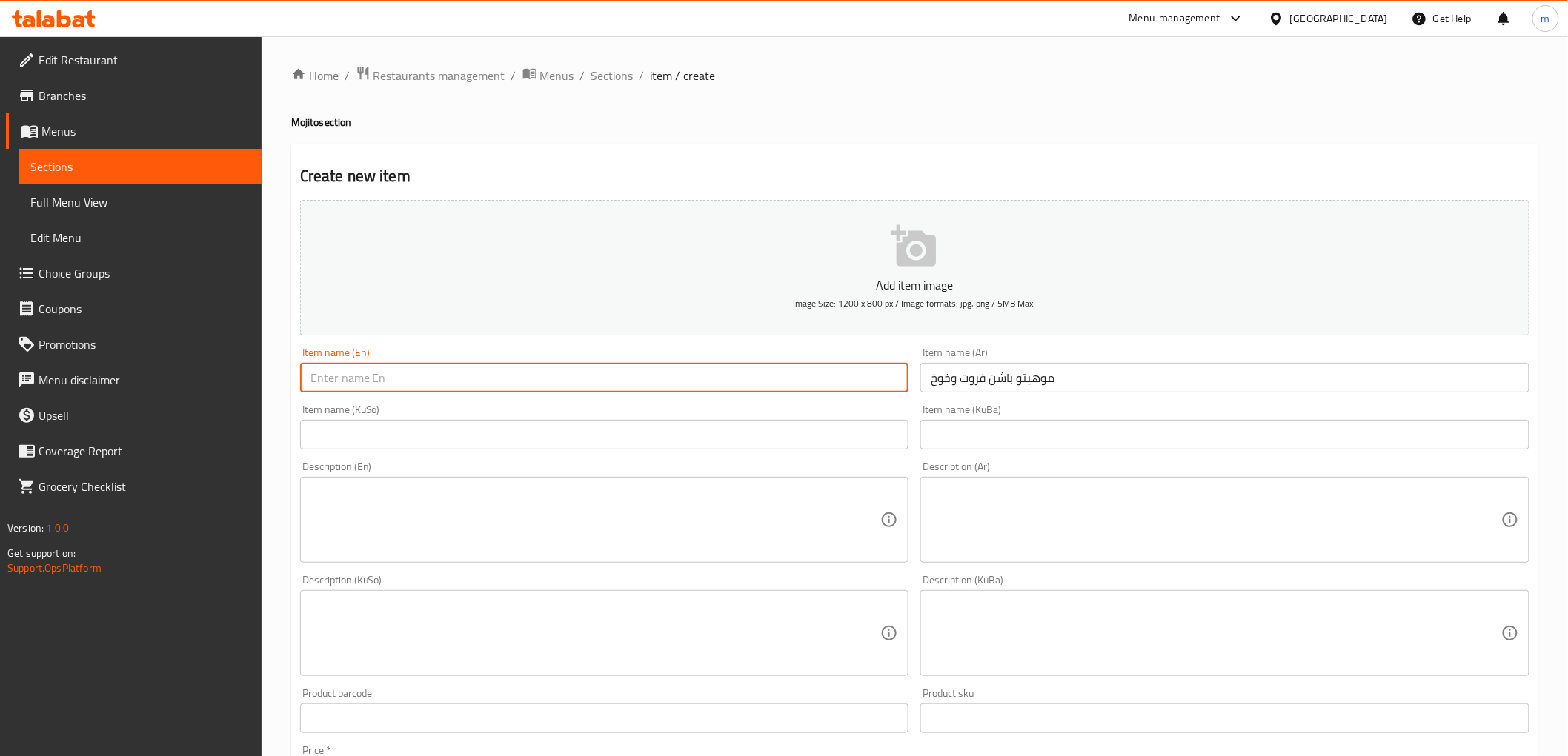
click at [439, 371] on input "text" at bounding box center [604, 378] width 609 height 30
paste input "Passion Fruit And Peach Mojito"
type input "Passion Fruit And Peach Mojito"
click at [800, 427] on input "text" at bounding box center [604, 435] width 609 height 30
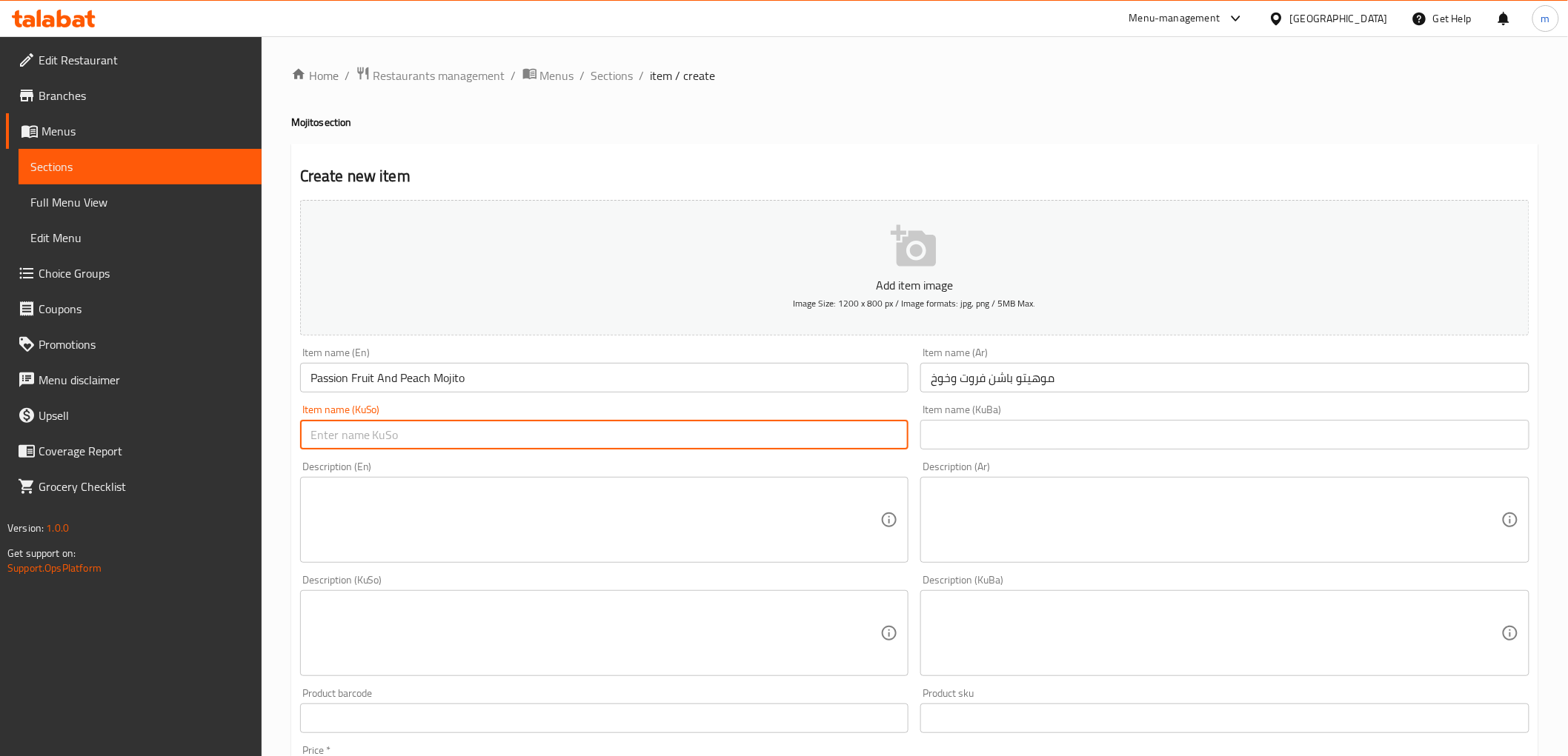
paste input "میوەی سۆز و مۆخیتۆی هەنجیر"
click at [826, 438] on input "میوەی سۆز و مۆخیتۆی هەنجیر" at bounding box center [604, 435] width 609 height 30
type input "مۆهیتۆی پاشن فروت و خۆخ"
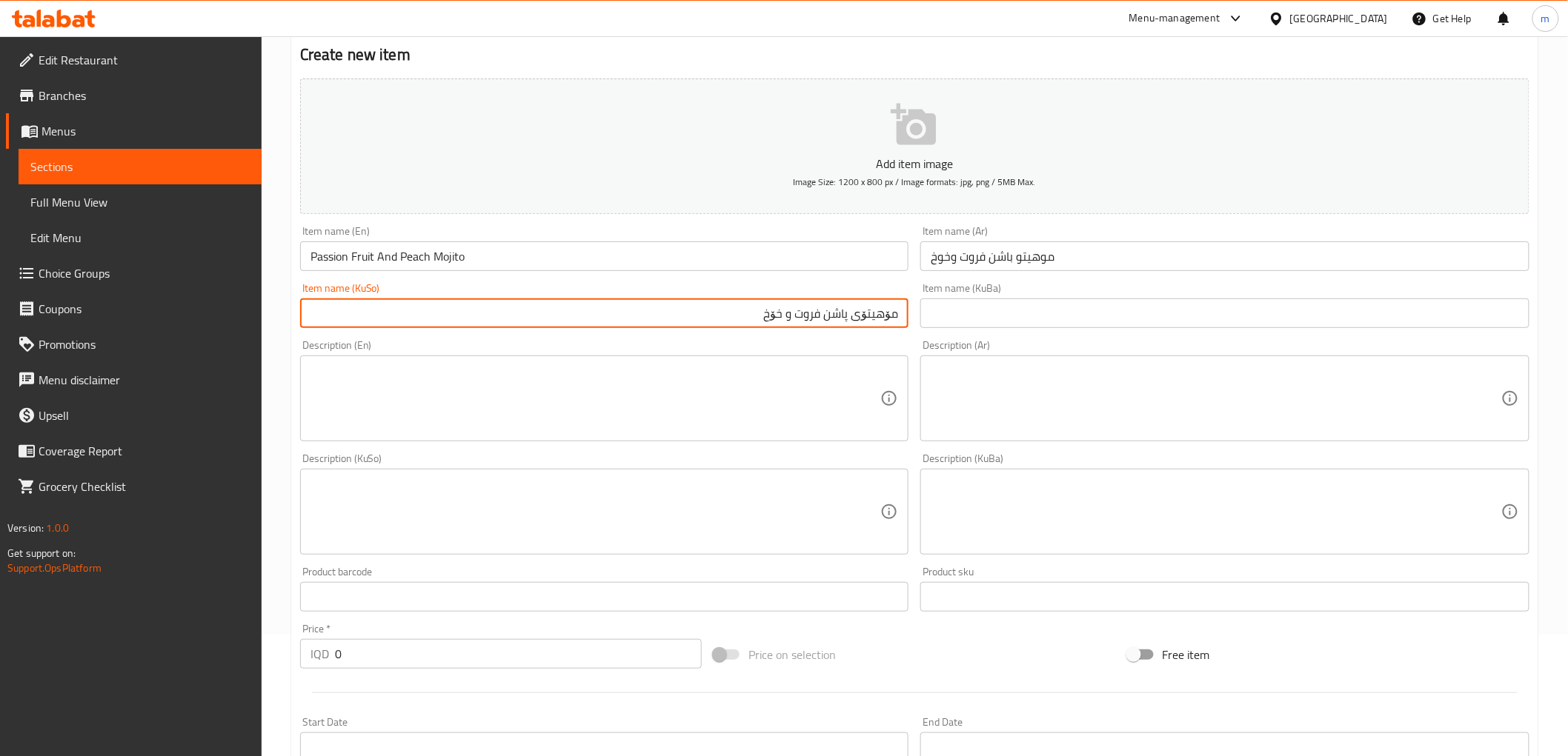
scroll to position [274, 0]
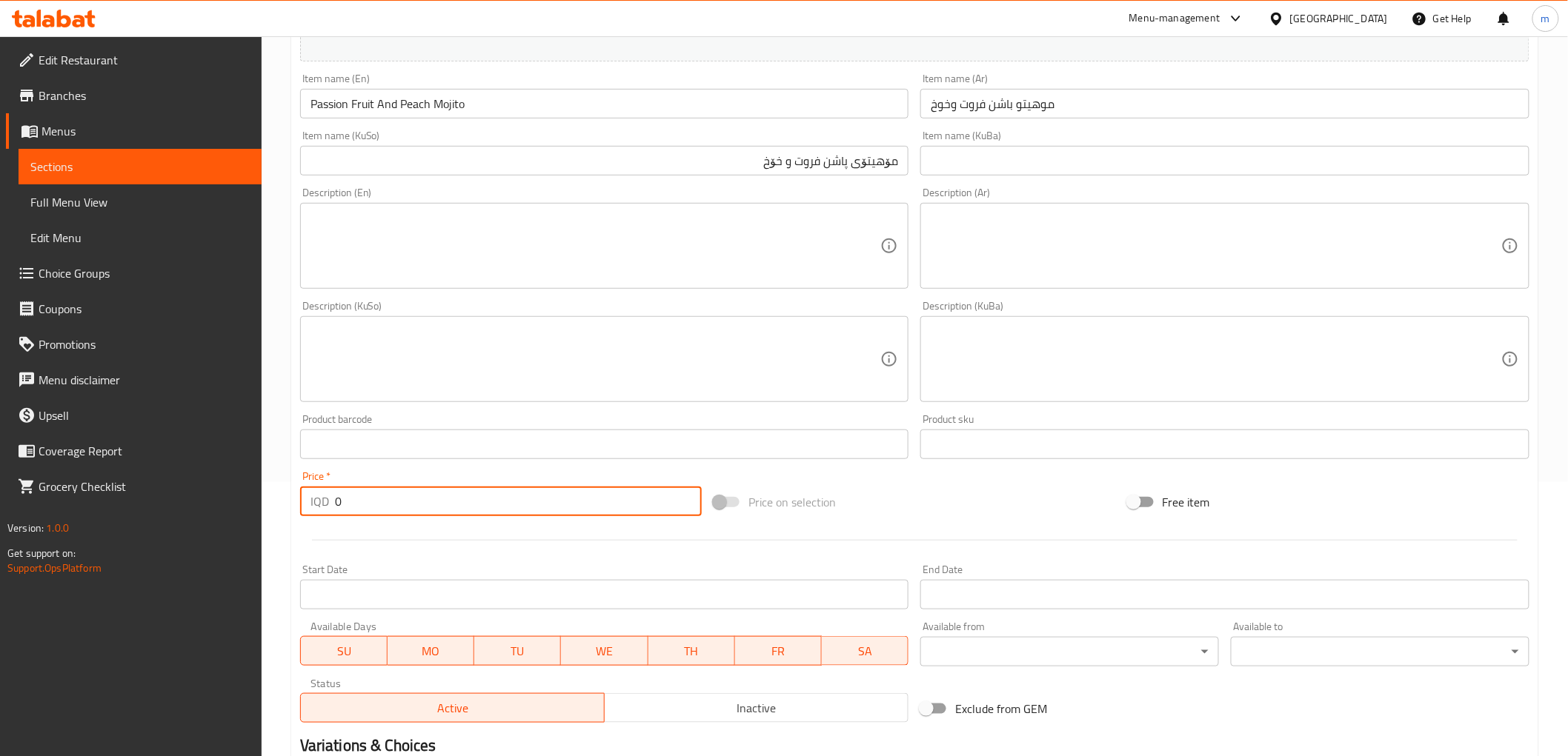
drag, startPoint x: 337, startPoint y: 504, endPoint x: 330, endPoint y: 502, distance: 7.3
click at [330, 502] on div "IQD 0 Price *" at bounding box center [501, 501] width 402 height 30
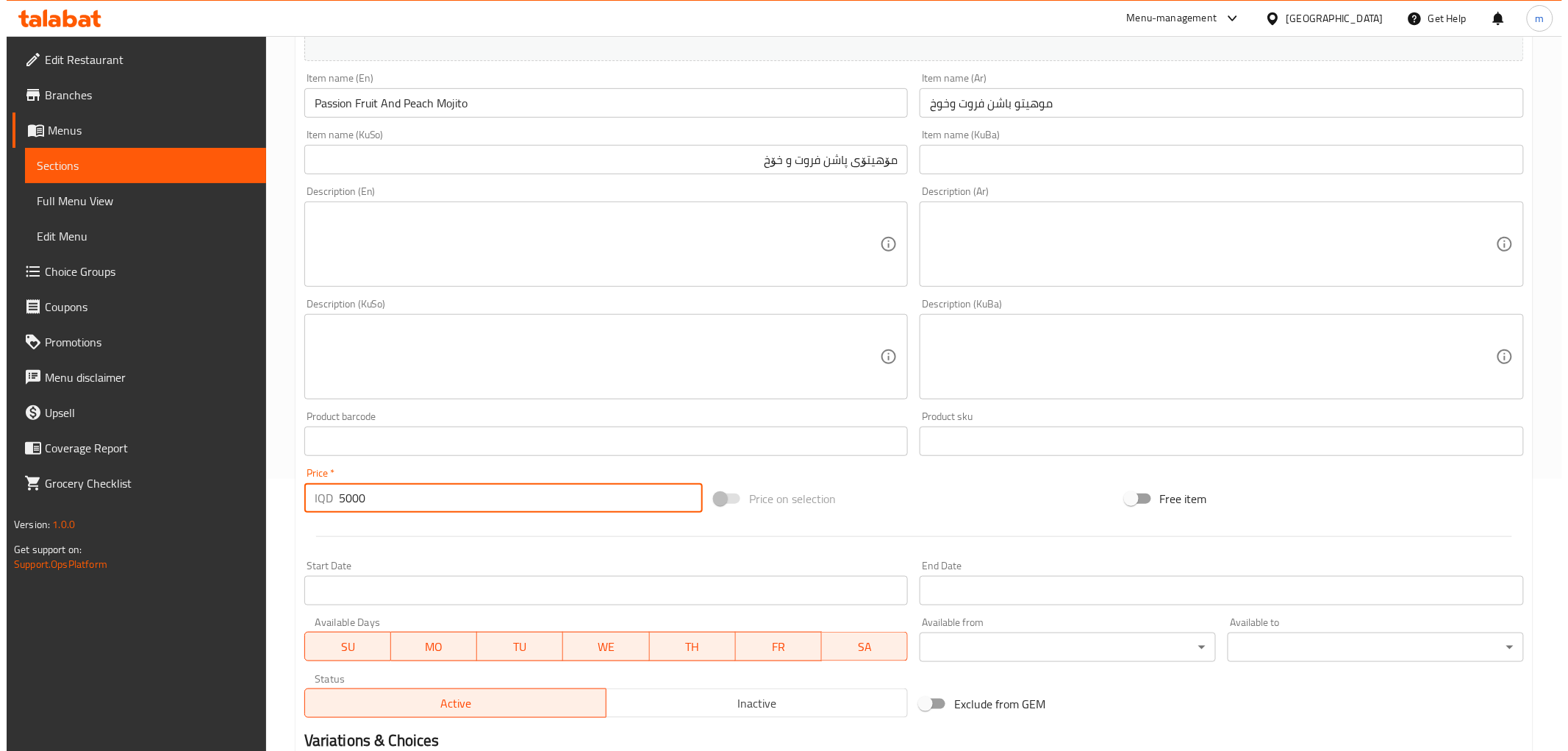
scroll to position [0, 0]
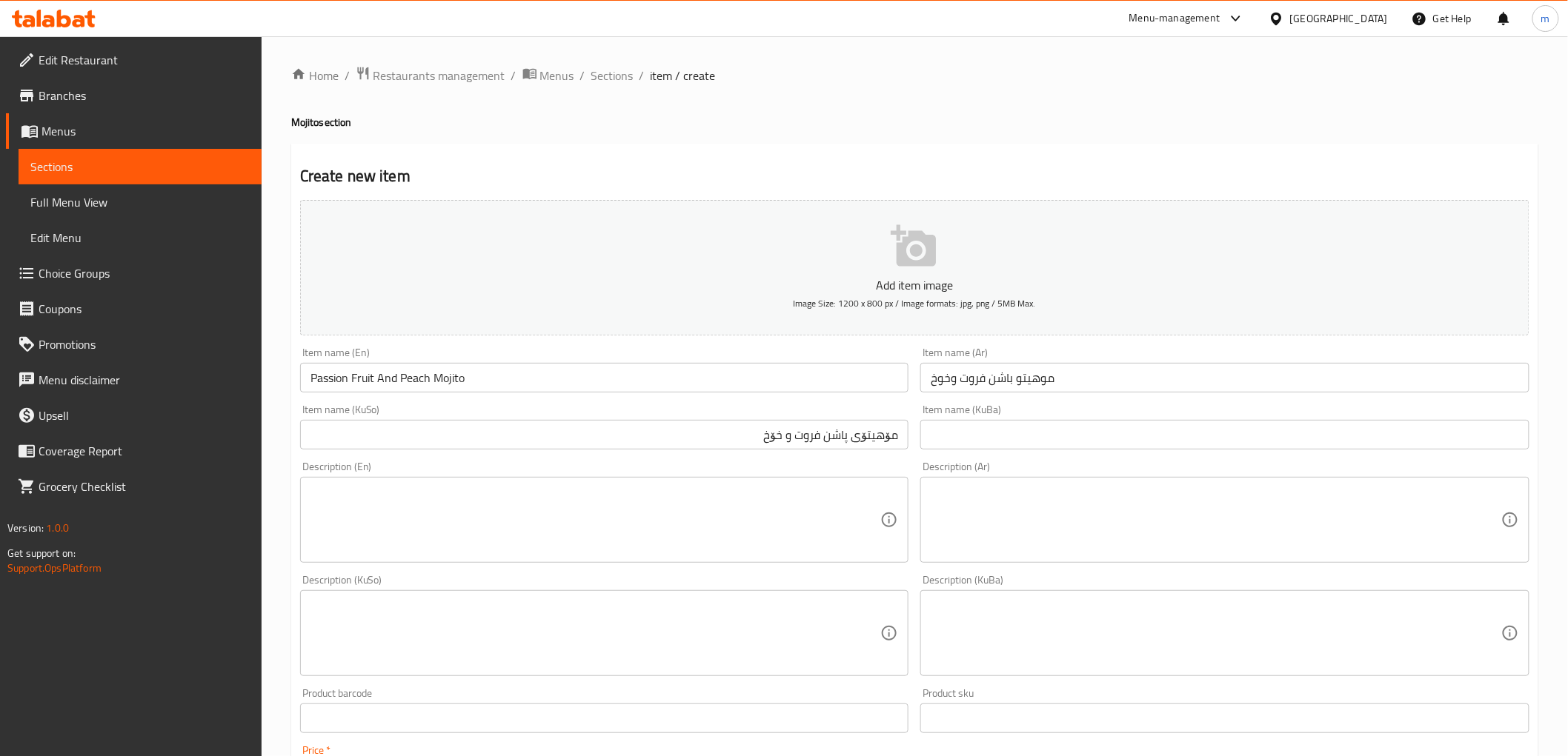
type input "5000"
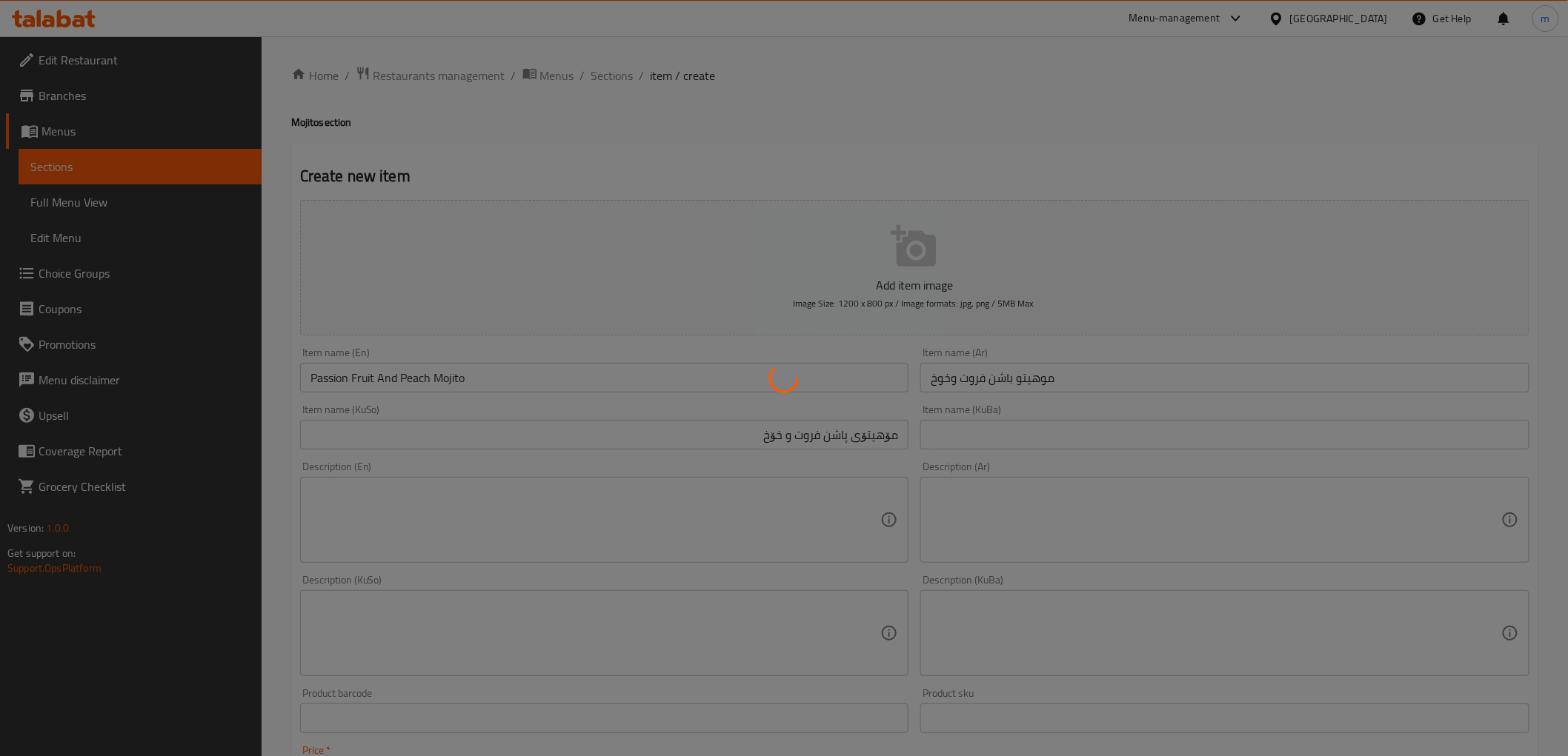
type input "0"
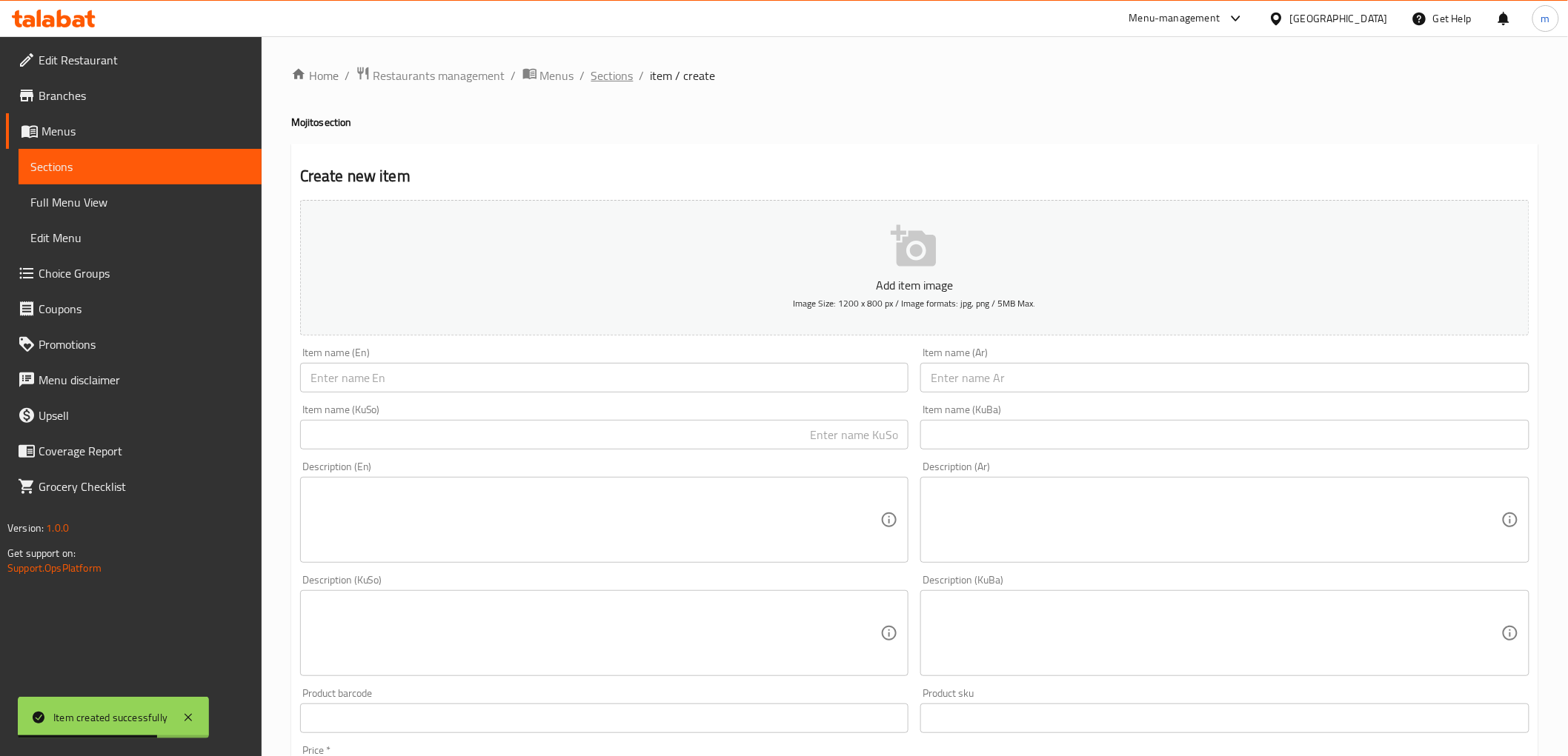
click at [608, 75] on span "Sections" at bounding box center [612, 75] width 42 height 18
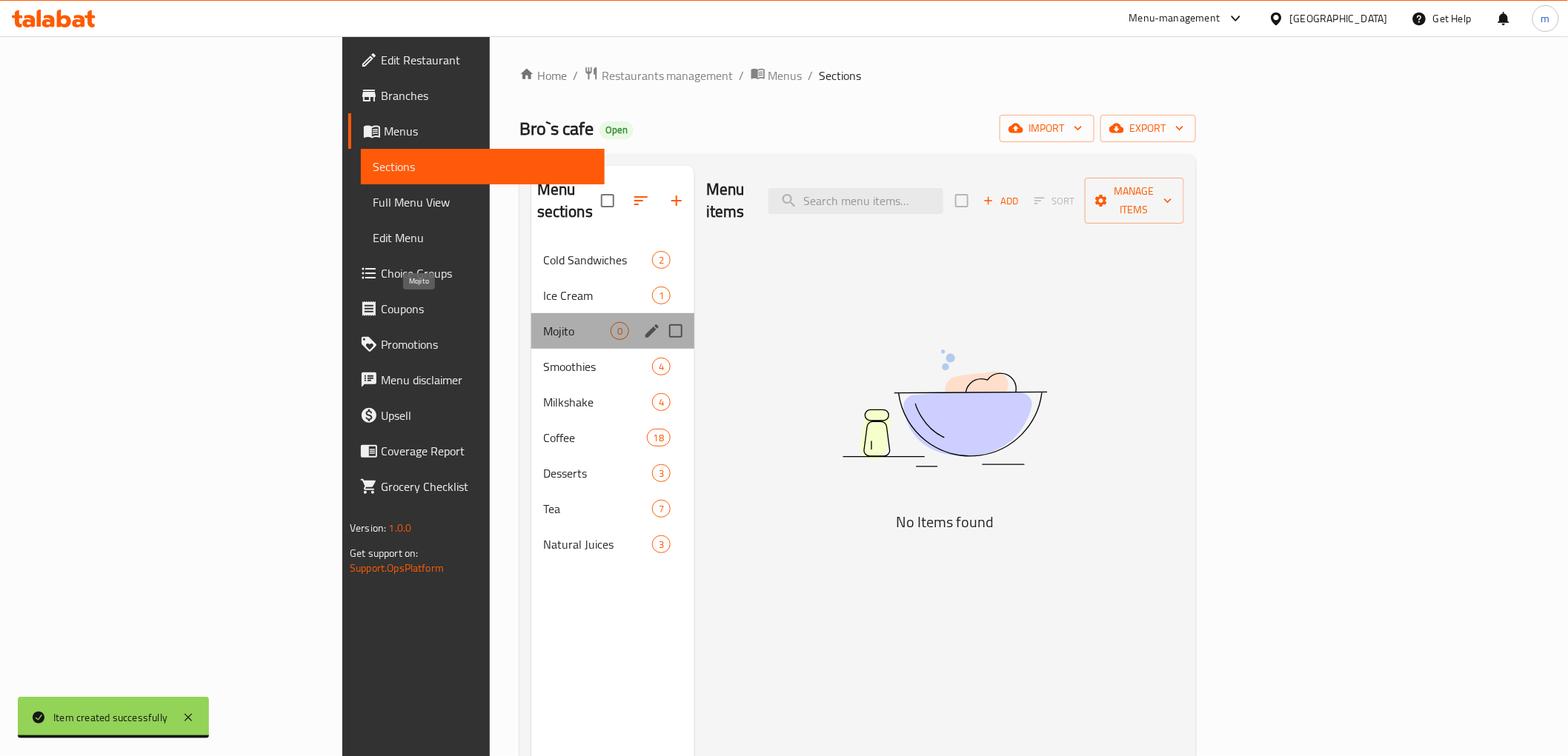
click at [544, 322] on span "Mojito" at bounding box center [577, 330] width 67 height 18
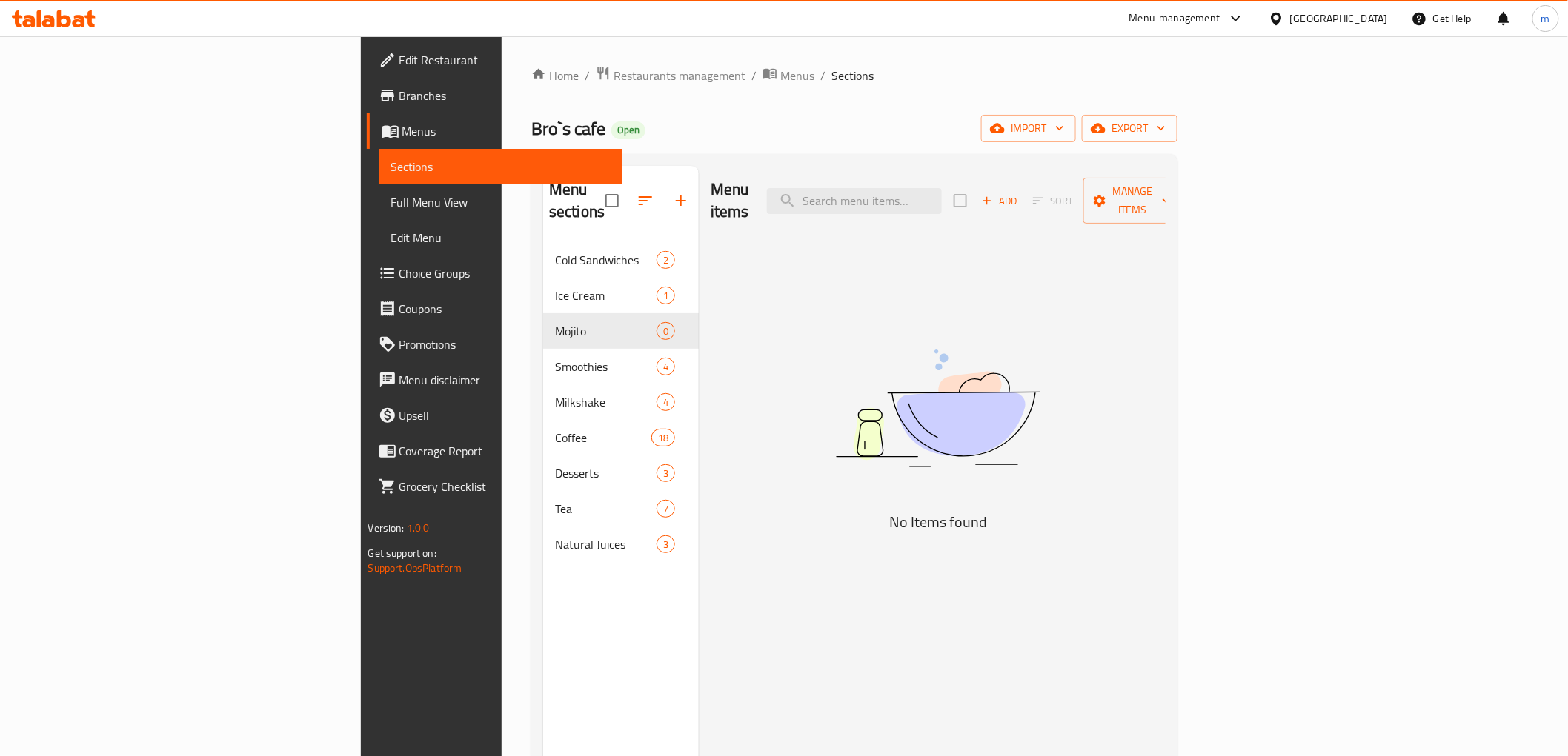
click at [379, 156] on link "Sections" at bounding box center [501, 166] width 243 height 35
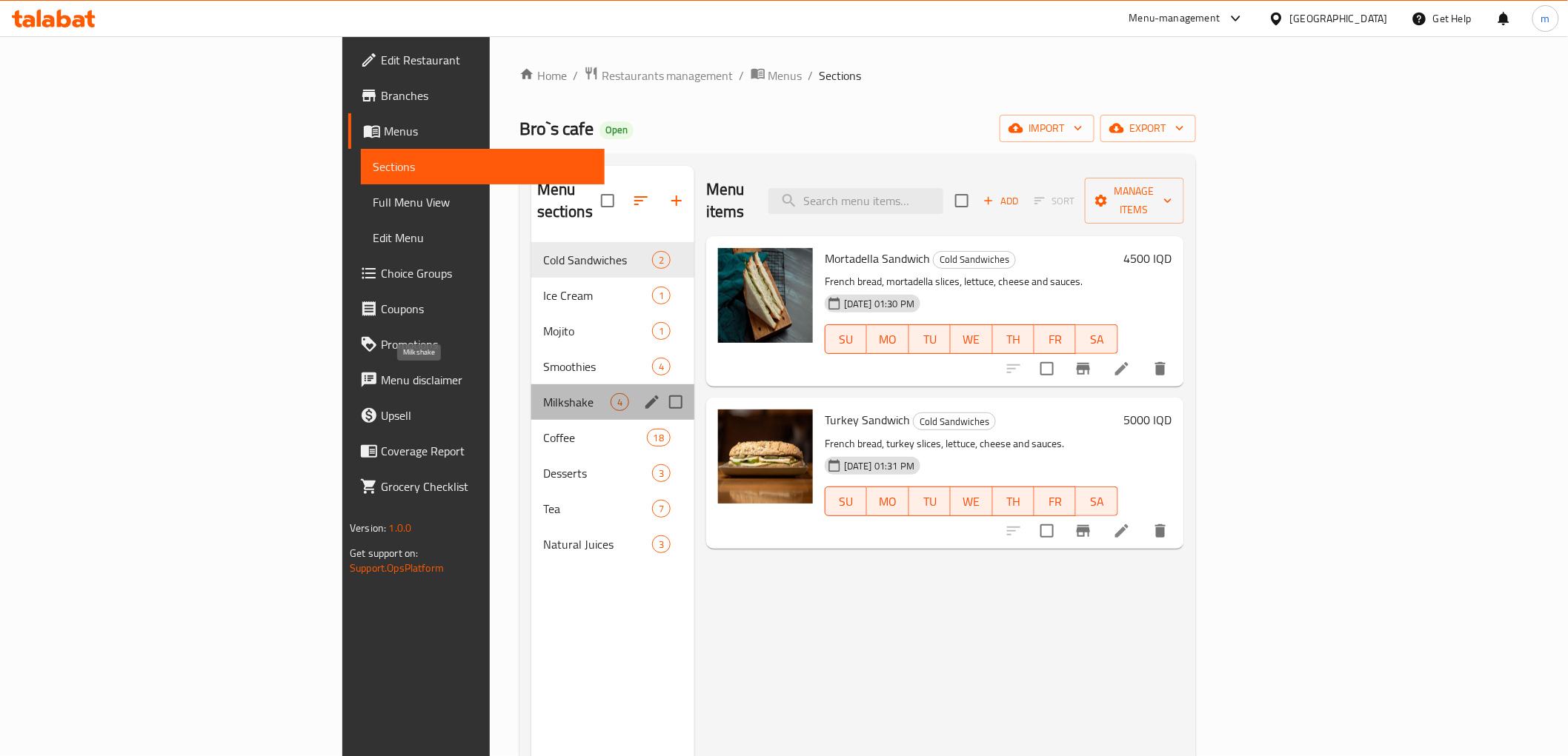
click at [544, 393] on span "Milkshake" at bounding box center [577, 401] width 67 height 18
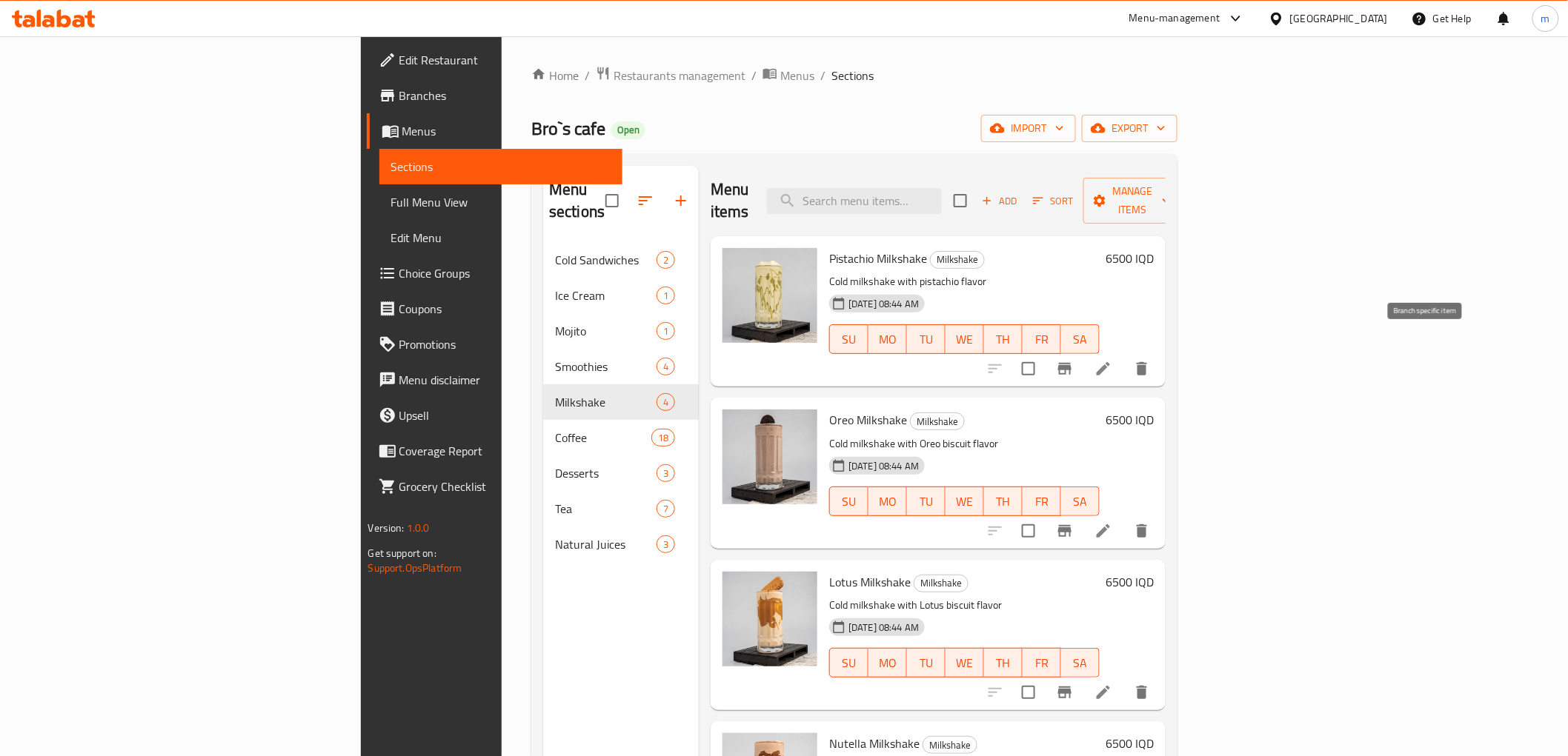
click at [1082, 351] on button "Branch-specific-item" at bounding box center [1065, 369] width 35 height 35
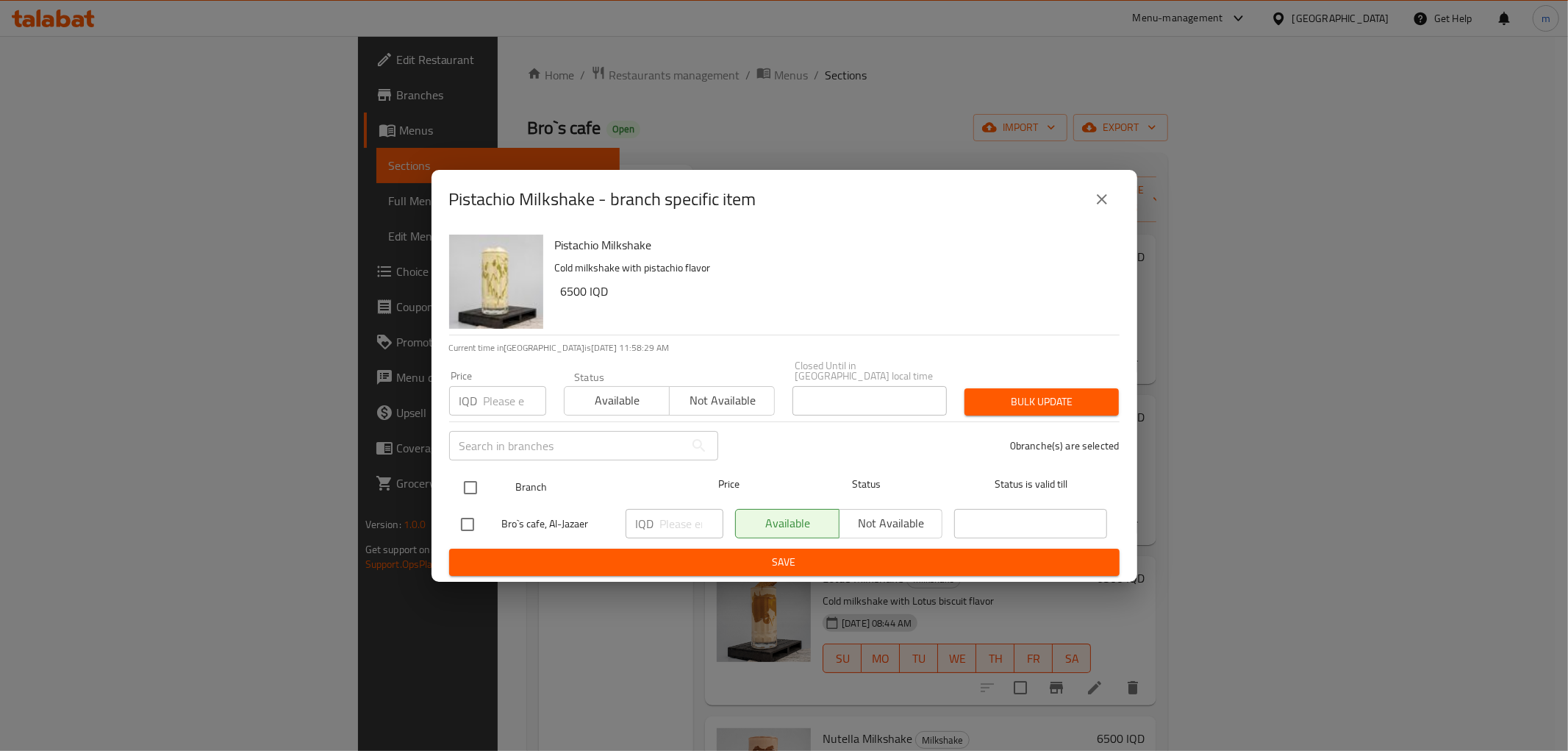
drag, startPoint x: 464, startPoint y: 484, endPoint x: 673, endPoint y: 524, distance: 212.8
click at [471, 484] on input "checkbox" at bounding box center [470, 487] width 31 height 31
checkbox input "true"
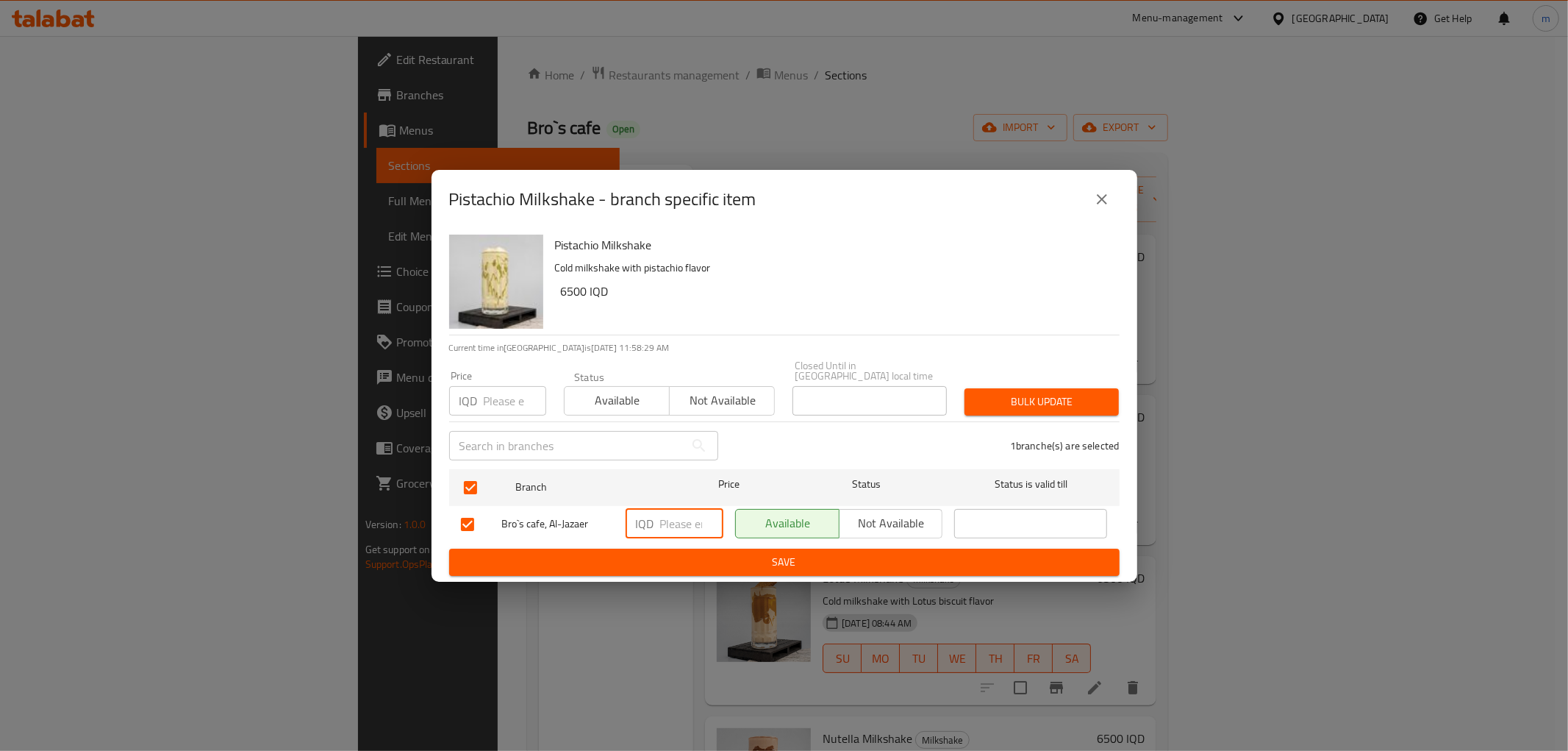
click at [677, 515] on input "number" at bounding box center [692, 524] width 63 height 30
click at [677, 515] on input "6000" at bounding box center [692, 524] width 63 height 30
type input "6000"
click at [681, 554] on span "Save" at bounding box center [785, 563] width 647 height 19
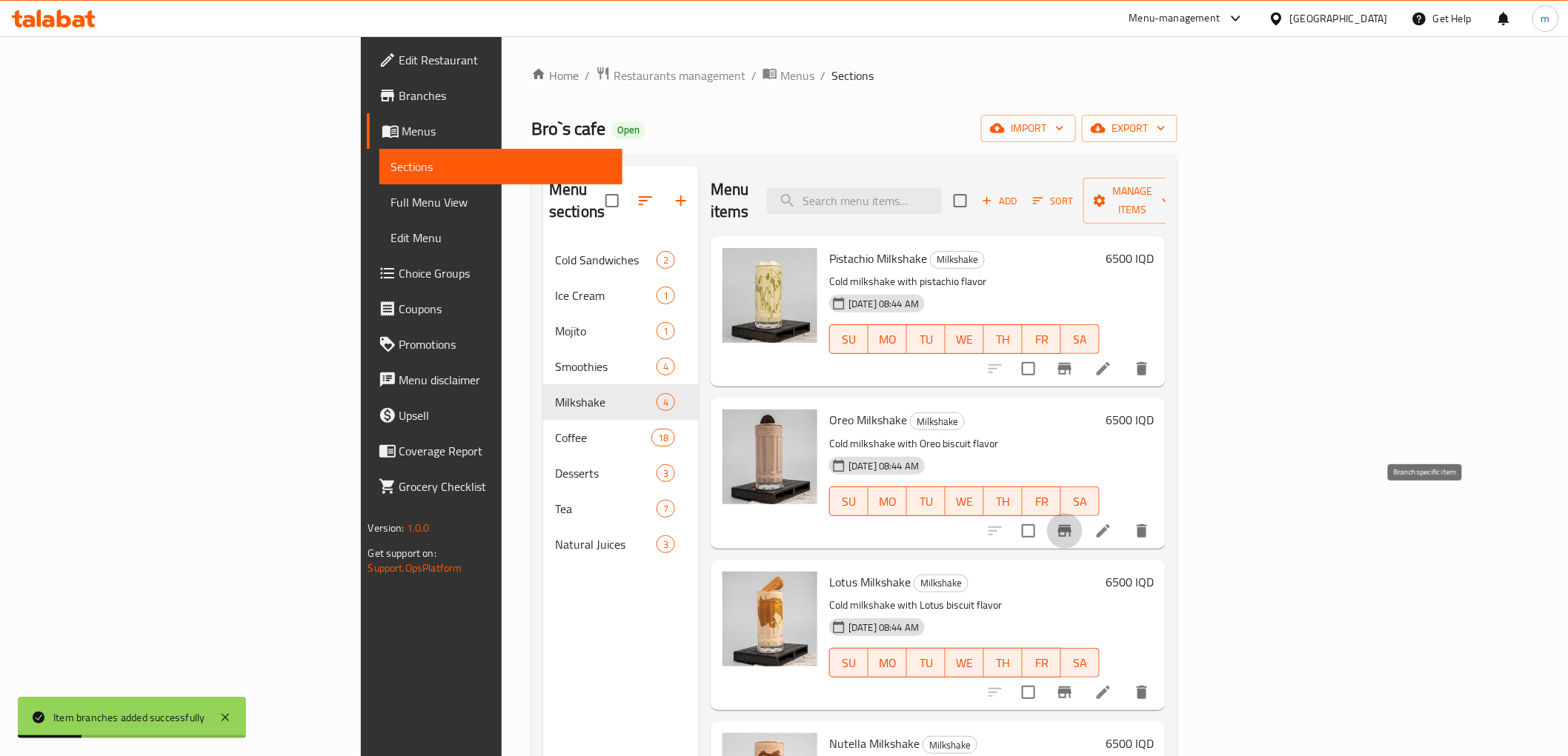
click at [1071, 525] on icon "Branch-specific-item" at bounding box center [1065, 531] width 13 height 12
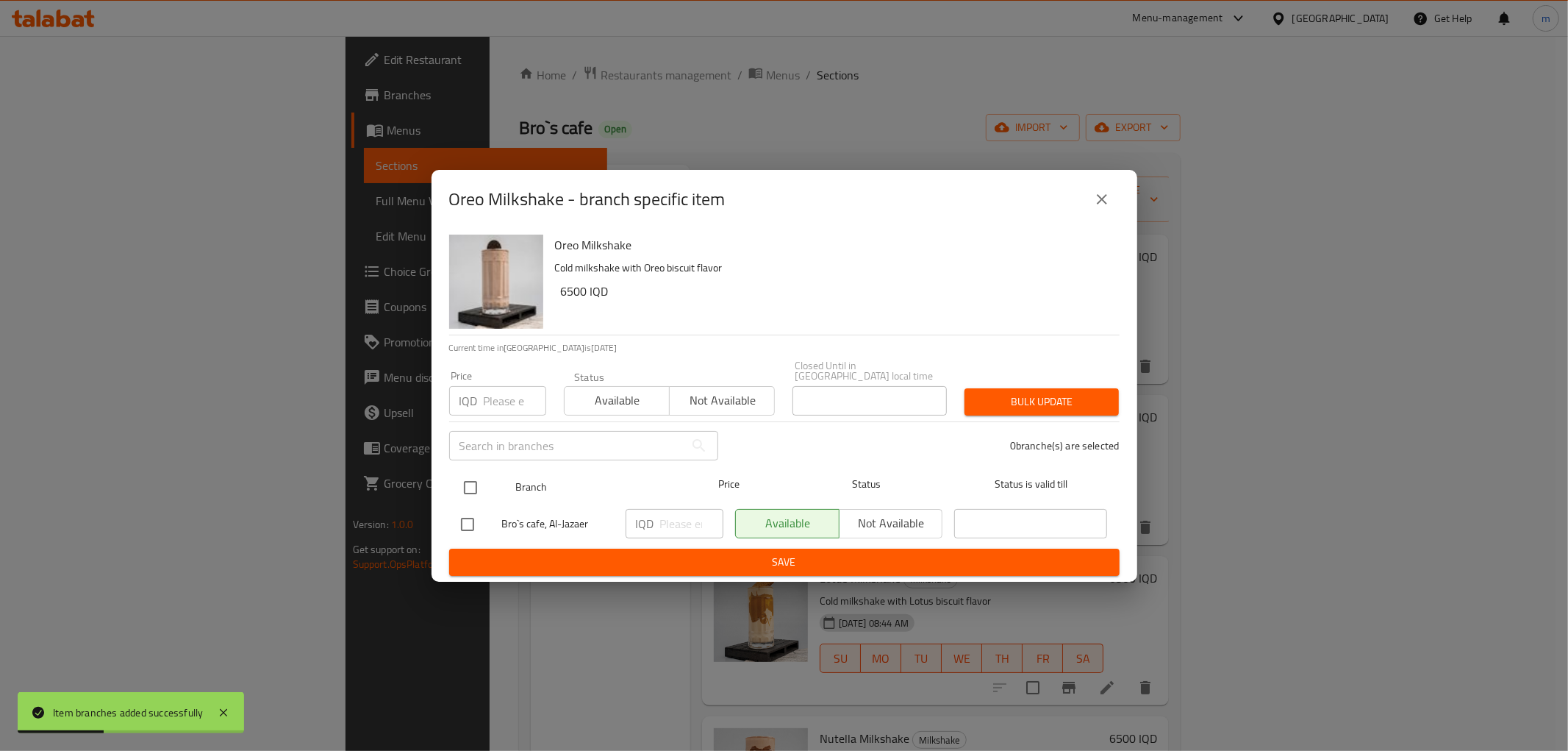
drag, startPoint x: 449, startPoint y: 465, endPoint x: 460, endPoint y: 471, distance: 12.5
click at [451, 469] on div "Branch Price Status Status is valid till" at bounding box center [785, 488] width 671 height 37
click at [464, 472] on input "checkbox" at bounding box center [470, 487] width 31 height 31
checkbox input "true"
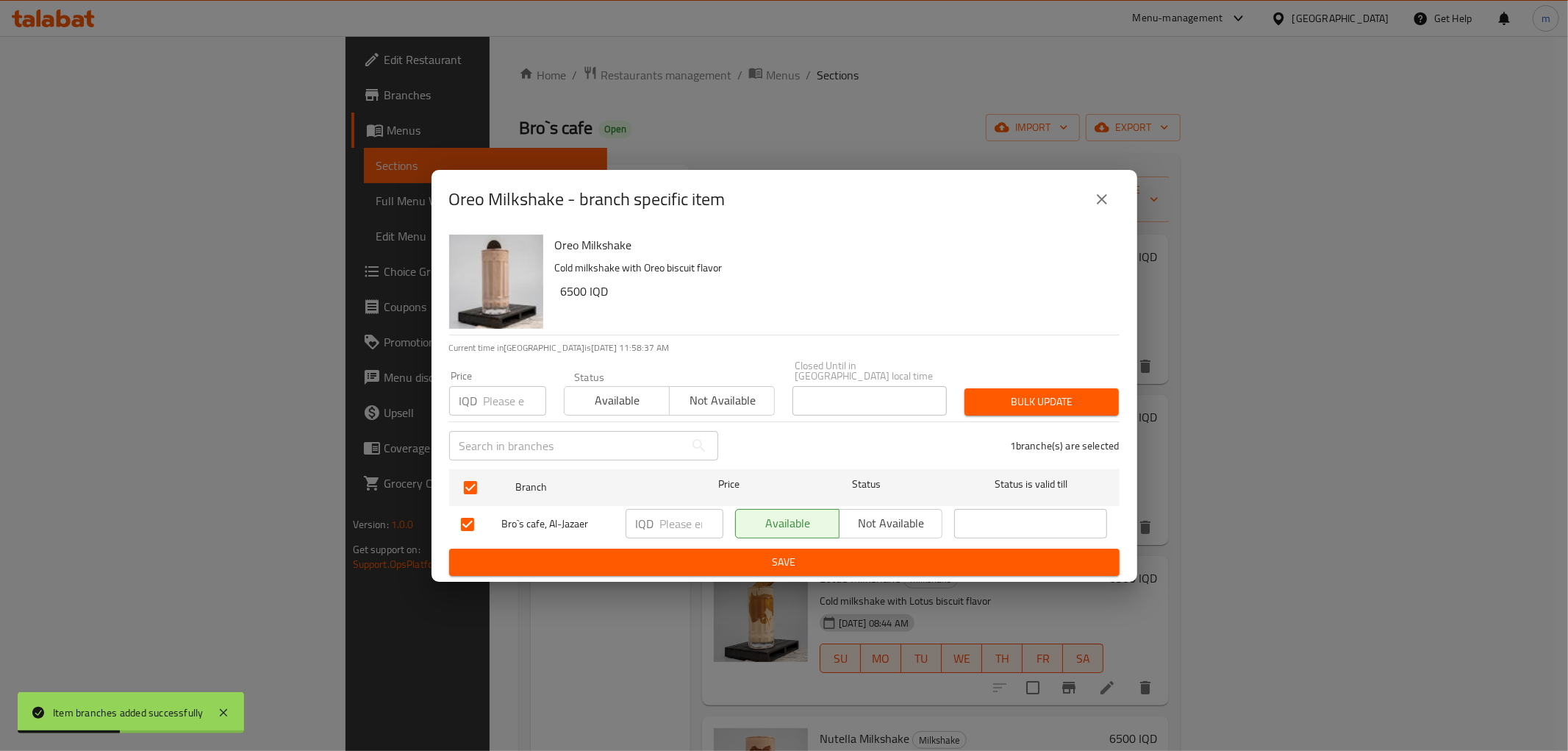
click at [681, 530] on input "number" at bounding box center [692, 524] width 63 height 30
paste input "6000"
type input "6000"
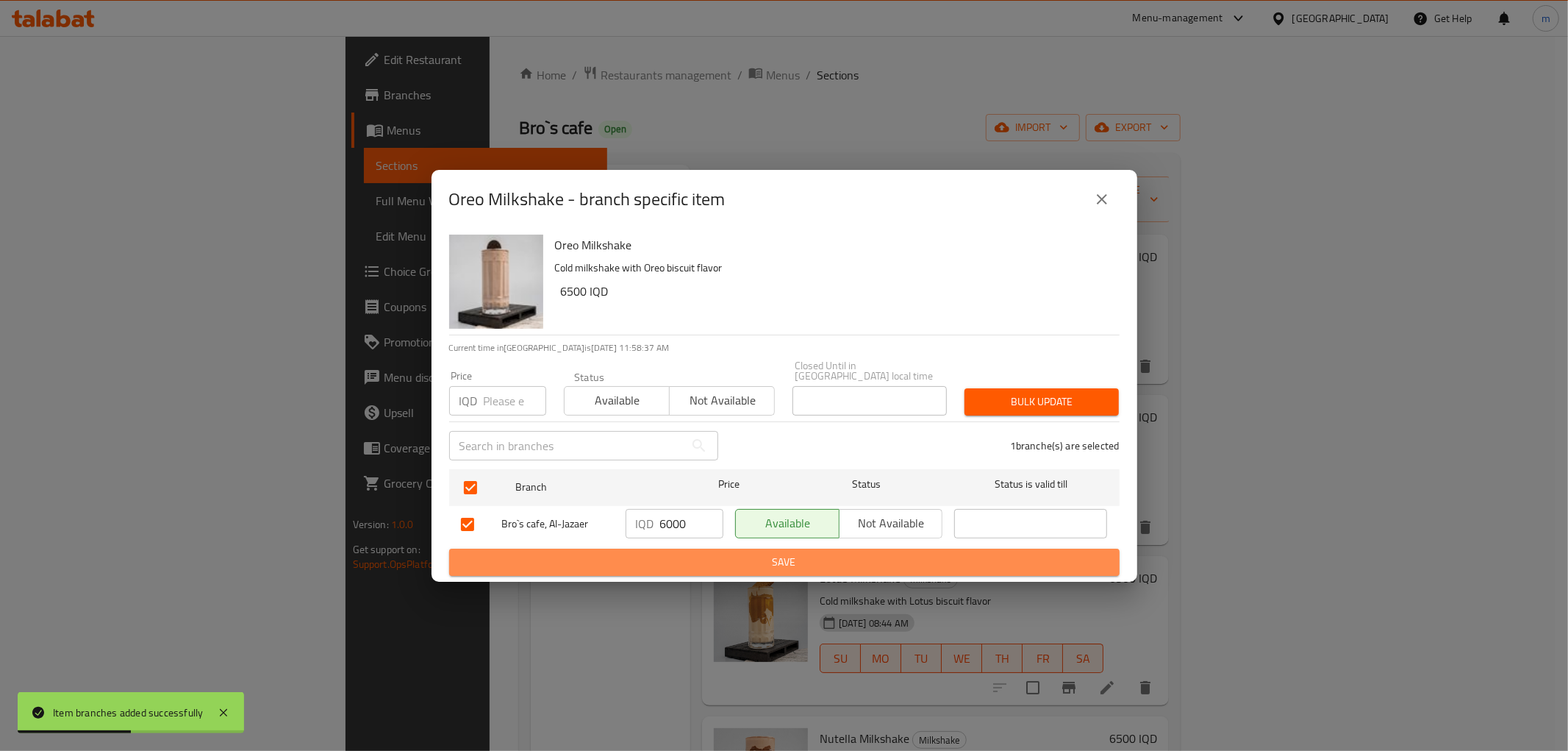
click at [675, 565] on span "Save" at bounding box center [785, 563] width 647 height 19
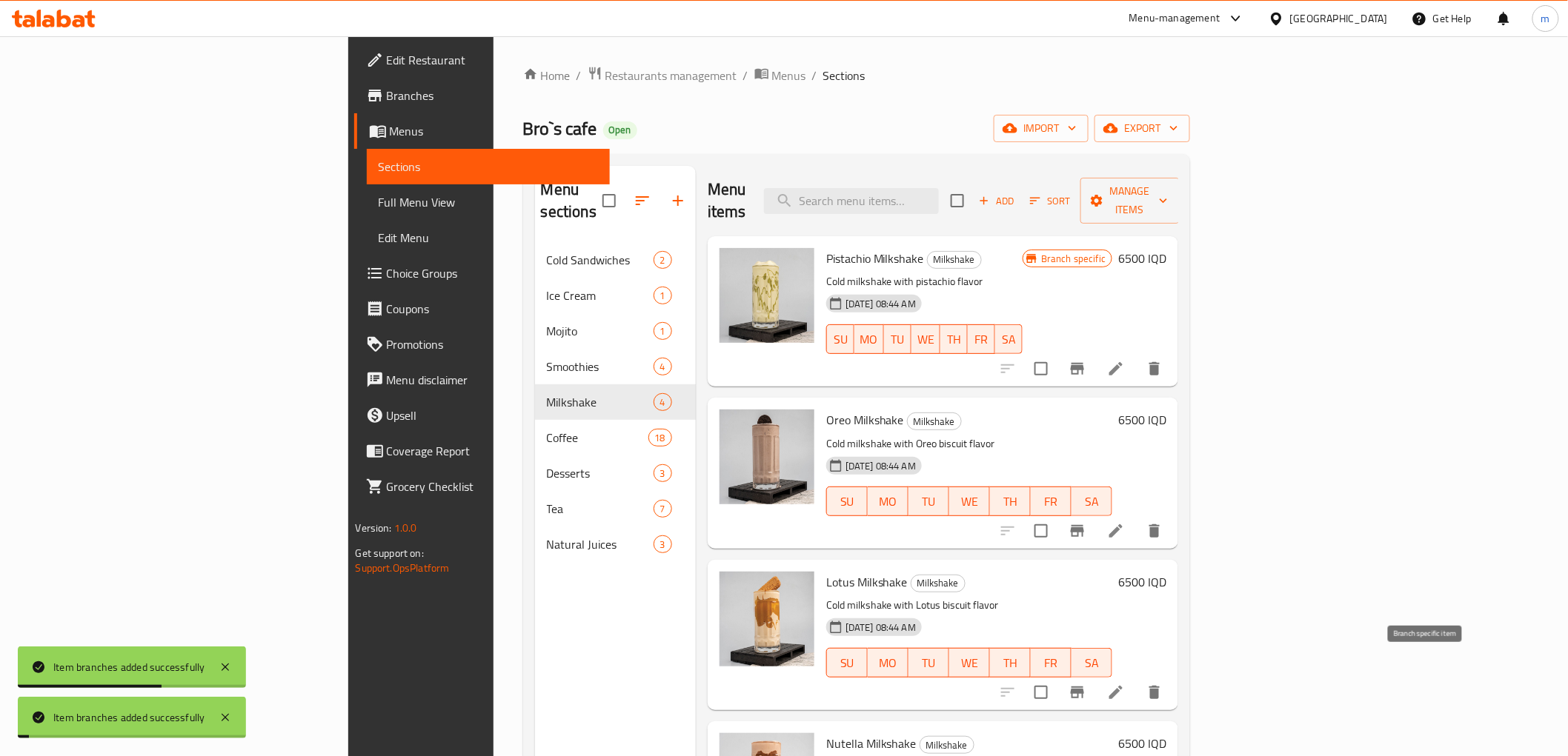
click at [1086, 683] on icon "Branch-specific-item" at bounding box center [1077, 692] width 18 height 18
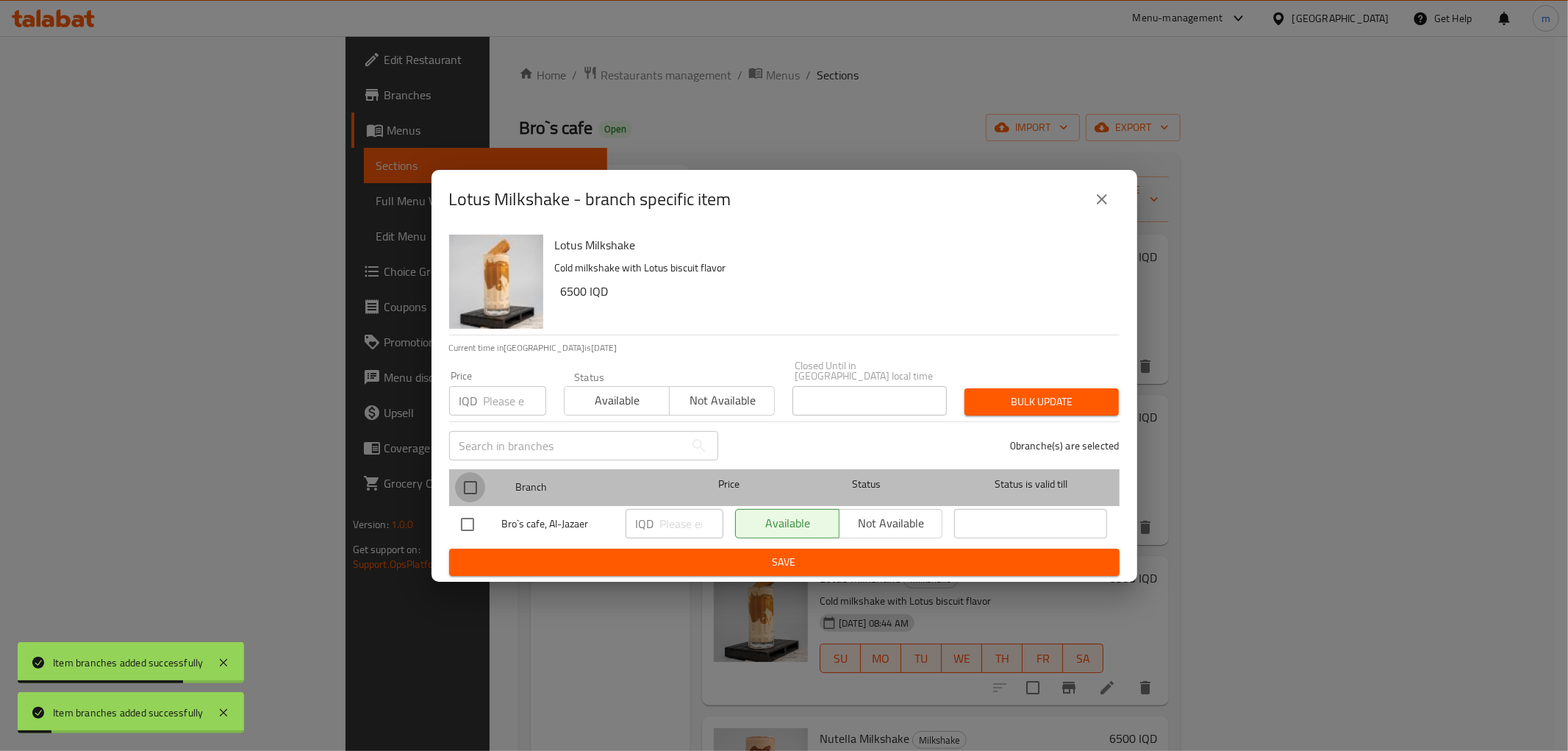
drag, startPoint x: 471, startPoint y: 487, endPoint x: 582, endPoint y: 515, distance: 114.5
click at [472, 487] on input "checkbox" at bounding box center [470, 487] width 31 height 31
checkbox input "true"
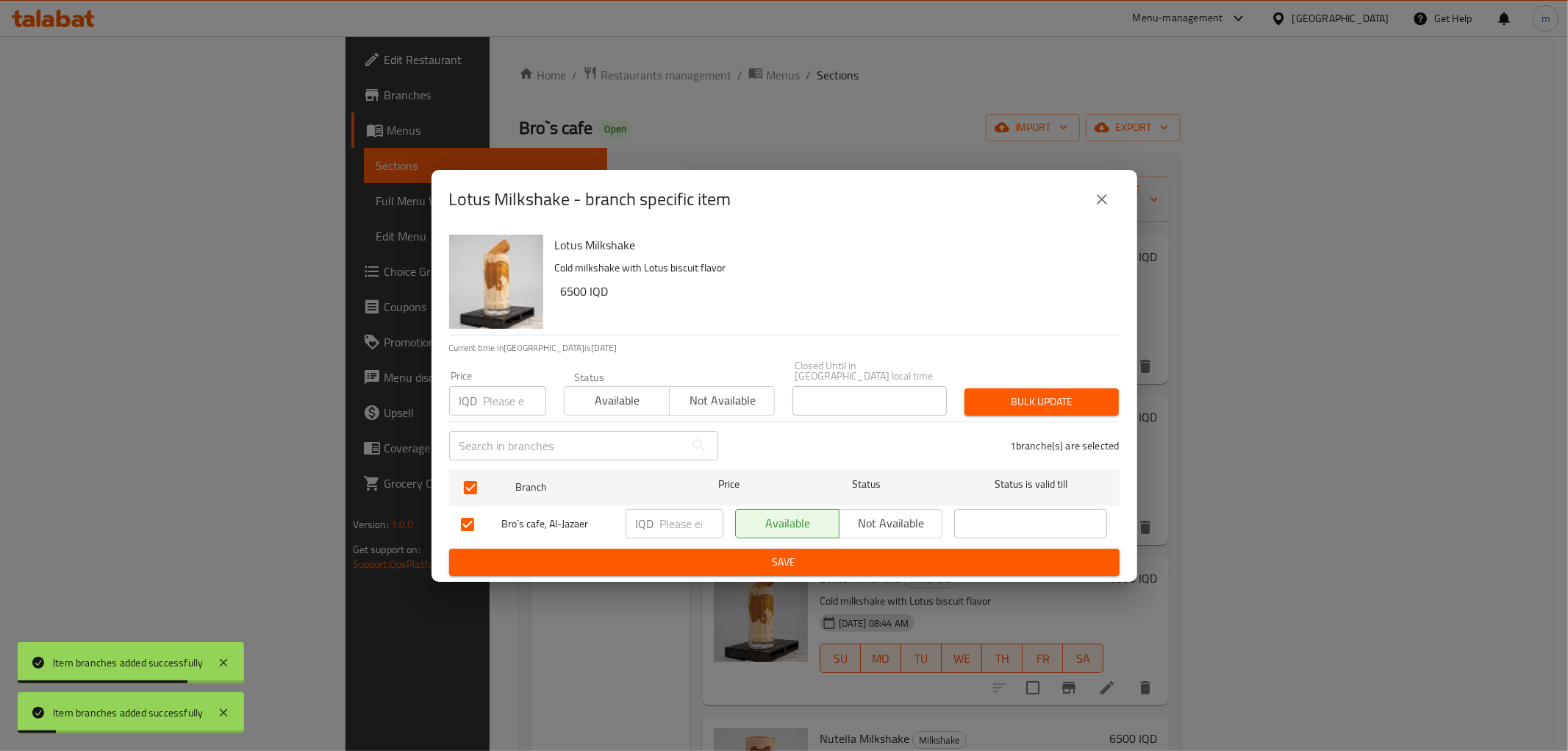
click at [647, 515] on p "IQD" at bounding box center [645, 523] width 19 height 18
drag, startPoint x: 666, startPoint y: 516, endPoint x: 675, endPoint y: 537, distance: 22.8
click at [667, 516] on input "number" at bounding box center [692, 524] width 63 height 30
paste input "6000"
type input "6000"
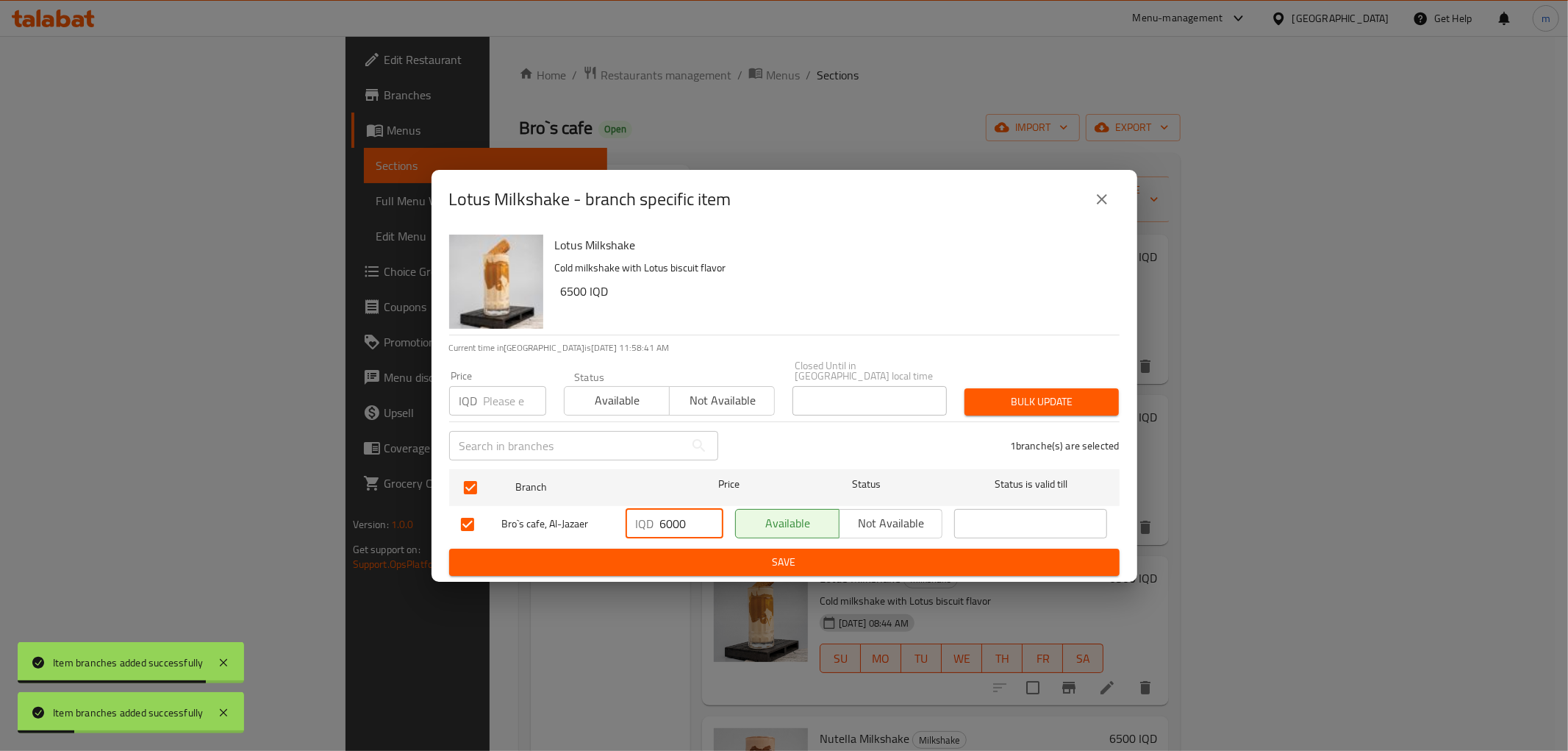
click at [680, 554] on span "Save" at bounding box center [785, 563] width 647 height 19
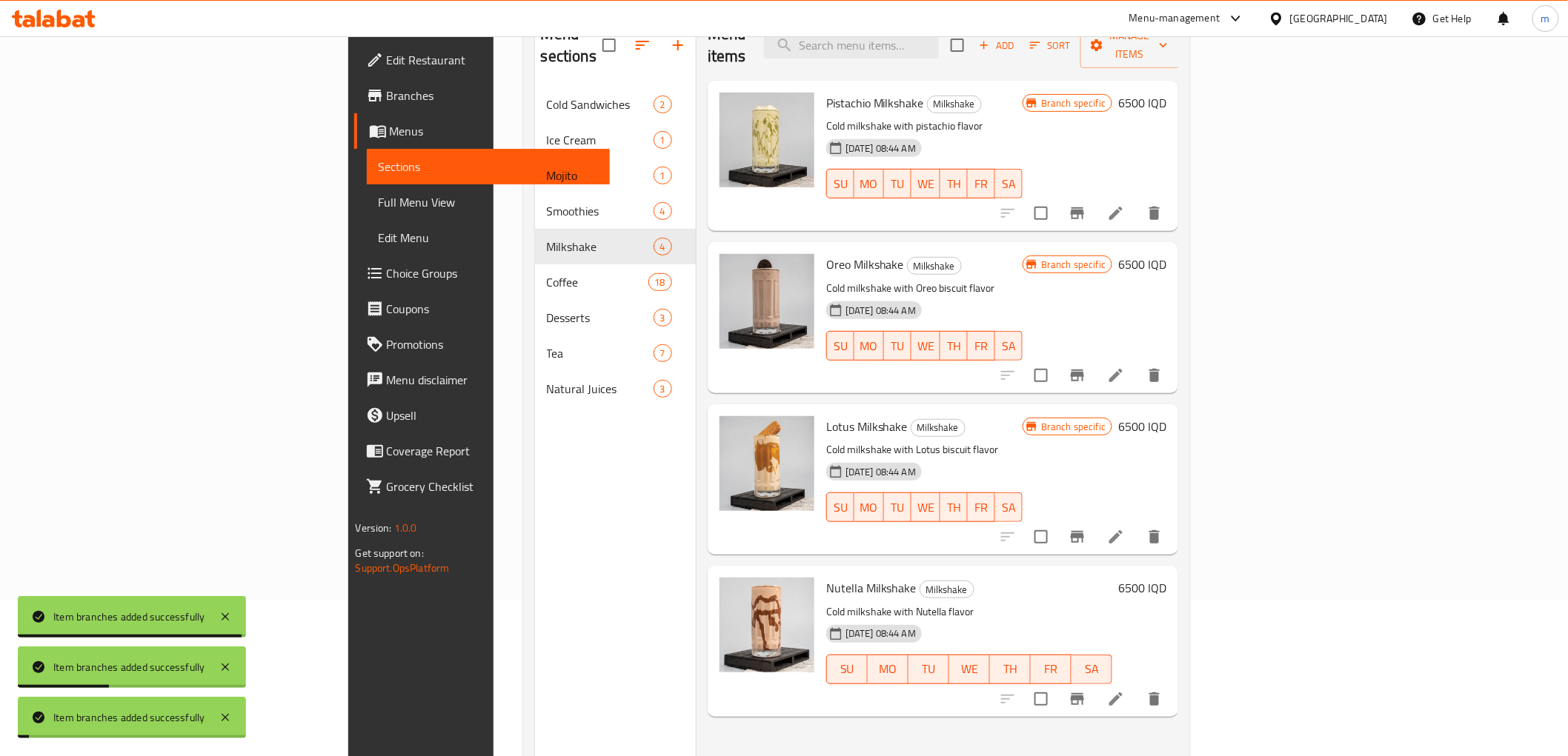
scroll to position [207, 0]
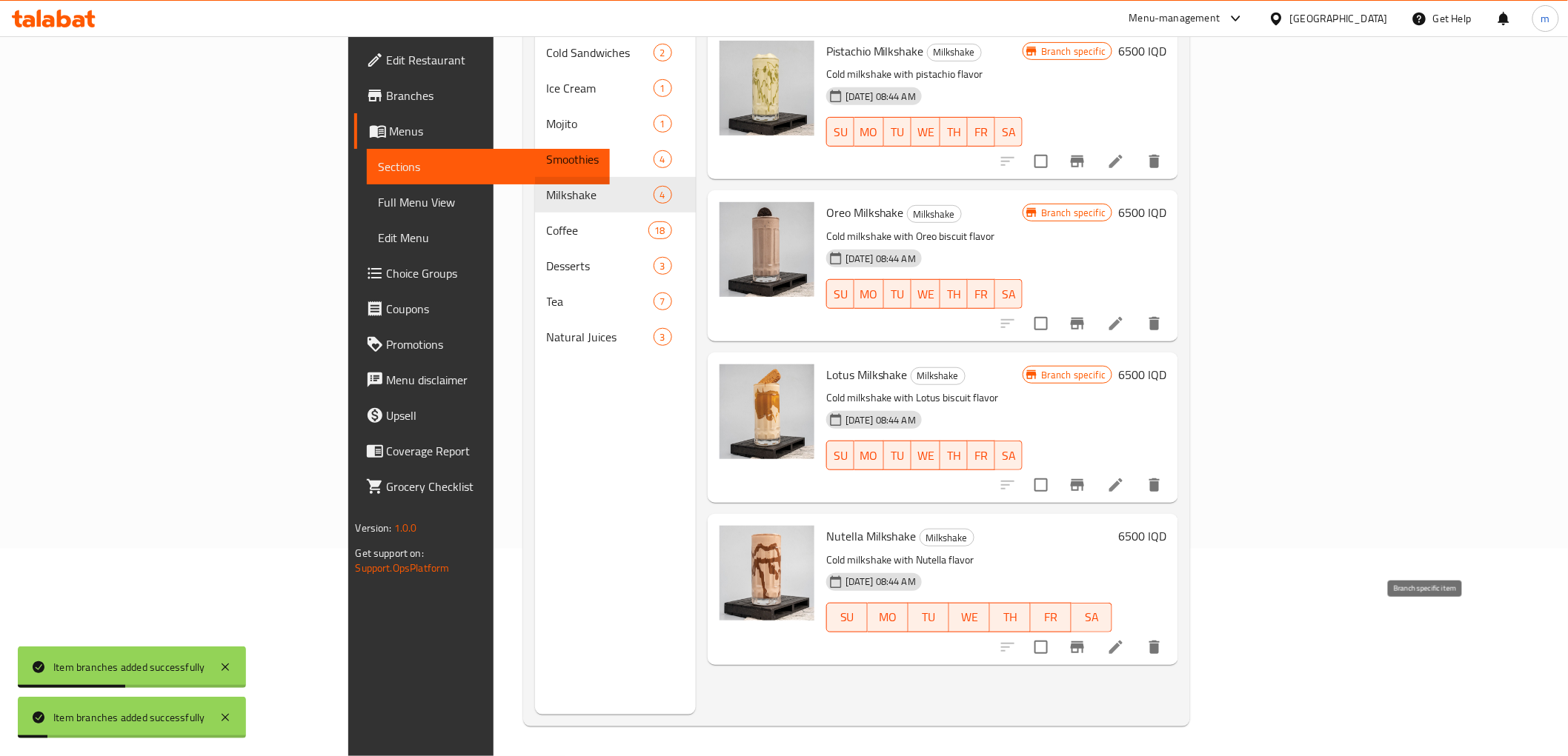
click at [1086, 638] on icon "Branch-specific-item" at bounding box center [1077, 647] width 18 height 18
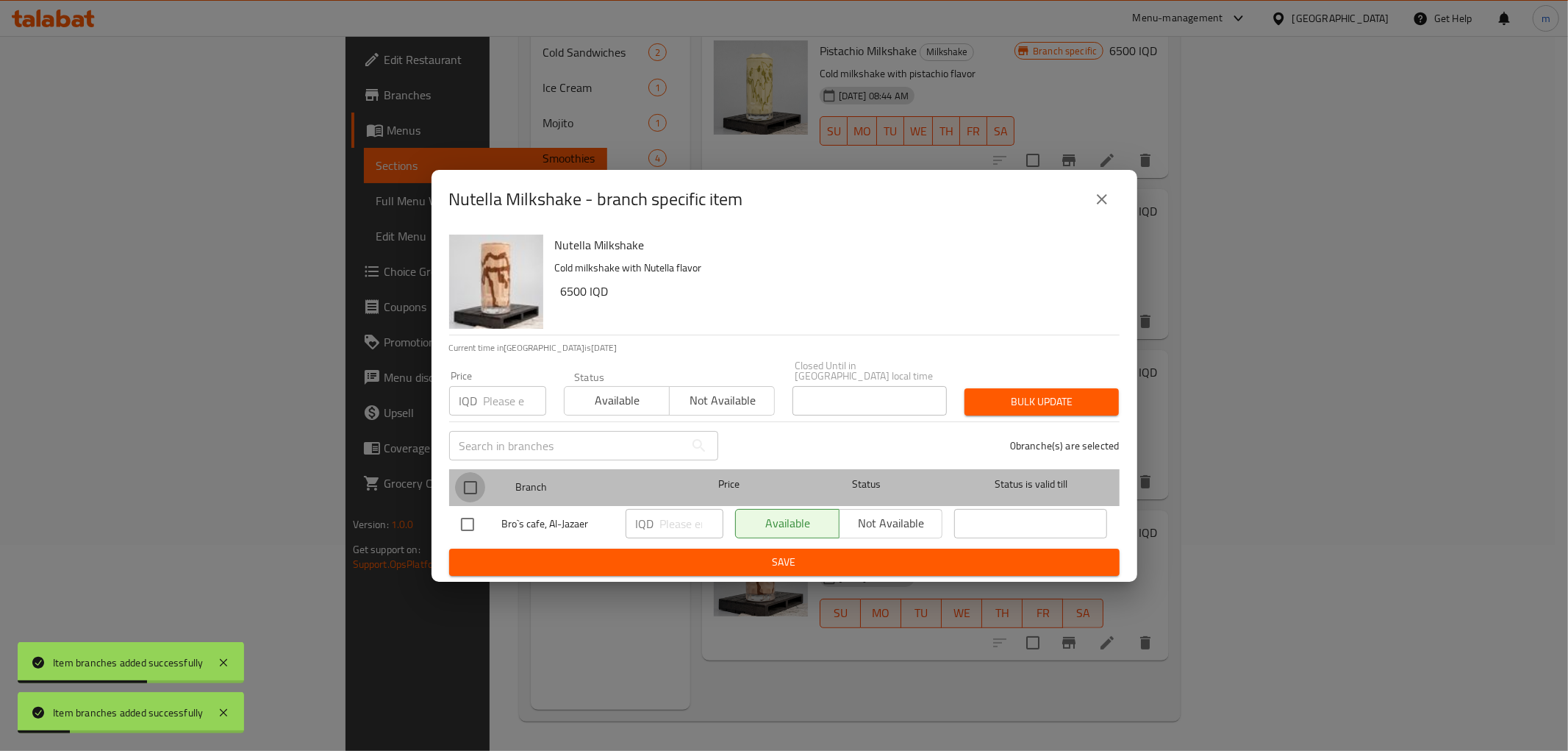
drag, startPoint x: 464, startPoint y: 490, endPoint x: 600, endPoint y: 501, distance: 136.4
click at [465, 490] on input "checkbox" at bounding box center [470, 487] width 31 height 31
checkbox input "true"
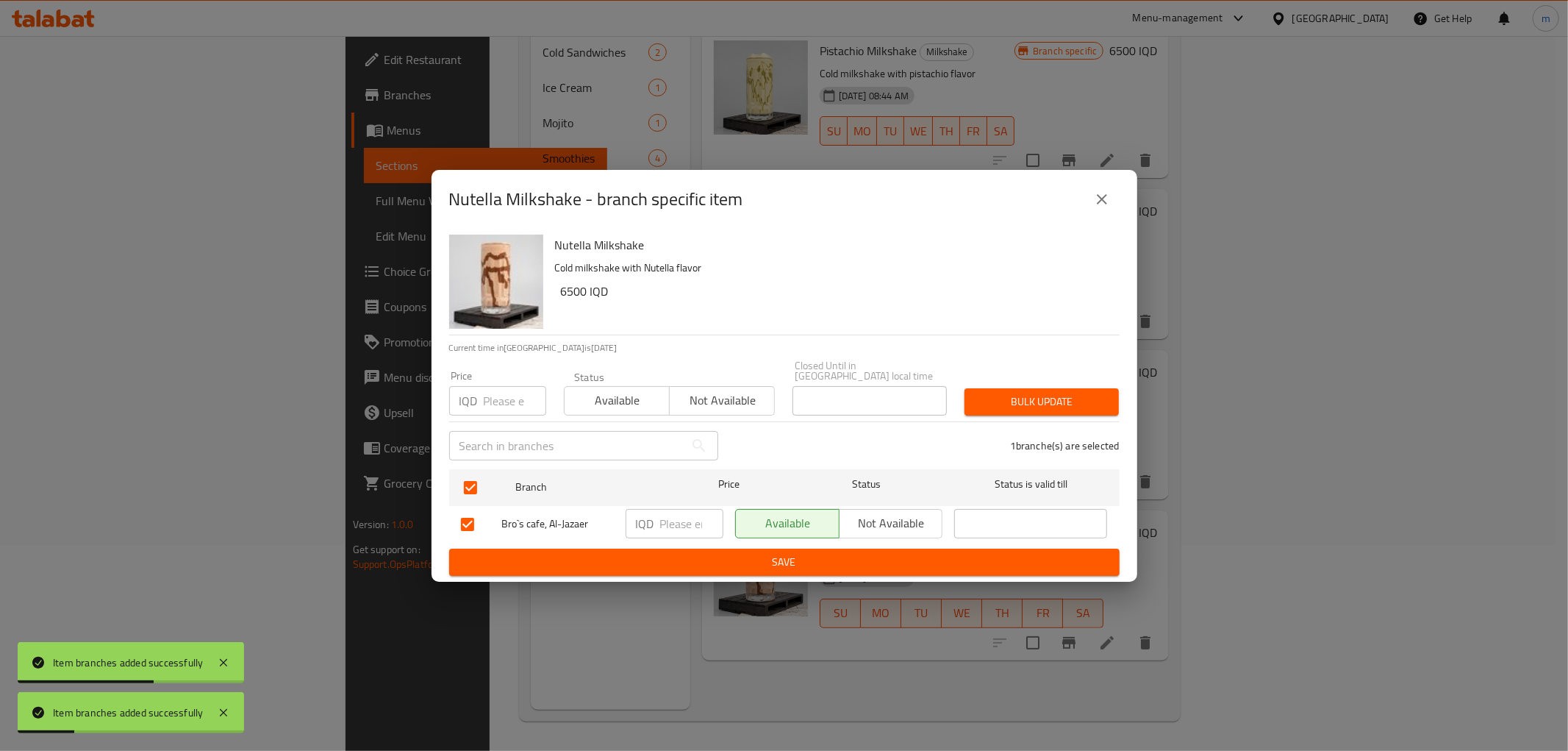
drag, startPoint x: 664, startPoint y: 494, endPoint x: 671, endPoint y: 506, distance: 13.9
click at [665, 494] on div "Branch" at bounding box center [592, 488] width 165 height 43
click at [677, 522] on input "number" at bounding box center [692, 524] width 63 height 30
paste input "6000"
type input "6000"
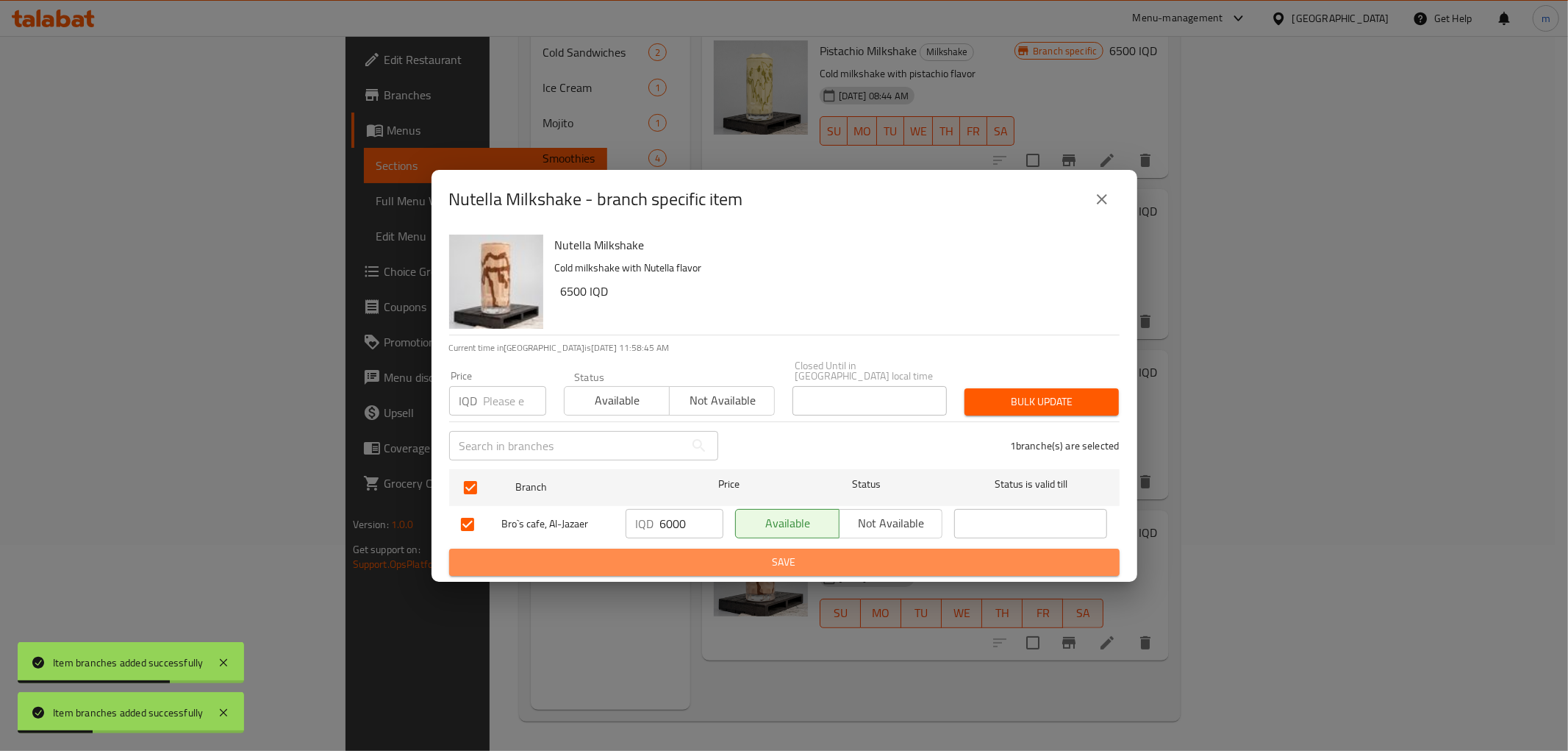
click at [686, 564] on span "Save" at bounding box center [785, 563] width 647 height 19
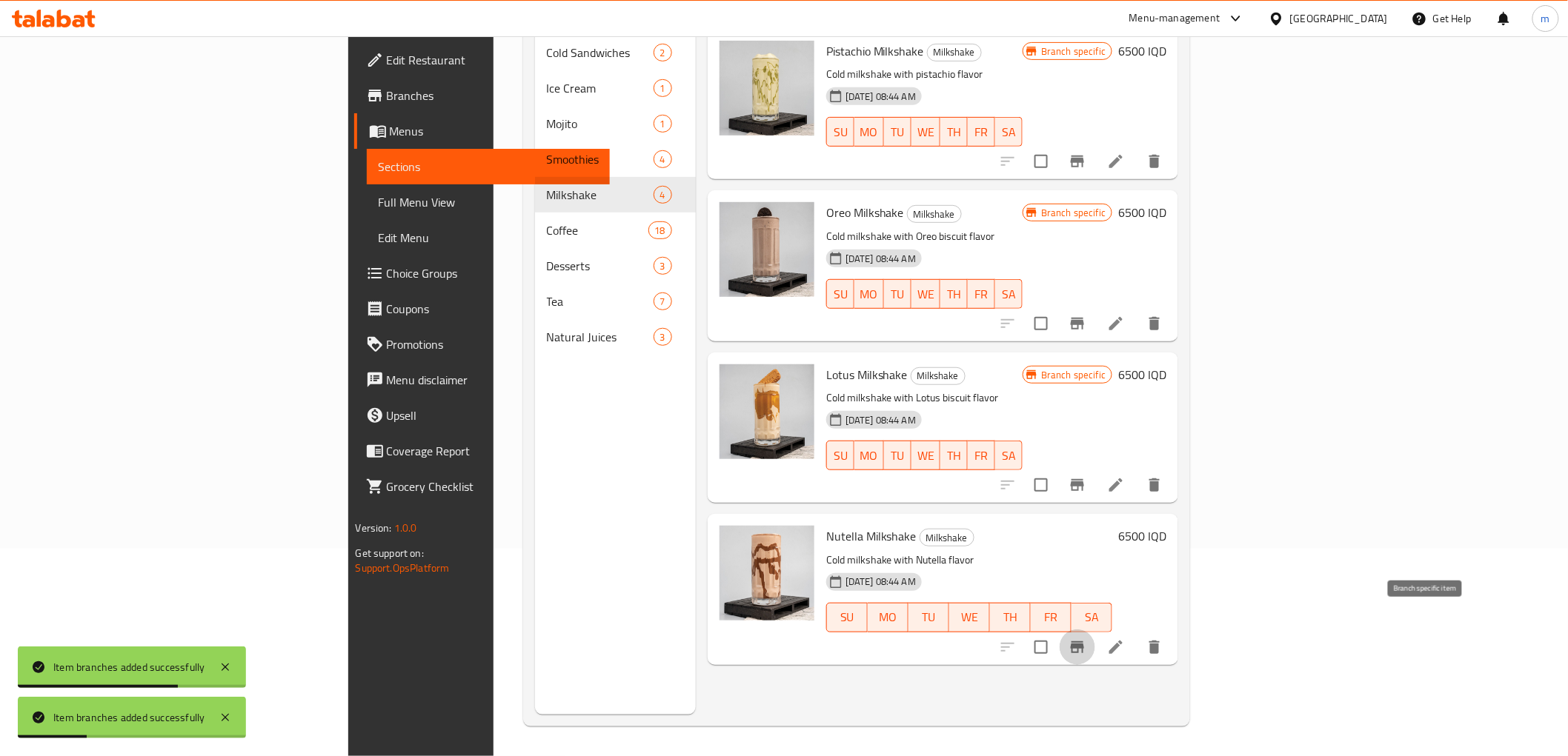
click at [1095, 629] on button "Branch-specific-item" at bounding box center [1078, 647] width 35 height 35
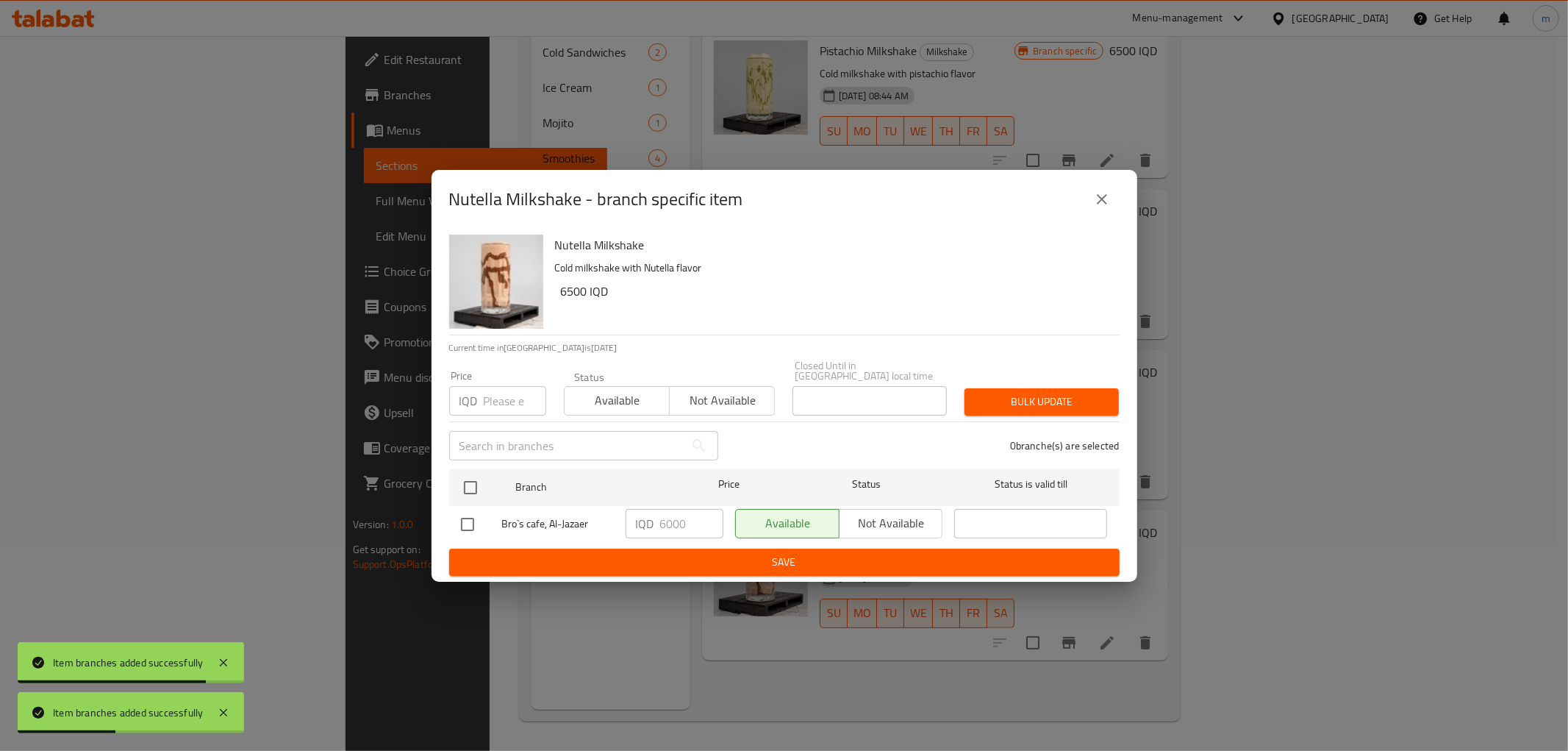
click at [1119, 209] on button "close" at bounding box center [1102, 199] width 35 height 35
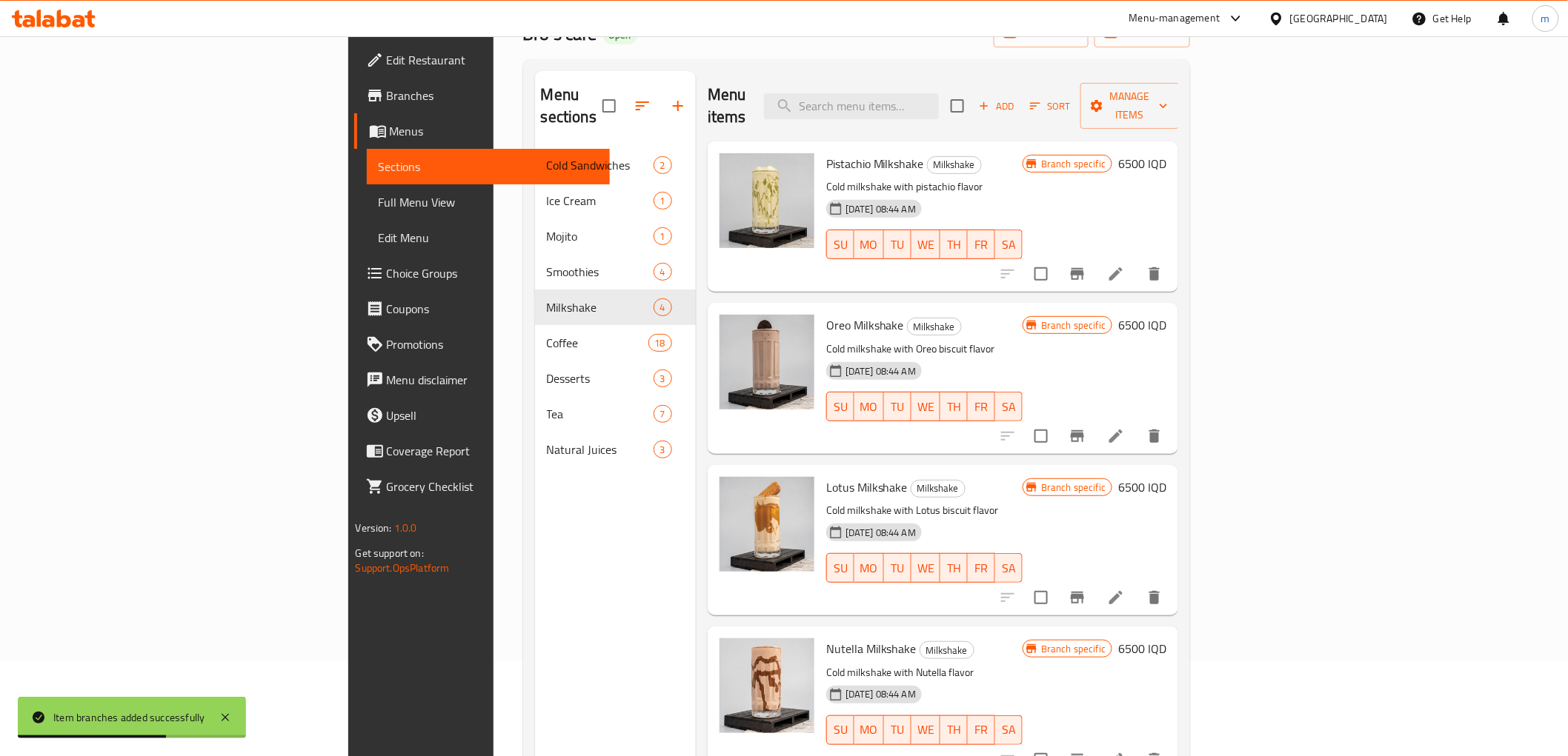
scroll to position [0, 0]
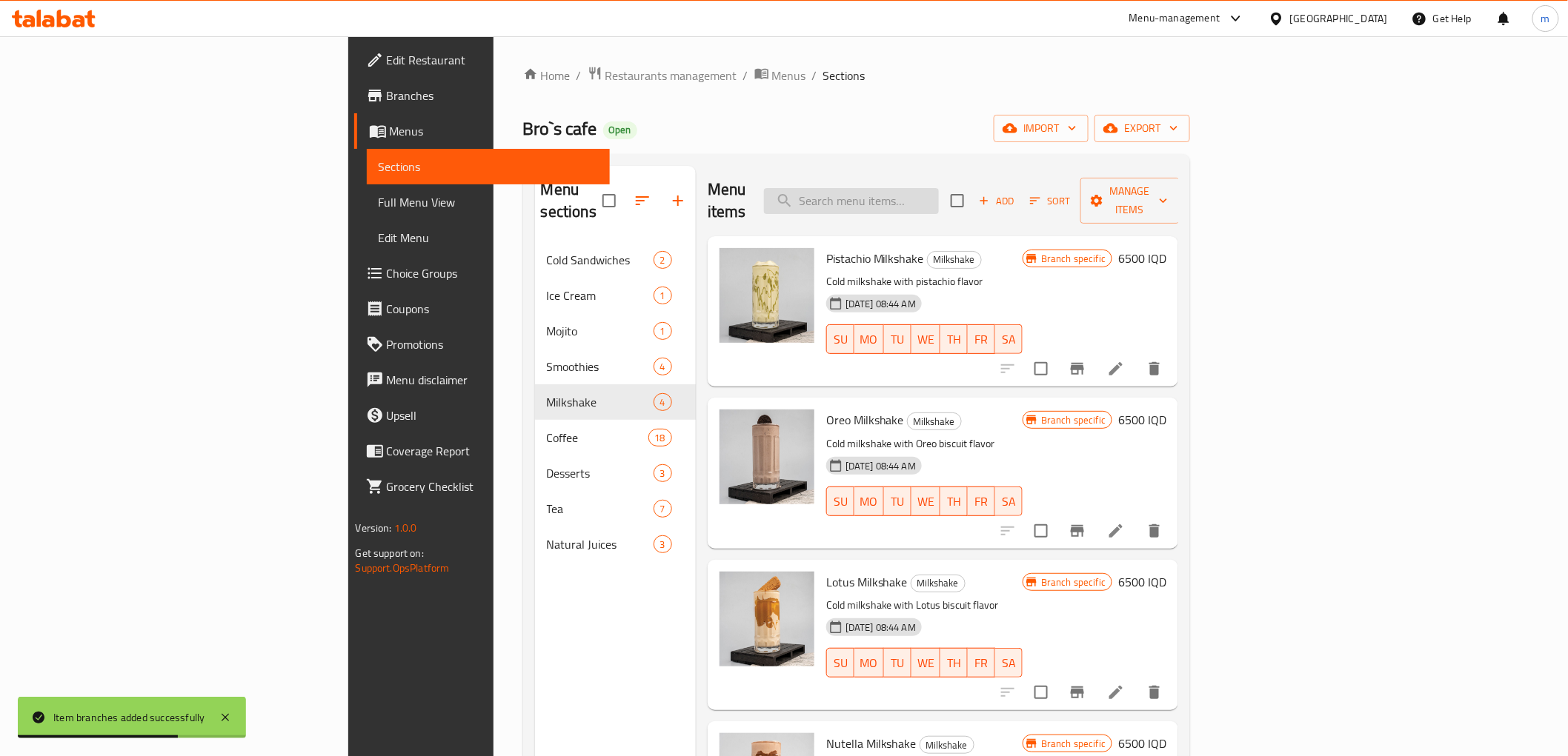
click at [939, 198] on input "search" at bounding box center [851, 202] width 175 height 26
paste input "مورتديلا"
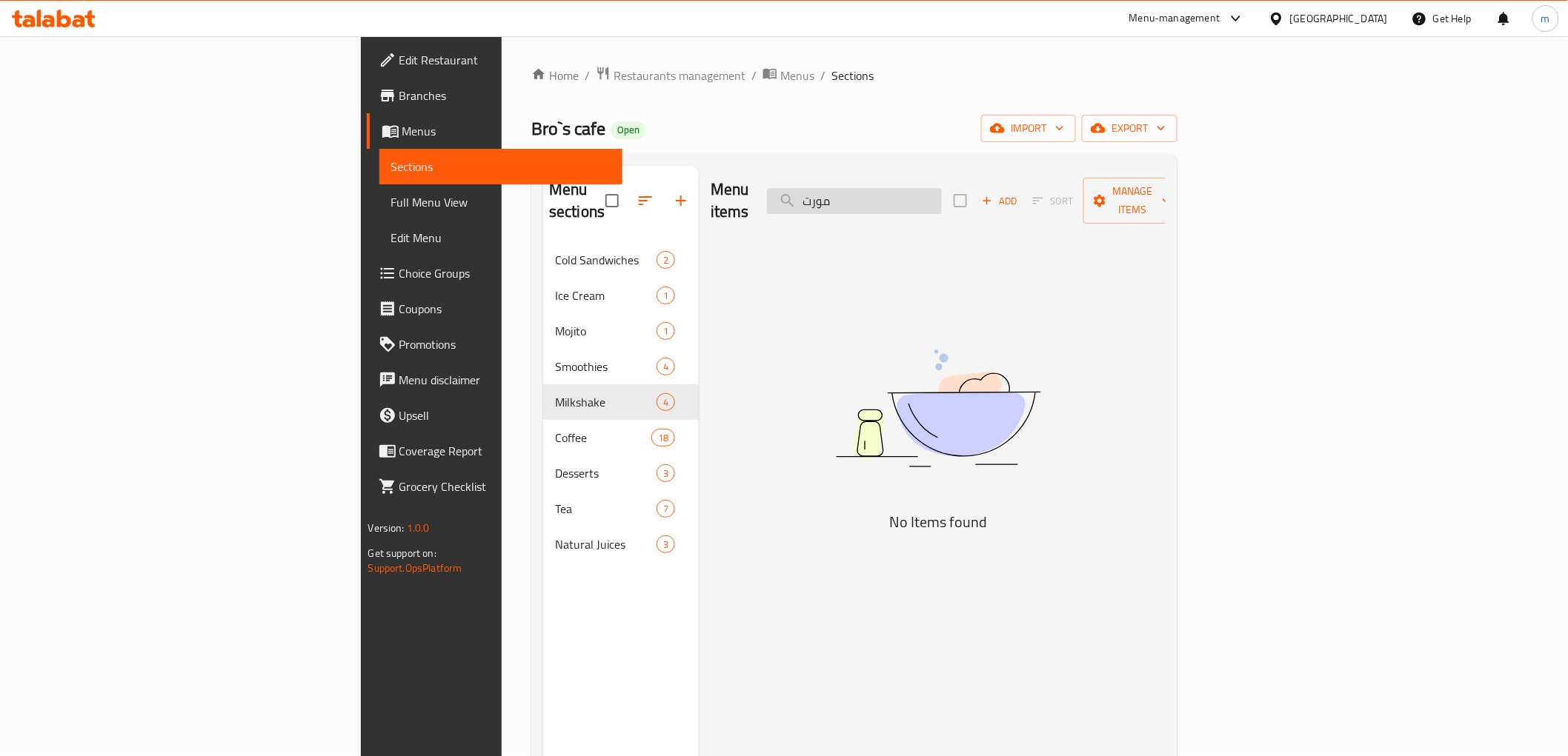
click at [942, 189] on input "مورت" at bounding box center [854, 202] width 175 height 26
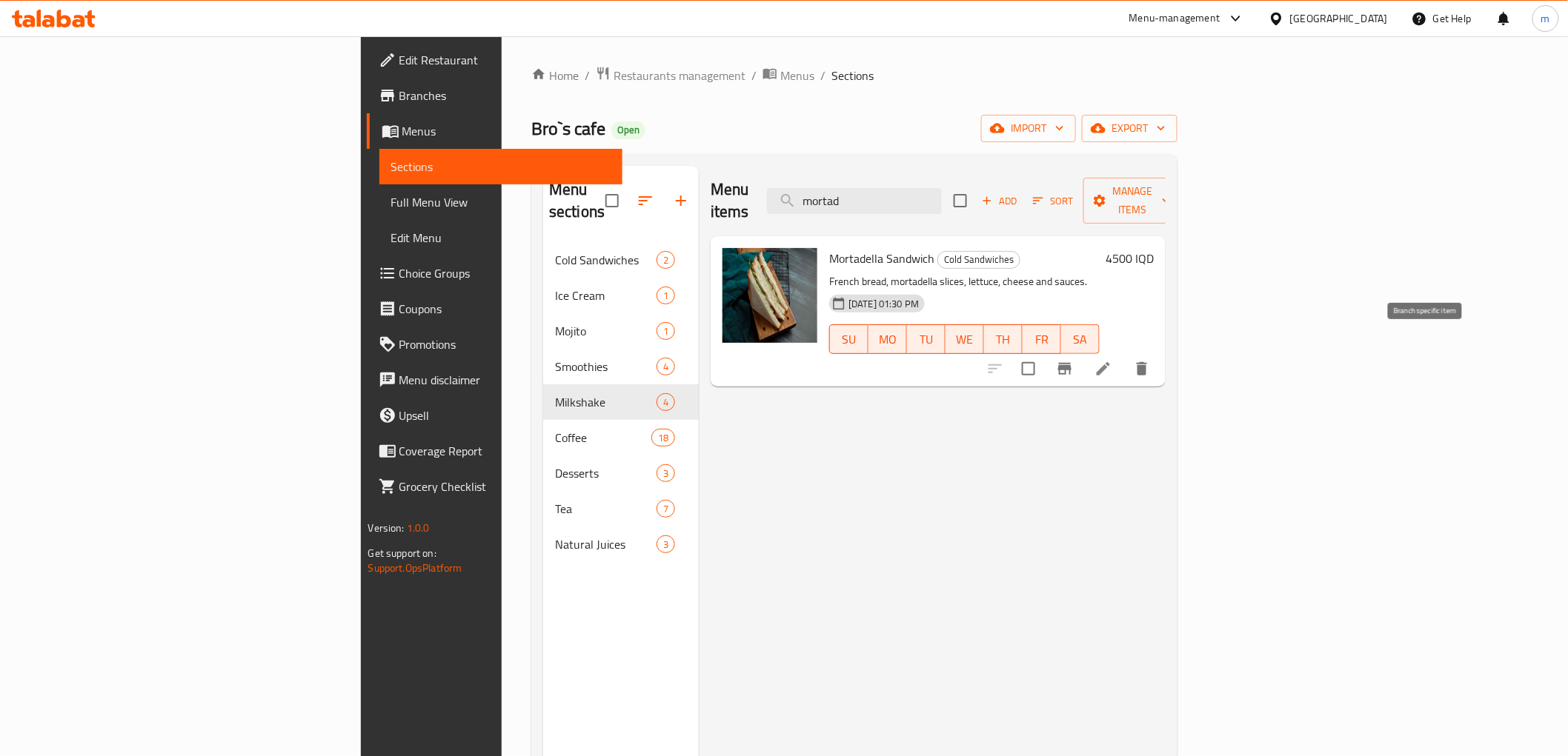
type input "mortad"
click at [1082, 351] on button "Branch-specific-item" at bounding box center [1065, 369] width 35 height 35
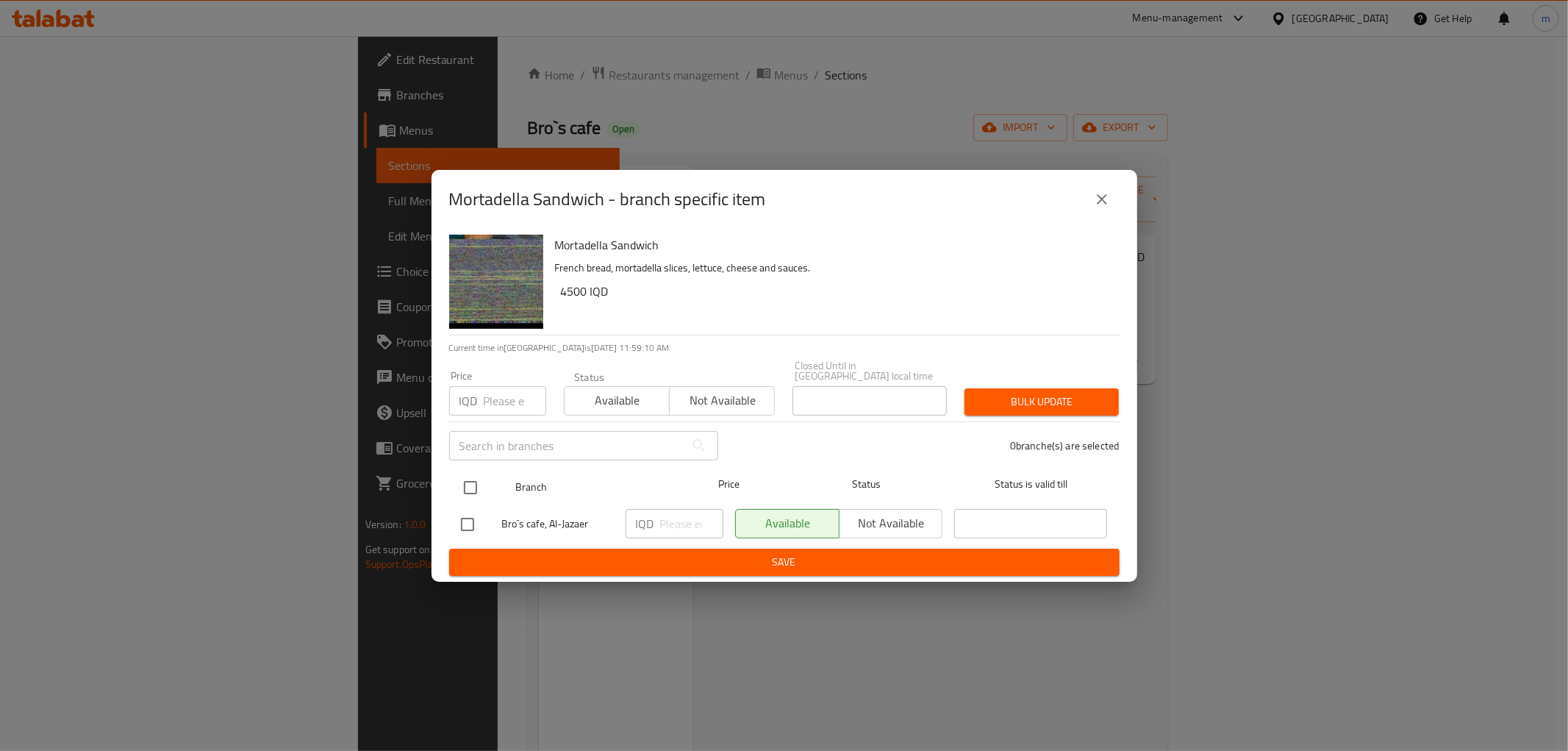
click at [467, 466] on div at bounding box center [483, 488] width 56 height 43
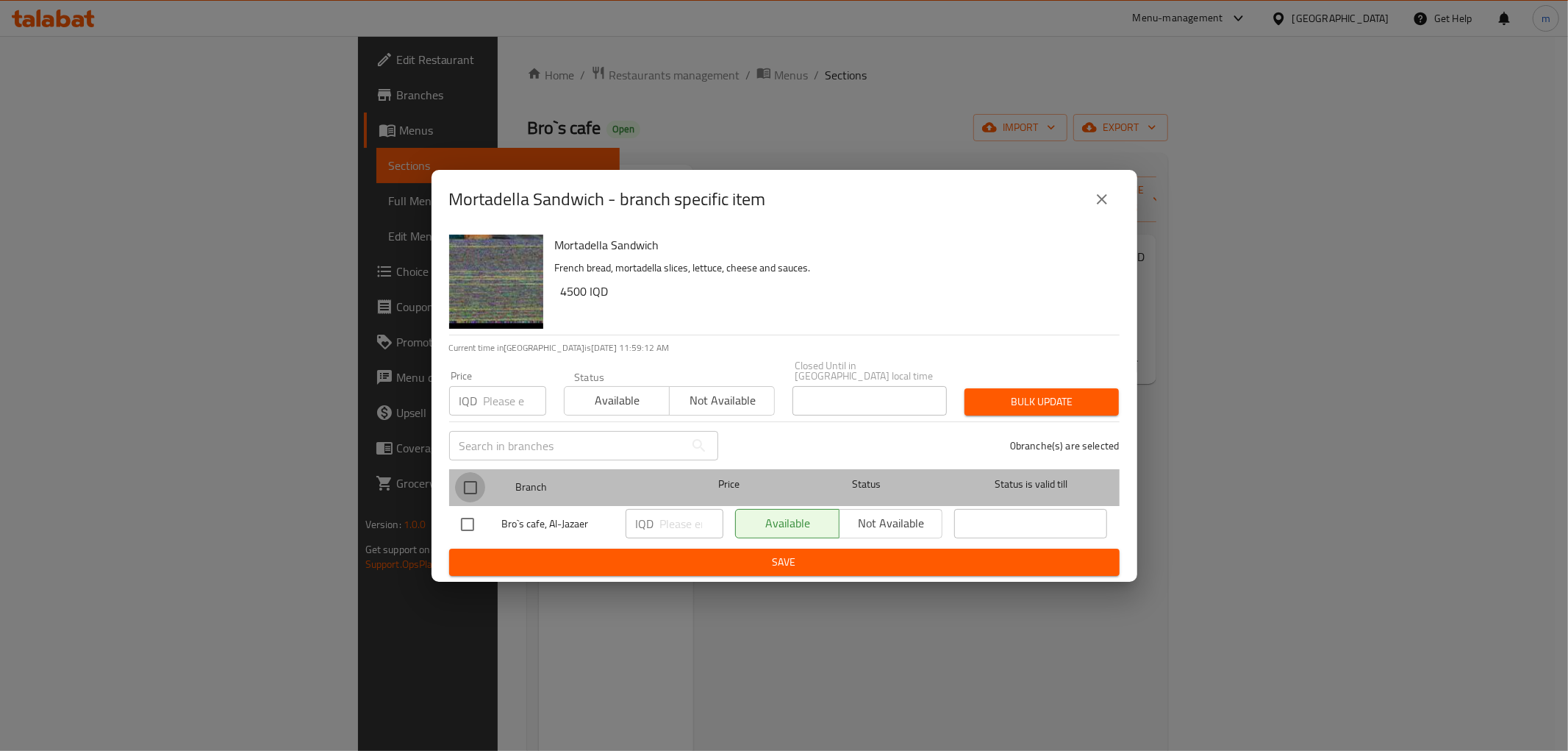
click at [468, 472] on input "checkbox" at bounding box center [470, 487] width 31 height 31
checkbox input "true"
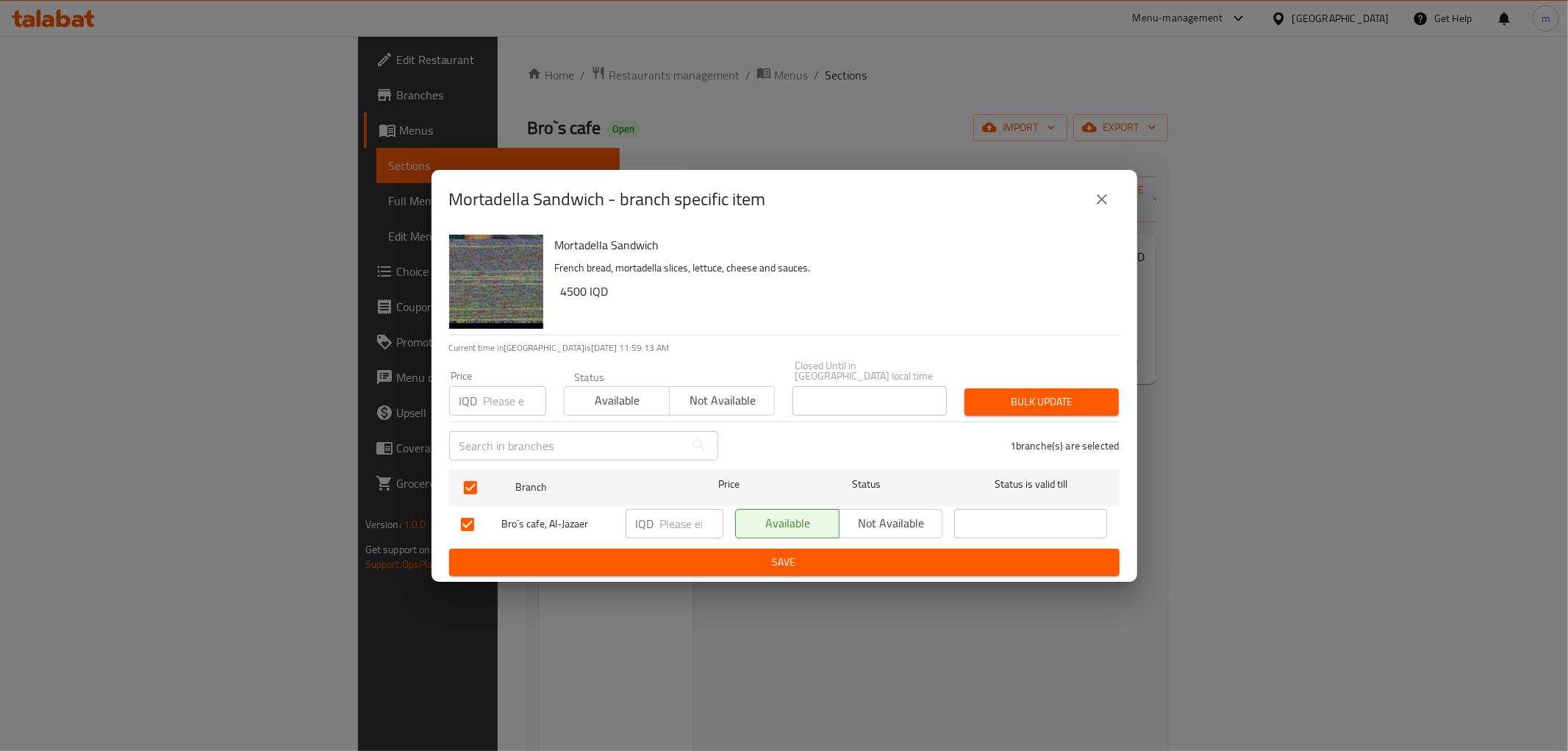
click at [688, 516] on input "number" at bounding box center [692, 524] width 63 height 30
click at [688, 528] on input "number" at bounding box center [692, 524] width 63 height 30
paste input "6000"
click at [661, 524] on input "6000" at bounding box center [692, 524] width 63 height 30
type input "4000"
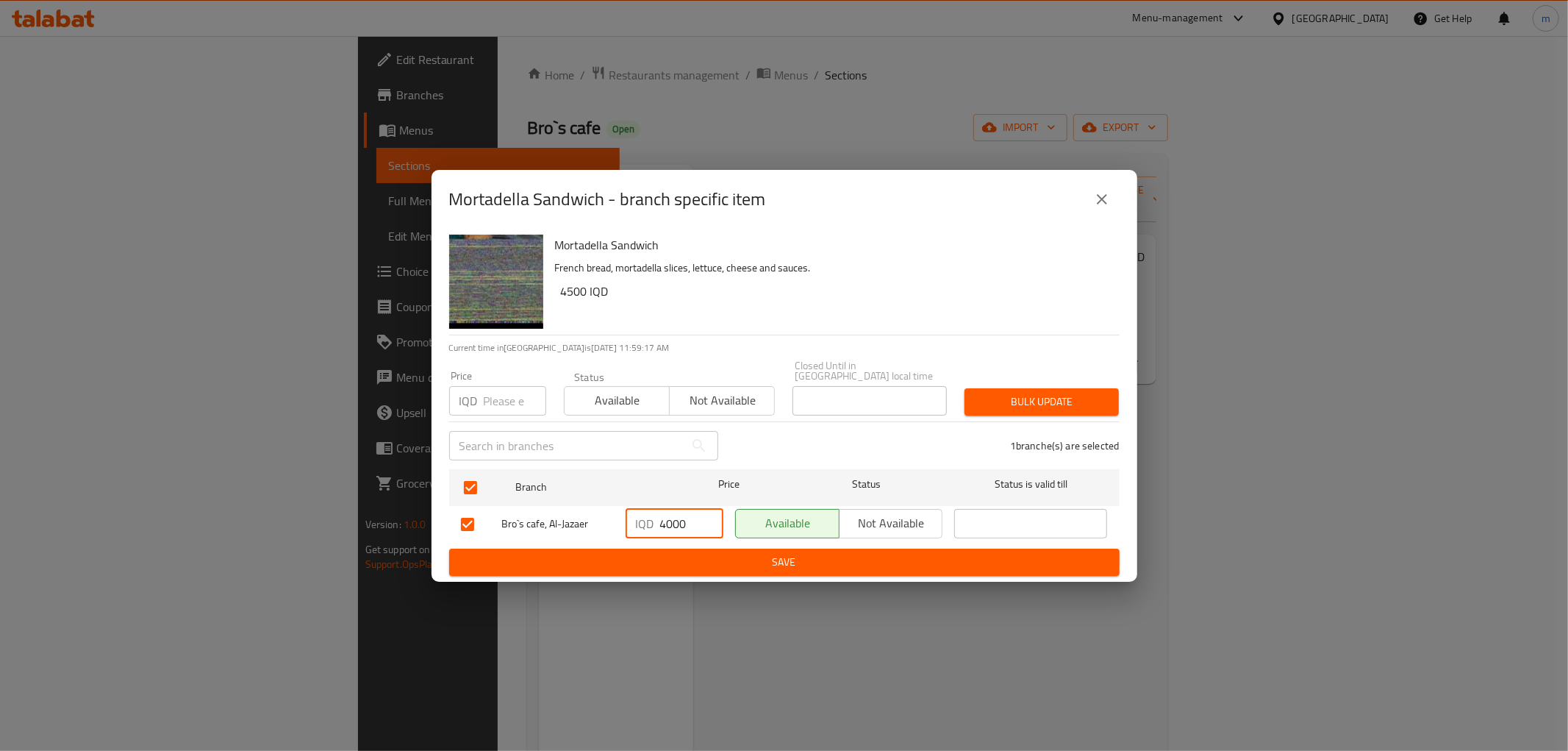
click at [743, 559] on span "Save" at bounding box center [785, 563] width 647 height 19
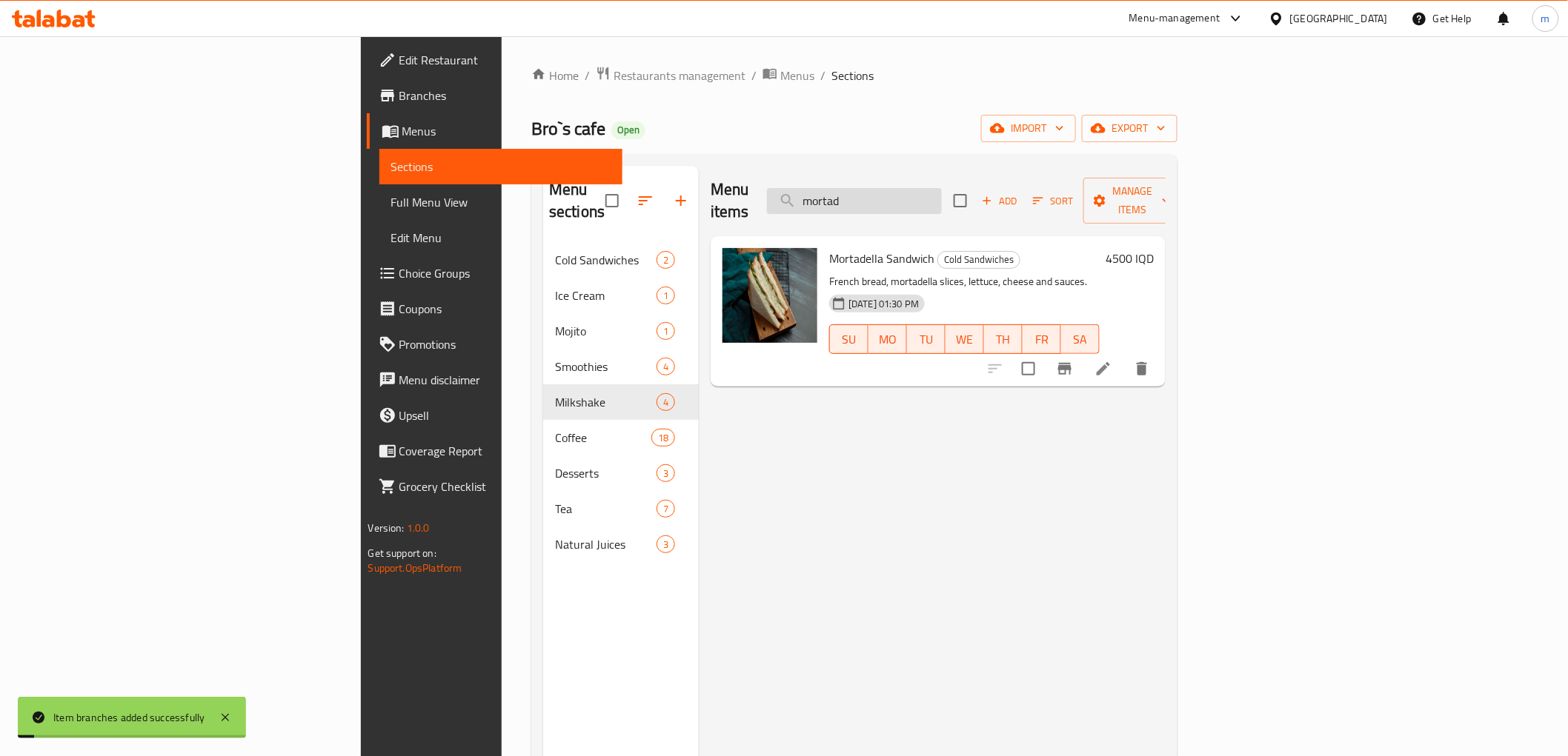
click at [942, 189] on input "mortad" at bounding box center [854, 202] width 175 height 26
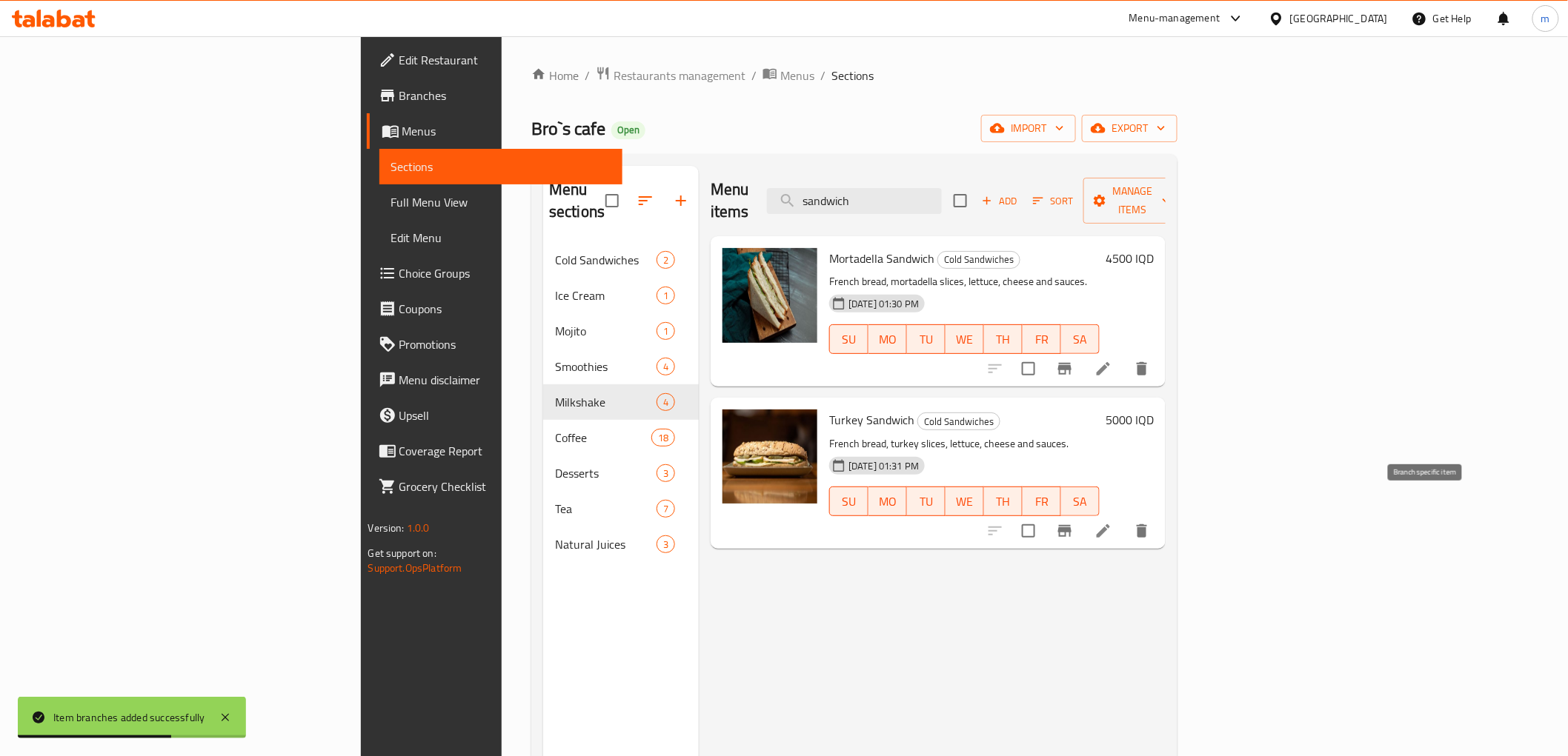
type input "sandwich"
click at [1082, 513] on button "Branch-specific-item" at bounding box center [1065, 531] width 35 height 35
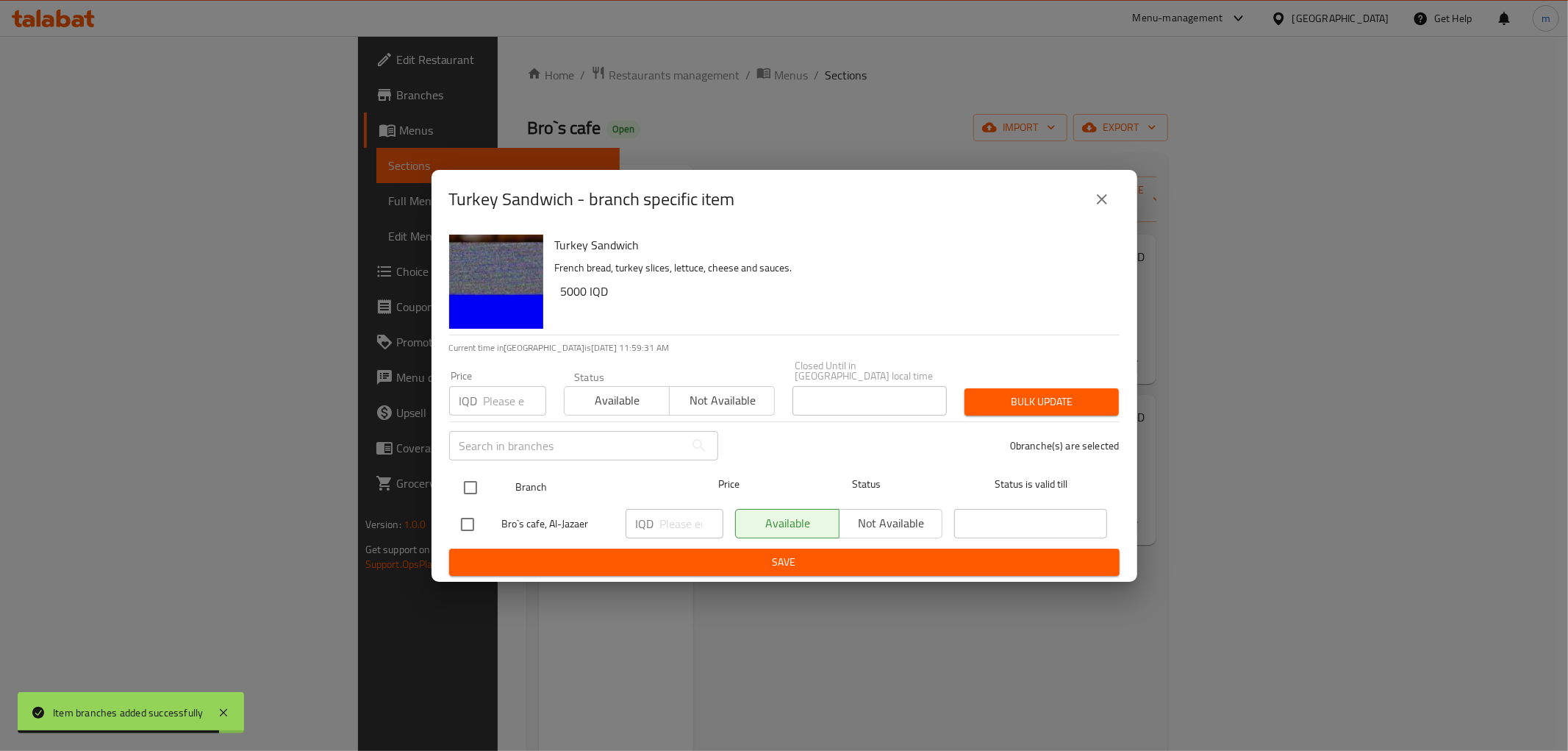
click at [476, 474] on input "checkbox" at bounding box center [470, 487] width 31 height 31
checkbox input "true"
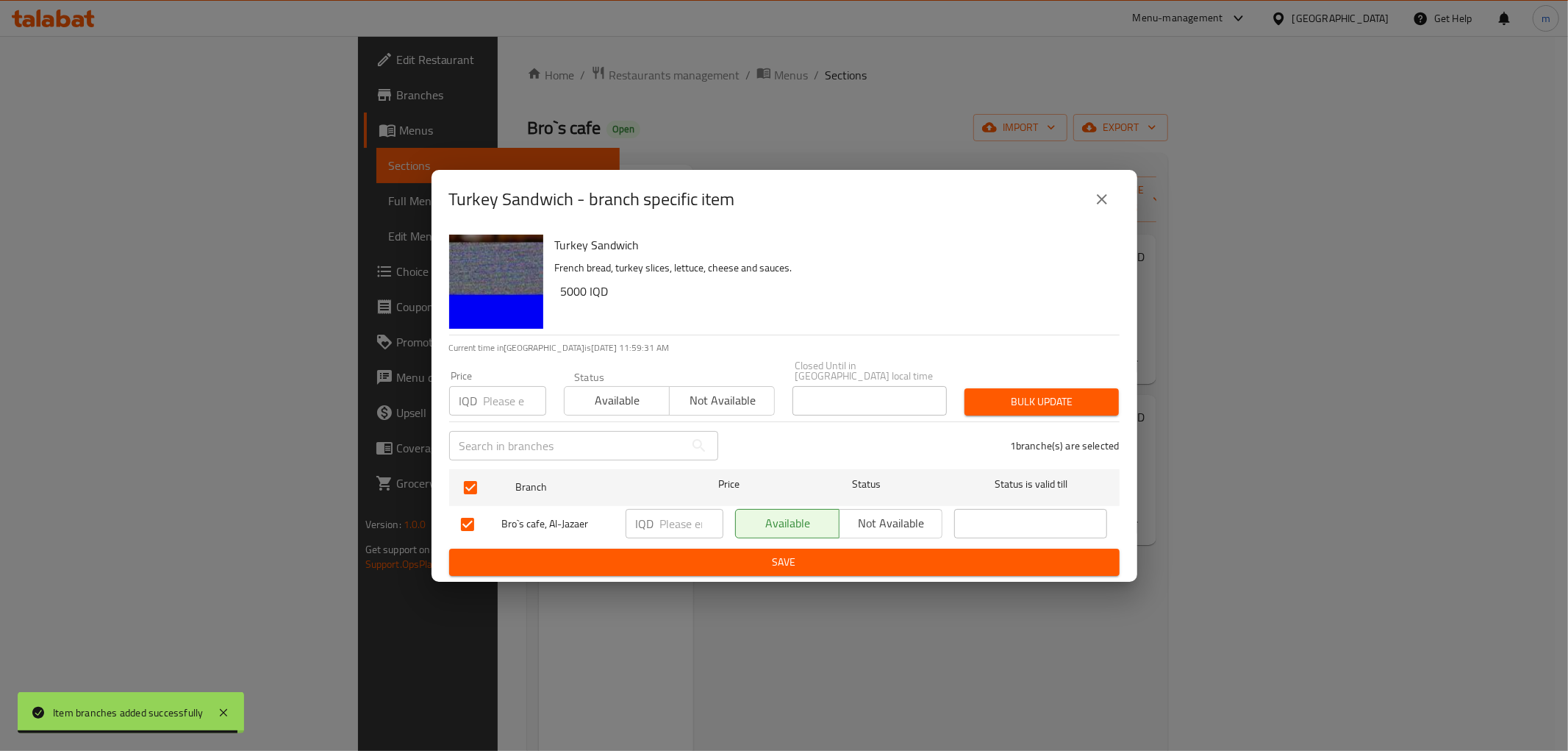
click at [686, 521] on input "number" at bounding box center [692, 524] width 63 height 30
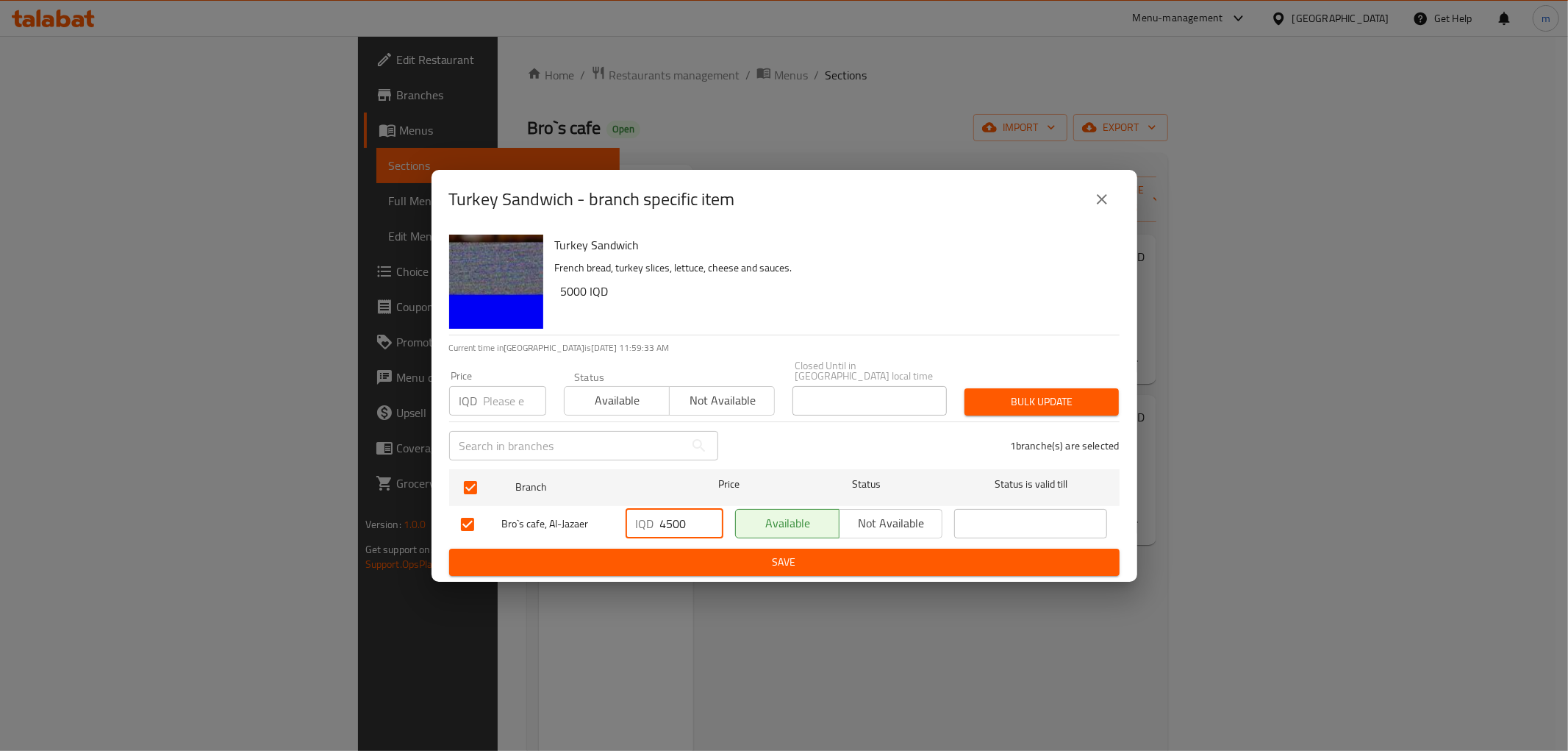
type input "4500"
click at [694, 561] on span "Save" at bounding box center [785, 563] width 647 height 19
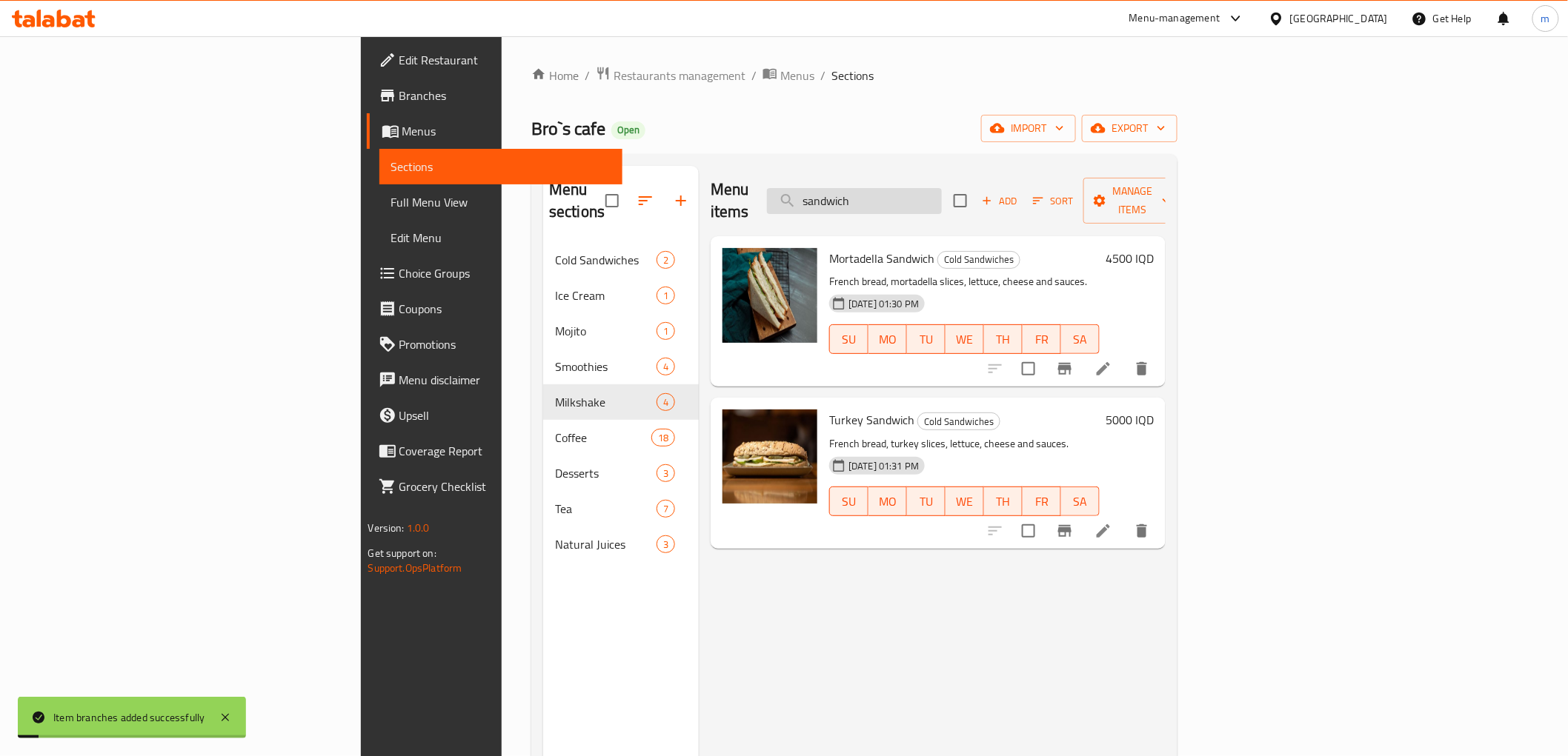
click at [942, 189] on input "sandwich" at bounding box center [854, 202] width 175 height 26
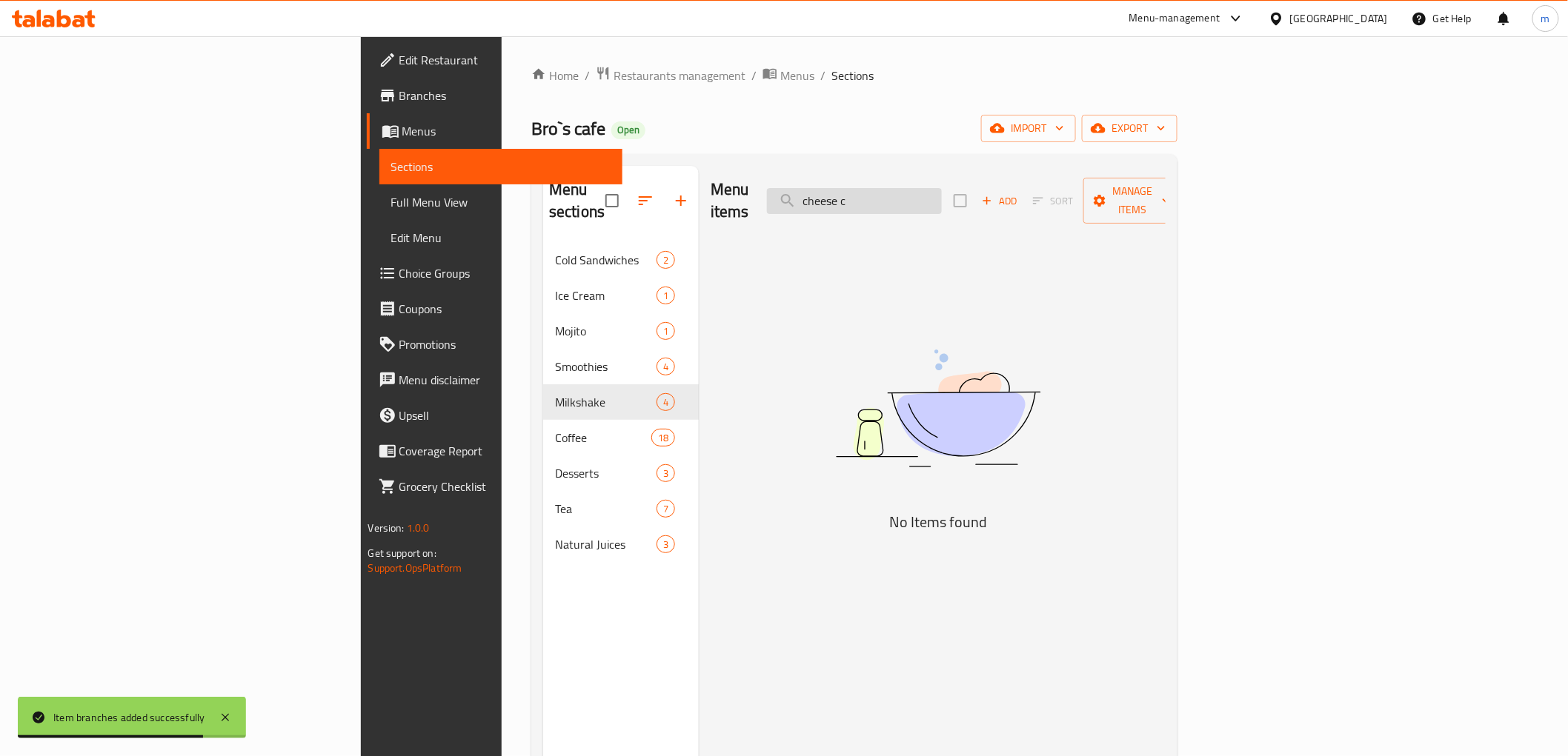
click at [942, 197] on input "cheese c" at bounding box center [854, 202] width 175 height 26
paste input "كرواسون"
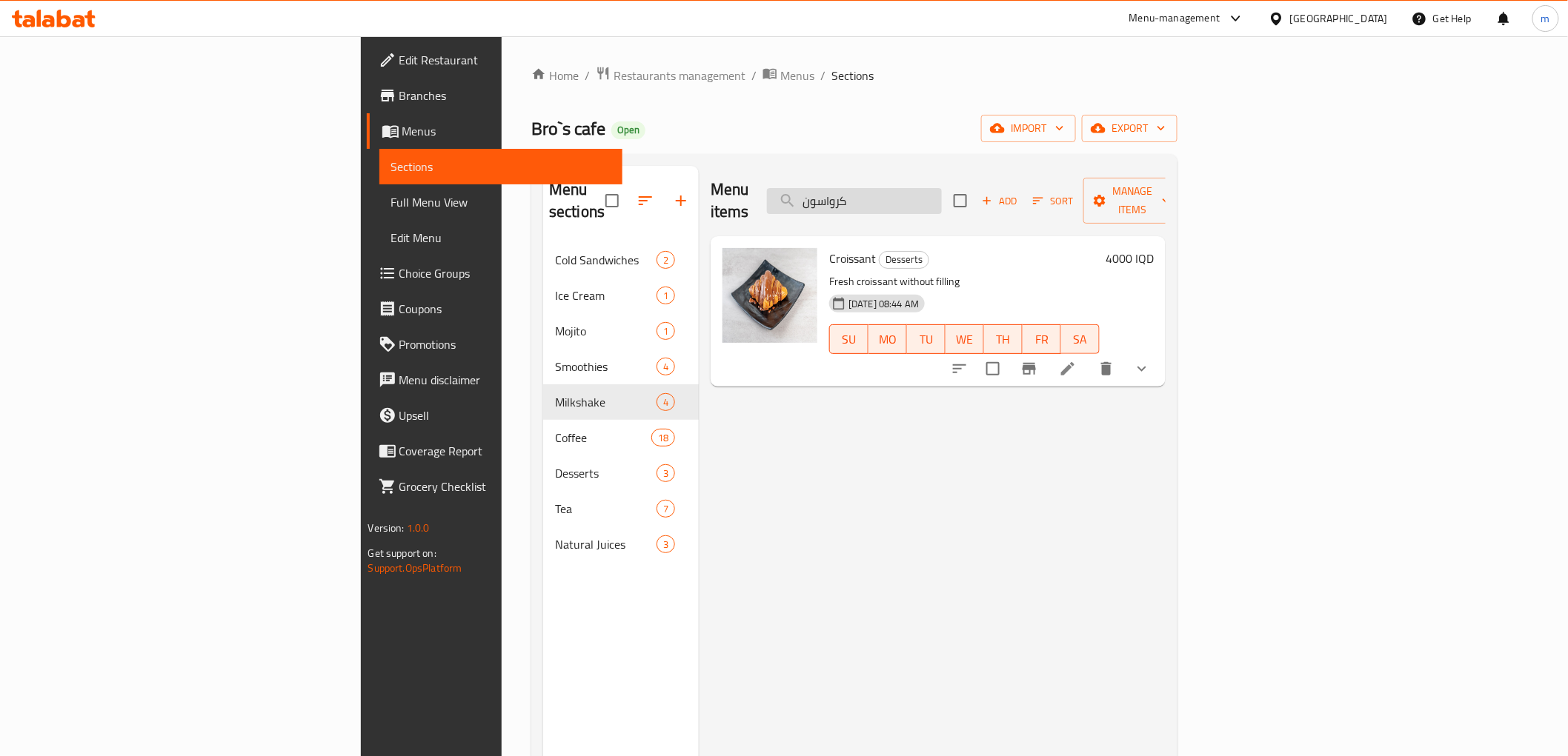
click at [942, 195] on input "كرواسون" at bounding box center [854, 202] width 175 height 26
click at [1160, 359] on button "show more" at bounding box center [1142, 369] width 35 height 35
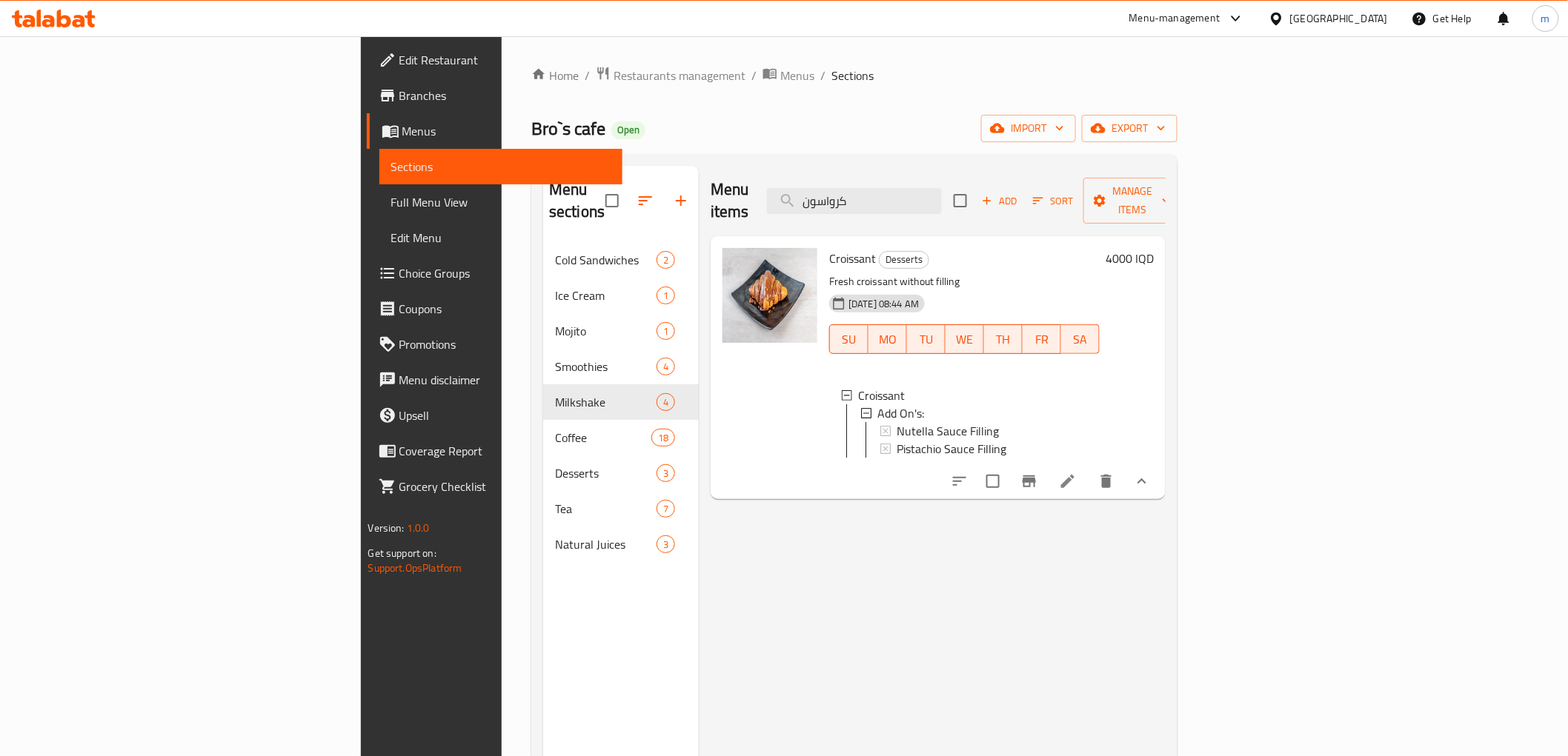
click at [829, 247] on span "Croissant" at bounding box center [853, 259] width 47 height 22
copy h6 "Croissant"
click at [942, 189] on input "كرواسون" at bounding box center [854, 202] width 175 height 26
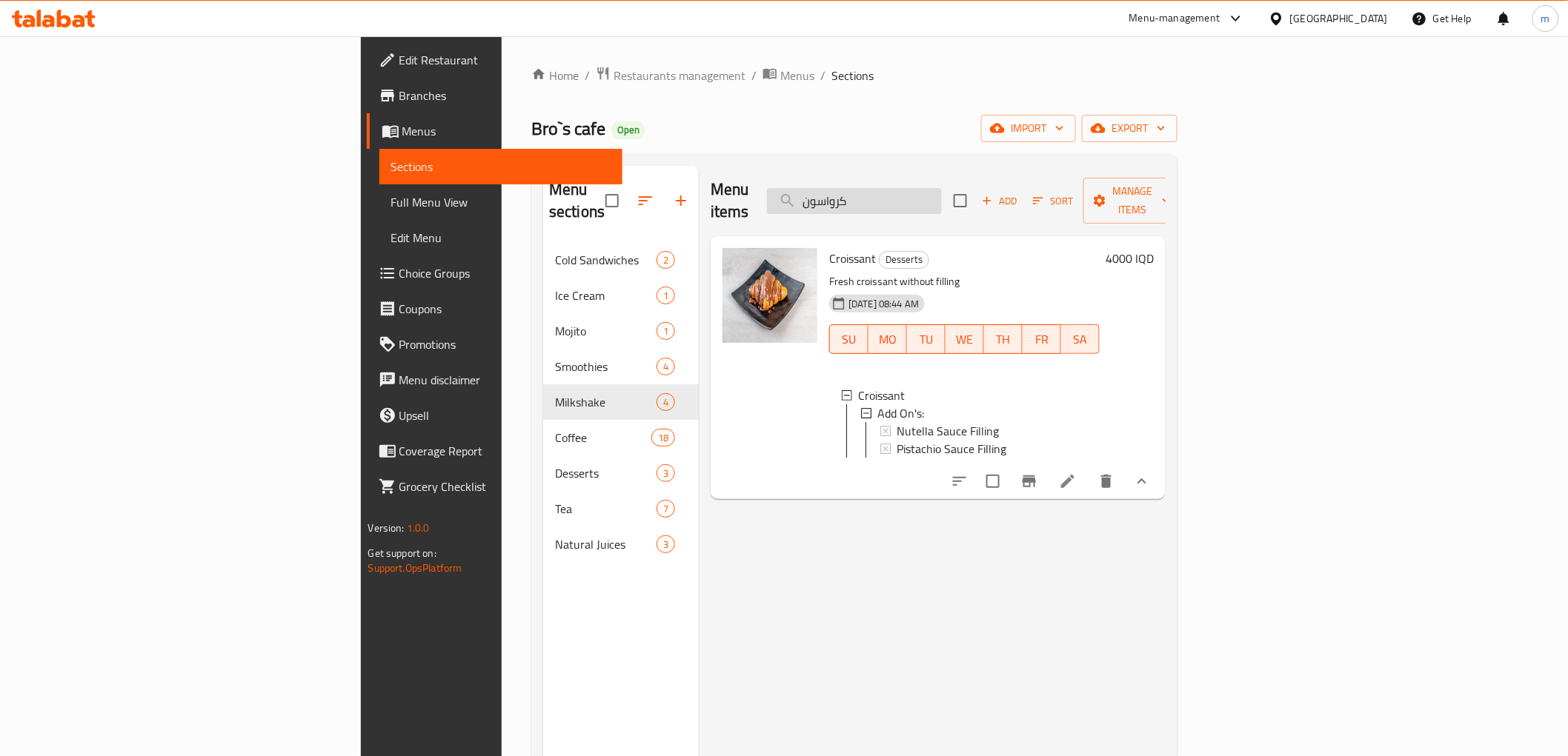
paste input "Croissant"
click at [942, 189] on input "كرواسون" at bounding box center [854, 202] width 175 height 26
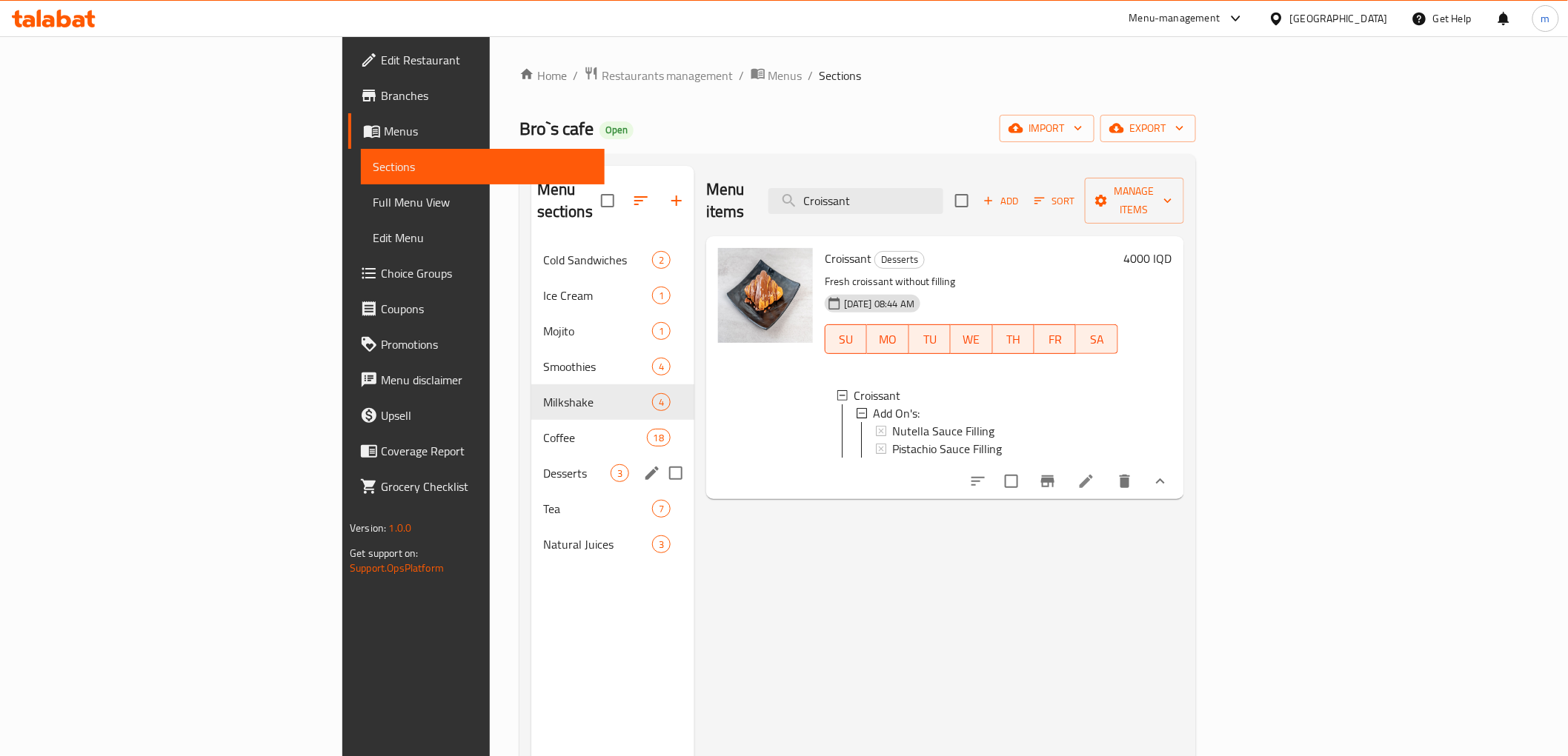
type input "Croissant"
click at [531, 463] on div "Desserts 3" at bounding box center [613, 473] width 163 height 35
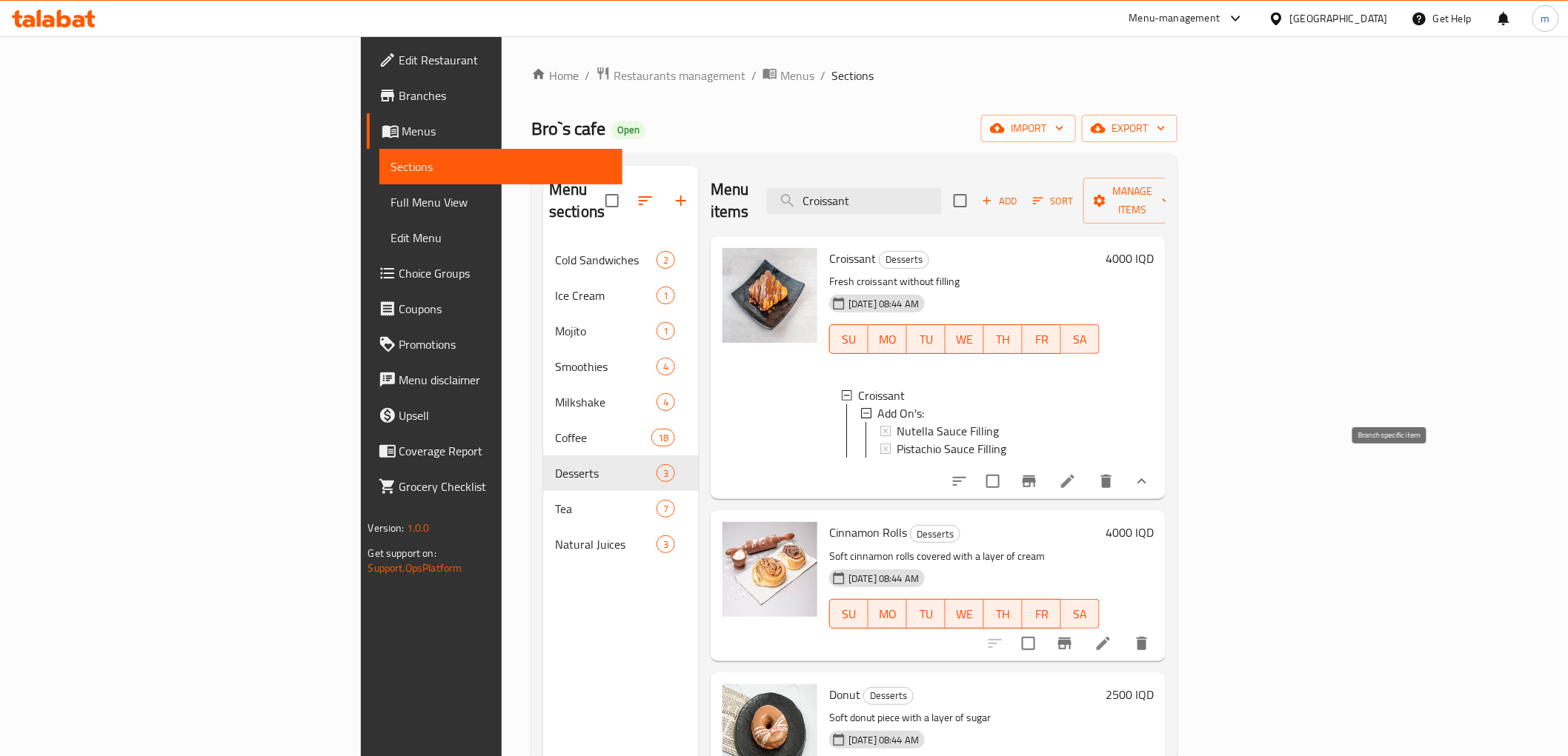
click at [1047, 464] on button "Branch-specific-item" at bounding box center [1029, 482] width 35 height 35
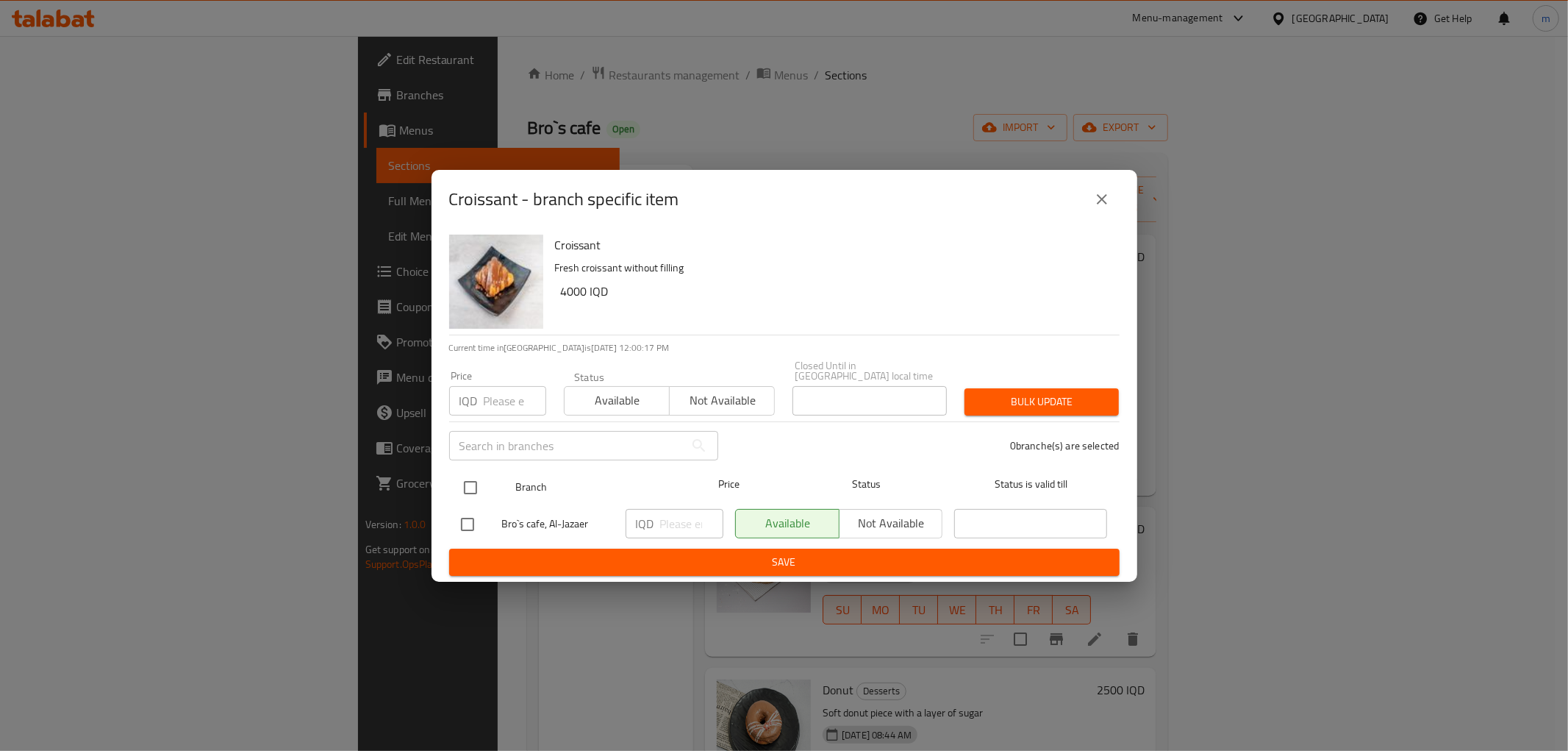
click at [464, 483] on input "checkbox" at bounding box center [470, 487] width 31 height 31
checkbox input "true"
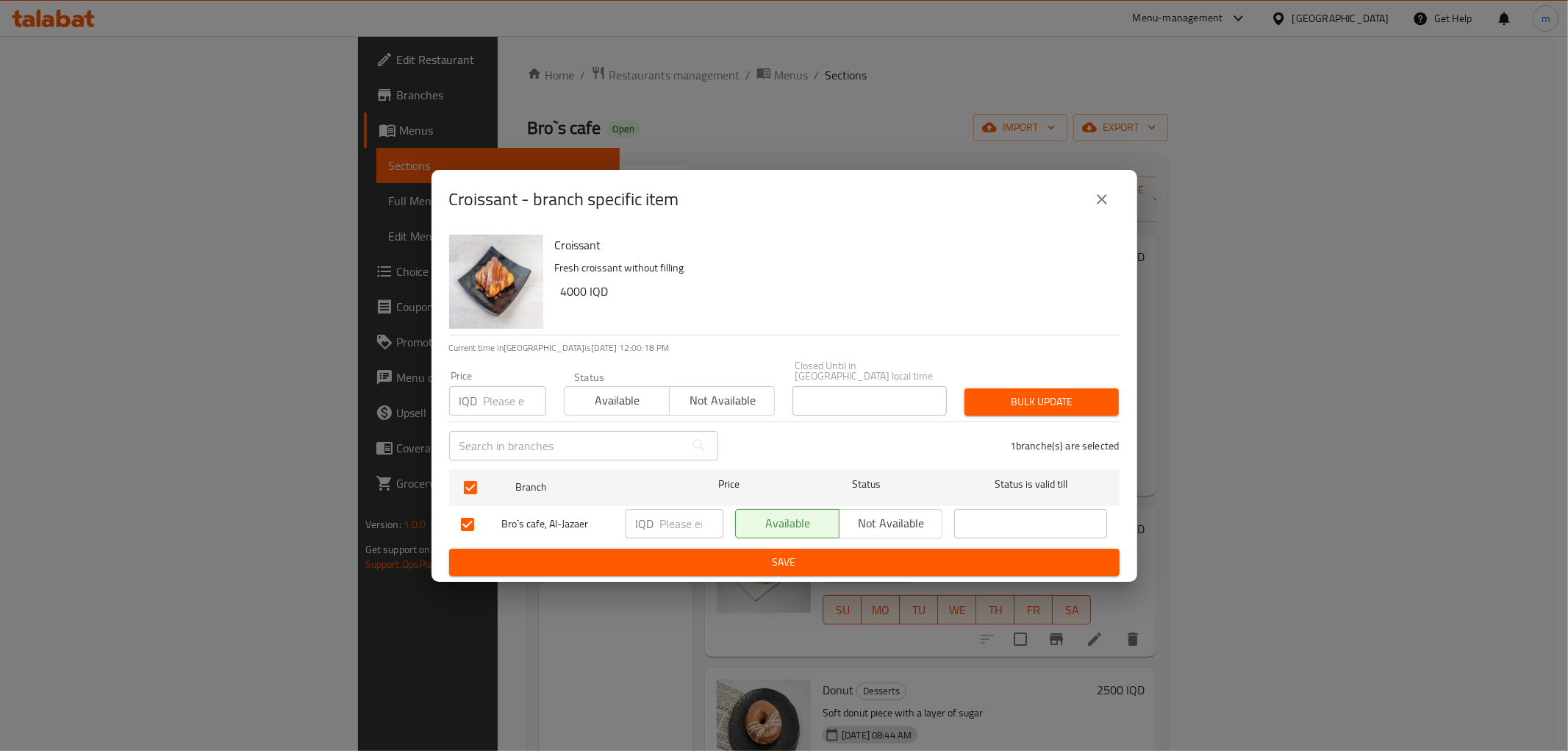
click at [696, 517] on input "number" at bounding box center [692, 524] width 63 height 30
paste input "6000"
drag, startPoint x: 666, startPoint y: 512, endPoint x: 660, endPoint y: 520, distance: 10.0
click at [661, 520] on input "6000" at bounding box center [692, 524] width 63 height 30
type input "5000"
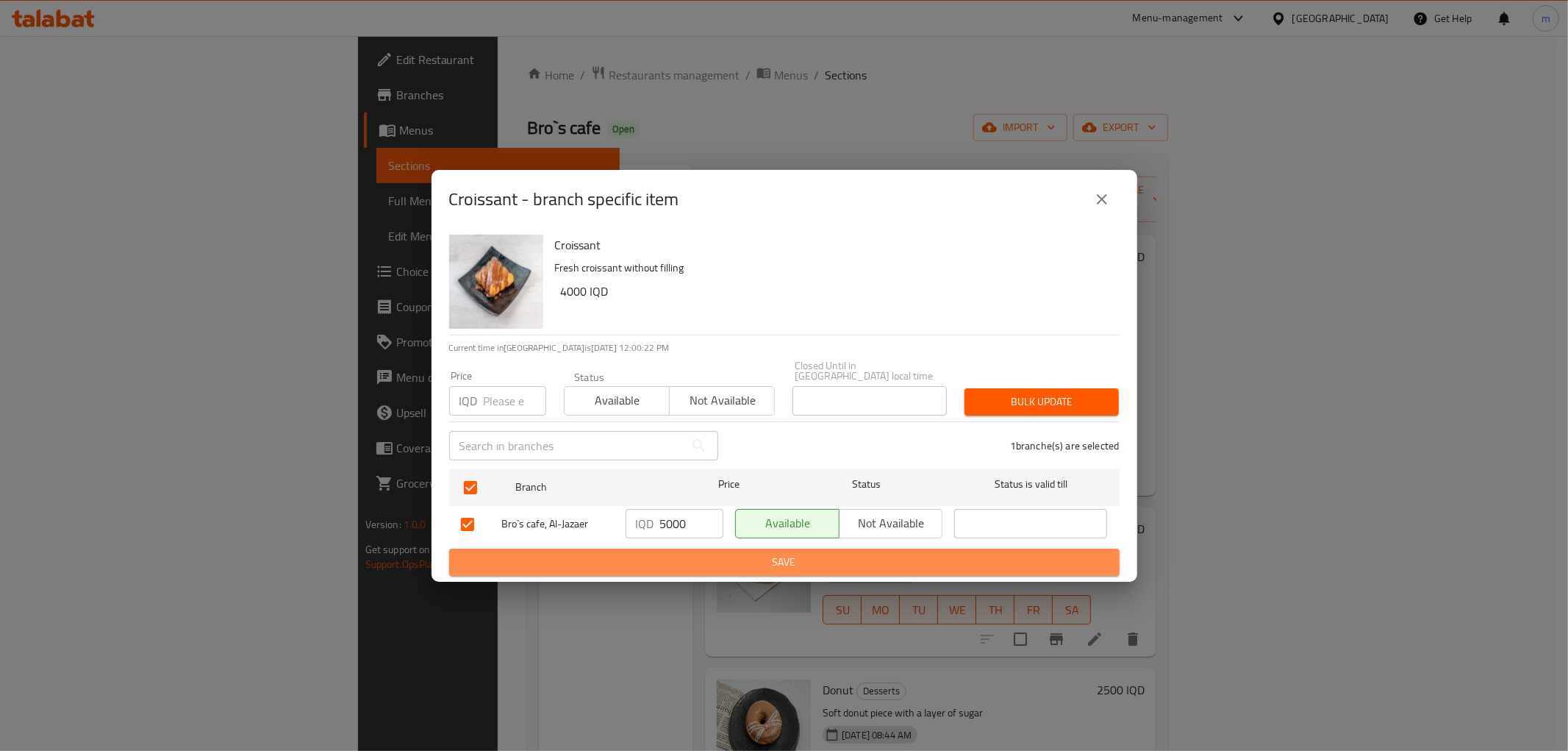
click at [715, 561] on span "Save" at bounding box center [785, 563] width 647 height 19
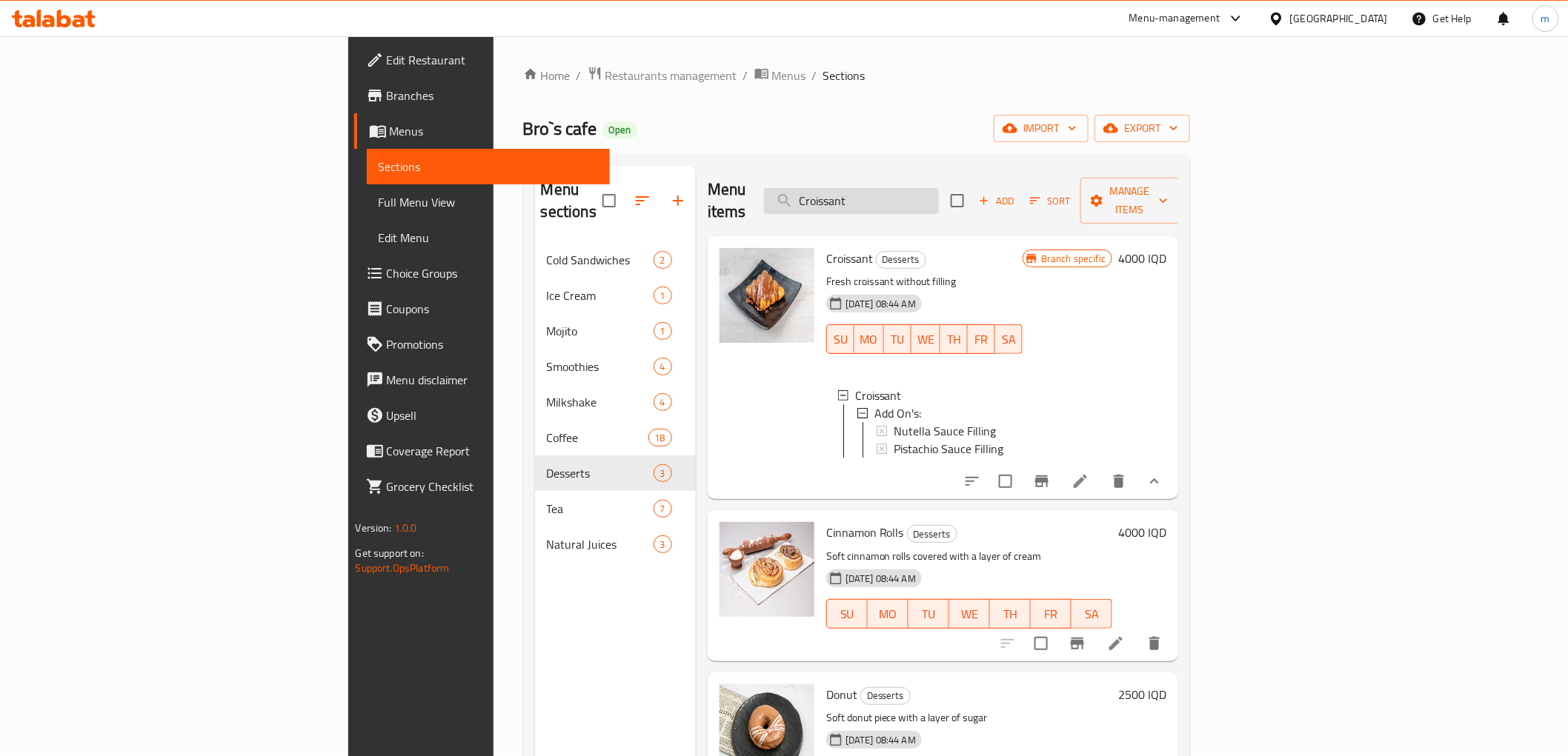
click at [939, 189] on input "Croissant" at bounding box center [851, 202] width 175 height 26
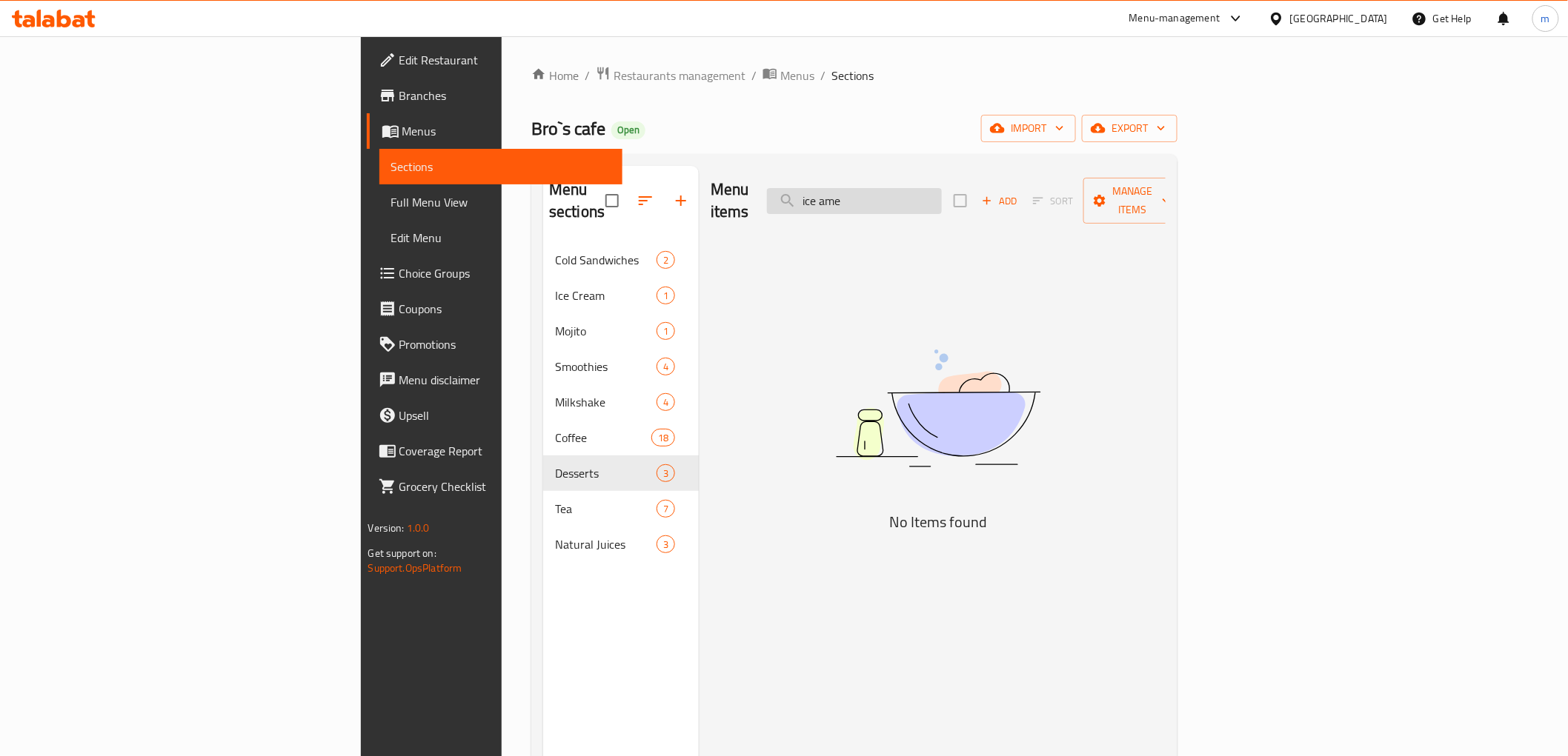
click at [942, 189] on input "ice ame" at bounding box center [854, 202] width 175 height 26
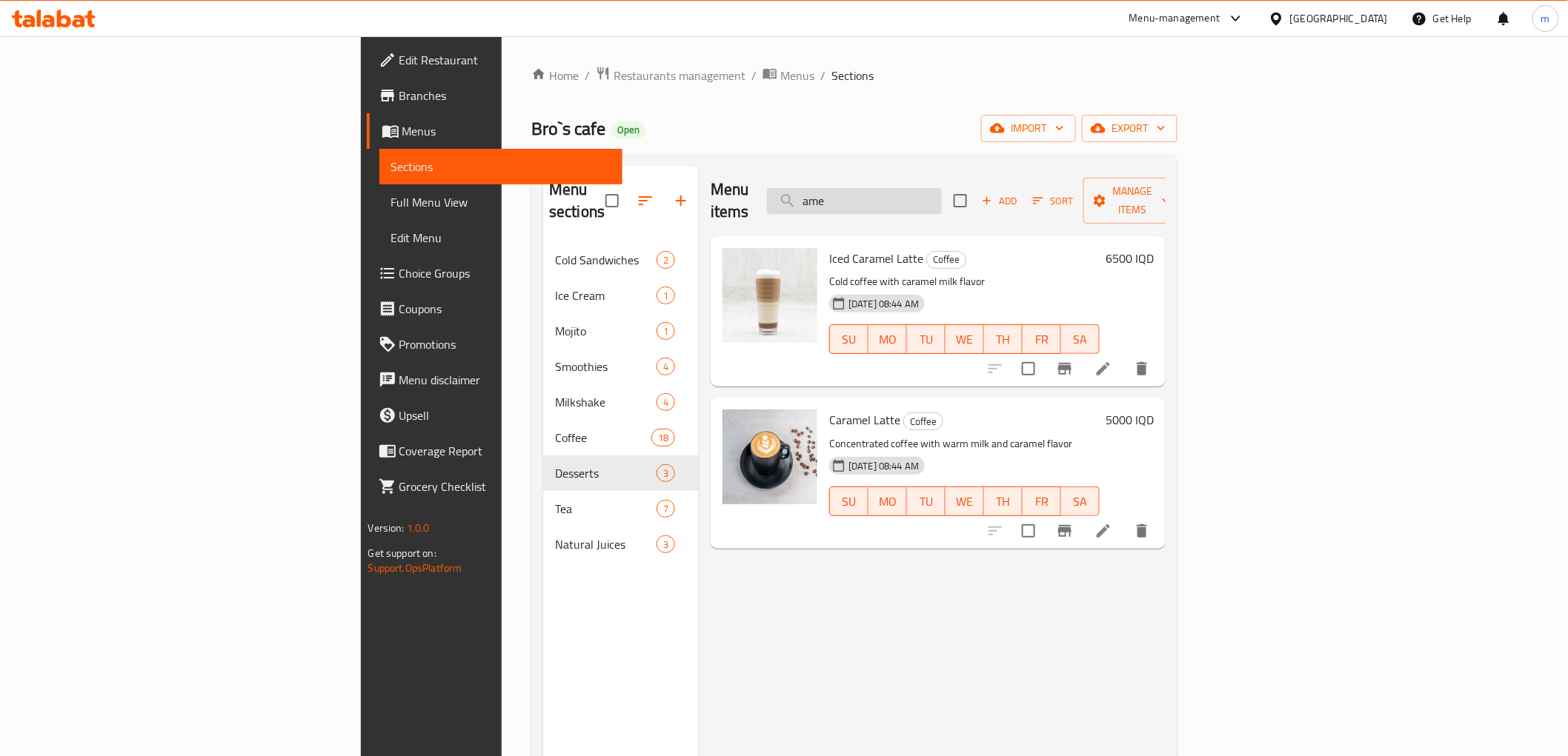
click at [939, 189] on input "ame" at bounding box center [854, 202] width 175 height 26
paste input "American Ic"
click at [942, 192] on input "American Ice" at bounding box center [854, 202] width 175 height 26
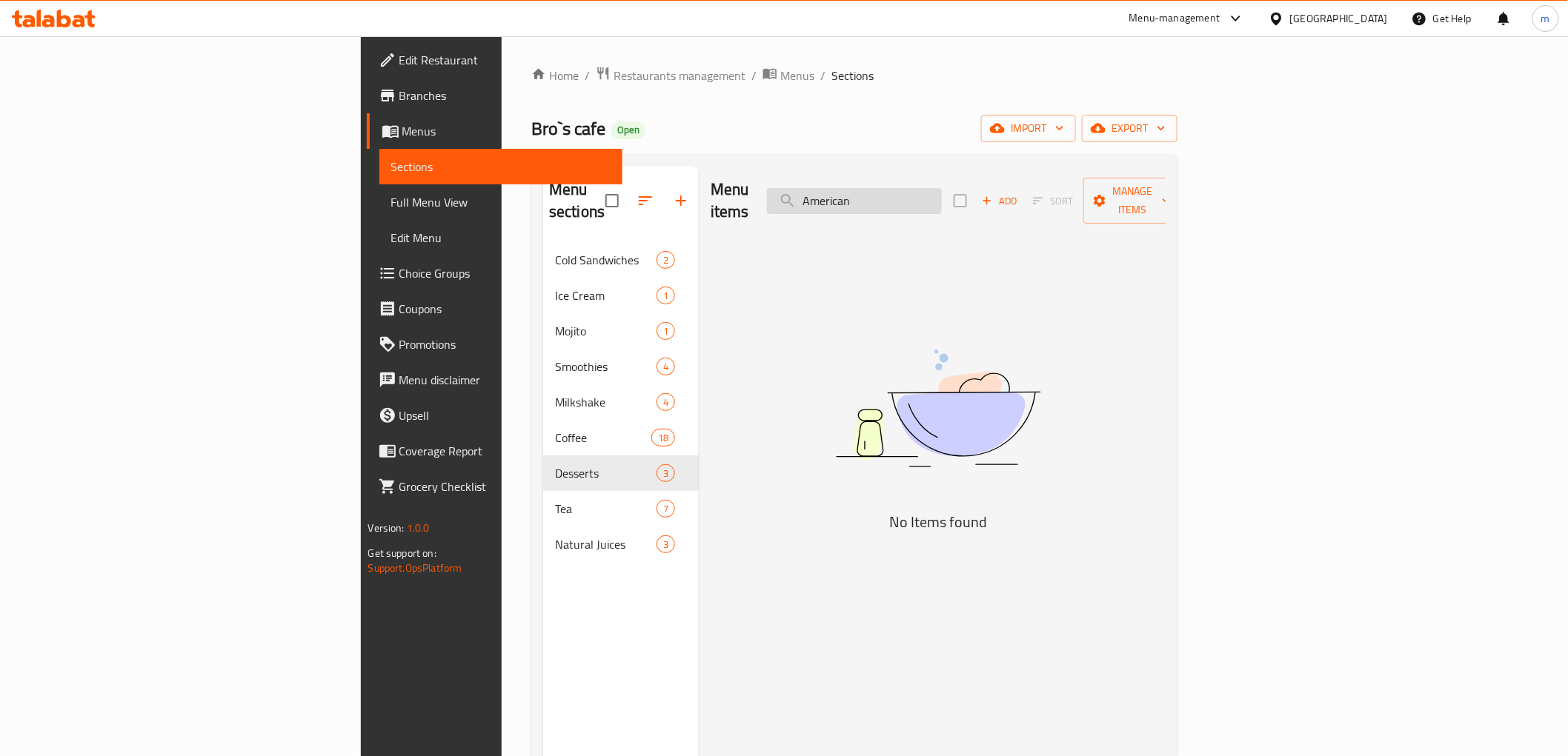
click at [942, 189] on input "American" at bounding box center [854, 202] width 175 height 26
click at [939, 194] on input "Americ" at bounding box center [854, 202] width 175 height 26
click at [942, 189] on input "Americ" at bounding box center [854, 202] width 175 height 26
click at [942, 193] on input "Amer" at bounding box center [854, 202] width 175 height 26
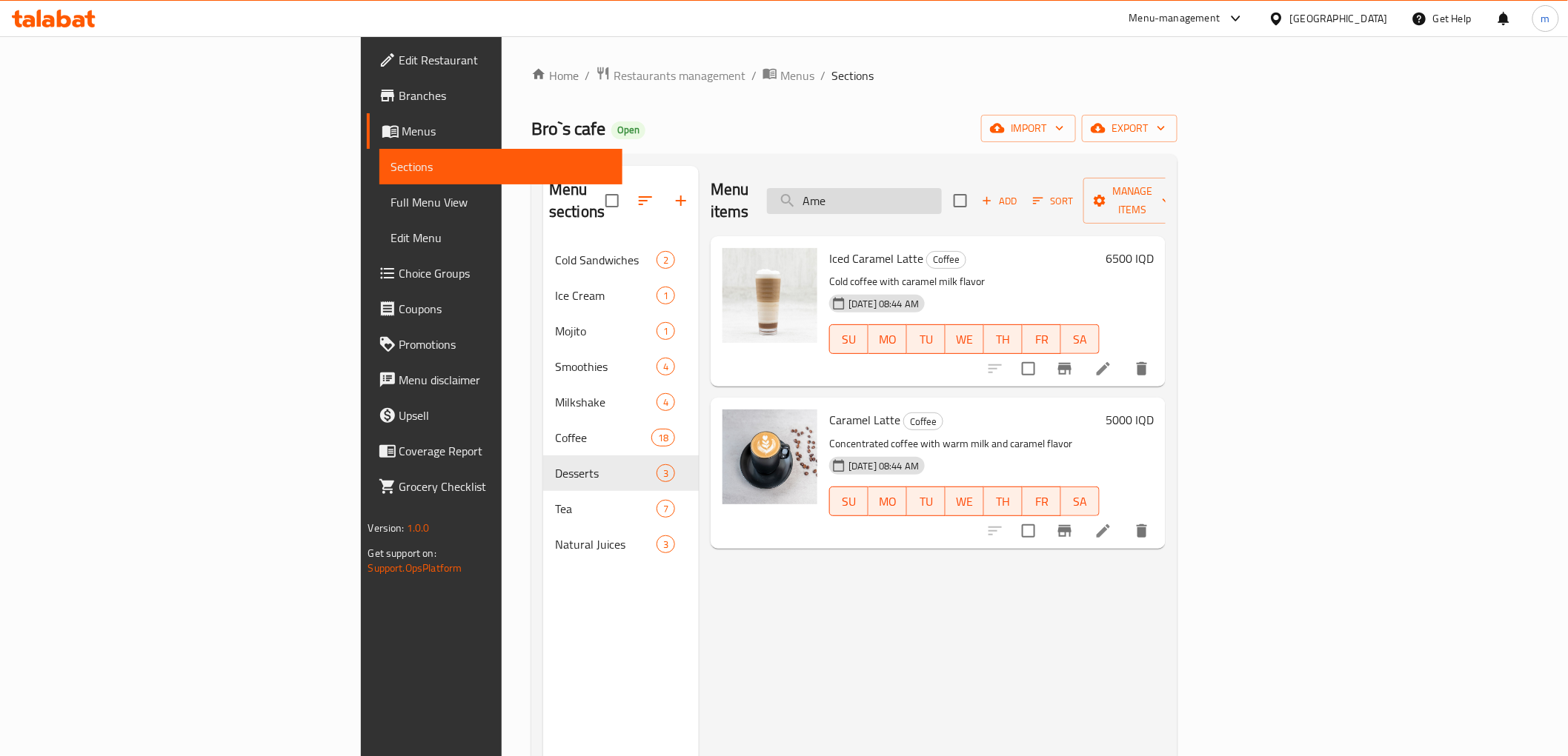
click at [942, 190] on input "Ame" at bounding box center [854, 202] width 175 height 26
click at [941, 189] on input "Ame" at bounding box center [854, 202] width 175 height 26
click at [942, 189] on input "Ame" at bounding box center [854, 202] width 175 height 26
paste input "ricano"
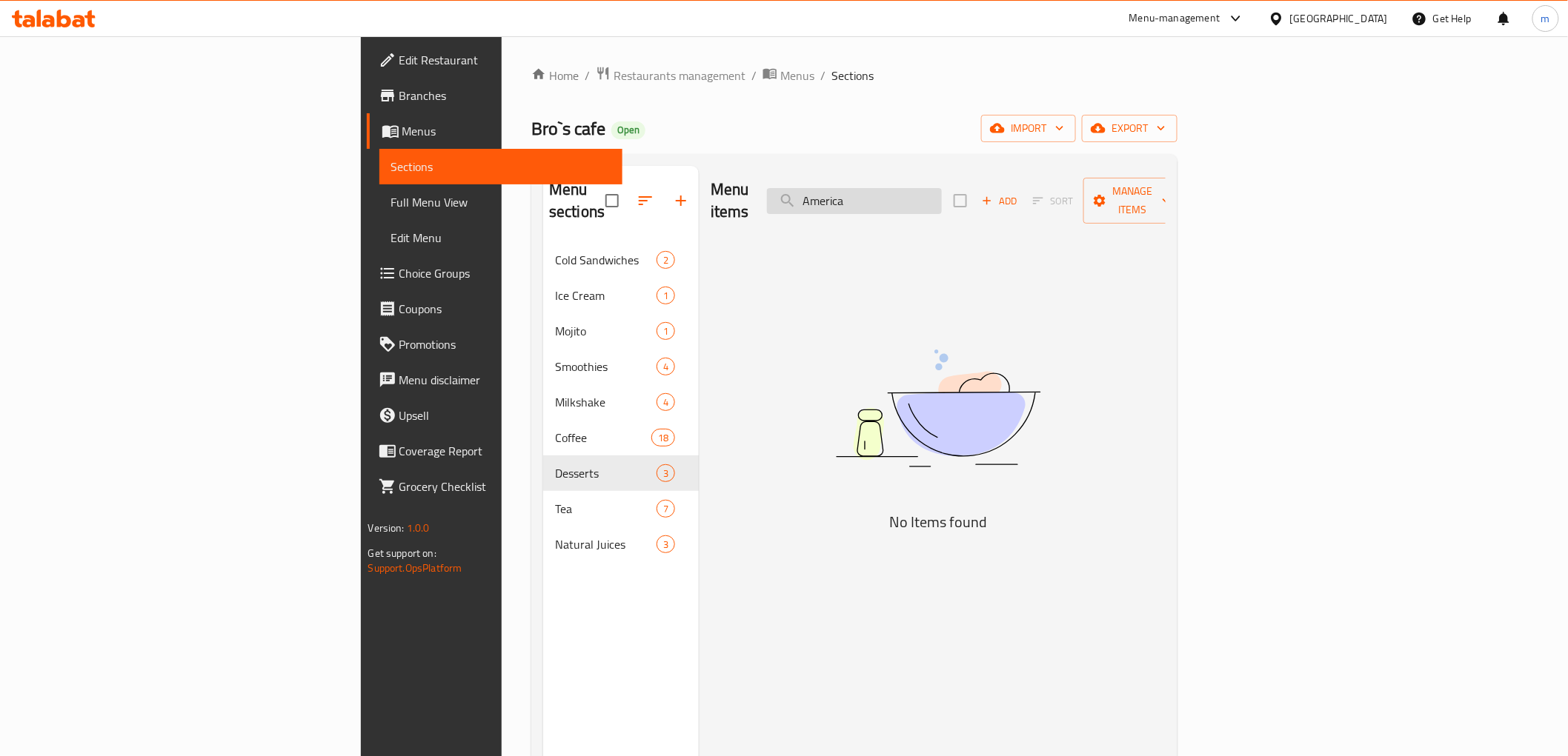
click at [931, 189] on input "America" at bounding box center [854, 202] width 175 height 26
click at [942, 193] on input "America" at bounding box center [854, 202] width 175 height 26
click at [939, 195] on input "Ameri" at bounding box center [854, 202] width 175 height 26
click at [941, 195] on input "ice l" at bounding box center [854, 202] width 175 height 26
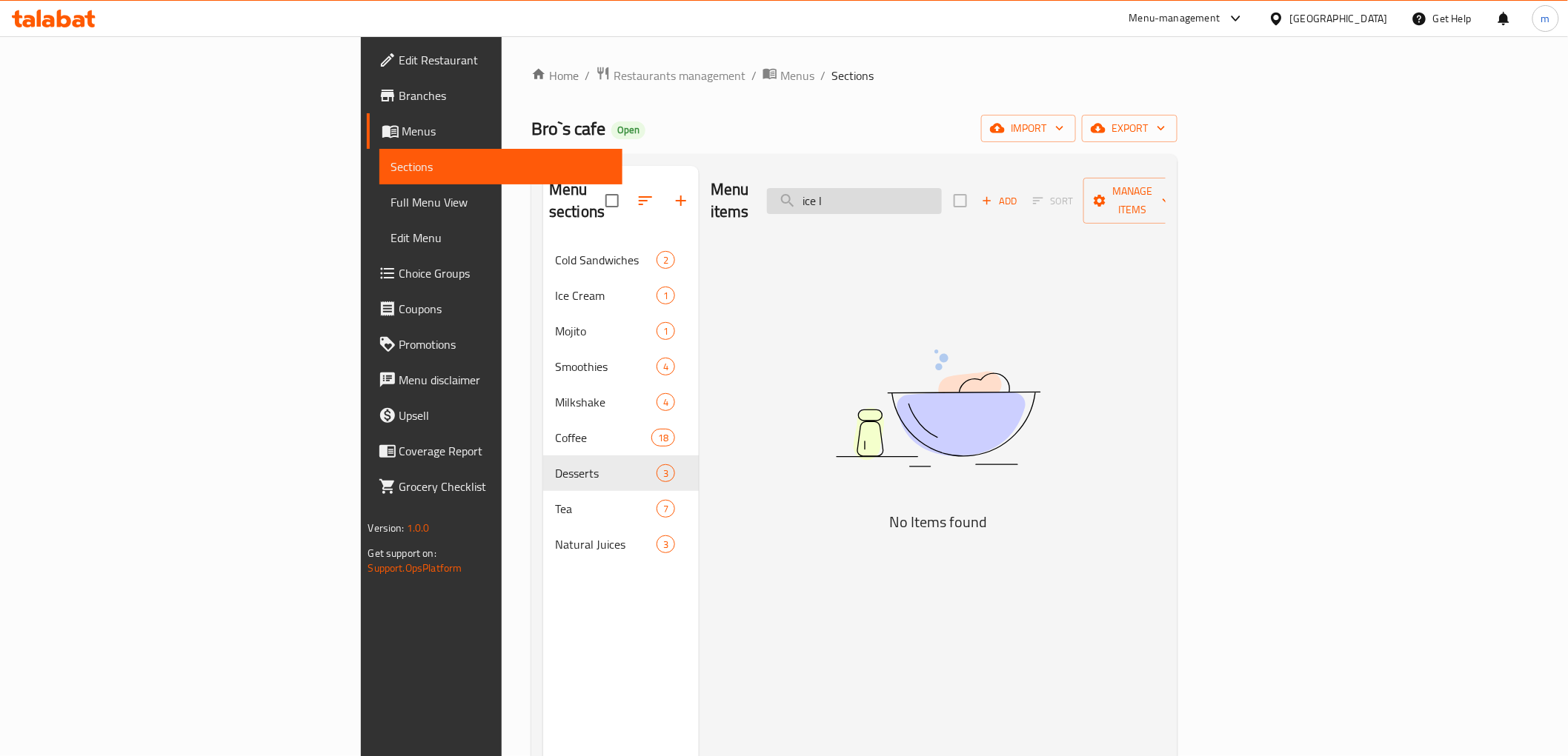
click at [941, 195] on input "ice l" at bounding box center [854, 202] width 175 height 26
click at [942, 195] on input "ice l" at bounding box center [854, 202] width 175 height 26
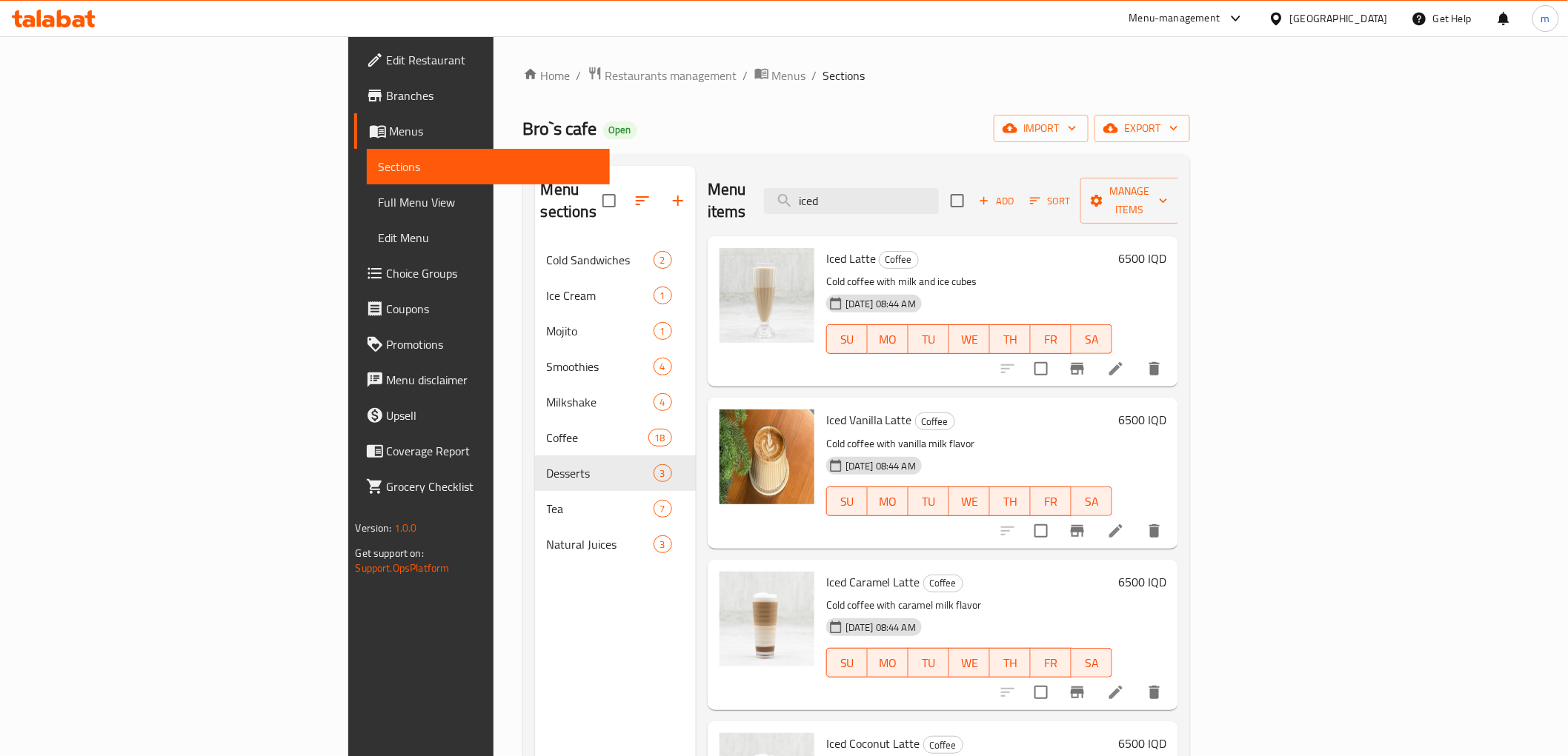
type input "iced"
click at [1086, 360] on icon "Branch-specific-item" at bounding box center [1077, 369] width 18 height 18
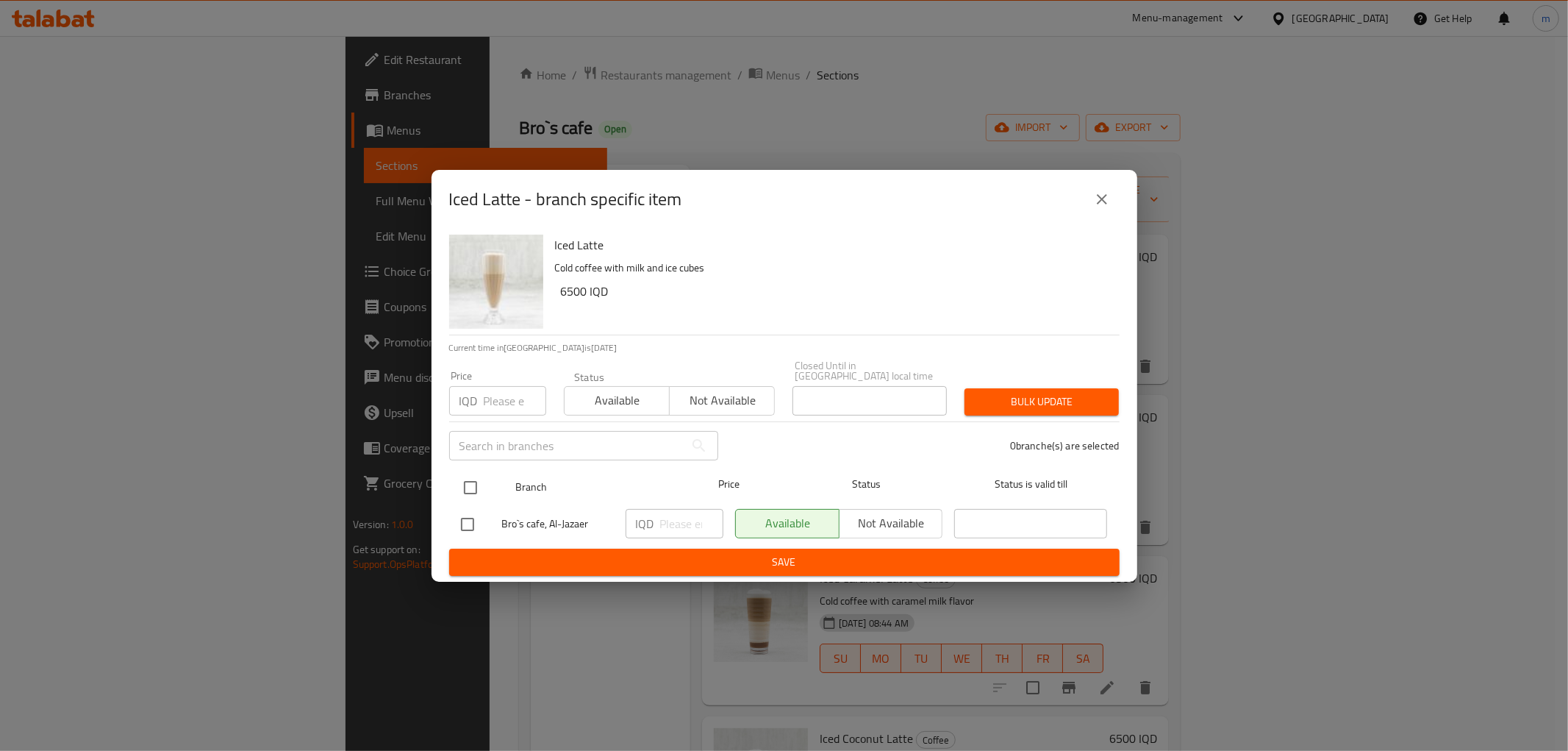
click at [467, 476] on input "checkbox" at bounding box center [470, 487] width 31 height 31
checkbox input "true"
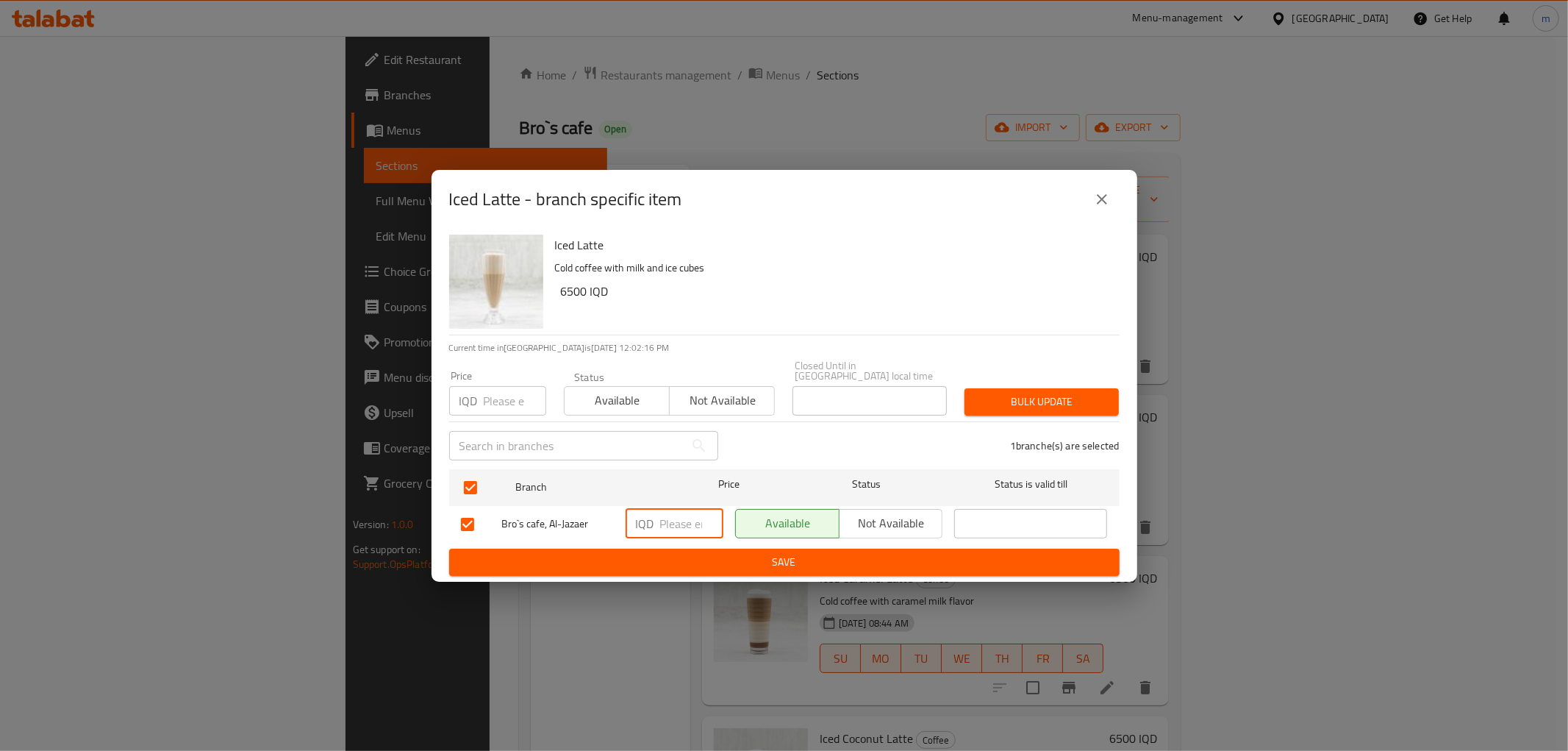
click at [678, 516] on input "number" at bounding box center [692, 524] width 63 height 30
type input "5000"
click at [714, 554] on span "Save" at bounding box center [785, 563] width 647 height 19
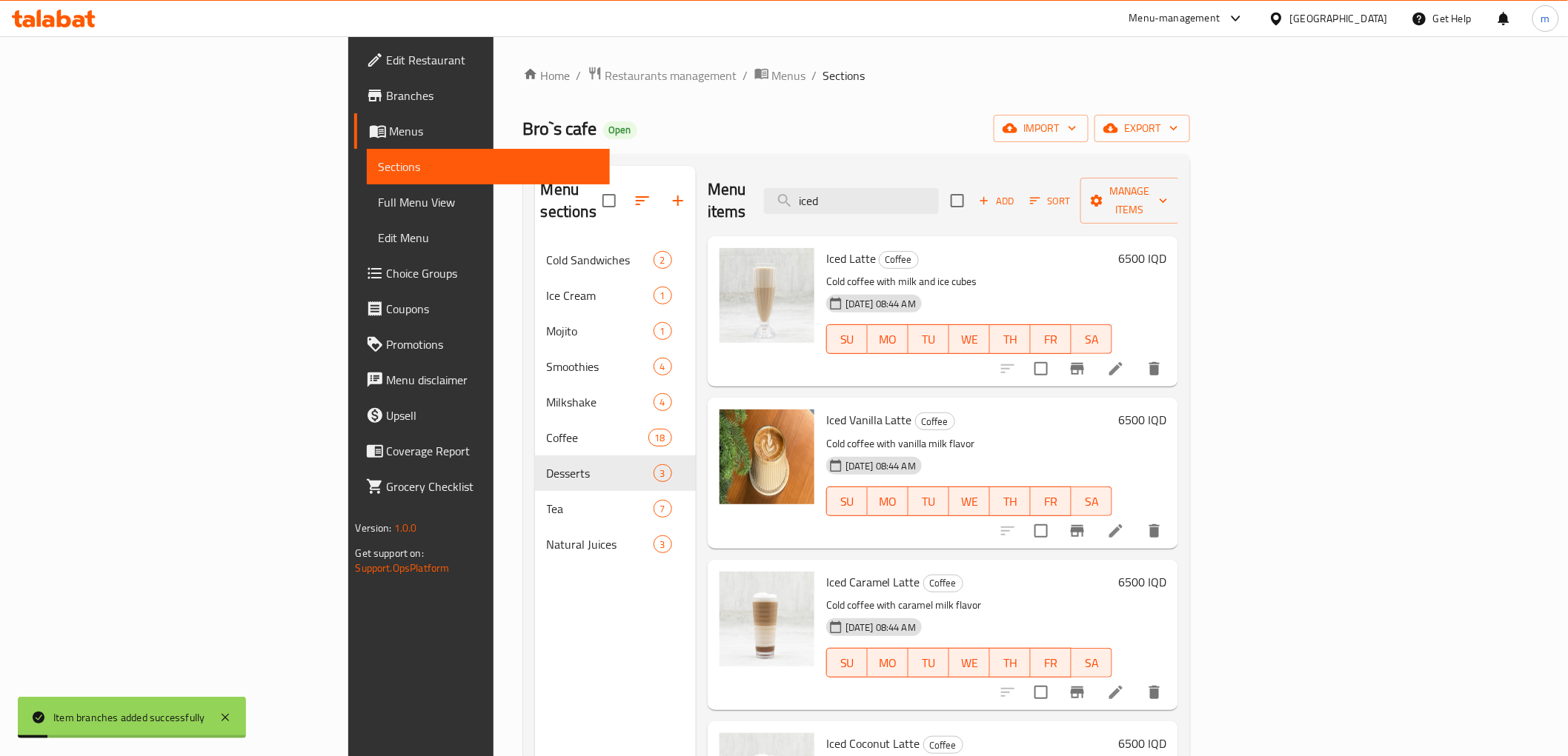
click at [826, 409] on span "Iced Vanilla Latte" at bounding box center [869, 420] width 86 height 22
copy h6 "Iced Vanilla Latte"
click at [939, 192] on input "iced" at bounding box center [851, 202] width 175 height 26
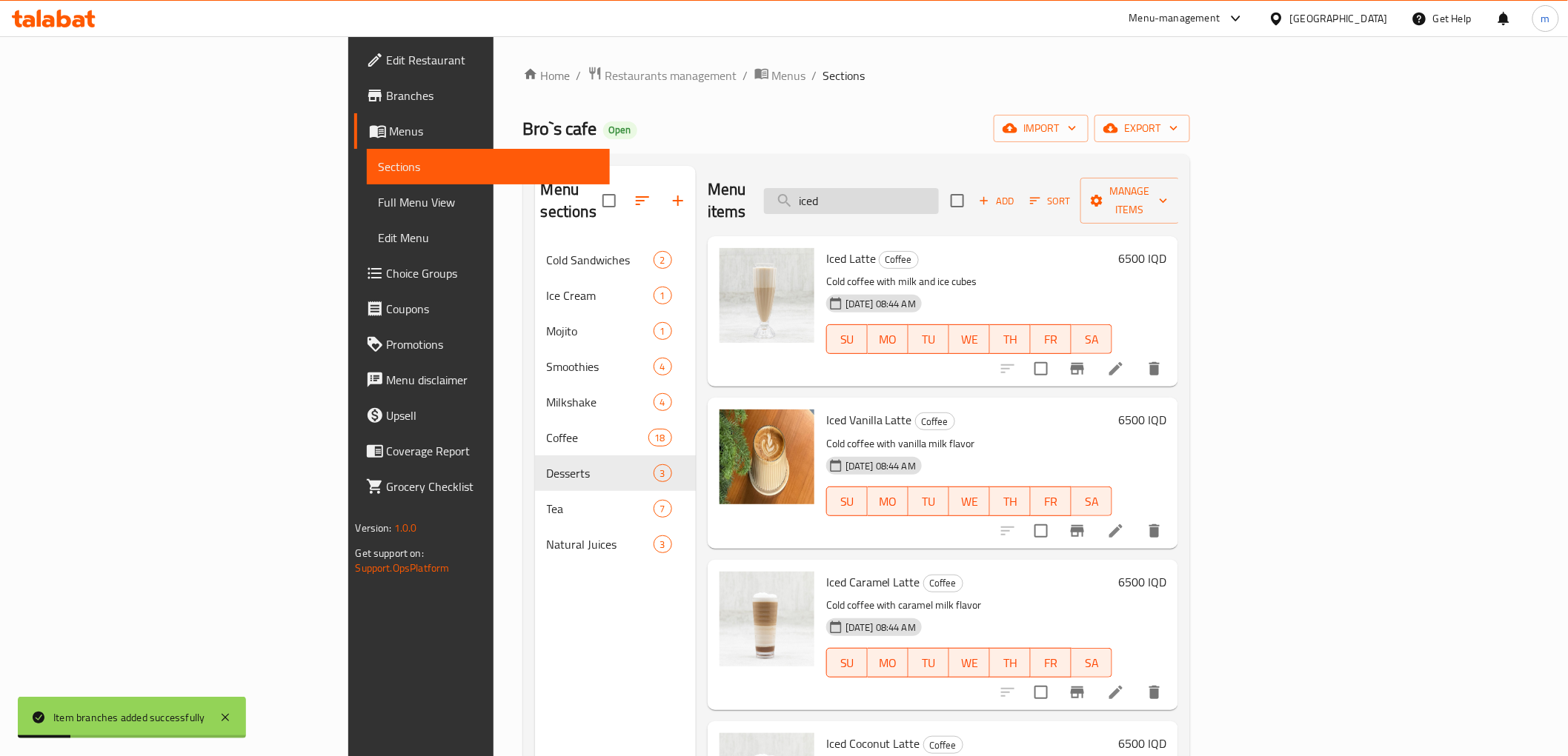
click at [939, 192] on input "iced" at bounding box center [851, 202] width 175 height 26
paste input "Iced Vanilla Latte"
type input "Iced Vanilla Latte"
click at [939, 192] on input "Iced Vanilla Latte" at bounding box center [851, 202] width 175 height 26
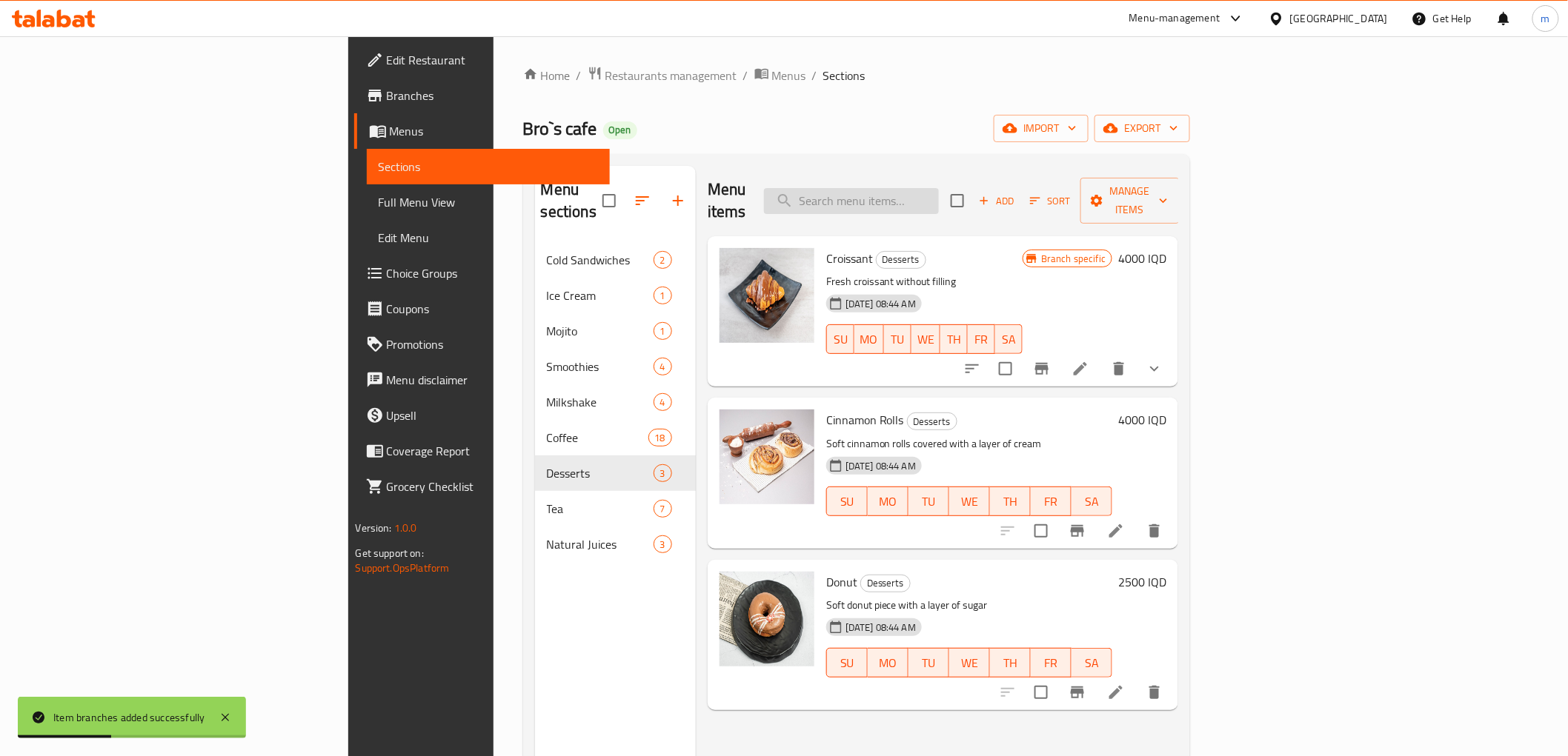
paste input "Iced Vanilla Latte"
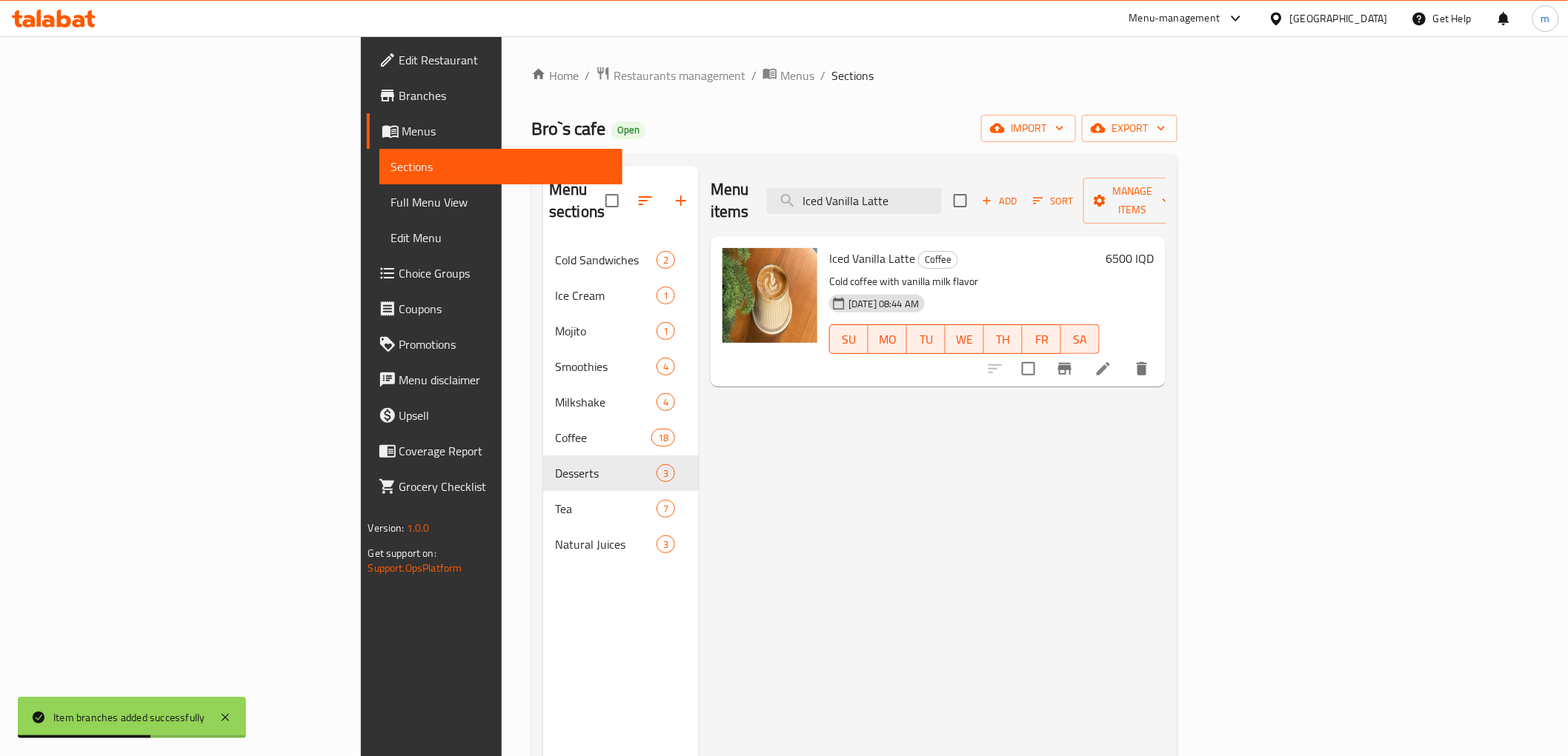
type input "Iced Vanilla Latte"
click at [1074, 360] on icon "Branch-specific-item" at bounding box center [1065, 369] width 18 height 18
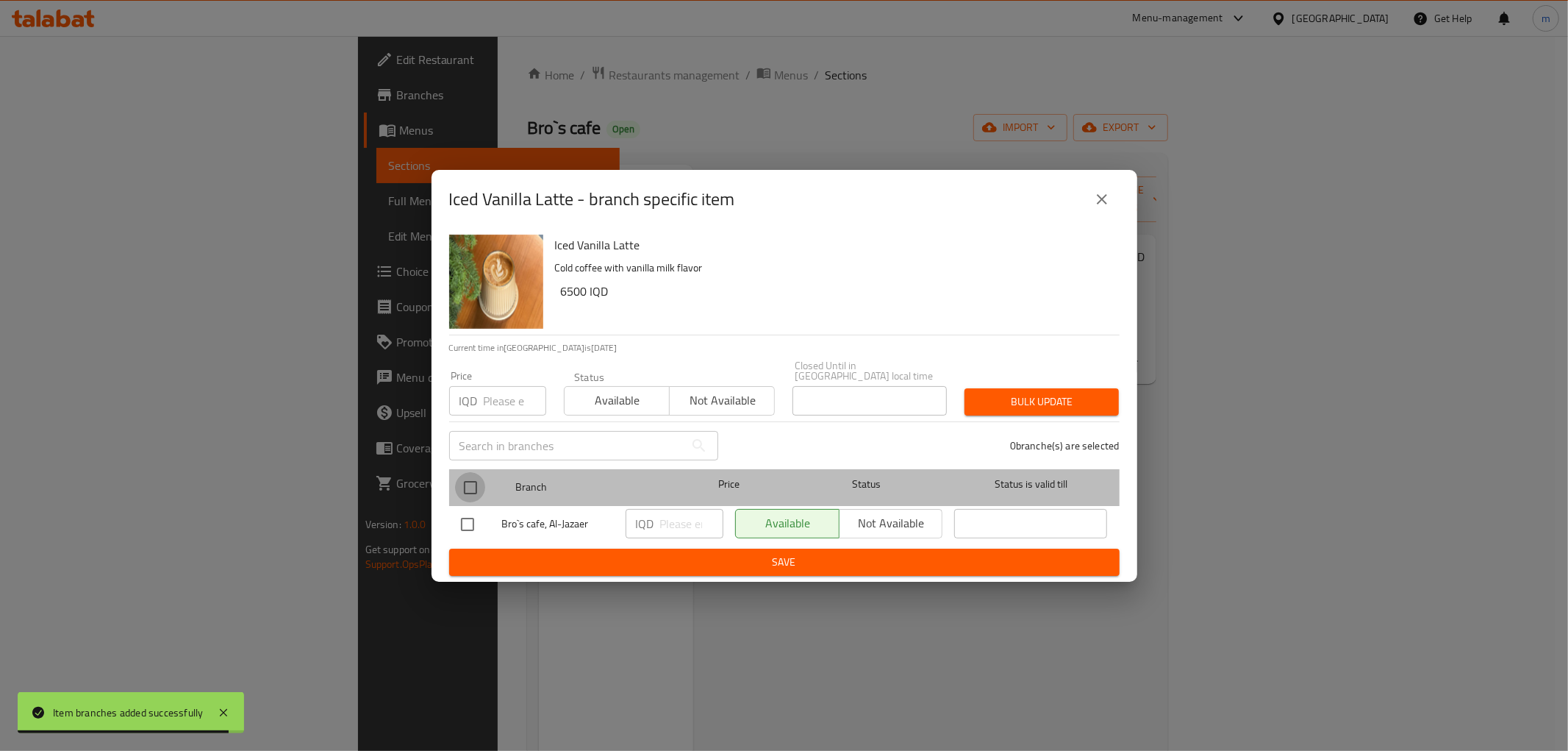
click at [474, 479] on input "checkbox" at bounding box center [470, 487] width 31 height 31
checkbox input "true"
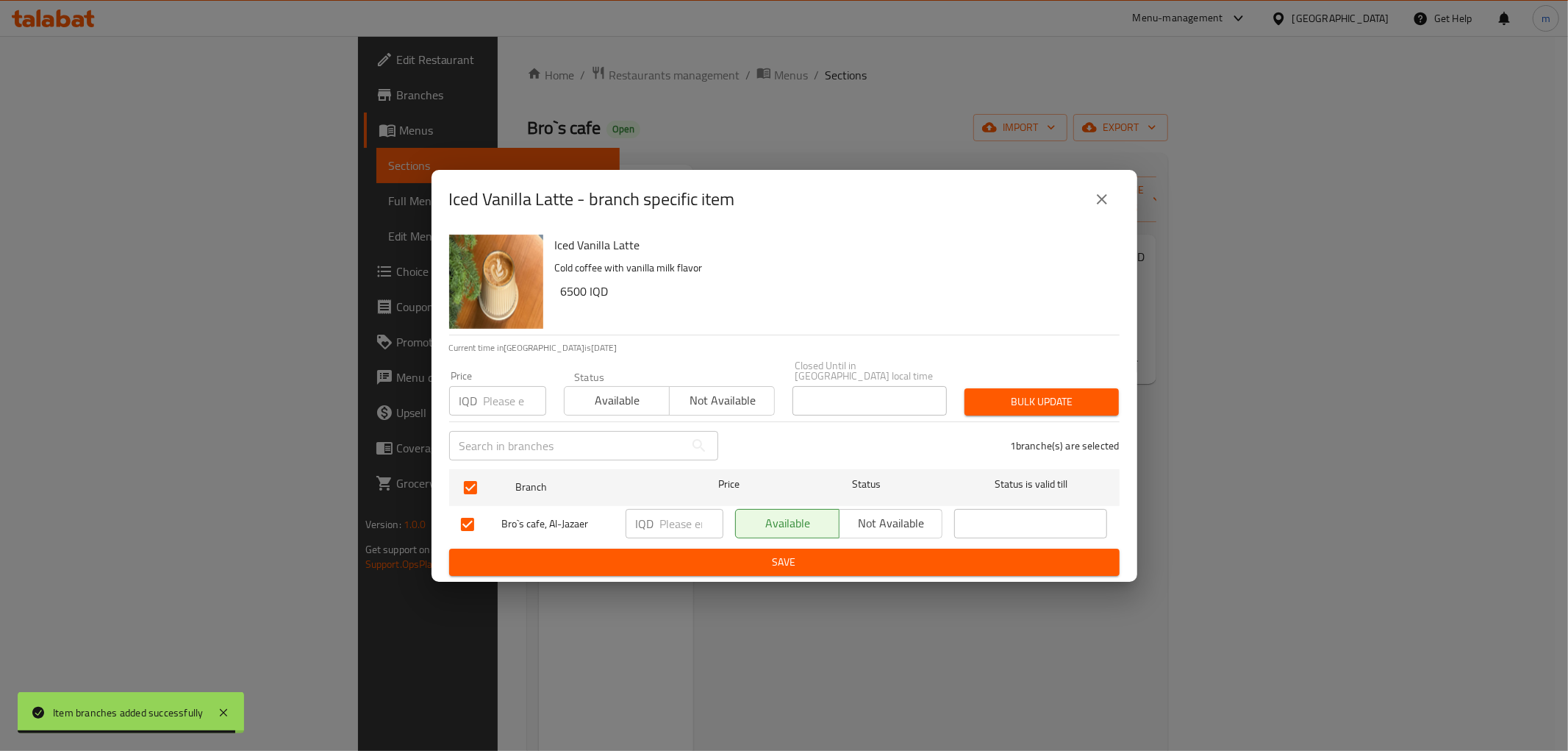
click at [662, 509] on input "number" at bounding box center [692, 524] width 63 height 30
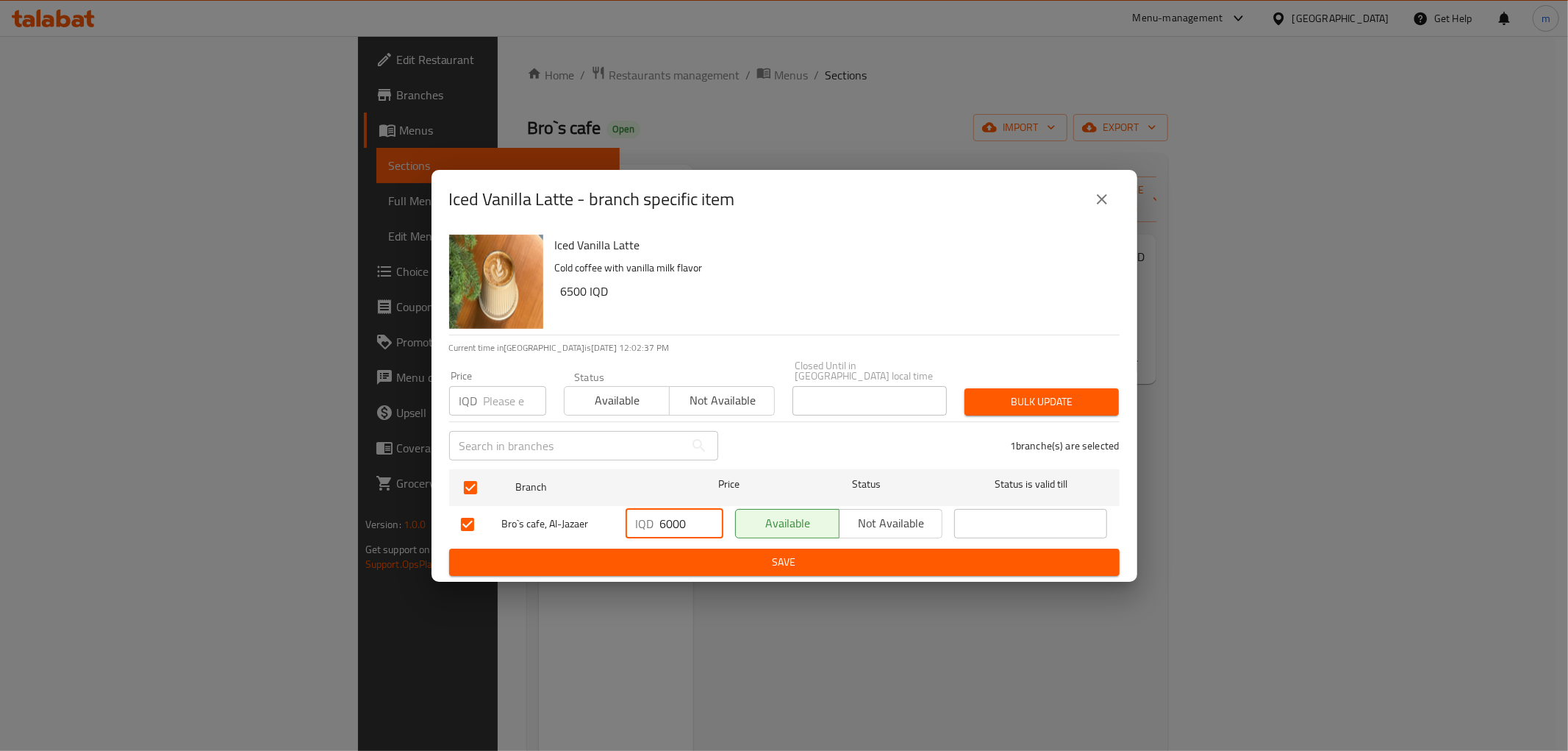
type input "6000"
click at [680, 554] on span "Save" at bounding box center [785, 563] width 647 height 19
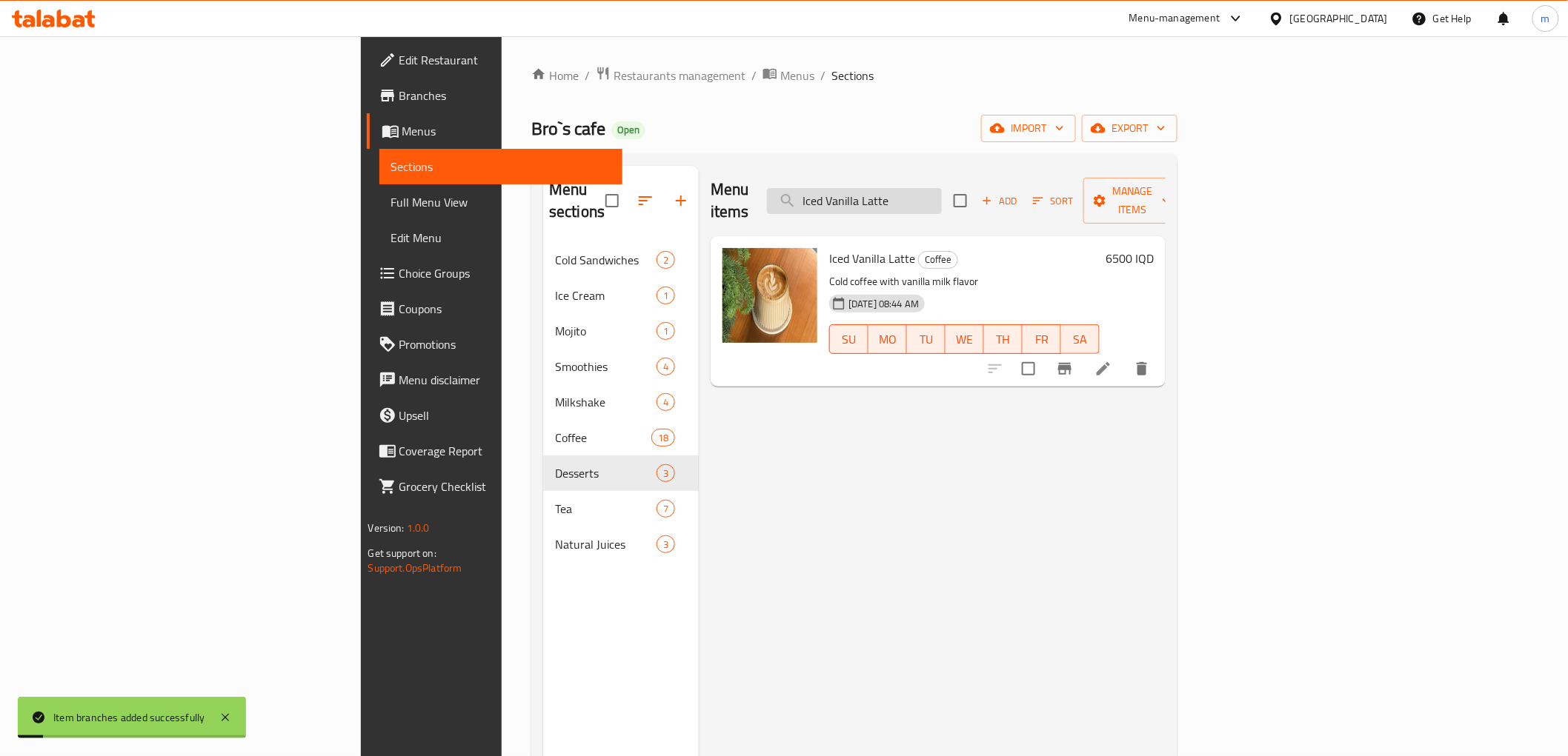
click at [942, 189] on input "Iced Vanilla Latte" at bounding box center [854, 202] width 175 height 26
click at [942, 191] on input "Iced Vanilla Latte" at bounding box center [854, 202] width 175 height 26
click at [942, 189] on input "Iced Vanilla Latte" at bounding box center [854, 202] width 175 height 26
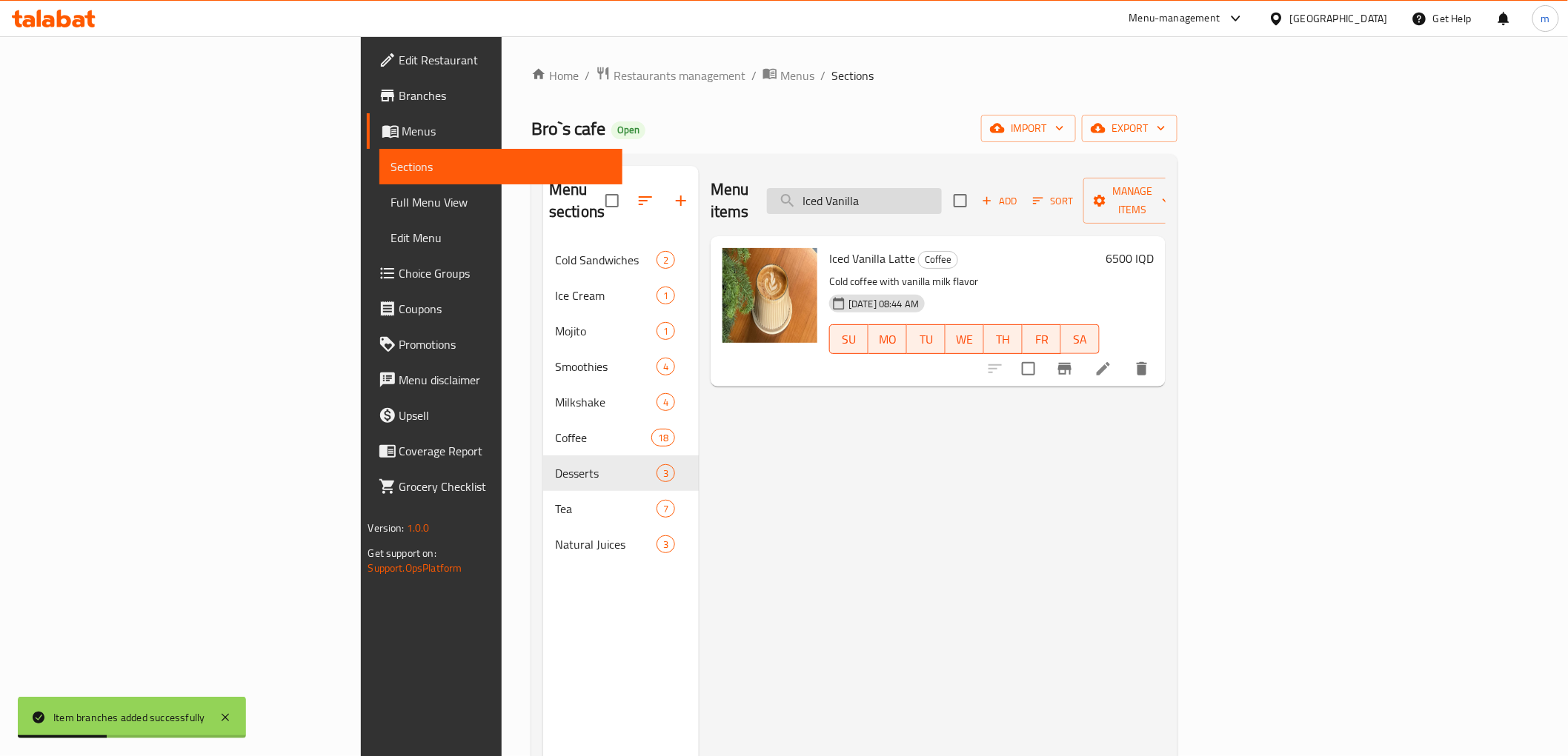
click at [942, 189] on input "Iced Vanilla" at bounding box center [854, 202] width 175 height 26
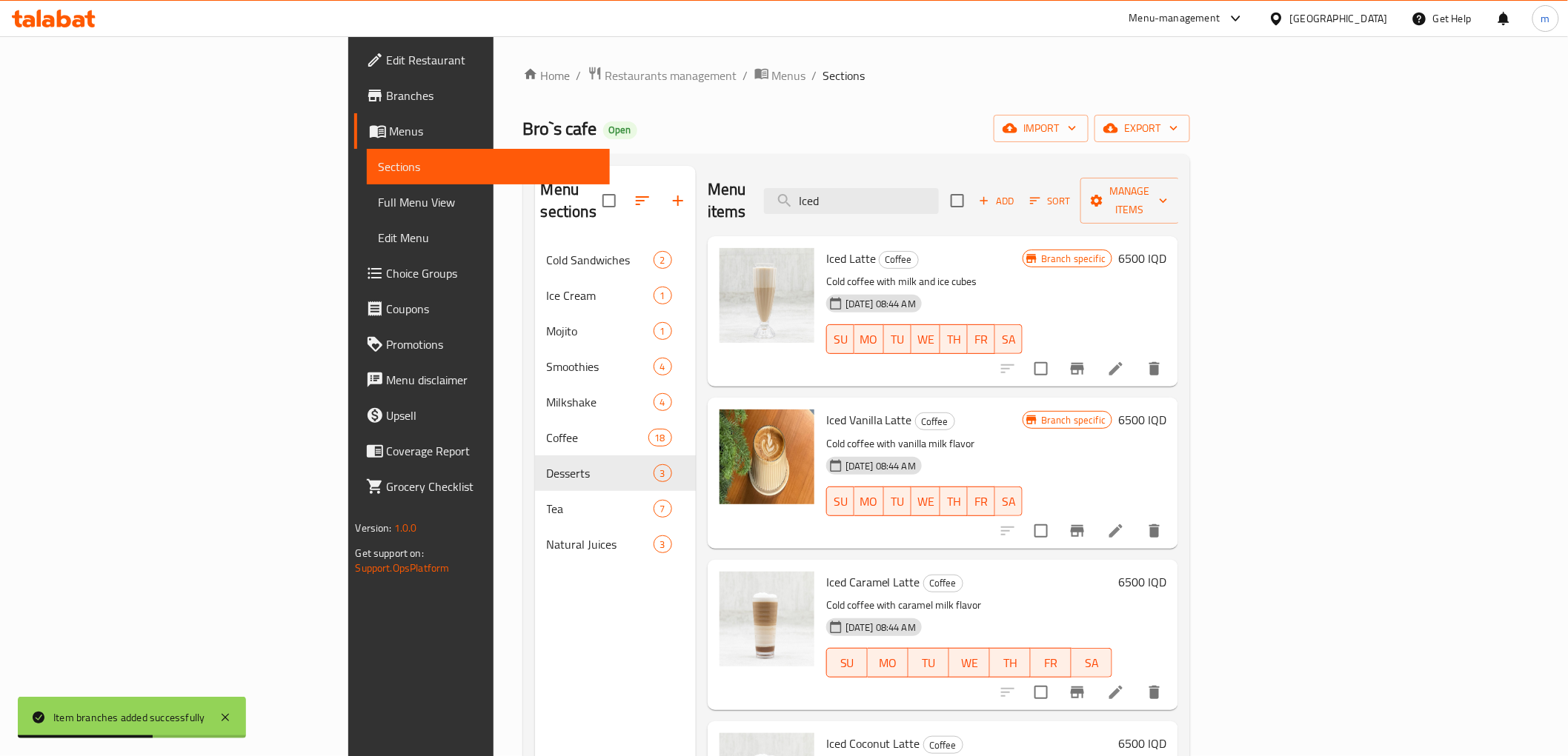
scroll to position [137, 0]
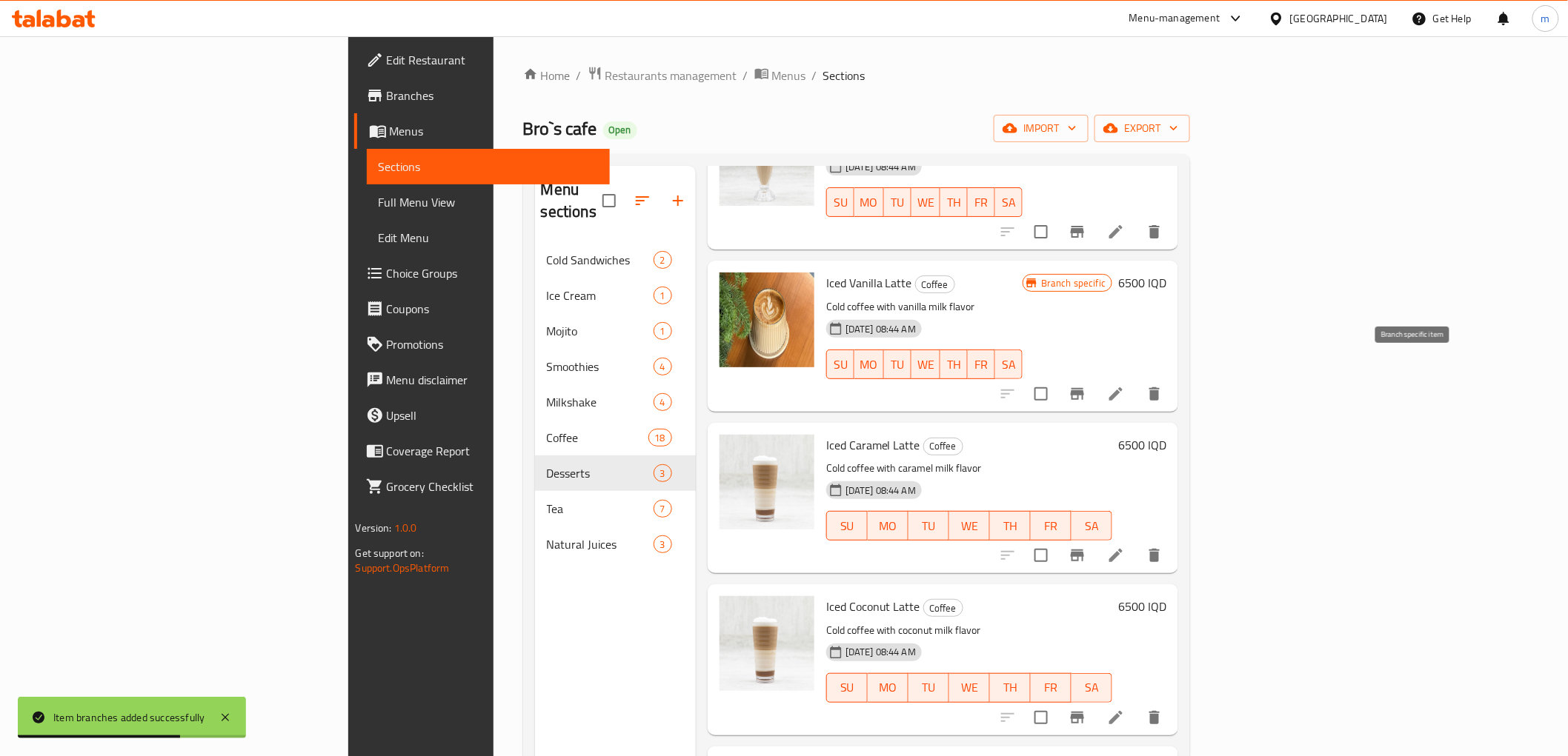
type input "Iced"
click at [1084, 388] on icon "Branch-specific-item" at bounding box center [1078, 394] width 13 height 12
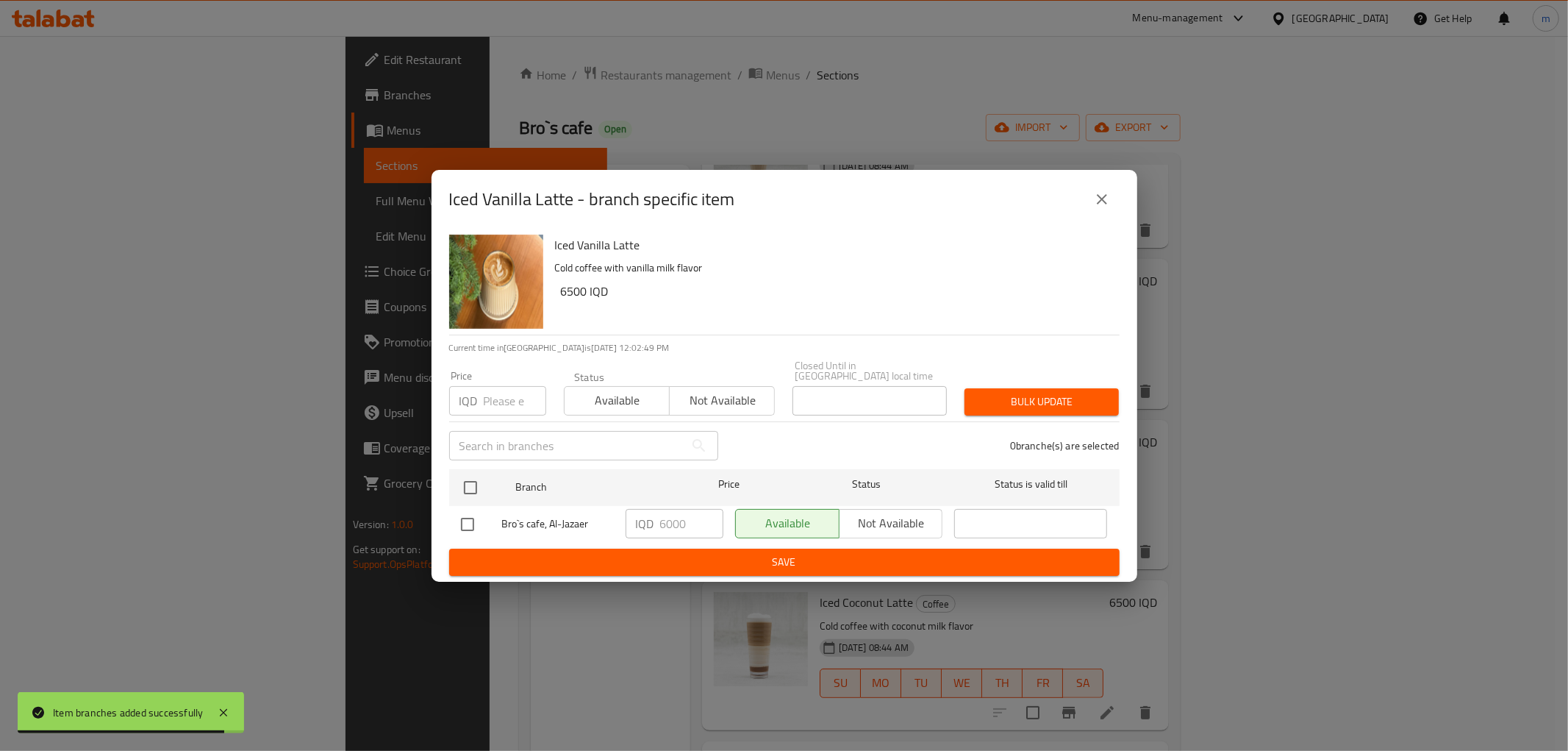
click at [1106, 205] on icon "close" at bounding box center [1102, 198] width 10 height 10
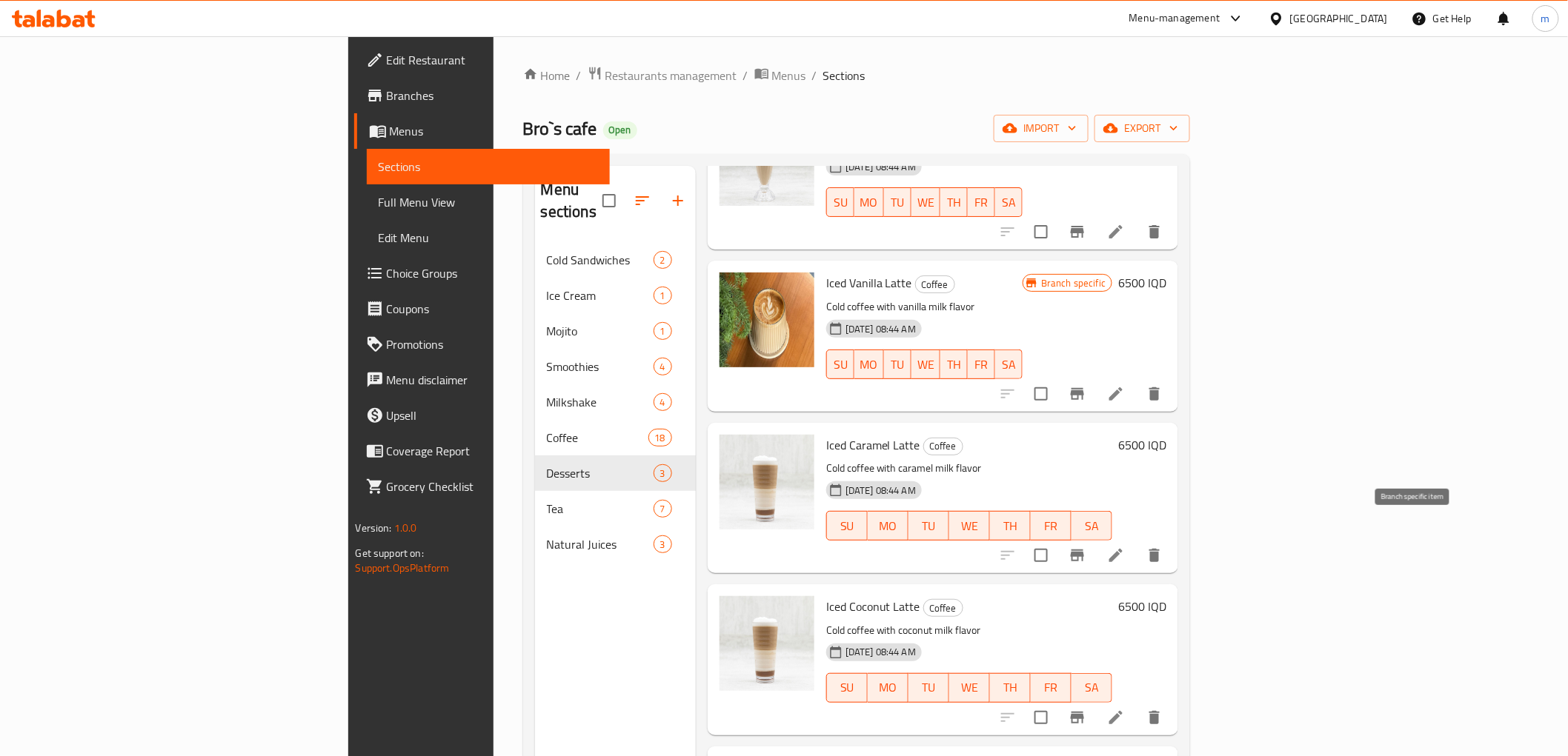
click at [1086, 547] on icon "Branch-specific-item" at bounding box center [1077, 555] width 18 height 18
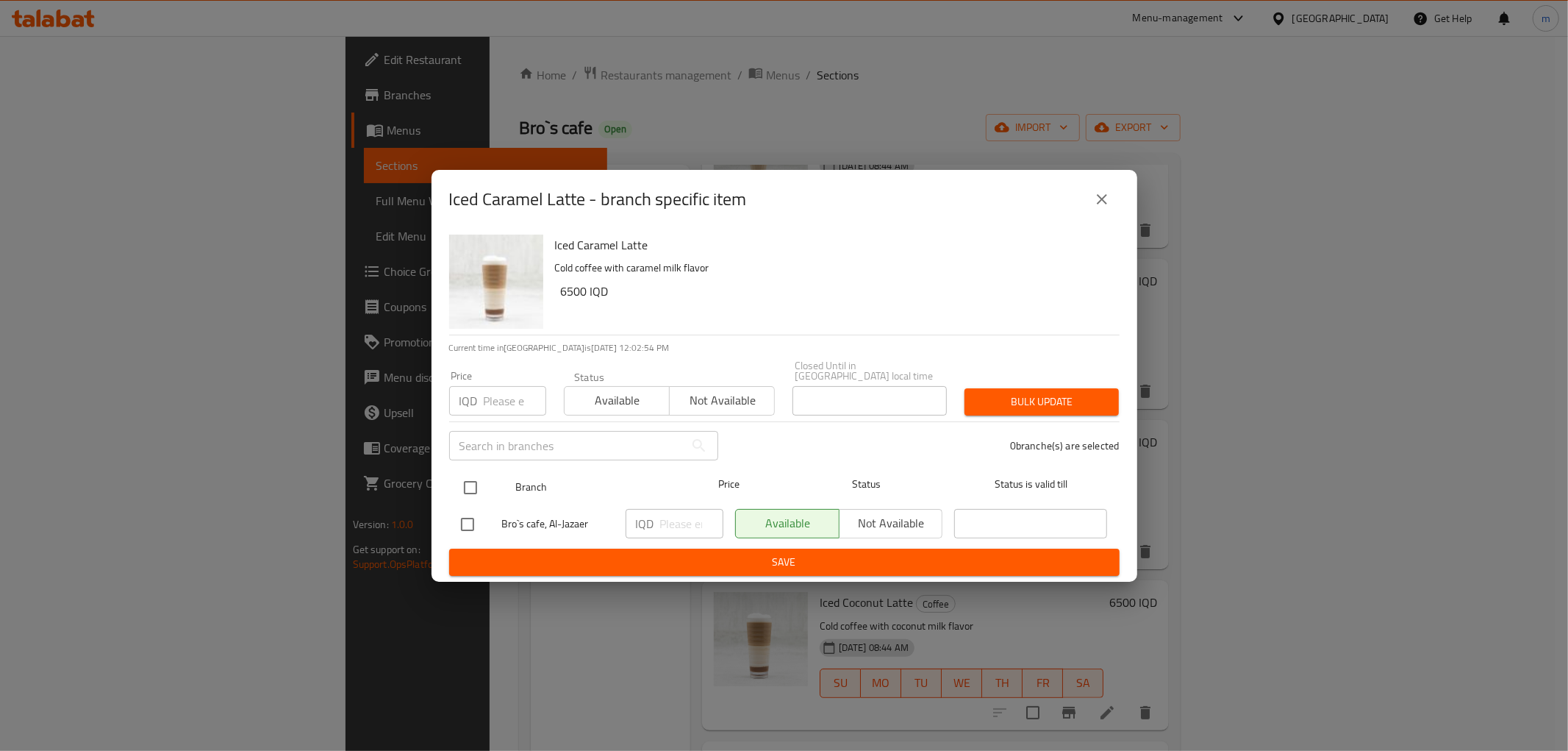
click at [474, 474] on input "checkbox" at bounding box center [470, 487] width 31 height 31
checkbox input "true"
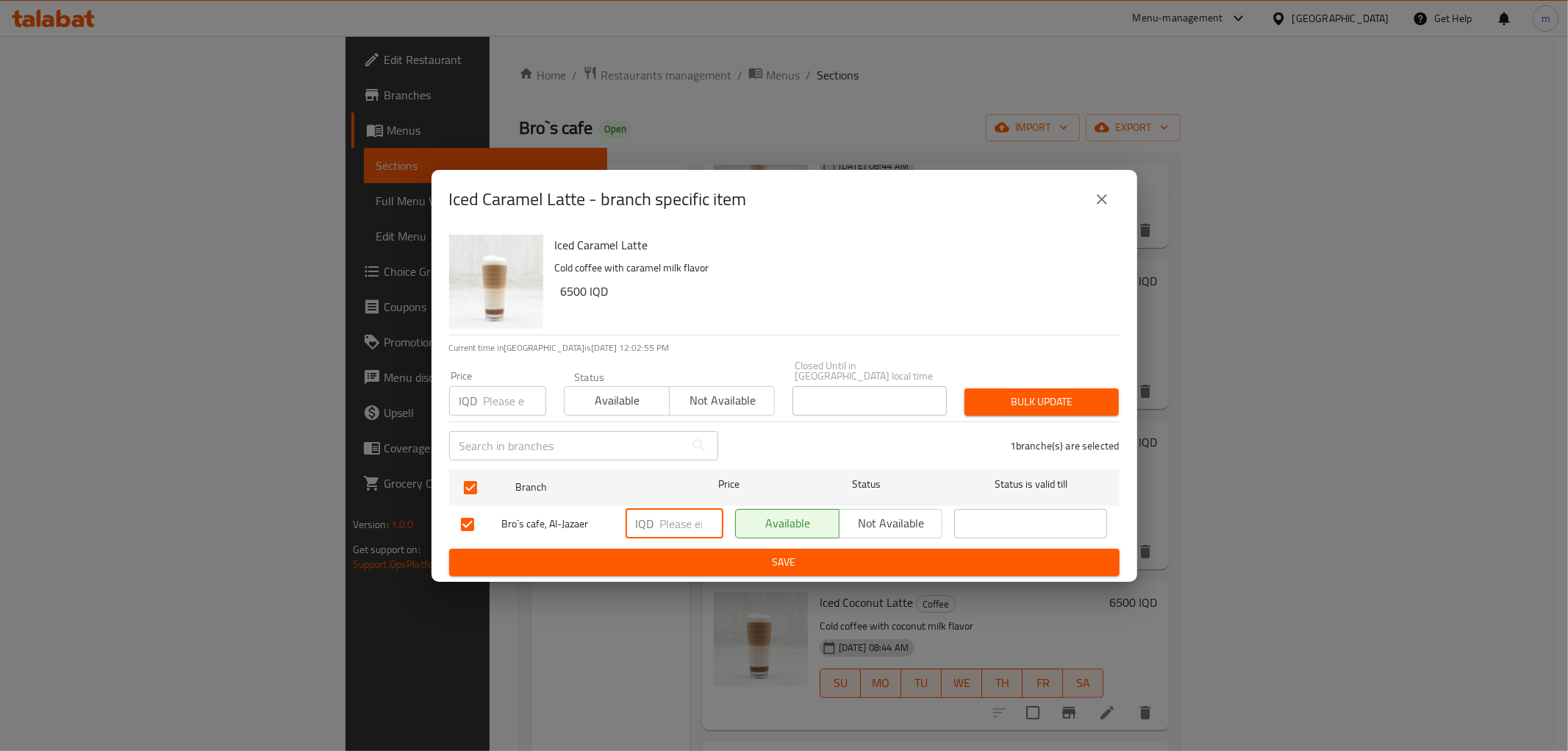
click at [673, 520] on input "number" at bounding box center [692, 524] width 63 height 30
type input "6000"
click at [674, 540] on div "IQD 6000 ​" at bounding box center [675, 525] width 109 height 43
click at [674, 540] on ul "Branch Price Status Status is valid till Bro`s cafe, Al-Jazaer IQD 6000 ​ Avail…" at bounding box center [785, 506] width 671 height 85
click at [681, 559] on span "Save" at bounding box center [785, 563] width 647 height 19
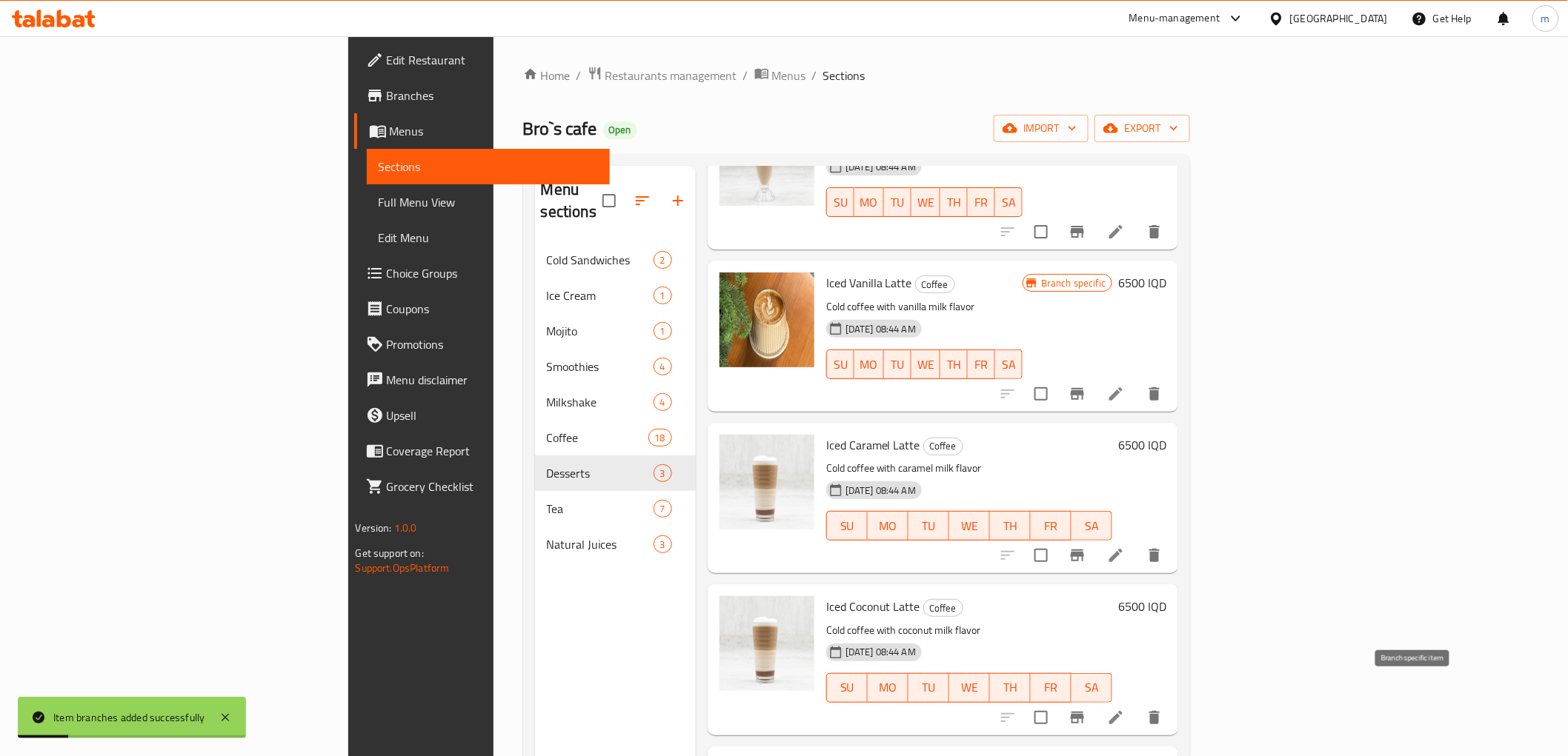
click at [1095, 700] on button "Branch-specific-item" at bounding box center [1078, 718] width 35 height 35
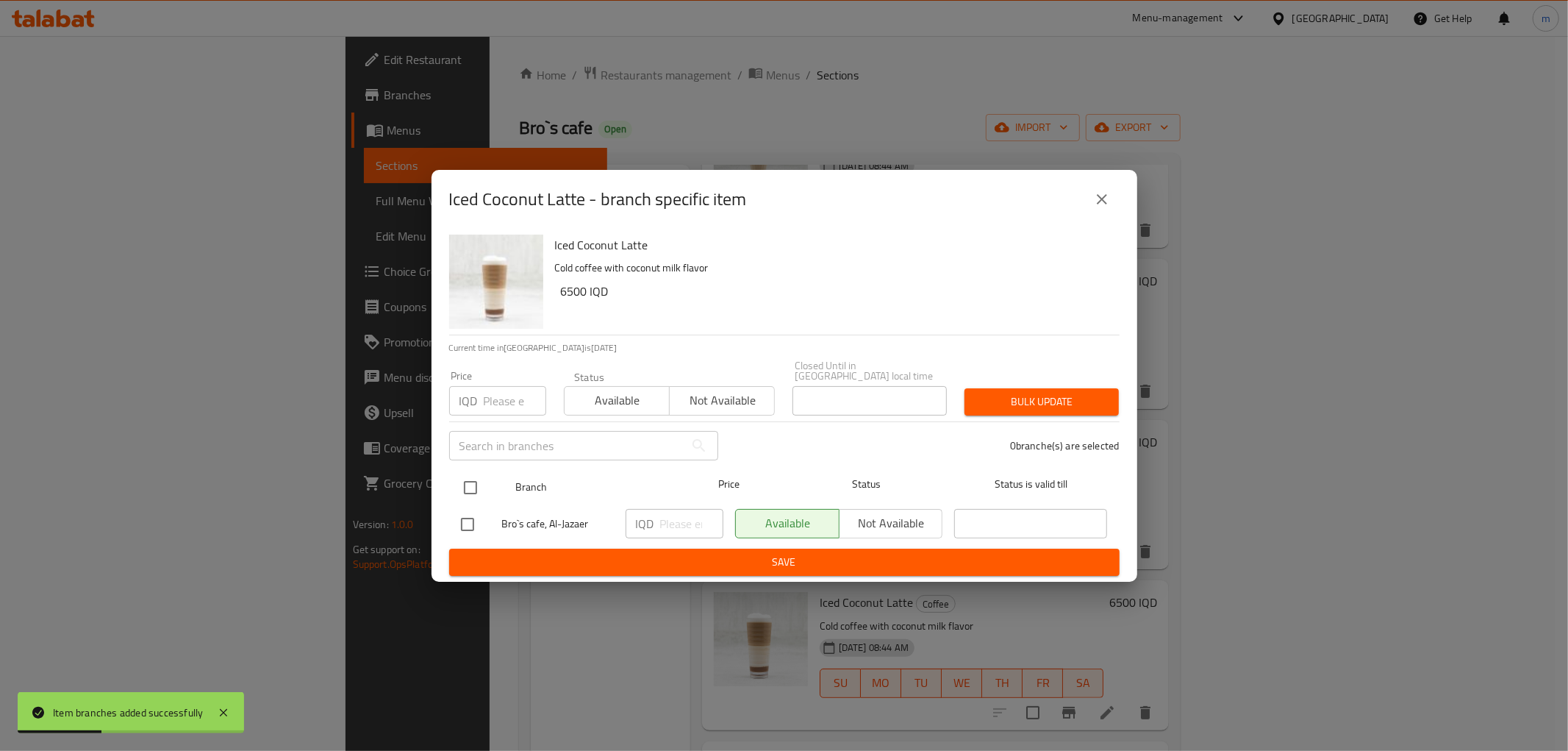
click at [479, 479] on input "checkbox" at bounding box center [470, 487] width 31 height 31
checkbox input "true"
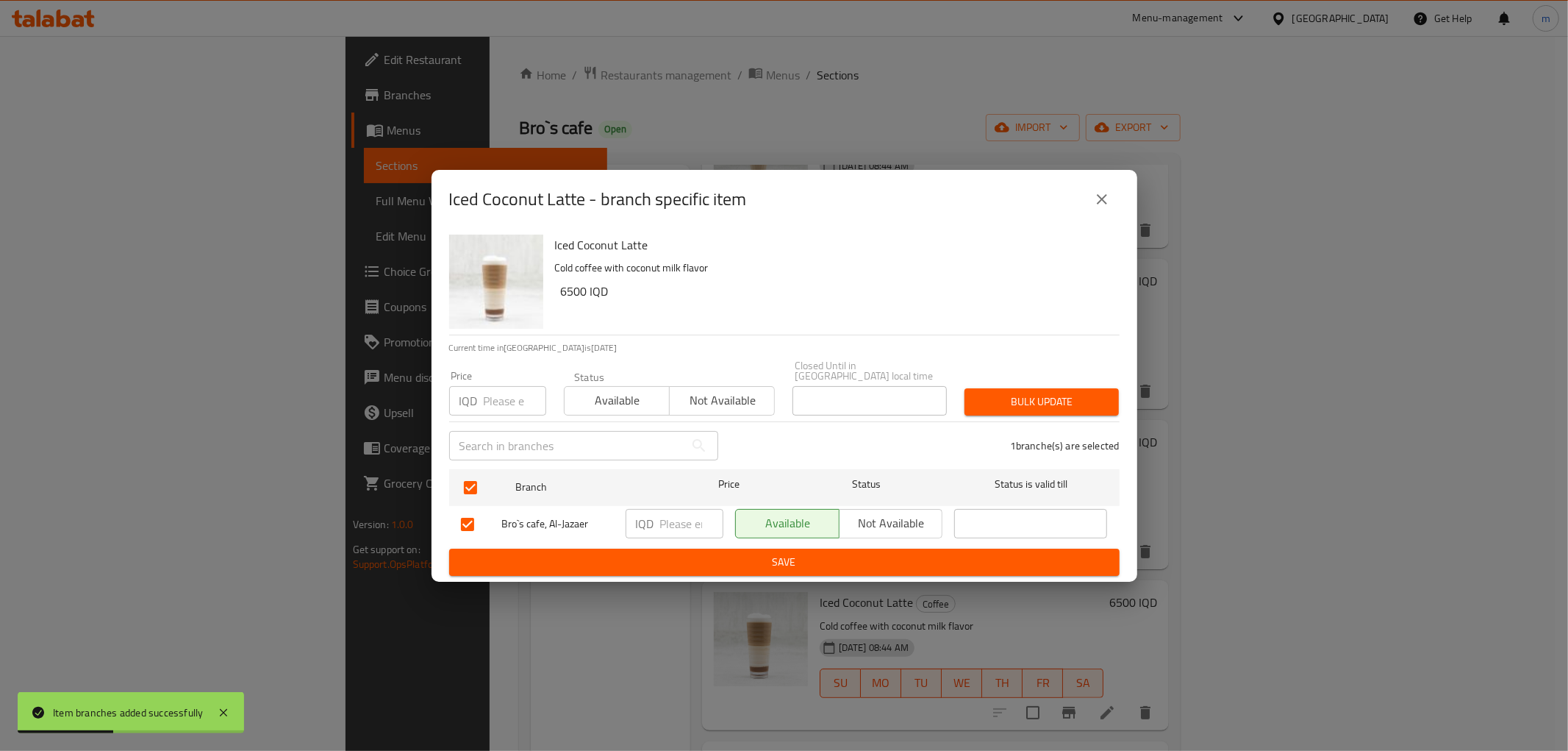
click at [664, 529] on input "number" at bounding box center [692, 524] width 63 height 30
type input "6000"
click at [699, 560] on span "Save" at bounding box center [785, 563] width 647 height 19
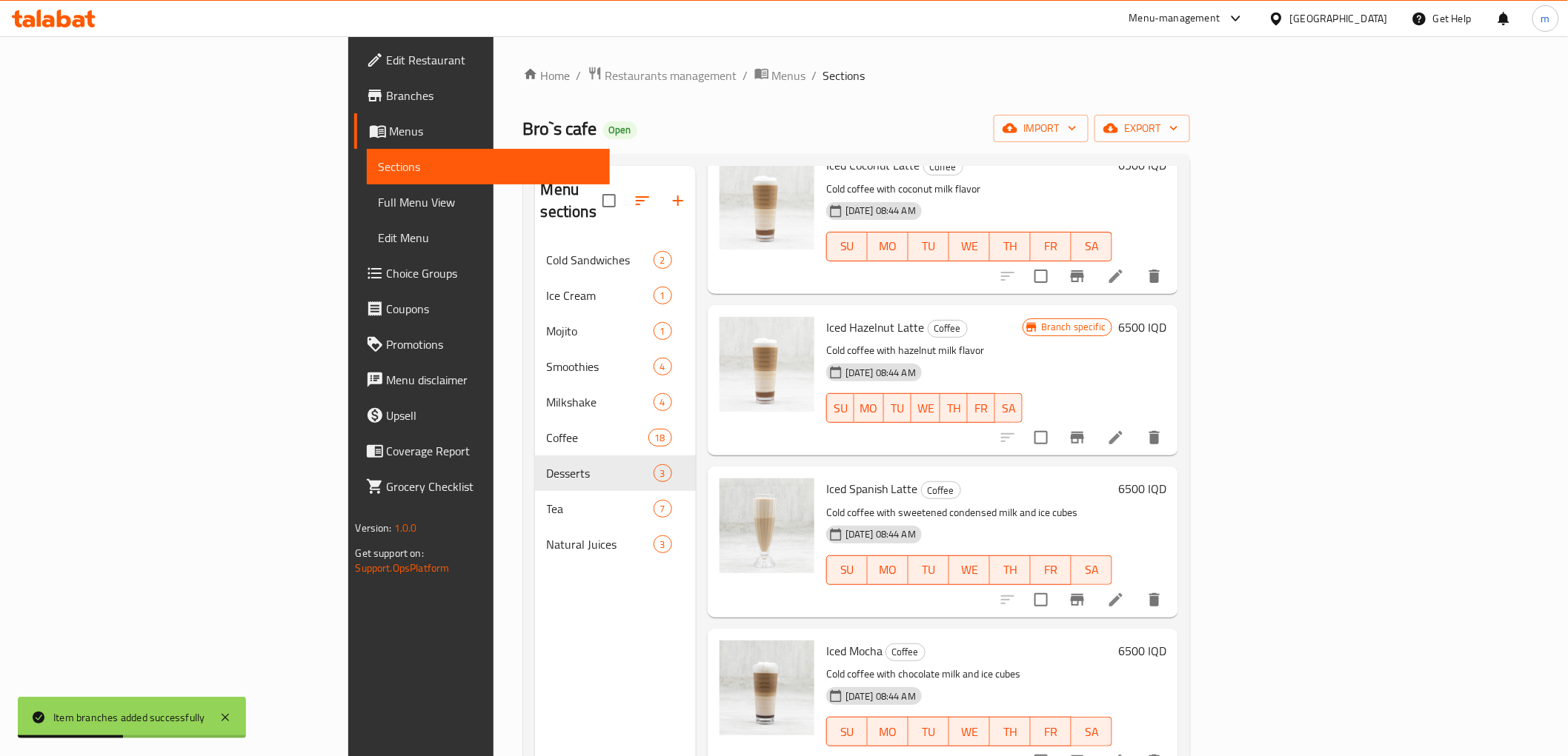
scroll to position [462, 0]
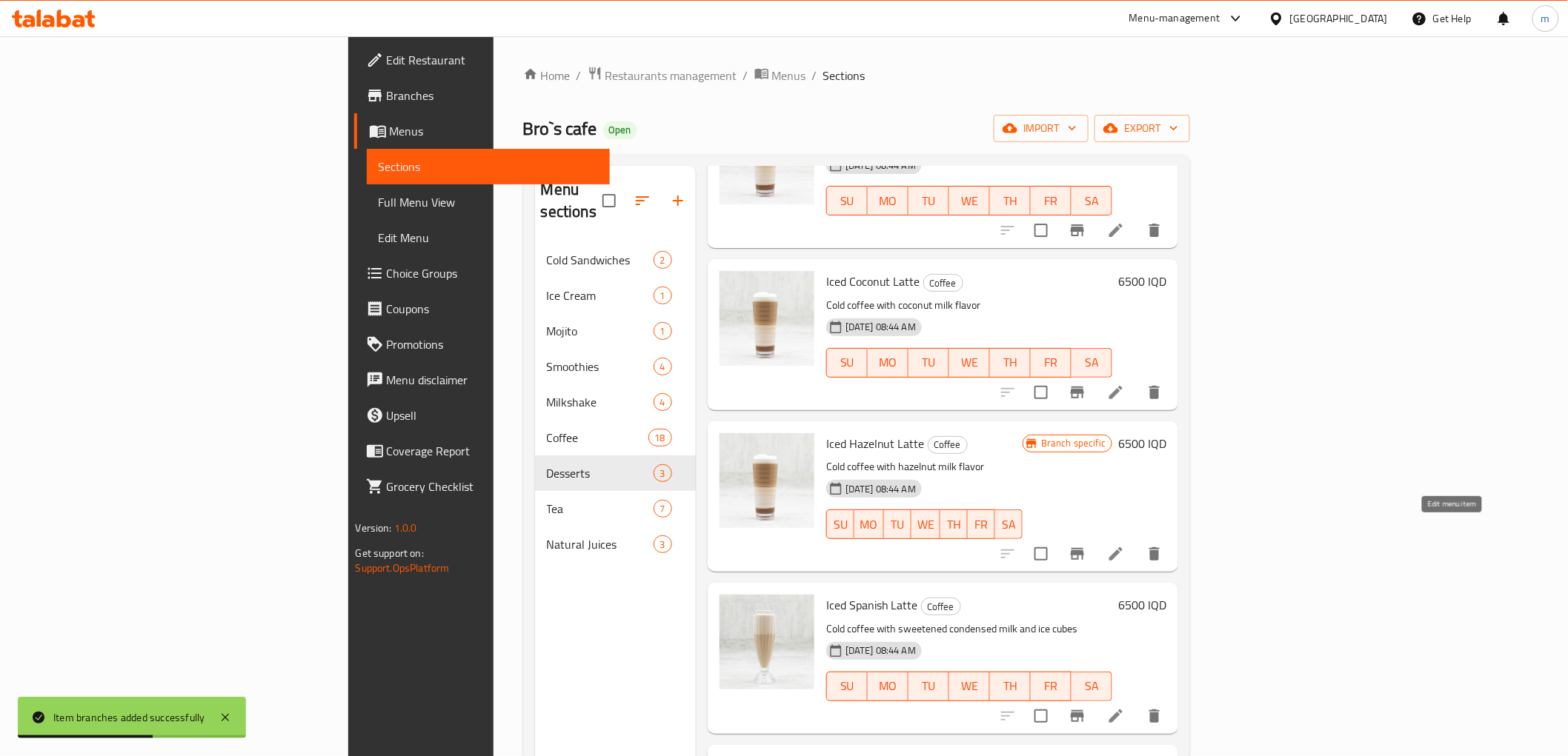
click at [1124, 545] on icon at bounding box center [1115, 553] width 18 height 18
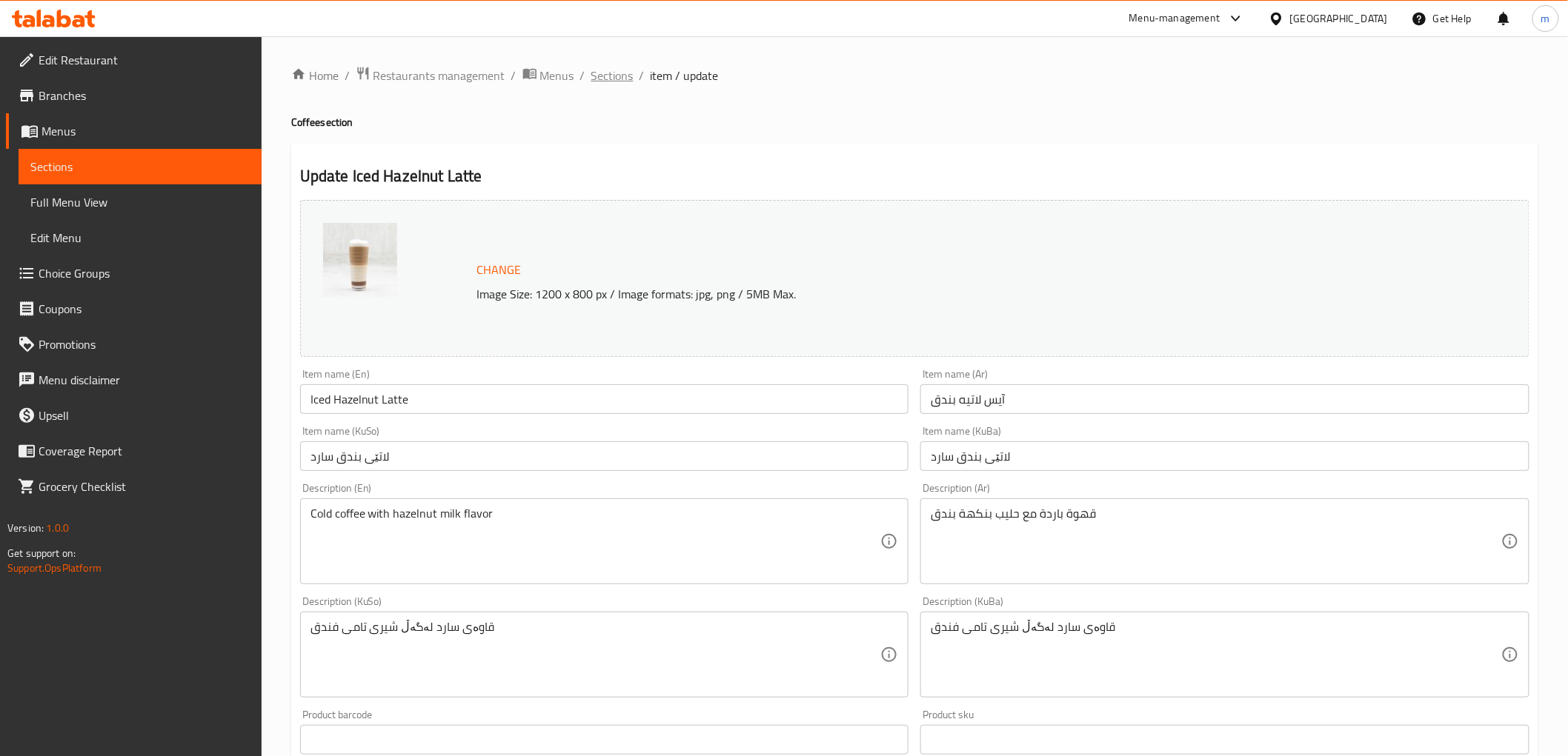
click at [611, 70] on span "Sections" at bounding box center [612, 75] width 42 height 18
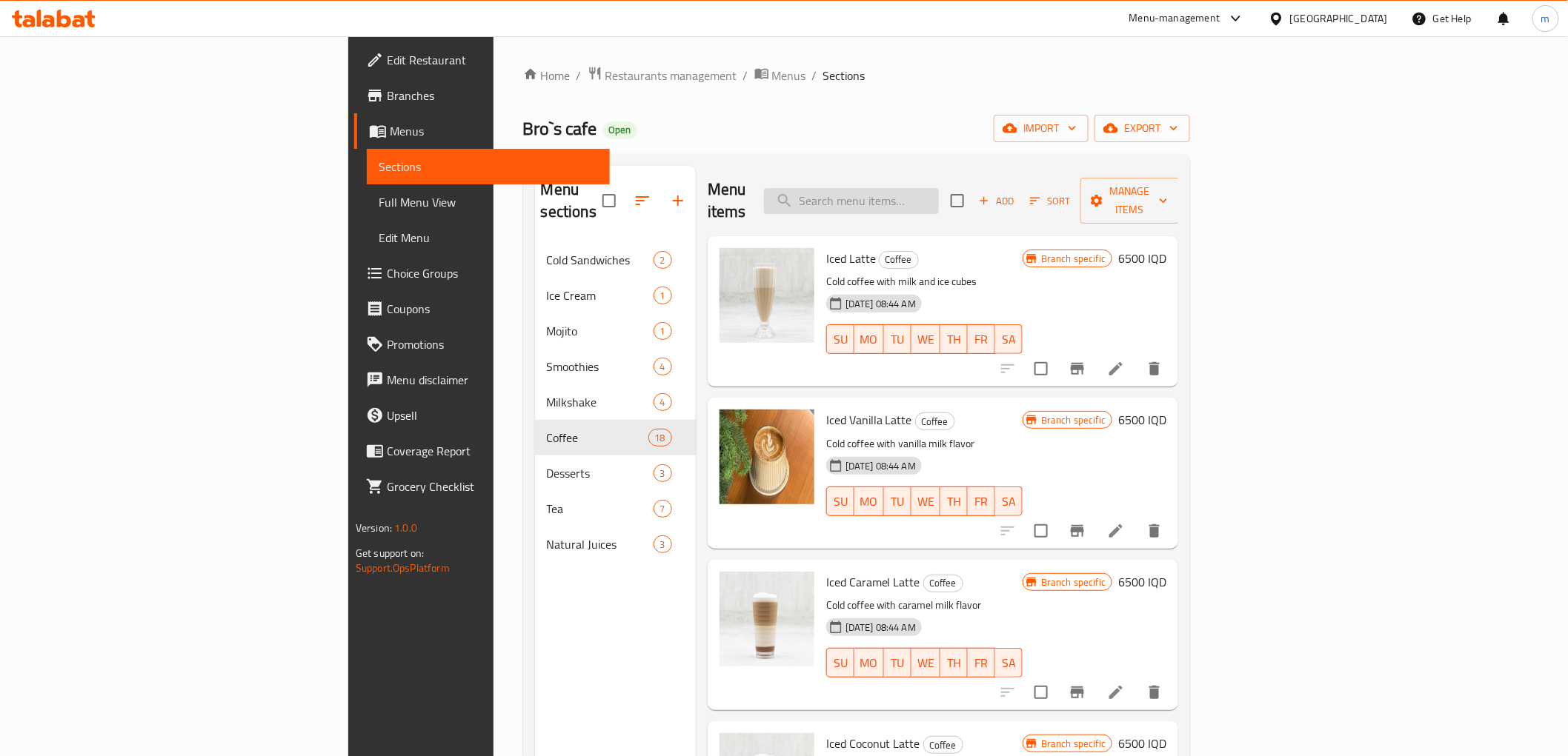
click at [939, 189] on input "search" at bounding box center [851, 202] width 175 height 26
paste input "Lavender"
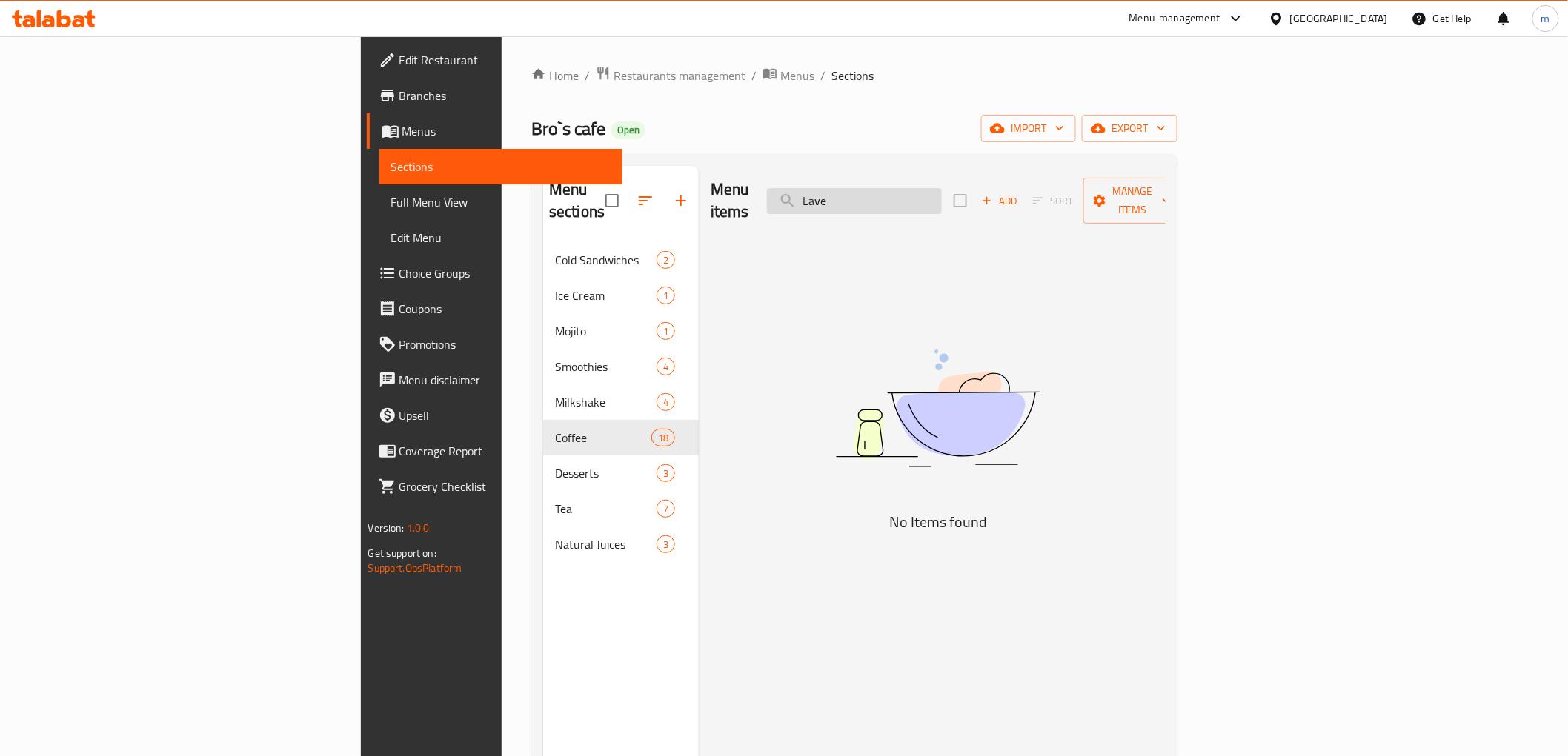
click at [938, 189] on input "Lave" at bounding box center [854, 202] width 175 height 26
click at [942, 194] on input "Lave" at bounding box center [854, 202] width 175 height 26
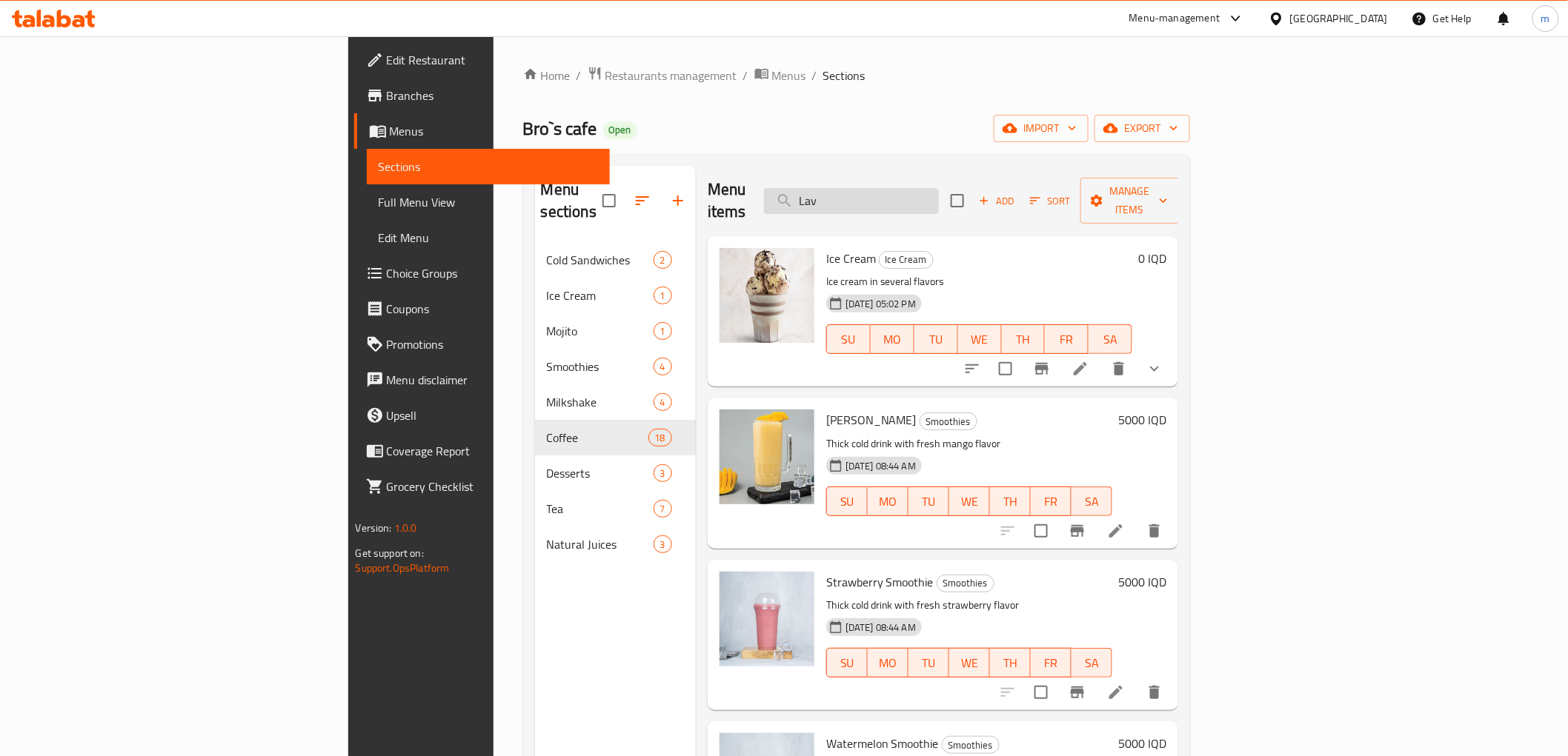
click at [939, 194] on input "Lav" at bounding box center [851, 202] width 175 height 26
click at [939, 189] on input "Lav" at bounding box center [851, 202] width 175 height 26
paste input "أيس لاتيه لاڤندر 6"
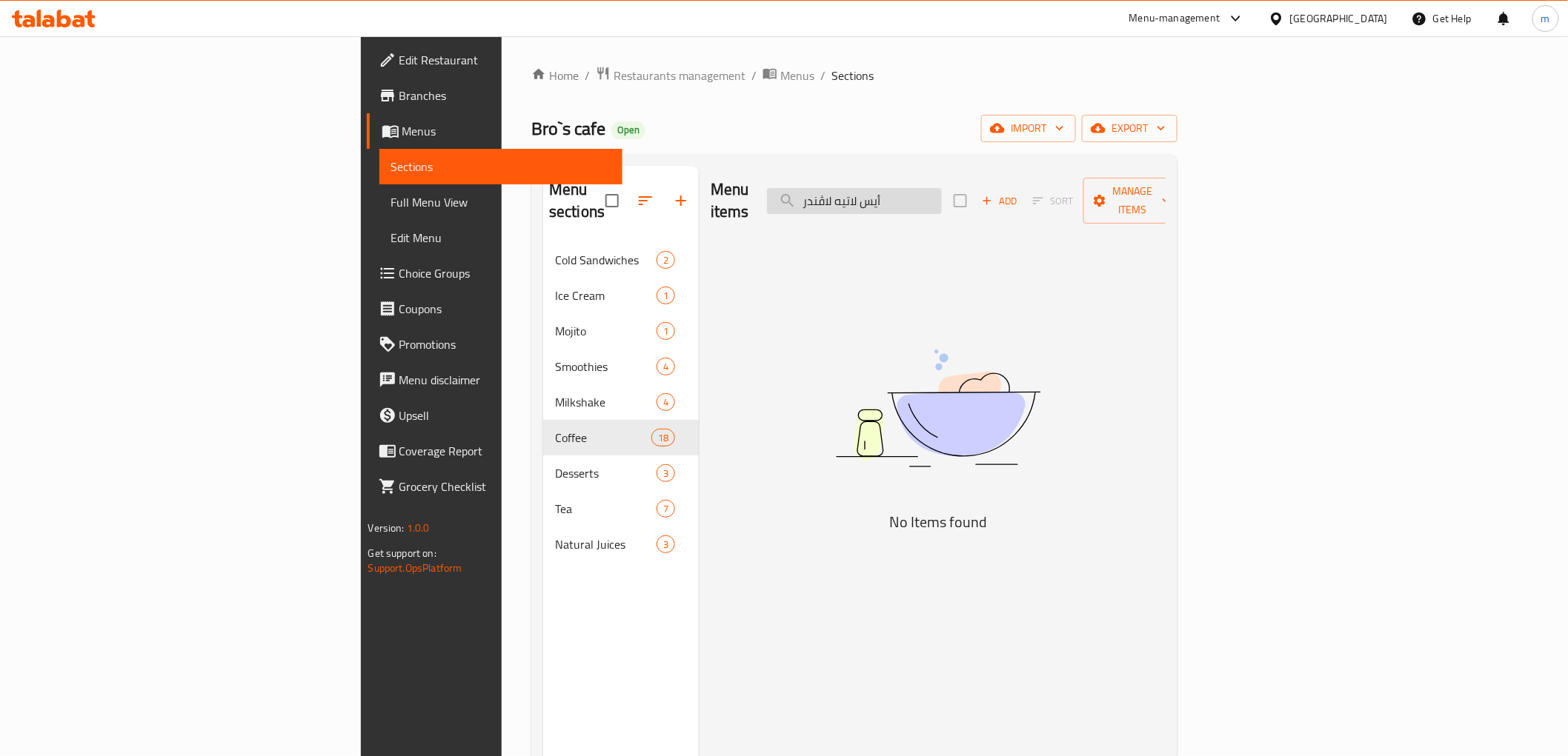
click at [942, 192] on input "أيس لاتيه لاڤندر" at bounding box center [854, 202] width 175 height 26
click at [942, 191] on input "لاتيه لاڤندر" at bounding box center [854, 202] width 175 height 26
click at [942, 191] on input "لاڤندر" at bounding box center [854, 202] width 175 height 26
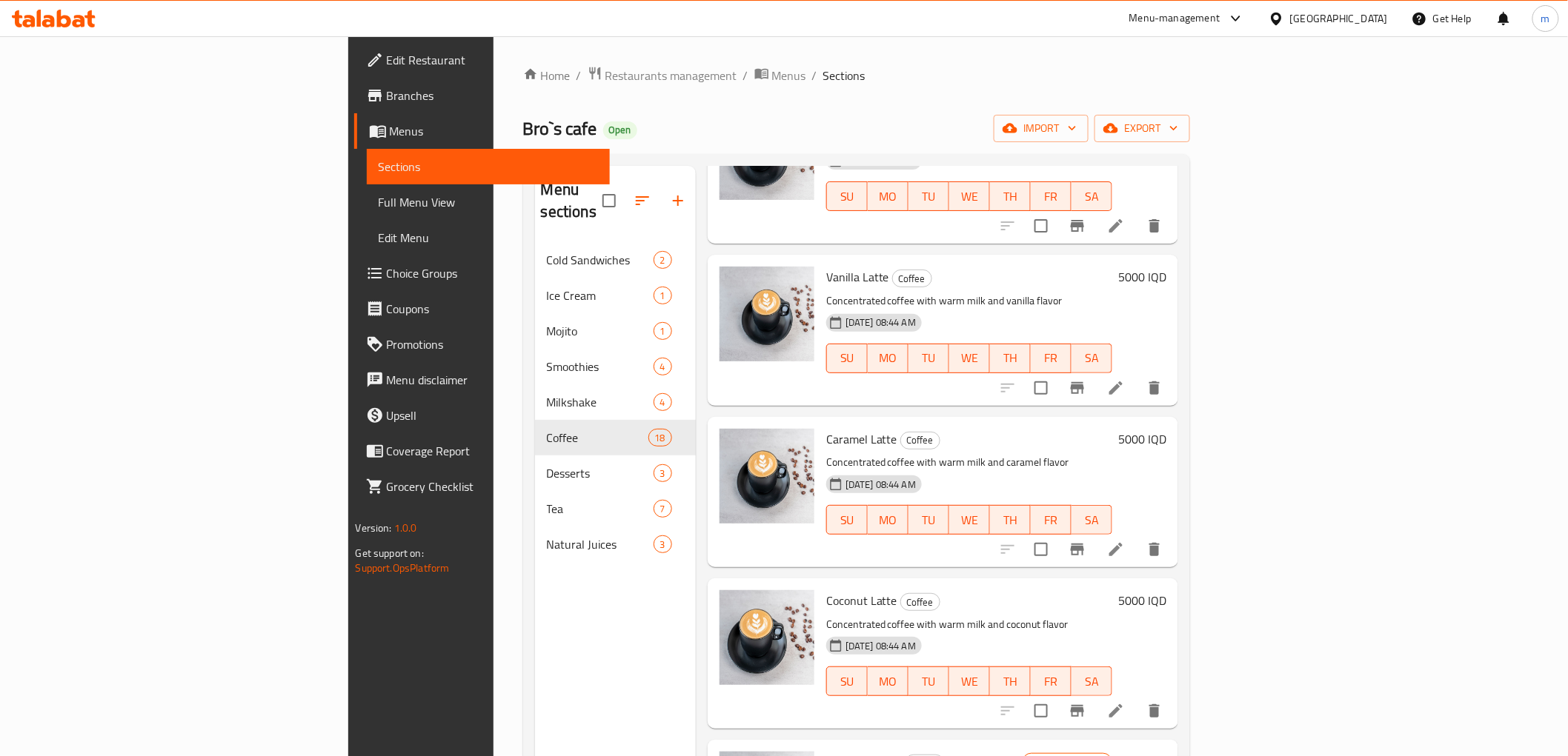
scroll to position [1508, 0]
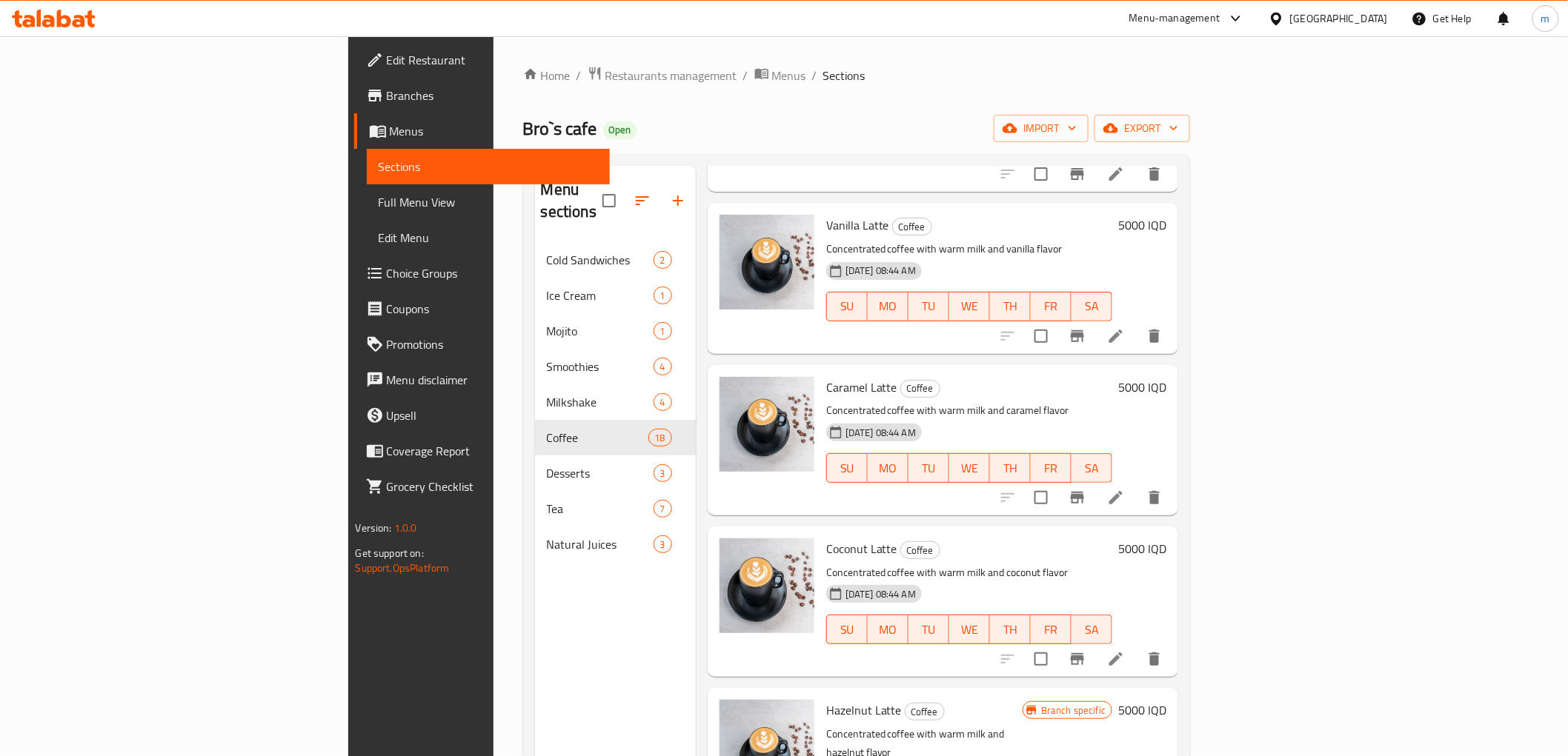
click at [826, 214] on span "Vanilla Latte" at bounding box center [857, 225] width 63 height 22
copy h6 "Latte"
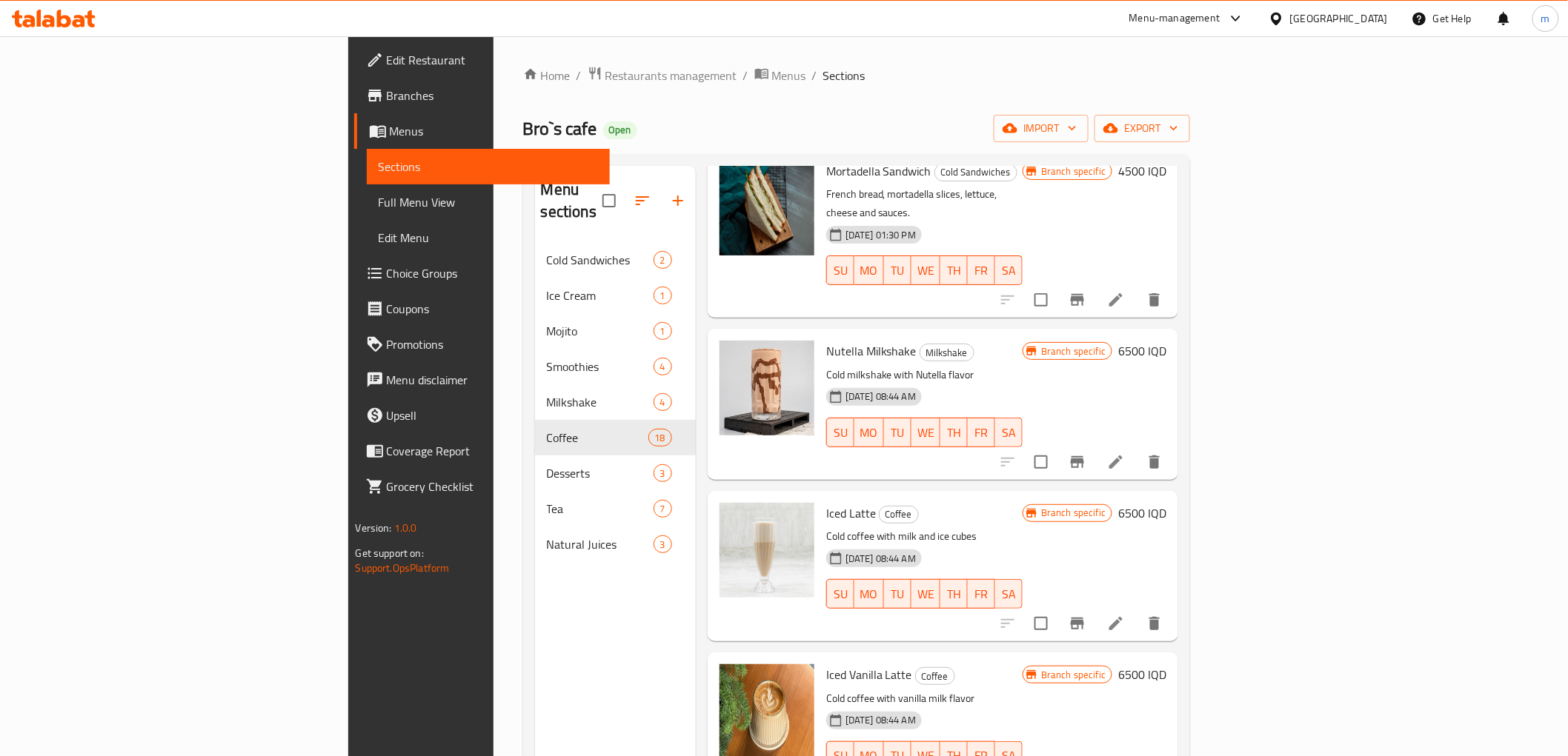
scroll to position [0, 0]
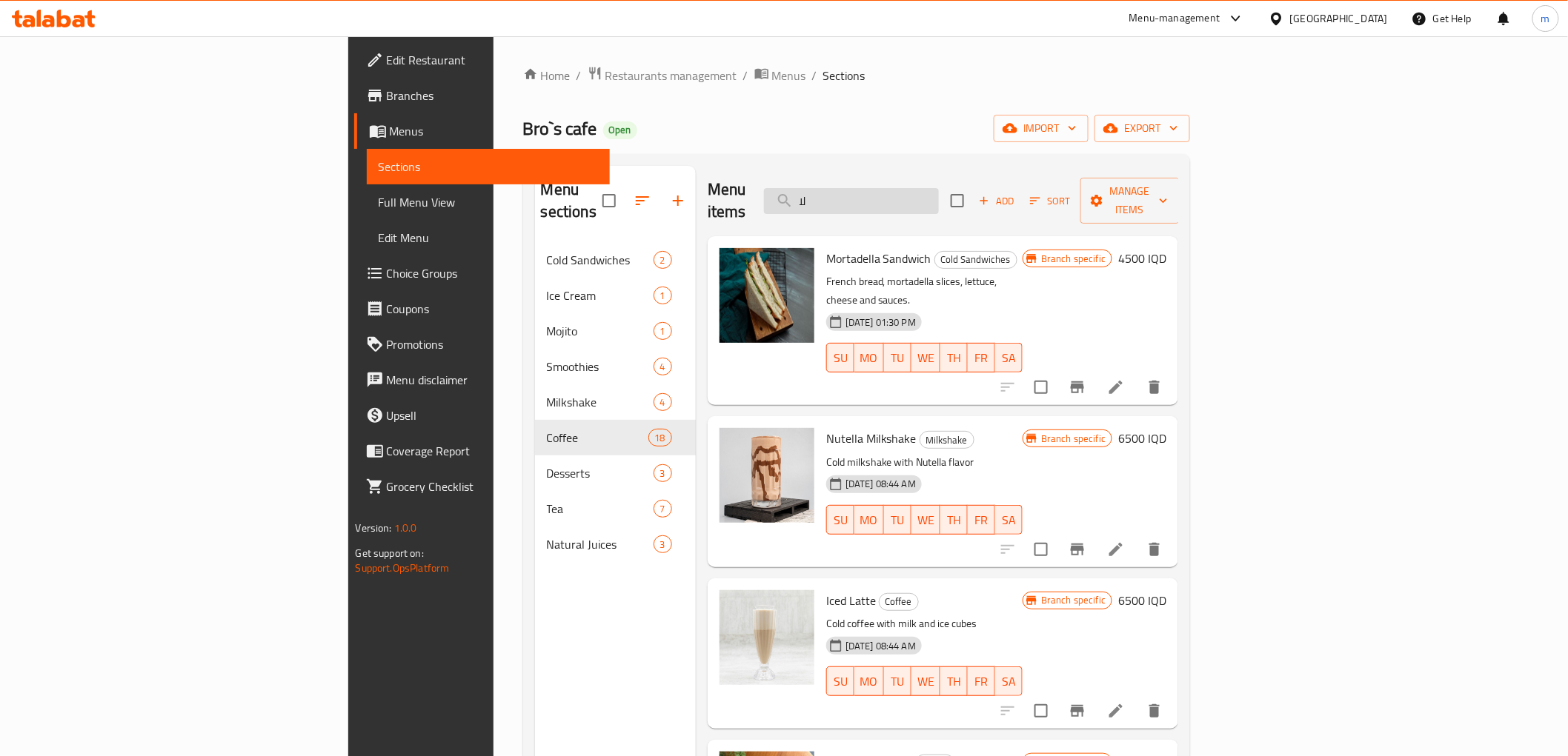
click at [939, 197] on input "لا" at bounding box center [851, 202] width 175 height 26
paste input "Latte"
click at [939, 196] on input "Latte" at bounding box center [851, 202] width 175 height 26
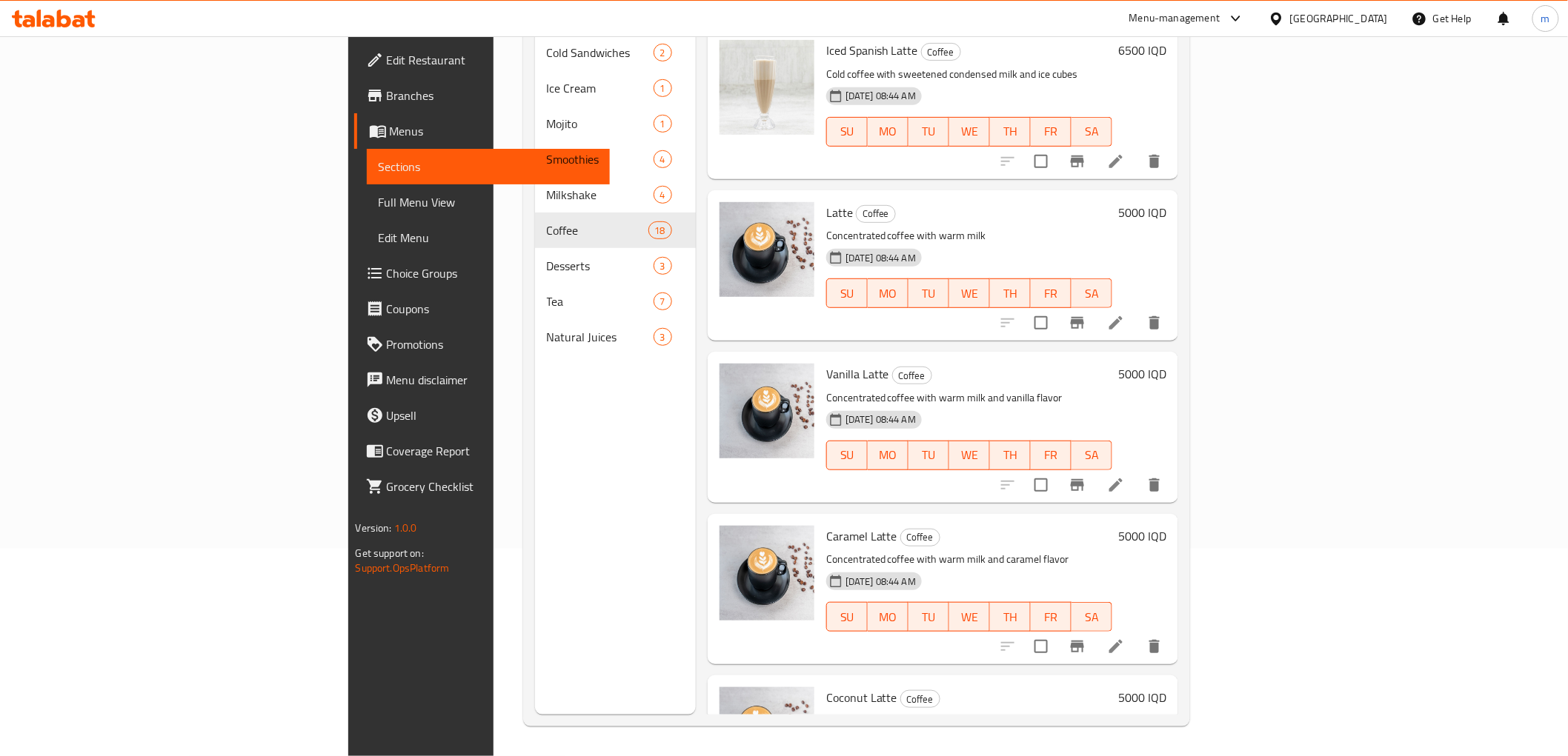
scroll to position [536, 0]
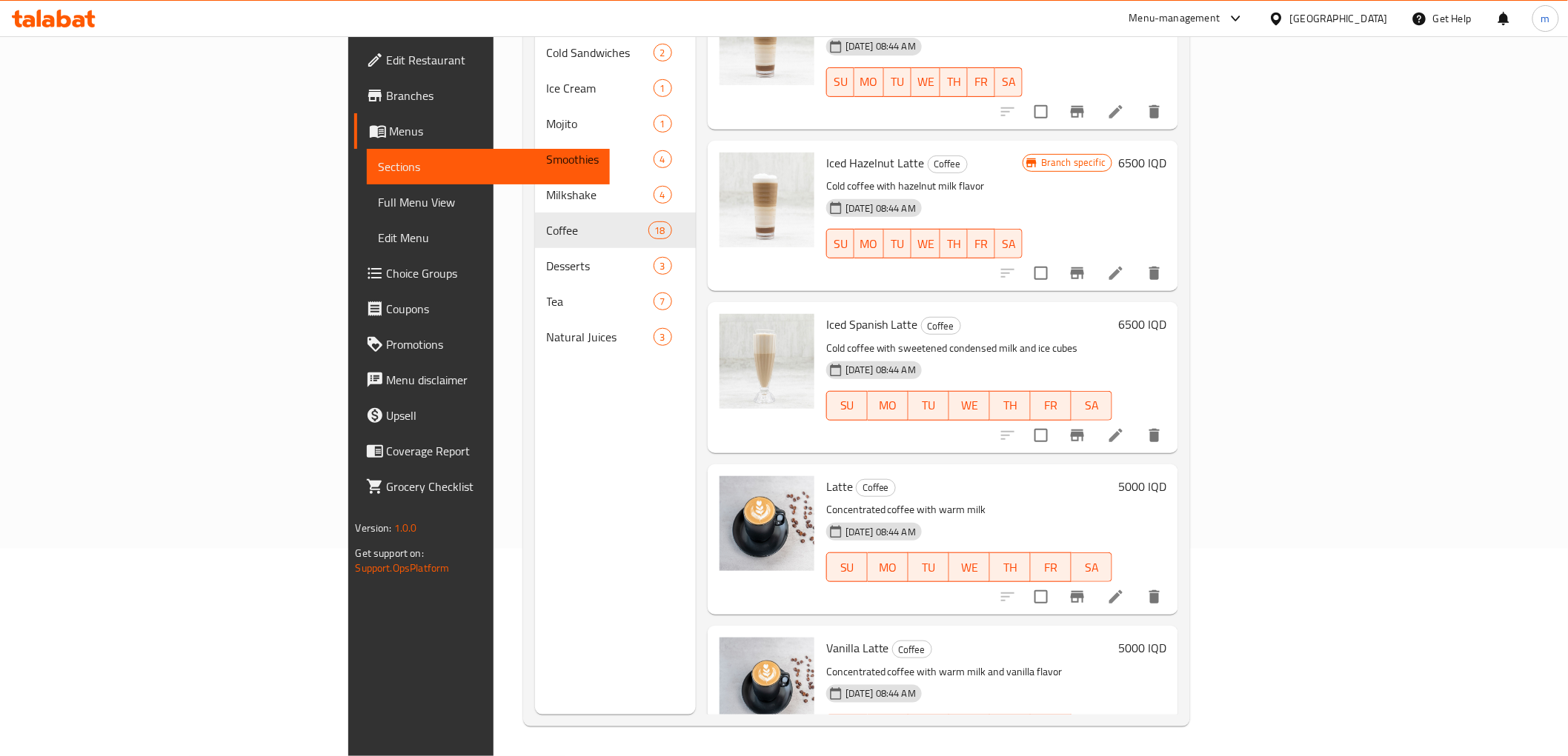
click at [826, 314] on span "Iced Spanish Latte" at bounding box center [872, 325] width 92 height 22
copy h6 "Iced Spanish Latte"
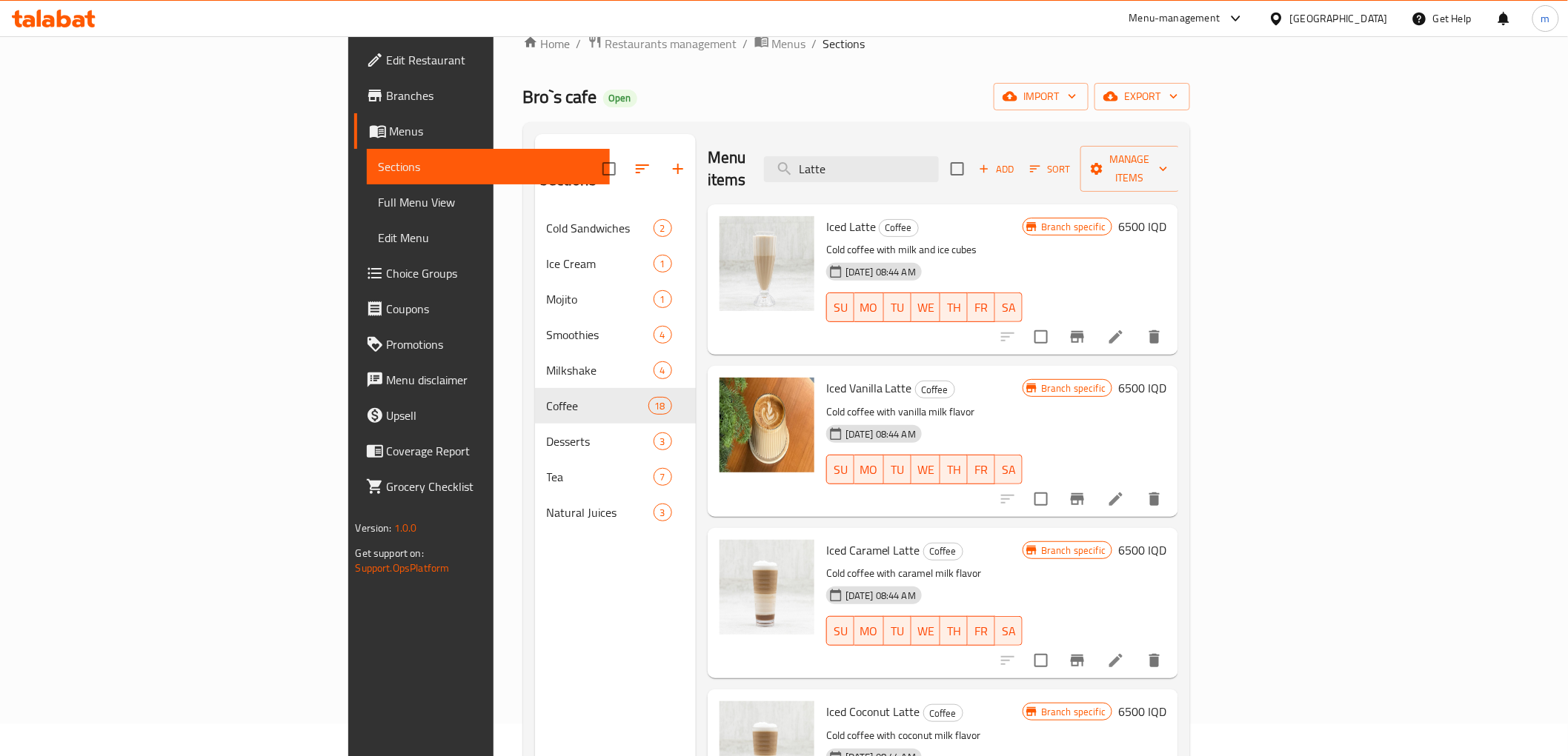
scroll to position [0, 0]
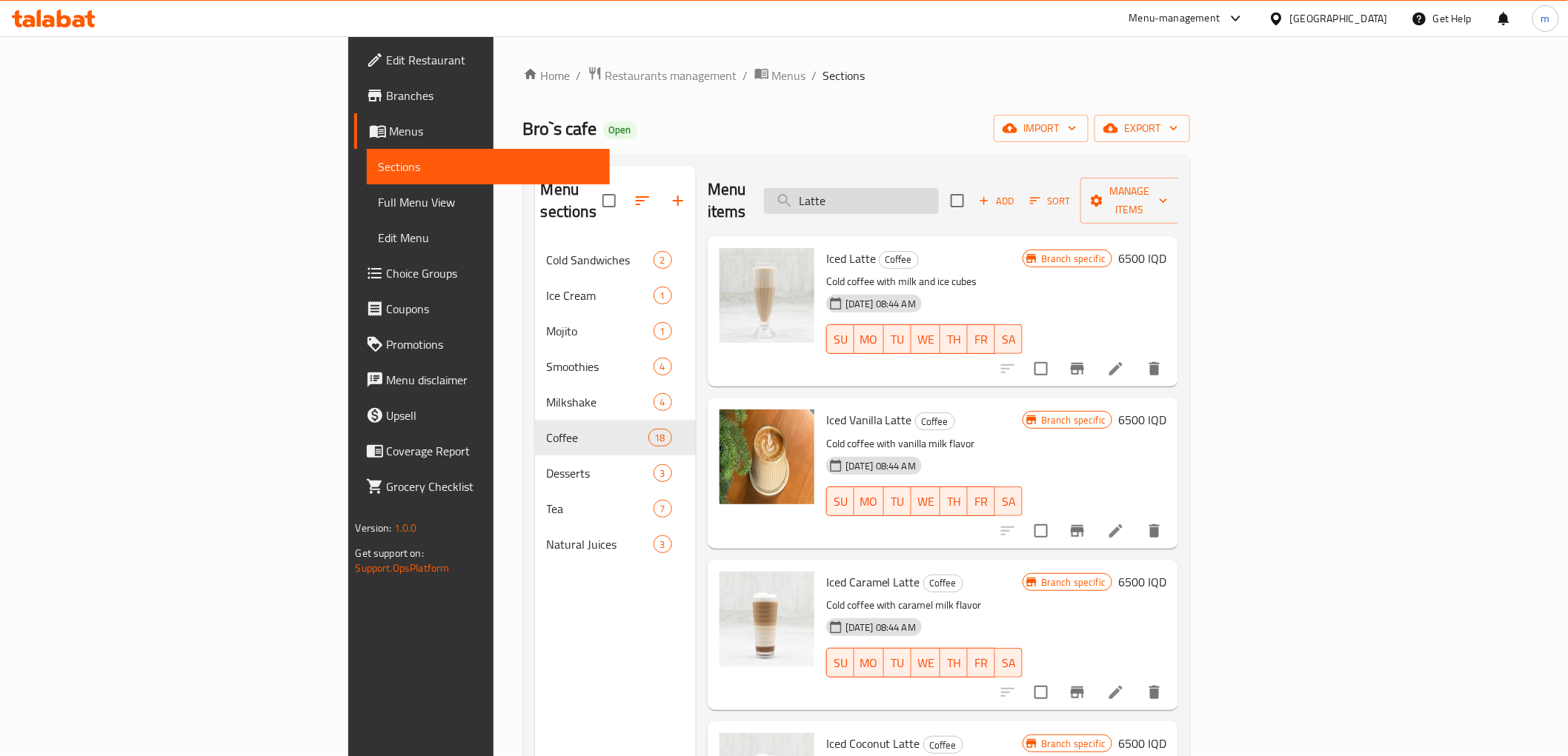
click at [939, 196] on input "Latte" at bounding box center [851, 202] width 175 height 26
paste input "Iced Spanish Latte"
click at [939, 196] on input "Iced Spanish Latte" at bounding box center [851, 202] width 175 height 26
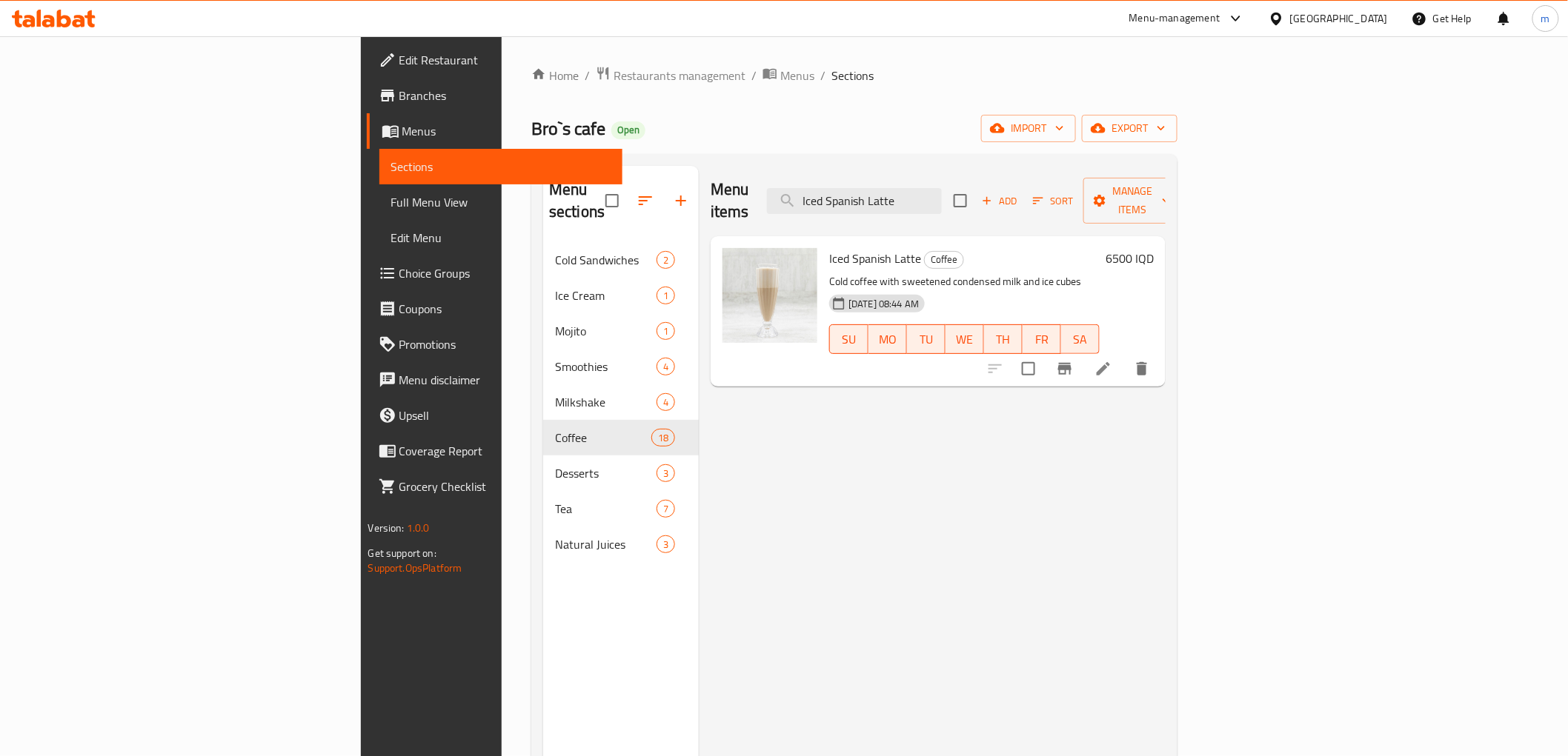
type input "Iced Spanish Latte"
click at [1074, 360] on icon "Branch-specific-item" at bounding box center [1065, 369] width 18 height 18
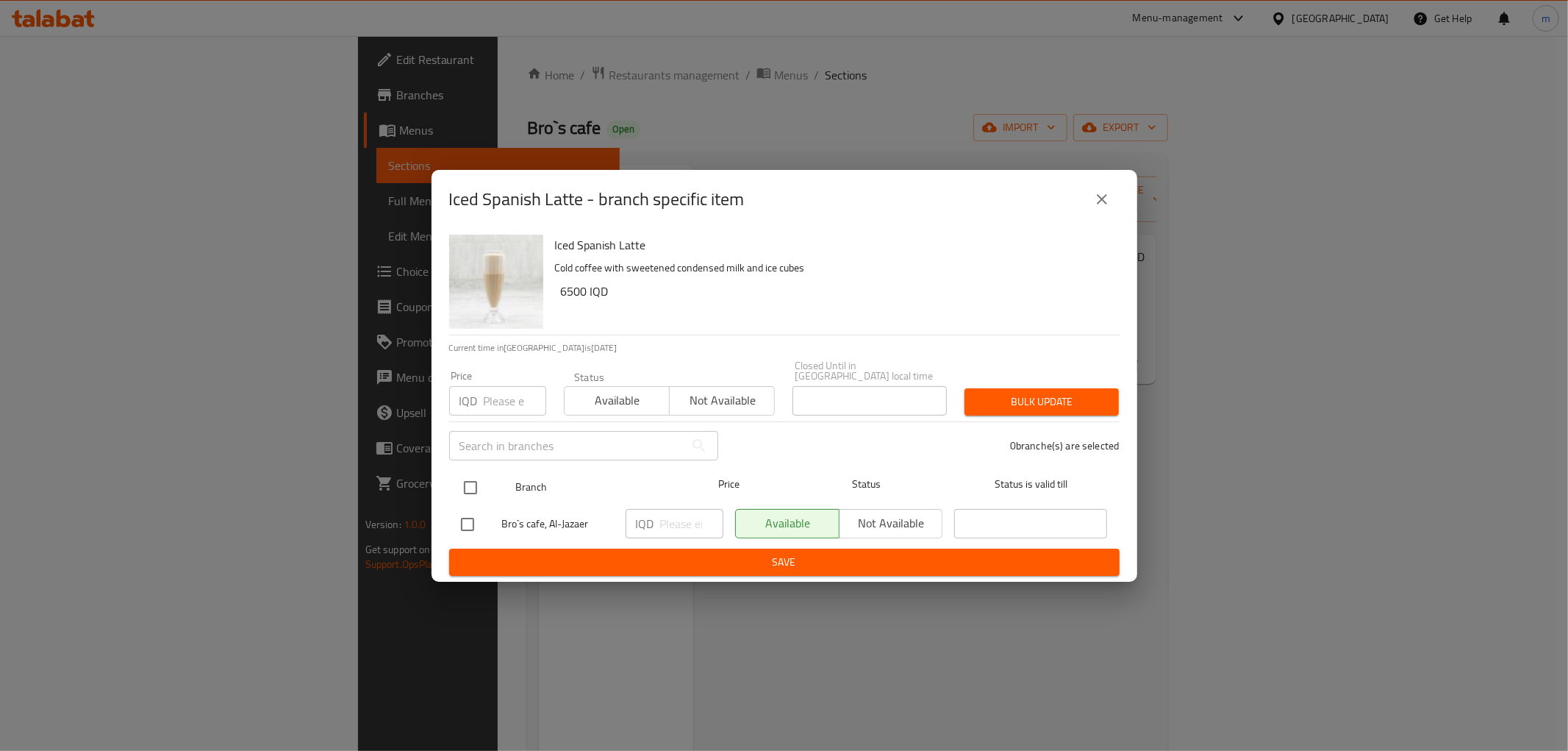
click at [468, 480] on input "checkbox" at bounding box center [470, 487] width 31 height 31
checkbox input "true"
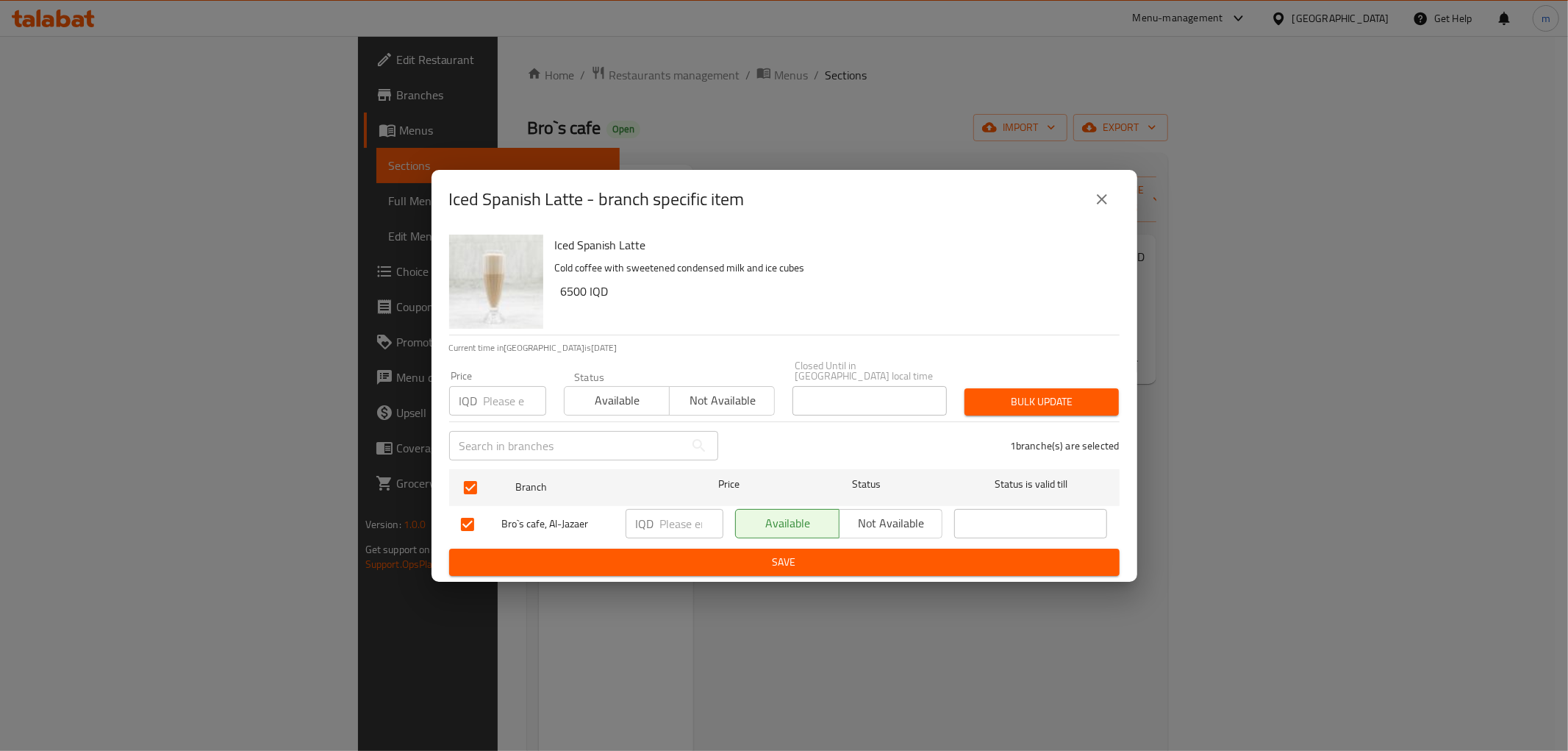
click at [739, 532] on button "Available" at bounding box center [787, 524] width 105 height 30
click at [692, 516] on input "number" at bounding box center [692, 524] width 63 height 30
type input "7000"
click at [692, 559] on span "Save" at bounding box center [785, 563] width 647 height 19
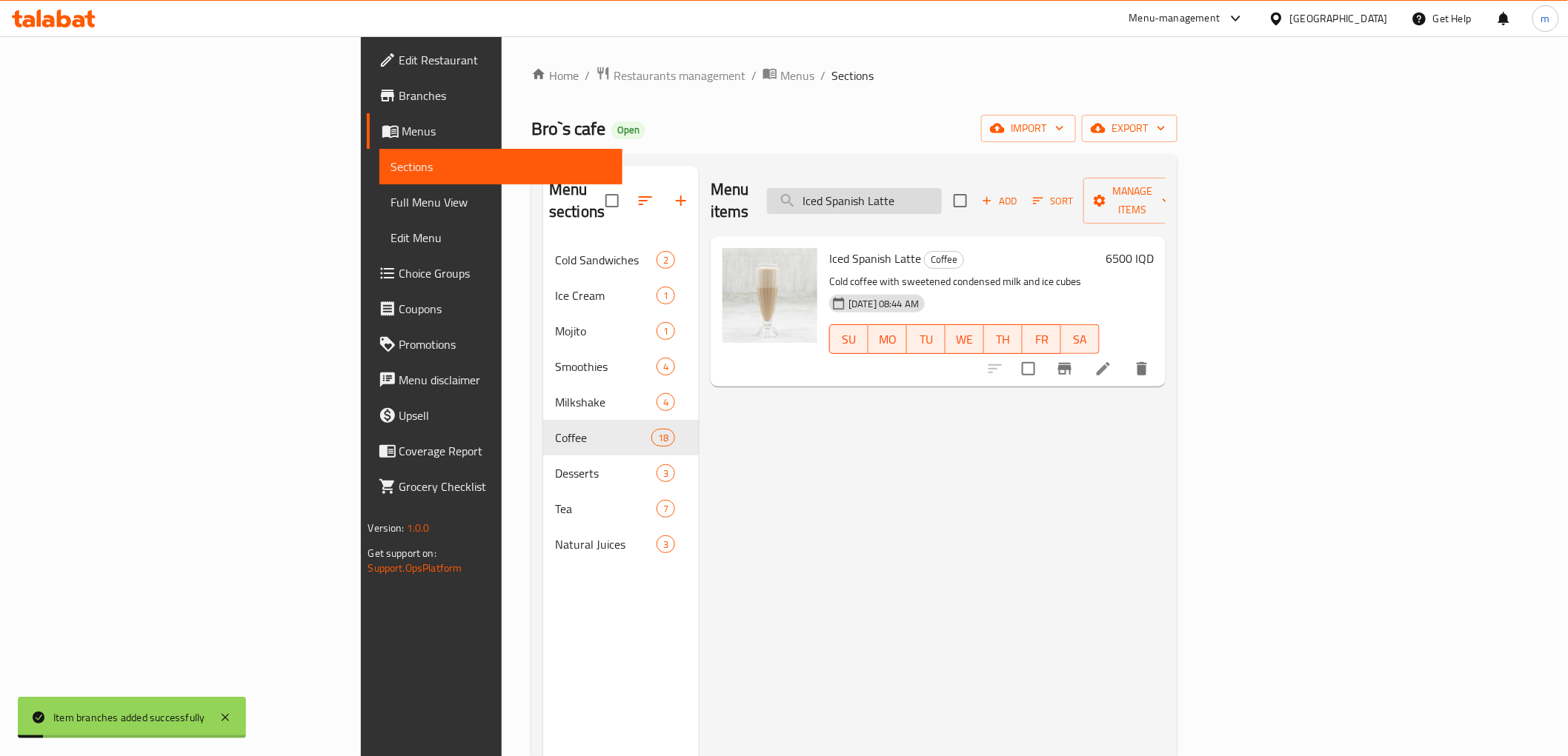
click at [942, 189] on input "Iced Spanish Latte" at bounding box center [854, 202] width 175 height 26
click at [942, 192] on input "Iced Spanish Latte" at bounding box center [854, 202] width 175 height 26
click at [942, 197] on input "Iced Spanish Latte" at bounding box center [854, 202] width 175 height 26
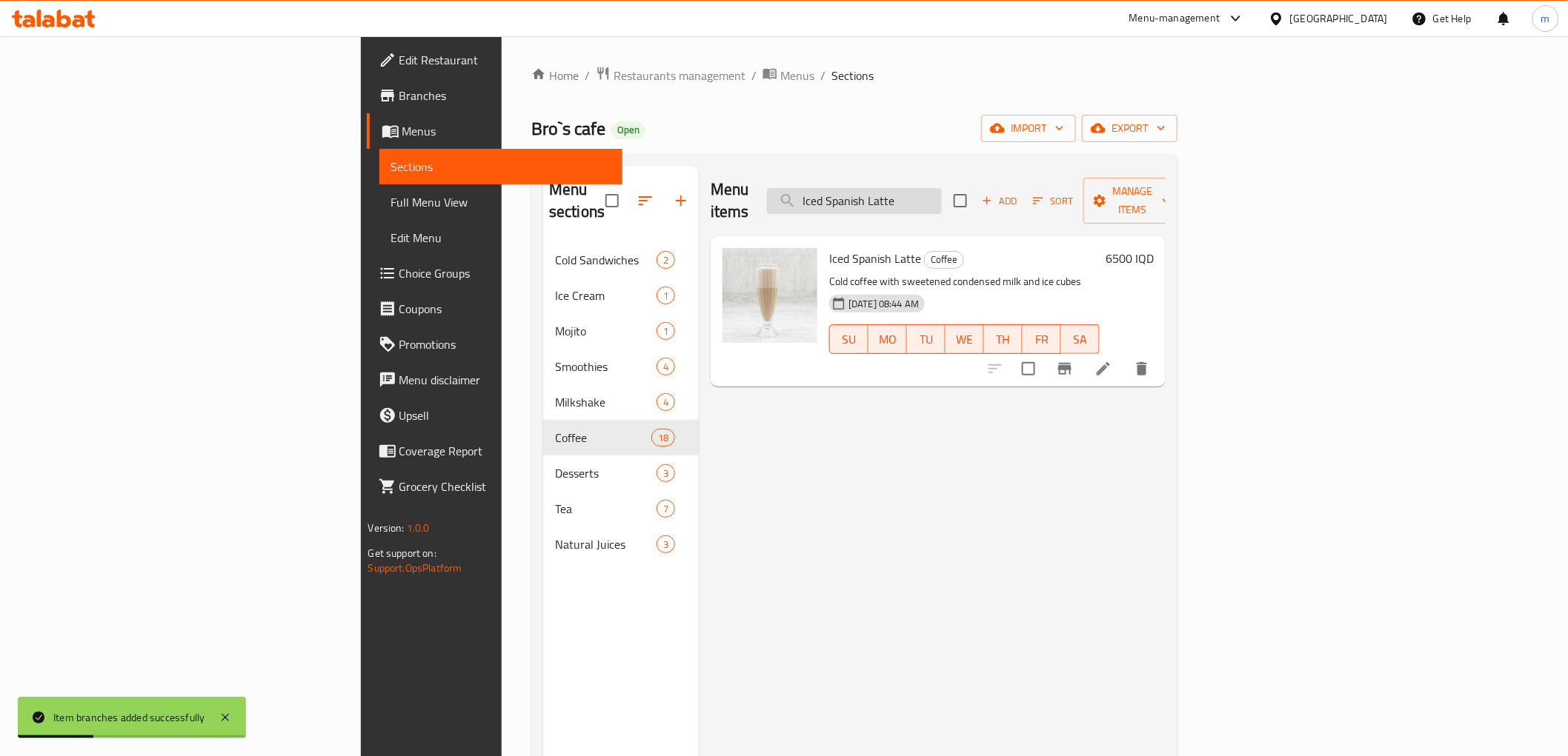
click at [942, 194] on input "Iced Spanish Latte" at bounding box center [854, 202] width 175 height 26
click at [942, 190] on input "Iced Spanish Latte" at bounding box center [854, 202] width 175 height 26
click at [942, 189] on input "Iced Spanish Latte" at bounding box center [854, 202] width 175 height 26
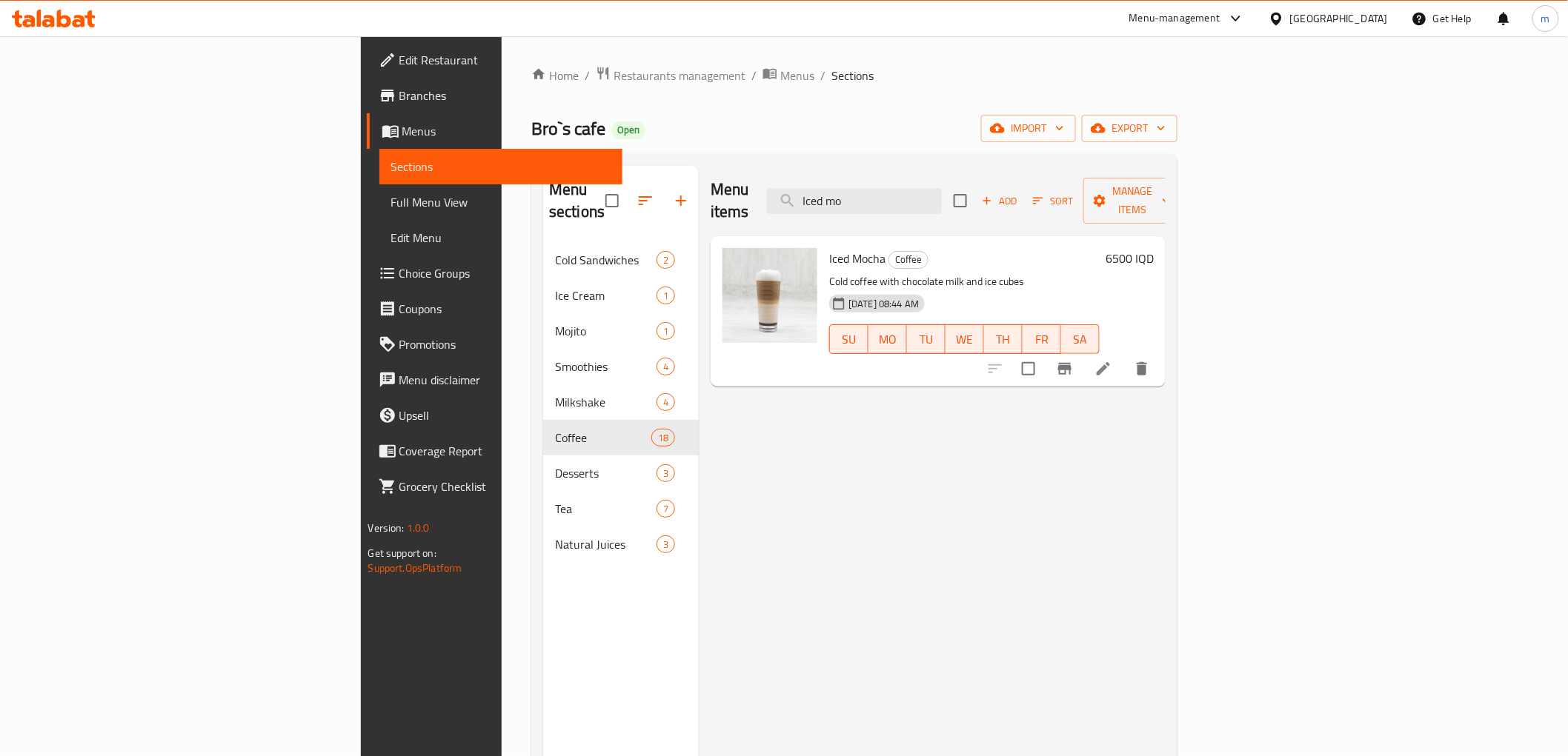
click at [829, 248] on h6 "Iced Mocha Coffee" at bounding box center [965, 259] width 271 height 21
click at [829, 247] on span "Iced Mocha" at bounding box center [857, 259] width 56 height 22
copy h6 "Mocha"
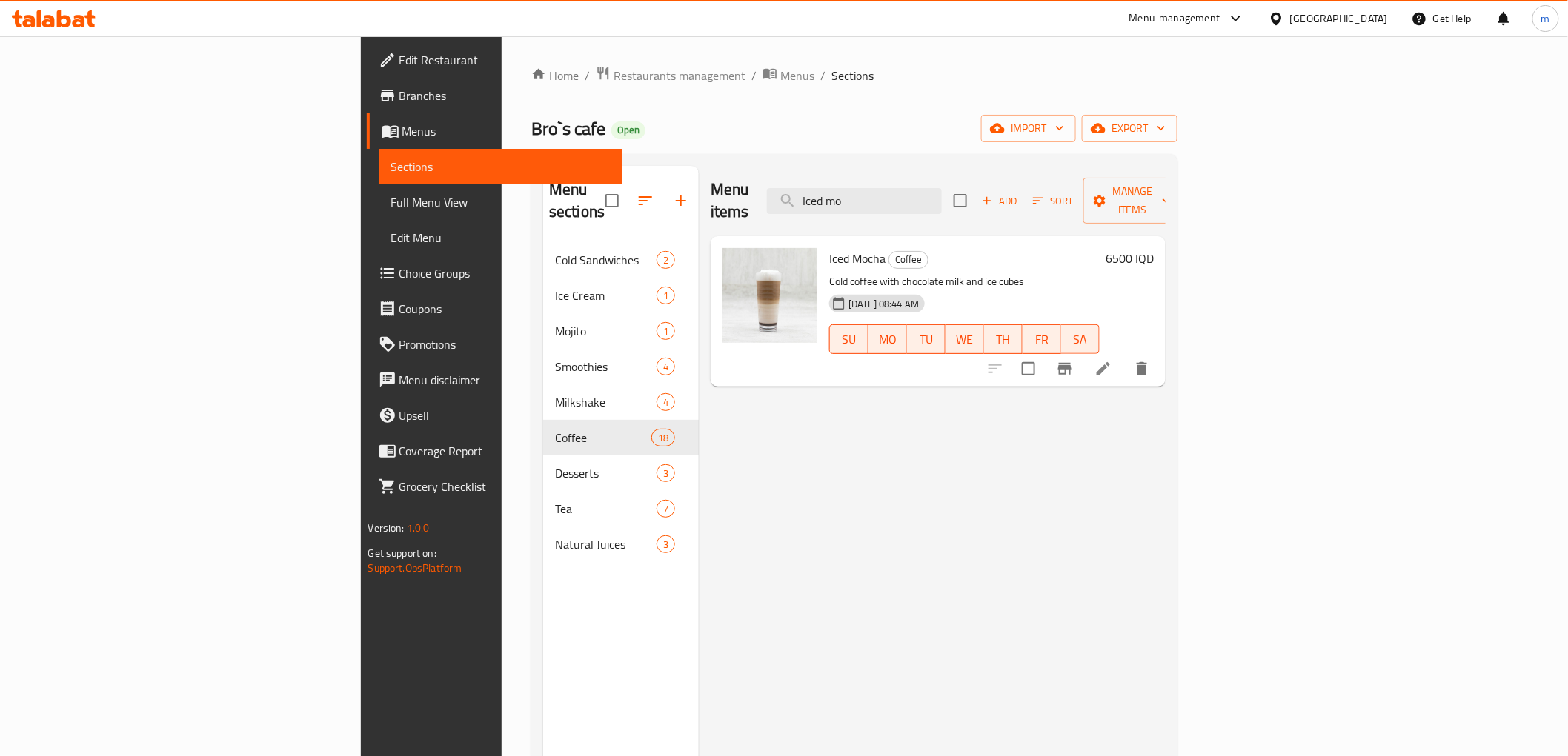
click at [984, 212] on div "Menu items Iced mo Add Sort Manage items" at bounding box center [938, 201] width 455 height 70
click at [942, 199] on input "Iced mo" at bounding box center [854, 202] width 175 height 26
paste input "Mocha"
click at [942, 199] on input "Mocha" at bounding box center [854, 202] width 175 height 26
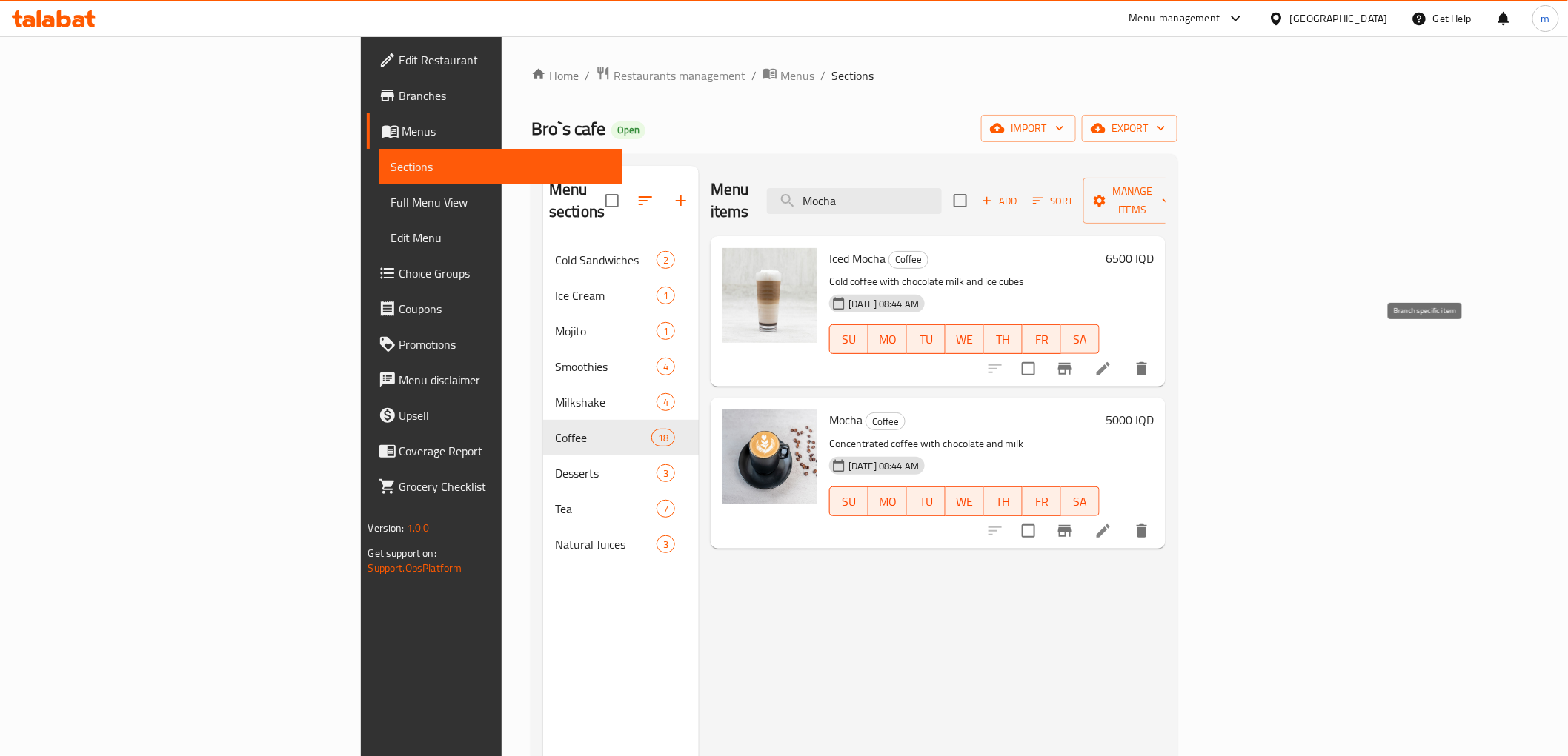
click at [1074, 360] on icon "Branch-specific-item" at bounding box center [1065, 369] width 18 height 18
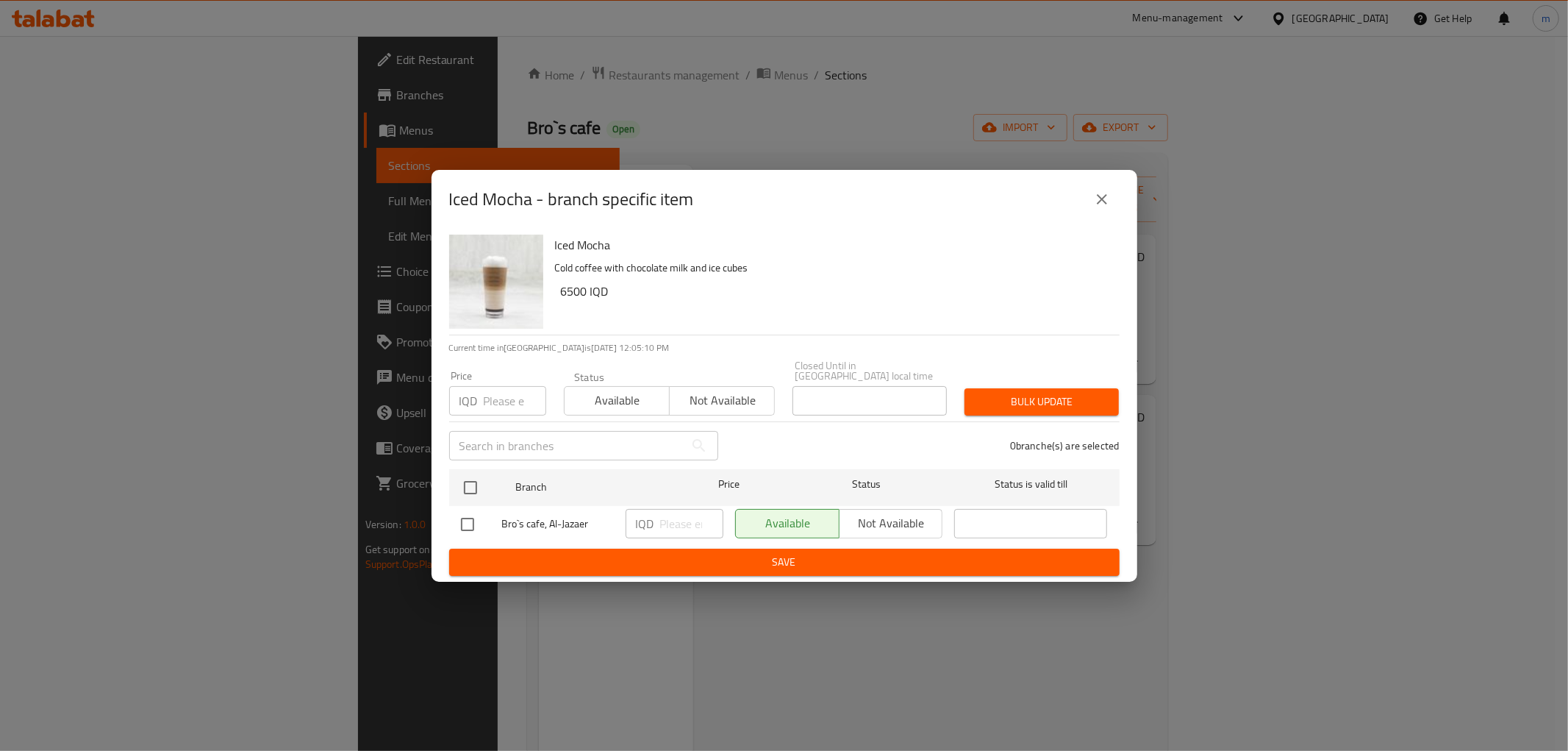
click at [608, 248] on h6 "Iced Mocha" at bounding box center [831, 245] width 553 height 20
click at [1109, 205] on icon "close" at bounding box center [1102, 199] width 18 height 18
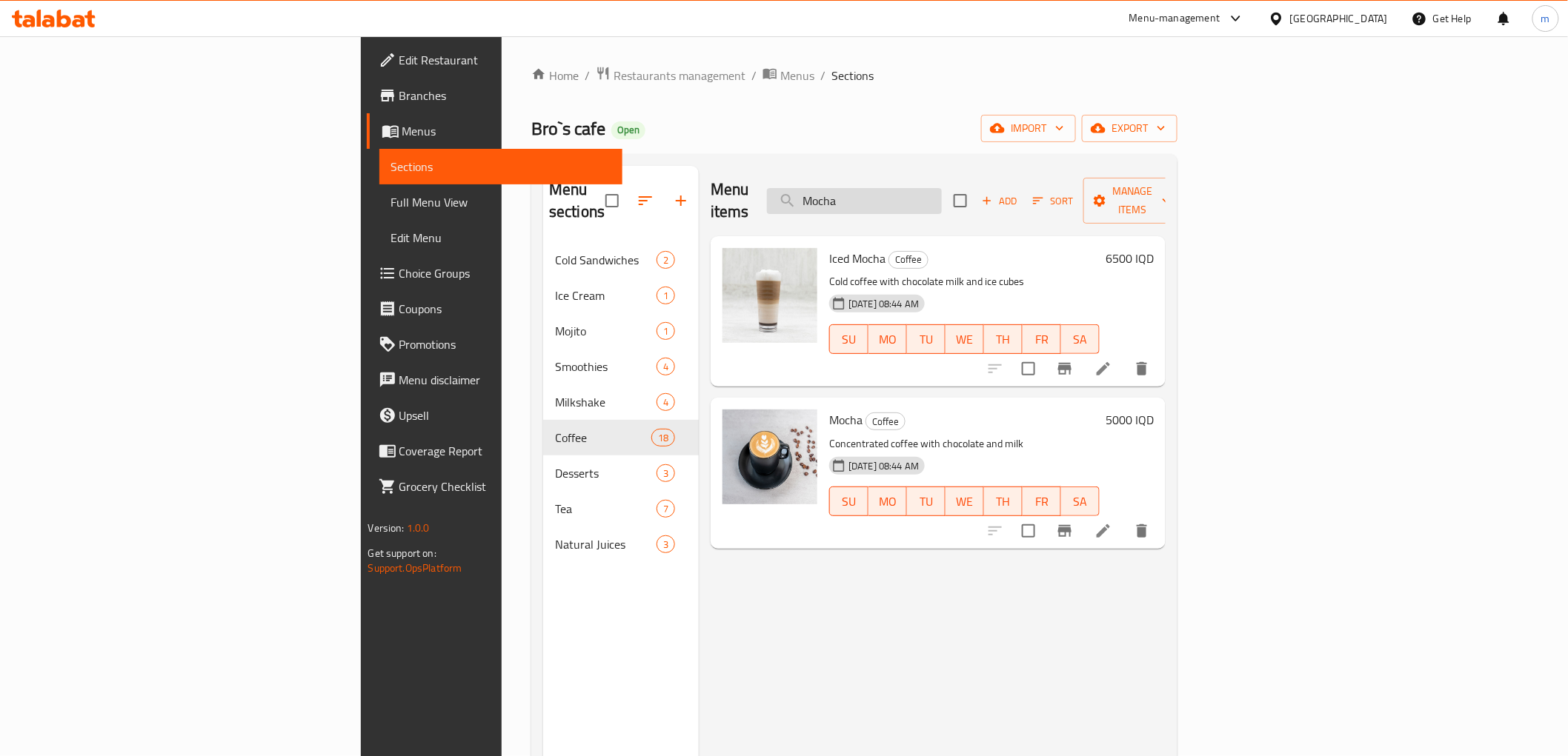
click at [942, 193] on input "Mocha" at bounding box center [854, 202] width 175 height 26
paste input "گولد برو"
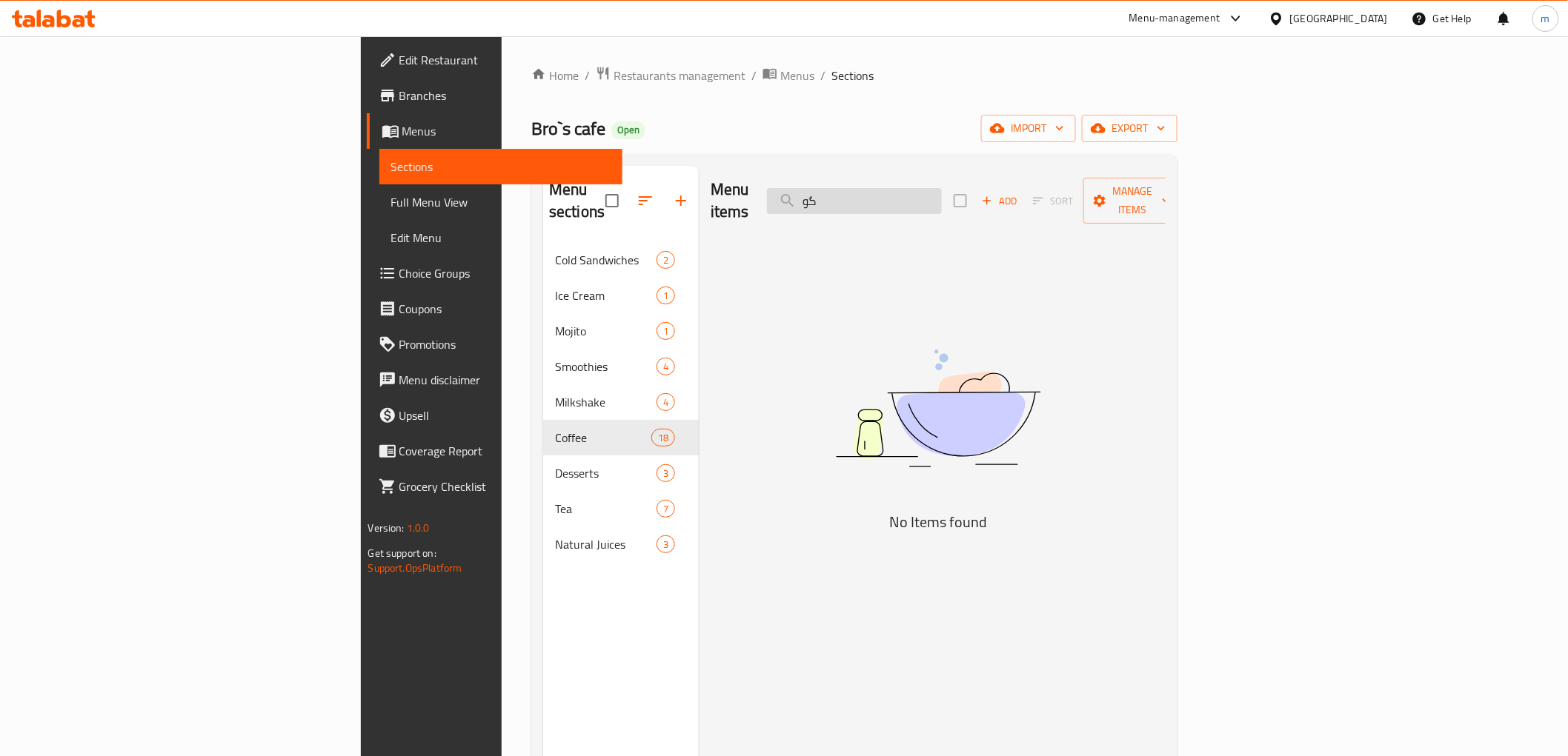
type input "گ"
click at [942, 189] on input "gold" at bounding box center [854, 202] width 175 height 26
paste input "avocado"
click at [935, 191] on input "avo" at bounding box center [854, 202] width 175 height 26
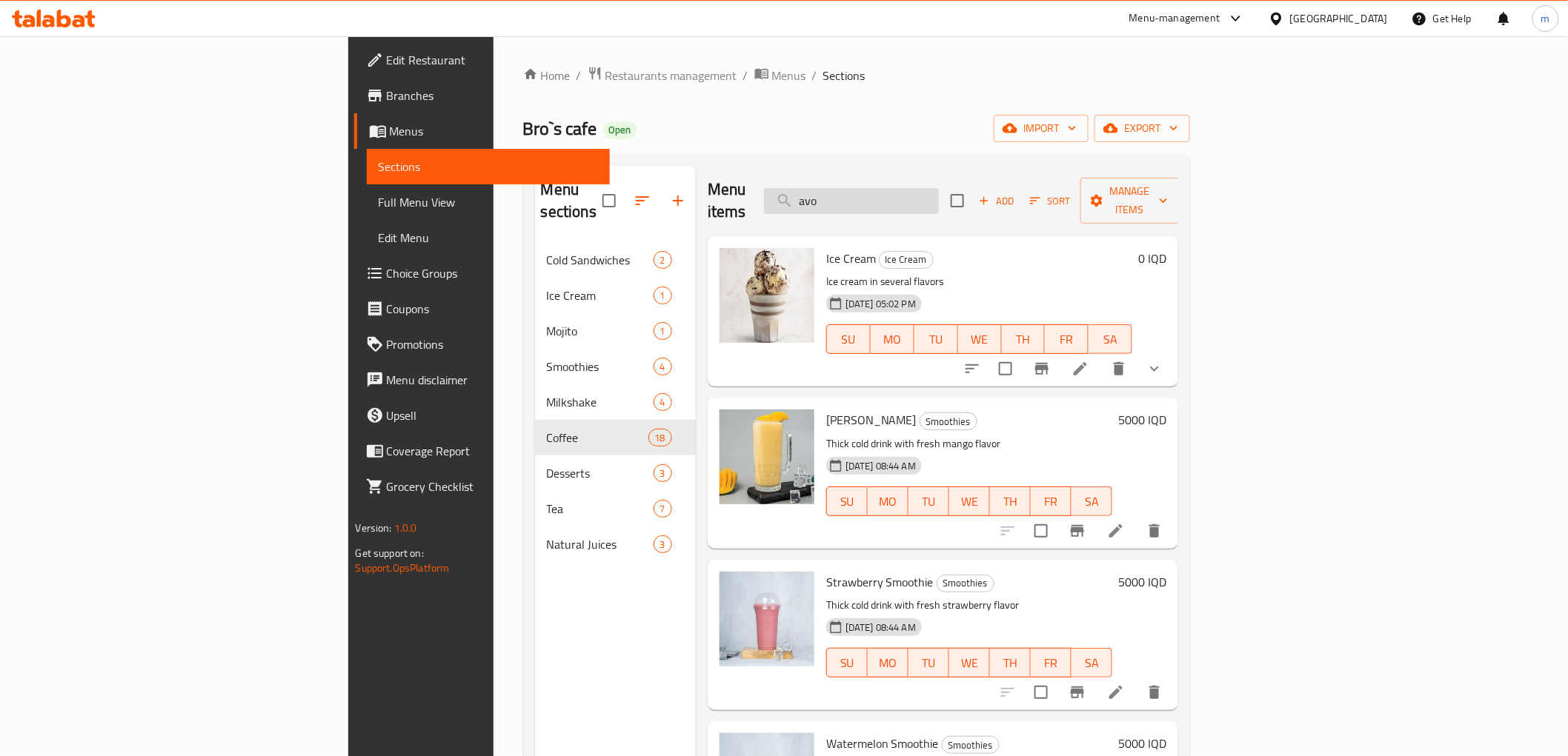
click at [939, 190] on input "avo" at bounding box center [851, 202] width 175 height 26
paste input "فوكادو"
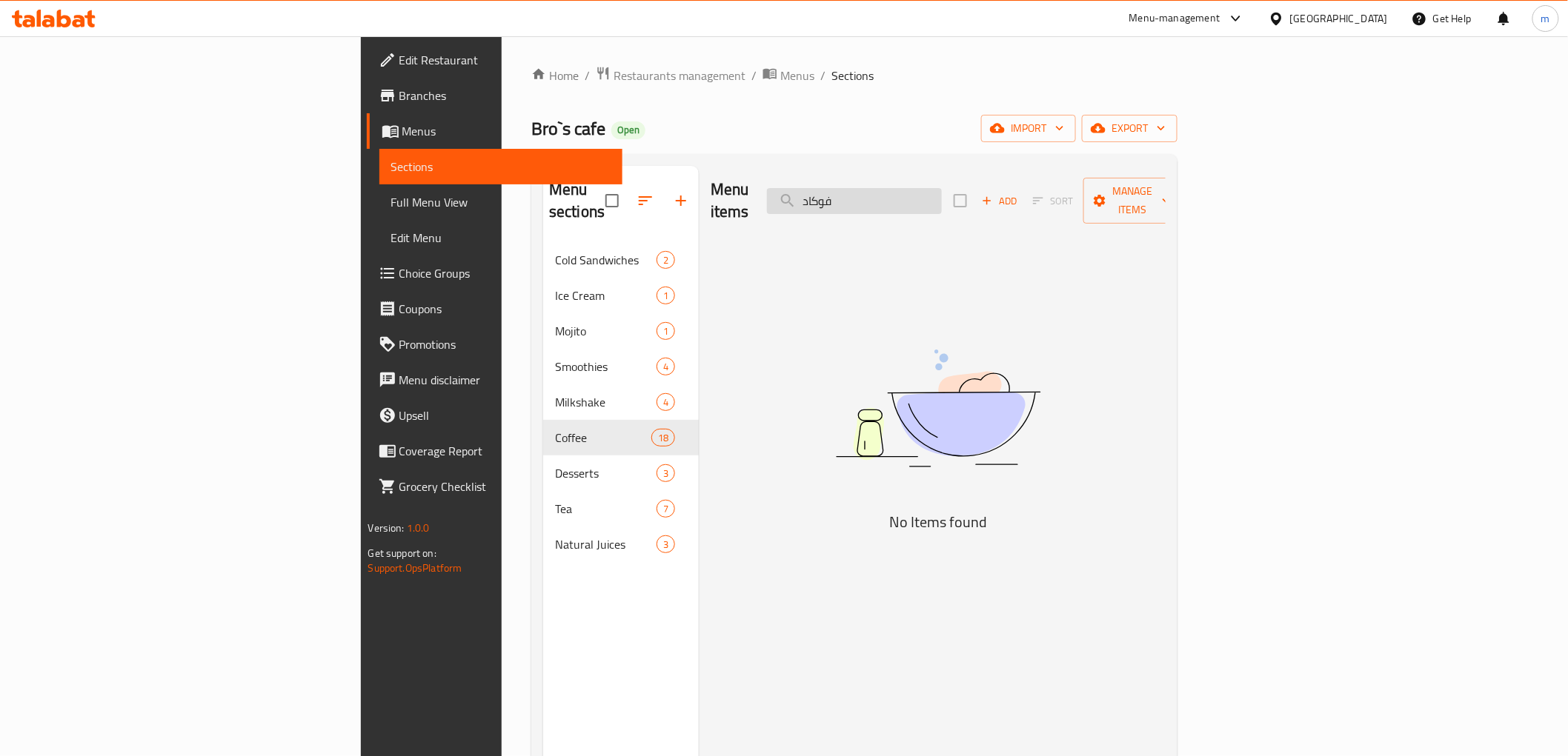
type input "فوكا"
click at [942, 193] on input "فوكا" at bounding box center [854, 202] width 175 height 26
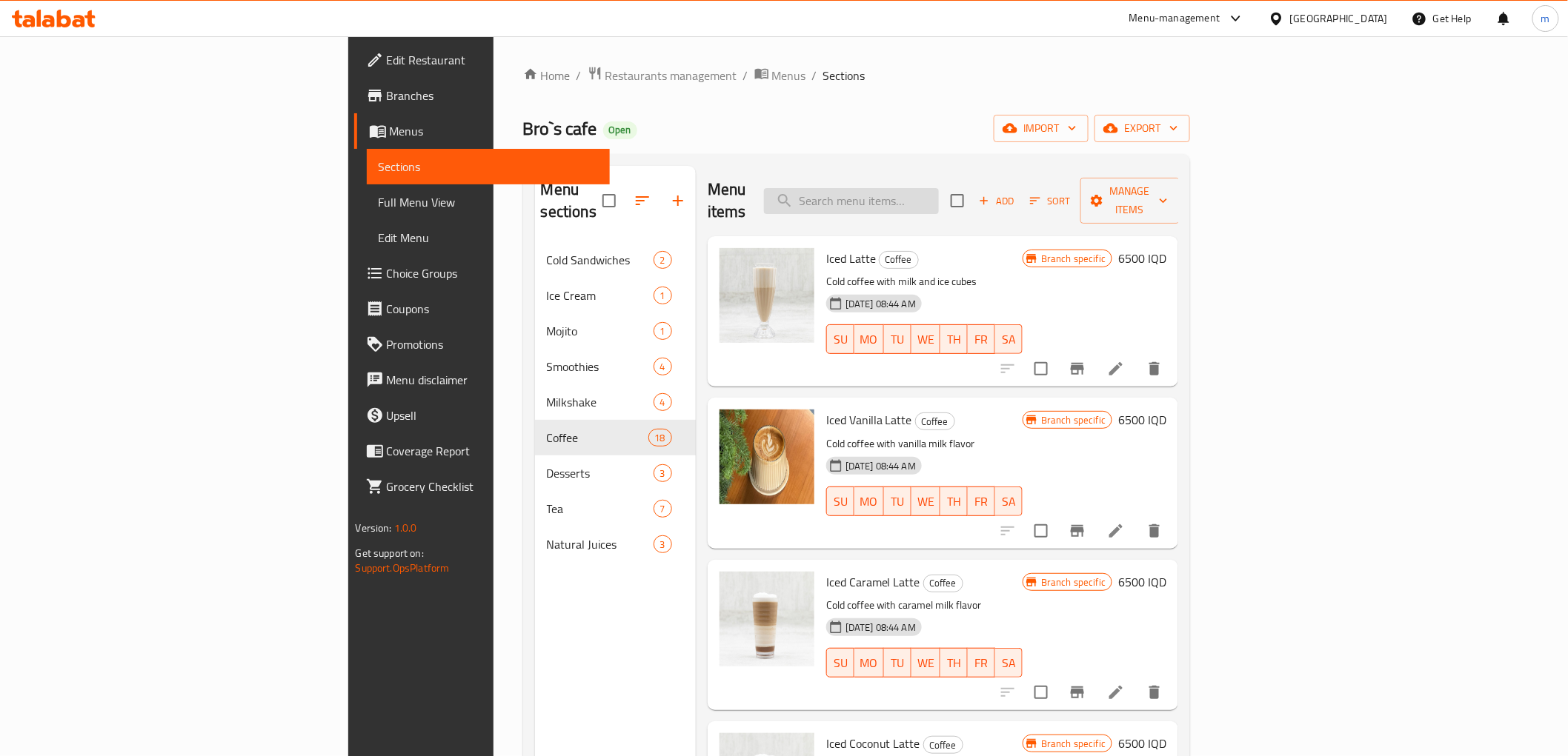
click at [939, 194] on input "search" at bounding box center [851, 202] width 175 height 26
type input "ثس"
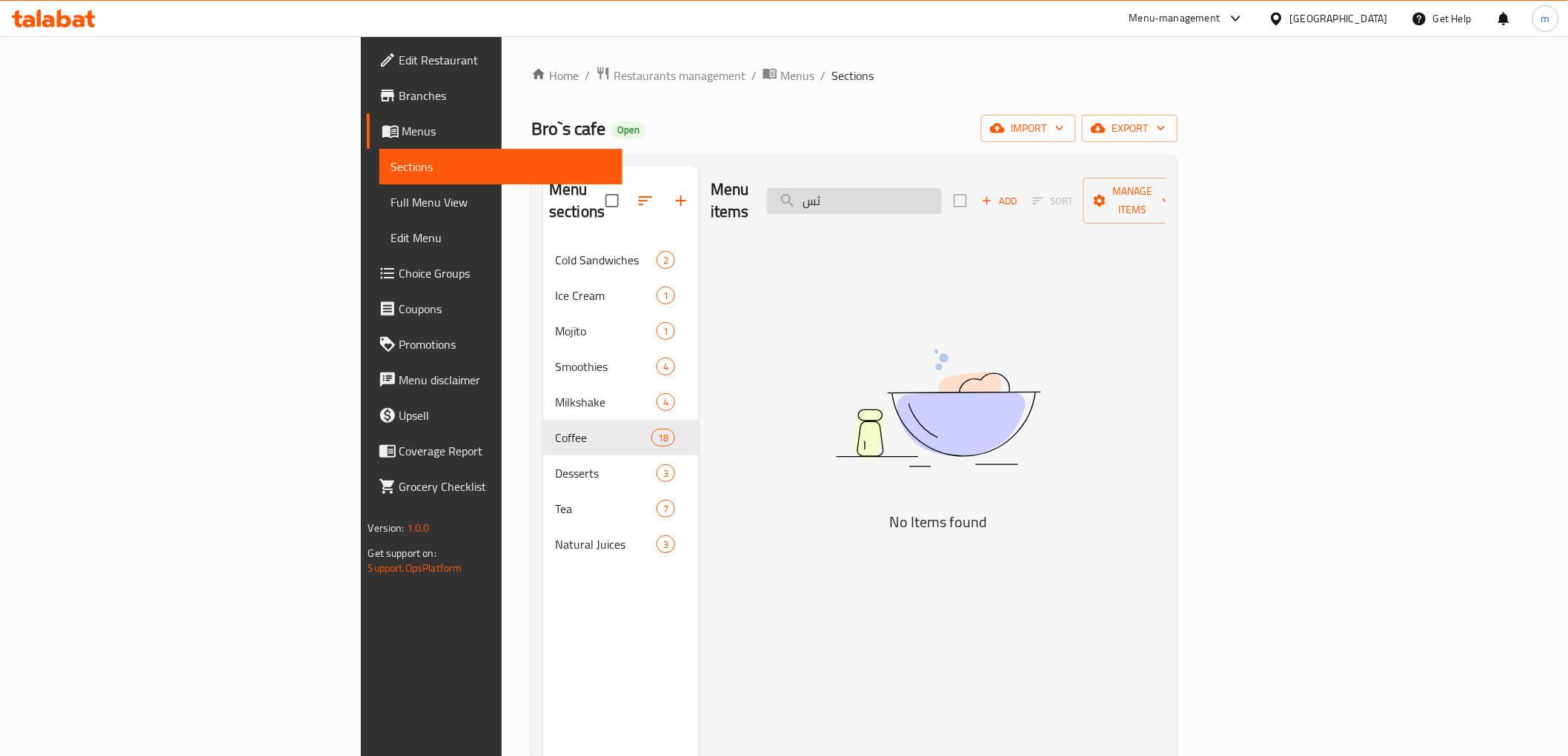
click at [942, 194] on input "ثس" at bounding box center [854, 202] width 175 height 26
click at [942, 197] on input "espp" at bounding box center [854, 202] width 175 height 26
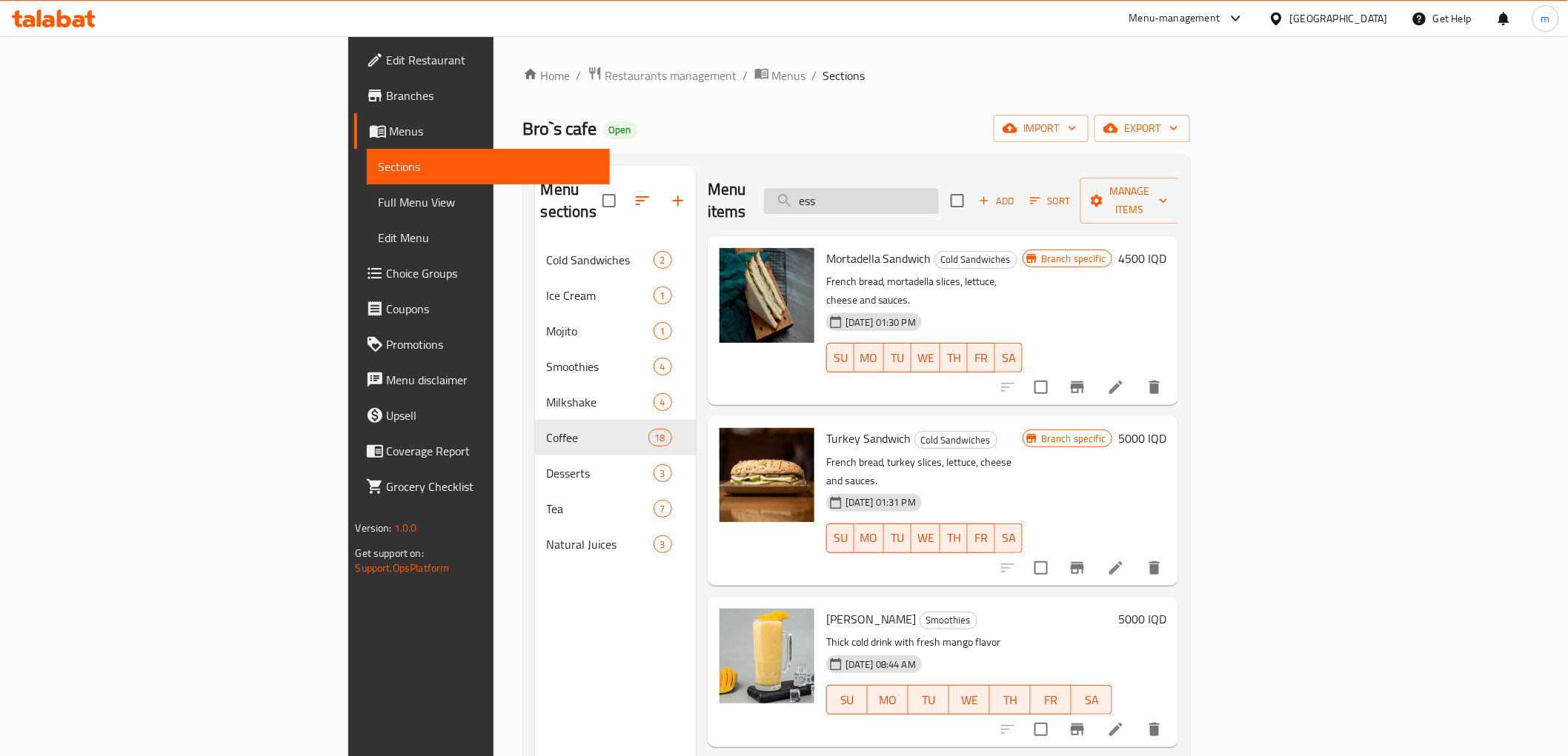
type input "essp"
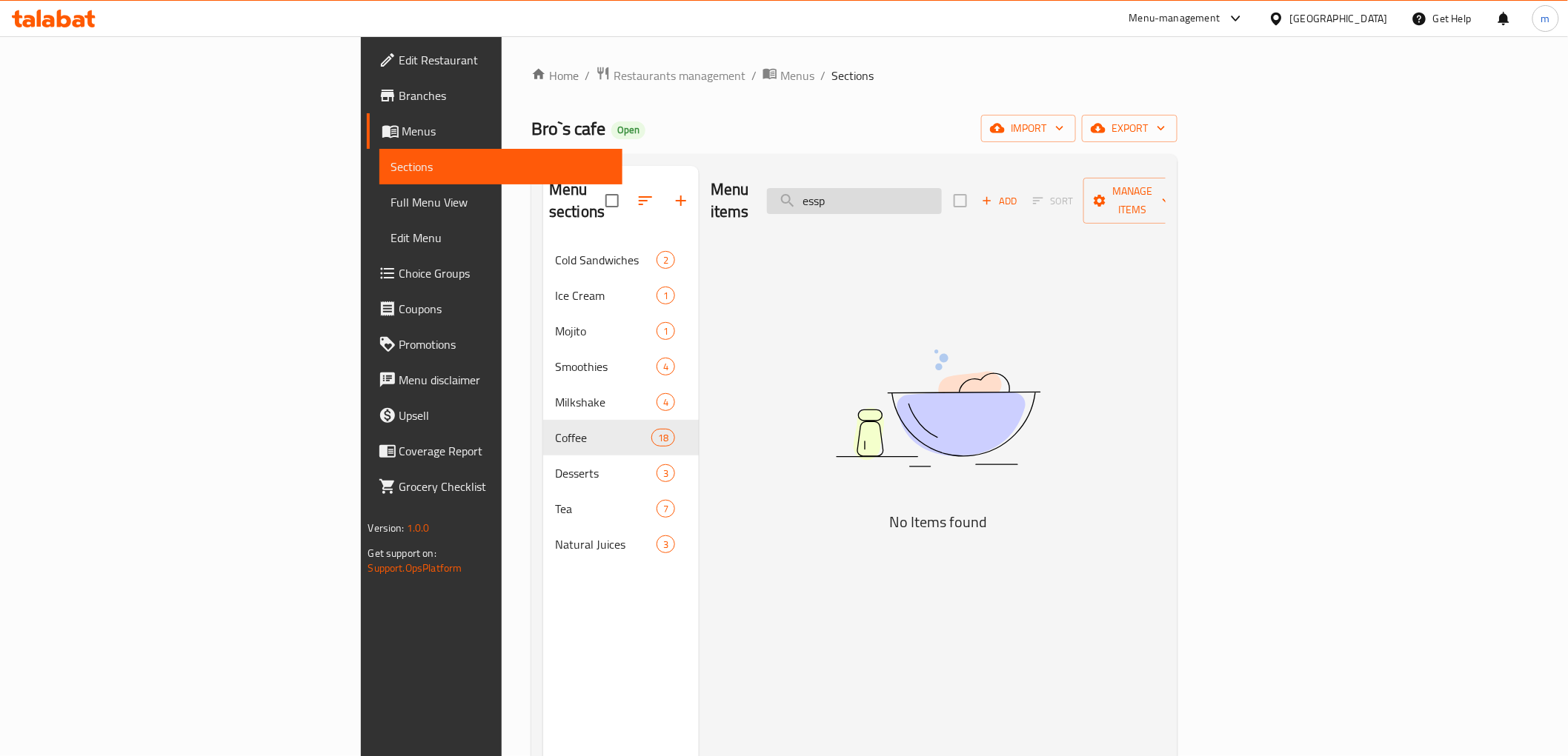
click at [942, 194] on input "essp" at bounding box center [854, 202] width 175 height 26
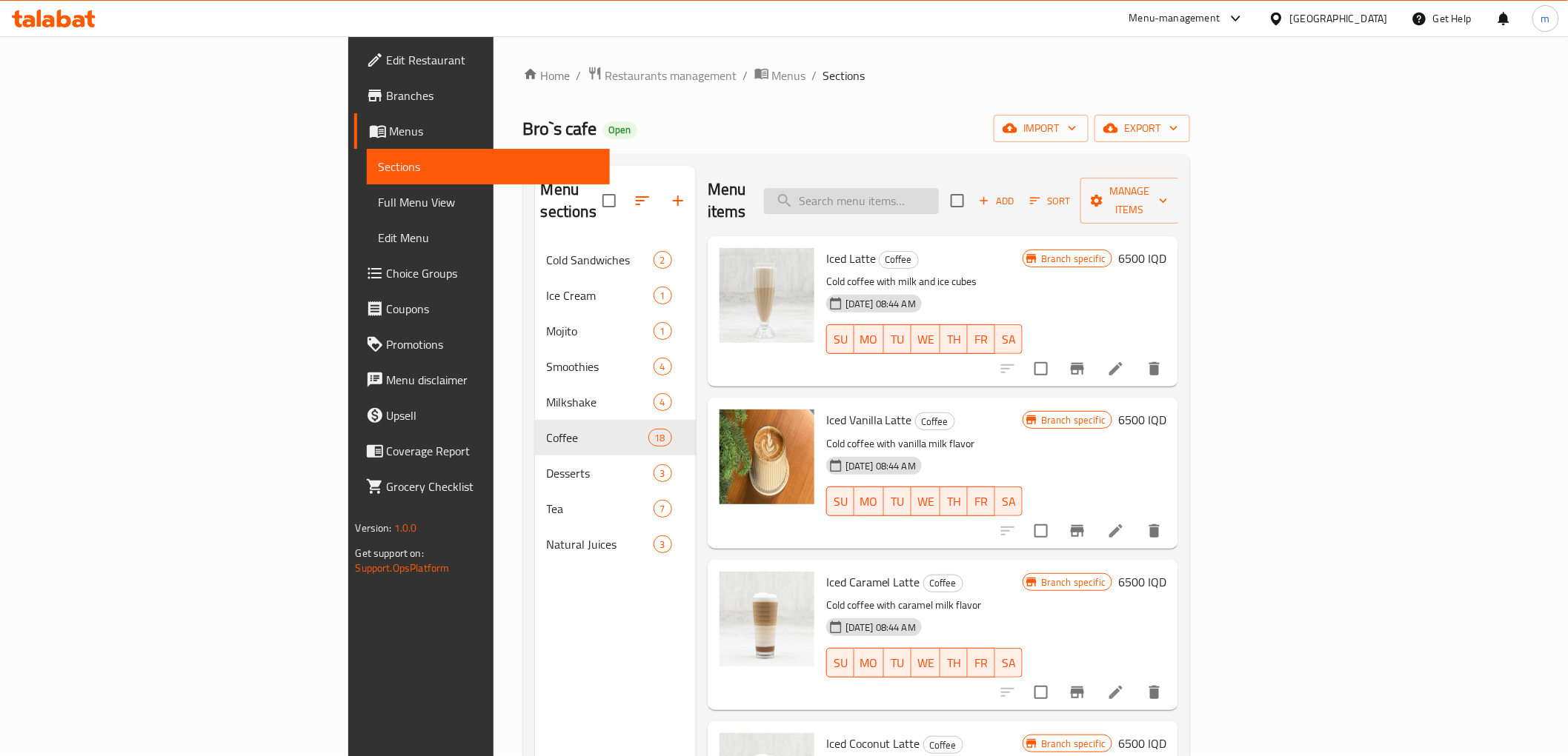
paste input "espresso"
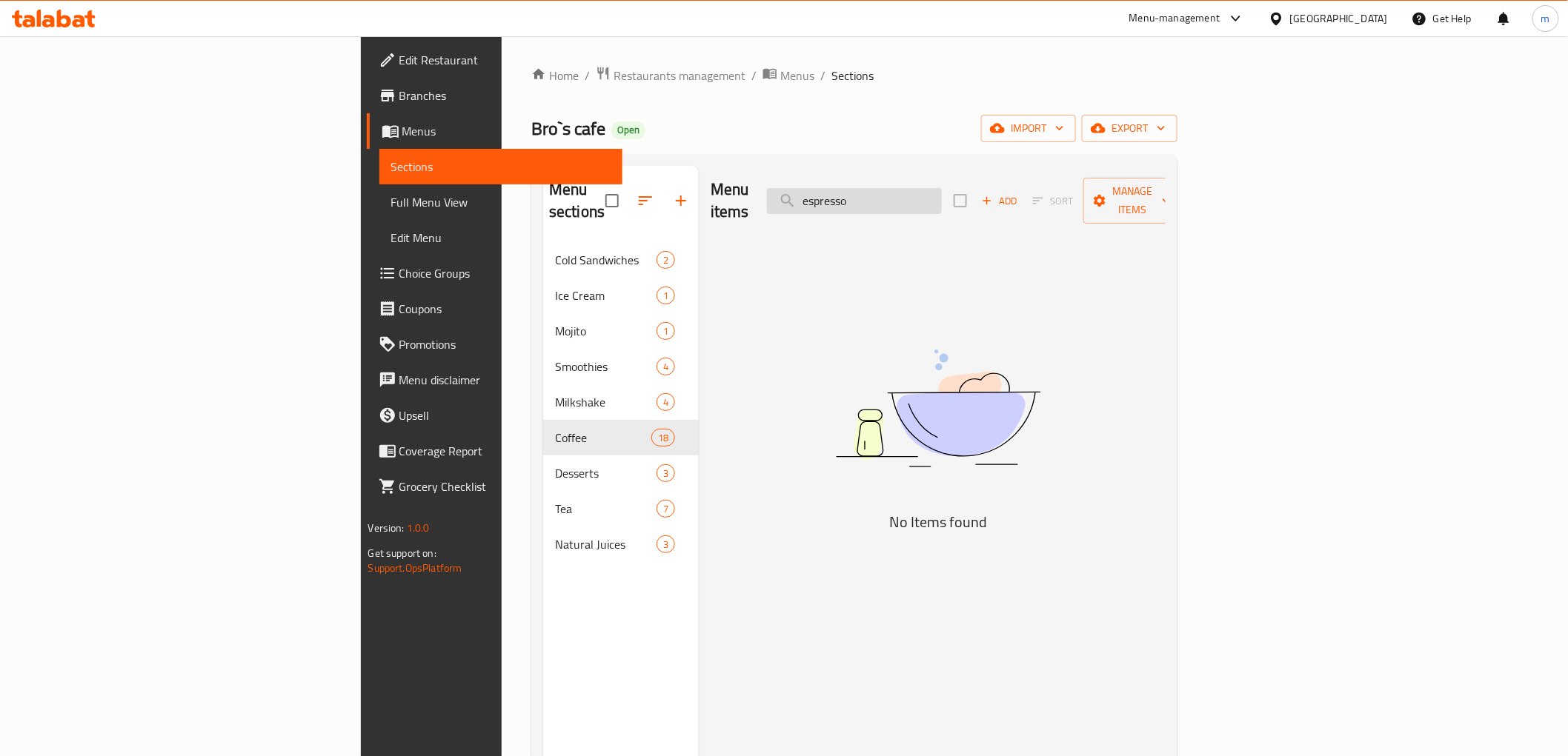
click at [927, 193] on input "espresso" at bounding box center [854, 202] width 175 height 26
click at [942, 189] on input "espresso" at bounding box center [854, 202] width 175 height 26
click at [942, 189] on input "espr" at bounding box center [854, 202] width 175 height 26
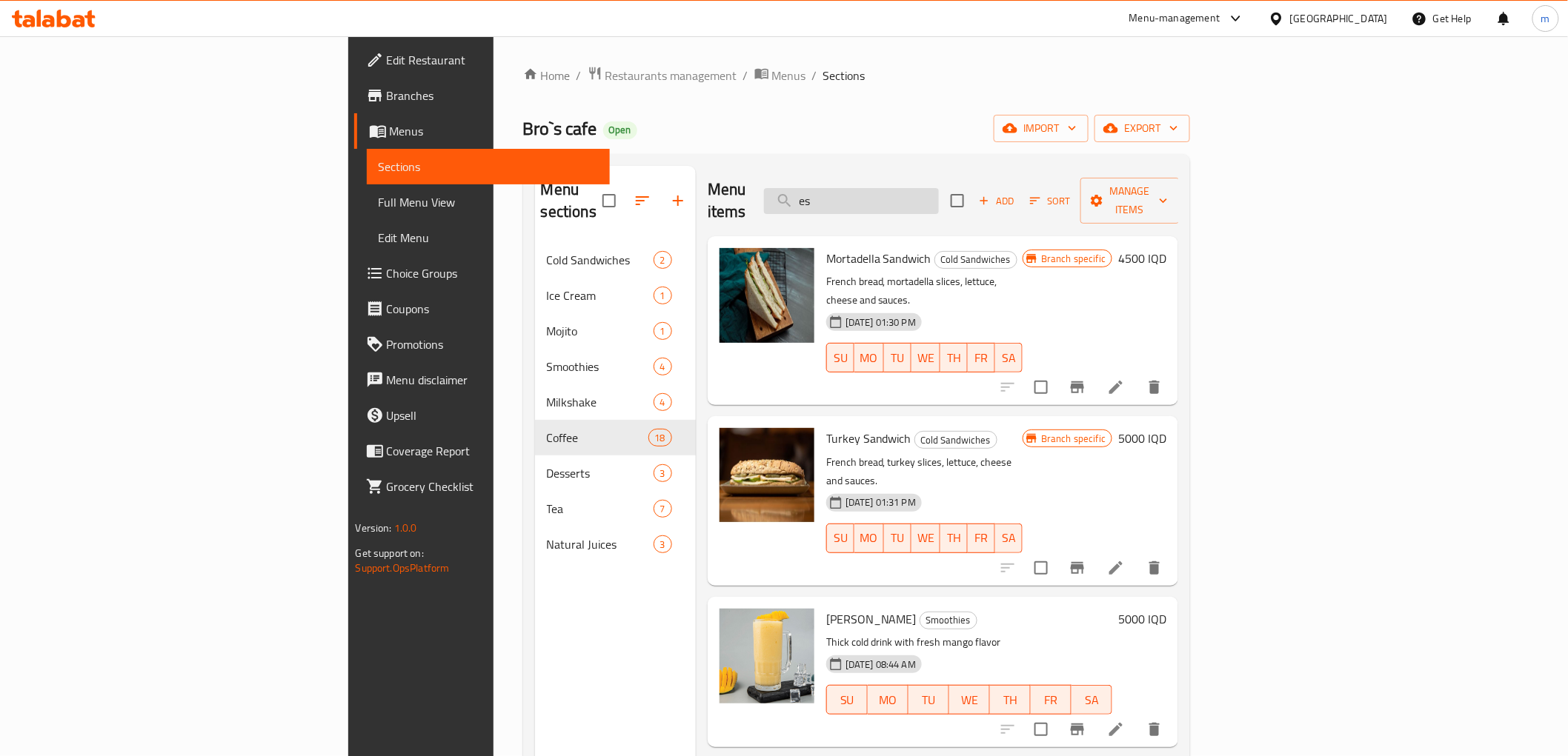
click at [939, 192] on input "es" at bounding box center [851, 202] width 175 height 26
paste input "Americano"
click at [939, 192] on input "esAmericano" at bounding box center [851, 202] width 175 height 26
paste input "search"
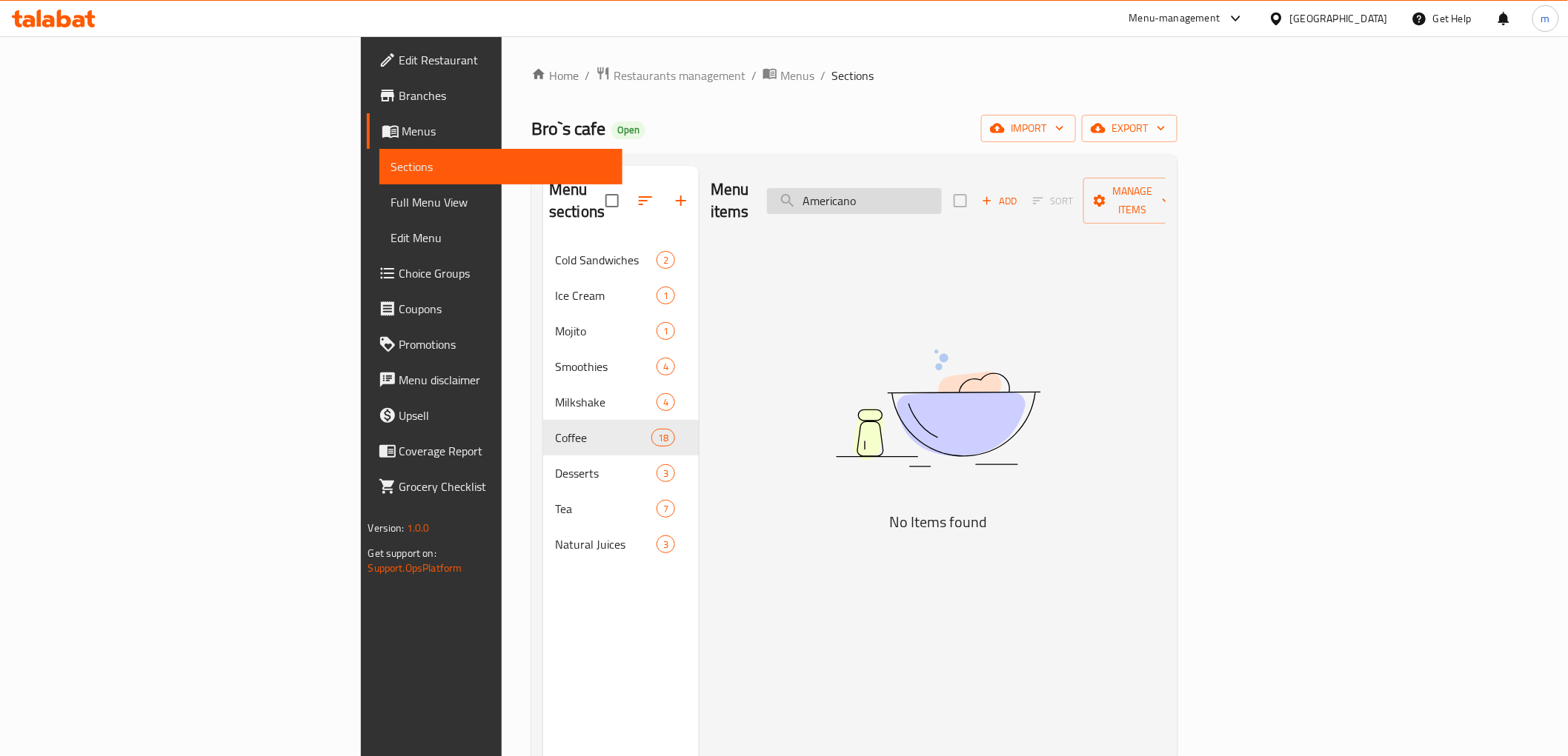
click at [937, 190] on input "Americano" at bounding box center [854, 202] width 175 height 26
click at [942, 189] on input "Americano" at bounding box center [854, 202] width 175 height 26
type input "Ameri"
click at [942, 189] on input "Ameri" at bounding box center [854, 202] width 175 height 26
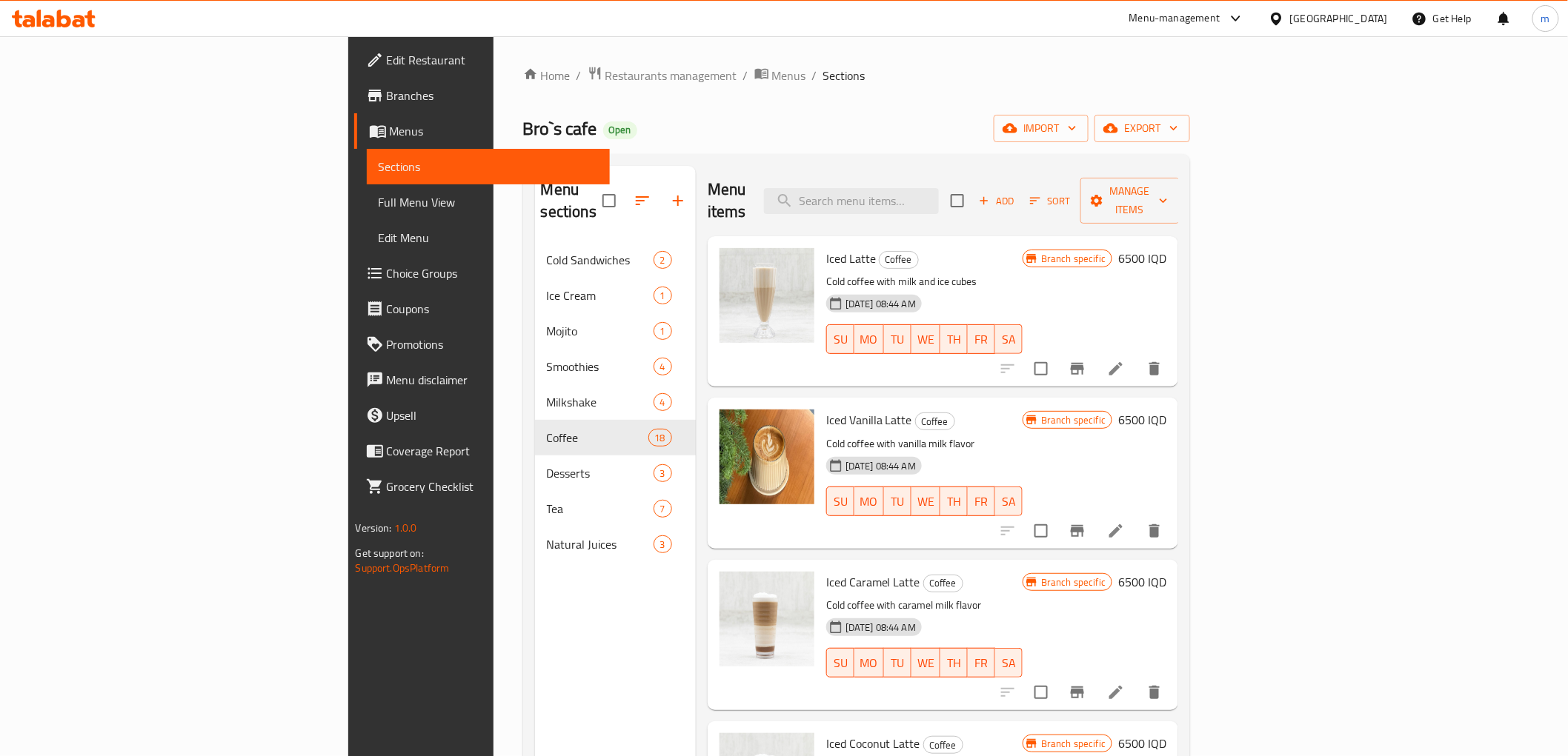
paste input "Cortado"
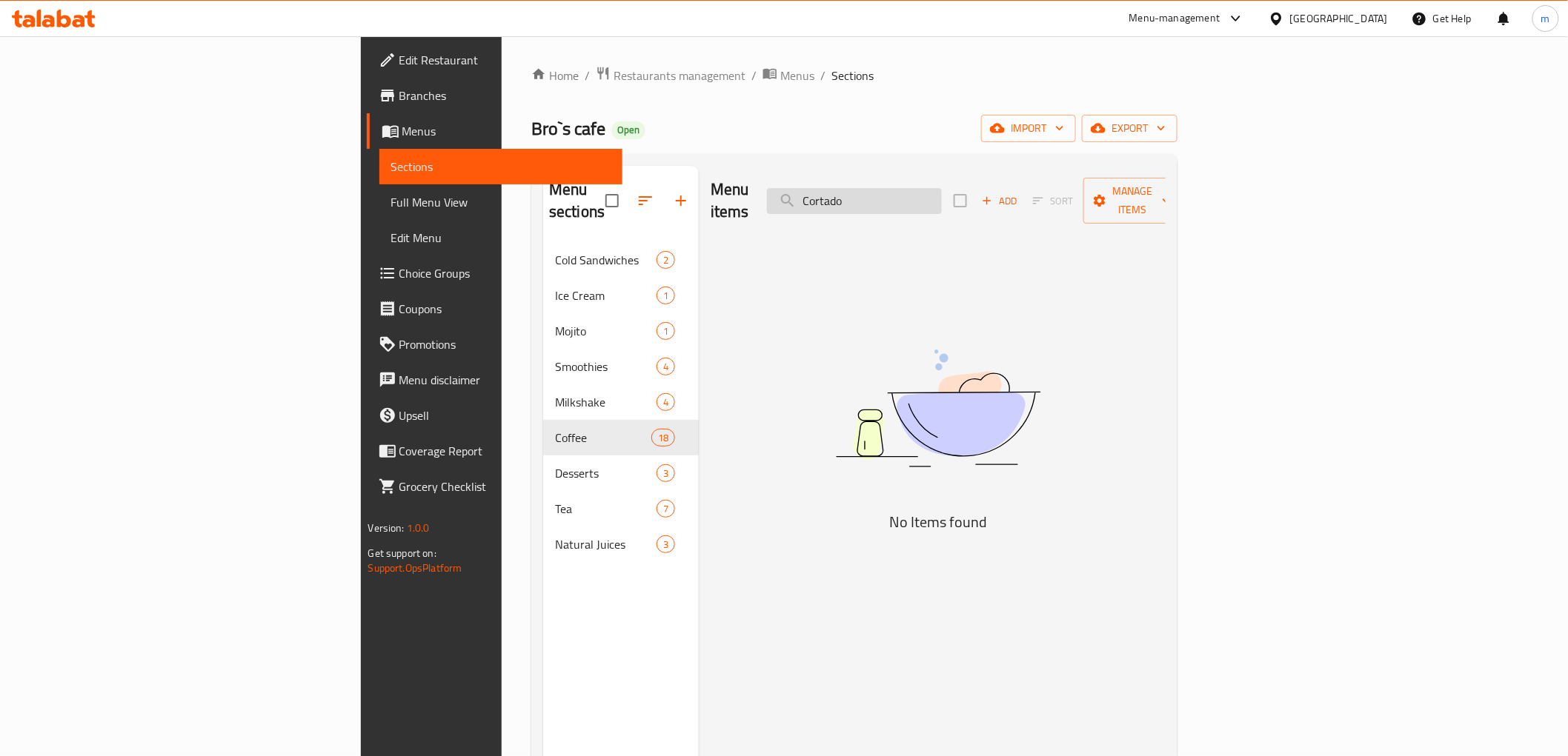
click at [942, 197] on input "Cortado" at bounding box center [854, 202] width 175 height 26
click at [942, 189] on input "Cortado" at bounding box center [854, 202] width 175 height 26
paste input "كورتادو"
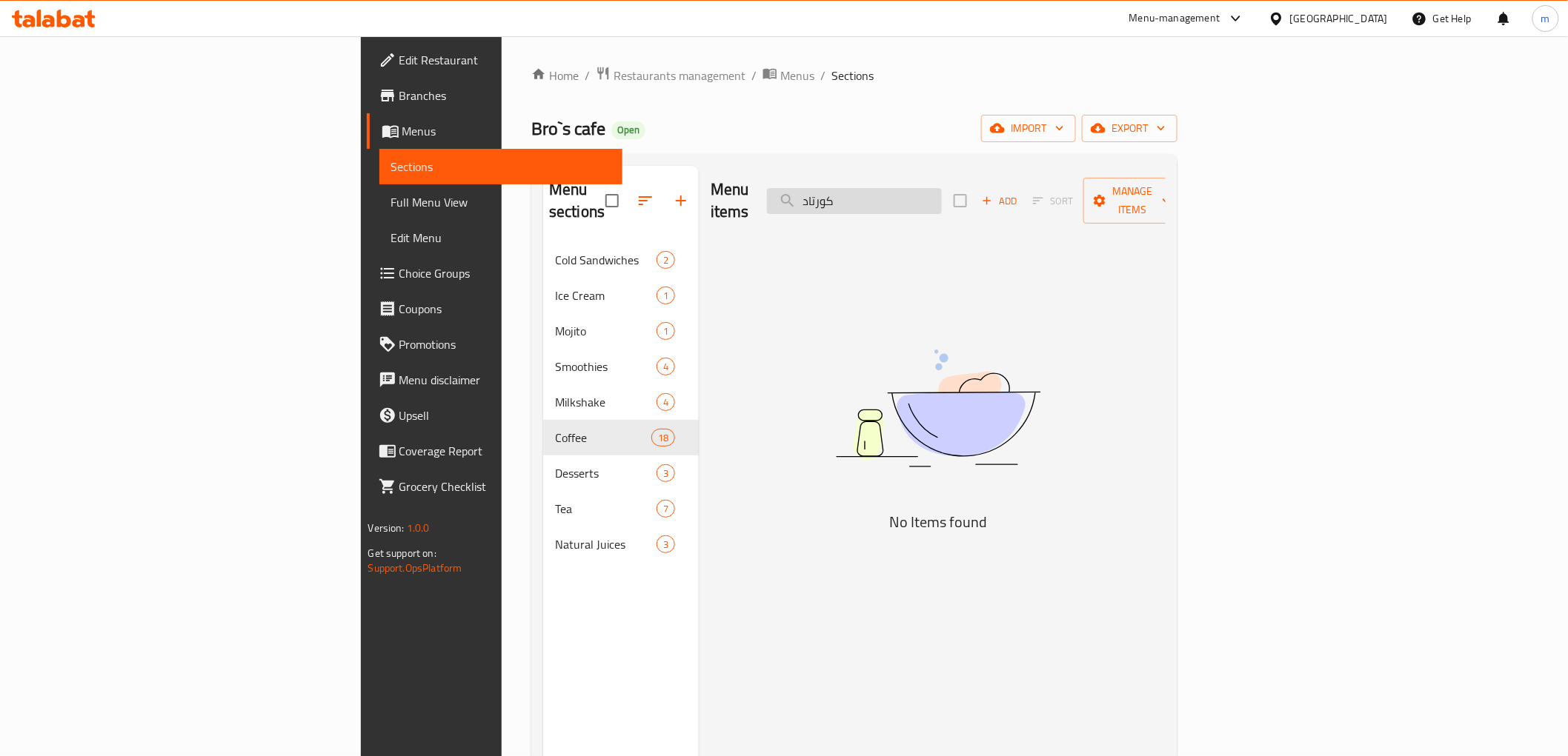
click at [942, 189] on input "كورتاد" at bounding box center [854, 202] width 175 height 26
paste input "Flat white"
click at [942, 196] on input "Flat white" at bounding box center [854, 202] width 175 height 26
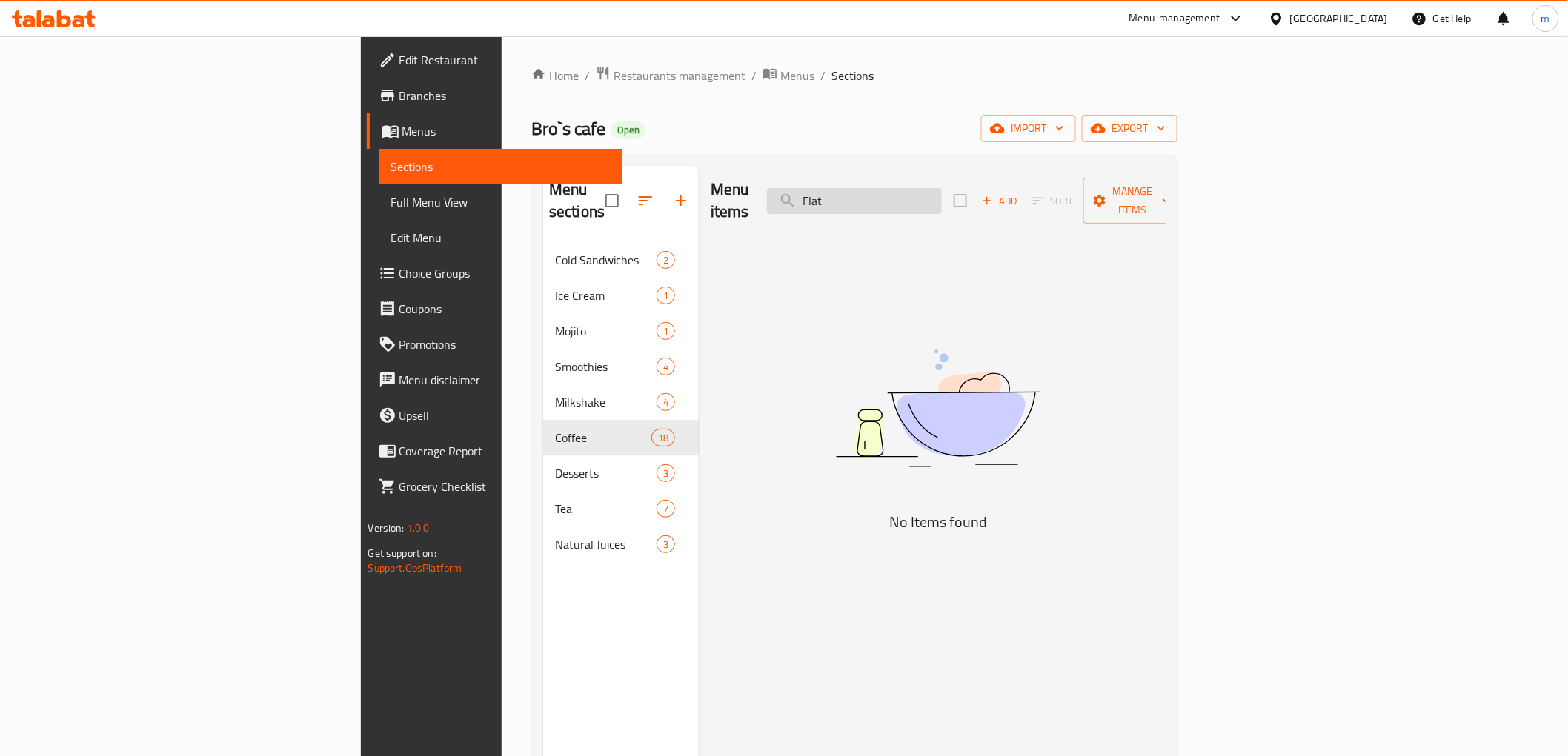
click at [942, 189] on input "Flat" at bounding box center [854, 202] width 175 height 26
paste input "white"
click at [931, 189] on input "Flat white" at bounding box center [854, 202] width 175 height 26
click at [932, 189] on input "Flat white" at bounding box center [854, 202] width 175 height 26
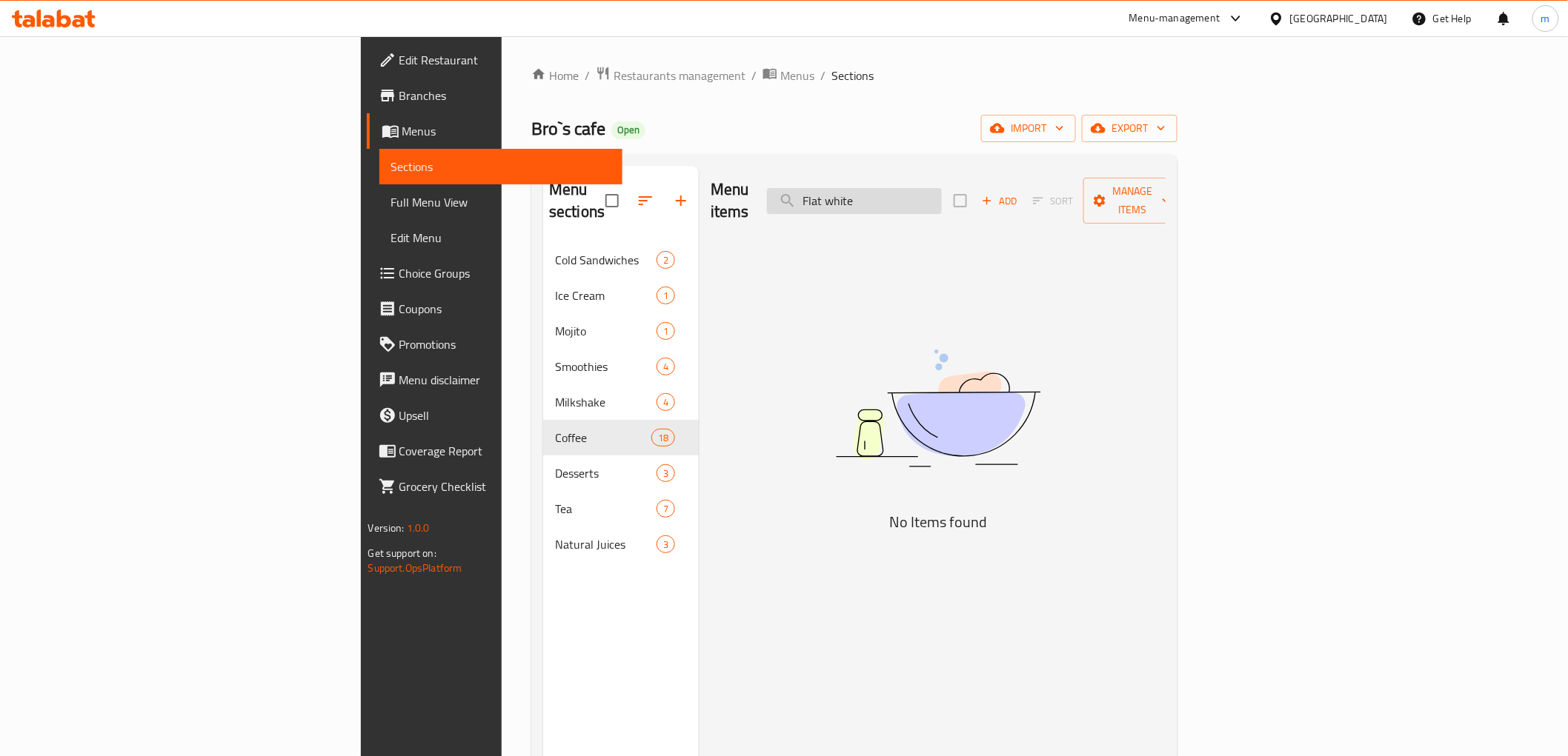
click at [932, 189] on input "Flat white" at bounding box center [854, 202] width 175 height 26
click at [942, 197] on input "white" at bounding box center [854, 202] width 175 height 26
drag, startPoint x: 934, startPoint y: 218, endPoint x: 880, endPoint y: 179, distance: 66.6
click at [934, 218] on div "Menu items white Add Sort Manage items No Items found" at bounding box center [932, 544] width 467 height 756
click at [942, 189] on input "white" at bounding box center [854, 202] width 175 height 26
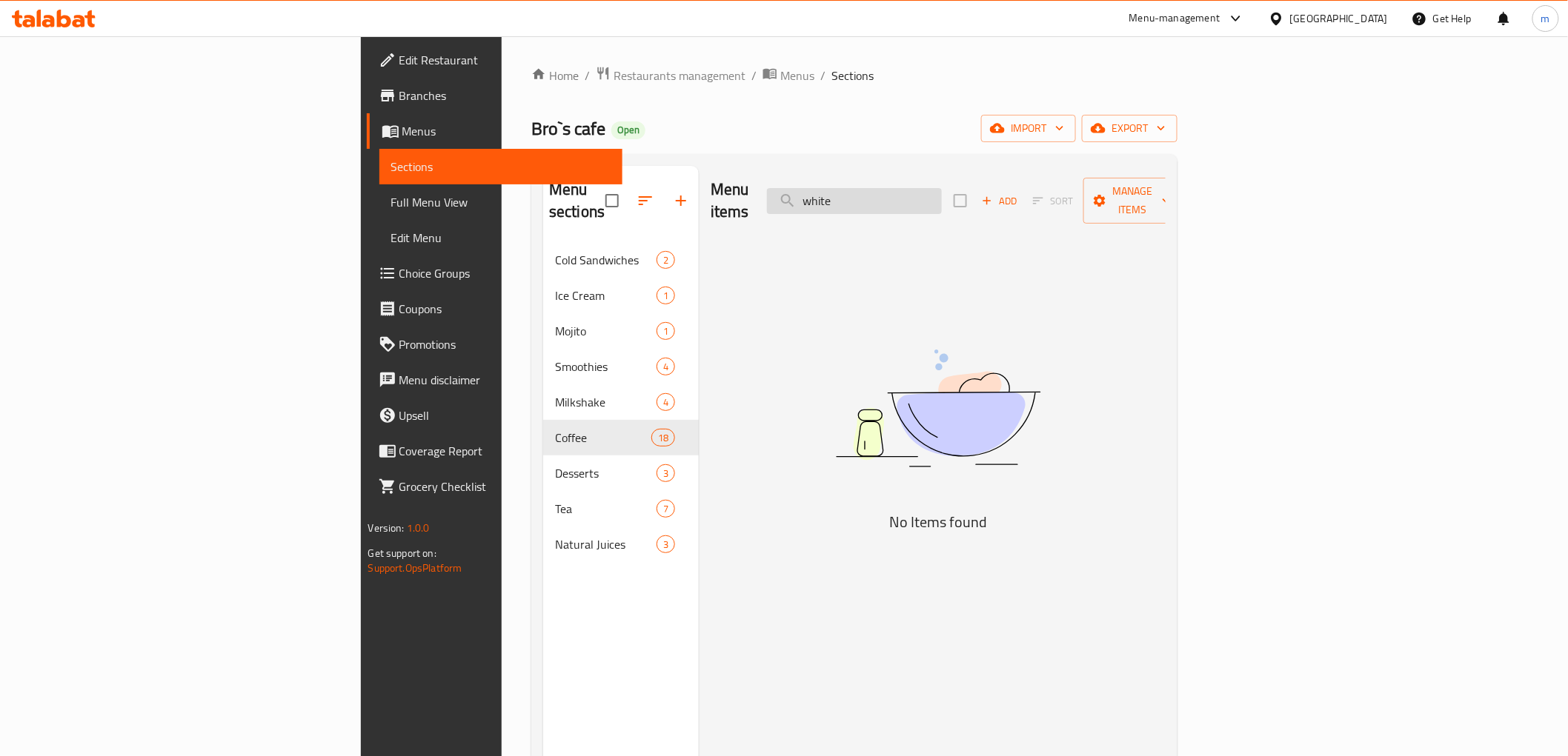
click at [942, 189] on input "white" at bounding box center [854, 202] width 175 height 26
paste input "cappuccino"
click at [932, 190] on input "cappuc" at bounding box center [854, 202] width 175 height 26
click at [942, 189] on input "cappuc" at bounding box center [854, 202] width 175 height 26
click at [971, 342] on img at bounding box center [938, 408] width 371 height 196
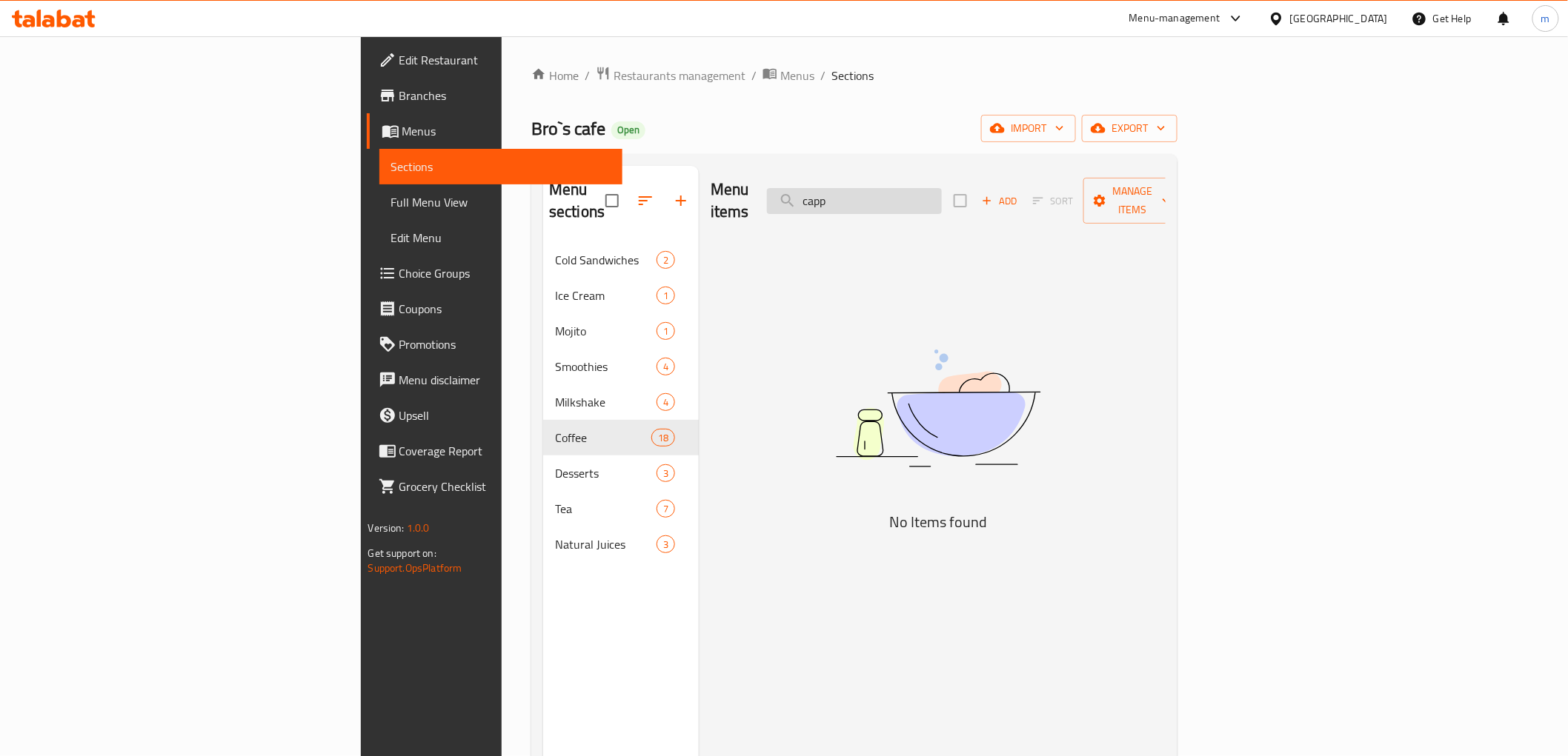
click at [942, 201] on input "capp" at bounding box center [854, 202] width 175 height 26
paste input "Vanilla latte"
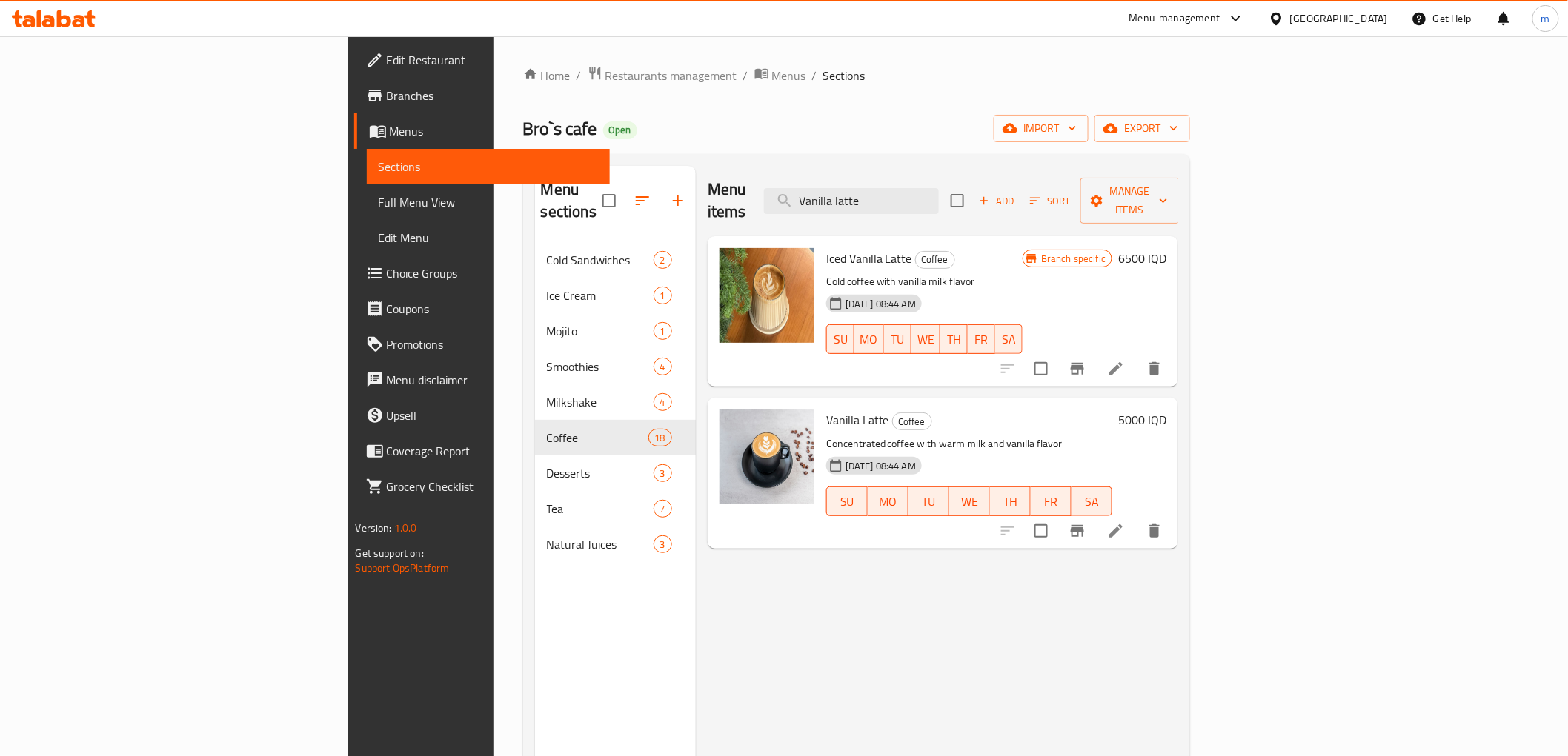
type input "Vanilla latte"
click at [1084, 525] on icon "Branch-specific-item" at bounding box center [1078, 531] width 13 height 12
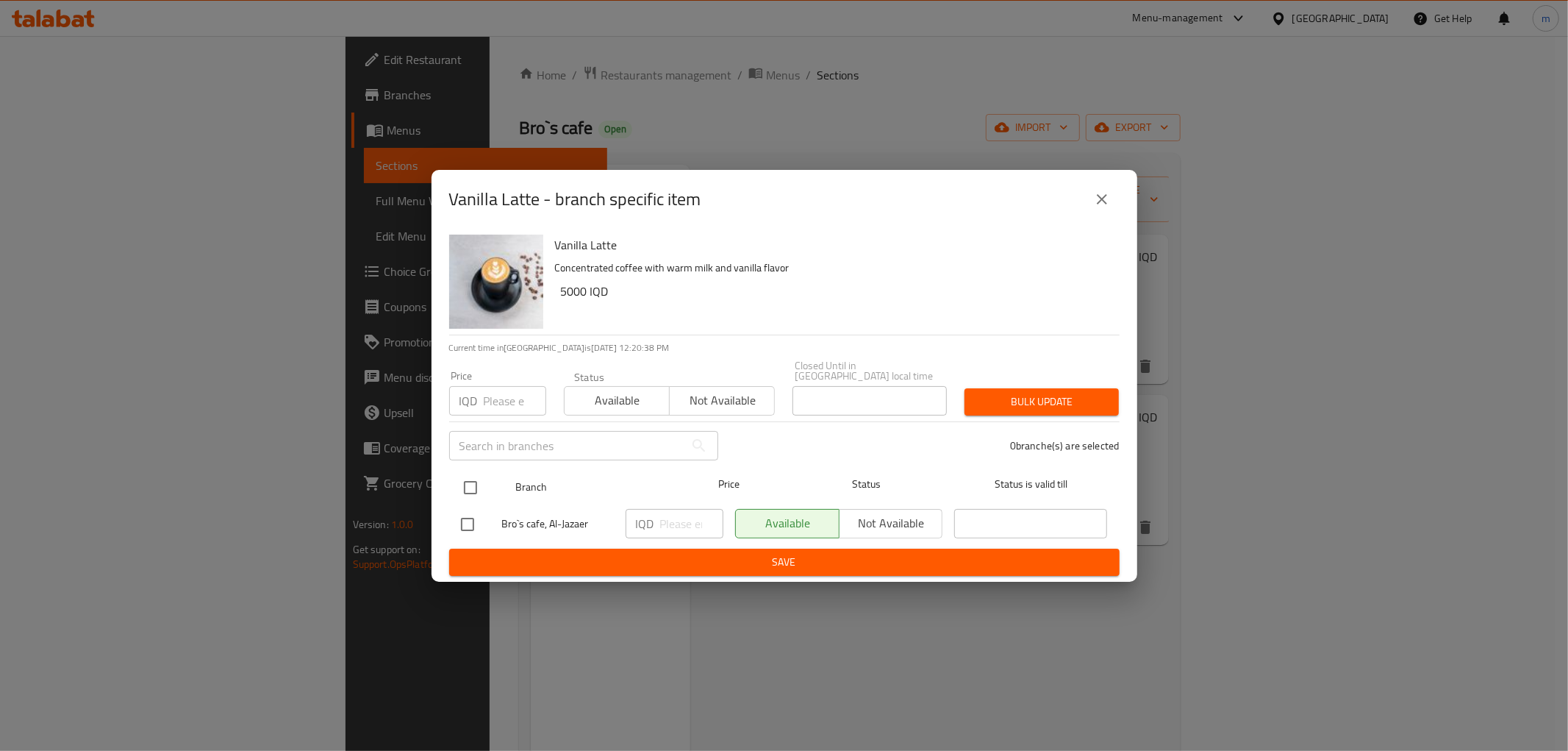
click at [468, 484] on input "checkbox" at bounding box center [470, 487] width 31 height 31
checkbox input "true"
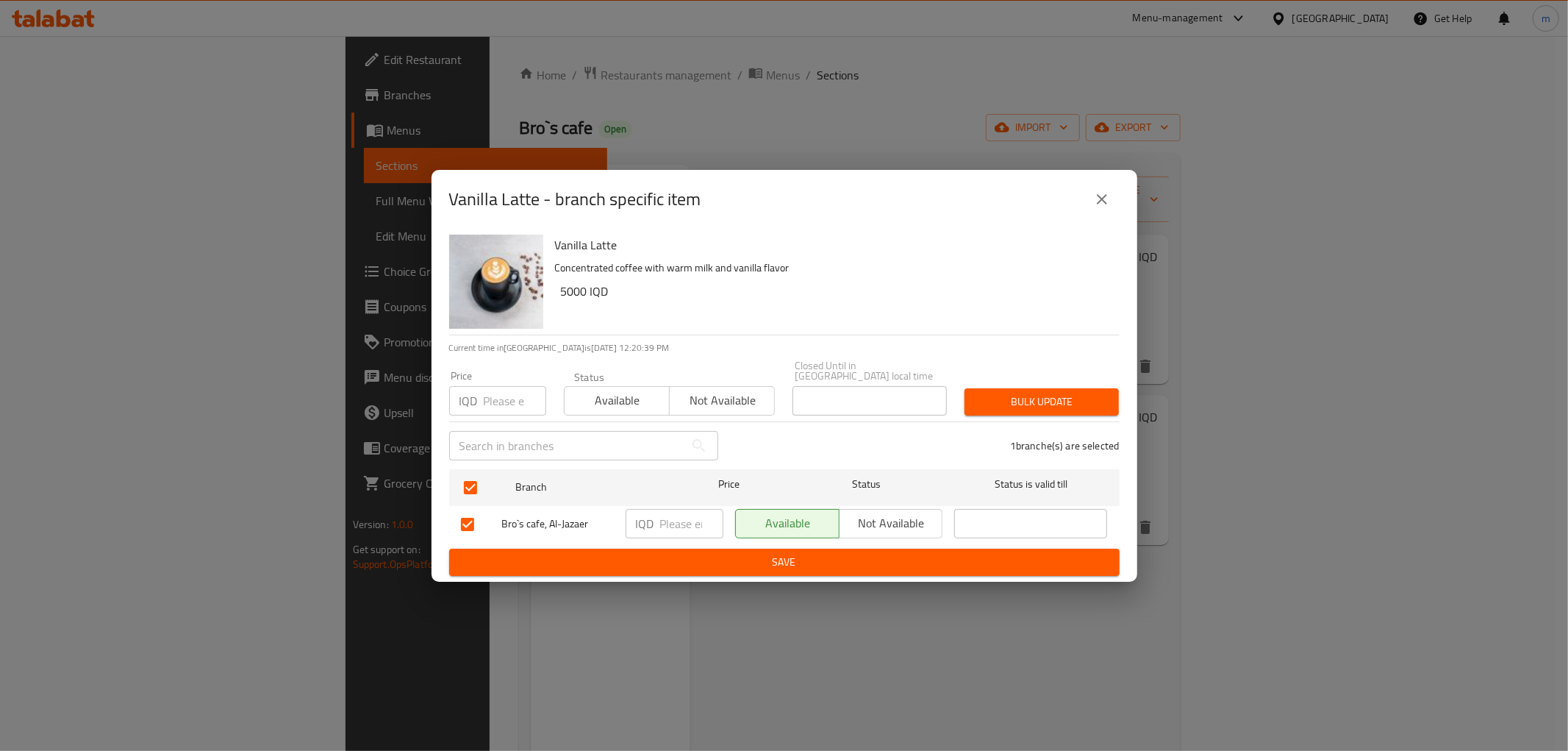
click at [670, 520] on input "number" at bounding box center [692, 524] width 63 height 30
type input "6000"
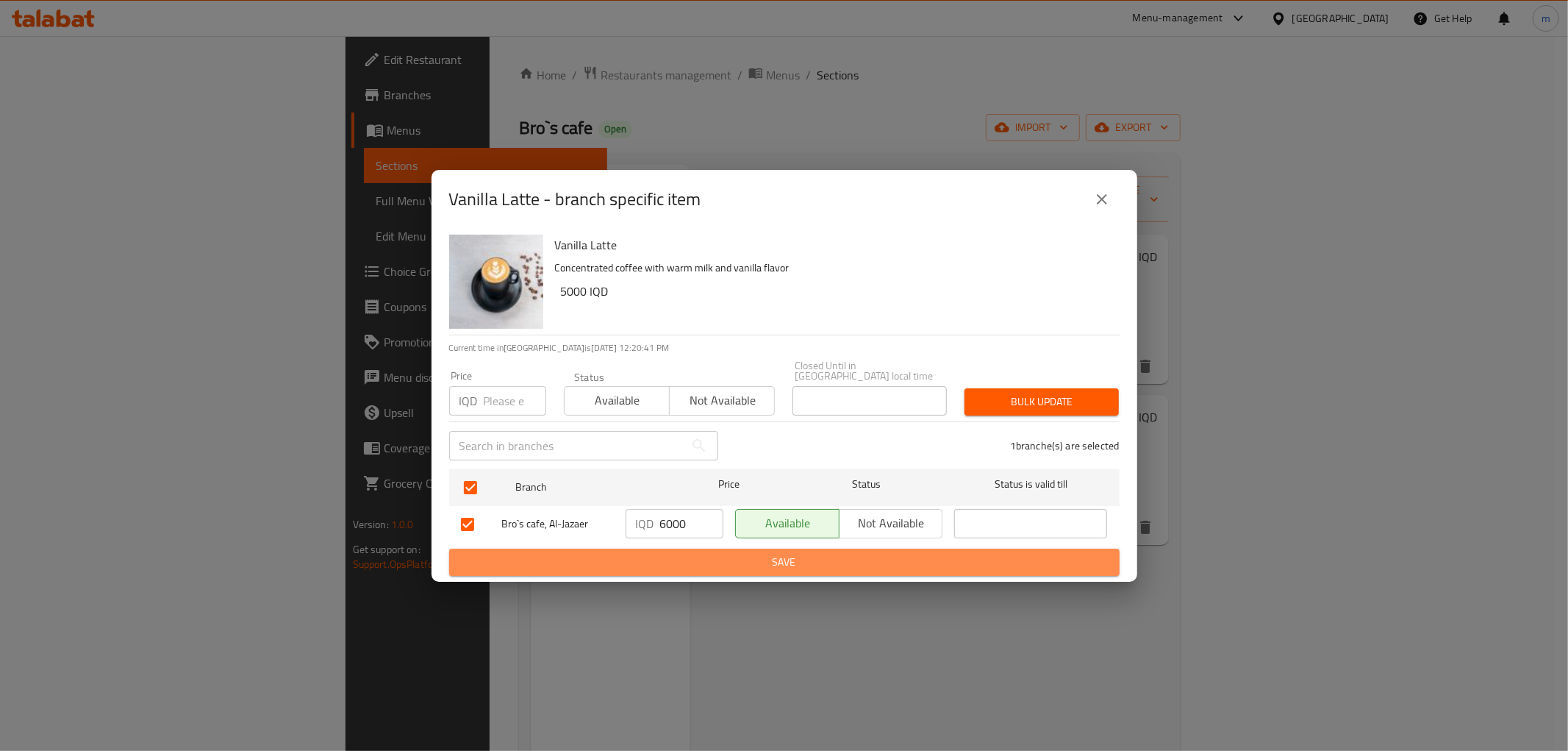
click at [727, 565] on span "Save" at bounding box center [785, 563] width 647 height 19
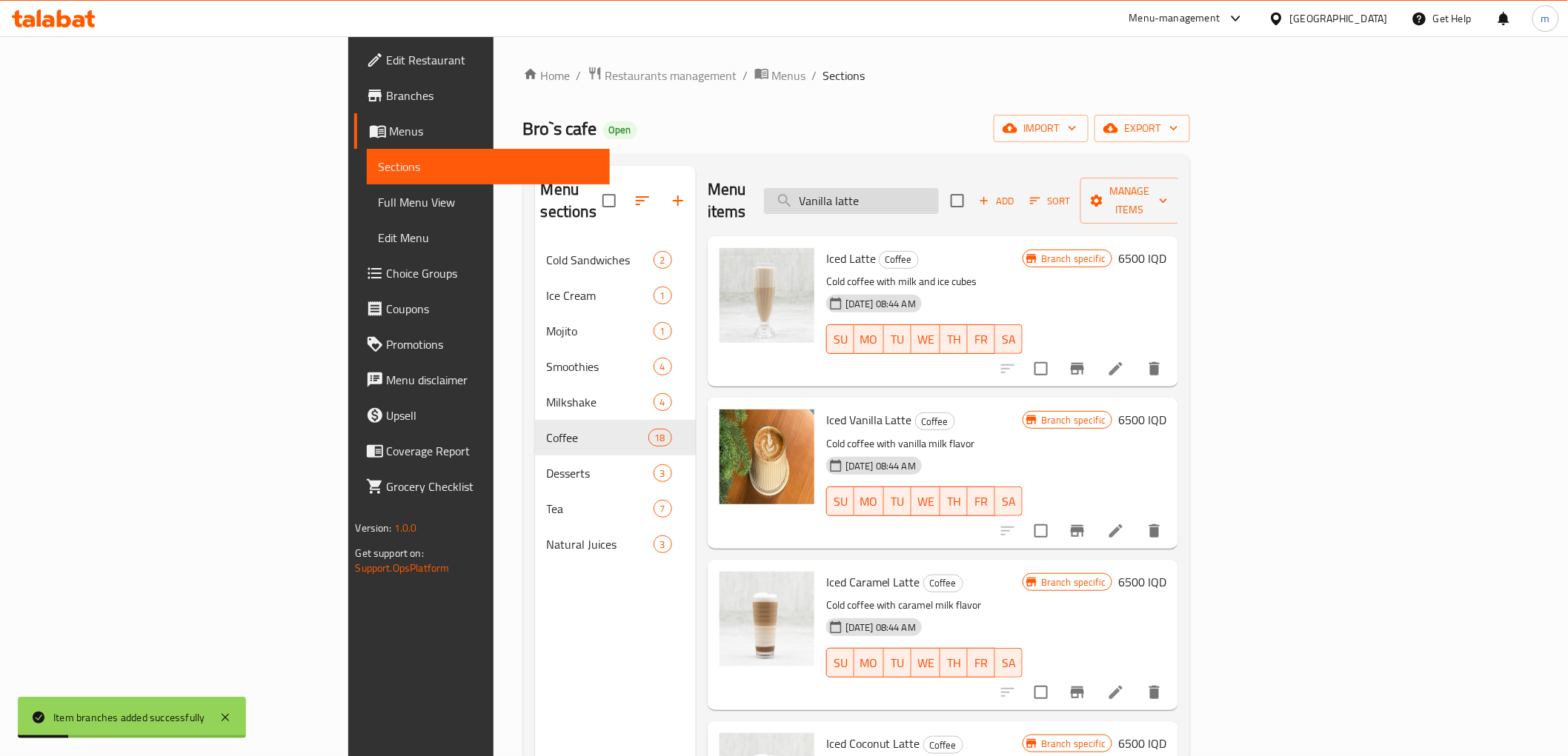
click at [939, 190] on input "Vanilla latte" at bounding box center [851, 202] width 175 height 26
paste input "لاتيه كرميل"
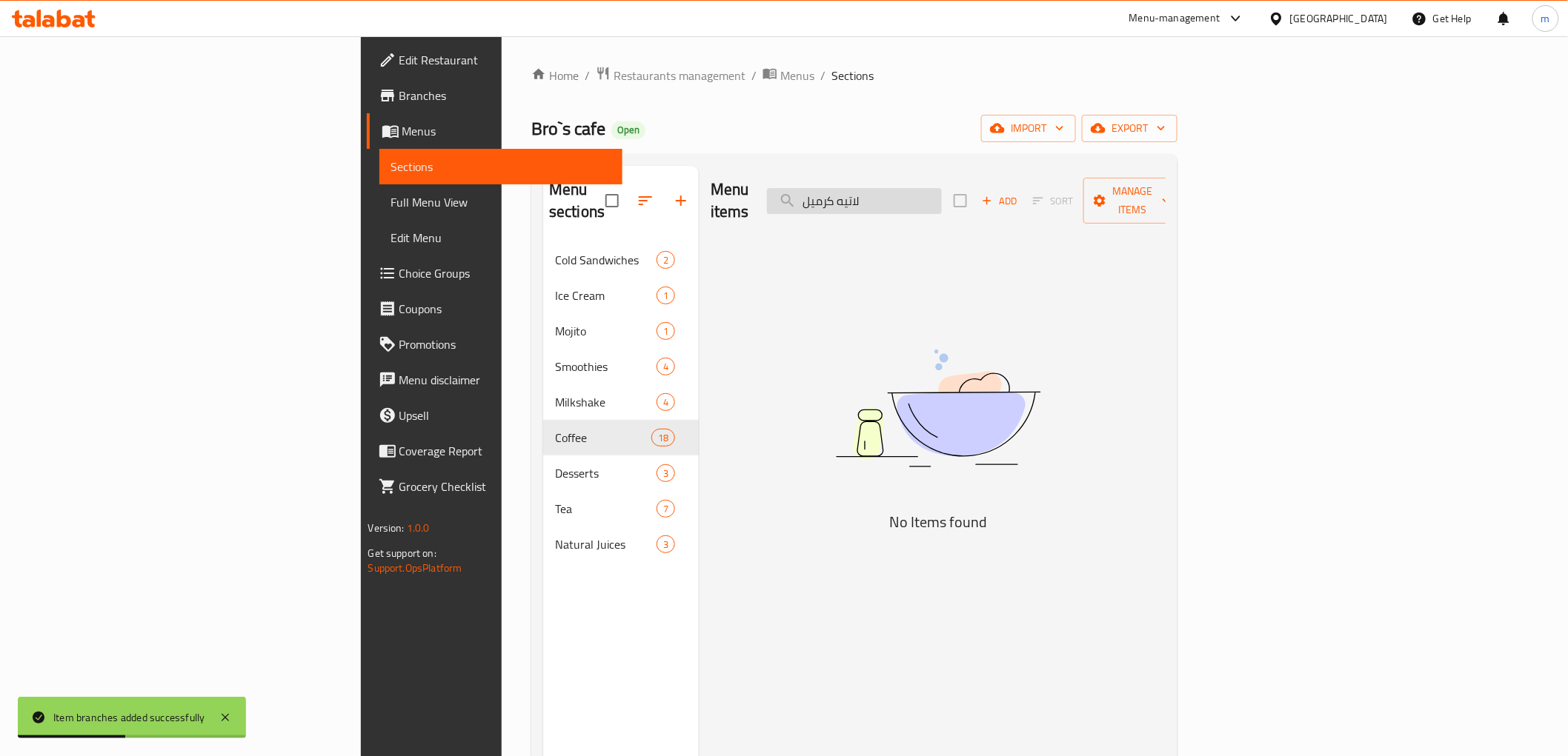
click at [942, 191] on input "لاتيه كرميل" at bounding box center [854, 202] width 175 height 26
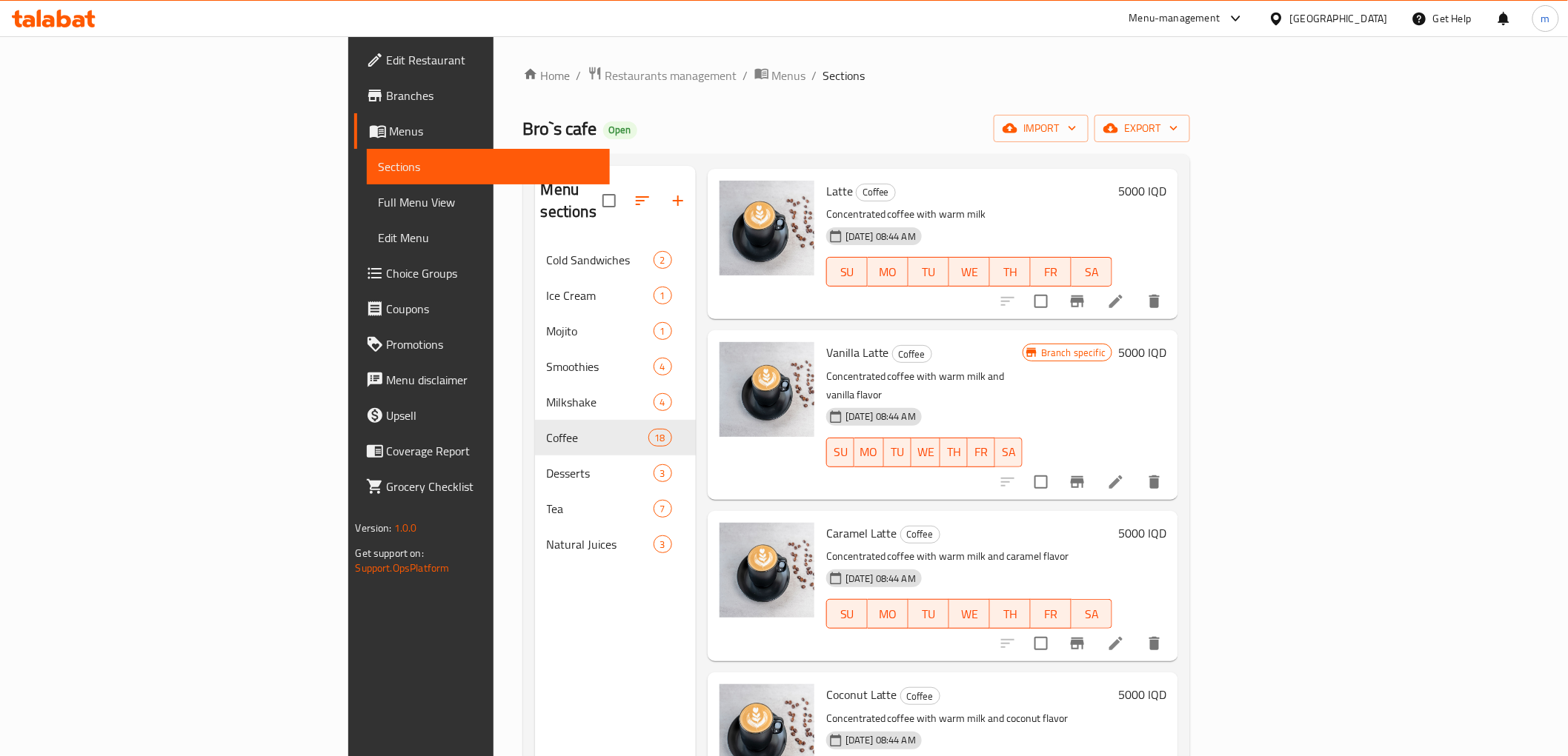
scroll to position [1097, 0]
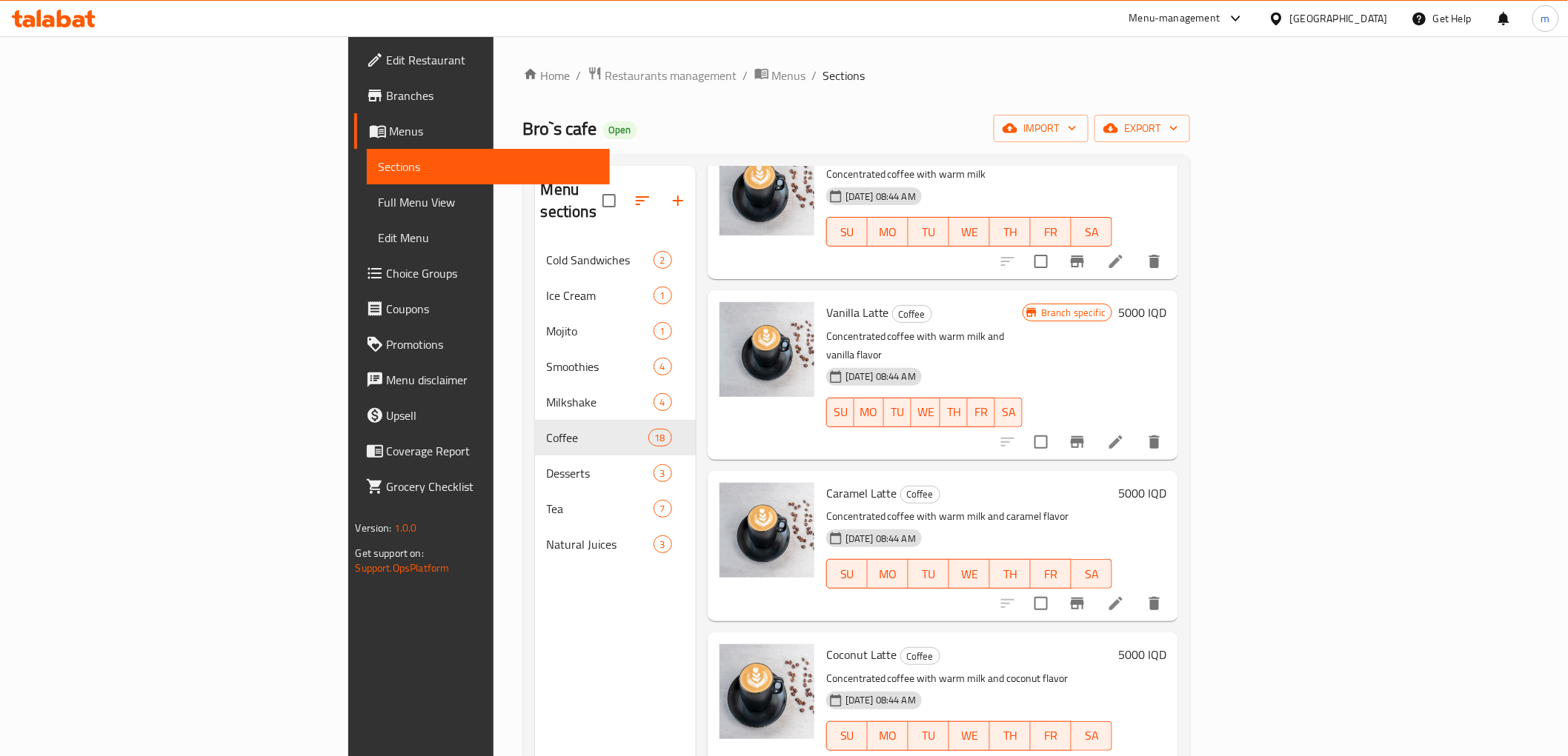
click at [826, 483] on span "Caramel Latte" at bounding box center [862, 494] width 71 height 22
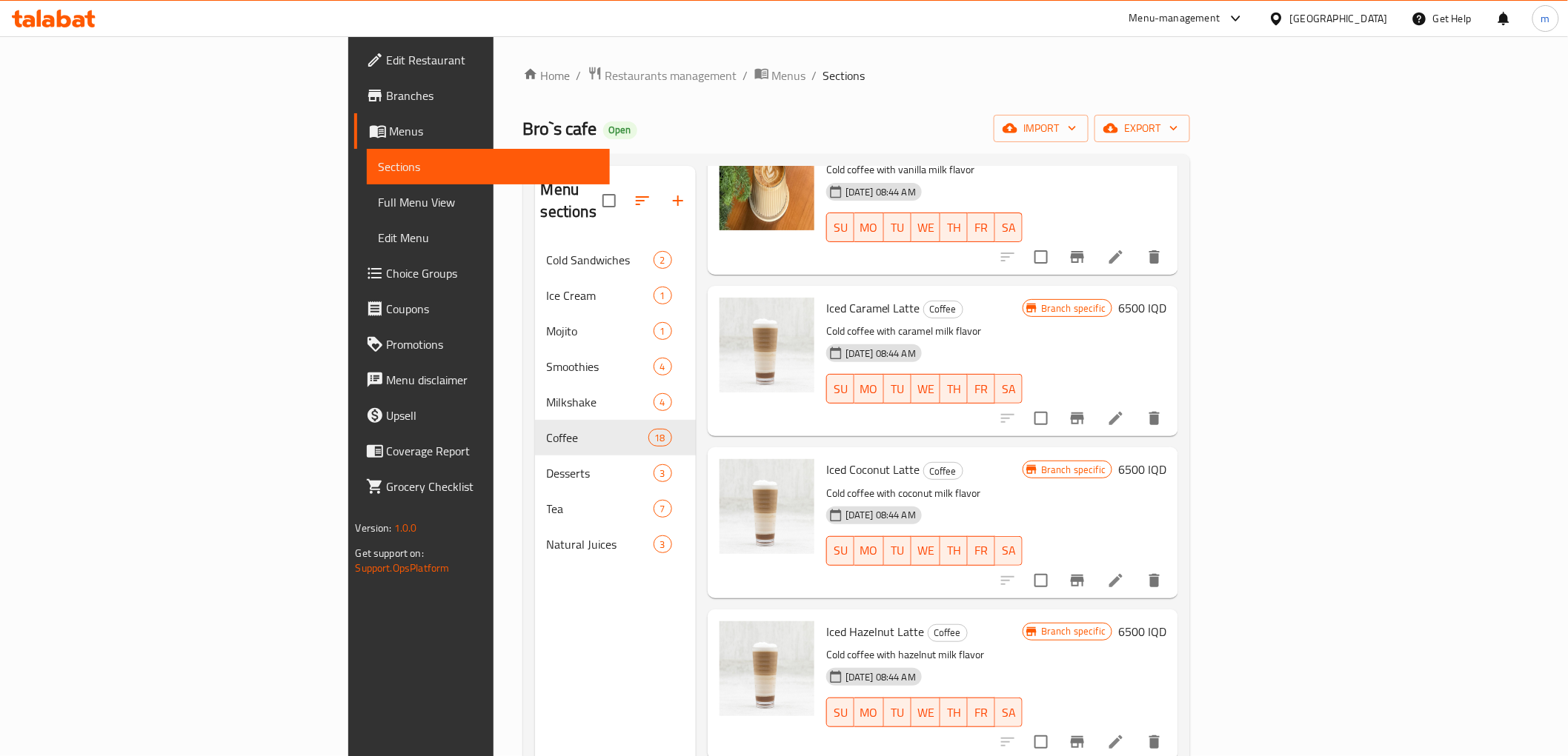
scroll to position [0, 0]
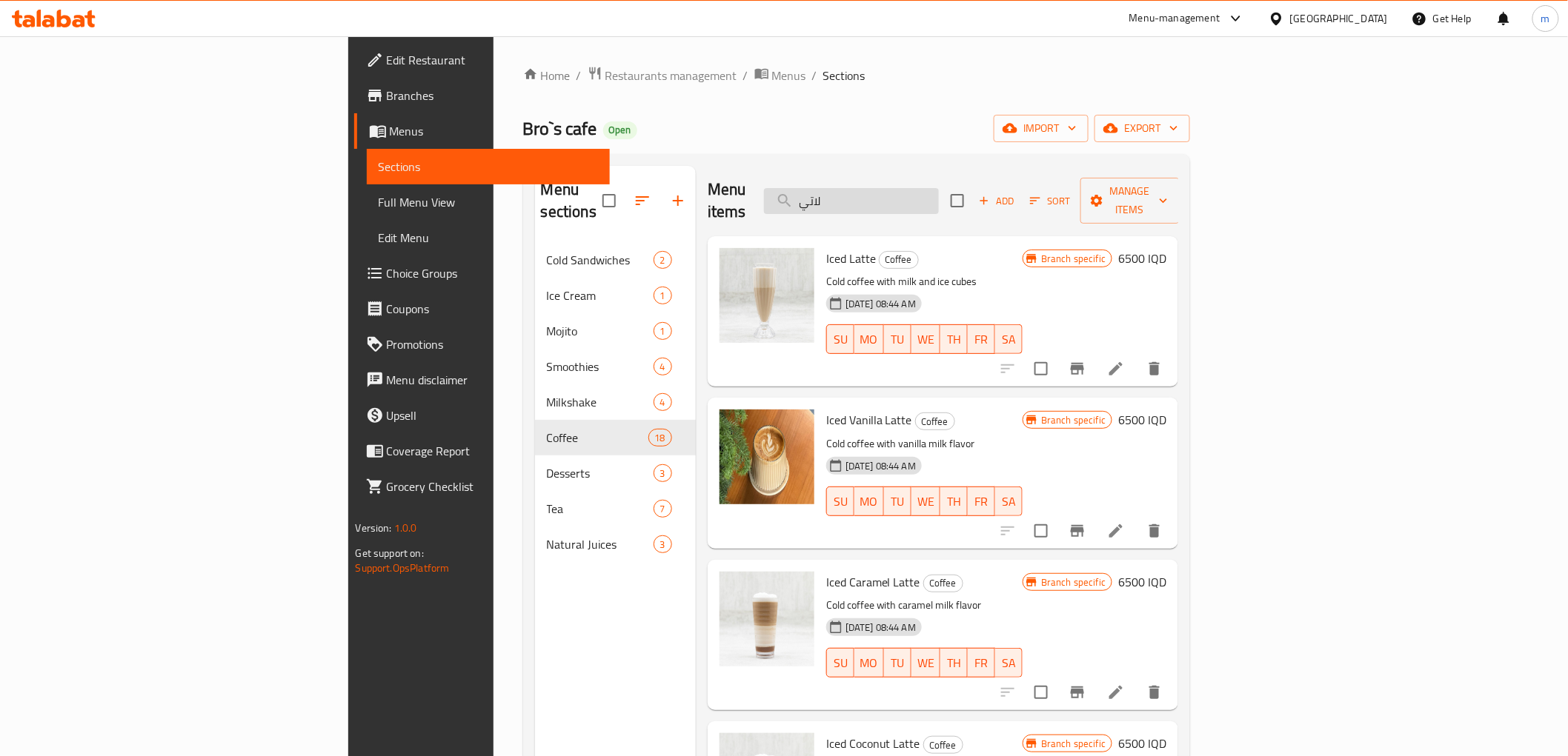
click at [939, 189] on input "لاتي" at bounding box center [851, 202] width 175 height 26
paste input "Caramel Latte"
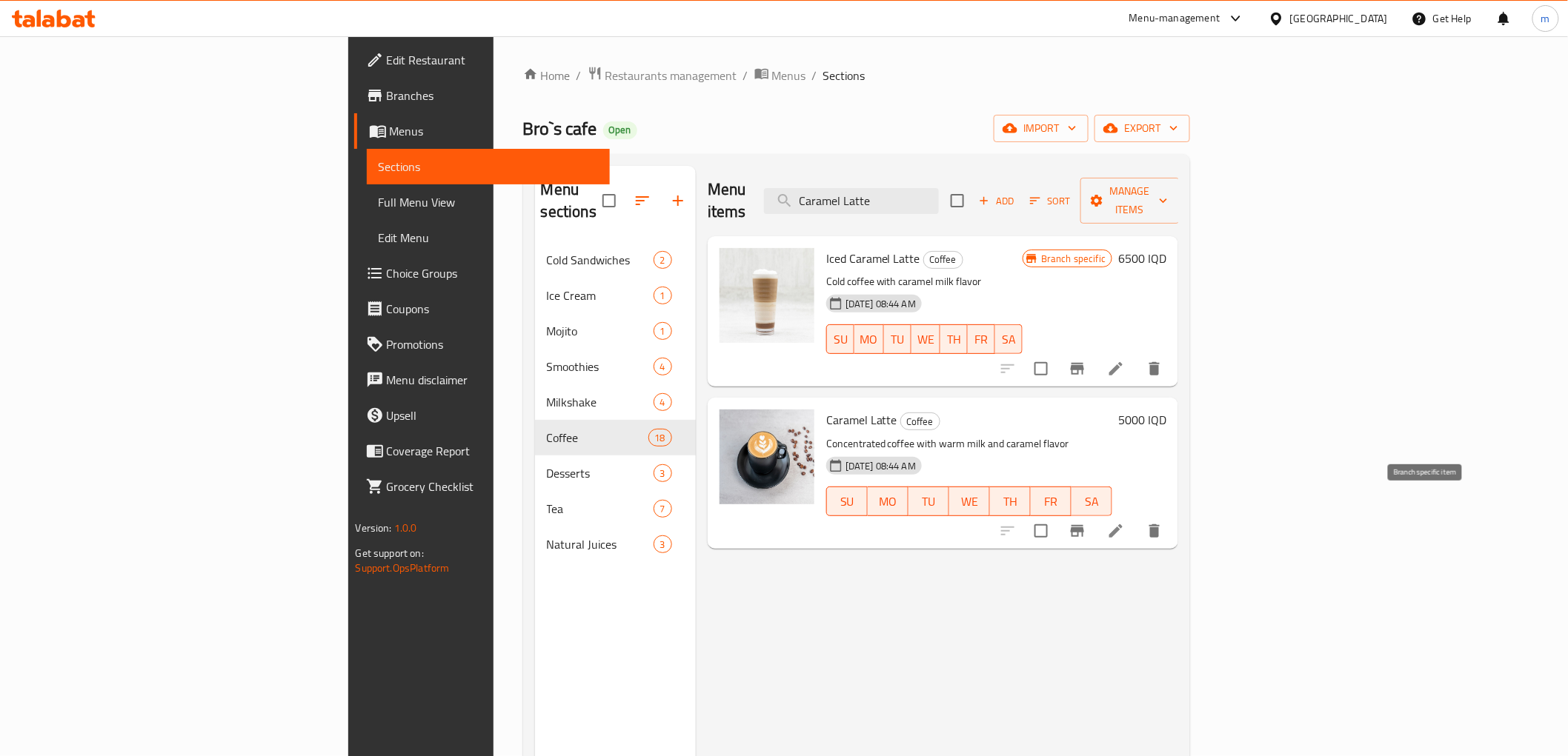
type input "Caramel Latte"
click at [1084, 525] on icon "Branch-specific-item" at bounding box center [1078, 531] width 13 height 12
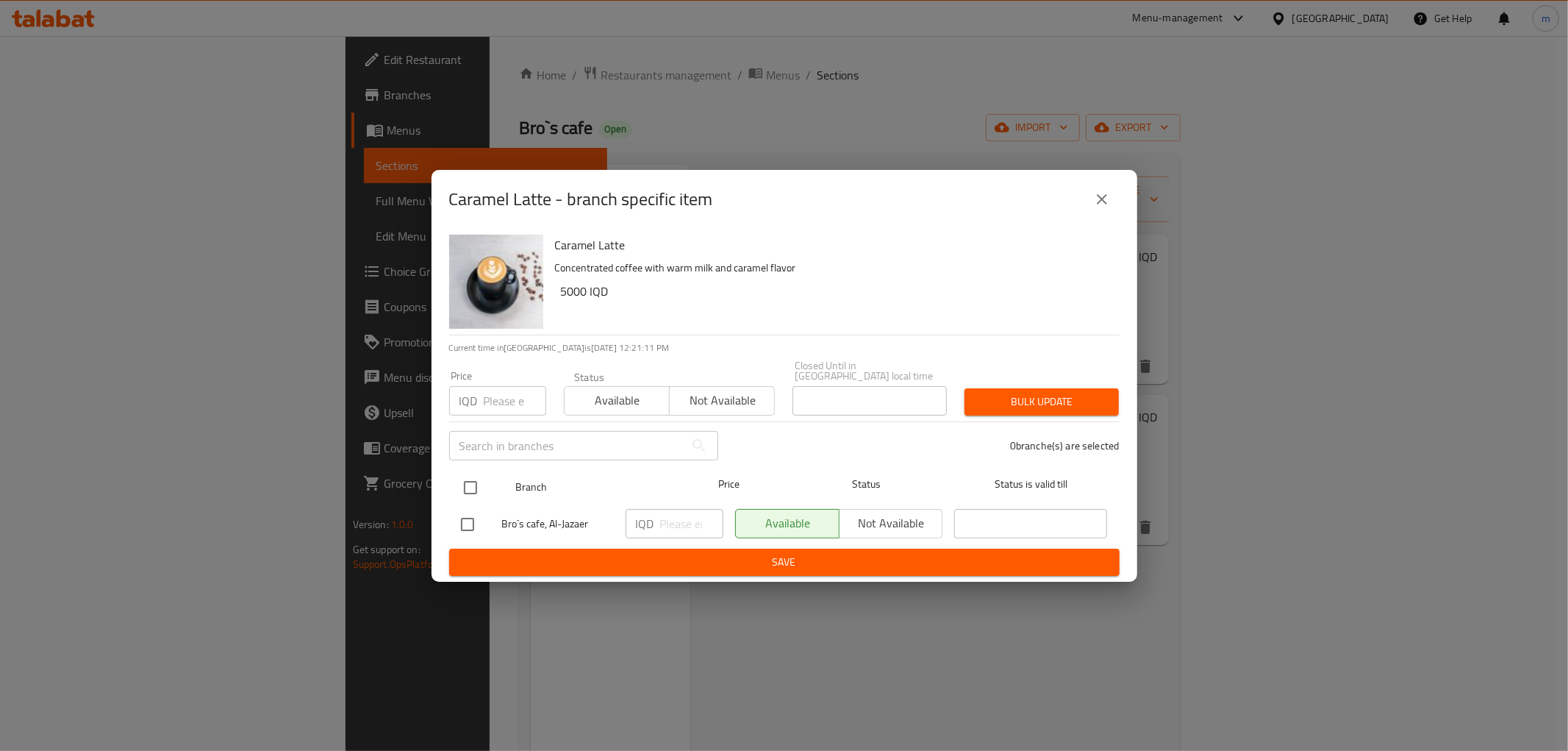
click at [479, 477] on input "checkbox" at bounding box center [470, 487] width 31 height 31
checkbox input "true"
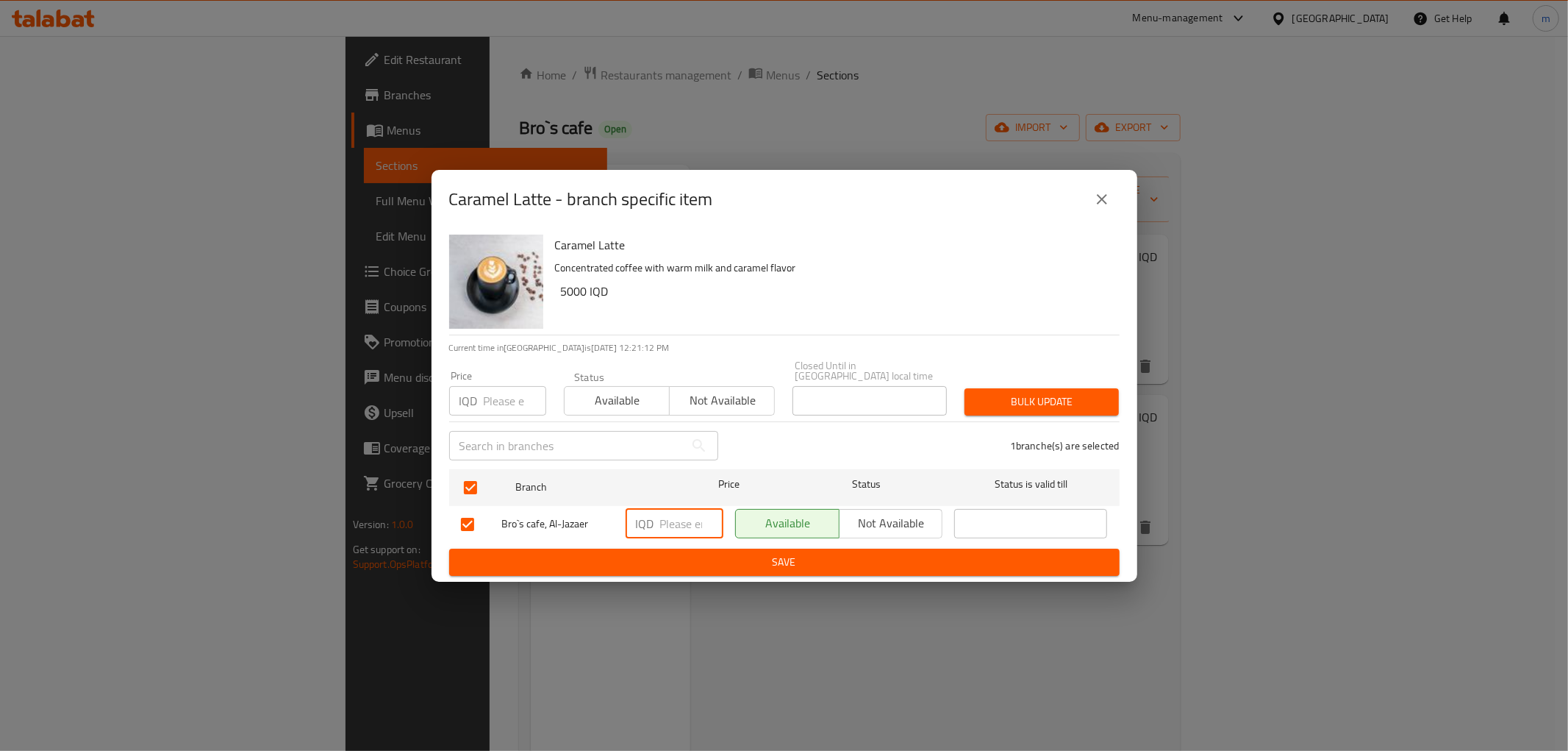
click at [682, 521] on input "number" at bounding box center [692, 524] width 63 height 30
type input "6000"
click at [685, 554] on span "Save" at bounding box center [785, 563] width 647 height 19
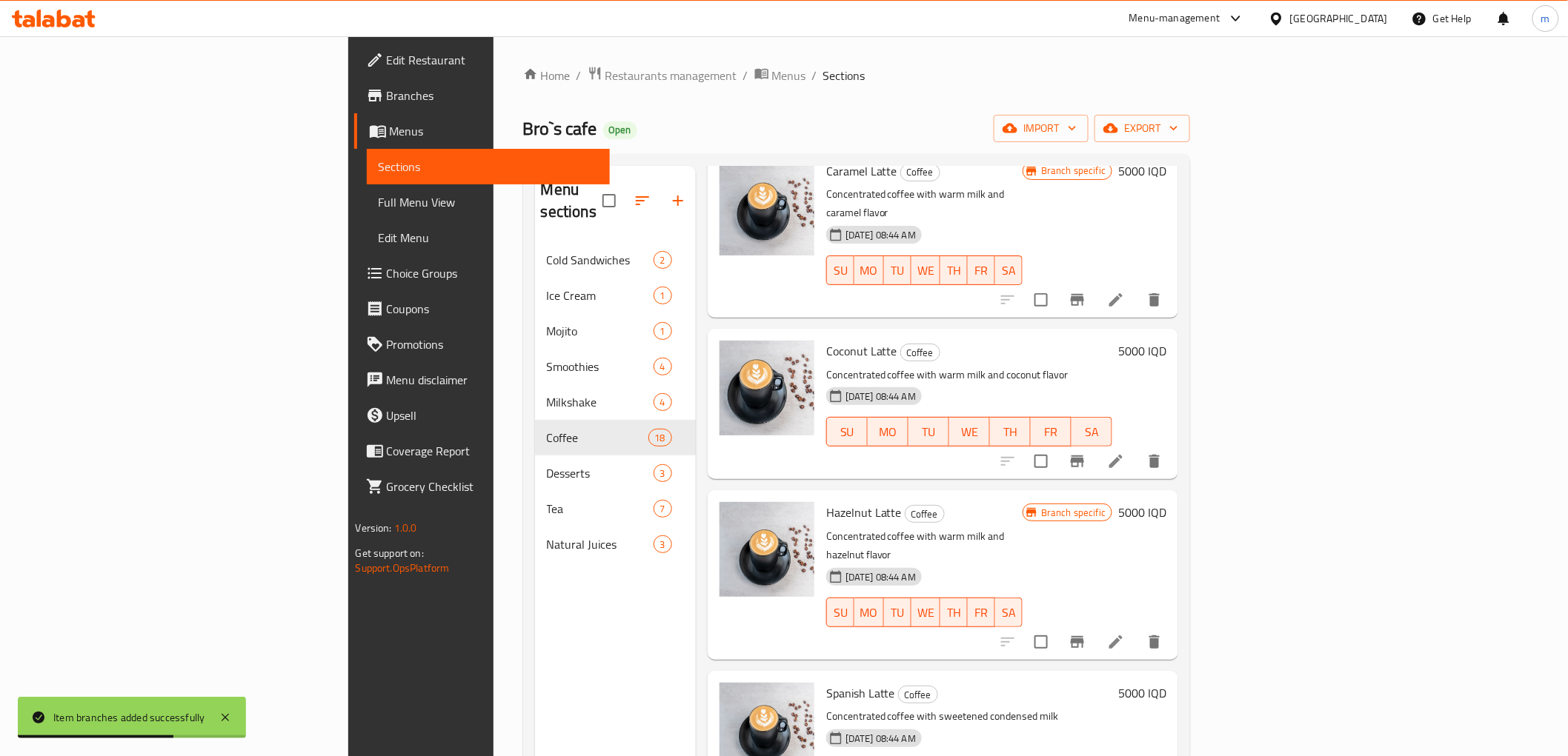
scroll to position [1645, 0]
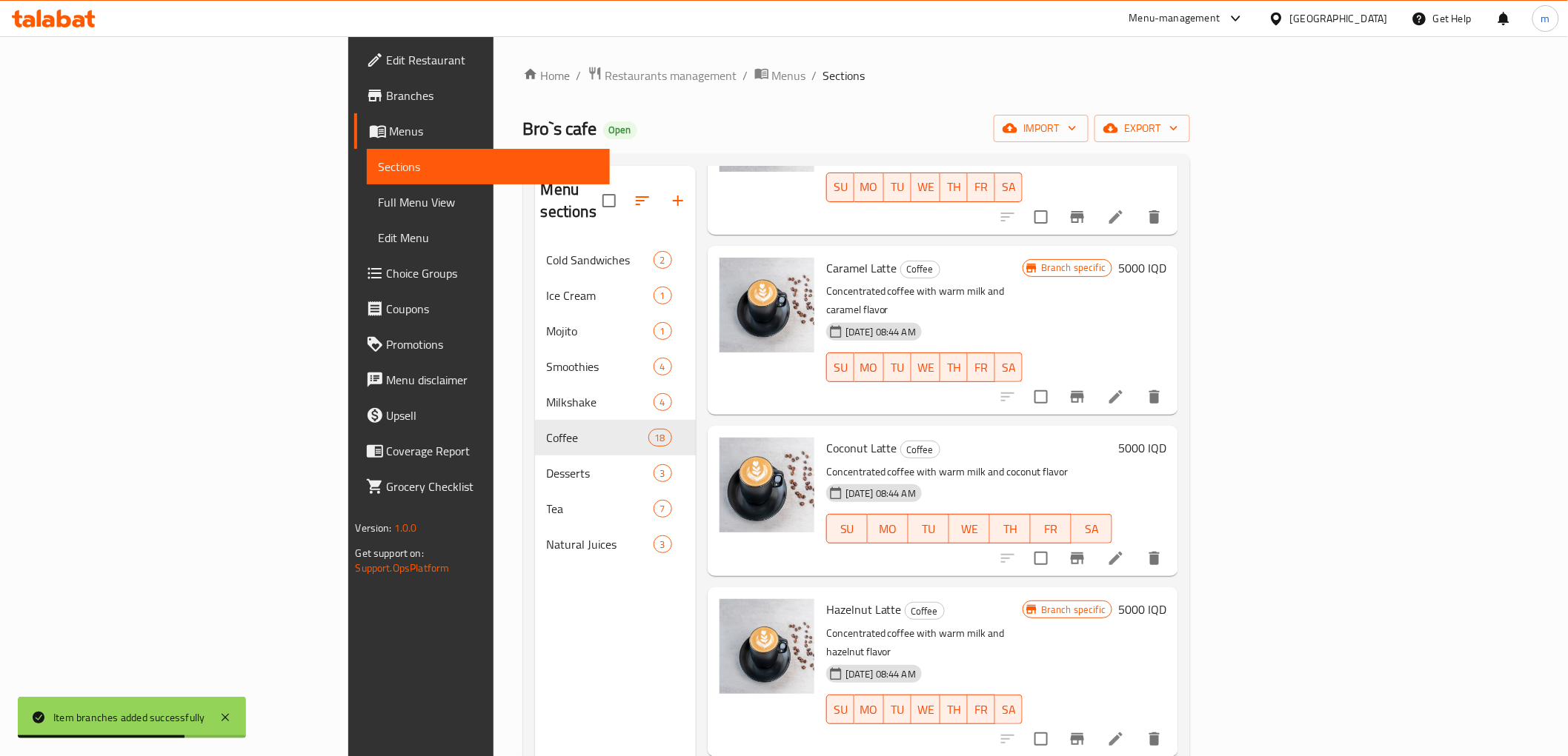
click at [826, 437] on span "Coconut Latte" at bounding box center [862, 448] width 71 height 22
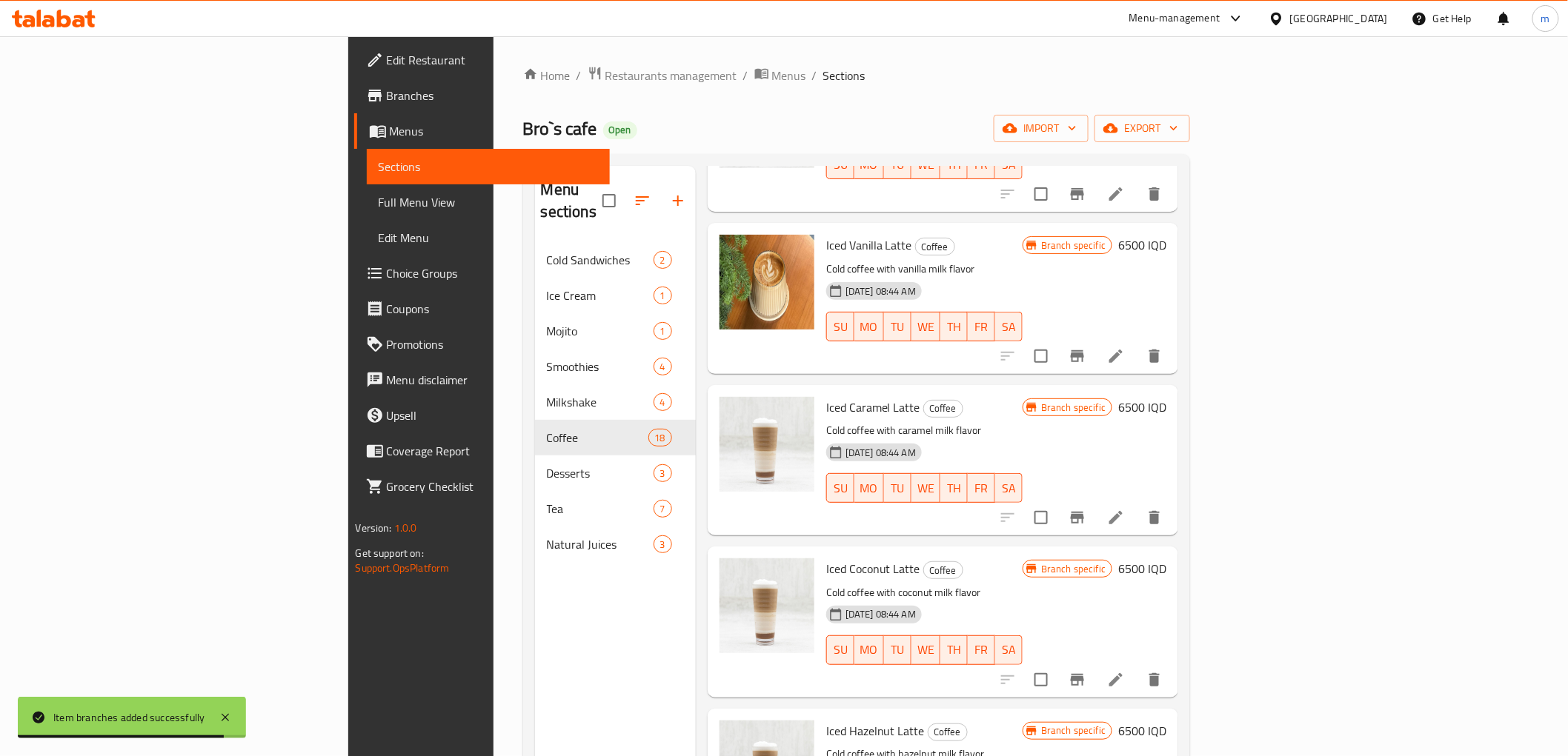
scroll to position [0, 0]
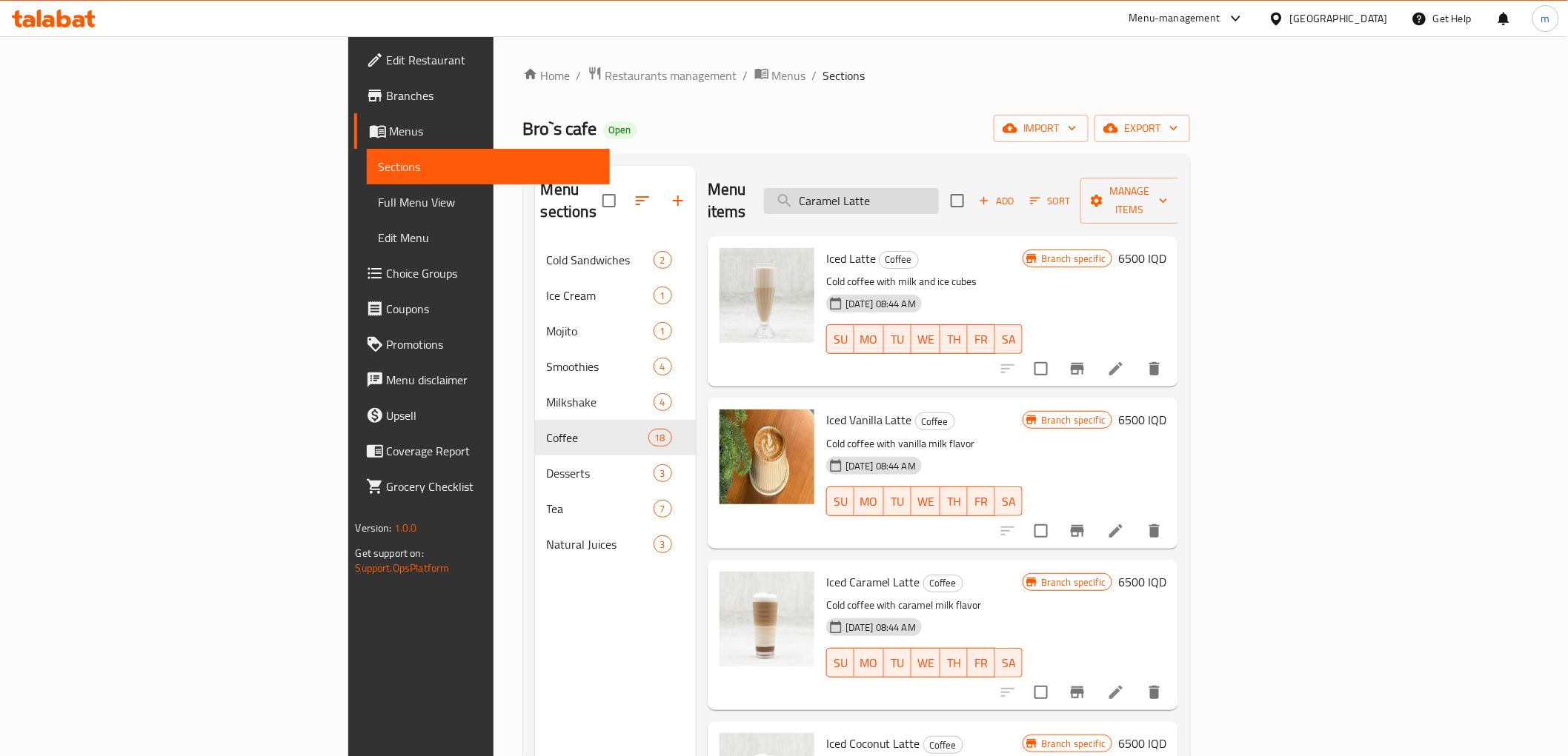
click at [939, 194] on input "Caramel Latte" at bounding box center [851, 202] width 175 height 26
paste input "oconut Latte"
click at [939, 194] on input "Coconut Latte" at bounding box center [851, 202] width 175 height 26
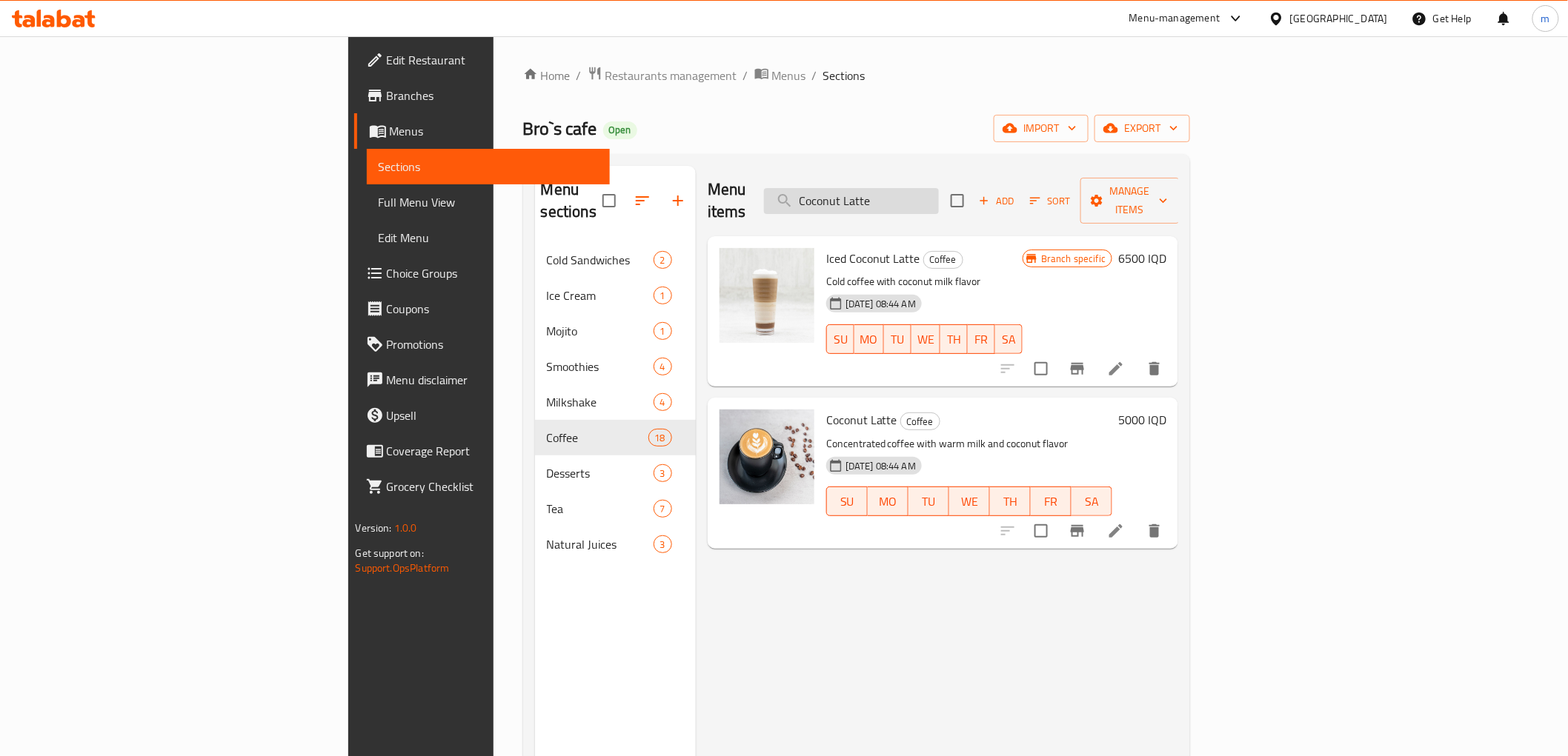
click at [932, 189] on input "Coconut Latte" at bounding box center [851, 202] width 175 height 26
click at [939, 195] on input "Coconut Latte" at bounding box center [851, 202] width 175 height 26
click at [939, 189] on input "Coconut Latte" at bounding box center [851, 202] width 175 height 26
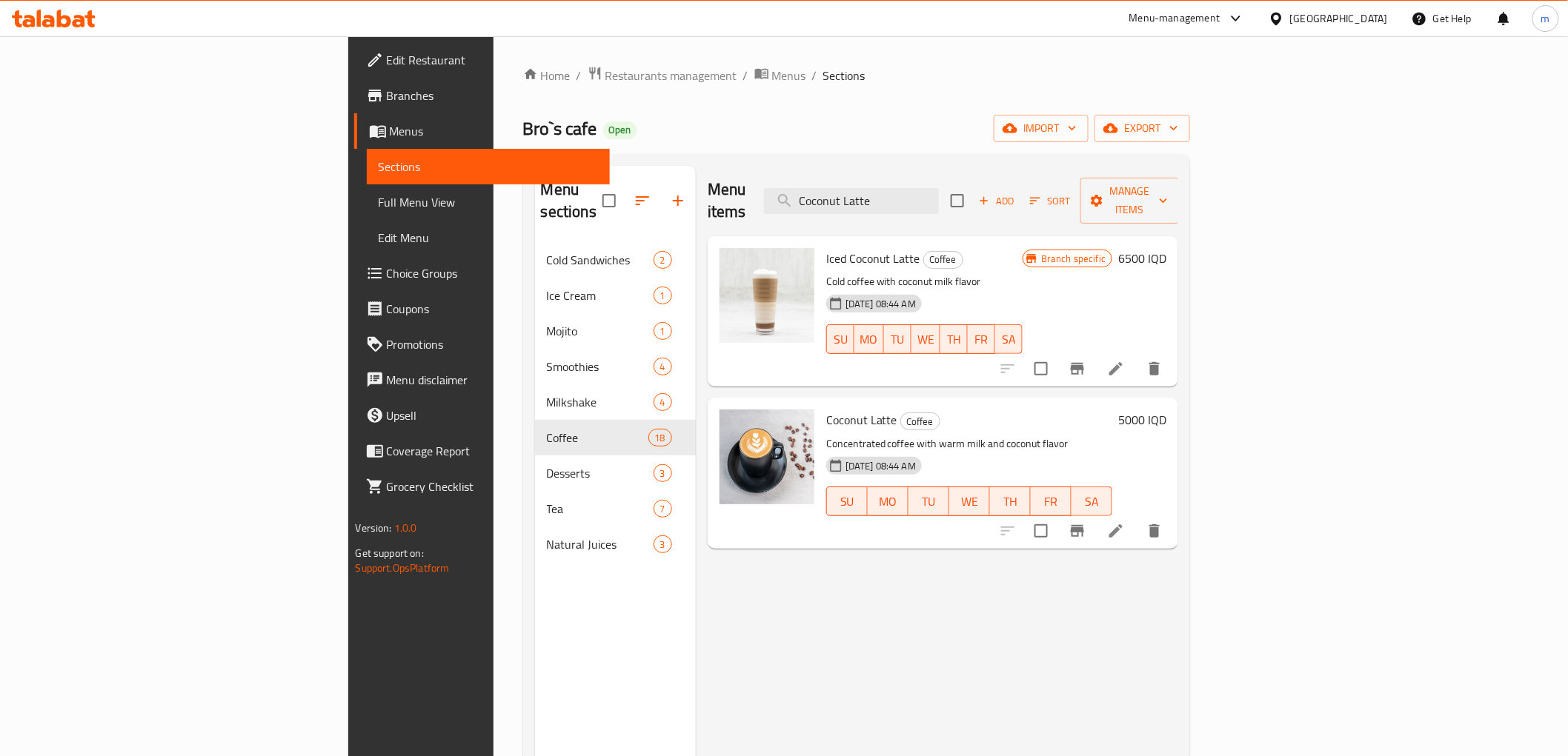
click at [826, 409] on span "Coconut Latte" at bounding box center [862, 420] width 71 height 22
click at [939, 192] on input "Coconut Latte" at bounding box center [851, 202] width 175 height 26
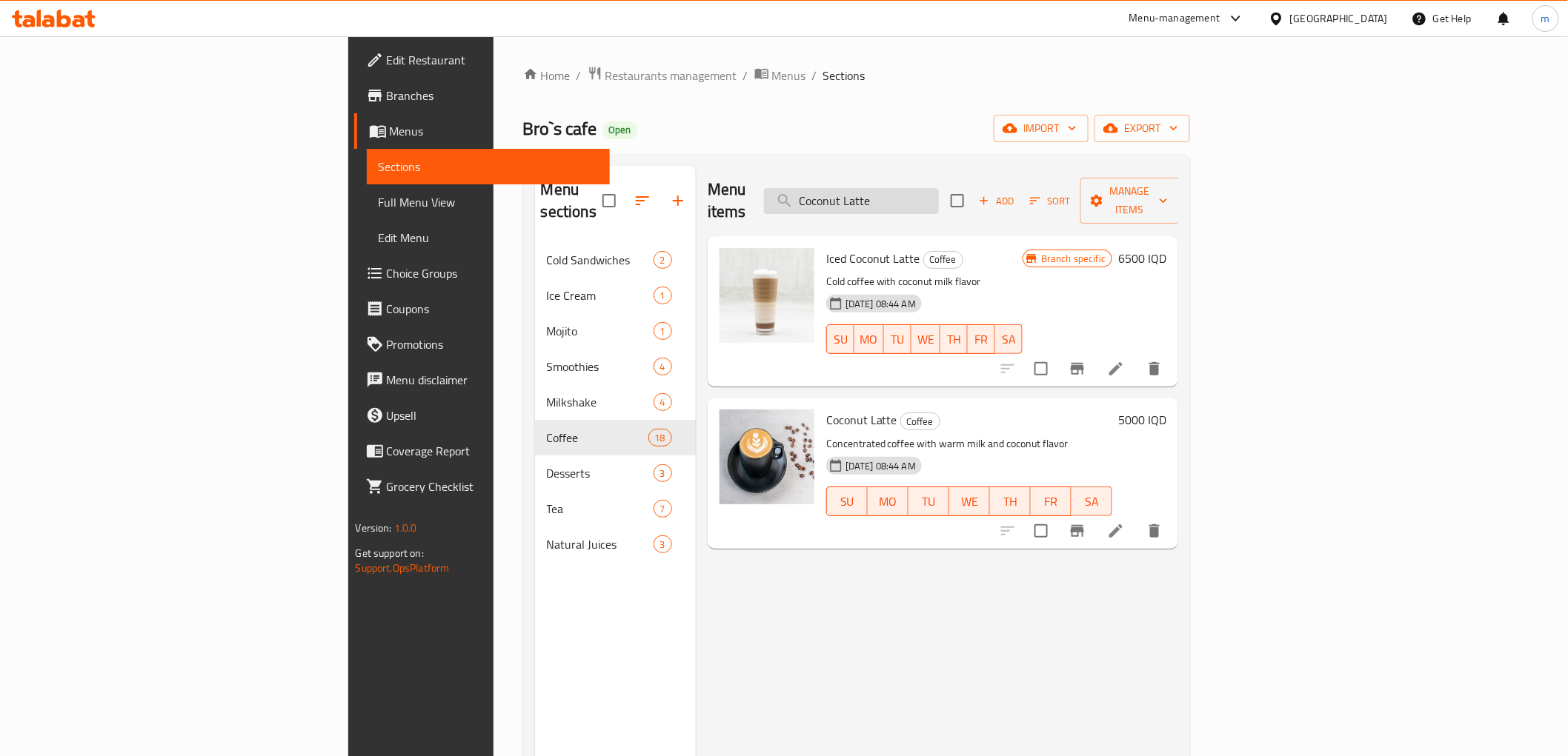
click at [939, 192] on input "Coconut Latte" at bounding box center [851, 202] width 175 height 26
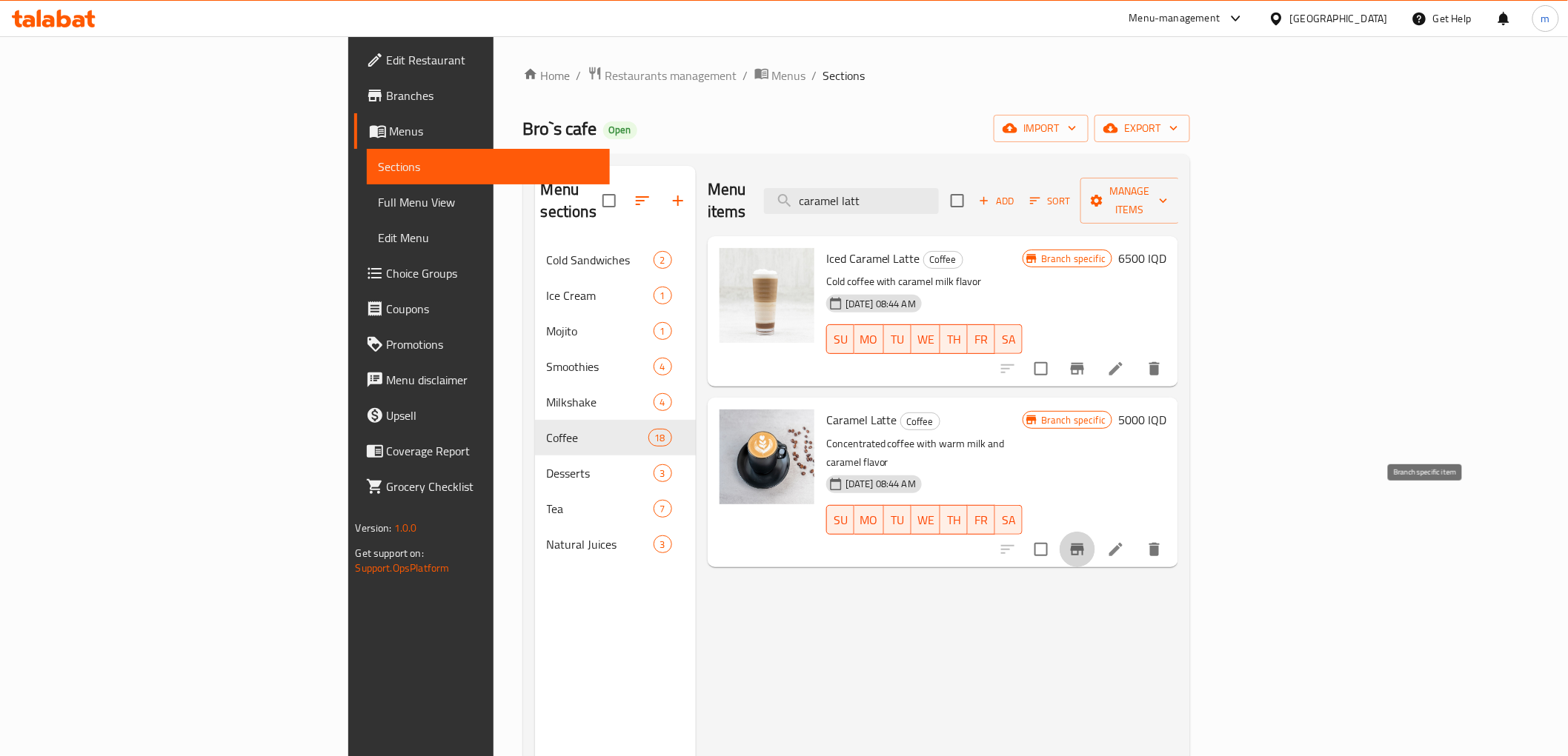
click at [1084, 543] on icon "Branch-specific-item" at bounding box center [1078, 549] width 13 height 12
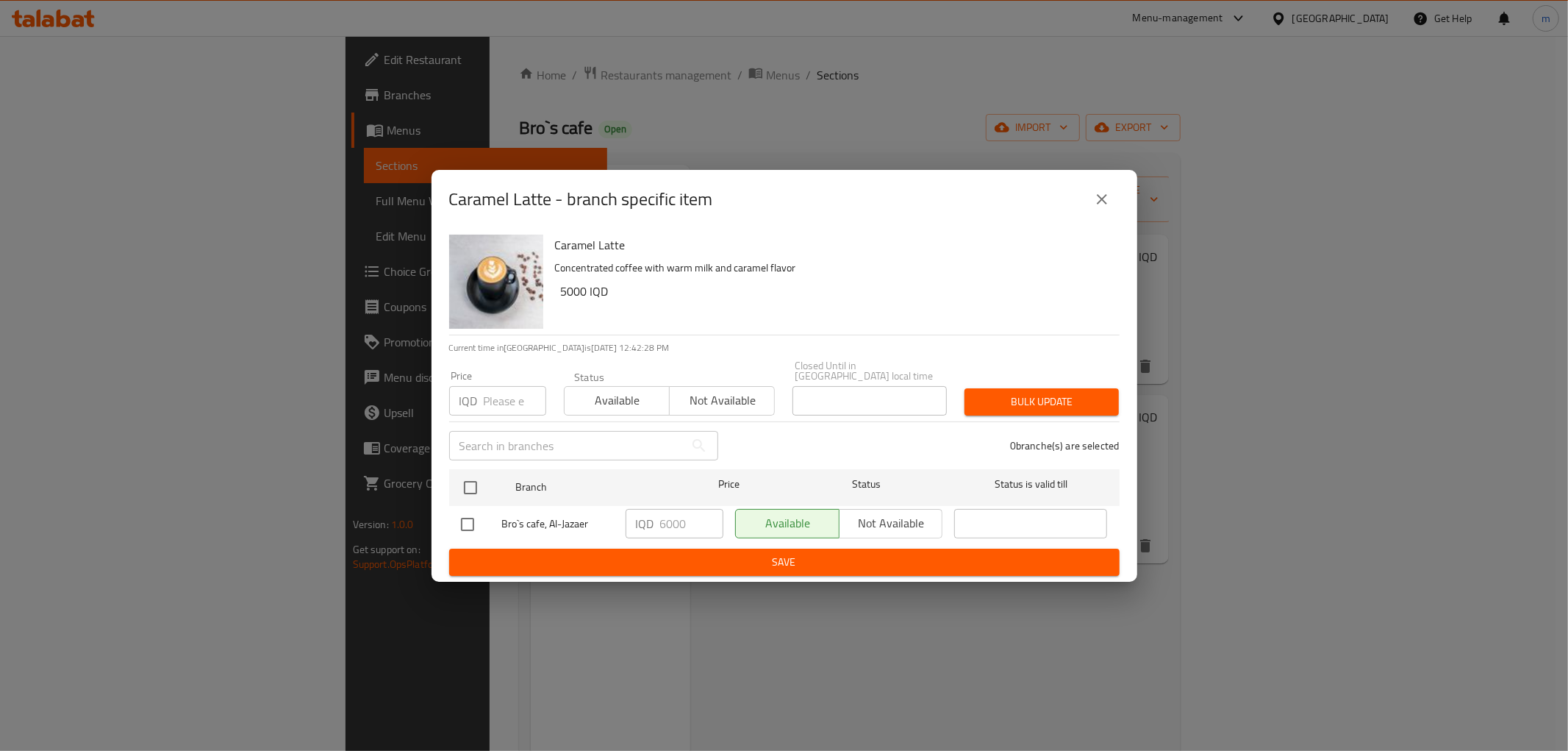
click at [1091, 210] on button "close" at bounding box center [1102, 199] width 35 height 35
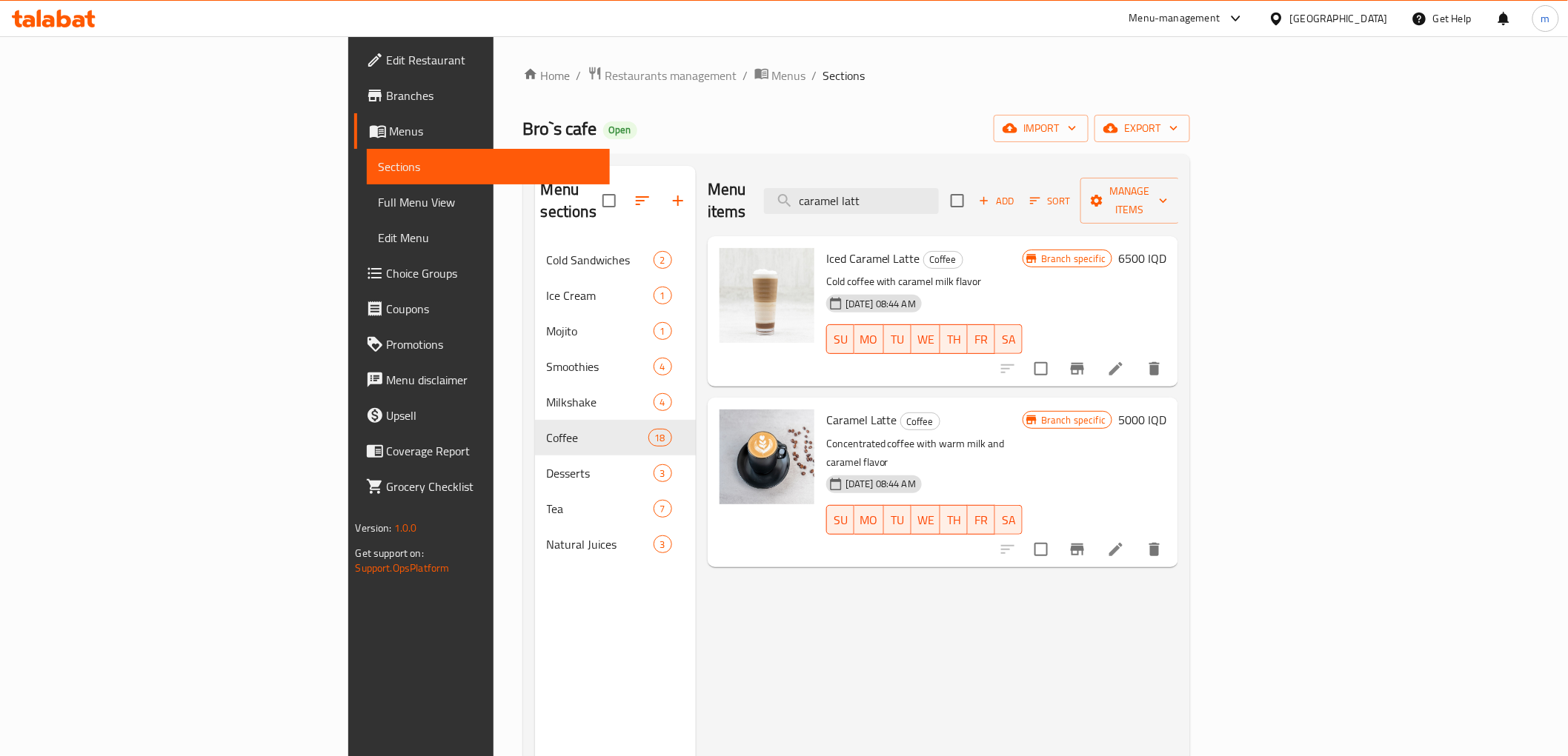
click at [1027, 203] on div "Menu items caramel latt Add Sort Manage items" at bounding box center [943, 201] width 472 height 70
click at [939, 198] on input "caramel latt" at bounding box center [851, 202] width 175 height 26
click at [939, 194] on input "caramel latt" at bounding box center [851, 202] width 175 height 26
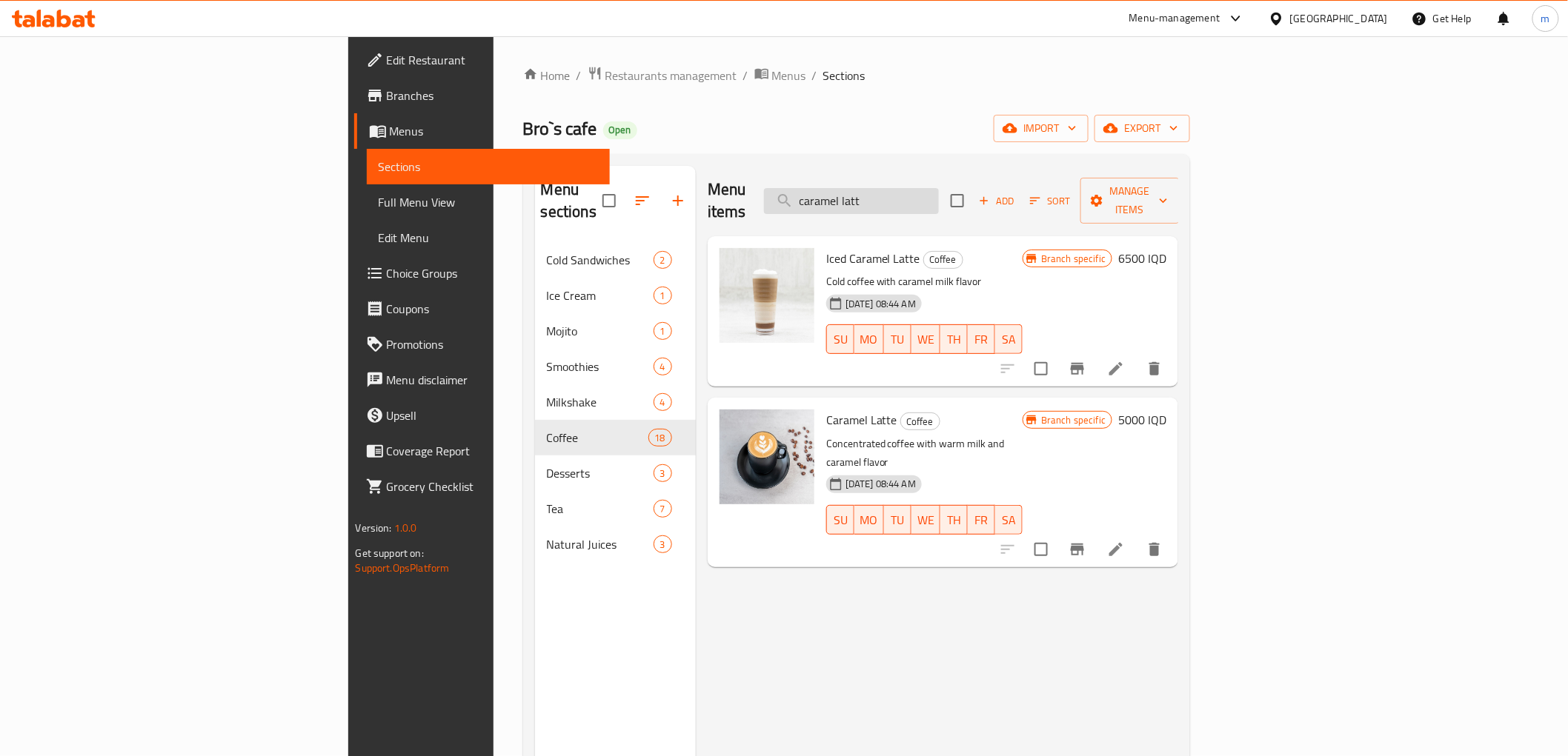
paste input "Coconut Latte"
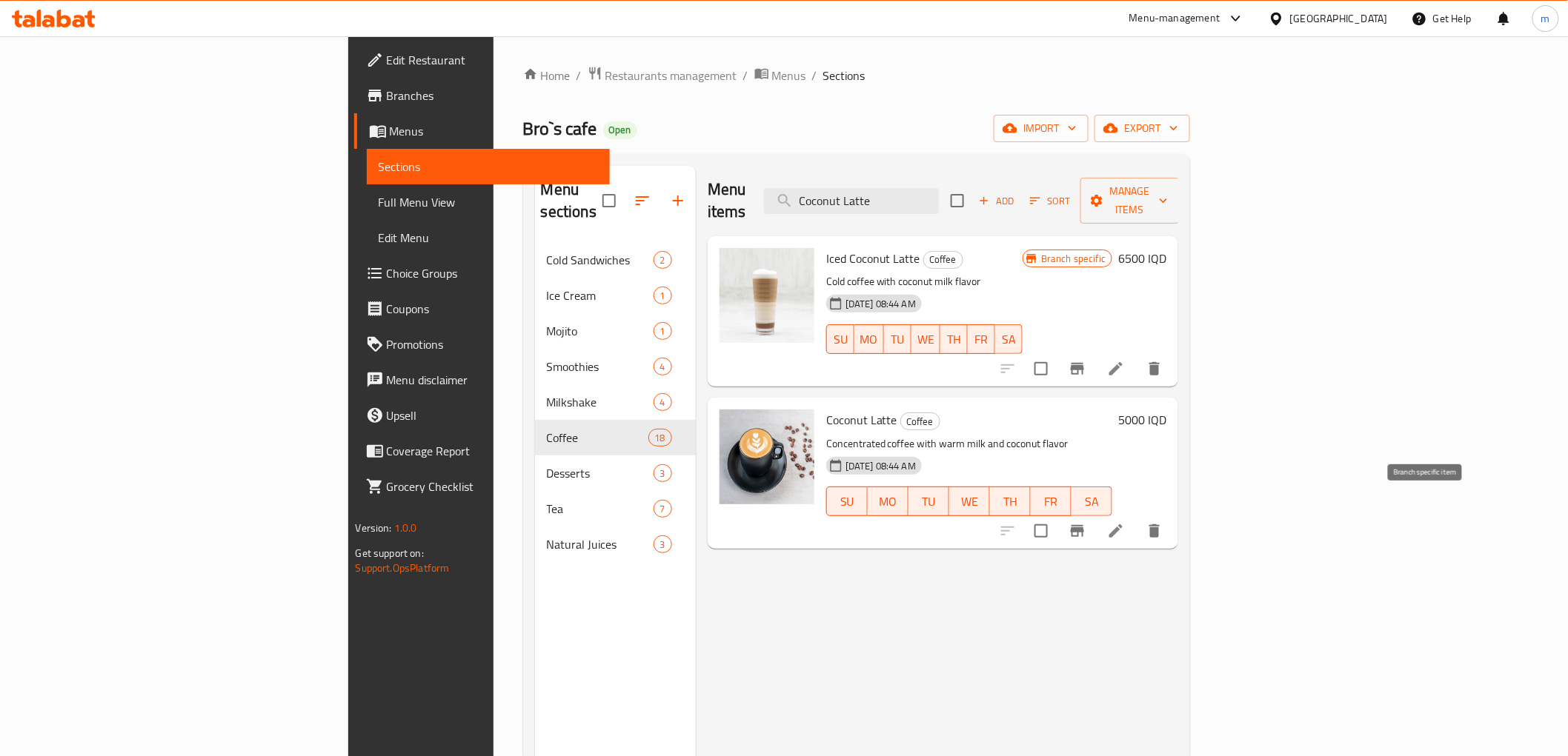
type input "Coconut Latte"
click at [1084, 525] on icon "Branch-specific-item" at bounding box center [1078, 531] width 13 height 12
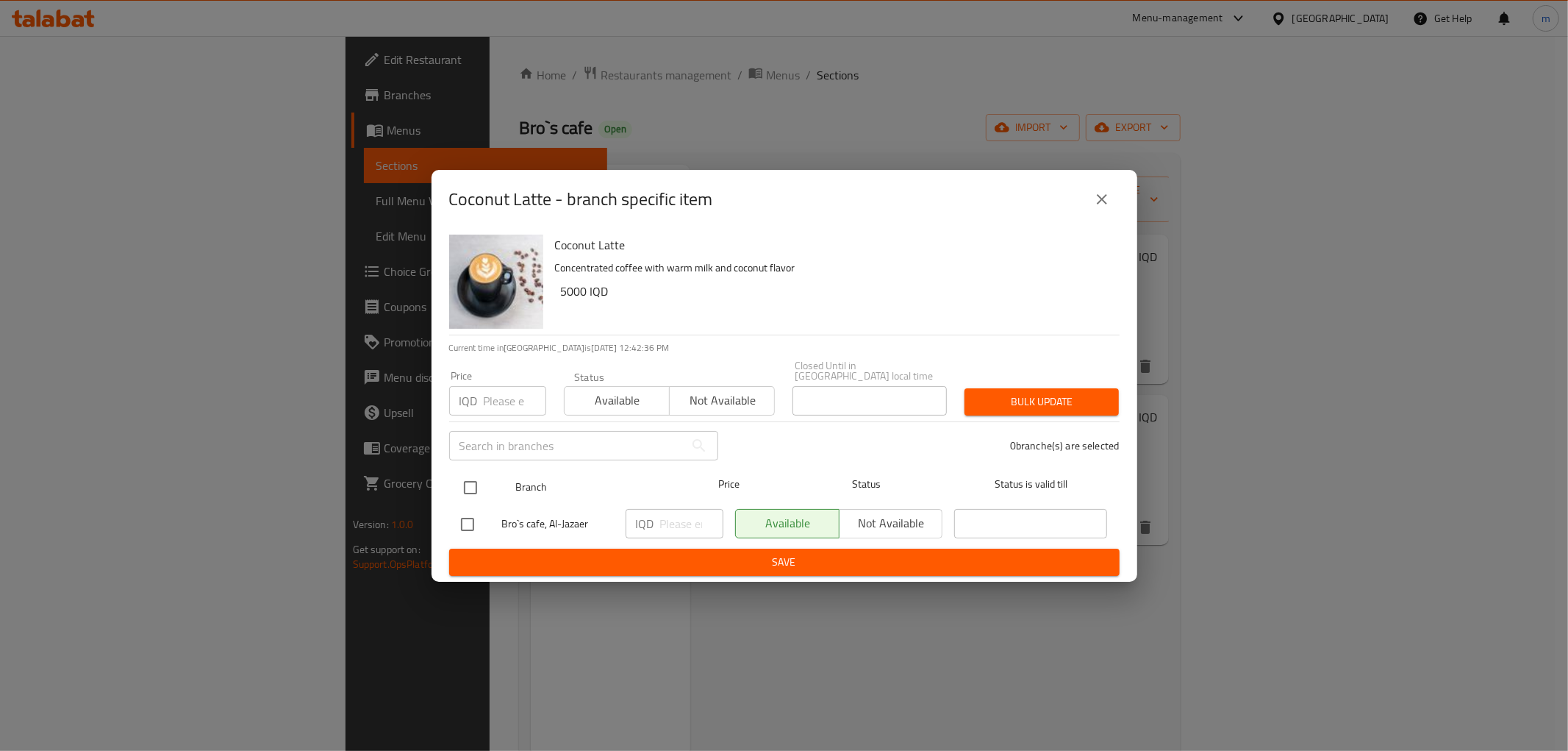
click at [476, 476] on input "checkbox" at bounding box center [470, 487] width 31 height 31
checkbox input "true"
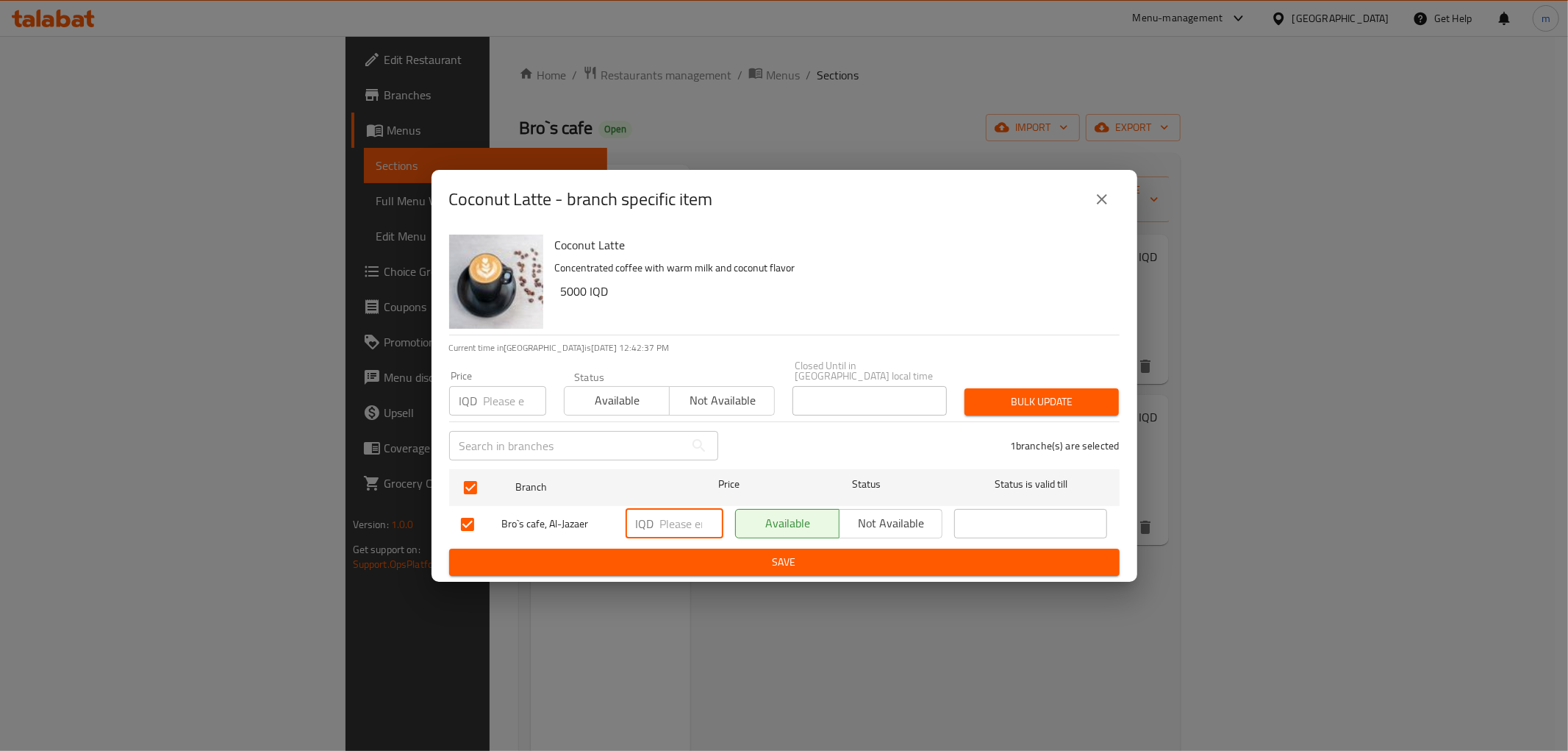
click at [669, 521] on input "number" at bounding box center [692, 524] width 63 height 30
type input "6000"
click at [689, 554] on span "Save" at bounding box center [785, 563] width 647 height 19
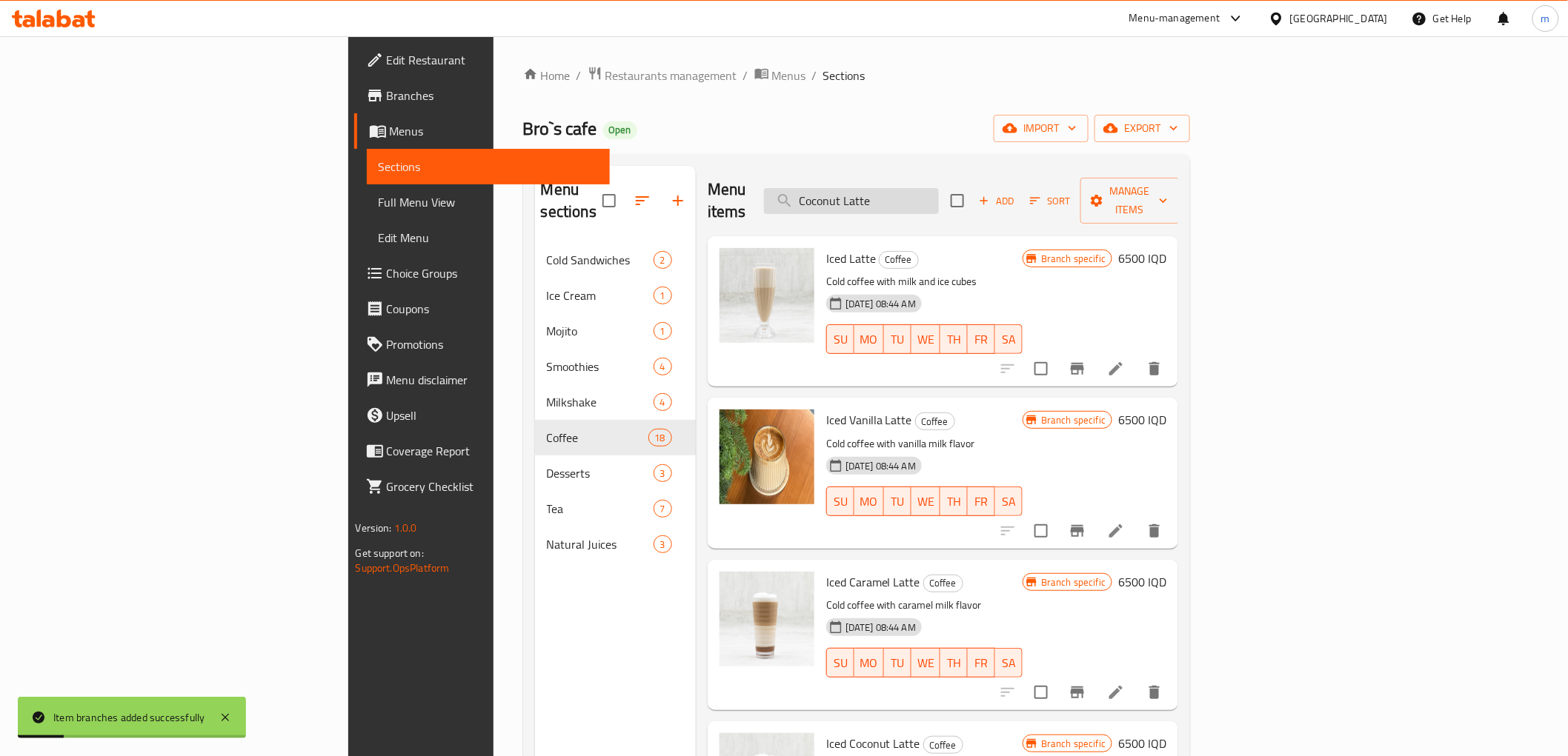
click at [939, 189] on input "Coconut Latte" at bounding box center [851, 202] width 175 height 26
paste input "Lavender"
click at [939, 189] on input "Coconut Latte" at bounding box center [851, 202] width 175 height 26
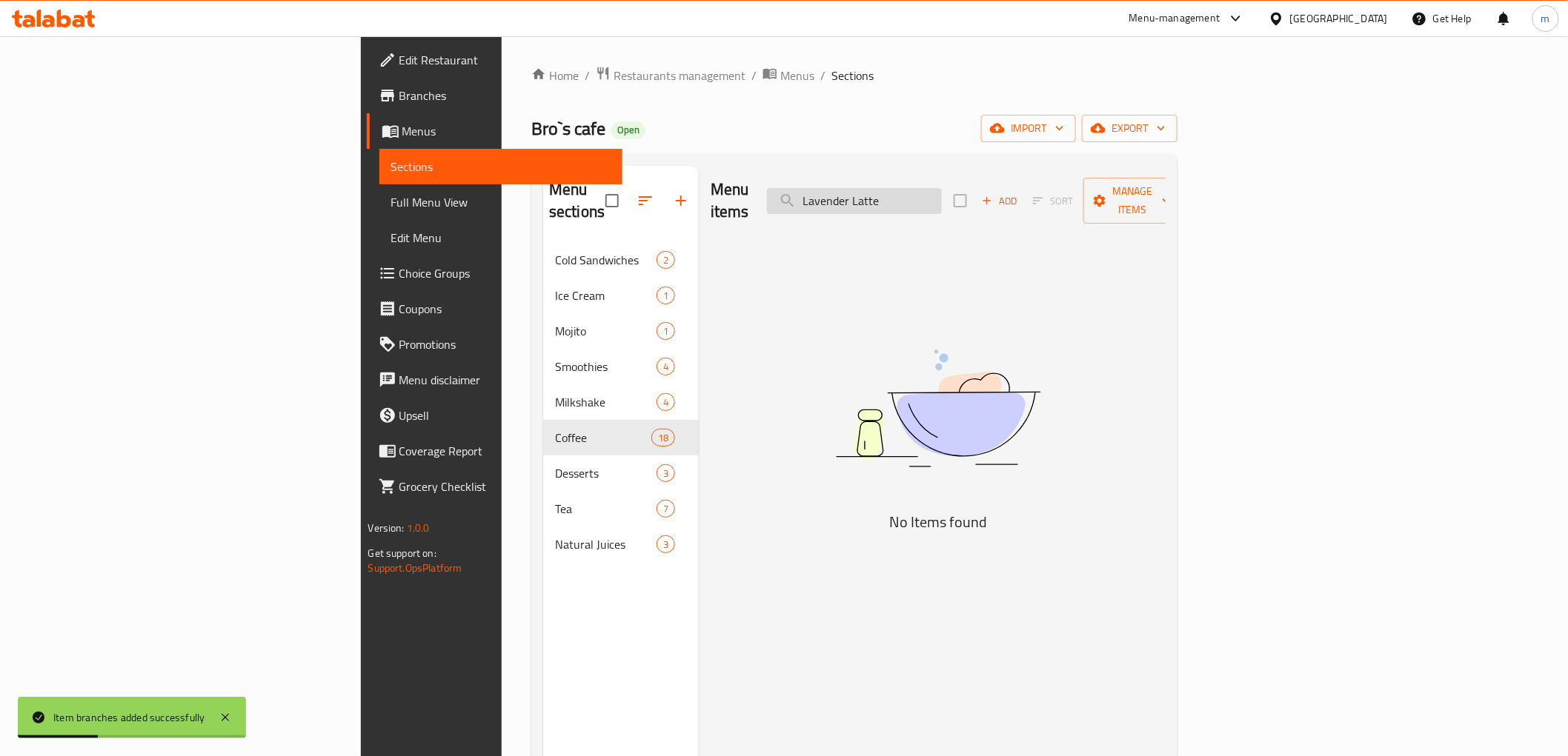
click at [942, 189] on input "Lavender Latte" at bounding box center [854, 202] width 175 height 26
type input "Lavender"
click at [942, 189] on input "Lavender" at bounding box center [854, 202] width 175 height 26
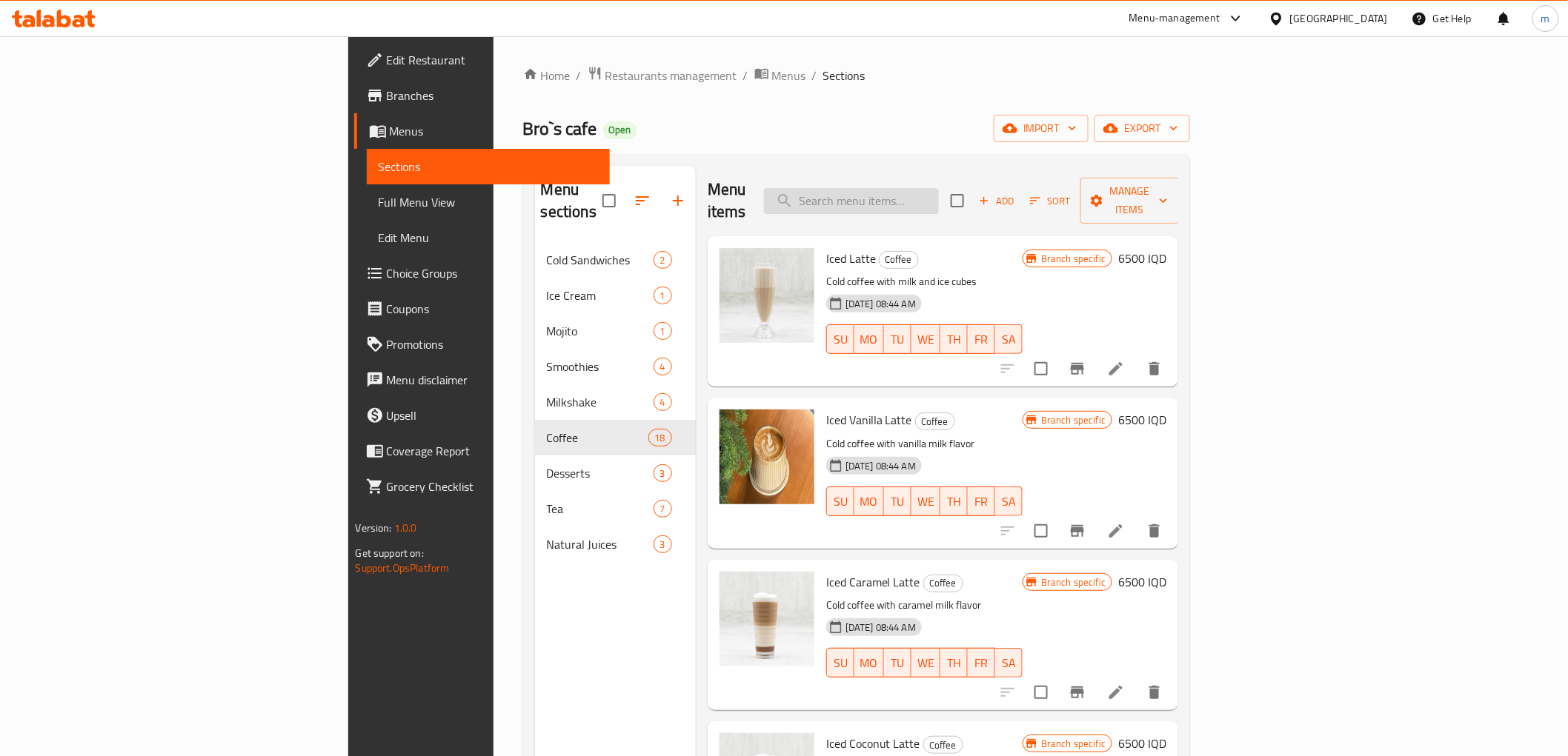
paste input "Spanish latte"
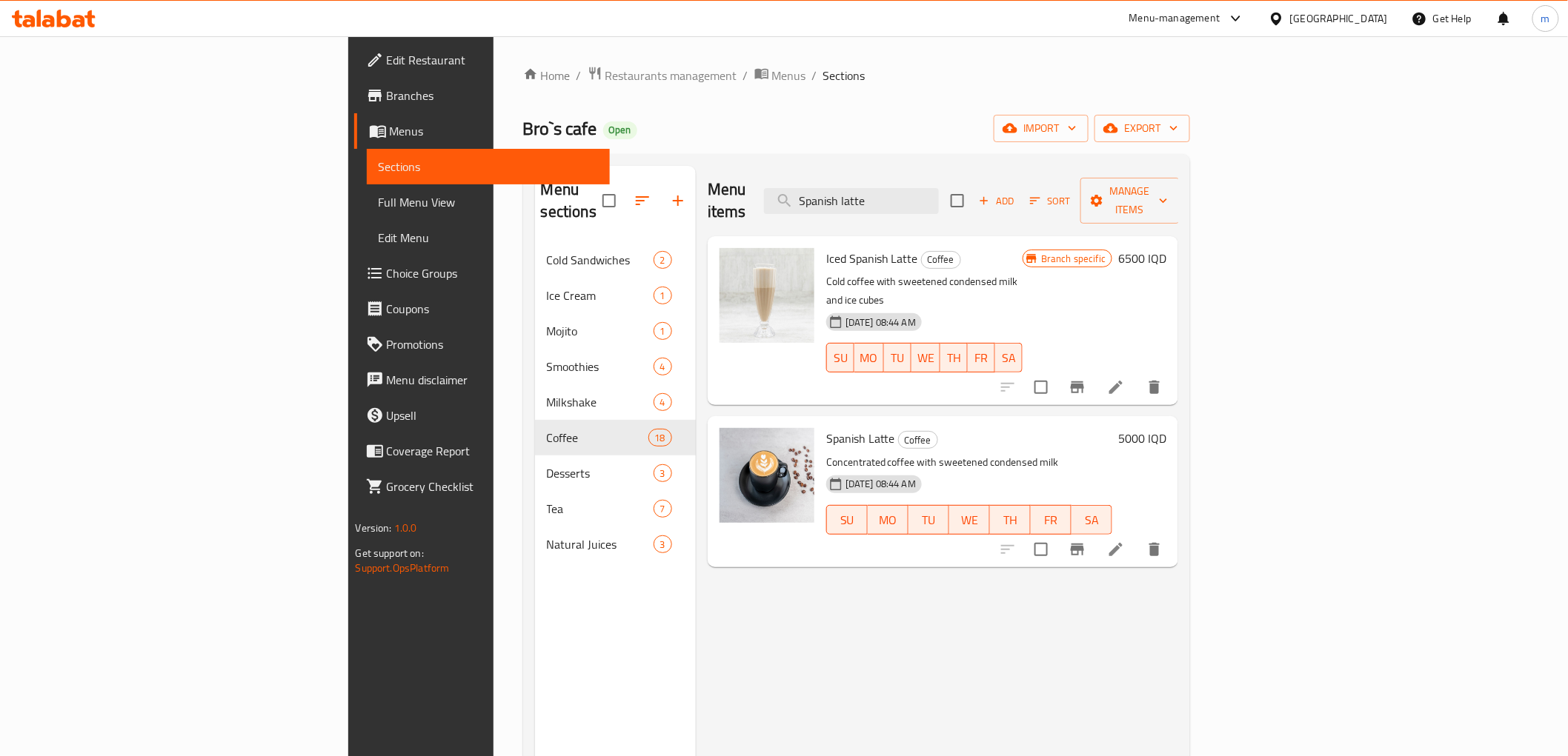
type input "Spanish latte"
click at [1084, 543] on icon "Branch-specific-item" at bounding box center [1078, 549] width 13 height 12
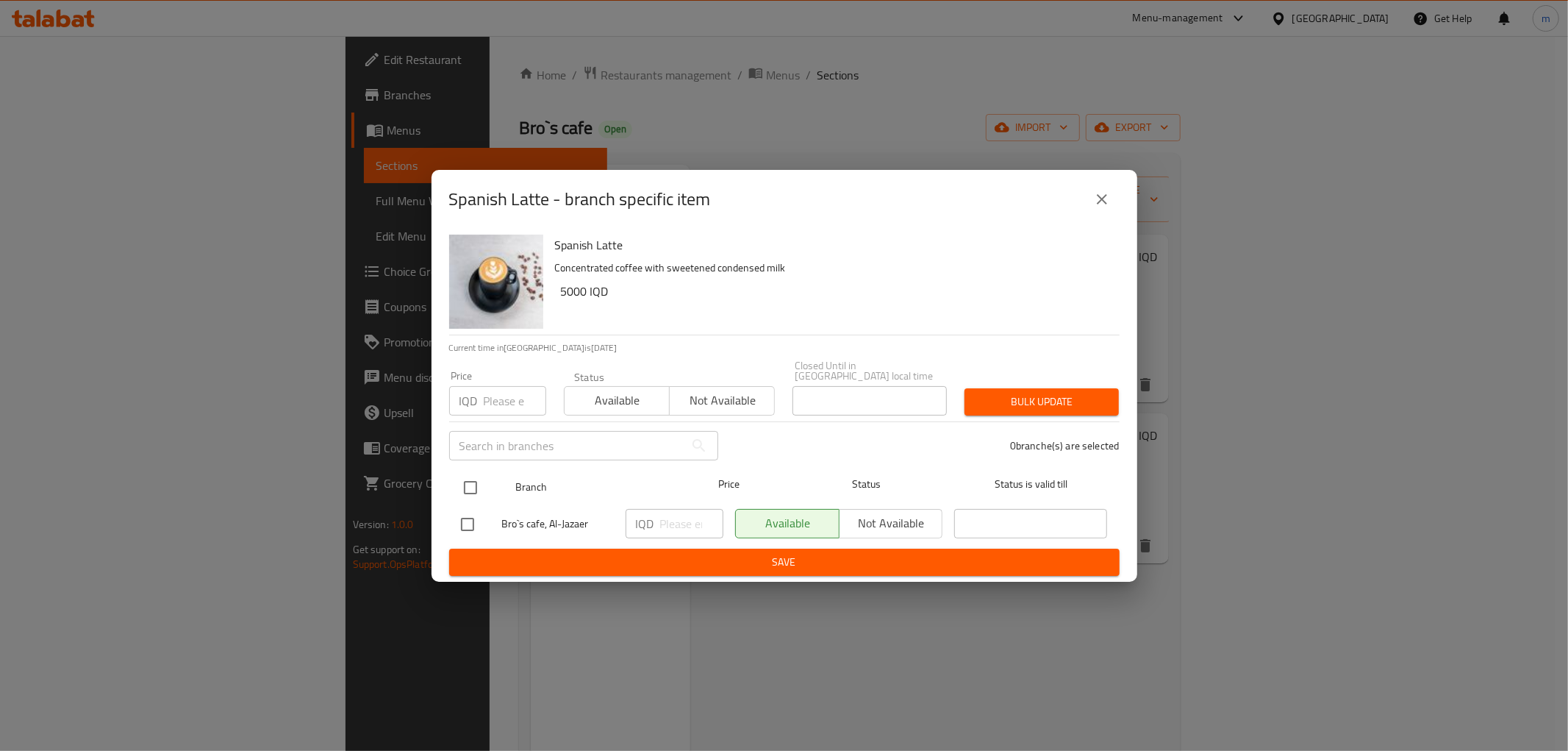
click at [462, 483] on input "checkbox" at bounding box center [470, 487] width 31 height 31
checkbox input "true"
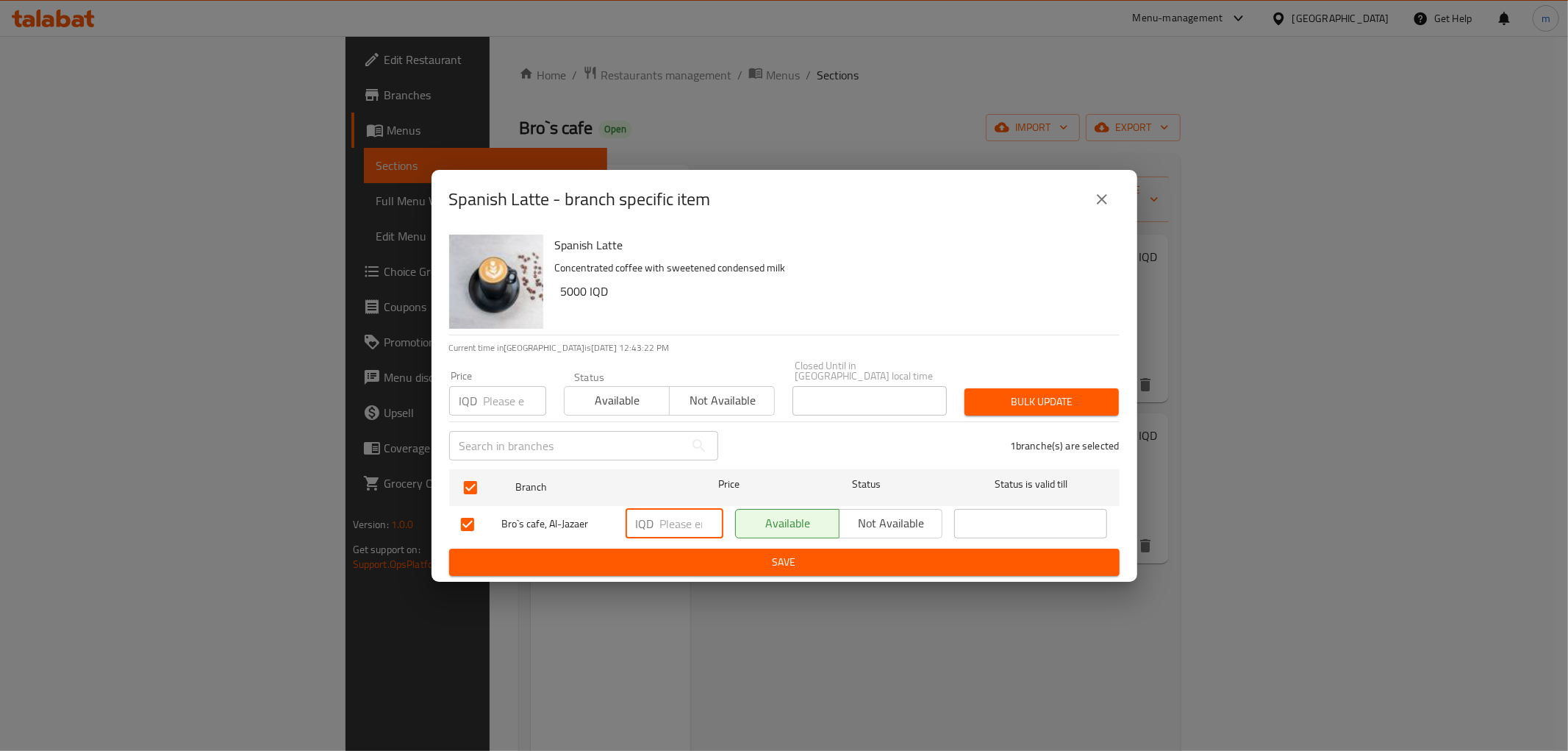
click at [667, 513] on input "number" at bounding box center [692, 524] width 63 height 30
type input "7000"
click at [682, 554] on span "Save" at bounding box center [785, 563] width 647 height 19
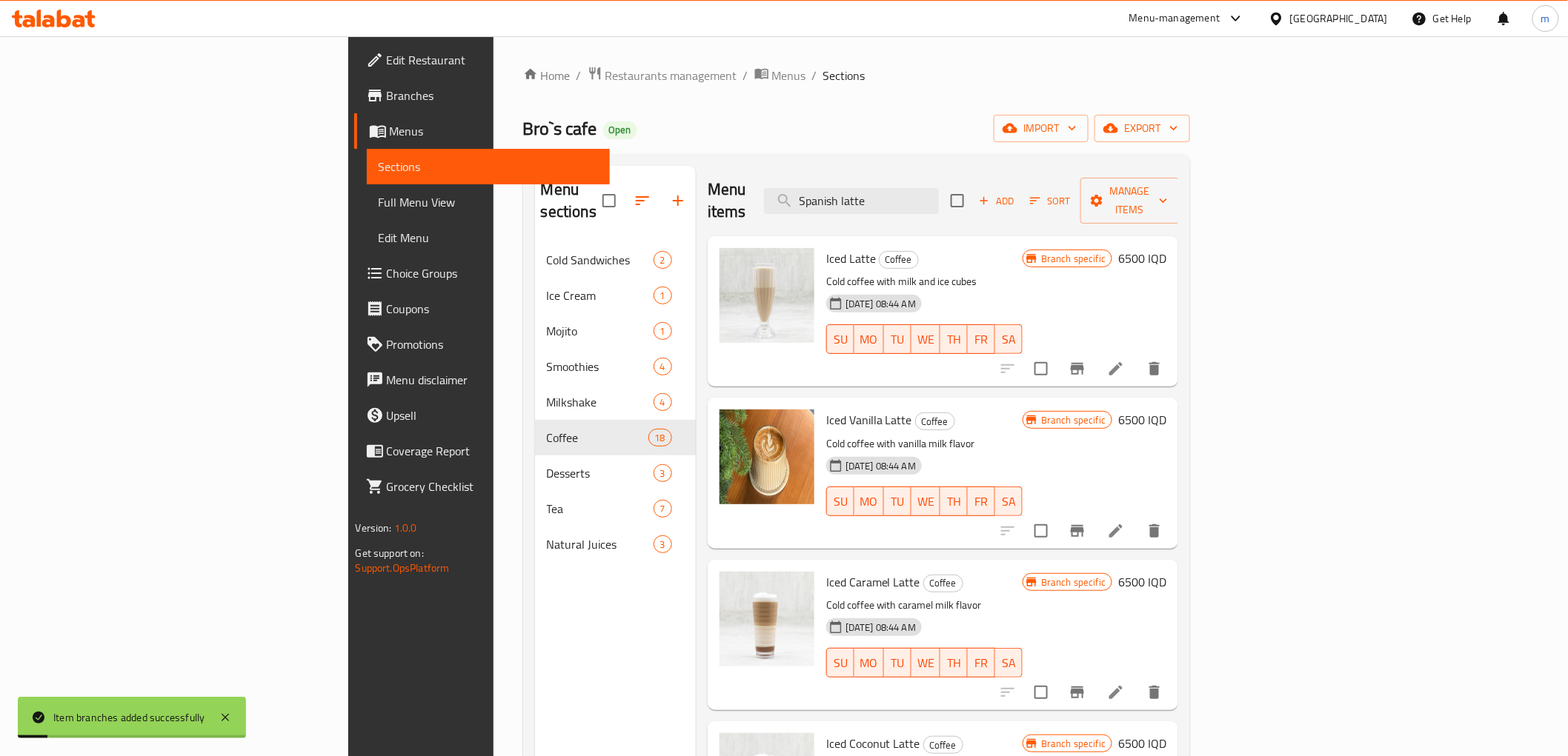
click at [981, 204] on div "Menu items Spanish latte Add Sort Manage items" at bounding box center [943, 201] width 472 height 70
click at [939, 200] on input "Spanish latte" at bounding box center [851, 202] width 175 height 26
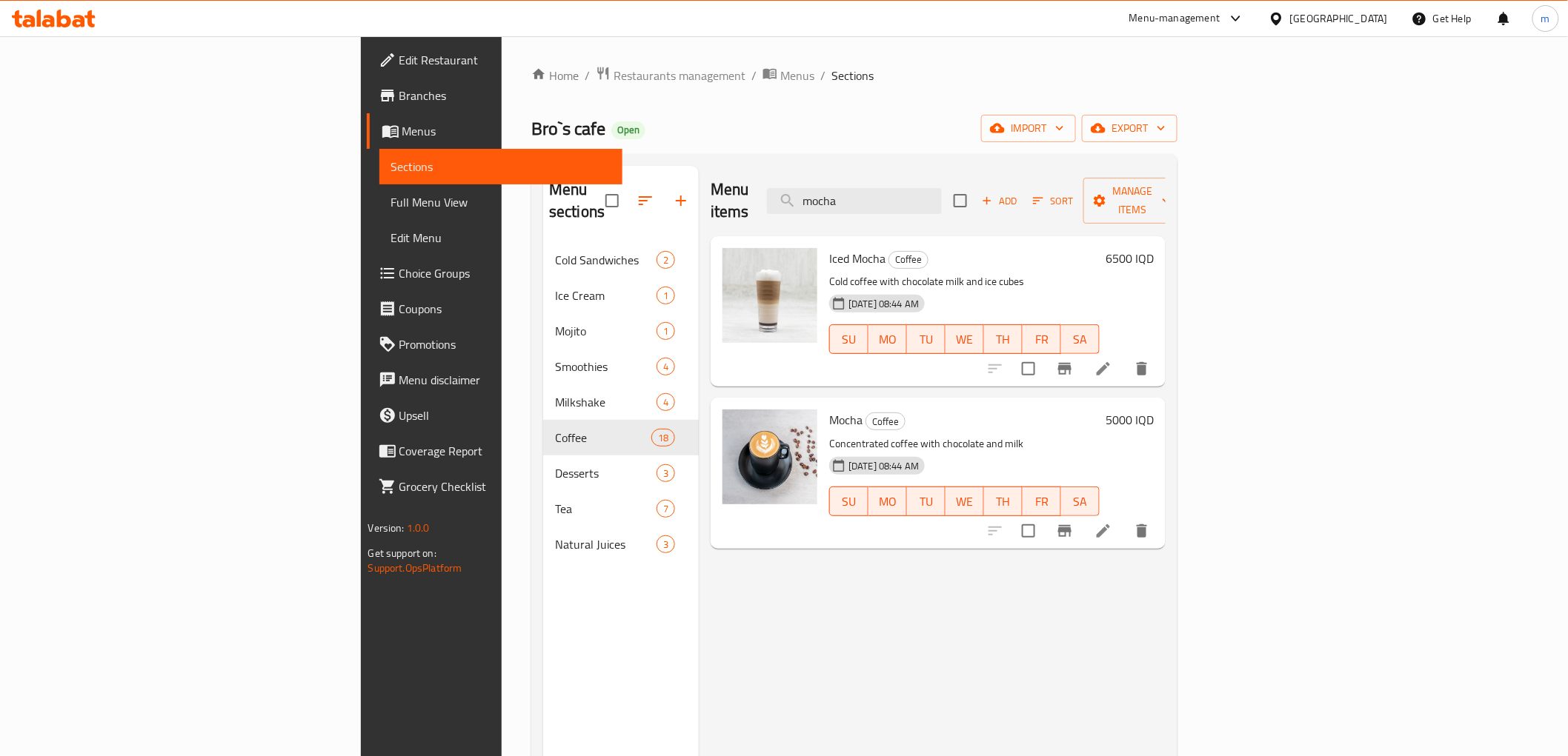
type input "mocha"
click at [924, 435] on p "Concentrated coffee with chocolate and milk" at bounding box center [965, 444] width 271 height 19
click at [1074, 522] on icon "Branch-specific-item" at bounding box center [1065, 530] width 18 height 18
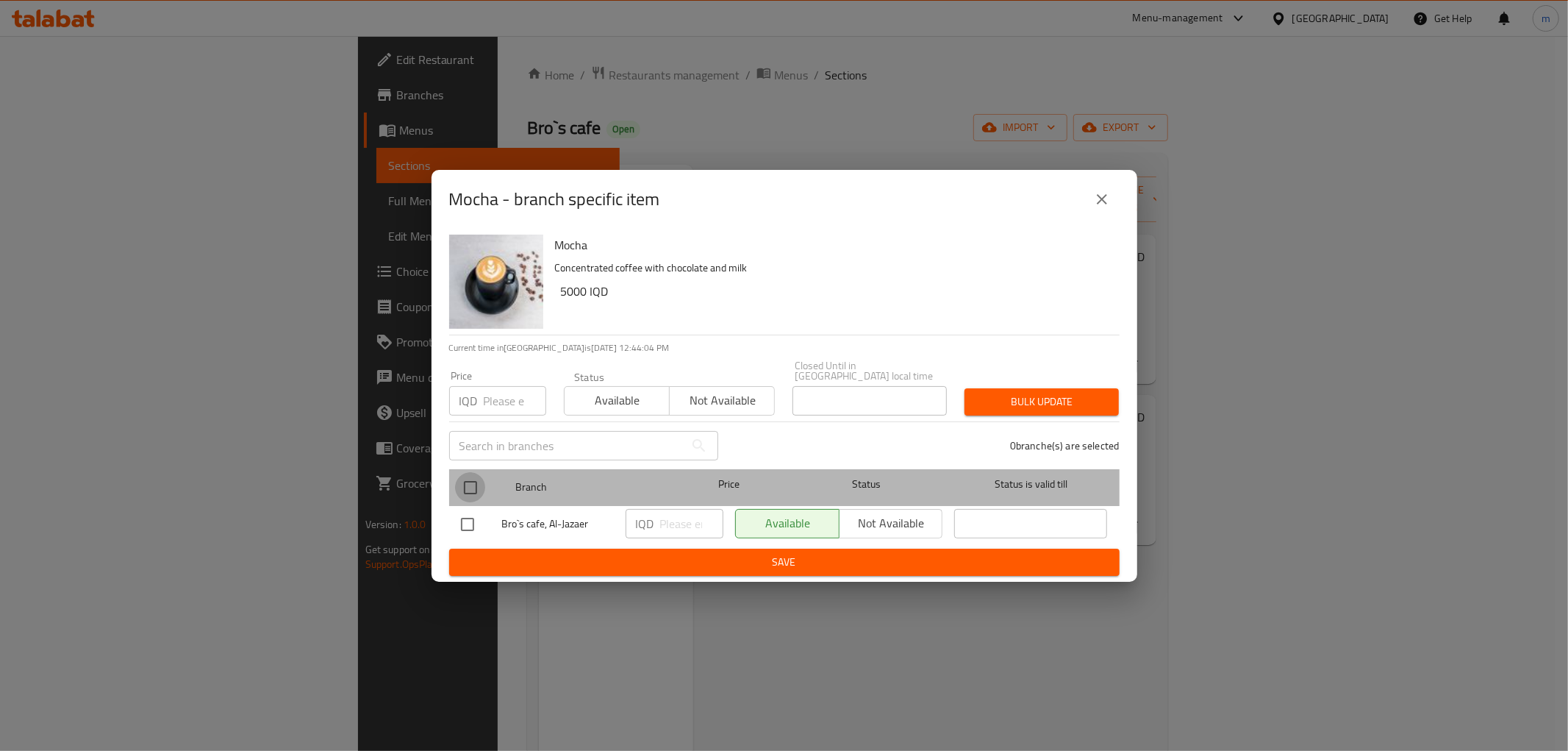
drag, startPoint x: 462, startPoint y: 480, endPoint x: 572, endPoint y: 510, distance: 114.0
click at [464, 481] on input "checkbox" at bounding box center [470, 487] width 31 height 31
checkbox input "true"
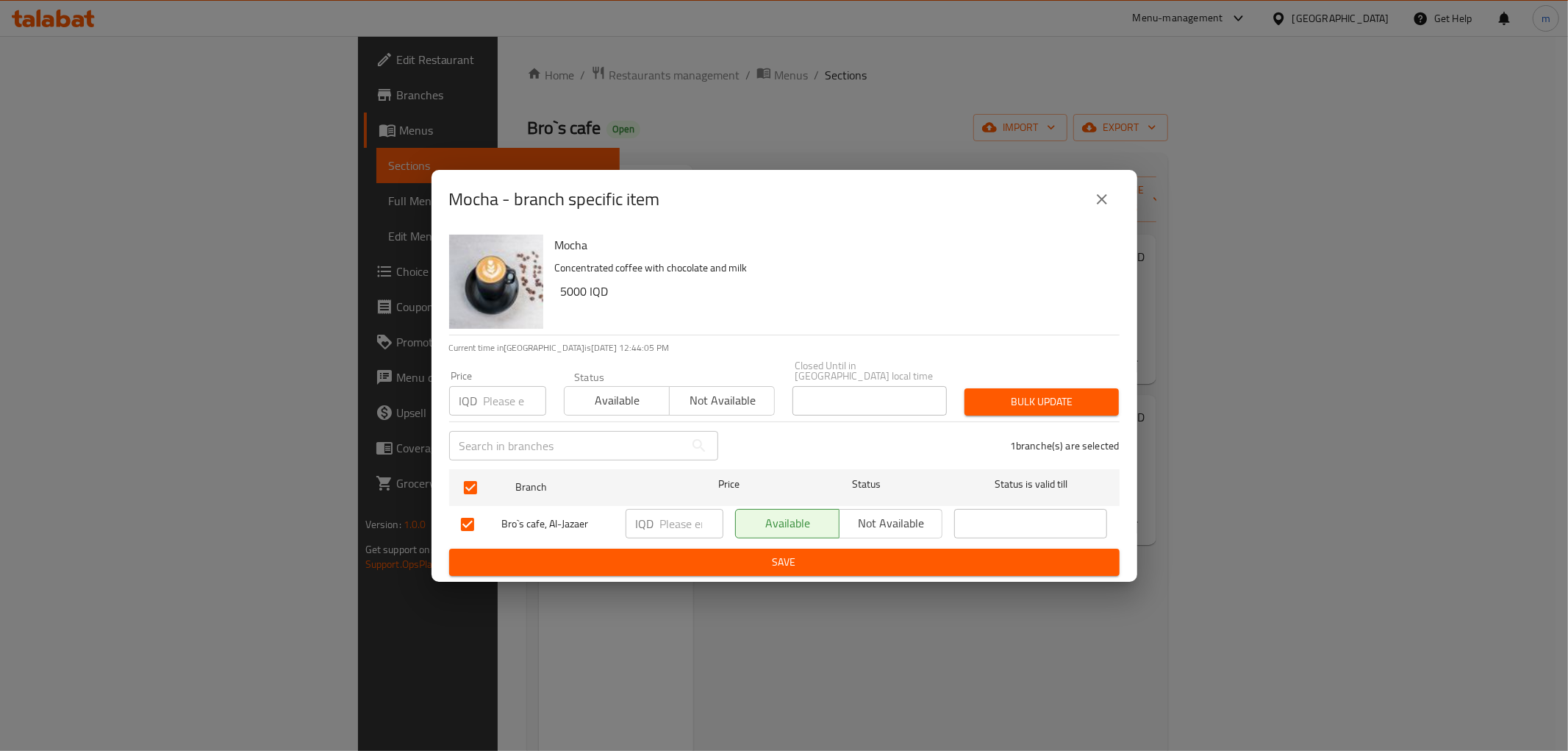
click at [655, 516] on div "IQD ​" at bounding box center [675, 524] width 98 height 30
type input "6000"
click at [682, 554] on span "Save" at bounding box center [785, 563] width 647 height 19
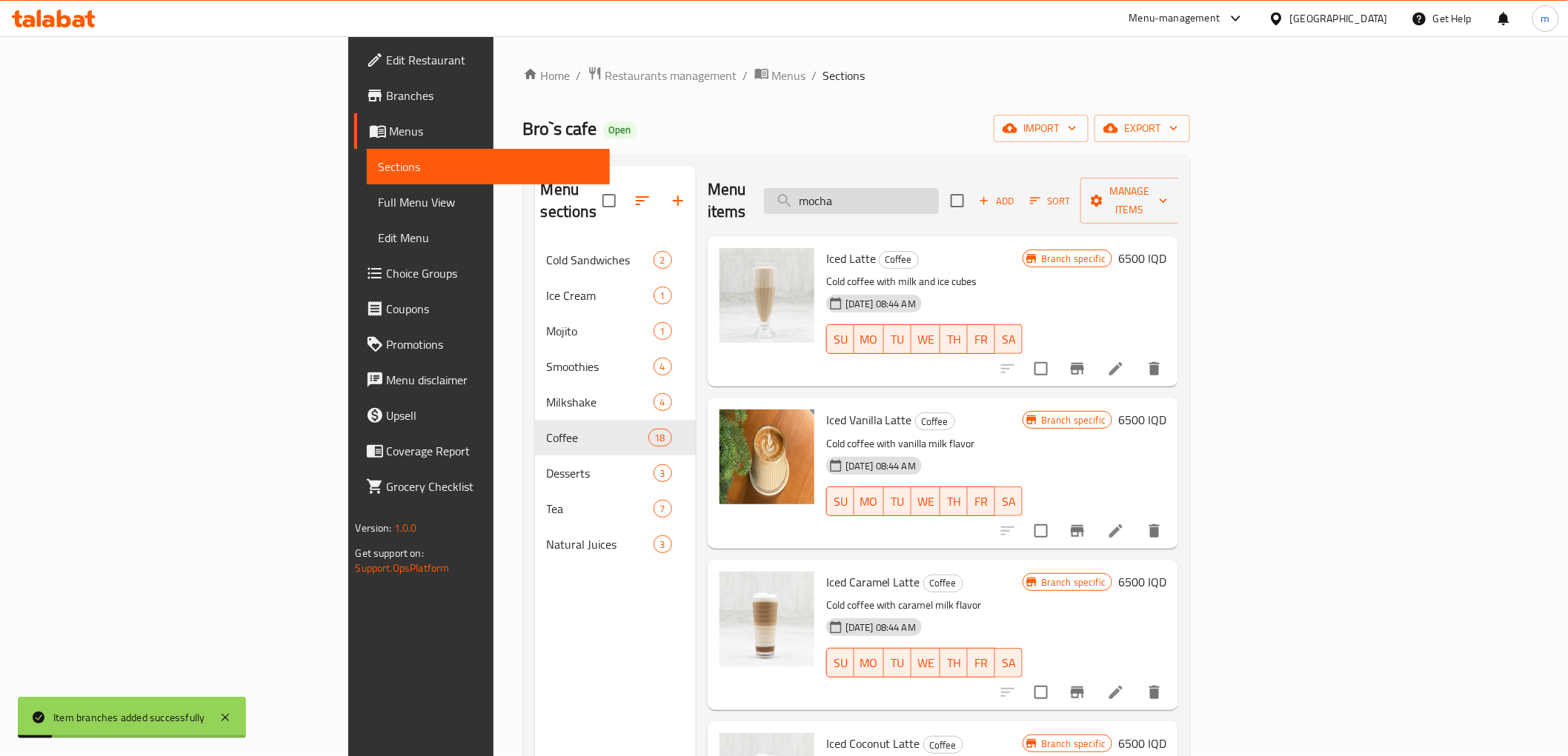
click at [939, 198] on input "mocha" at bounding box center [851, 202] width 175 height 26
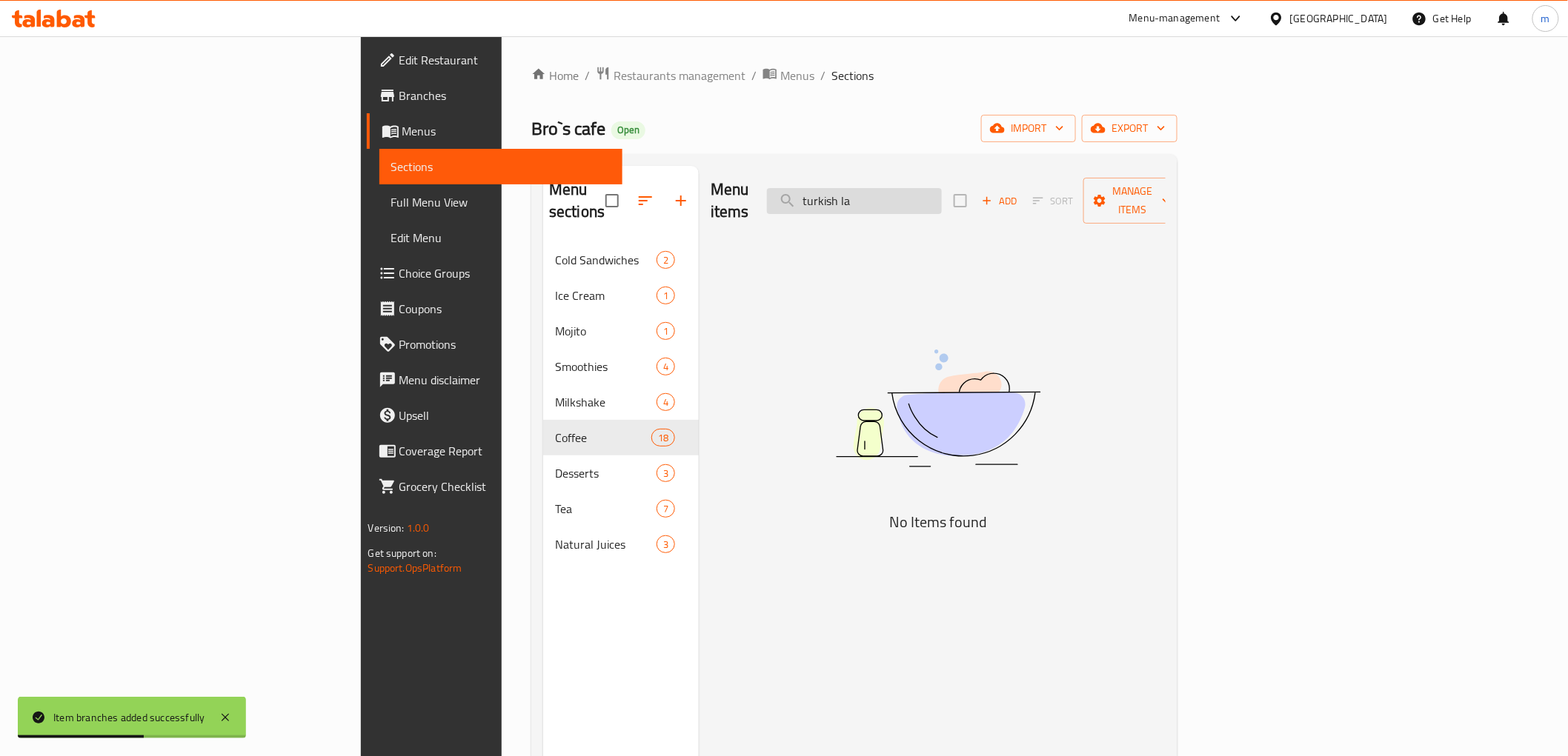
click at [942, 191] on input "turkish la" at bounding box center [854, 202] width 175 height 26
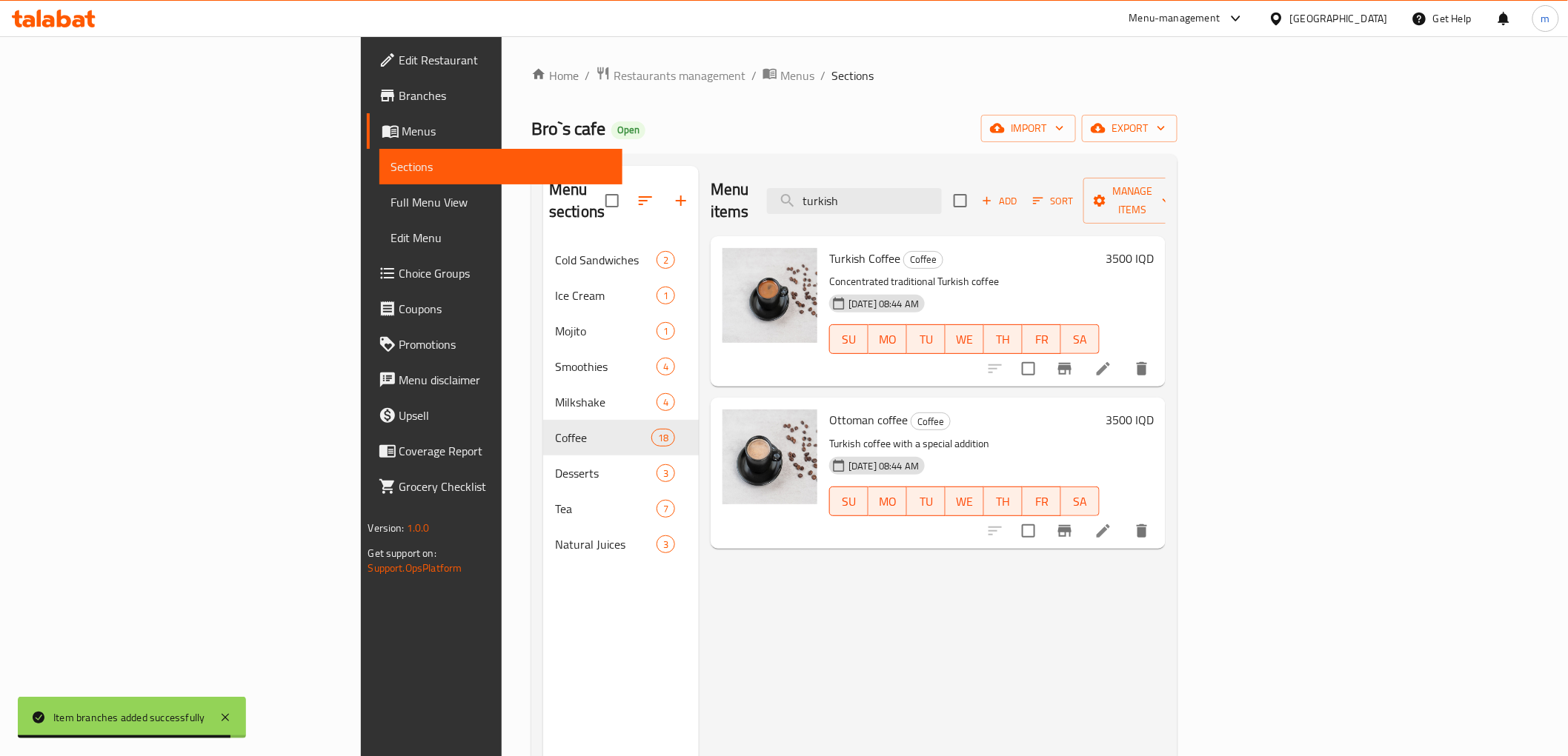
type input "turkish"
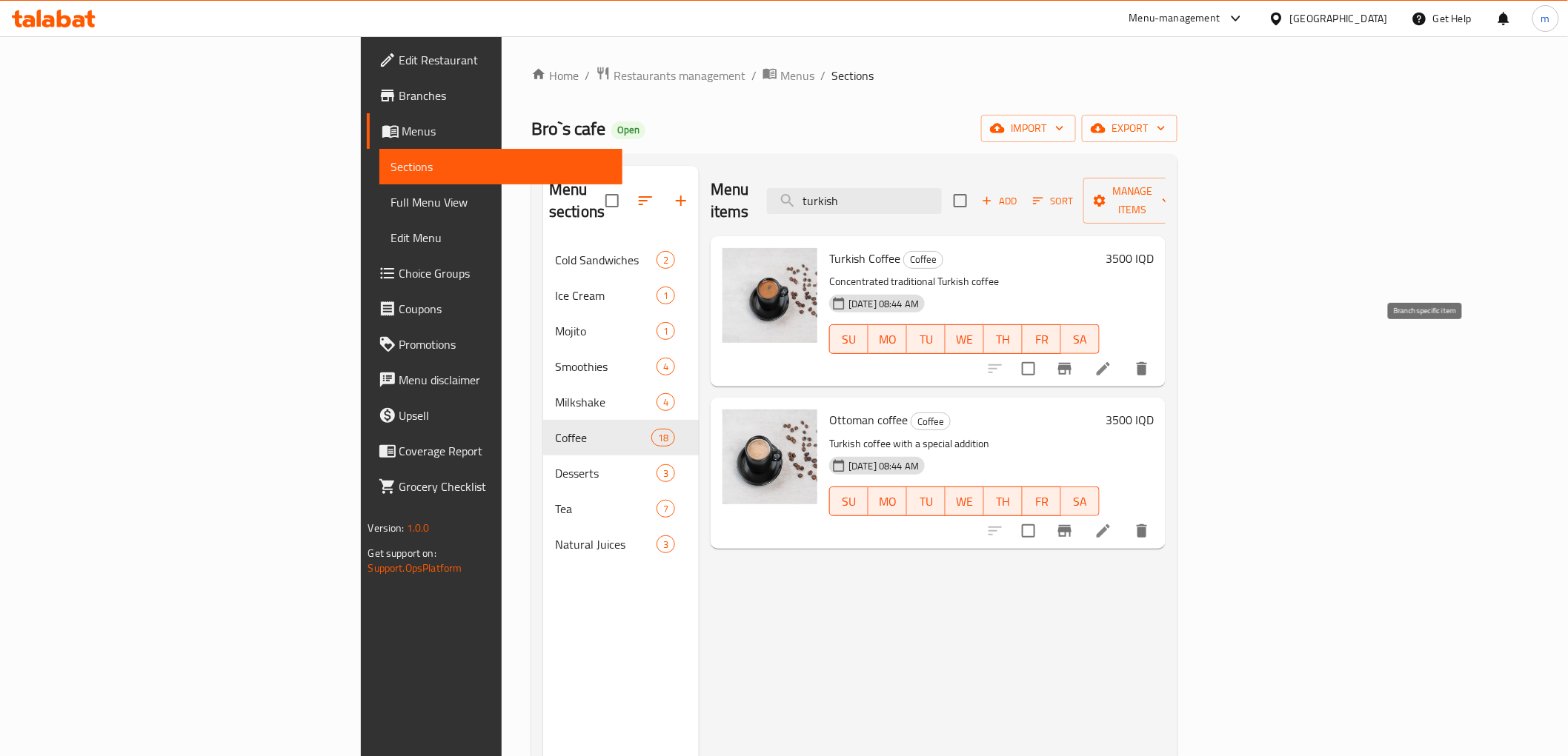
click at [1071, 363] on icon "Branch-specific-item" at bounding box center [1065, 369] width 13 height 12
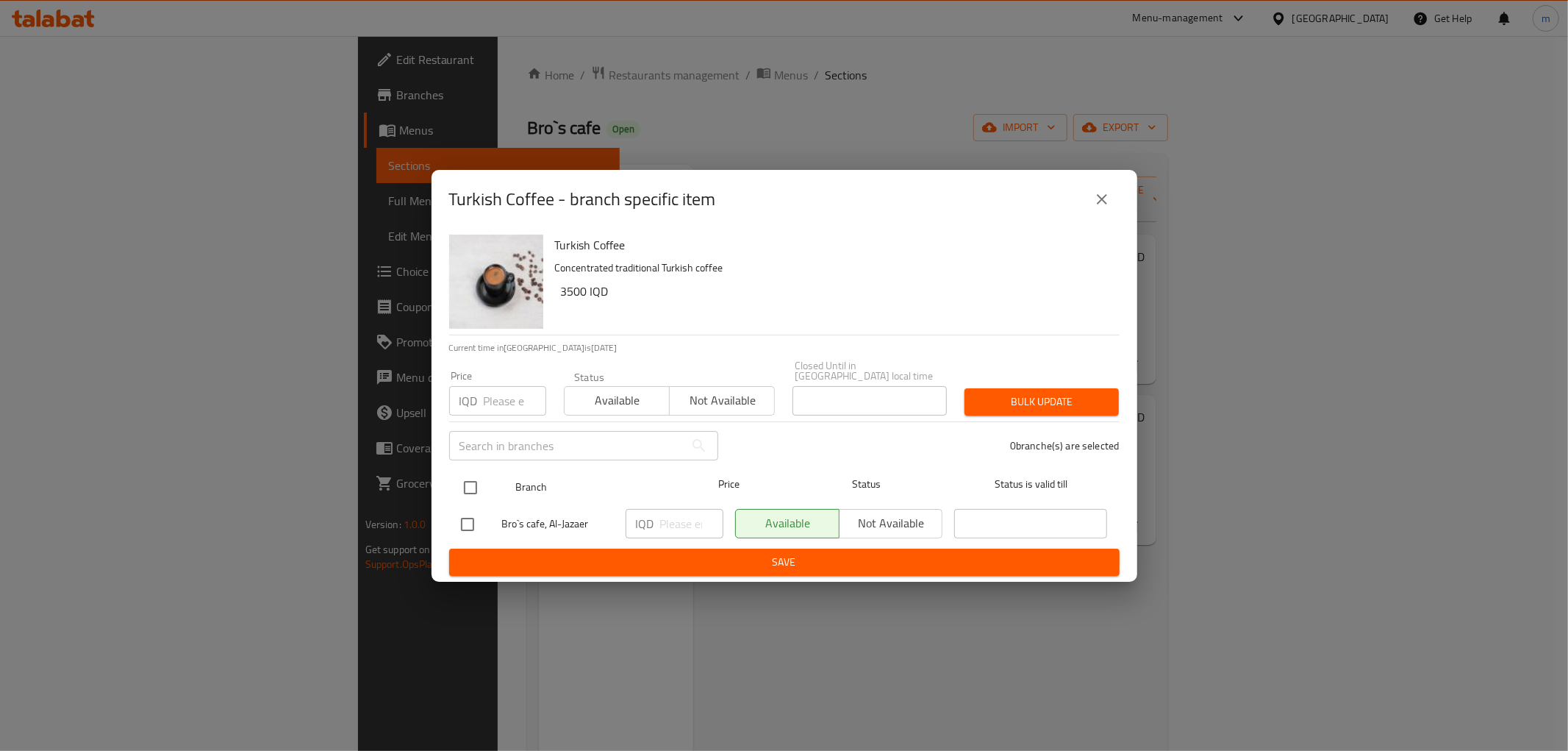
click at [478, 486] on input "checkbox" at bounding box center [470, 487] width 31 height 31
checkbox input "true"
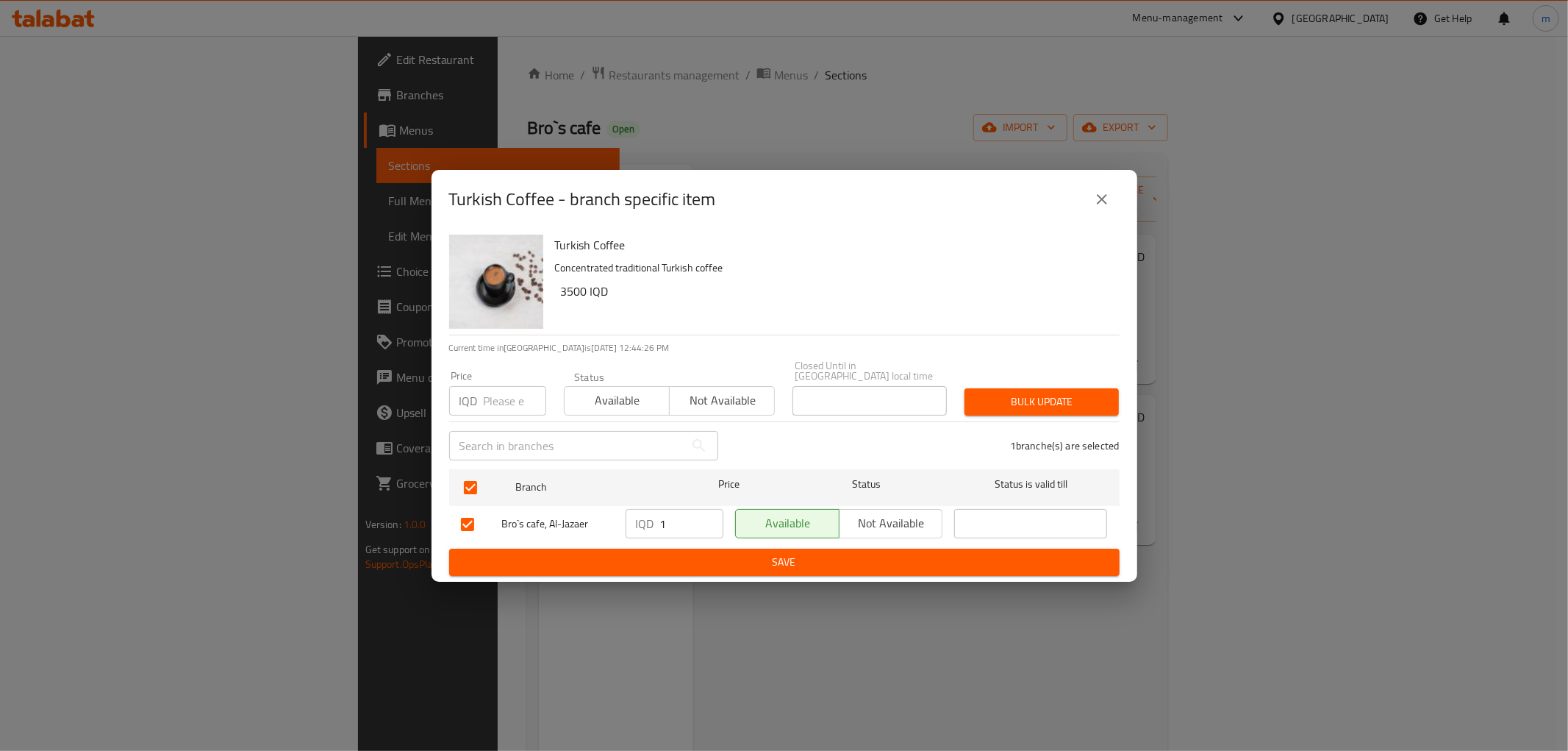
click at [704, 515] on input "1" at bounding box center [692, 524] width 63 height 30
click at [702, 516] on input "2" at bounding box center [692, 524] width 63 height 30
click at [689, 516] on input "24" at bounding box center [692, 524] width 63 height 30
click at [689, 516] on input "2440" at bounding box center [692, 524] width 63 height 30
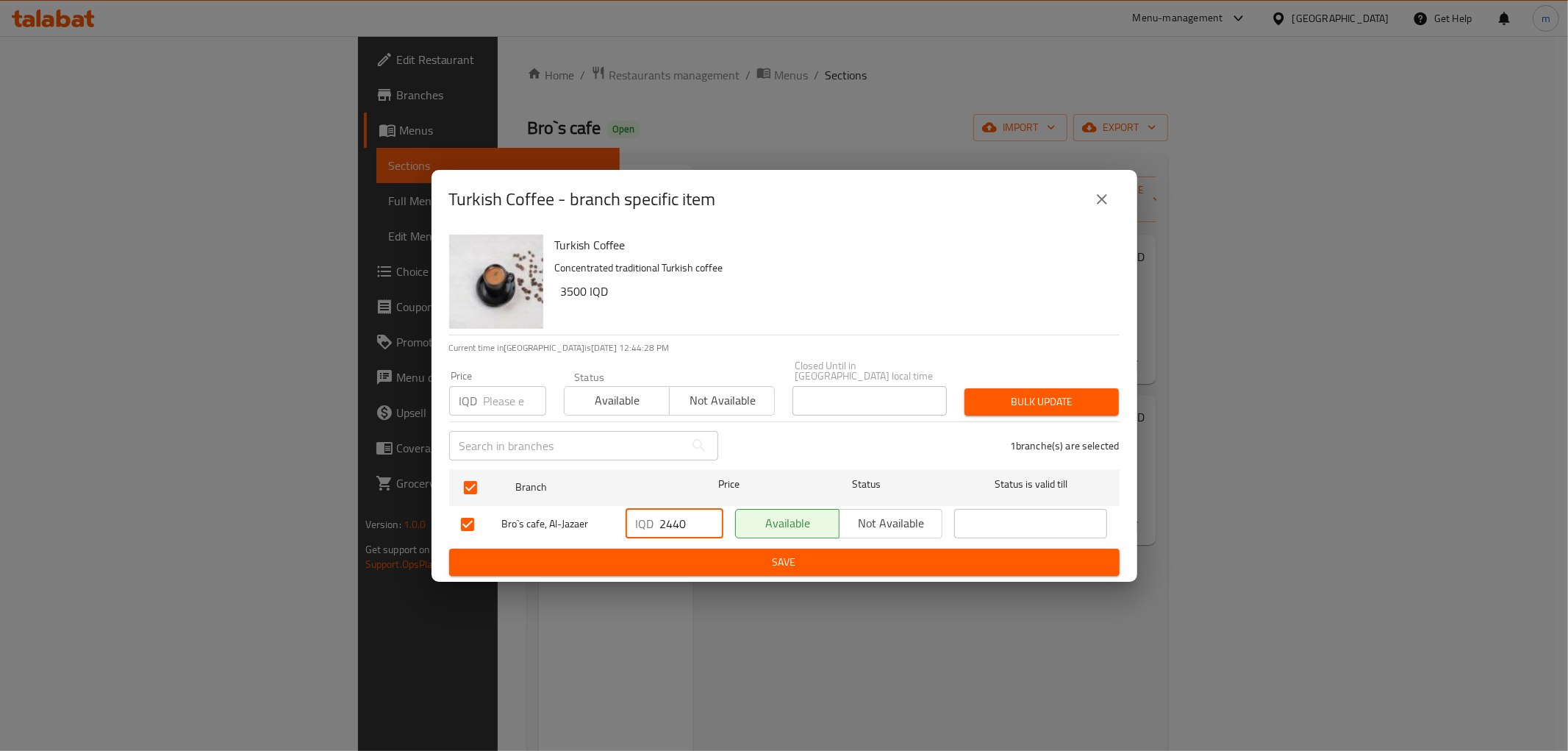
click at [689, 516] on input "2440" at bounding box center [692, 524] width 63 height 30
type input "4000"
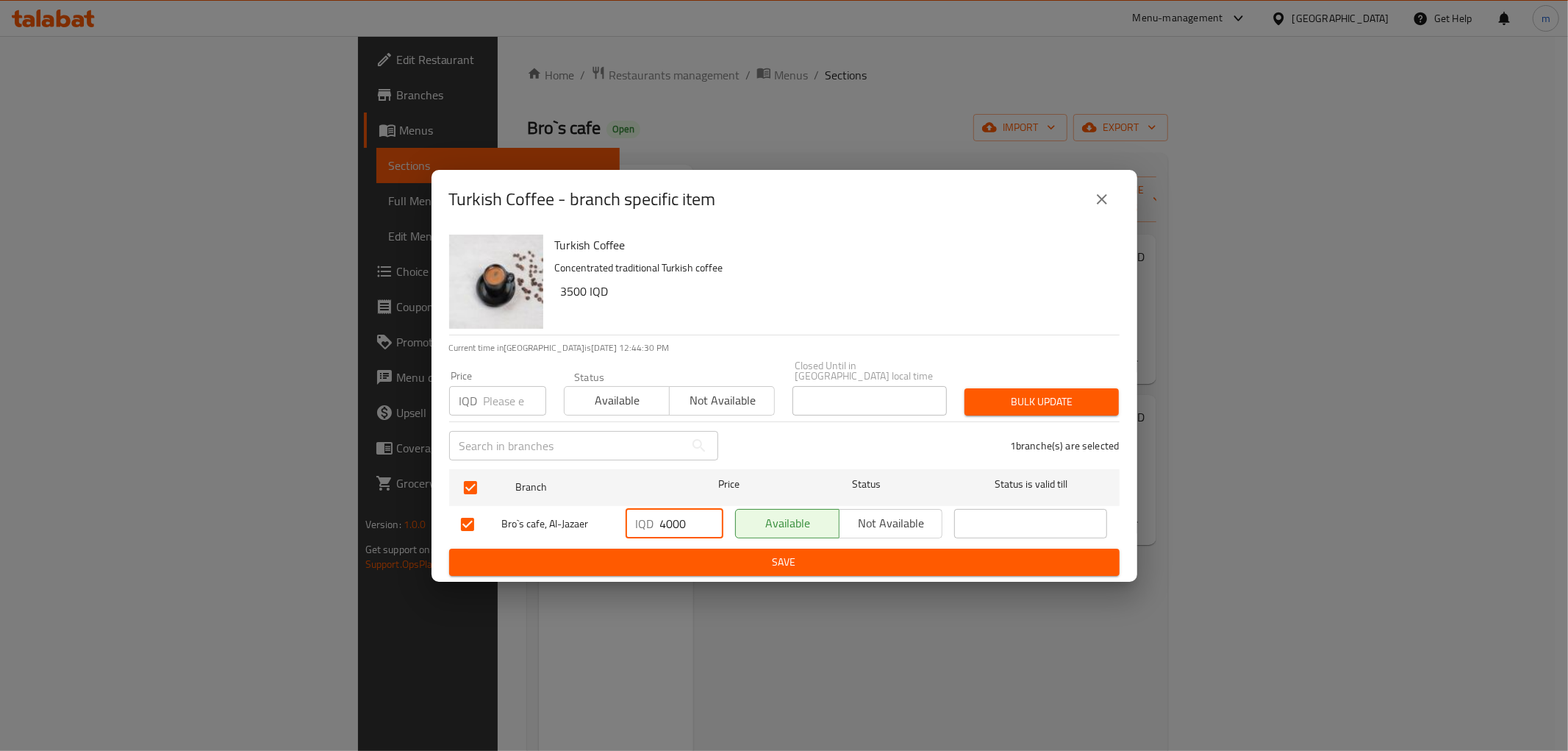
click at [702, 557] on span "Save" at bounding box center [785, 563] width 647 height 19
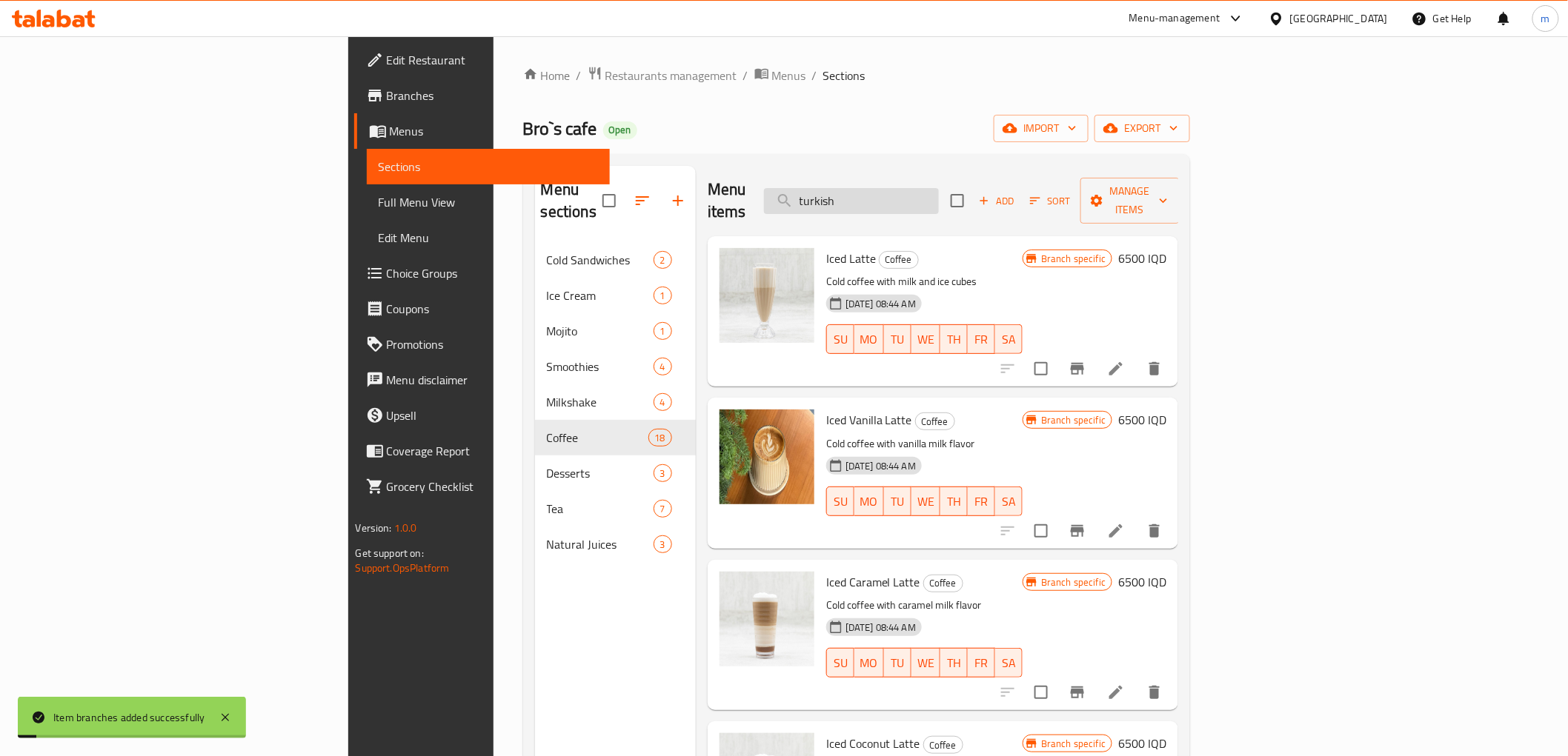
click at [939, 201] on input "turkish" at bounding box center [851, 202] width 175 height 26
type input "turkish"
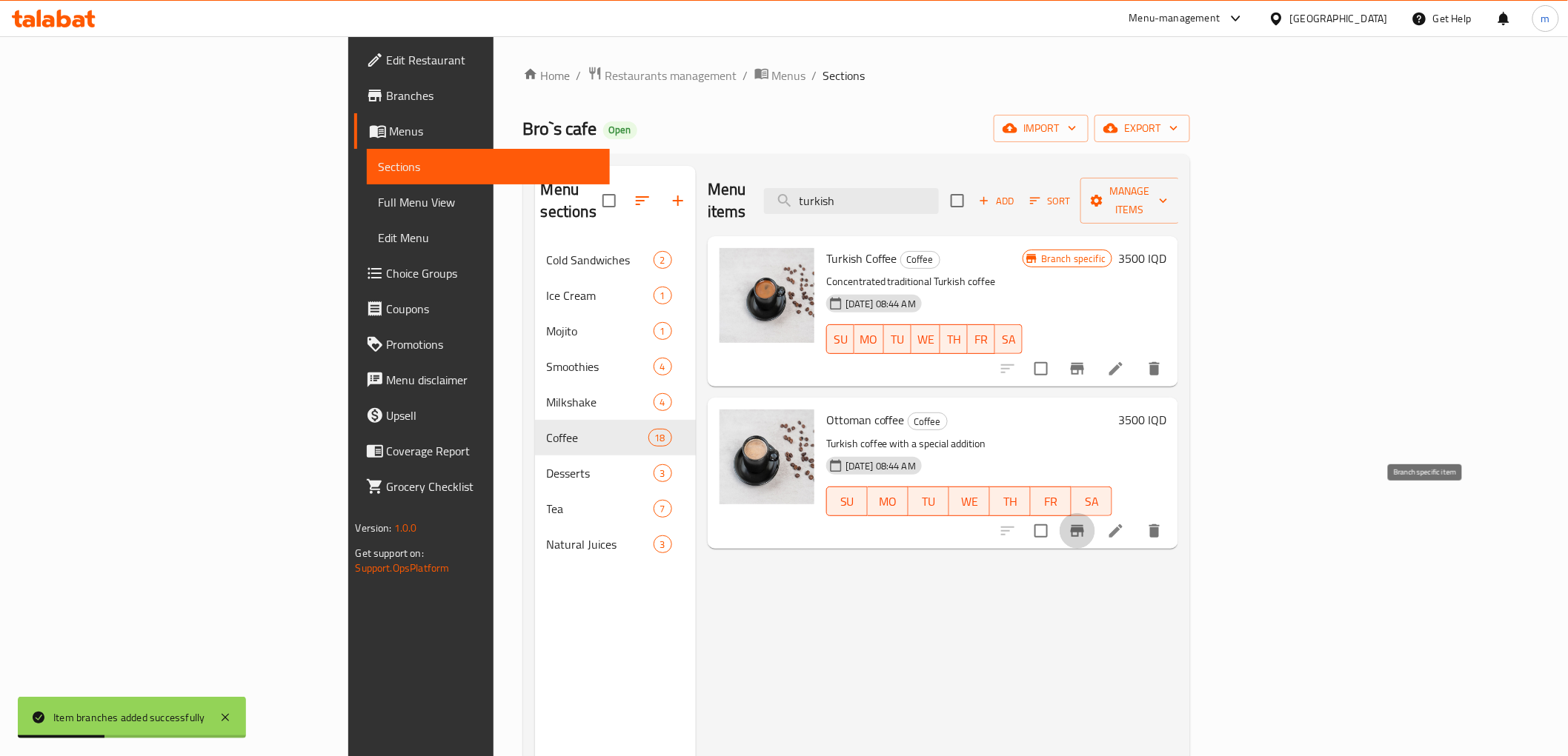
click at [1084, 525] on icon "Branch-specific-item" at bounding box center [1078, 531] width 13 height 12
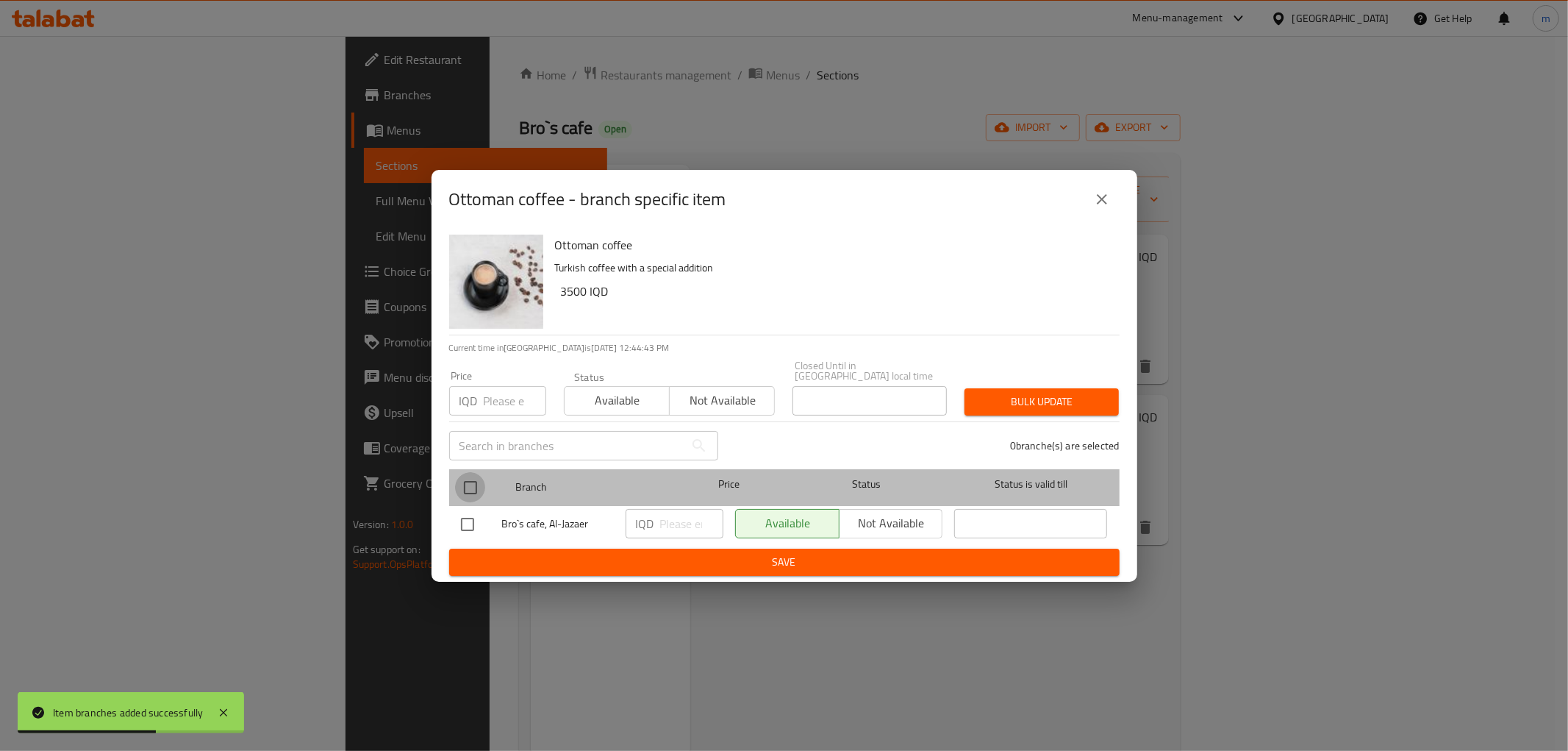
click at [474, 490] on input "checkbox" at bounding box center [470, 487] width 31 height 31
checkbox input "true"
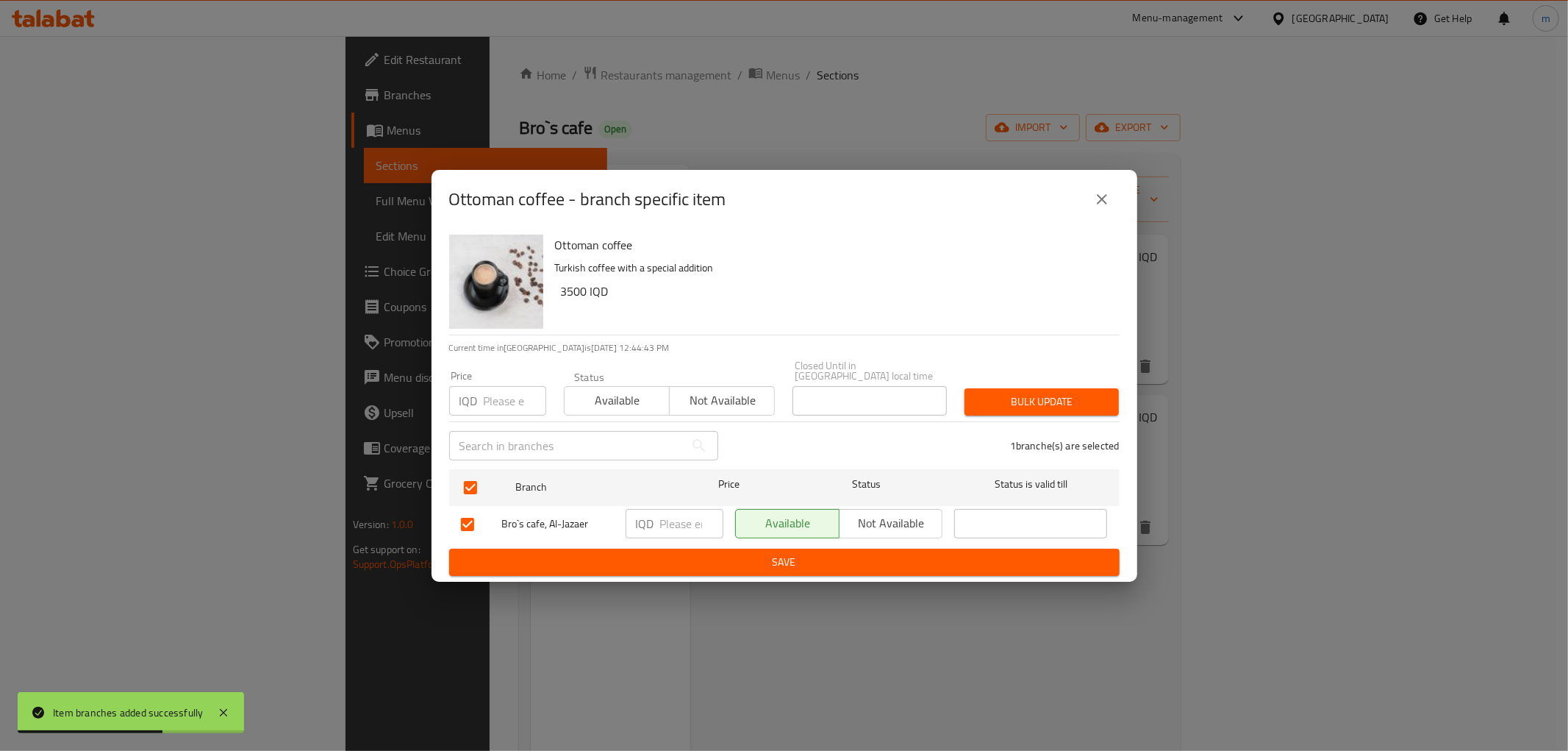
click at [659, 511] on div "IQD ​" at bounding box center [675, 524] width 98 height 30
type input "4000"
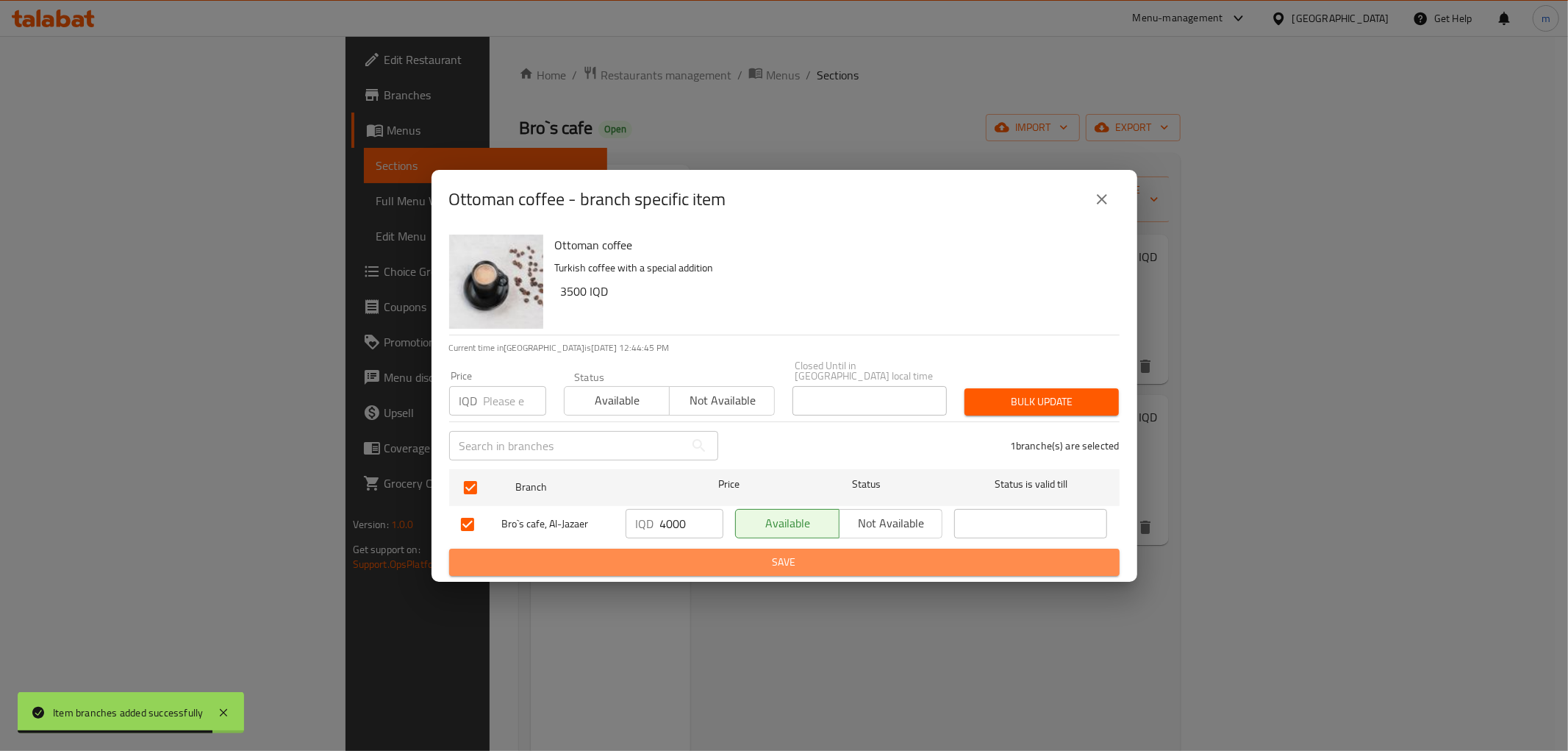
click at [691, 554] on span "Save" at bounding box center [785, 563] width 647 height 19
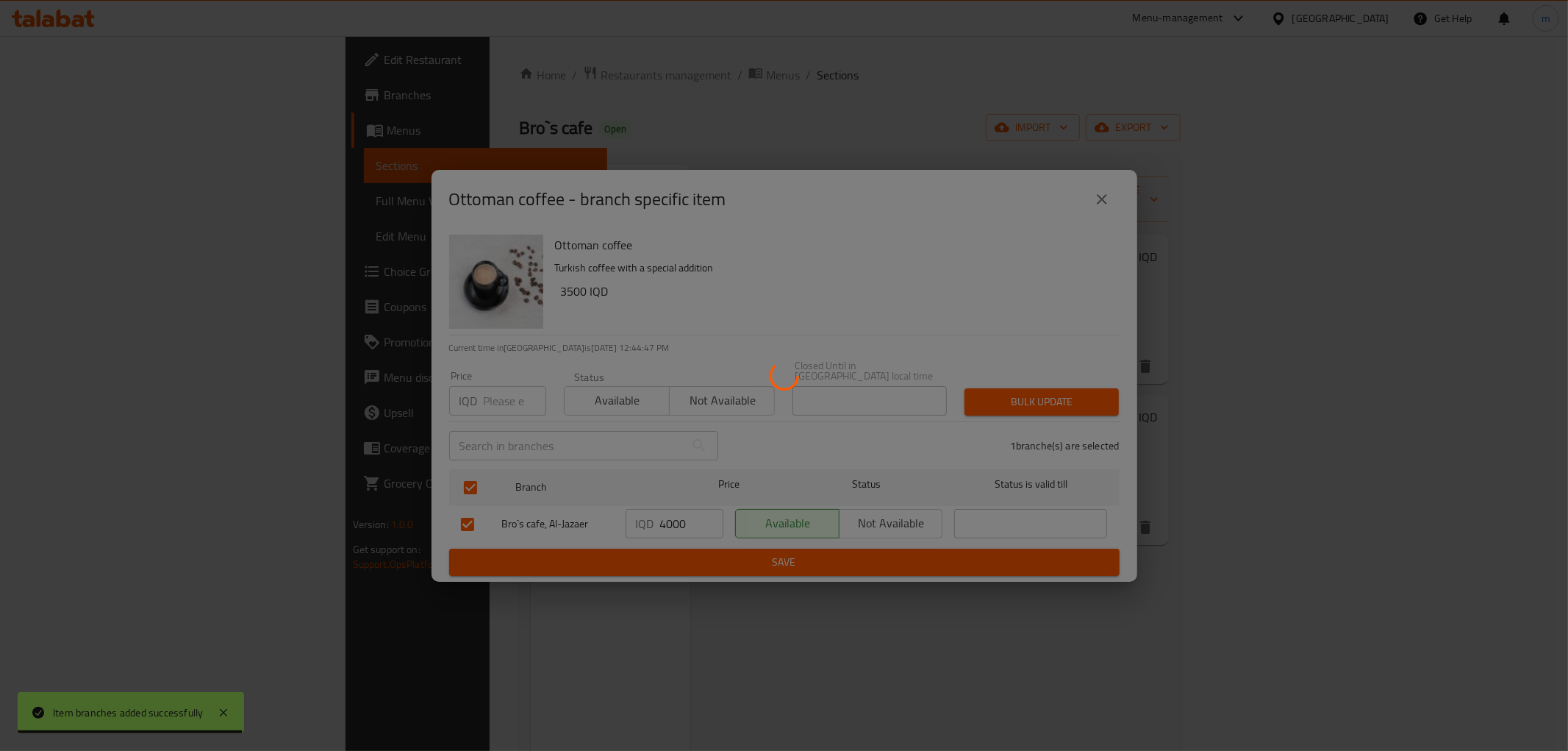
click at [1460, 503] on div at bounding box center [784, 376] width 1568 height 751
click at [1456, 503] on div at bounding box center [784, 376] width 1568 height 751
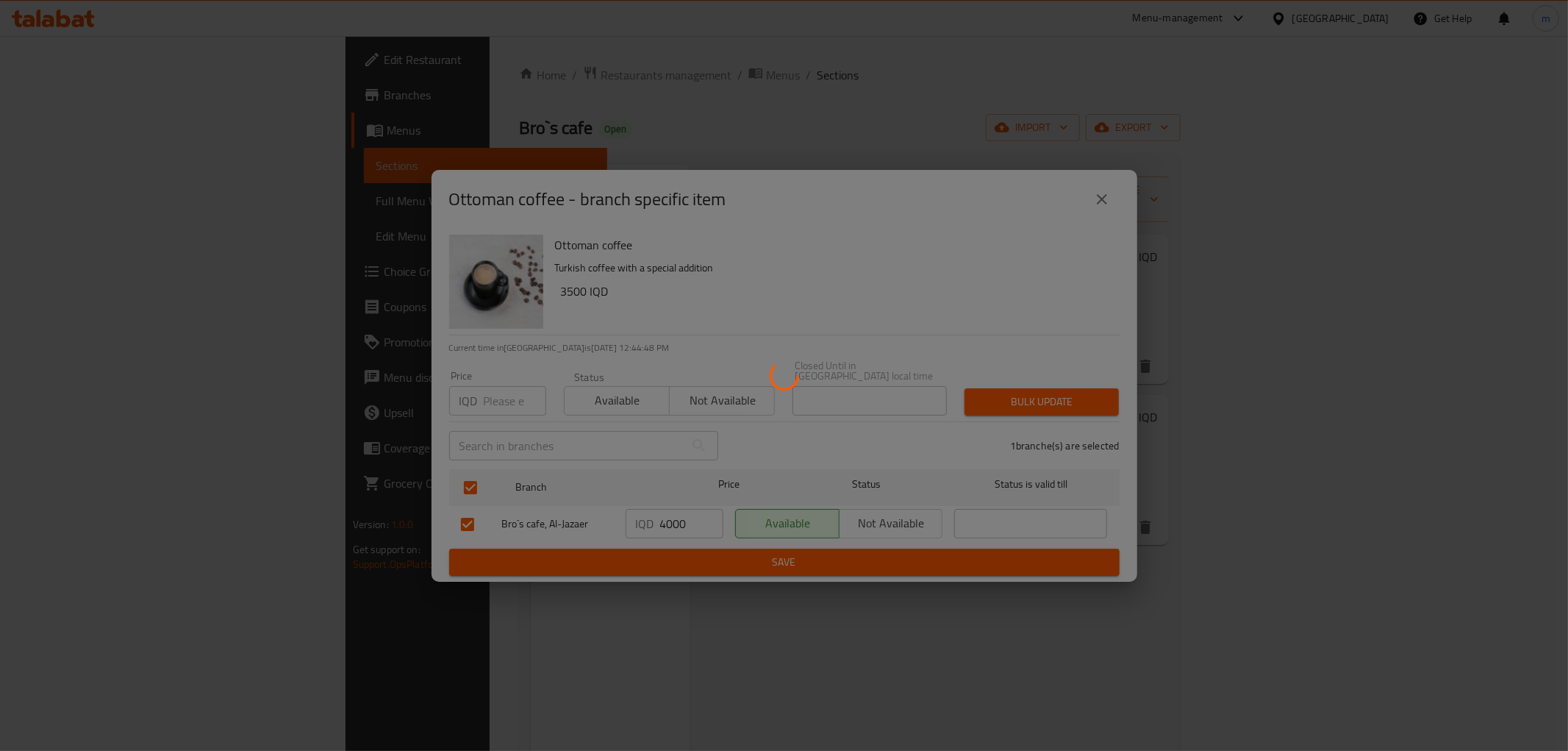
click at [1456, 503] on div at bounding box center [784, 376] width 1568 height 751
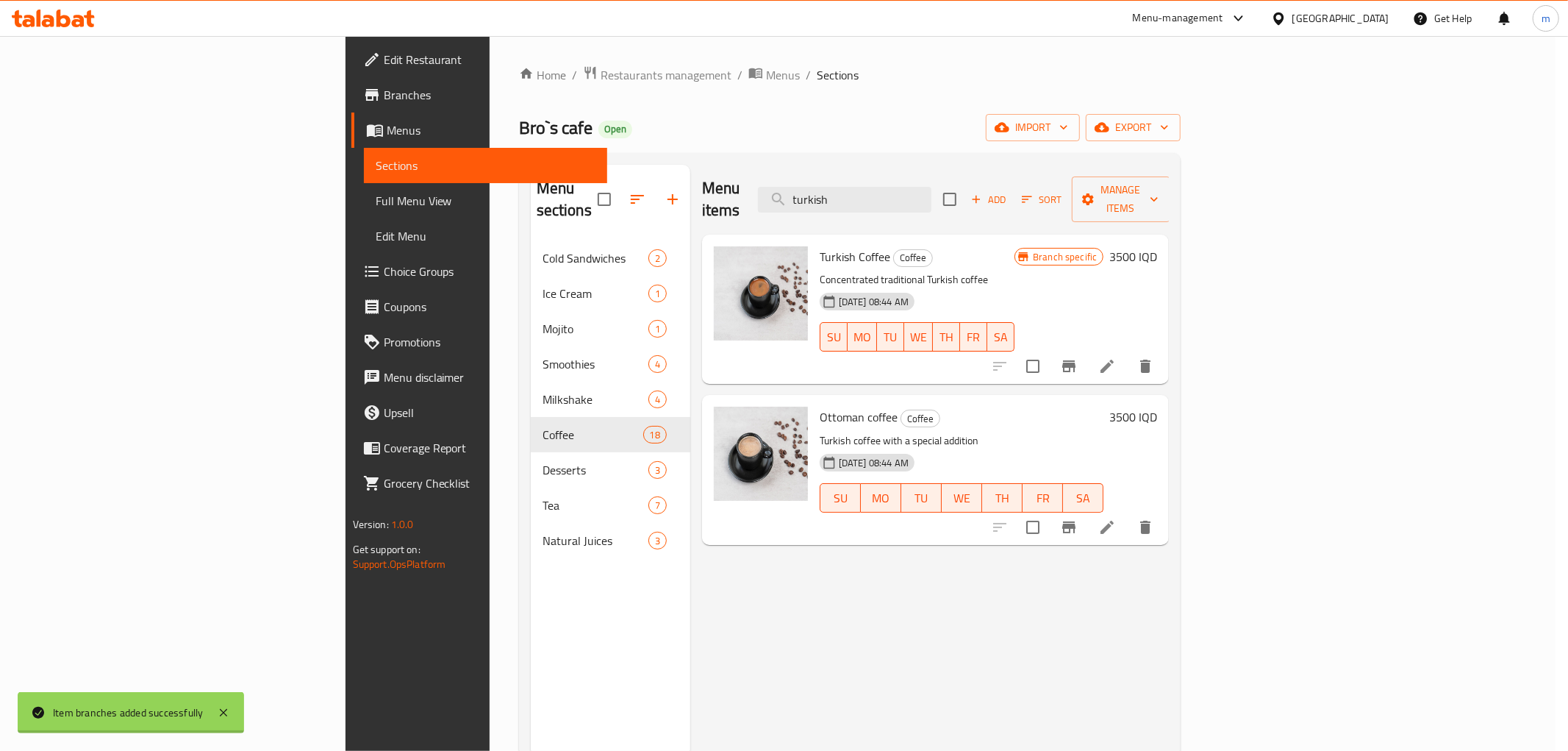
click at [1163, 510] on div at bounding box center [1072, 528] width 181 height 35
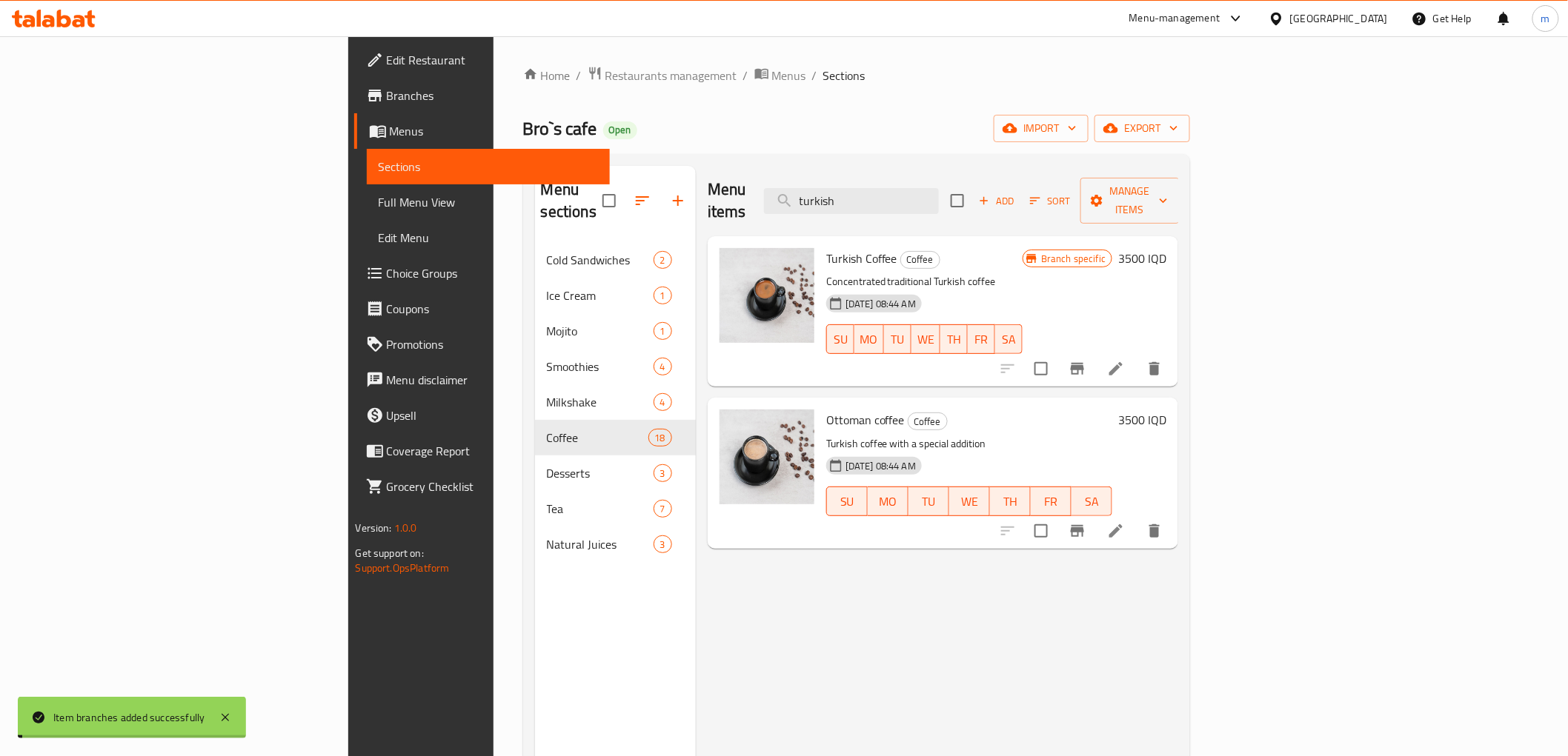
click at [1123, 525] on icon at bounding box center [1116, 531] width 13 height 13
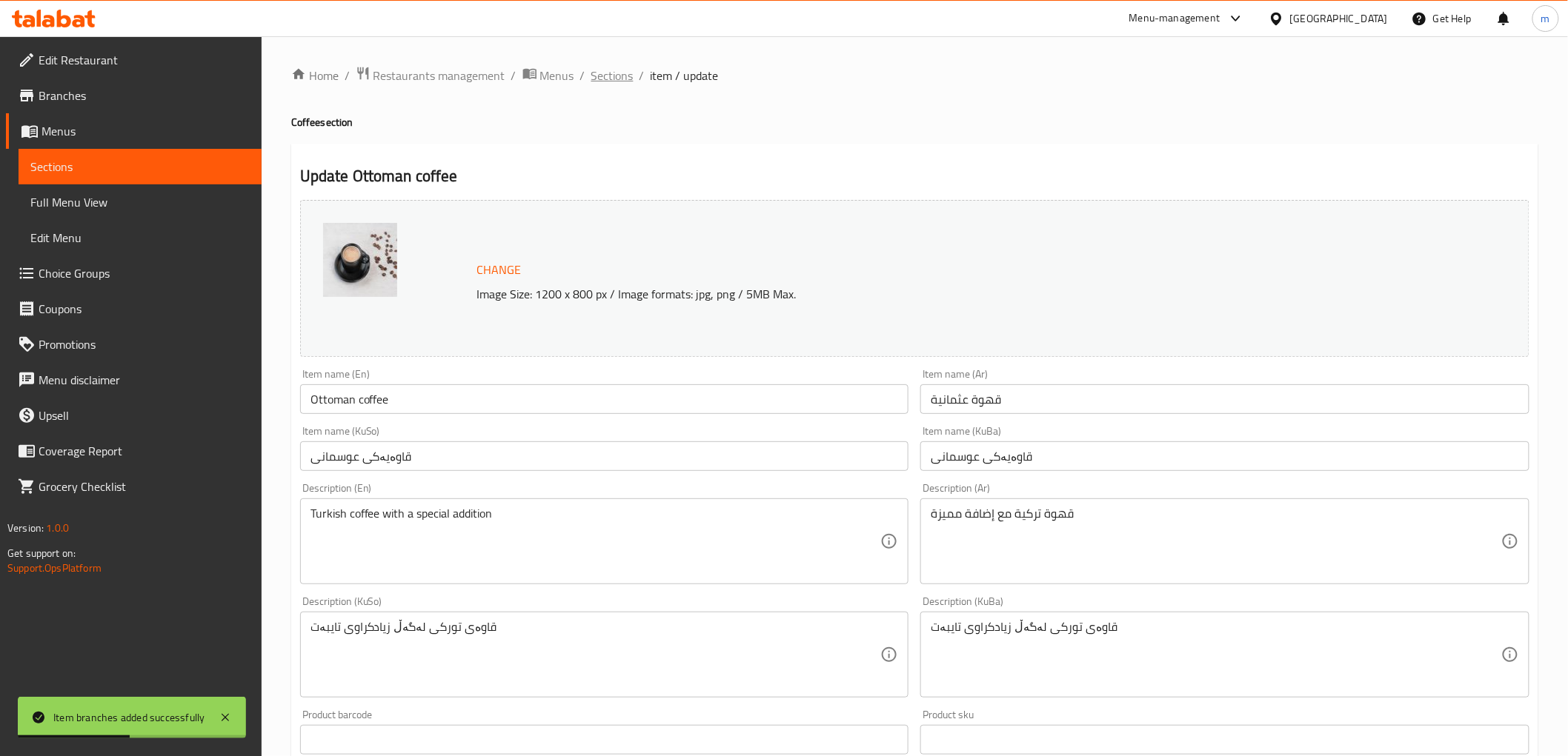
click at [612, 75] on span "Sections" at bounding box center [612, 75] width 42 height 18
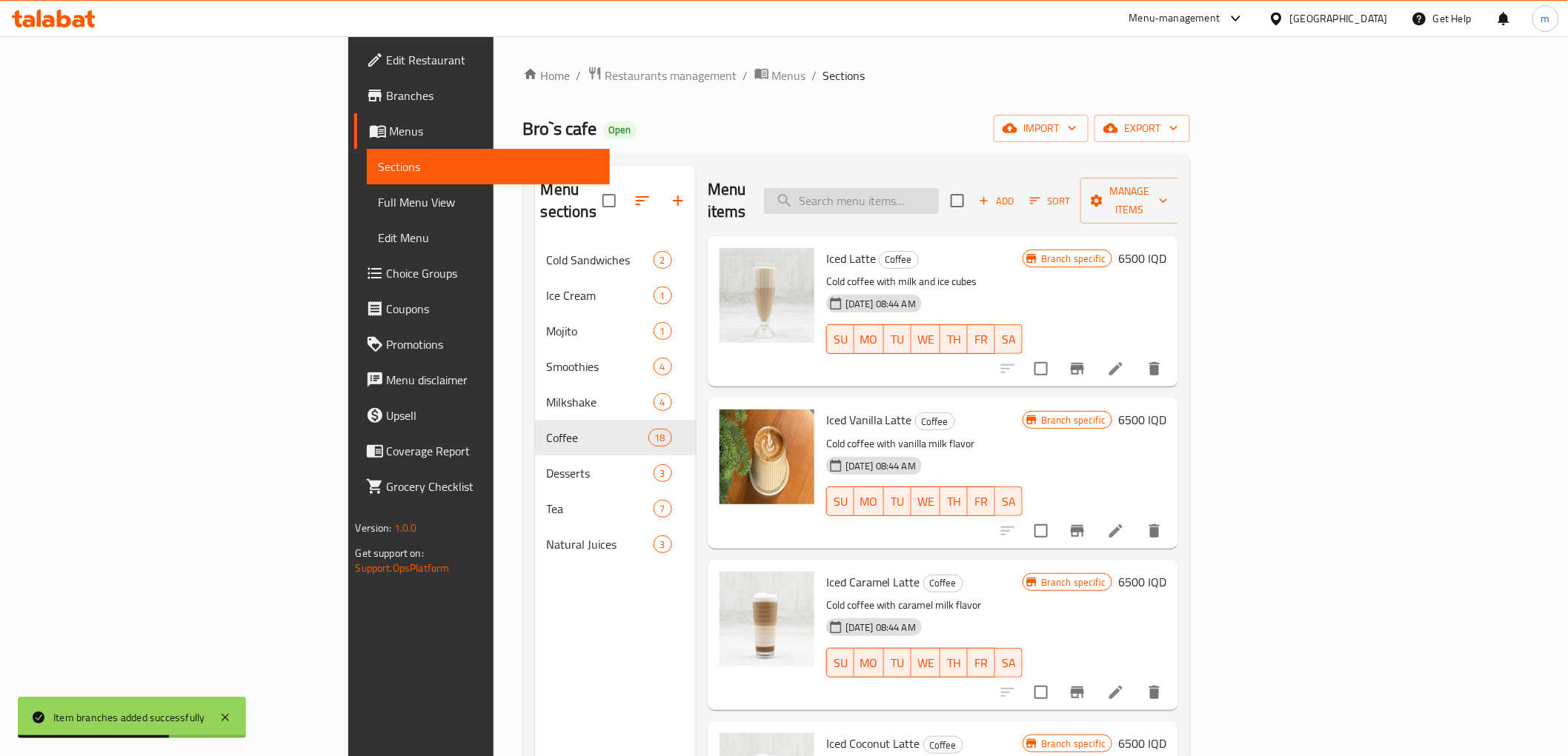
click at [939, 197] on input "search" at bounding box center [851, 202] width 175 height 26
paste input "Spanish latte"
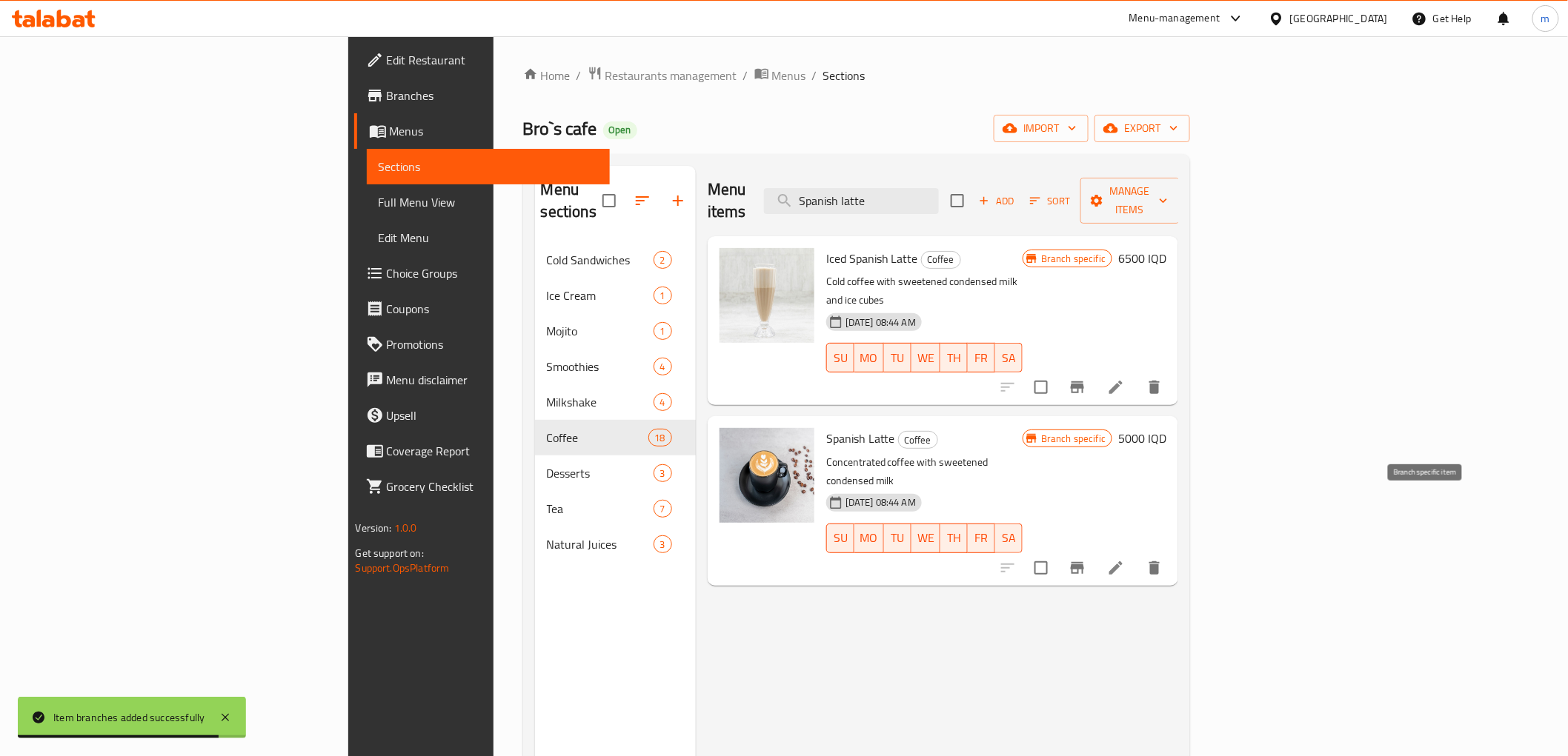
click at [1095, 551] on button "Branch-specific-item" at bounding box center [1078, 568] width 35 height 35
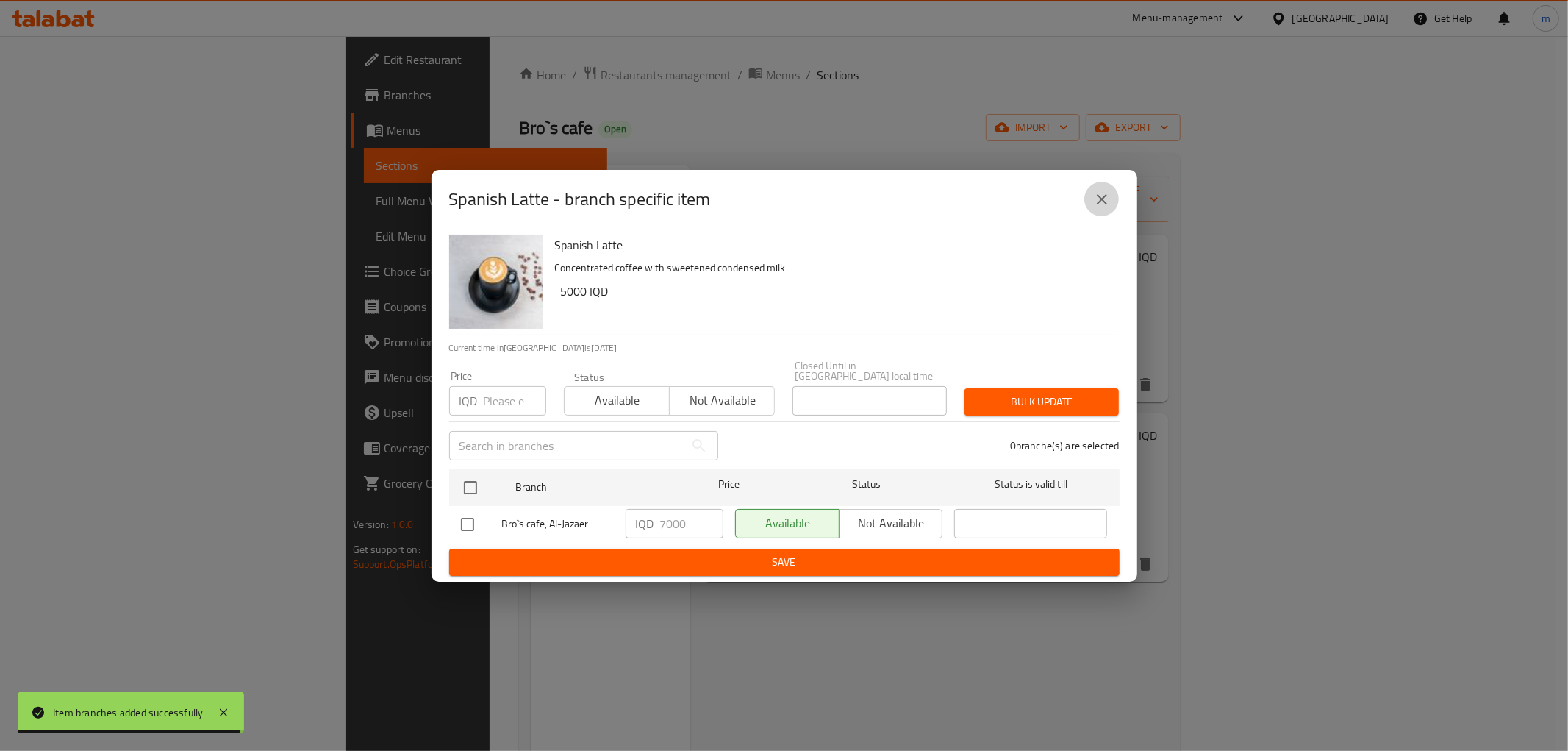
click at [1086, 204] on button "close" at bounding box center [1102, 199] width 35 height 35
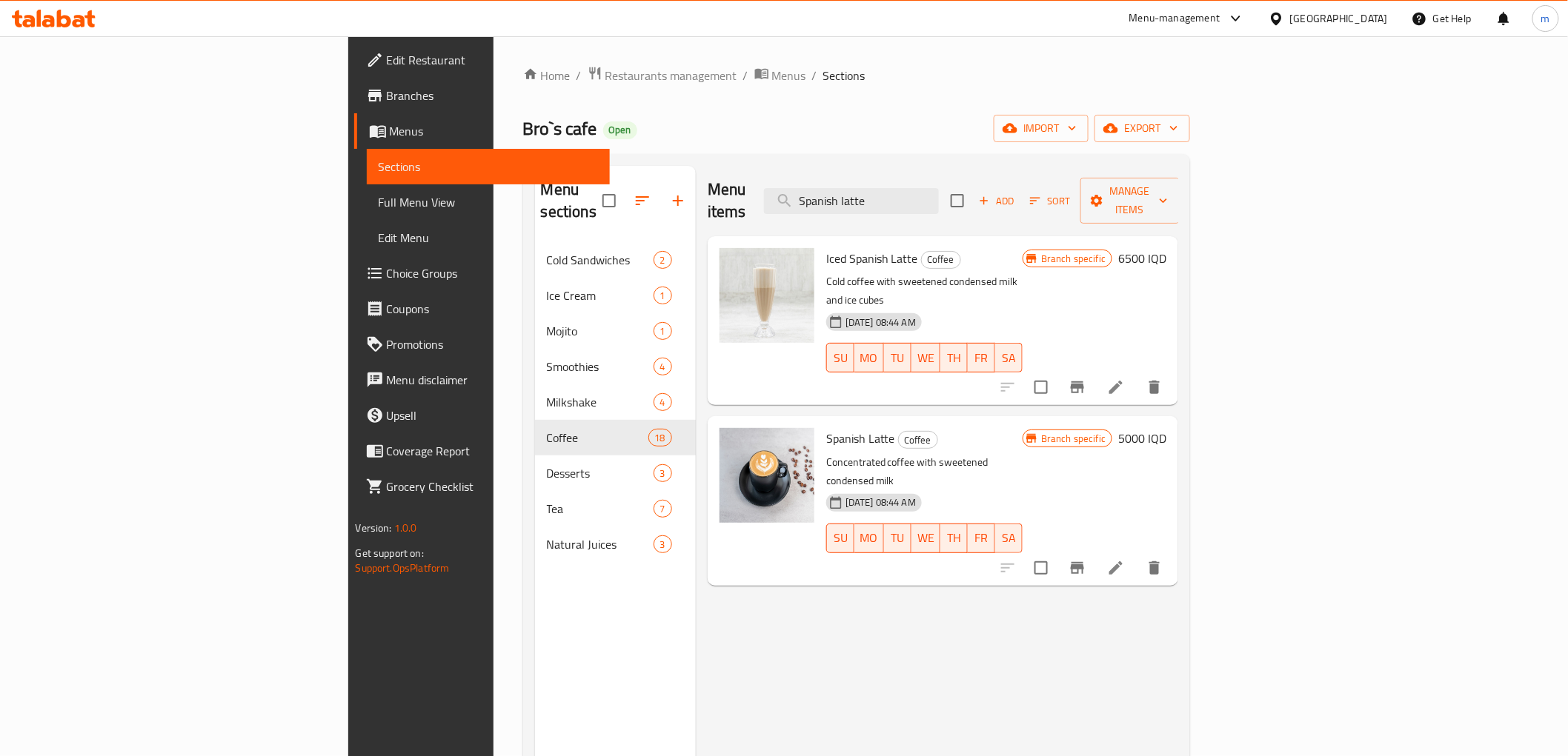
click at [977, 175] on div "Menu items Spanish latte Add Sort Manage items" at bounding box center [943, 201] width 472 height 70
click at [939, 189] on input "Spanish latte" at bounding box center [851, 202] width 175 height 26
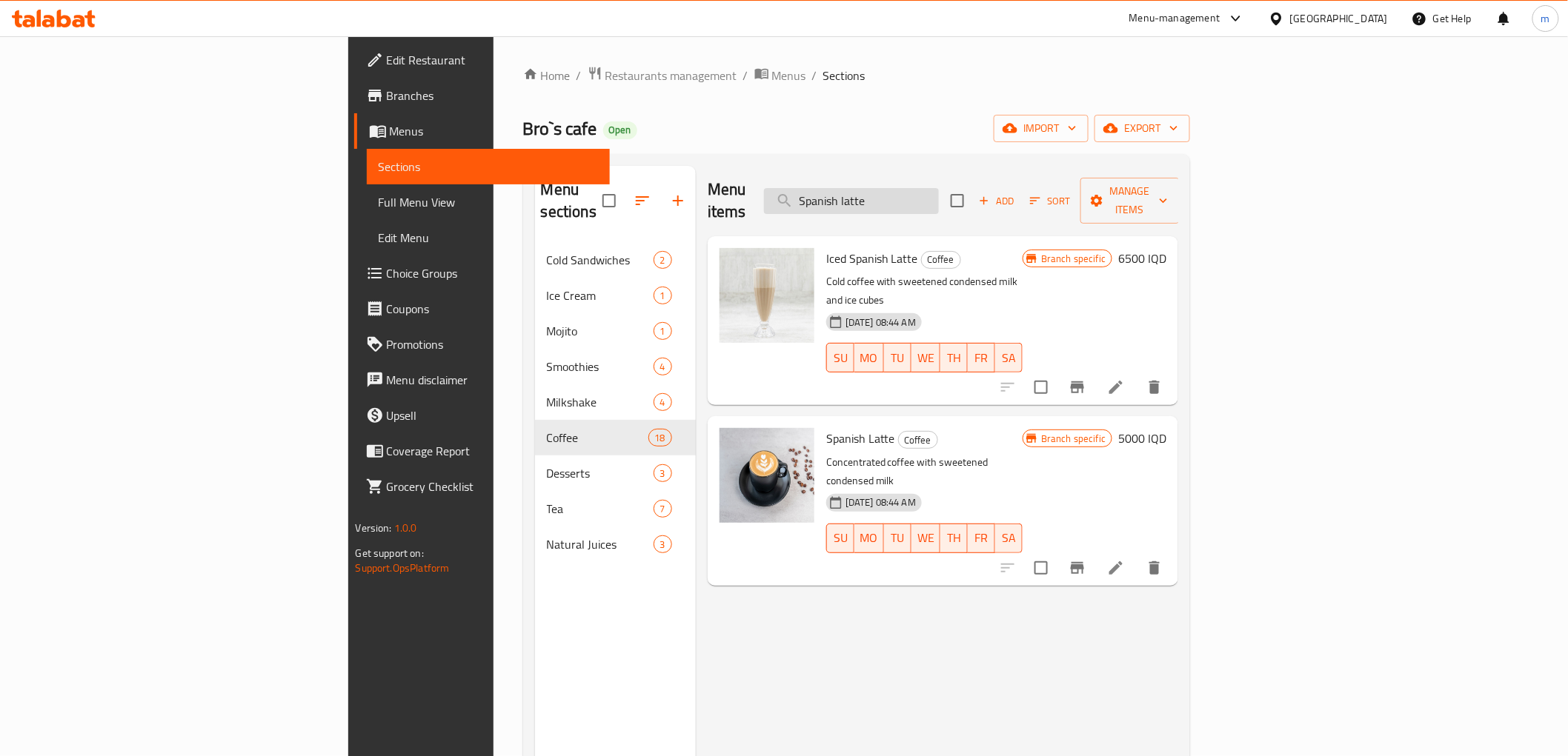
click at [939, 189] on input "Spanish latte" at bounding box center [851, 202] width 175 height 26
click at [980, 203] on div "Menu items Spanish latte Add Sort Manage items" at bounding box center [943, 201] width 472 height 70
click at [939, 196] on input "Spanish latte" at bounding box center [851, 202] width 175 height 26
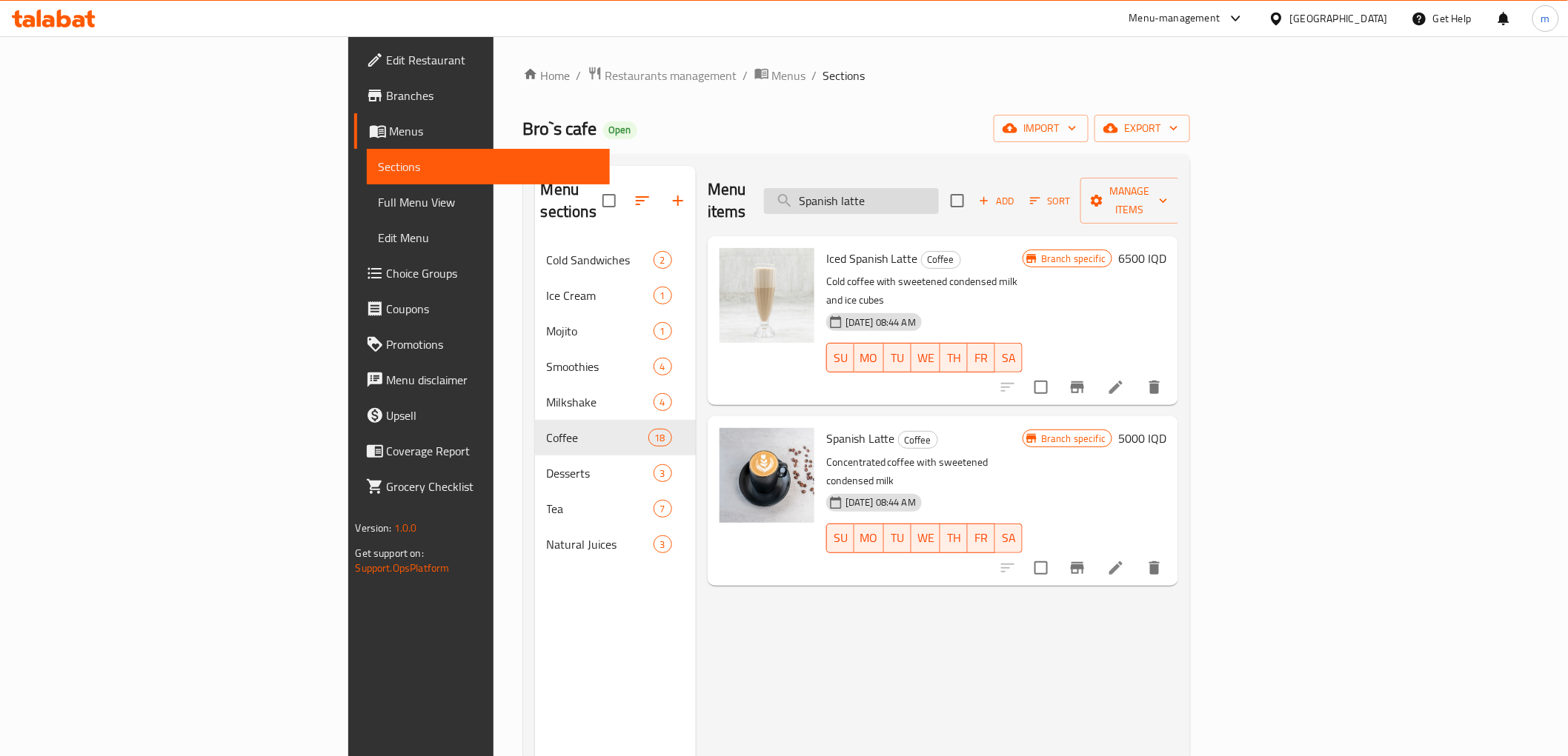
click at [939, 195] on input "Spanish latte" at bounding box center [851, 202] width 175 height 26
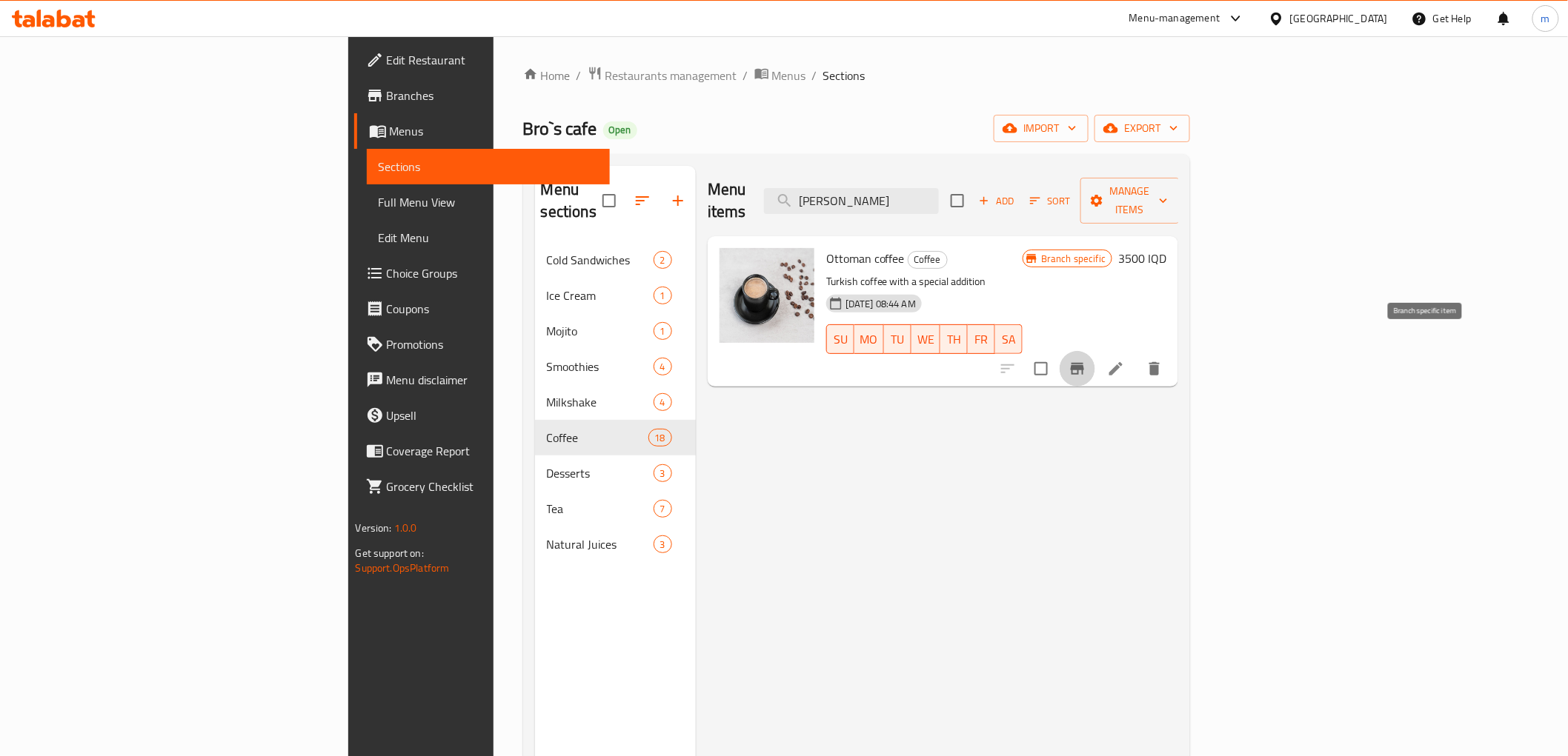
click at [1084, 363] on icon "Branch-specific-item" at bounding box center [1078, 369] width 13 height 12
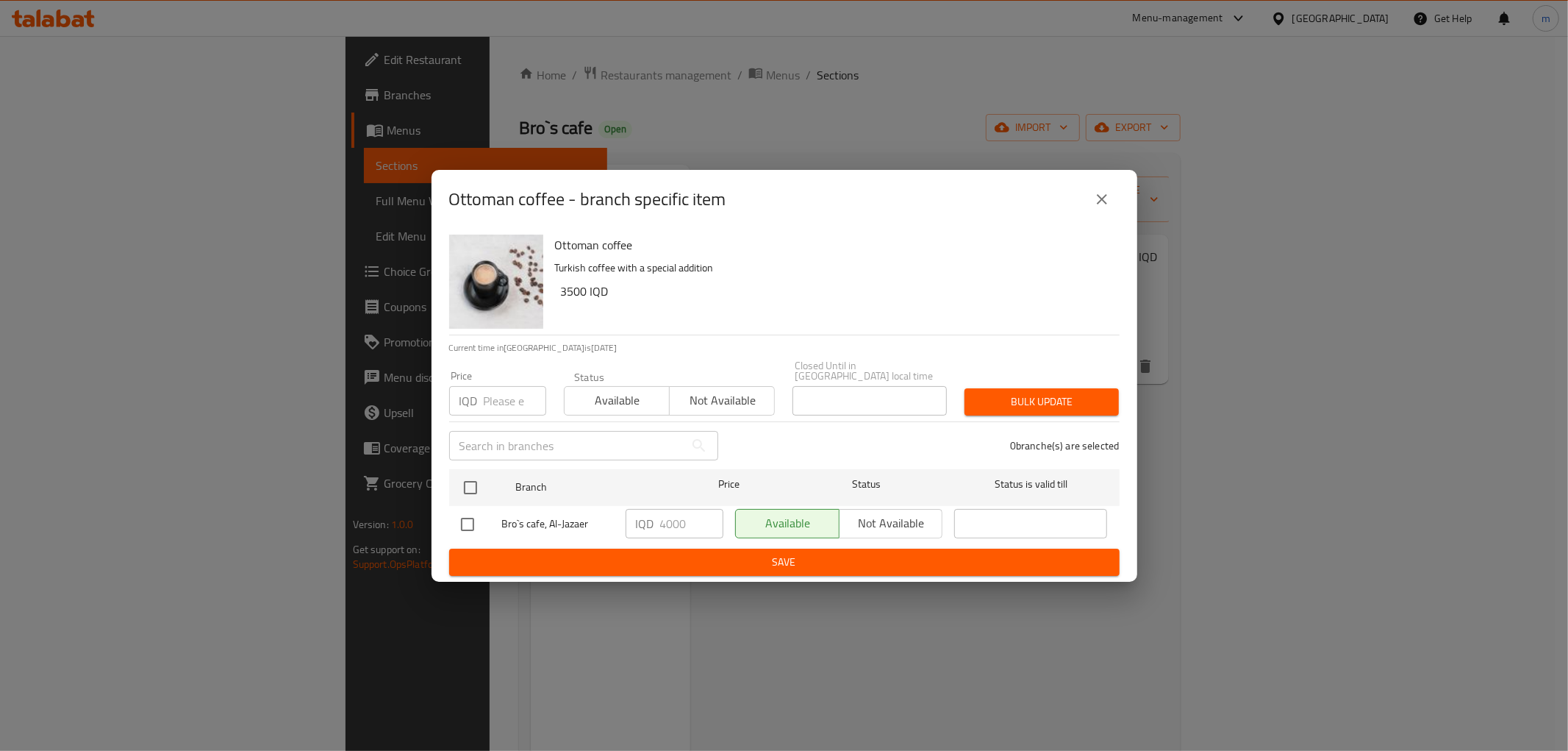
click at [600, 91] on div "Ottoman coffee - branch specific item Ottoman coffee Turkish coffee with a spec…" at bounding box center [784, 376] width 1568 height 751
click at [1104, 201] on icon "close" at bounding box center [1102, 198] width 10 height 10
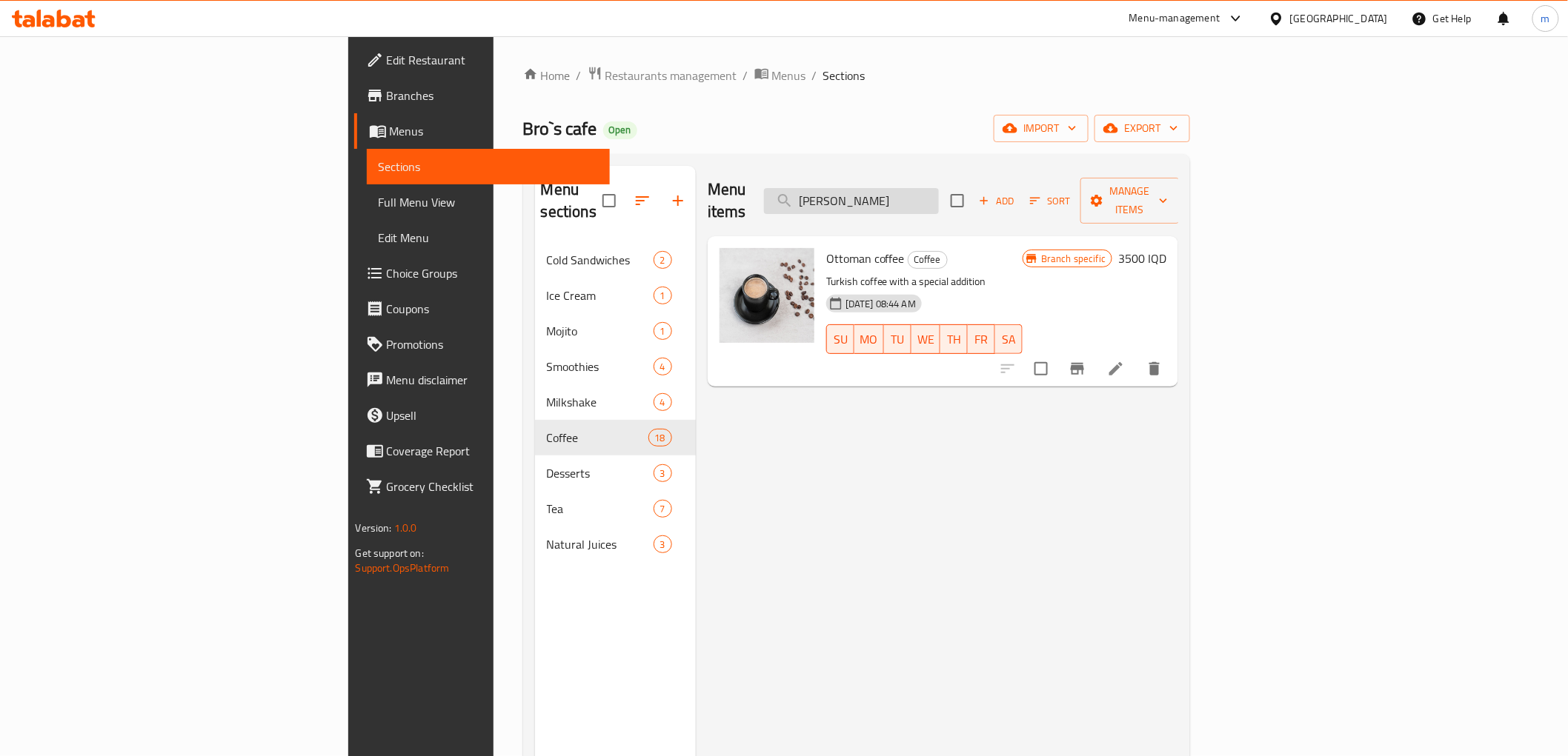
click at [939, 189] on input "ott" at bounding box center [851, 202] width 175 height 26
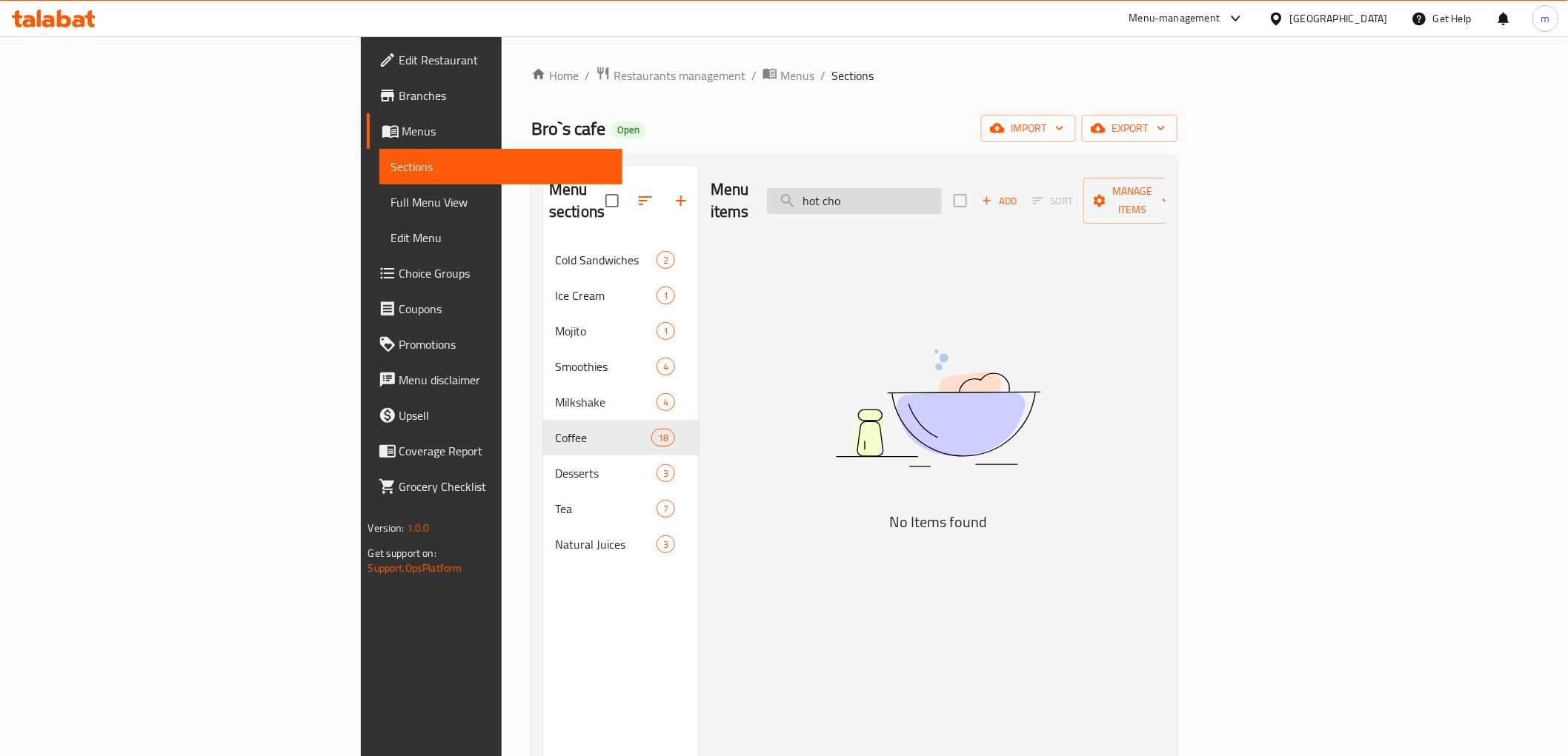
click at [942, 201] on input "hot cho" at bounding box center [854, 202] width 175 height 26
click at [945, 175] on div "Menu items hot Add Sort Manage items" at bounding box center [938, 201] width 455 height 70
click at [942, 189] on input "hot" at bounding box center [854, 202] width 175 height 26
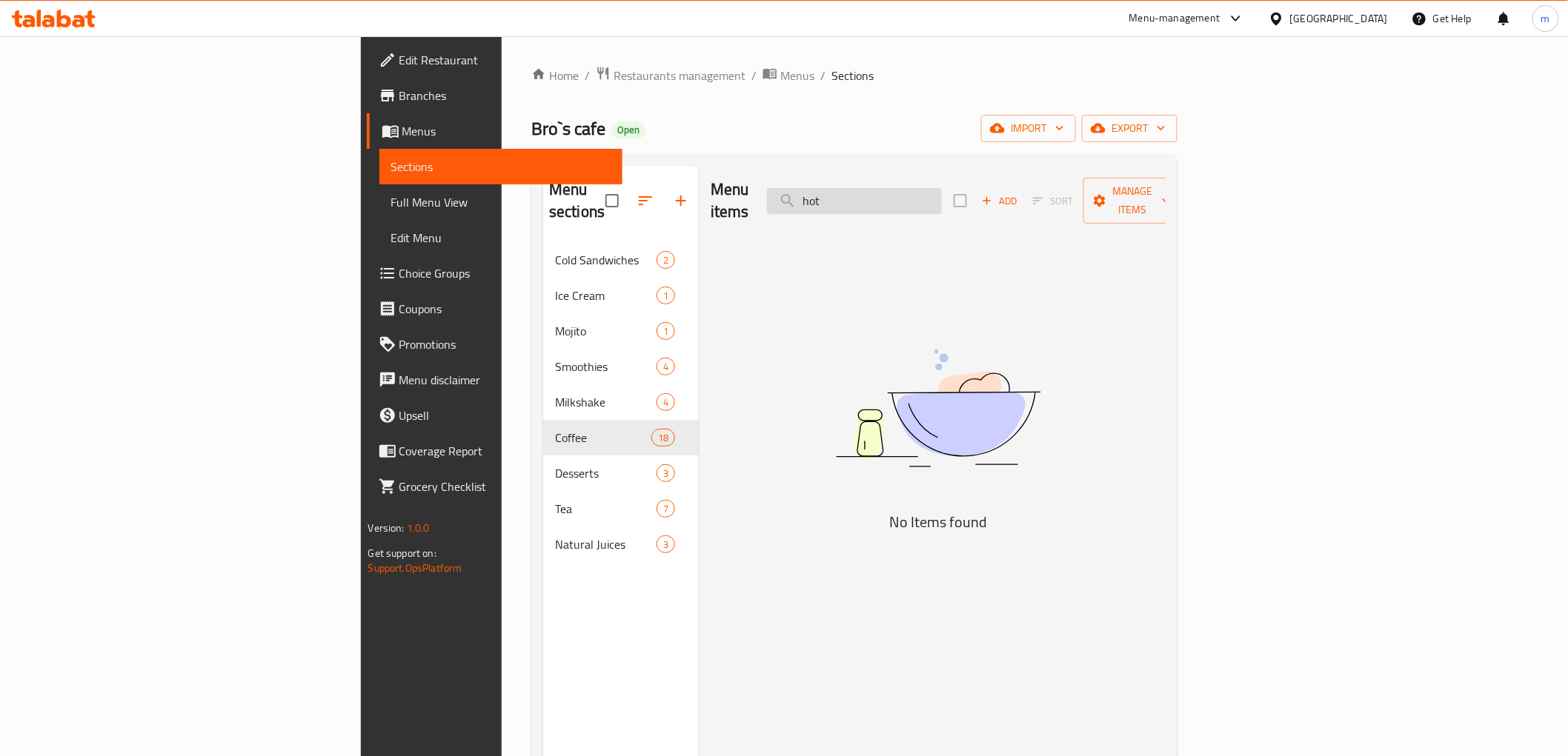
click at [942, 189] on input "hot" at bounding box center [854, 202] width 175 height 26
paste input "chocolate"
click at [942, 199] on input "hot chocolate" at bounding box center [854, 202] width 175 height 26
click at [930, 189] on input "hot" at bounding box center [854, 202] width 175 height 26
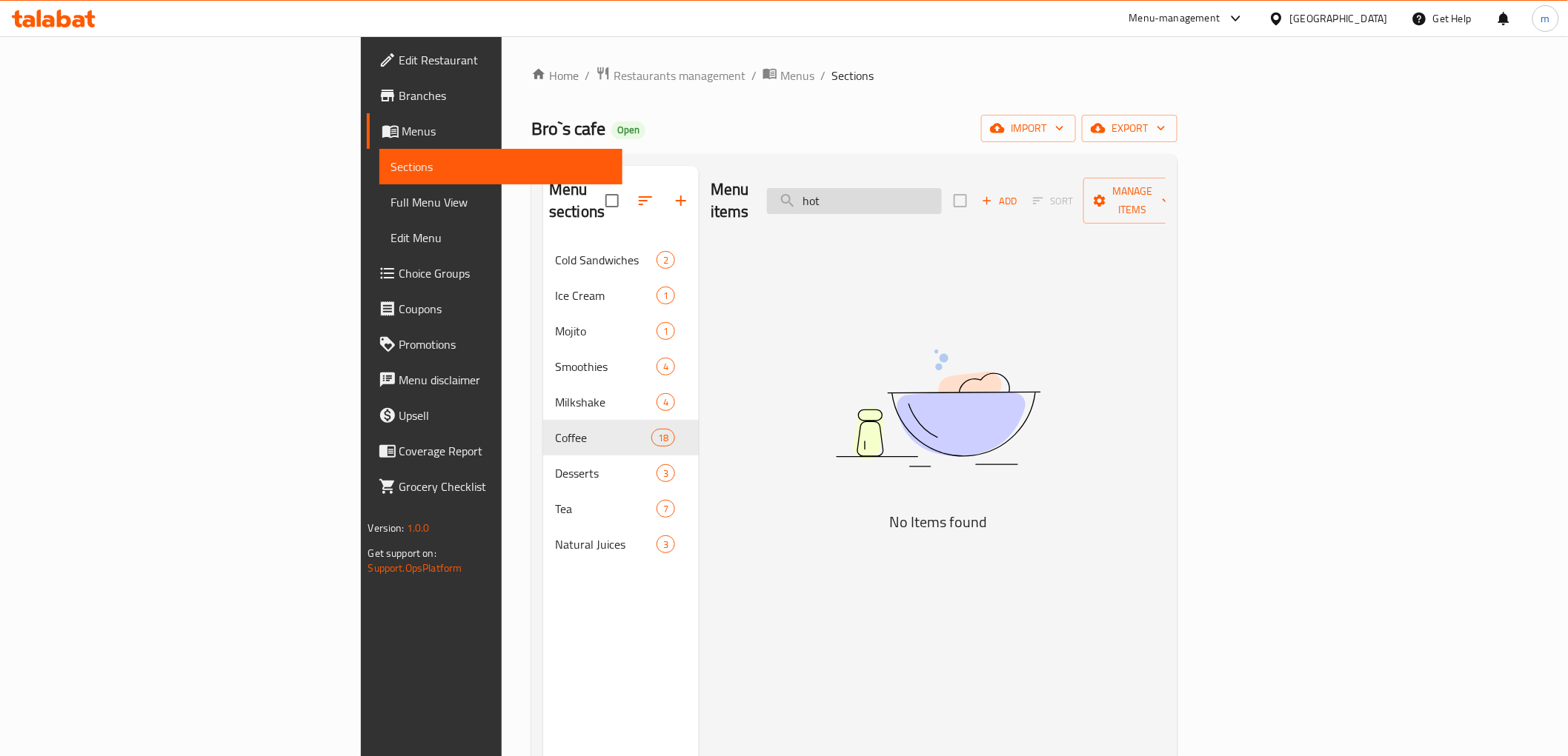
click at [942, 190] on input "hot" at bounding box center [854, 202] width 175 height 26
paste input "دونات"
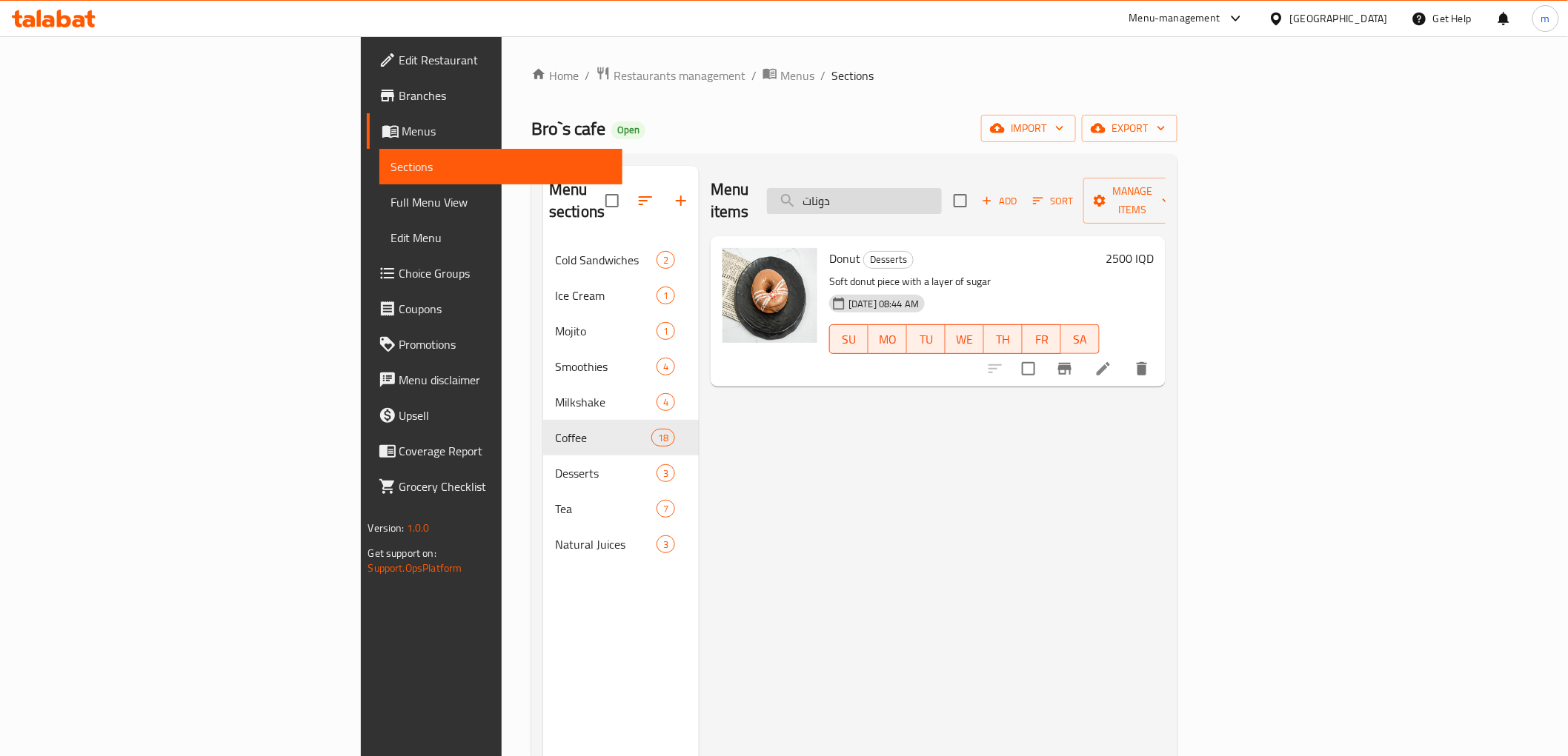
click at [942, 193] on input "دونات" at bounding box center [854, 202] width 175 height 26
type input "دونات"
click at [1082, 356] on button "Branch-specific-item" at bounding box center [1065, 369] width 35 height 35
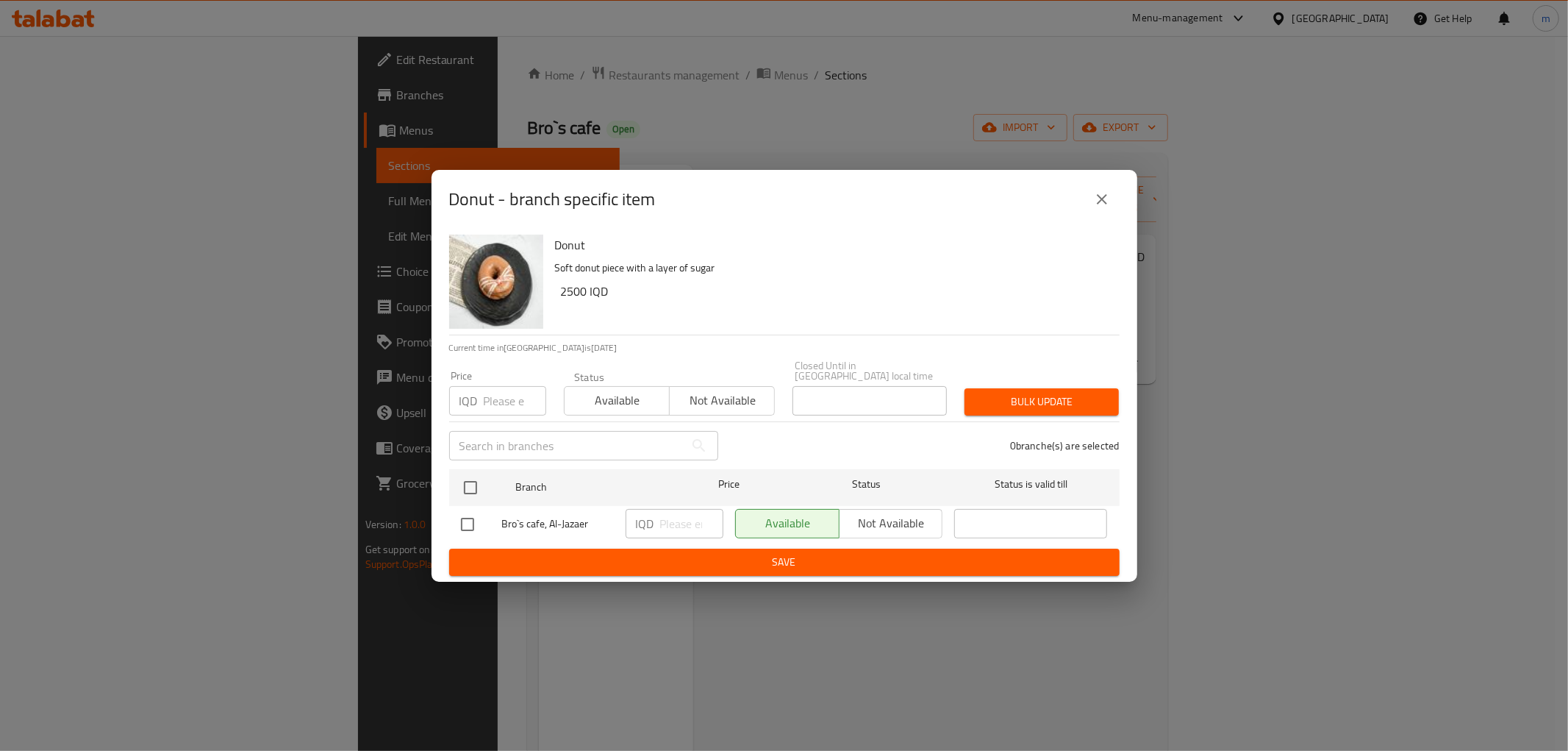
click at [780, 253] on h6 "Donut" at bounding box center [831, 245] width 553 height 20
click at [468, 484] on input "checkbox" at bounding box center [470, 487] width 31 height 31
checkbox input "true"
click at [674, 518] on input "number" at bounding box center [692, 524] width 63 height 30
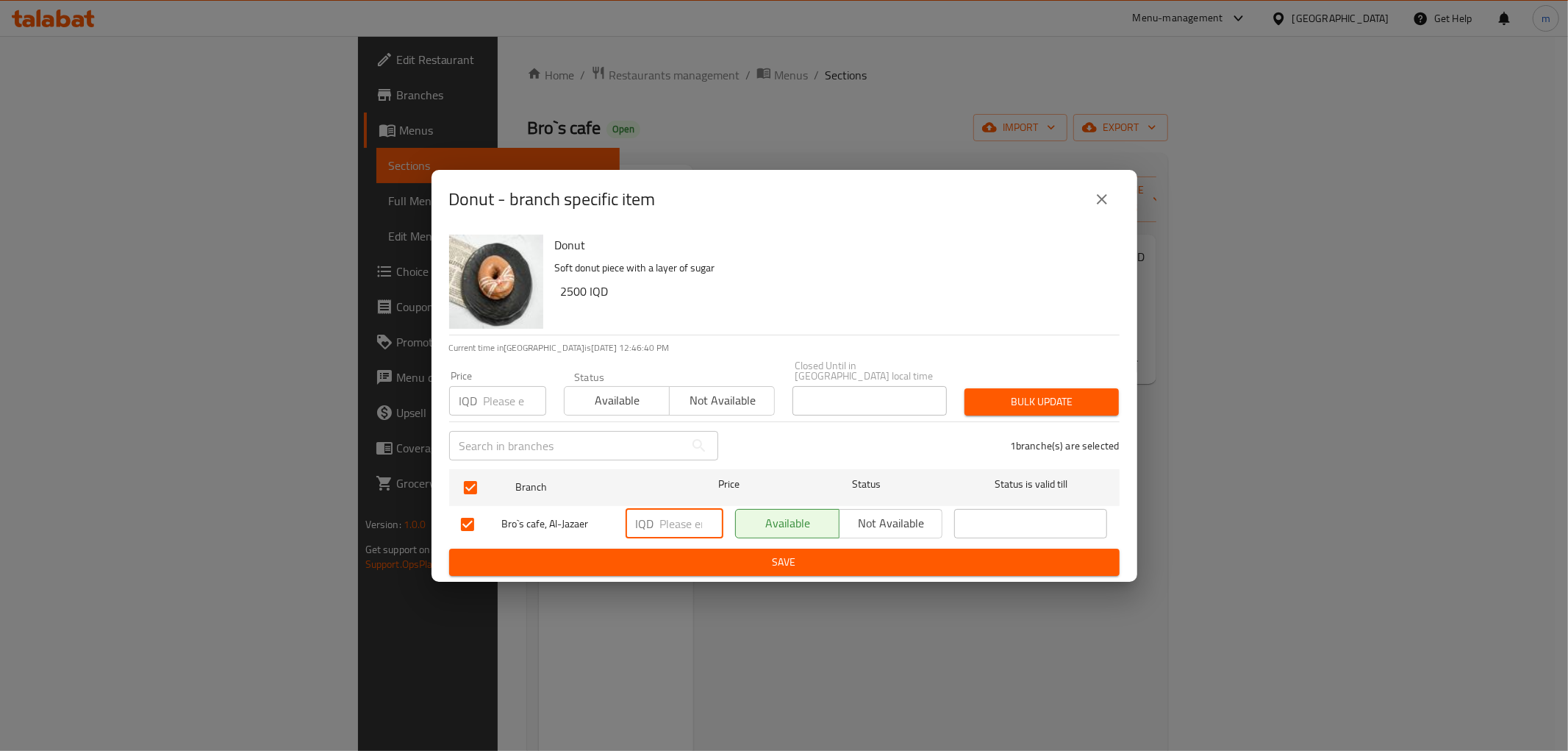
type input "6"
type input "3000"
click at [675, 554] on span "Save" at bounding box center [785, 563] width 647 height 19
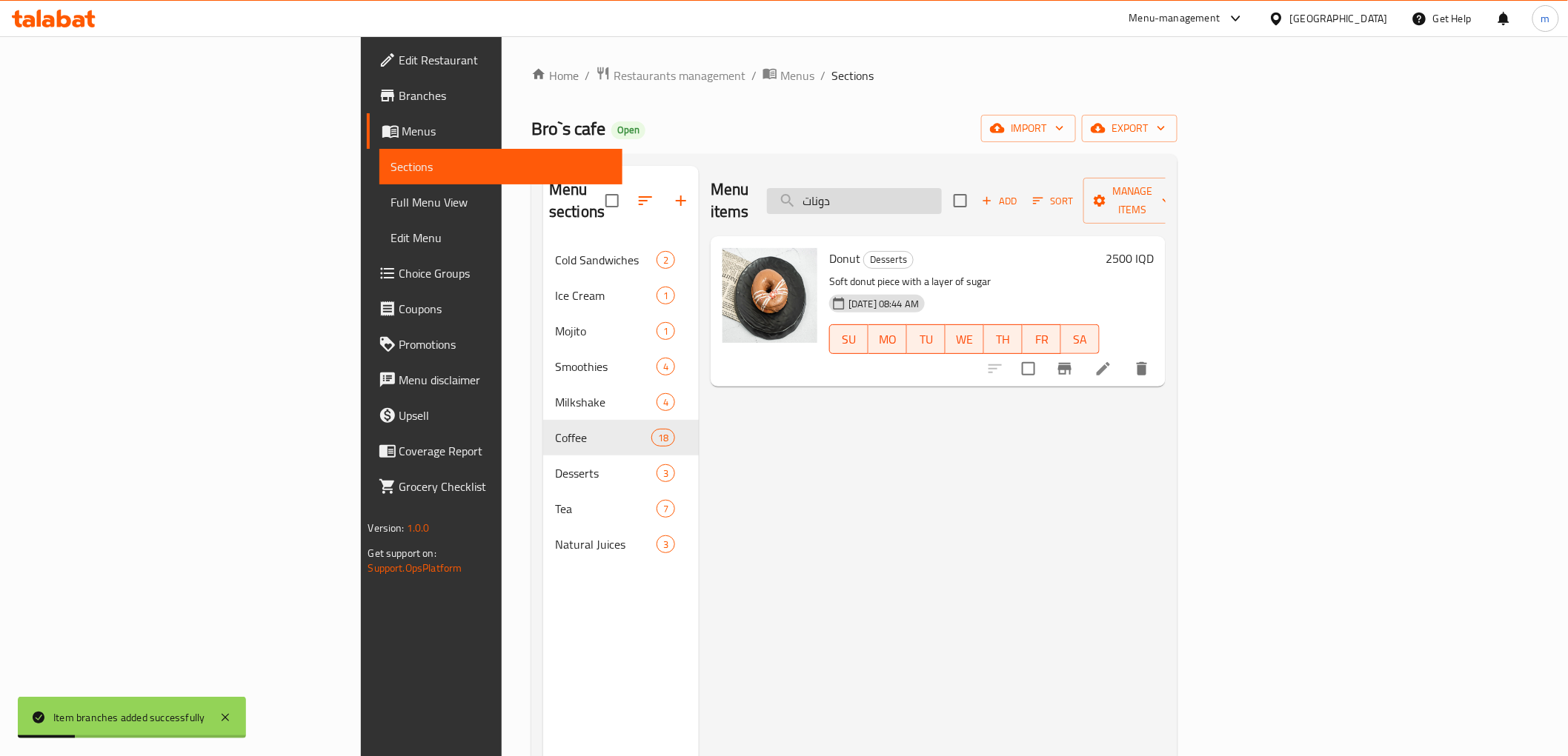
click at [926, 189] on input "دونات" at bounding box center [854, 202] width 175 height 26
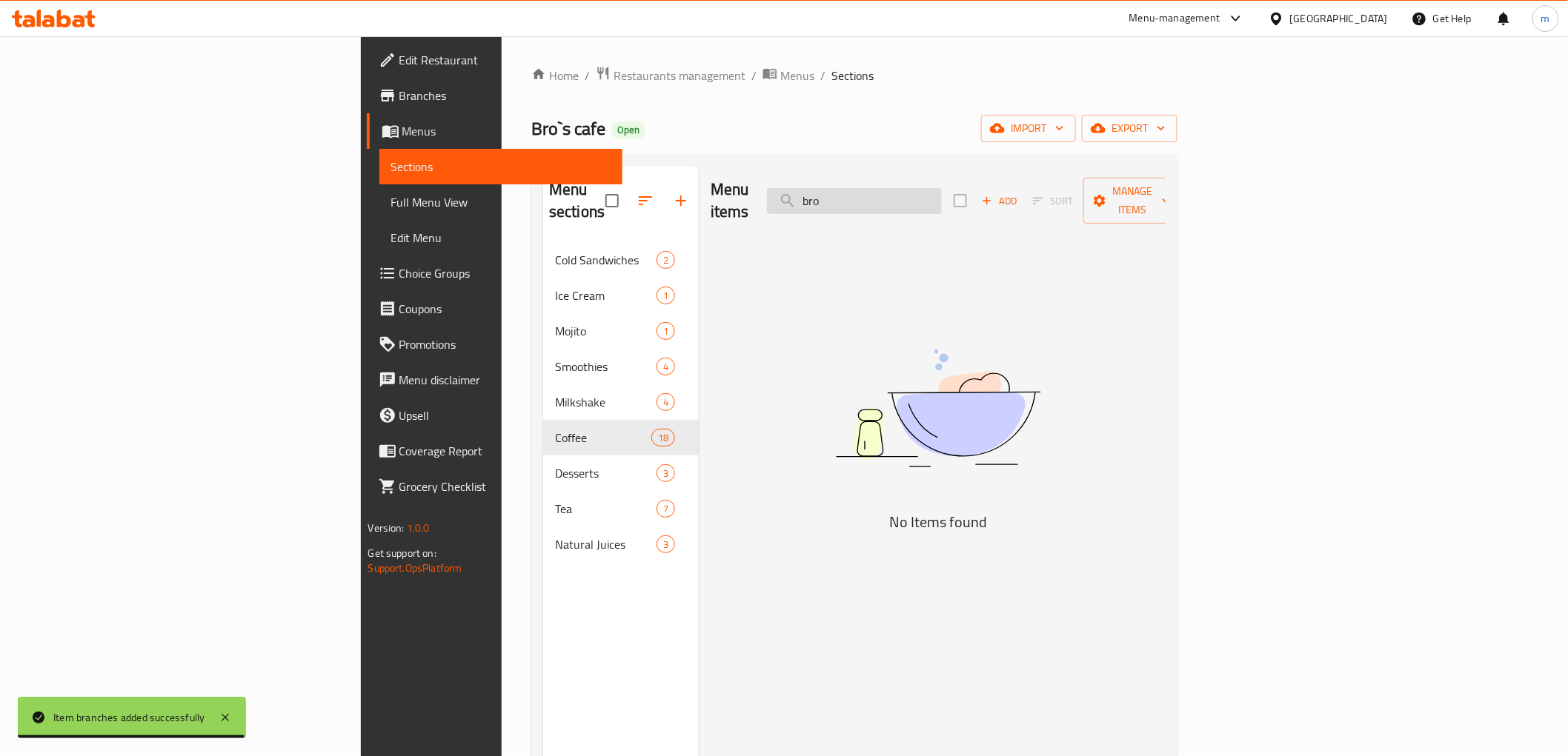
click at [942, 189] on input "bro" at bounding box center [854, 202] width 175 height 26
paste input "Brownie Cake"
click at [942, 189] on input "Brownie Cake" at bounding box center [854, 202] width 175 height 26
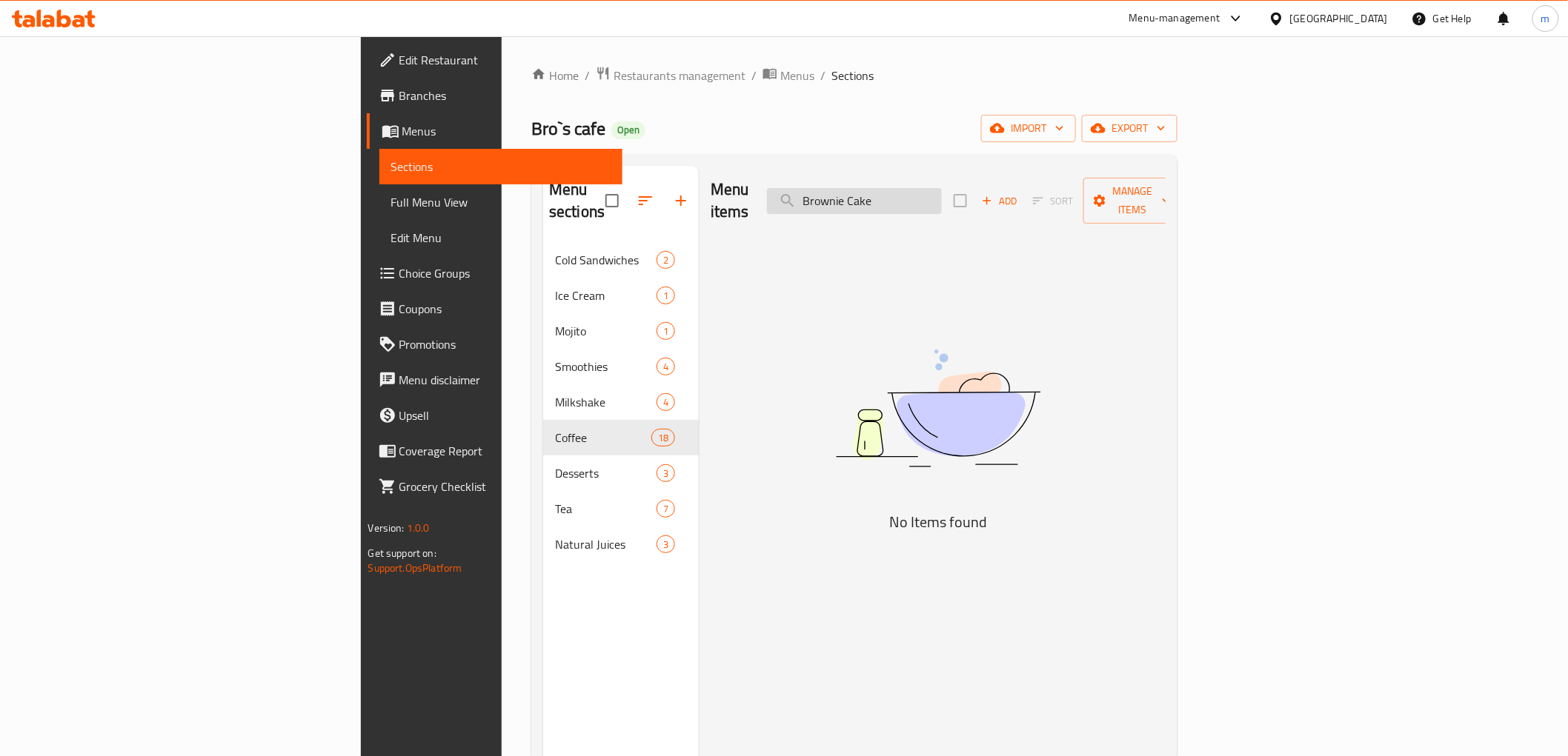
click at [942, 189] on input "Brownie Cake" at bounding box center [854, 202] width 175 height 26
click at [942, 189] on input "Cake" at bounding box center [854, 202] width 175 height 26
type input "C"
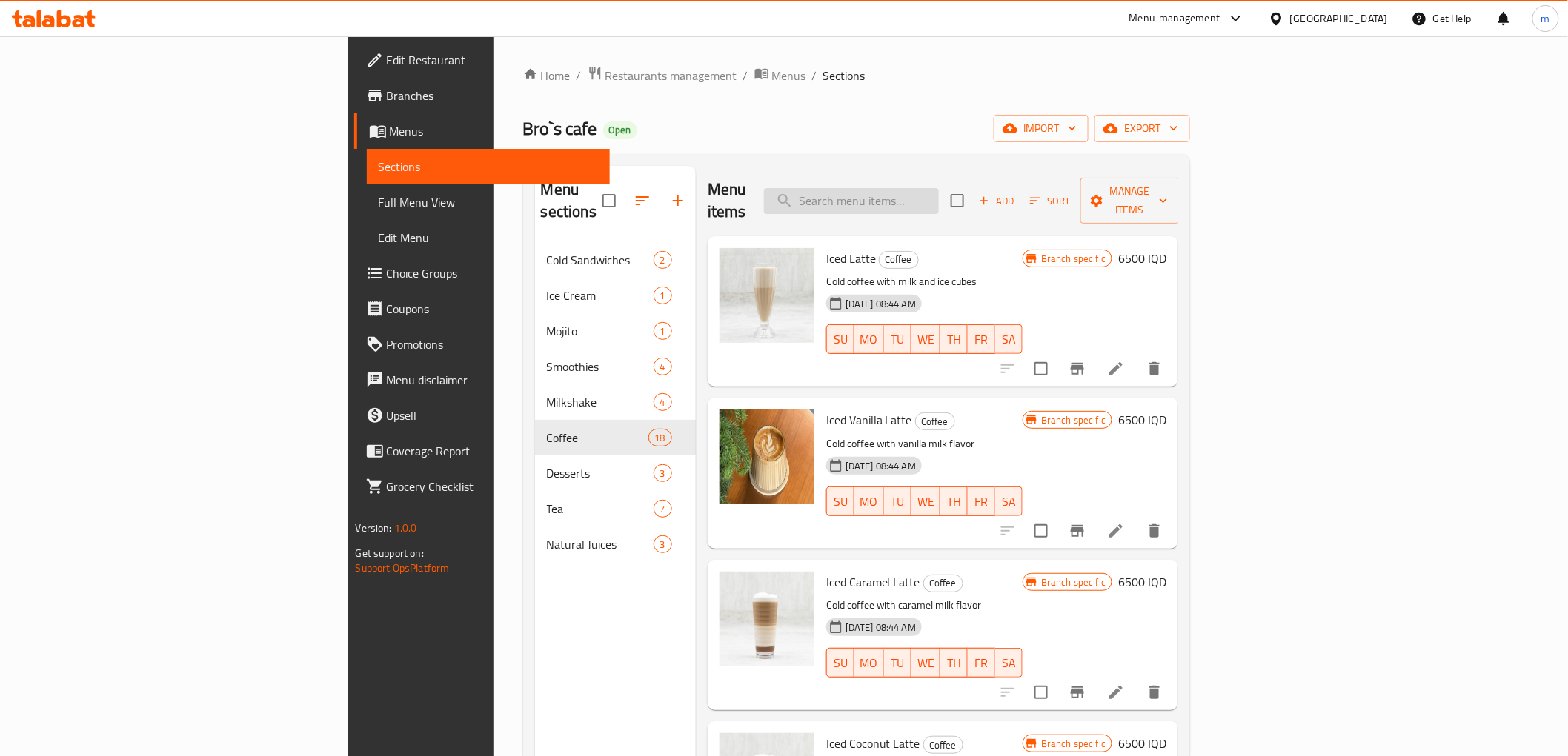
paste input "كوكيز"
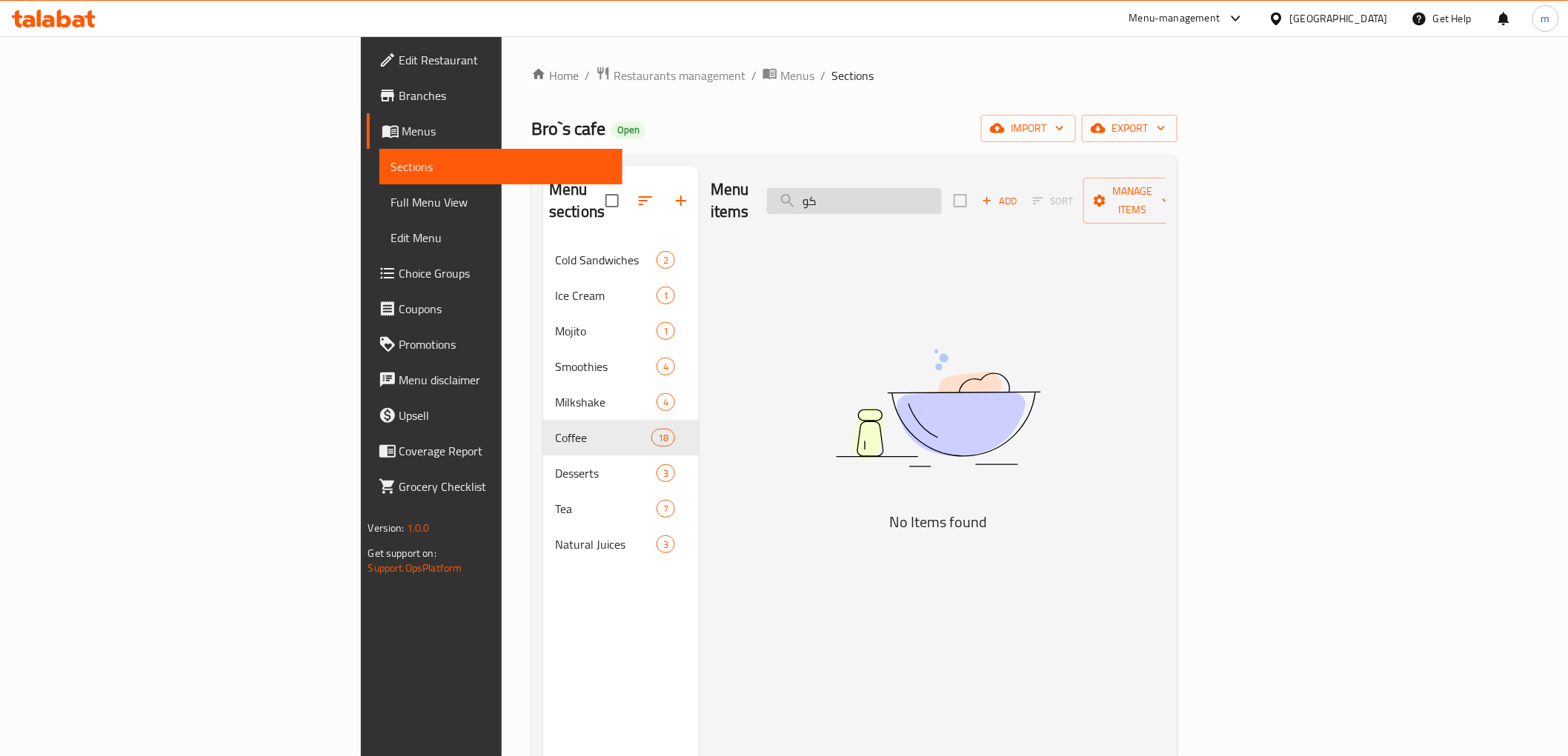
click at [942, 199] on input "كو" at bounding box center [854, 202] width 175 height 26
paste input "cookies"
click at [935, 191] on input "cooki" at bounding box center [854, 202] width 175 height 26
click at [942, 189] on input "cooki" at bounding box center [854, 202] width 175 height 26
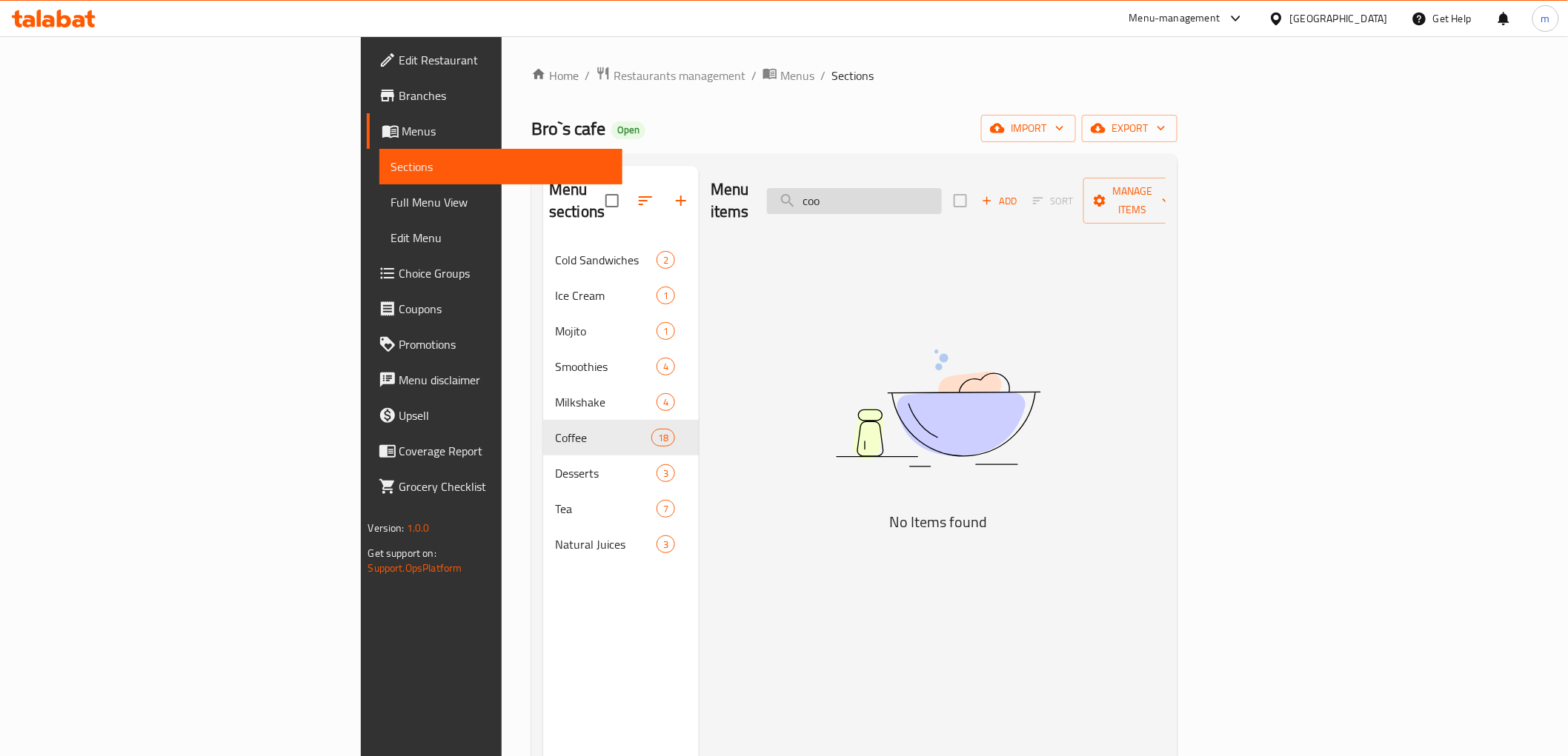
click at [942, 193] on input "coo" at bounding box center [854, 202] width 175 height 26
paste input "milk cake"
click at [942, 193] on input "milk cake" at bounding box center [854, 202] width 175 height 26
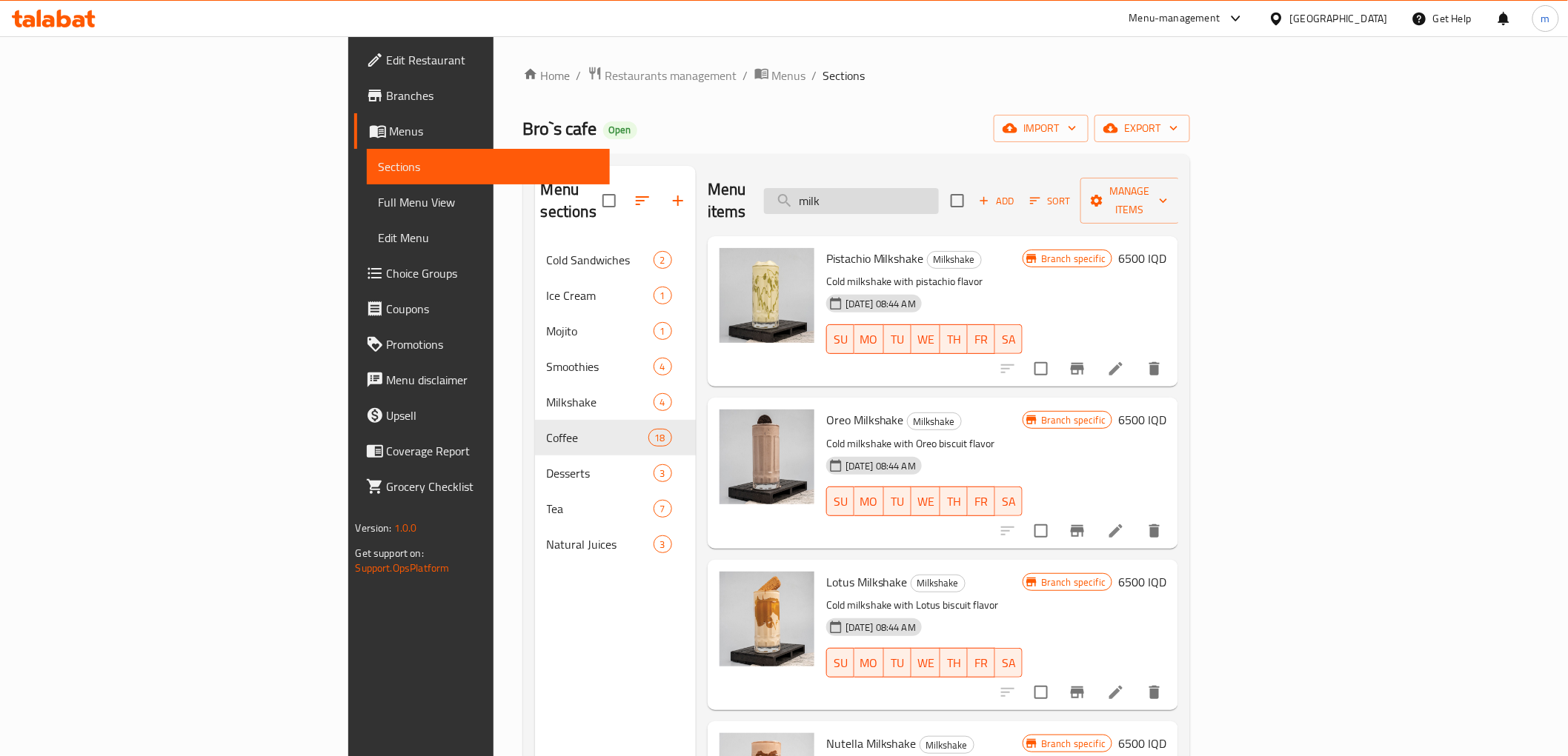
click at [939, 196] on input "milk" at bounding box center [851, 202] width 175 height 26
paste input "Pro Flex Meal"
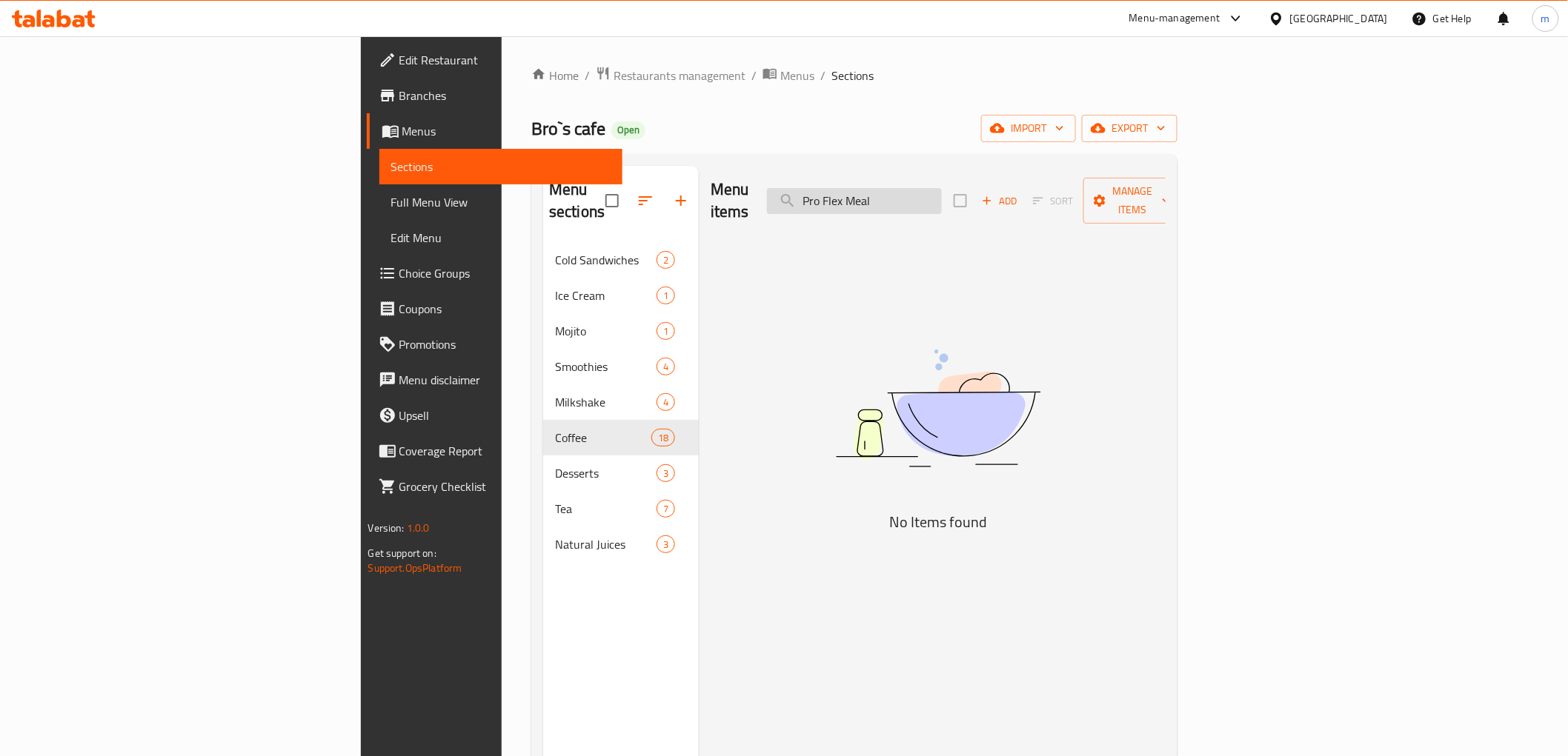
click at [942, 189] on input "Pro Flex Meal" at bounding box center [854, 202] width 175 height 26
click at [942, 189] on input "Flex Meal" at bounding box center [854, 202] width 175 height 26
click at [942, 189] on input "Flex" at bounding box center [854, 202] width 175 height 26
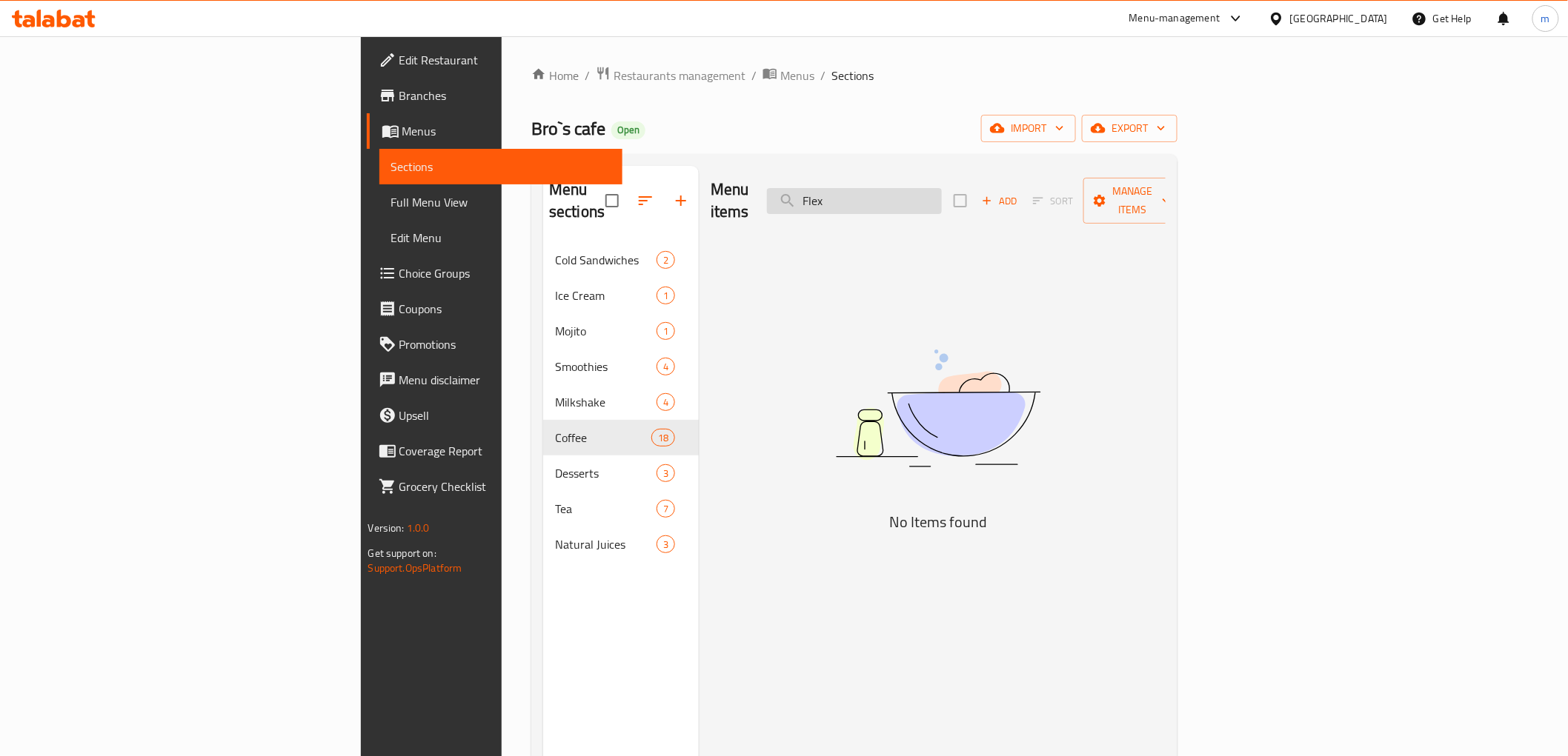
click at [942, 189] on input "Flex" at bounding box center [854, 202] width 175 height 26
paste input "Pro Flex Meal"
click at [942, 194] on input "Pro Flex Meal" at bounding box center [854, 202] width 175 height 26
click at [935, 189] on input "Pro Flex" at bounding box center [854, 202] width 175 height 26
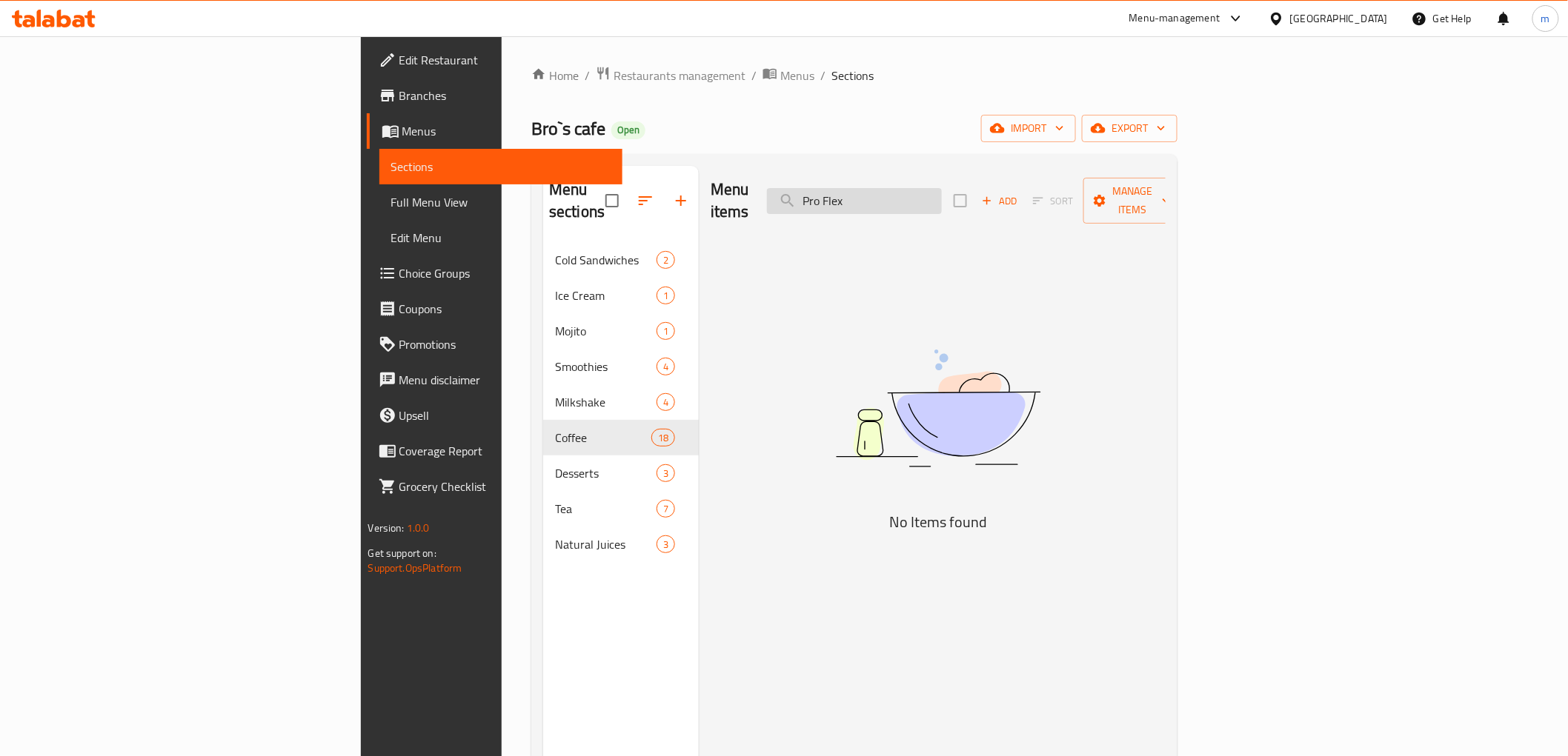
click at [942, 189] on input "Pro Flex" at bounding box center [854, 202] width 175 height 26
click at [938, 189] on input "Pro" at bounding box center [854, 202] width 175 height 26
paste input "شاي عراقي"
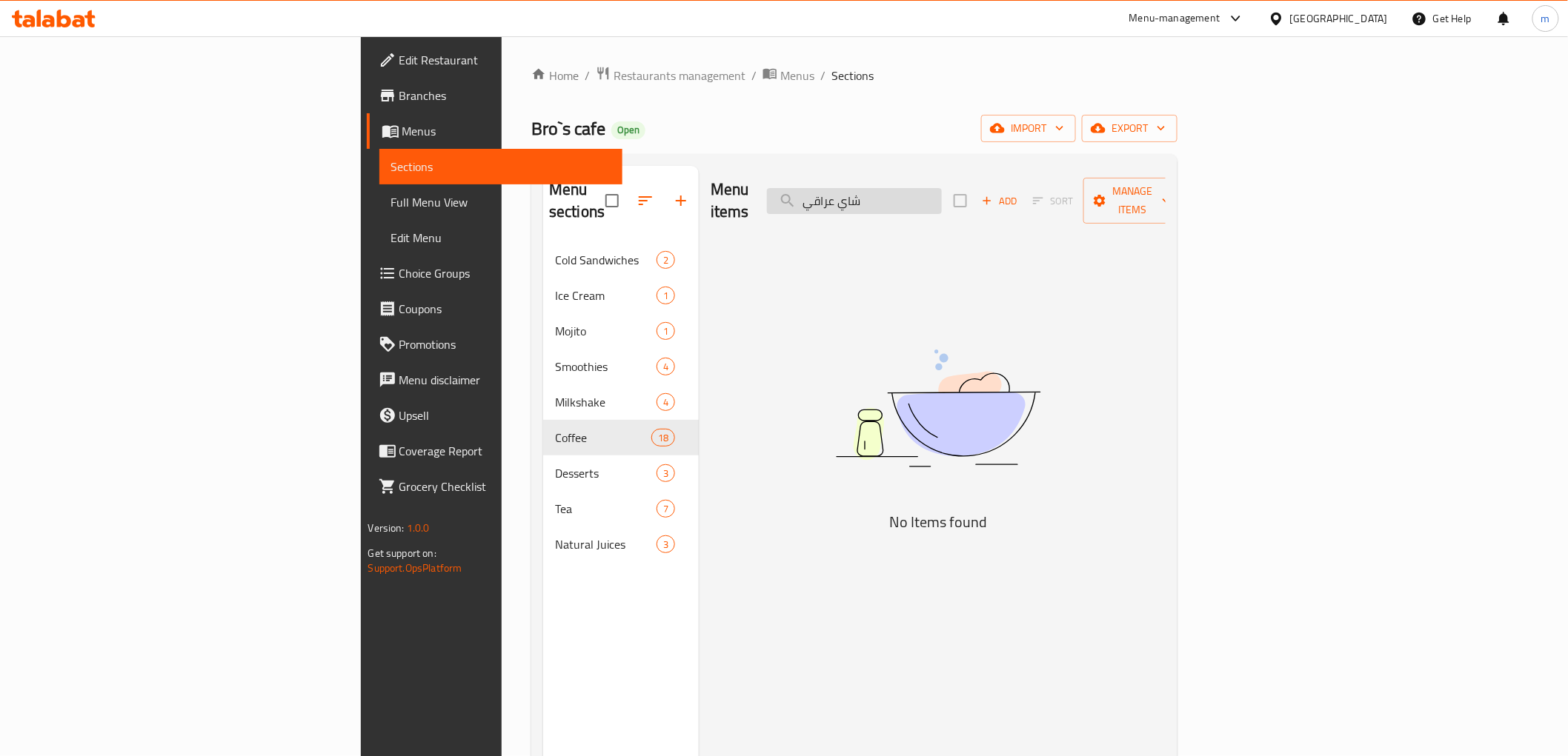
click at [939, 189] on input "شاي عراقي" at bounding box center [854, 202] width 175 height 26
click at [942, 190] on input "شاي عراقي" at bounding box center [854, 202] width 175 height 26
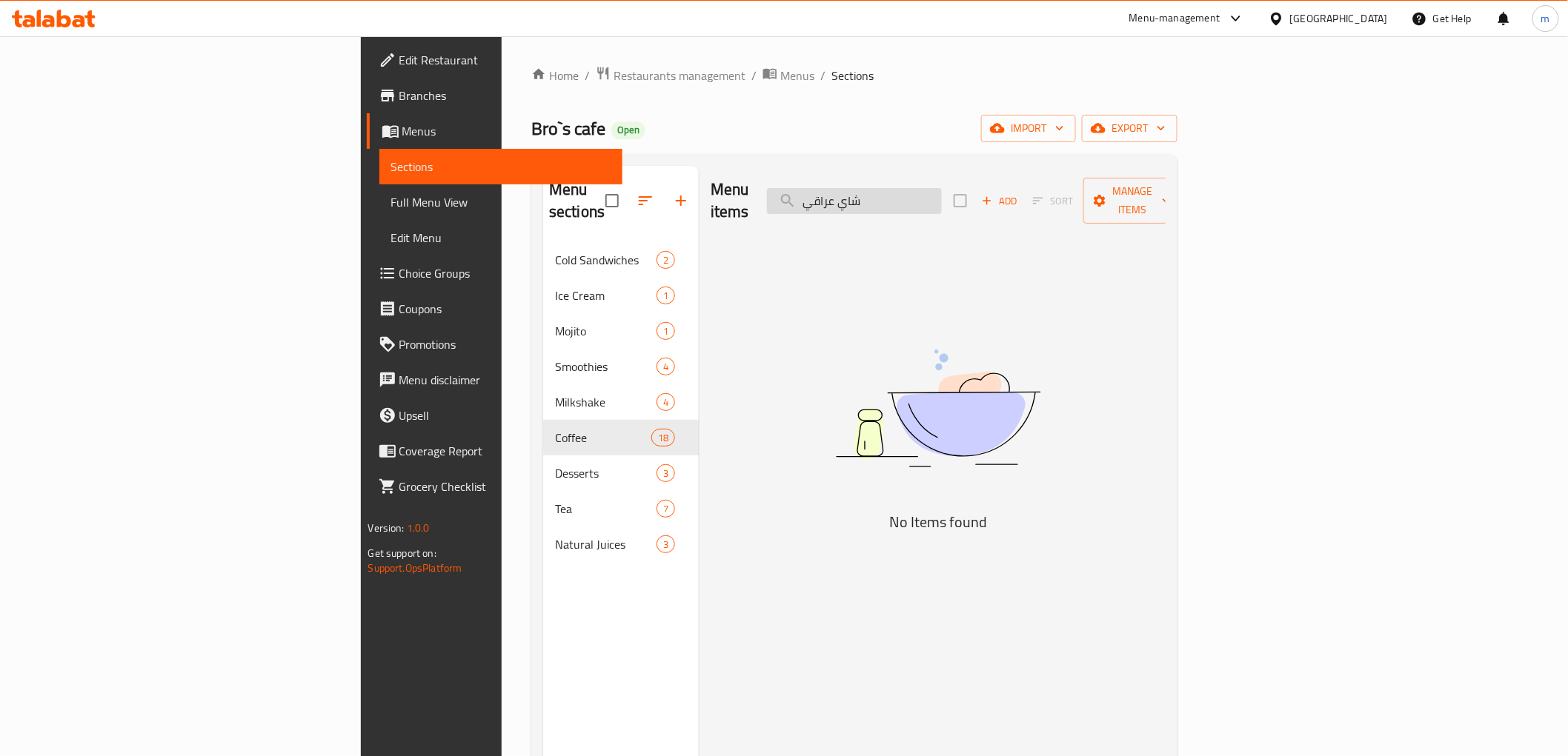
click at [942, 190] on input "شاي عراقي" at bounding box center [854, 202] width 175 height 26
click at [942, 190] on input "عراقي" at bounding box center [854, 202] width 175 height 26
click at [942, 190] on input "عراق" at bounding box center [854, 202] width 175 height 26
click at [942, 190] on input "iraqi tea" at bounding box center [854, 202] width 175 height 26
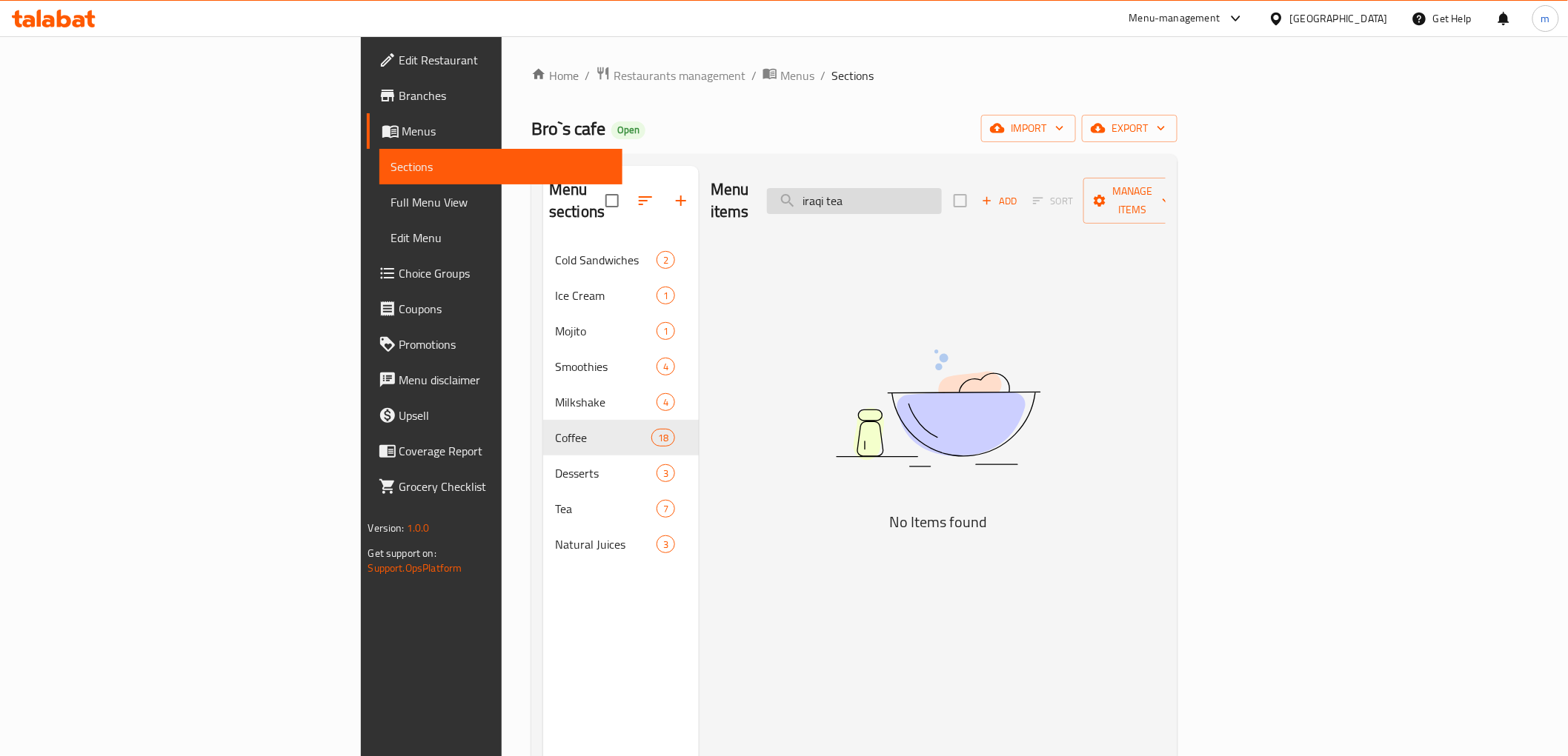
click at [942, 190] on input "iraqi tea" at bounding box center [854, 202] width 175 height 26
paste input "شاي كرك"
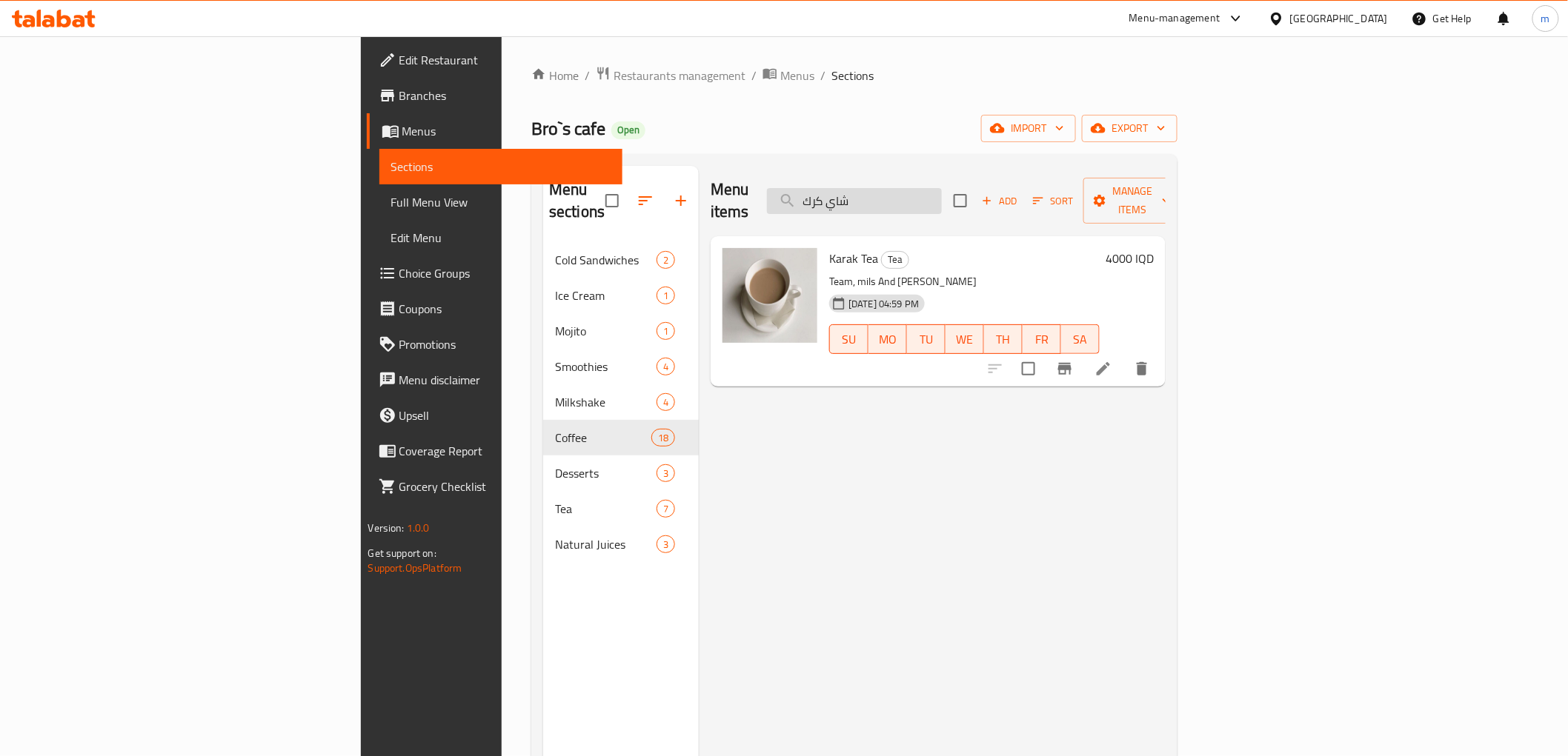
click at [942, 189] on input "شاي كرك" at bounding box center [854, 202] width 175 height 26
click at [829, 247] on span "Karak Tea" at bounding box center [854, 259] width 49 height 22
click at [971, 205] on div "Menu items شاي كرك Add Sort Manage items" at bounding box center [938, 201] width 455 height 70
click at [942, 194] on input "شاي كرك" at bounding box center [854, 202] width 175 height 26
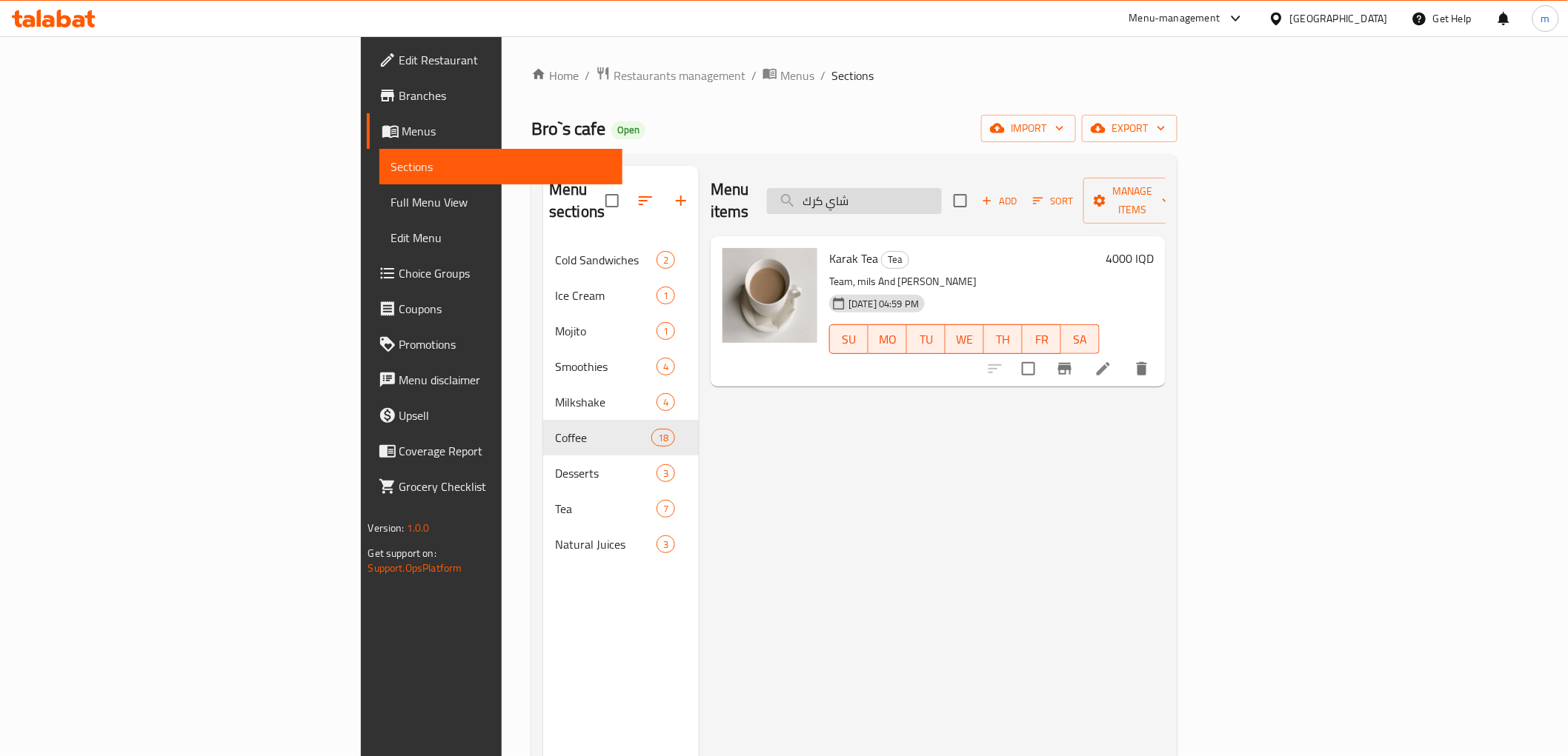
click at [942, 194] on input "شاي كرك" at bounding box center [854, 202] width 175 height 26
paste input "Tea"
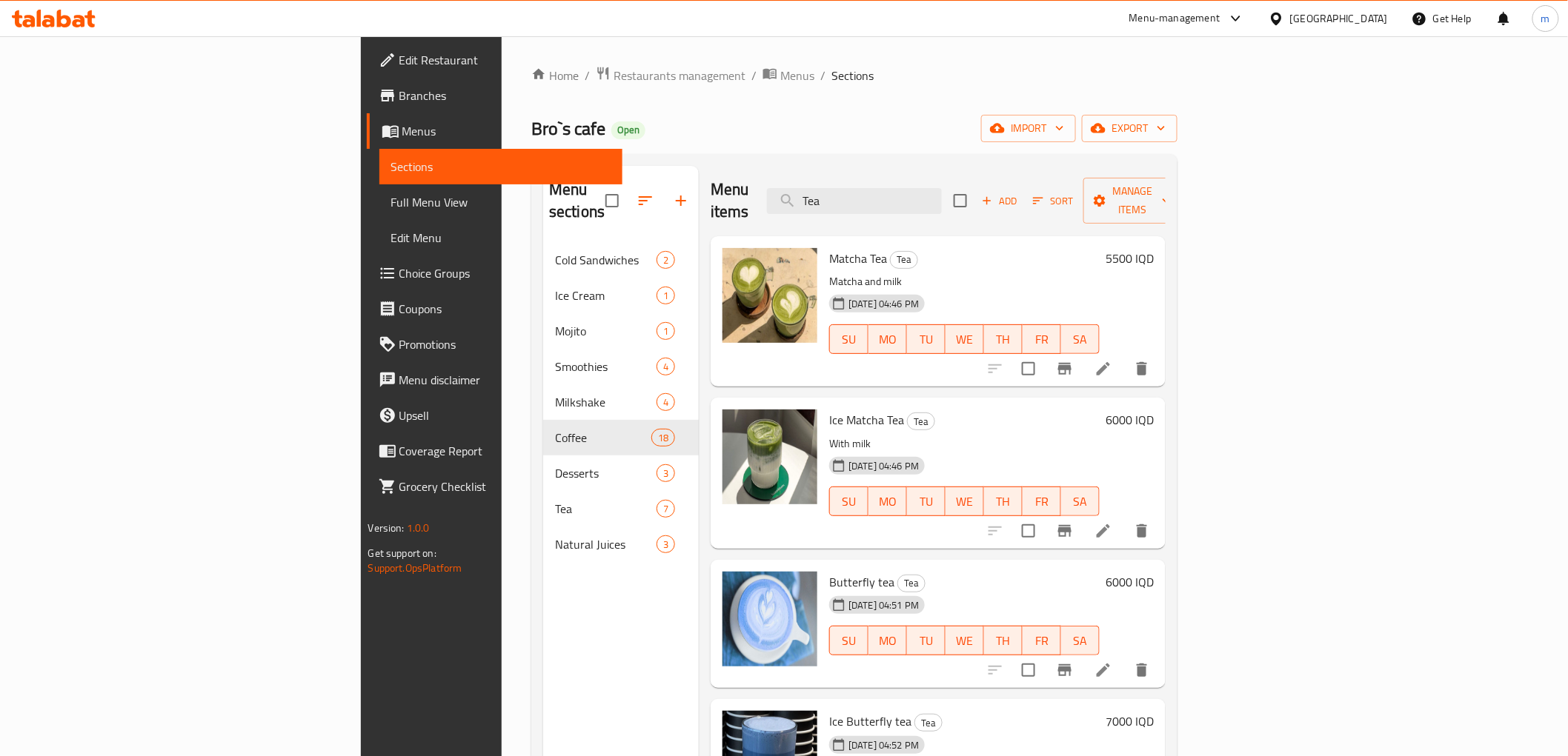
type input "Tea"
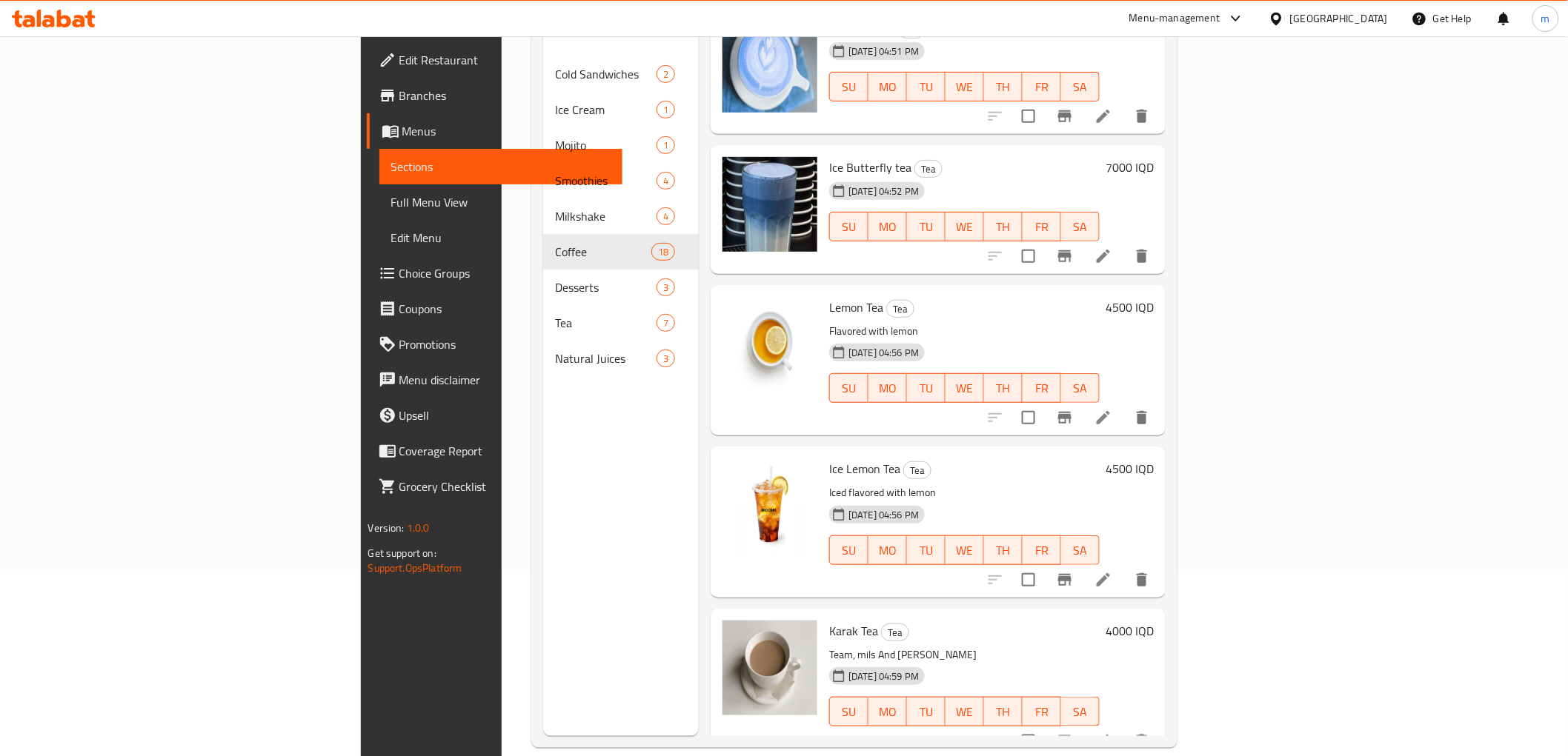
scroll to position [207, 0]
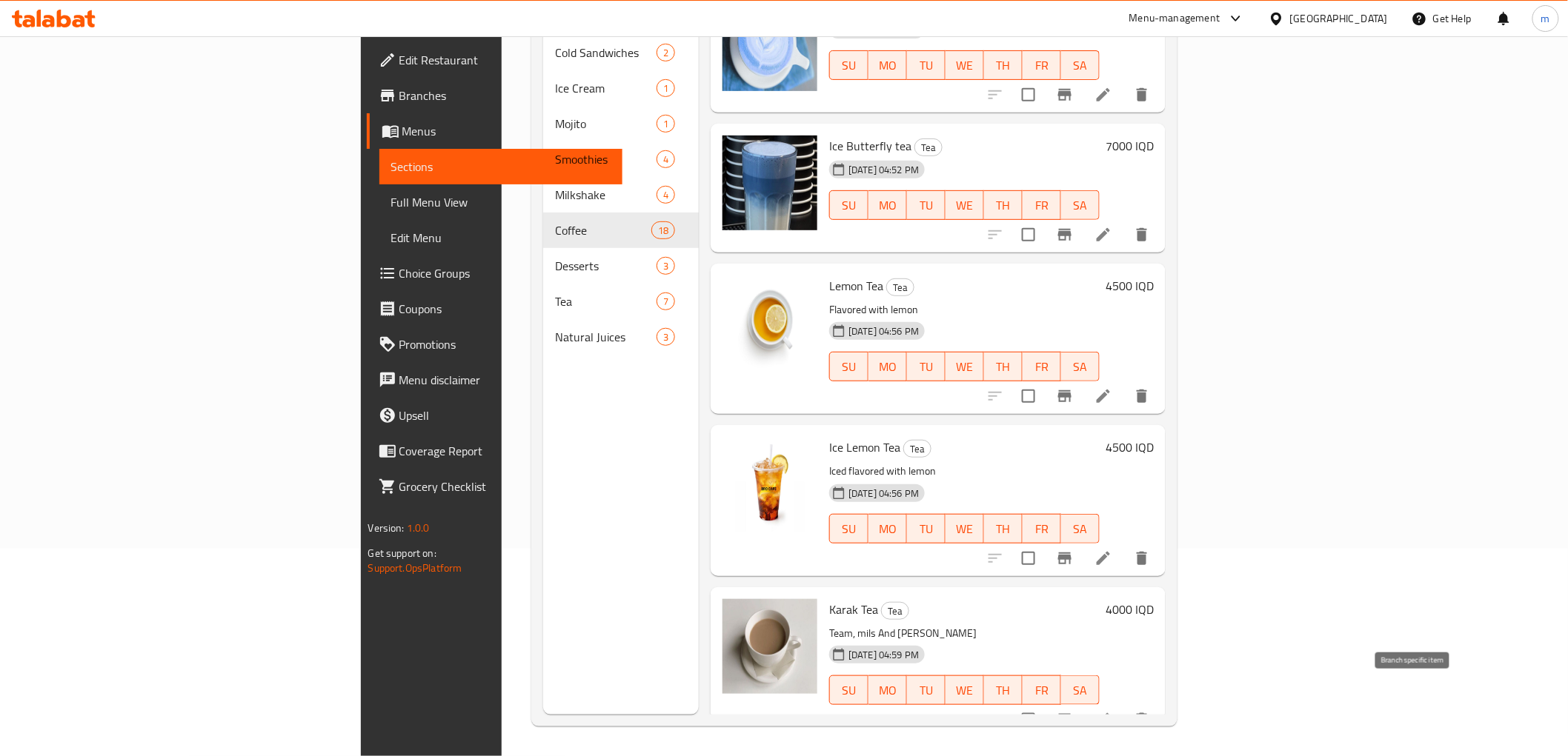
click at [1082, 702] on button "Branch-specific-item" at bounding box center [1065, 720] width 35 height 35
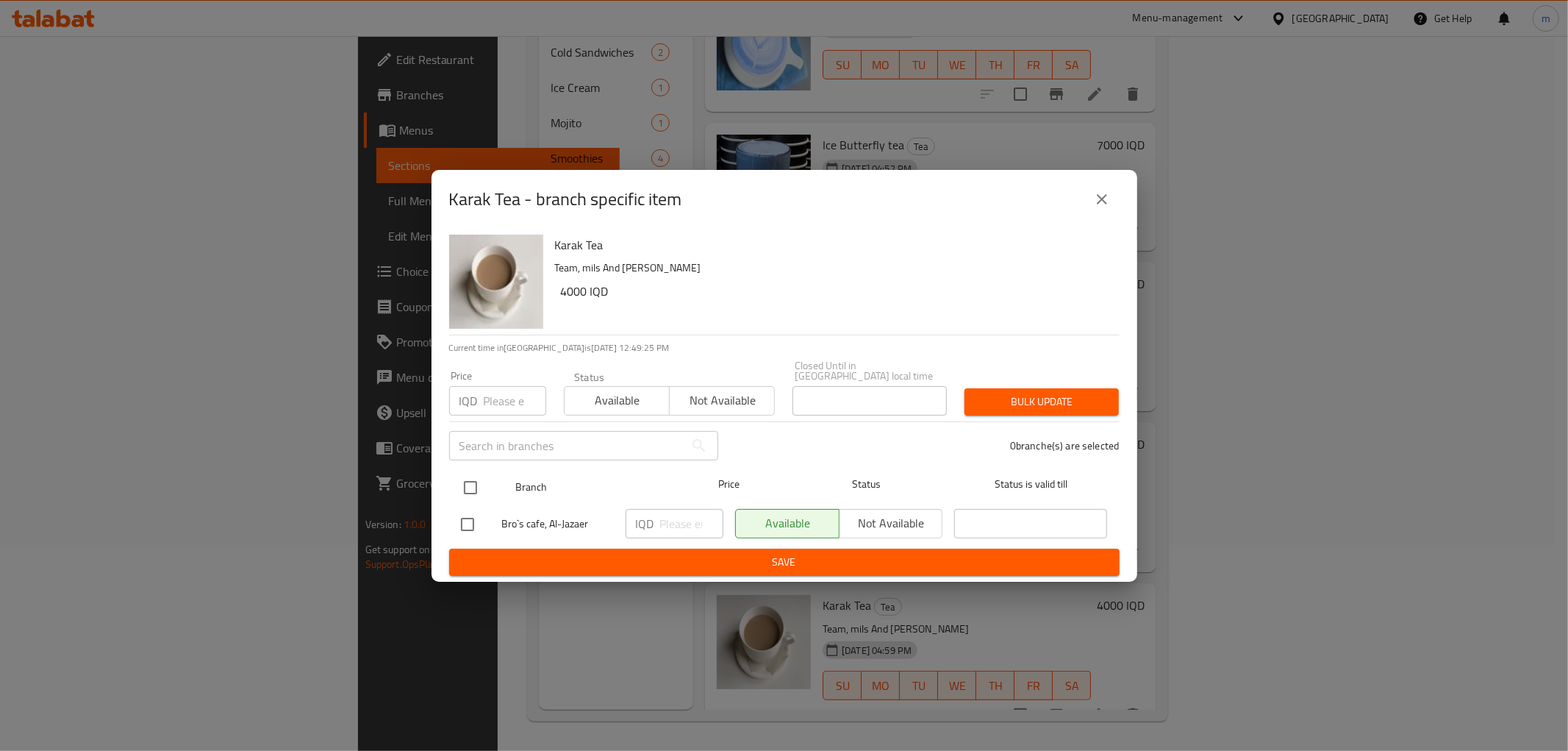
click at [483, 482] on input "checkbox" at bounding box center [470, 487] width 31 height 31
checkbox input "true"
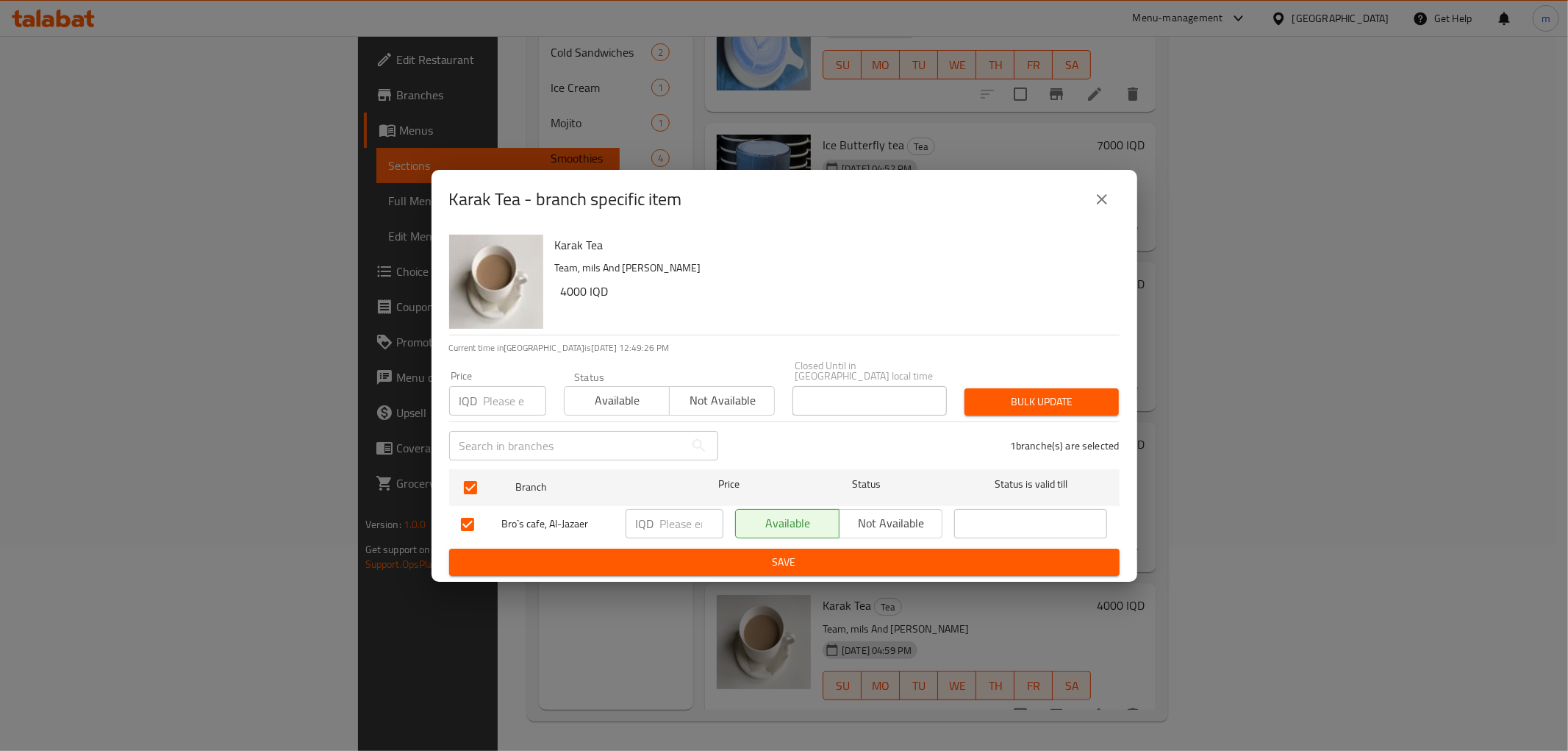
drag, startPoint x: 678, startPoint y: 506, endPoint x: 682, endPoint y: 526, distance: 20.4
click at [678, 511] on input "number" at bounding box center [692, 524] width 63 height 30
type input "4500"
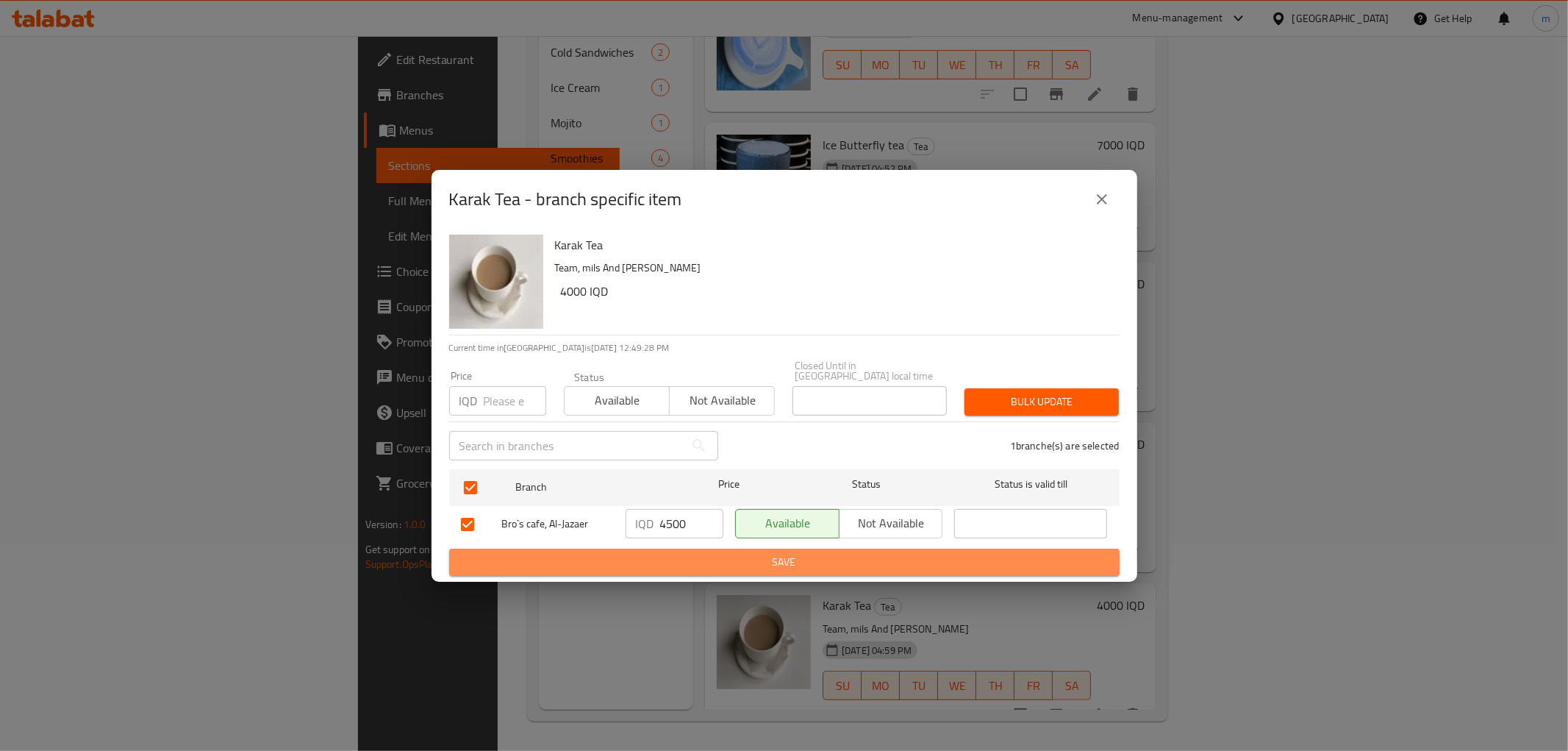
click at [682, 554] on span "Save" at bounding box center [785, 563] width 647 height 19
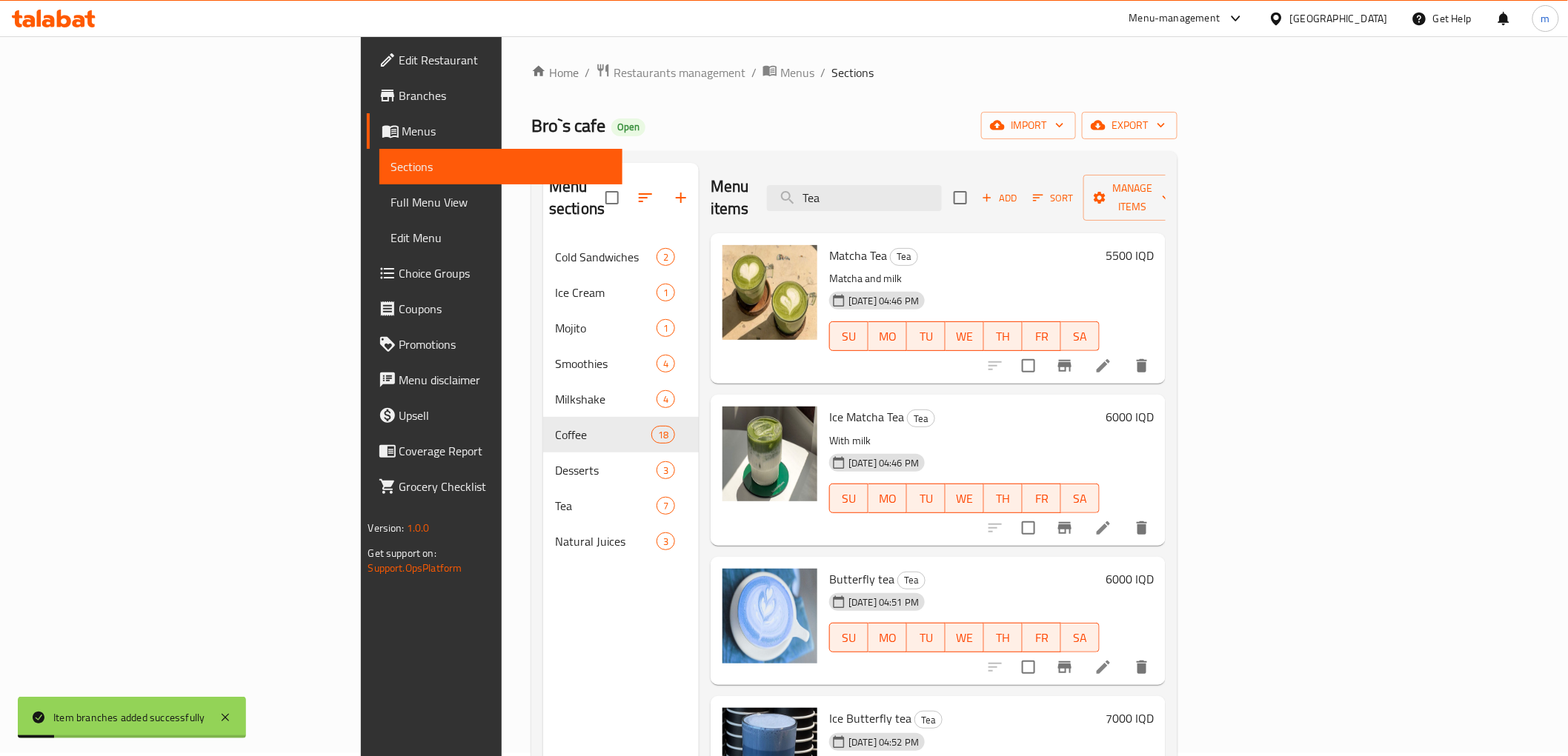
scroll to position [0, 0]
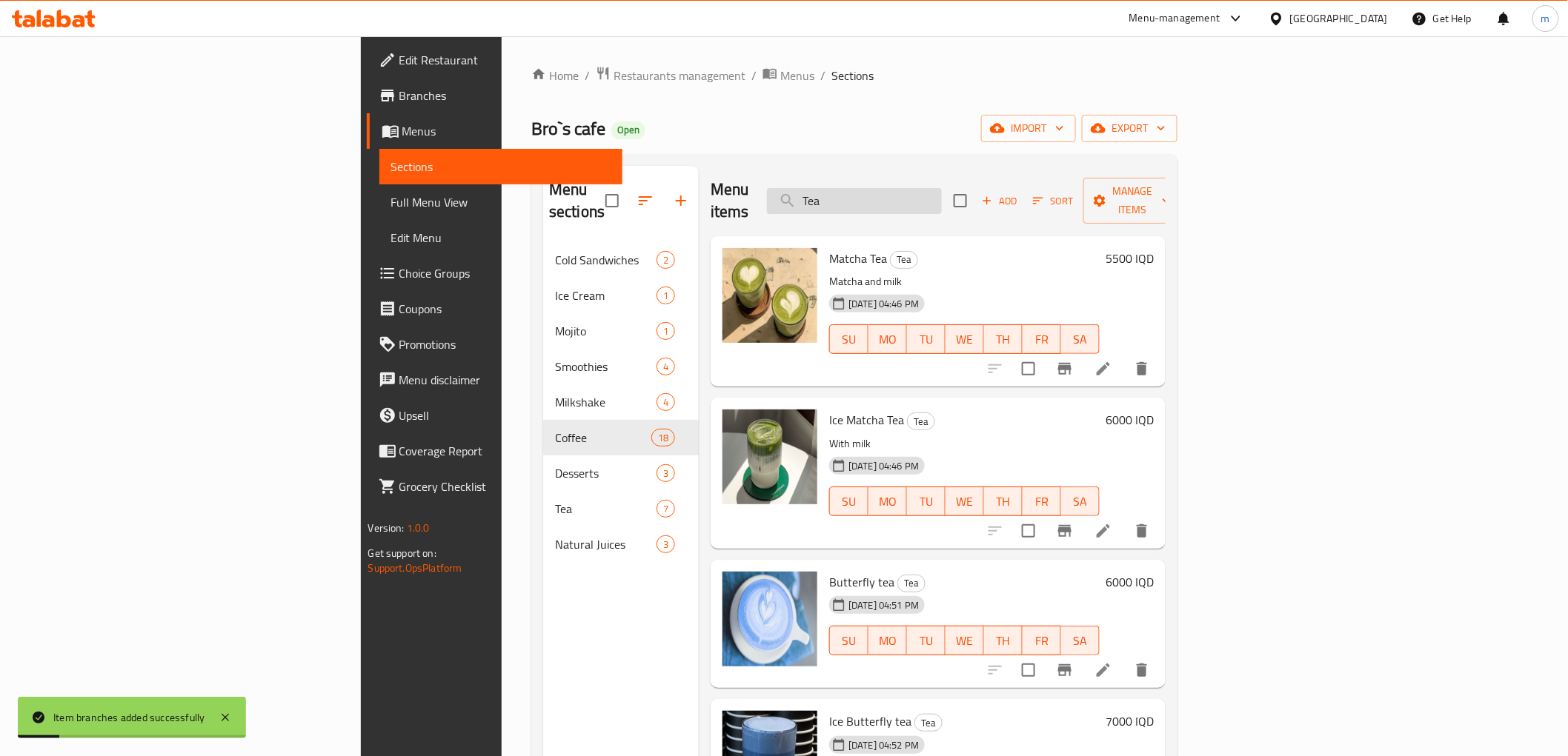
click at [942, 189] on input "Tea" at bounding box center [854, 202] width 175 height 26
paste input "[PERSON_NAME]"
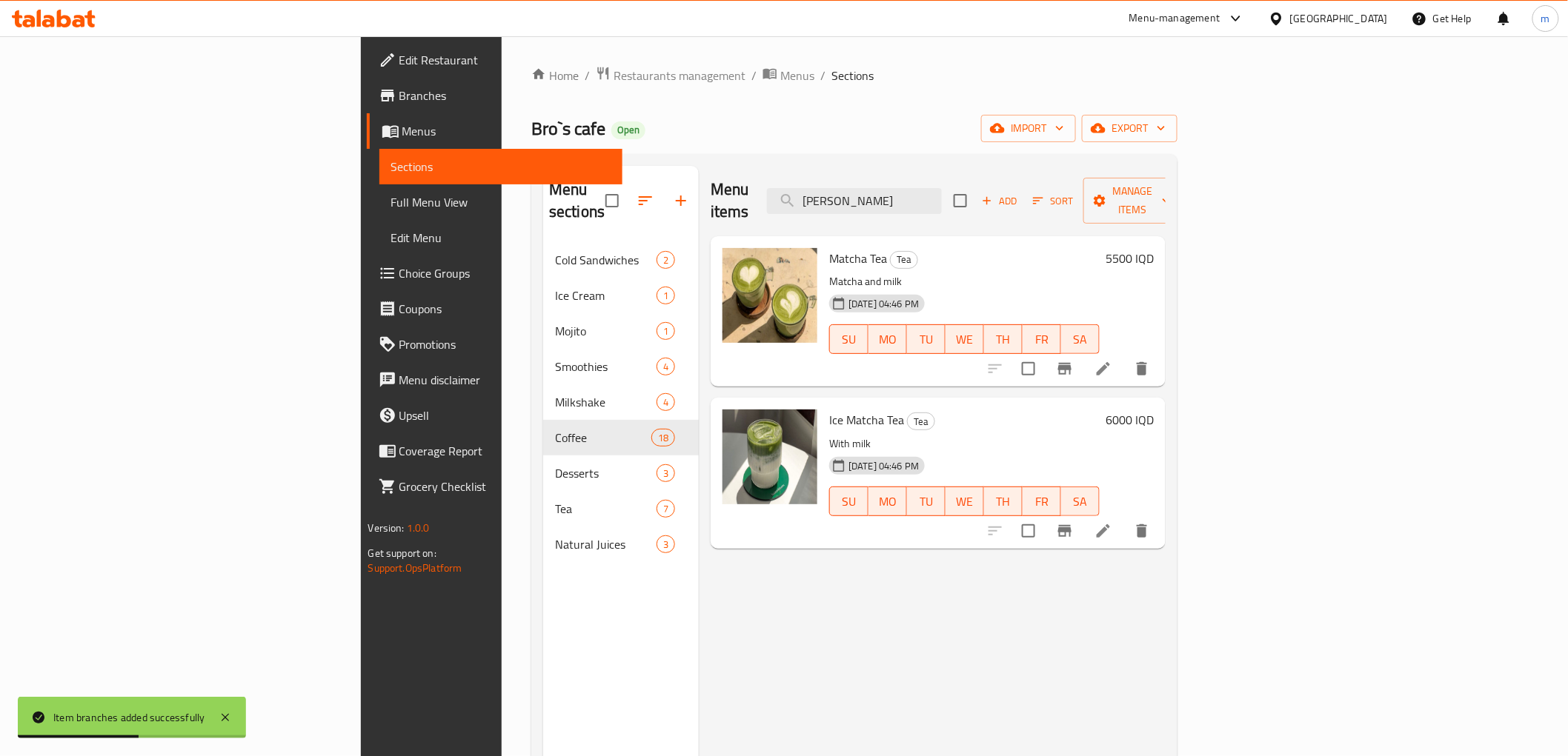
type input "[PERSON_NAME]"
click at [1071, 363] on icon "Branch-specific-item" at bounding box center [1065, 369] width 13 height 12
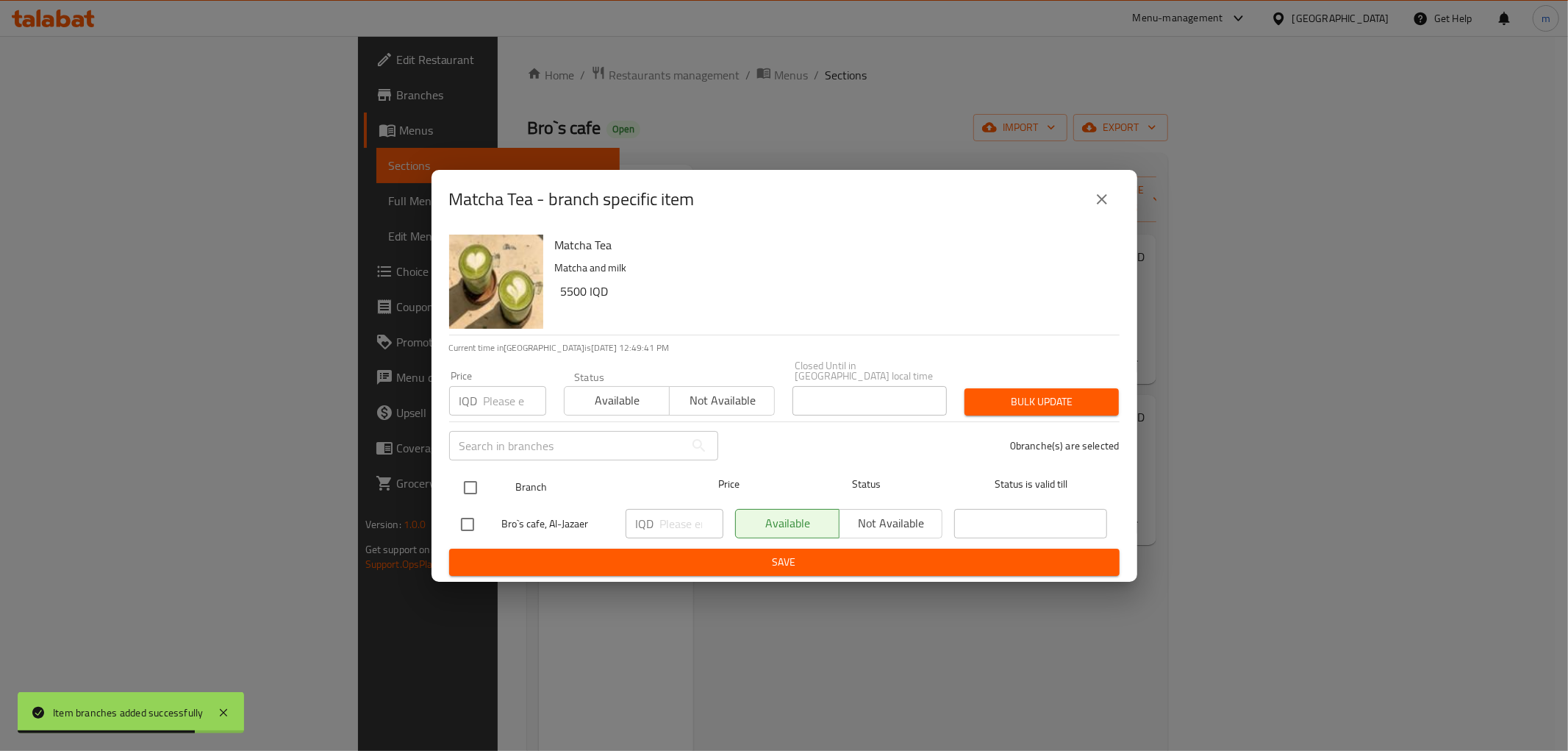
click at [474, 479] on input "checkbox" at bounding box center [470, 487] width 31 height 31
checkbox input "true"
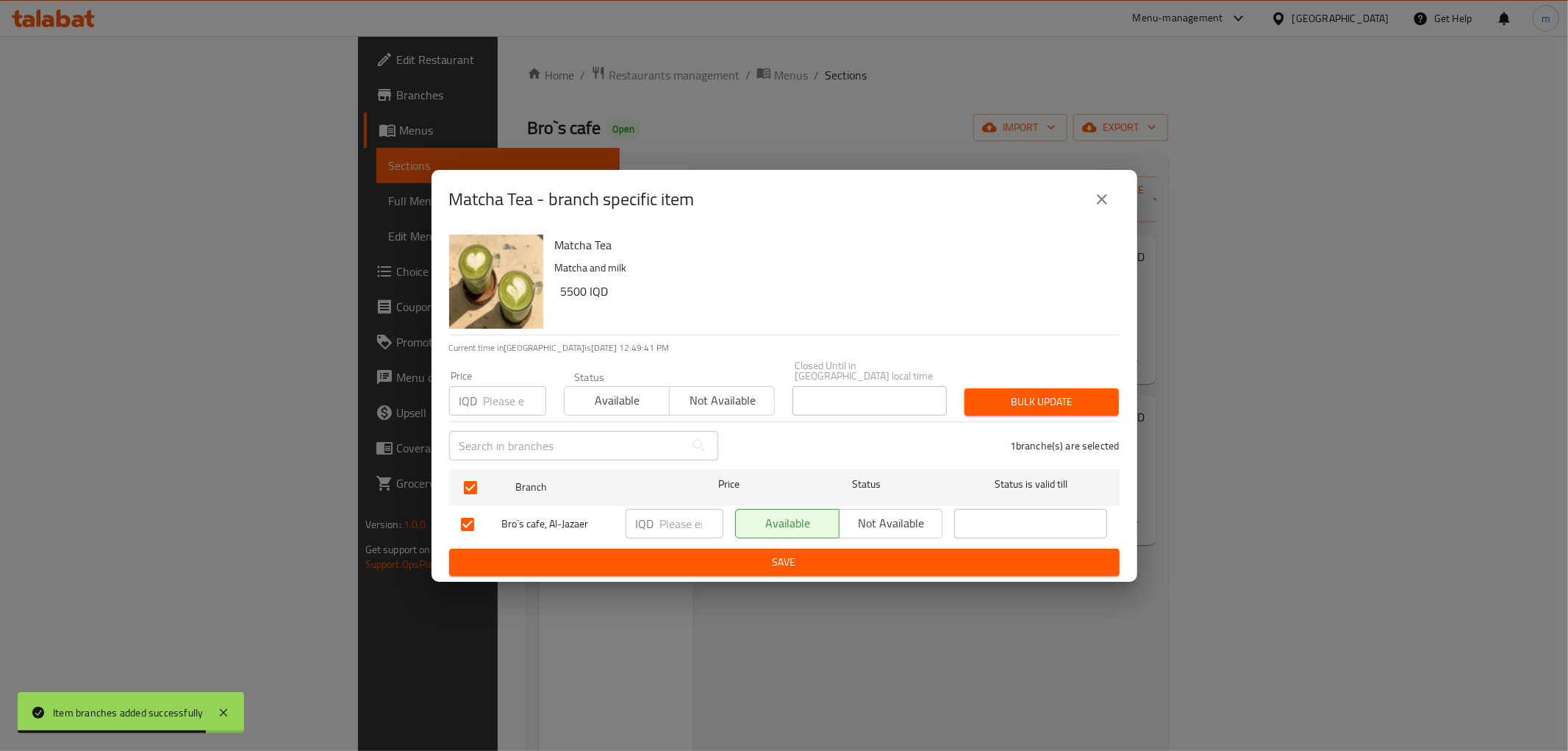
drag, startPoint x: 642, startPoint y: 510, endPoint x: 658, endPoint y: 526, distance: 22.6
click at [650, 522] on p "IQD" at bounding box center [645, 523] width 19 height 18
click at [667, 526] on input "number" at bounding box center [692, 524] width 63 height 30
type input "9"
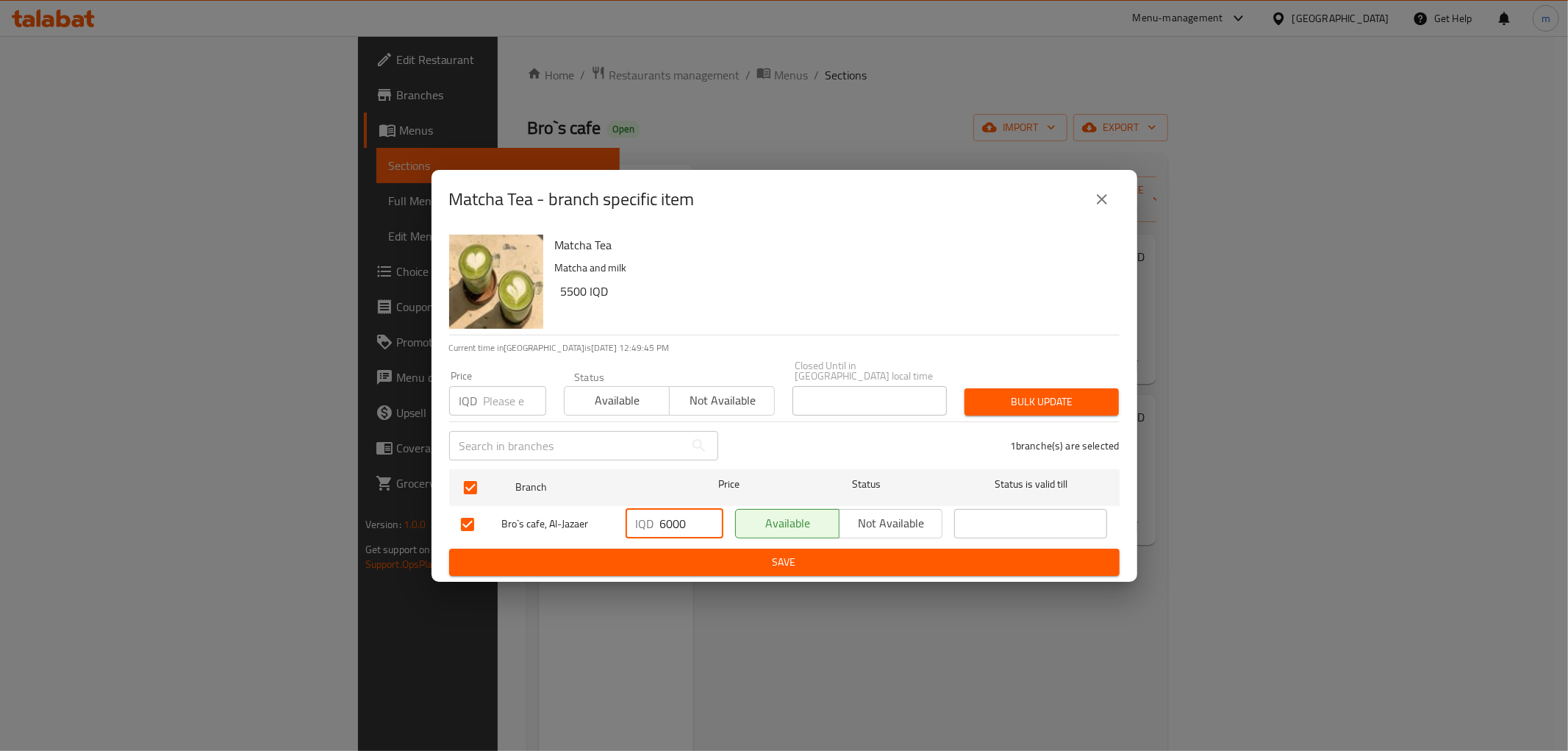
type input "6000"
click at [721, 541] on ul "Branch Price Status Status is valid till Bro`s cafe, Al-Jazaer IQD 6000 ​ Avail…" at bounding box center [785, 506] width 671 height 85
click at [721, 554] on span "Save" at bounding box center [785, 563] width 647 height 19
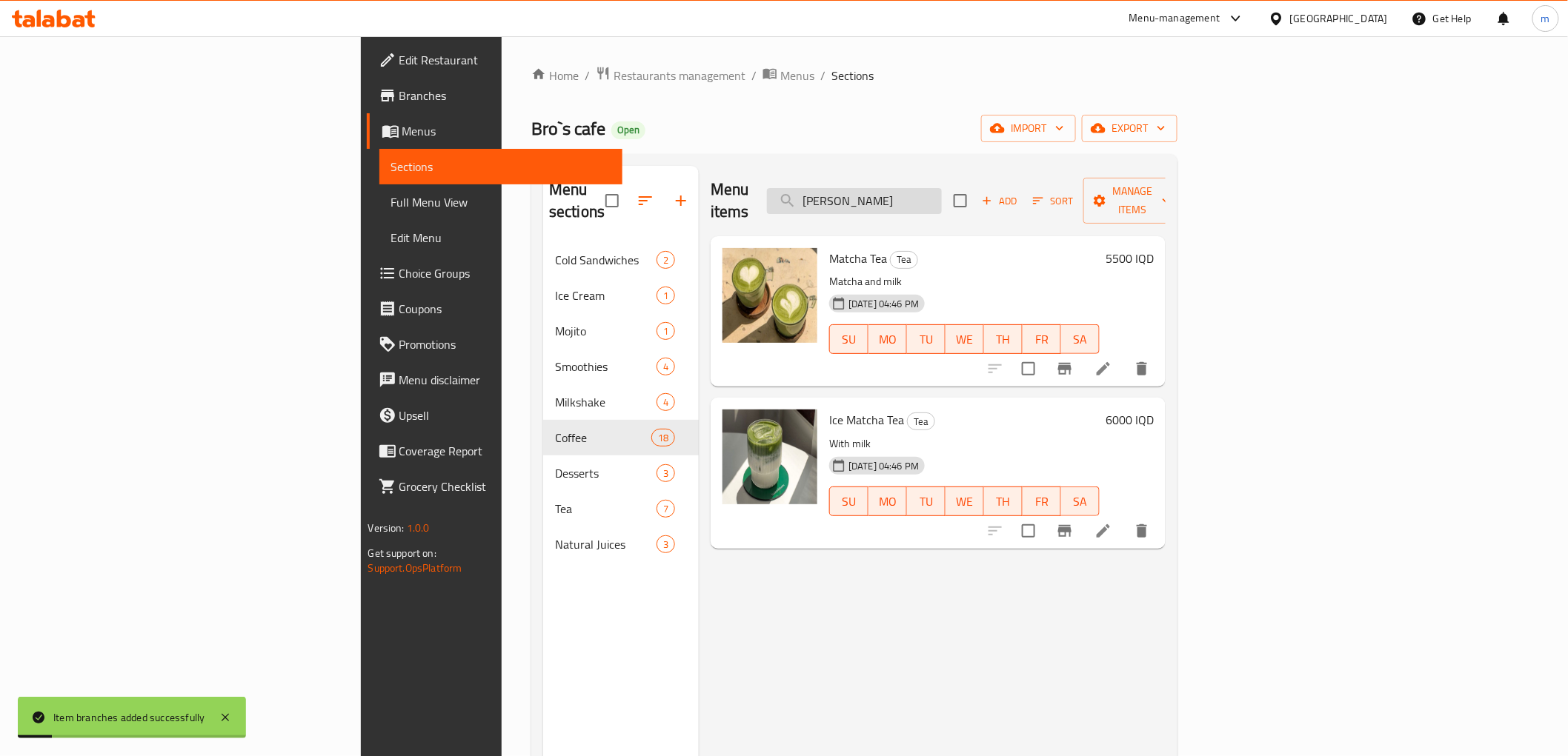
click at [942, 190] on input "[PERSON_NAME]" at bounding box center [854, 202] width 175 height 26
click at [1071, 363] on icon "Branch-specific-item" at bounding box center [1065, 369] width 13 height 12
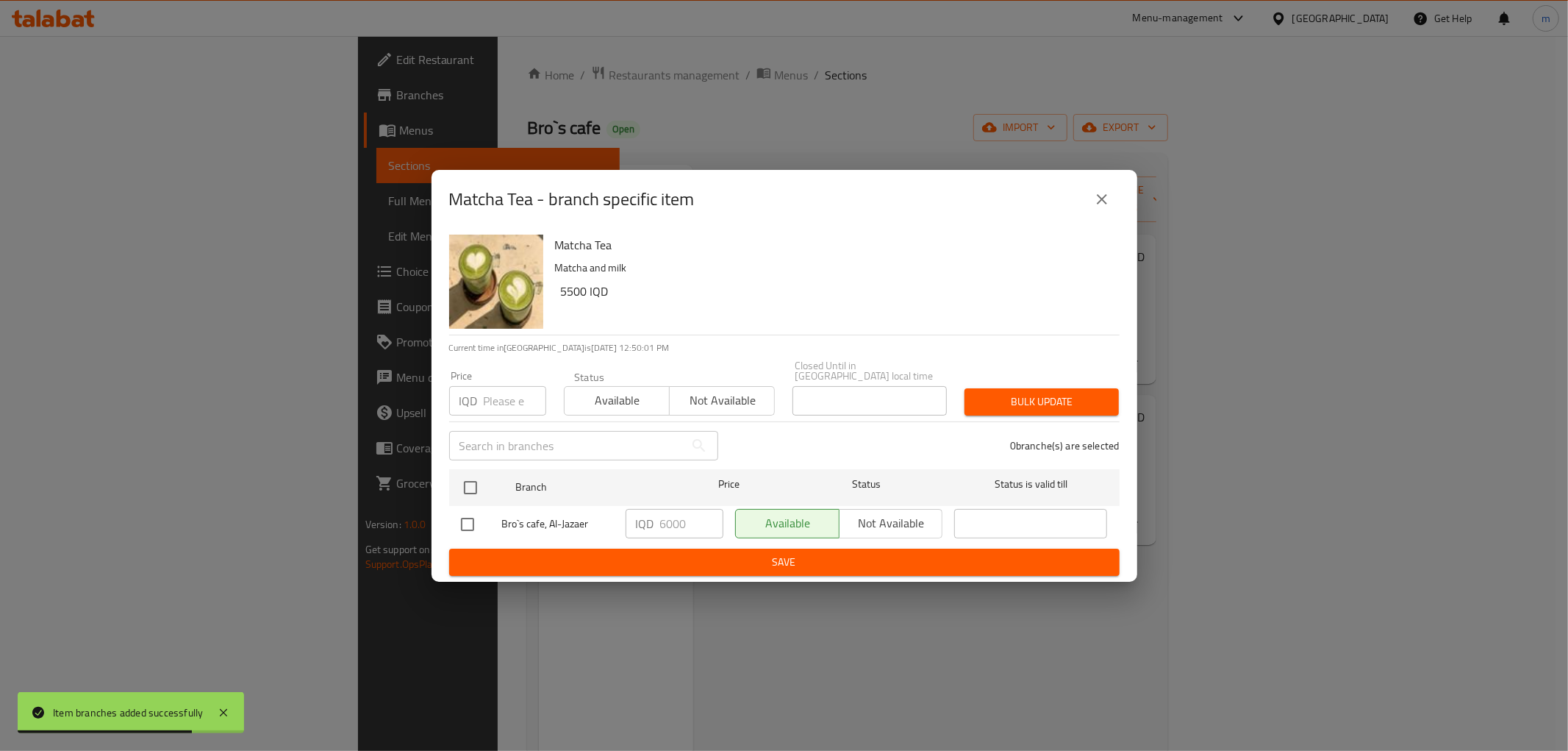
click at [1109, 201] on icon "close" at bounding box center [1102, 199] width 18 height 18
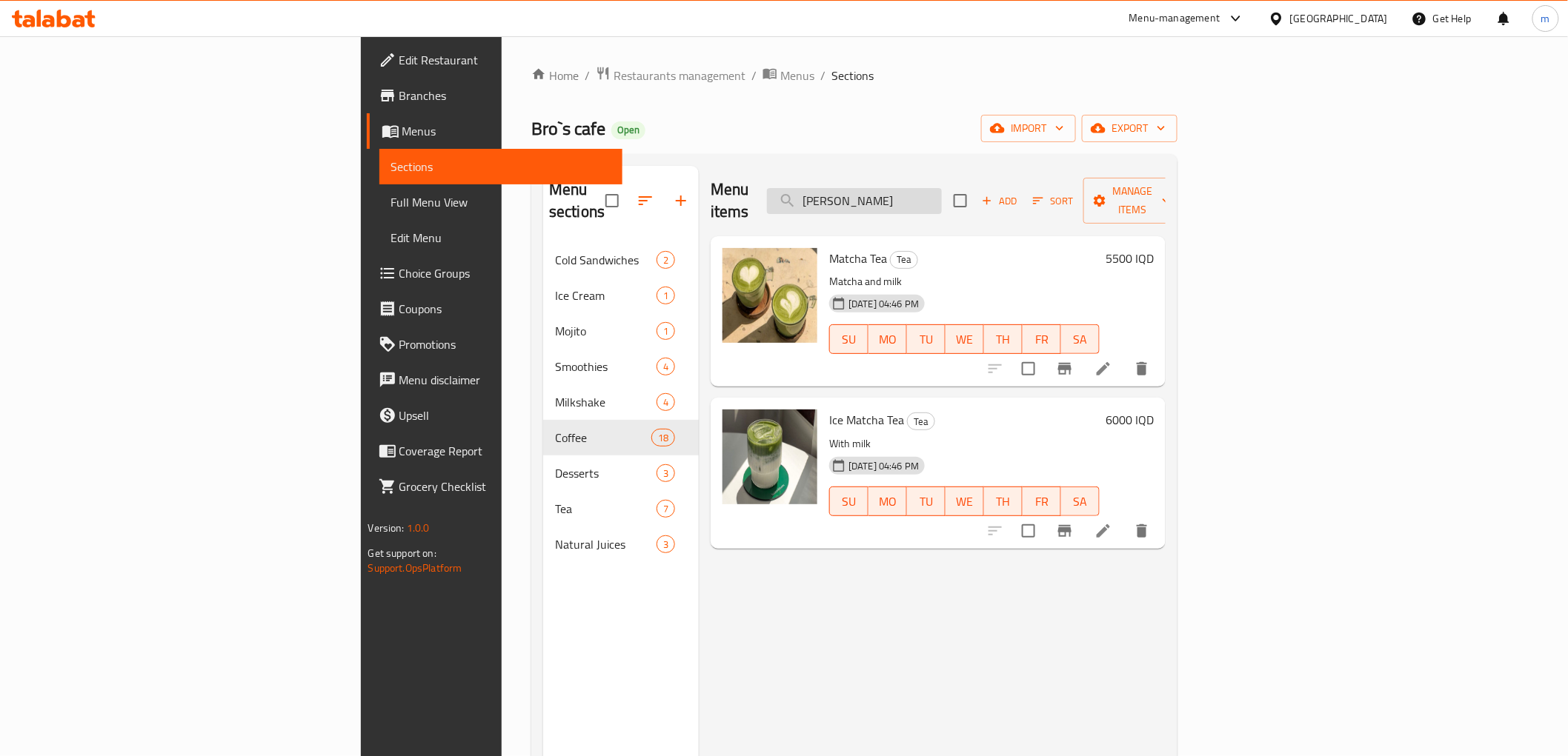
click at [942, 198] on input "[PERSON_NAME]" at bounding box center [854, 202] width 175 height 26
paste input "شاي خوخ"
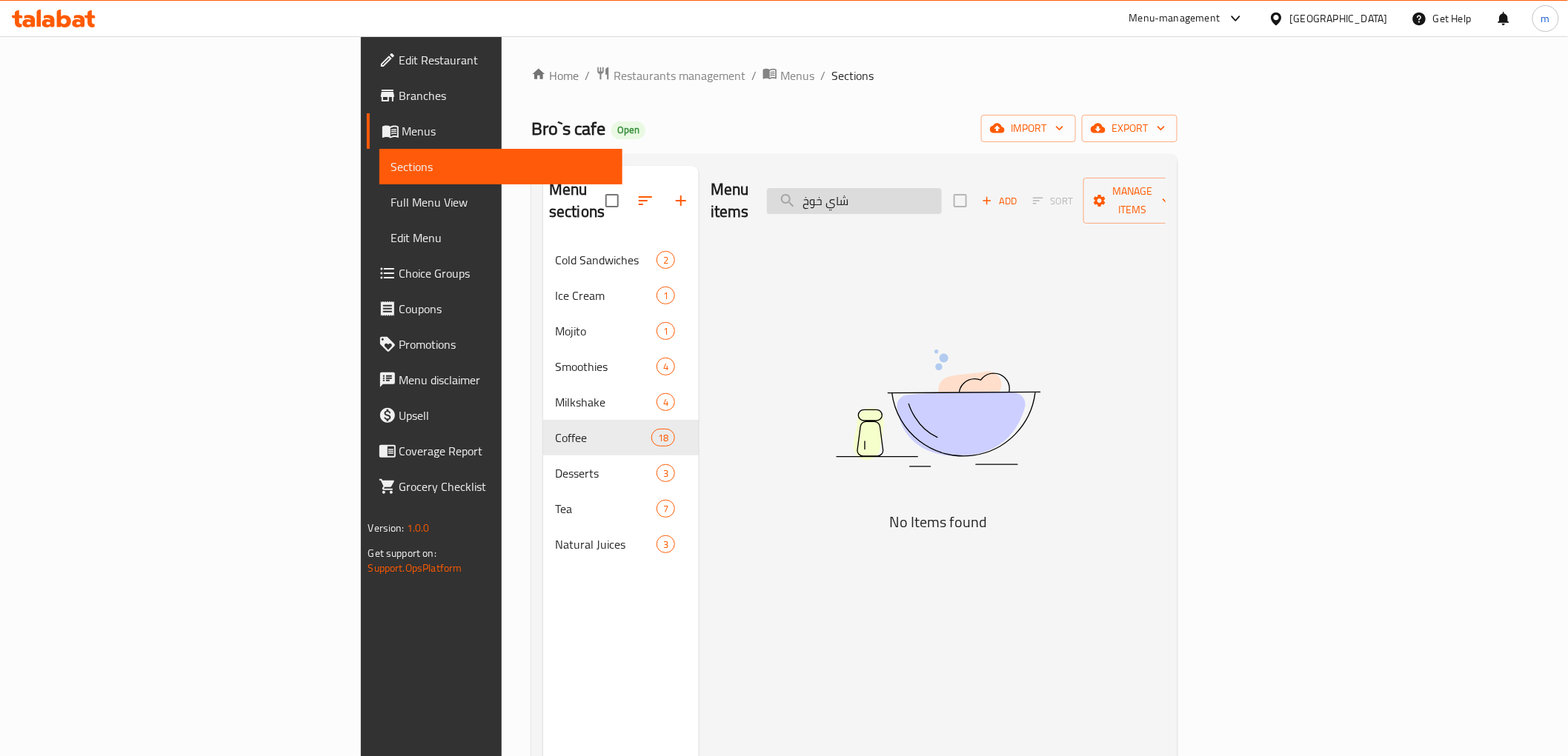
click at [942, 189] on input "شاي خوخ" at bounding box center [854, 202] width 175 height 26
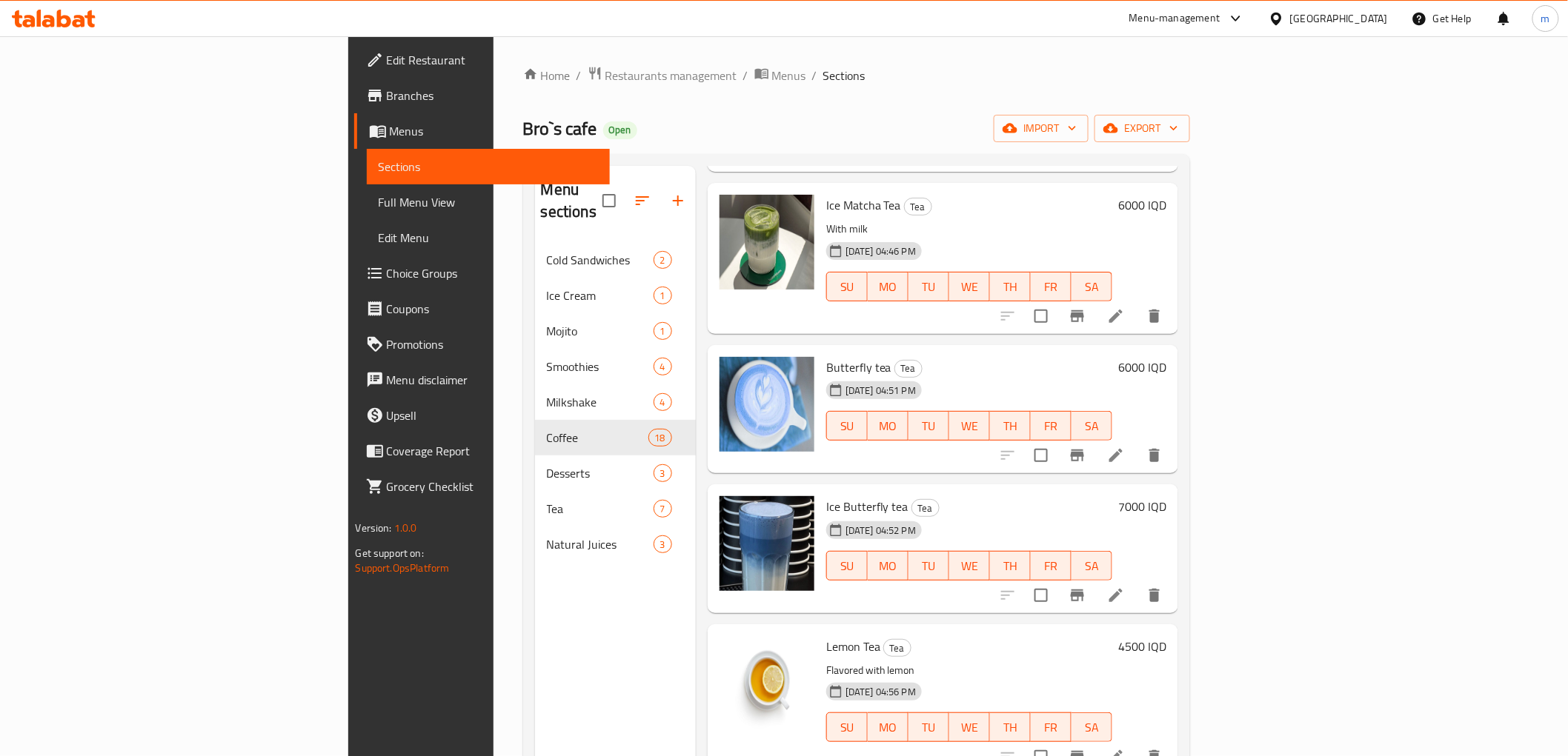
scroll to position [274, 0]
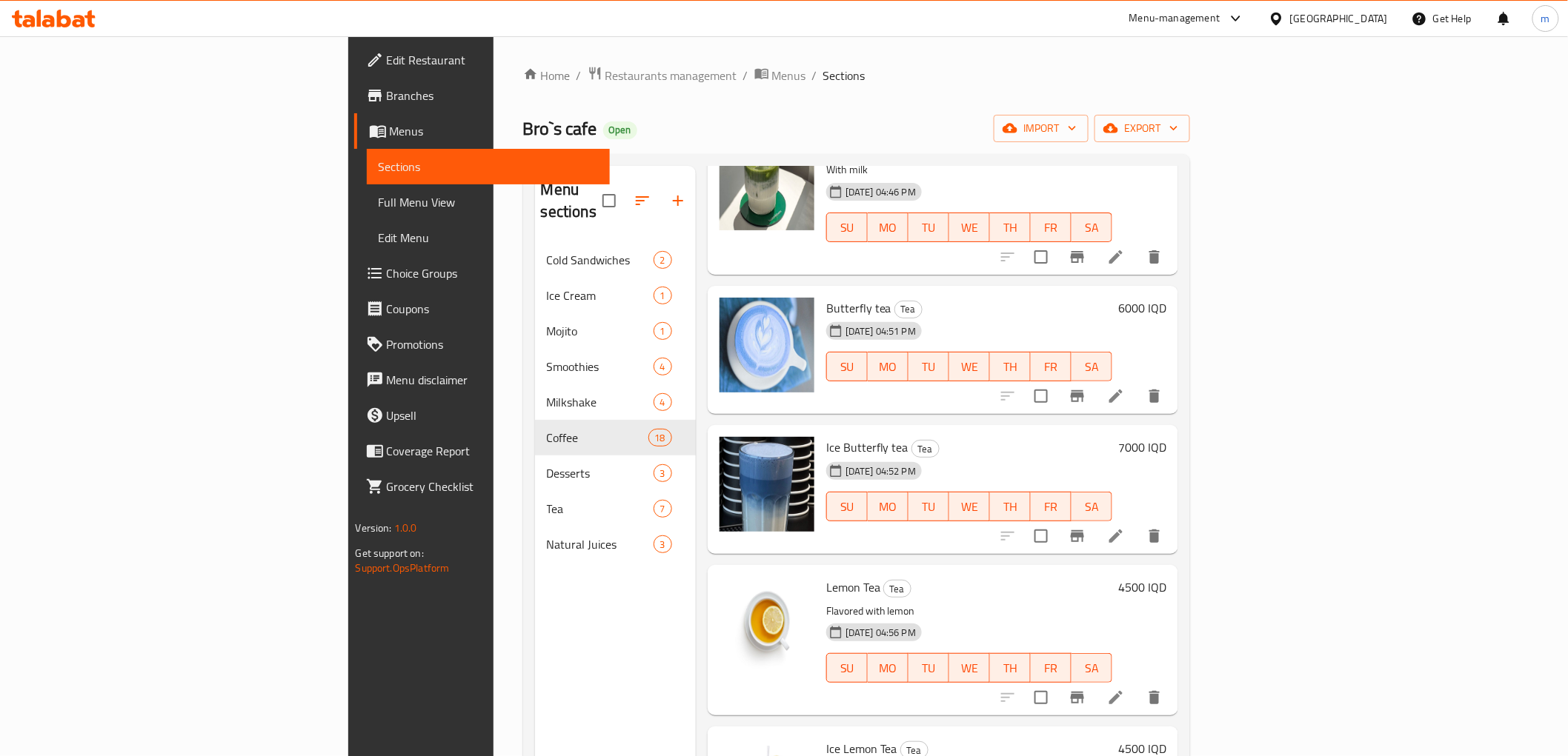
click at [826, 436] on span "Ice Butterfly tea" at bounding box center [868, 447] width 82 height 22
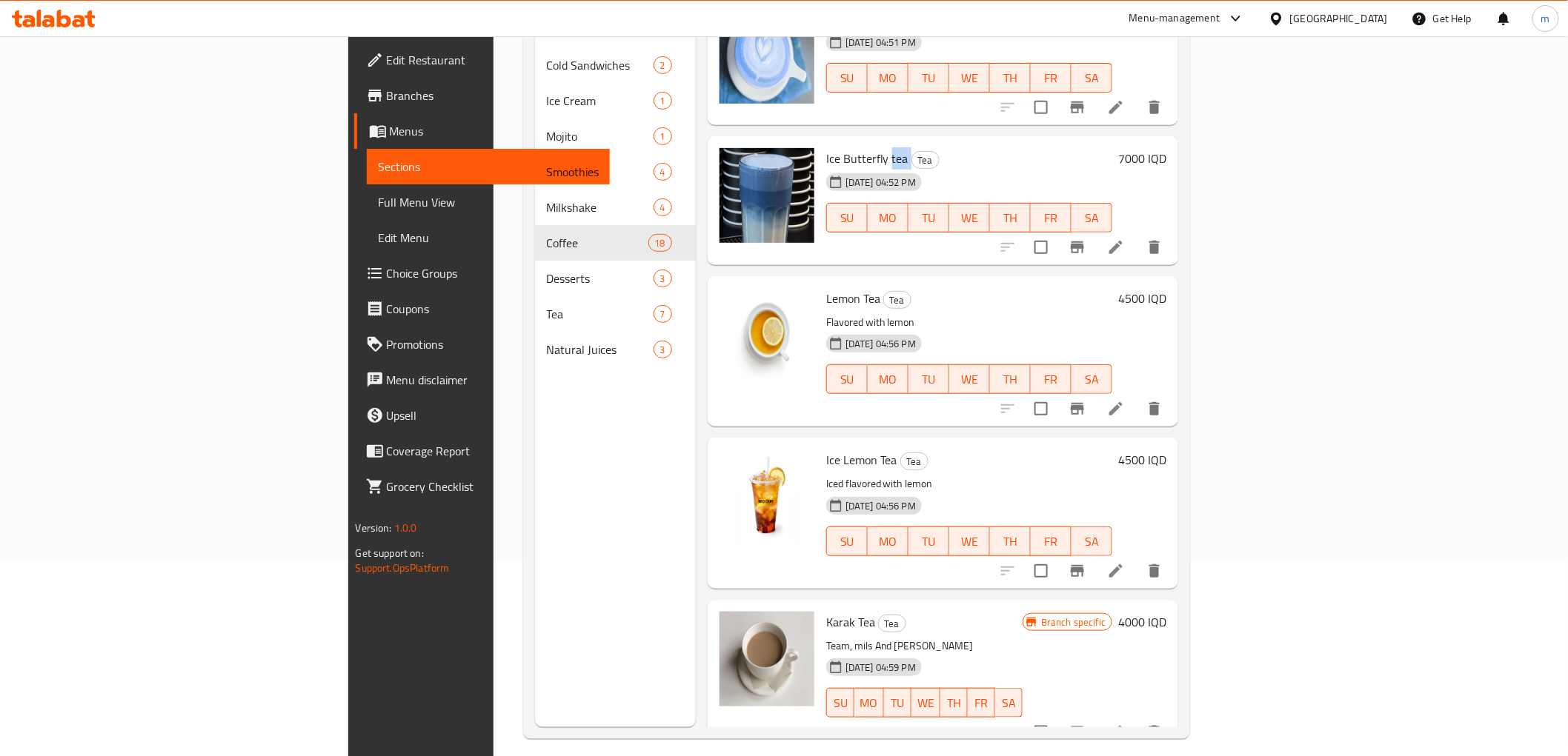
scroll to position [207, 0]
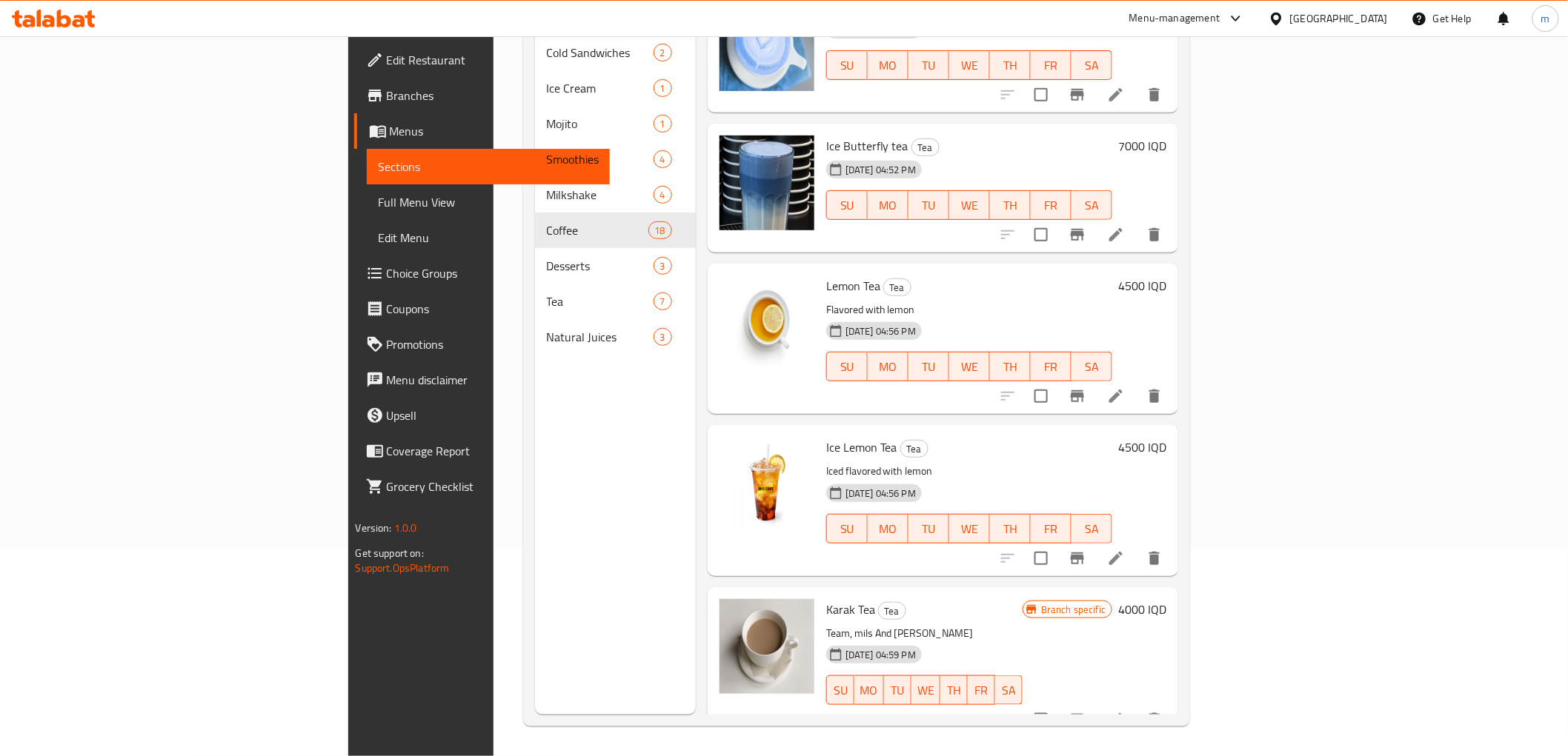
click at [826, 274] on span "Lemon Tea" at bounding box center [854, 286] width 54 height 22
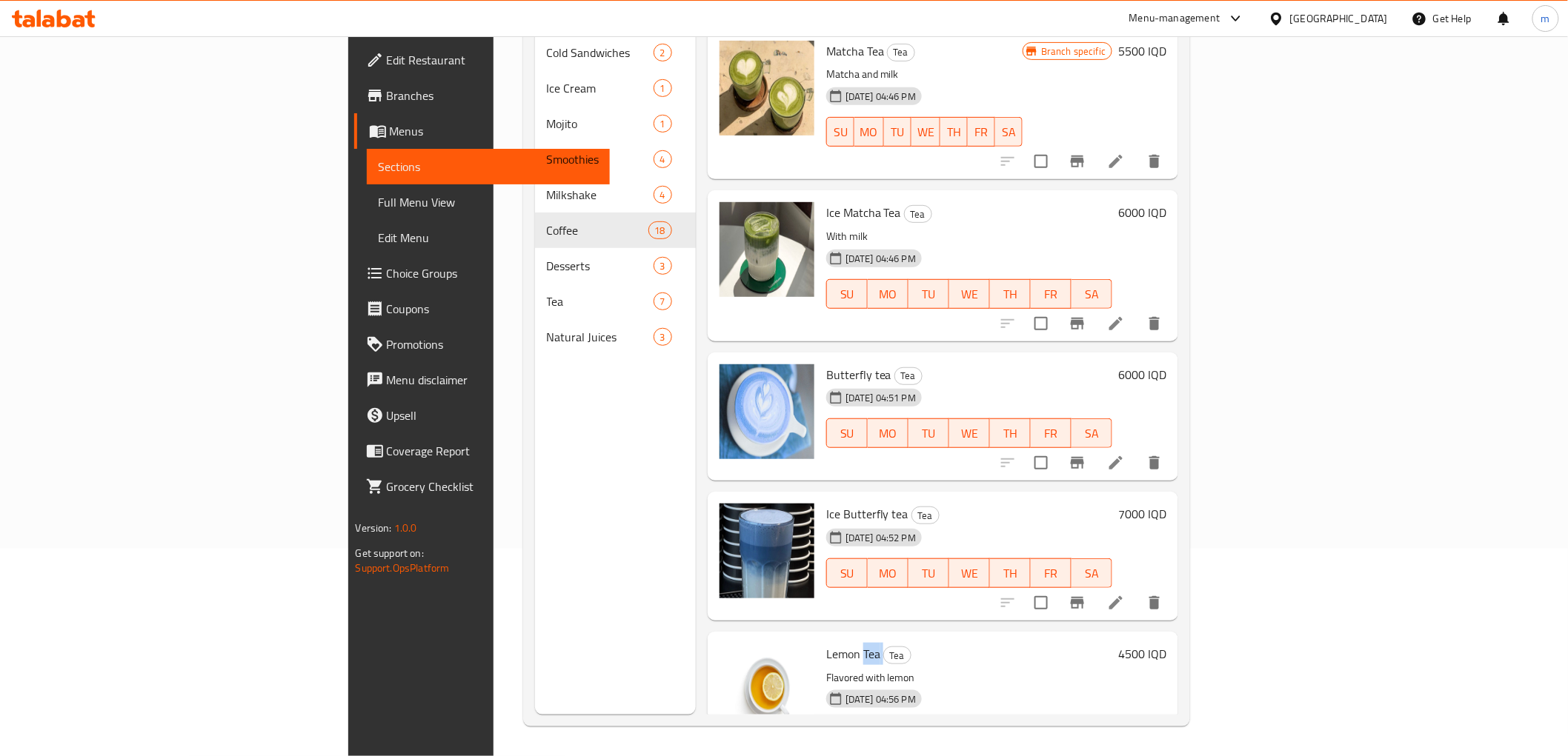
scroll to position [0, 0]
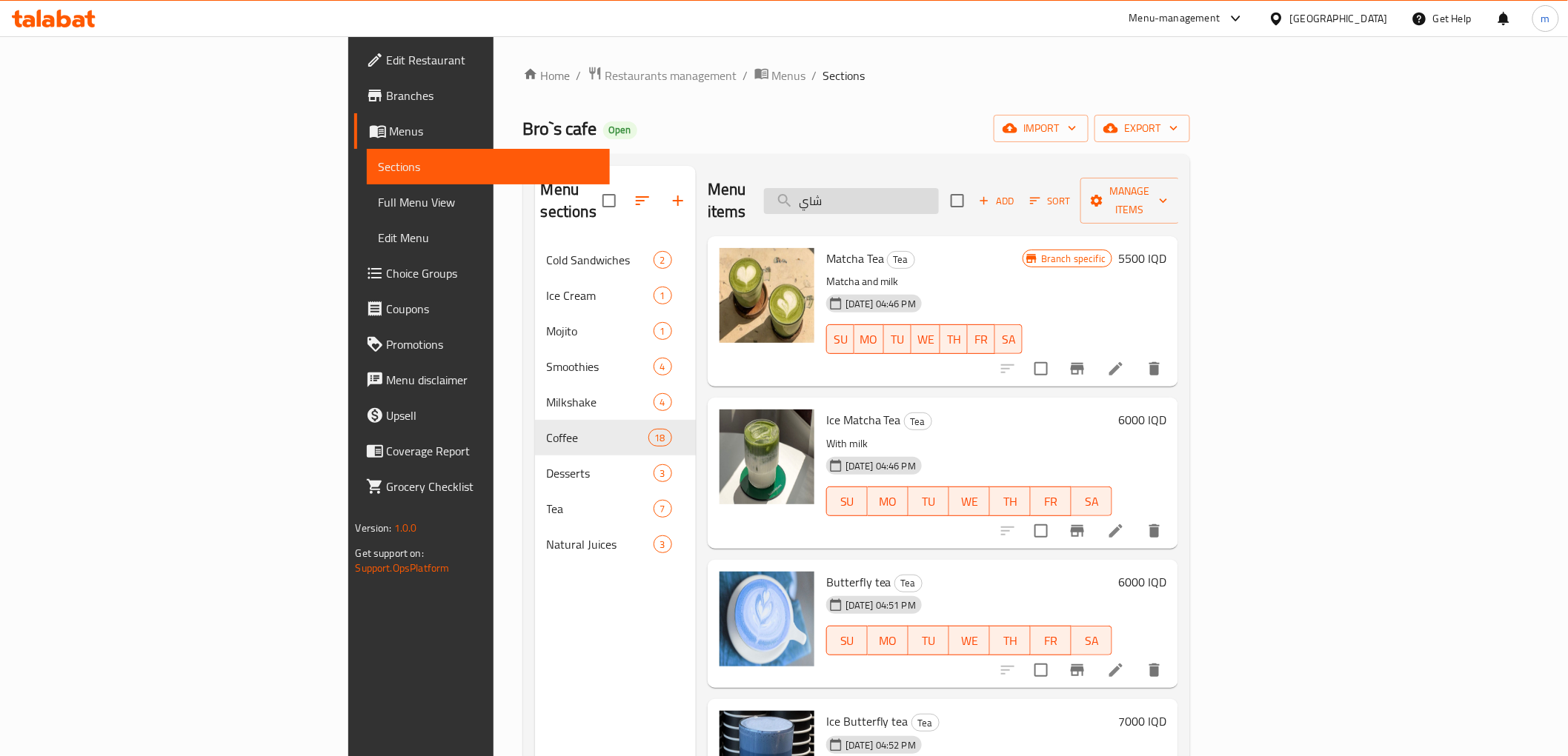
click at [939, 193] on input "شاي" at bounding box center [851, 202] width 175 height 26
paste input "يس كركديه"
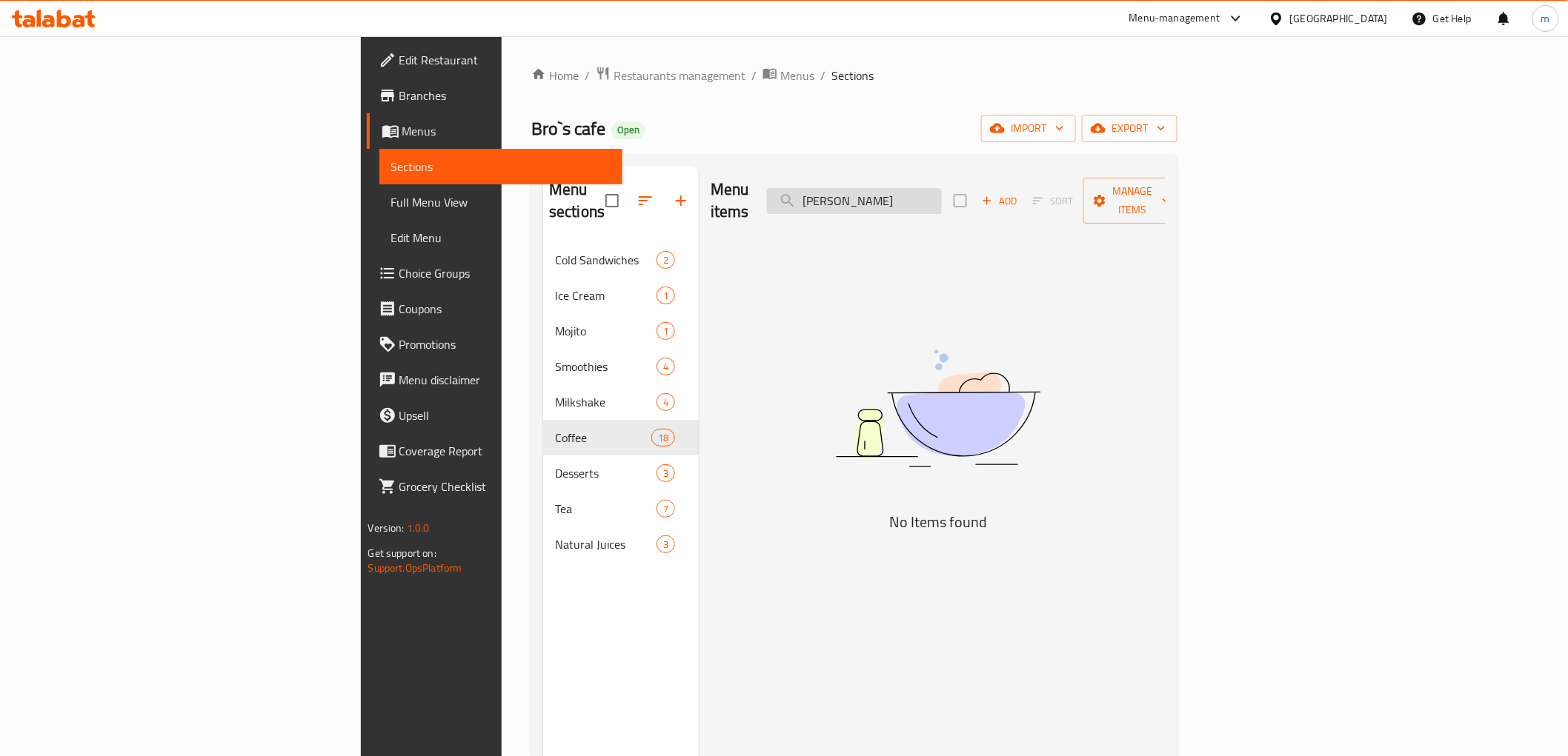
click at [942, 193] on input "أيس كركديه" at bounding box center [854, 202] width 175 height 26
click at [942, 191] on input "أيس كركديه" at bounding box center [854, 202] width 175 height 26
click at [942, 190] on input "أيس كركديه" at bounding box center [854, 202] width 175 height 26
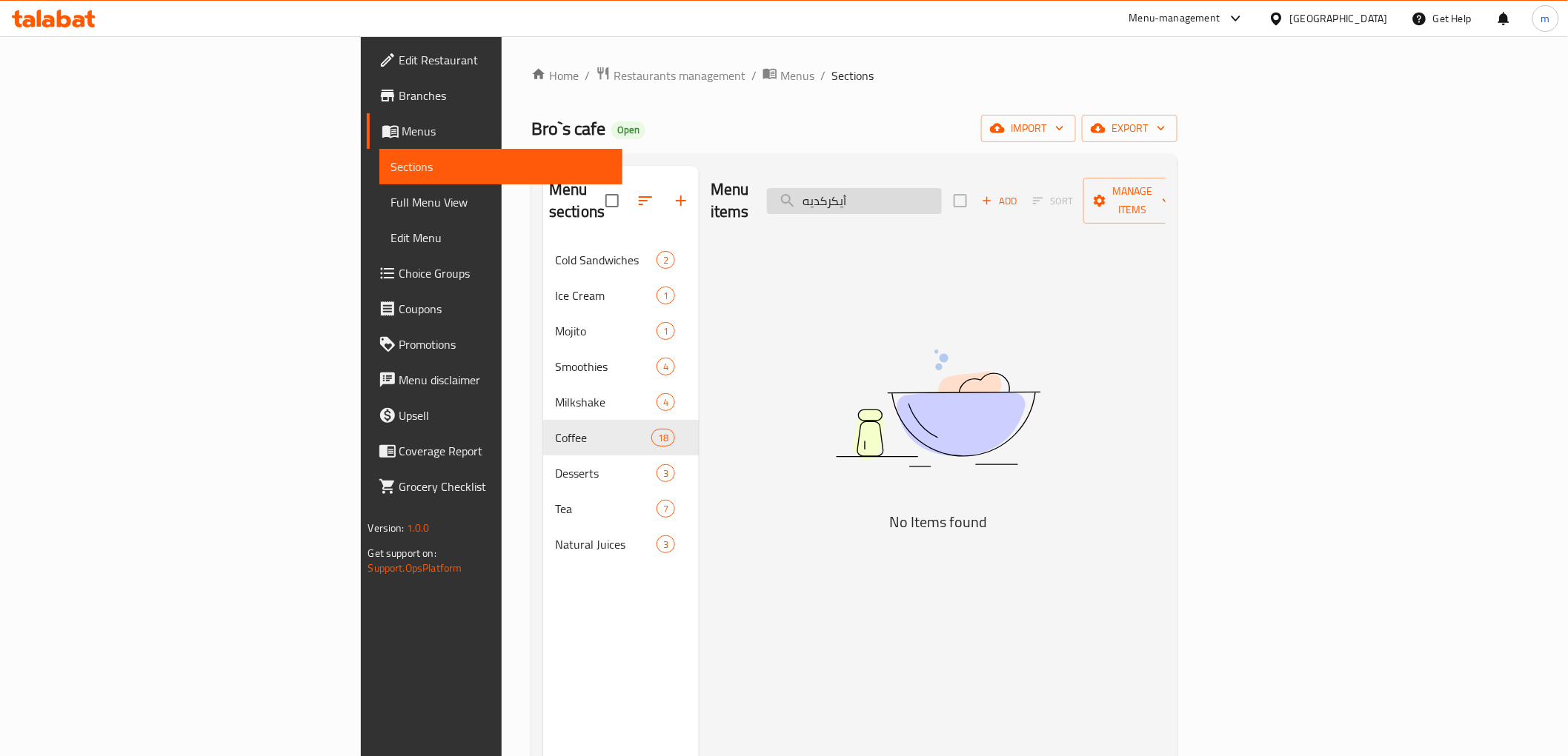
click at [942, 190] on input "أيكركديه" at bounding box center [854, 202] width 175 height 26
drag, startPoint x: 961, startPoint y: 191, endPoint x: 1012, endPoint y: 196, distance: 51.2
click at [942, 196] on input "أيكركد" at bounding box center [854, 202] width 175 height 26
click at [942, 195] on input "كركد" at bounding box center [854, 202] width 175 height 26
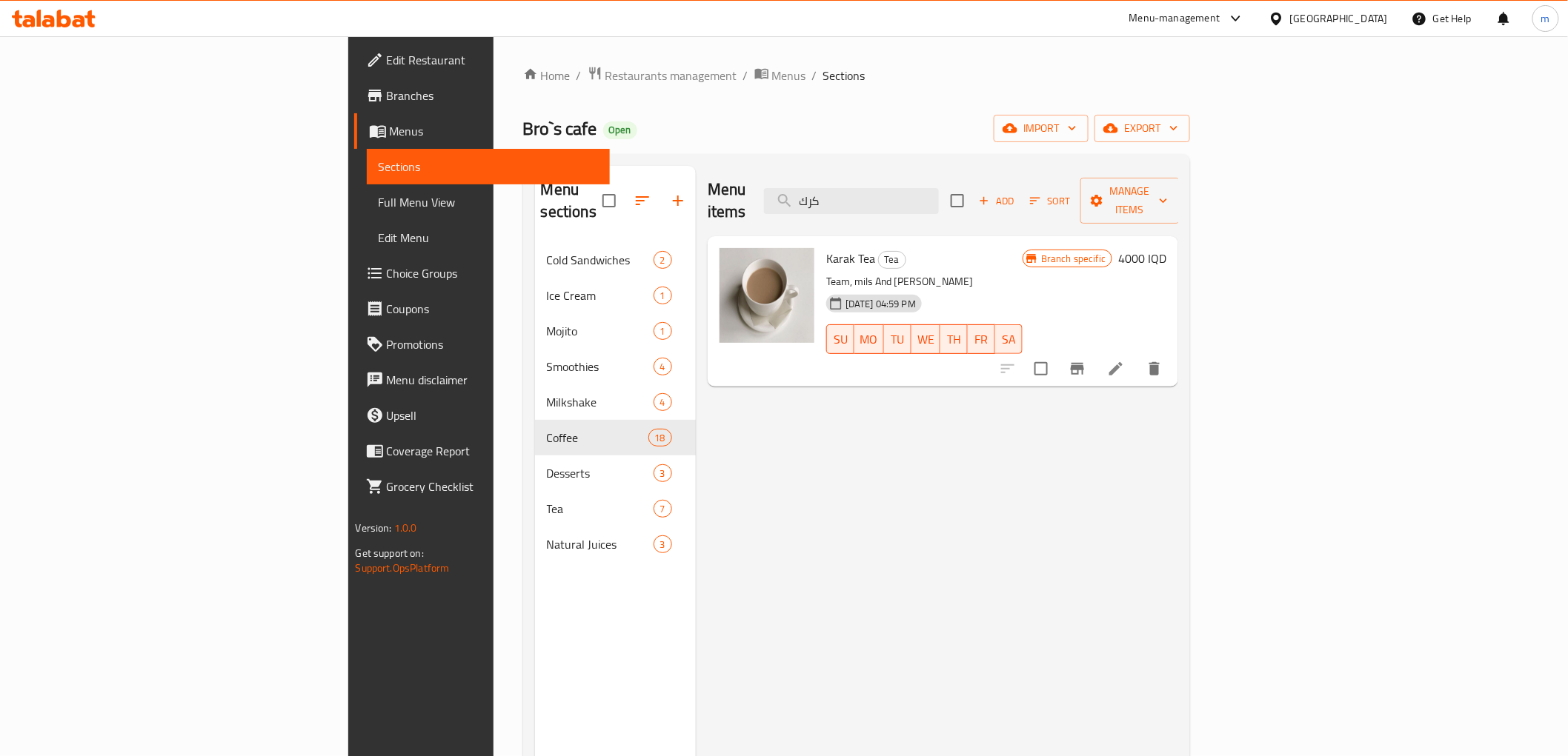
type input "كرك"
click at [826, 247] on span "Karak Tea" at bounding box center [851, 259] width 49 height 22
click at [1124, 360] on icon at bounding box center [1115, 369] width 18 height 18
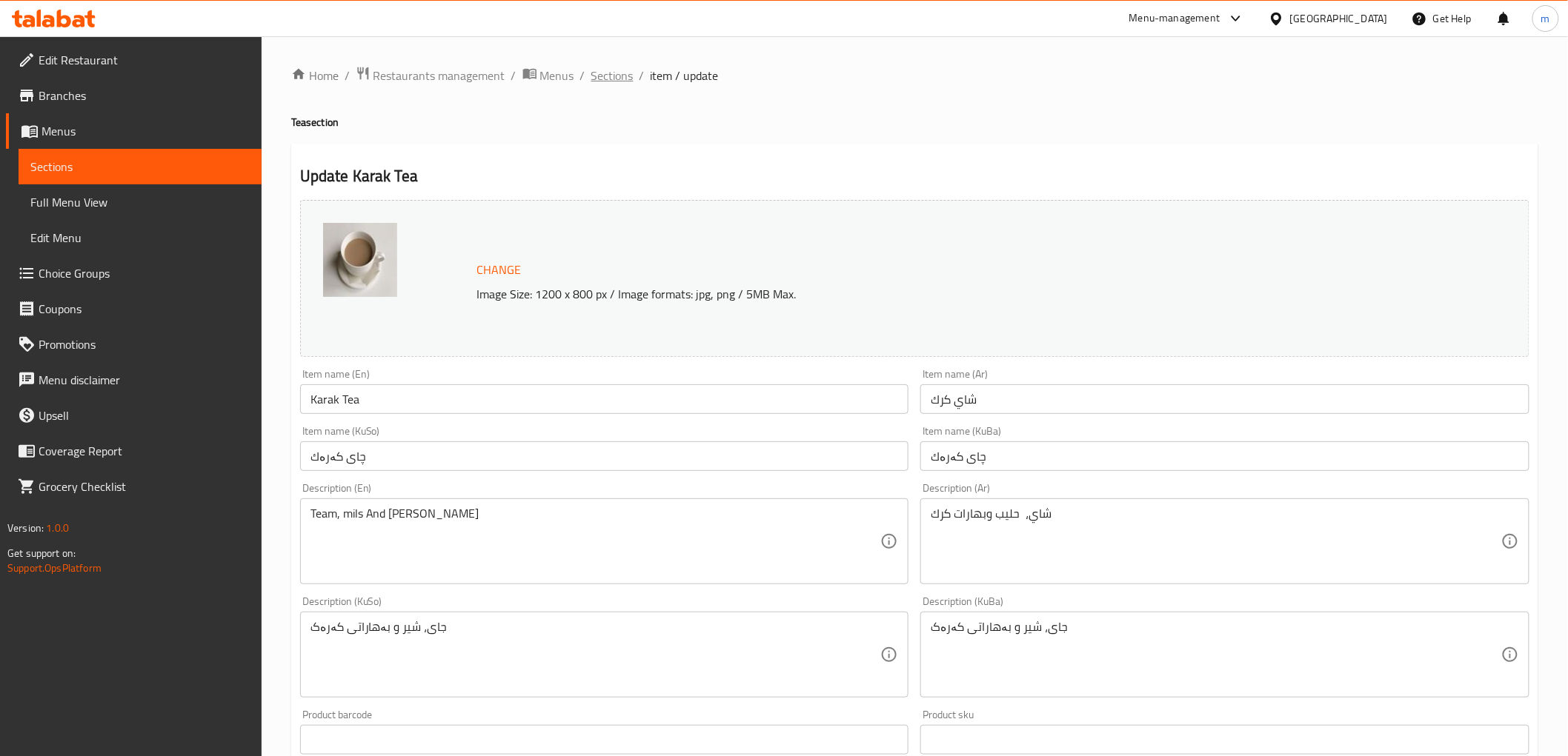
click at [612, 81] on span "Sections" at bounding box center [612, 75] width 42 height 18
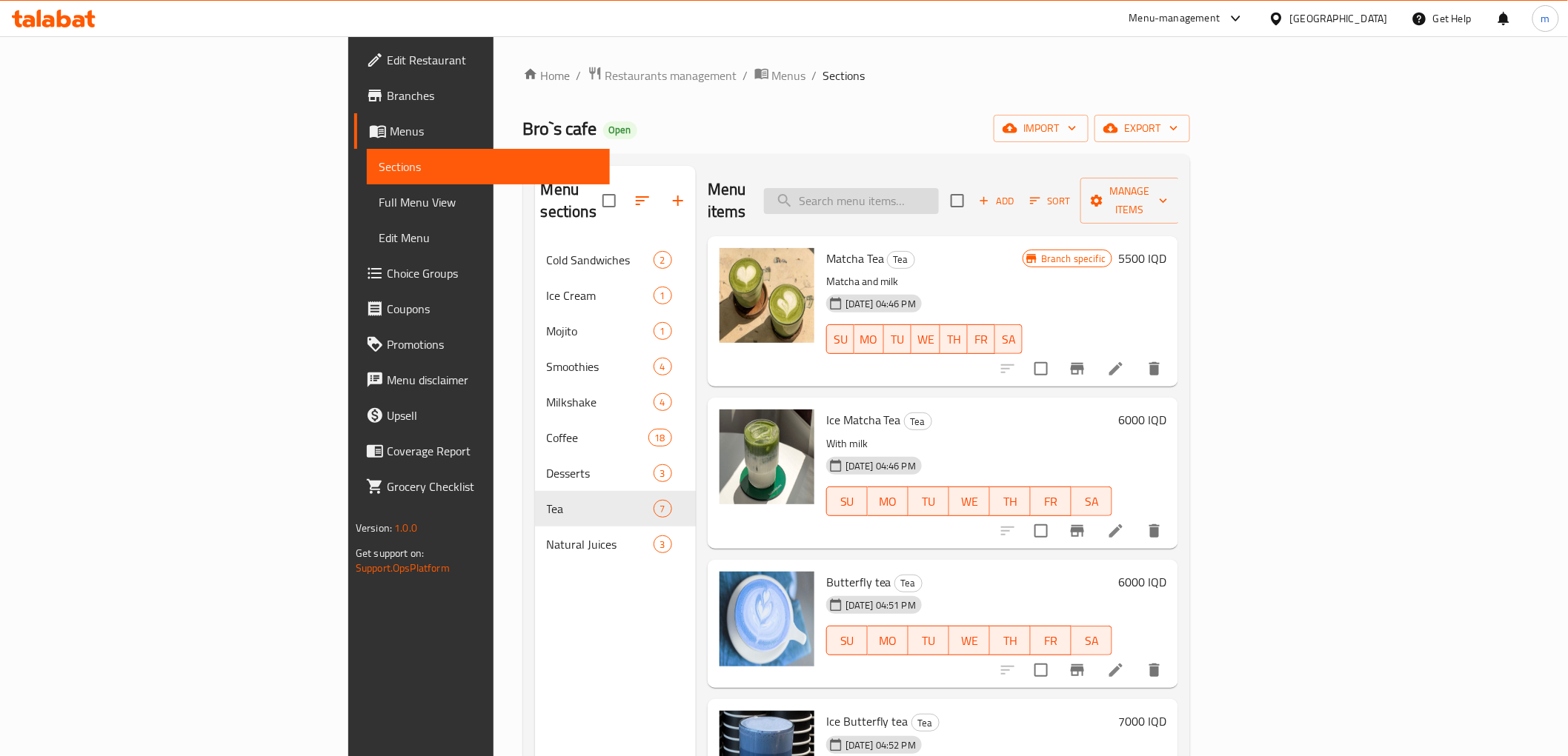
click at [939, 189] on input "search" at bounding box center [851, 202] width 175 height 26
paste input "Ice hibiscus"
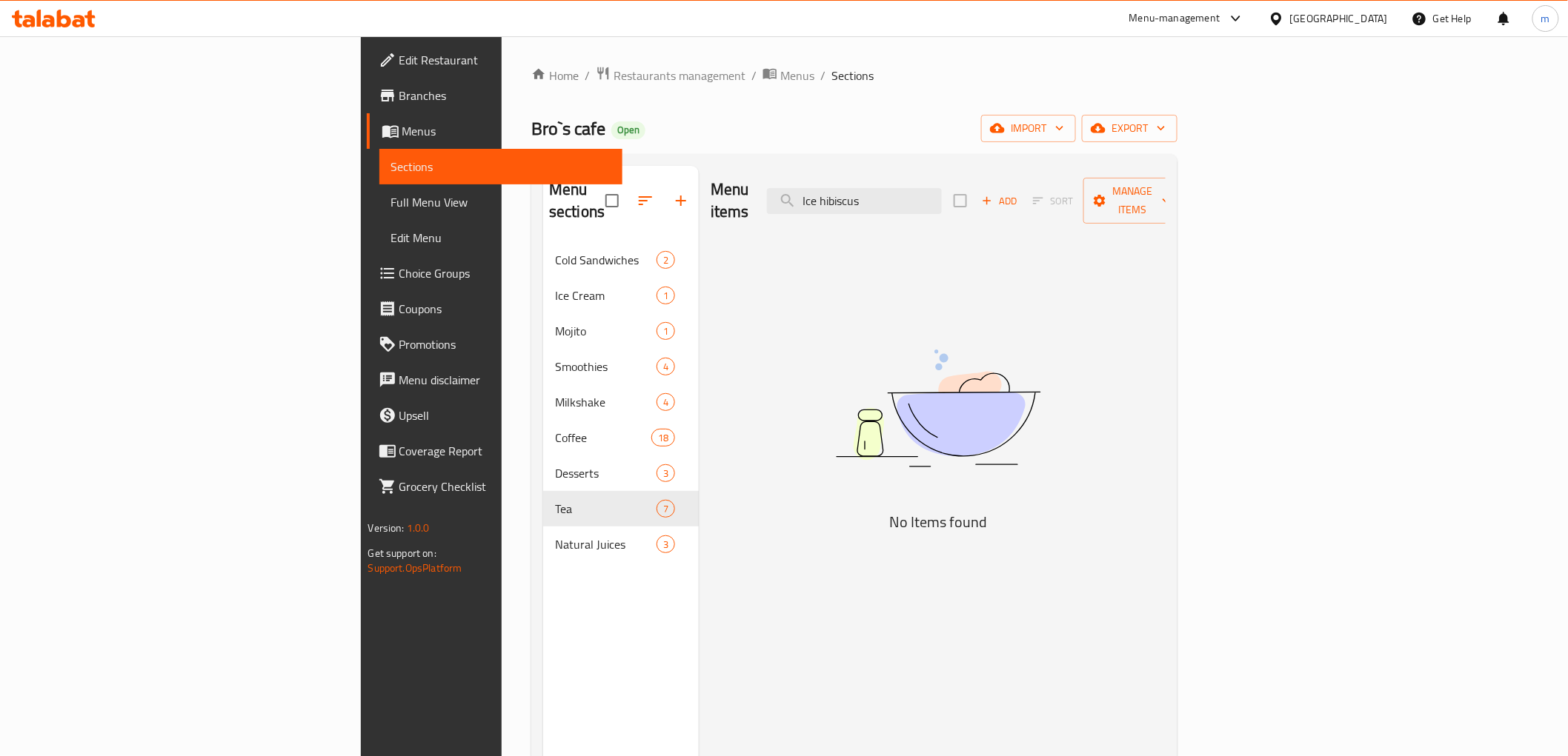
click at [991, 204] on div "Menu items Ice hibiscus Add Sort Manage items" at bounding box center [938, 201] width 455 height 70
click at [942, 194] on input "Ice hibiscus" at bounding box center [854, 202] width 175 height 26
click at [942, 190] on input "Ice hibiscus" at bounding box center [854, 202] width 175 height 26
click at [942, 189] on input "hibiscus" at bounding box center [854, 202] width 175 height 26
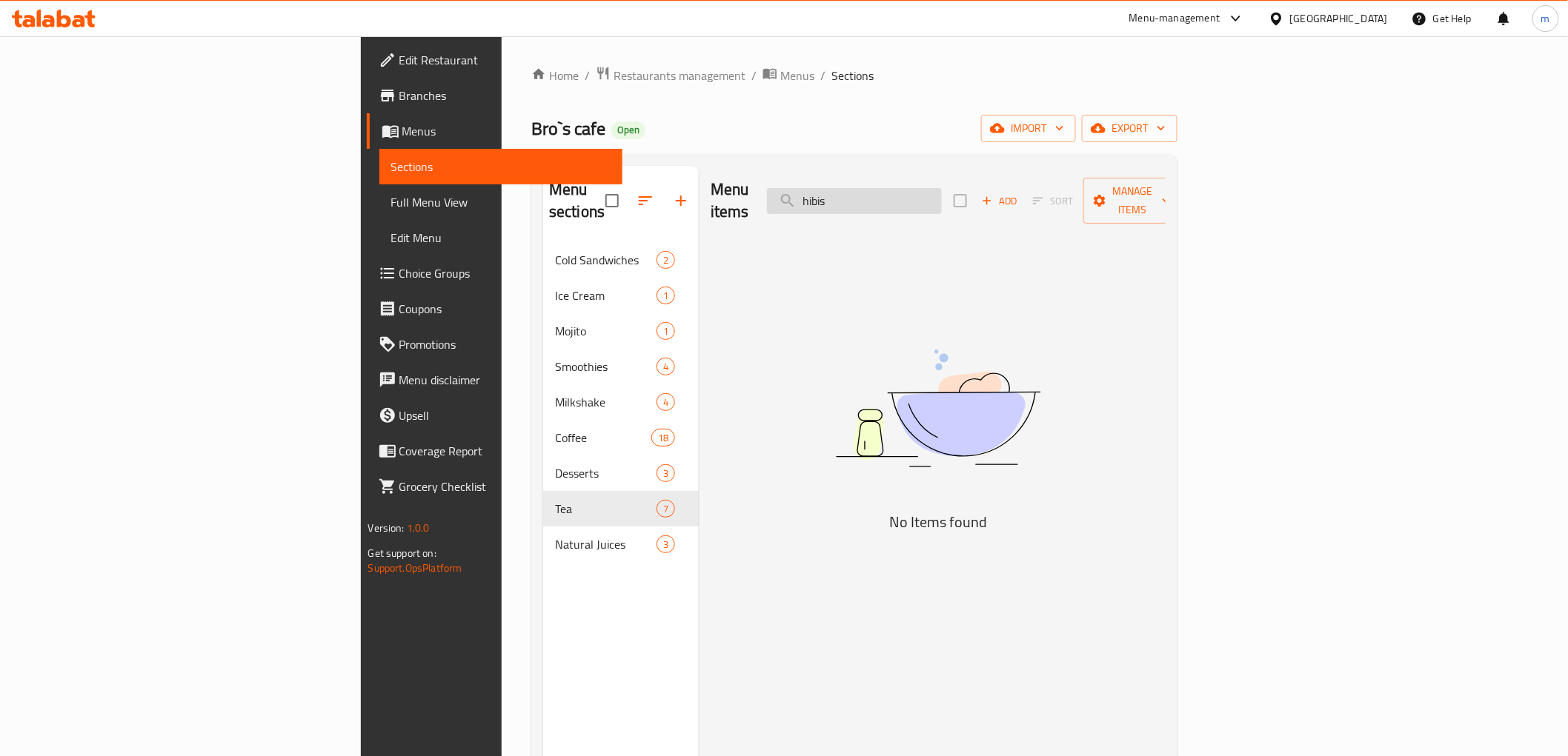
click at [937, 195] on input "hibis" at bounding box center [854, 202] width 175 height 26
click at [942, 192] on input "hibis" at bounding box center [854, 202] width 175 height 26
click at [942, 189] on input "hibis" at bounding box center [854, 202] width 175 height 26
paste input "Karak"
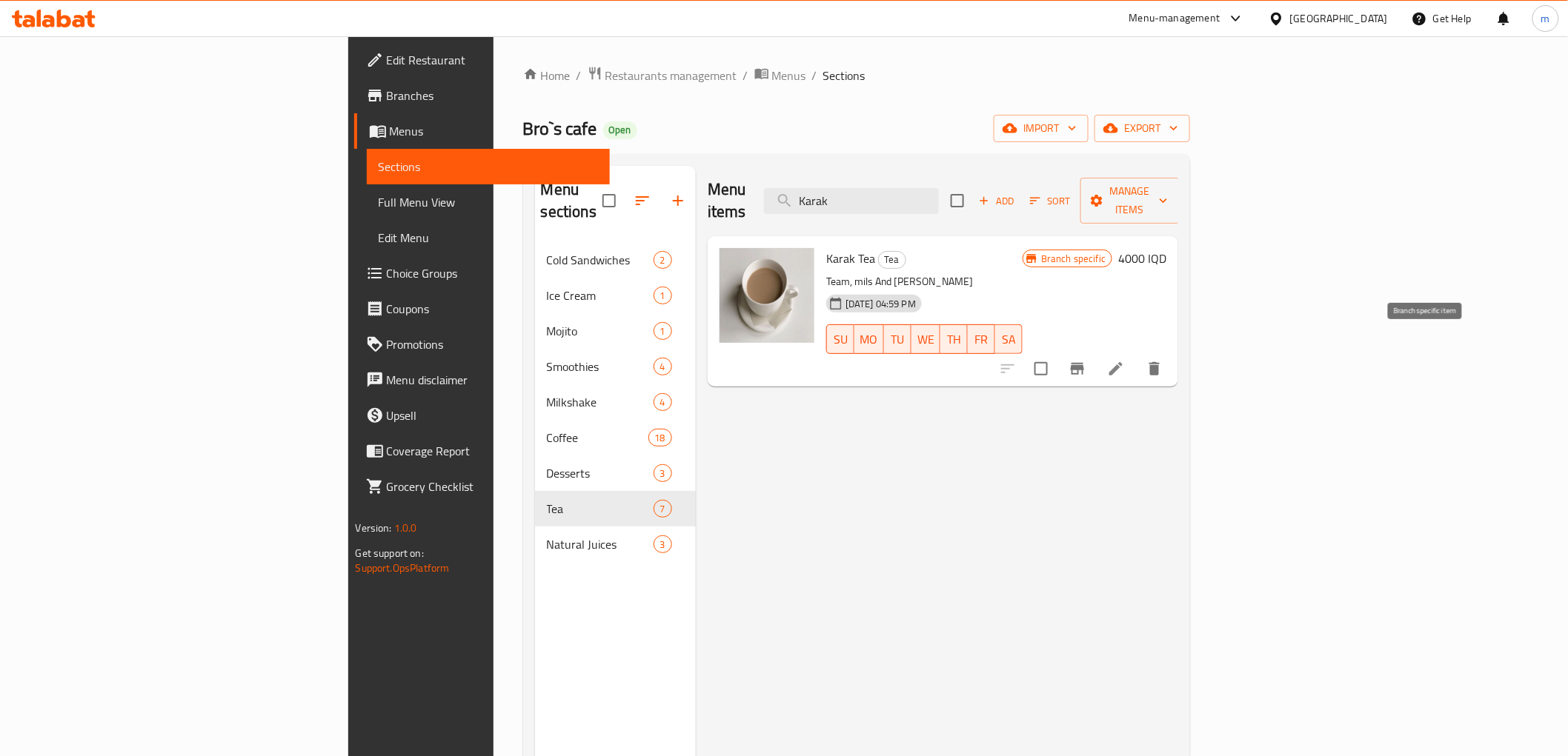
type input "Karak"
click at [1095, 351] on button "Branch-specific-item" at bounding box center [1078, 369] width 35 height 35
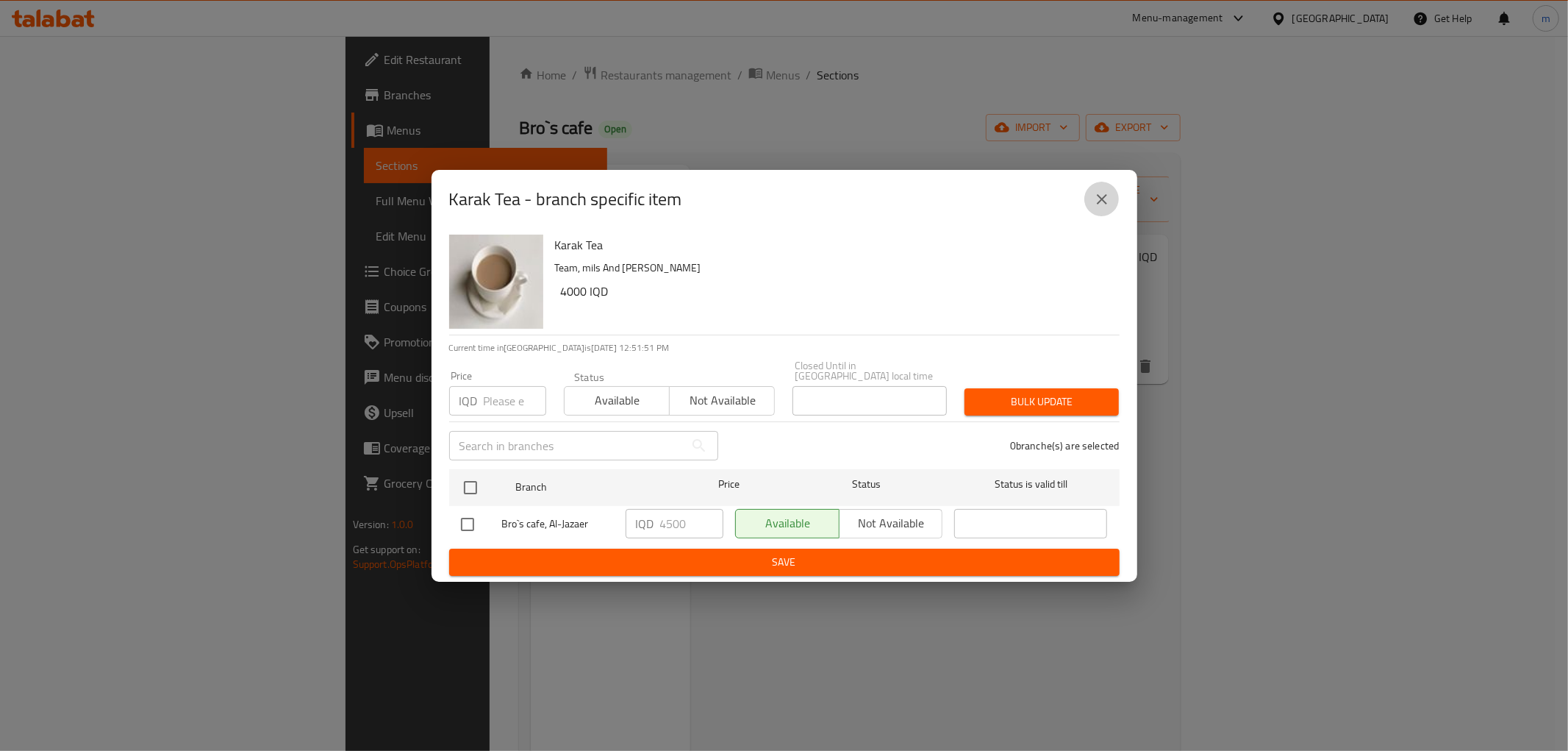
click at [1088, 205] on button "close" at bounding box center [1102, 199] width 35 height 35
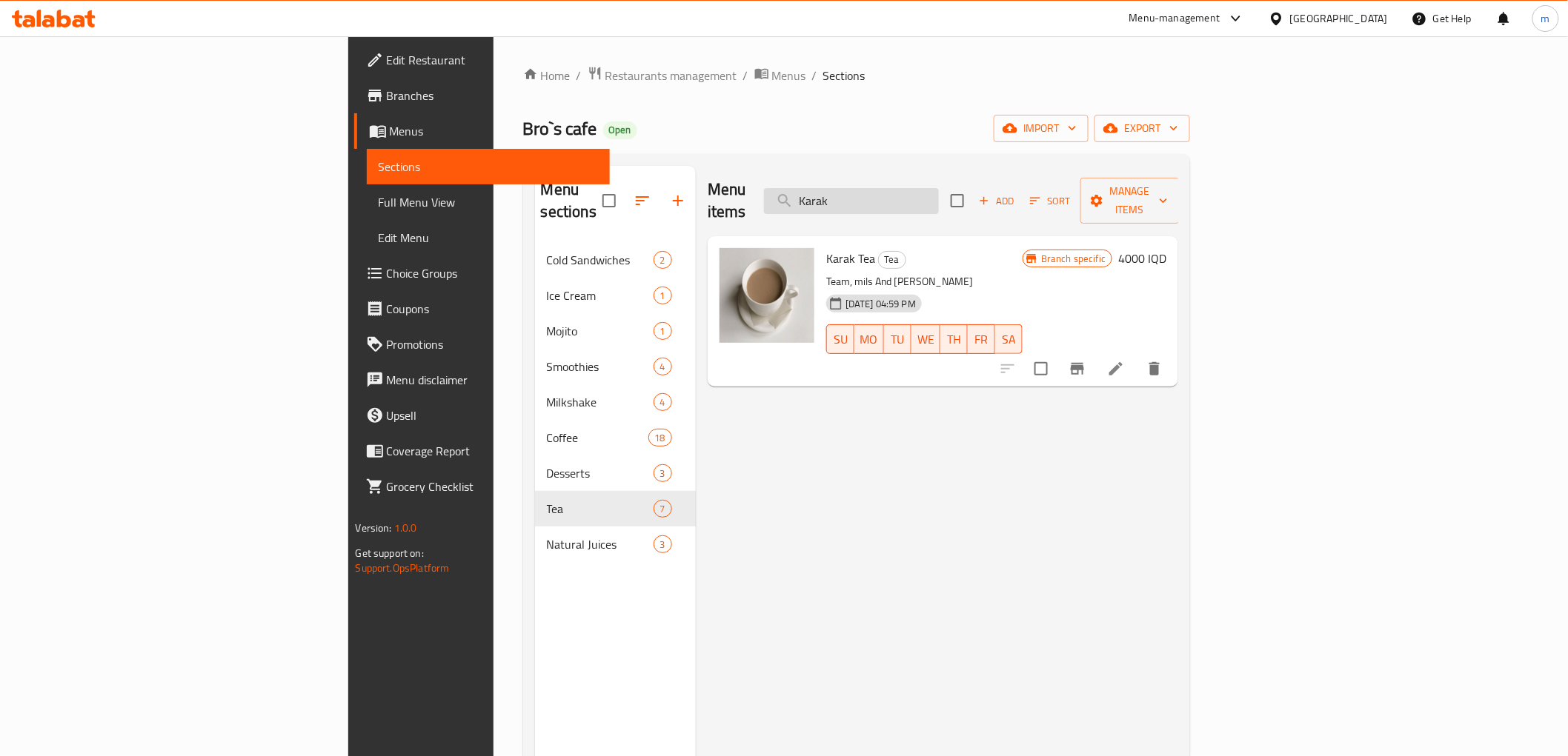
click at [929, 189] on input "Karak" at bounding box center [851, 202] width 175 height 26
paste input "مكسيكي"
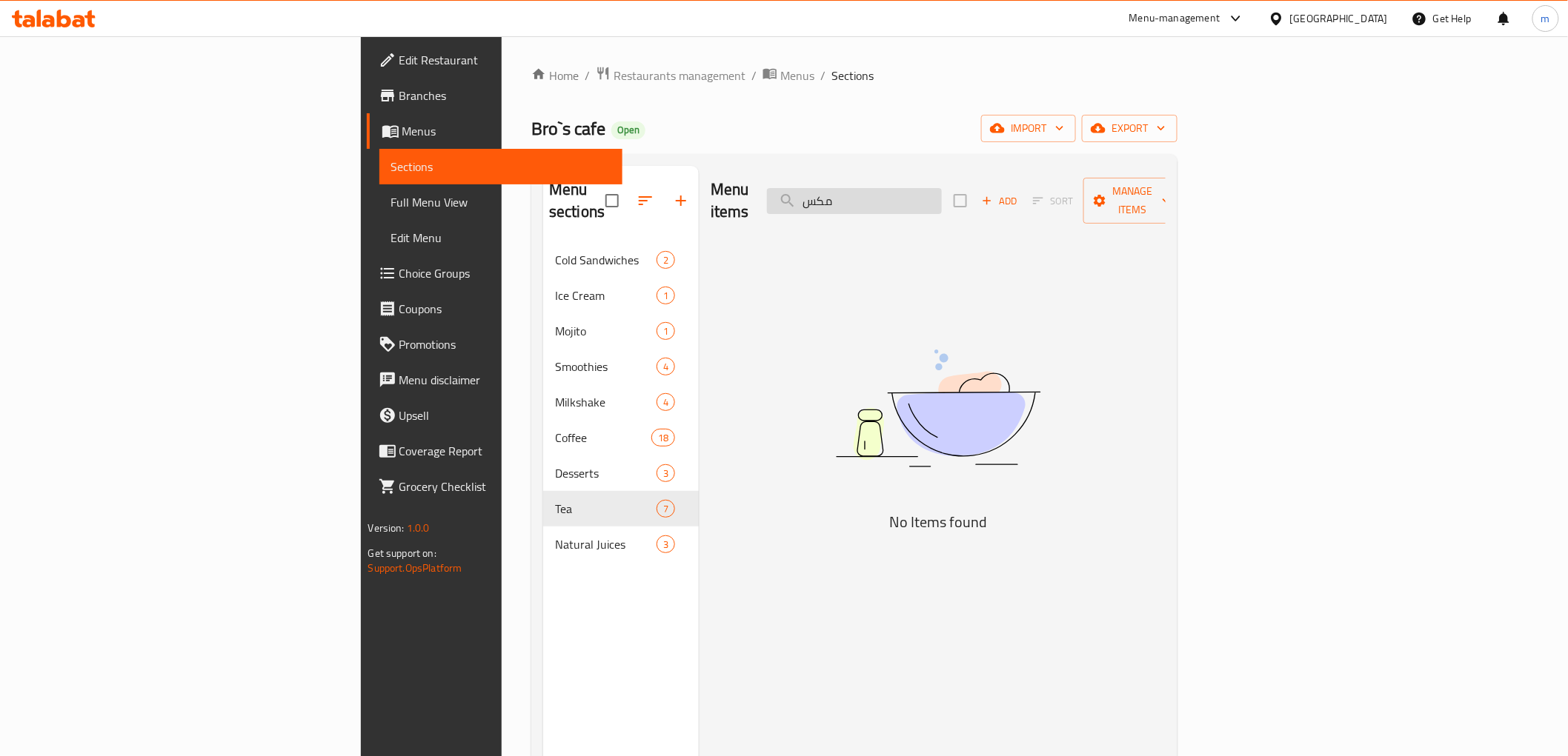
click at [942, 196] on input "مكس" at bounding box center [854, 202] width 175 height 26
paste input "Mexican"
click at [934, 189] on input "Mexi" at bounding box center [854, 202] width 175 height 26
click at [942, 194] on input "Mexi" at bounding box center [854, 202] width 175 height 26
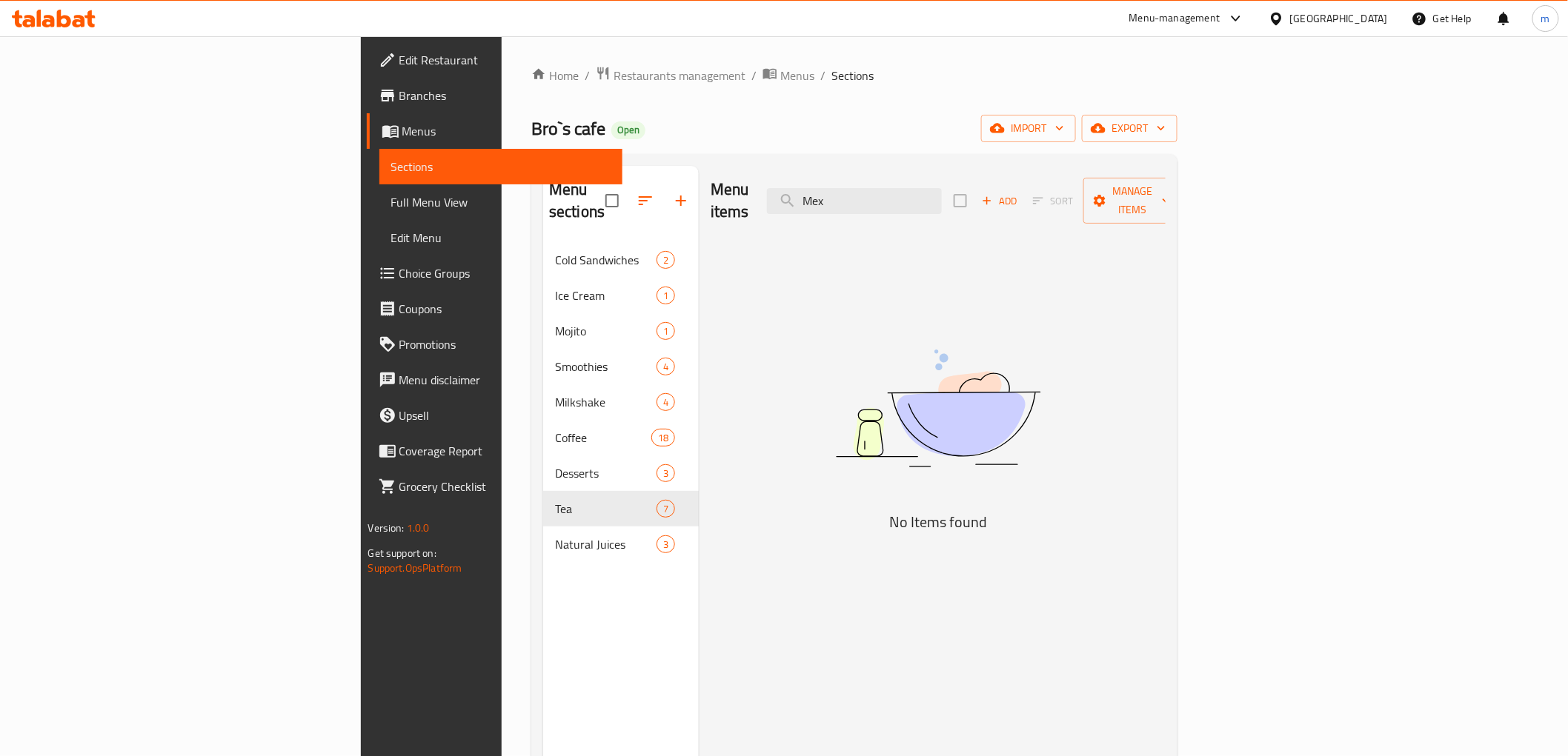
type input "Mex"
click at [403, 131] on span "Menus" at bounding box center [506, 131] width 208 height 18
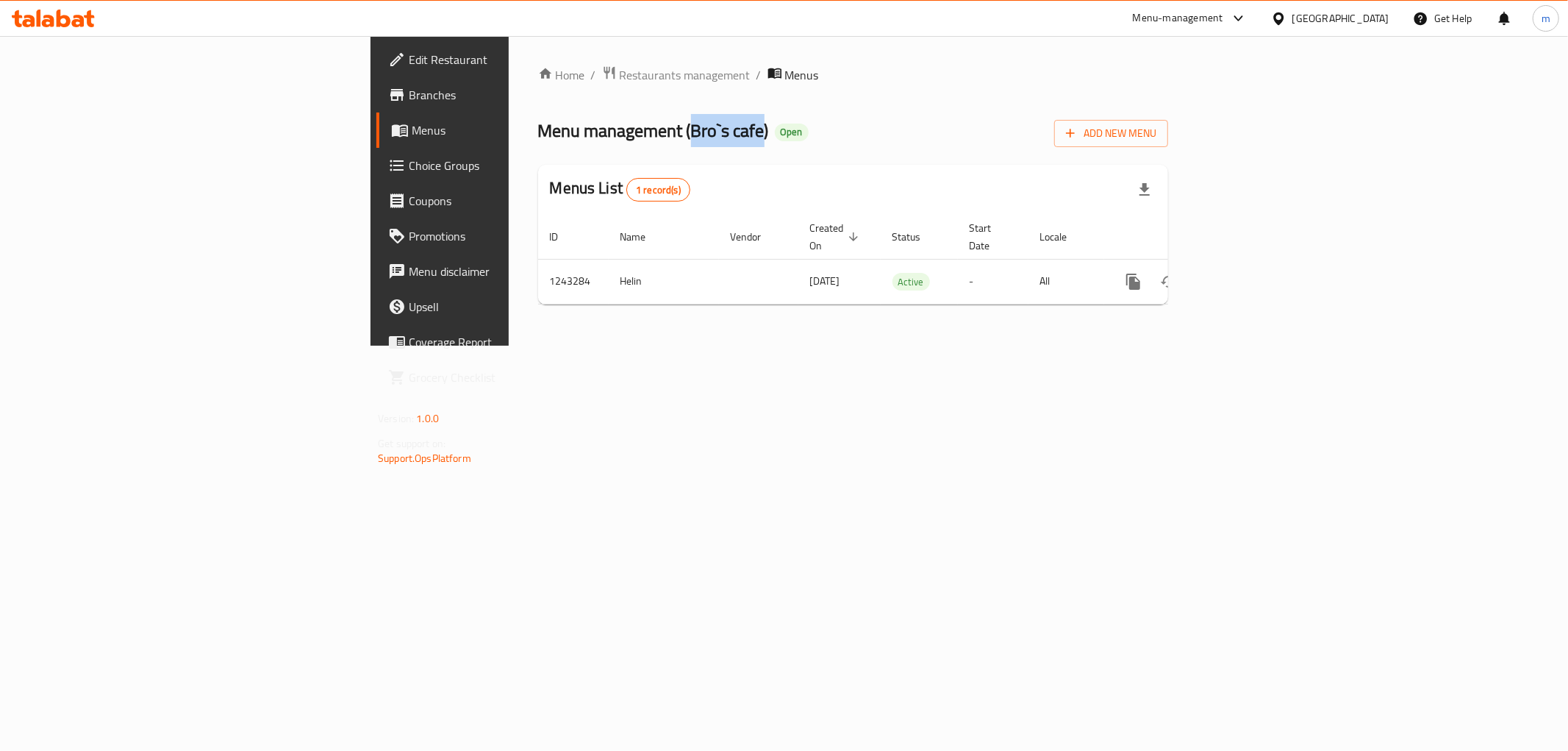
drag, startPoint x: 447, startPoint y: 129, endPoint x: 514, endPoint y: 130, distance: 67.0
click at [538, 130] on span "Menu management ( Bro`s cafe )" at bounding box center [653, 131] width 231 height 33
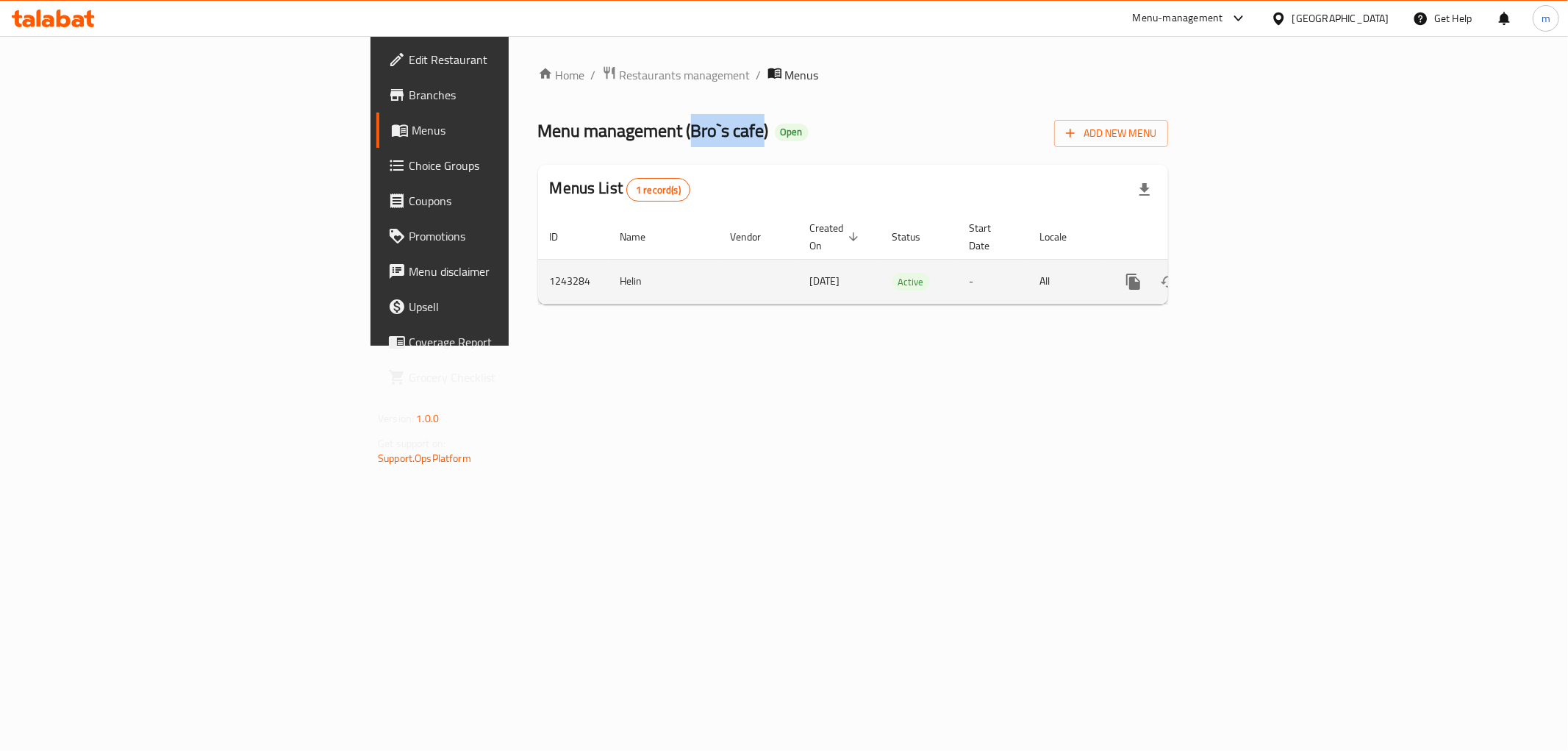
click at [1143, 273] on icon "more" at bounding box center [1133, 281] width 18 height 18
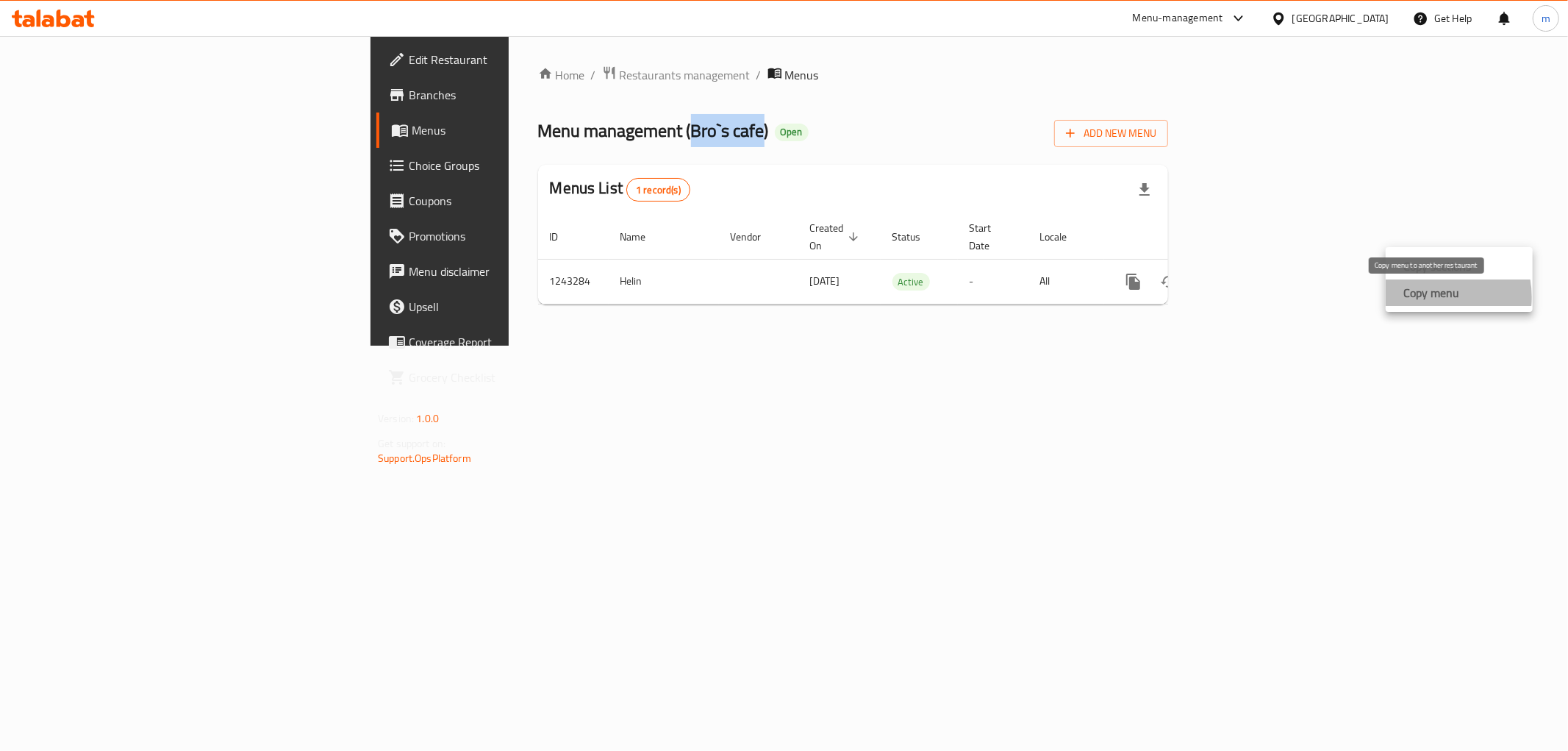
click at [1429, 298] on strong "Copy menu" at bounding box center [1432, 292] width 56 height 18
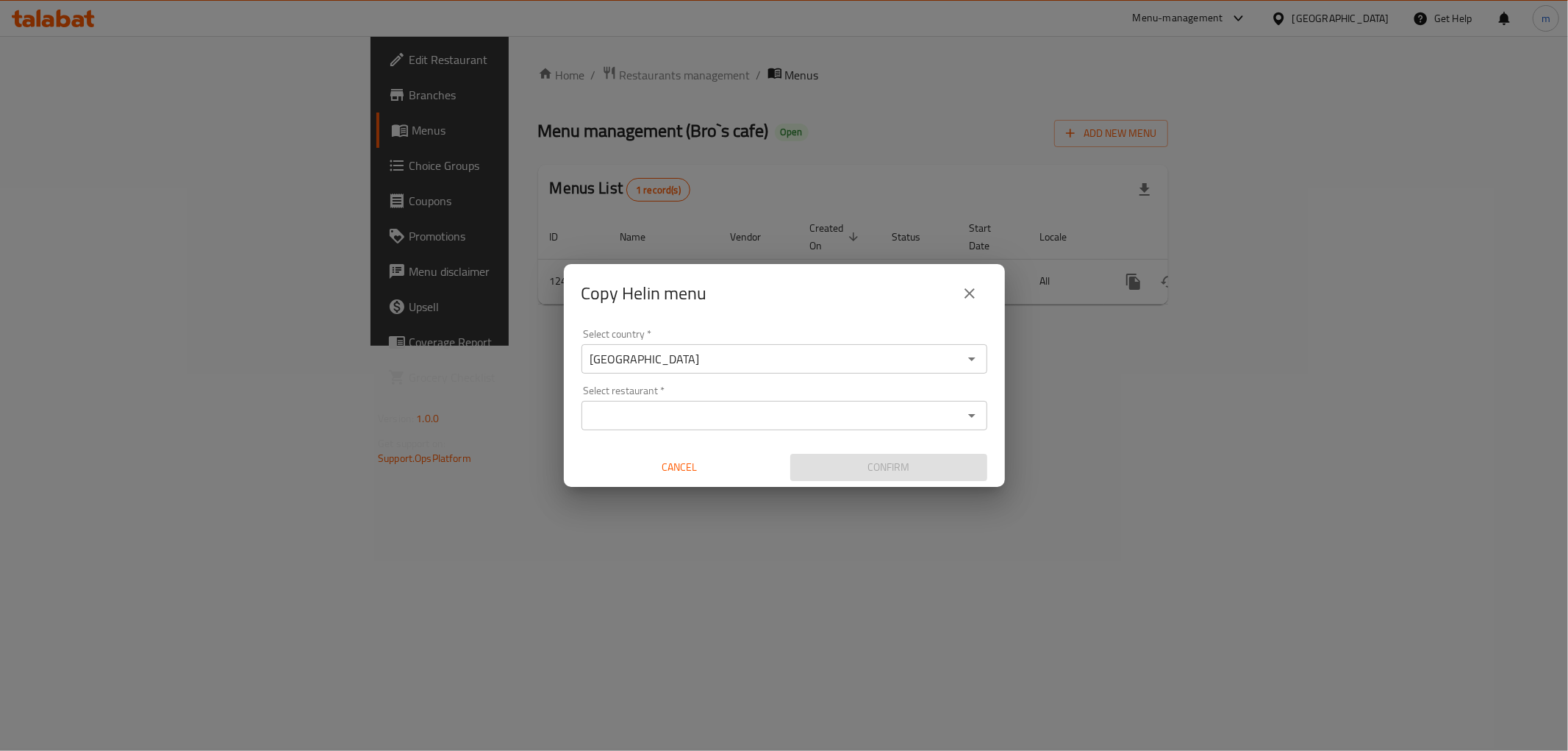
click at [802, 409] on input "Select restaurant   *" at bounding box center [772, 415] width 373 height 20
paste input "Bro`s cafe"
type input "Bro`s cafe"
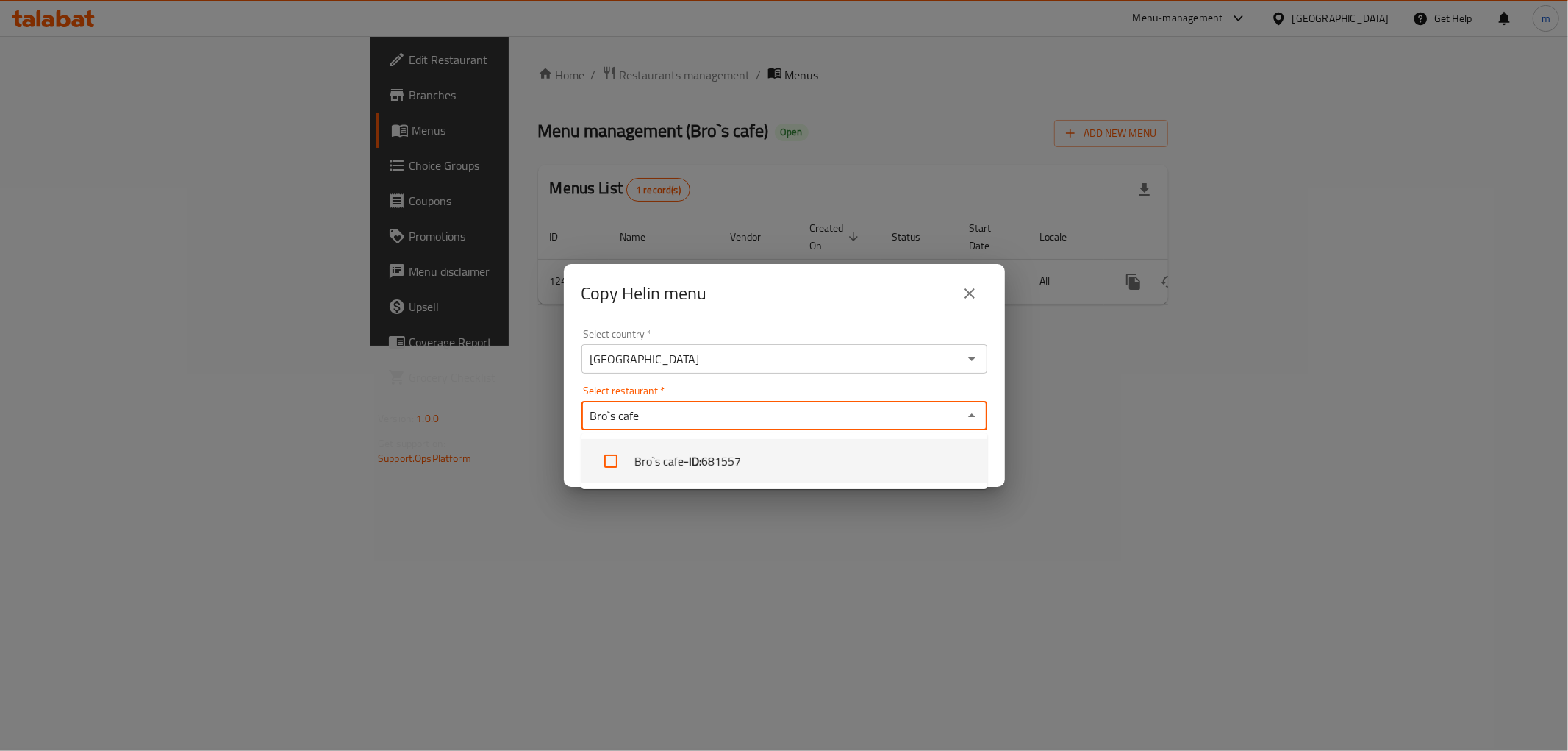
click at [715, 465] on span "681557" at bounding box center [721, 461] width 40 height 18
checkbox input "true"
click at [766, 433] on ul "Bro`s cafe - ID: 681557" at bounding box center [785, 461] width 406 height 56
click at [806, 413] on input "Select restaurant   *" at bounding box center [805, 415] width 305 height 20
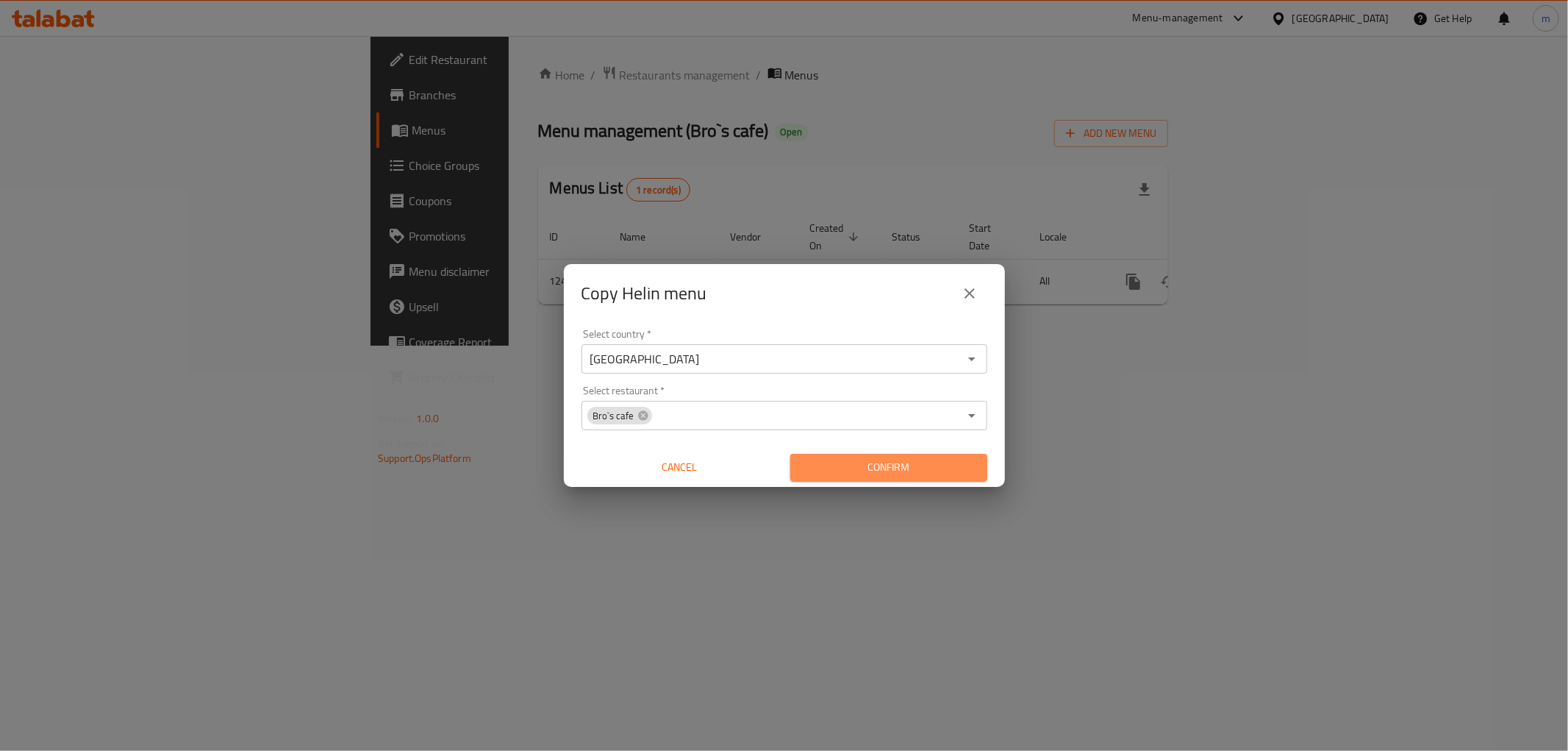
click at [826, 457] on button "Confirm" at bounding box center [889, 467] width 197 height 27
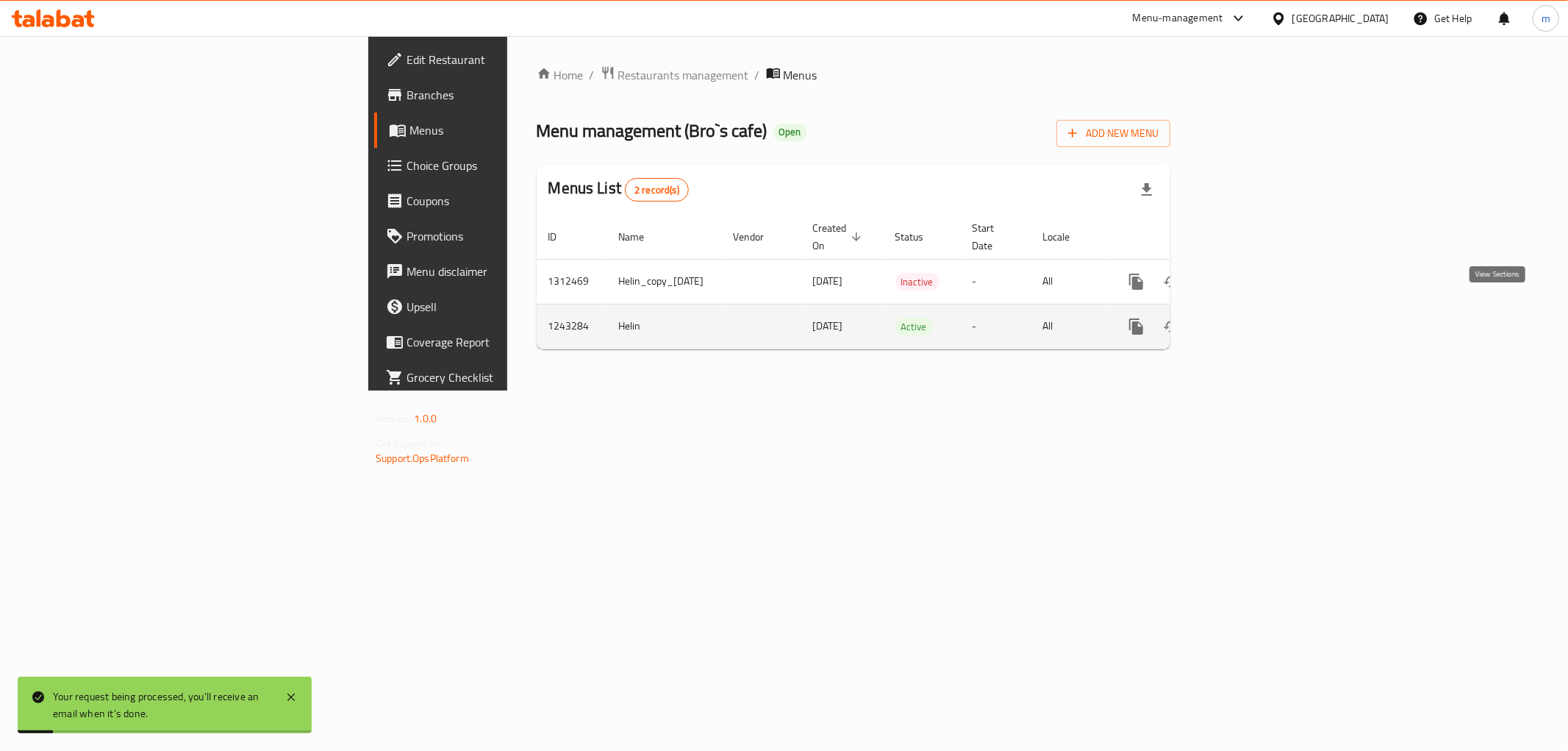
click at [1251, 318] on icon "enhanced table" at bounding box center [1242, 326] width 18 height 18
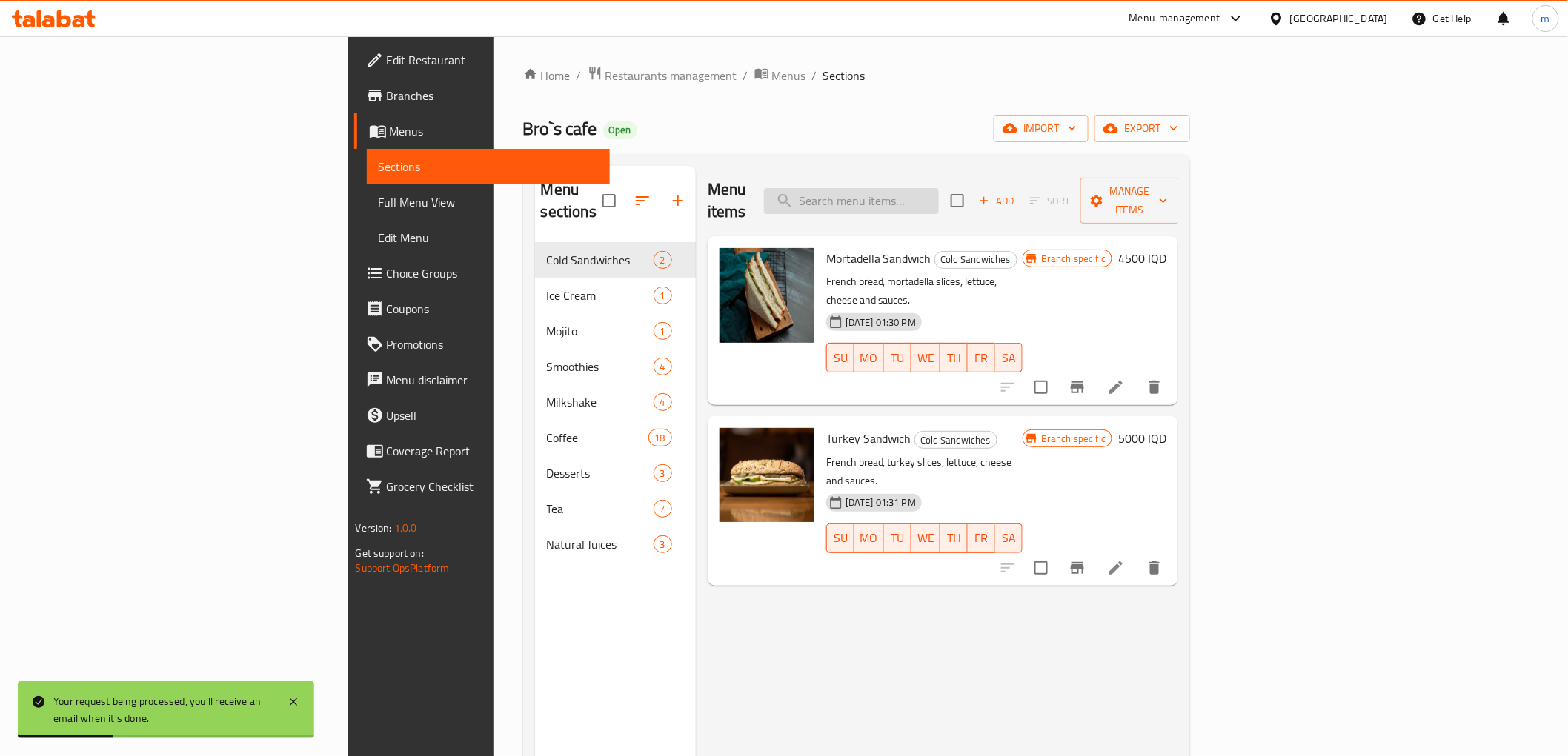
drag, startPoint x: 996, startPoint y: 204, endPoint x: 996, endPoint y: 195, distance: 9.0
click at [996, 203] on div "Menu items Add Sort Manage items" at bounding box center [943, 201] width 472 height 70
paste input "شاي الفراشه"
click at [939, 195] on input "search" at bounding box center [851, 202] width 175 height 26
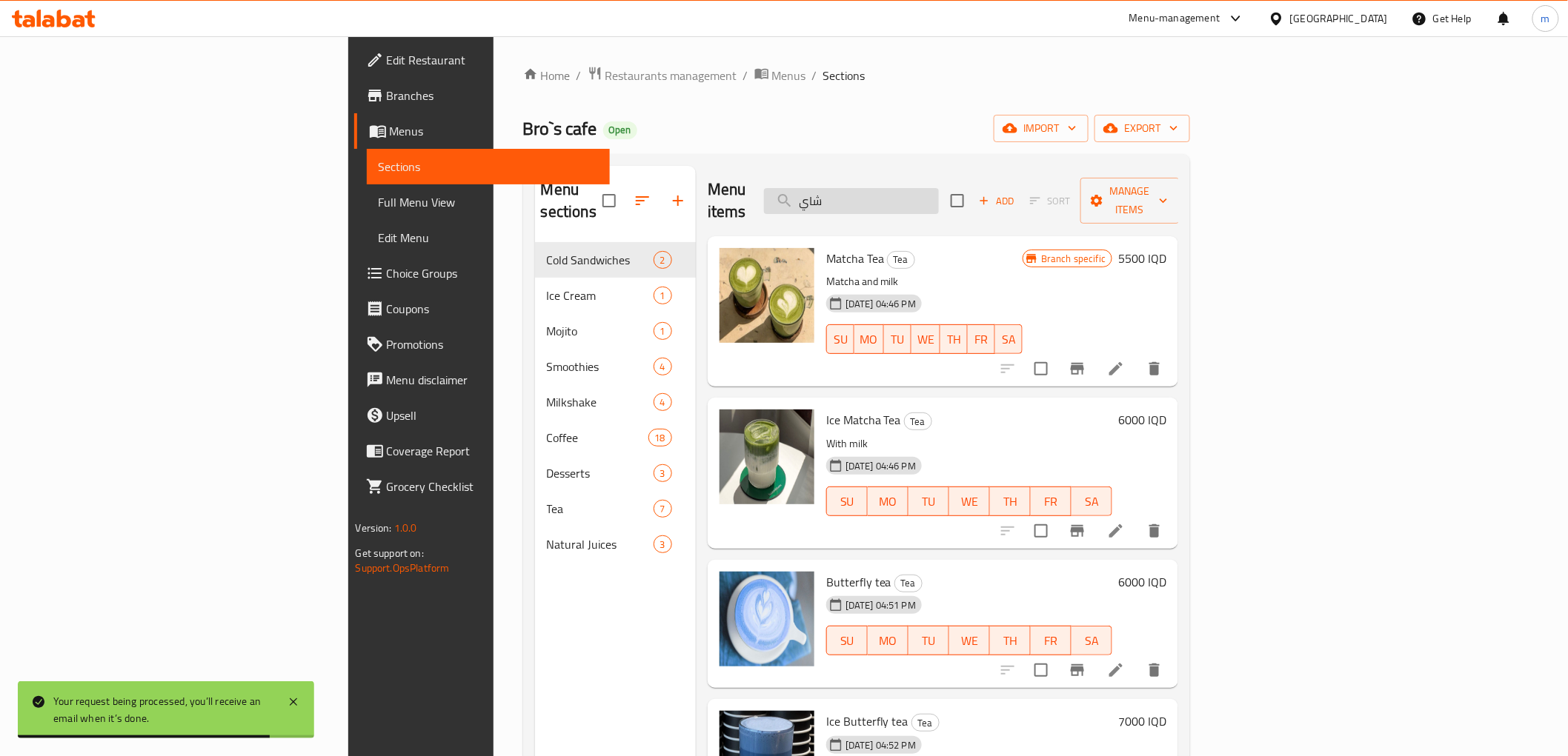
click at [939, 191] on input "شاي" at bounding box center [851, 202] width 175 height 26
type input "شاي"
click at [1124, 662] on icon at bounding box center [1115, 670] width 18 height 18
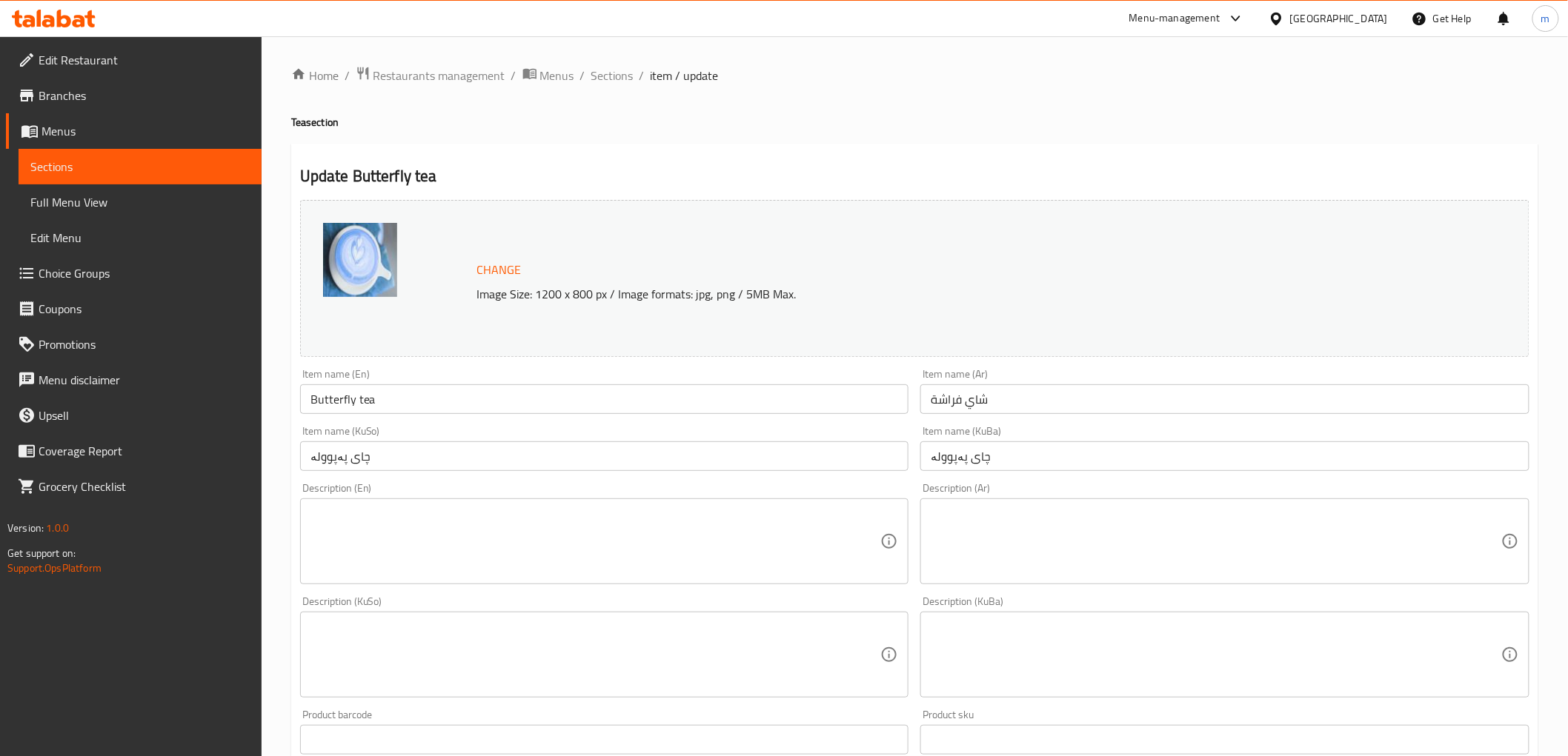
click at [515, 411] on input "Butterfly tea" at bounding box center [604, 399] width 609 height 30
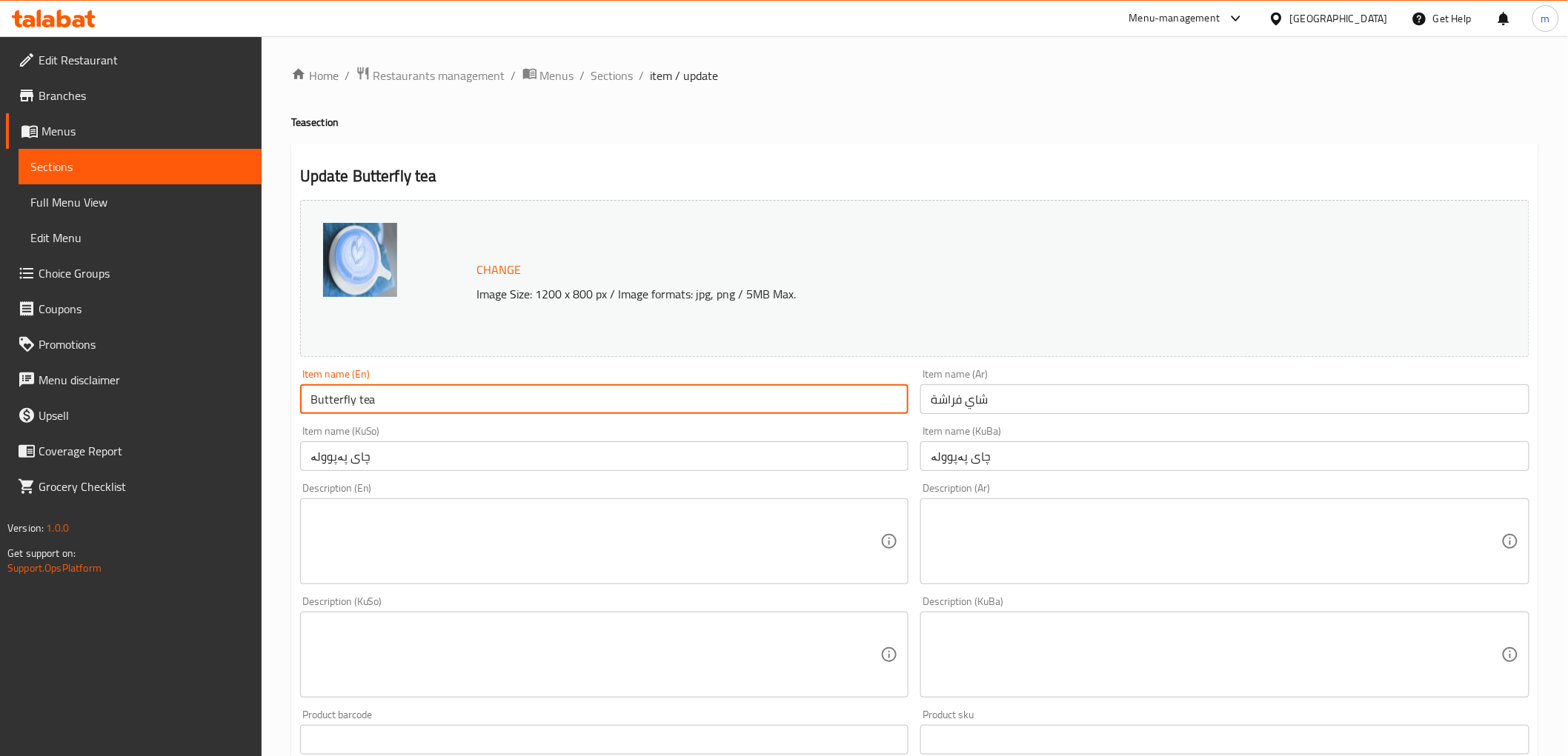
click at [516, 409] on input "Butterfly tea" at bounding box center [604, 399] width 609 height 30
click at [614, 76] on span "Sections" at bounding box center [612, 75] width 42 height 18
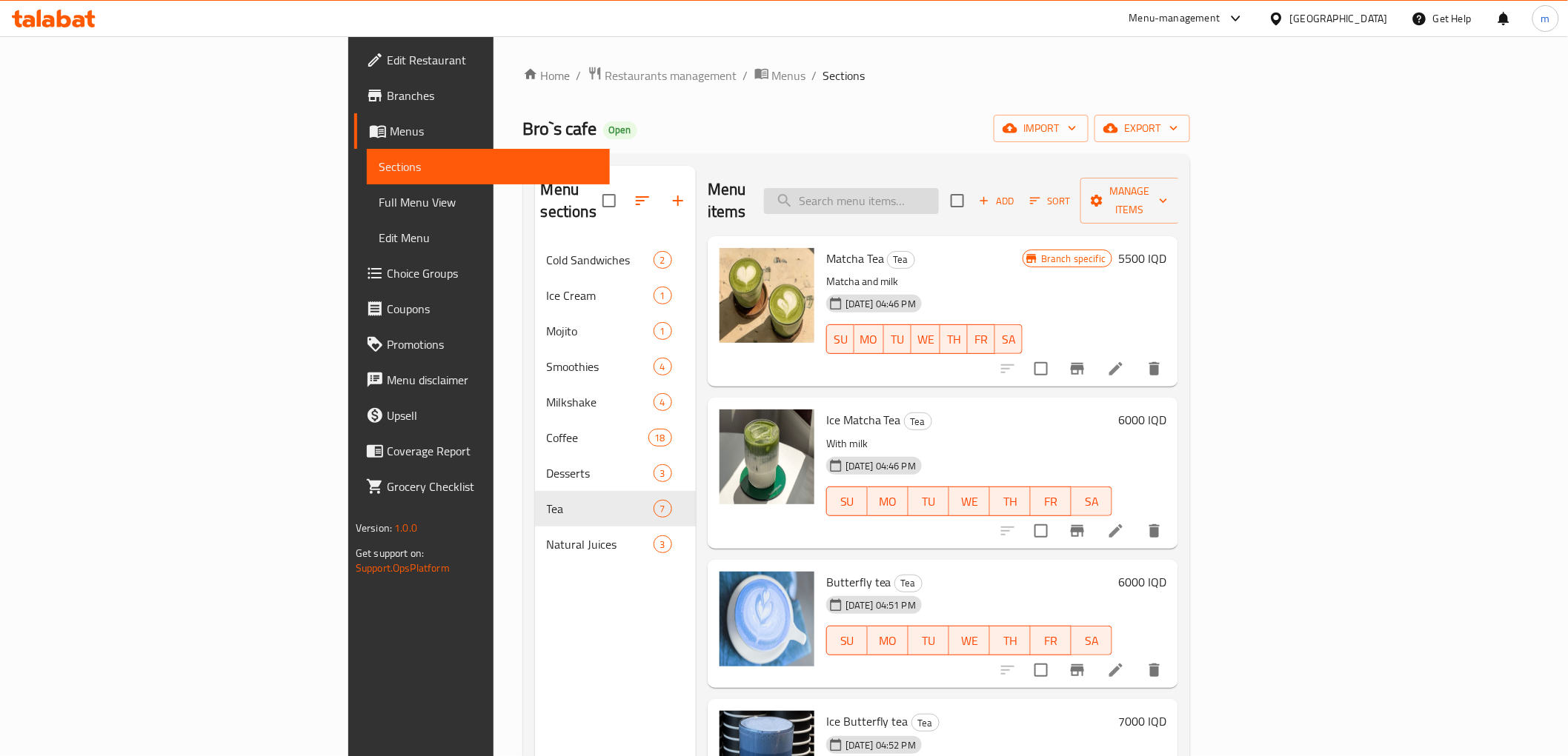
paste input "Butterfly tea"
click at [939, 191] on input "search" at bounding box center [851, 202] width 175 height 26
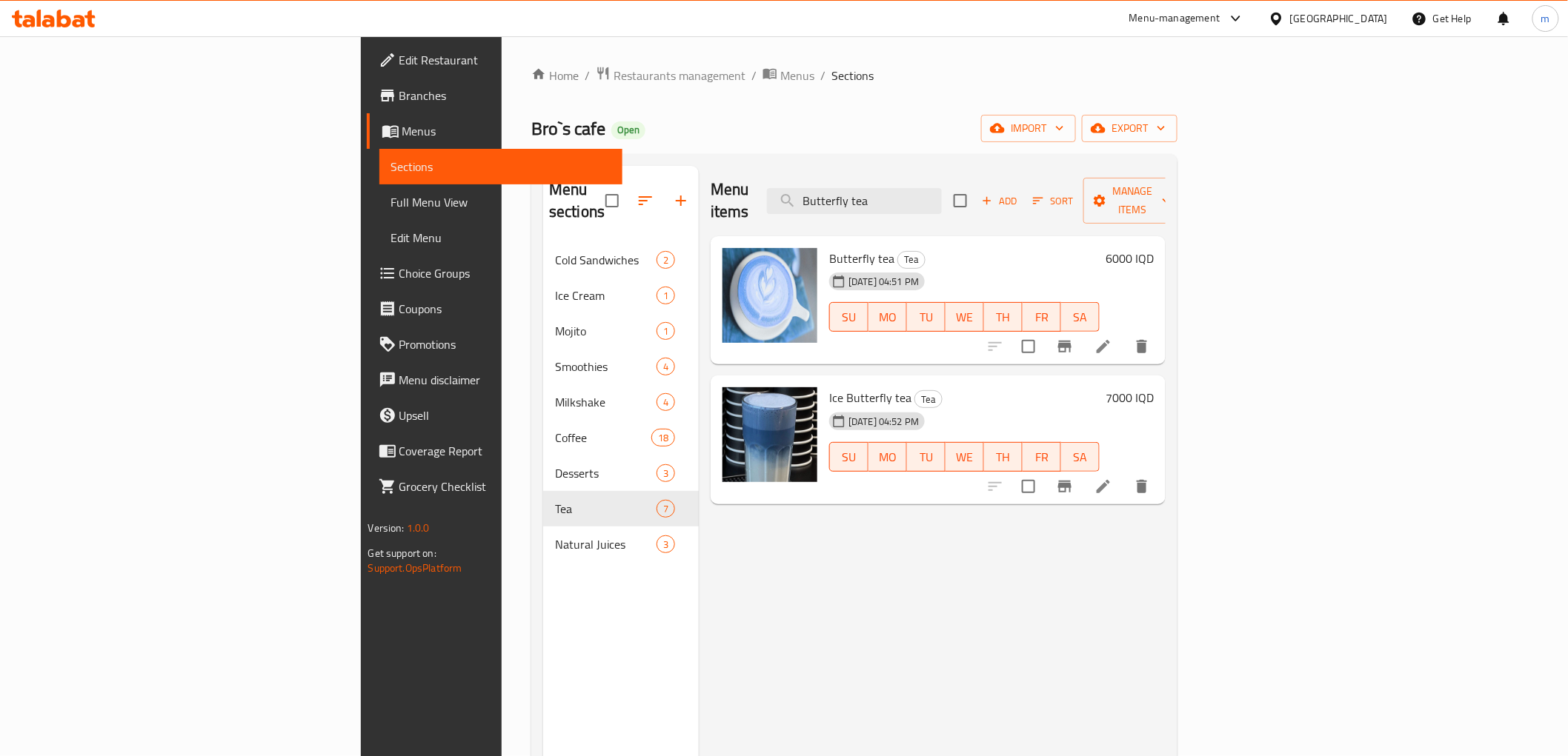
type input "Butterfly tea"
click at [1044, 331] on input "checkbox" at bounding box center [1028, 346] width 31 height 31
checkbox input "true"
click at [1044, 471] on input "checkbox" at bounding box center [1028, 486] width 31 height 31
checkbox input "true"
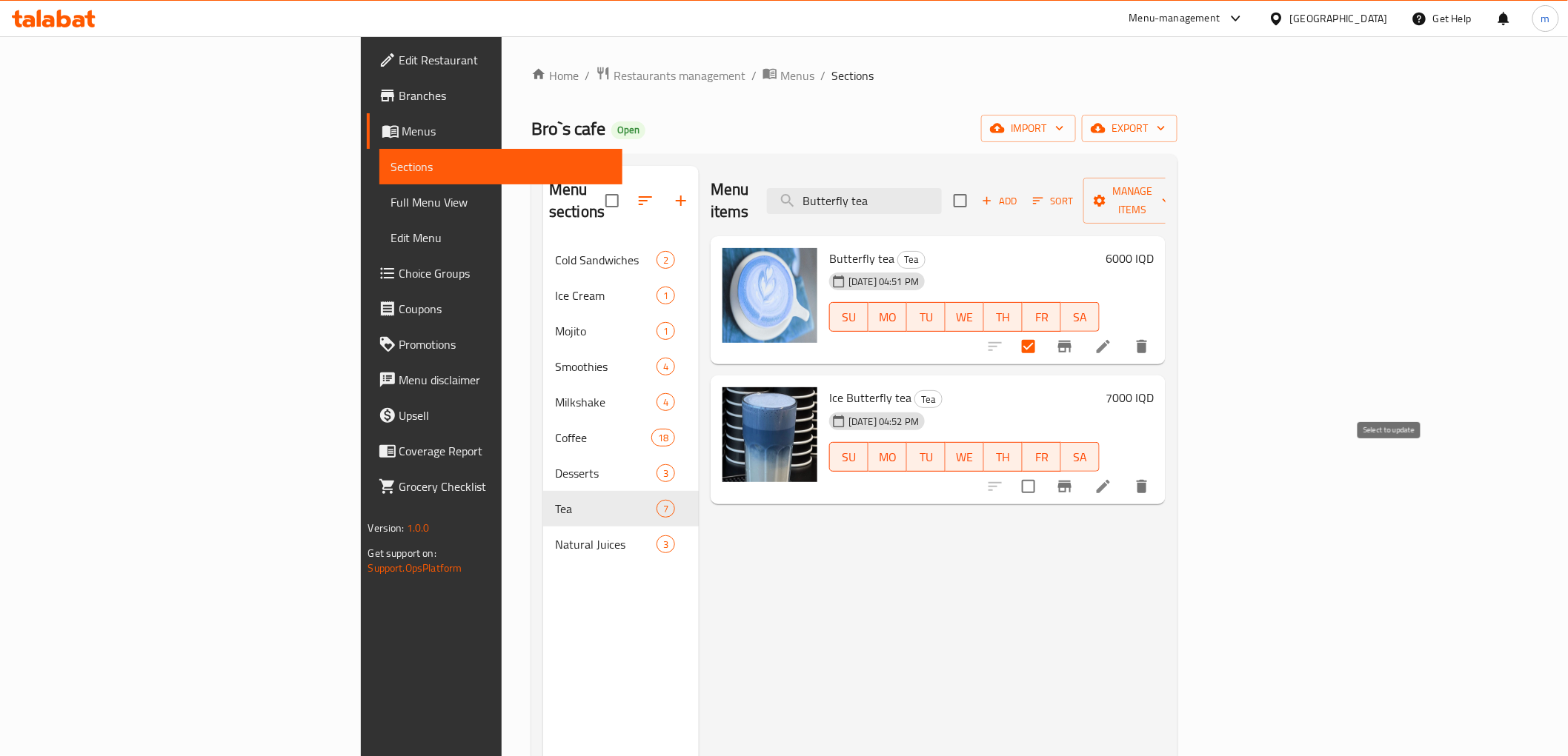
checkbox input "true"
click at [1171, 195] on span "Manage items" at bounding box center [1133, 201] width 76 height 37
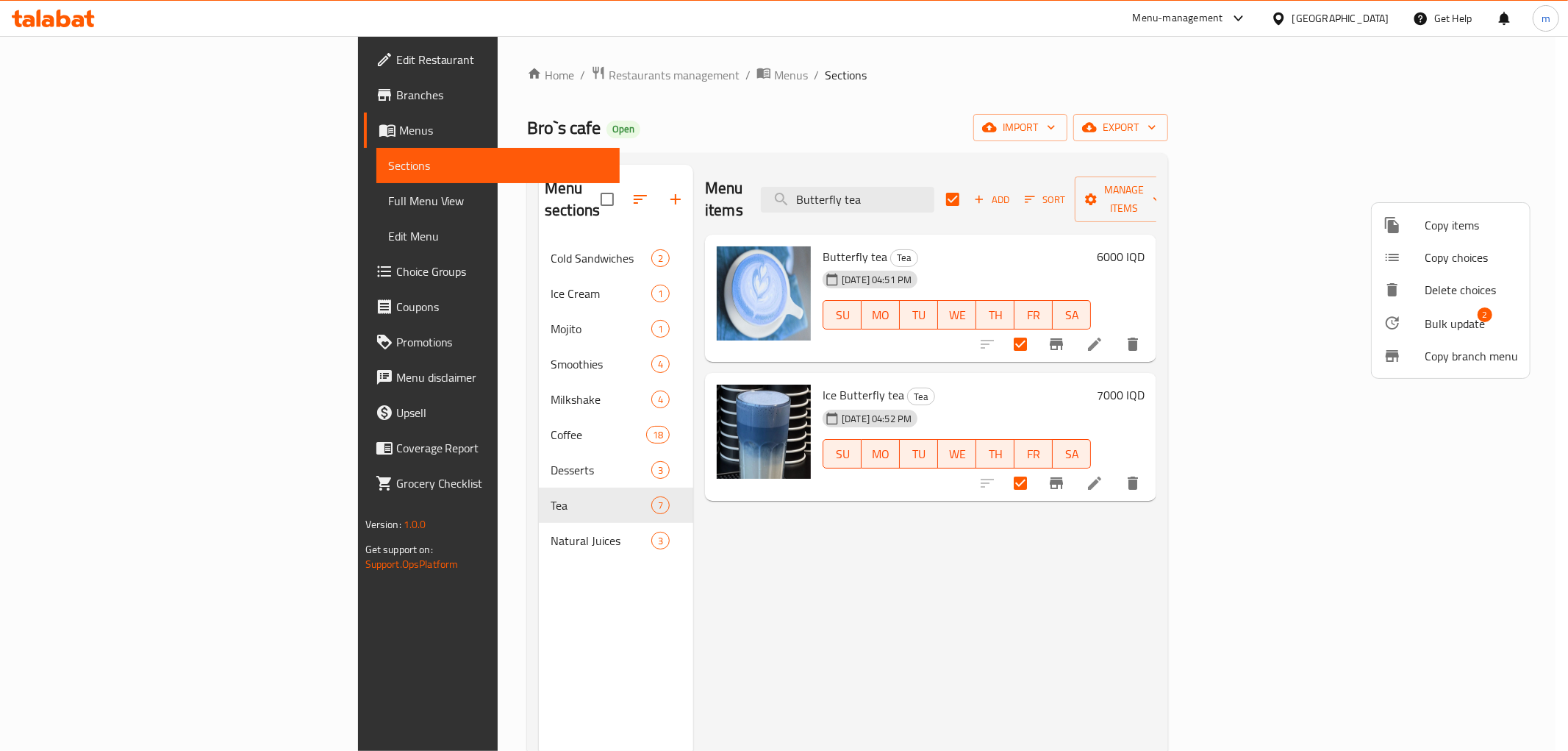
click at [1454, 332] on span "Bulk update" at bounding box center [1455, 324] width 60 height 18
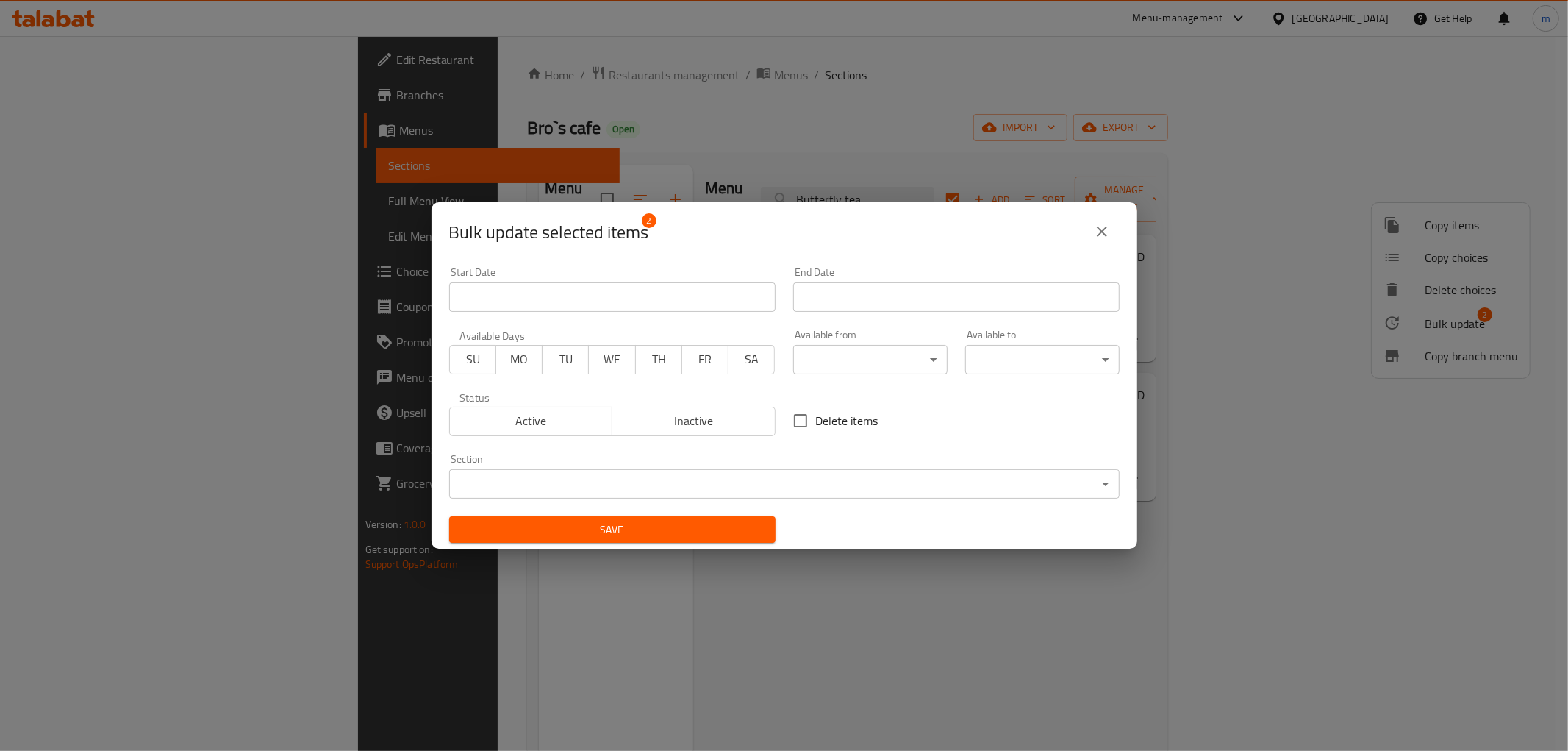
click at [851, 422] on span "Delete items" at bounding box center [847, 420] width 62 height 18
click at [816, 422] on input "Delete items" at bounding box center [800, 420] width 31 height 31
checkbox input "true"
click at [752, 526] on span "Save" at bounding box center [613, 530] width 303 height 19
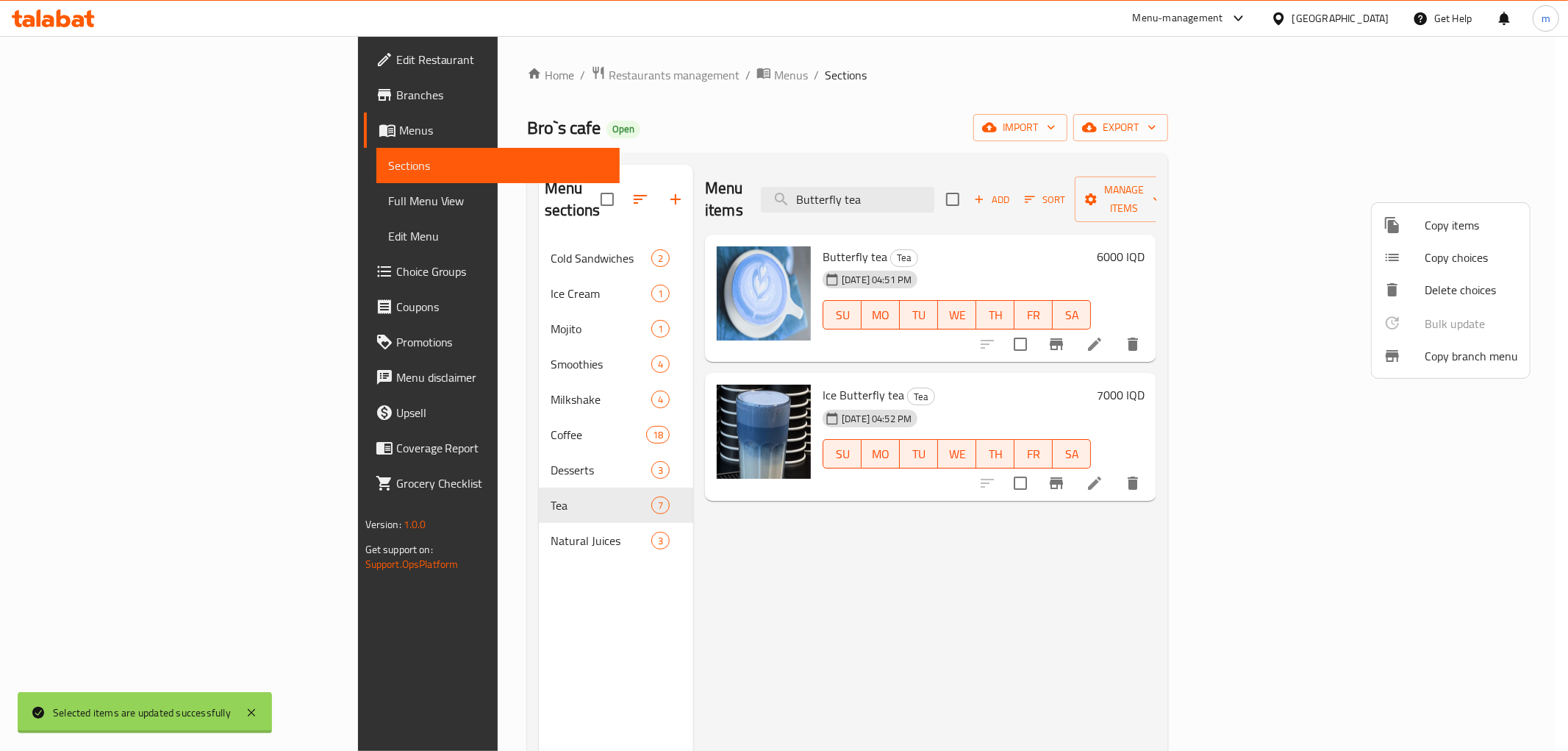
checkbox input "false"
click at [991, 178] on div at bounding box center [784, 376] width 1568 height 751
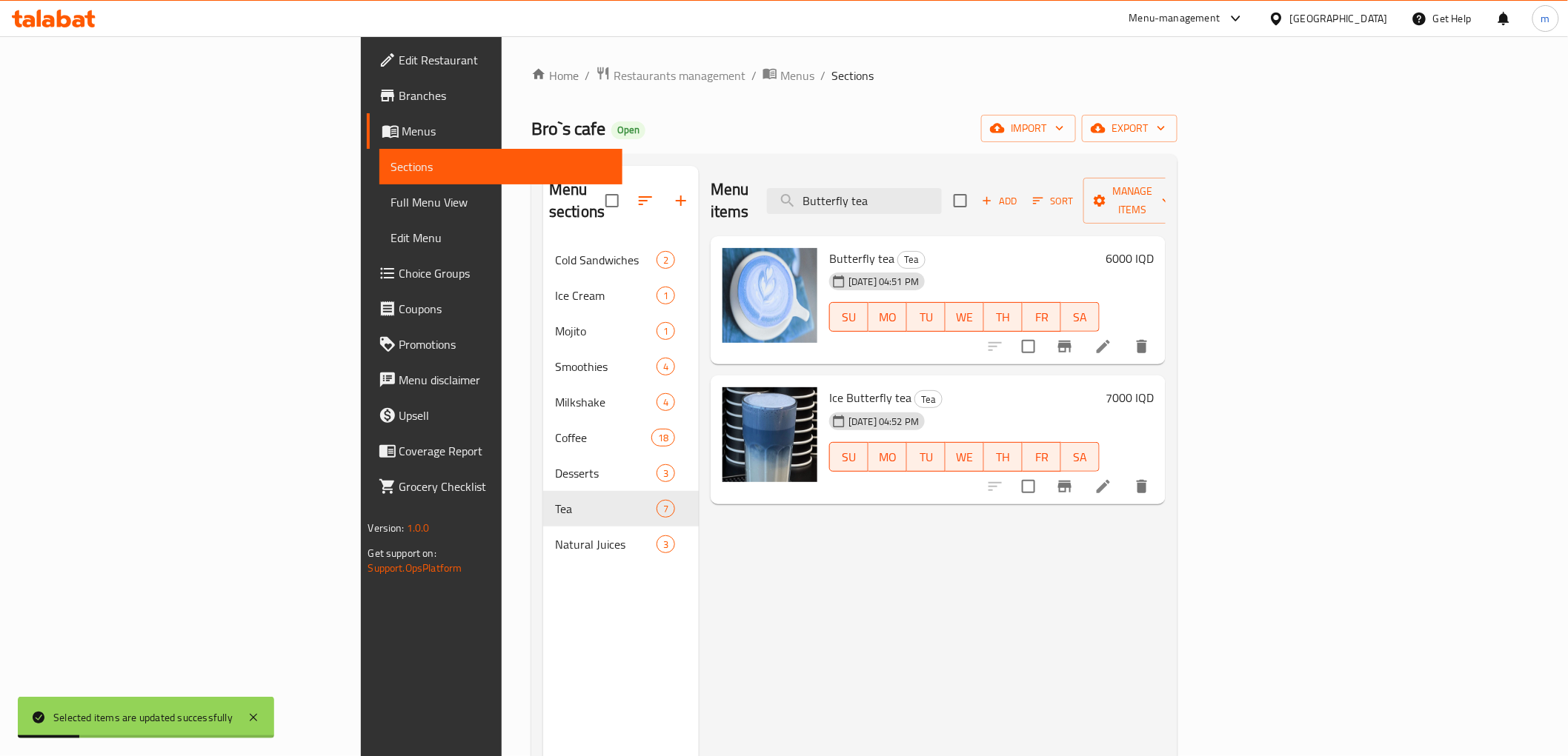
click at [942, 189] on input "Butterfly tea" at bounding box center [854, 202] width 175 height 26
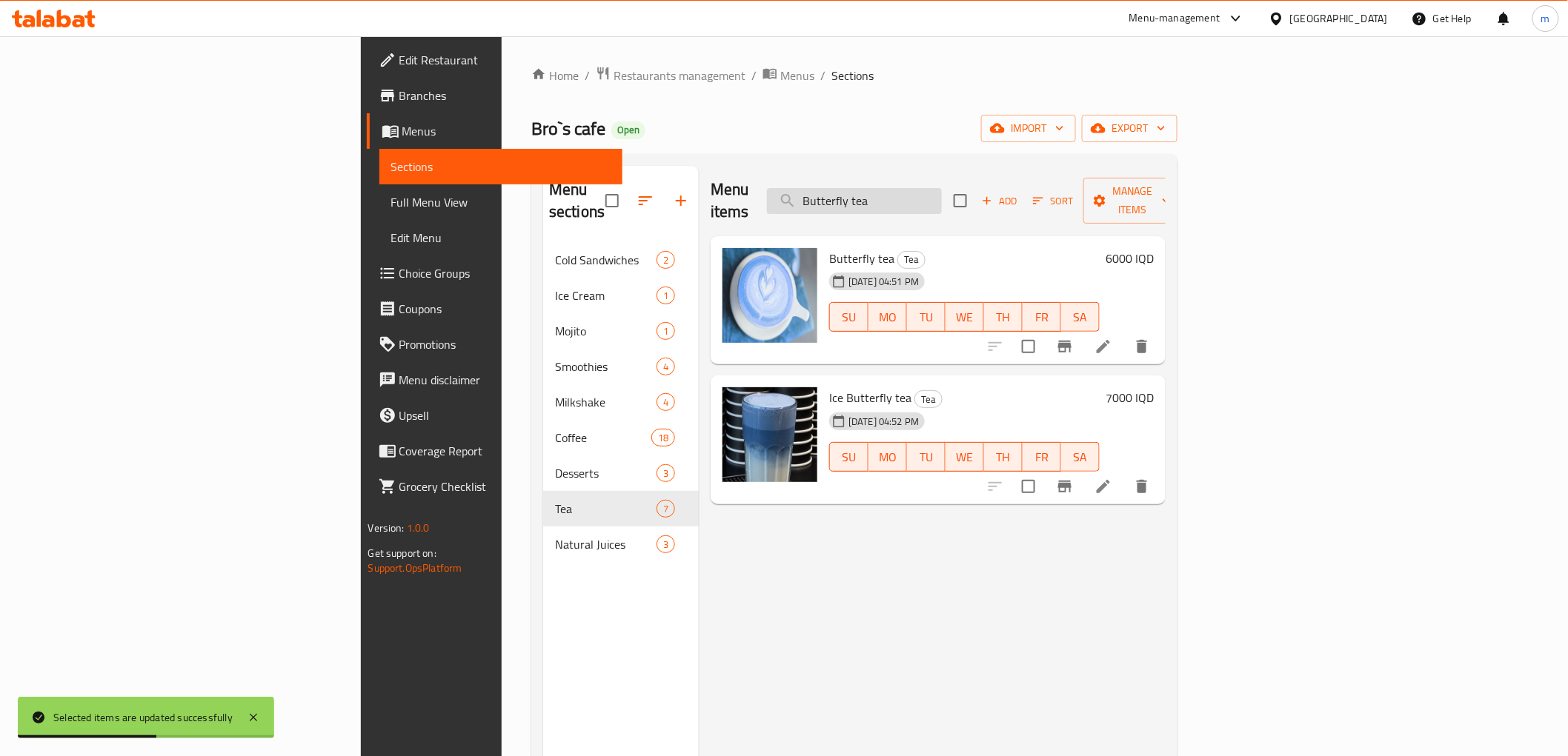
click at [942, 189] on input "Butterfly tea" at bounding box center [854, 202] width 175 height 26
paste input "موهيتو برو"
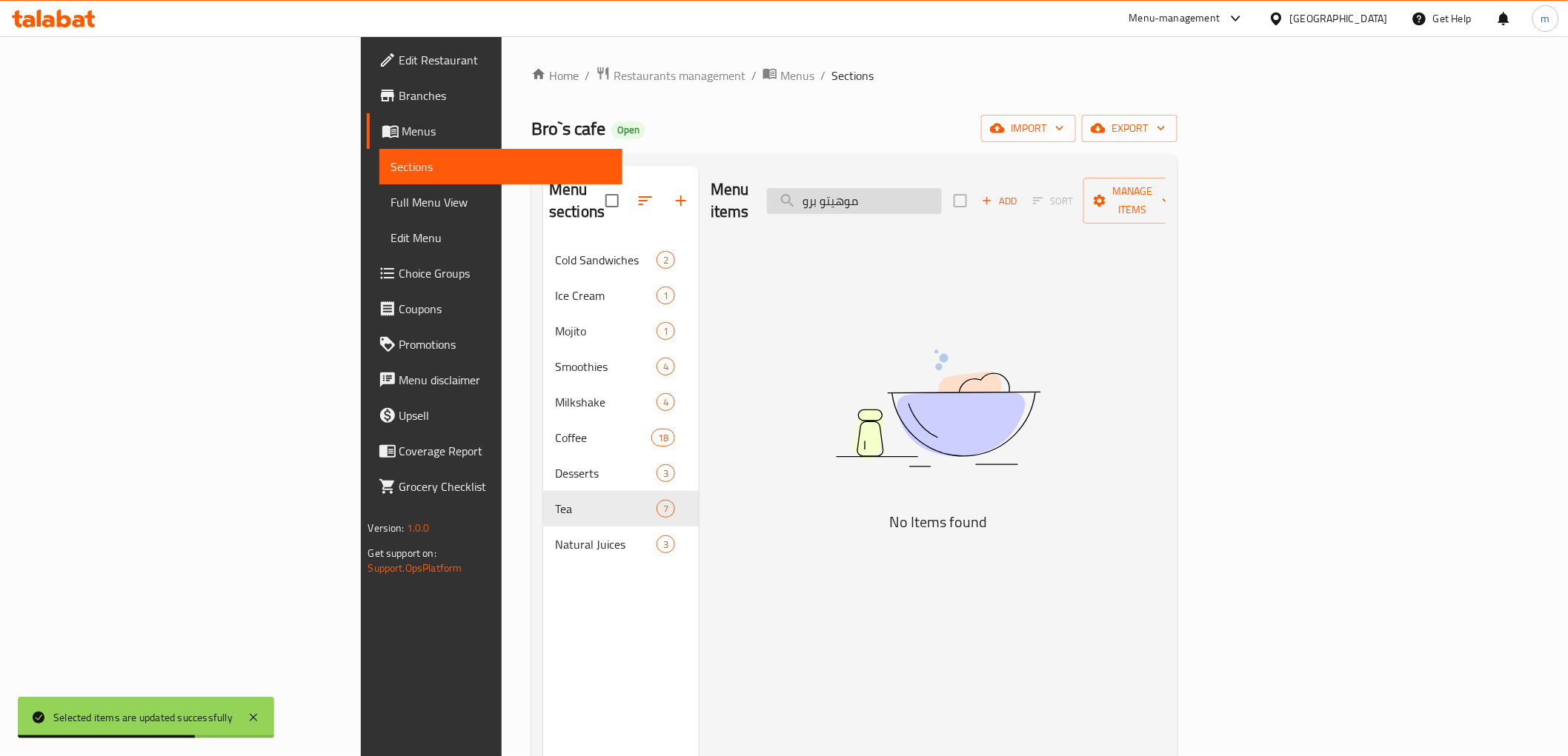
click at [942, 201] on input "موهيتو برو" at bounding box center [854, 202] width 175 height 26
click at [942, 199] on input "برو" at bounding box center [854, 202] width 175 height 26
type input "ب"
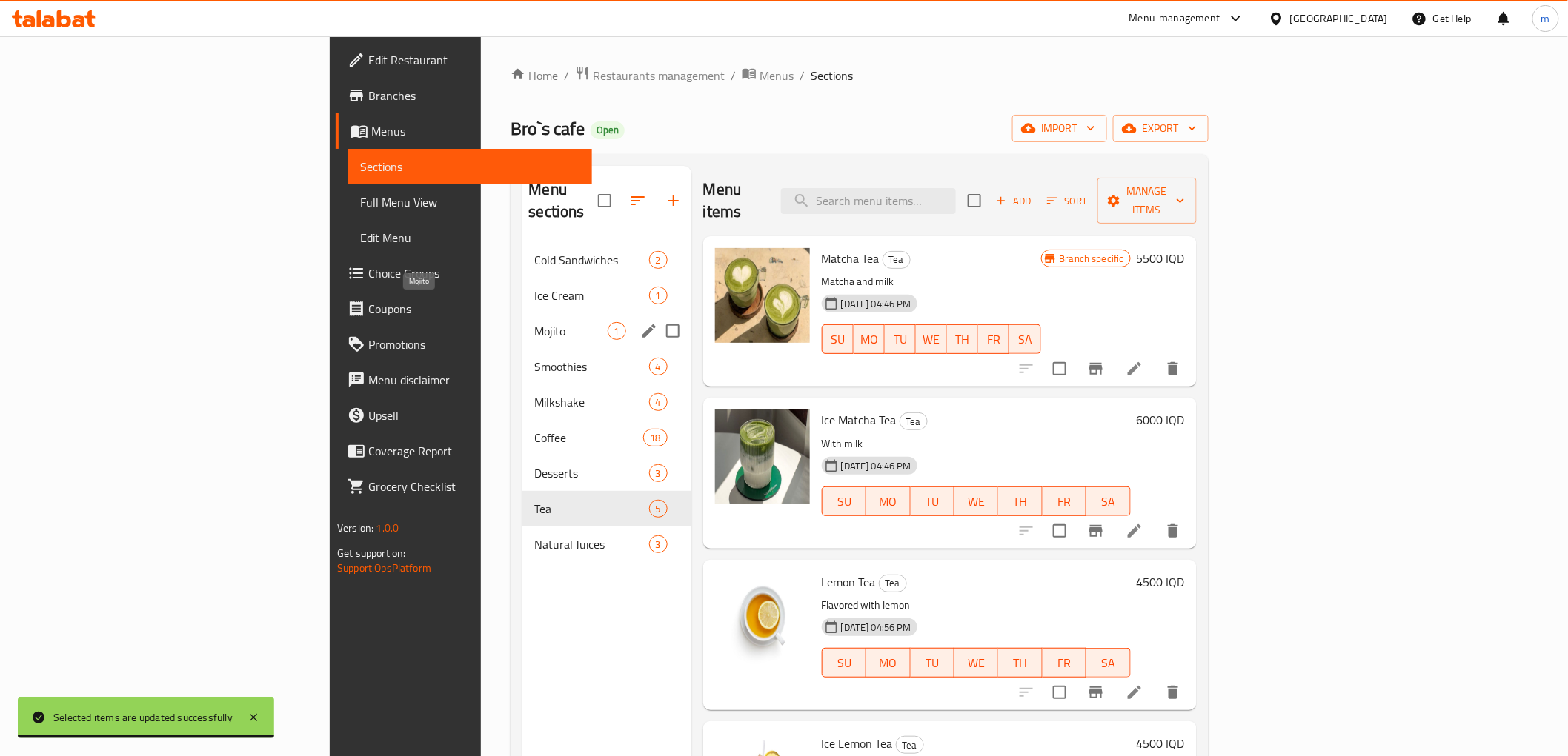
click at [522, 318] on div "Mojito 1" at bounding box center [606, 331] width 168 height 35
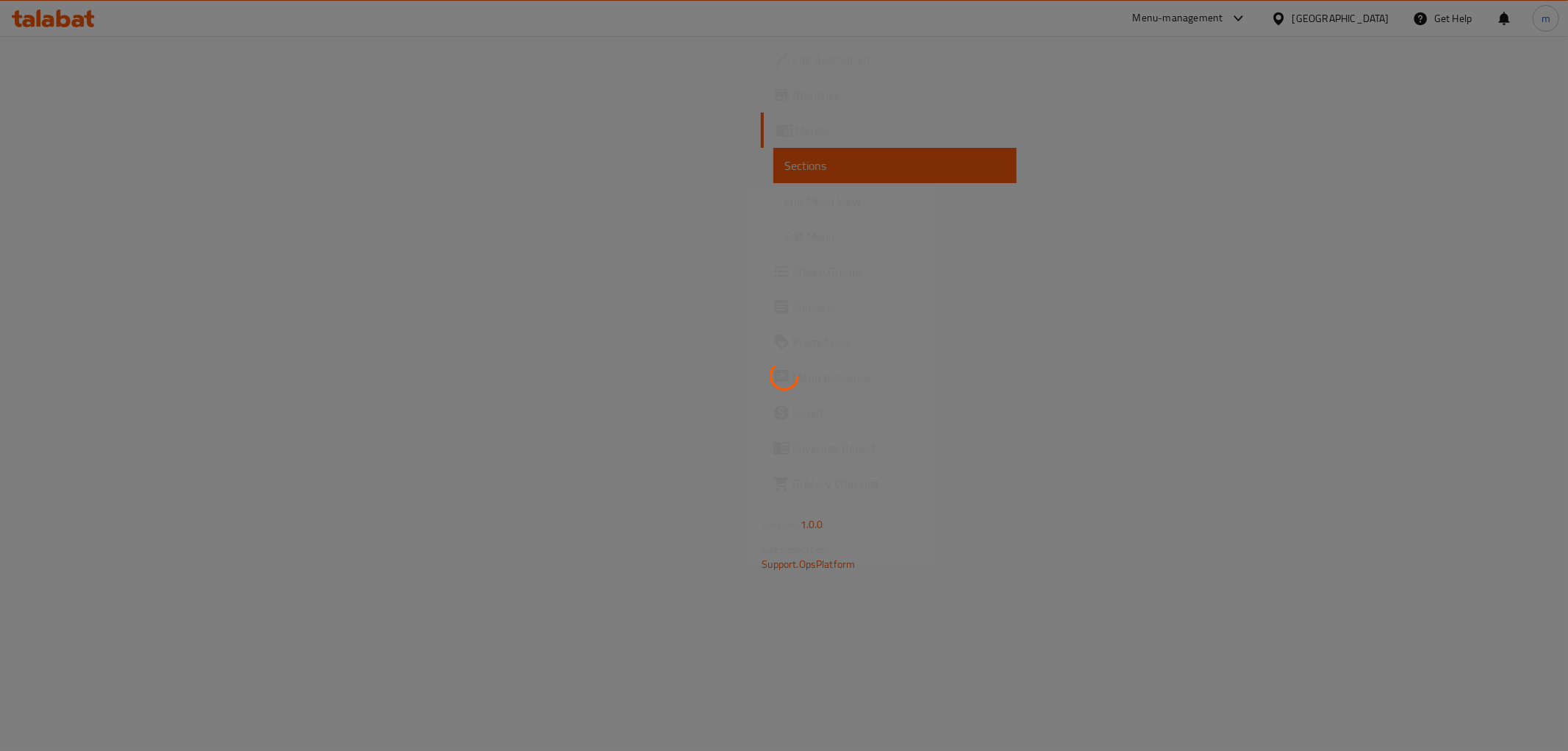
click at [143, 205] on div at bounding box center [784, 376] width 1568 height 751
click at [142, 204] on div at bounding box center [784, 376] width 1568 height 751
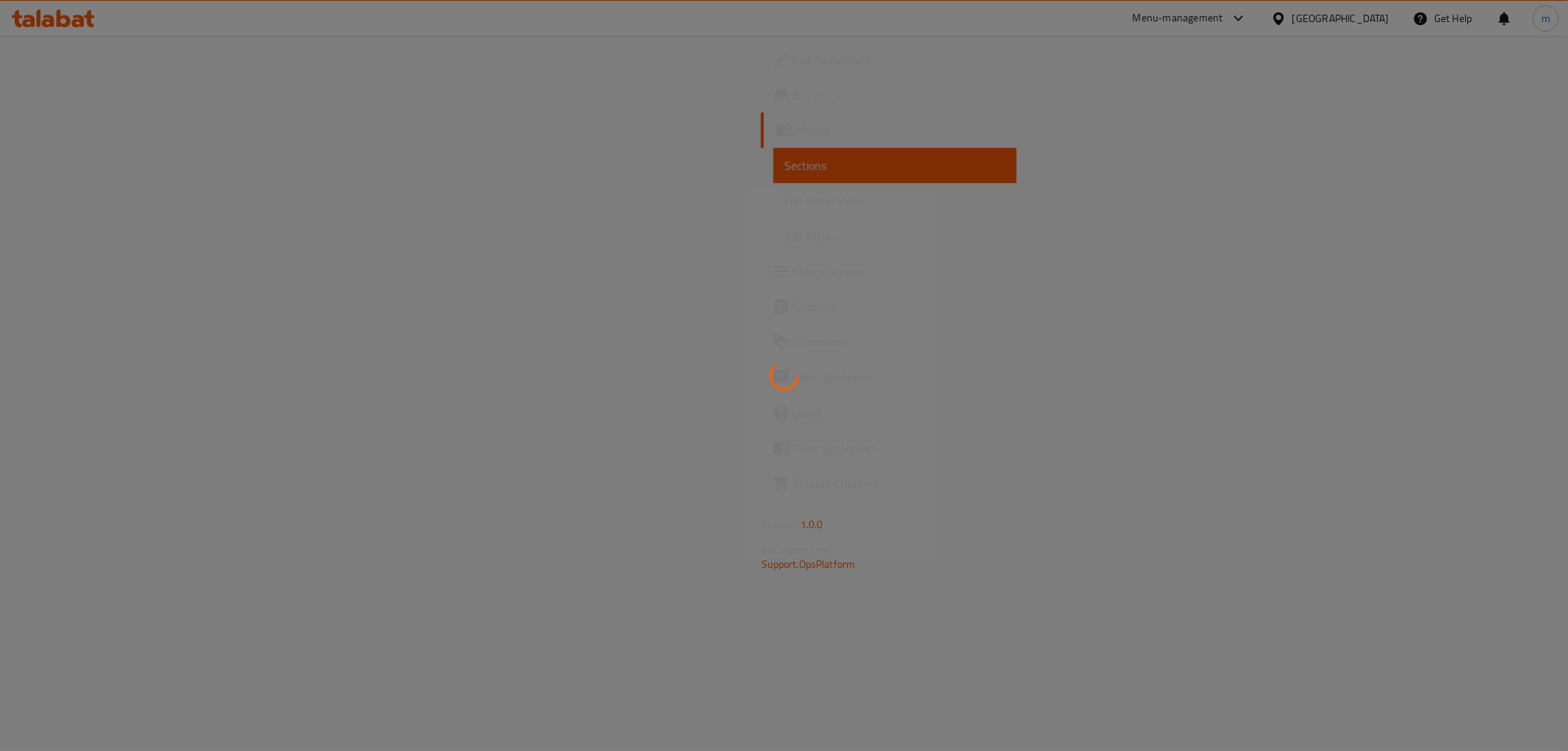
click at [142, 204] on div at bounding box center [784, 376] width 1568 height 751
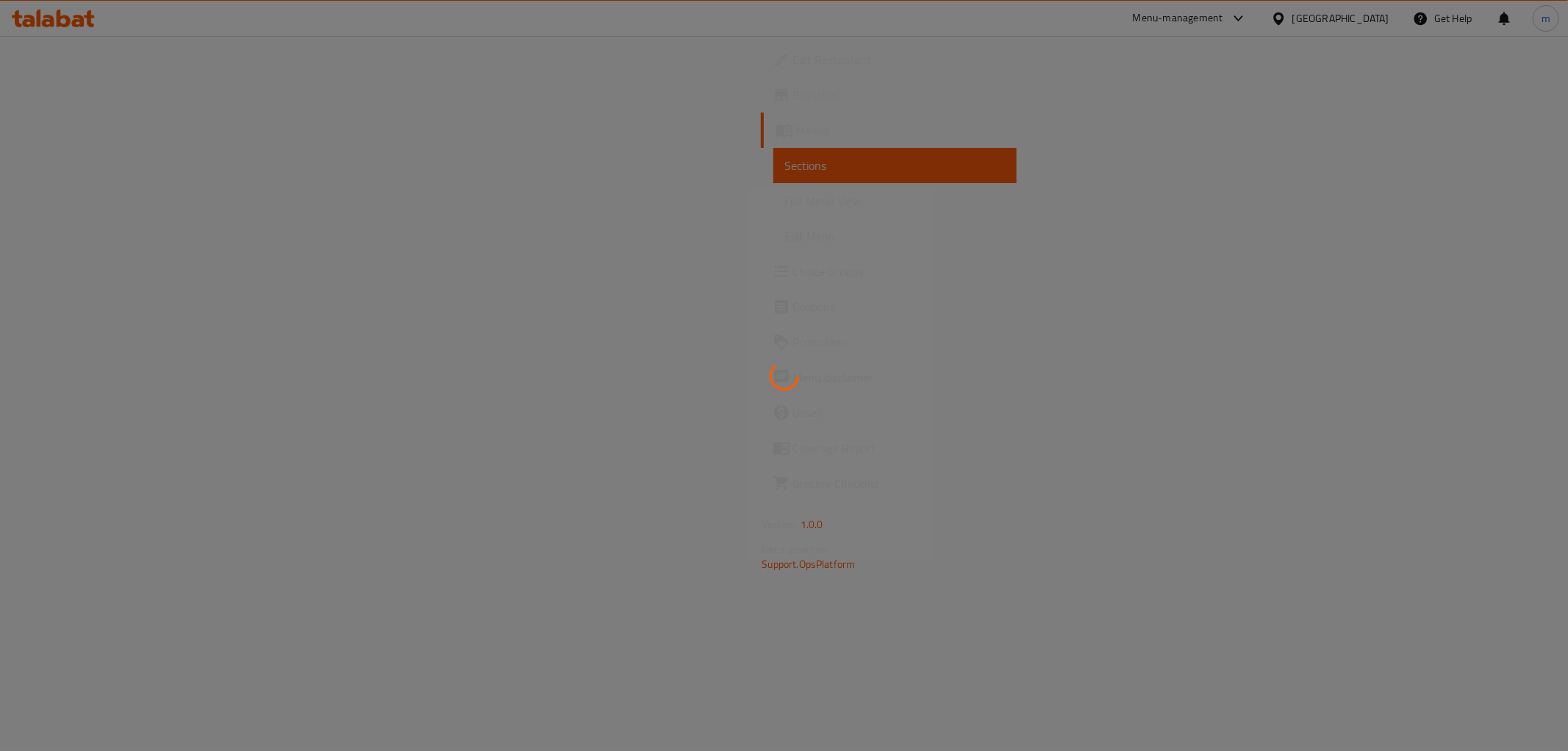
click at [142, 204] on div at bounding box center [784, 376] width 1568 height 751
click at [144, 204] on div at bounding box center [784, 376] width 1568 height 751
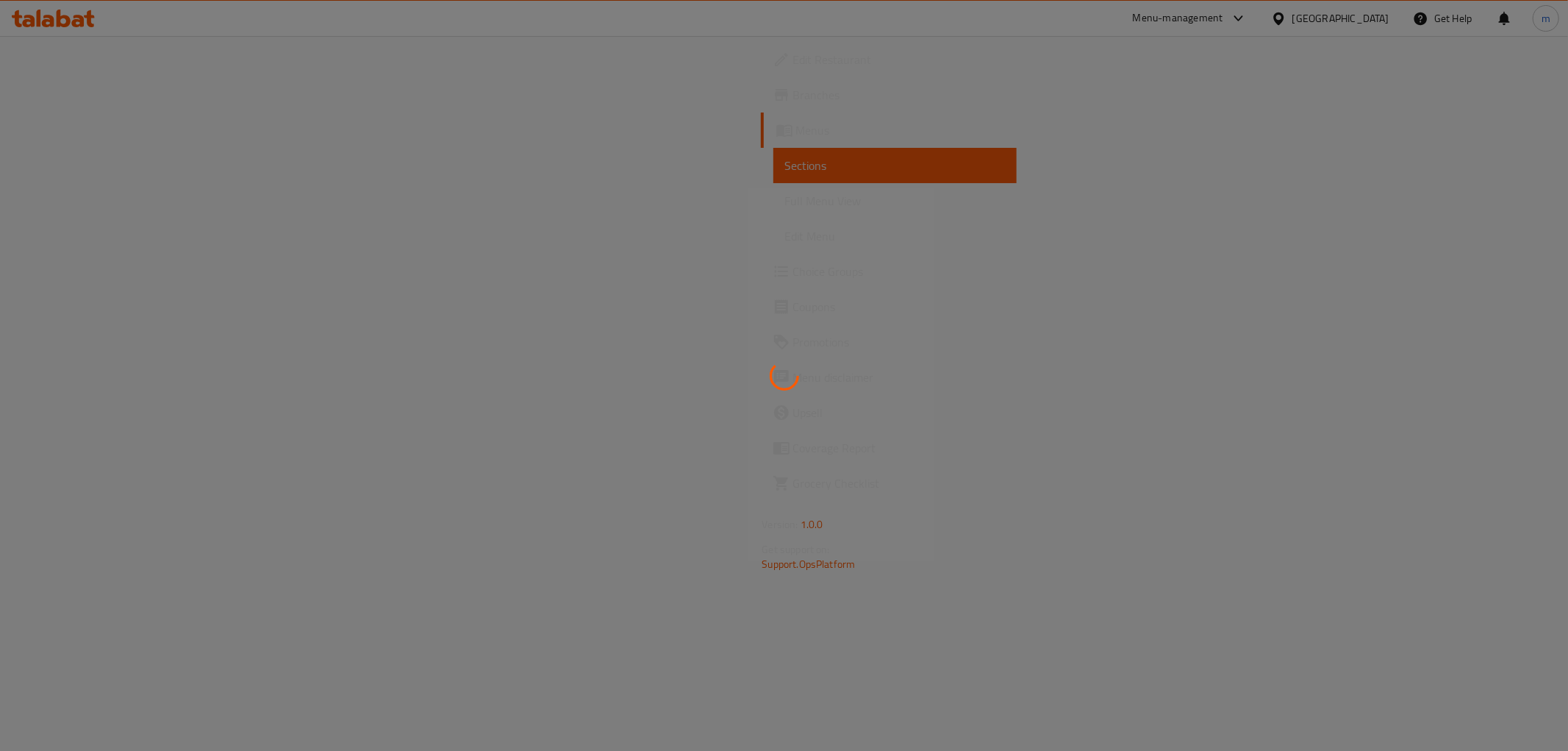
click at [144, 204] on div at bounding box center [784, 376] width 1568 height 751
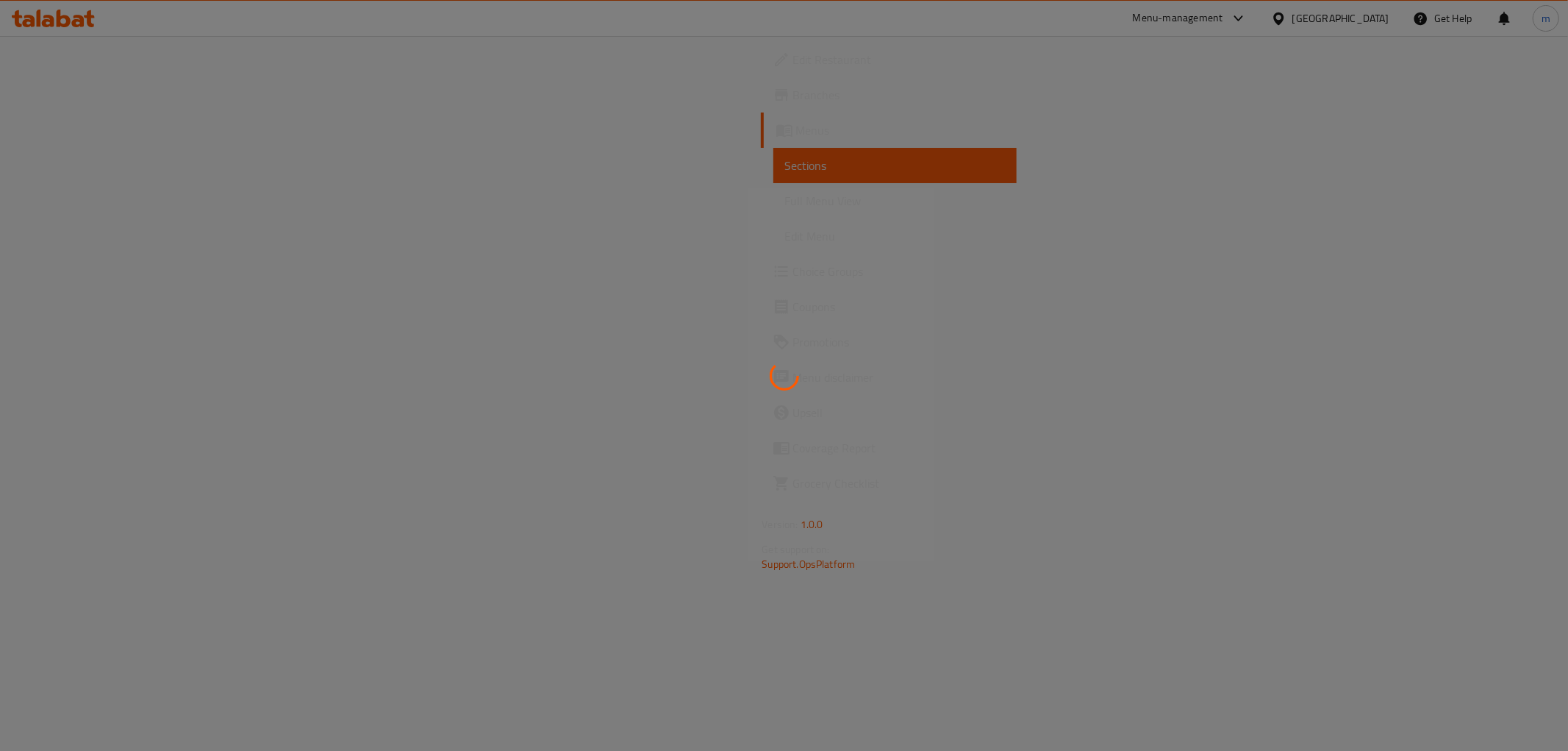
click at [144, 204] on div at bounding box center [784, 376] width 1568 height 751
click at [729, 314] on div at bounding box center [784, 376] width 1568 height 751
click at [122, 206] on div at bounding box center [784, 376] width 1568 height 751
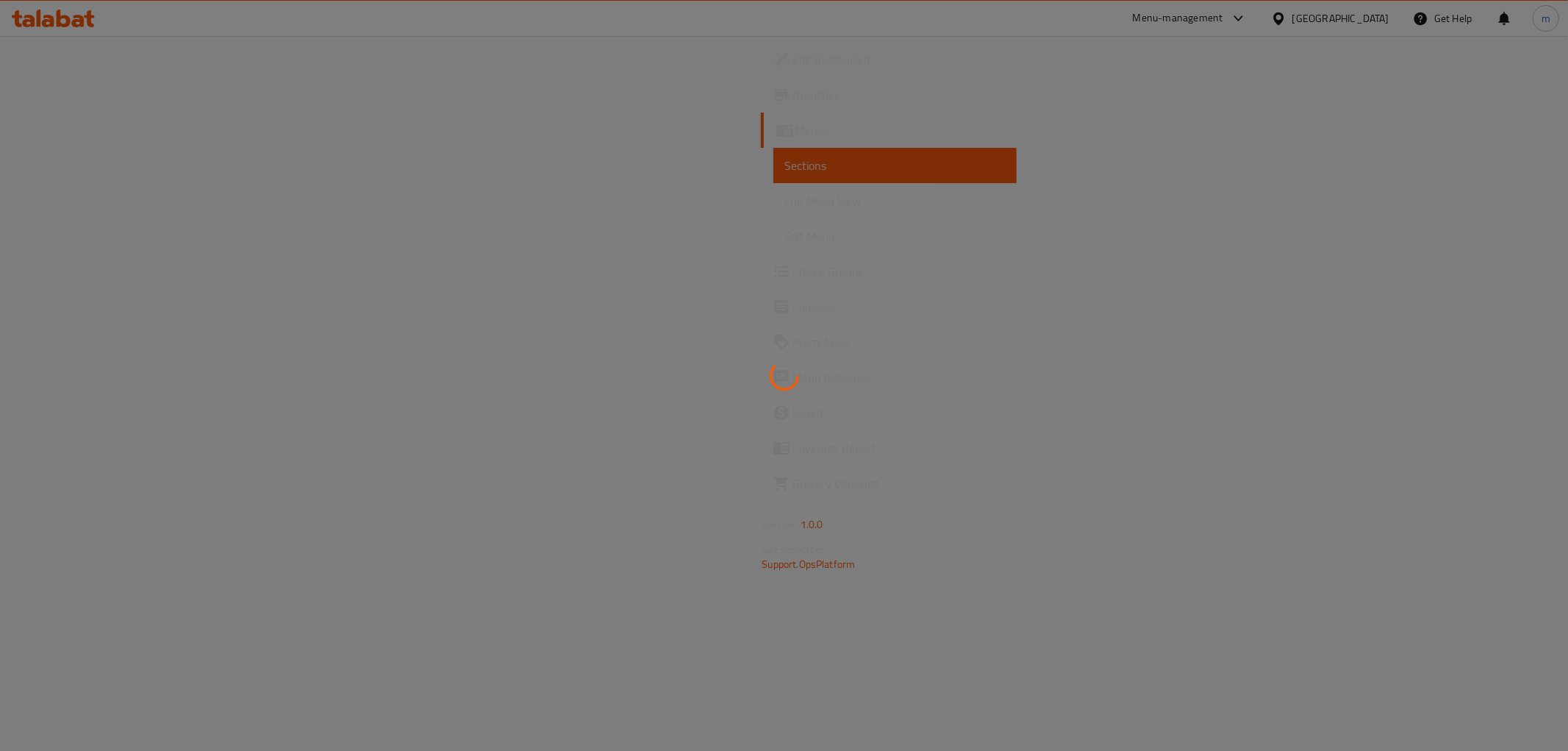
click at [122, 206] on div at bounding box center [784, 376] width 1568 height 751
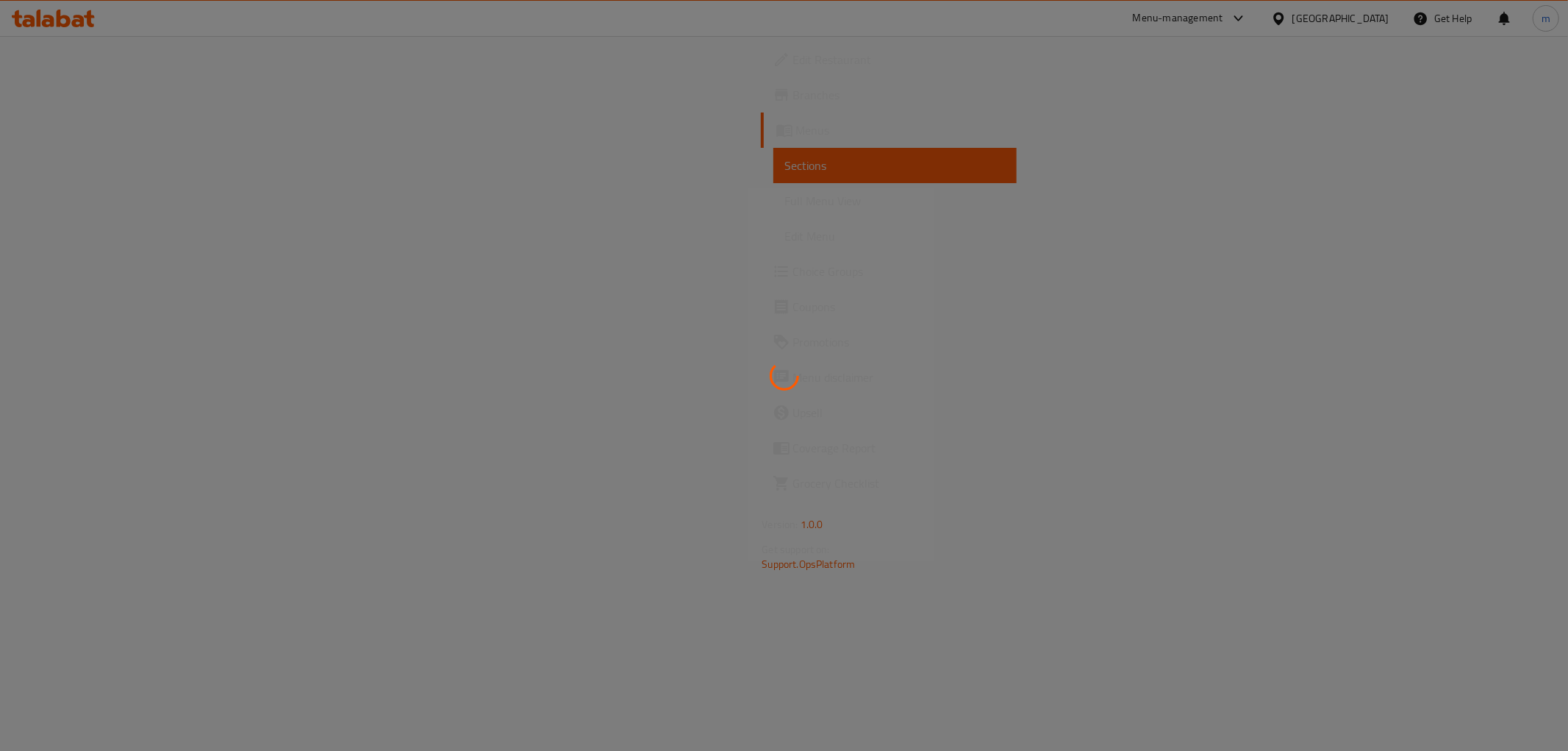
click at [122, 206] on div at bounding box center [784, 376] width 1568 height 751
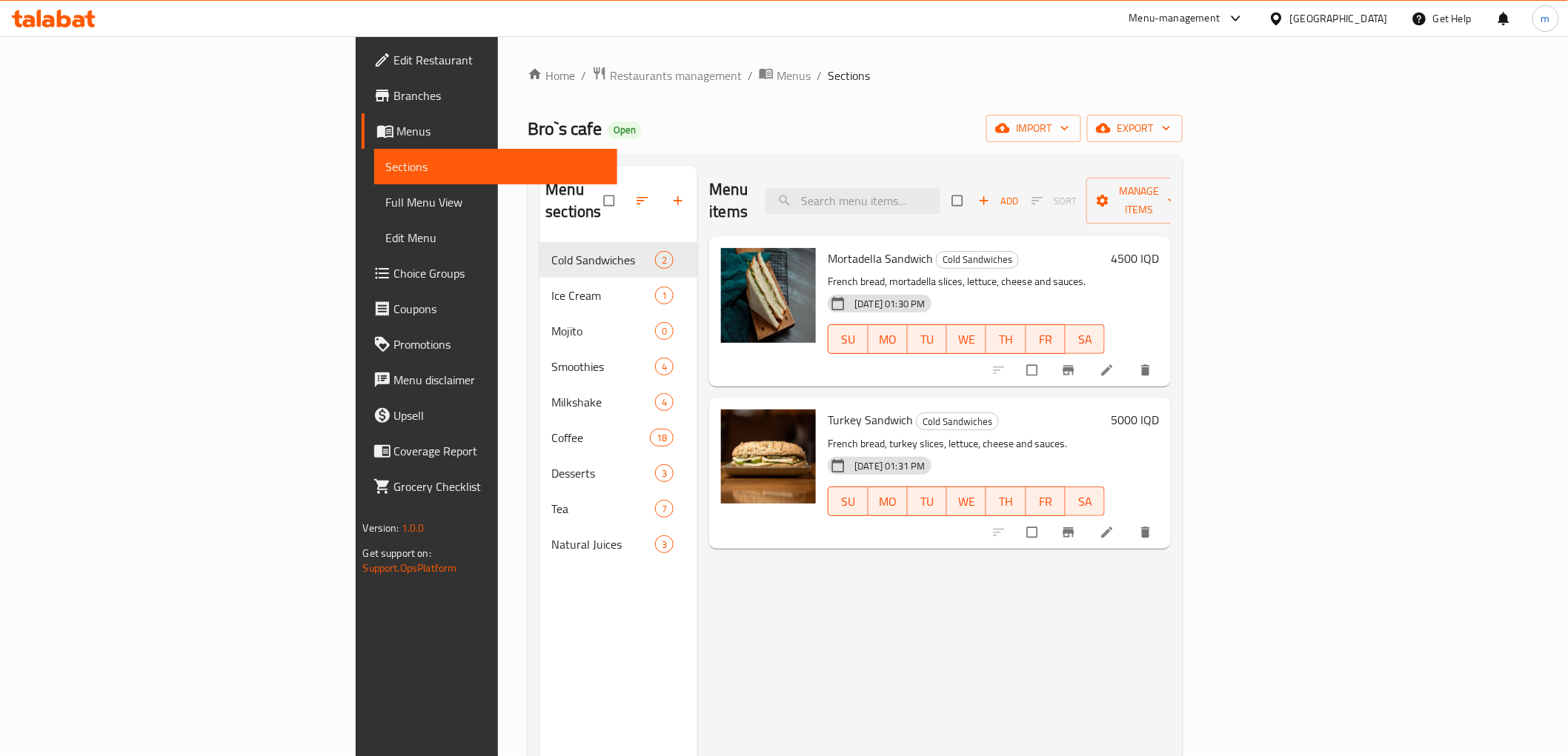
click at [386, 211] on span "Full Menu View" at bounding box center [495, 202] width 219 height 18
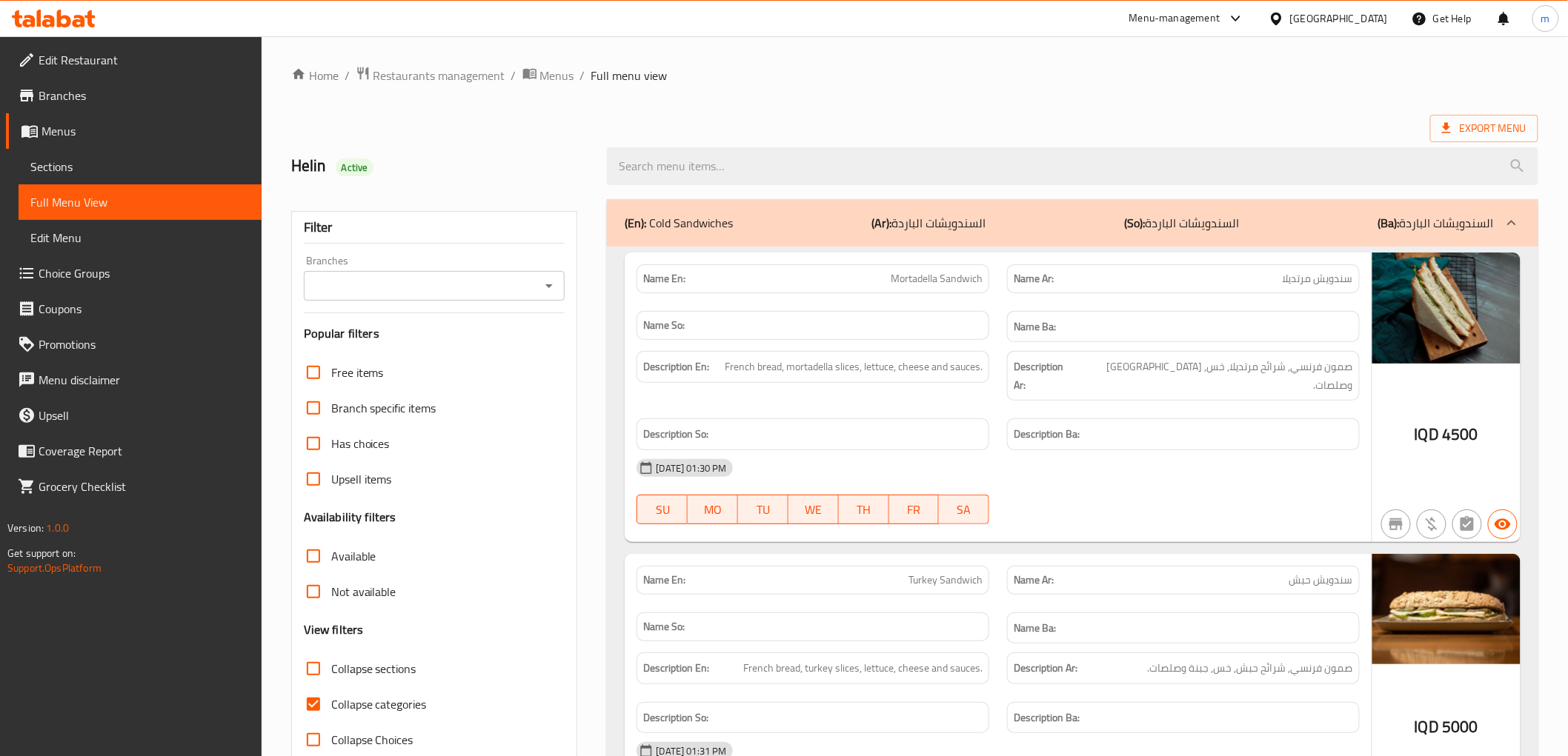
click at [537, 290] on div "Branches" at bounding box center [434, 286] width 261 height 30
click at [546, 301] on div "Filter Branches Branches Popular filters Free items Branch specific items Has c…" at bounding box center [434, 484] width 287 height 547
click at [548, 291] on icon "Open" at bounding box center [548, 286] width 18 height 18
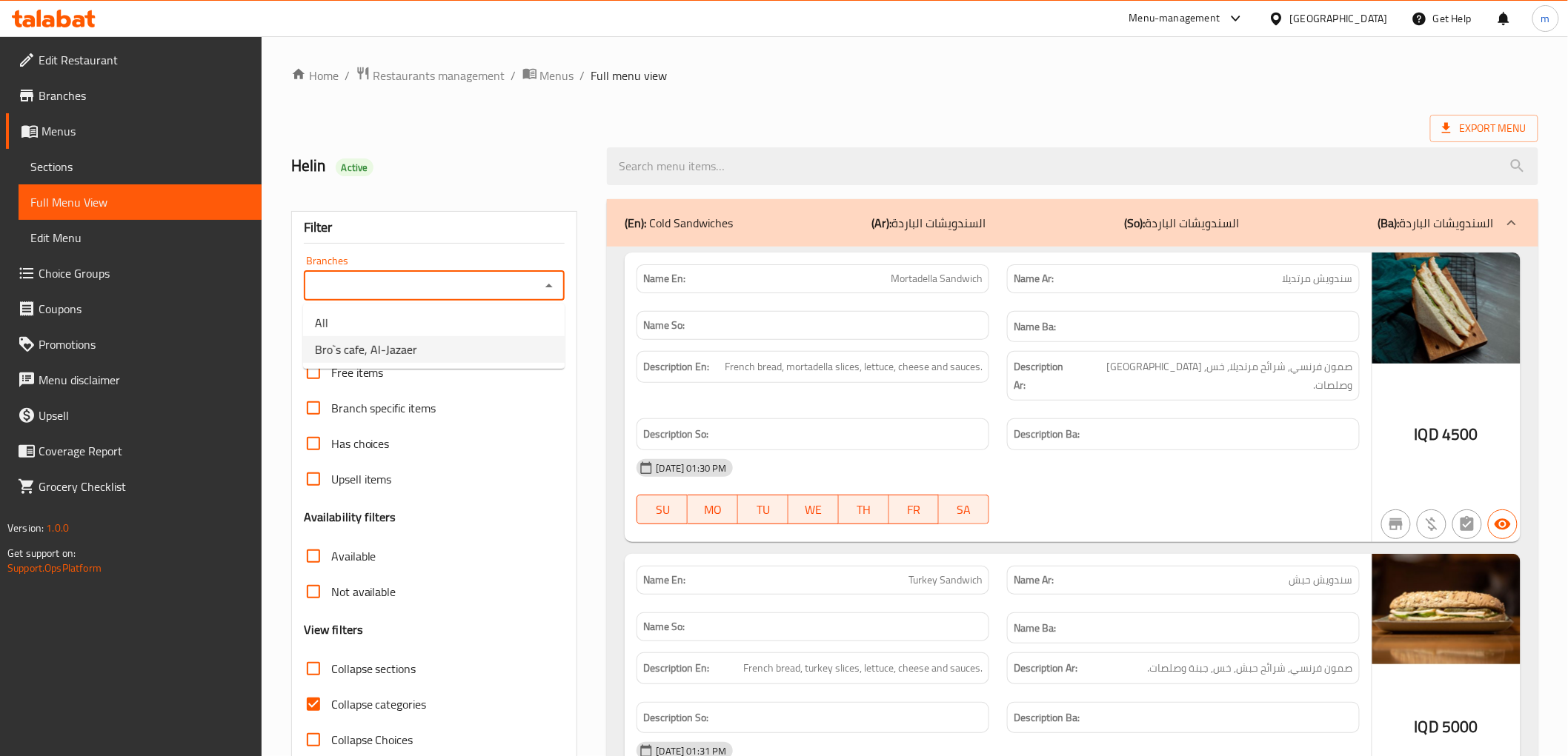
click at [514, 343] on li "Bro`s cafe, Al-Jazaer" at bounding box center [434, 349] width 261 height 27
type input "Bro`s cafe, Al-Jazaer"
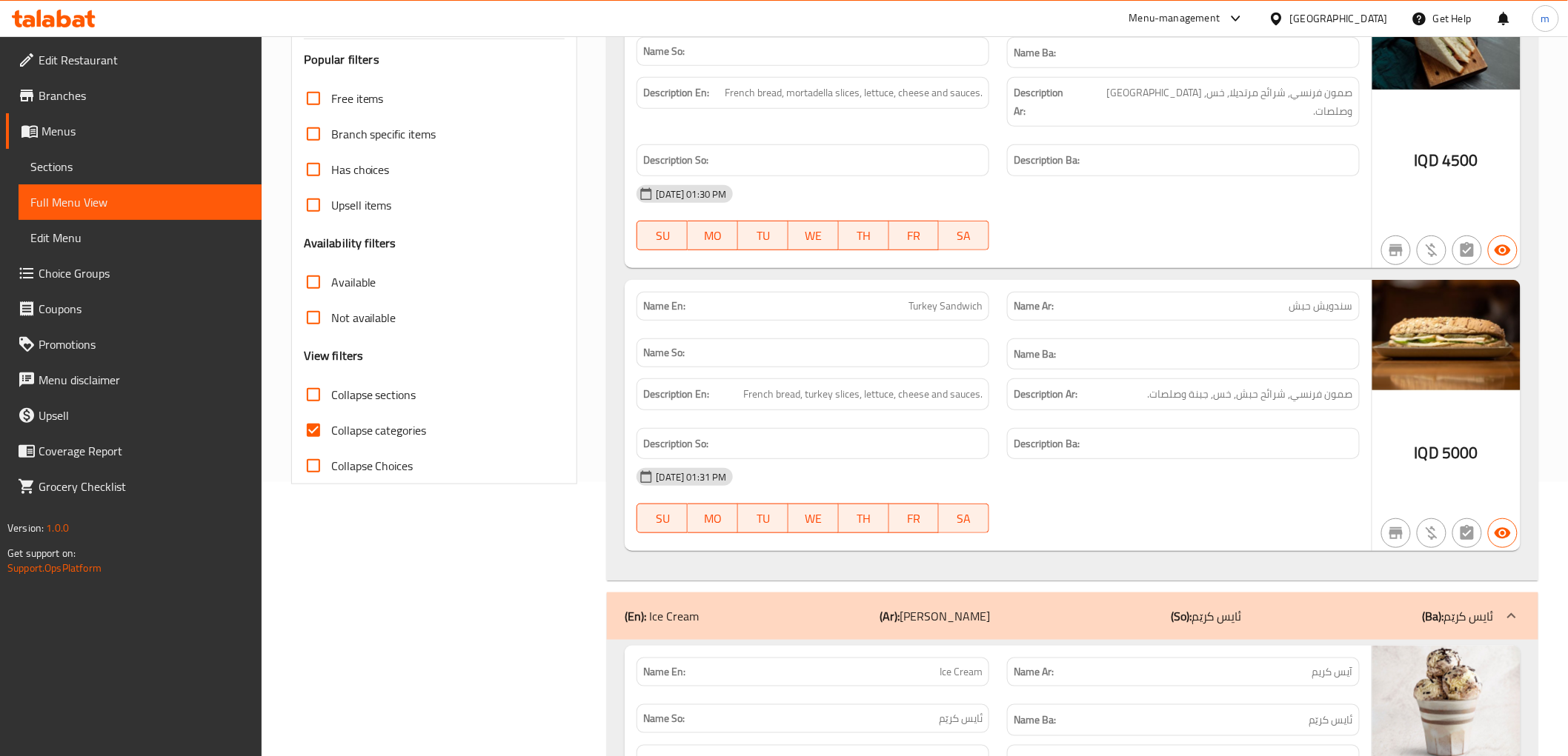
click at [337, 436] on span "Collapse categories" at bounding box center [379, 429] width 95 height 18
click at [332, 436] on input "Collapse categories" at bounding box center [314, 430] width 35 height 35
checkbox input "false"
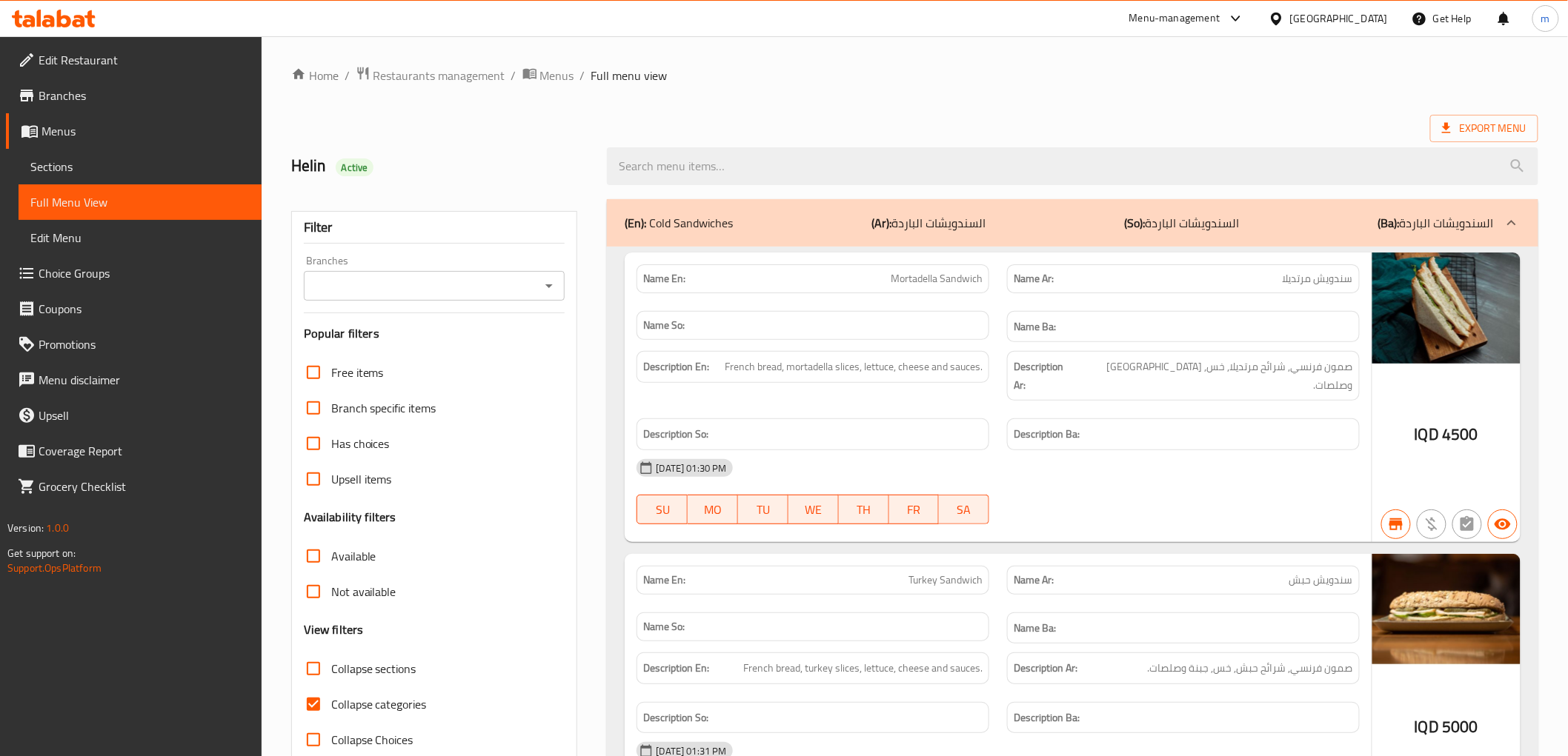
click at [549, 284] on icon "Open" at bounding box center [548, 286] width 18 height 18
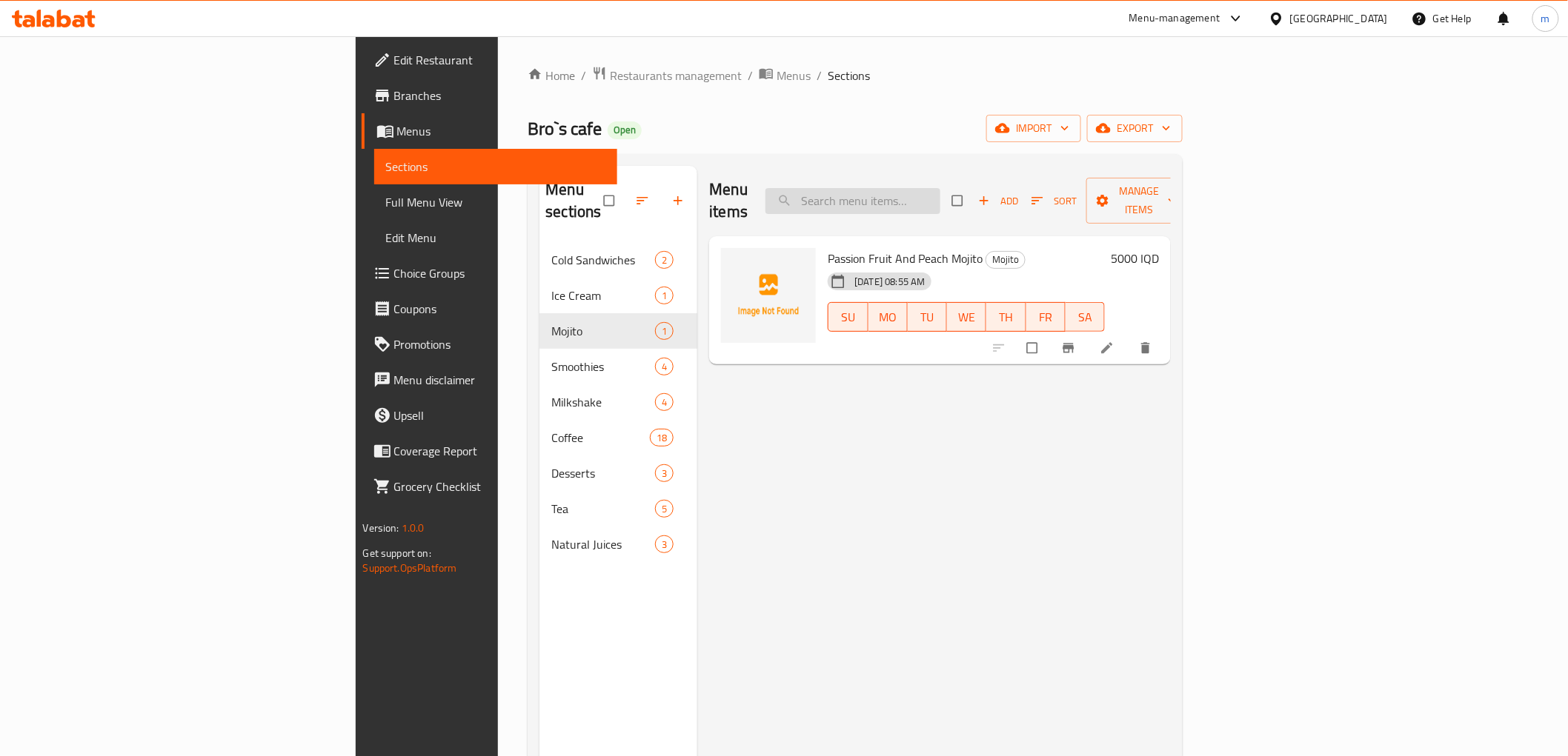
click at [940, 189] on input "search" at bounding box center [853, 202] width 175 height 26
paste input "موهيتو برو"
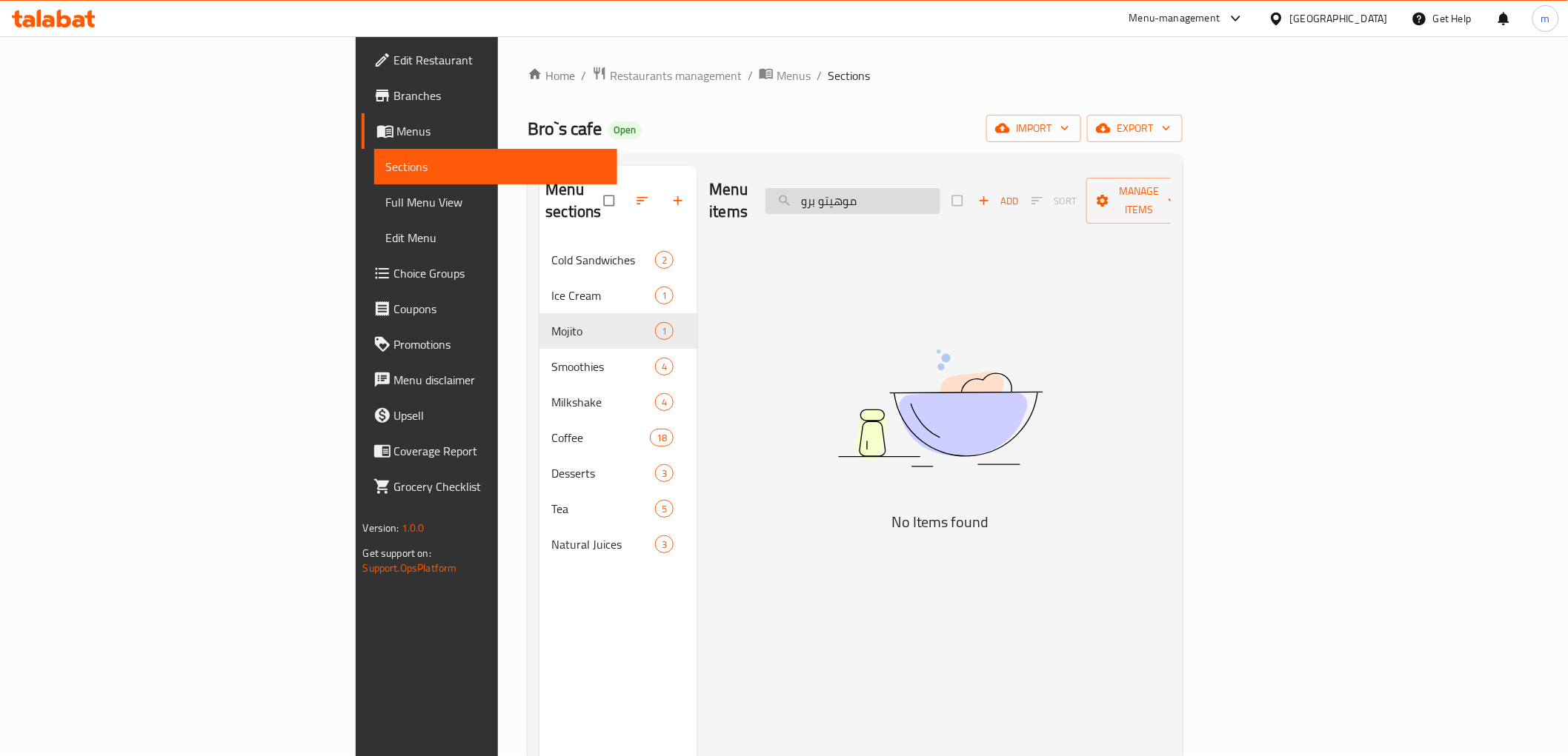
click at [940, 189] on input "موهيتو برو" at bounding box center [853, 202] width 175 height 26
click at [940, 189] on input "pro" at bounding box center [853, 202] width 175 height 26
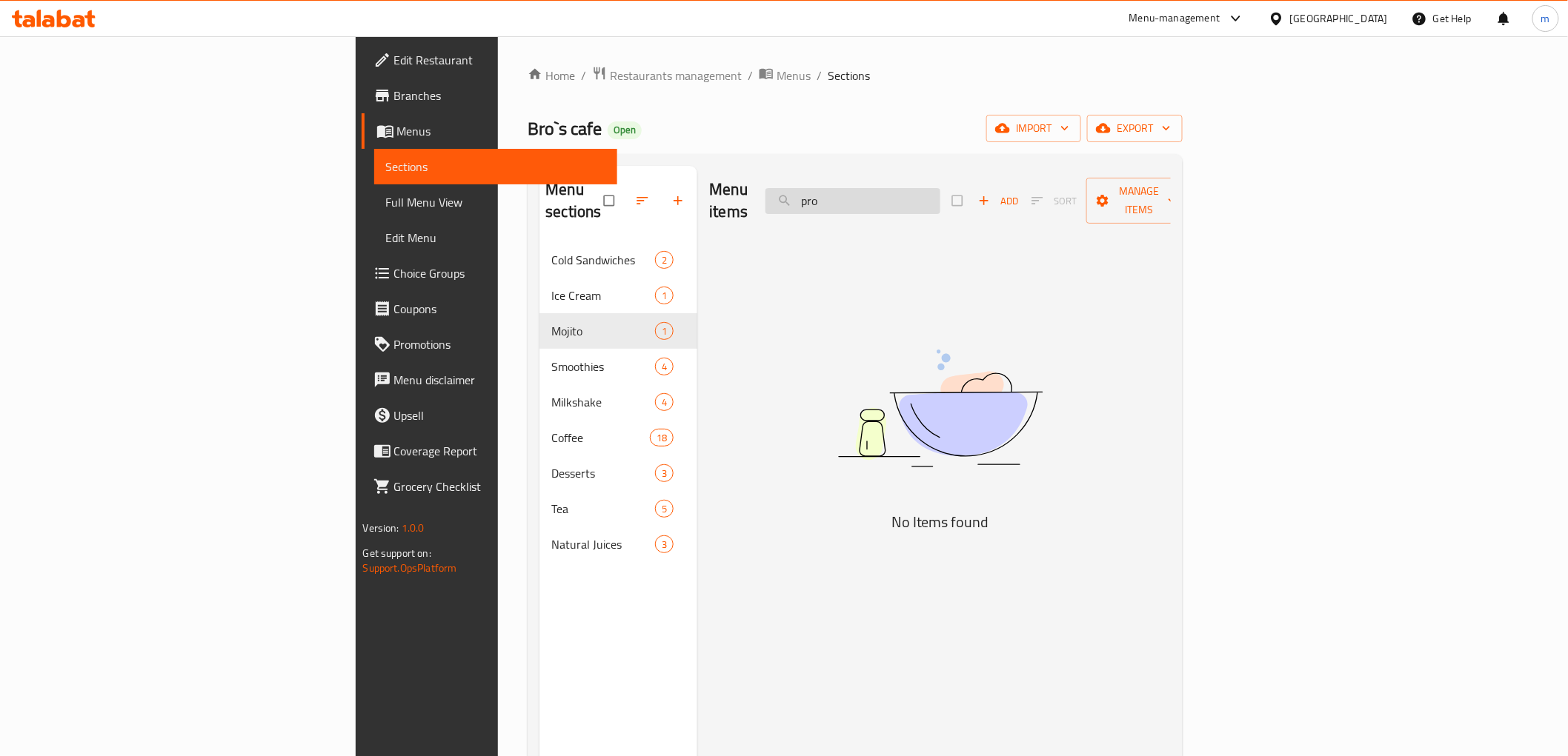
paste input "Butterfly tea"
click at [940, 189] on input "Butterfly tea" at bounding box center [853, 202] width 175 height 26
click at [935, 195] on input "Butter" at bounding box center [853, 202] width 175 height 26
type input "utter"
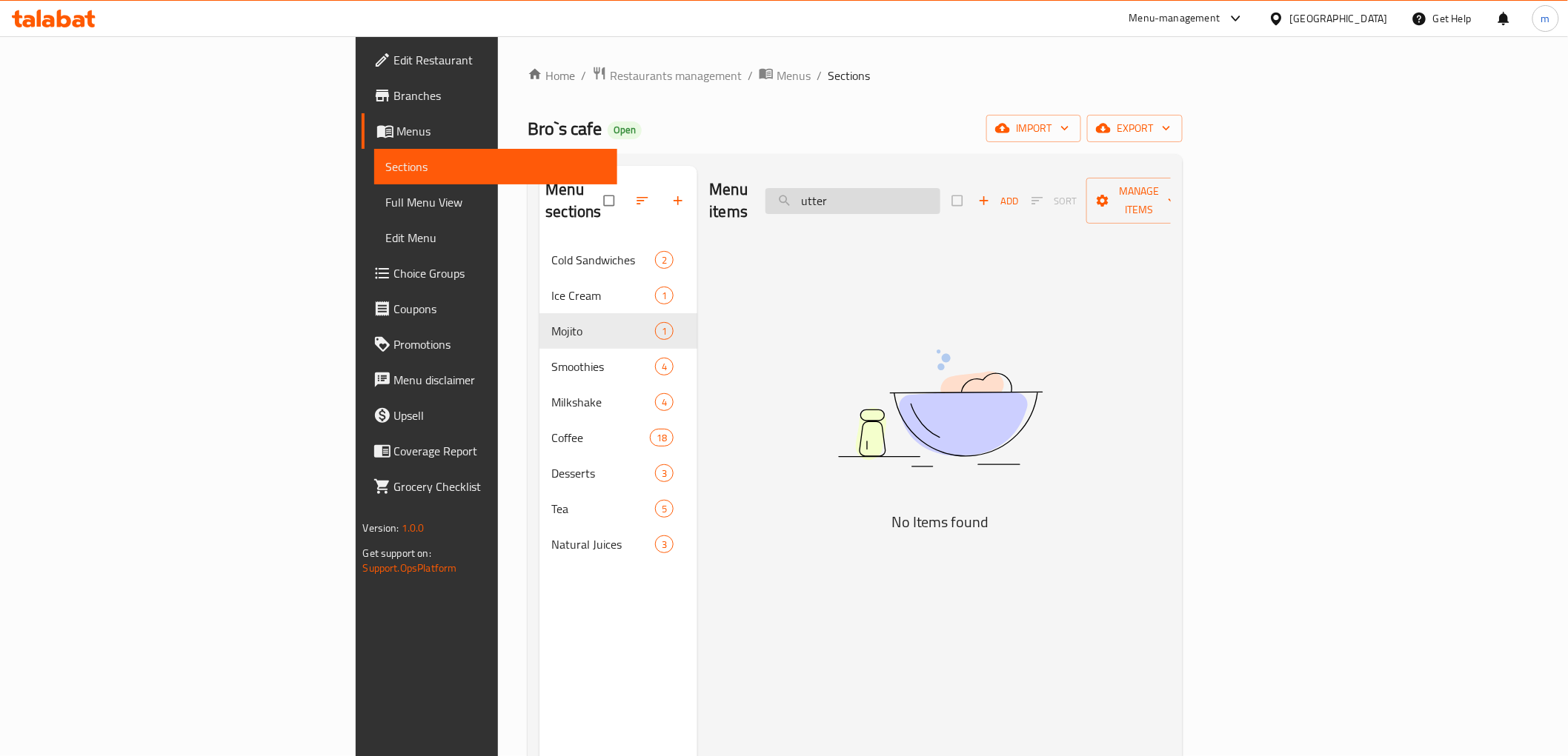
click at [940, 189] on input "utter" at bounding box center [853, 202] width 175 height 26
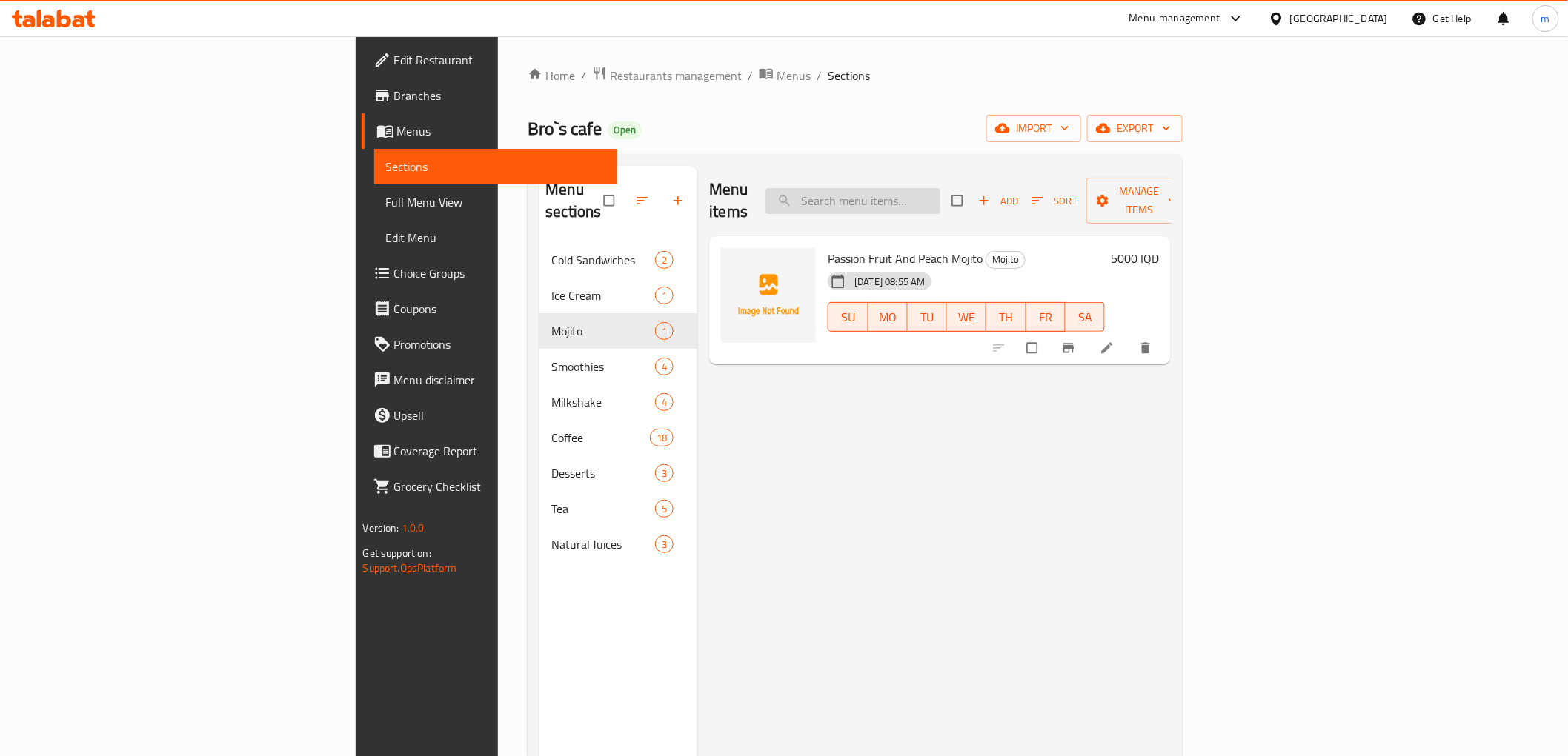
paste input "Butterfly tea"
click at [940, 189] on input "Butterfly tea" at bounding box center [853, 202] width 175 height 26
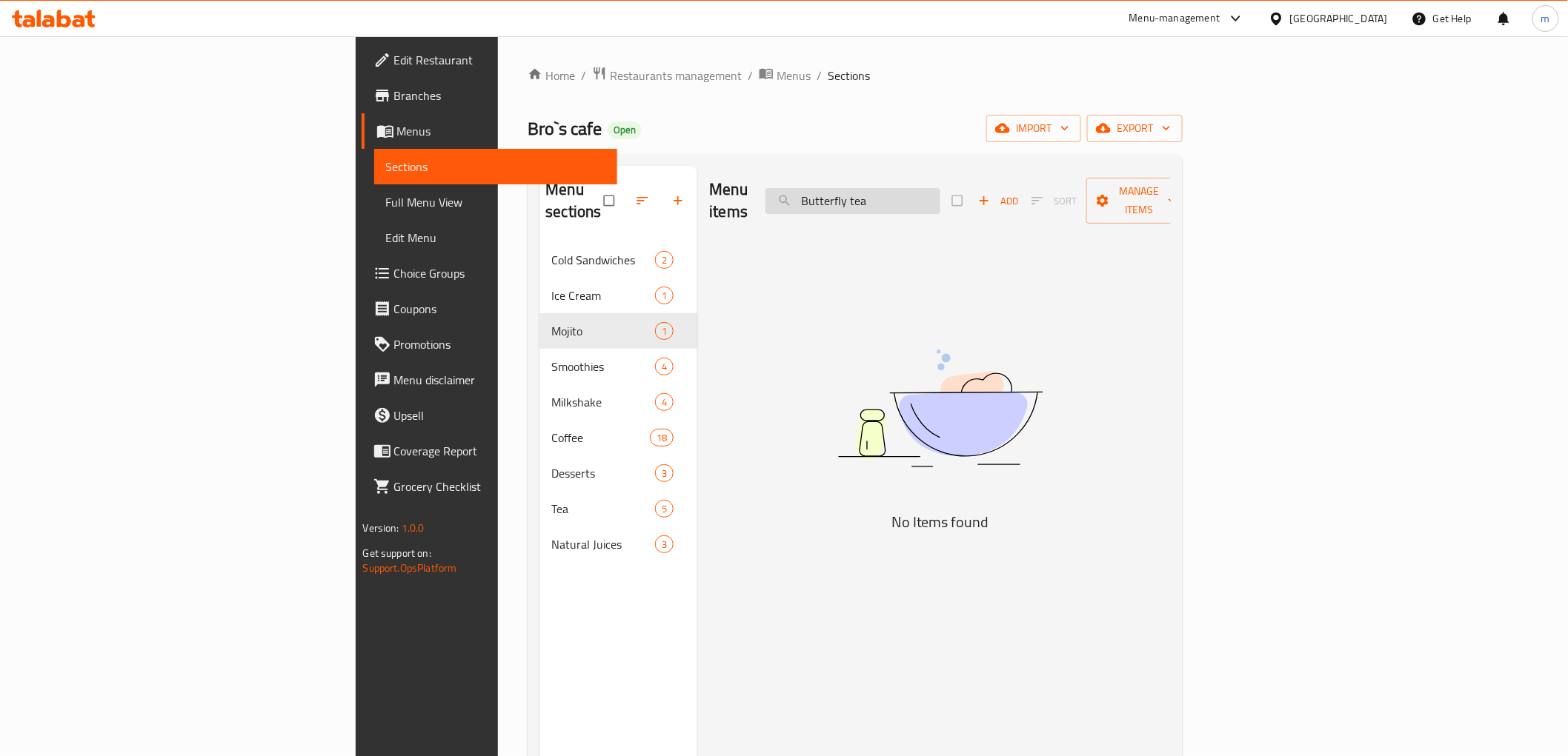
click at [940, 189] on input "Butterfly tea" at bounding box center [853, 202] width 175 height 26
click at [940, 190] on input "tea" at bounding box center [853, 202] width 175 height 26
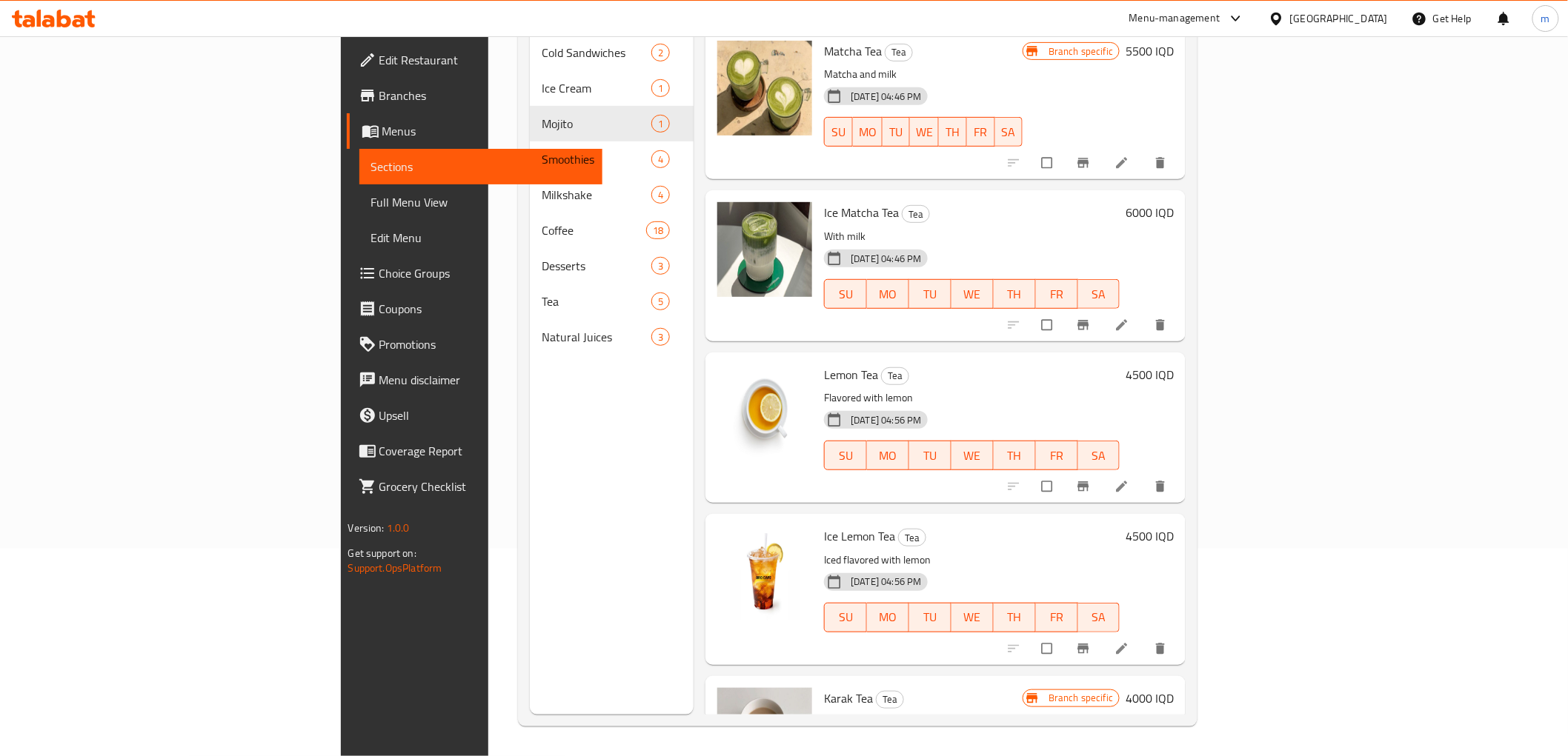
type input "tea"
click at [372, 207] on span "Full Menu View" at bounding box center [481, 202] width 219 height 18
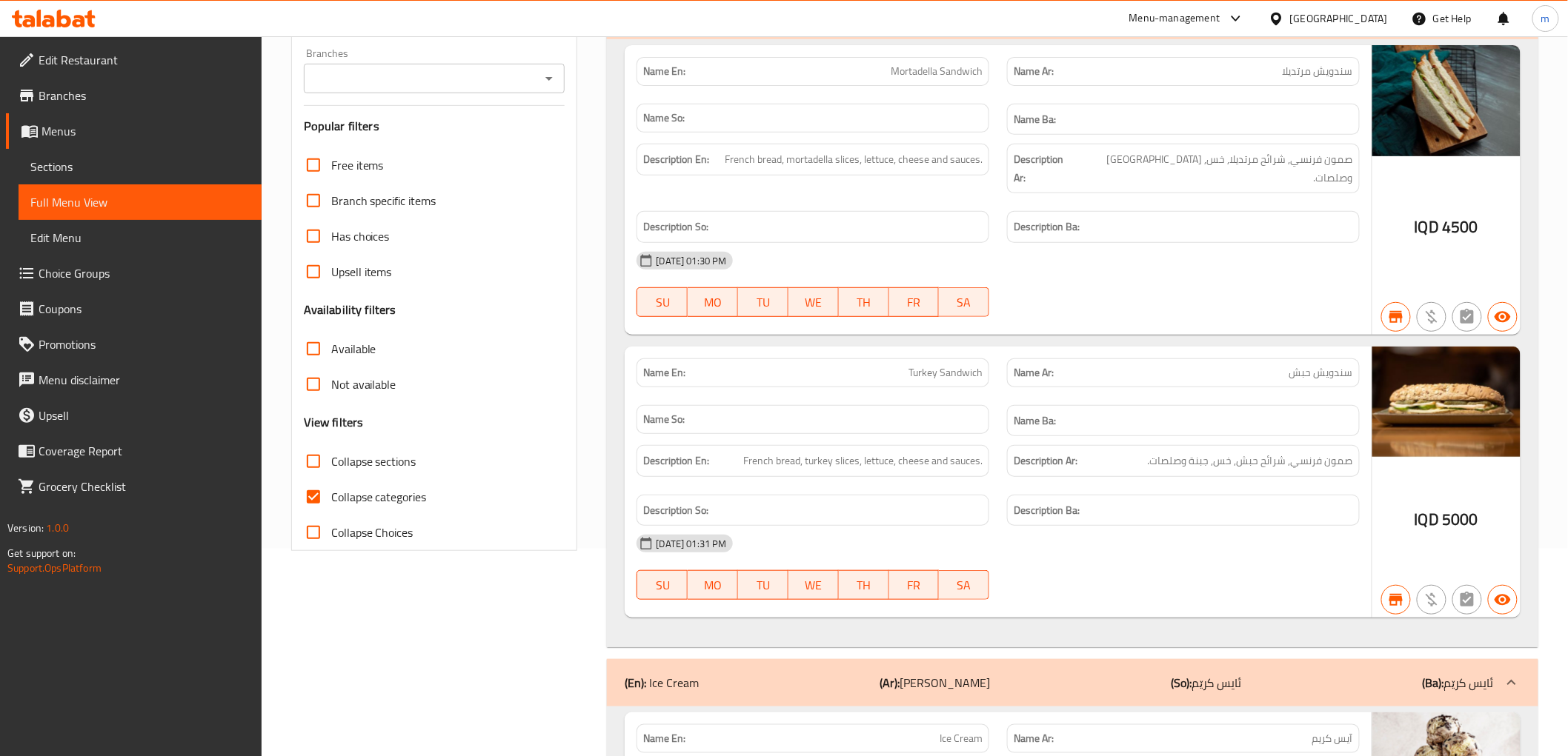
click at [548, 88] on button "Open" at bounding box center [549, 78] width 21 height 21
click at [545, 84] on icon "Close" at bounding box center [548, 78] width 18 height 18
click at [547, 77] on icon "Open" at bounding box center [548, 78] width 18 height 18
click at [368, 489] on span "Collapse categories" at bounding box center [379, 497] width 95 height 18
click at [332, 489] on input "Collapse categories" at bounding box center [314, 497] width 35 height 35
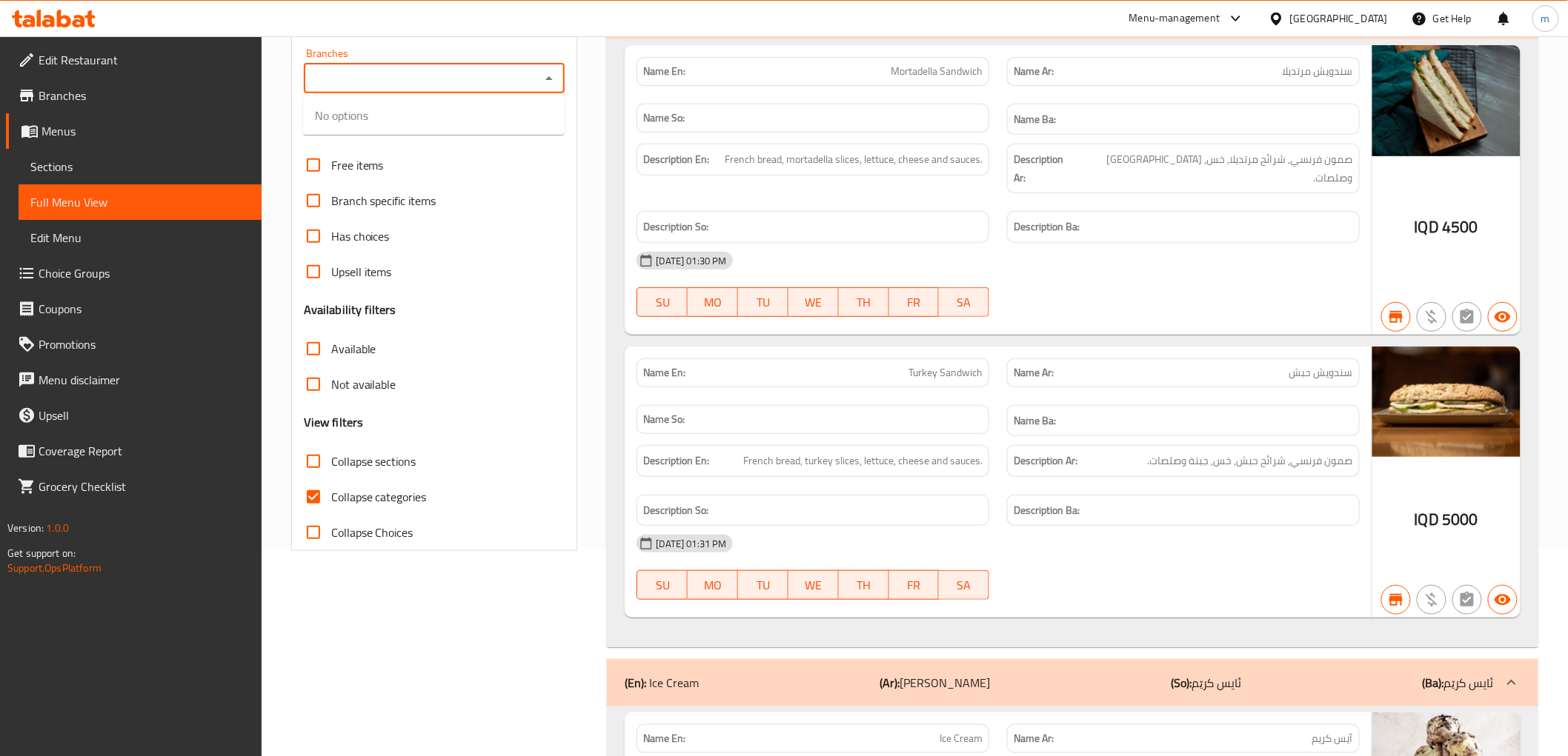
checkbox input "false"
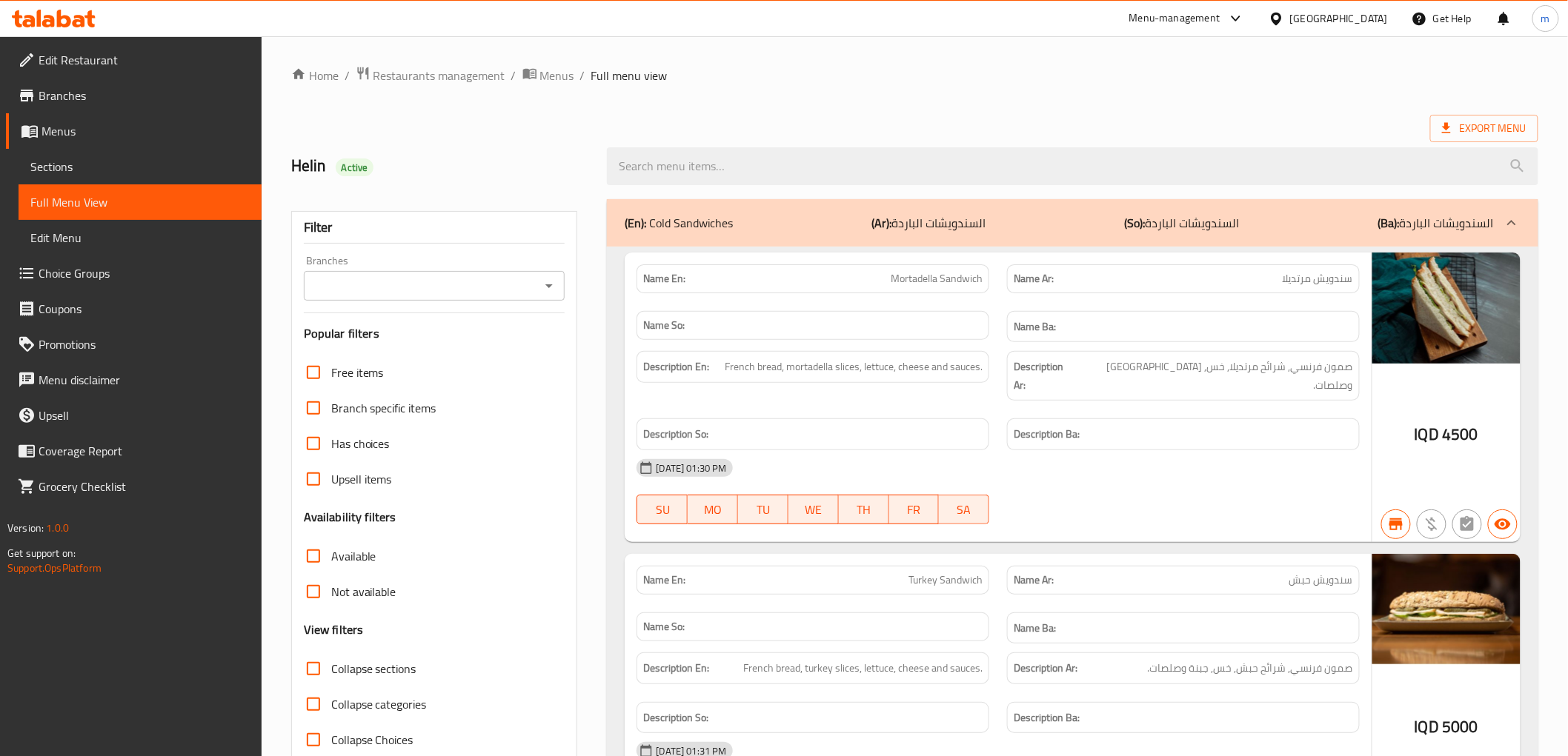
click at [548, 287] on icon "Open" at bounding box center [548, 286] width 18 height 18
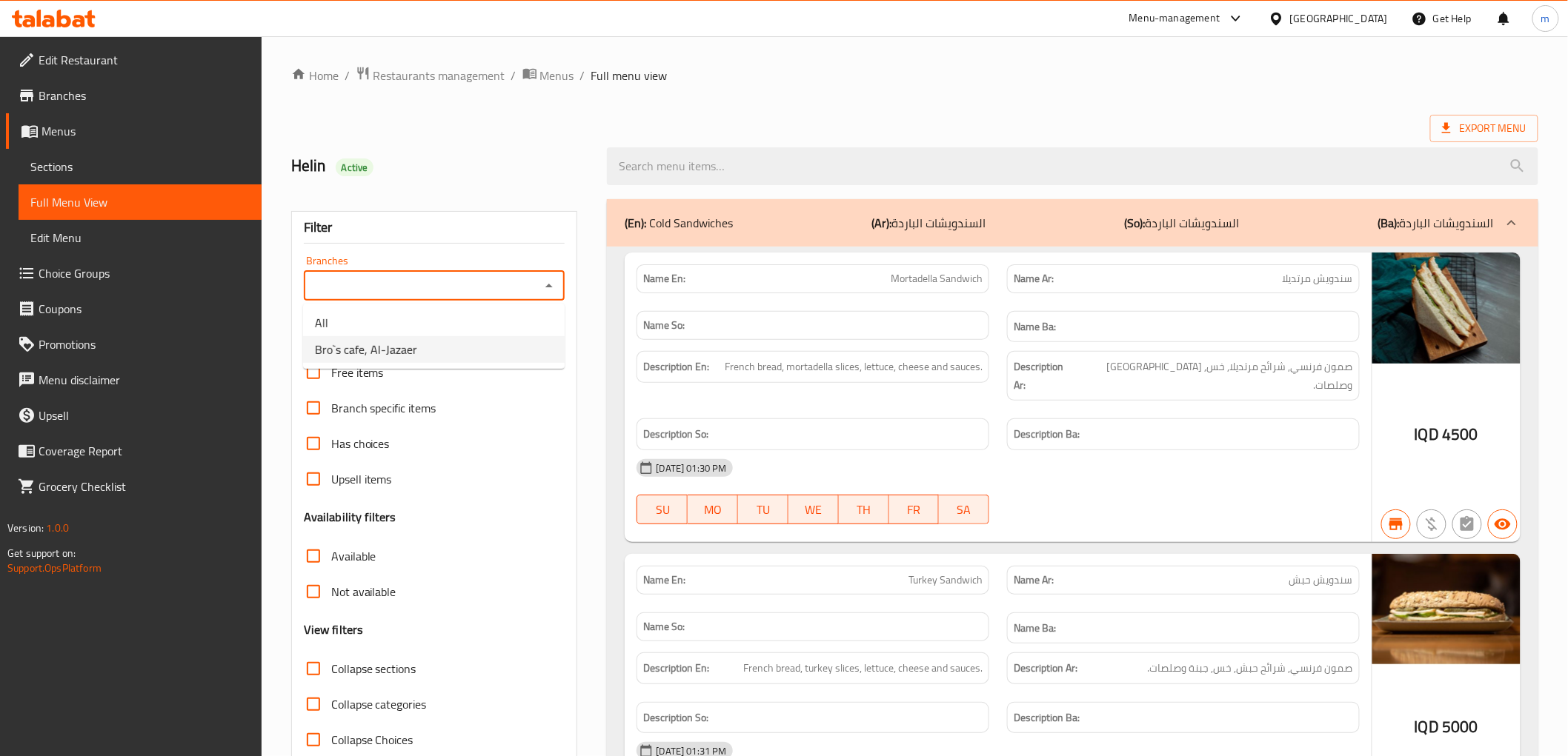
click at [487, 357] on li "Bro`s cafe, Al-Jazaer" at bounding box center [434, 349] width 261 height 27
type input "Bro`s cafe, Al-Jazaer"
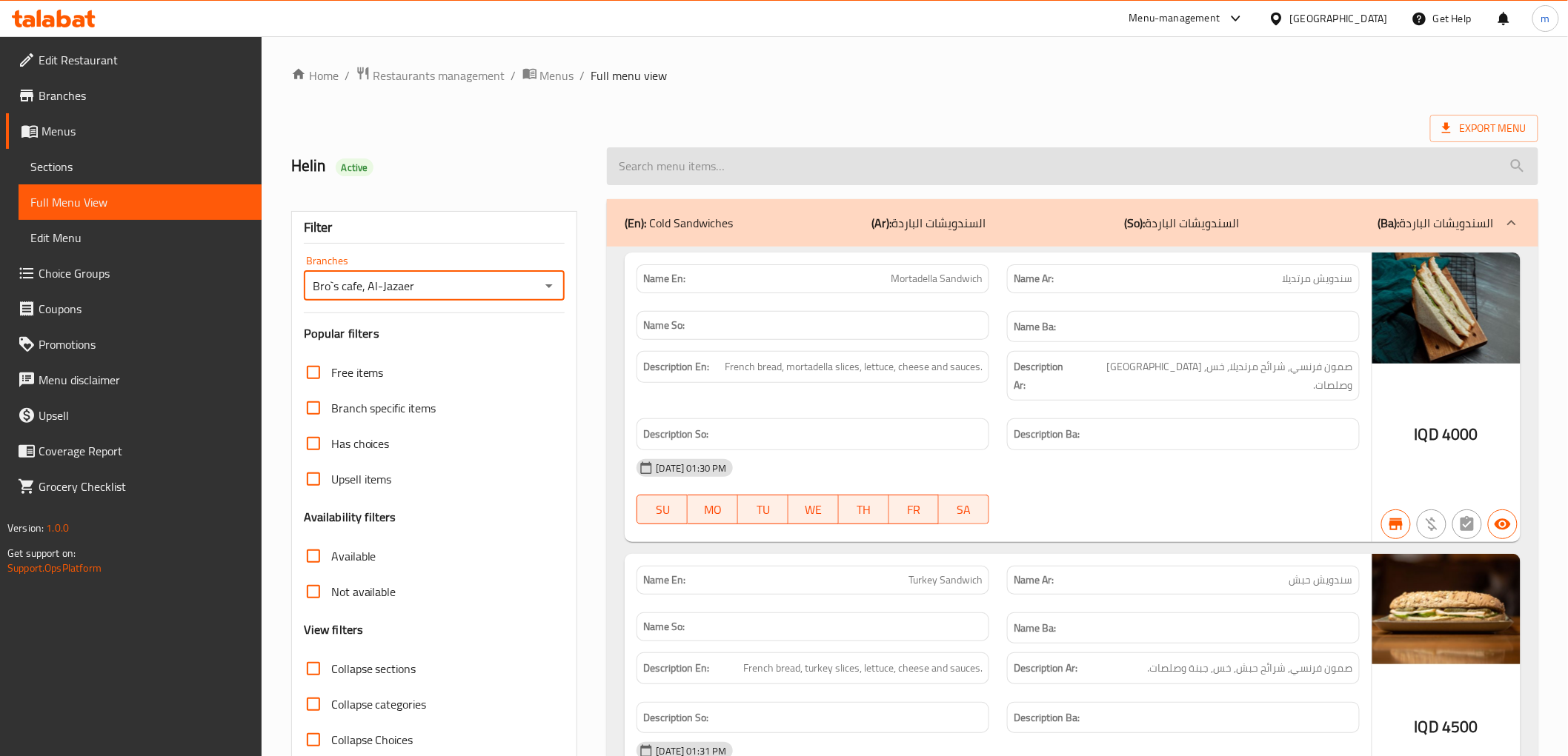
click at [686, 164] on input "search" at bounding box center [1072, 166] width 931 height 37
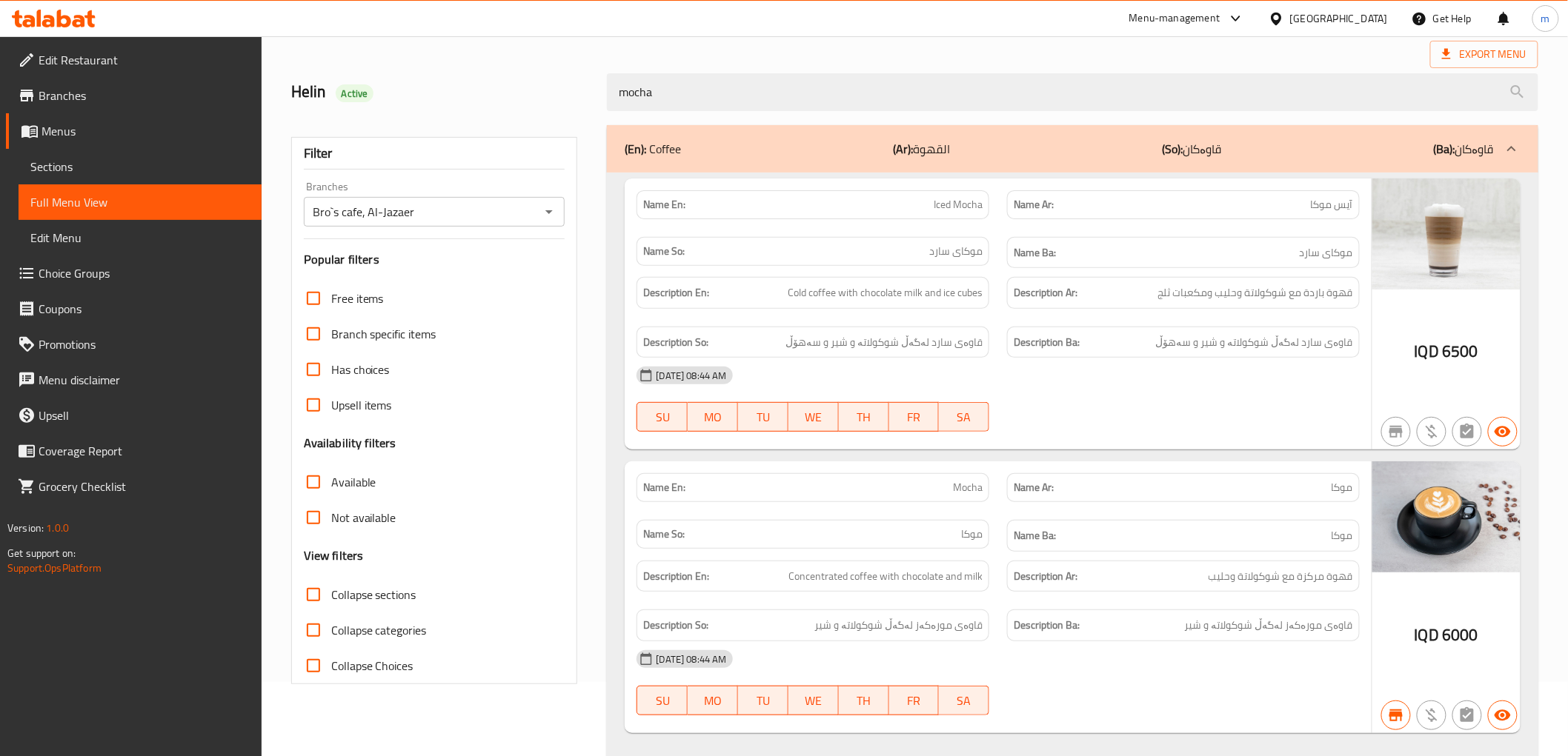
scroll to position [111, 0]
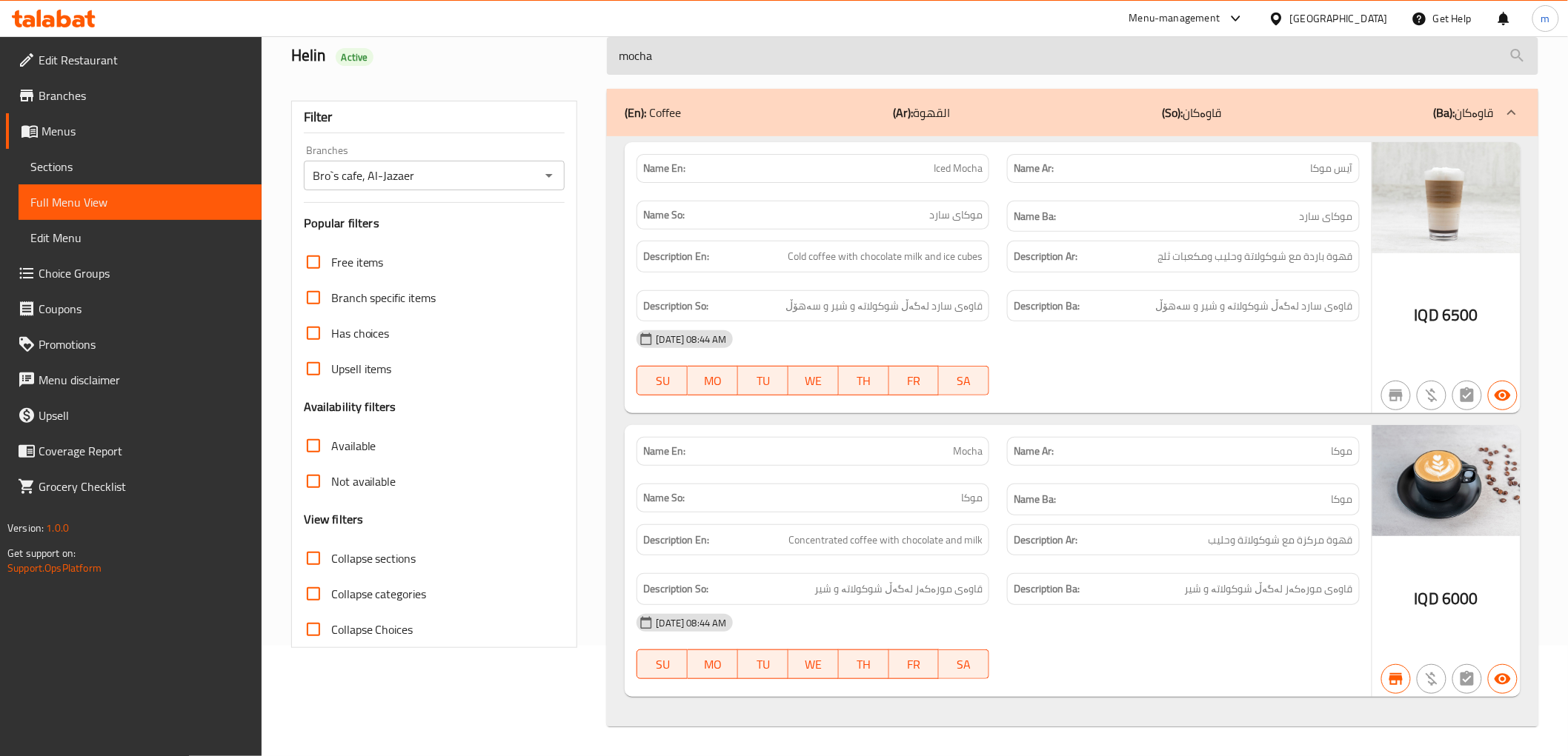
click at [674, 68] on input "mocha" at bounding box center [1072, 56] width 931 height 37
click at [675, 67] on input "mocha" at bounding box center [1072, 56] width 931 height 37
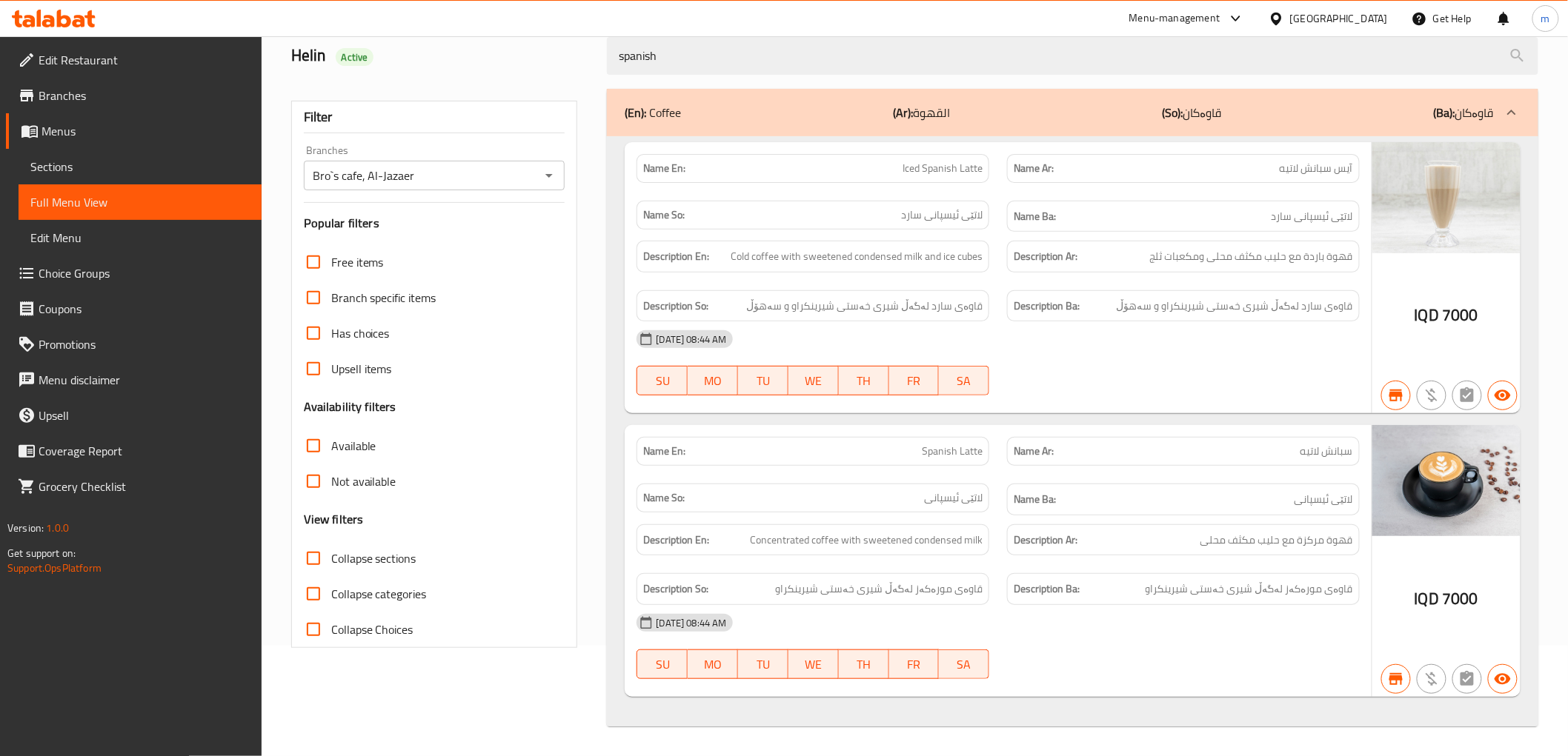
type input "spanish"
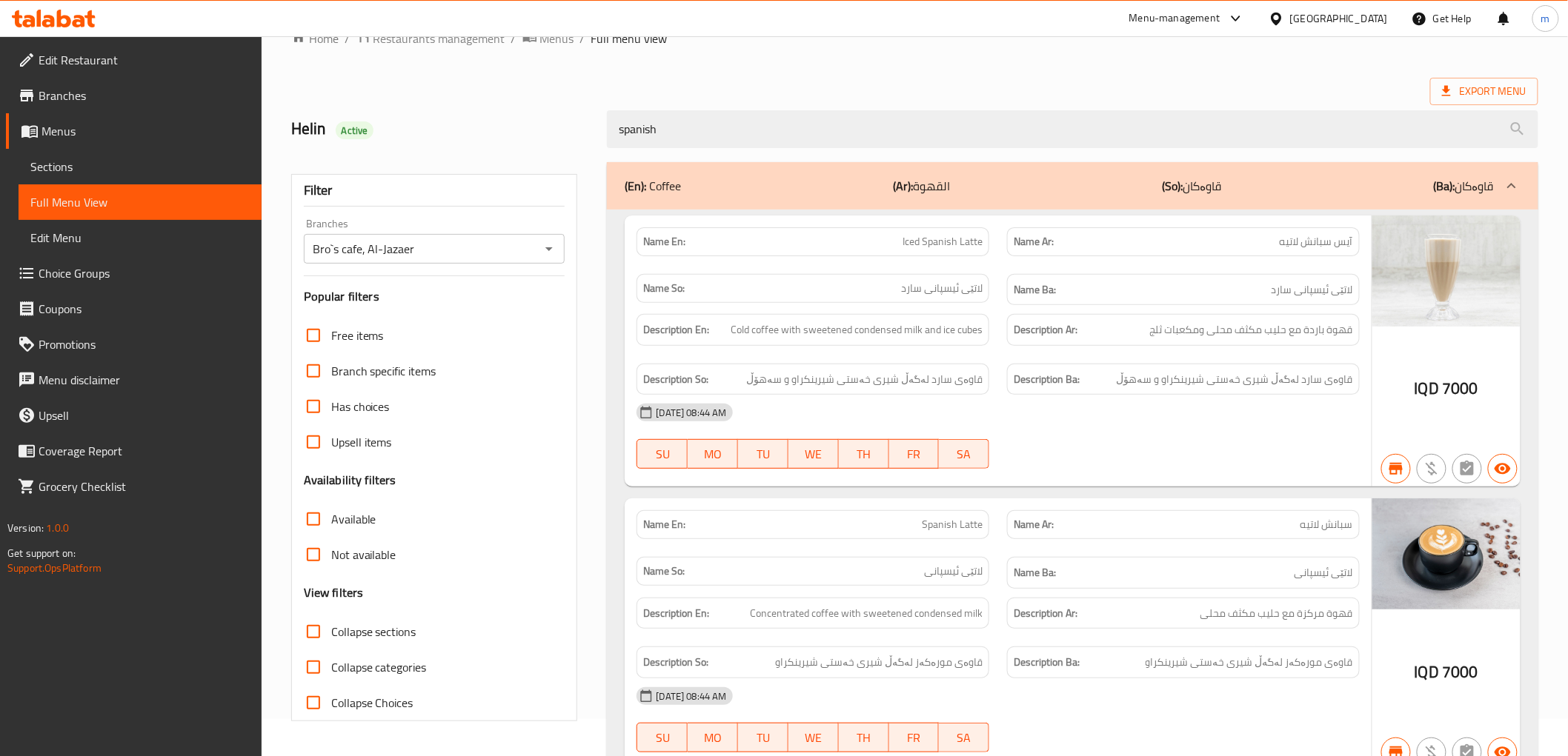
scroll to position [0, 0]
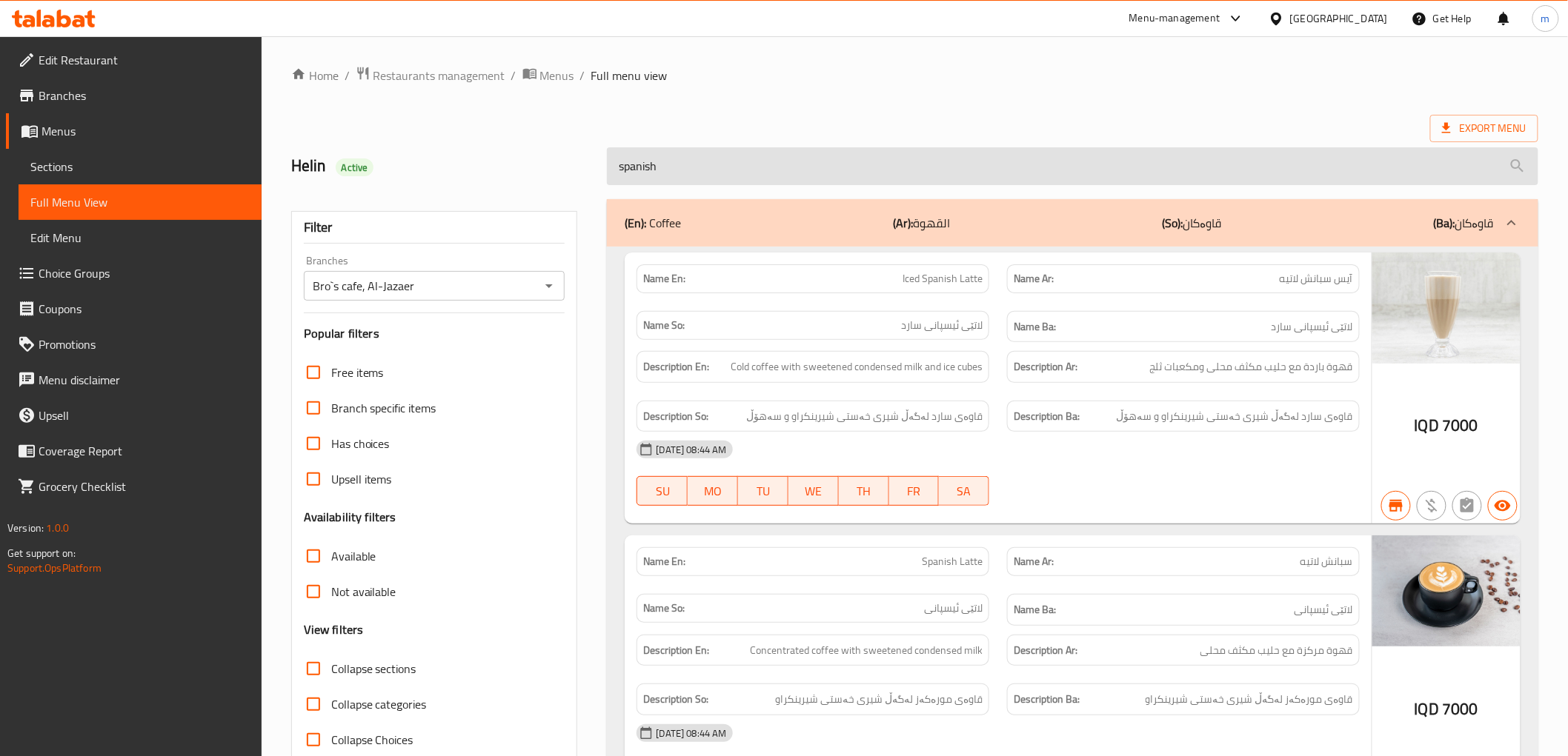
click at [712, 174] on input "spanish" at bounding box center [1072, 166] width 931 height 37
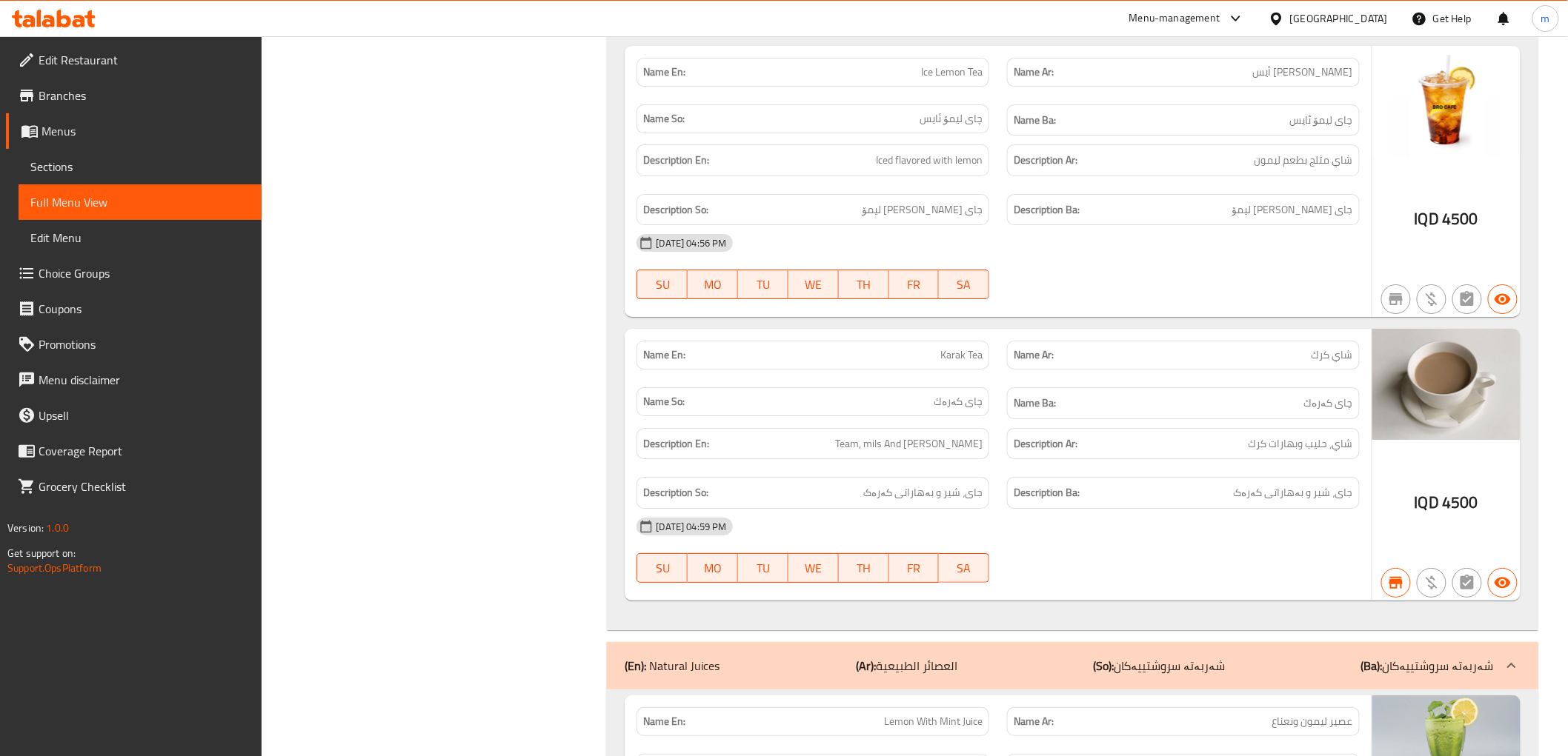
scroll to position [11368, 0]
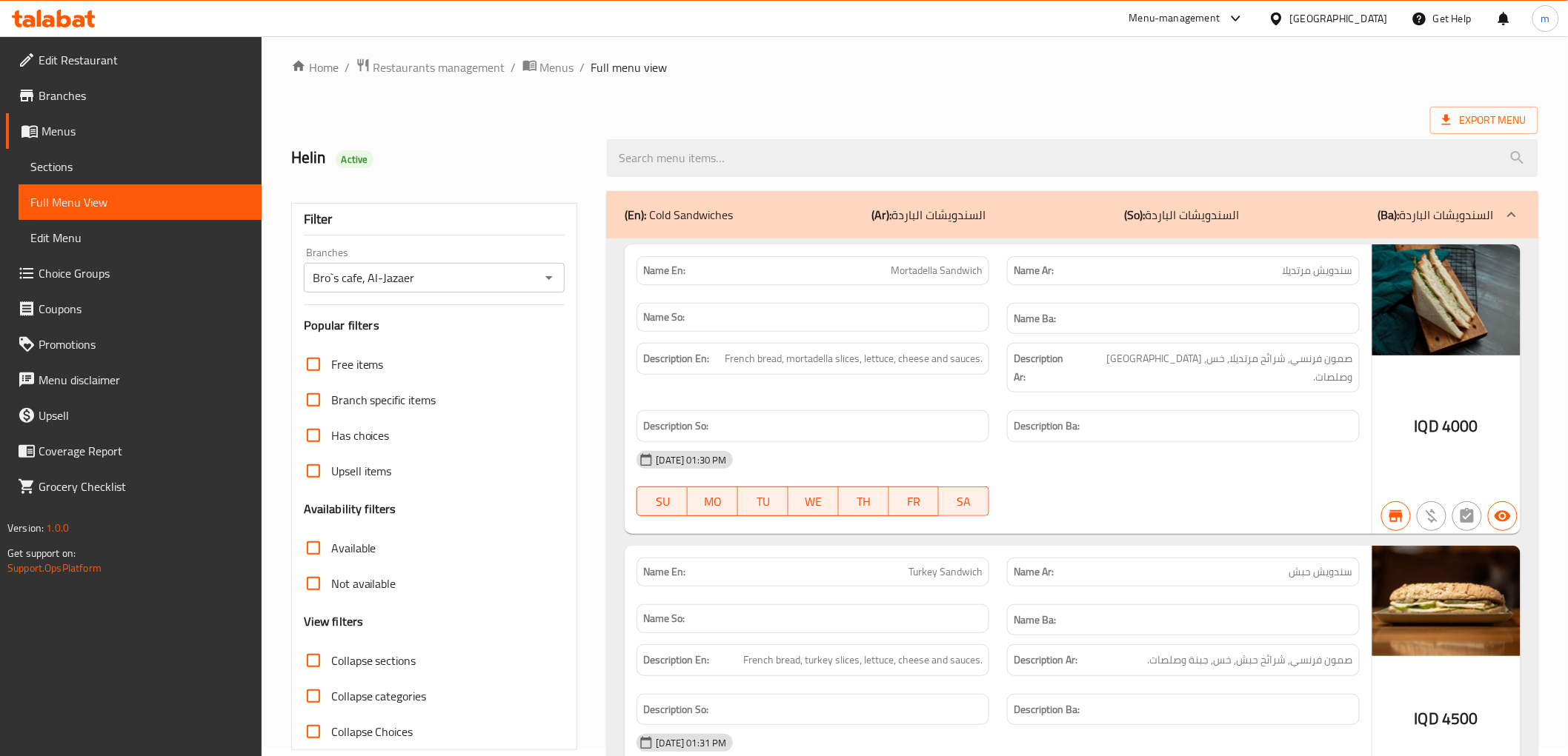
scroll to position [0, 0]
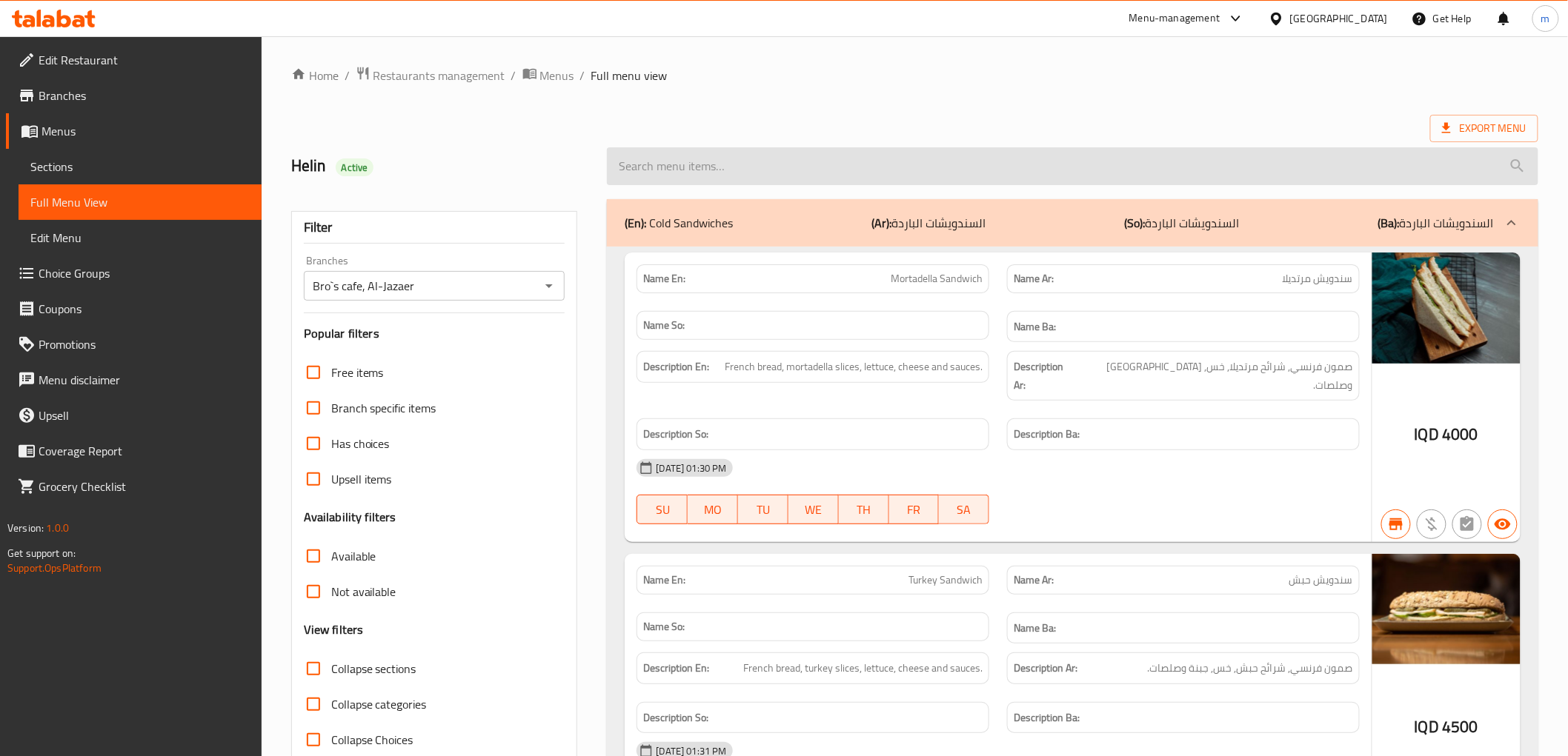
click at [734, 170] on input "search" at bounding box center [1072, 166] width 931 height 37
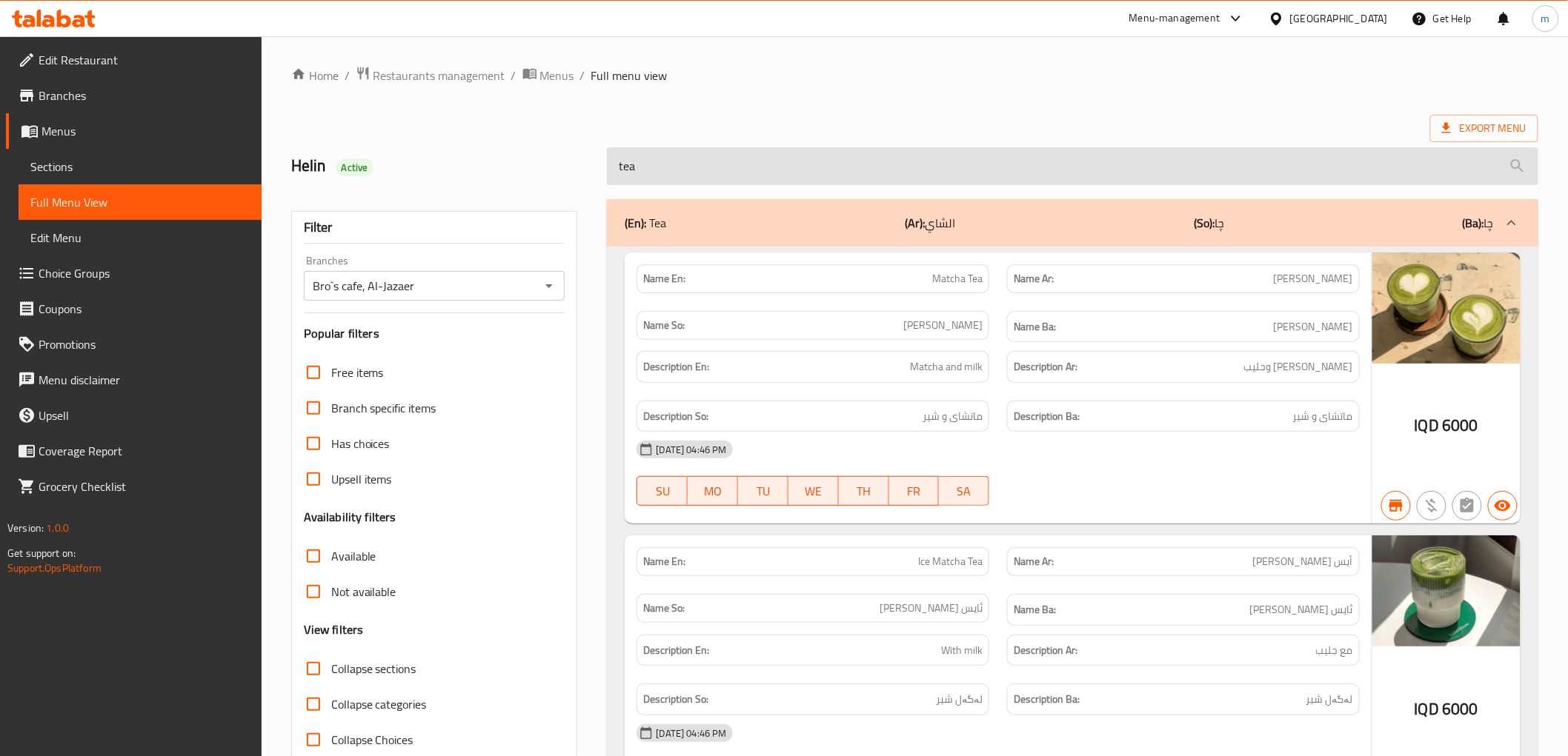
click at [647, 160] on input "tea" at bounding box center [1072, 166] width 931 height 37
paste input "Mojito"
click at [647, 160] on input "tea" at bounding box center [1072, 166] width 931 height 37
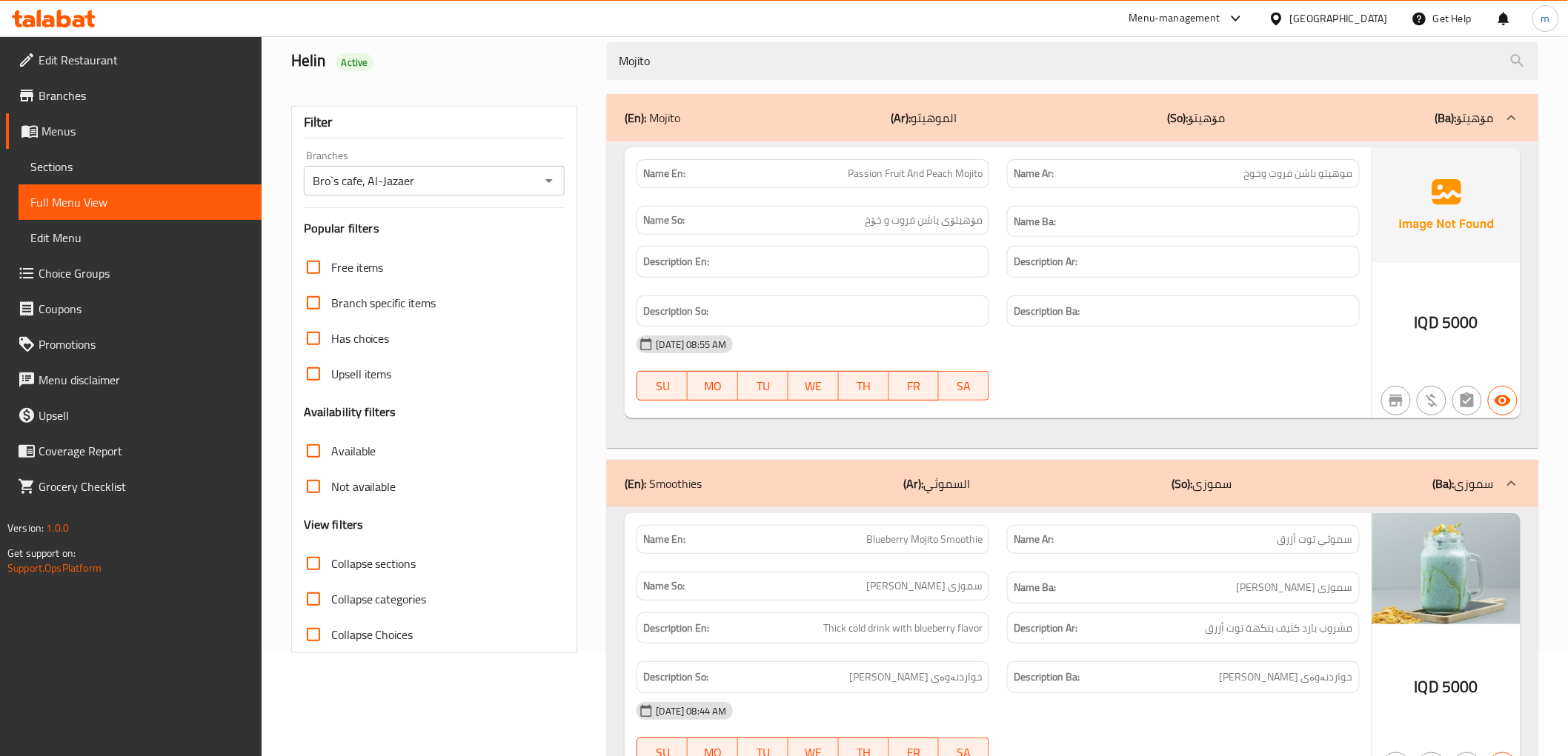
scroll to position [194, 0]
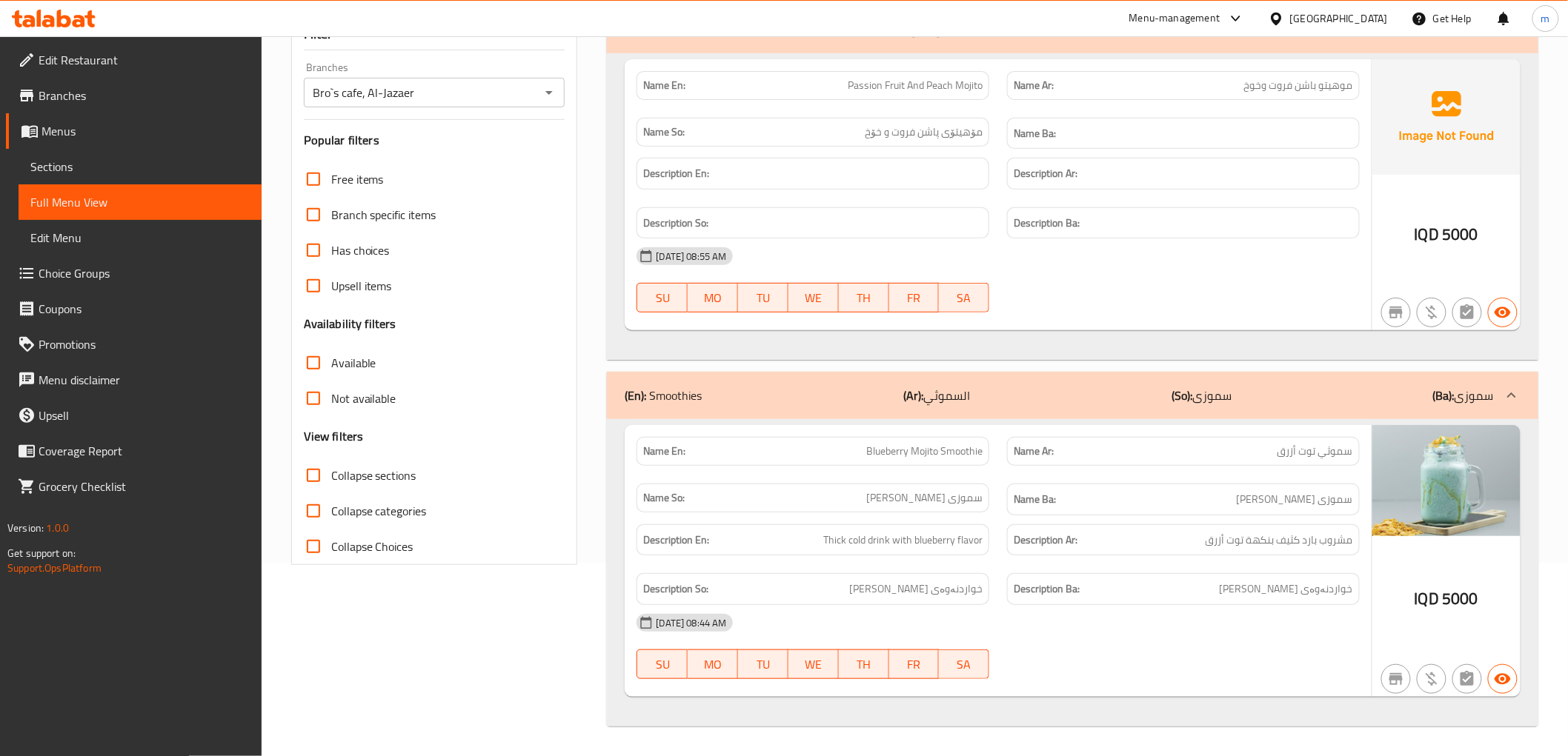
type input "Mojito"
click at [925, 443] on span "Blueberry Mojito Smoothie" at bounding box center [925, 451] width 117 height 16
copy span "Blueberry Mojito Smoothie"
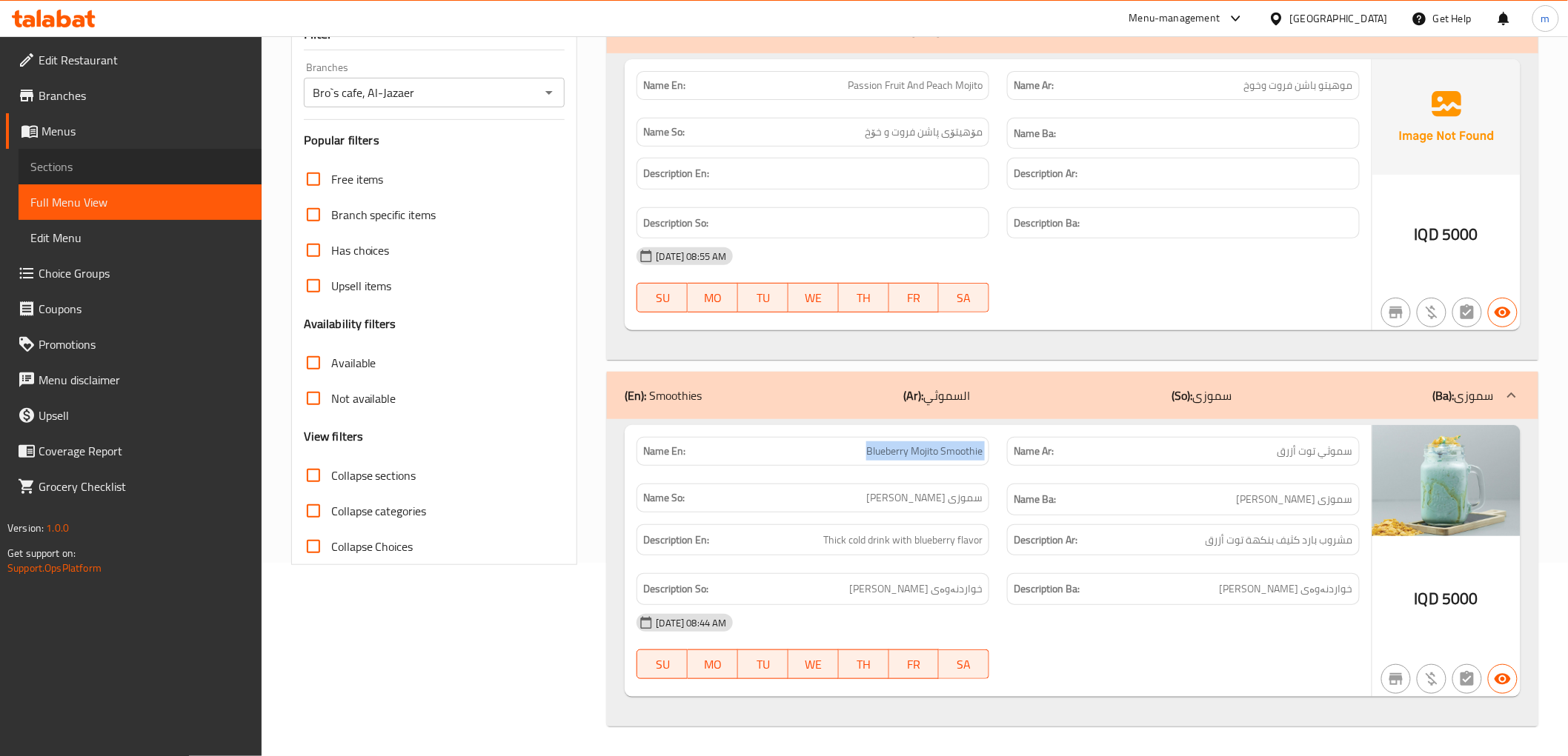
click at [145, 167] on span "Sections" at bounding box center [140, 166] width 219 height 18
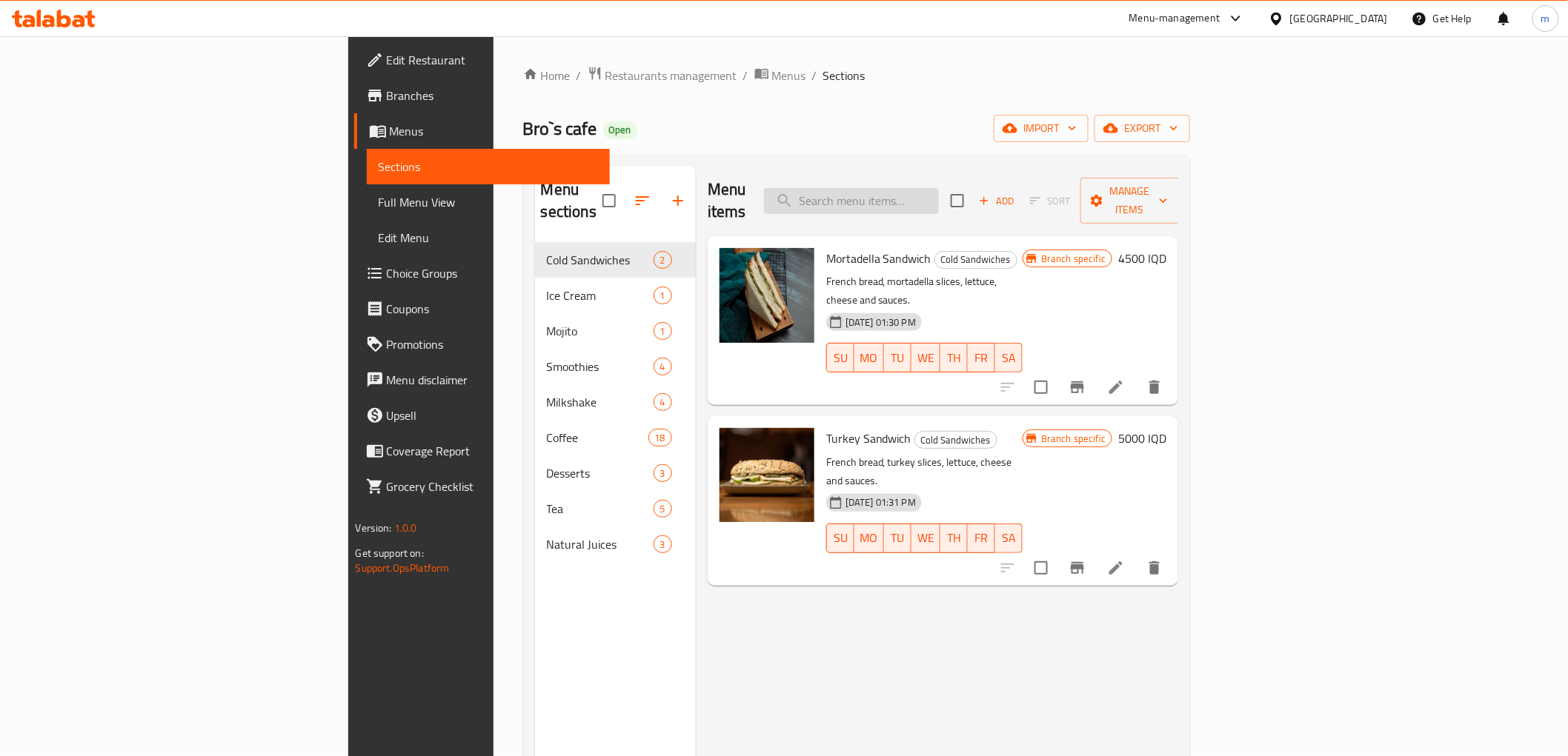
click at [939, 189] on input "search" at bounding box center [851, 202] width 175 height 26
paste input "Blueberry Mojito Smoothie"
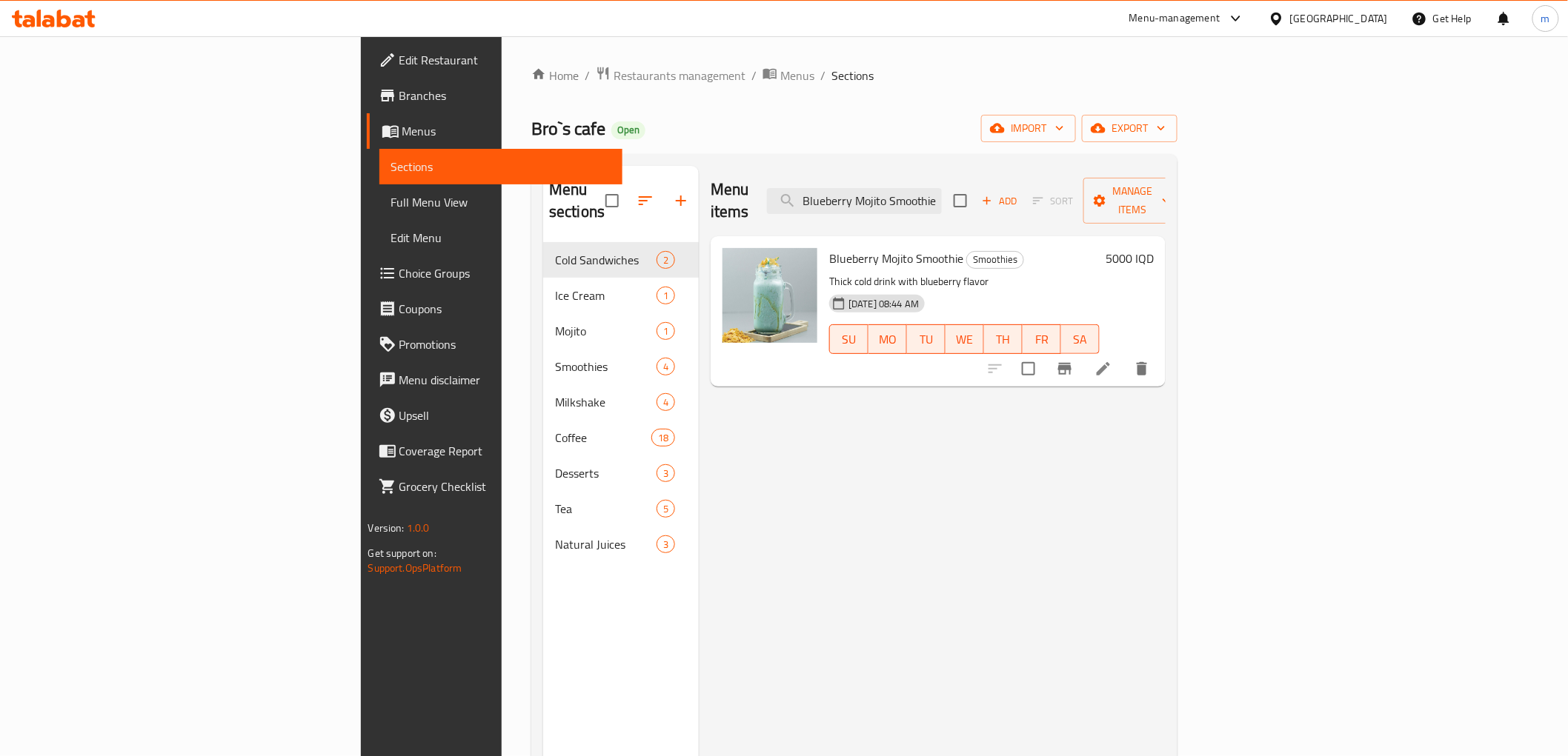
type input "Blueberry Mojito Smoothie"
click at [1112, 360] on icon at bounding box center [1103, 369] width 18 height 18
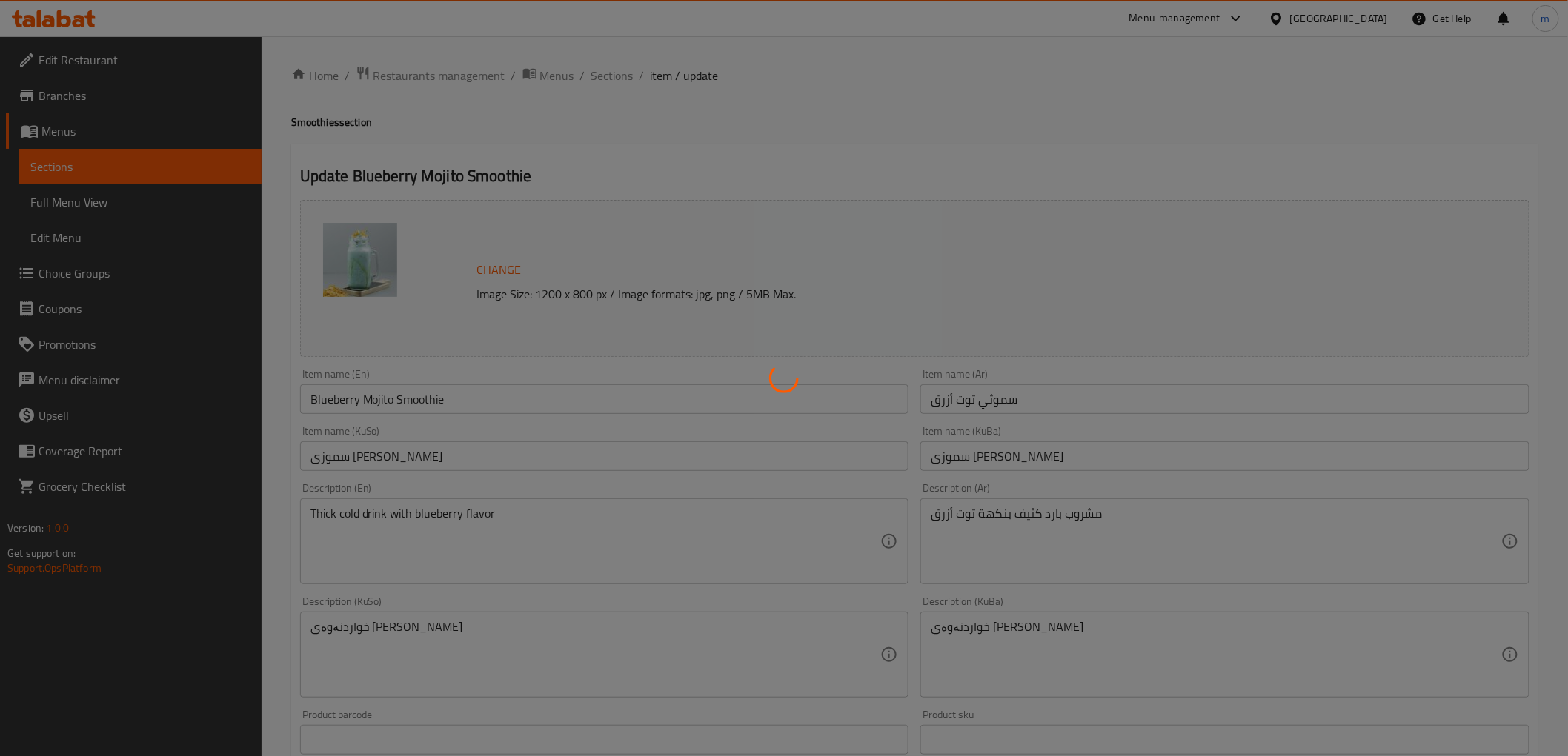
click at [380, 395] on div at bounding box center [784, 378] width 1568 height 756
click at [381, 399] on div at bounding box center [784, 378] width 1568 height 756
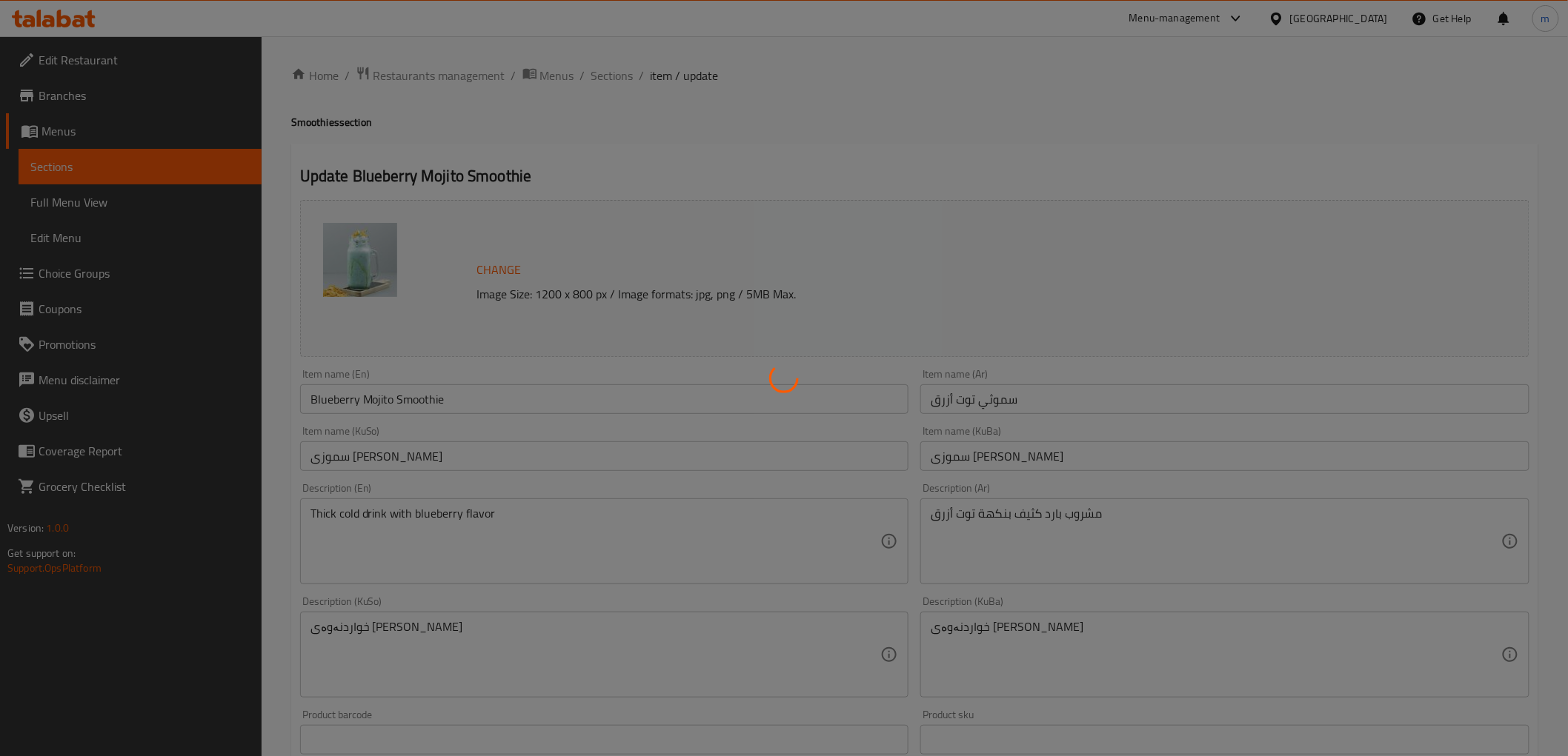
click at [382, 399] on div at bounding box center [784, 378] width 1568 height 756
click at [809, 308] on div at bounding box center [784, 378] width 1568 height 756
click at [372, 399] on div at bounding box center [784, 378] width 1568 height 756
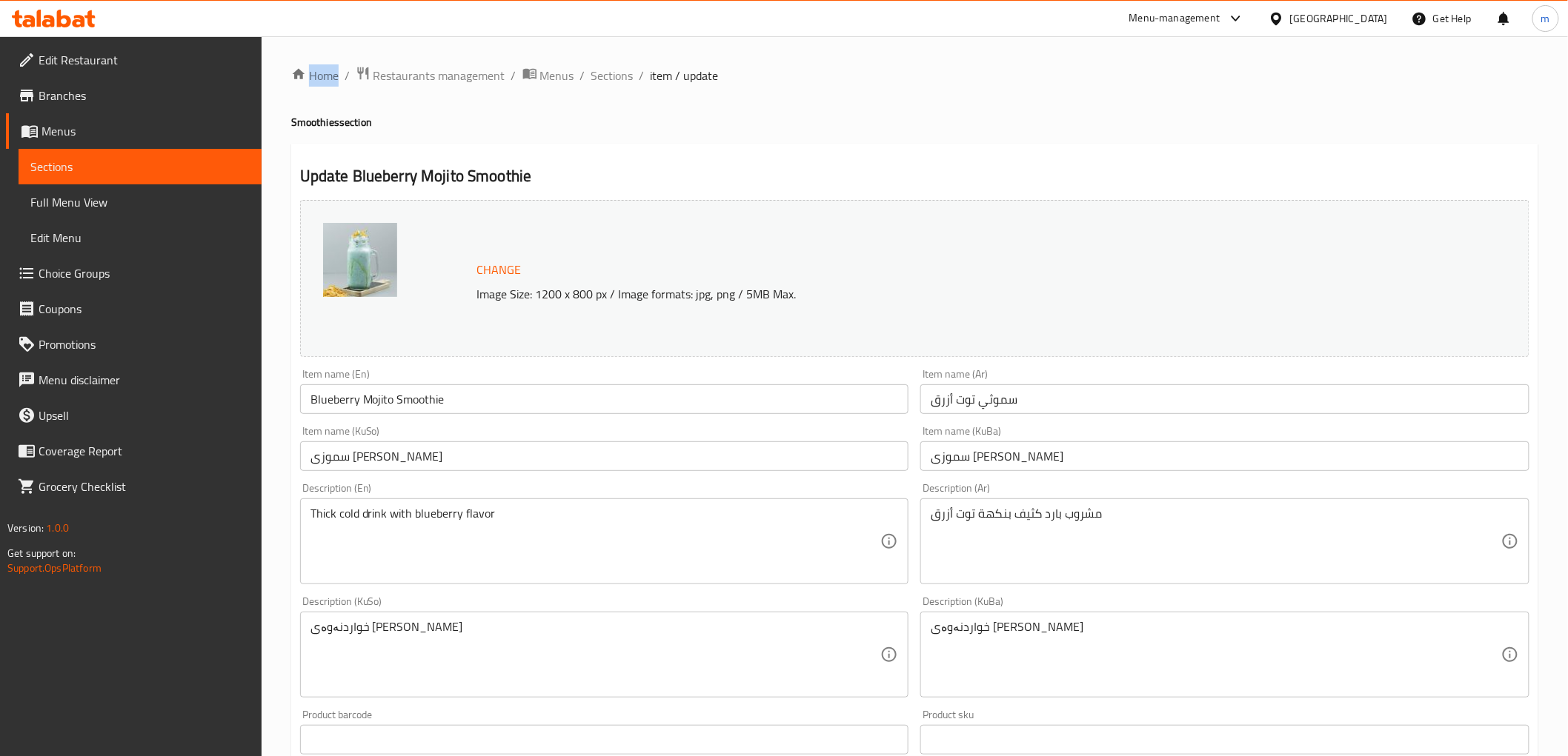
click at [372, 399] on div at bounding box center [784, 378] width 1568 height 756
click at [372, 399] on input "Blueberry Mojito Smoothie" at bounding box center [604, 399] width 609 height 30
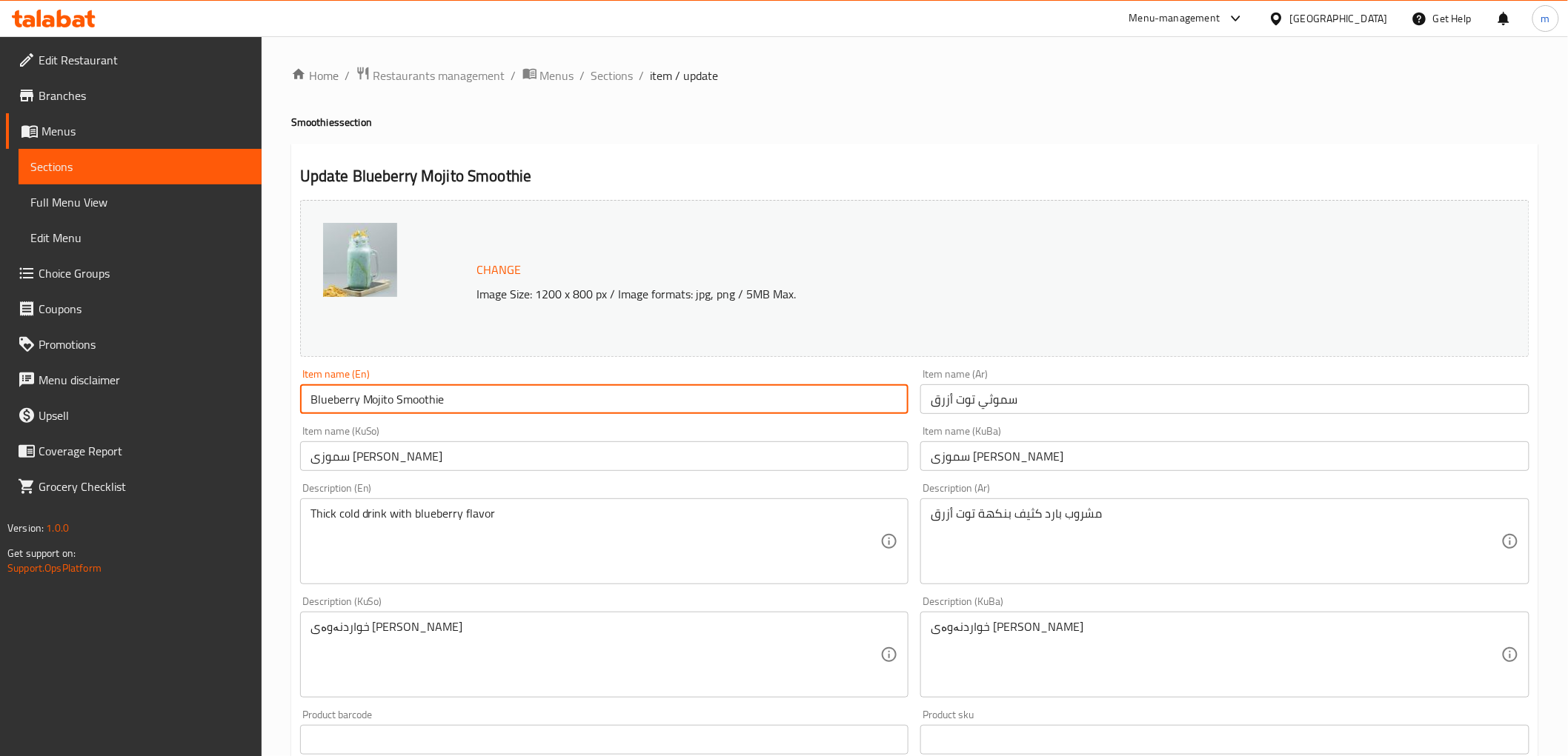
click at [372, 399] on input "Blueberry Mojito Smoothie" at bounding box center [604, 399] width 609 height 30
type input "Blueberry Smoothie"
click at [71, 204] on span "Full Menu View" at bounding box center [140, 202] width 219 height 18
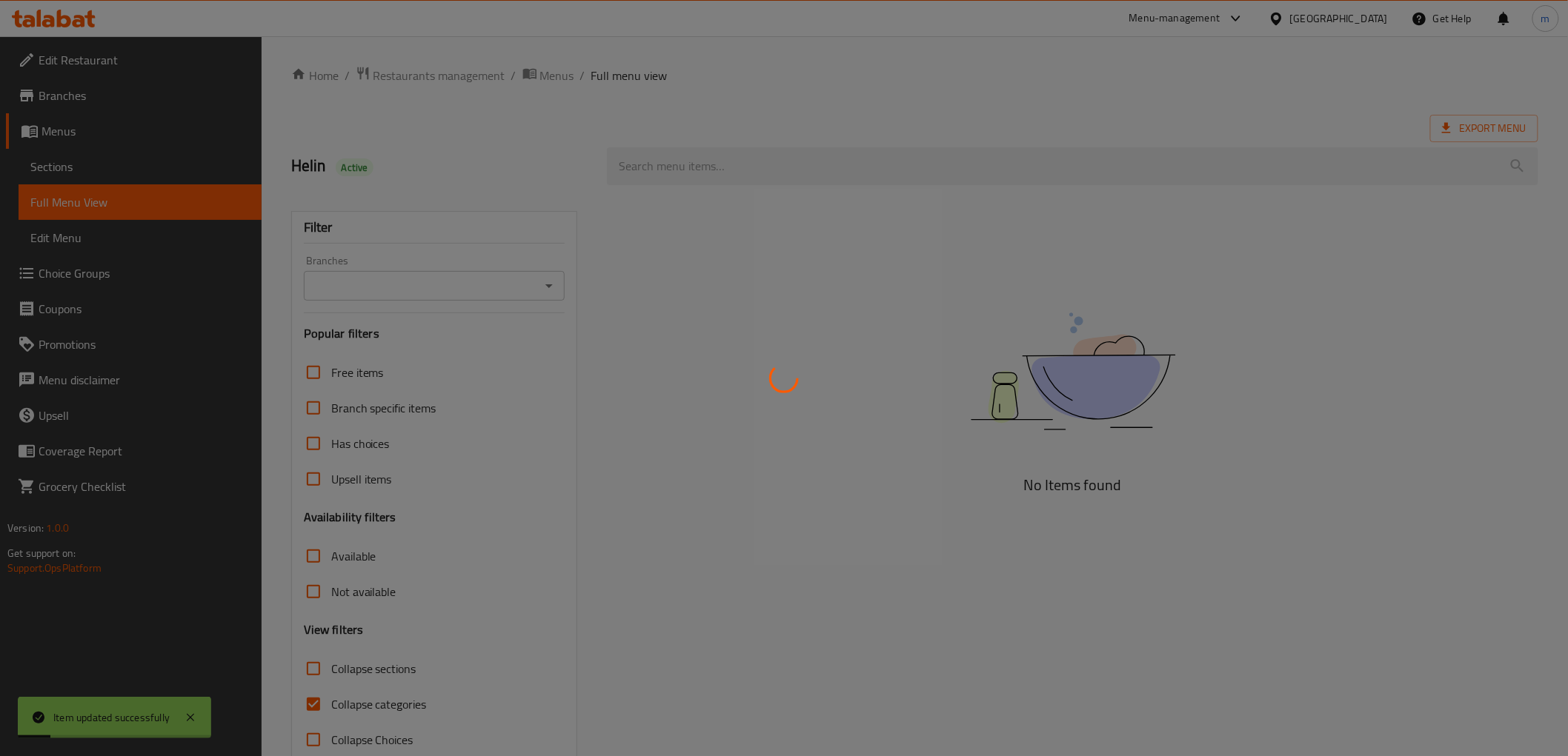
click at [536, 283] on div at bounding box center [784, 378] width 1568 height 756
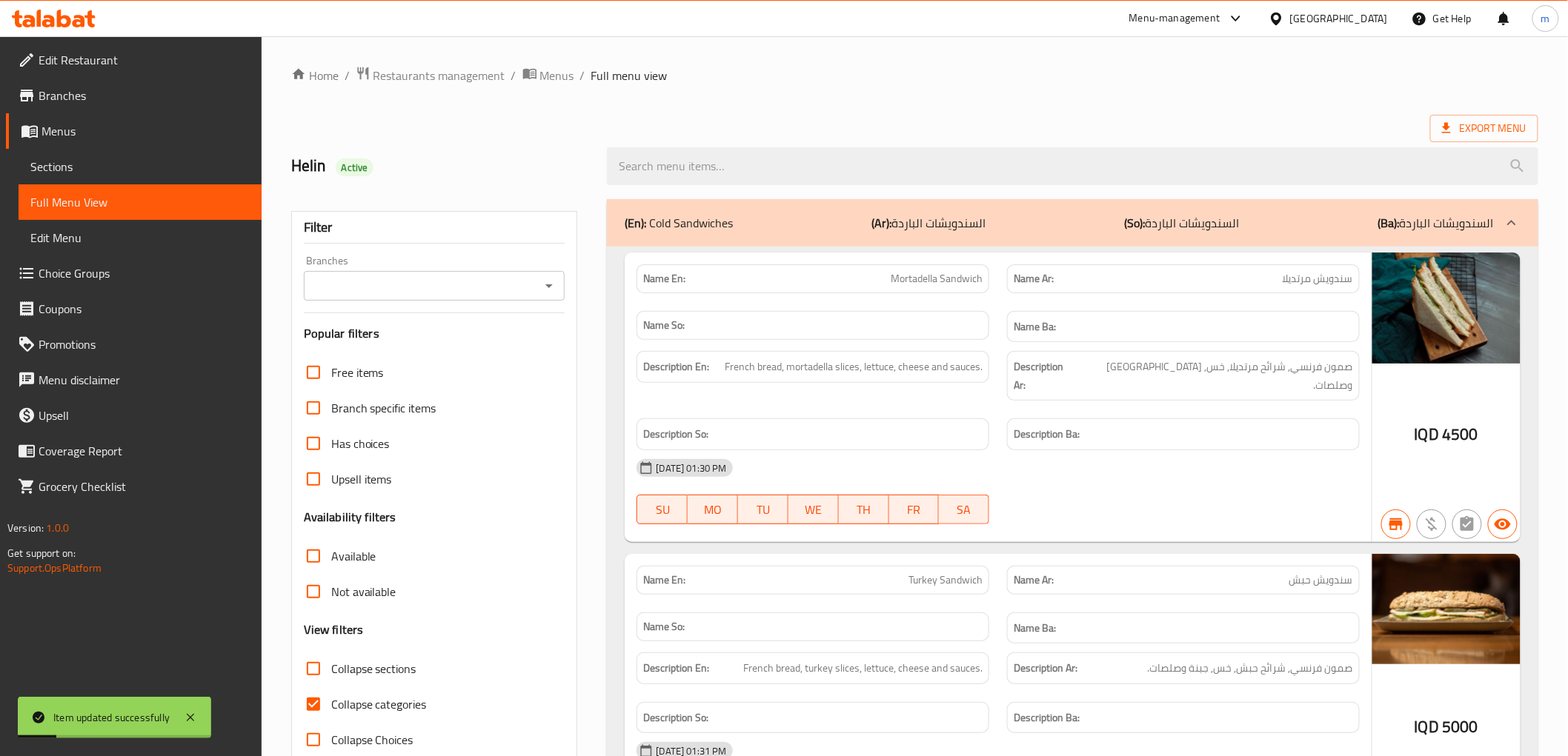
click at [553, 284] on icon "Open" at bounding box center [548, 286] width 18 height 18
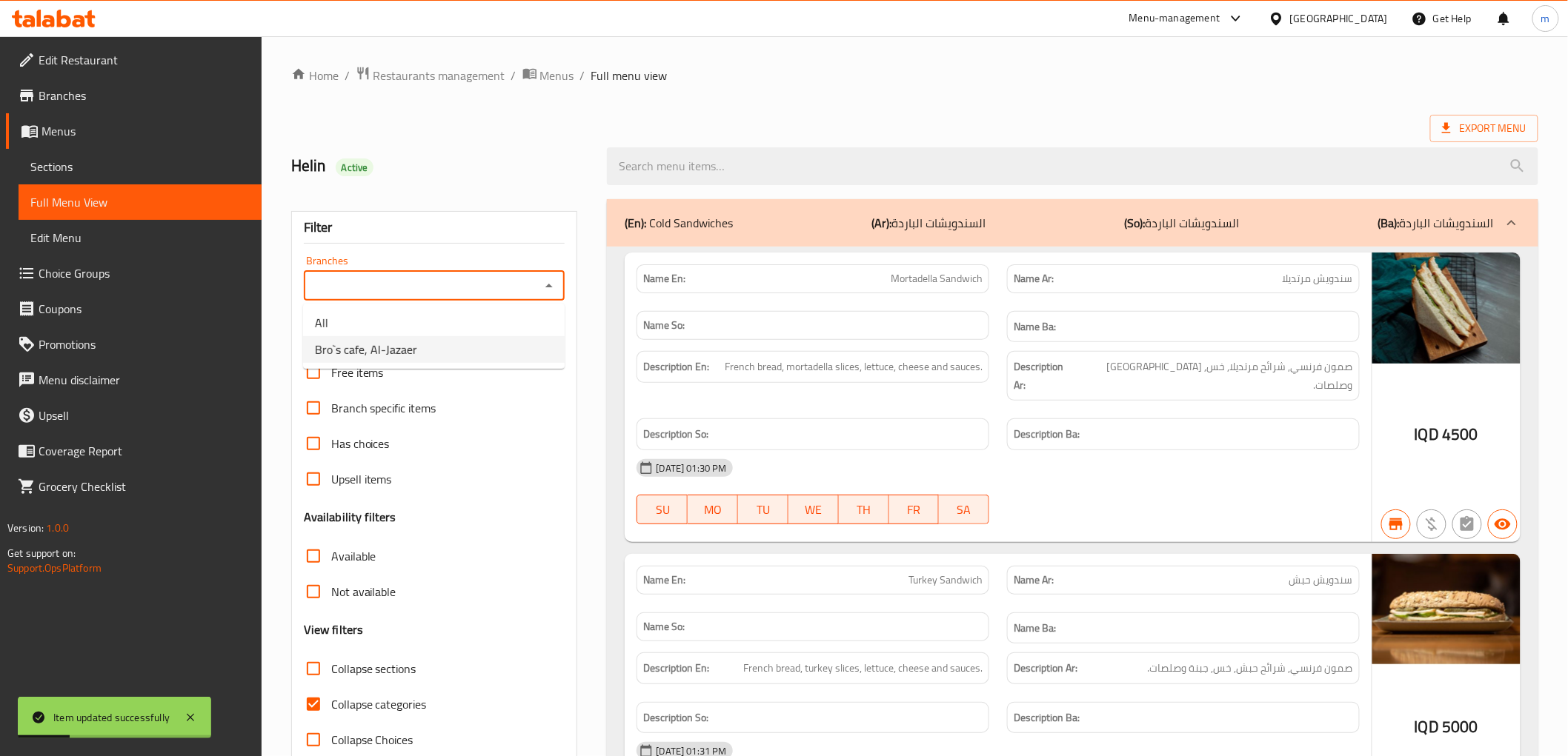
click at [477, 348] on li "Bro`s cafe, Al-Jazaer" at bounding box center [434, 349] width 261 height 27
type input "Bro`s cafe, Al-Jazaer"
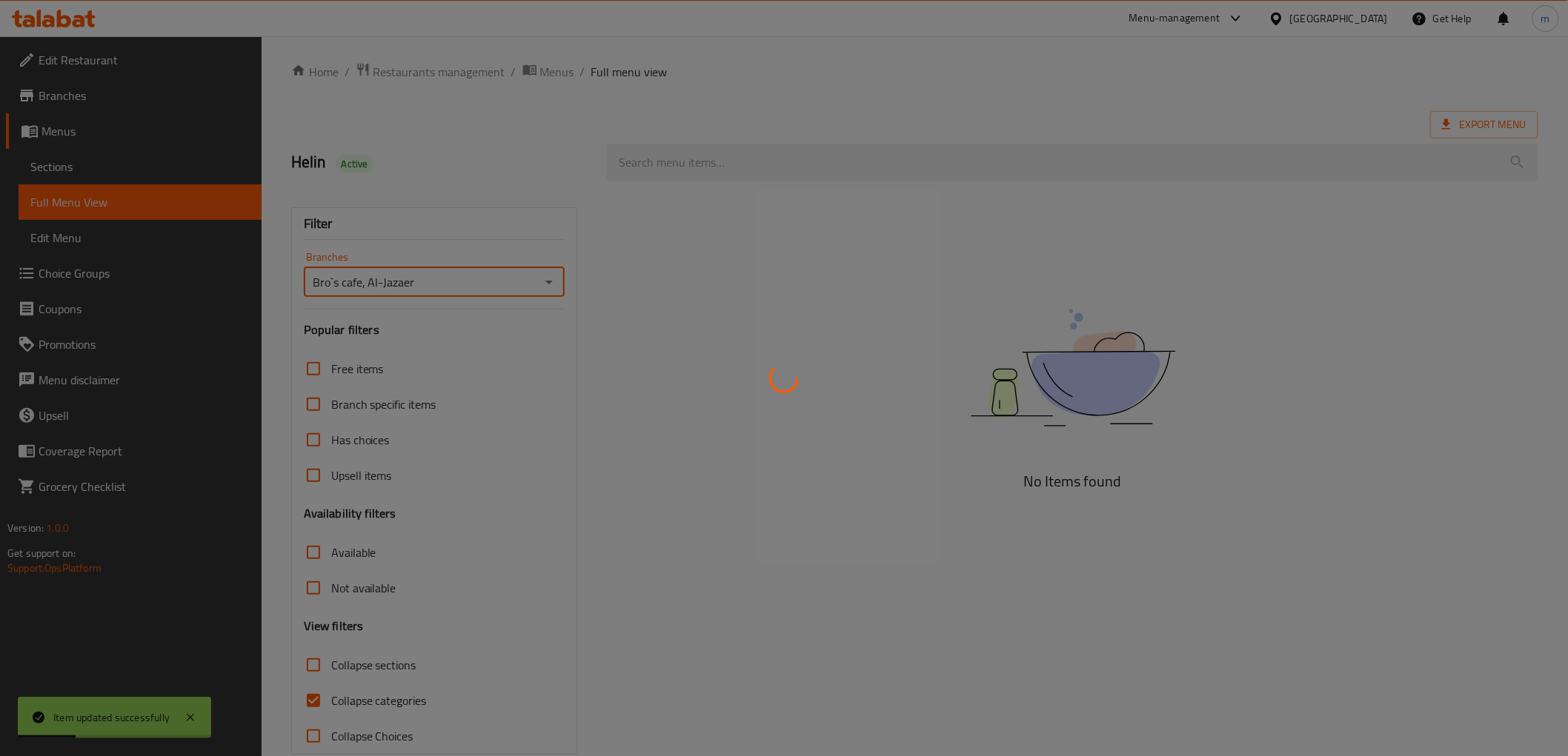
scroll to position [32, 0]
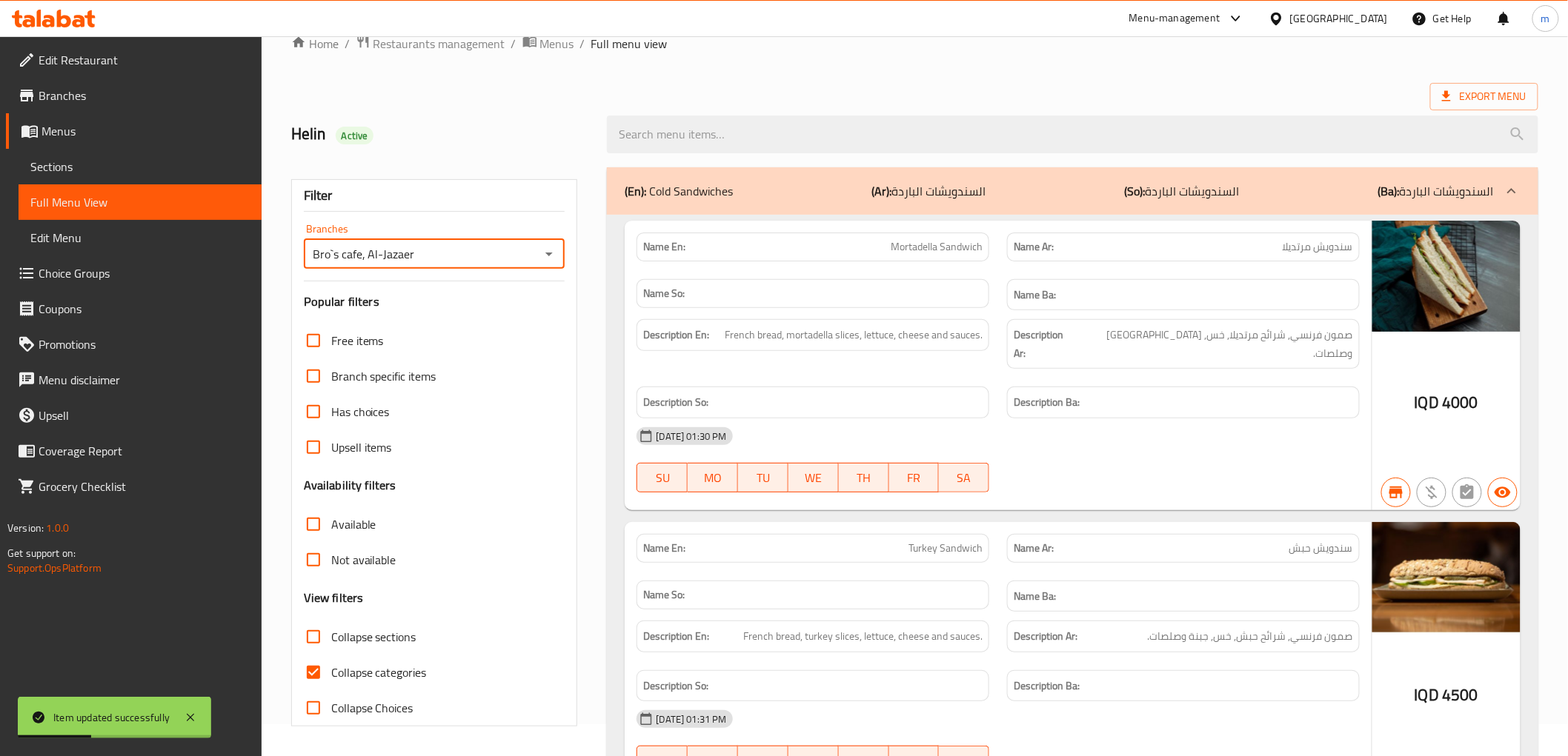
click at [327, 669] on input "Collapse categories" at bounding box center [314, 672] width 35 height 35
checkbox input "false"
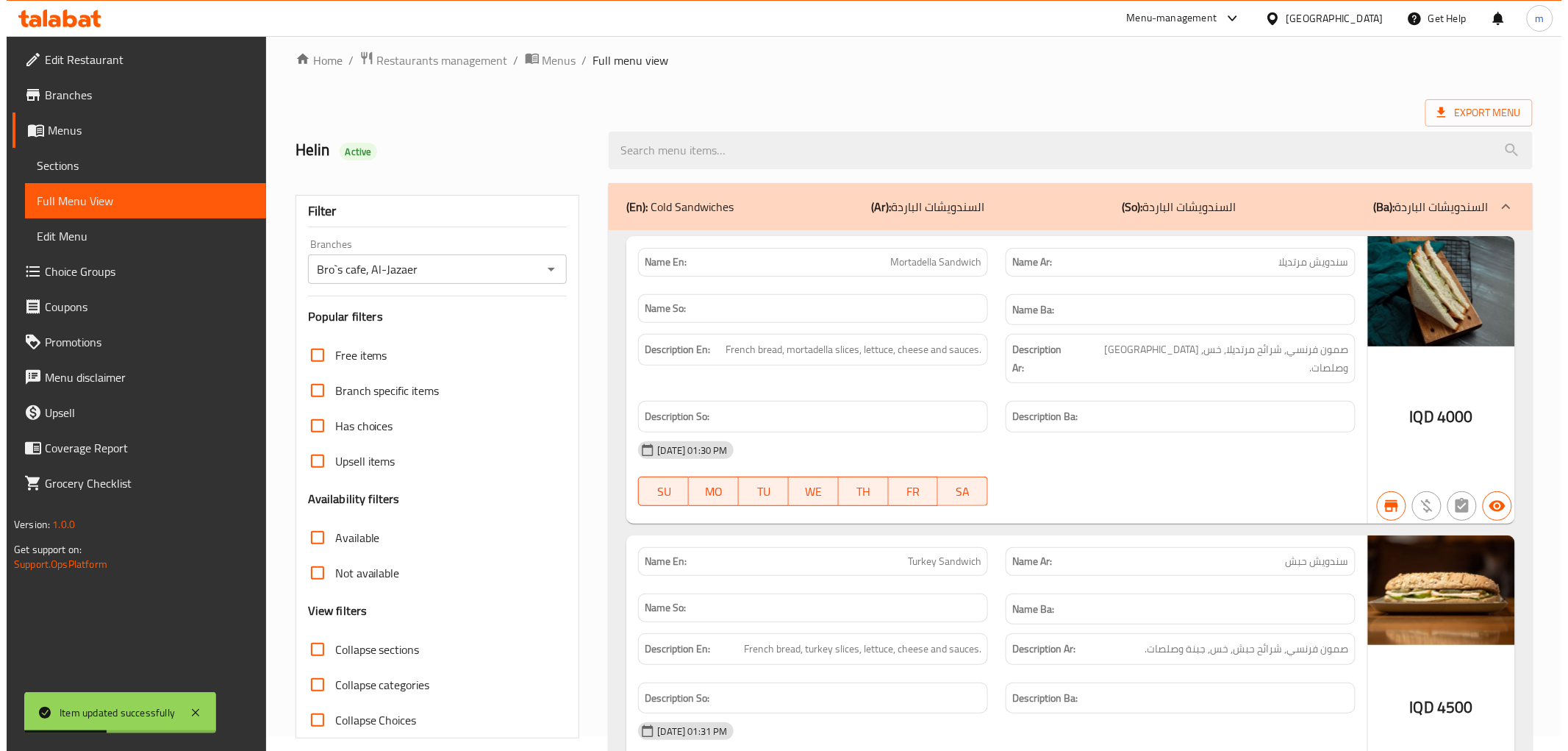
scroll to position [0, 0]
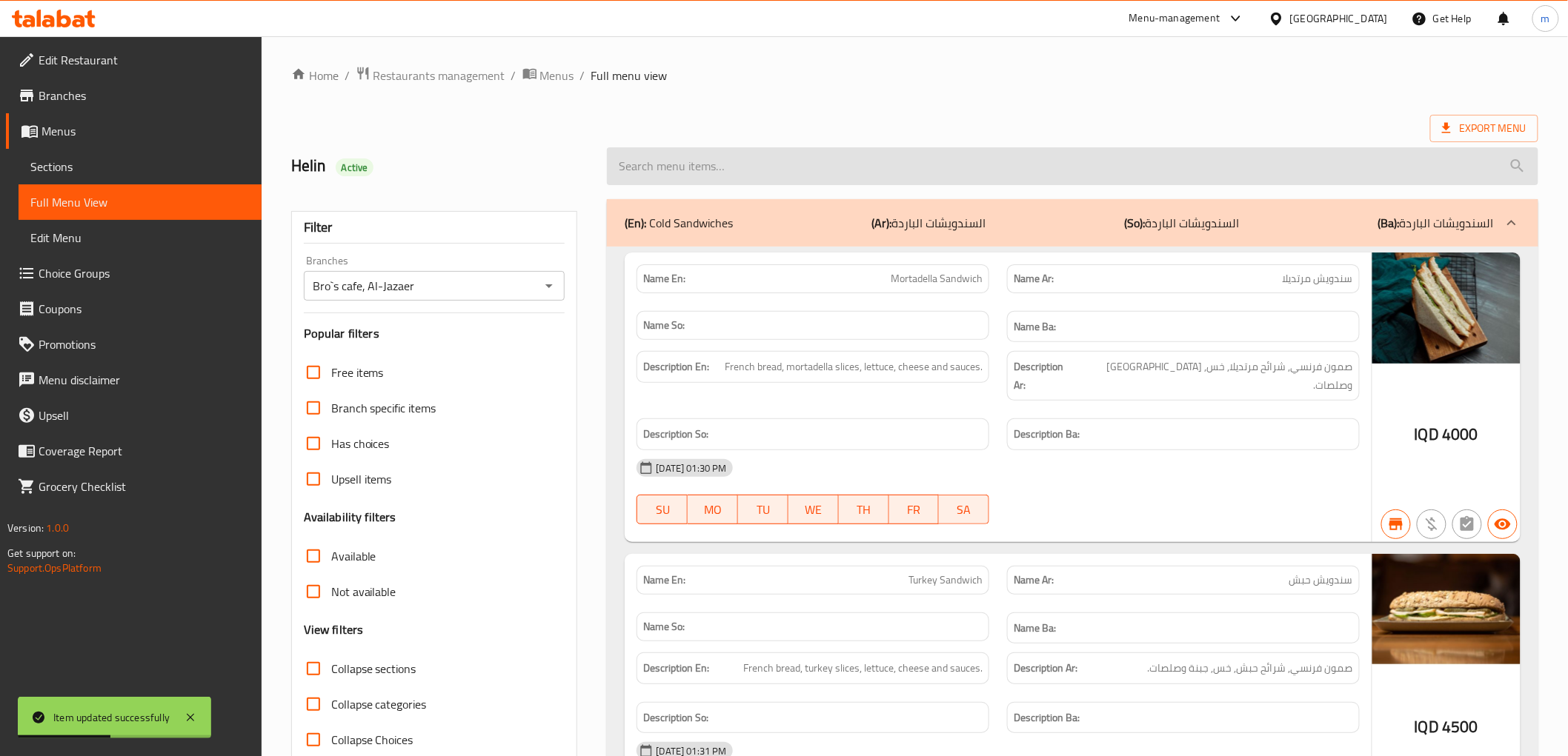
click at [677, 170] on input "search" at bounding box center [1072, 166] width 931 height 37
paste input "Blueberry Mojito Smoothie"
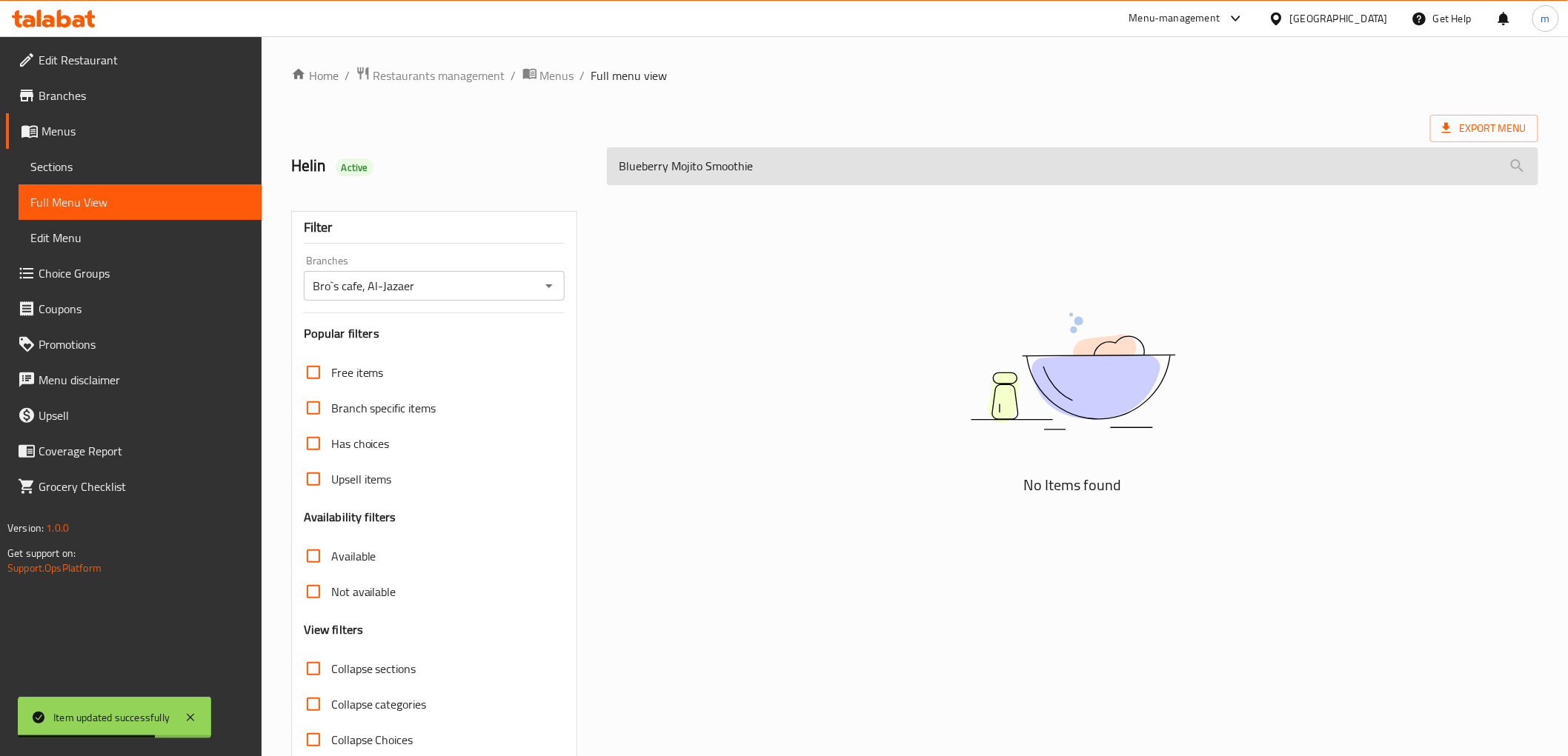
click at [687, 166] on input "Blueberry Mojito Smoothie" at bounding box center [1072, 166] width 931 height 37
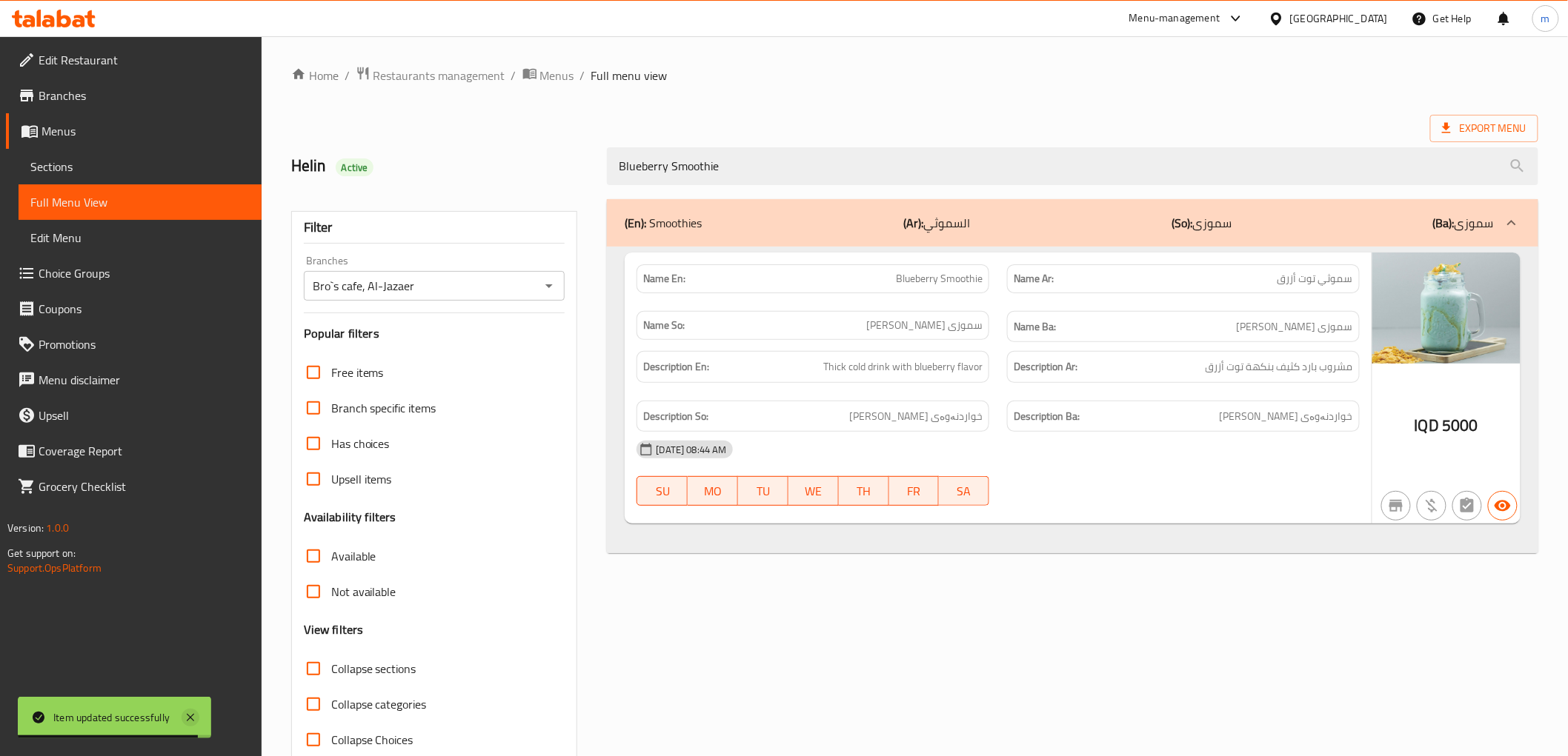
type input "Blueberry Smoothie"
click at [187, 711] on icon at bounding box center [190, 717] width 18 height 18
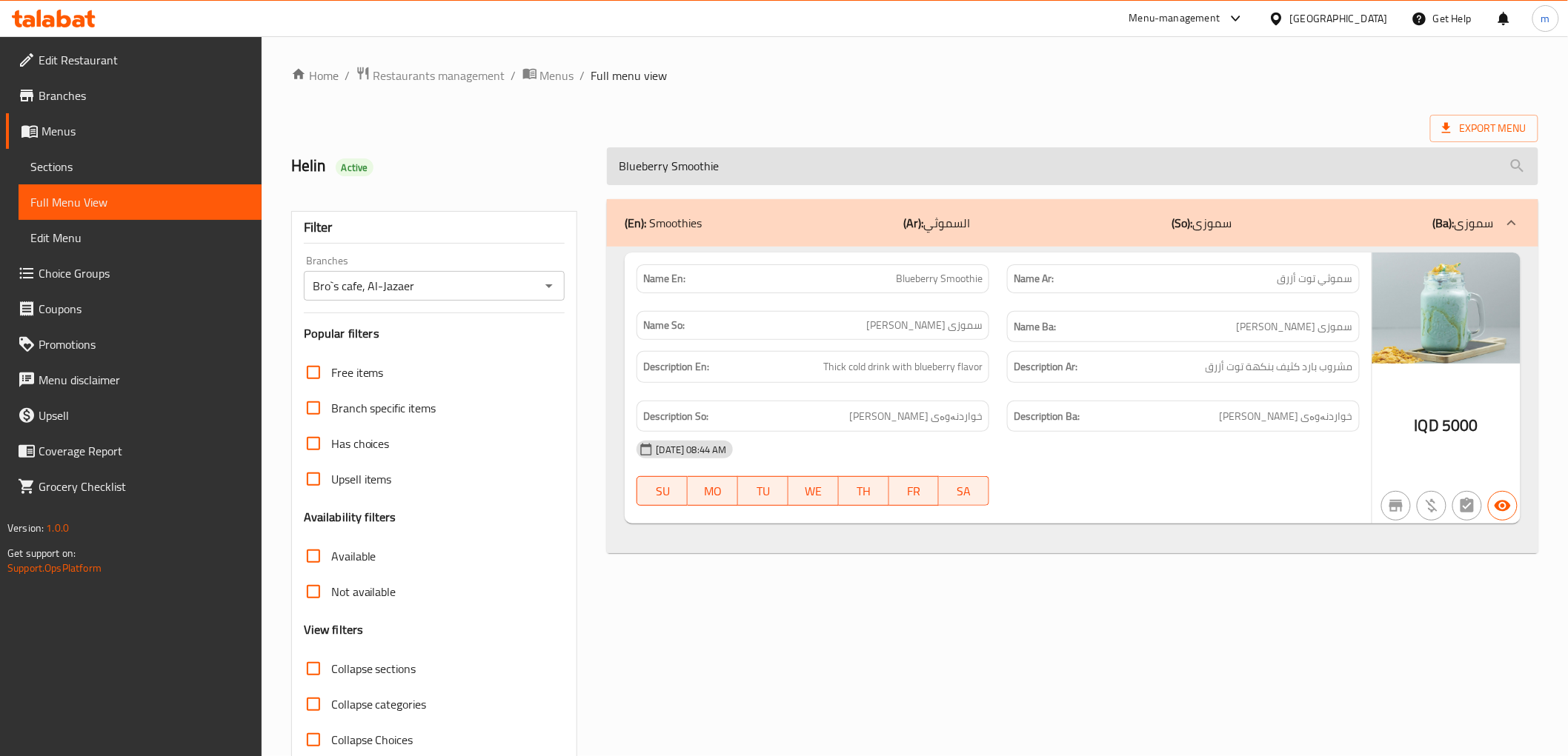
click at [722, 173] on input "Blueberry Smoothie" at bounding box center [1072, 166] width 931 height 37
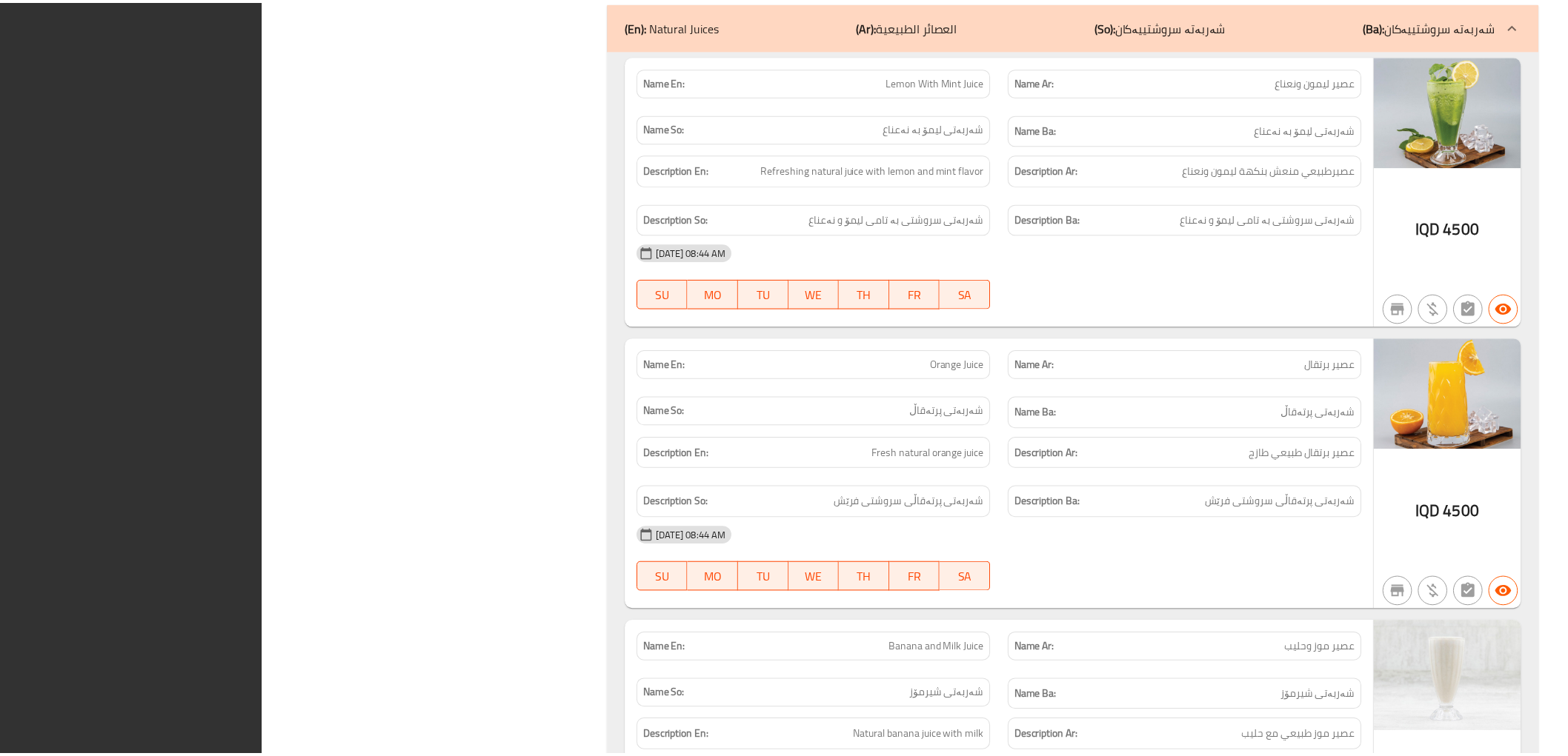
scroll to position [12327, 0]
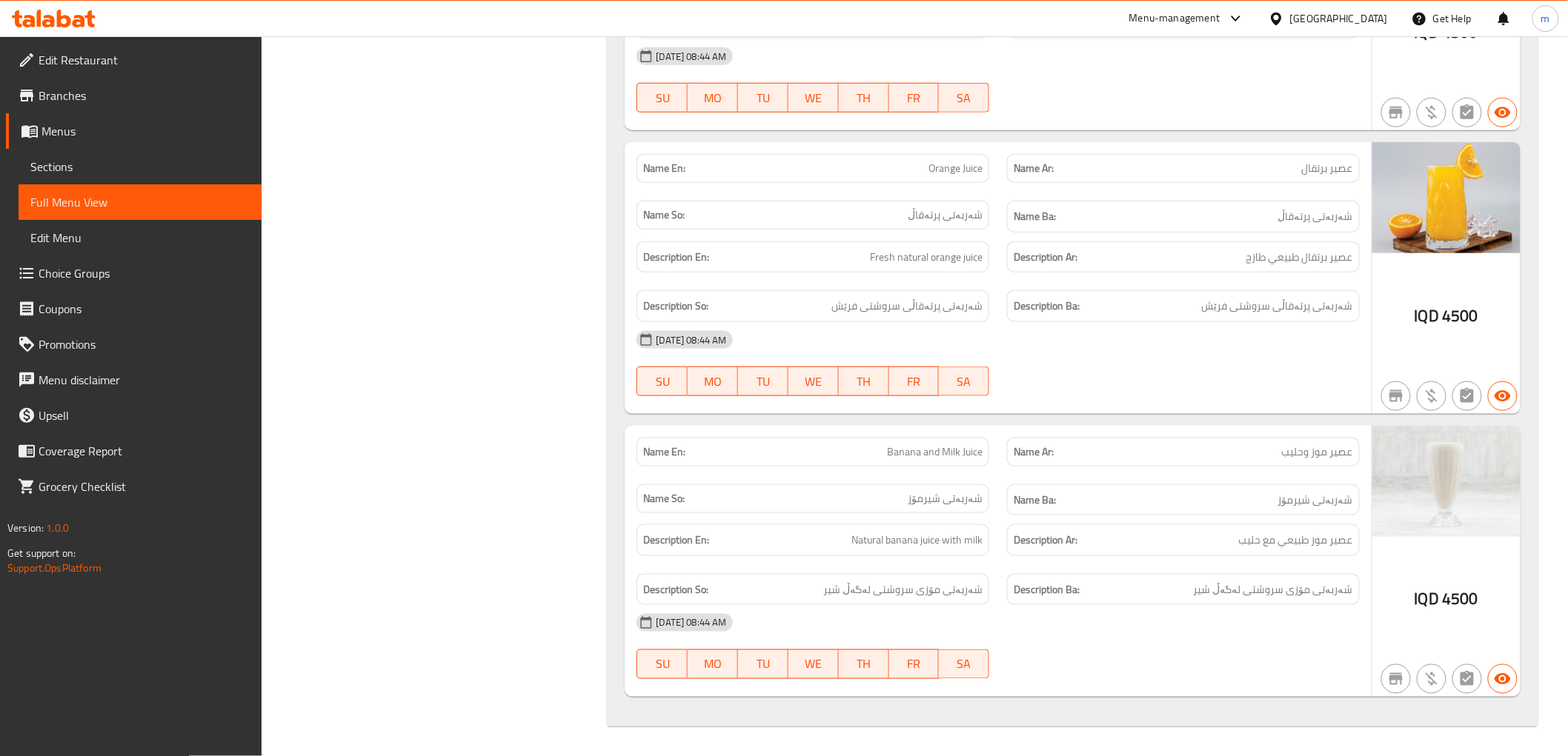
click at [97, 20] on div at bounding box center [53, 19] width 107 height 30
click at [92, 19] on icon at bounding box center [54, 18] width 84 height 18
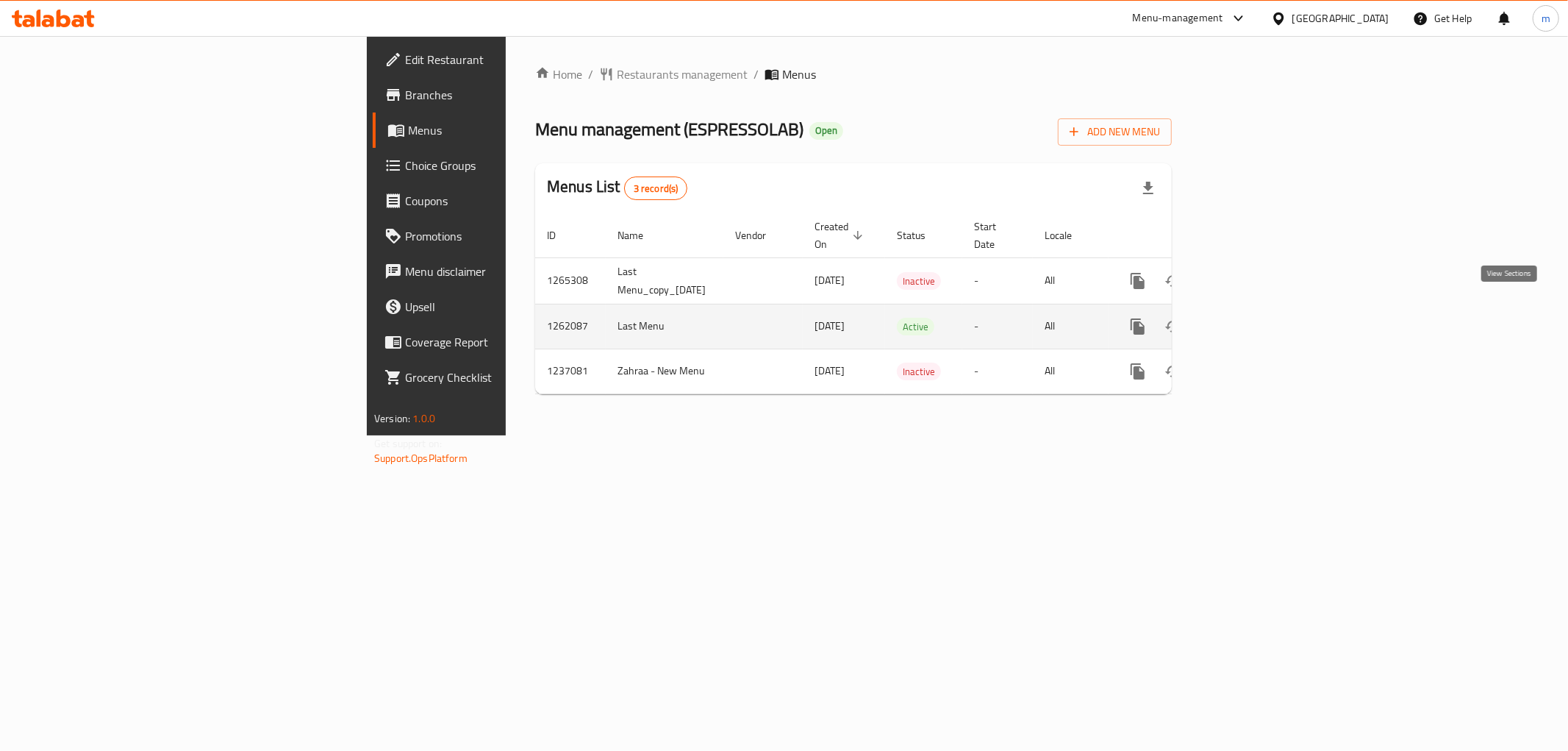
click at [1253, 318] on icon "enhanced table" at bounding box center [1244, 326] width 18 height 18
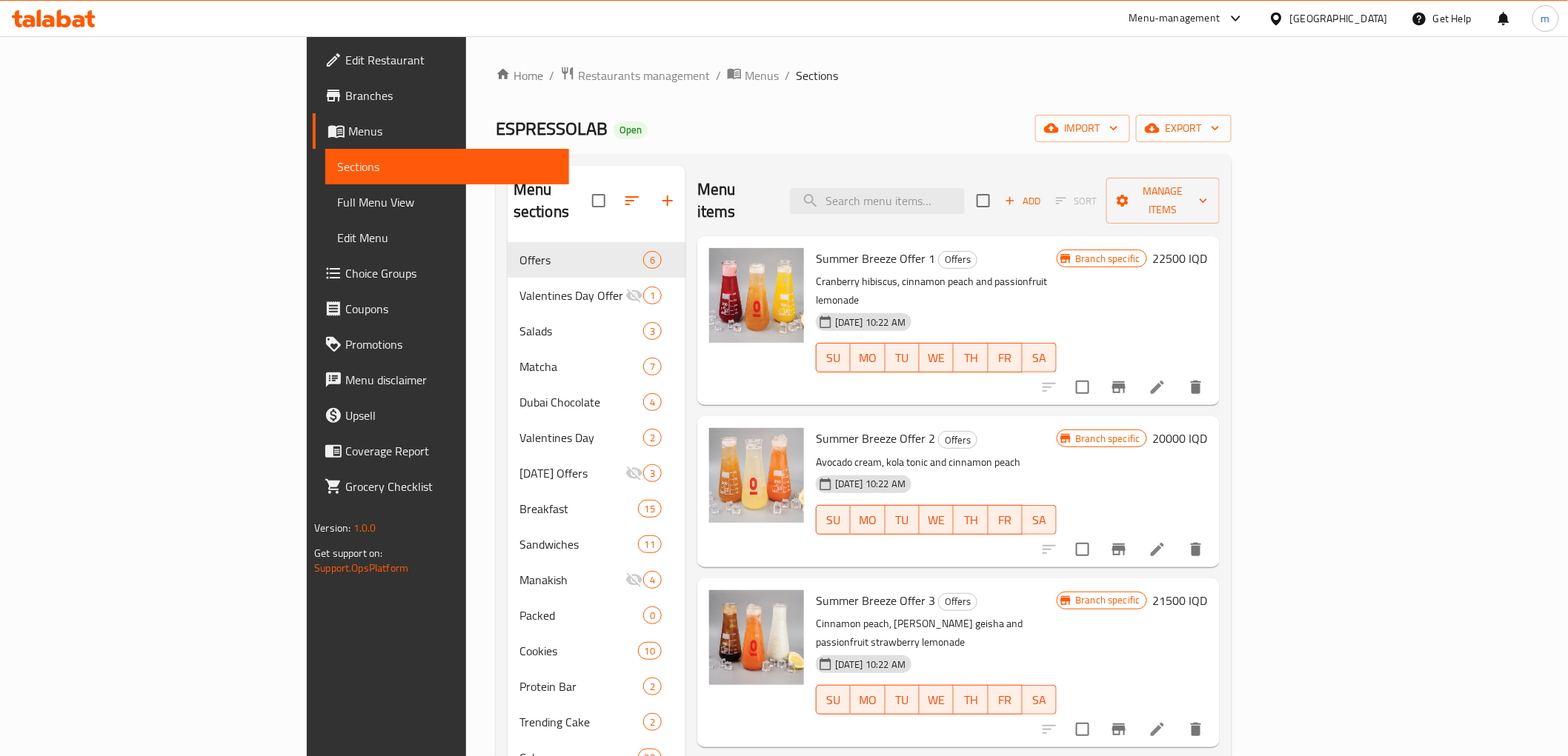
click at [346, 267] on span "Choice Groups" at bounding box center [451, 273] width 211 height 18
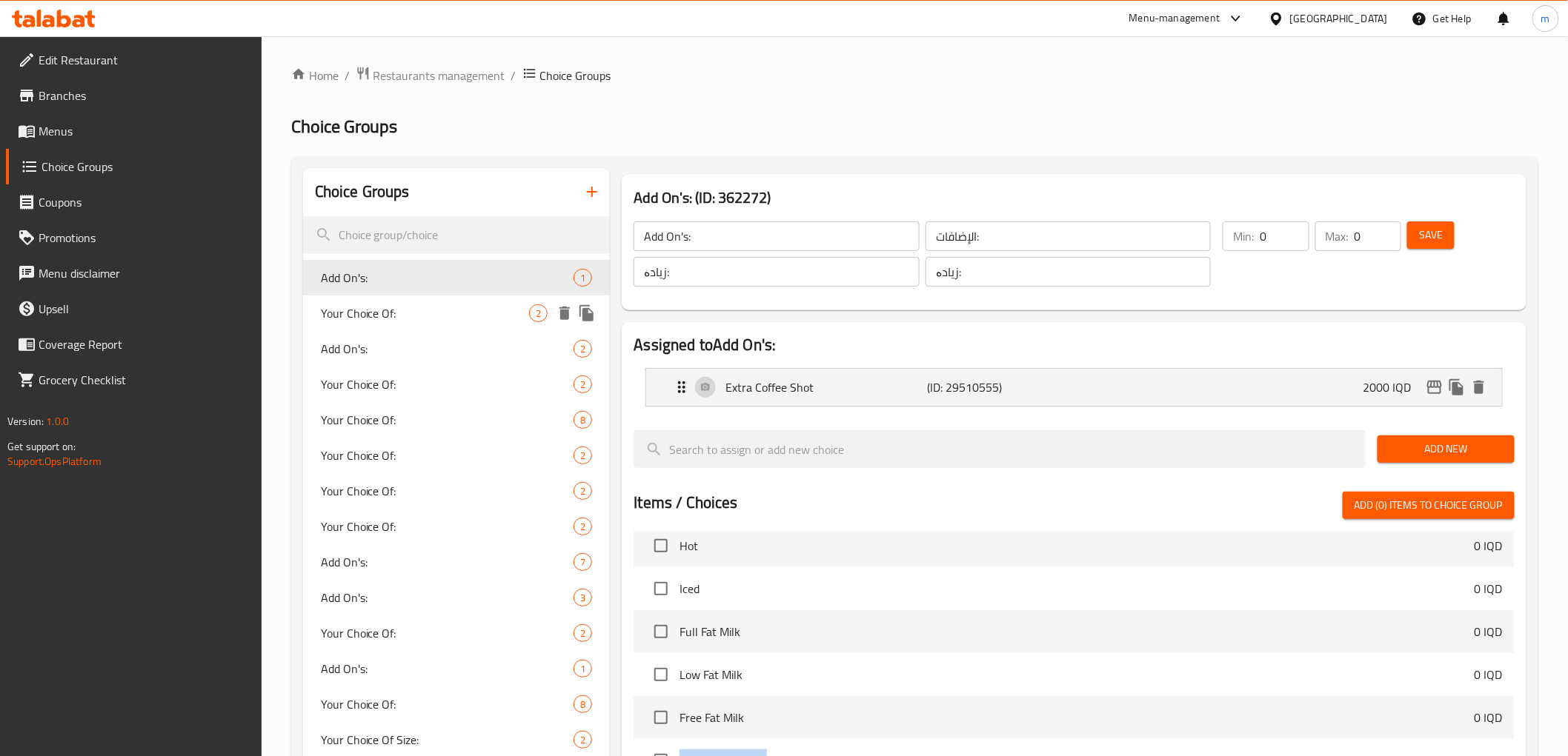
click at [410, 323] on div "Your Choice Of: 2" at bounding box center [457, 314] width 307 height 35
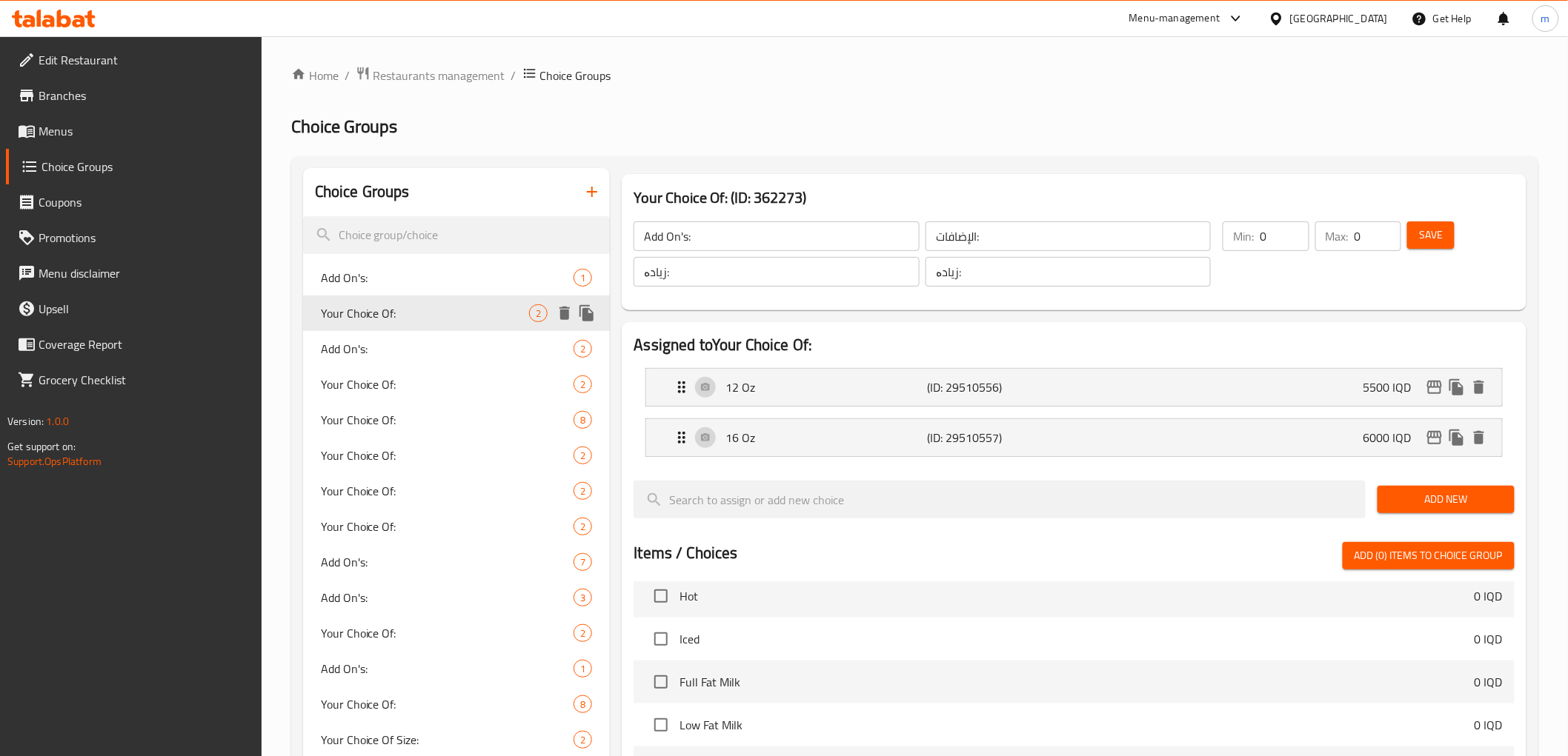
type input "Your Choice Of:"
type input "إختيارك من:"
type input "هەڵبژاردنت لە:"
type input "1"
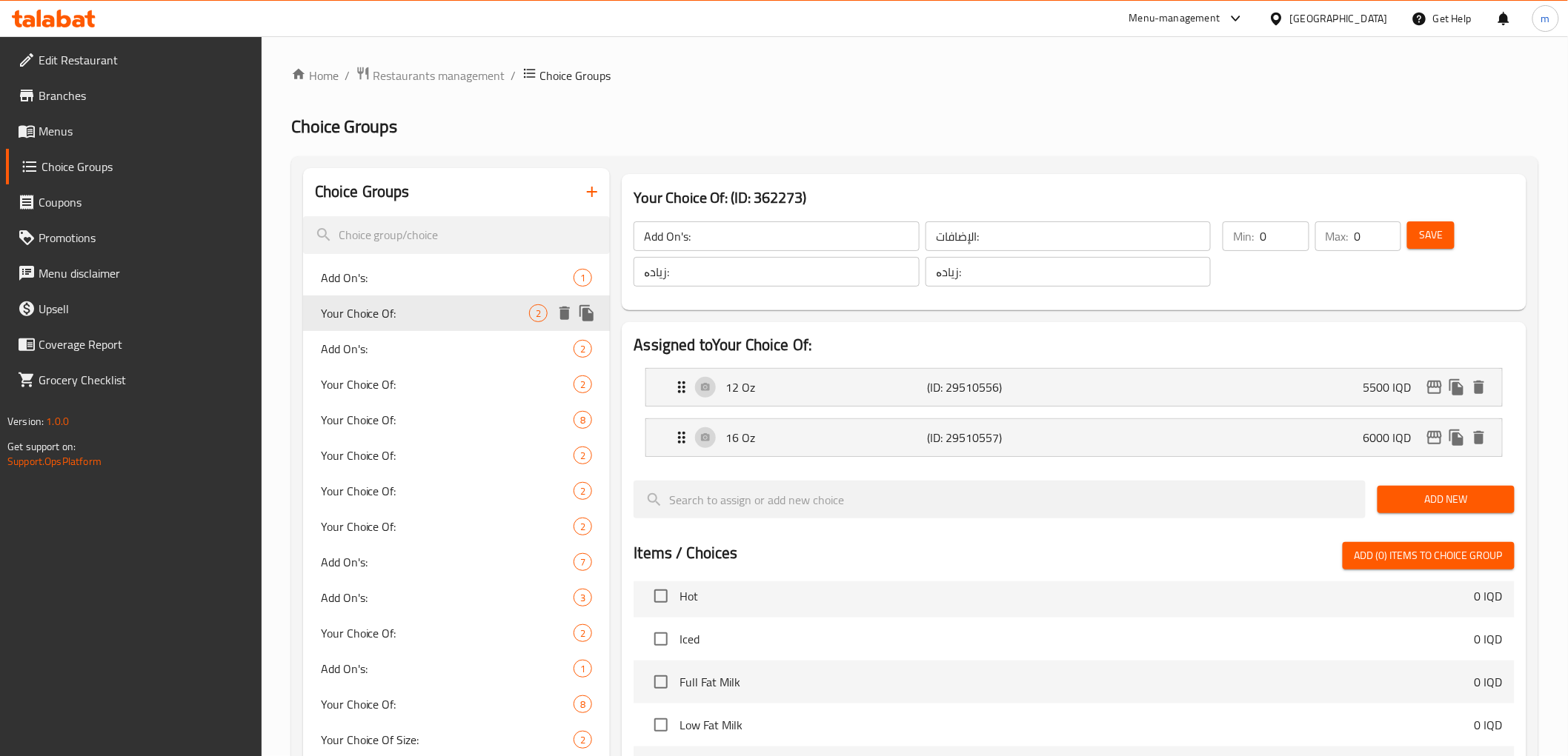
type input "1"
click at [397, 360] on div "Add On's: 2" at bounding box center [457, 349] width 307 height 35
type input "Add On's:"
type input "الإضافات:"
type input "زیادە:"
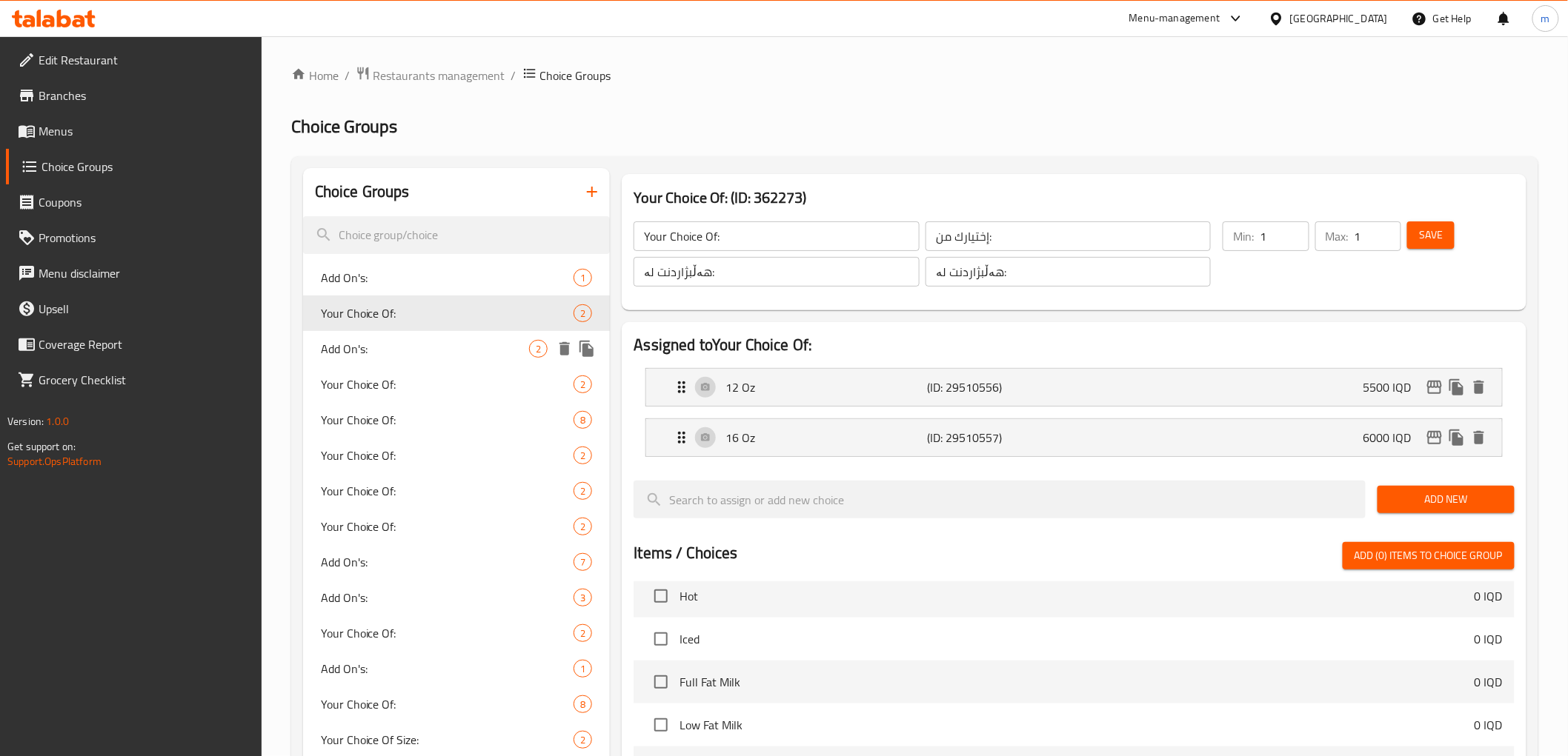
type input "زیادە:"
type input "0"
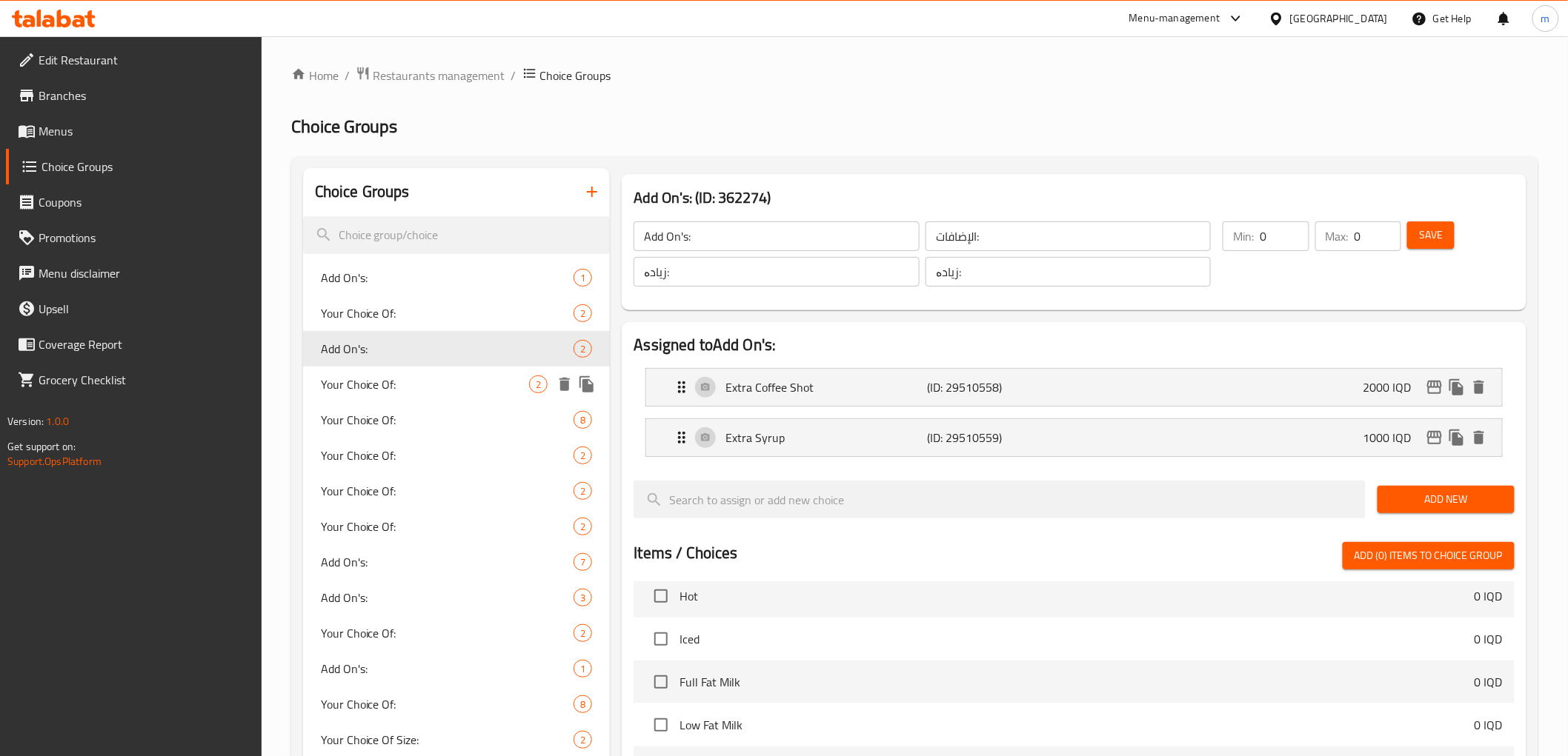
click at [415, 388] on span "Your Choice Of:" at bounding box center [426, 384] width 209 height 18
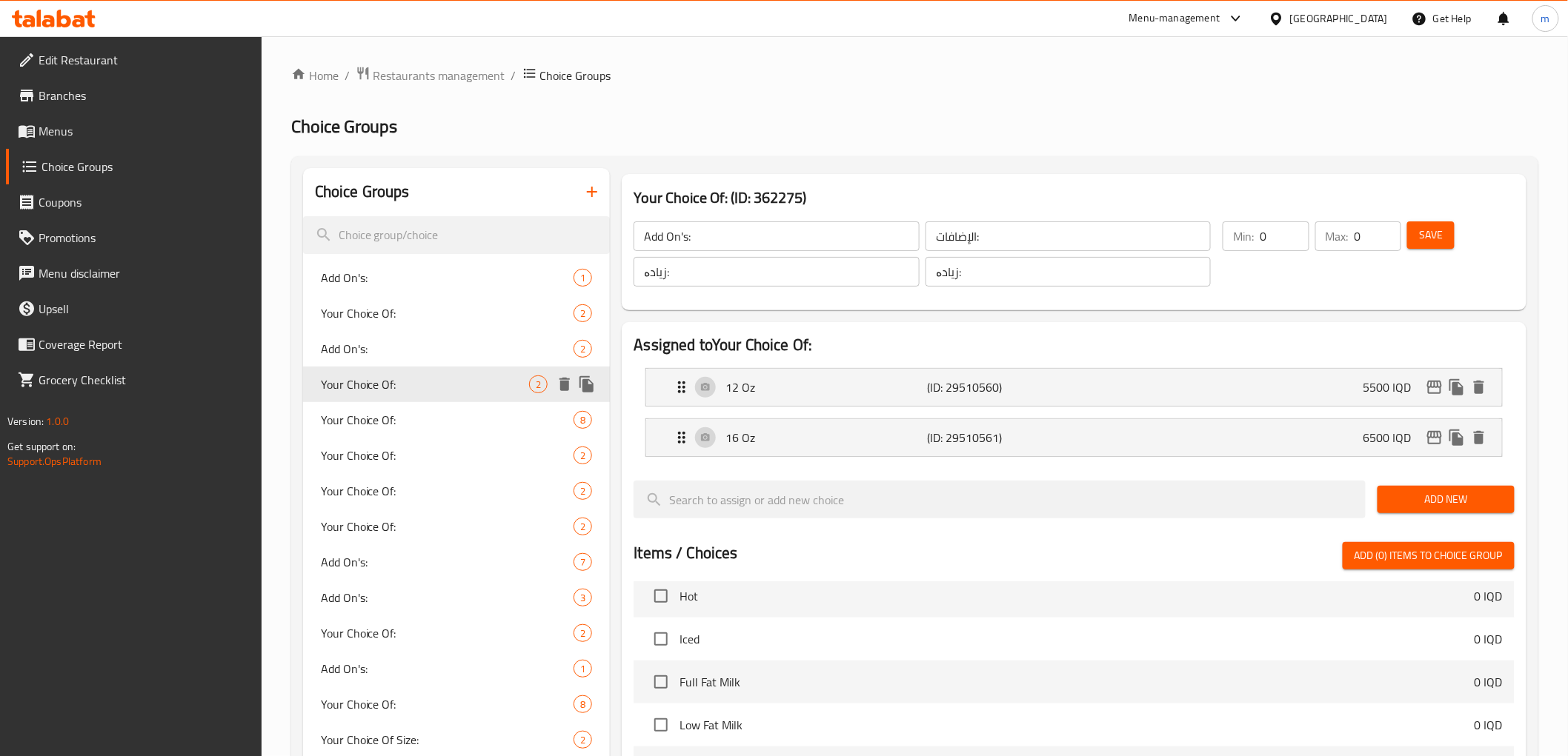
type input "Your Choice Of:"
type input "إختيارك من:"
type input "هەڵبژاردنت لە:"
type input "1"
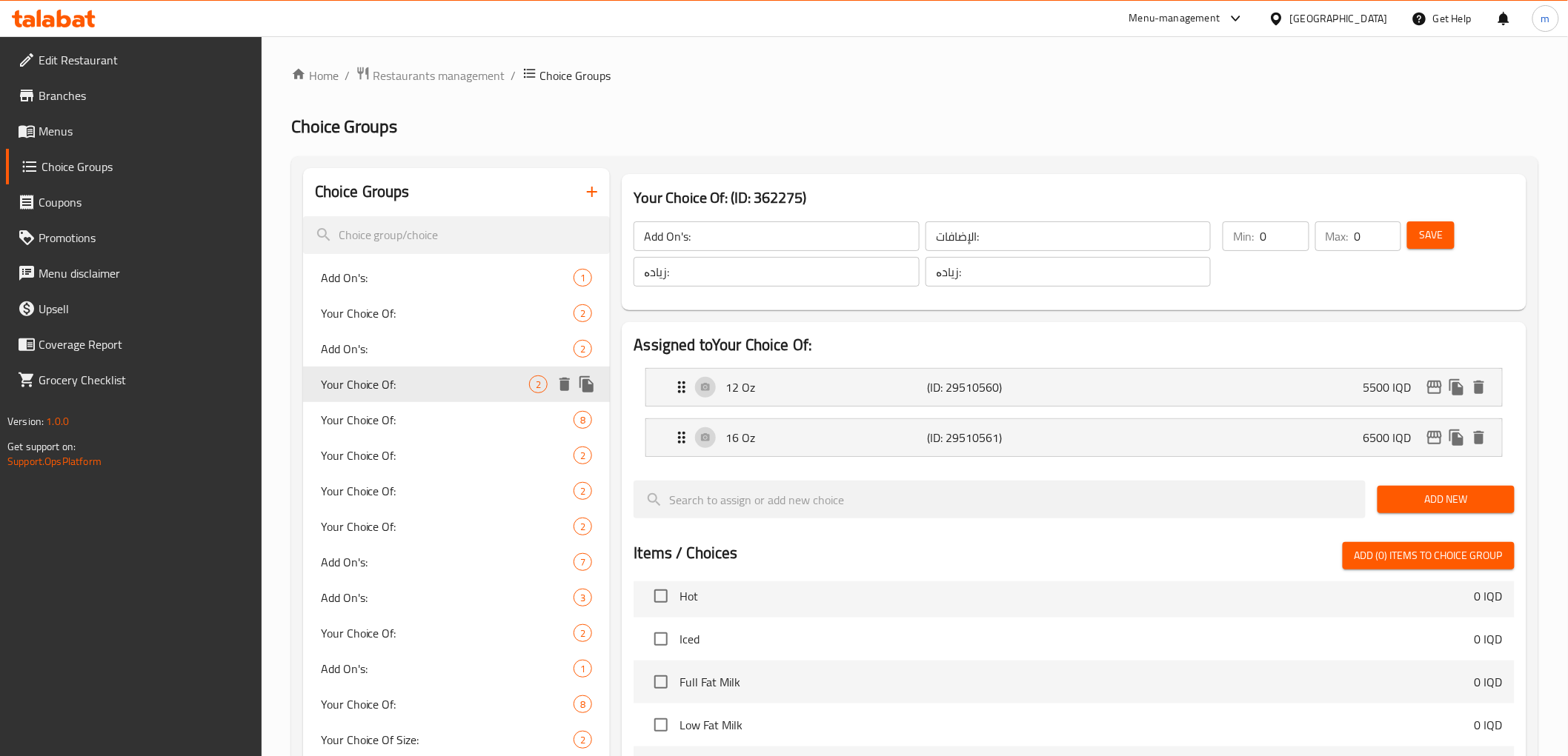
type input "1"
click at [410, 411] on span "Your Choice Of:" at bounding box center [426, 419] width 209 height 18
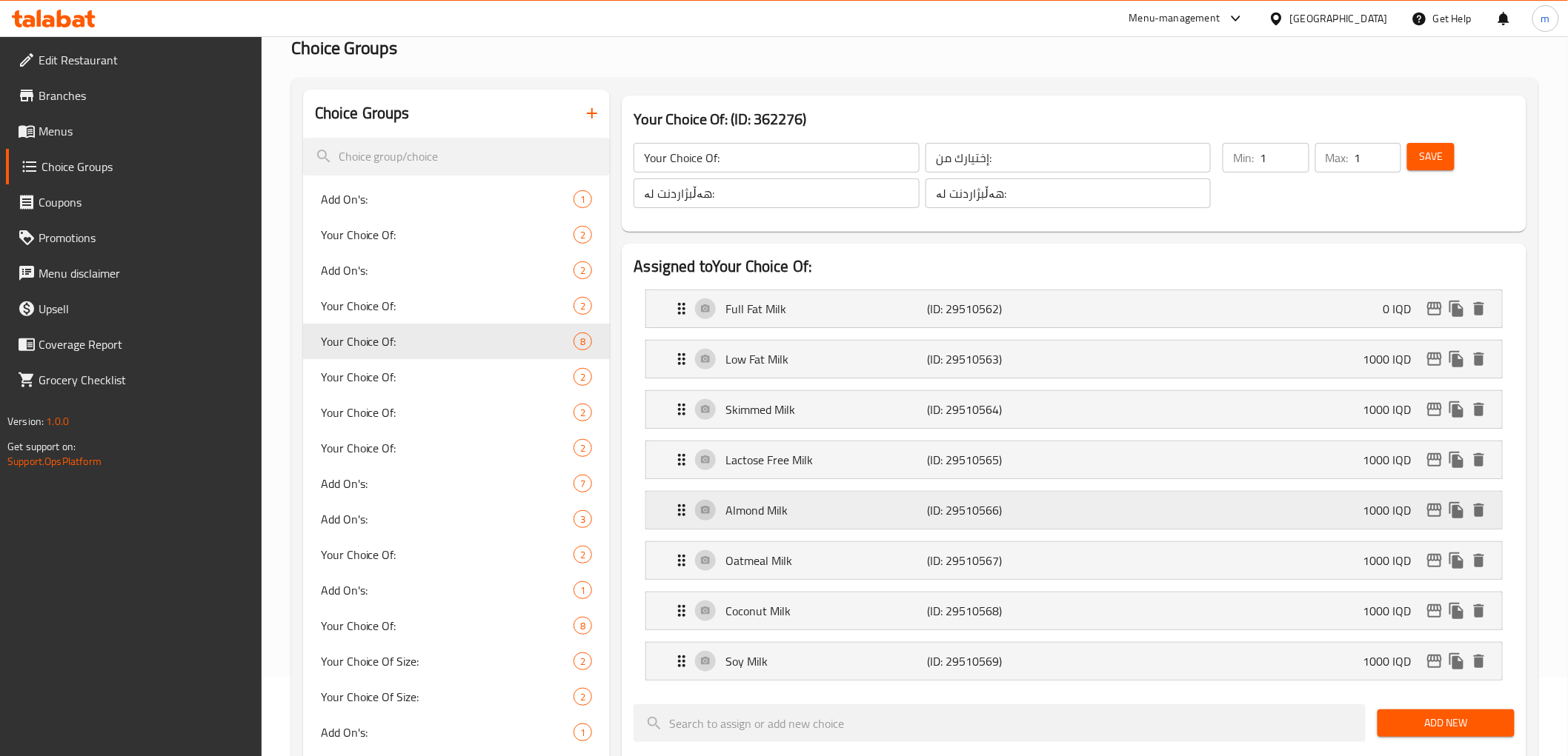
scroll to position [137, 0]
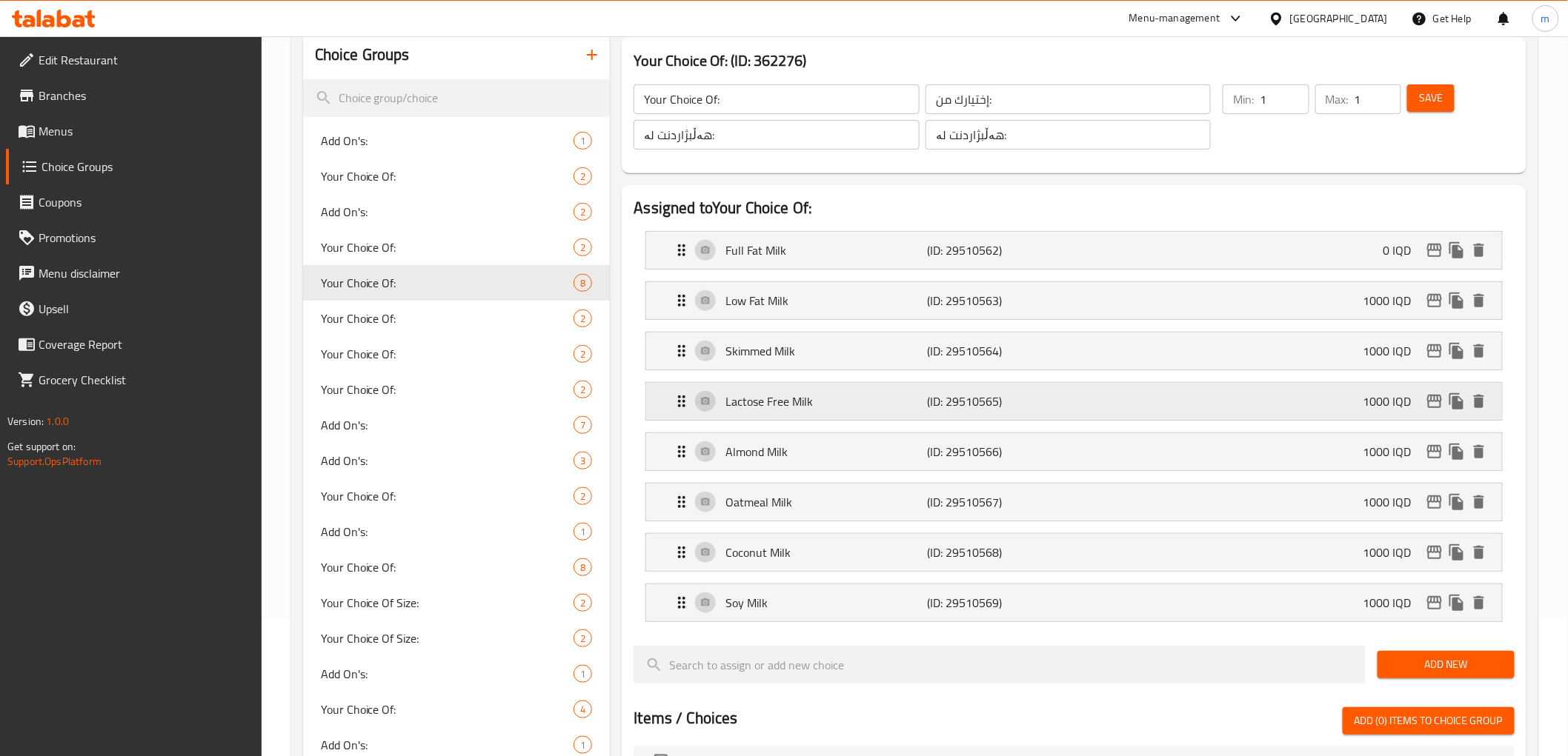
click at [893, 399] on p "Lactose Free Milk" at bounding box center [826, 401] width 202 height 18
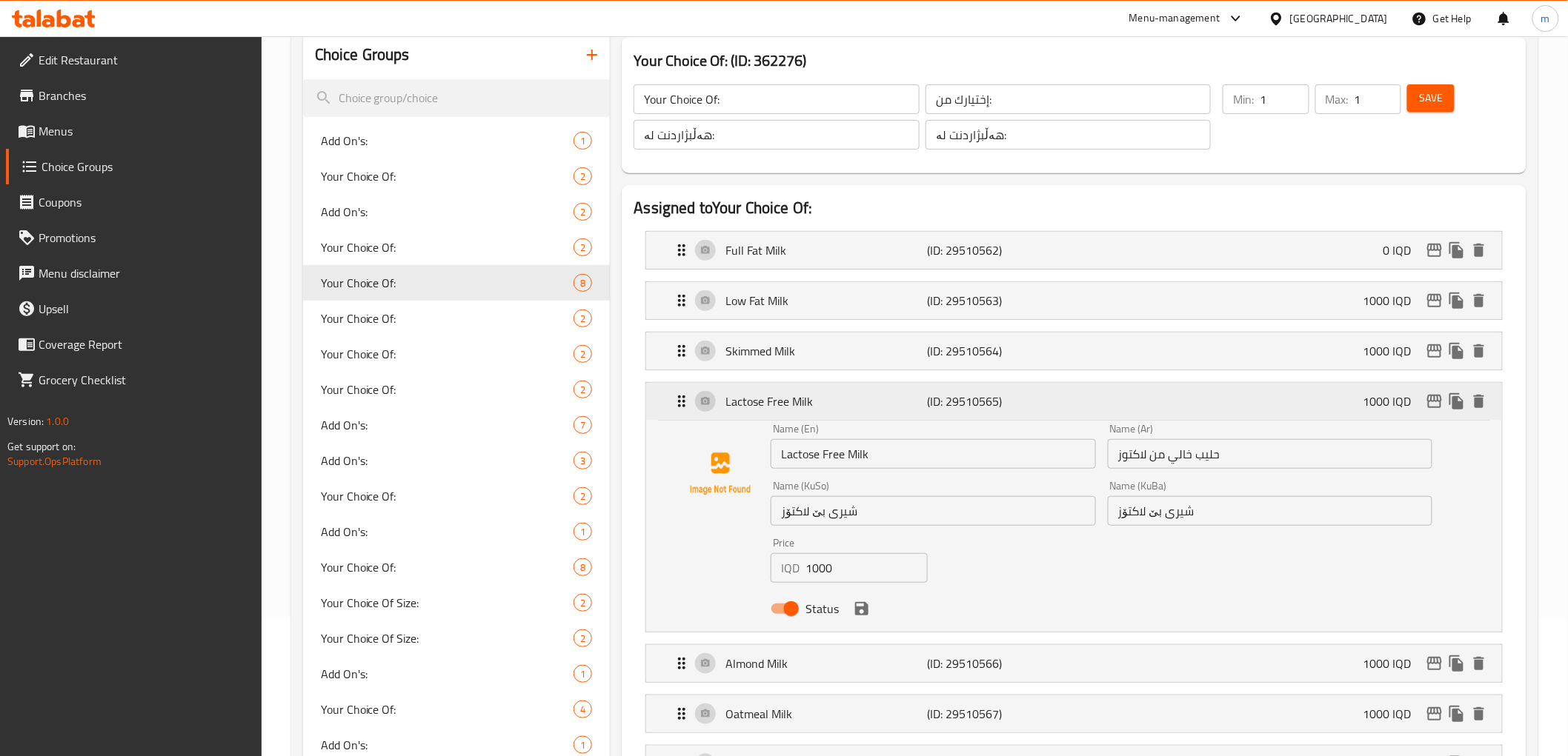
click at [1436, 397] on icon "edit" at bounding box center [1434, 401] width 18 height 18
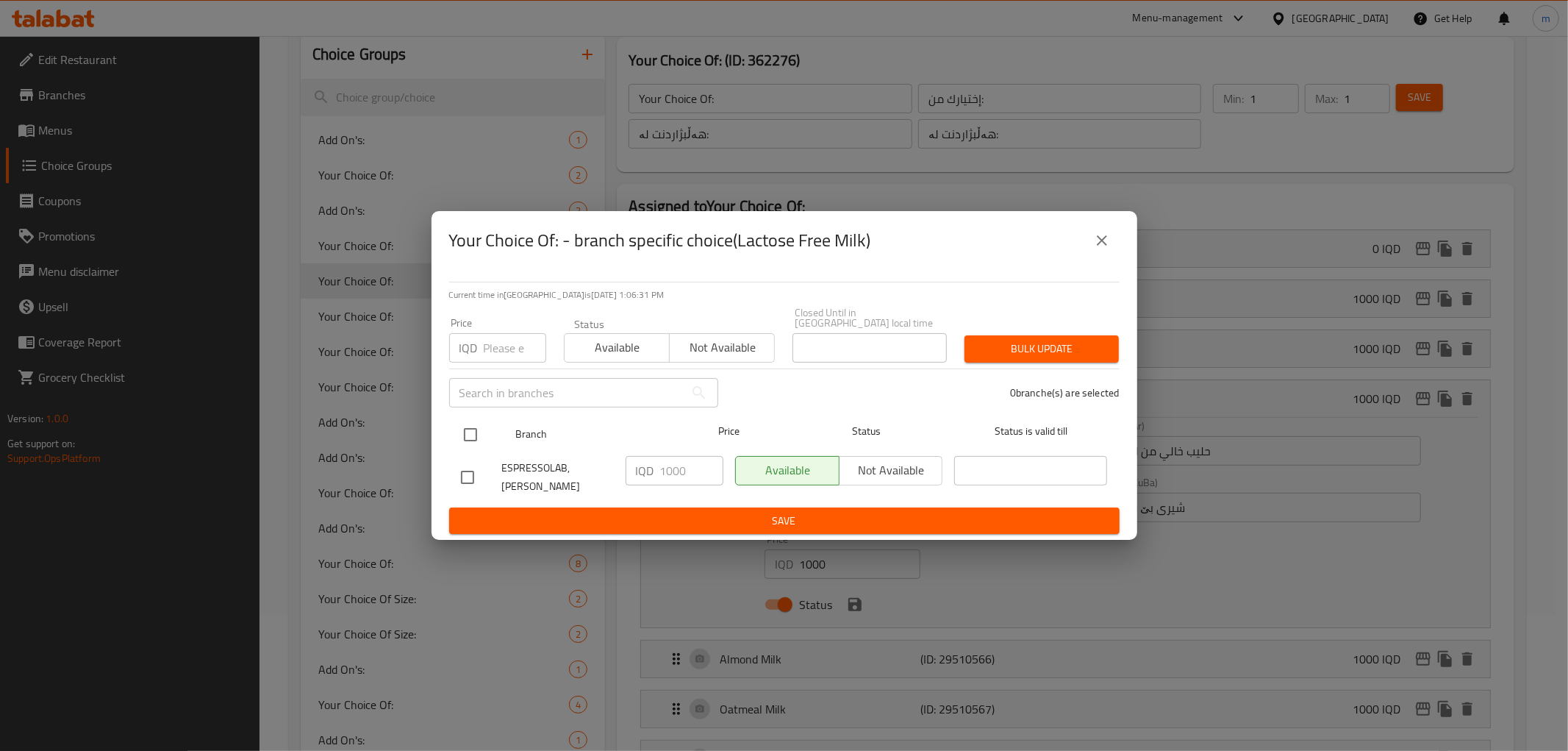
click at [475, 433] on input "checkbox" at bounding box center [470, 434] width 31 height 31
checkbox input "true"
click at [673, 464] on input "1000" at bounding box center [692, 471] width 63 height 30
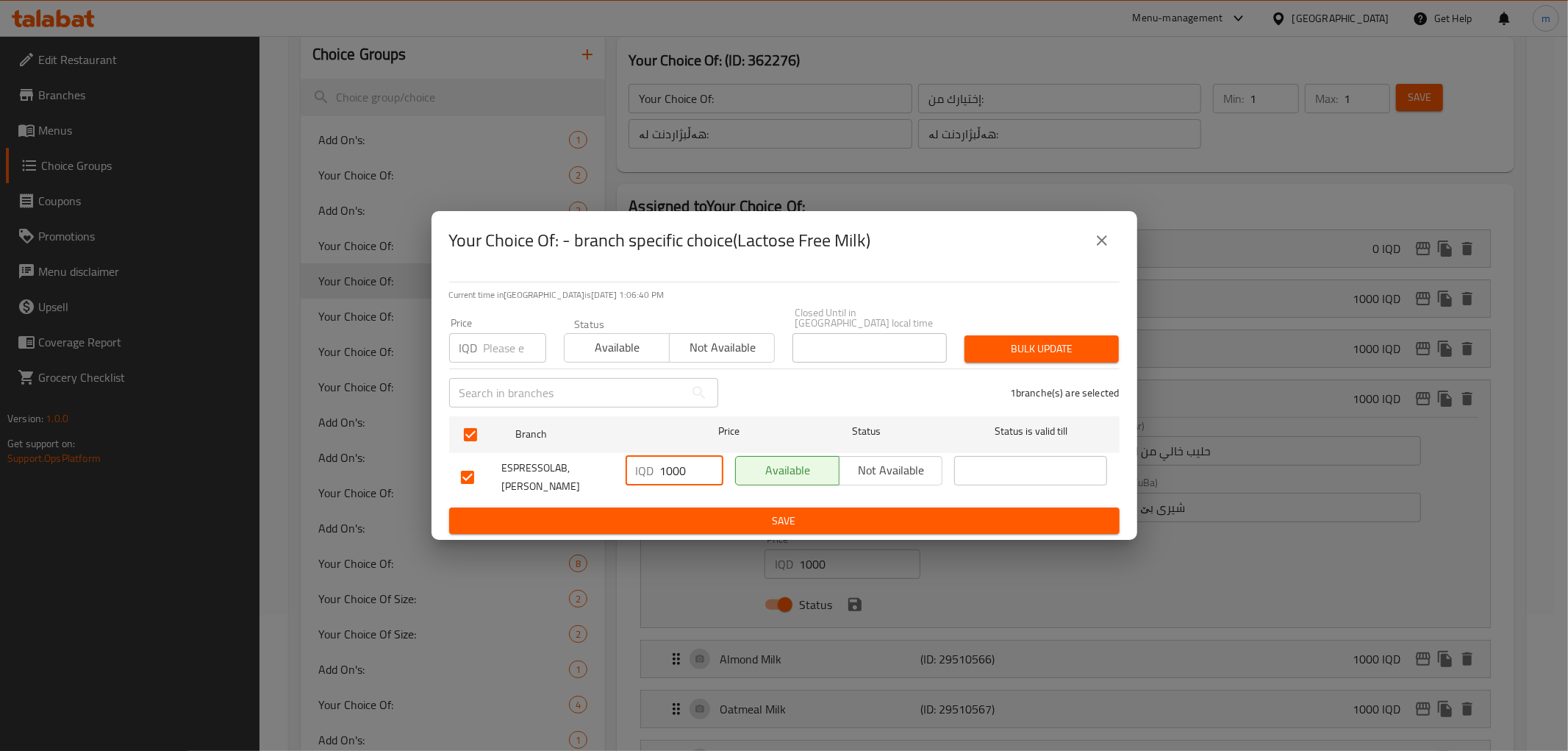
paste input "5"
type input "1500"
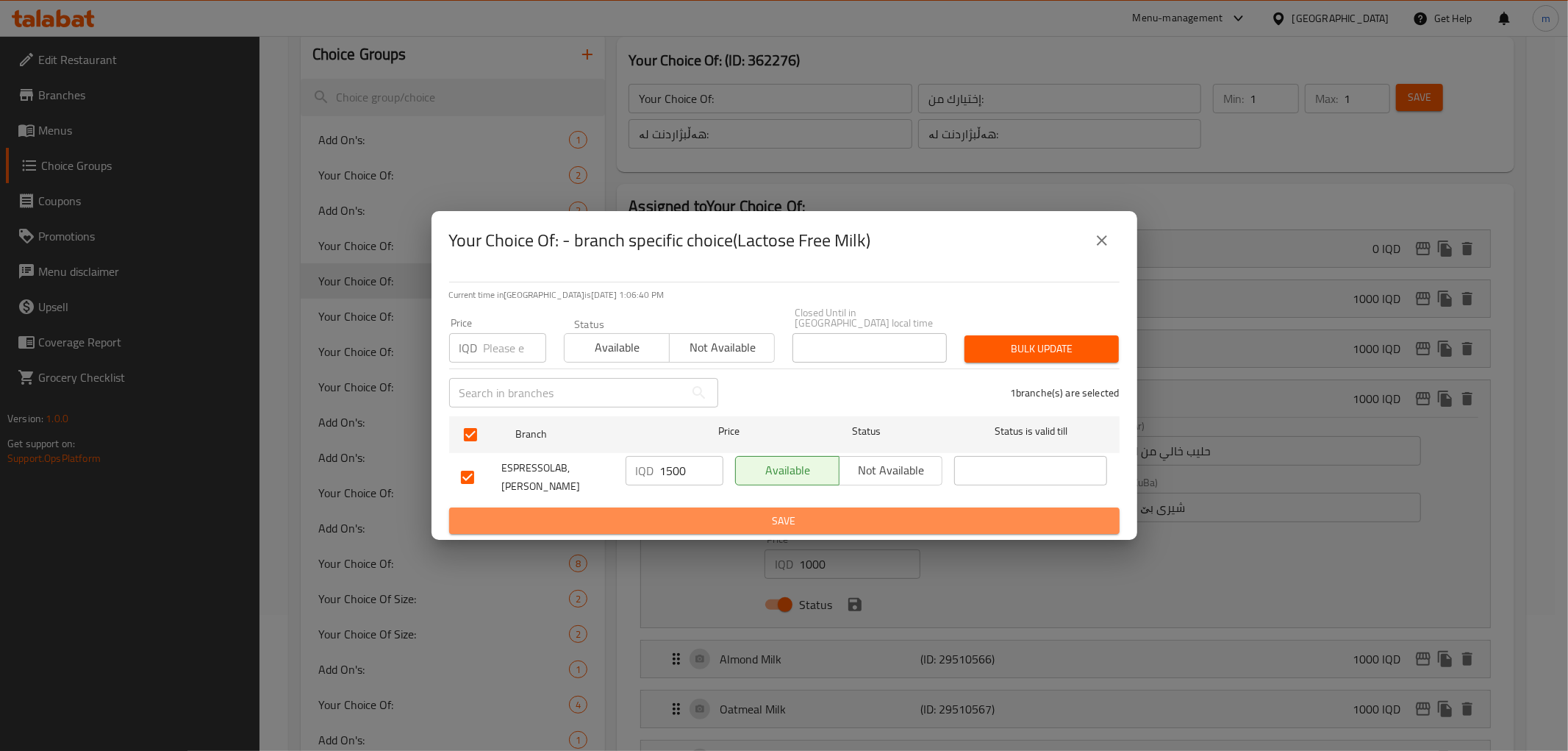
drag, startPoint x: 702, startPoint y: 524, endPoint x: 714, endPoint y: 526, distance: 12.2
click at [702, 526] on button "Save" at bounding box center [785, 520] width 671 height 27
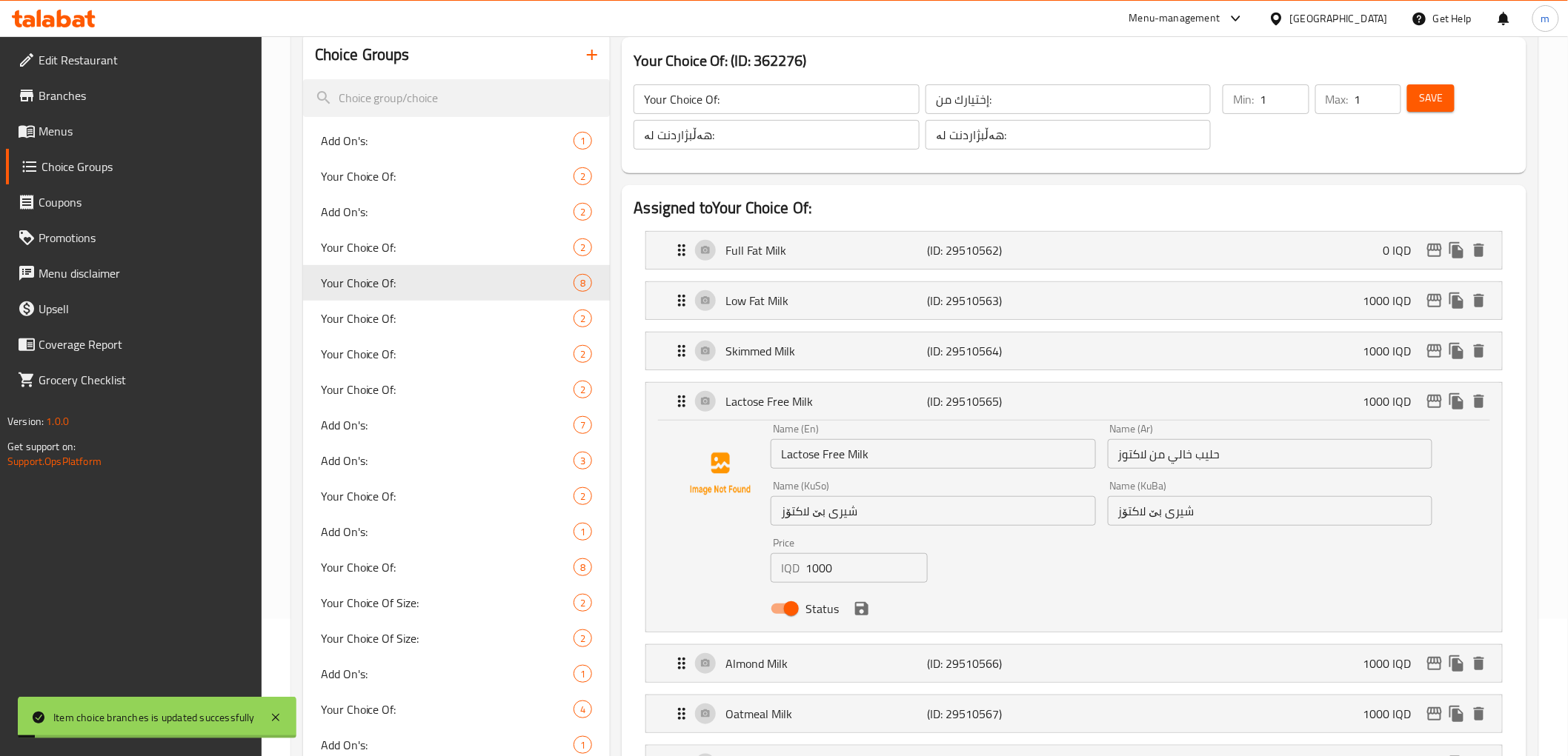
click at [1426, 101] on span "Save" at bounding box center [1430, 98] width 23 height 19
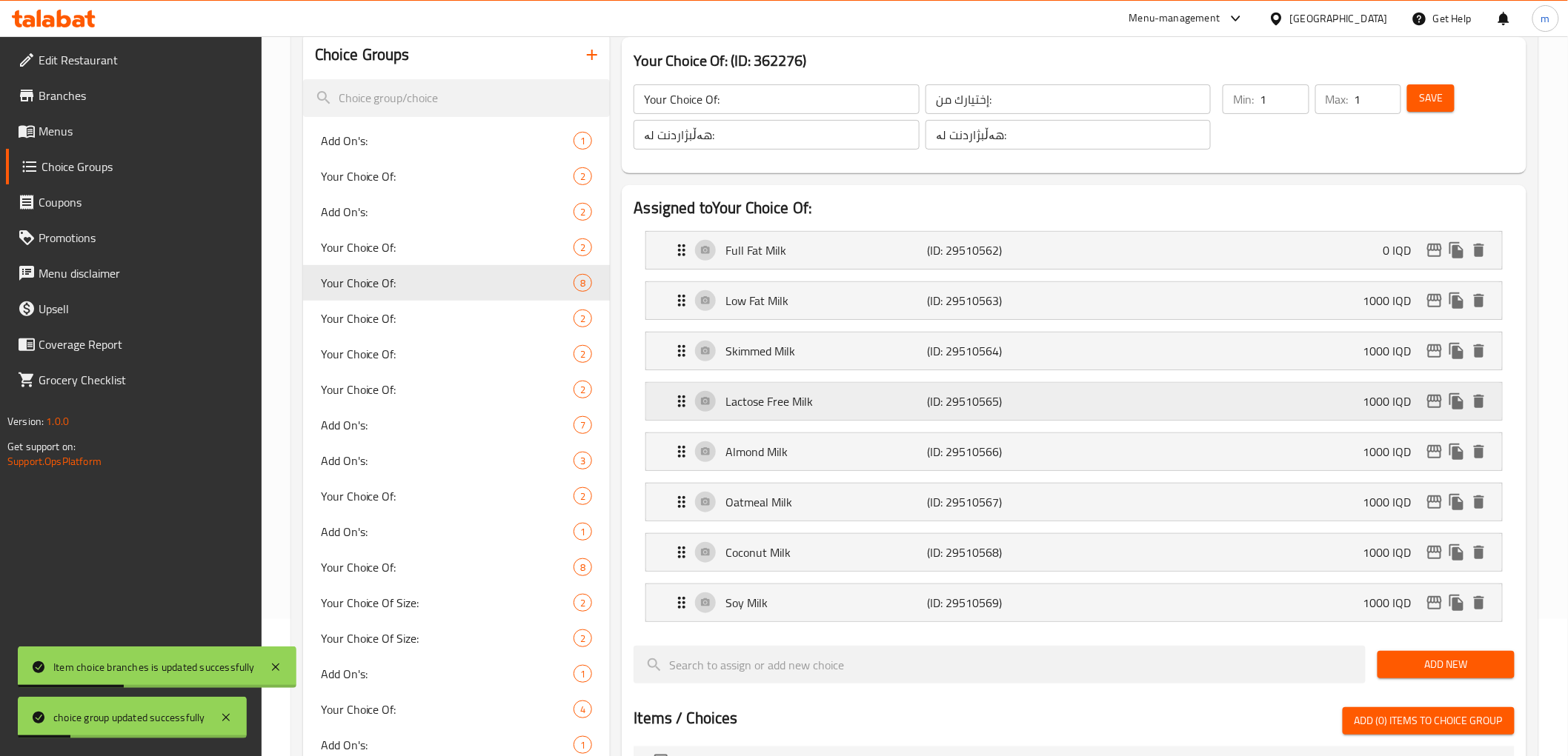
click at [1006, 403] on p "(ID: 29510565)" at bounding box center [995, 401] width 134 height 18
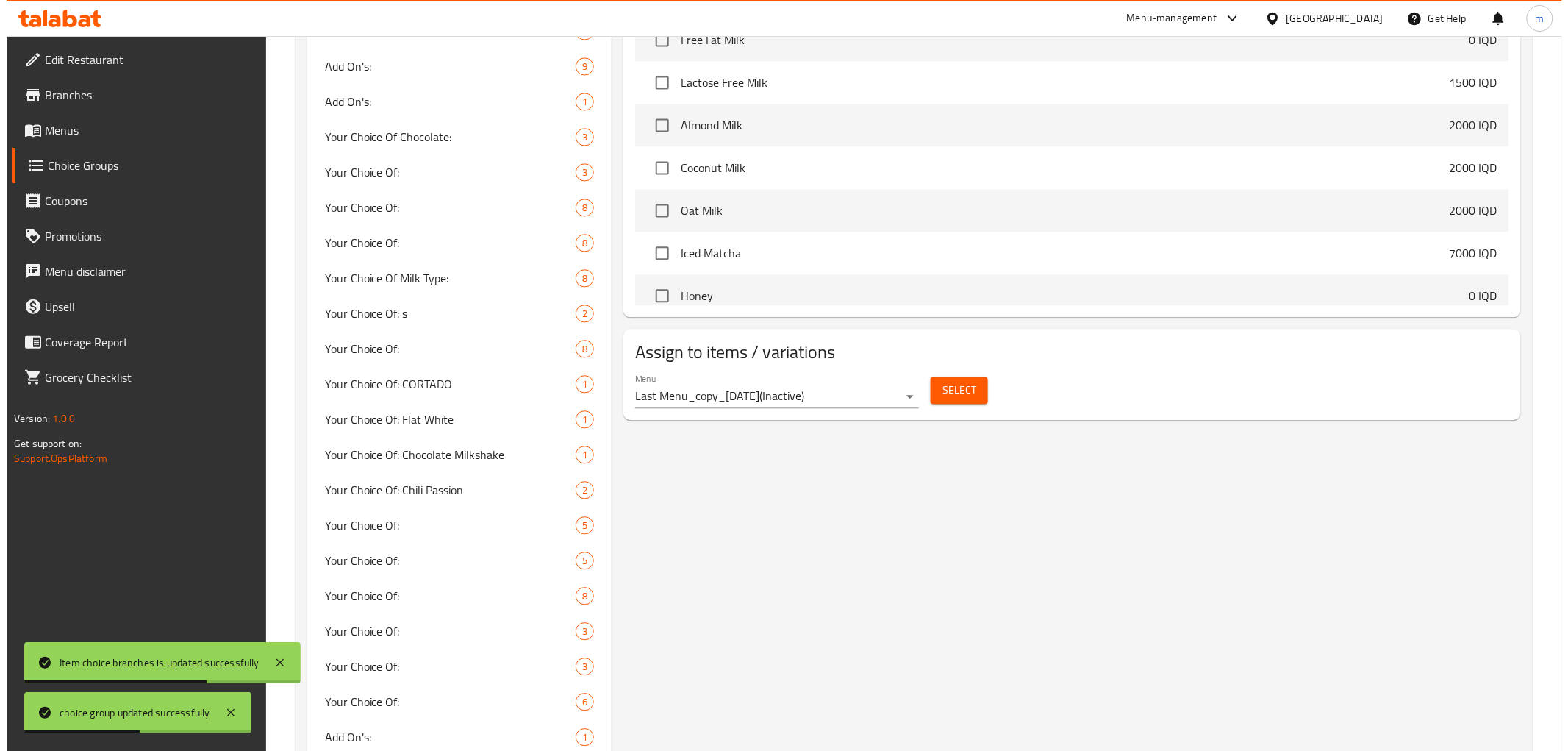
scroll to position [1226, 0]
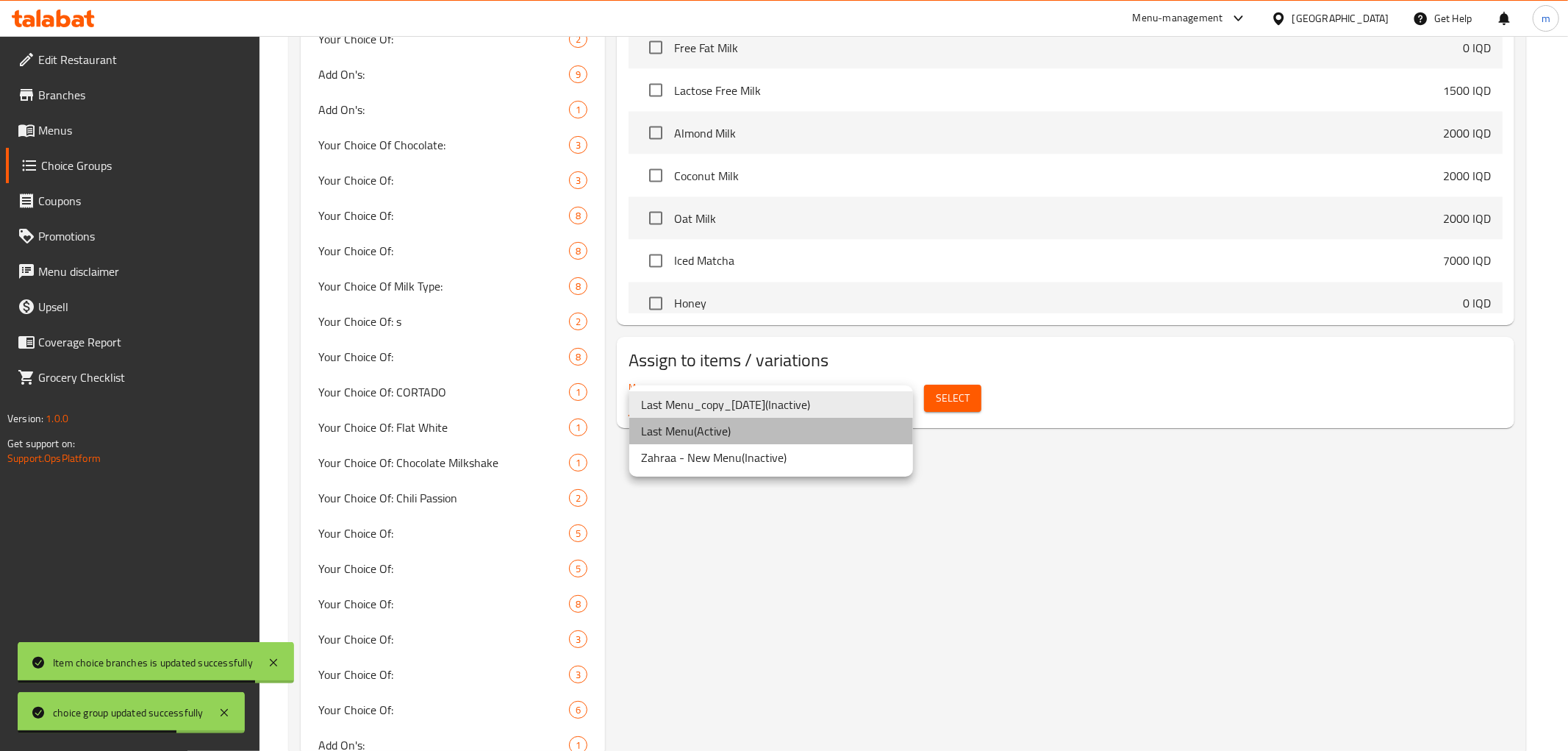
click at [756, 437] on li "Last Menu ( Active )" at bounding box center [771, 431] width 284 height 27
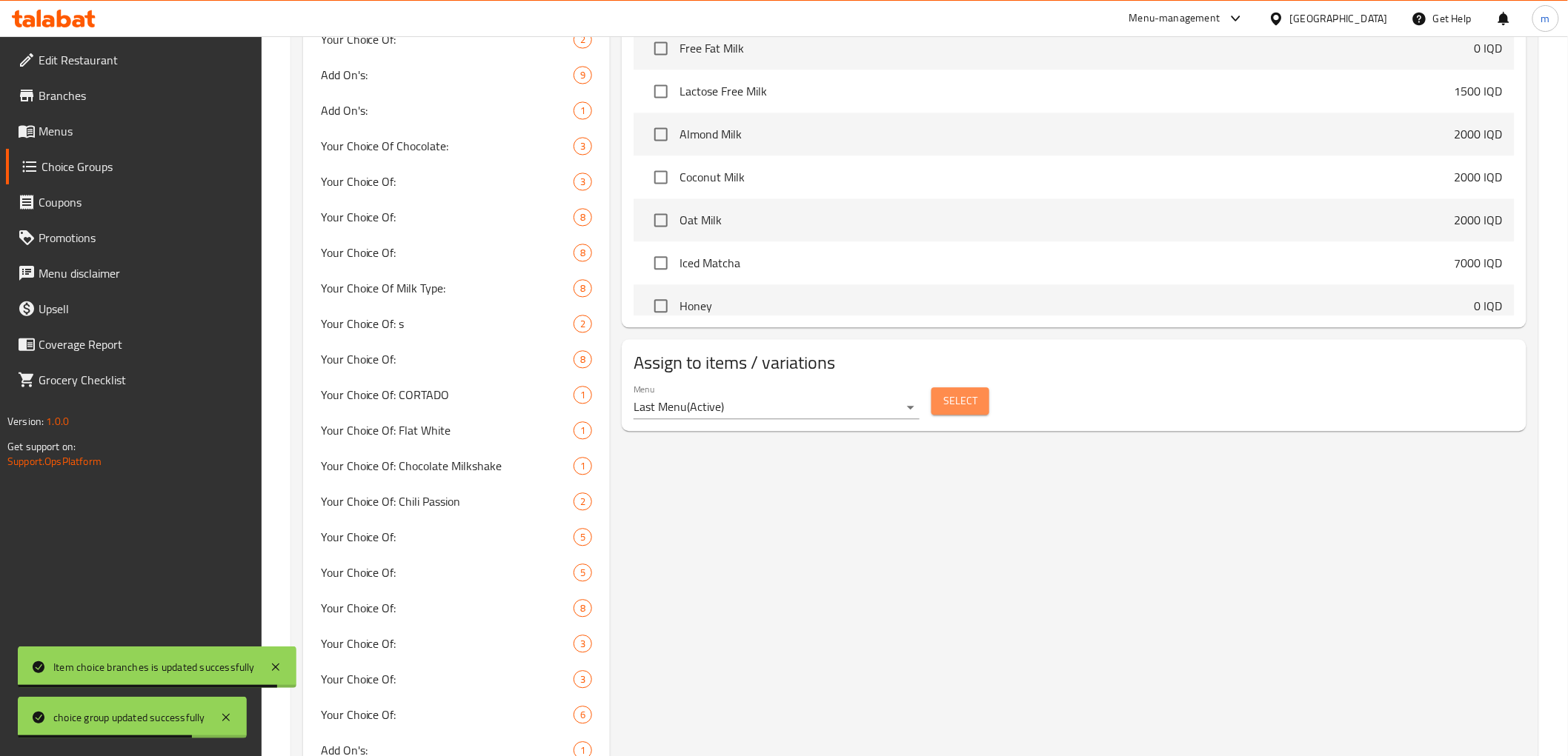
click at [967, 403] on span "Select" at bounding box center [960, 401] width 34 height 19
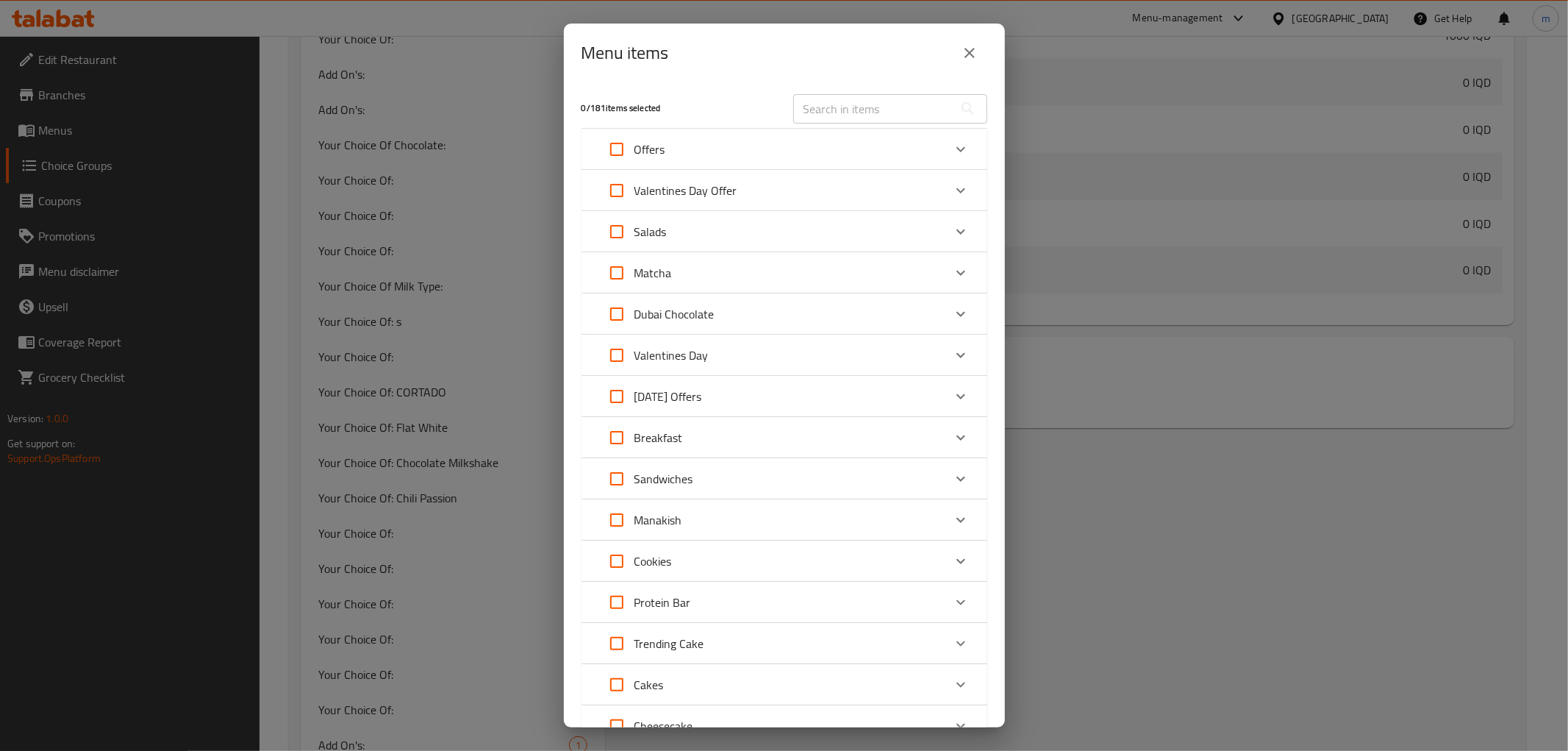
scroll to position [2203, 0]
click at [974, 55] on icon "close" at bounding box center [969, 53] width 18 height 18
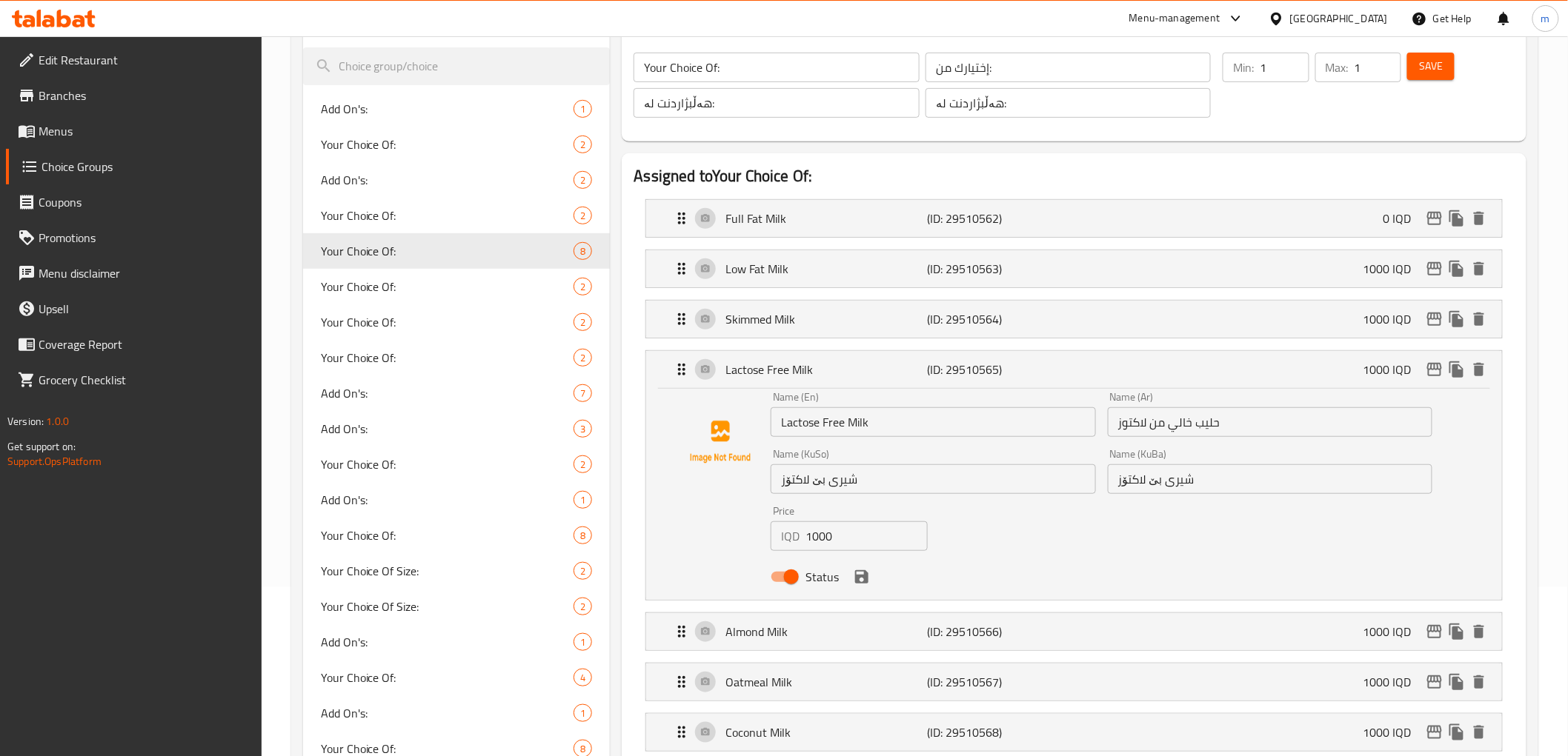
scroll to position [45, 0]
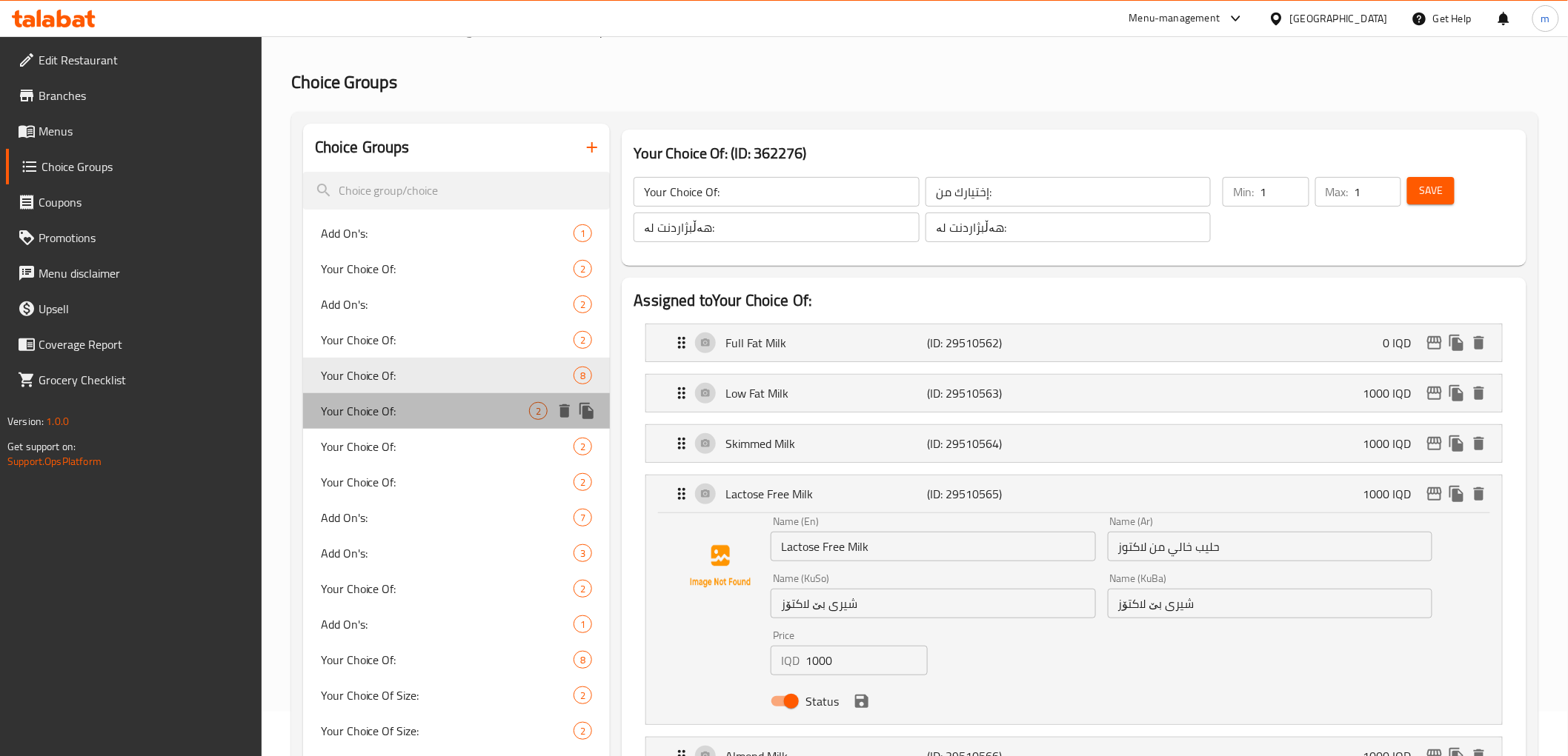
click at [421, 409] on span "Your Choice Of:" at bounding box center [426, 411] width 209 height 18
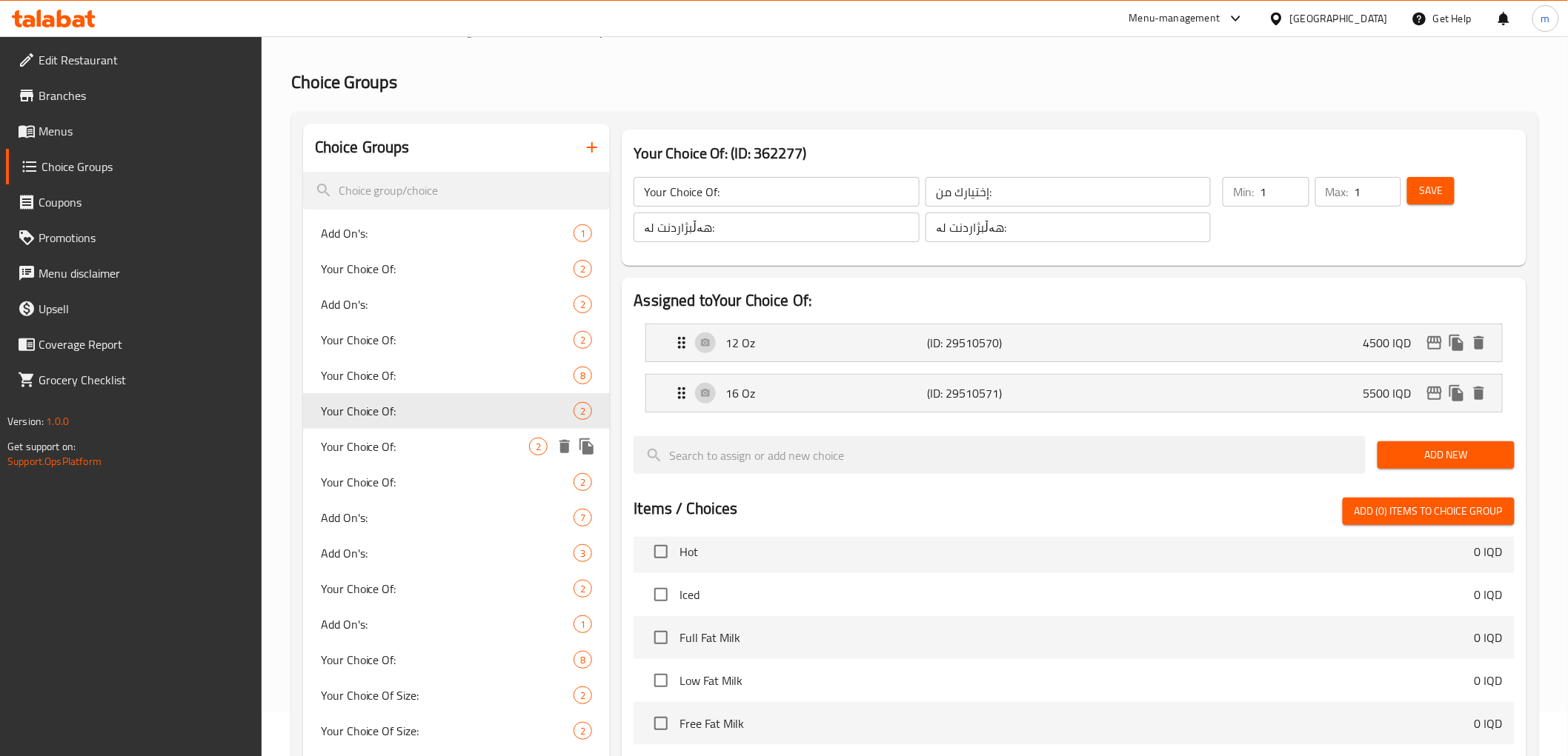
click at [445, 450] on span "Your Choice Of:" at bounding box center [426, 446] width 209 height 18
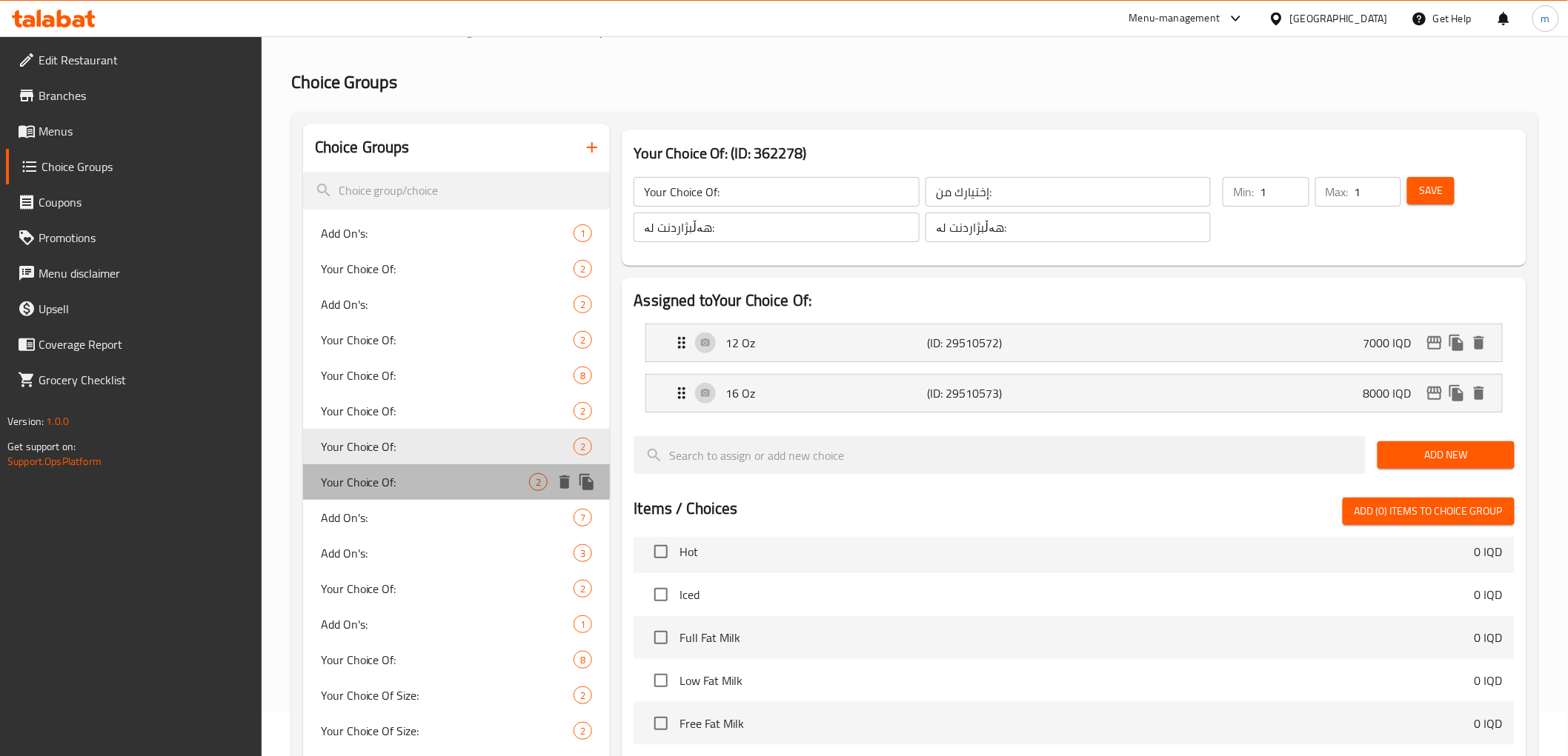
click at [403, 489] on span "Your Choice Of:" at bounding box center [426, 482] width 209 height 18
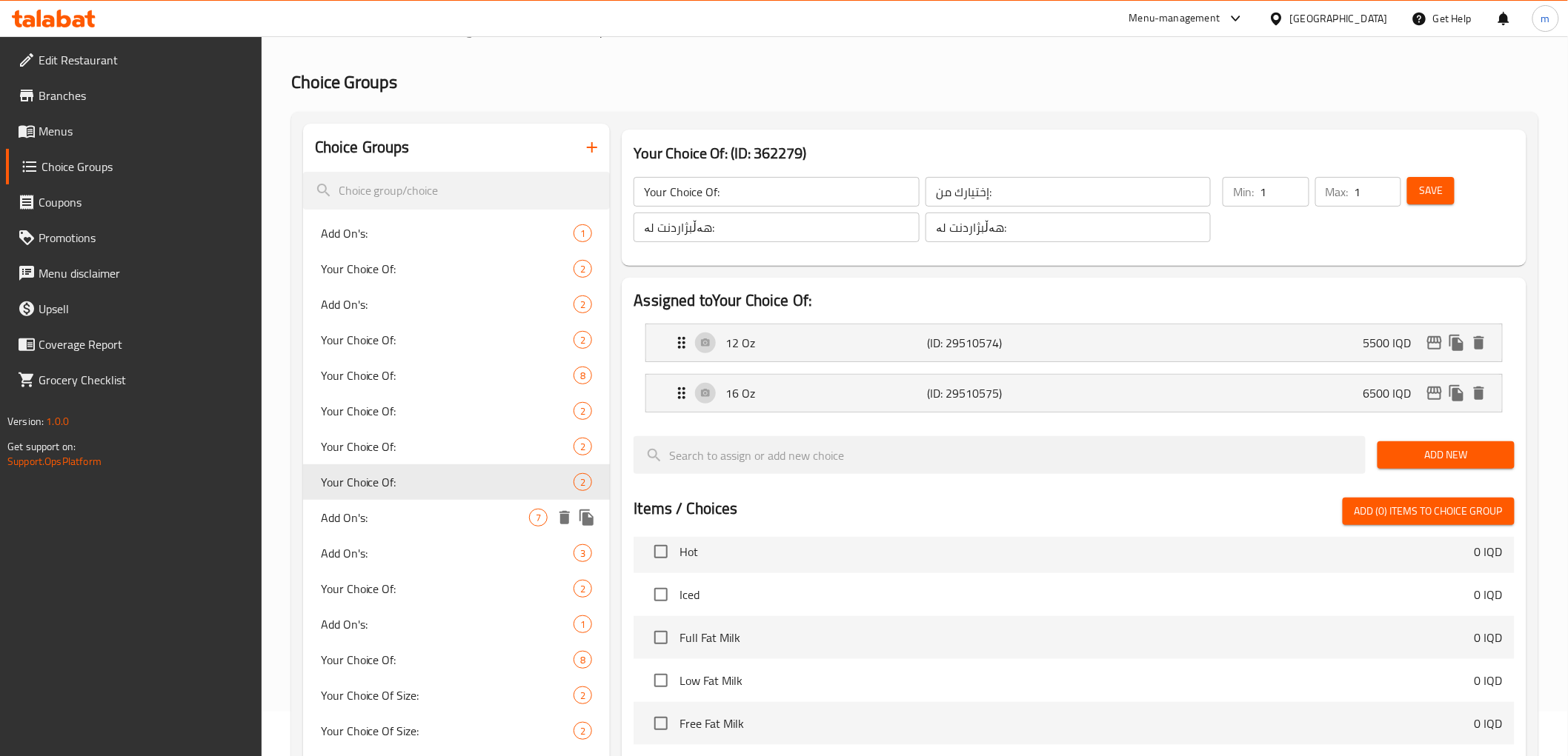
click at [388, 523] on span "Add On's:" at bounding box center [426, 517] width 209 height 18
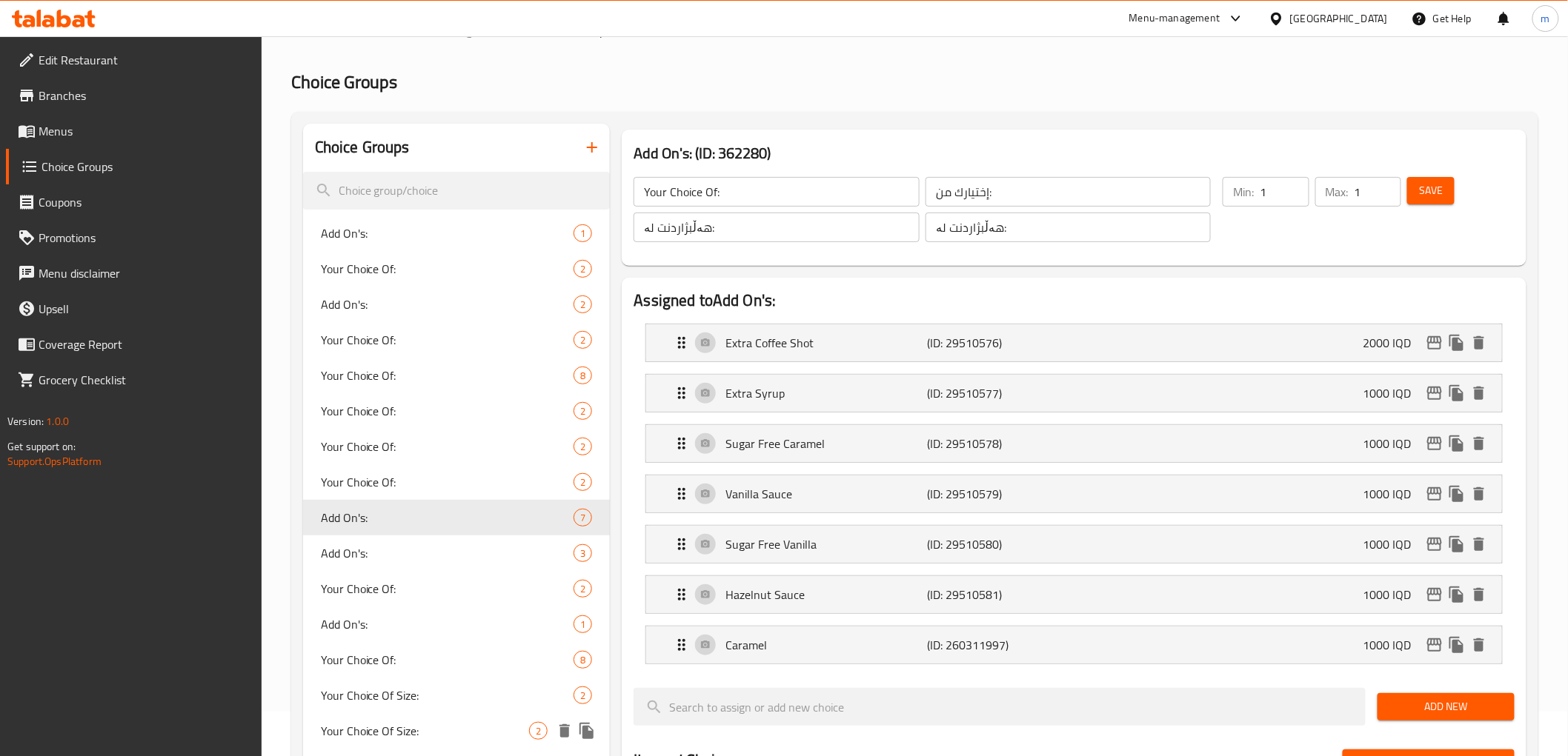
type input "Add On's:"
type input "الإضافات:"
type input "زیادە:"
type input "0"
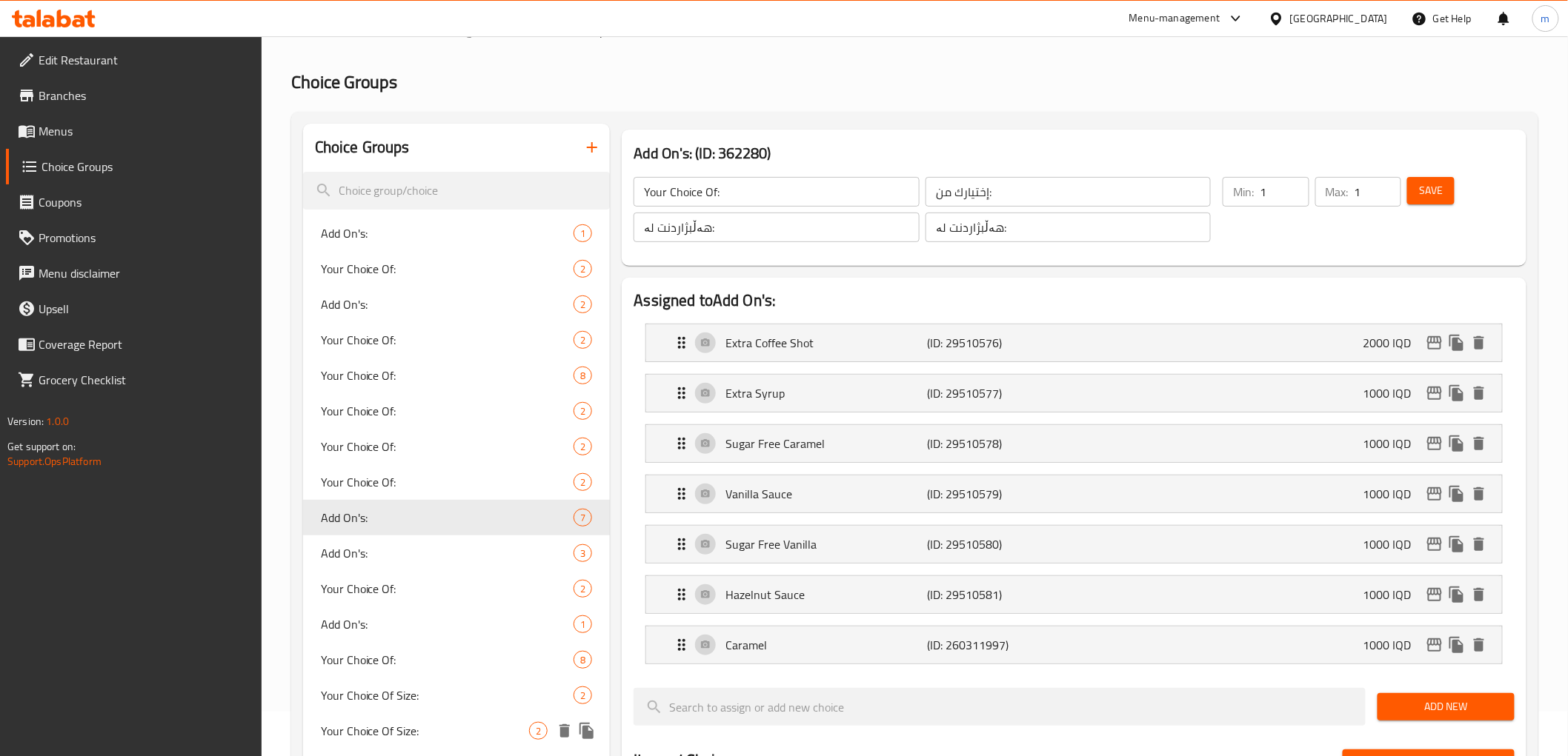
type input "0"
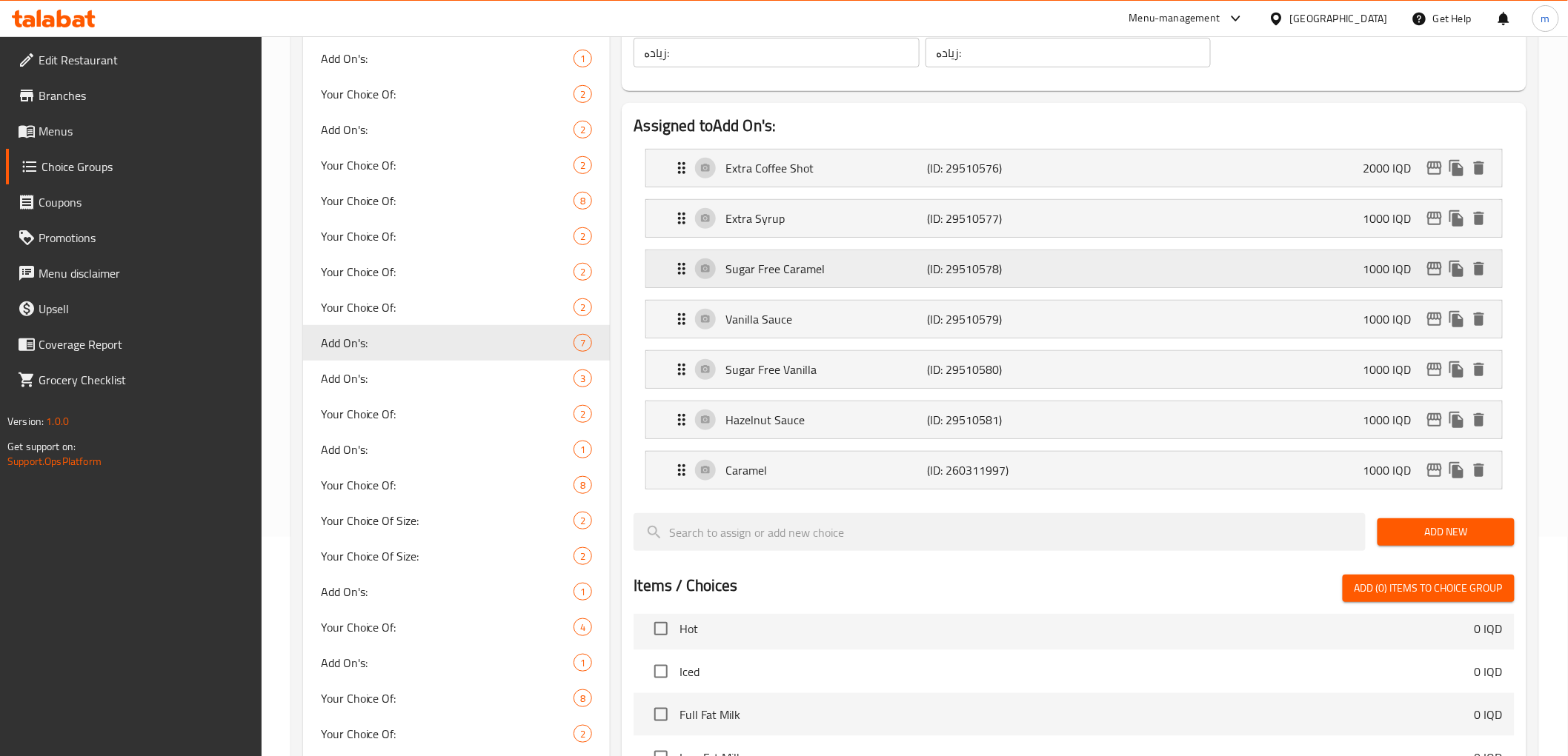
scroll to position [160, 0]
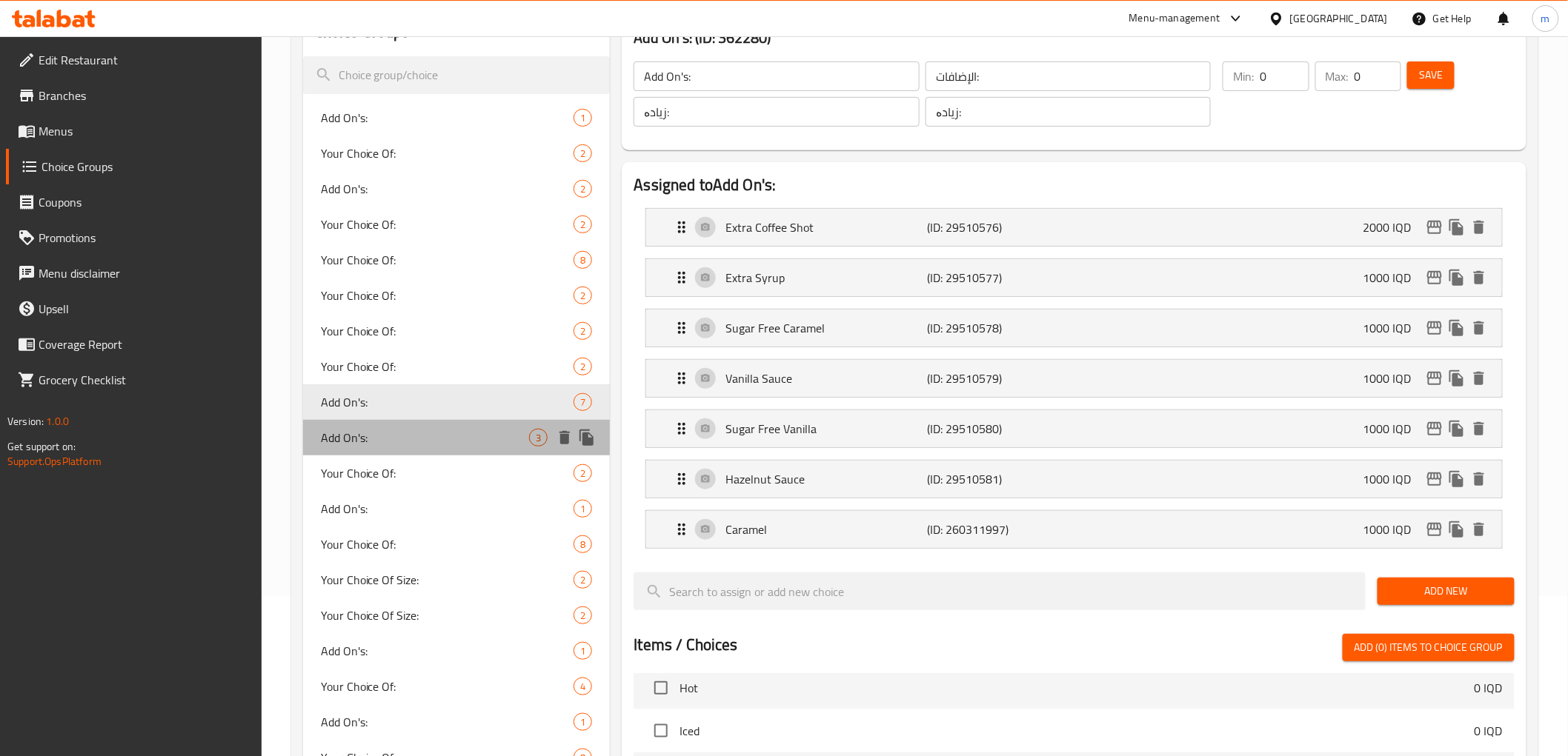
click at [454, 427] on div "Add On's: 3" at bounding box center [457, 438] width 307 height 35
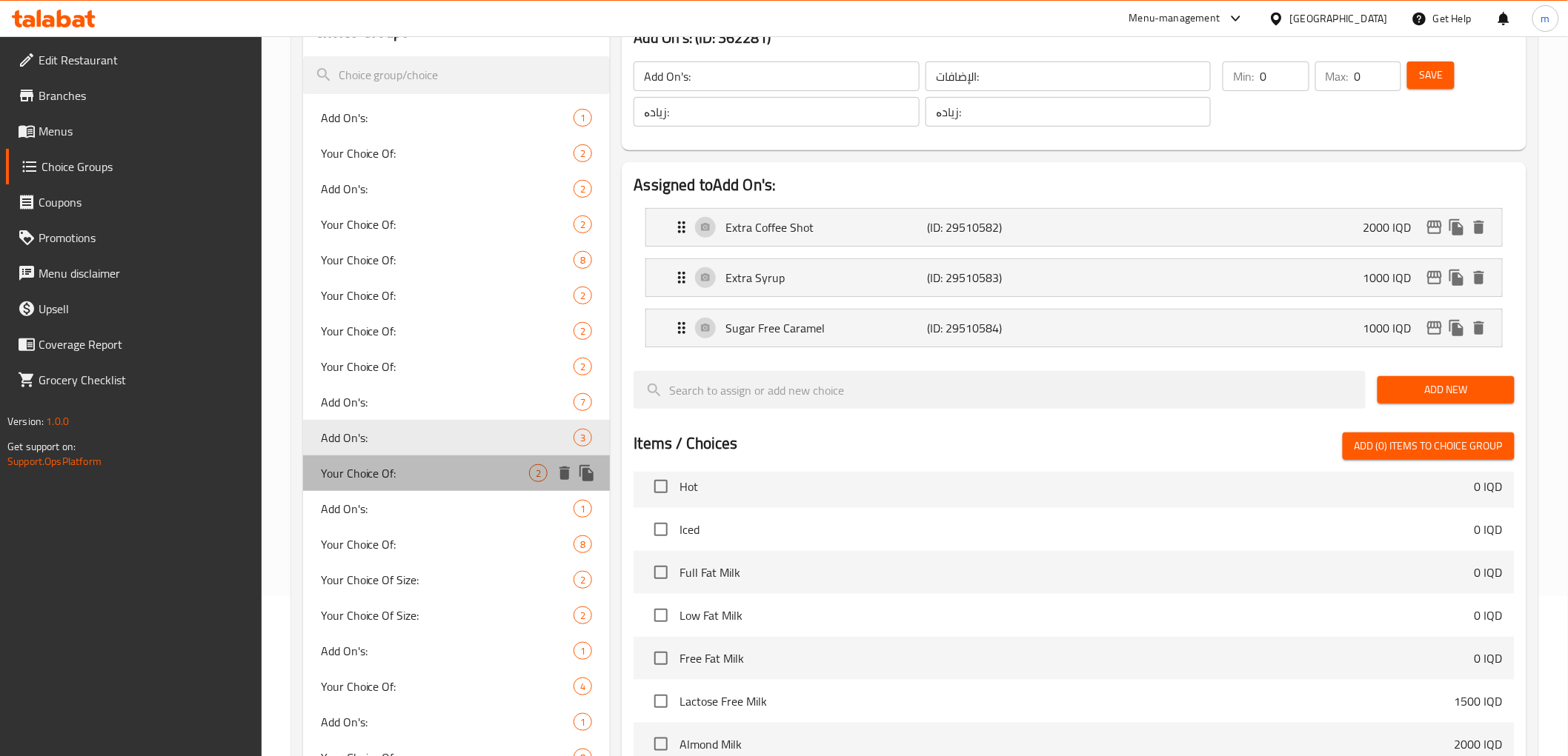
click at [461, 457] on div "Your Choice Of: 2" at bounding box center [457, 473] width 307 height 35
type input "Your Choice Of:"
type input "إختيارك من:"
type input "هەڵبژاردنت لە:"
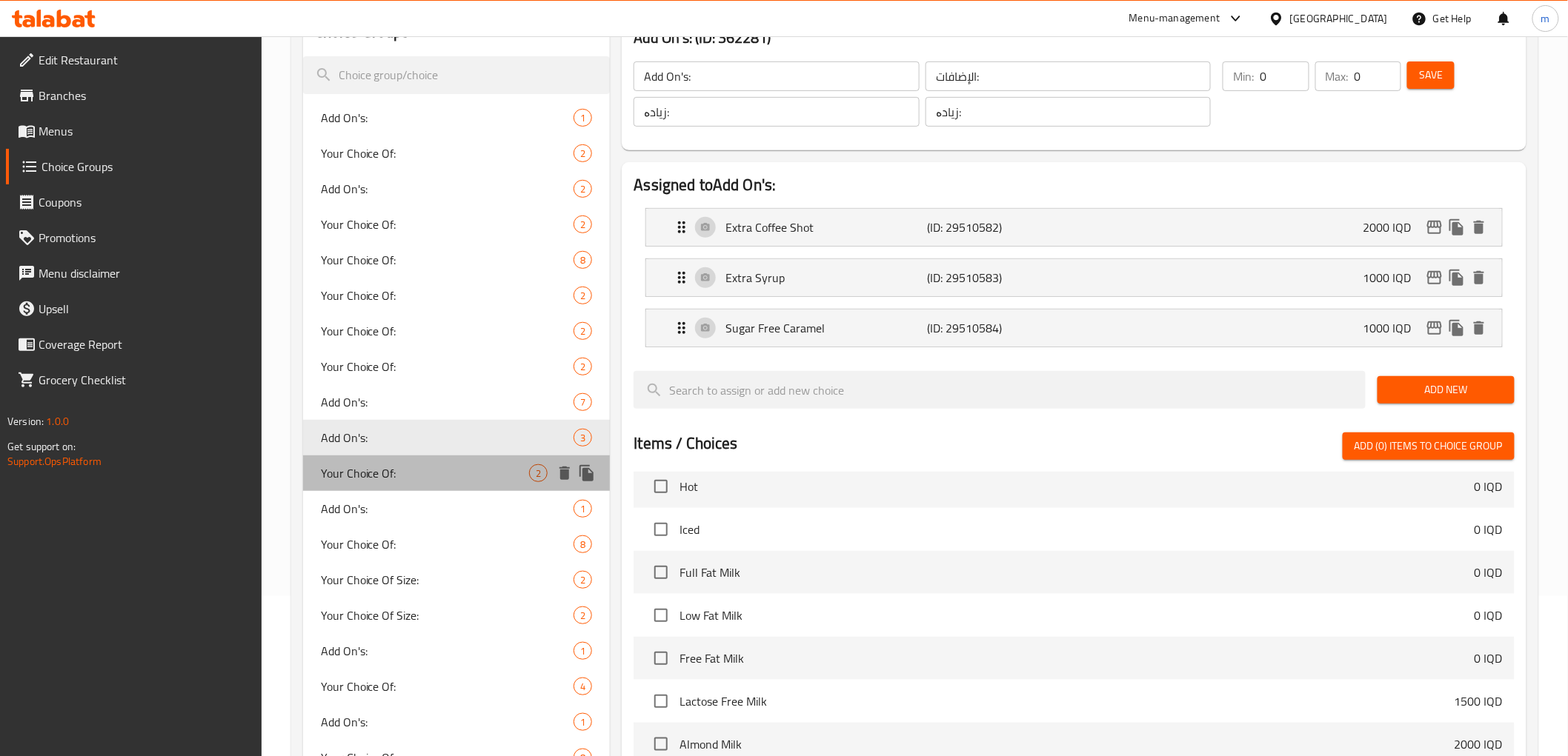
type input "1"
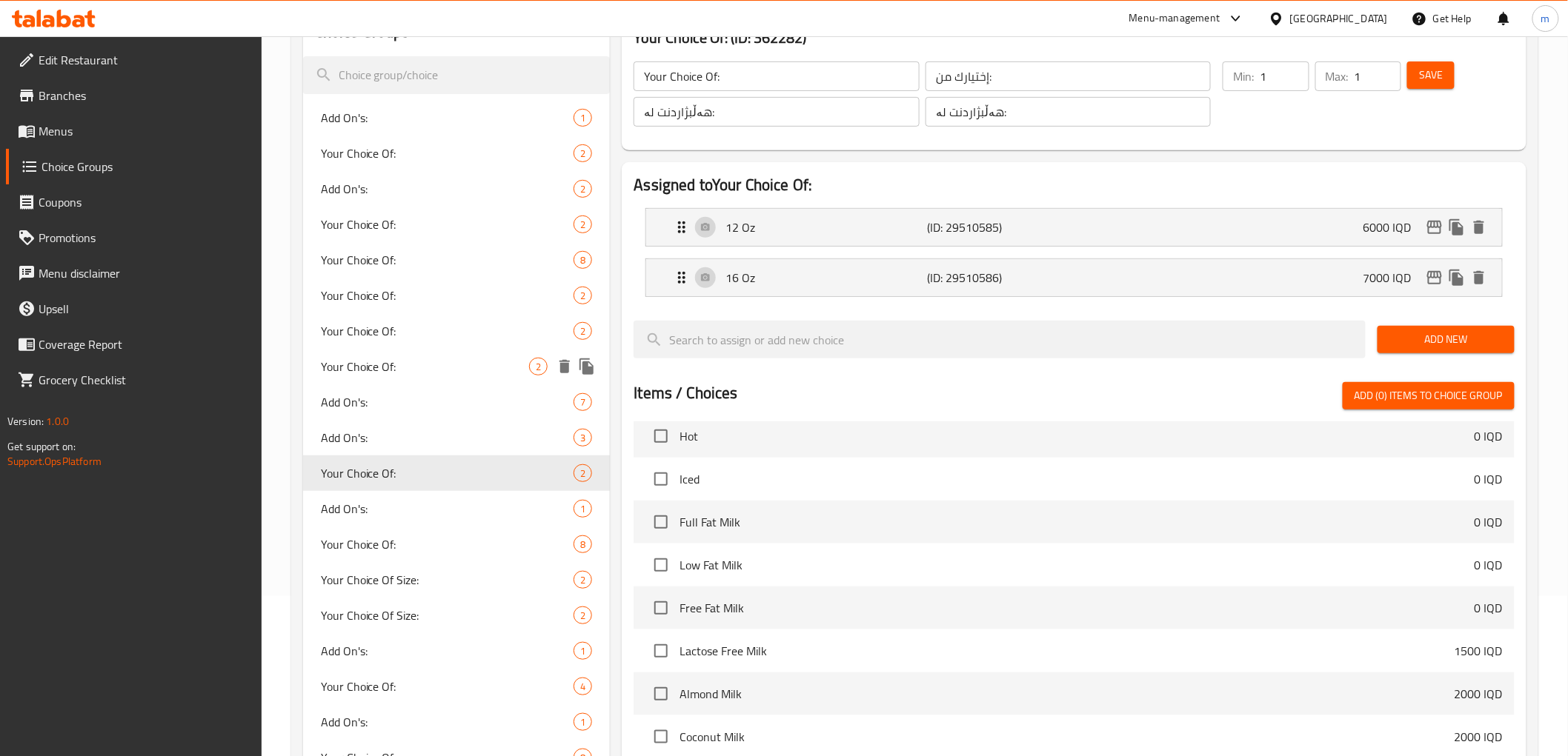
scroll to position [109, 0]
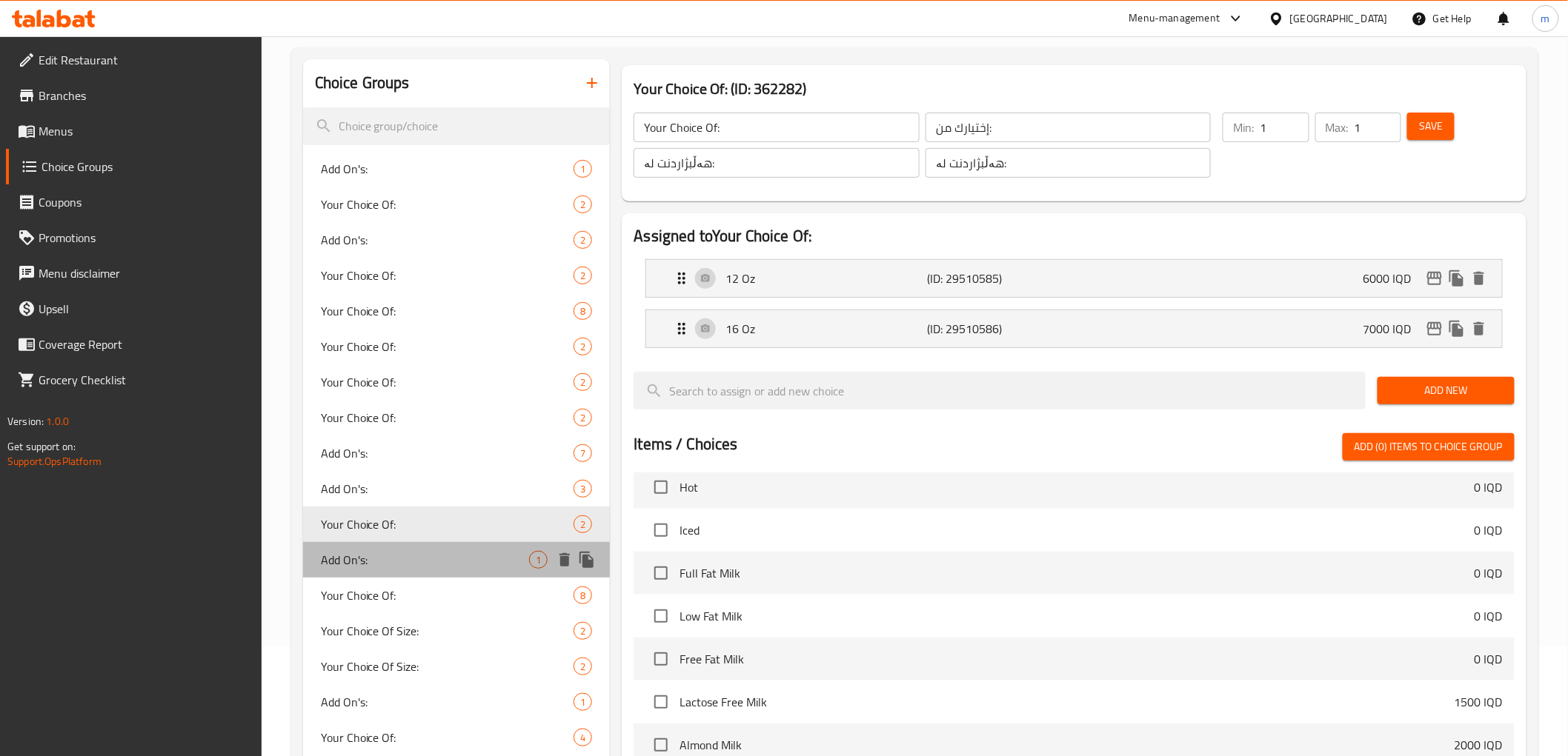
click at [434, 549] on div "Add On's: 1" at bounding box center [457, 560] width 307 height 35
type input "Add On's:"
type input "الإضافات:"
type input "زیادە:"
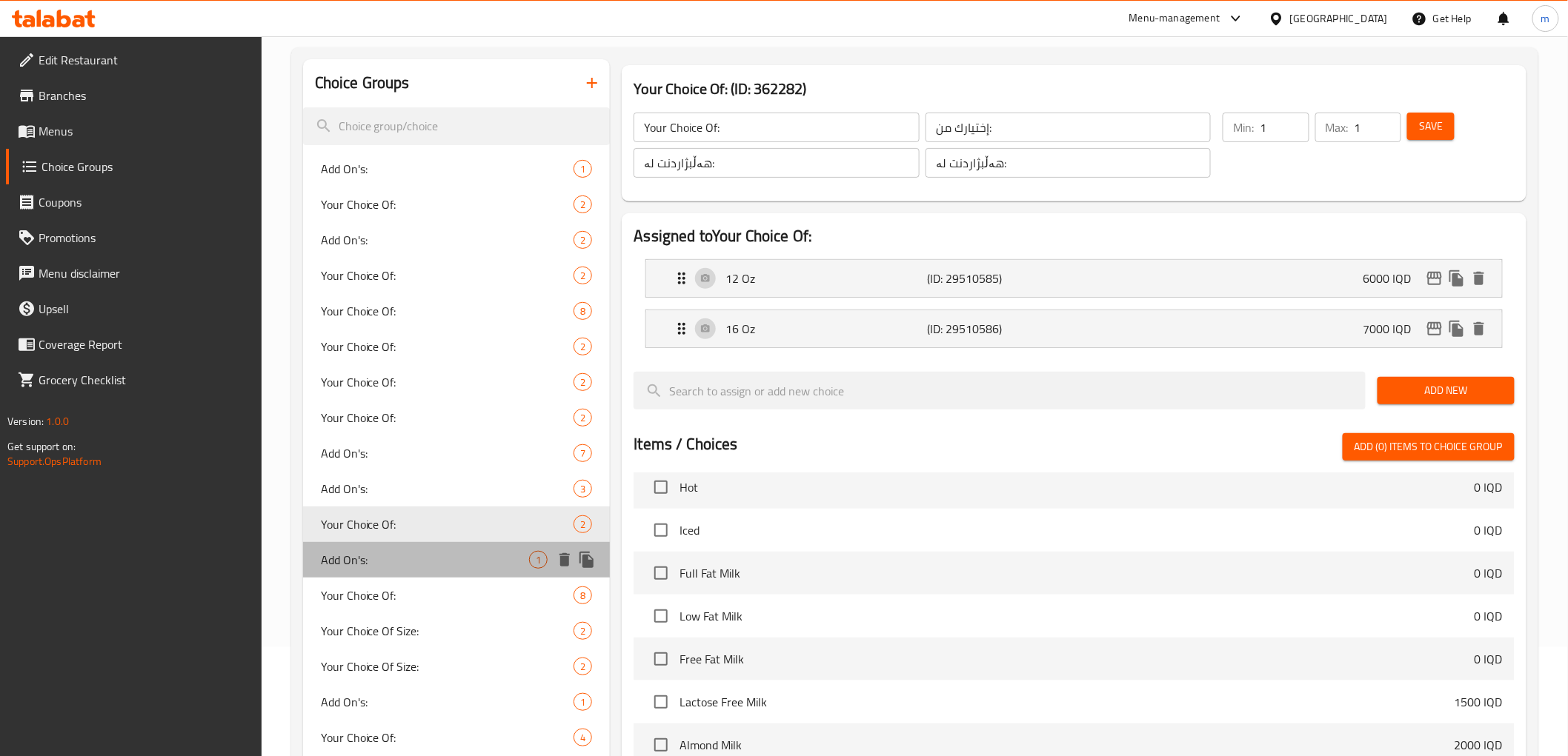
type input "0"
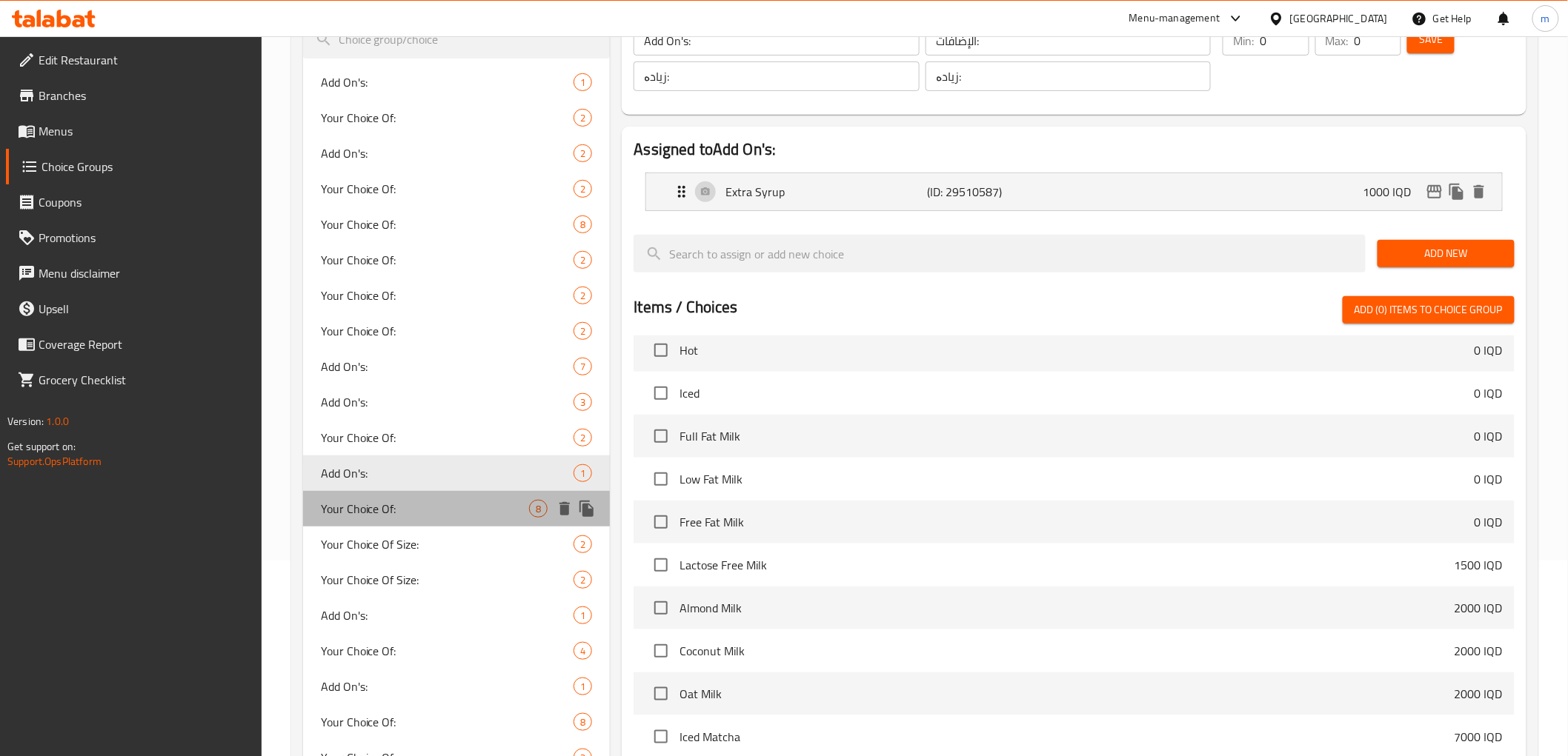
click at [329, 493] on div "Your Choice Of: 8" at bounding box center [457, 509] width 307 height 35
type input "Your Choice Of:"
type input "إختيارك من:"
type input "هەڵبژاردنت لە:"
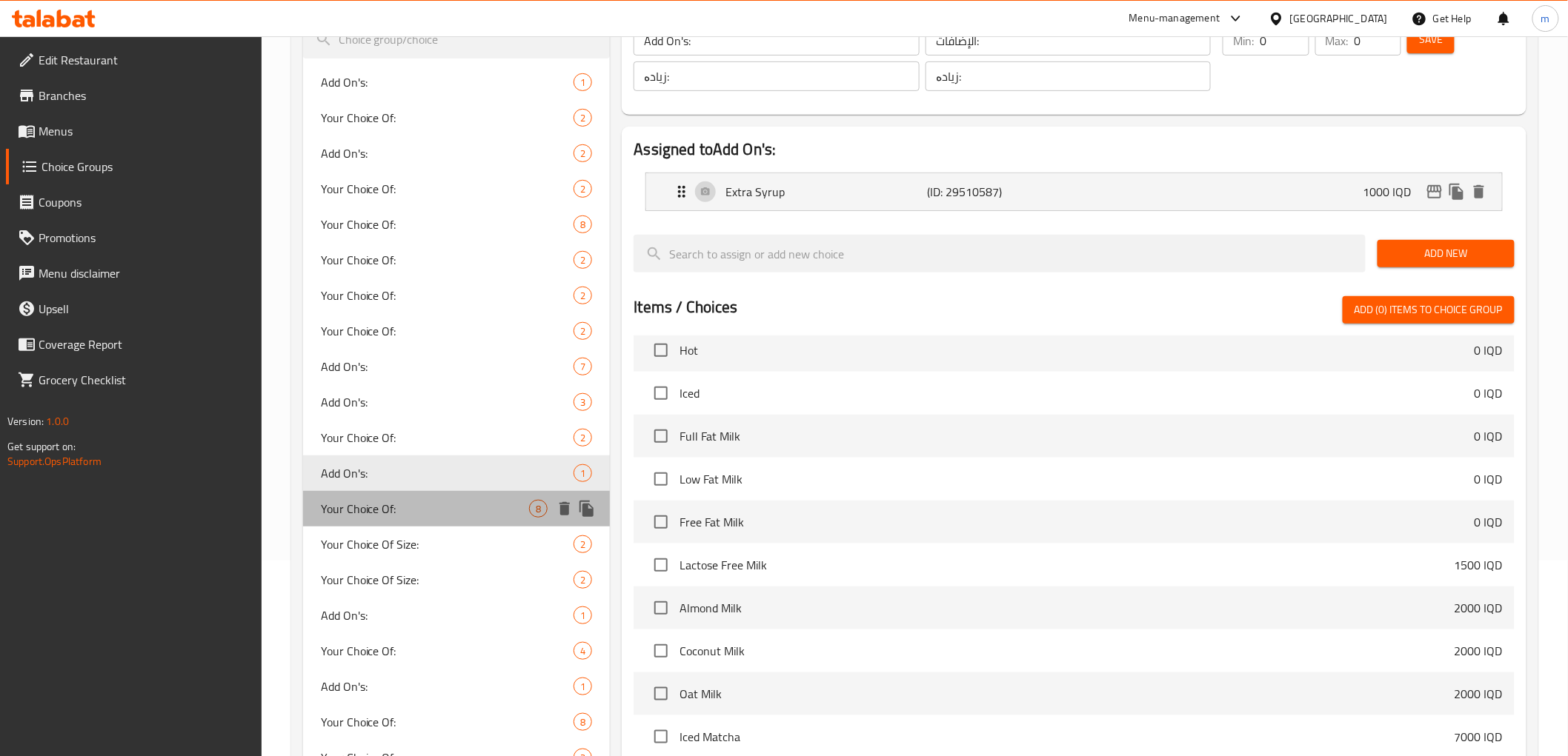
type input "1"
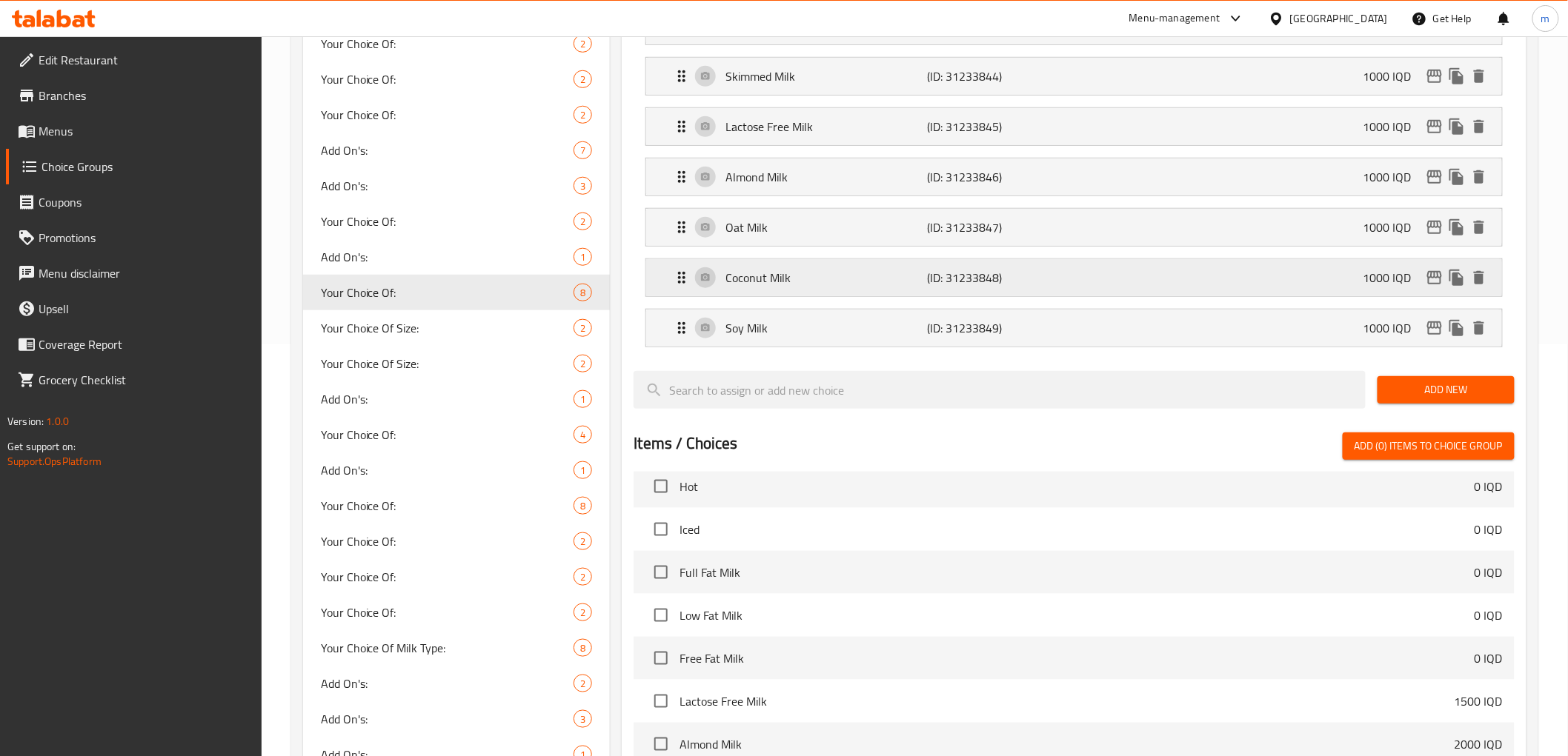
scroll to position [274, 0]
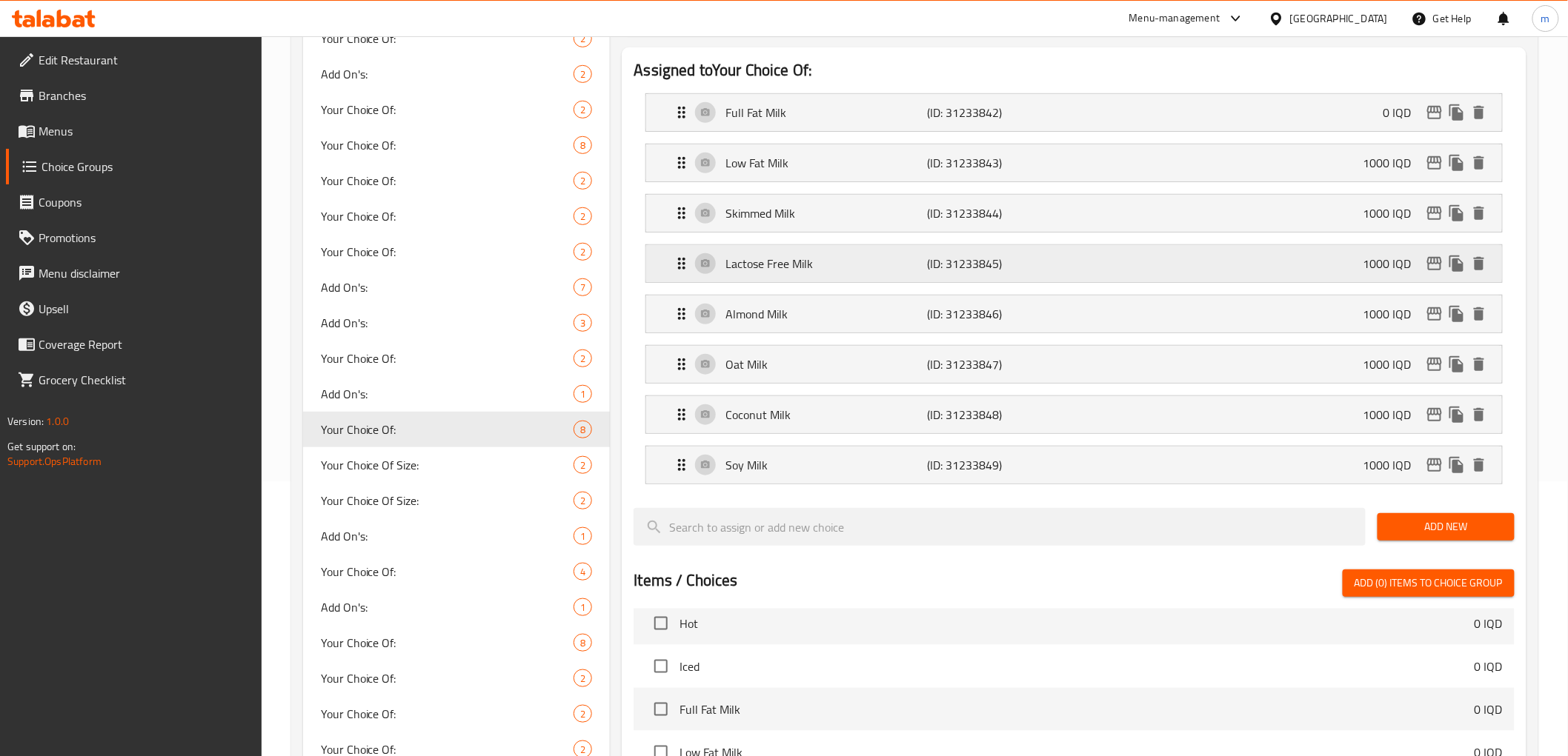
click at [927, 271] on p "Lactose Free Milk" at bounding box center [826, 263] width 202 height 18
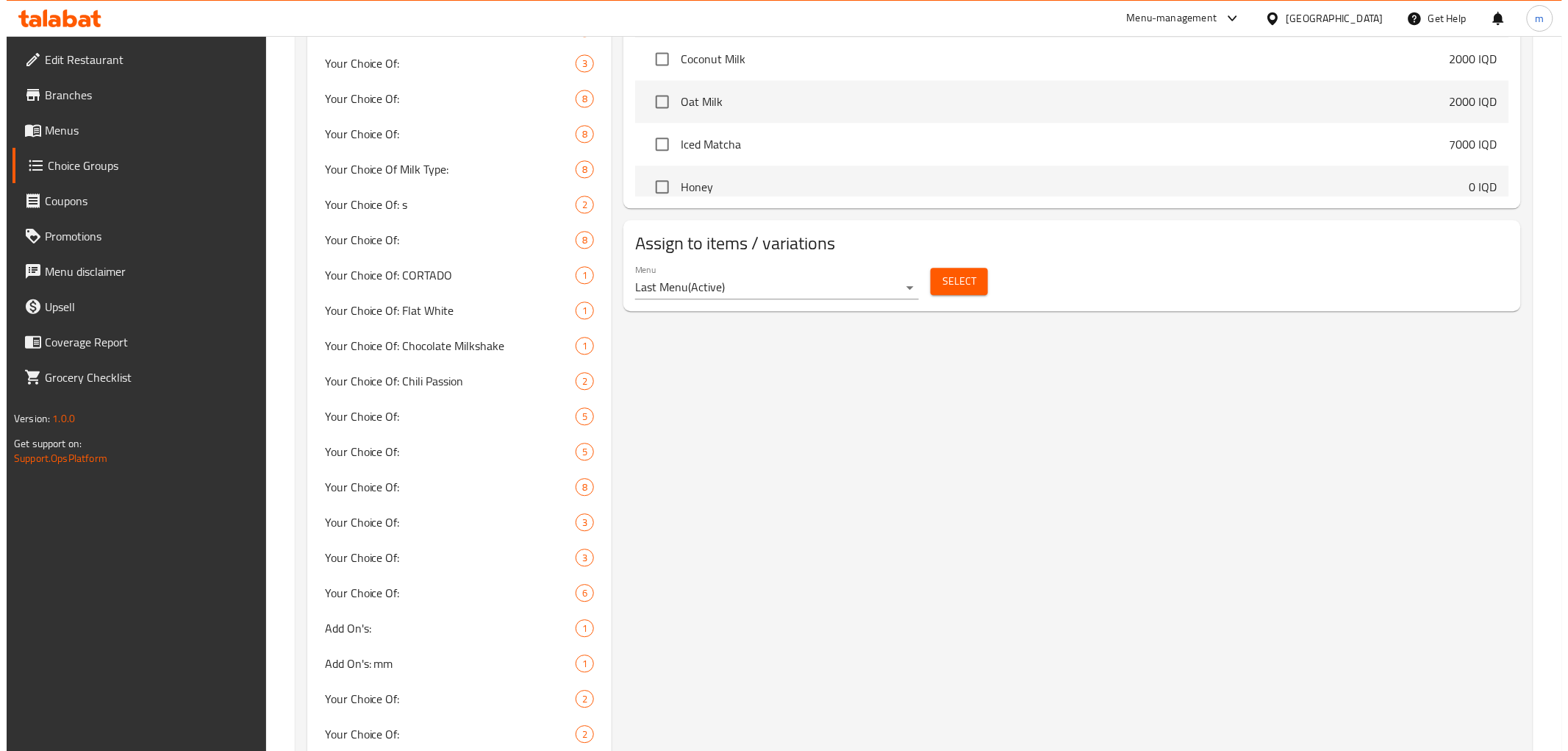
scroll to position [1227, 0]
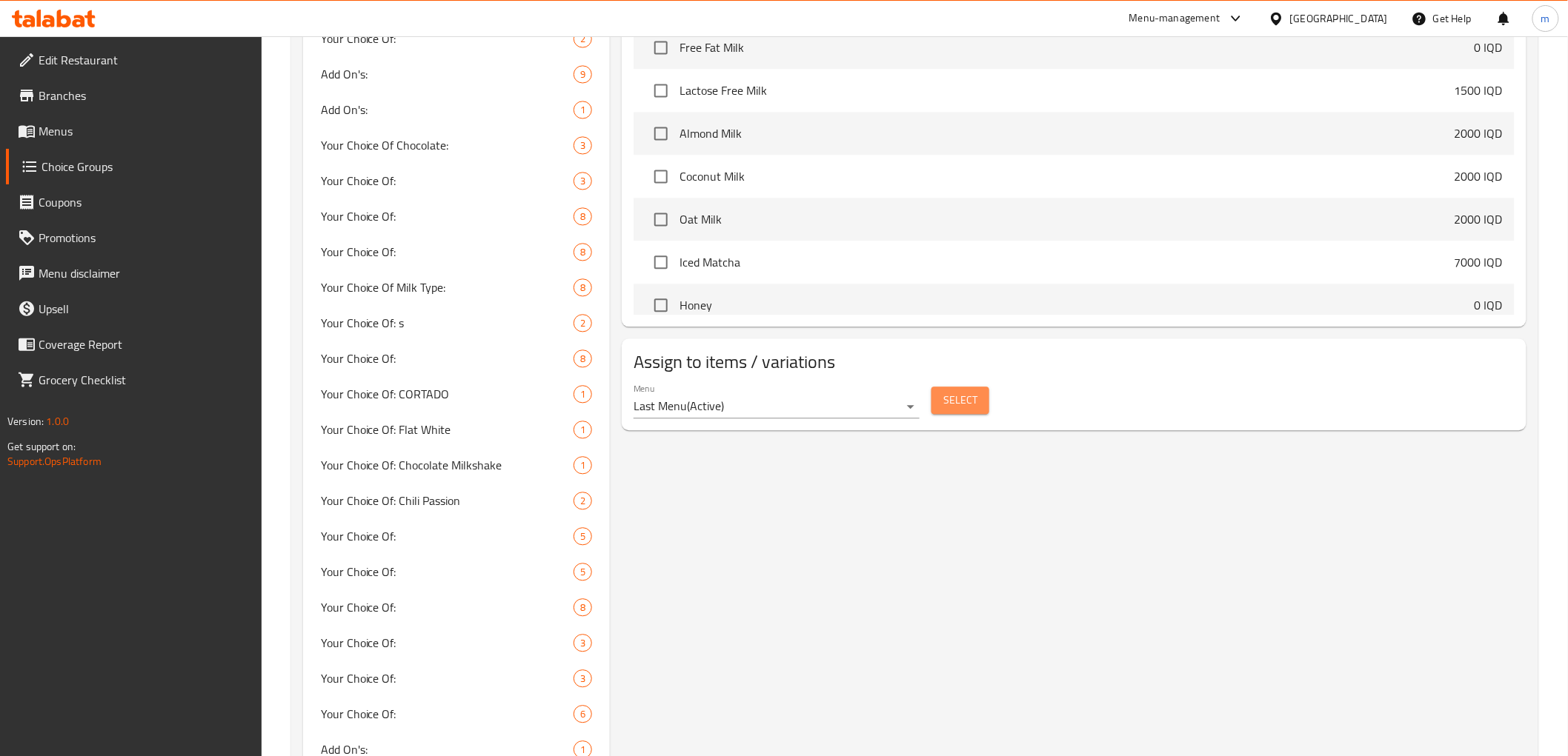
click at [982, 400] on button "Select" at bounding box center [960, 399] width 58 height 27
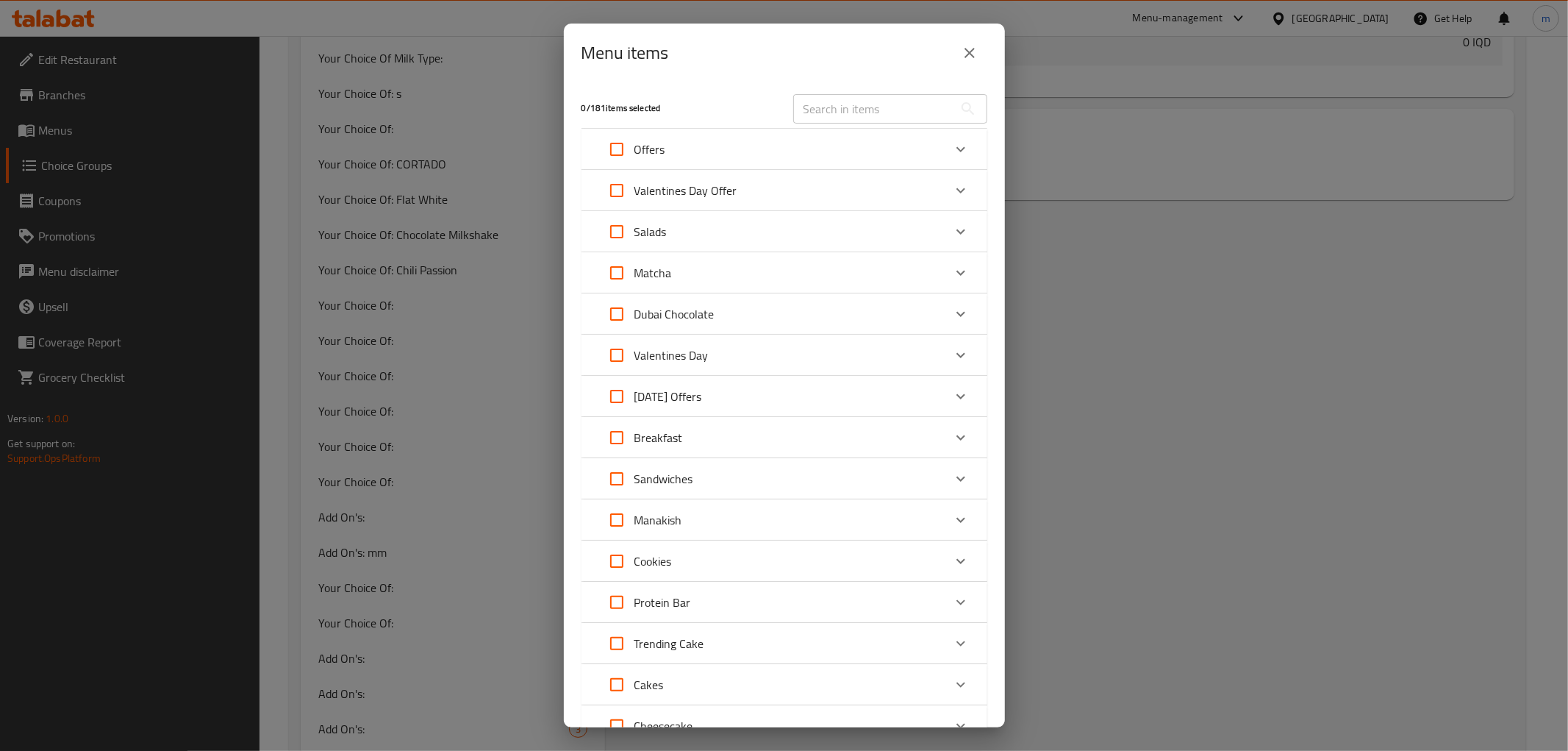
scroll to position [2203, 0]
click at [974, 50] on icon "close" at bounding box center [969, 53] width 18 height 18
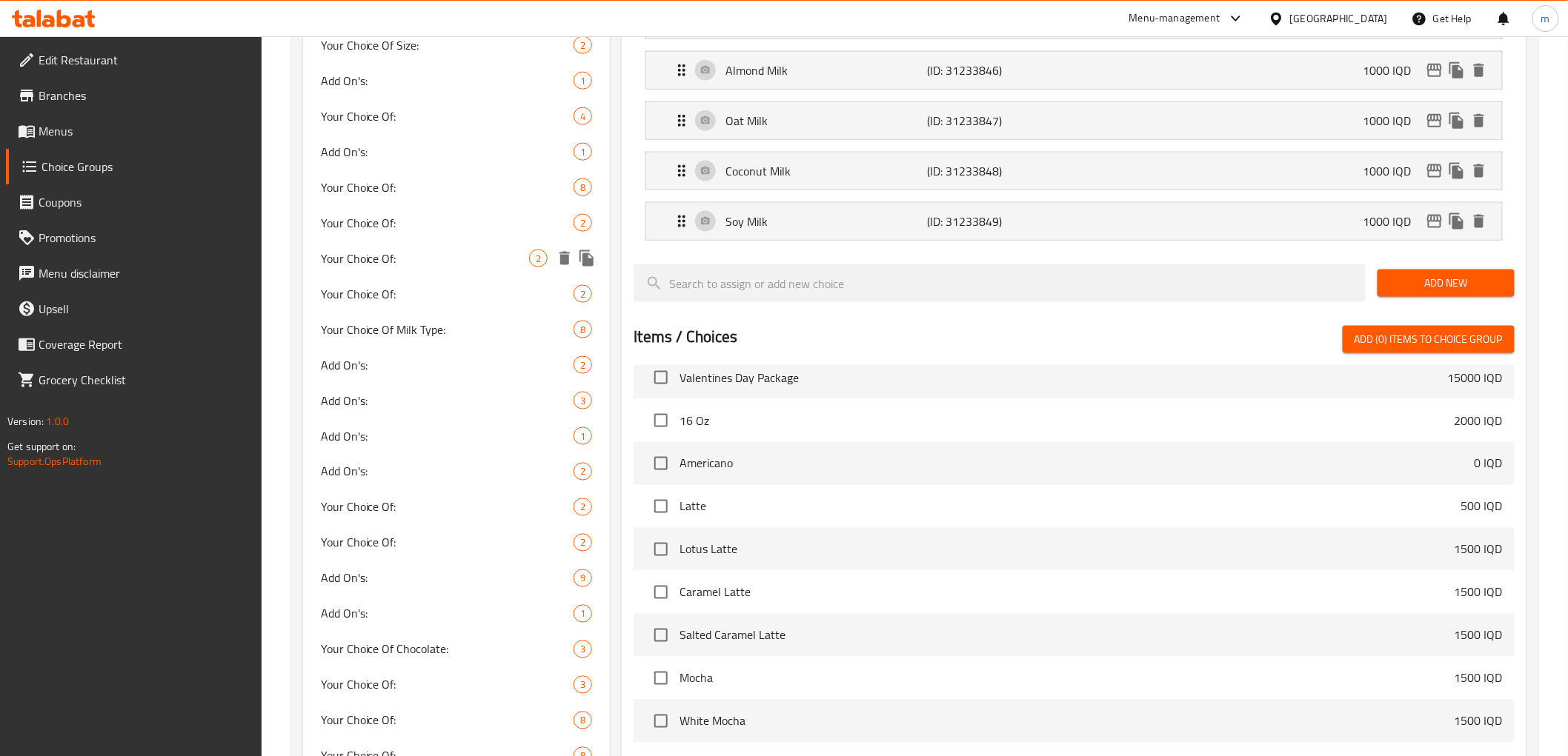
scroll to position [594, 0]
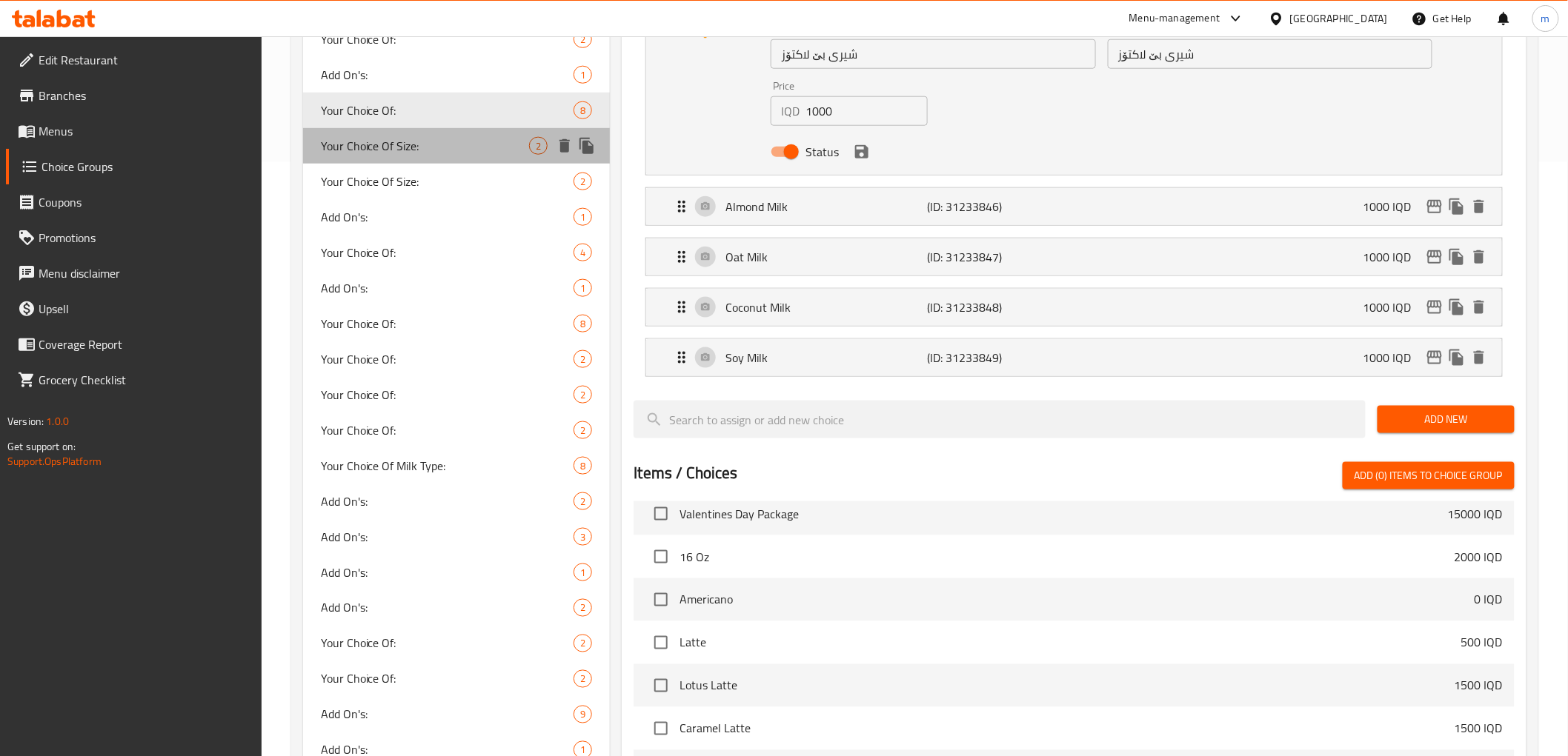
click at [417, 147] on span "Your Choice Of Size:" at bounding box center [426, 146] width 209 height 18
type input "Your Choice Of Size:"
type input "إختيارك من الحجم:"
type input "هەڵبژاردنت لە قەبارە:"
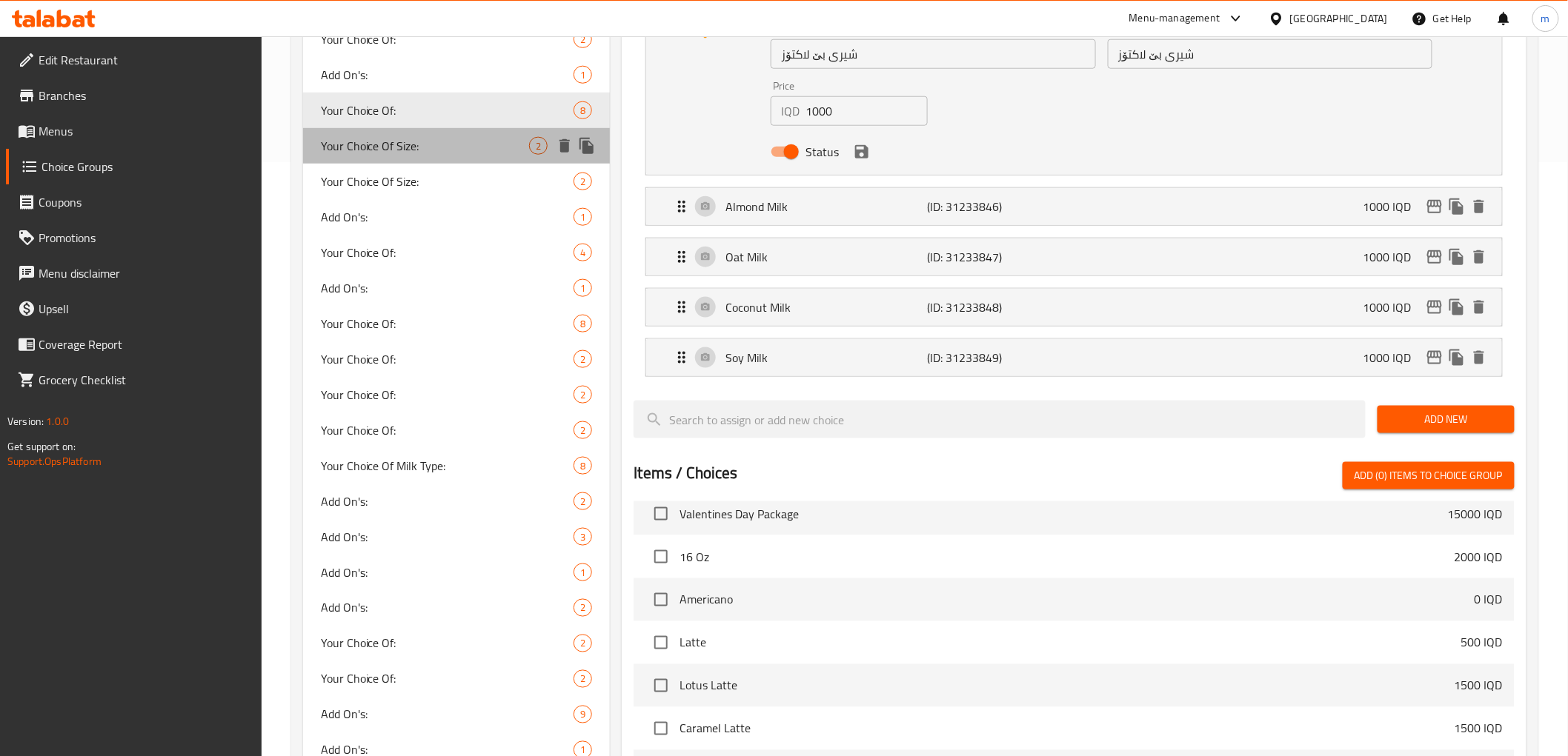
type input "1"
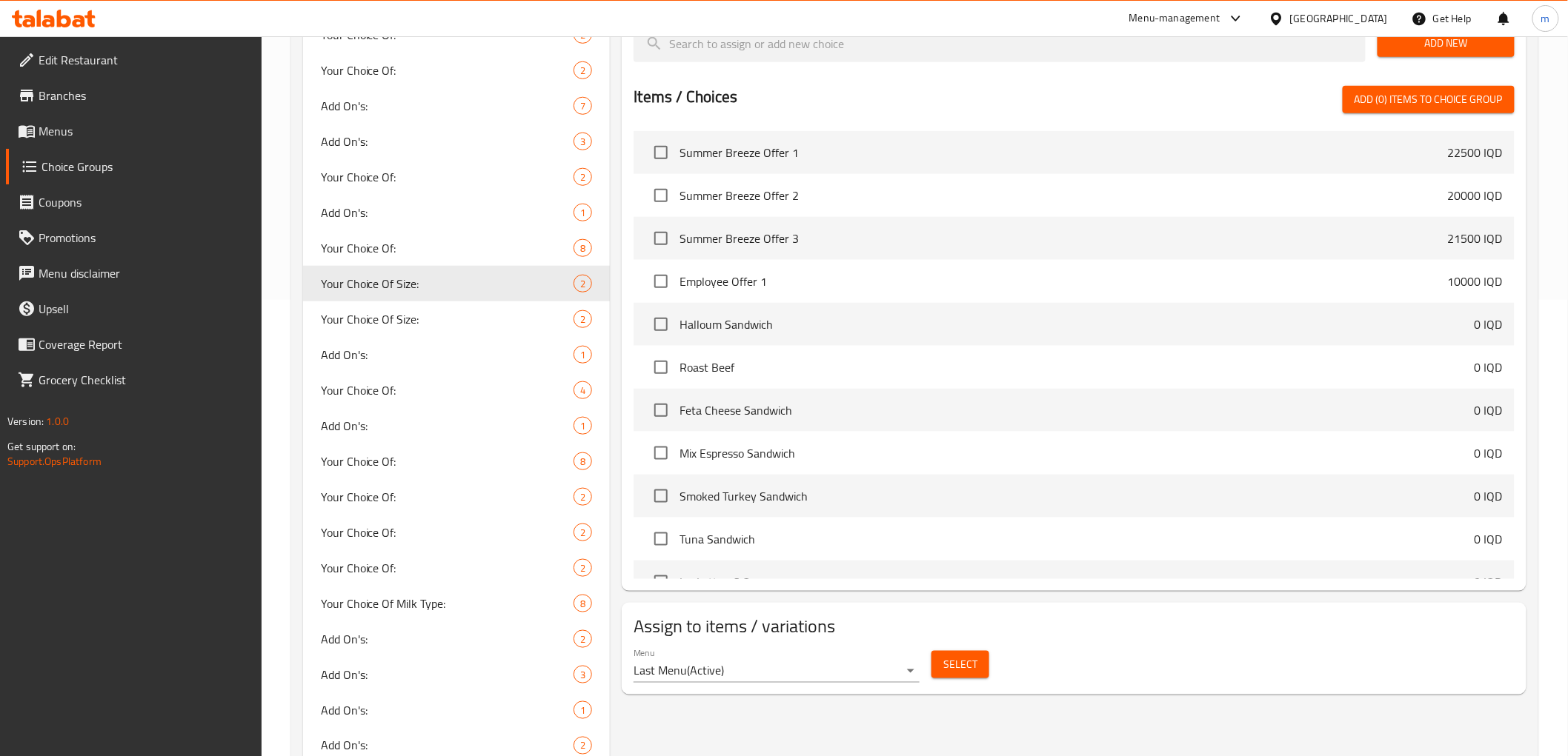
scroll to position [182, 0]
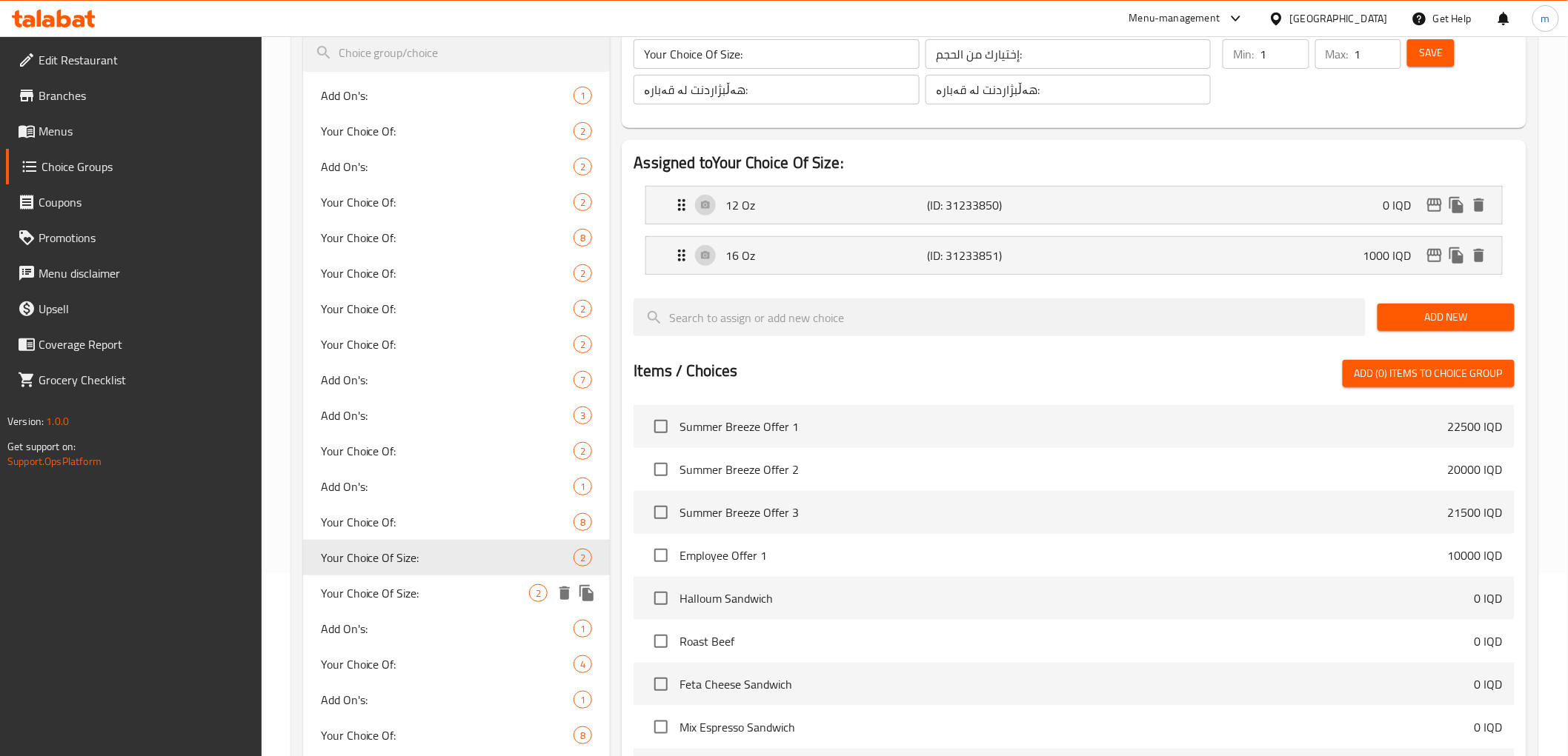
click at [423, 580] on div "Your Choice Of Size: 2" at bounding box center [457, 594] width 307 height 35
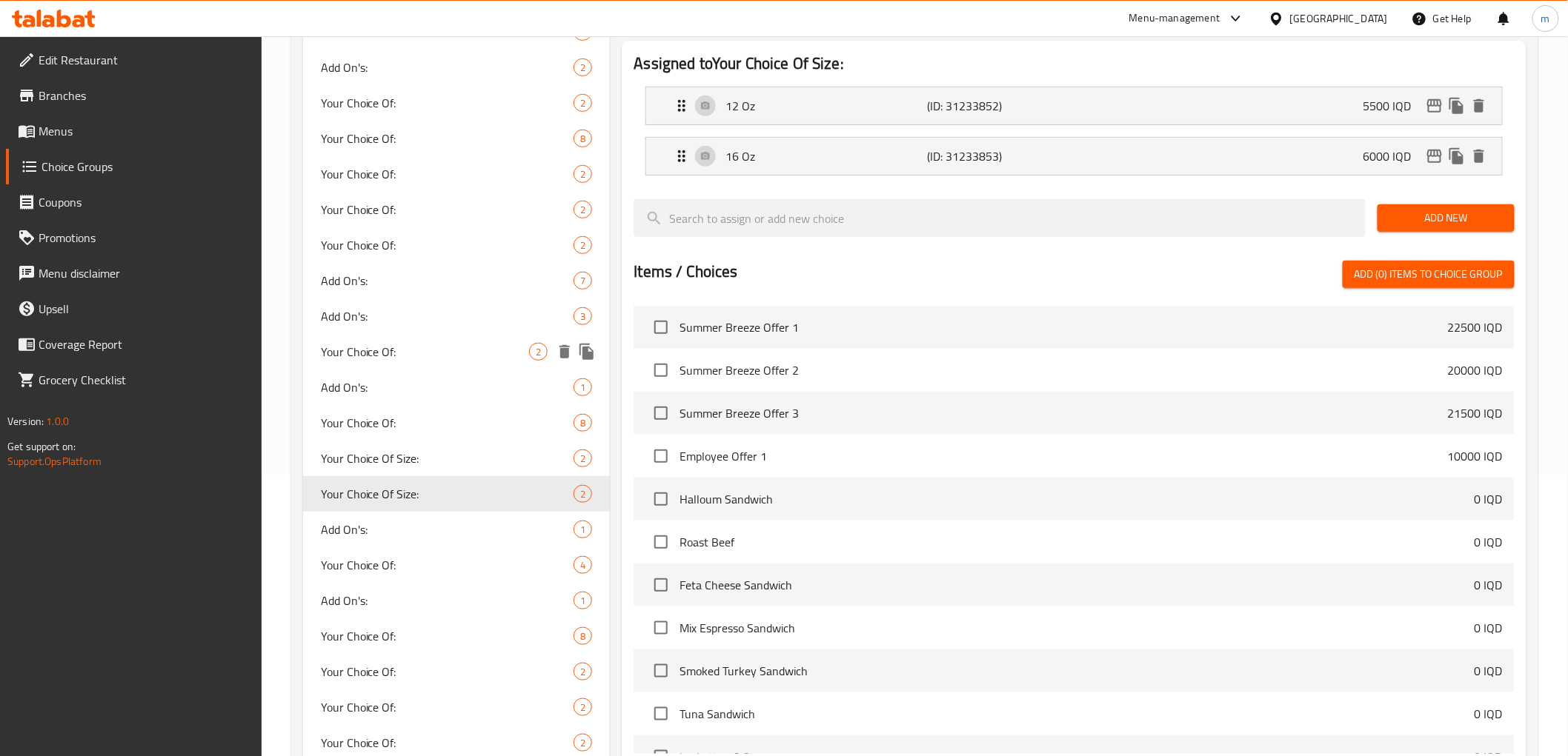
scroll to position [319, 0]
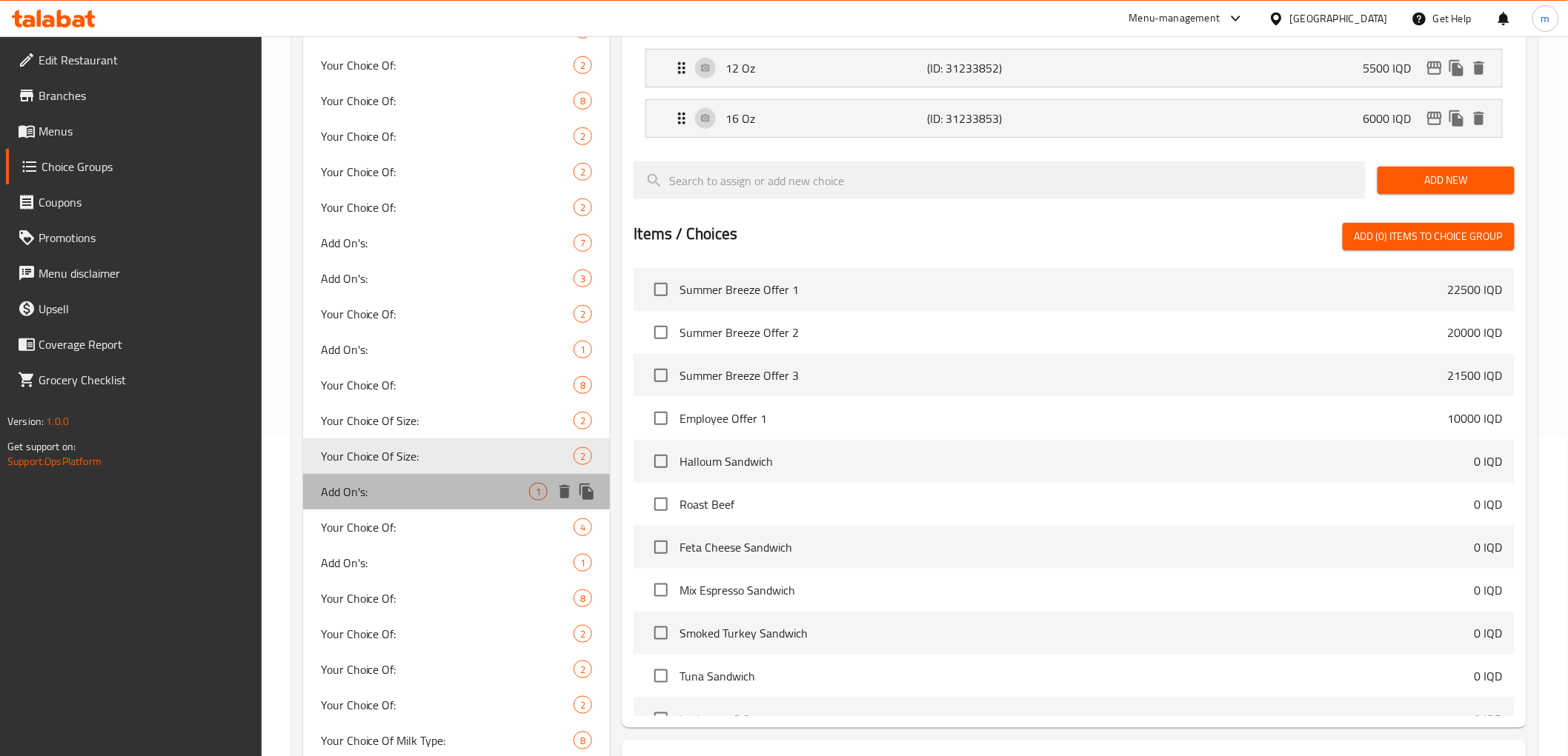
click at [374, 489] on span "Add On's:" at bounding box center [426, 491] width 209 height 18
type input "Add On's:"
type input "الإضافات:"
type input "زیادە:"
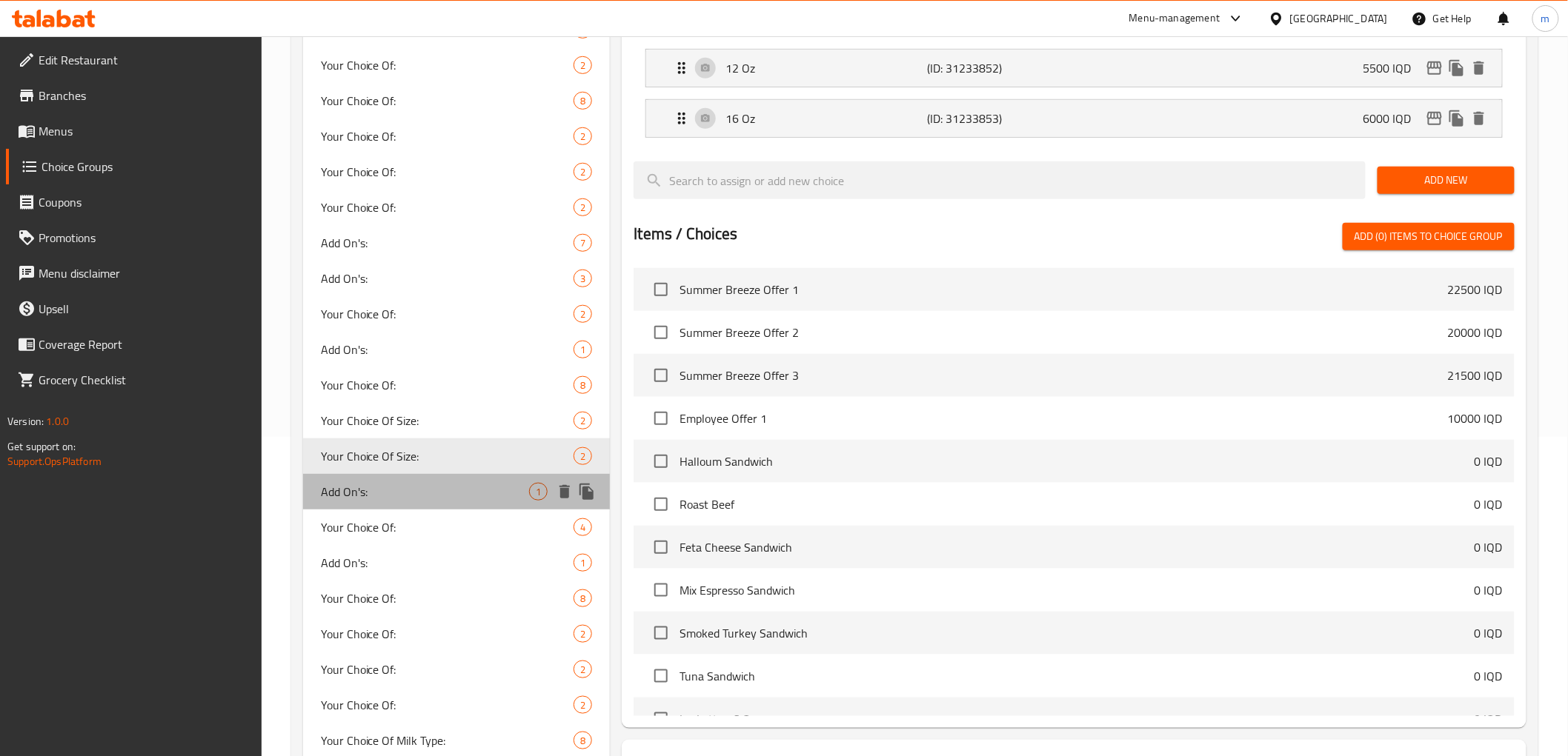
type input "0"
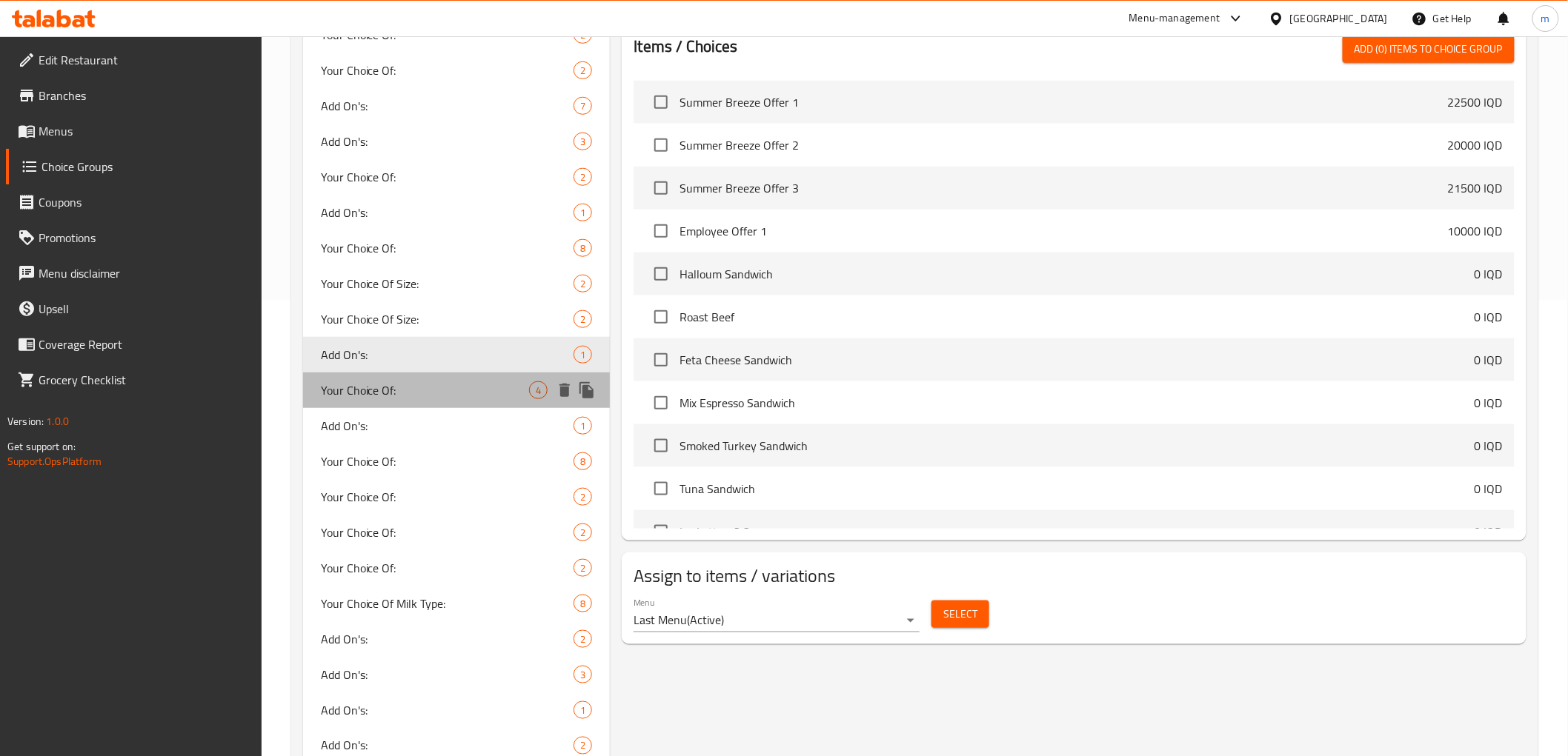
click at [410, 396] on span "Your Choice Of:" at bounding box center [426, 390] width 209 height 18
type input "Your Choice Of:"
type input "إختيارك من:"
type input "هەڵبژاردنت لە:"
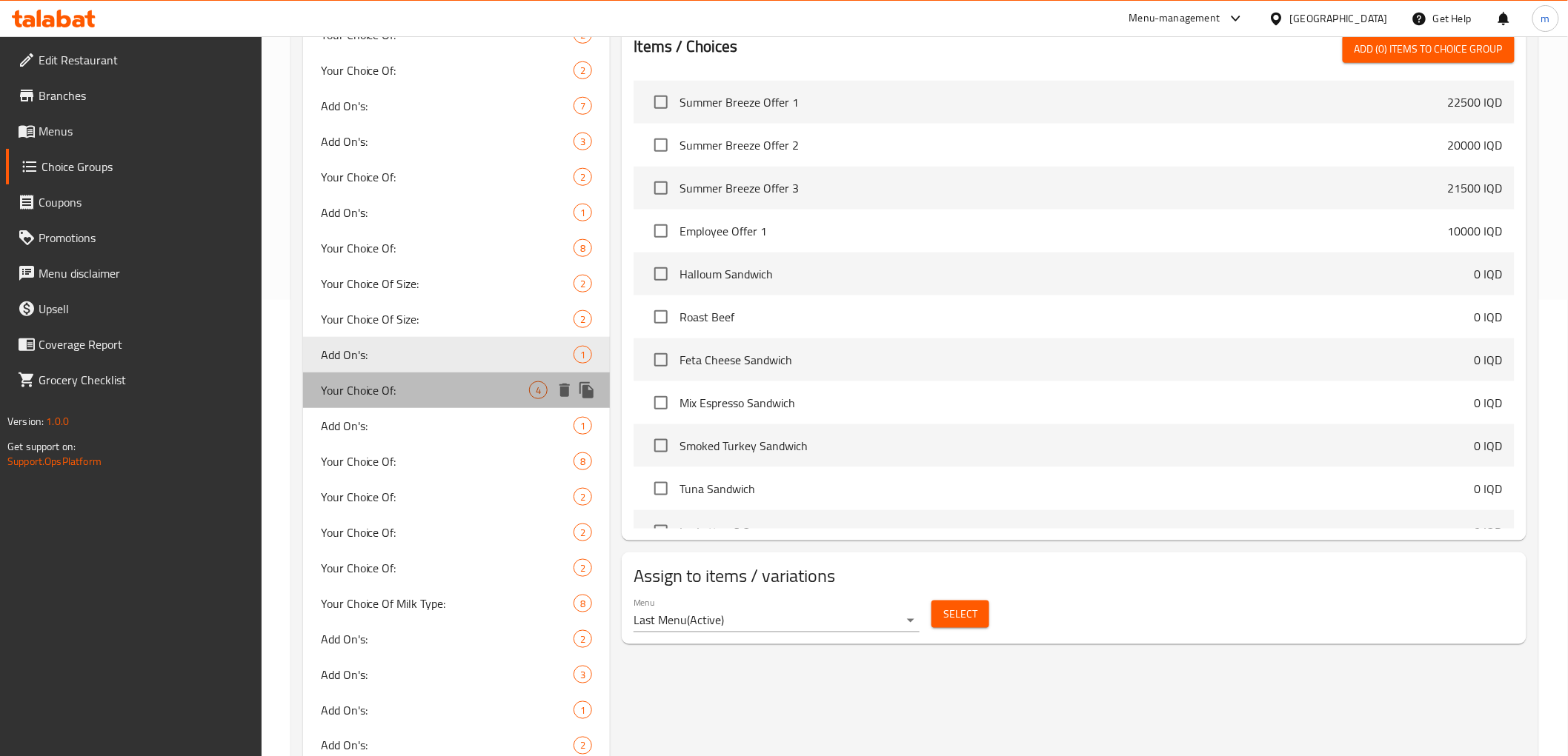
type input "1"
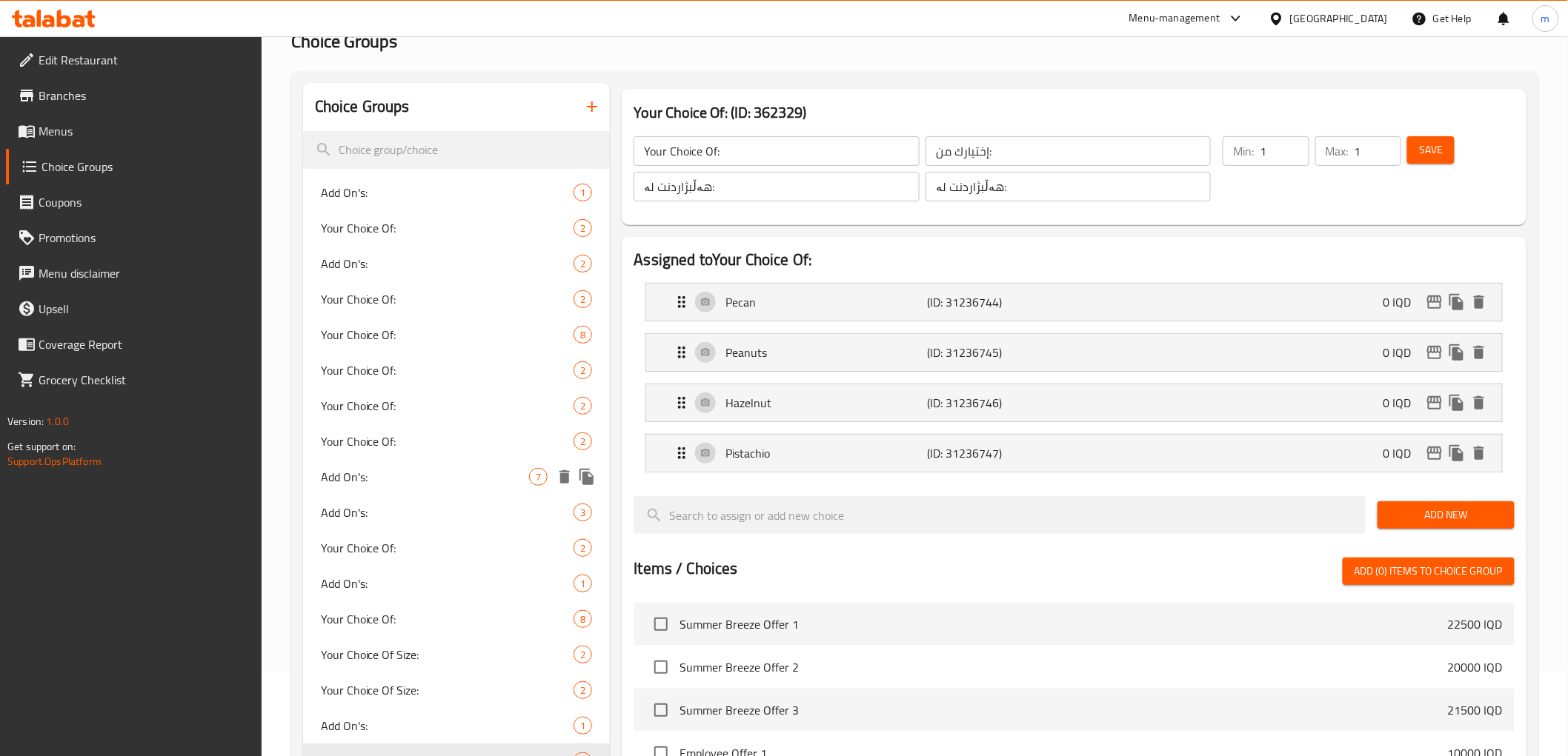
scroll to position [0, 0]
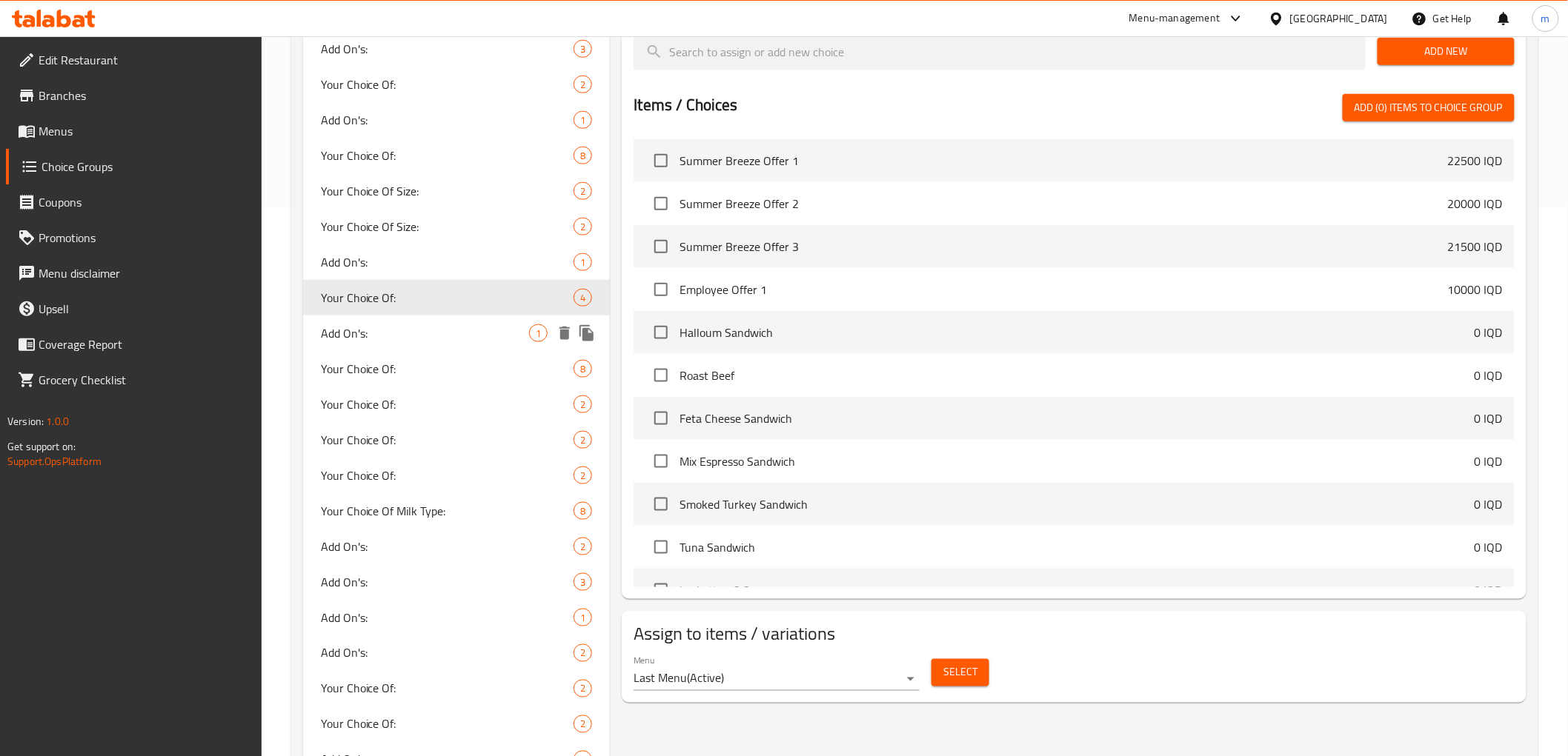
click at [386, 331] on span "Add On's:" at bounding box center [426, 333] width 209 height 18
type input "Add On's:"
type input "الإضافات:"
type input "زیادە:"
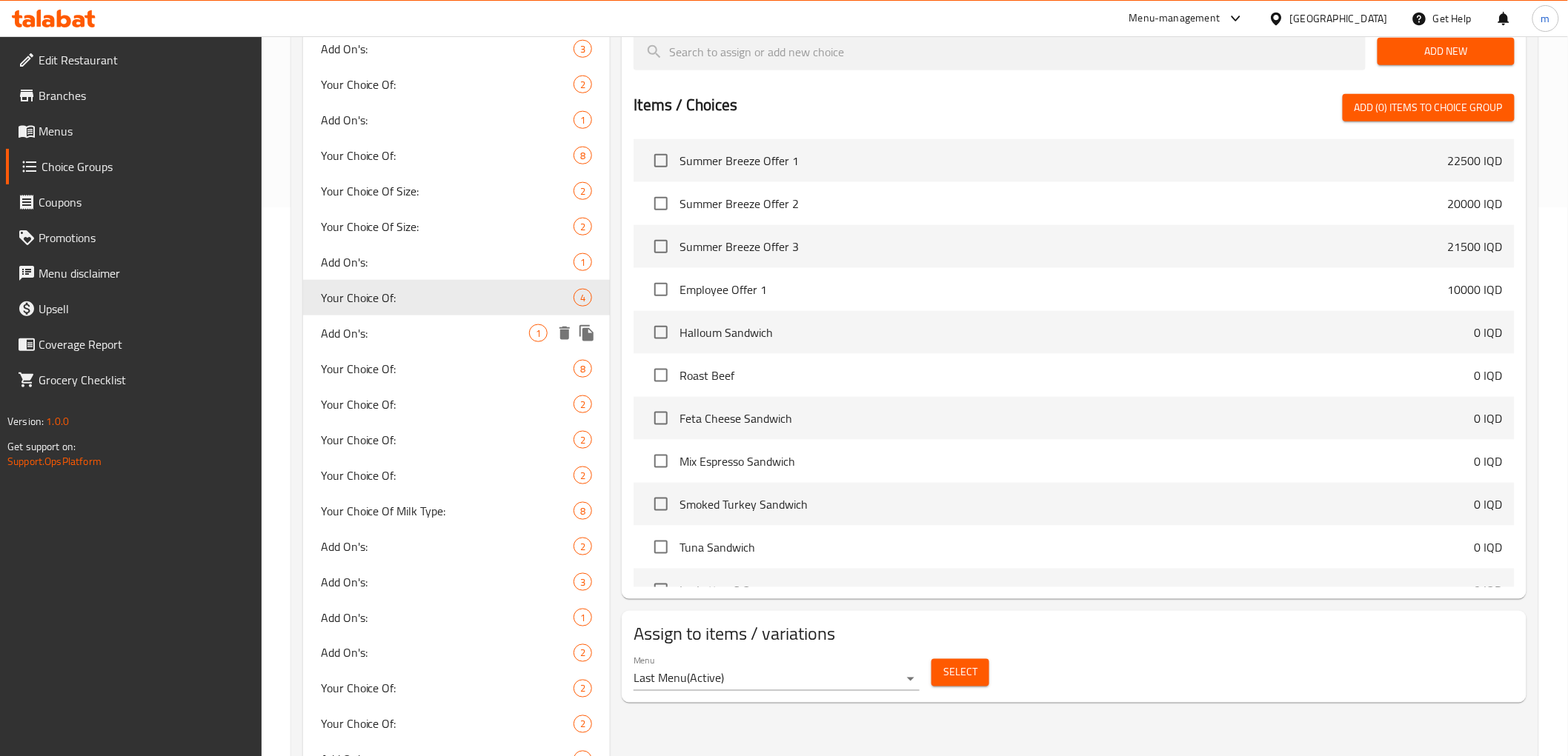
type input "0"
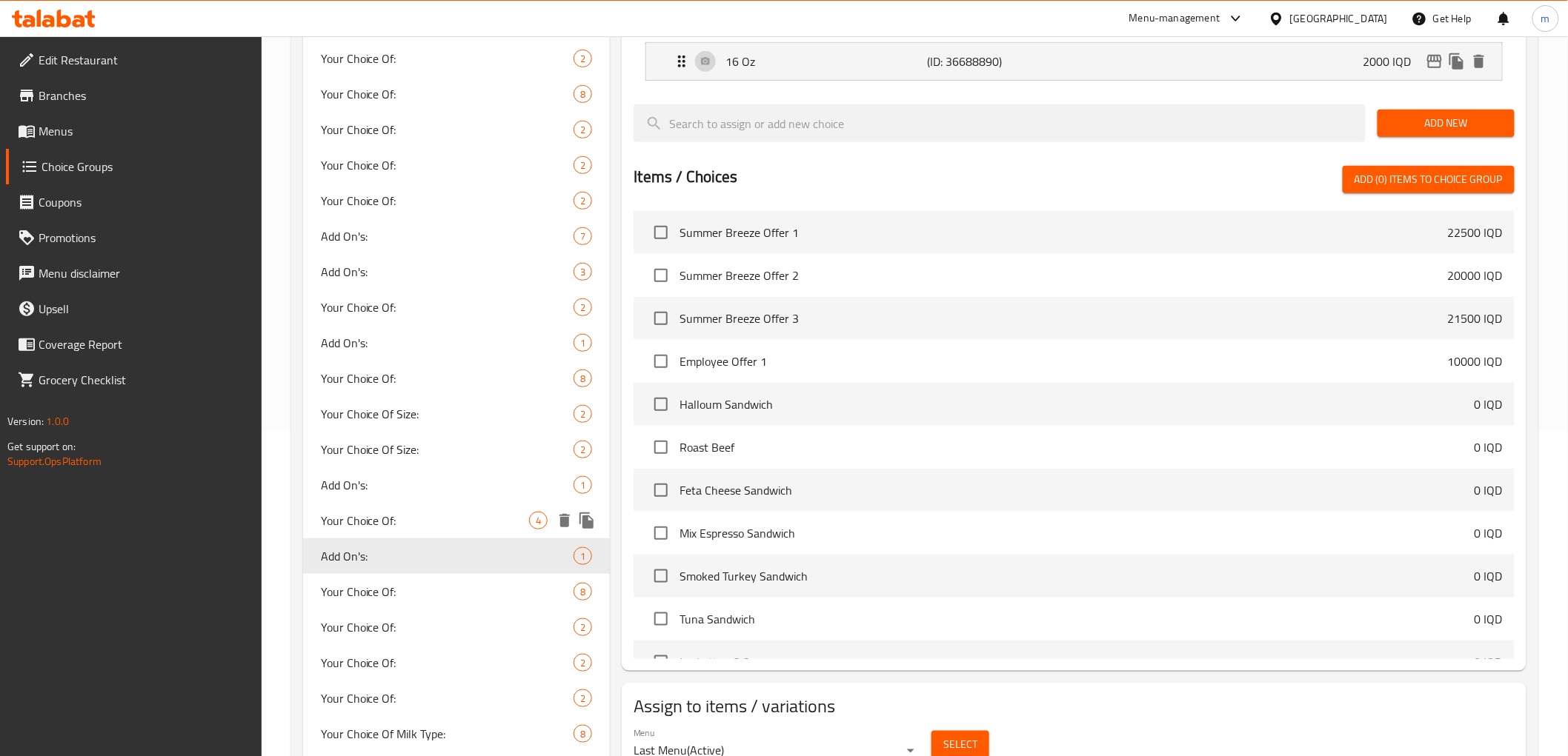
scroll to position [411, 0]
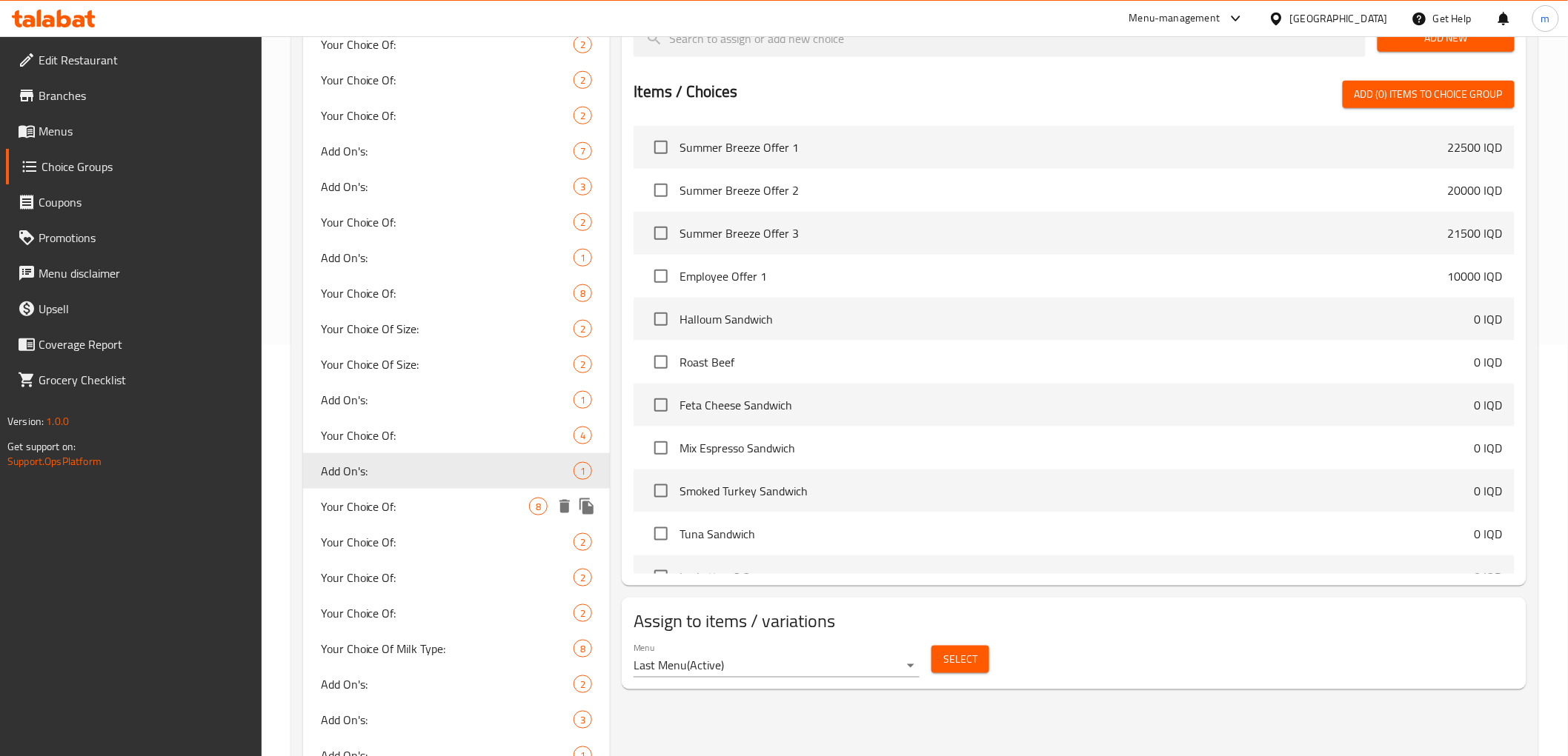
click at [383, 501] on span "Your Choice Of:" at bounding box center [426, 506] width 209 height 18
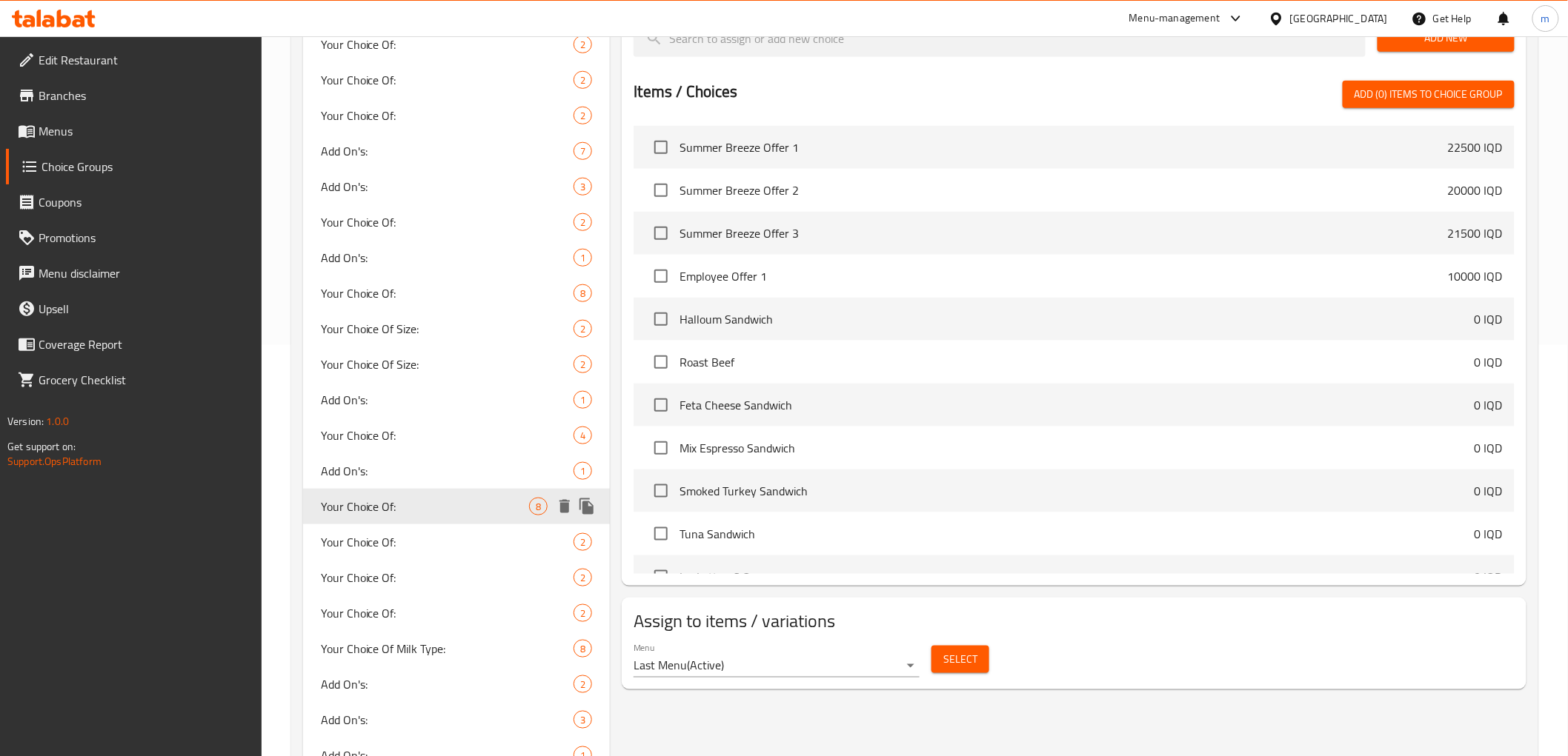
type input "Your Choice Of:"
type input "إختيارك من:"
type input "هەڵبژاردنت لە:"
type input "1"
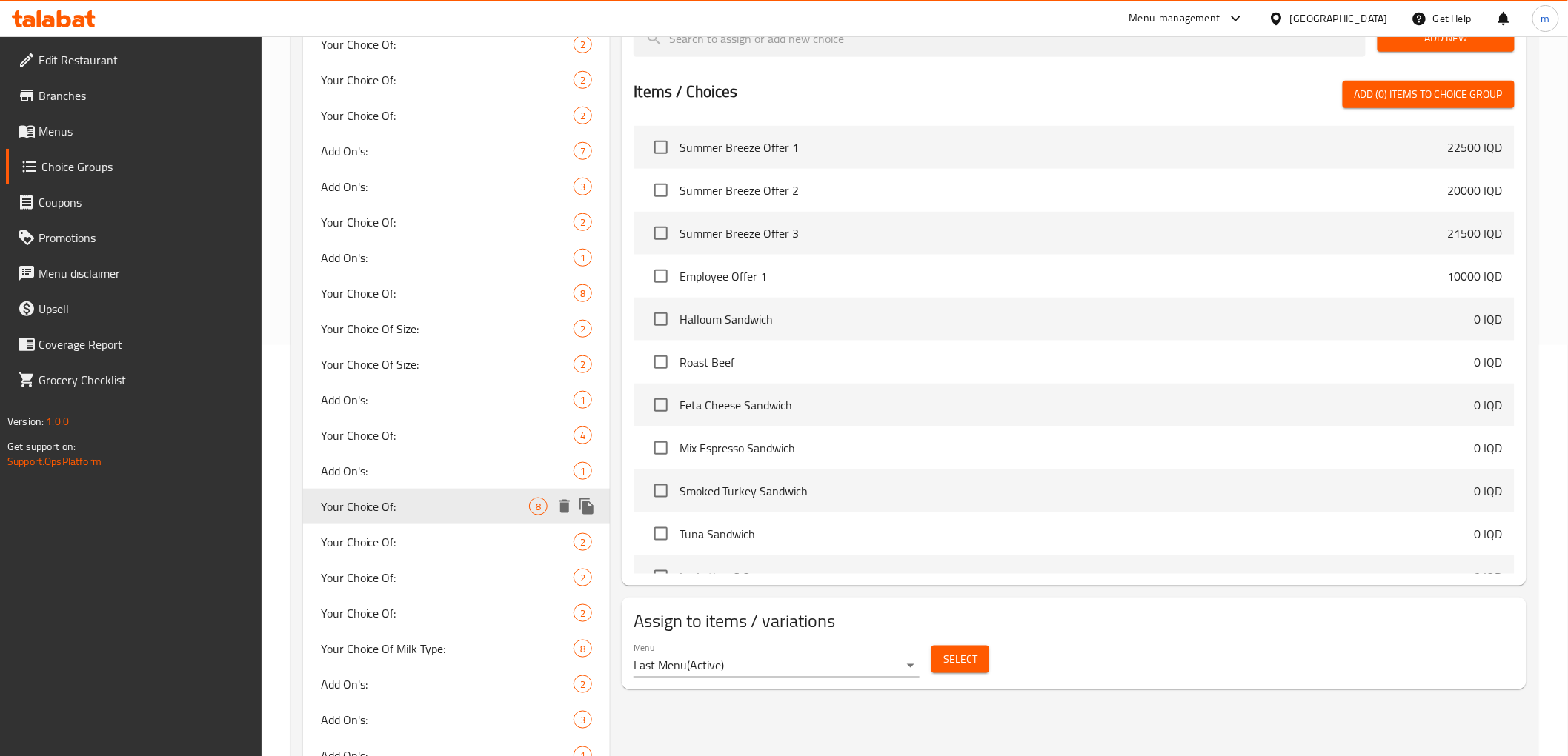
type input "1"
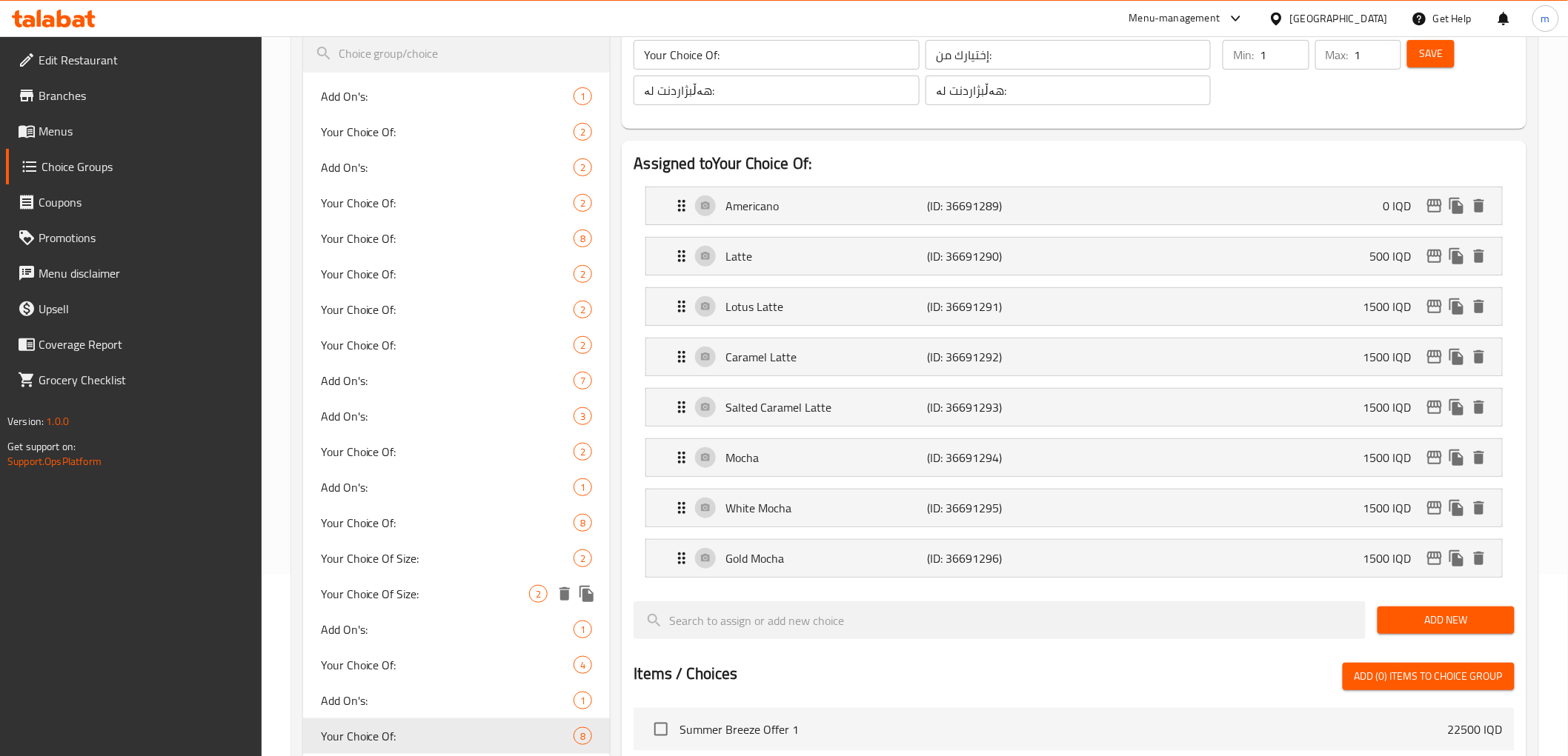
scroll to position [137, 0]
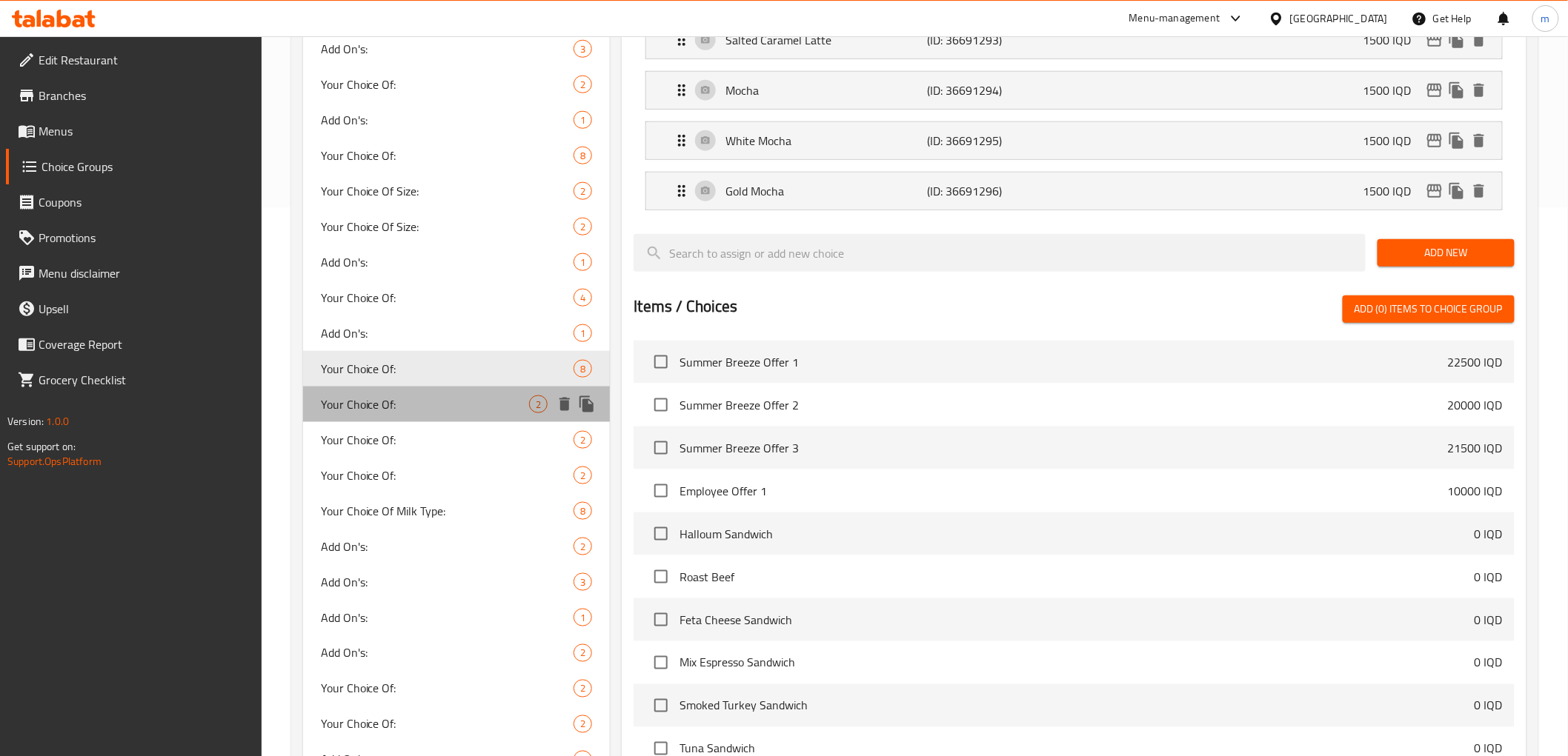
click at [409, 404] on span "Your Choice Of:" at bounding box center [426, 404] width 209 height 18
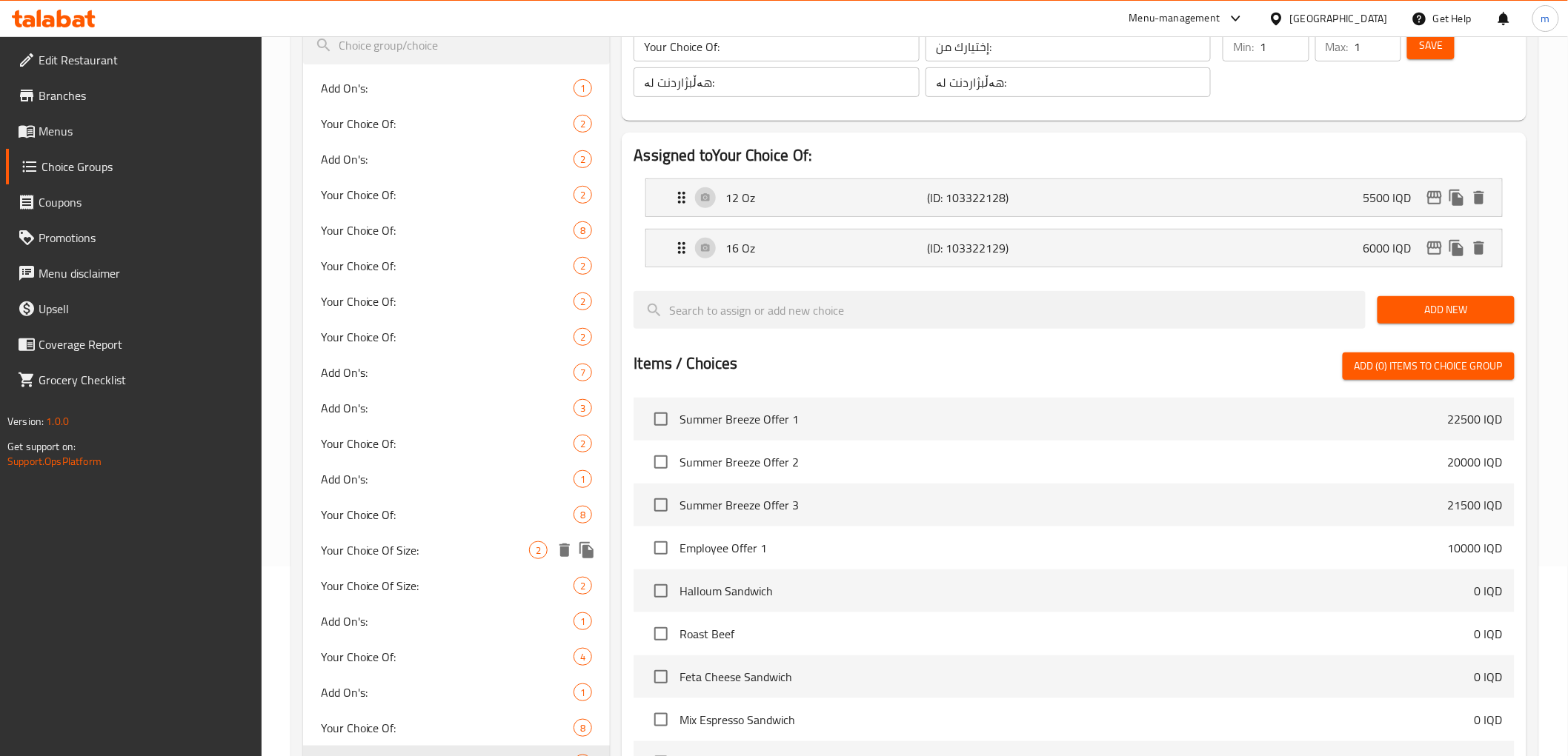
scroll to position [274, 0]
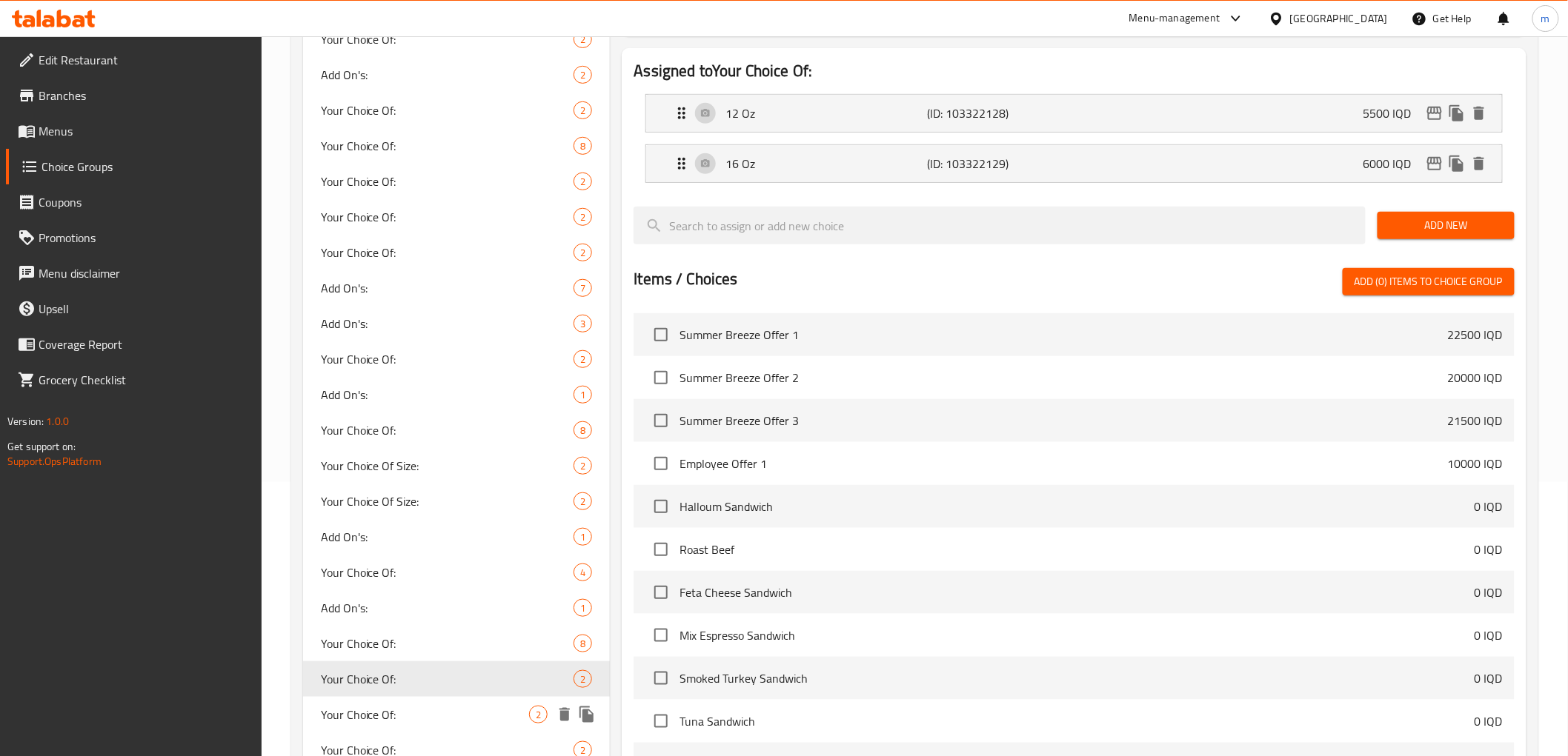
click at [386, 707] on span "Your Choice Of:" at bounding box center [426, 714] width 209 height 18
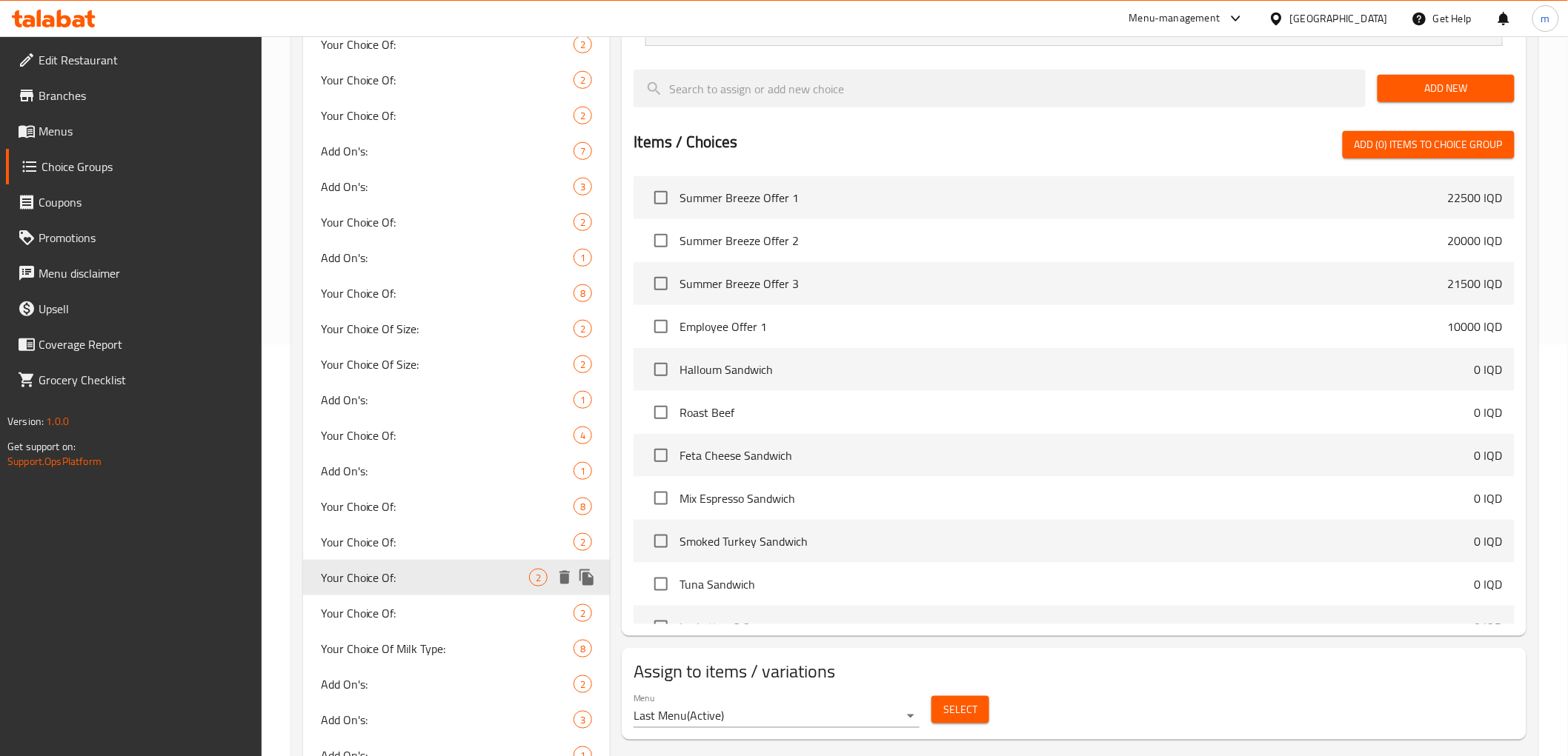
scroll to position [549, 0]
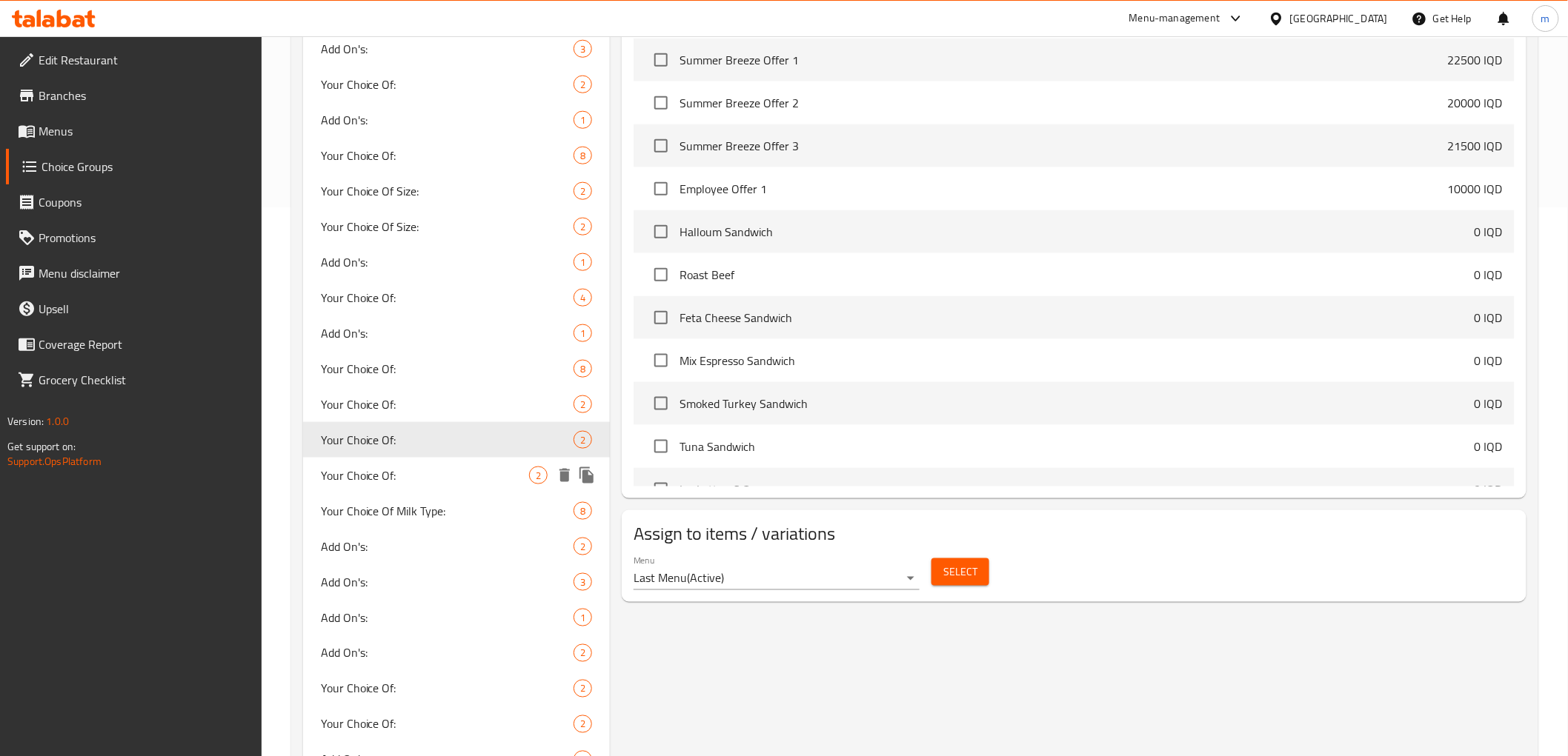
click at [410, 487] on div "Your Choice Of: 2" at bounding box center [457, 475] width 307 height 35
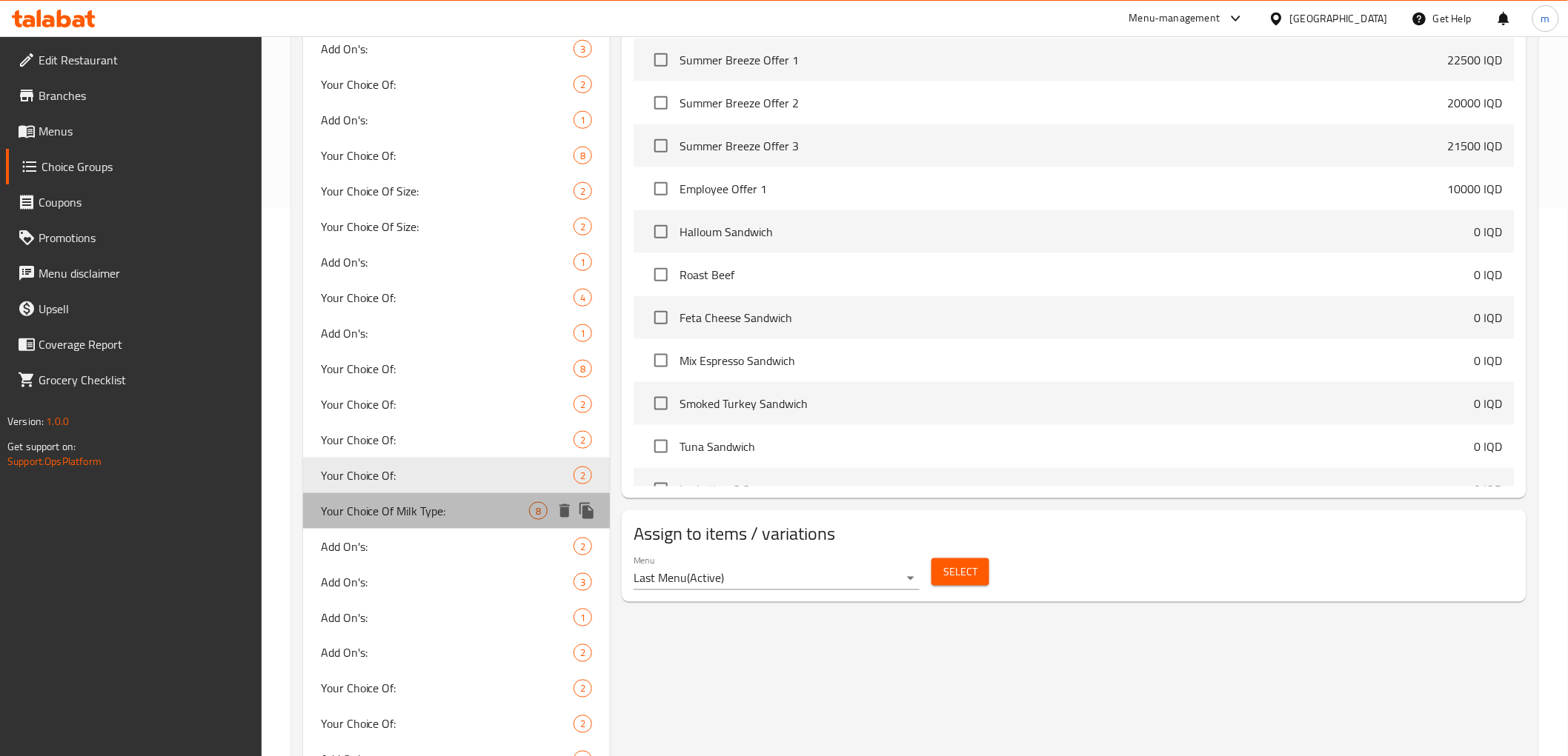
drag, startPoint x: 434, startPoint y: 508, endPoint x: 506, endPoint y: 310, distance: 210.7
click at [433, 509] on span "Your Choice Of Milk Type:" at bounding box center [426, 511] width 209 height 18
type input "Your Choice Of Milk Type:"
type input "إختيارك من النوع الحليب:"
type input "هەڵبژاردنت لە جۆری شیر:"
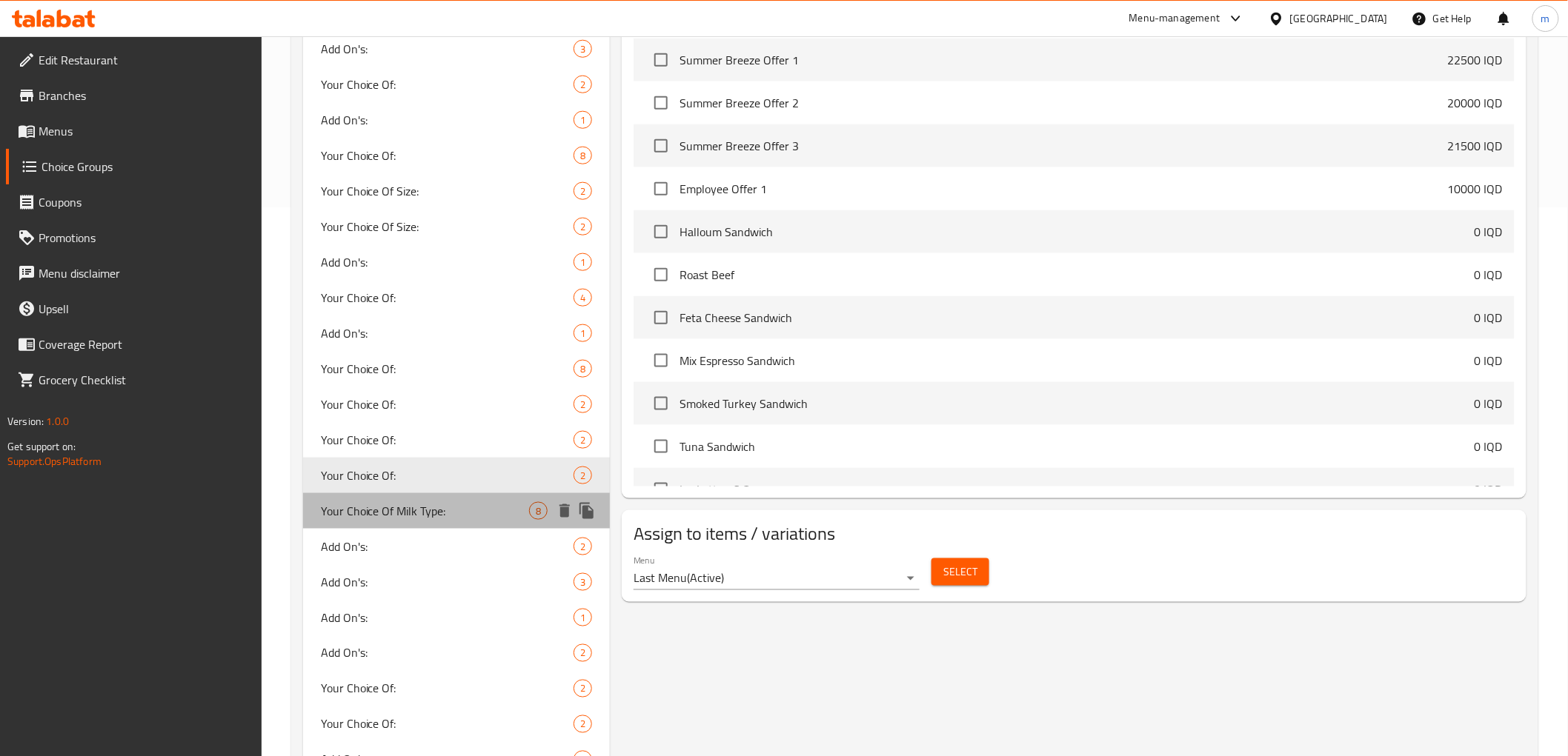
type input "هەڵبژاردنت لە جۆری شیر:"
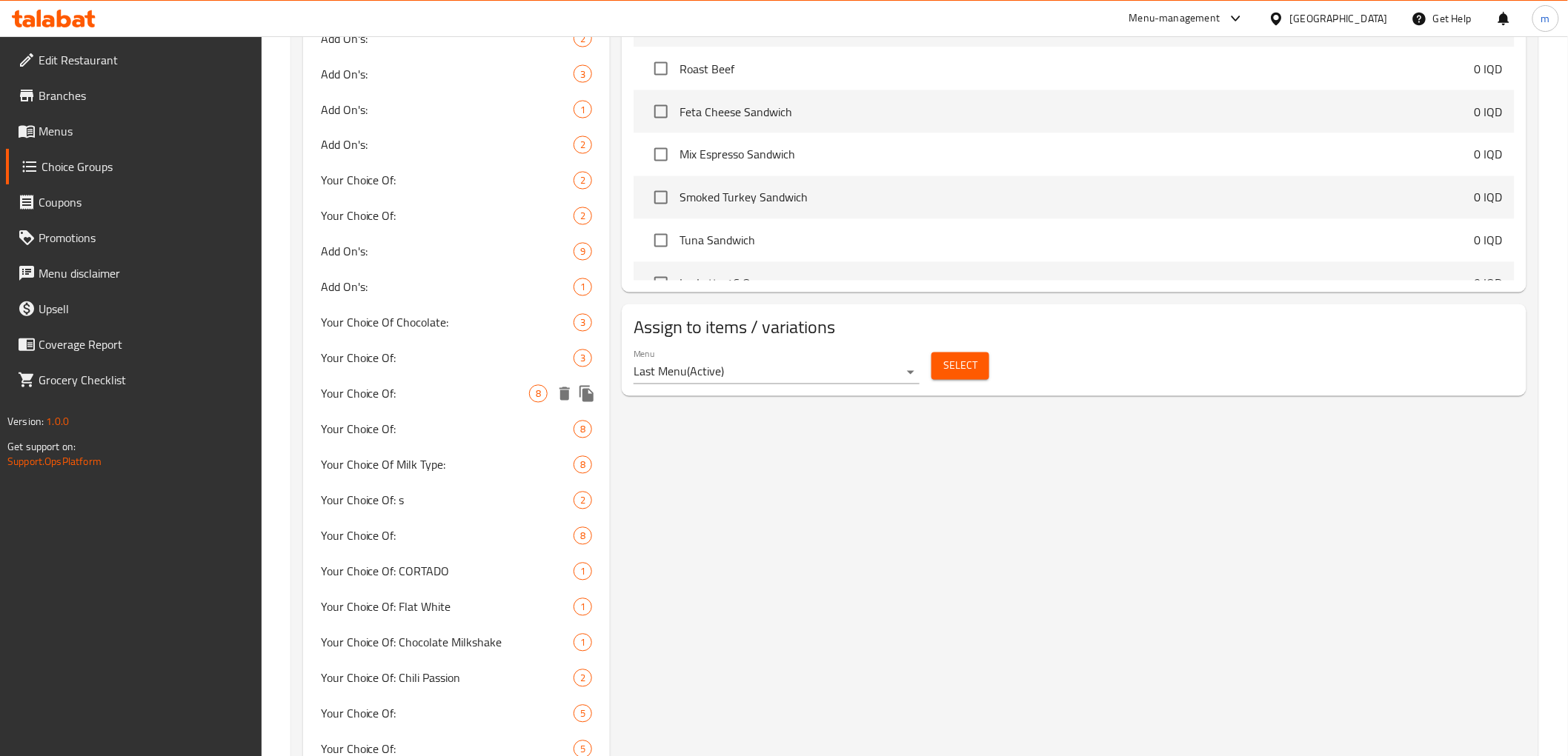
scroll to position [1234, 0]
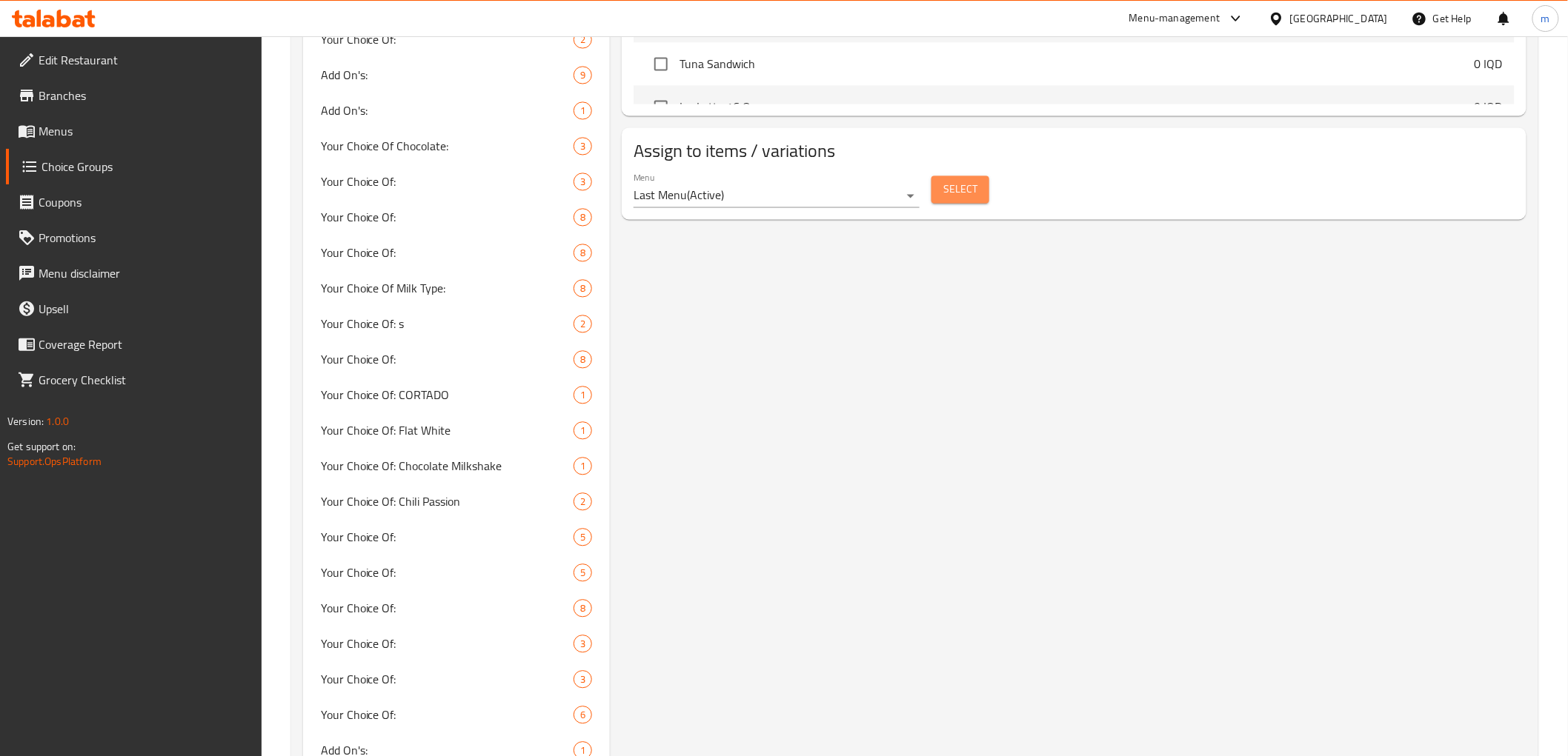
click at [968, 176] on button "Select" at bounding box center [960, 189] width 58 height 27
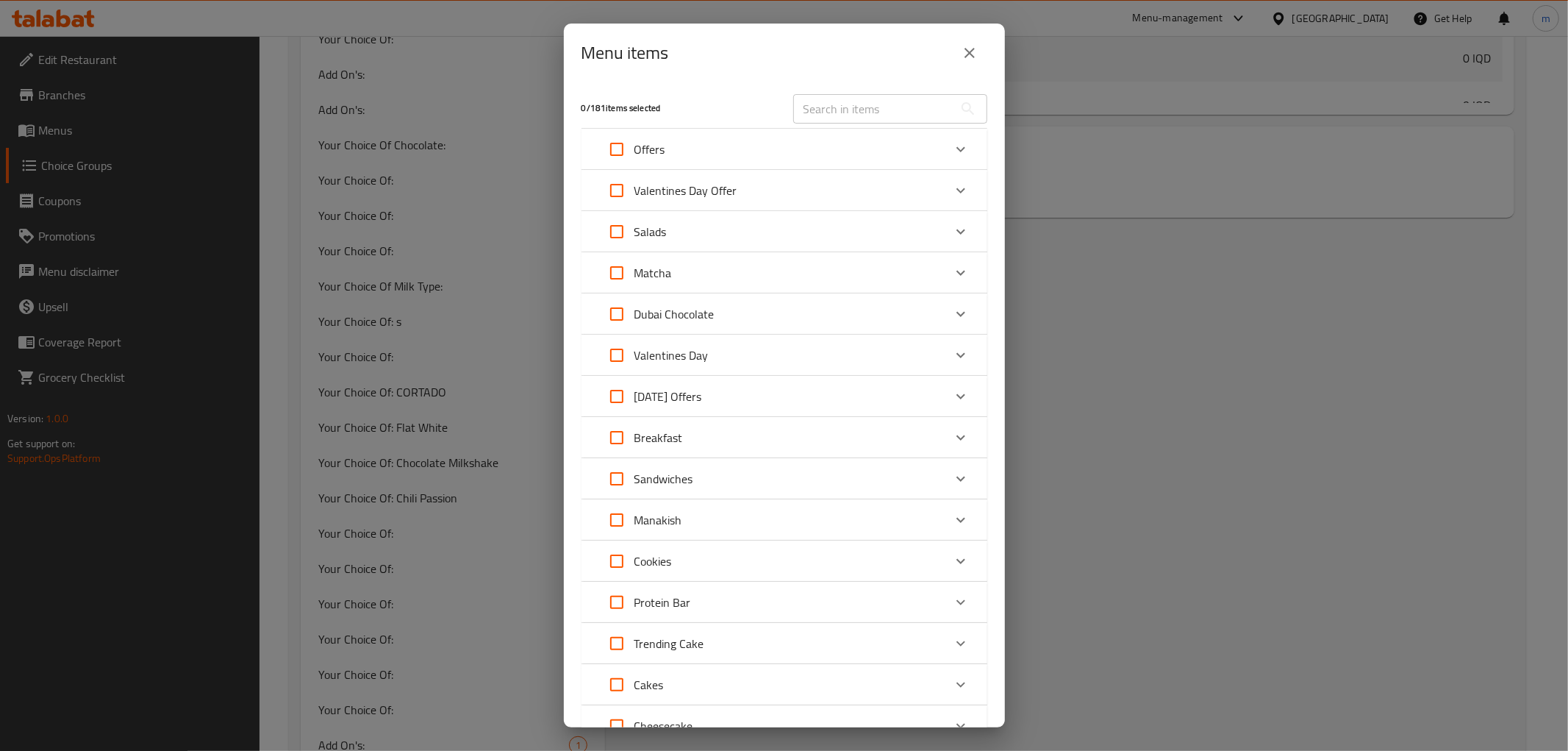
click at [972, 58] on icon "close" at bounding box center [969, 53] width 18 height 18
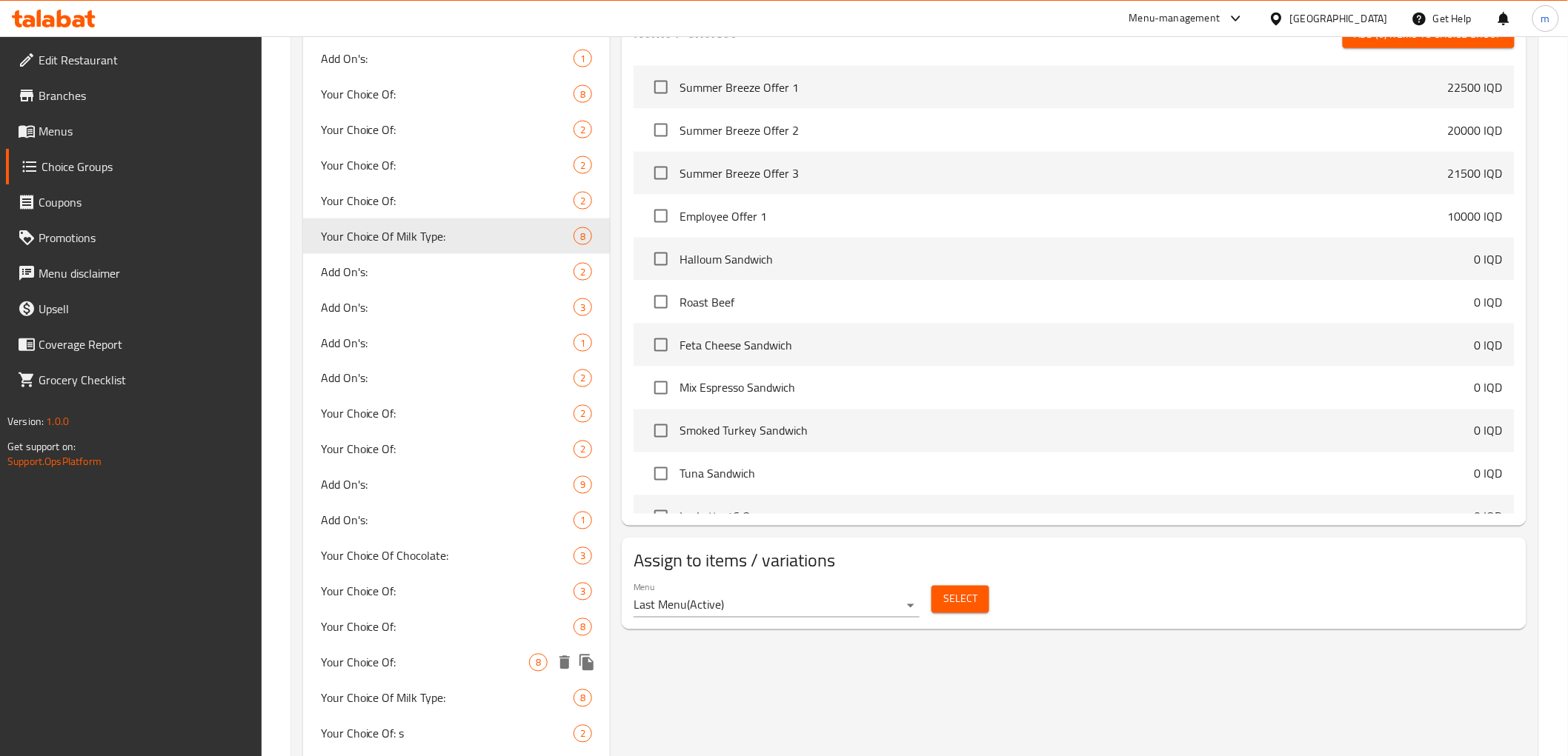
scroll to position [823, 0]
click at [399, 283] on div "Add On's: 2" at bounding box center [457, 273] width 307 height 35
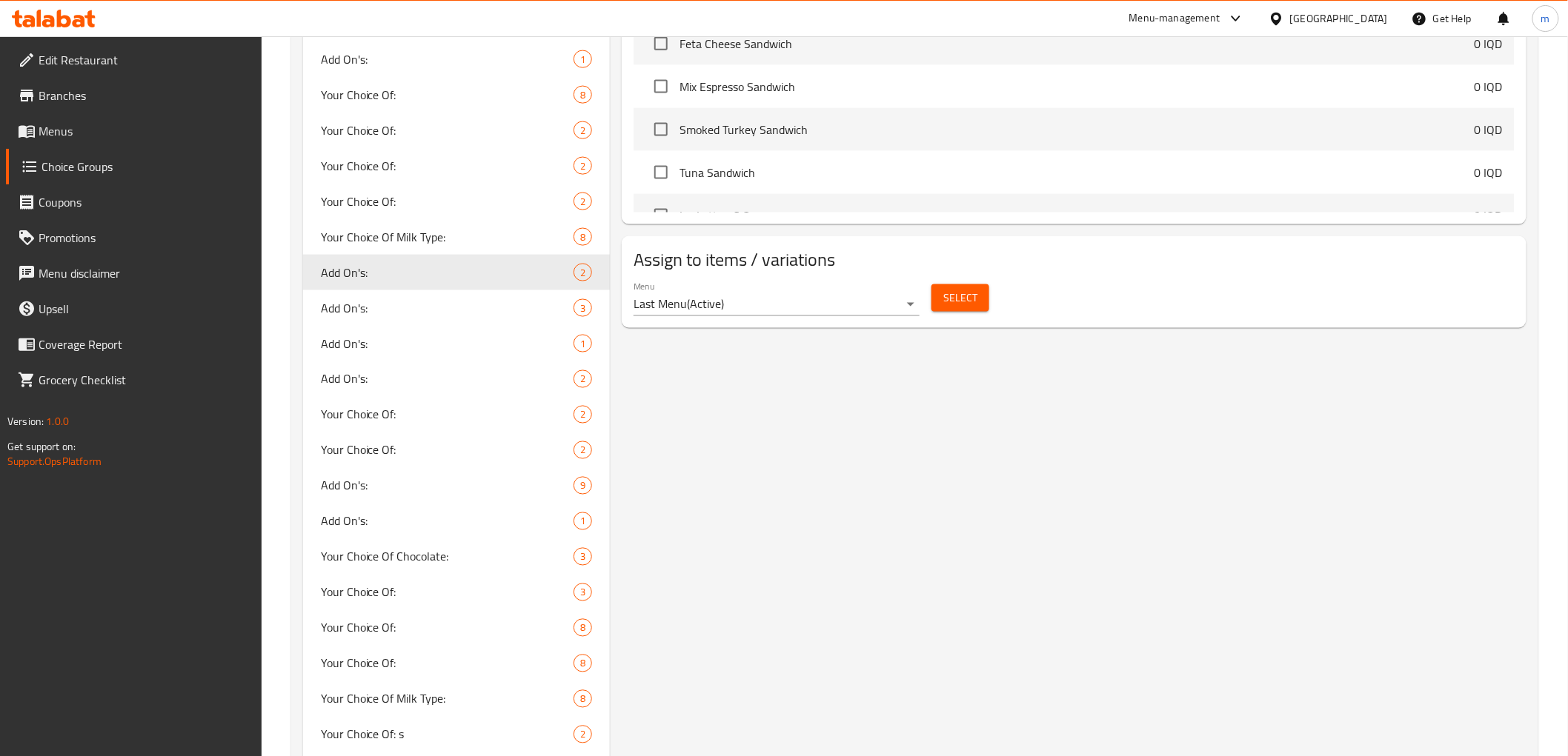
type input "Add On's:"
type input "الإضافات:"
type input "زیادە:"
type input "0"
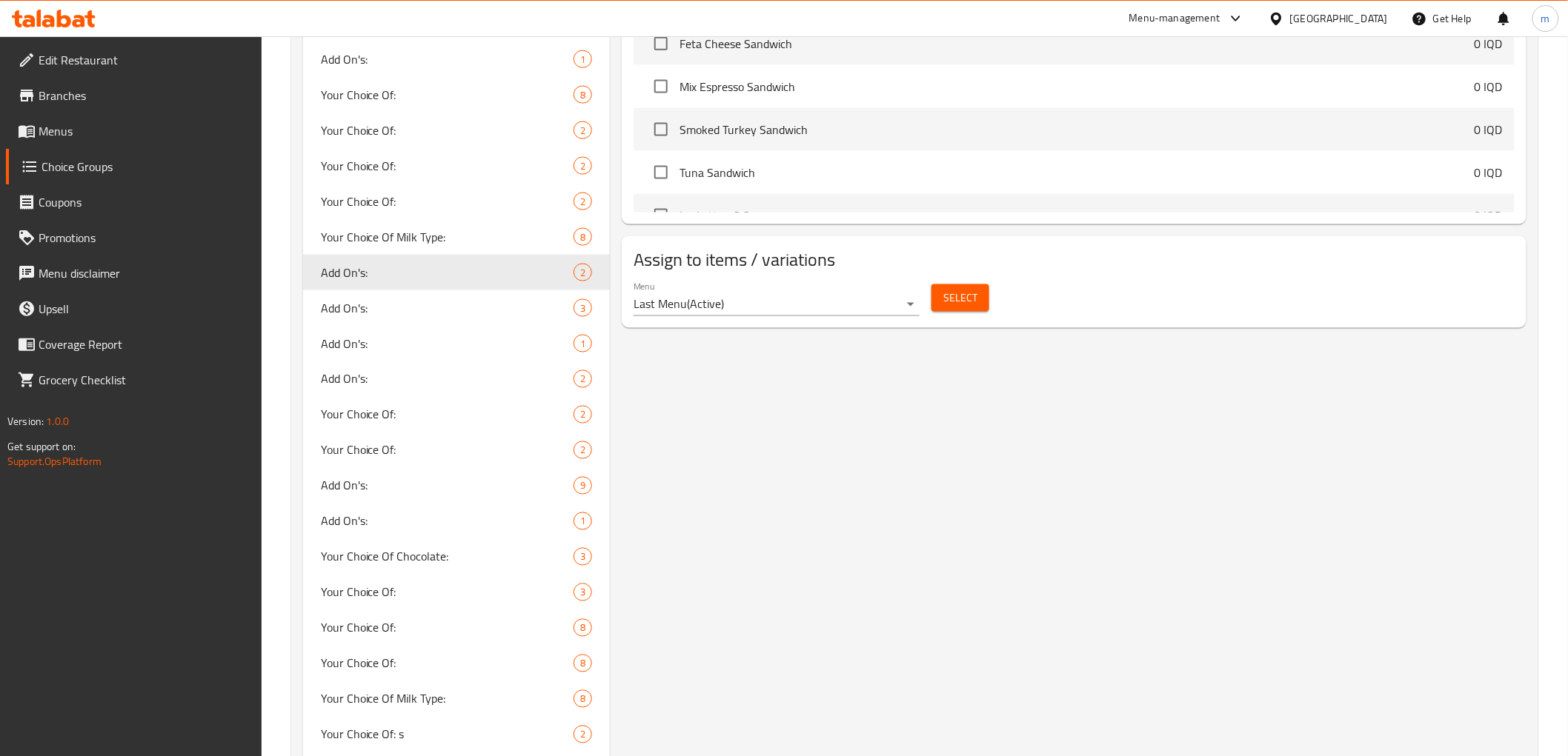
type input "0"
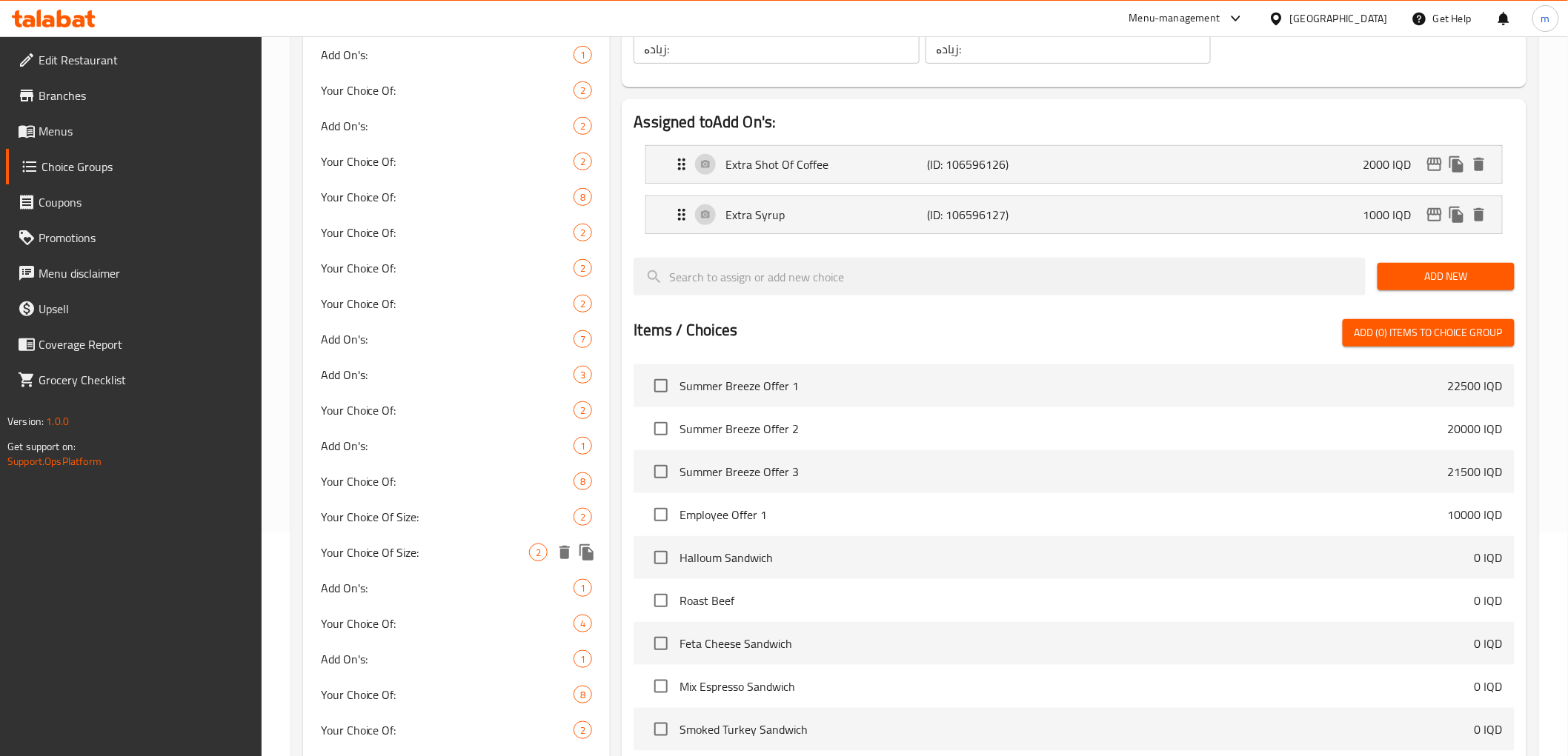
scroll to position [411, 0]
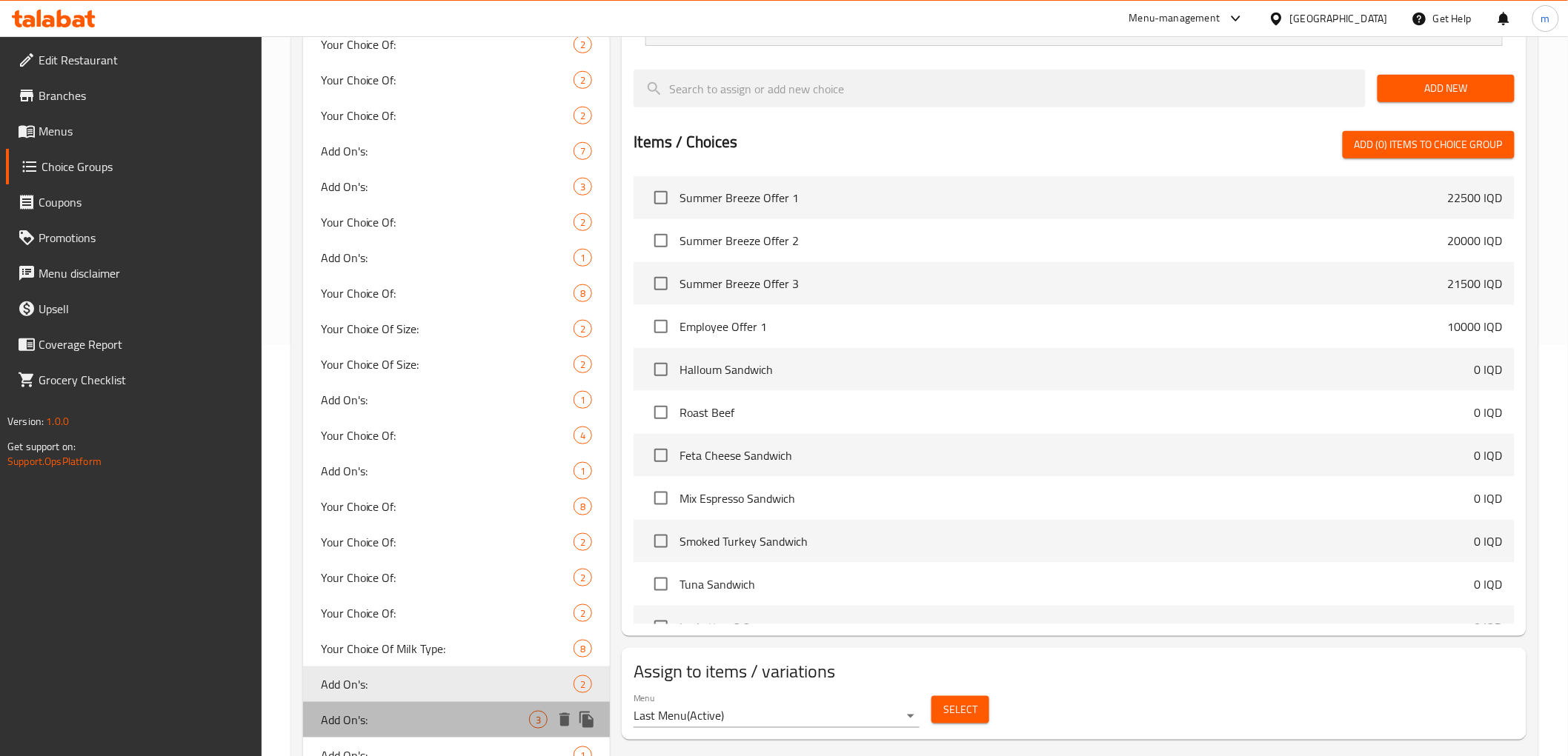
drag, startPoint x: 360, startPoint y: 719, endPoint x: 812, endPoint y: 361, distance: 576.6
click at [359, 721] on span "Add On's:" at bounding box center [426, 720] width 209 height 18
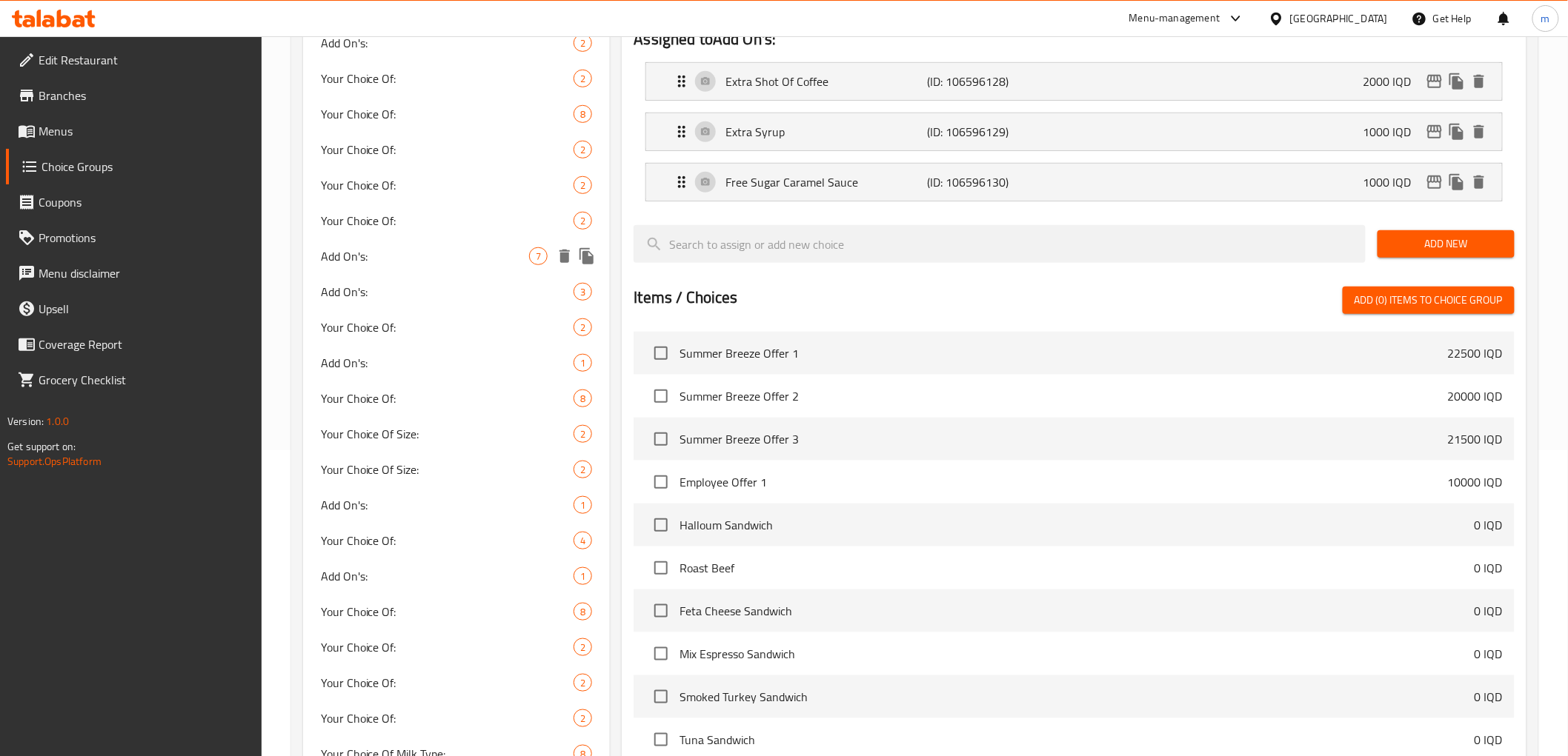
scroll to position [549, 0]
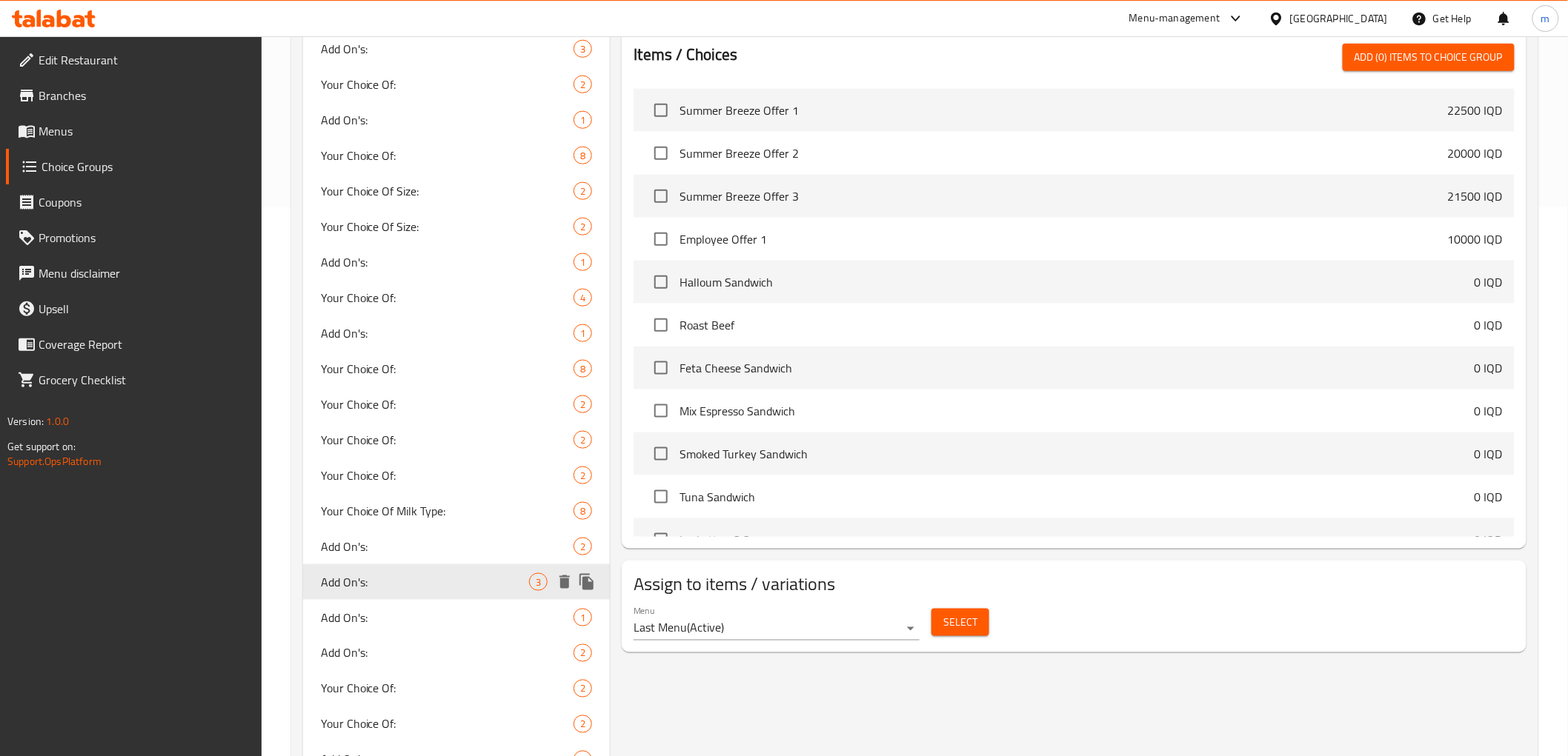
click at [382, 615] on span "Add On's:" at bounding box center [447, 617] width 253 height 18
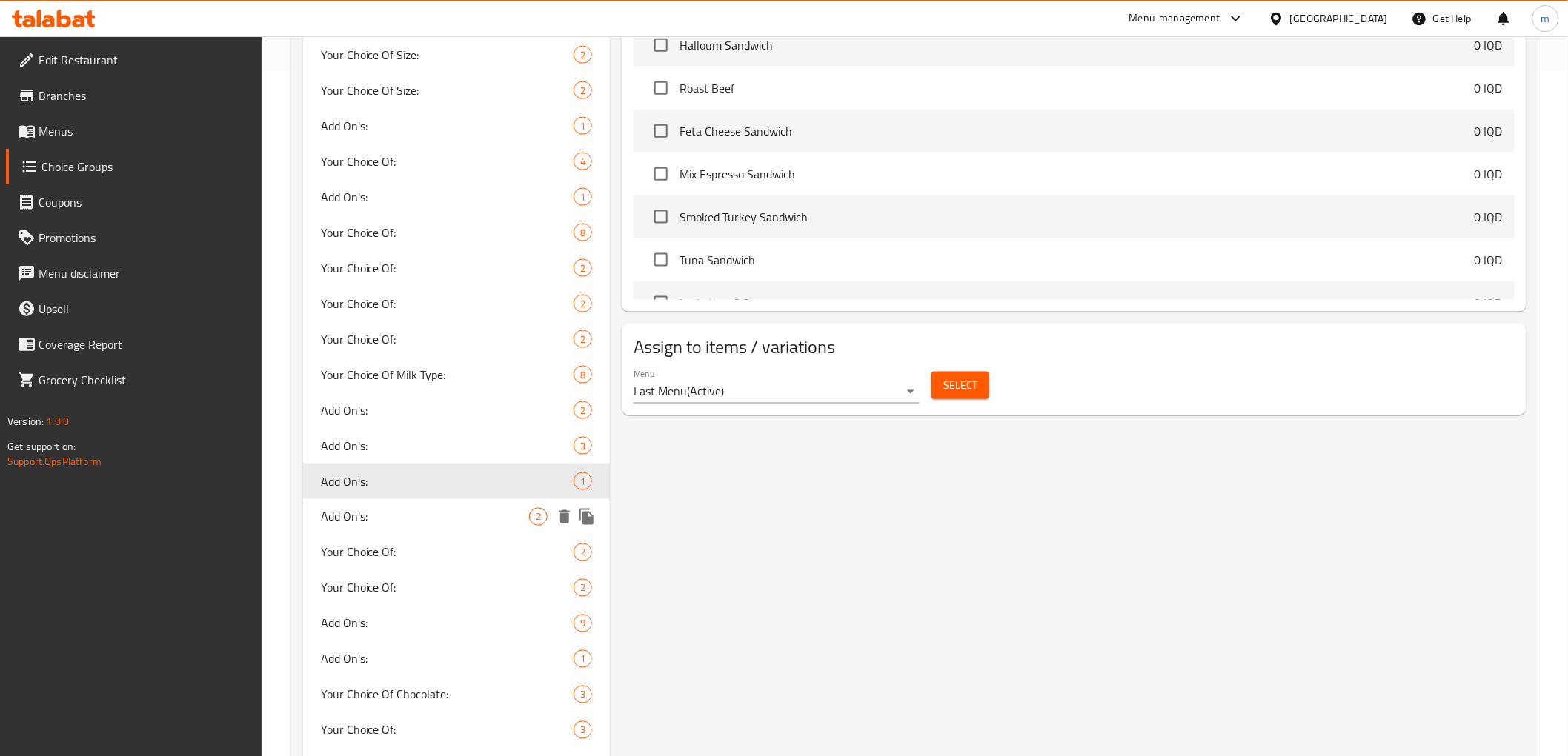
click at [359, 504] on div "Add On's: 2" at bounding box center [457, 517] width 307 height 35
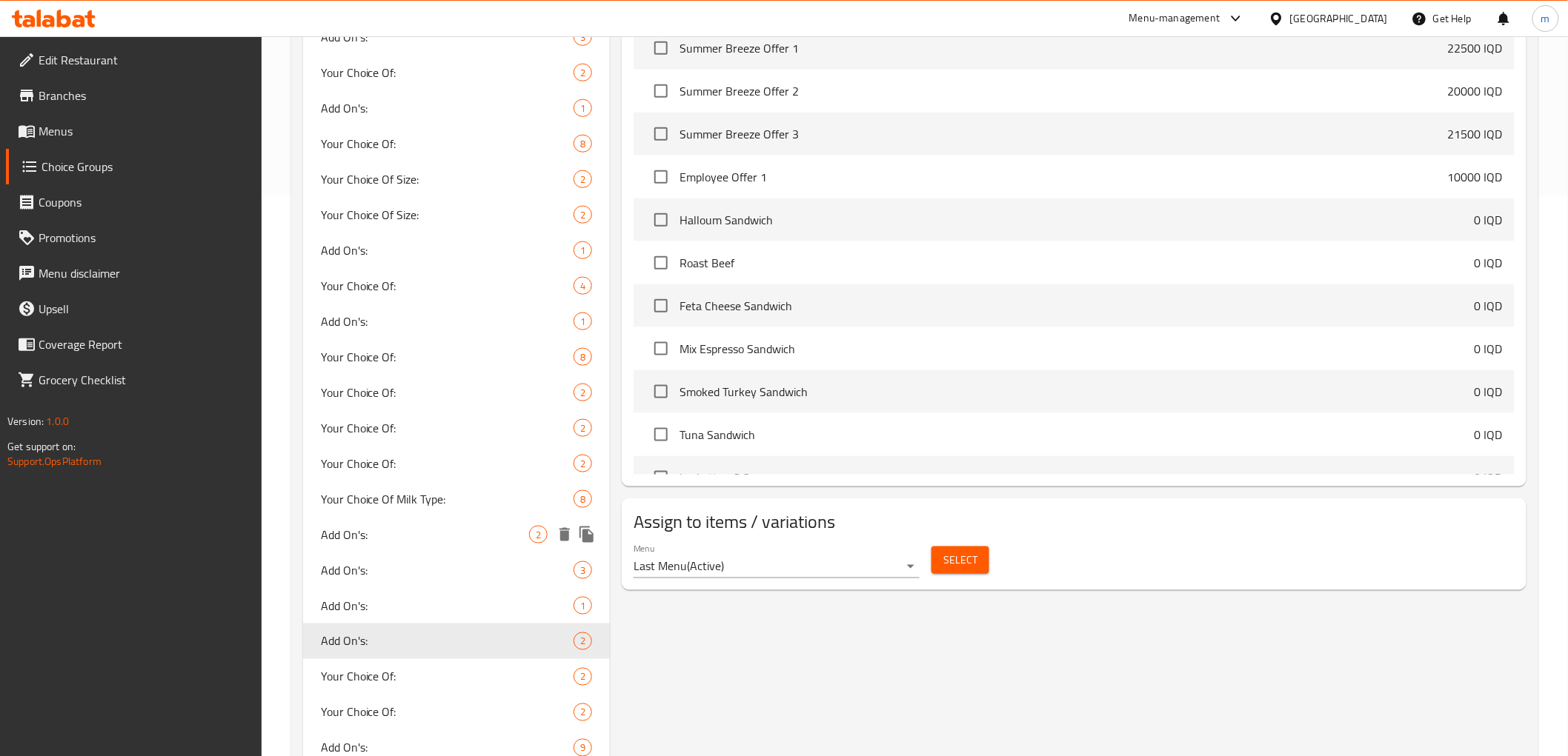
scroll to position [685, 0]
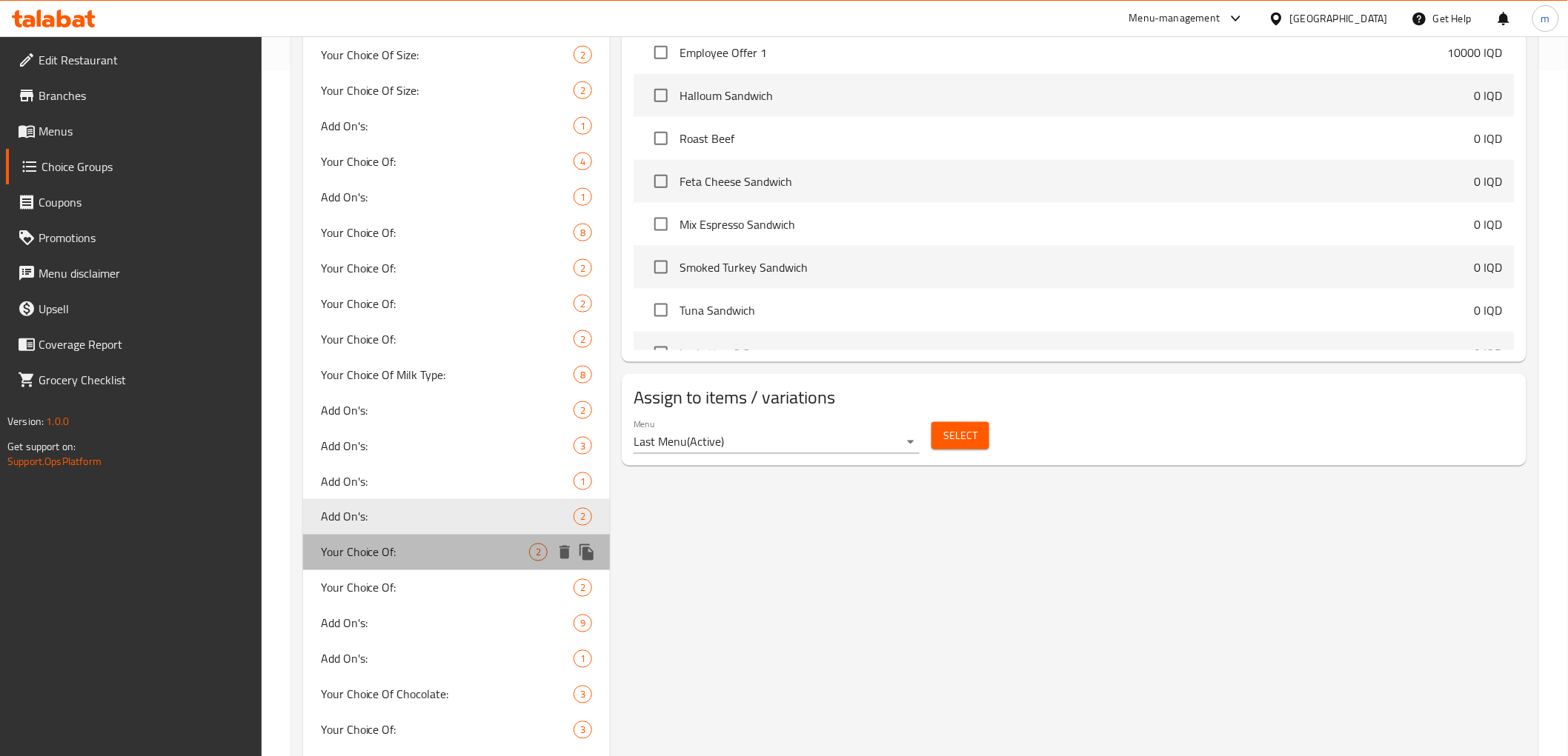
click at [329, 551] on span "Your Choice Of:" at bounding box center [426, 552] width 209 height 18
type input "Your Choice Of:"
type input "إختيارك من:"
type input "هەڵبژاردنت لە:"
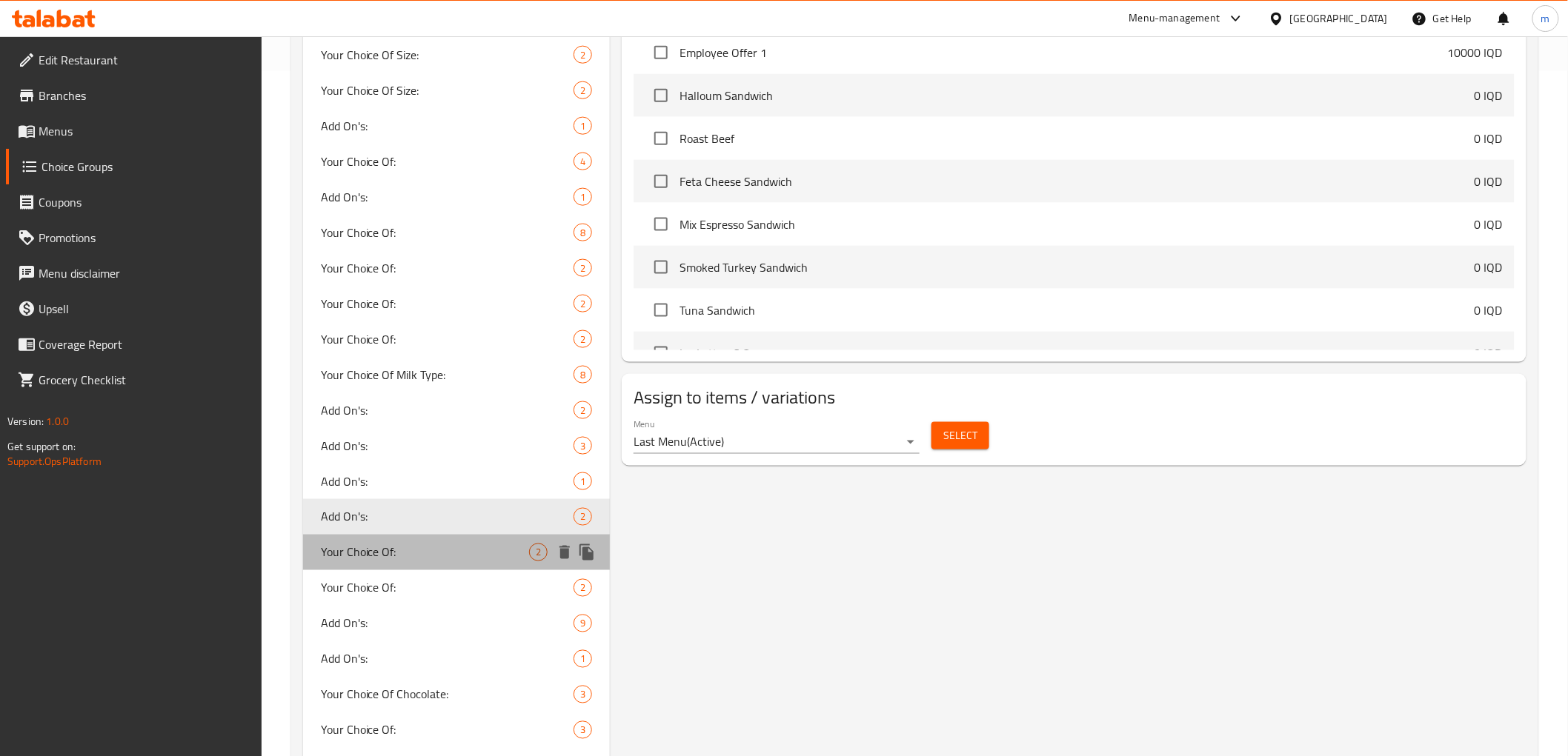
type input "1"
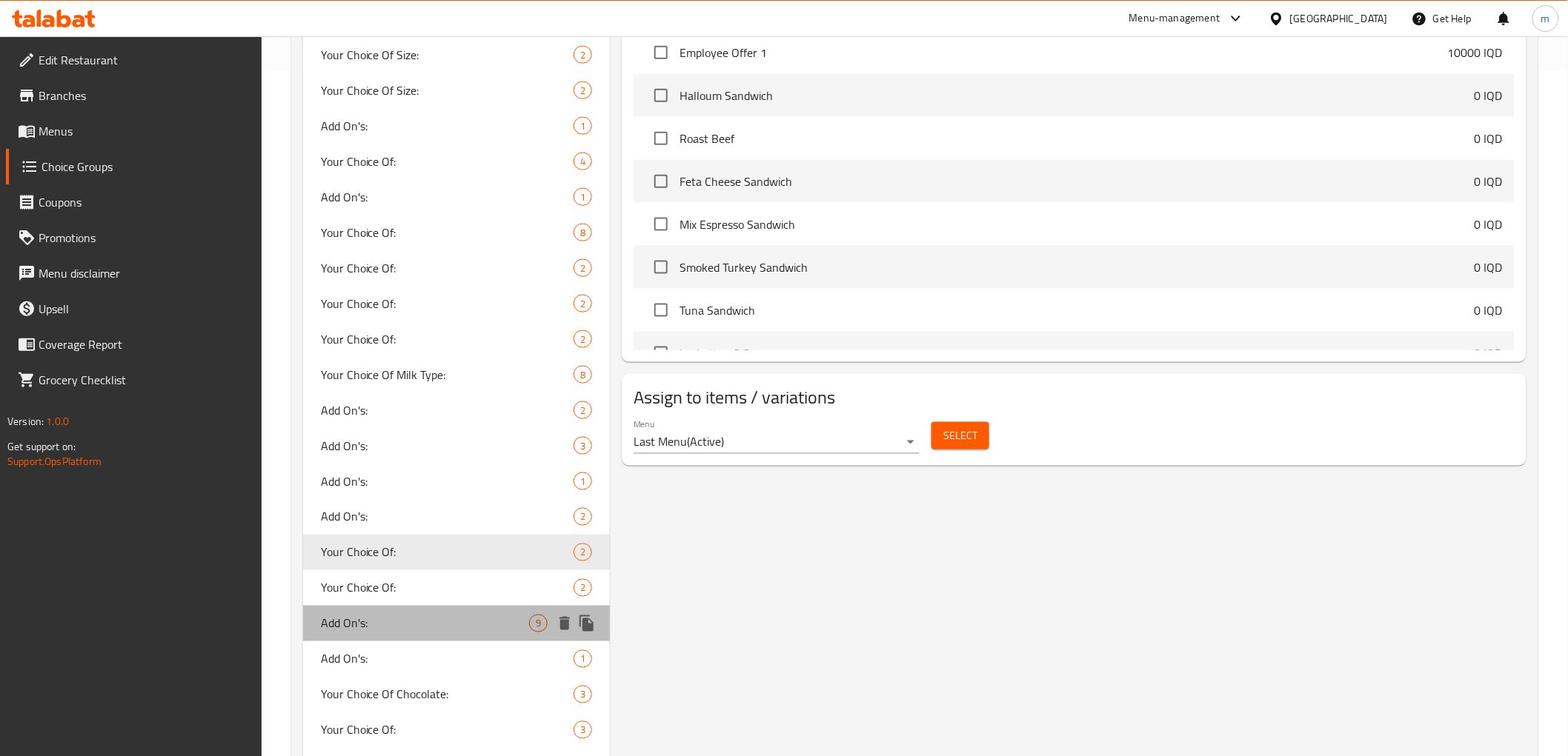
click at [350, 616] on span "Add On's:" at bounding box center [426, 623] width 209 height 18
type input "Add On's:"
type input "الإضافات:"
type input "زیادە:"
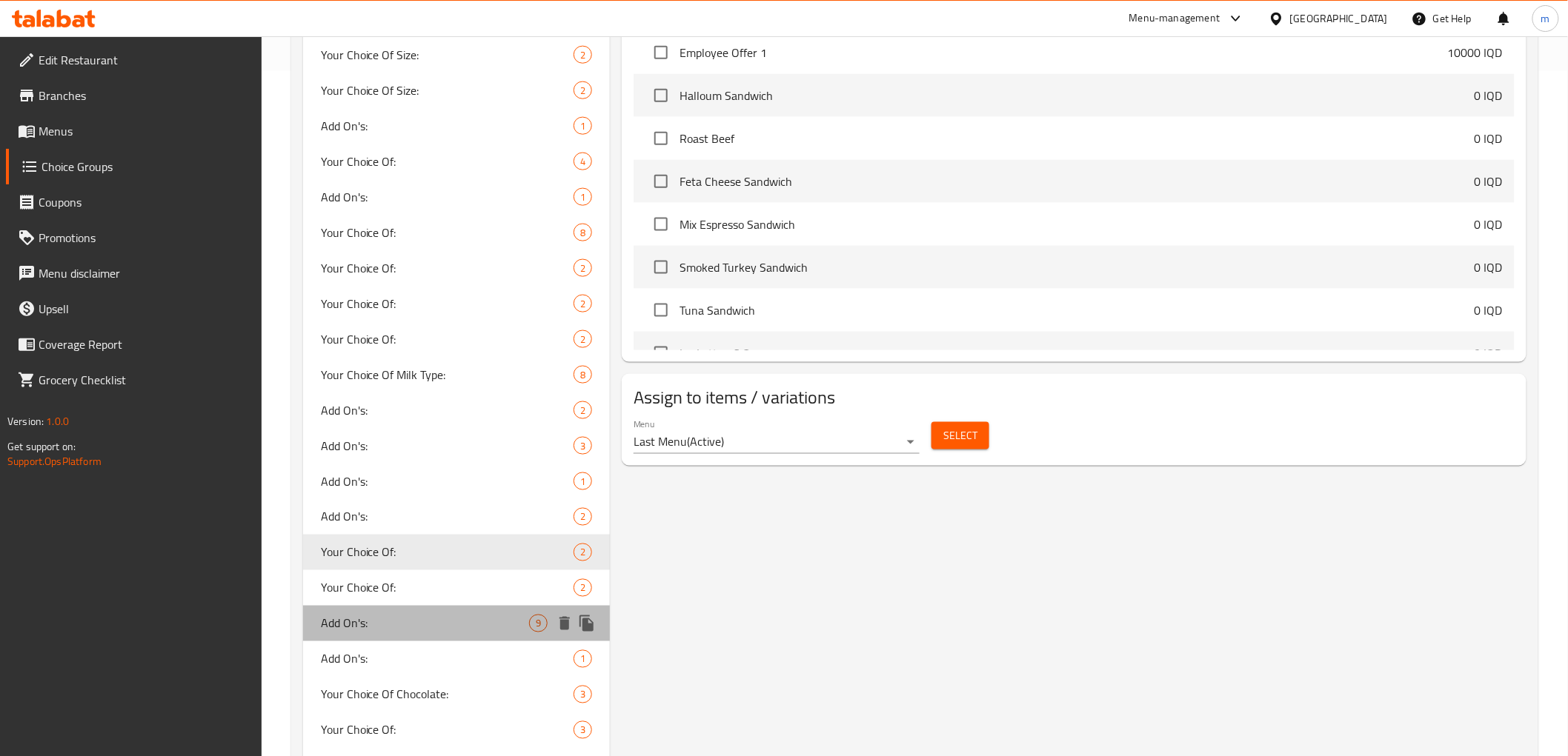
type input "0"
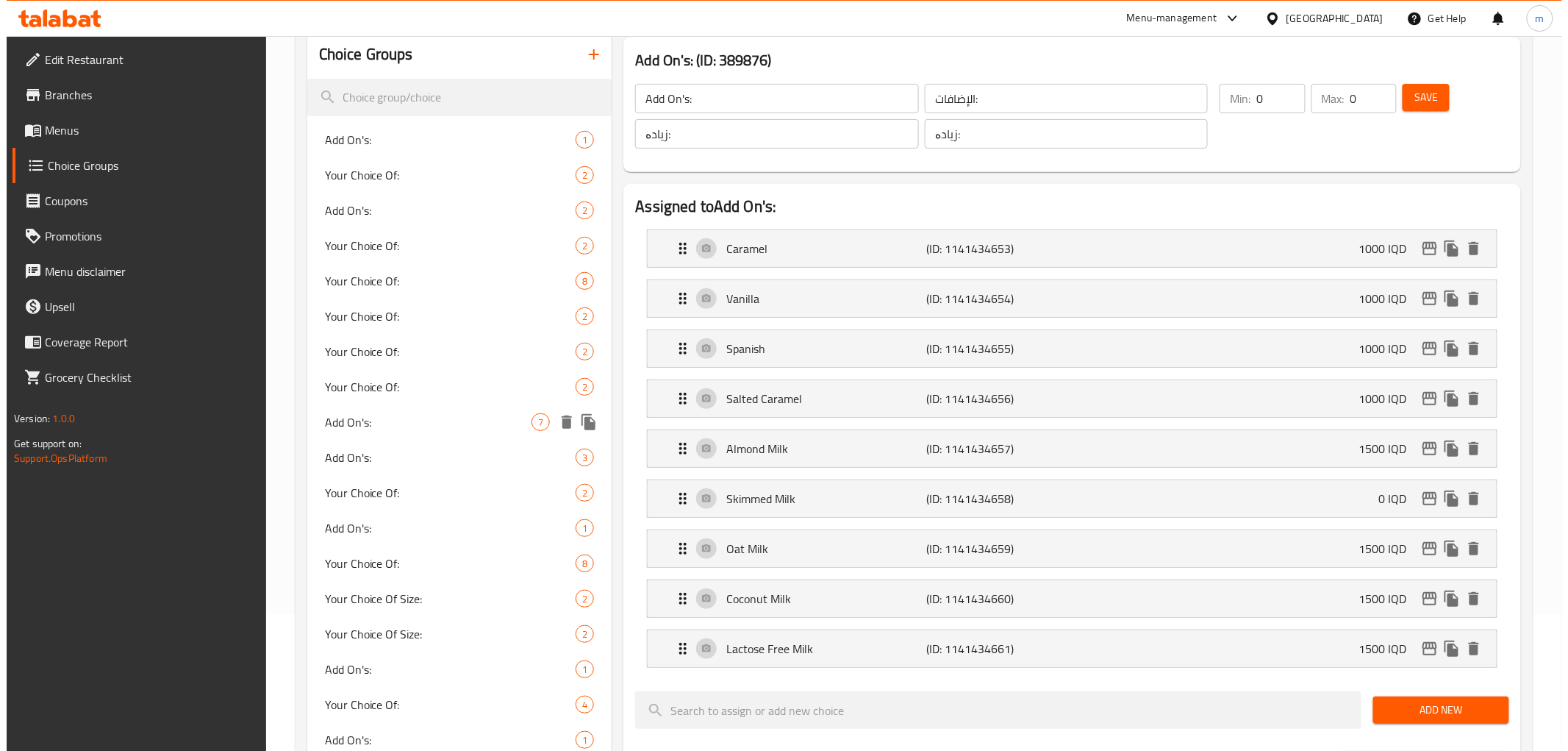
scroll to position [545, 0]
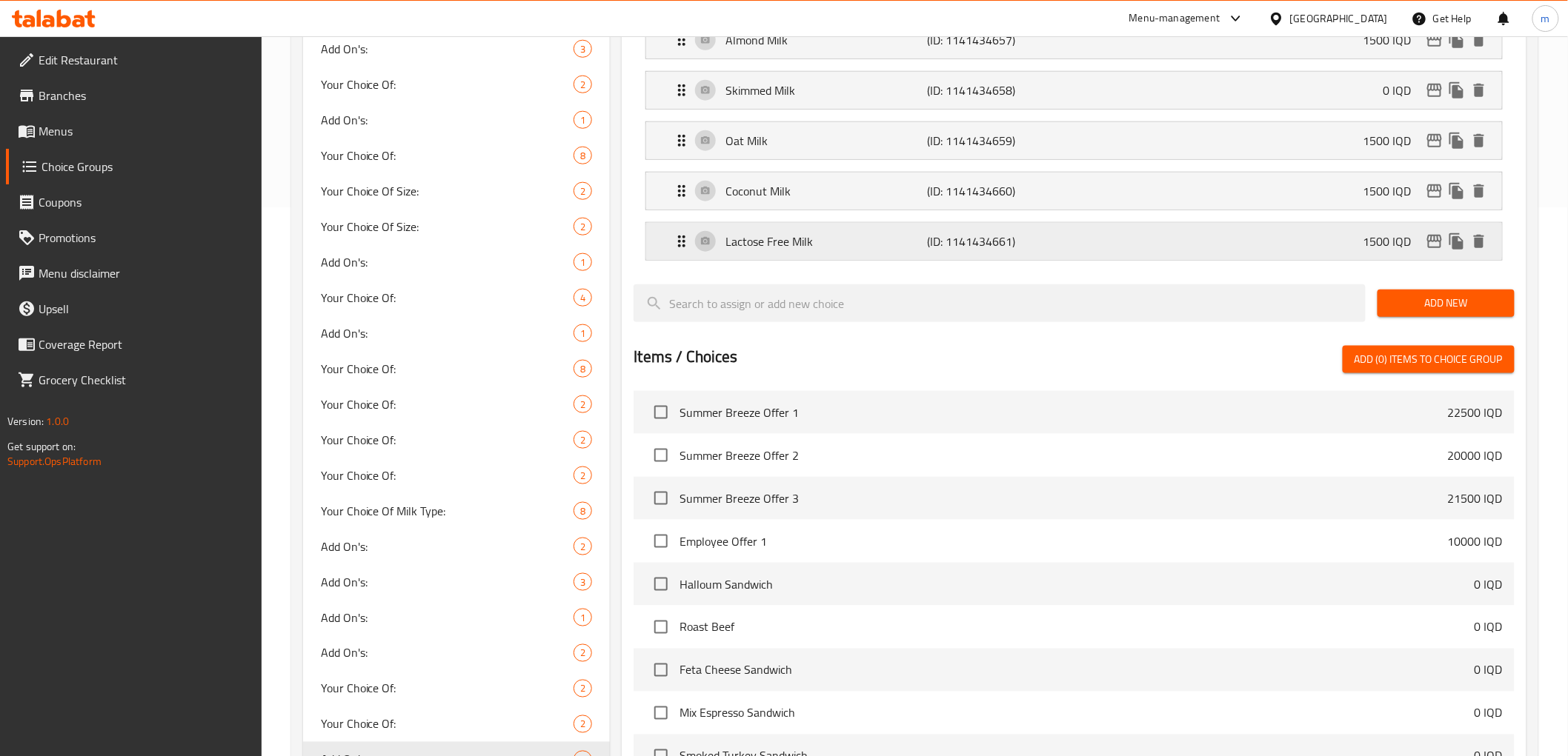
click at [1434, 239] on icon "edit" at bounding box center [1434, 242] width 15 height 13
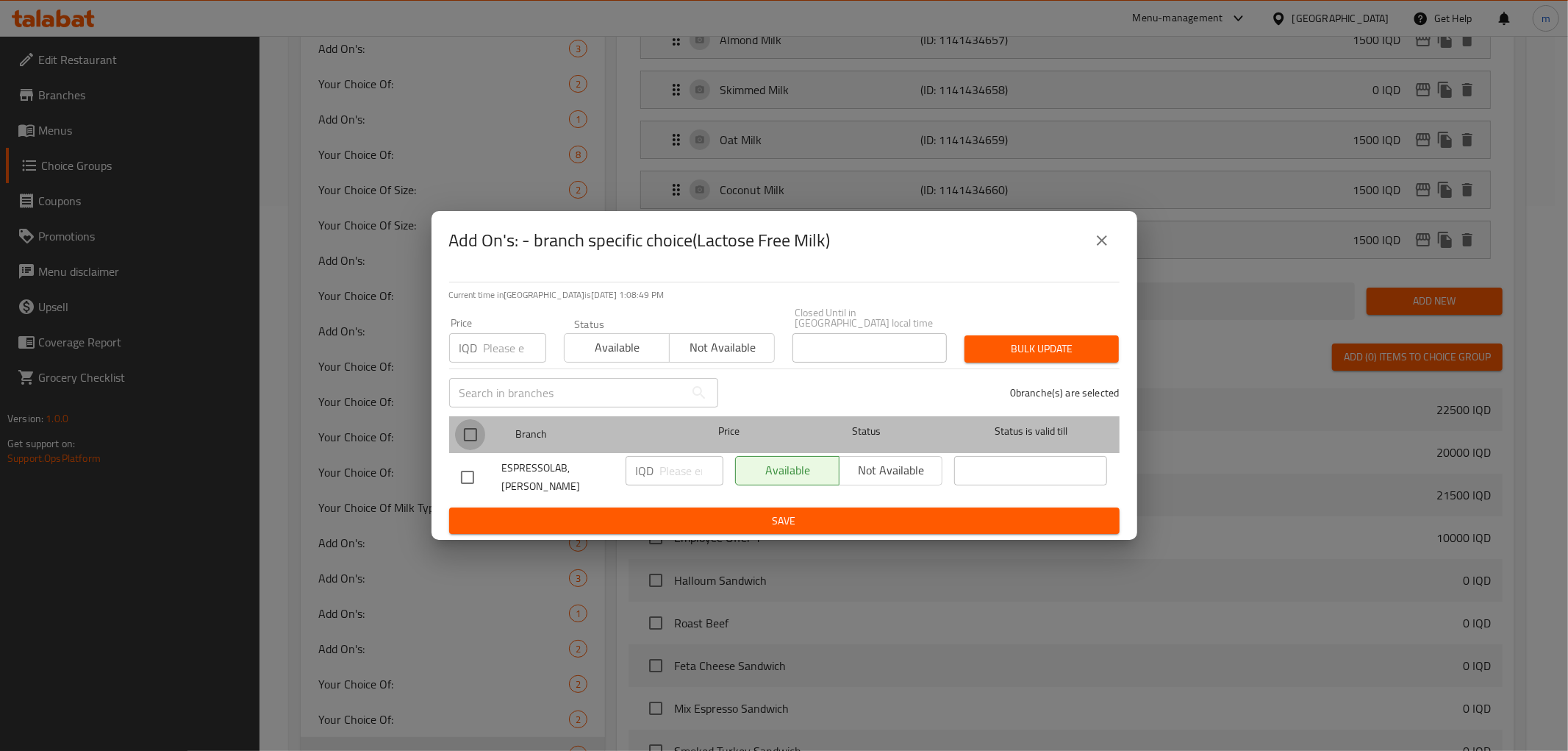
click at [474, 430] on input "checkbox" at bounding box center [470, 434] width 31 height 31
checkbox input "true"
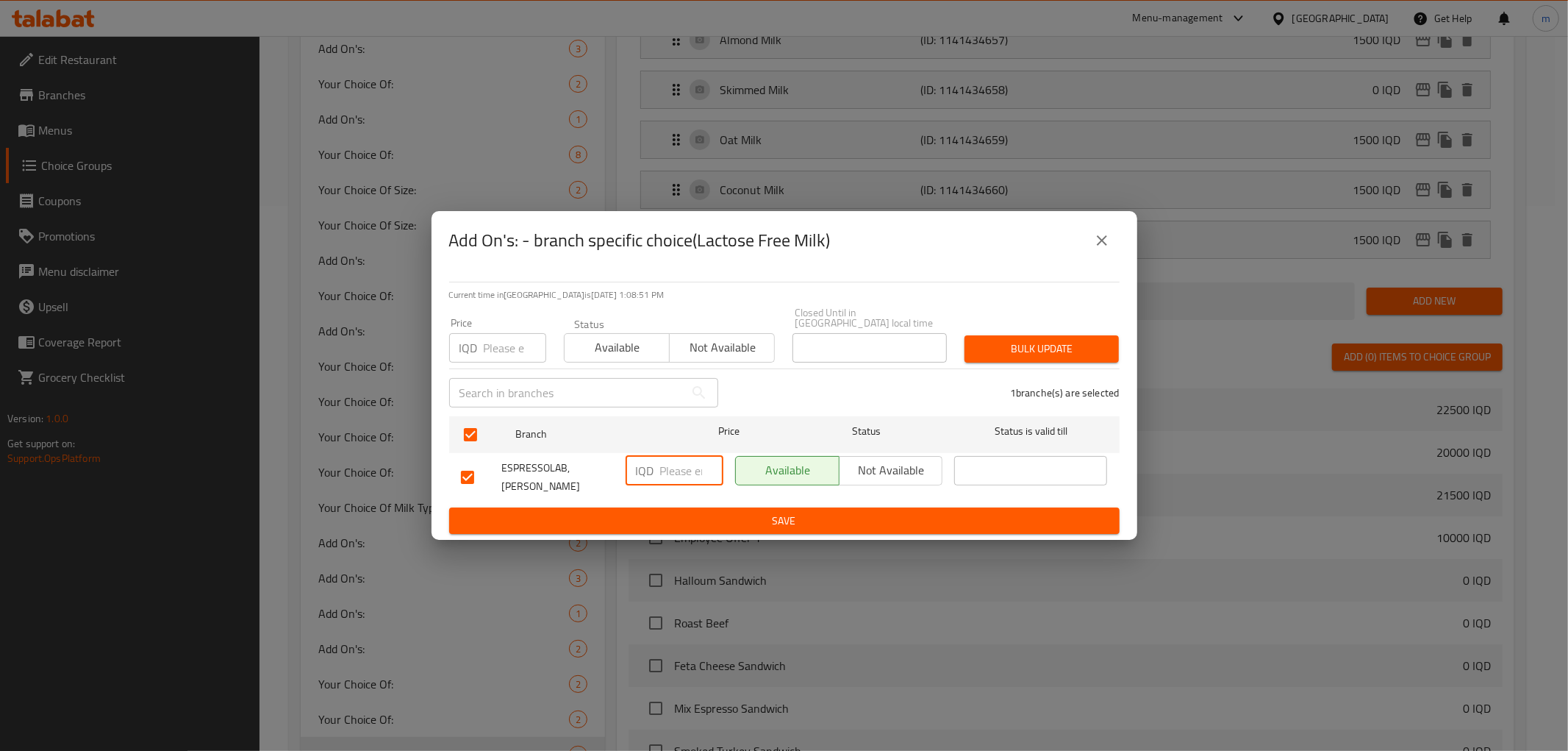
click at [687, 475] on input "number" at bounding box center [692, 471] width 63 height 30
type input "1500"
click at [726, 512] on span "Save" at bounding box center [785, 521] width 647 height 19
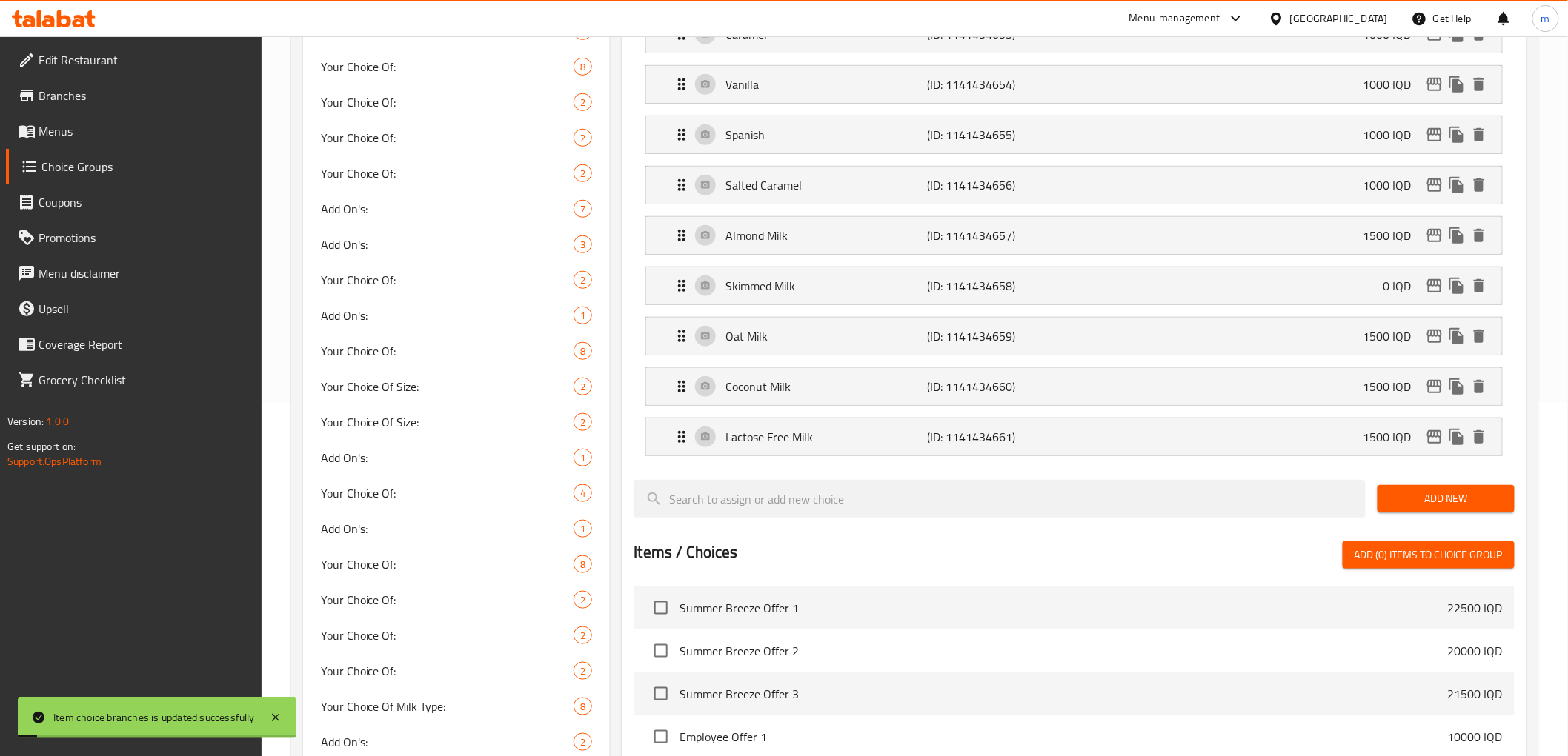
scroll to position [0, 0]
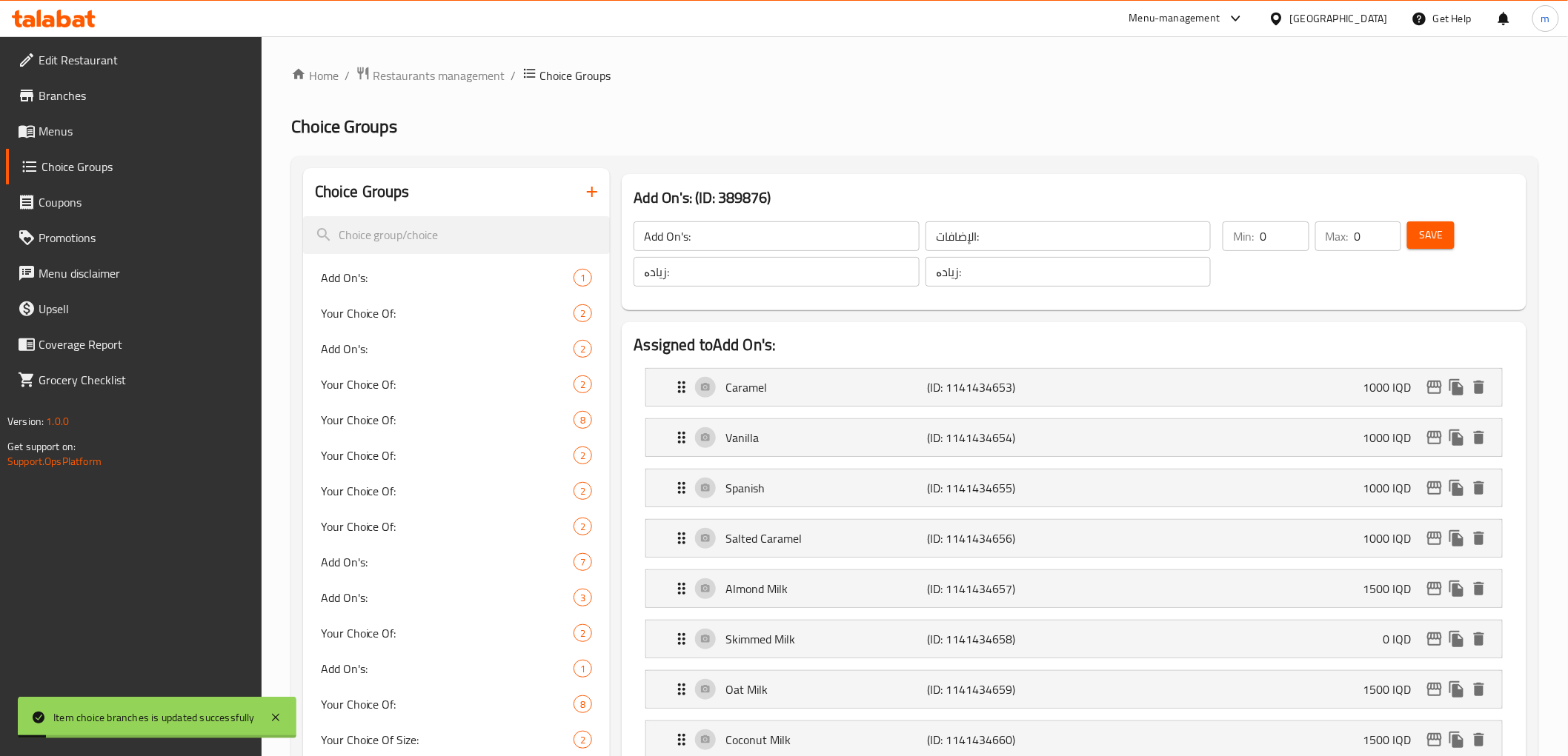
click at [1429, 231] on span "Save" at bounding box center [1430, 235] width 23 height 19
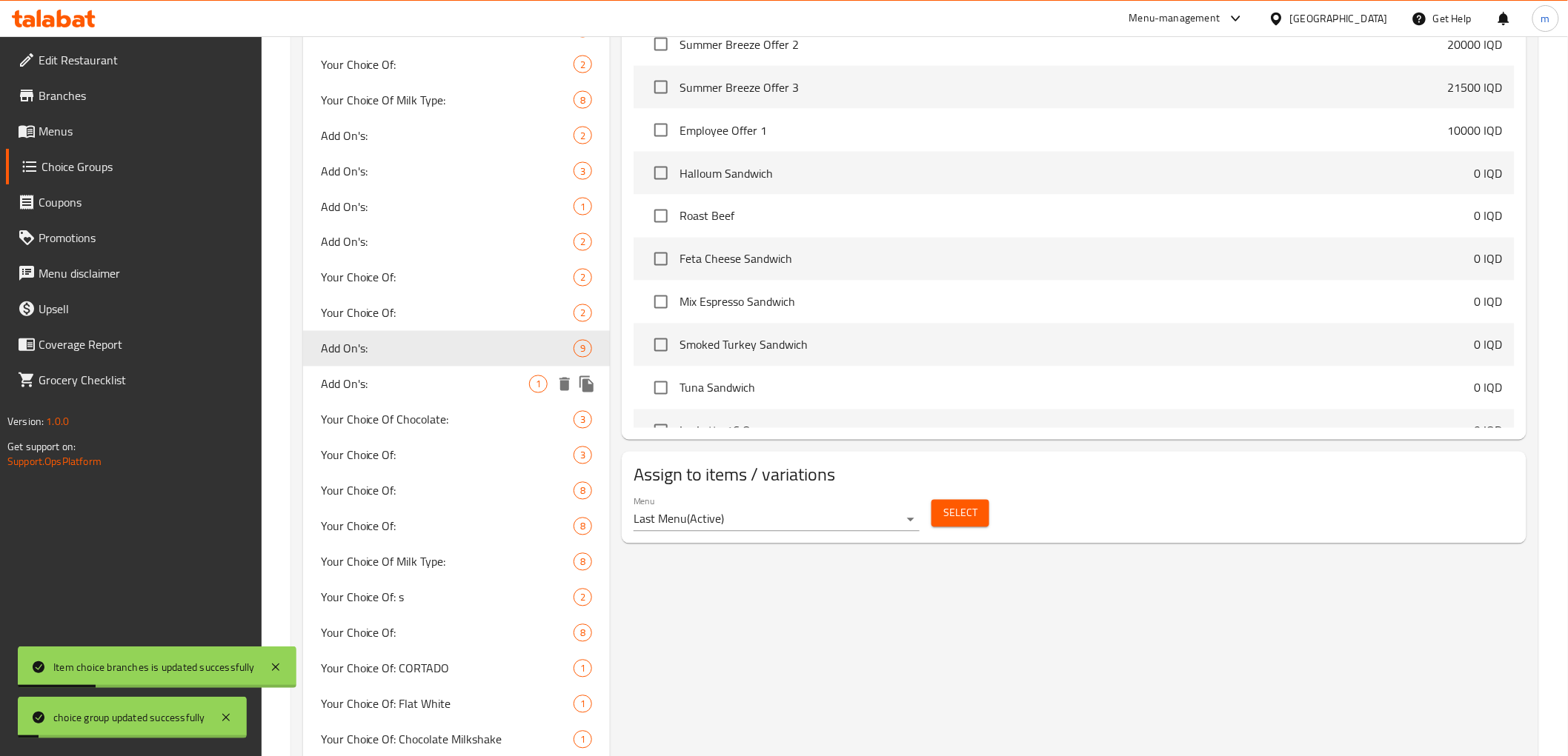
click at [381, 369] on div "Add On's: 1" at bounding box center [457, 385] width 307 height 35
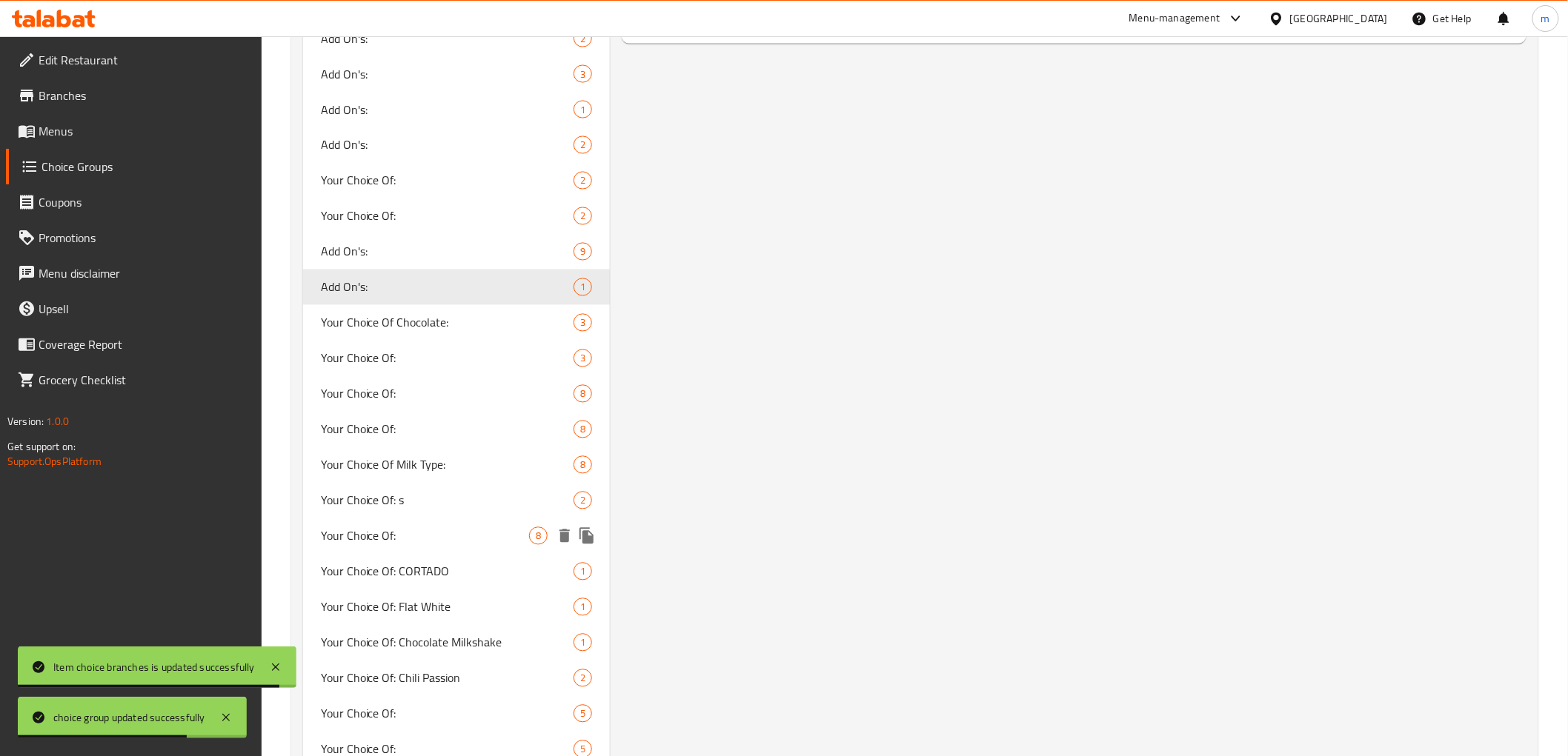
scroll to position [1097, 0]
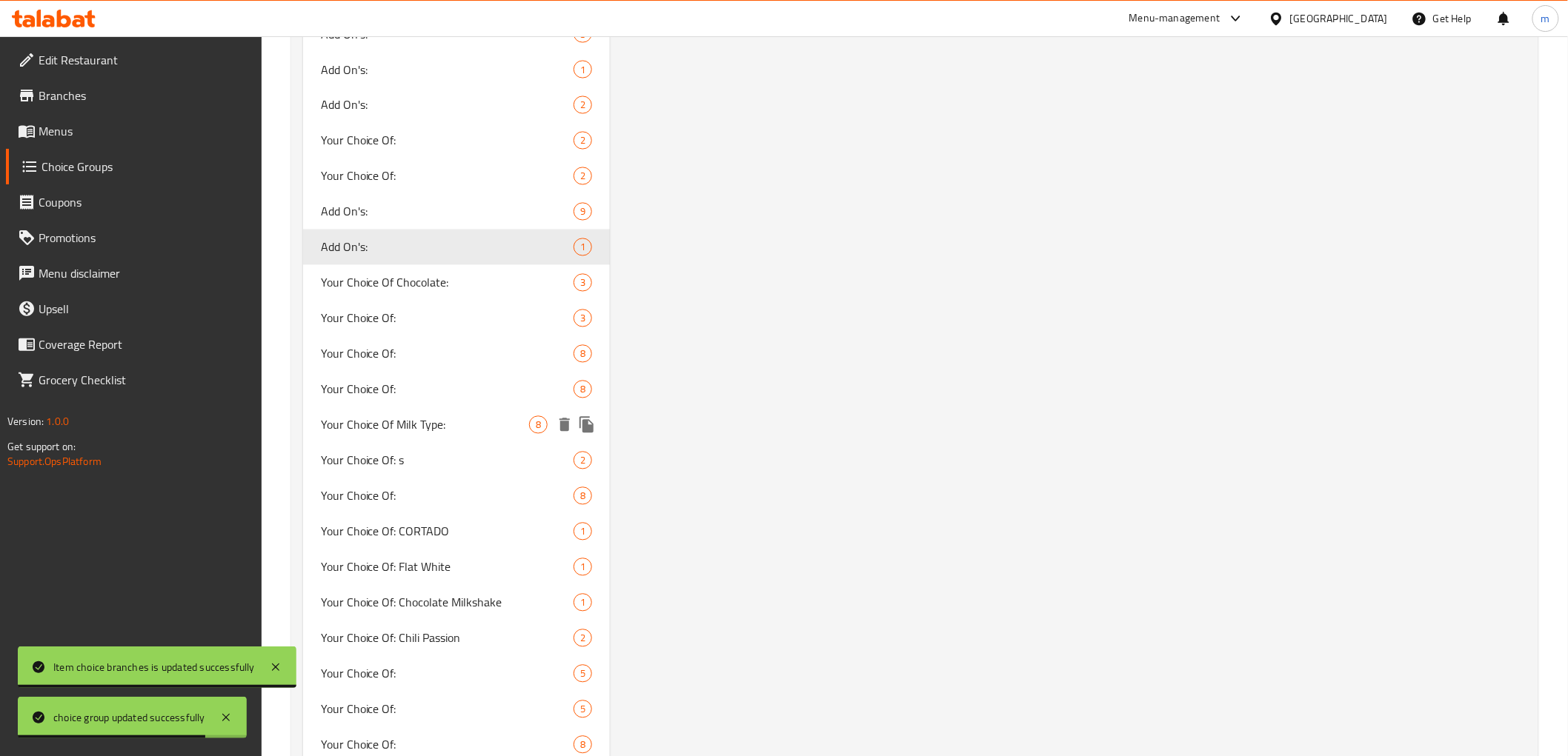
click at [440, 428] on span "Your Choice Of Milk Type:" at bounding box center [426, 425] width 209 height 18
type input "Your Choice Of Milk Type:"
type input "إختيارك من النوع الحليب:"
type input "هەڵبژاردنت لە جۆری شیر:"
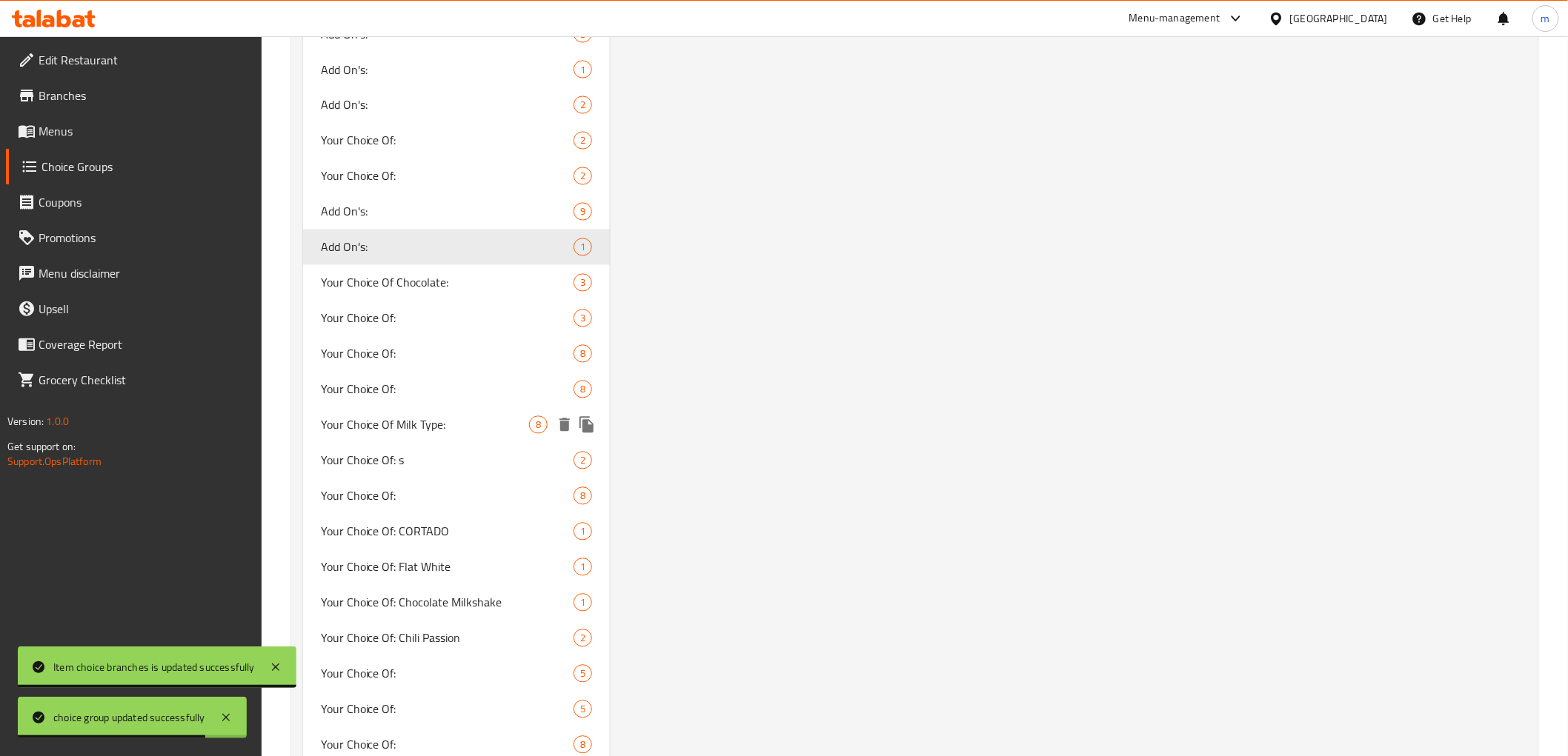
type input "1"
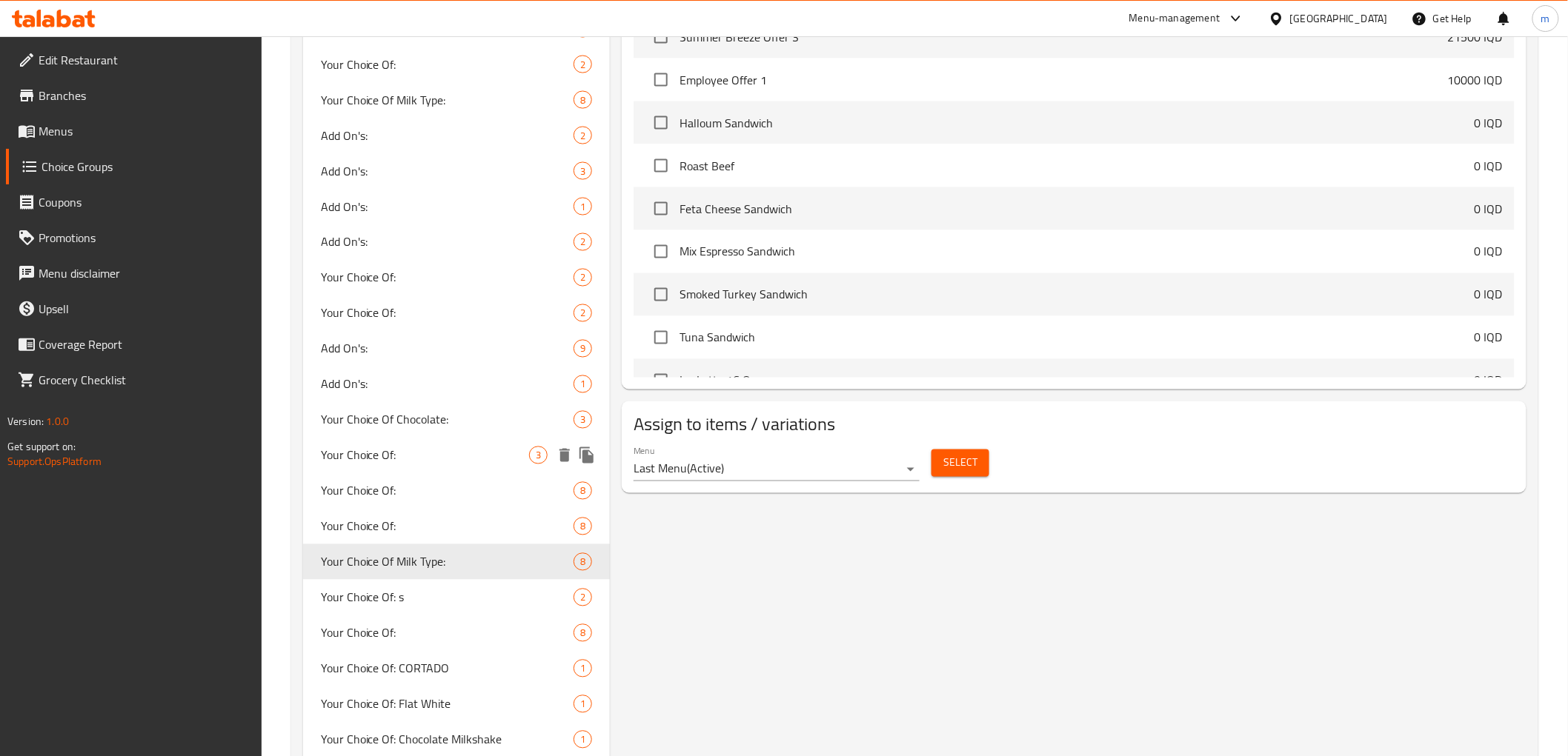
scroll to position [1508, 0]
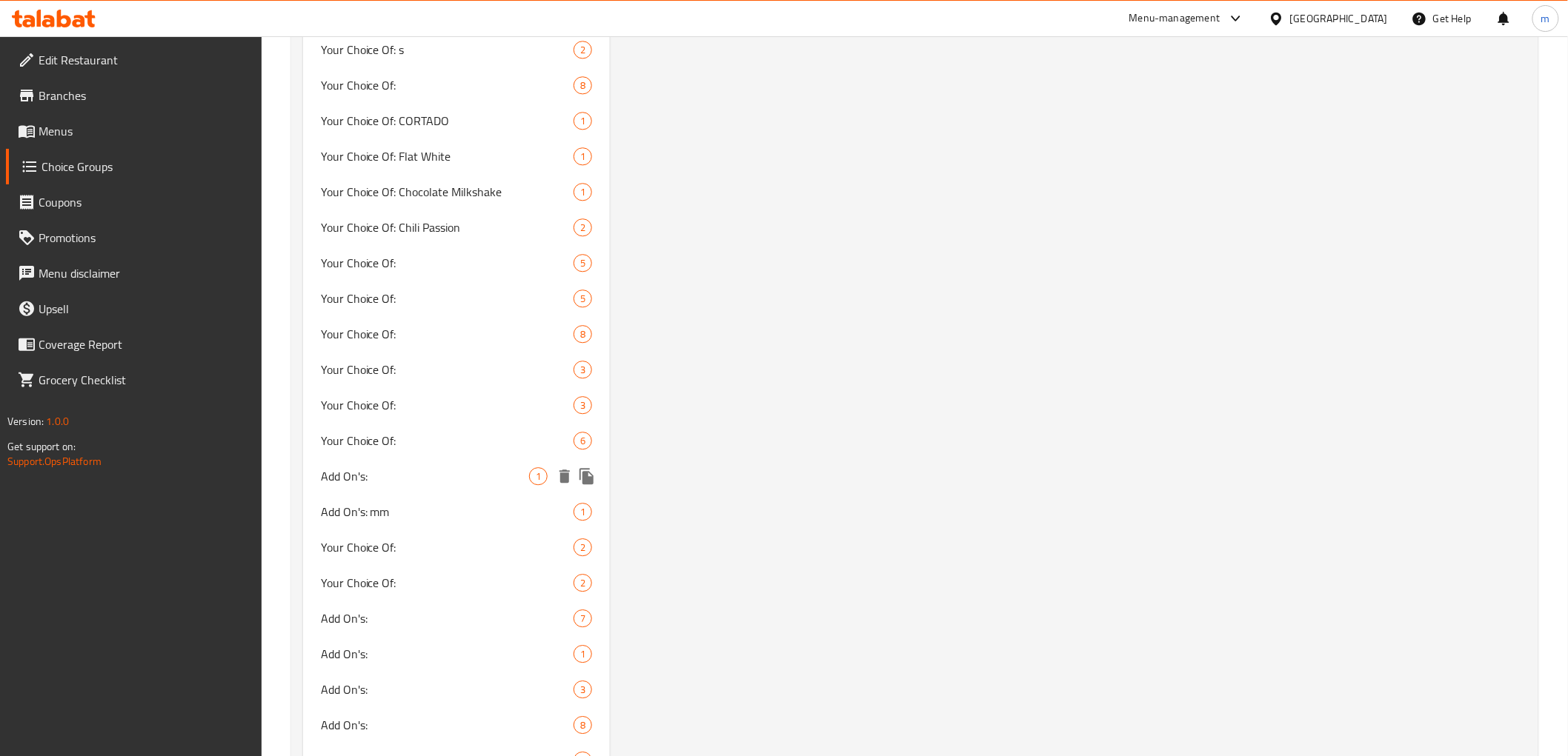
click at [373, 486] on div "Add On's: 1" at bounding box center [457, 476] width 307 height 35
type input "Add On's:"
type input "الإضافات:"
type input "زیادە:"
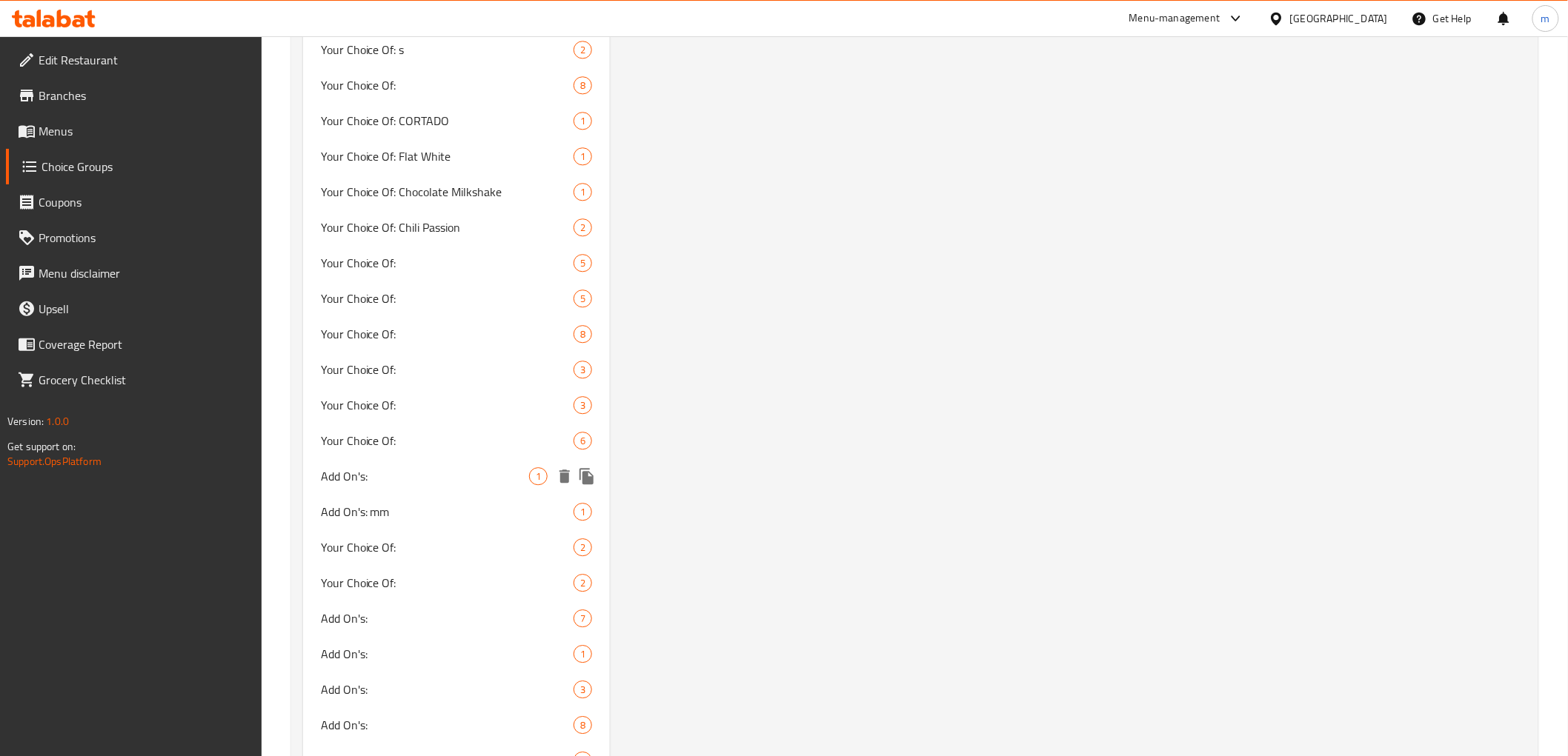
type input "0"
click at [382, 516] on span "Add On's: mm" at bounding box center [426, 511] width 209 height 18
click at [395, 618] on span "Add On's:" at bounding box center [426, 618] width 209 height 18
type input "Add On's:"
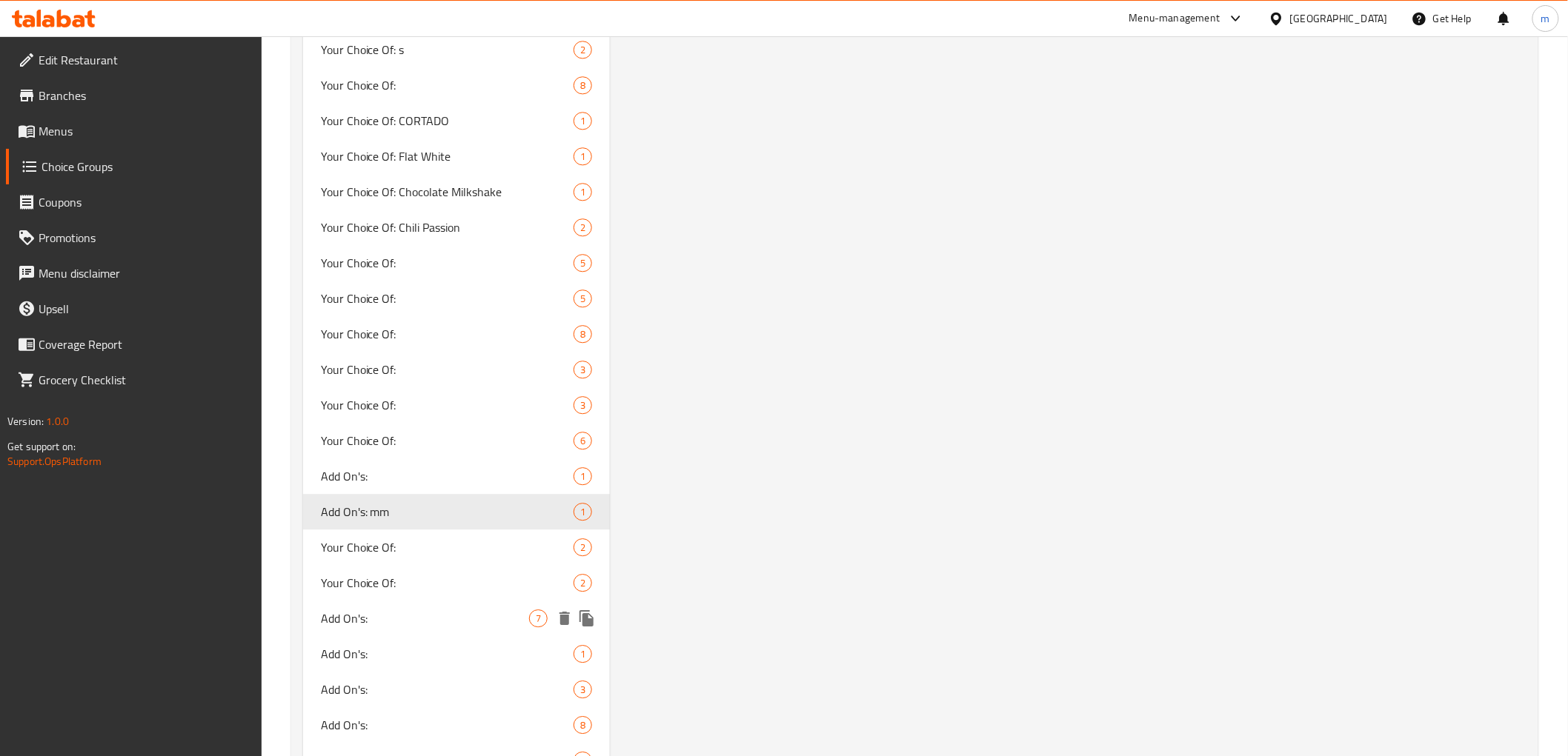
type input "1"
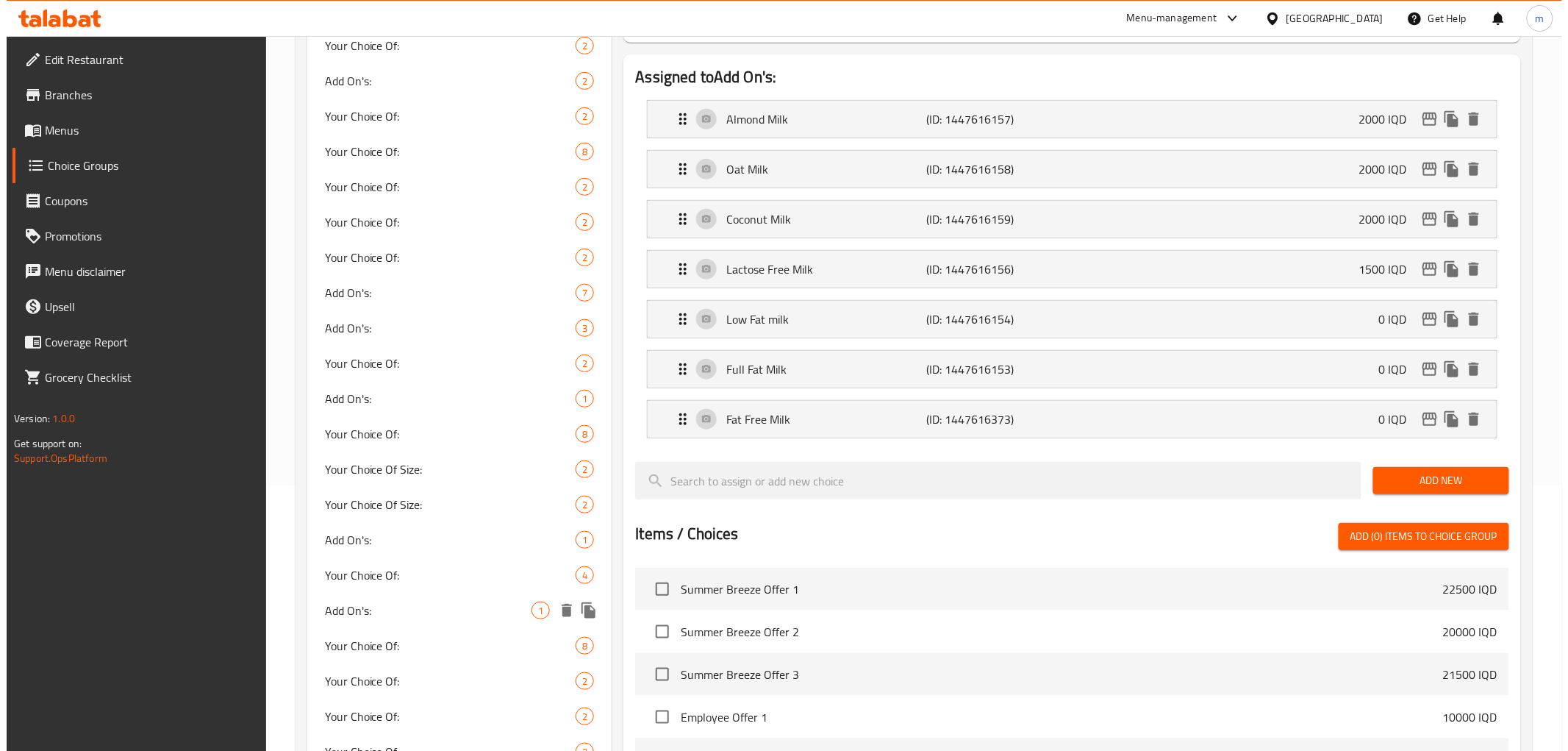
scroll to position [136, 0]
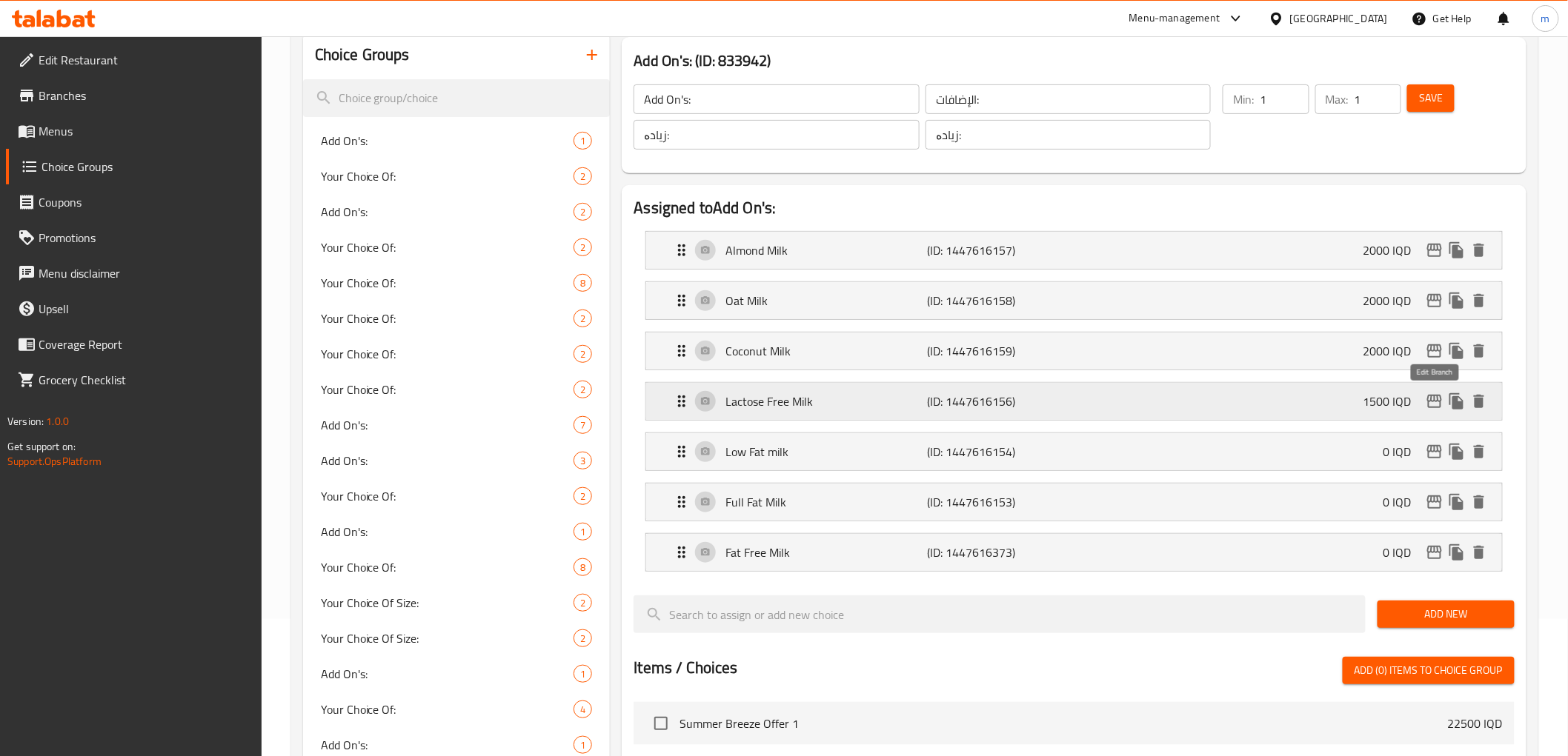
click at [1435, 401] on icon "edit" at bounding box center [1434, 401] width 15 height 13
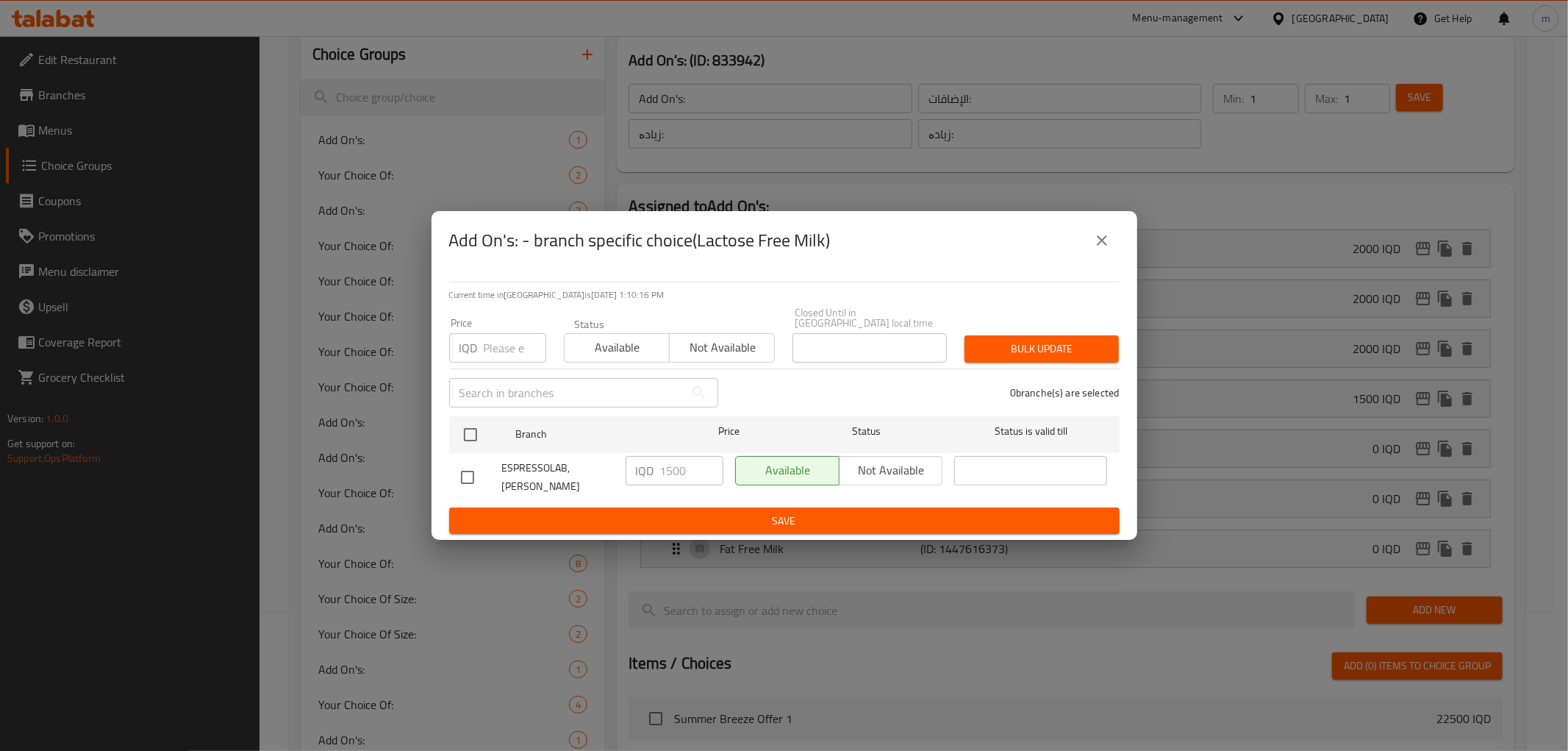
click at [1099, 249] on icon "close" at bounding box center [1102, 240] width 18 height 18
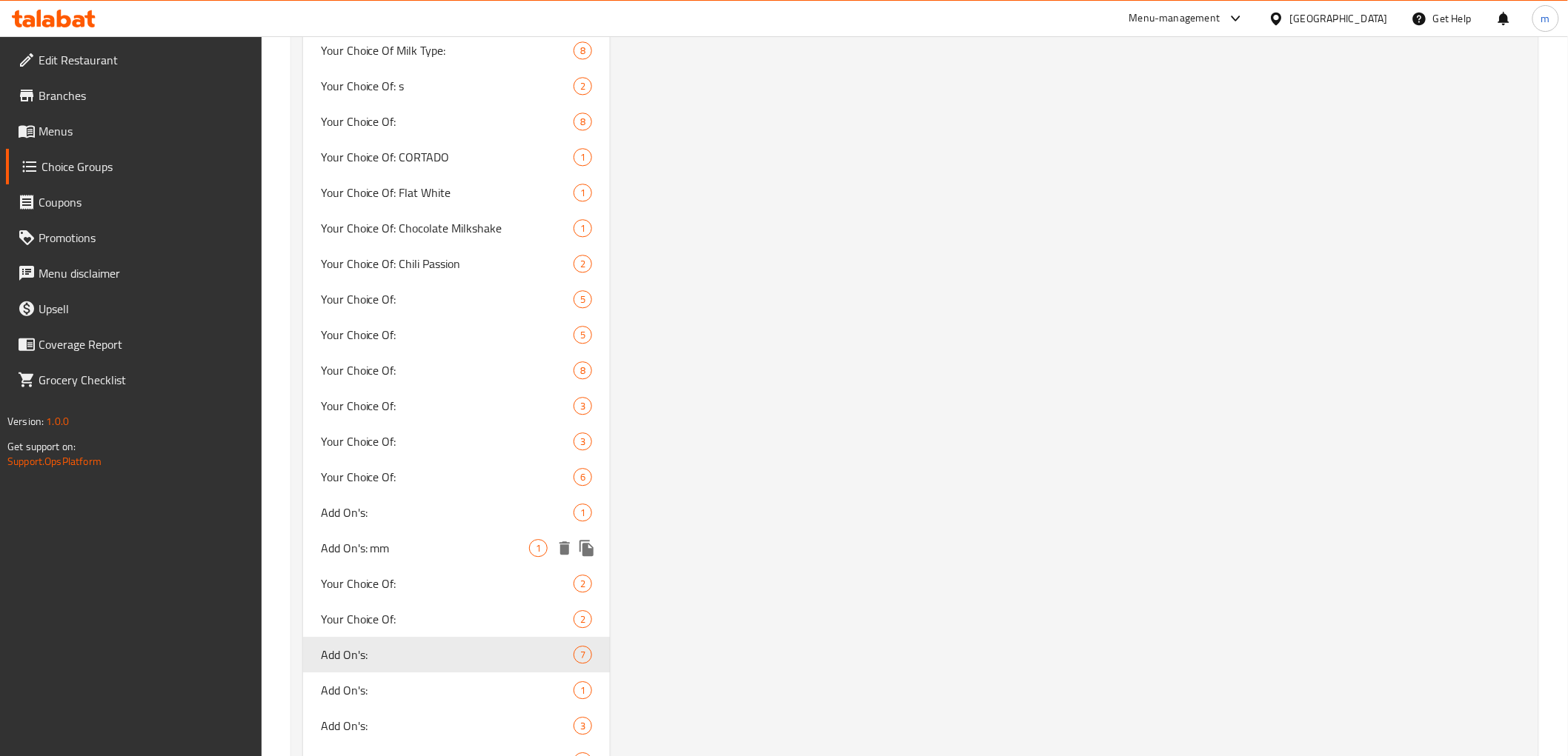
scroll to position [1746, 0]
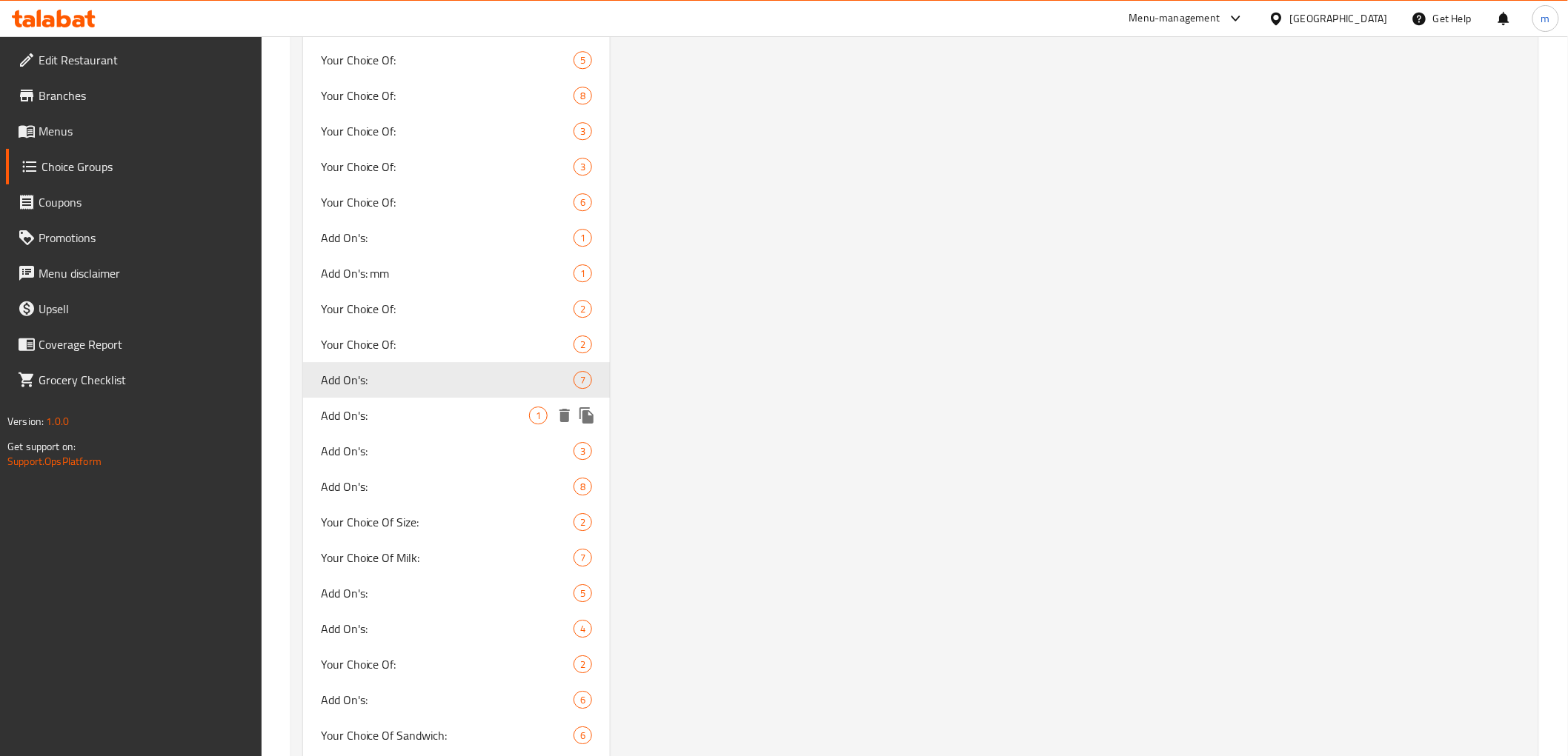
click at [391, 410] on span "Add On's:" at bounding box center [426, 415] width 209 height 18
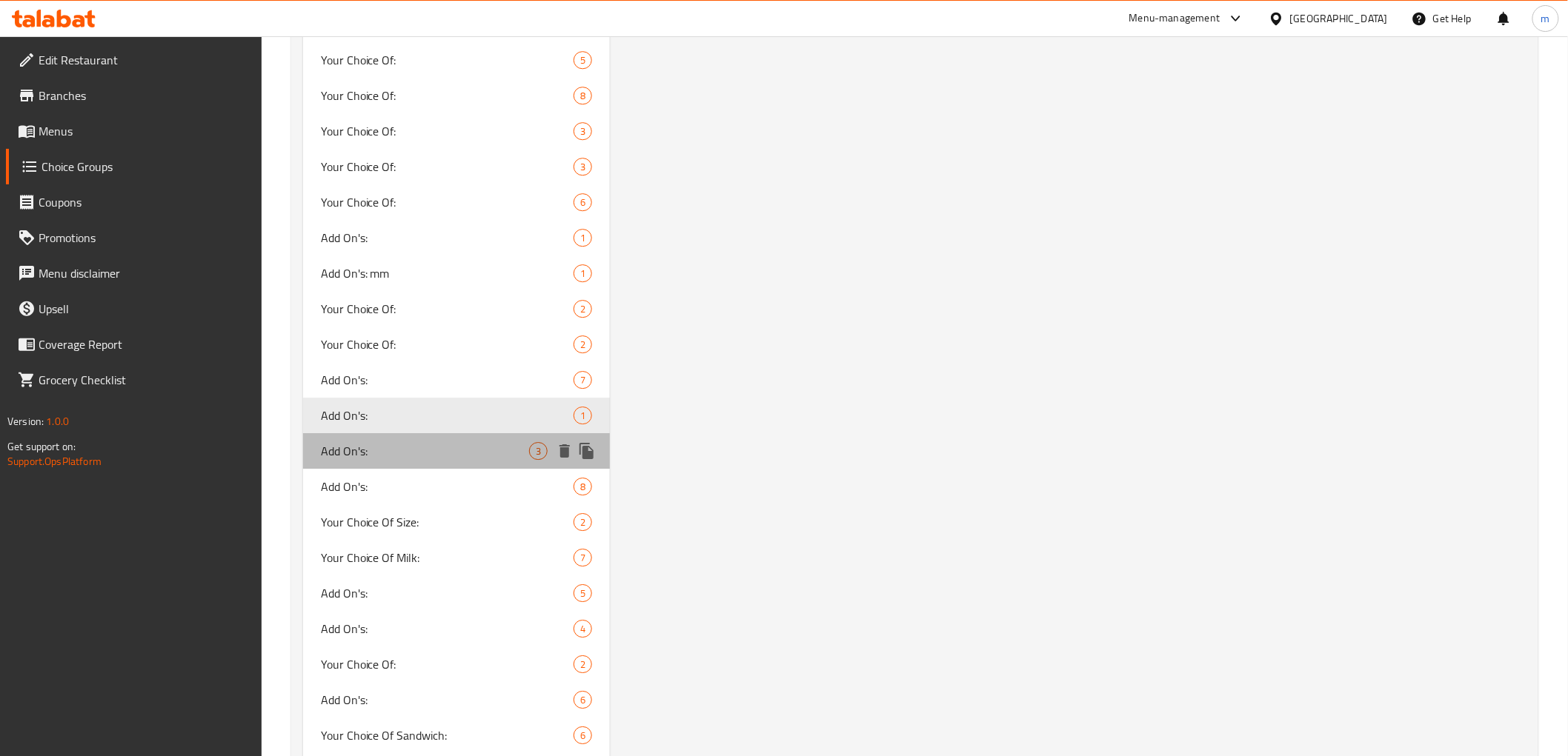
click at [390, 454] on span "Add On's:" at bounding box center [426, 451] width 209 height 18
type input "Add On's:"
type input "0"
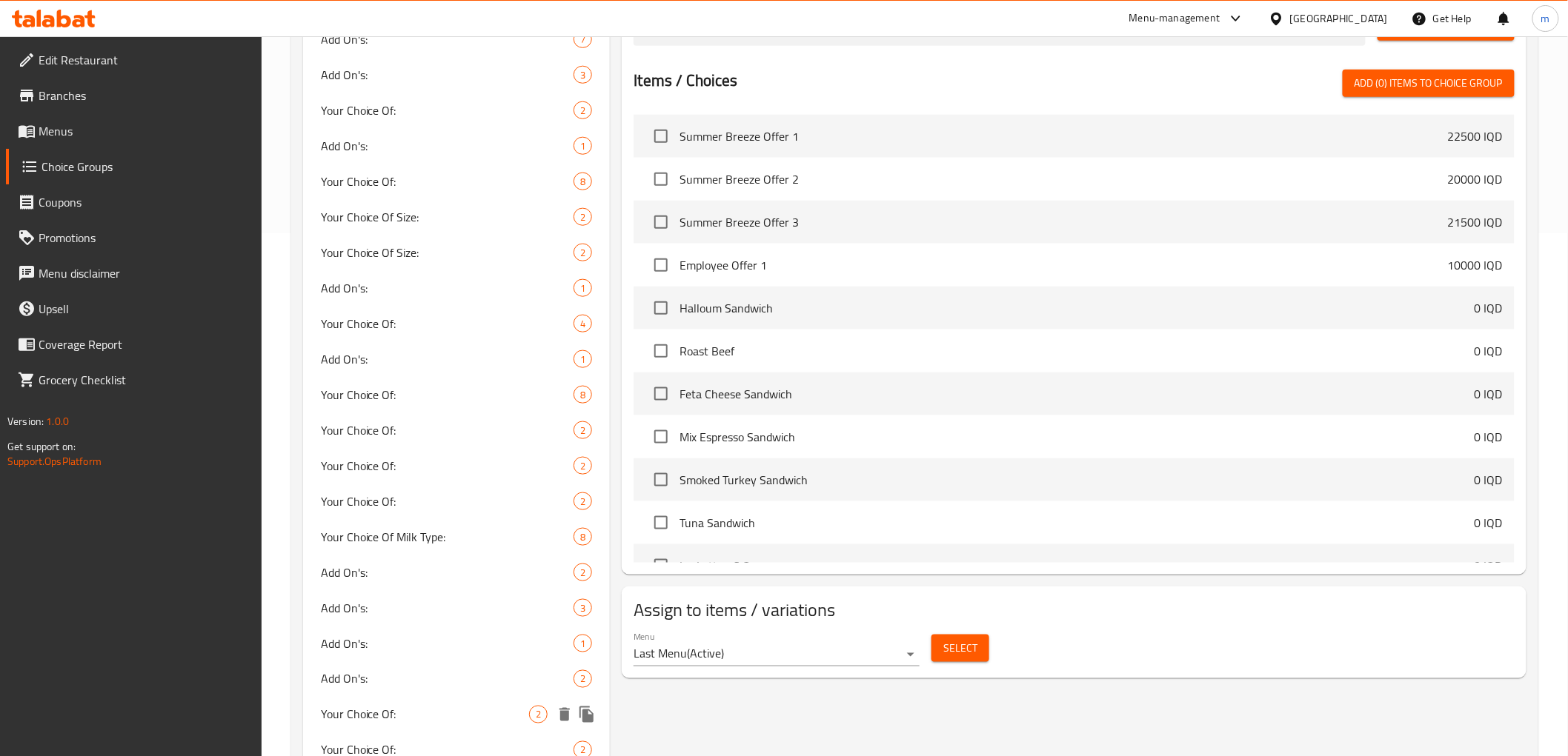
scroll to position [238, 0]
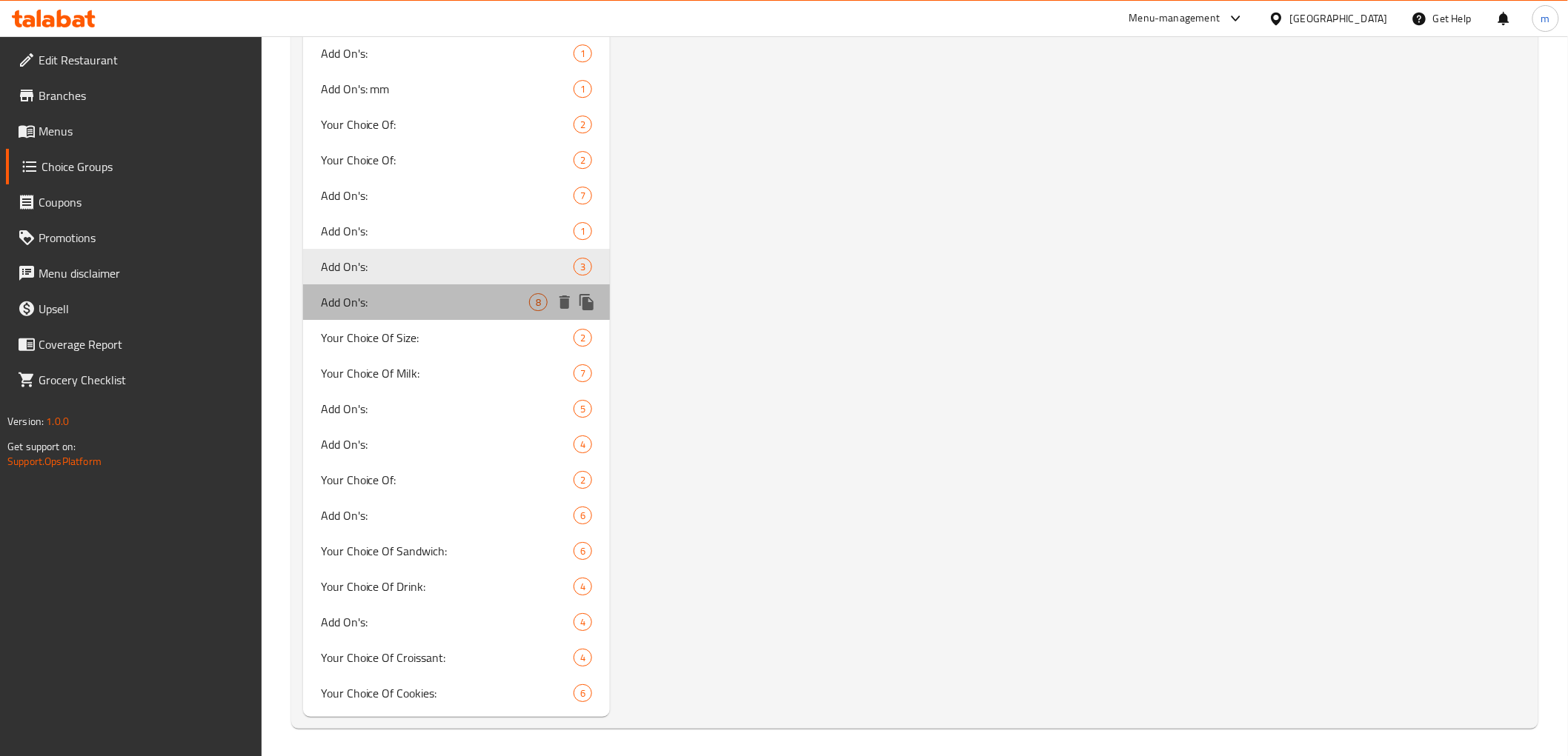
click at [382, 298] on span "Add On's:" at bounding box center [426, 301] width 209 height 18
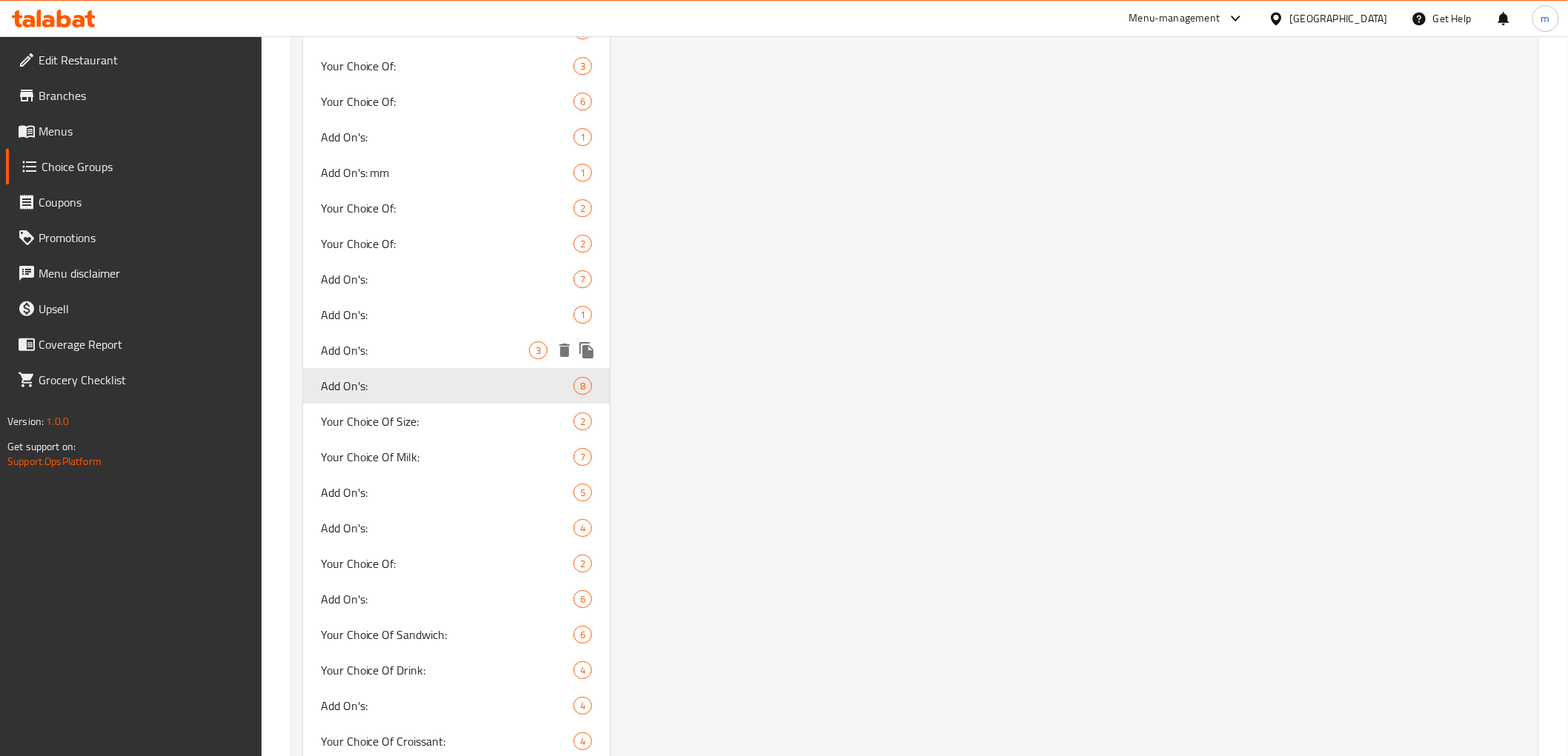
scroll to position [1931, 0]
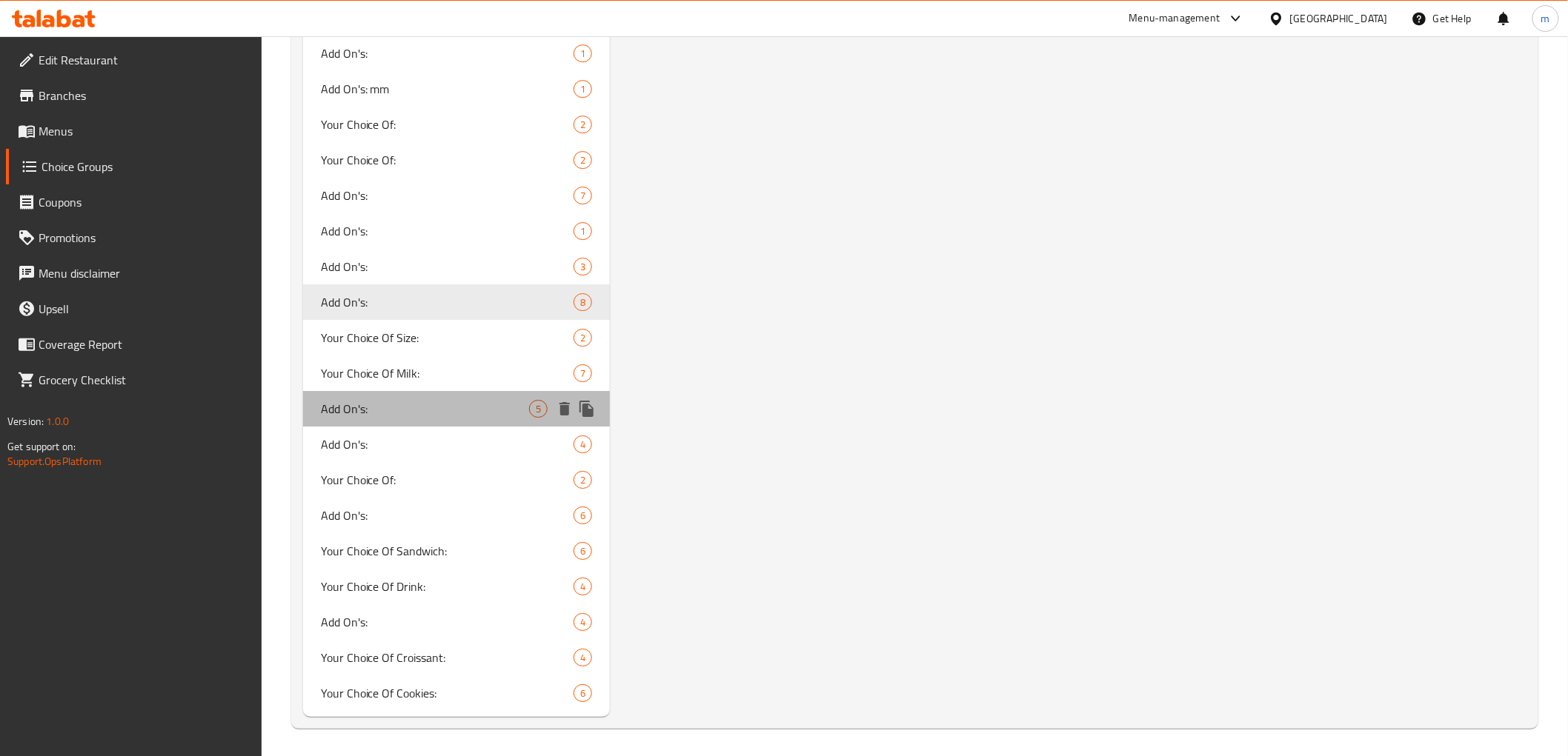
click at [390, 409] on span "Add On's:" at bounding box center [426, 408] width 209 height 18
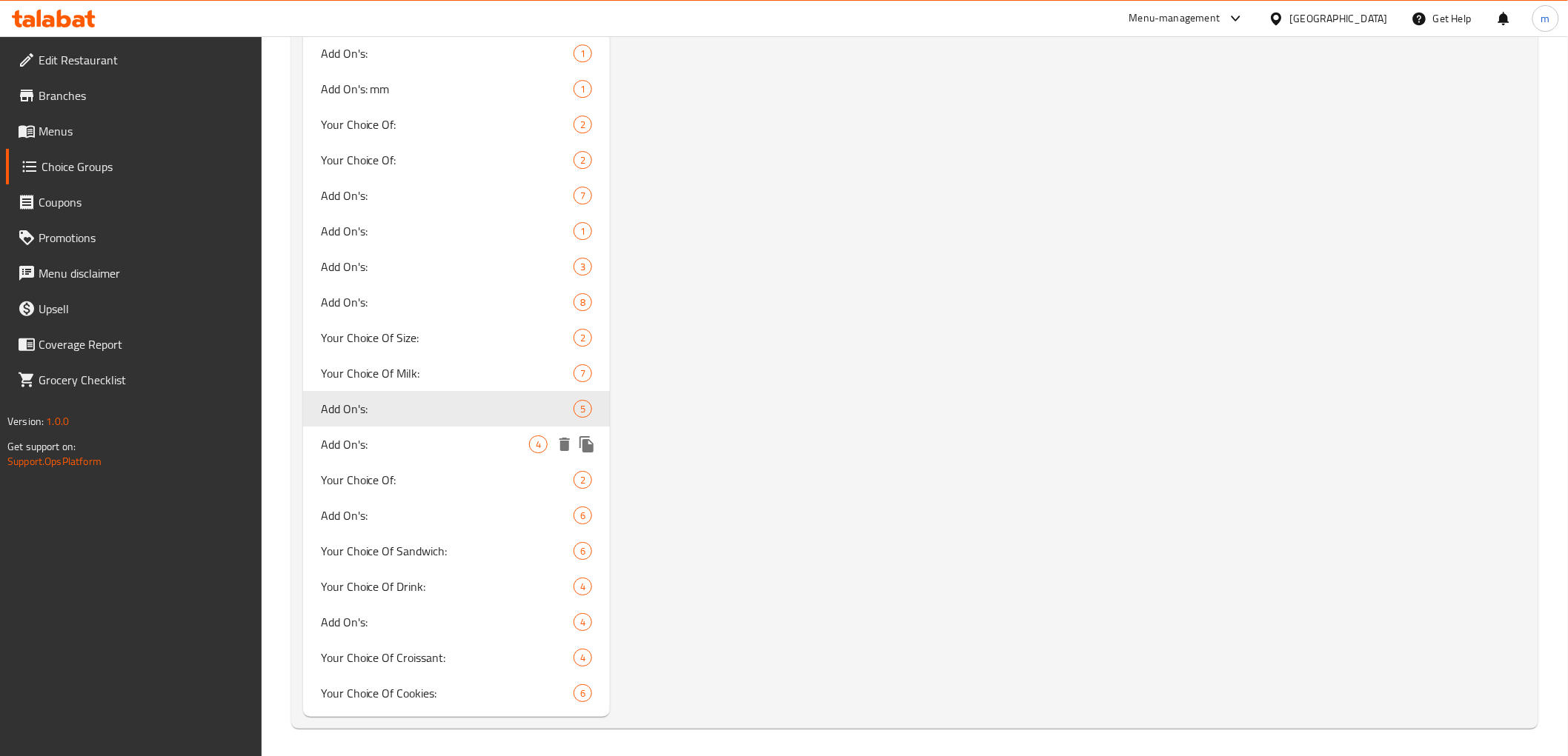
click at [380, 442] on span "Add On's:" at bounding box center [426, 444] width 209 height 18
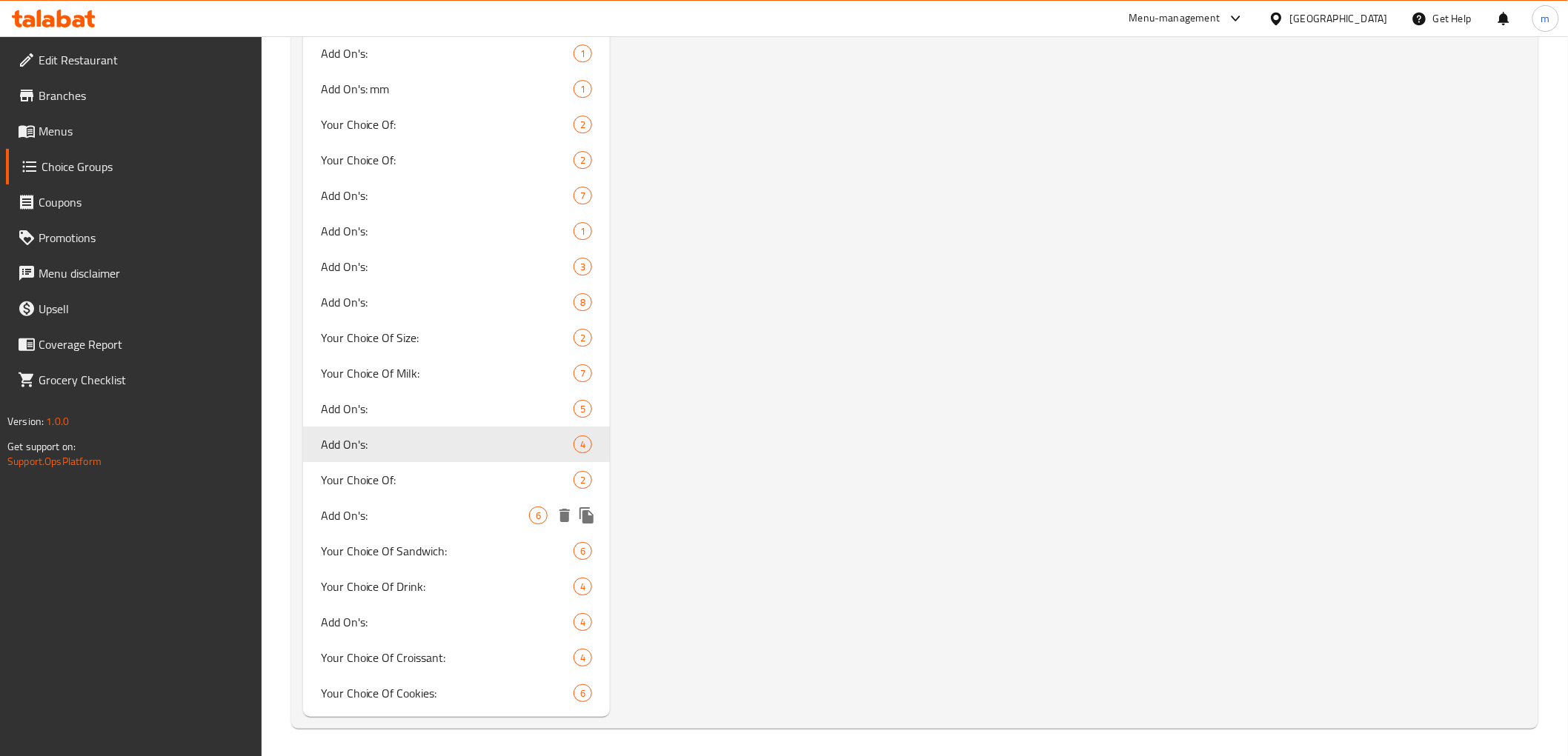
click at [389, 517] on span "Add On's:" at bounding box center [426, 515] width 209 height 18
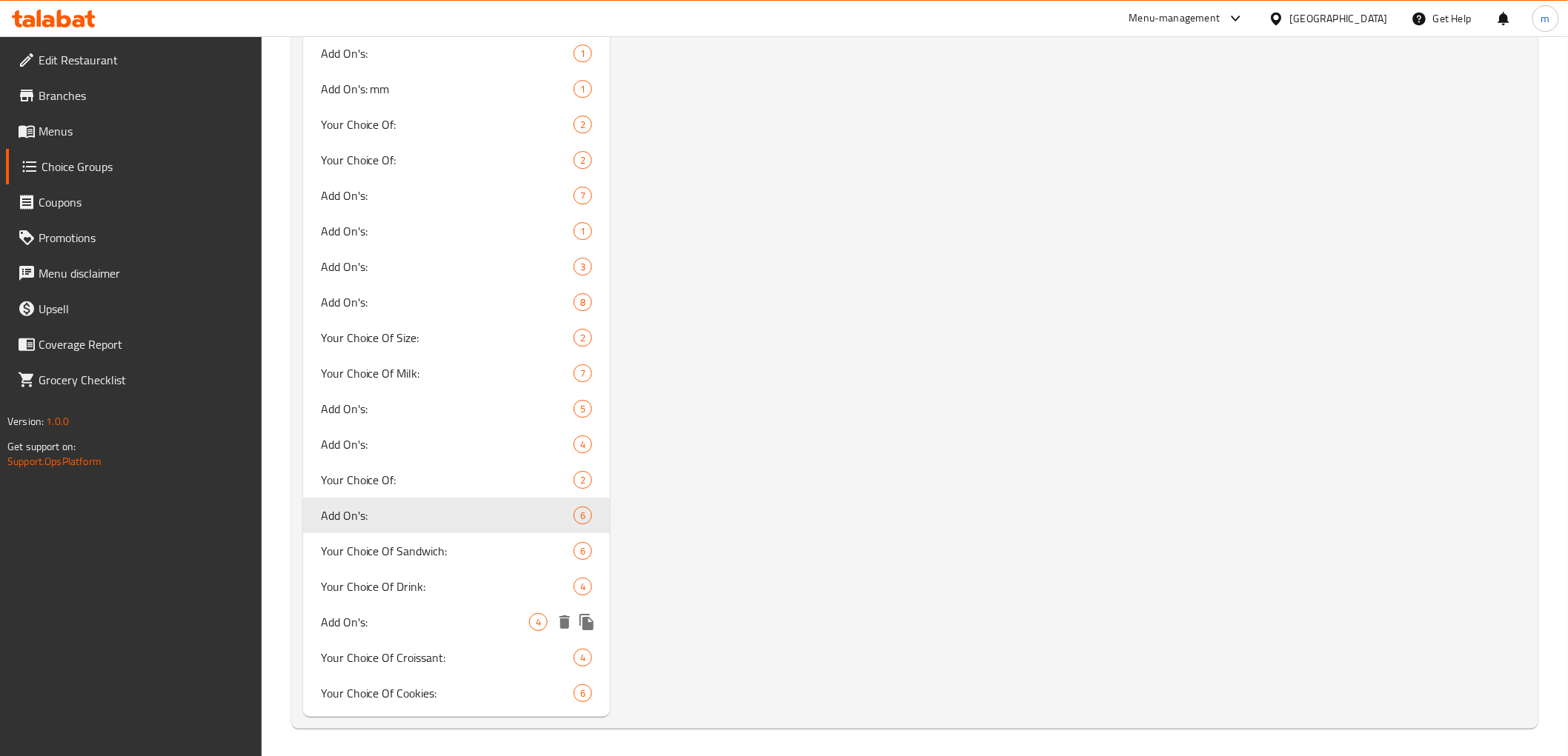
click at [373, 618] on span "Add On's:" at bounding box center [426, 622] width 209 height 18
type input "Add On's:"
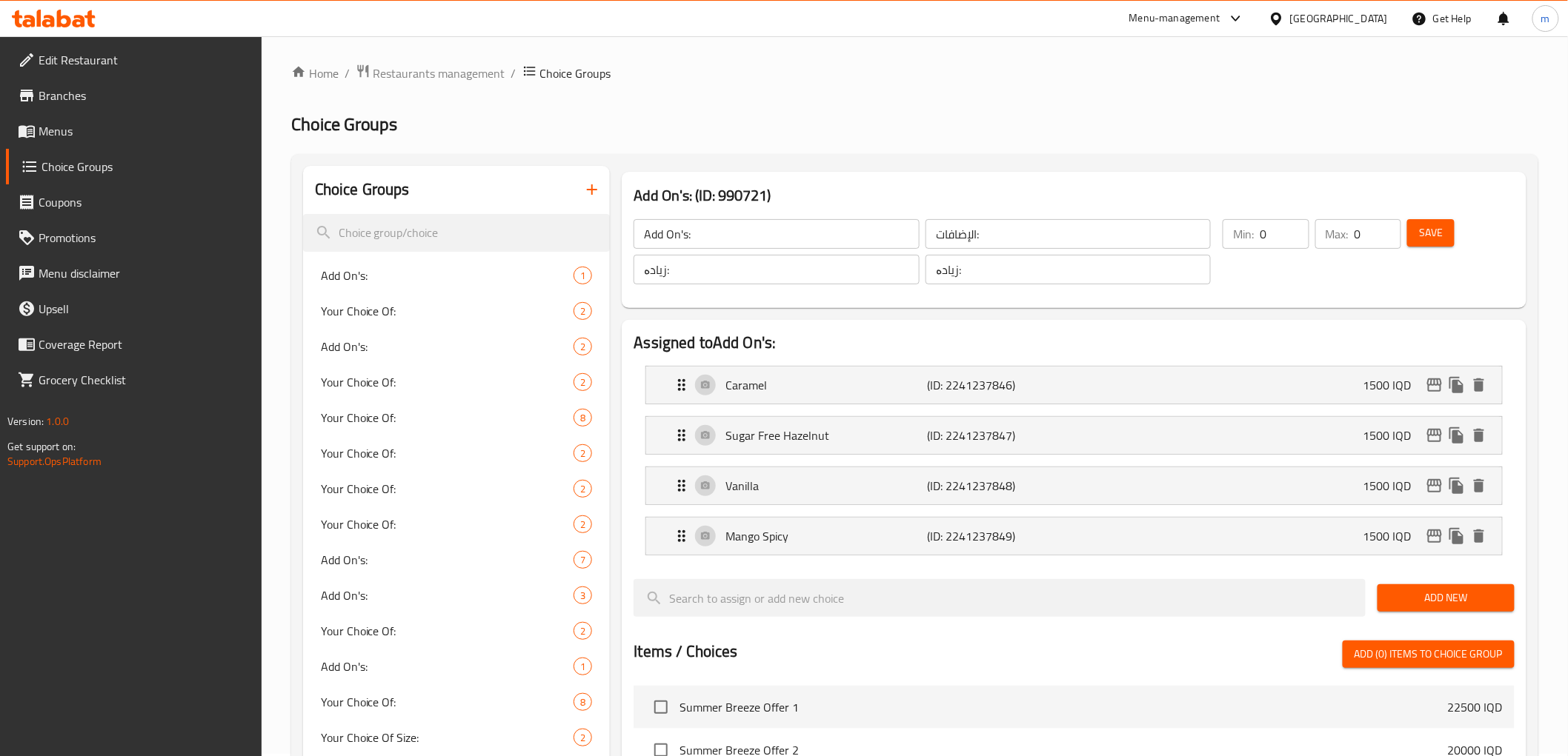
scroll to position [0, 0]
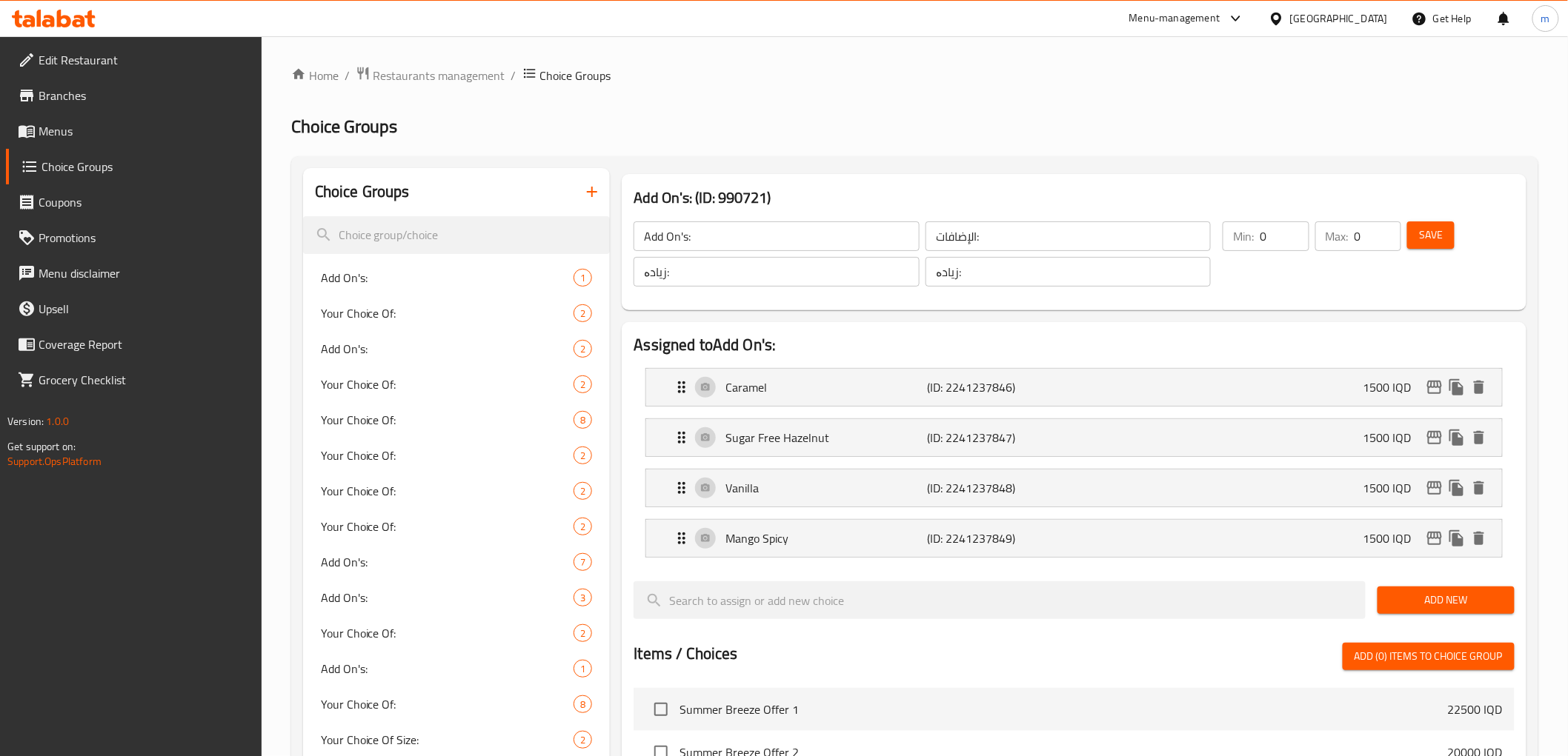
click at [144, 134] on span "Menus" at bounding box center [144, 131] width 211 height 18
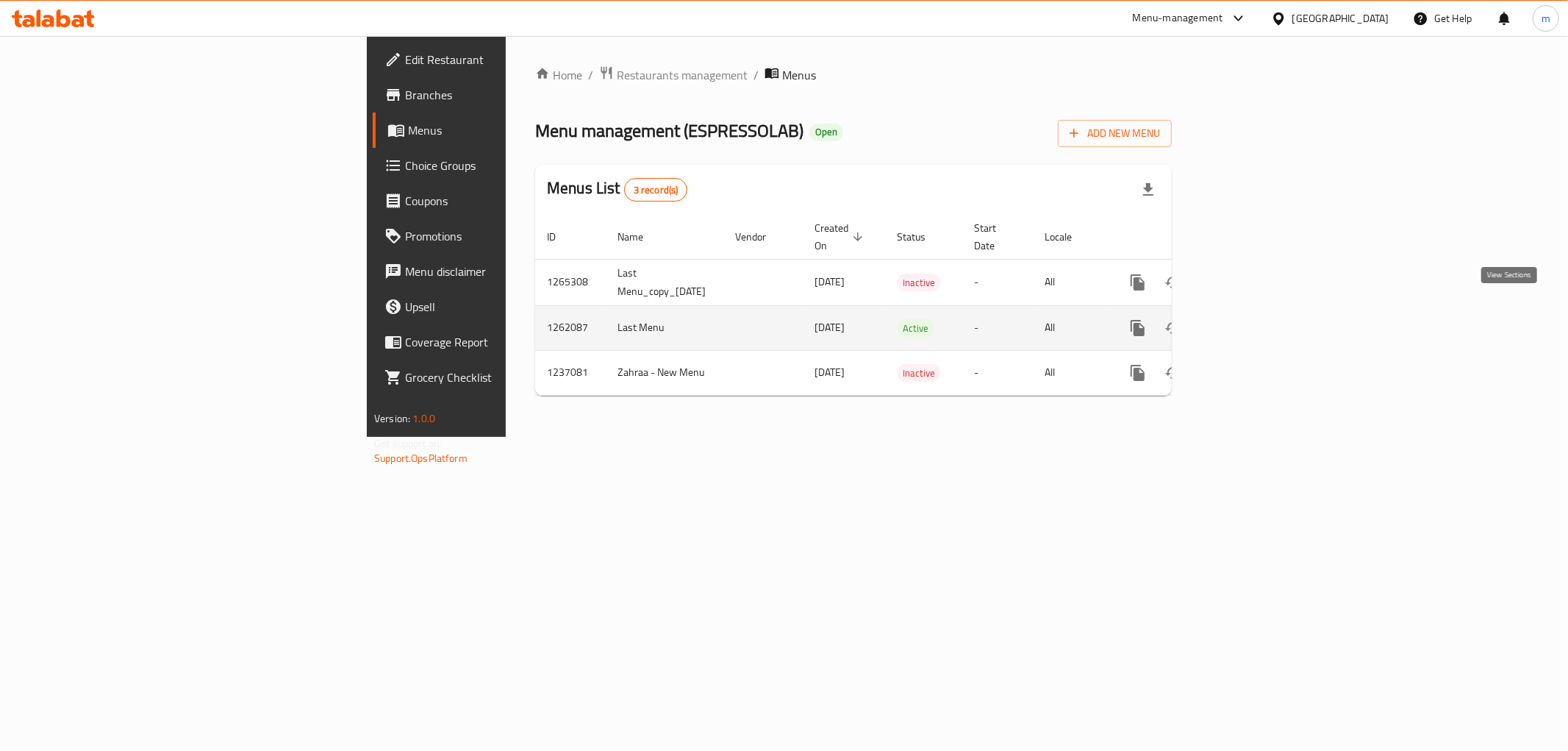
click at [1253, 319] on icon "enhanced table" at bounding box center [1244, 327] width 18 height 18
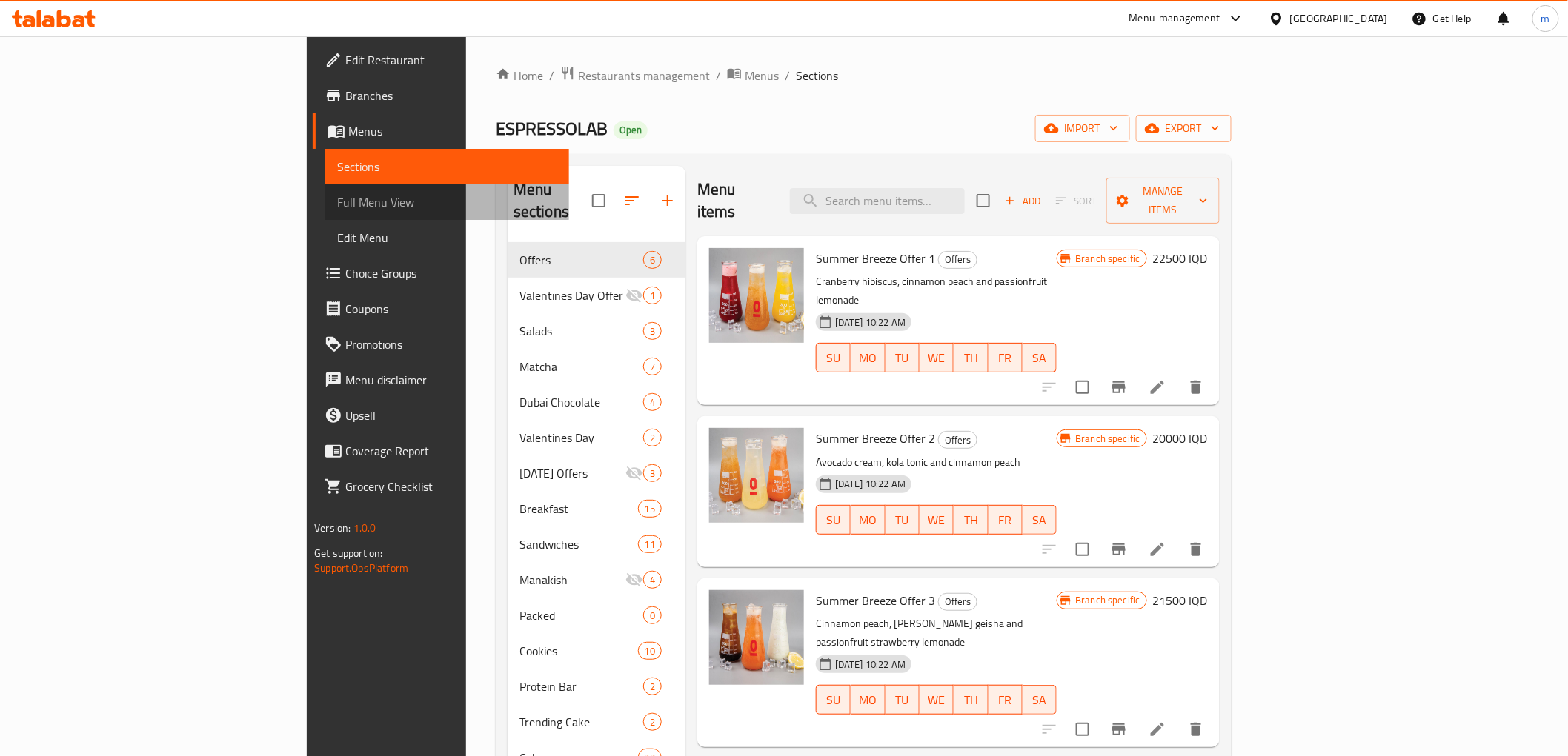
click at [337, 198] on span "Full Menu View" at bounding box center [446, 202] width 219 height 18
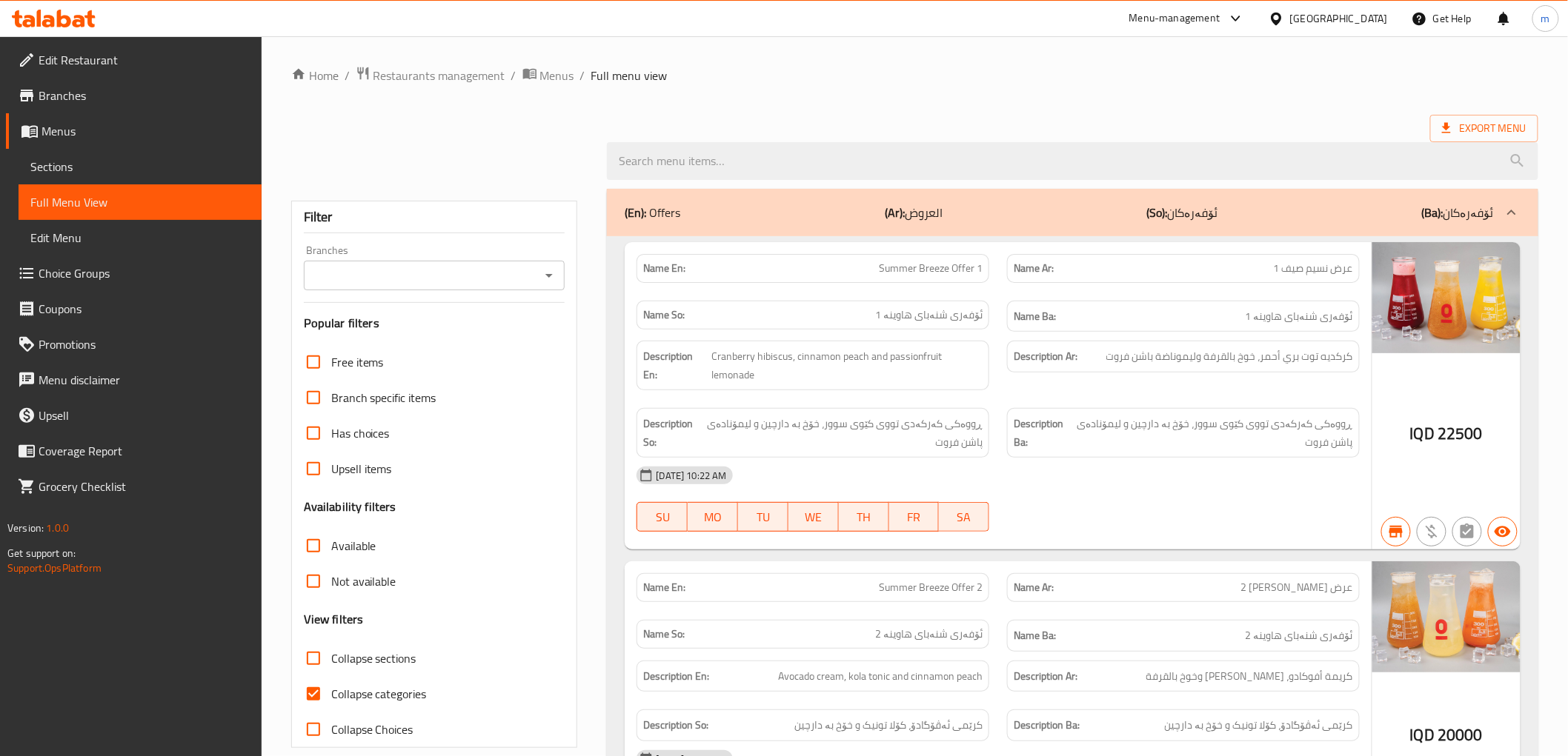
click at [551, 279] on icon "Open" at bounding box center [548, 275] width 18 height 18
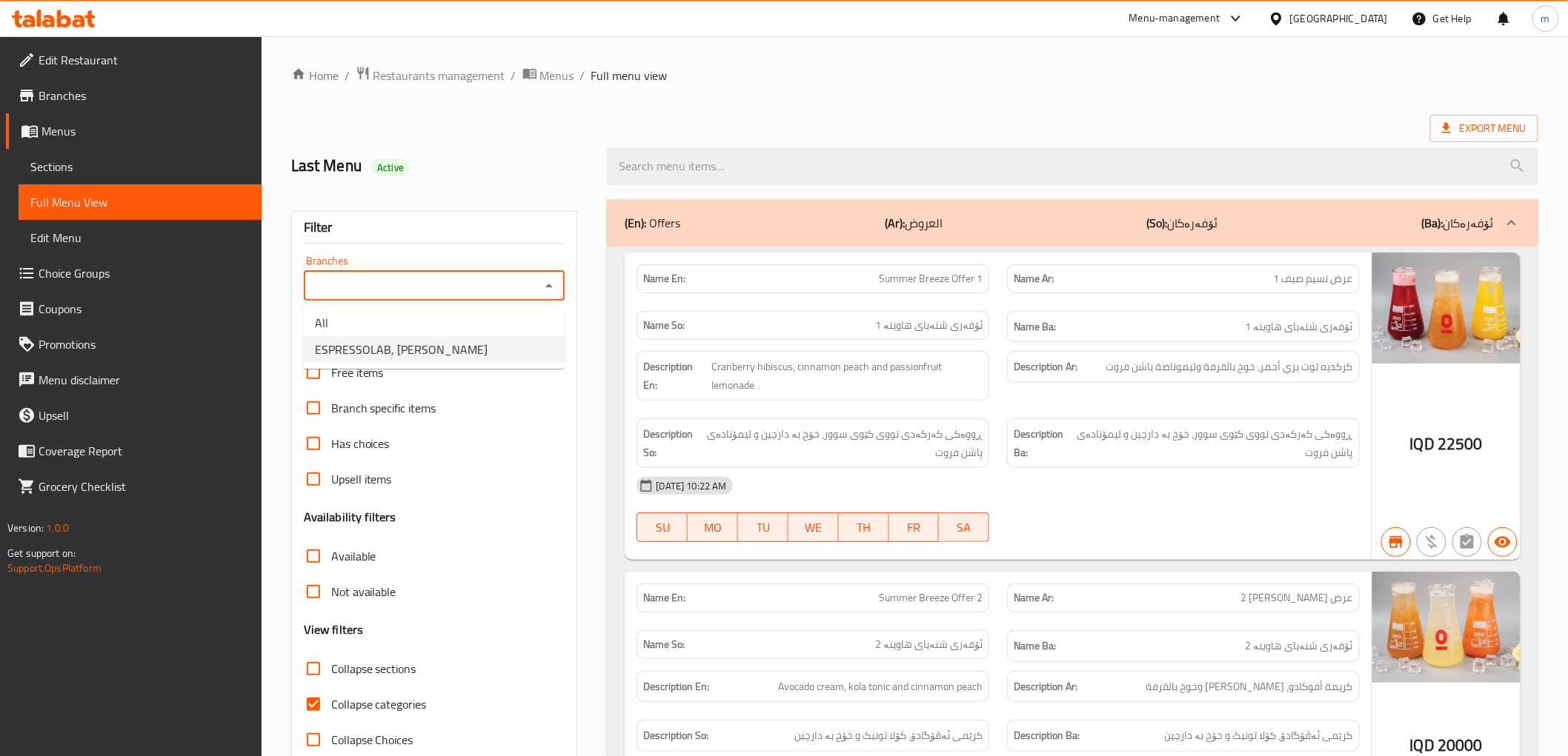
click at [477, 342] on li "ESPRESSOLAB, Al Mansur" at bounding box center [434, 349] width 261 height 27
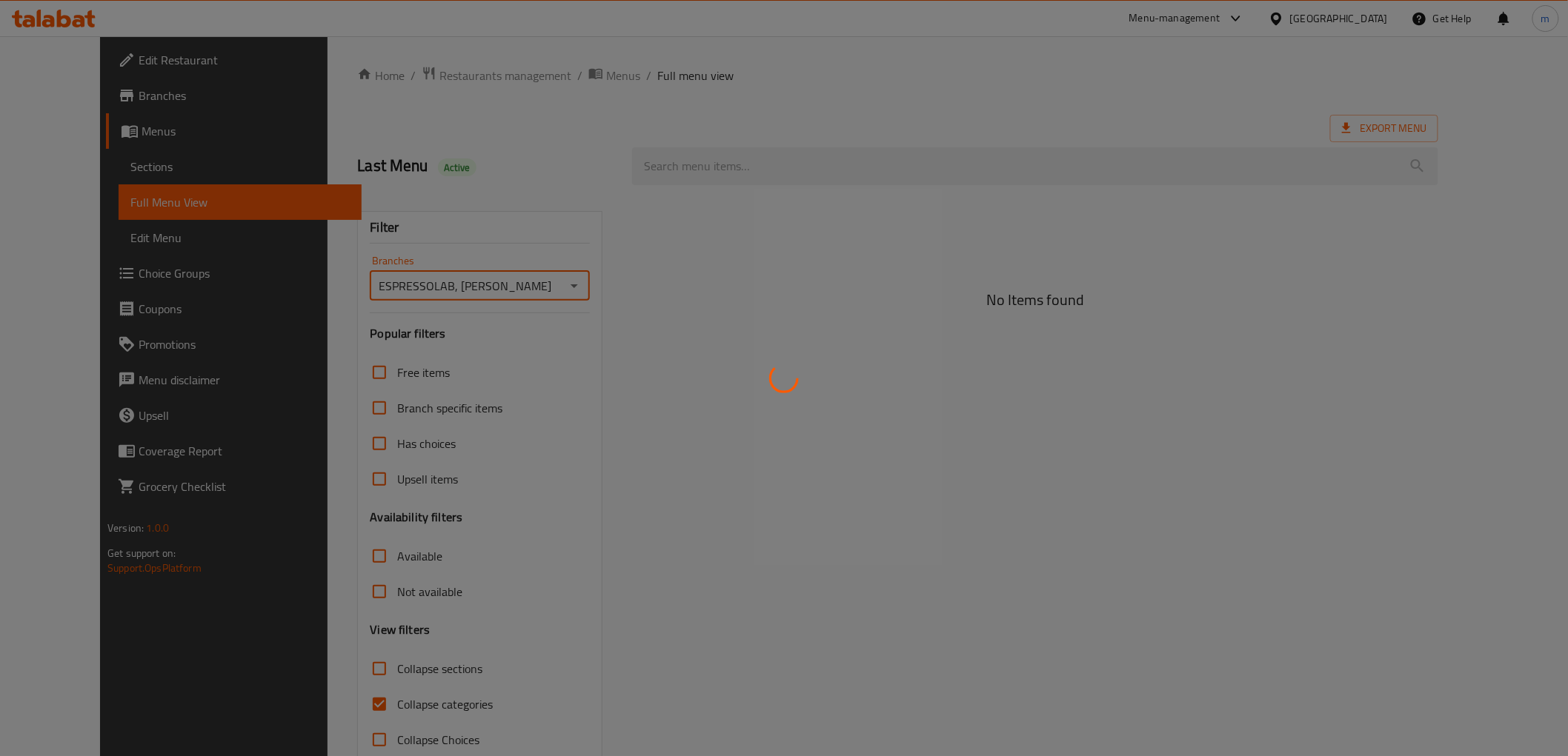
type input "ESPRESSOLAB, Al Mansur"
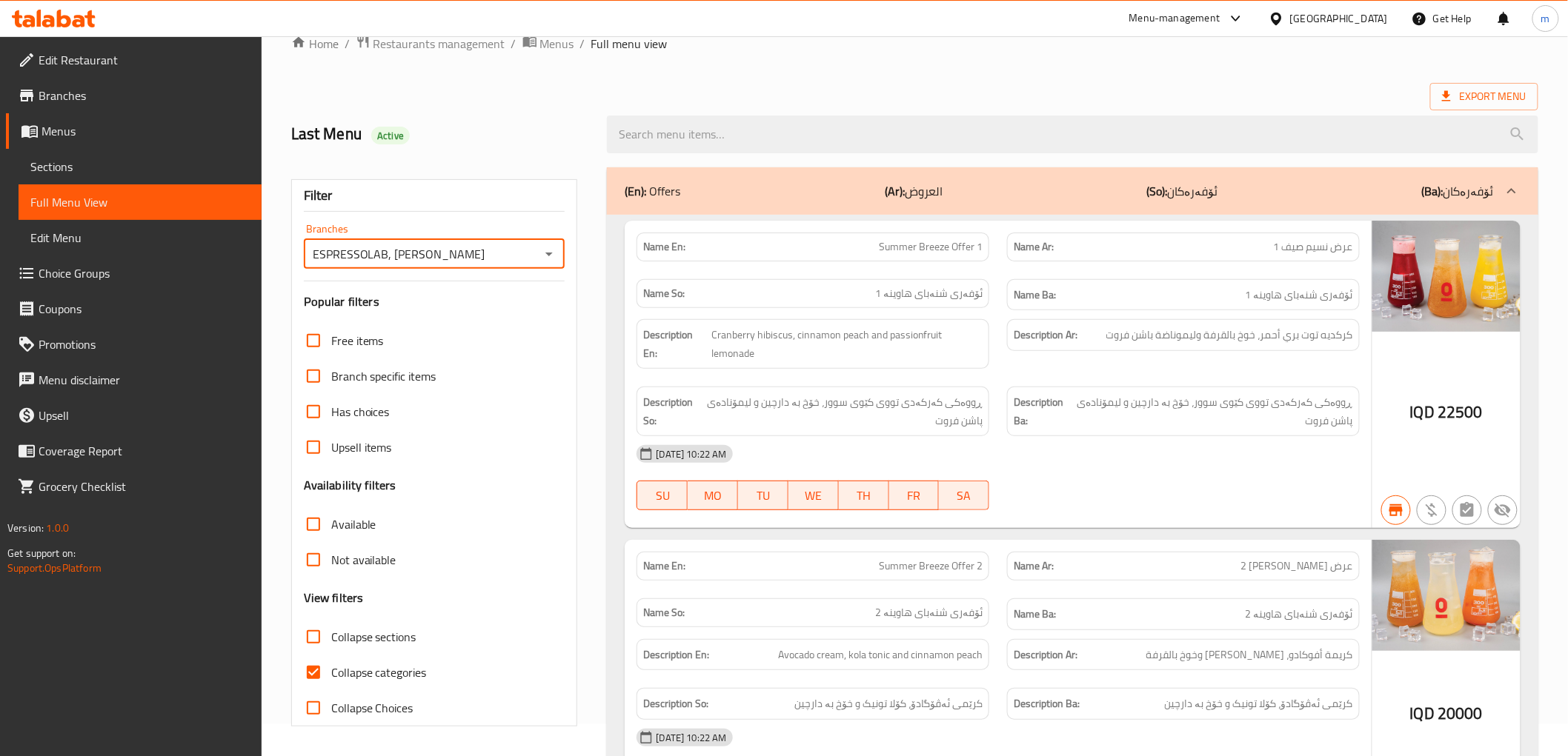
scroll to position [306, 0]
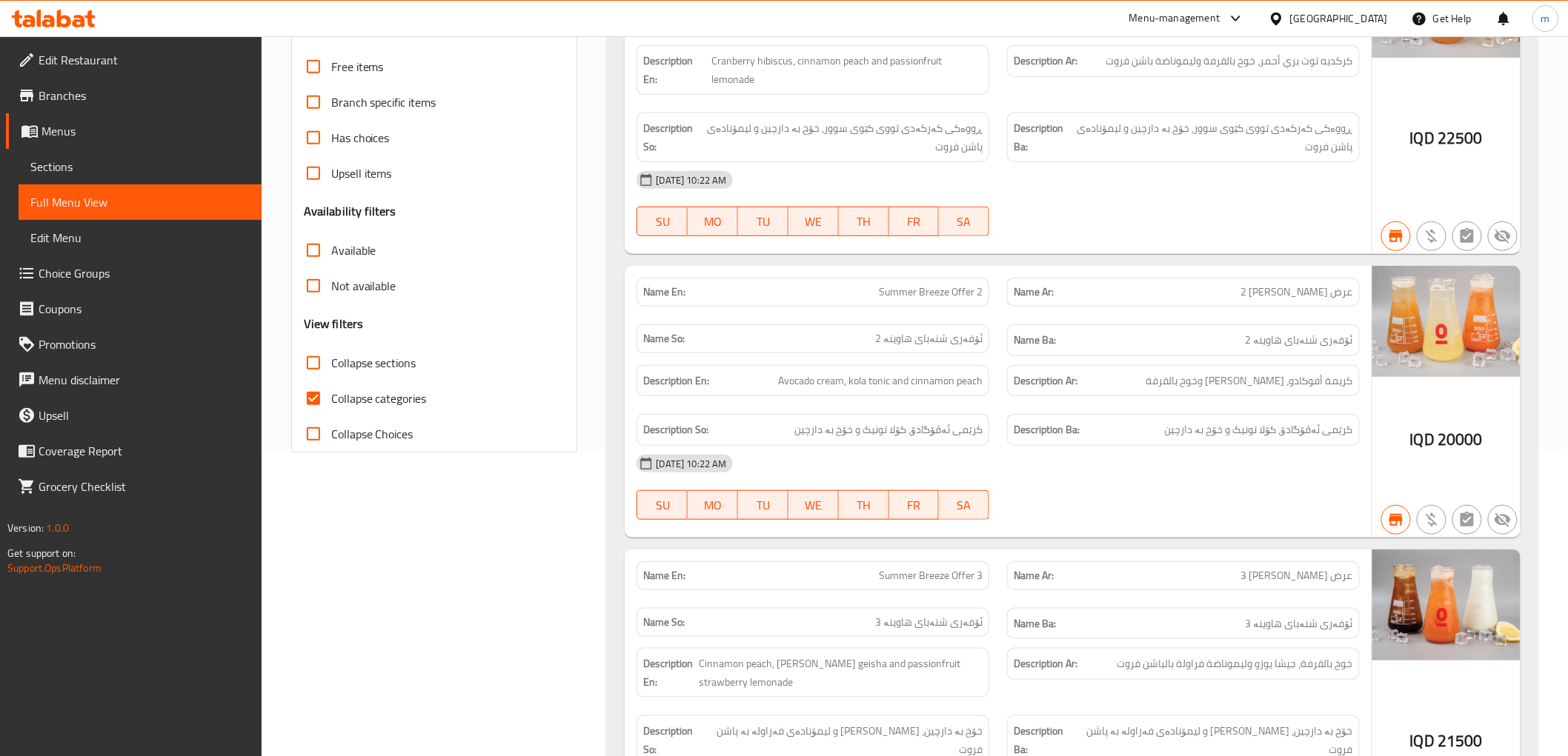
drag, startPoint x: 390, startPoint y: 398, endPoint x: 774, endPoint y: 350, distance: 387.0
click at [393, 397] on span "Collapse categories" at bounding box center [379, 398] width 95 height 18
click at [332, 397] on input "Collapse categories" at bounding box center [314, 399] width 35 height 35
checkbox input "false"
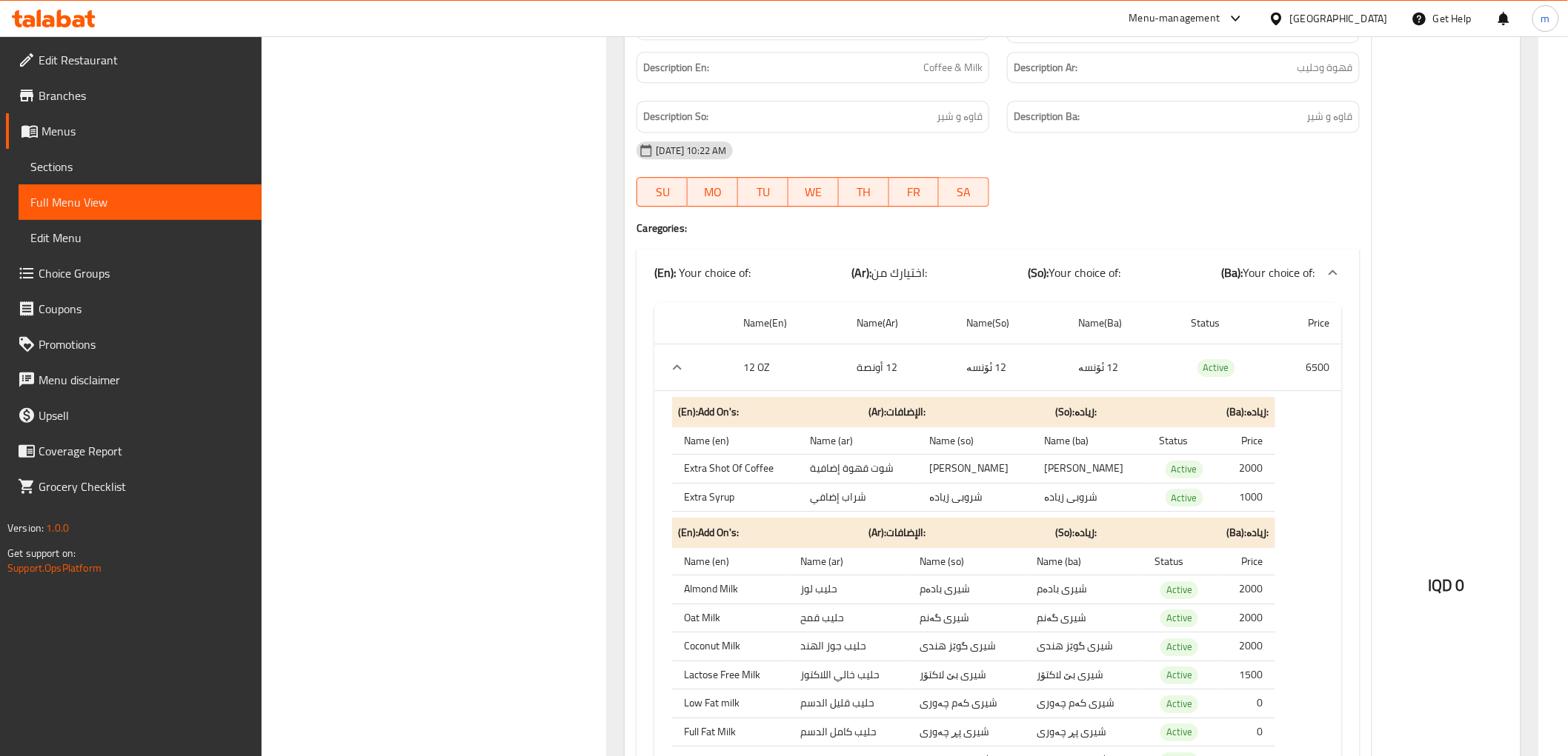
scroll to position [63834, 0]
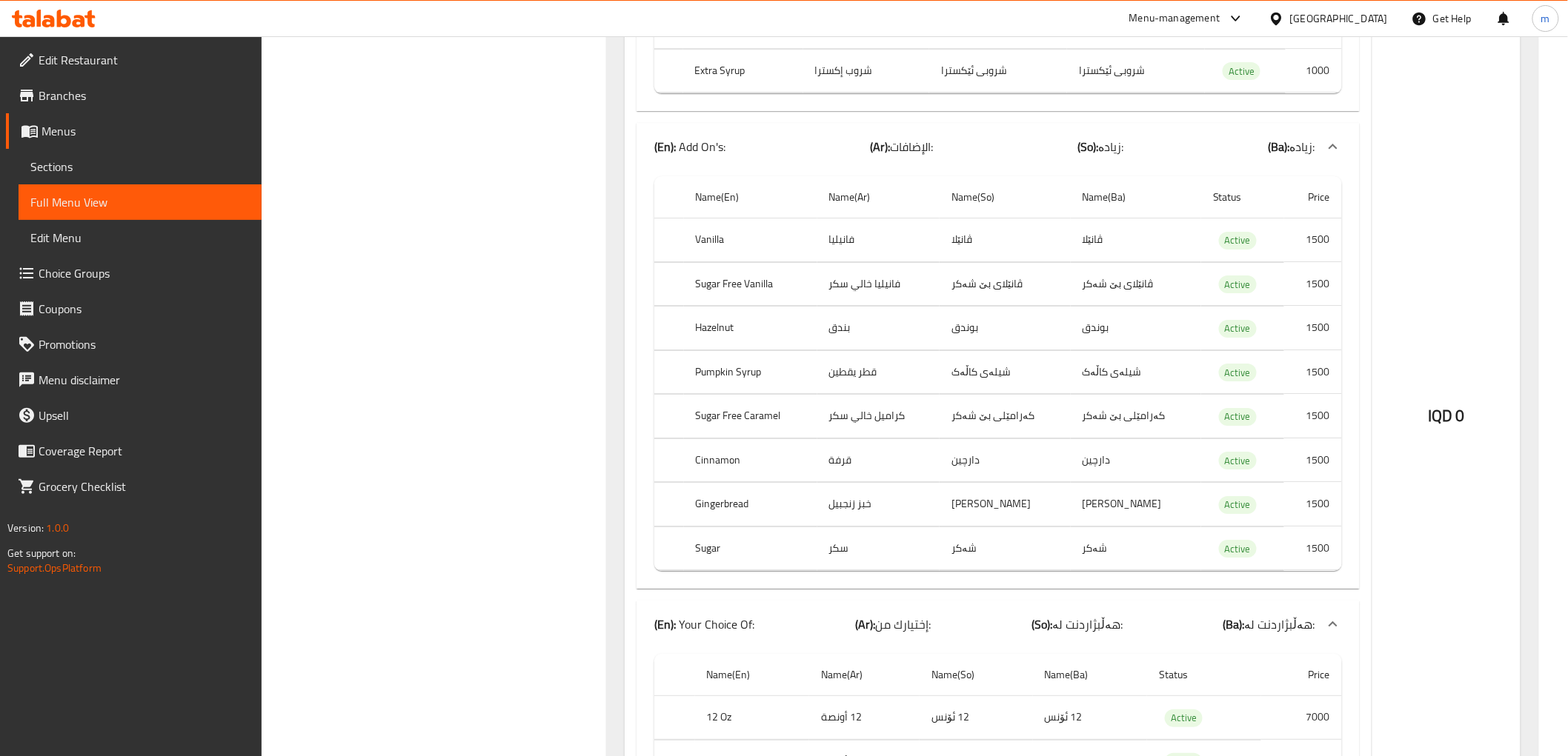
drag, startPoint x: 580, startPoint y: 271, endPoint x: 1064, endPoint y: 56, distance: 529.6
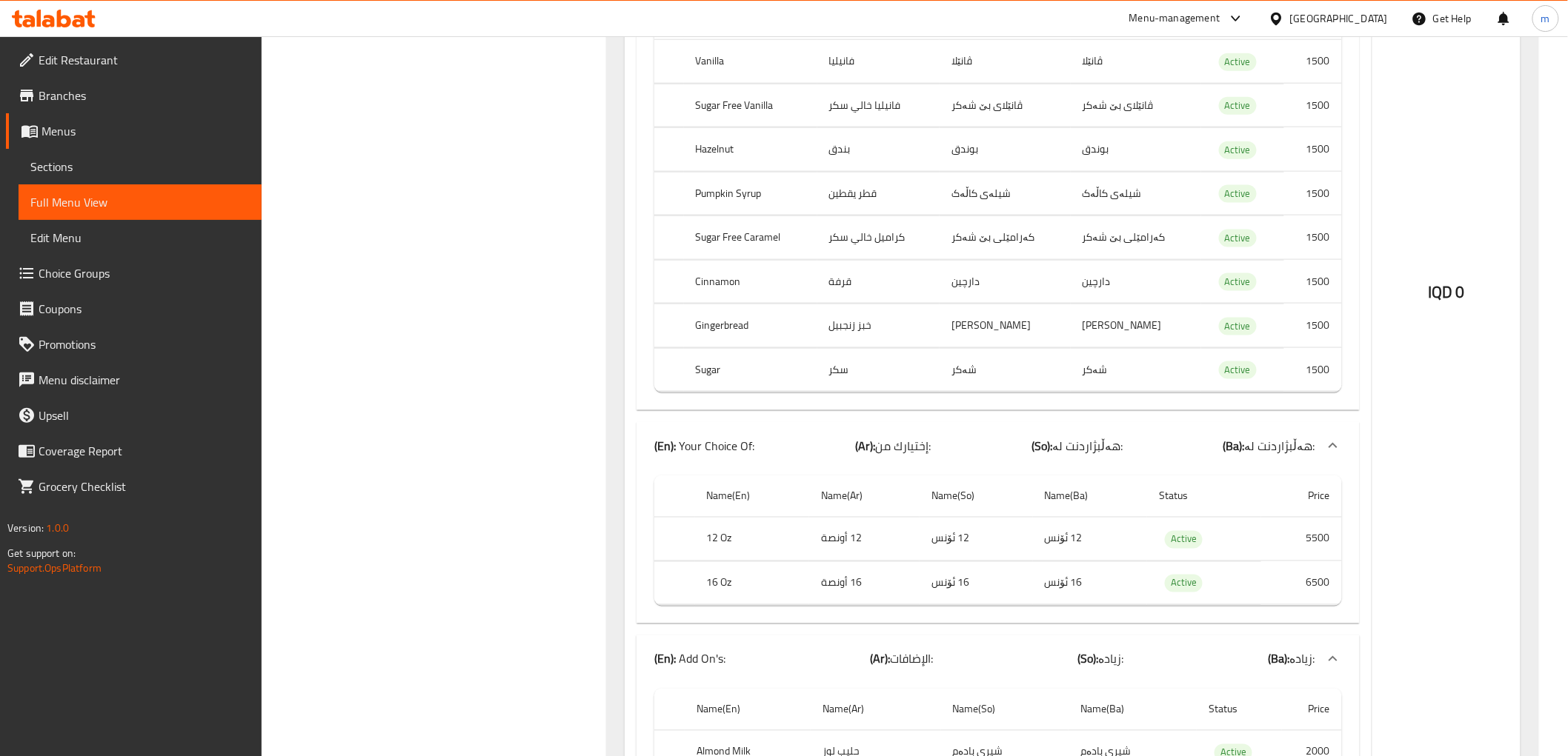
scroll to position [111193, 0]
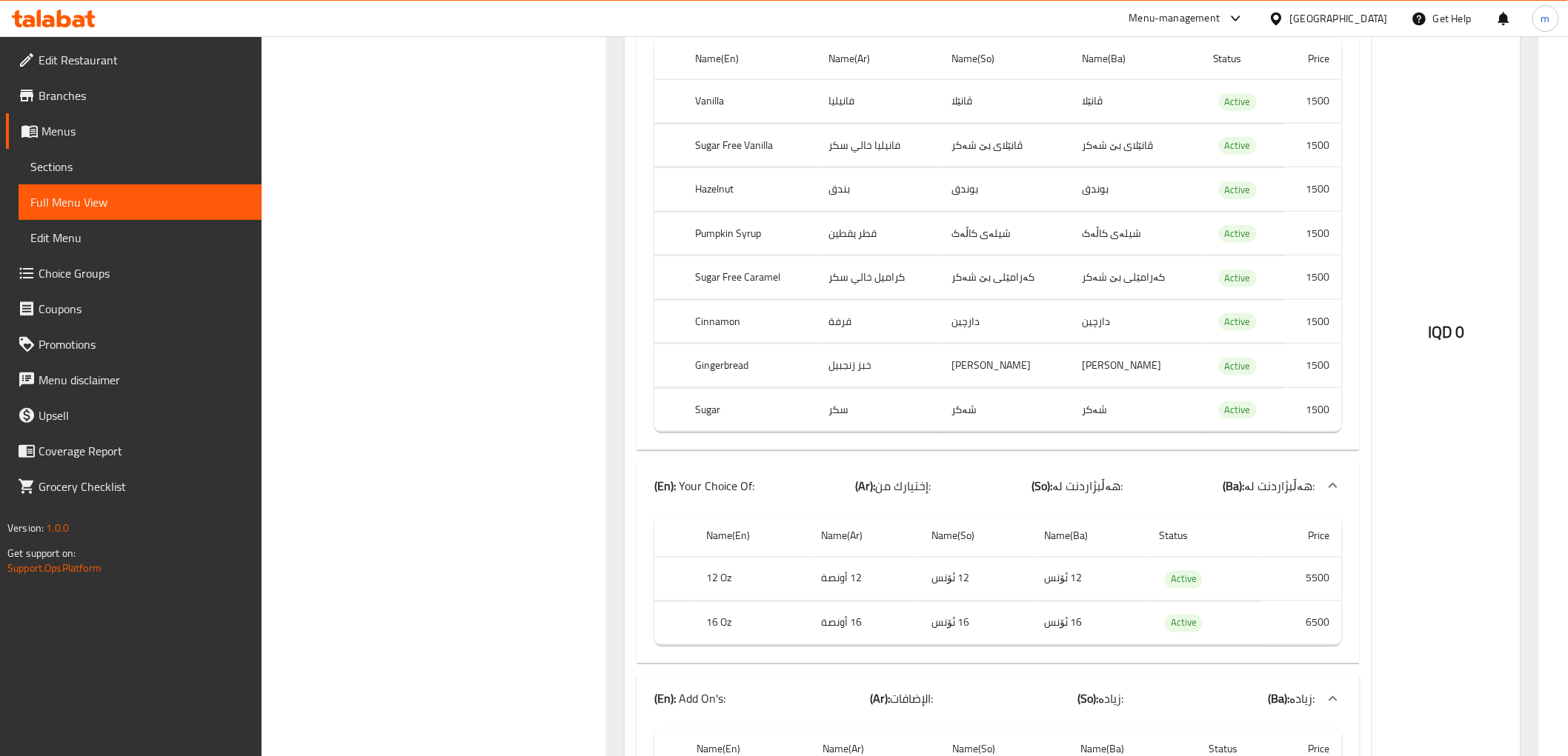
copy span "Cappuccino"
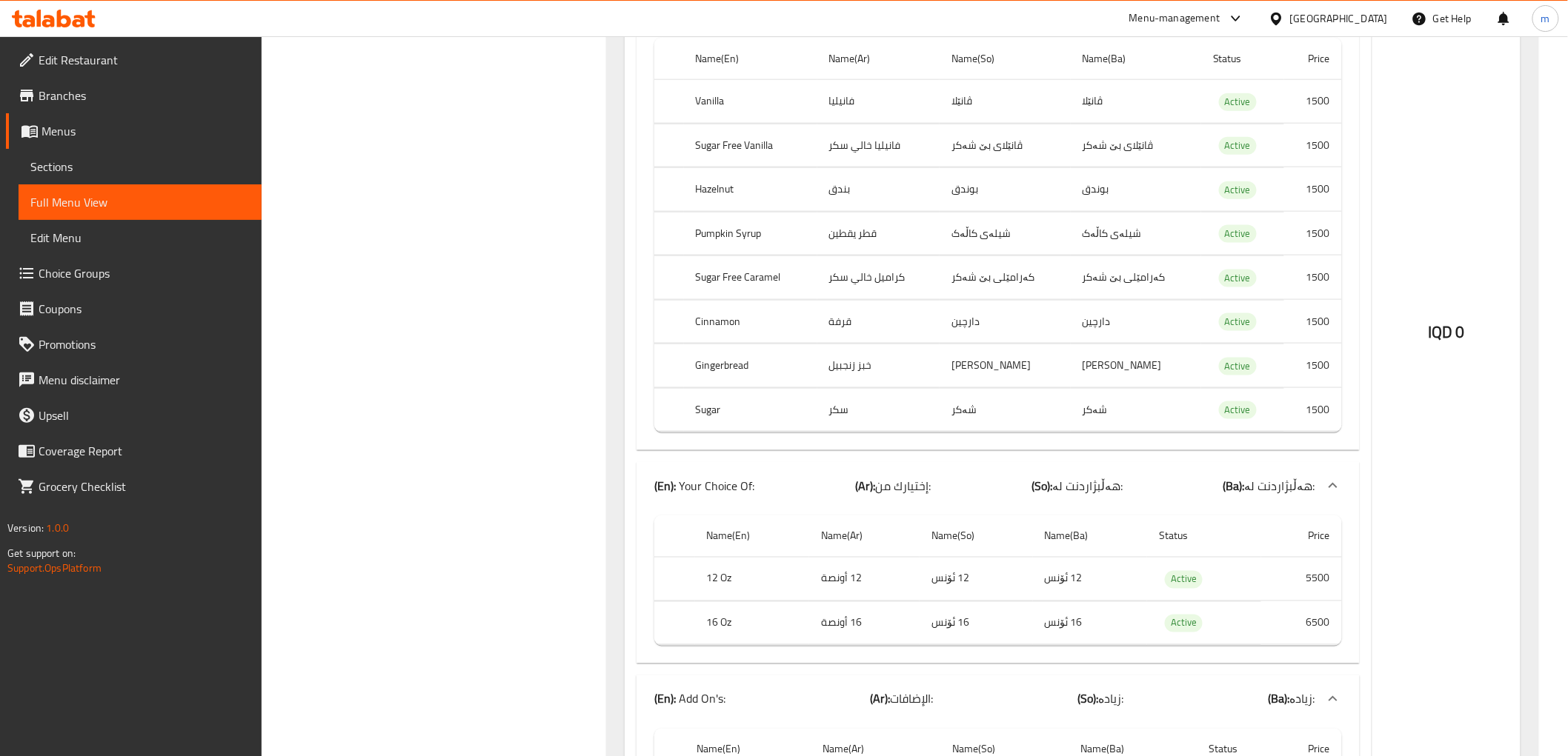
click at [68, 167] on span "Sections" at bounding box center [140, 166] width 219 height 18
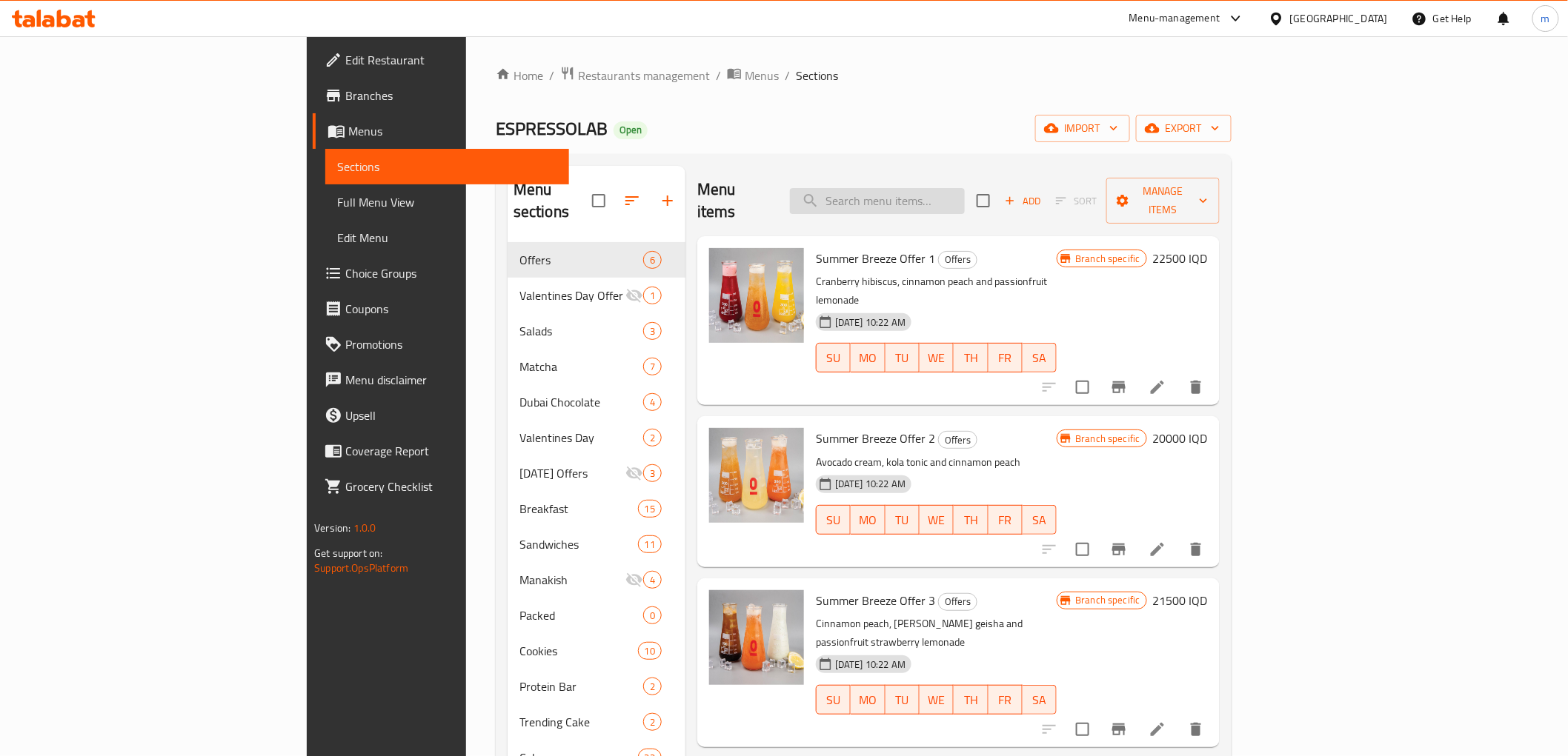
click at [965, 200] on input "search" at bounding box center [877, 202] width 175 height 26
paste input "Cappuccino"
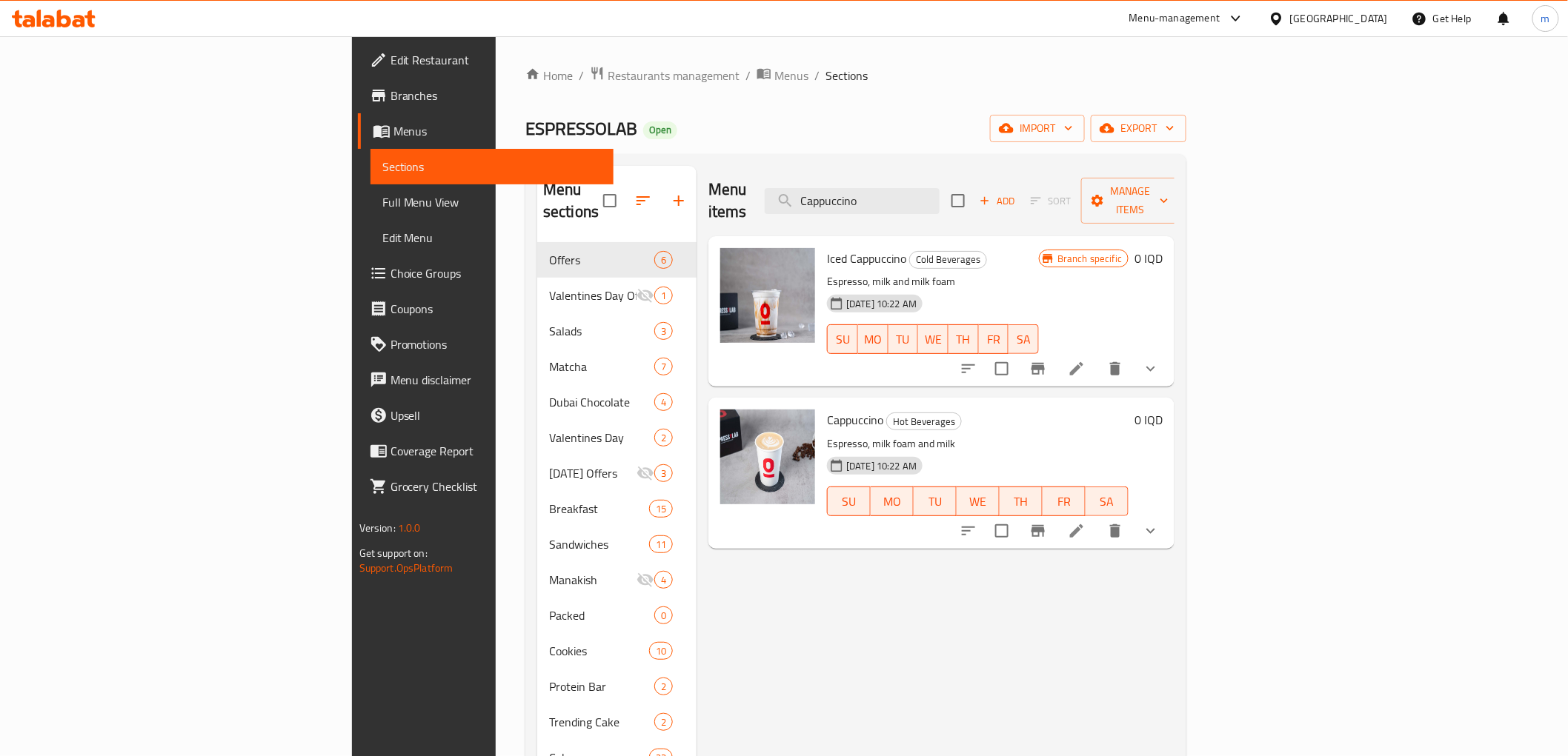
type input "Cappuccino"
click at [1160, 522] on icon "show more" at bounding box center [1151, 530] width 18 height 18
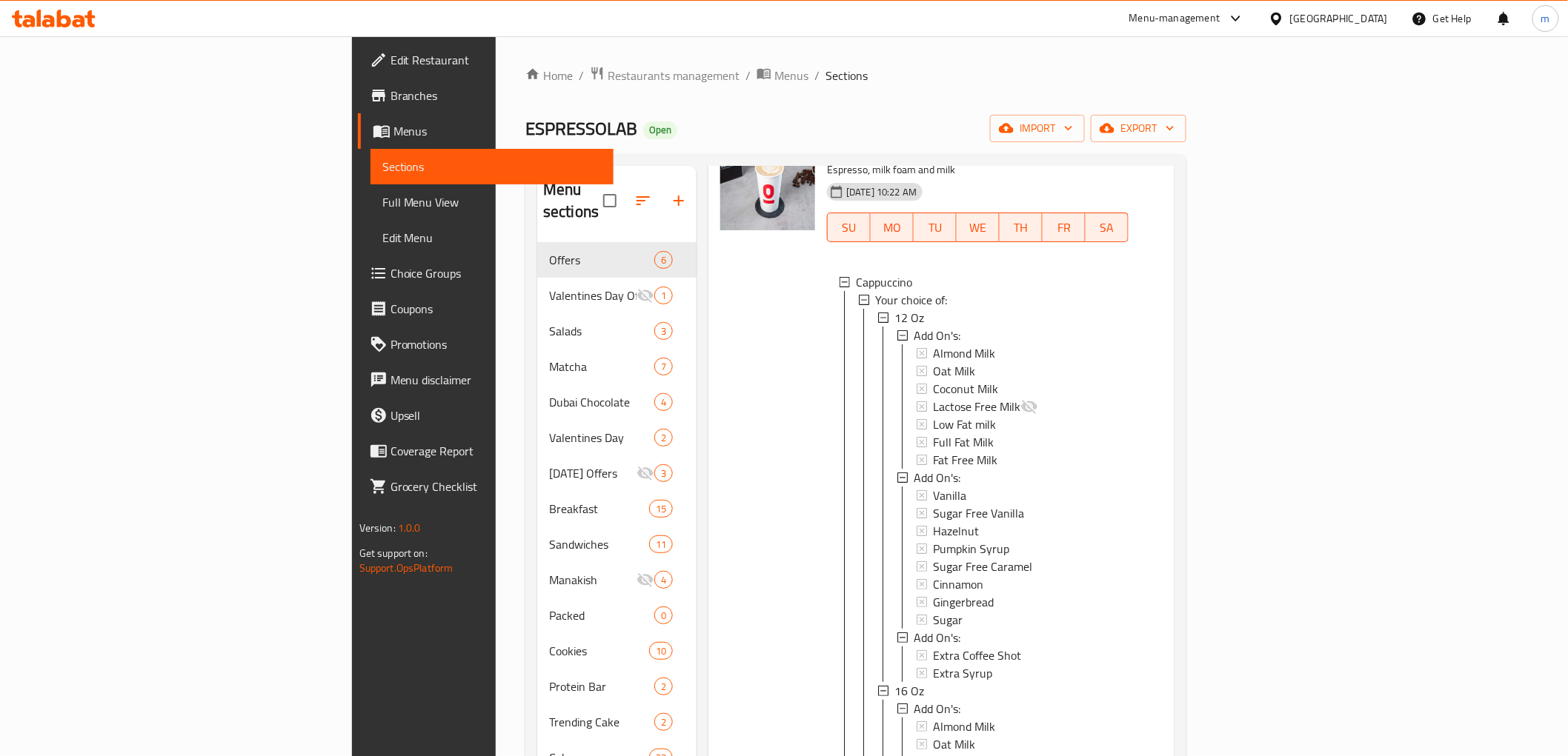
scroll to position [10, 0]
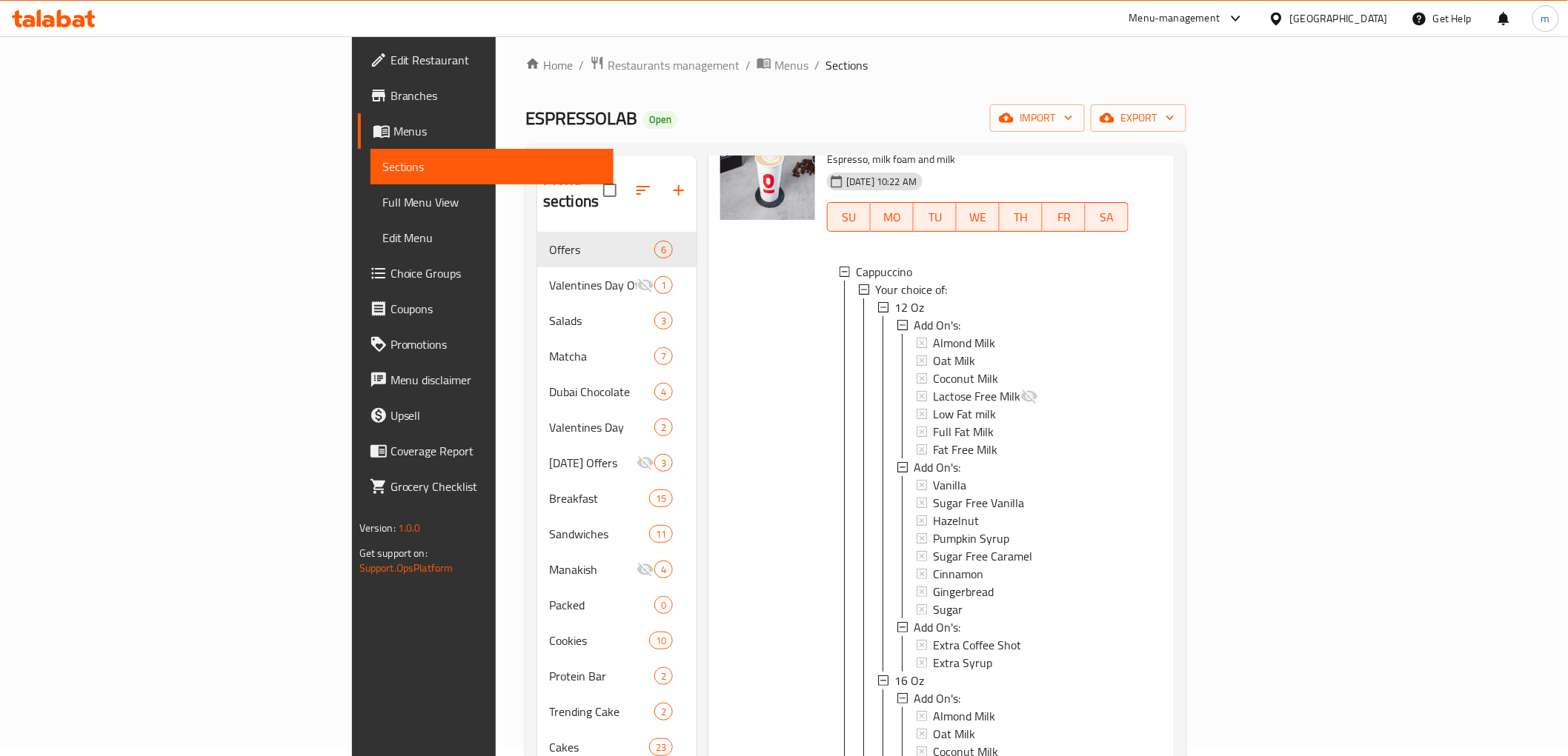
click at [944, 385] on div "Almond Milk Oat Milk Coconut Milk Lactose Free Milk Low Fat milk Full Fat Milk …" at bounding box center [1016, 396] width 201 height 124
click at [1021, 387] on icon at bounding box center [1029, 396] width 18 height 18
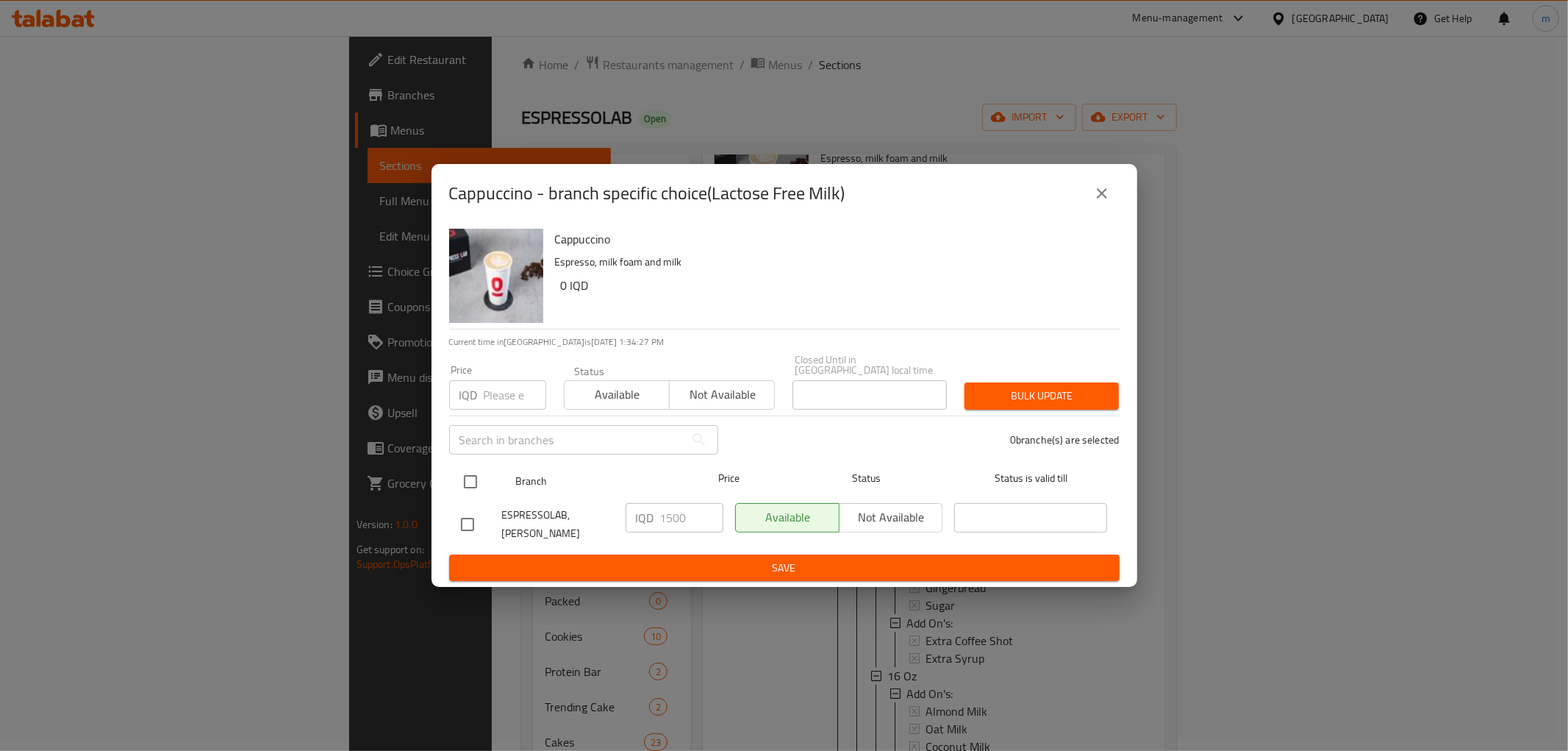
click at [474, 468] on input "checkbox" at bounding box center [470, 481] width 31 height 31
checkbox input "true"
click at [666, 512] on input "1500" at bounding box center [692, 518] width 63 height 30
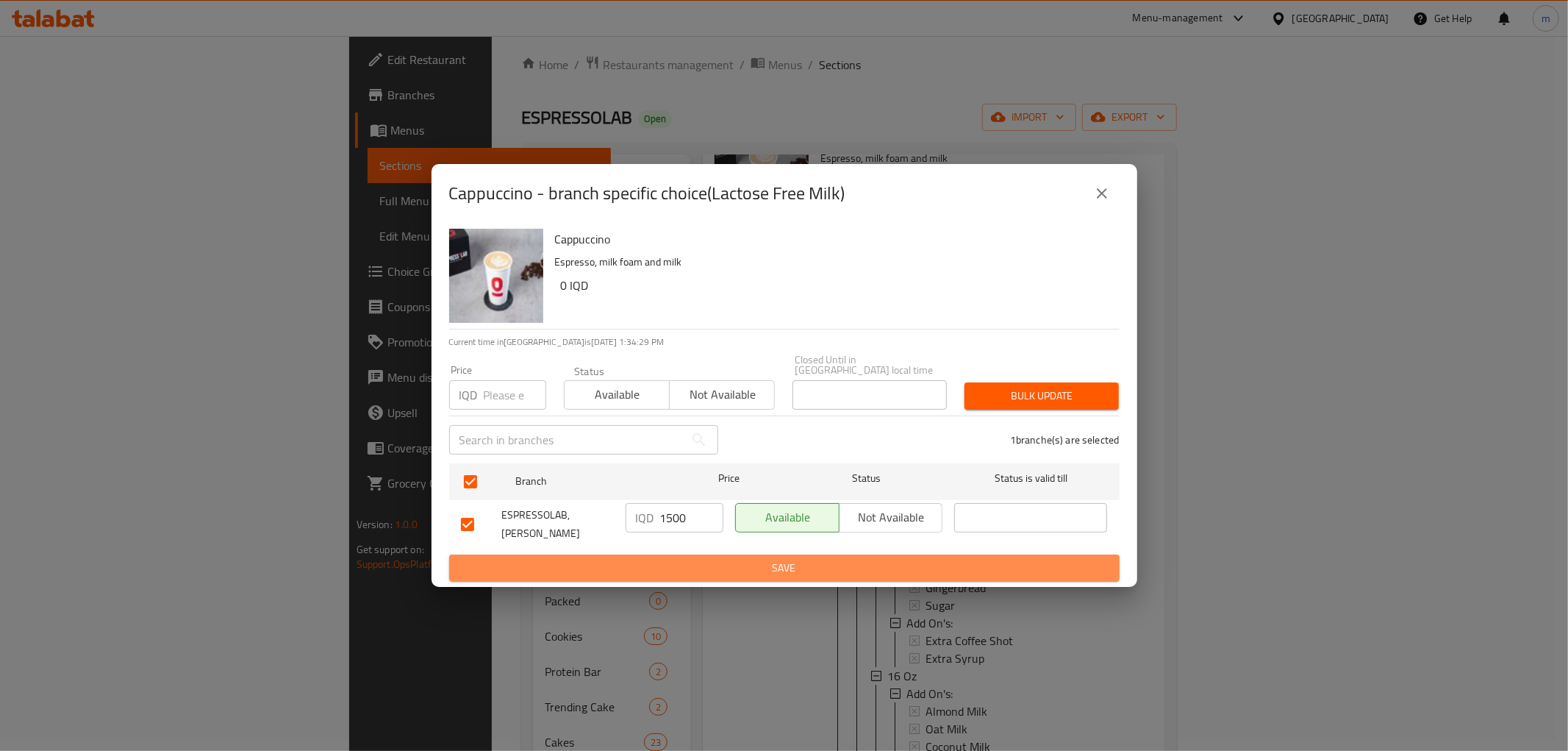
click at [681, 559] on span "Save" at bounding box center [785, 568] width 647 height 19
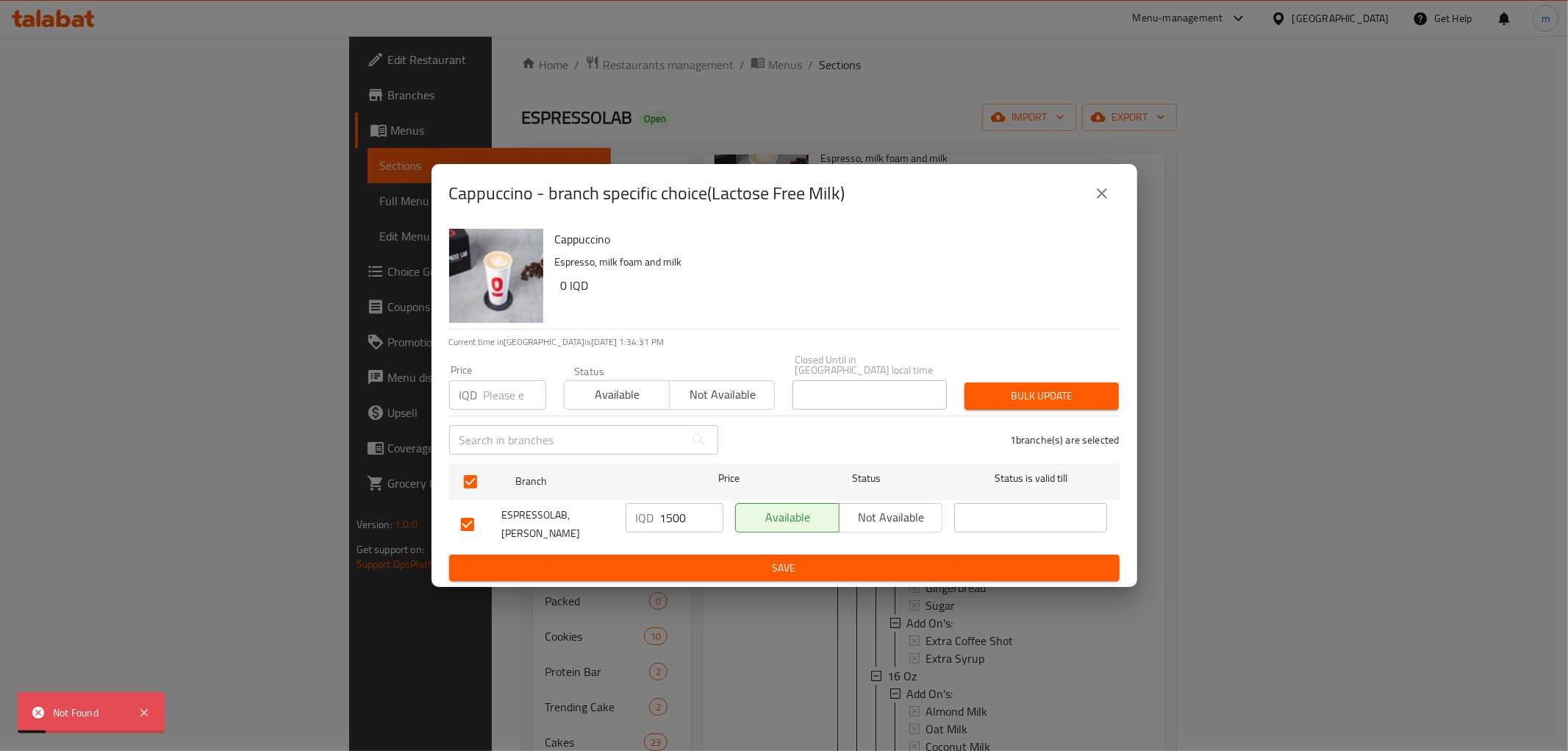
click at [1095, 195] on icon "close" at bounding box center [1102, 193] width 18 height 18
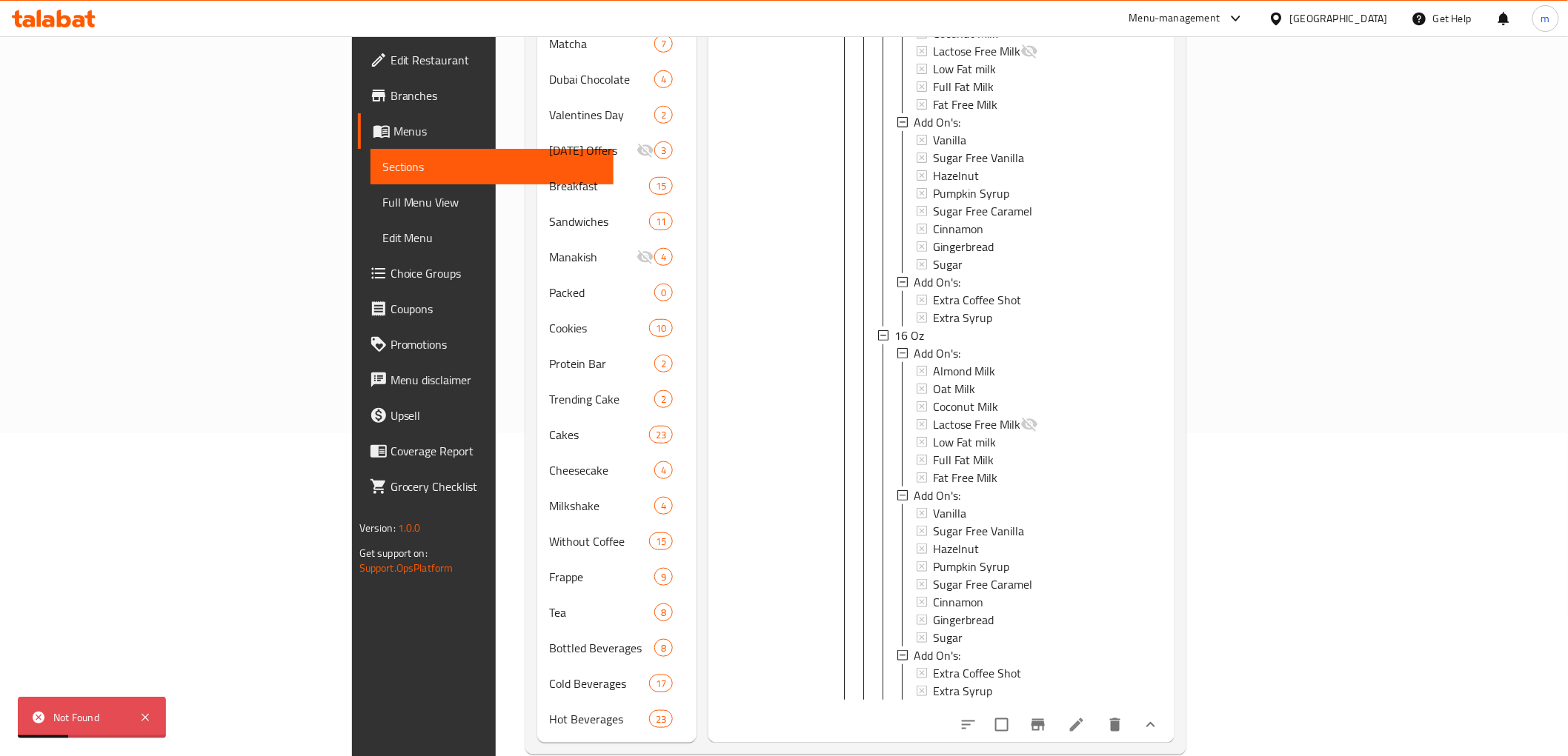
scroll to position [329, 0]
click at [1097, 707] on li at bounding box center [1077, 720] width 41 height 27
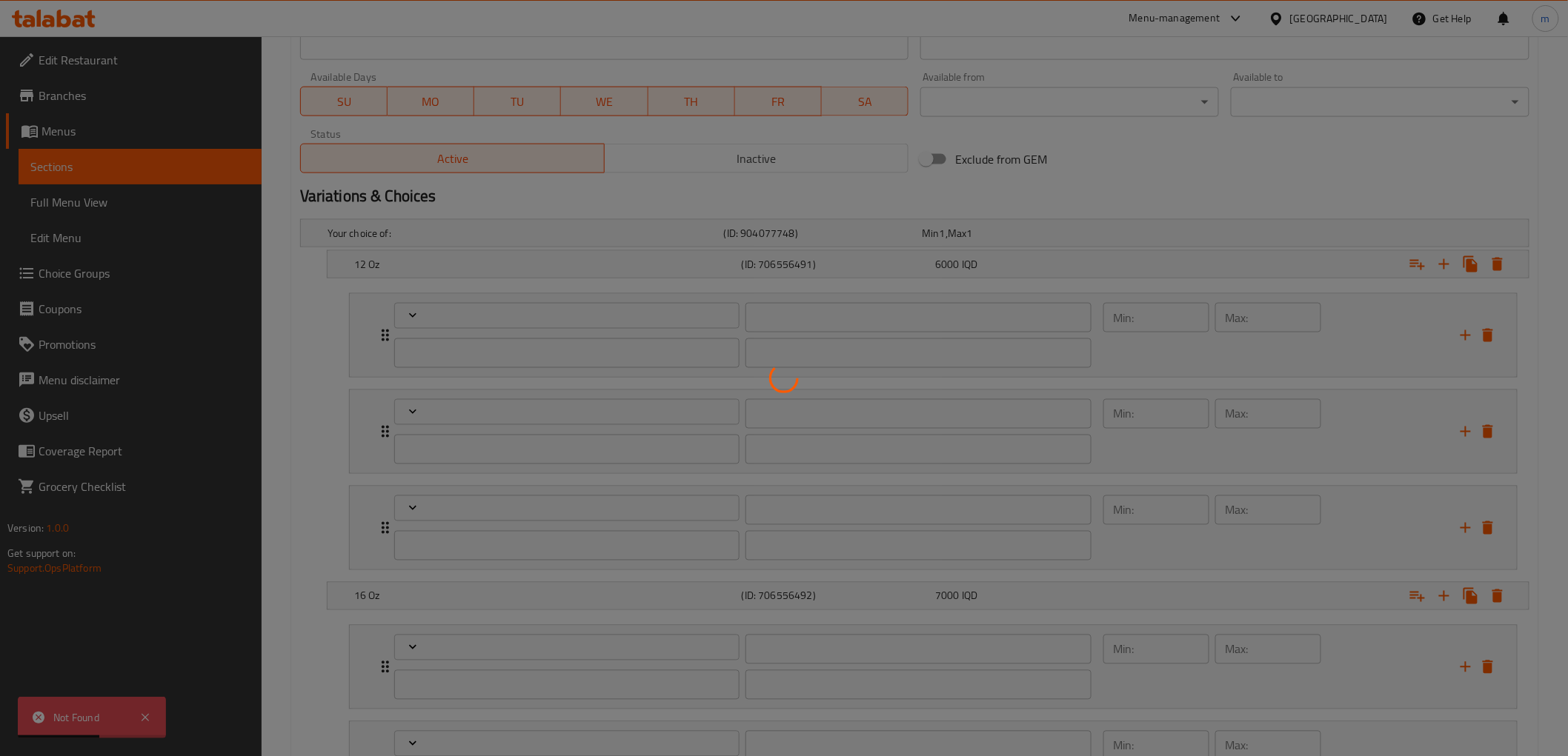
scroll to position [1084, 0]
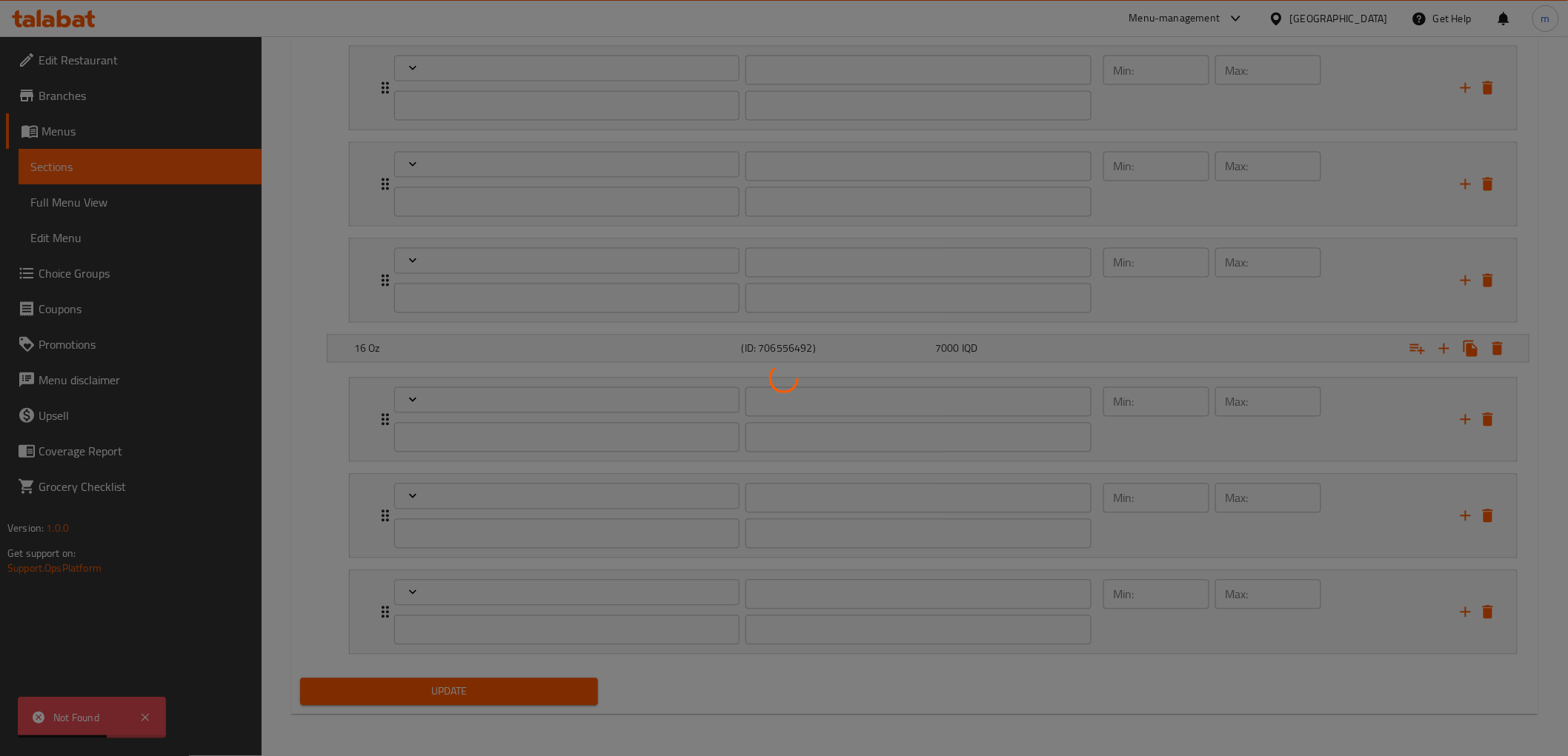
type input "الإضافات:"
type input "زیادە:"
type input "1"
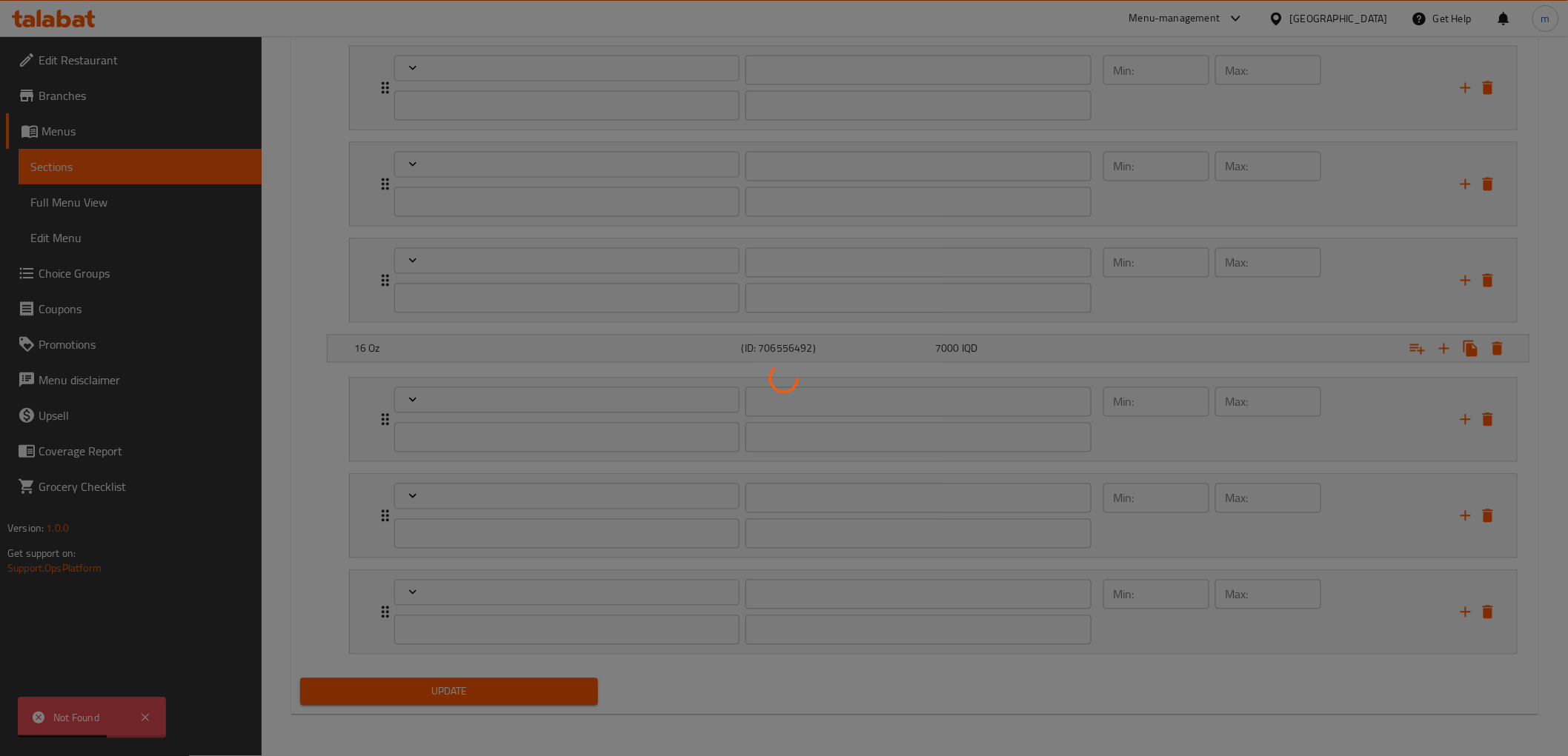
type input "الإضافات:"
type input "زیادە:"
type input "0"
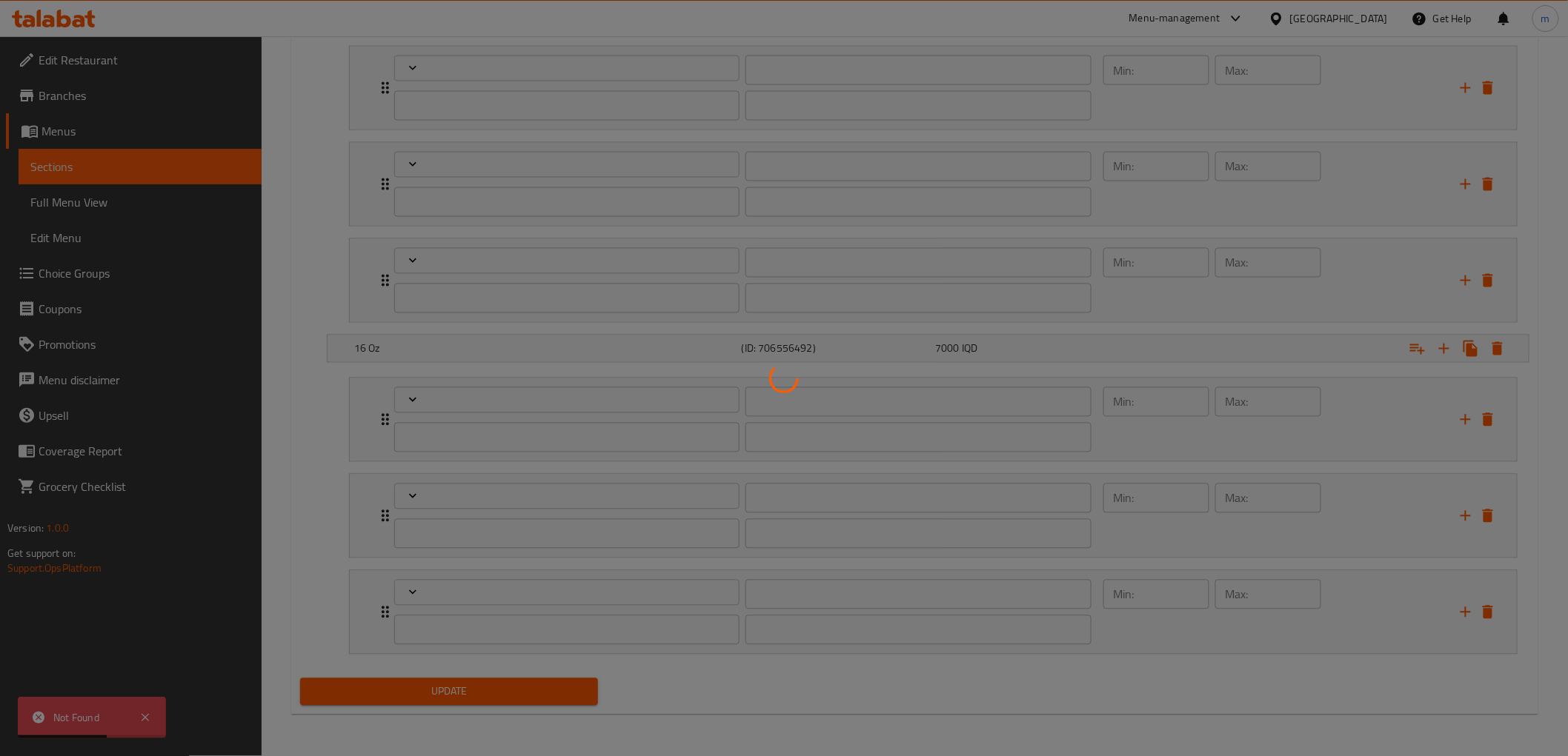
type input "الإضافات:"
type input "زیادە:"
type input "0"
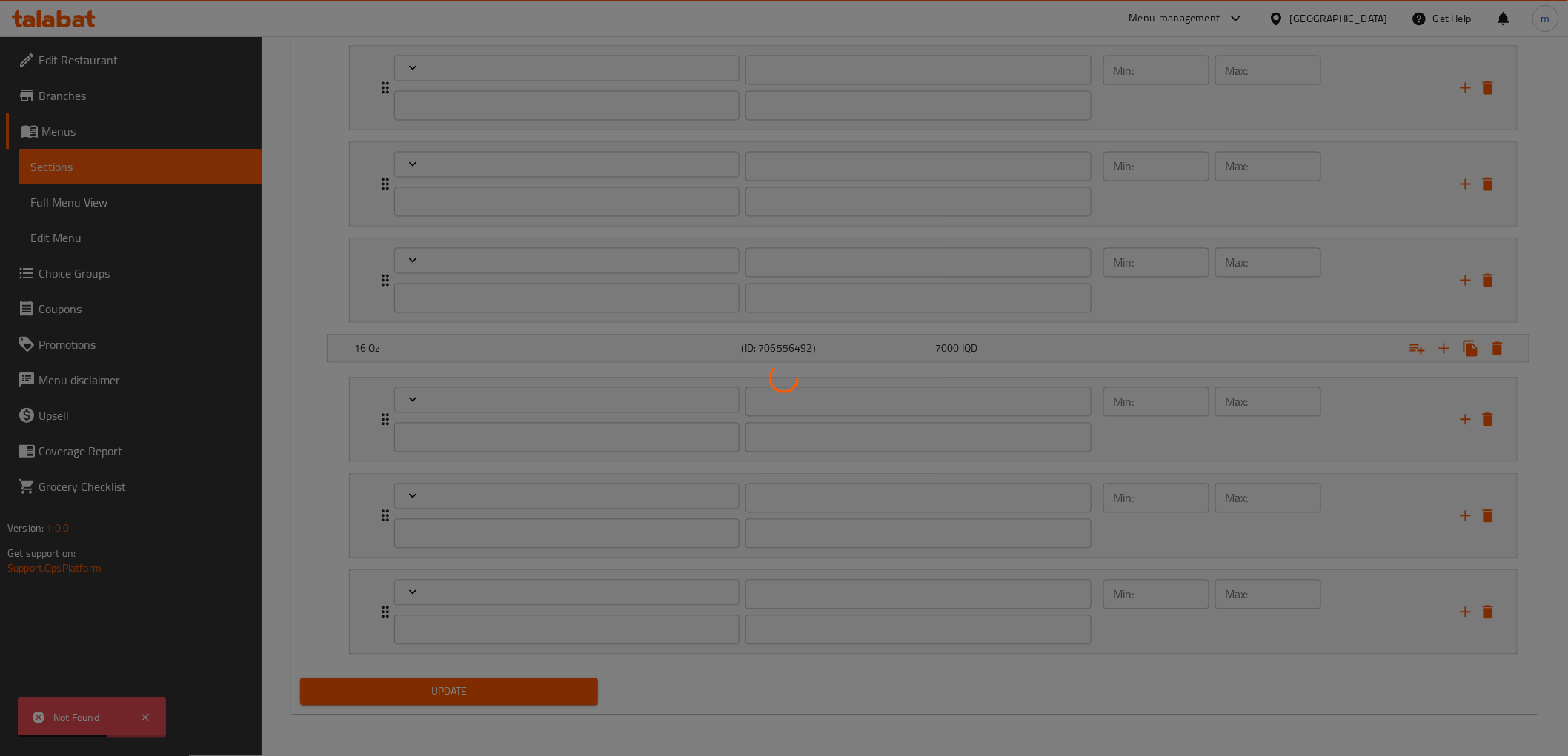
type input "الإضافات:"
type input "زیادە:"
type input "1"
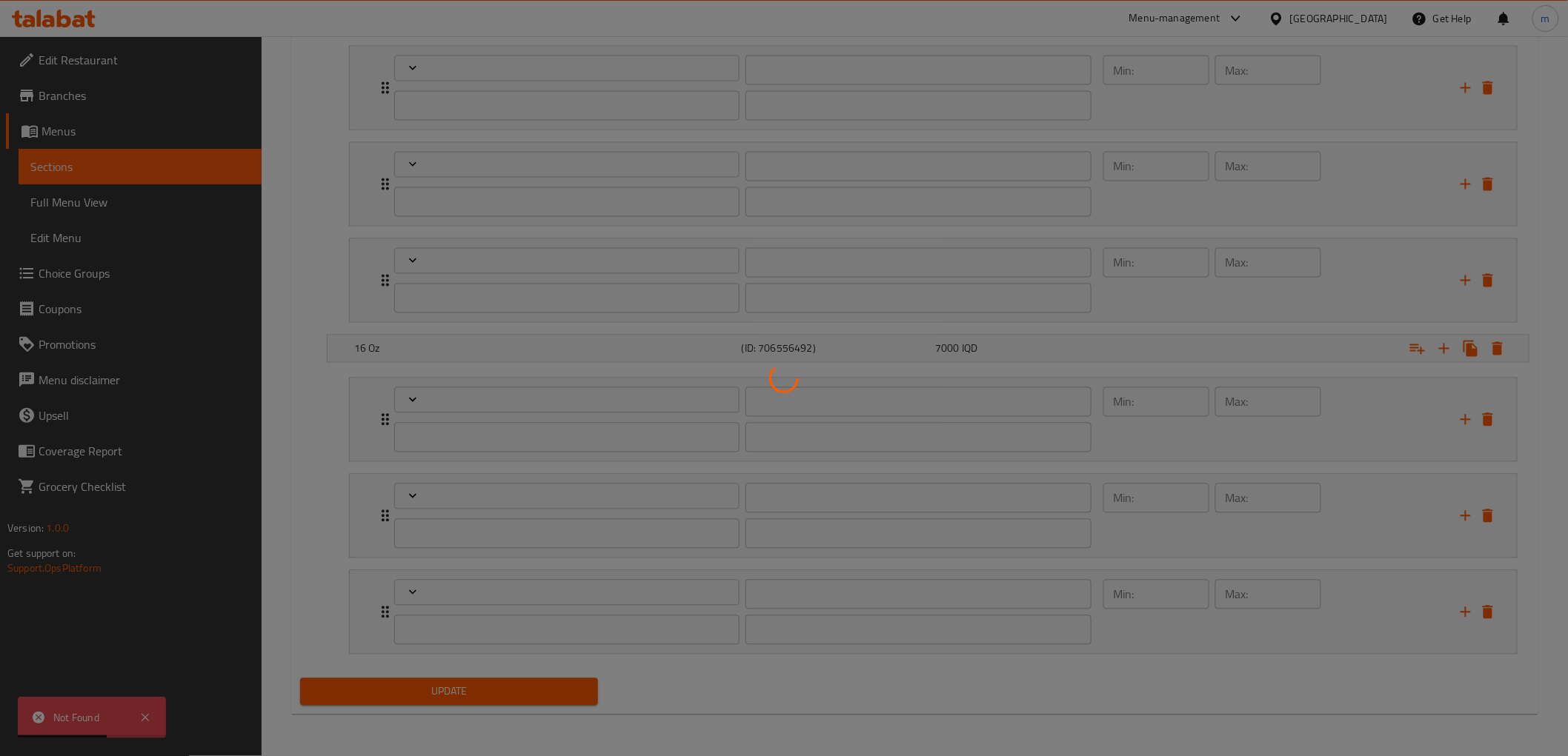
type input "الإضافات:"
type input "زیادە:"
type input "0"
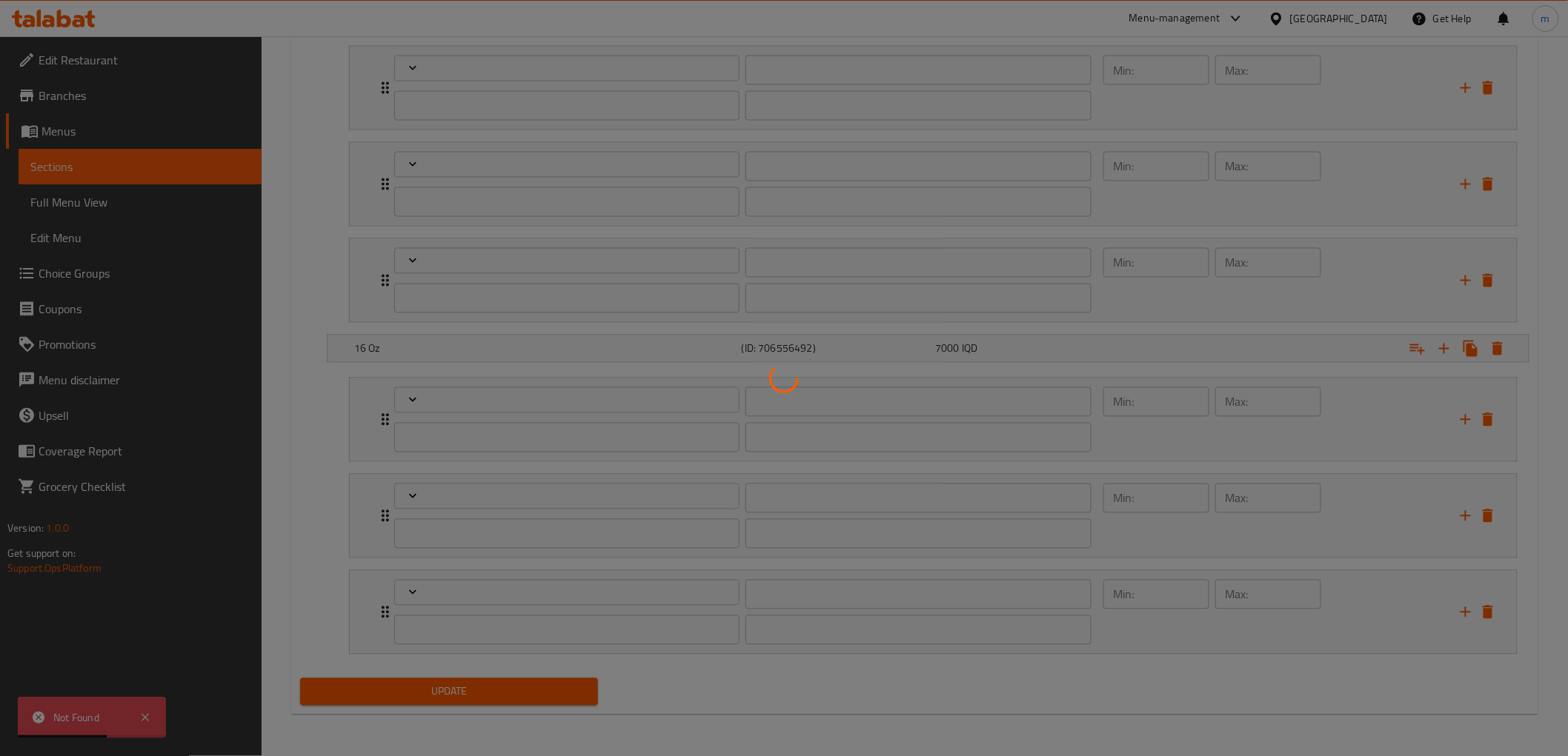
type input "الإضافات:"
type input "زیادە:"
type input "0"
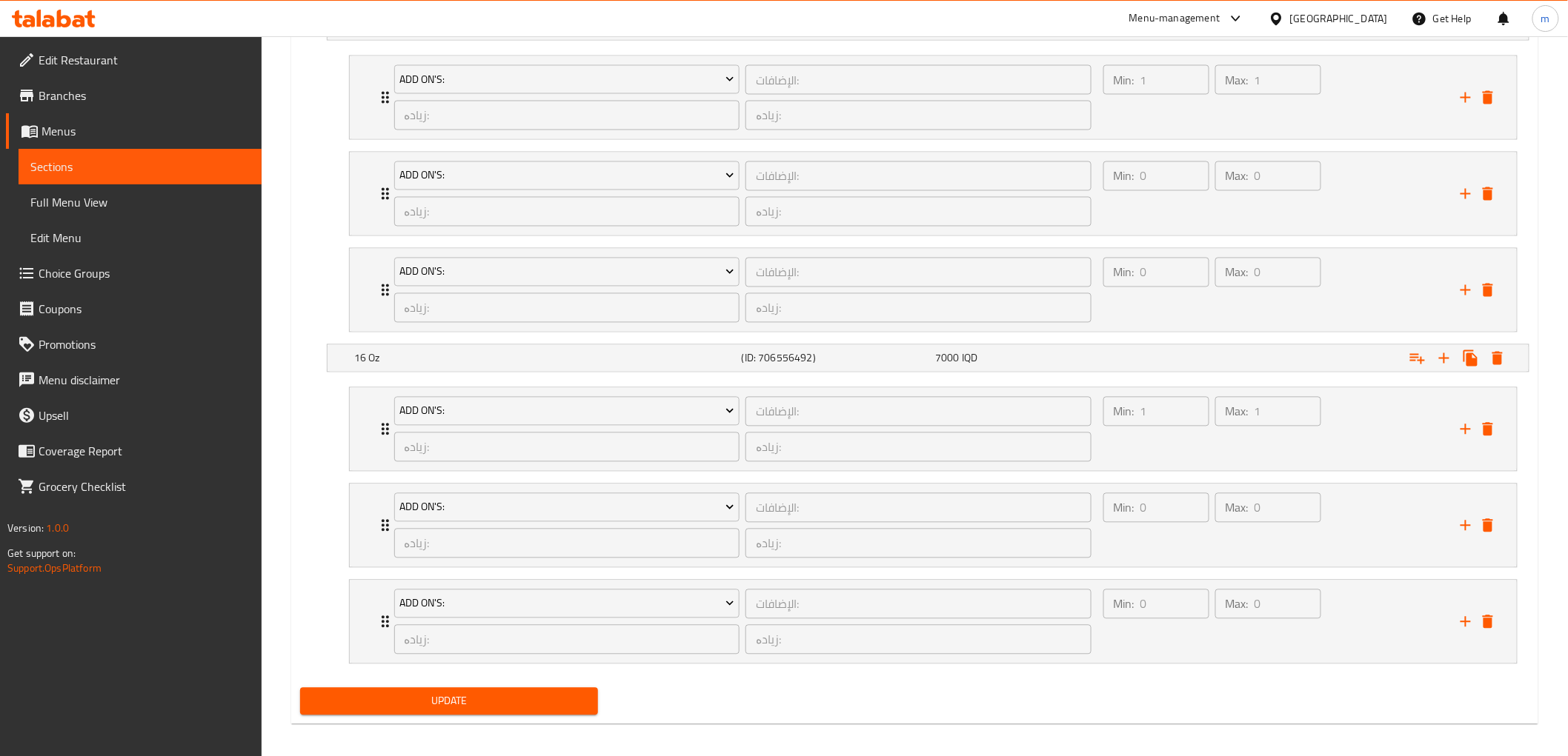
click at [170, 89] on span "Branches" at bounding box center [144, 95] width 211 height 18
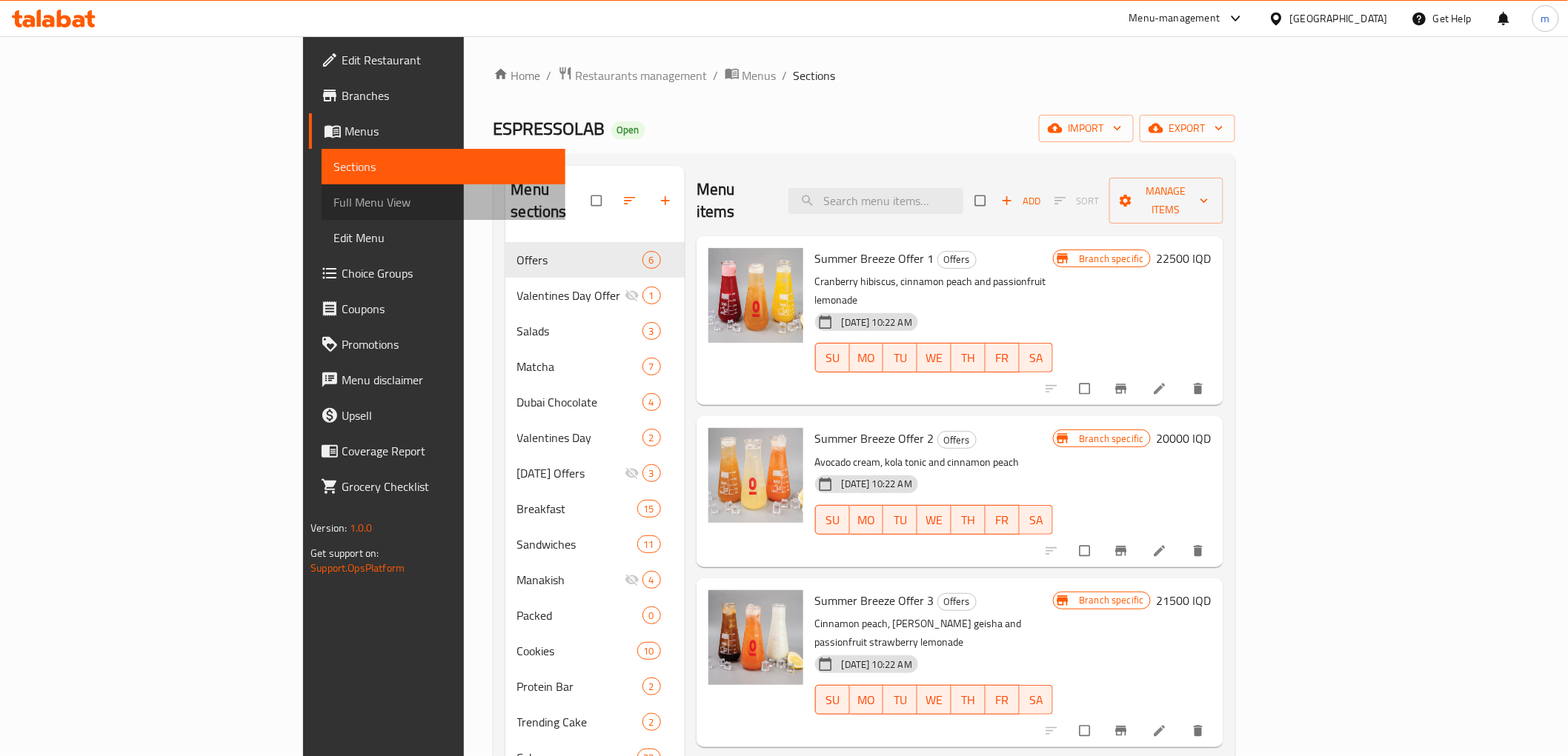
click at [333, 194] on span "Full Menu View" at bounding box center [443, 202] width 219 height 18
click at [333, 210] on span "Full Menu View" at bounding box center [443, 202] width 219 height 18
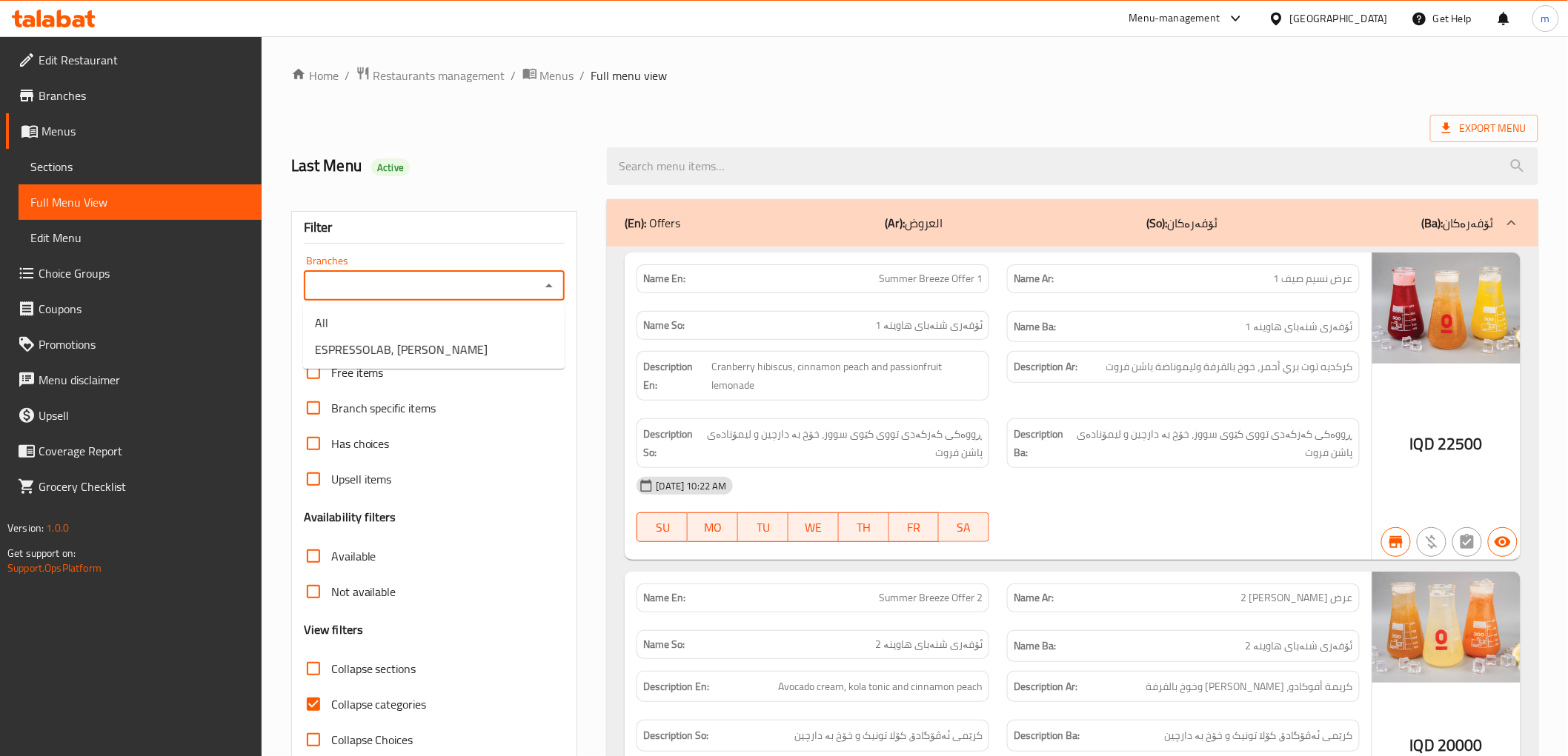
click at [548, 283] on icon "Close" at bounding box center [548, 286] width 18 height 18
click at [548, 283] on icon "Open" at bounding box center [548, 286] width 18 height 18
click at [432, 364] on ul "All ESPRESSOLAB, [PERSON_NAME]" at bounding box center [434, 336] width 261 height 65
click at [434, 346] on span "ESPRESSOLAB, [PERSON_NAME]" at bounding box center [401, 349] width 173 height 18
type input "ESPRESSOLAB, [PERSON_NAME]"
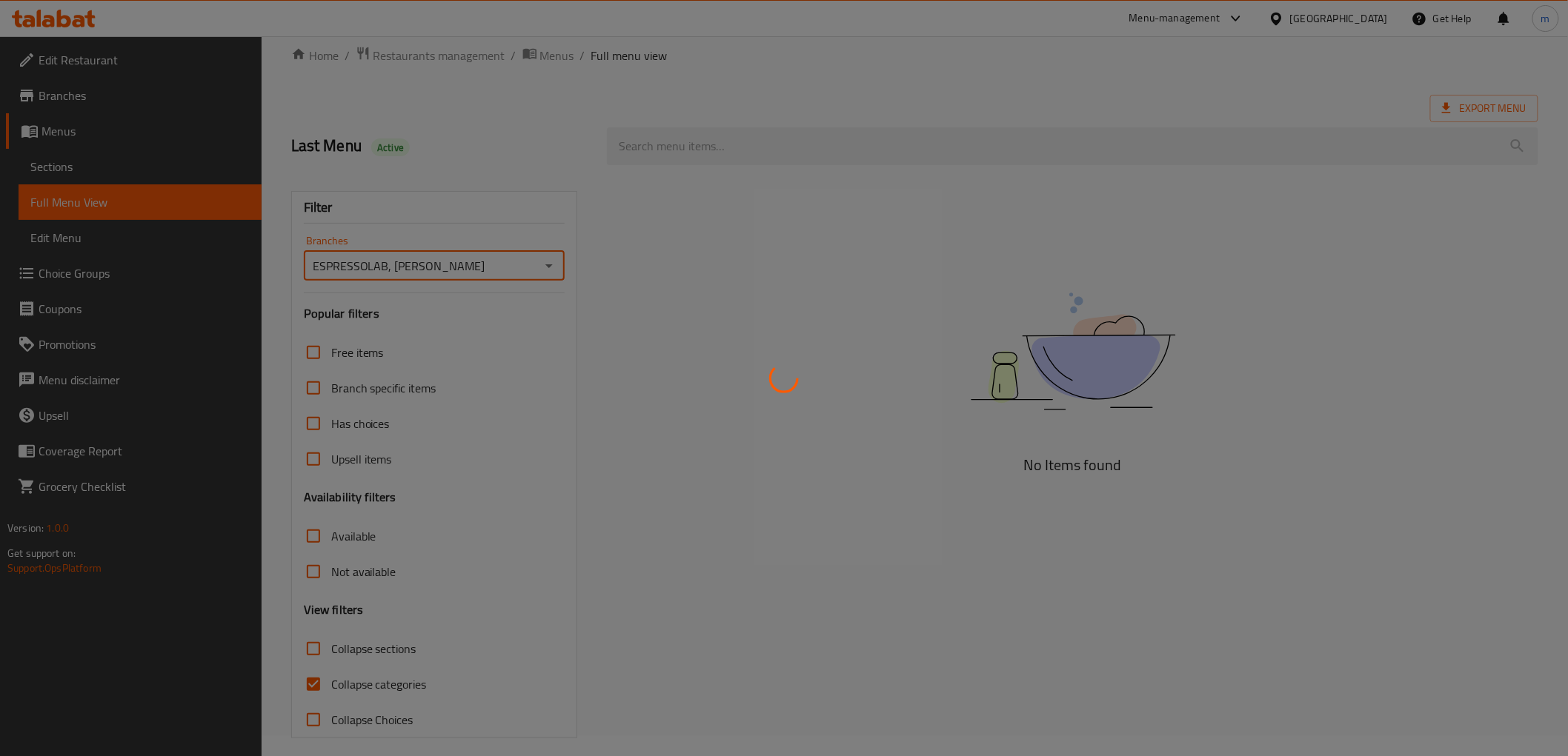
scroll to position [32, 0]
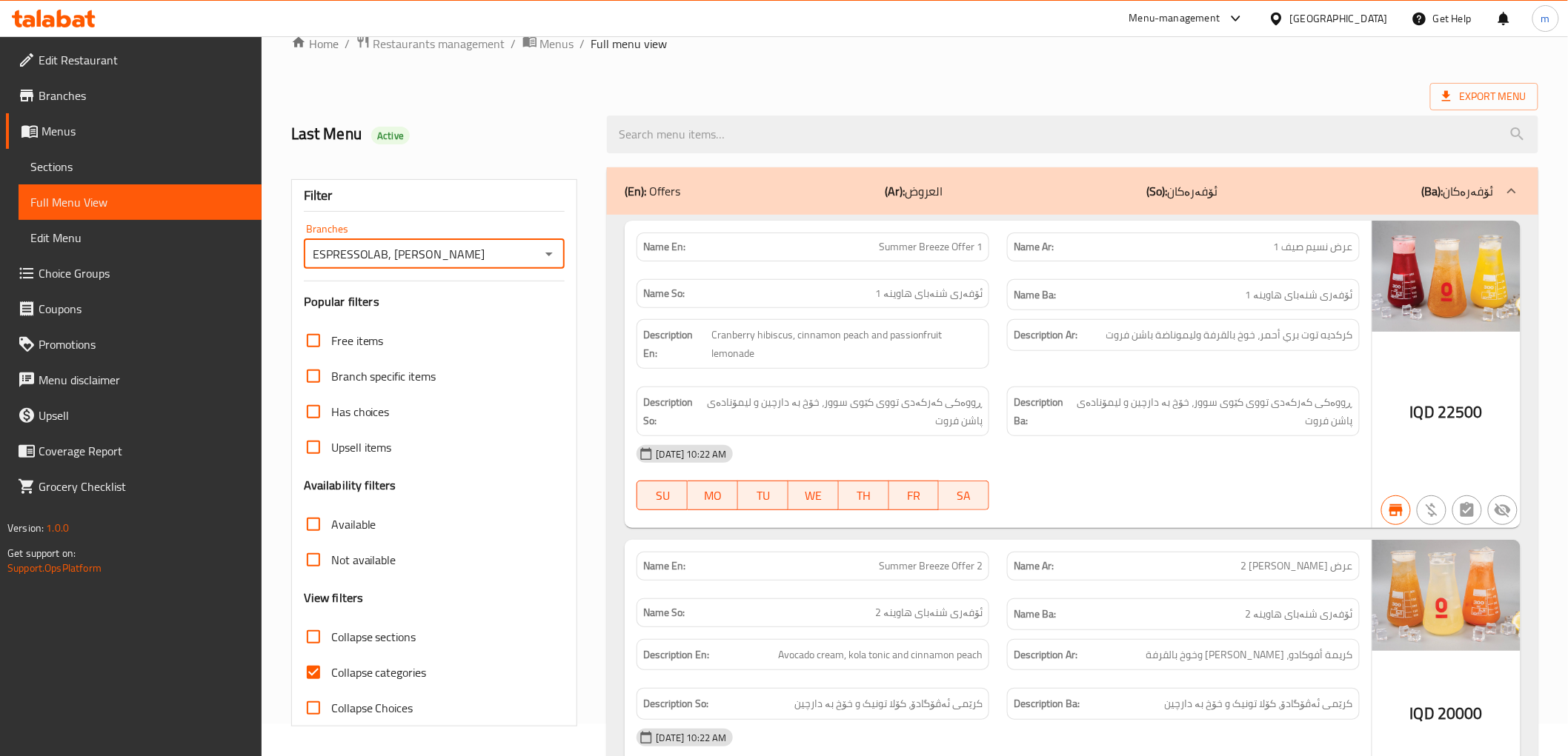
click at [314, 676] on input "Collapse categories" at bounding box center [314, 672] width 35 height 35
checkbox input "false"
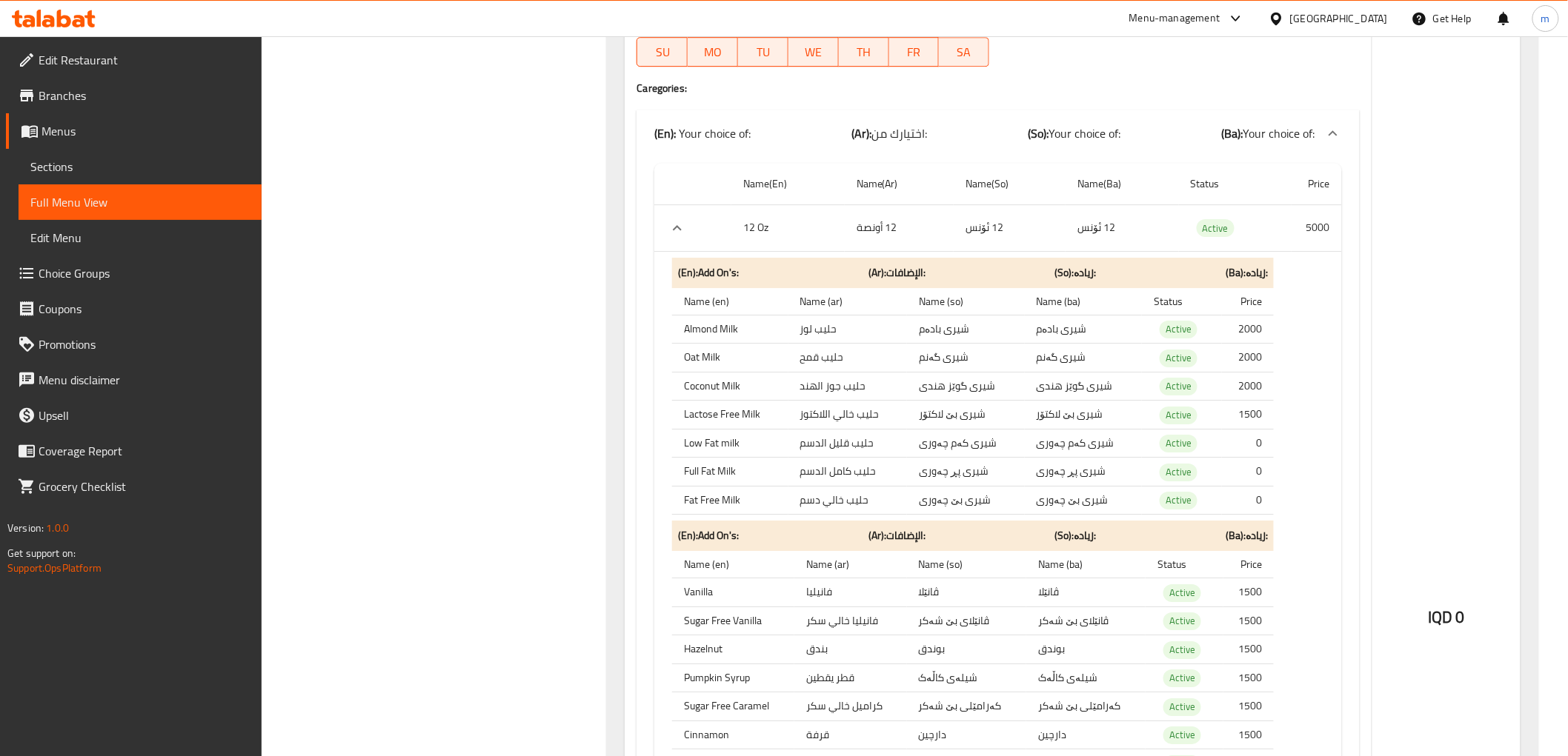
scroll to position [85919, 0]
